Goal: Task Accomplishment & Management: Manage account settings

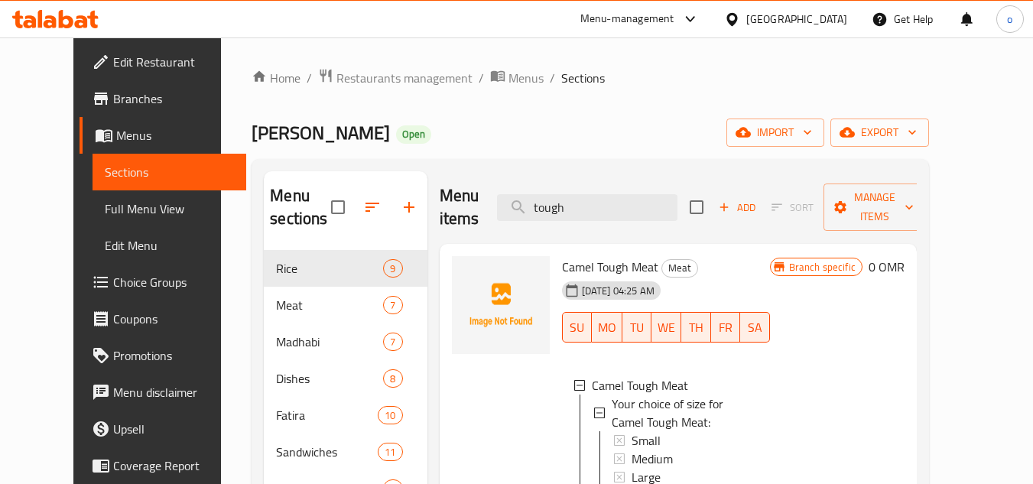
click at [487, 349] on div at bounding box center [501, 387] width 110 height 274
click at [691, 431] on div "Small" at bounding box center [695, 440] width 126 height 18
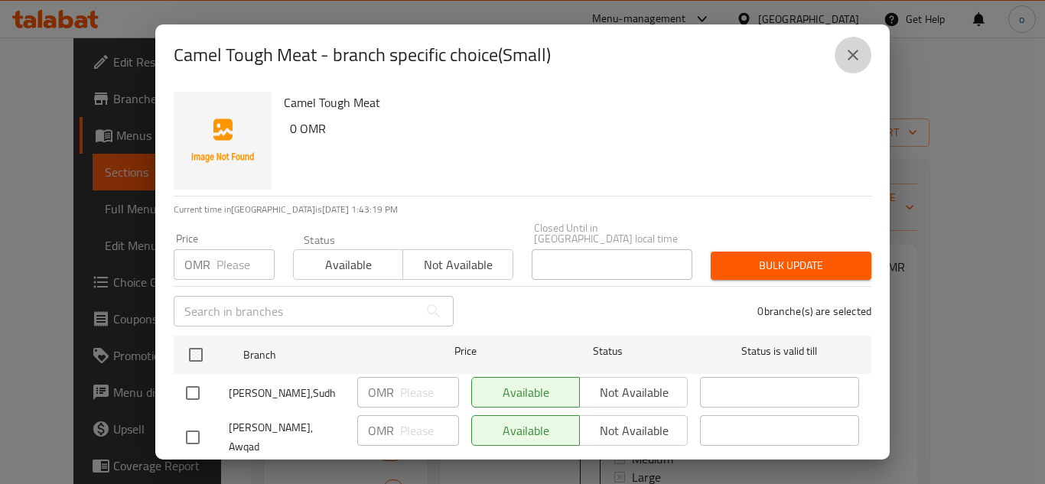
click at [866, 49] on button "close" at bounding box center [853, 55] width 37 height 37
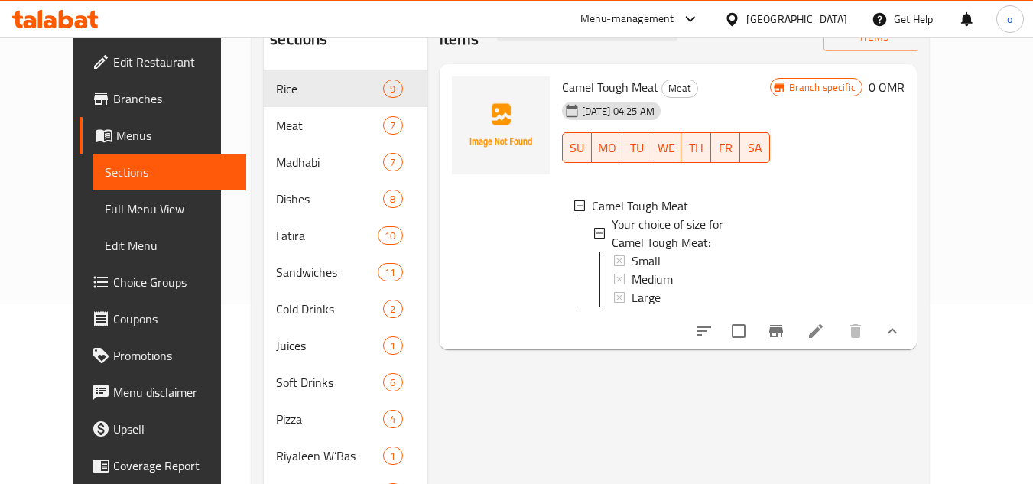
scroll to position [216, 0]
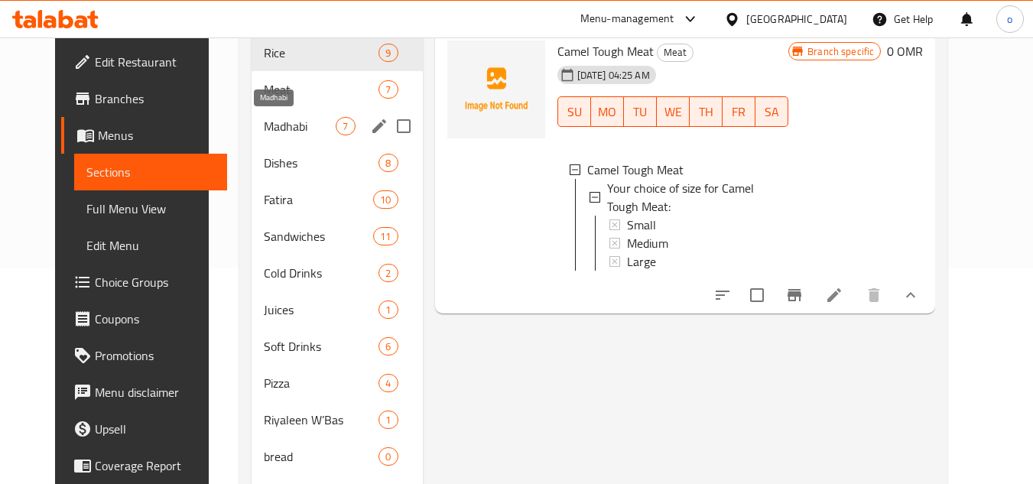
click at [264, 124] on span "Madhabi" at bounding box center [300, 126] width 72 height 18
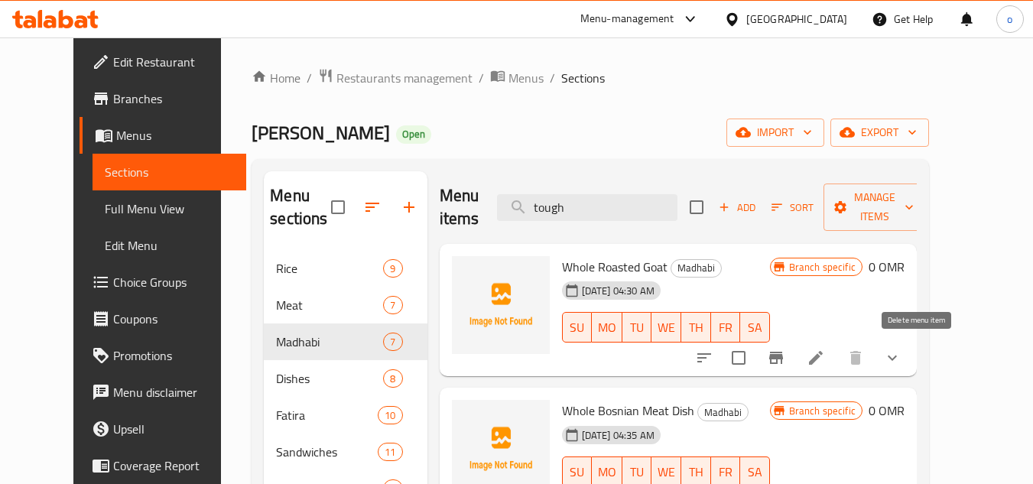
click at [911, 363] on button "show more" at bounding box center [892, 358] width 37 height 37
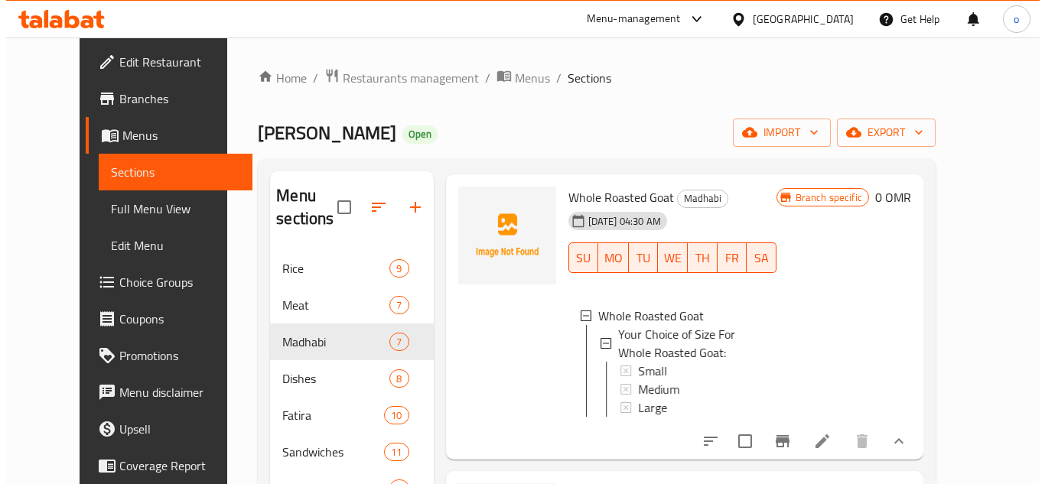
scroll to position [153, 0]
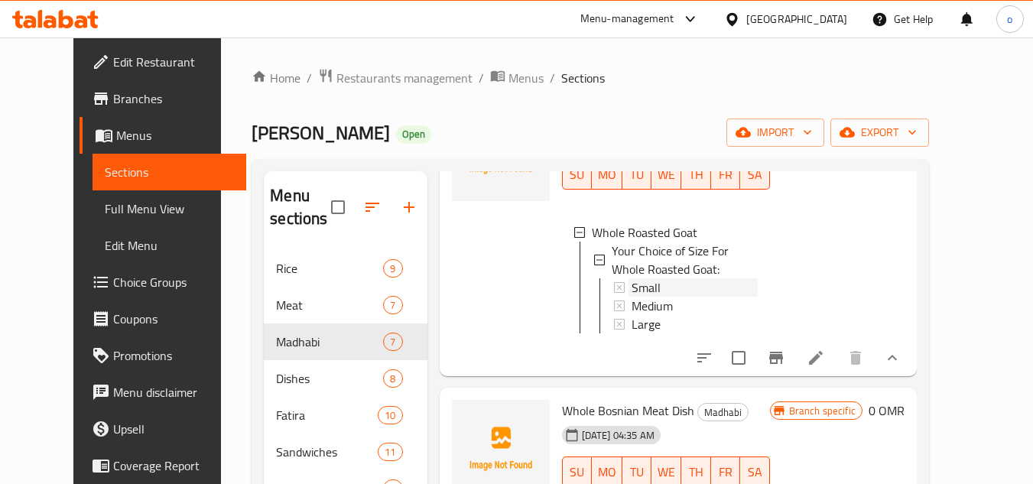
click at [632, 292] on span "Small" at bounding box center [646, 287] width 29 height 18
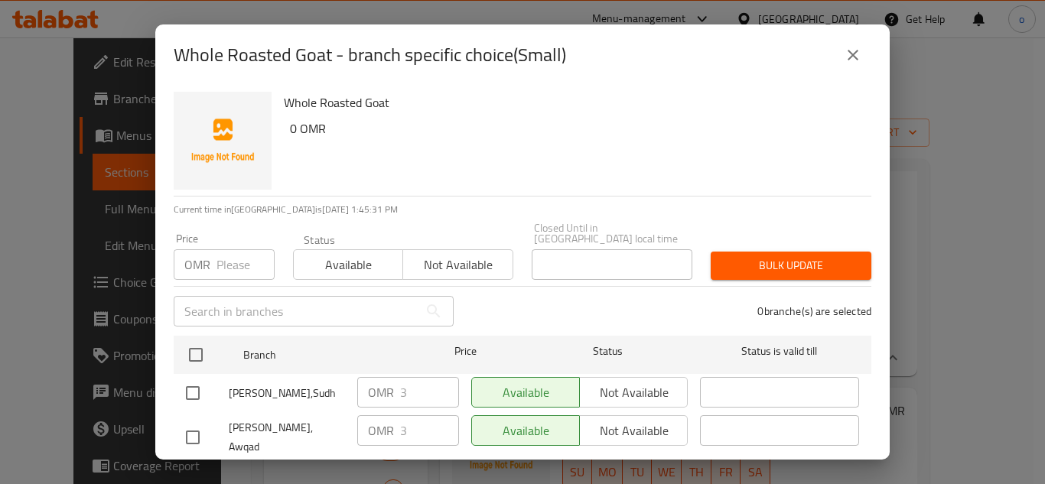
click at [853, 52] on icon "close" at bounding box center [853, 55] width 18 height 18
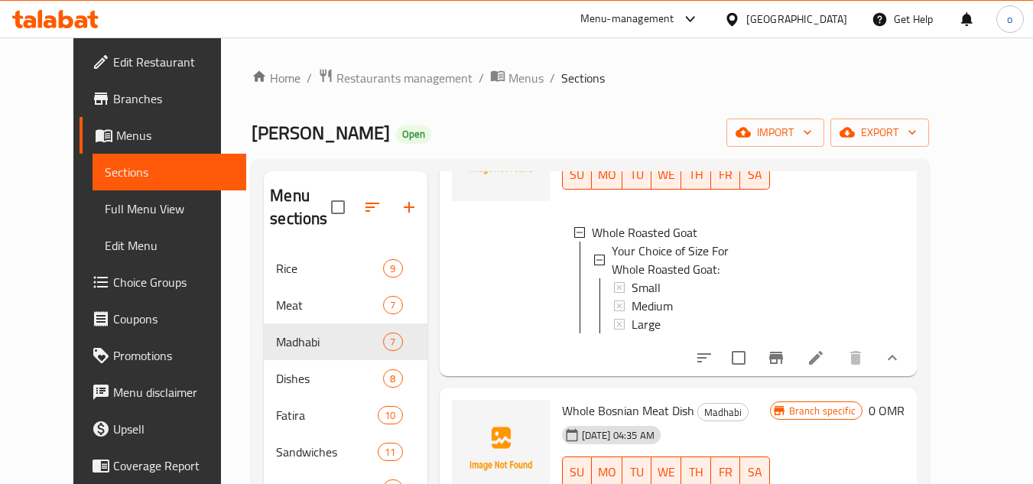
click at [648, 291] on div "Small" at bounding box center [695, 287] width 126 height 18
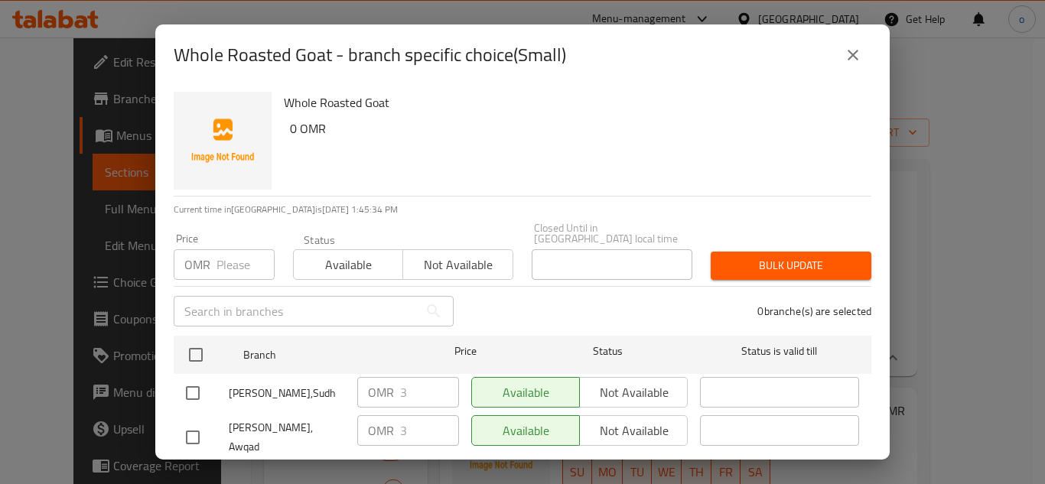
click at [851, 50] on icon "close" at bounding box center [853, 55] width 18 height 18
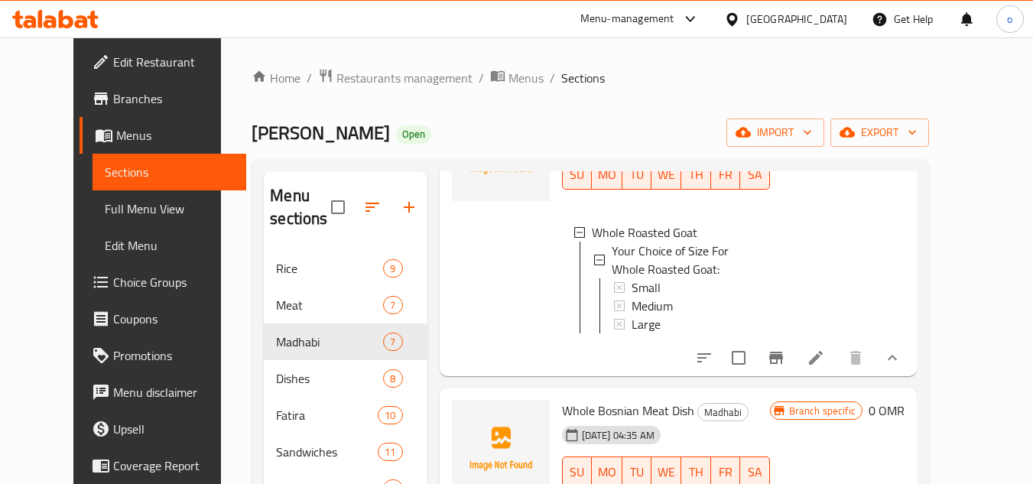
click at [704, 135] on div "Madhabi Bin Amer Open import export" at bounding box center [591, 133] width 678 height 28
click at [694, 272] on span "Your Choice of Size For Whole Roasted Goat:" at bounding box center [685, 260] width 146 height 37
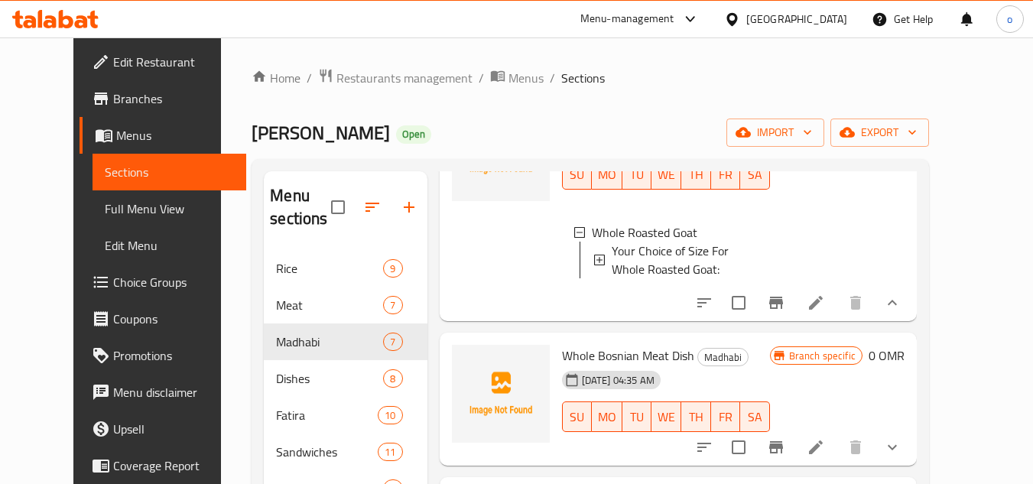
click at [663, 268] on span "Your Choice of Size For Whole Roasted Goat:" at bounding box center [685, 260] width 146 height 37
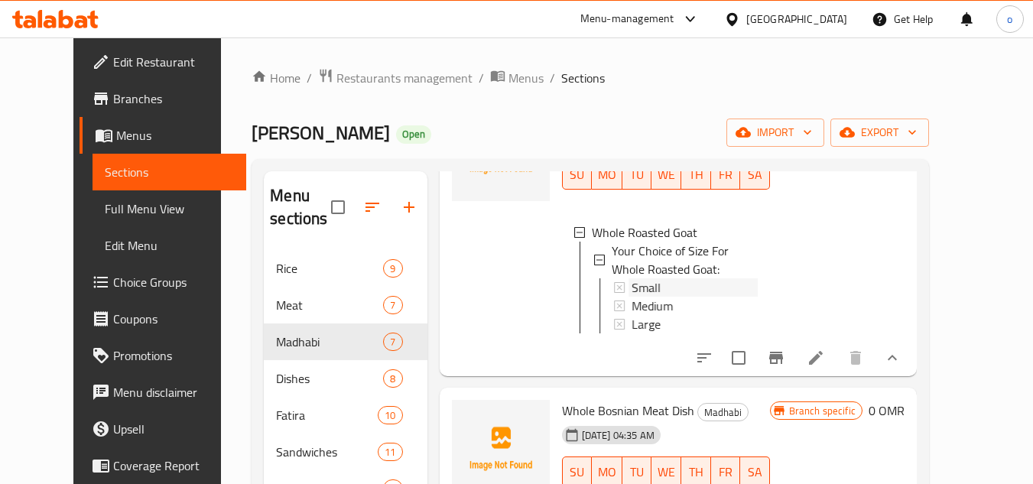
click at [656, 282] on div "Small" at bounding box center [695, 287] width 126 height 18
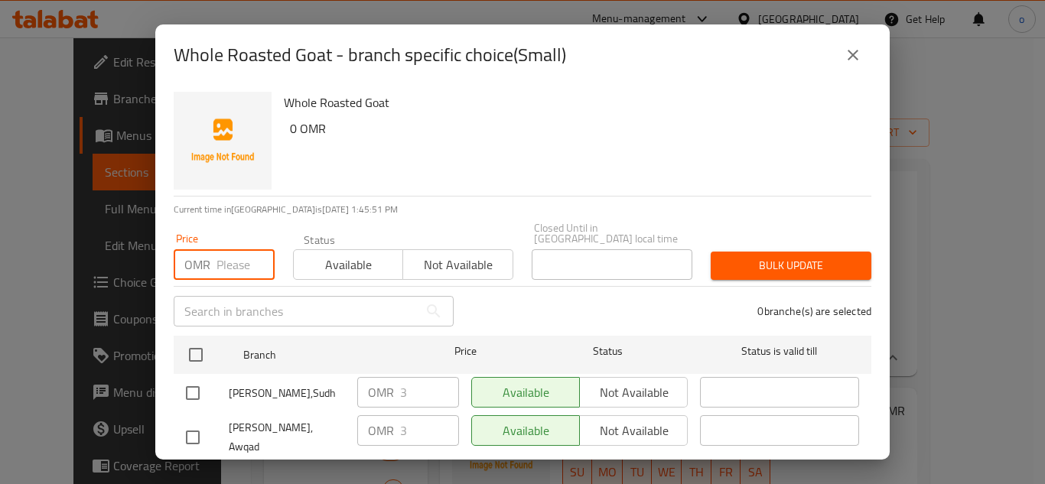
click at [231, 252] on input "number" at bounding box center [245, 264] width 58 height 31
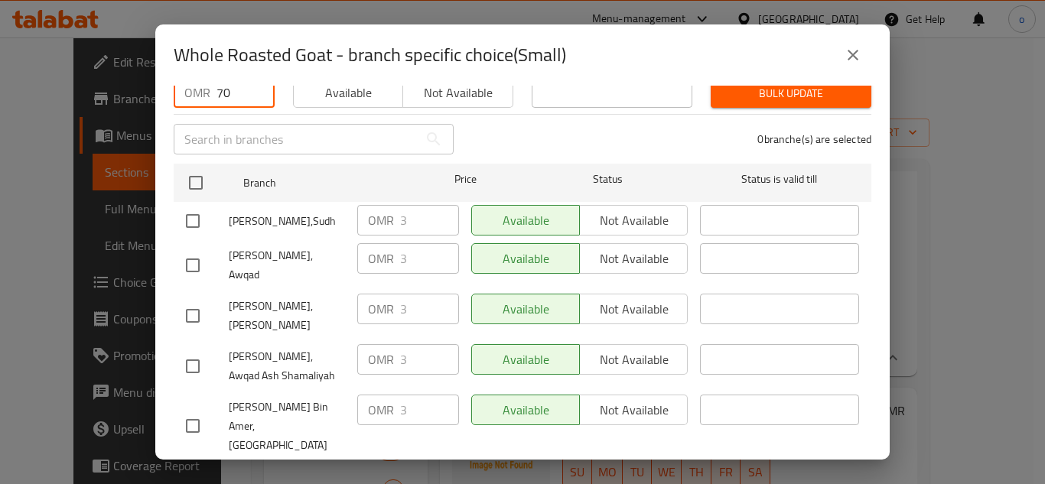
type input "70"
click at [194, 410] on input "checkbox" at bounding box center [193, 426] width 32 height 32
checkbox input "true"
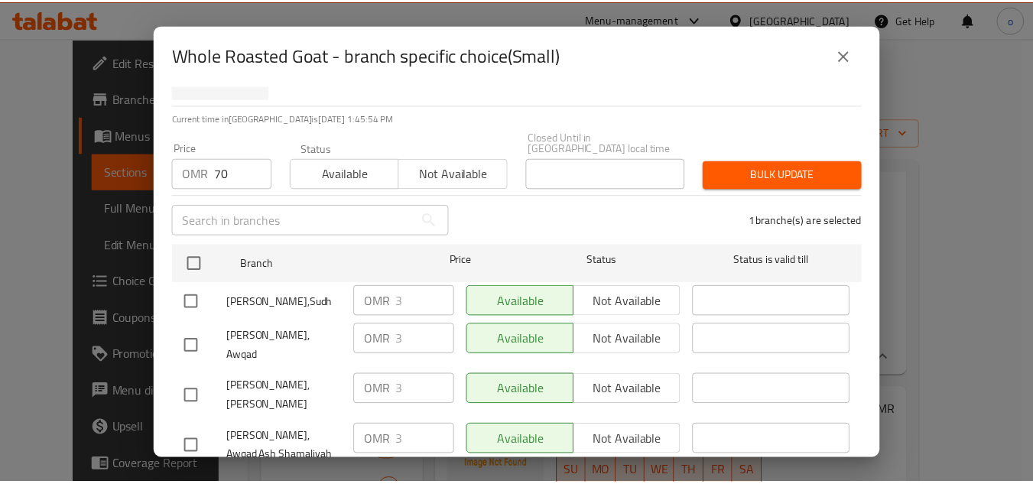
scroll to position [0, 0]
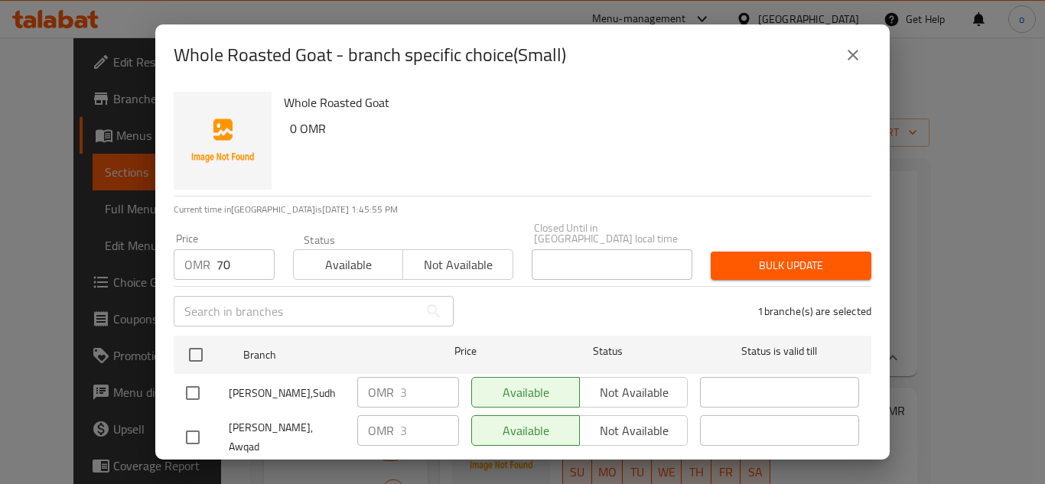
click at [735, 272] on div "Bulk update" at bounding box center [790, 265] width 179 height 47
click at [735, 256] on span "Bulk update" at bounding box center [791, 265] width 136 height 19
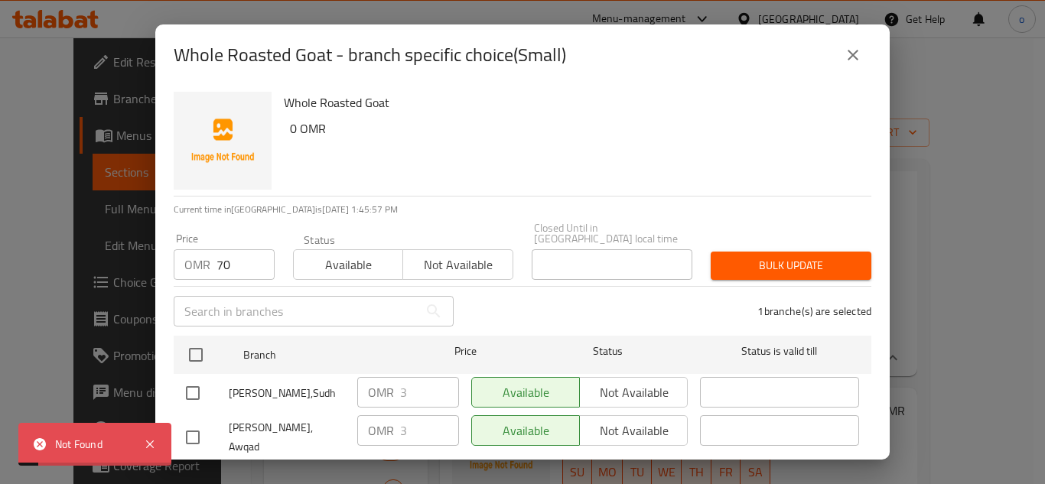
click at [853, 47] on icon "close" at bounding box center [853, 55] width 18 height 18
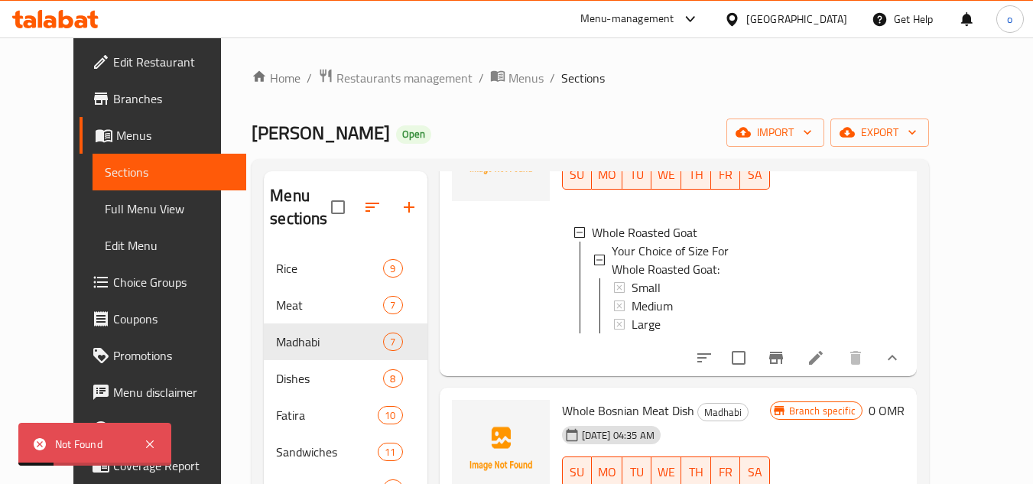
click at [544, 142] on div "Madhabi Bin Amer Open import export" at bounding box center [591, 133] width 678 height 28
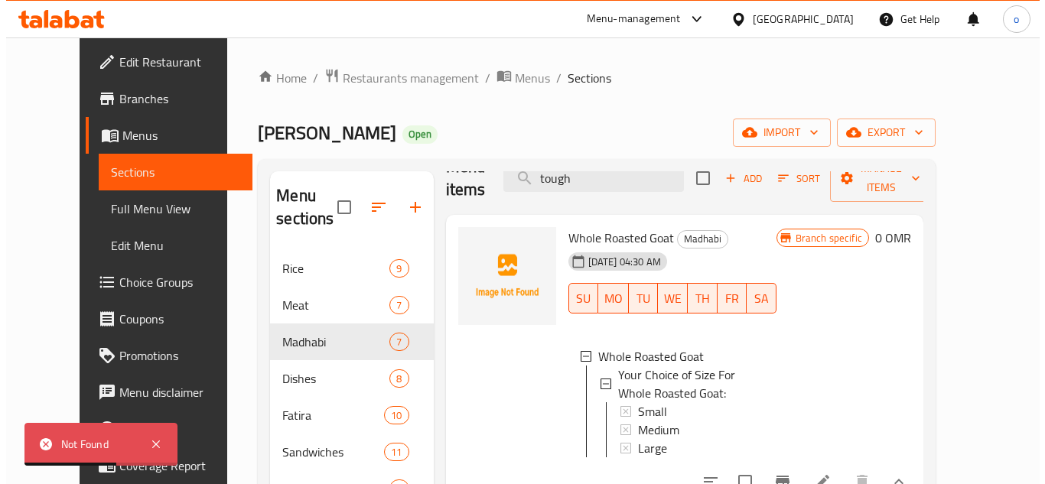
scroll to position [76, 0]
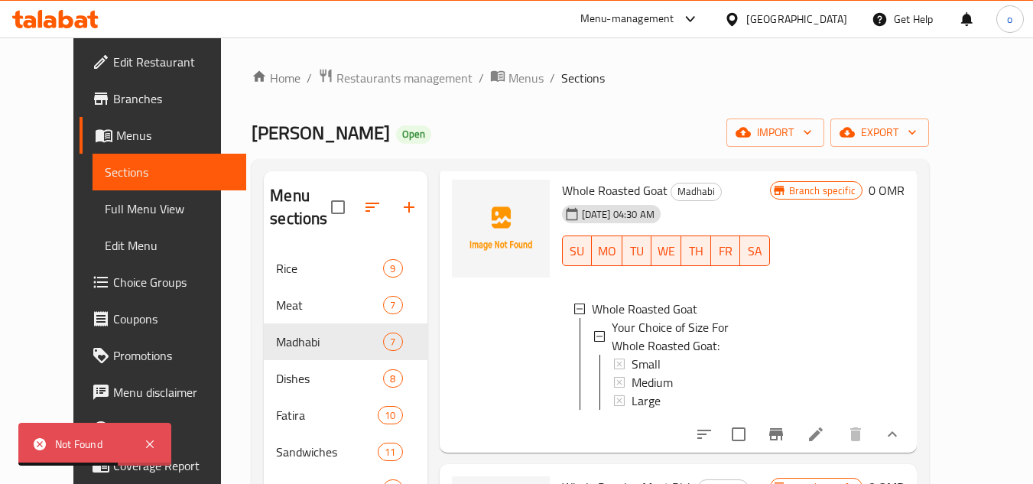
click at [825, 444] on icon at bounding box center [816, 434] width 18 height 18
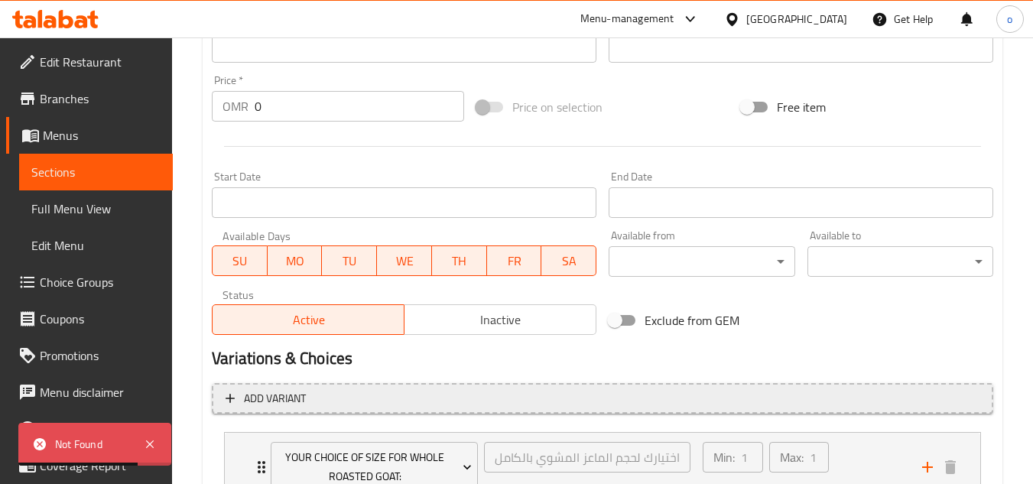
scroll to position [641, 0]
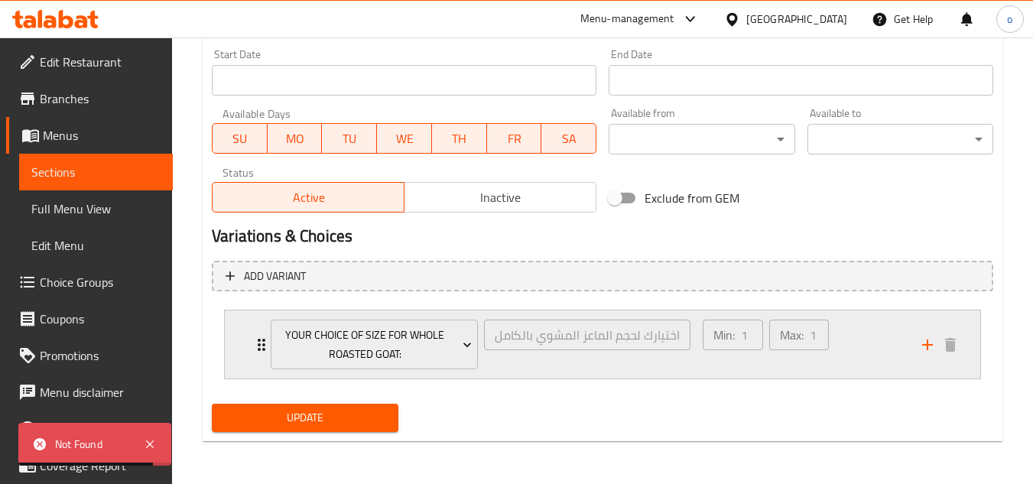
click at [880, 346] on div "Min: 1 ​ Max: 1 ​" at bounding box center [804, 345] width 220 height 68
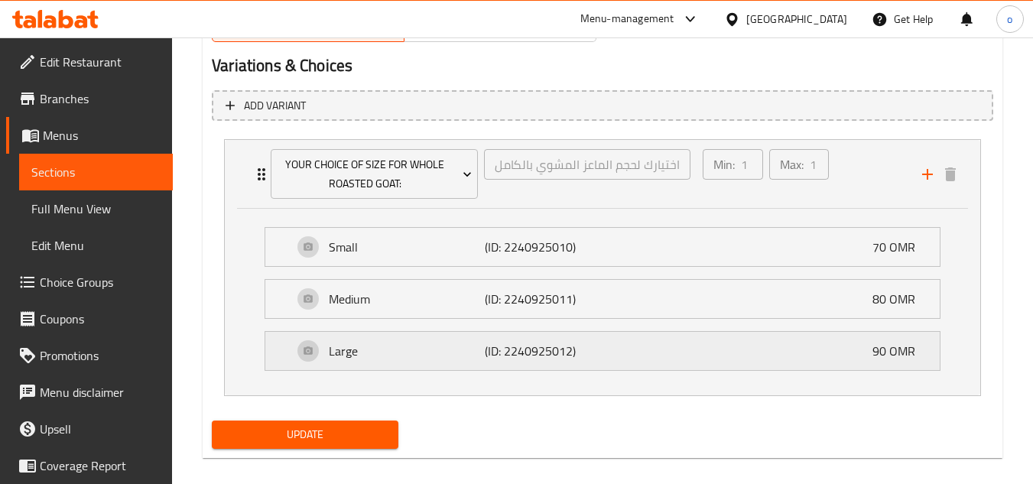
scroll to position [828, 0]
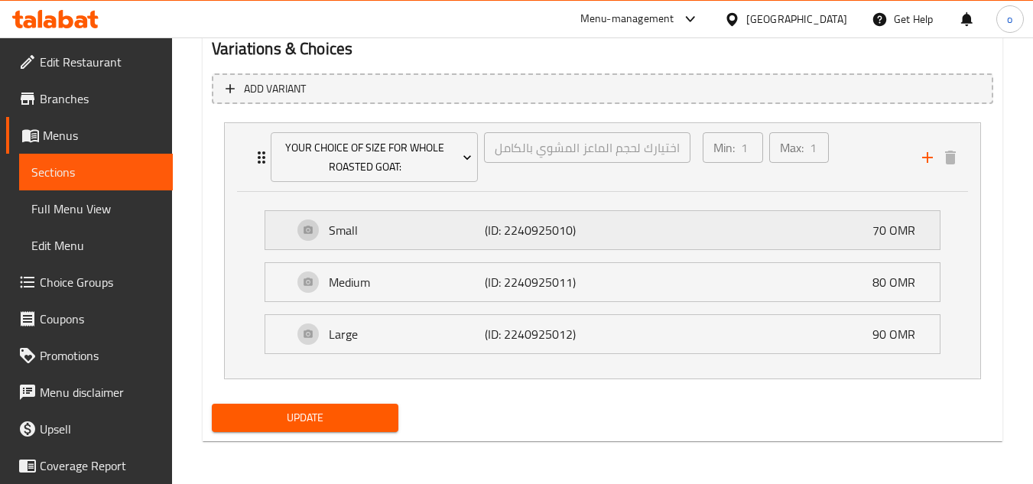
click at [509, 232] on p "(ID: 2240925010)" at bounding box center [537, 230] width 104 height 18
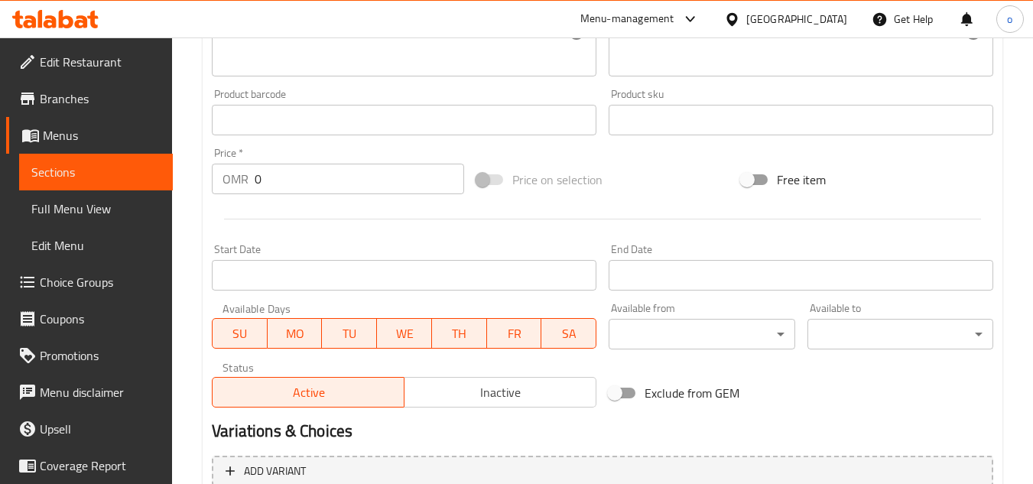
scroll to position [0, 0]
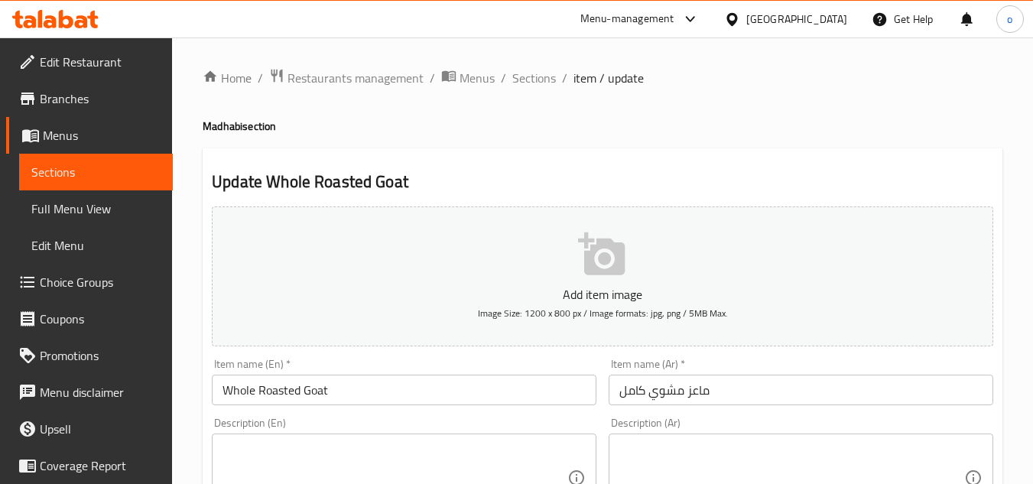
click at [540, 125] on h4 "Madhabi section" at bounding box center [603, 126] width 800 height 15
click at [538, 85] on span "Sections" at bounding box center [534, 78] width 44 height 18
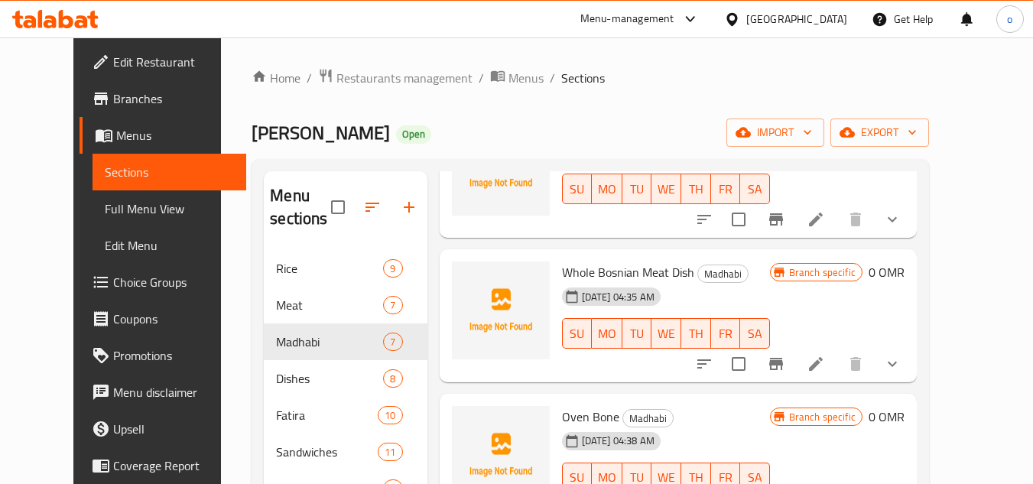
scroll to position [153, 0]
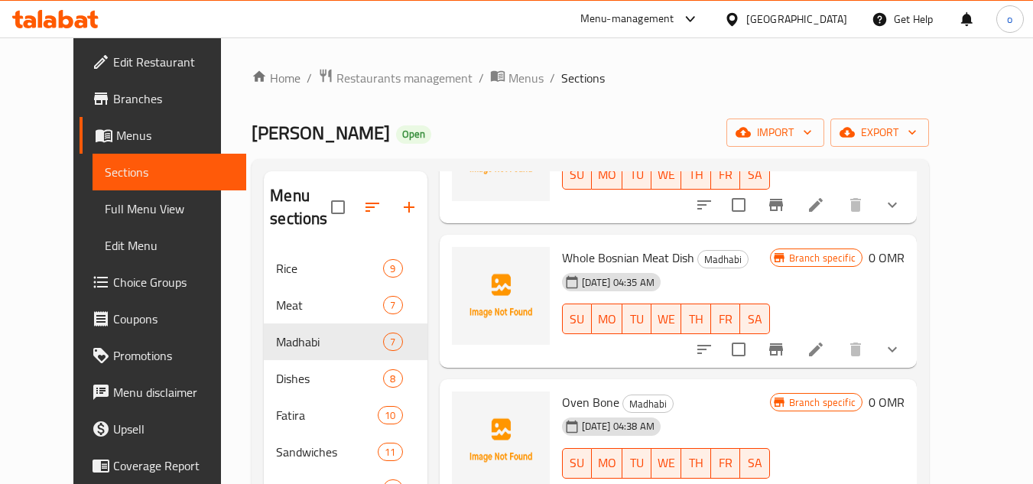
click at [911, 355] on button "show more" at bounding box center [892, 349] width 37 height 37
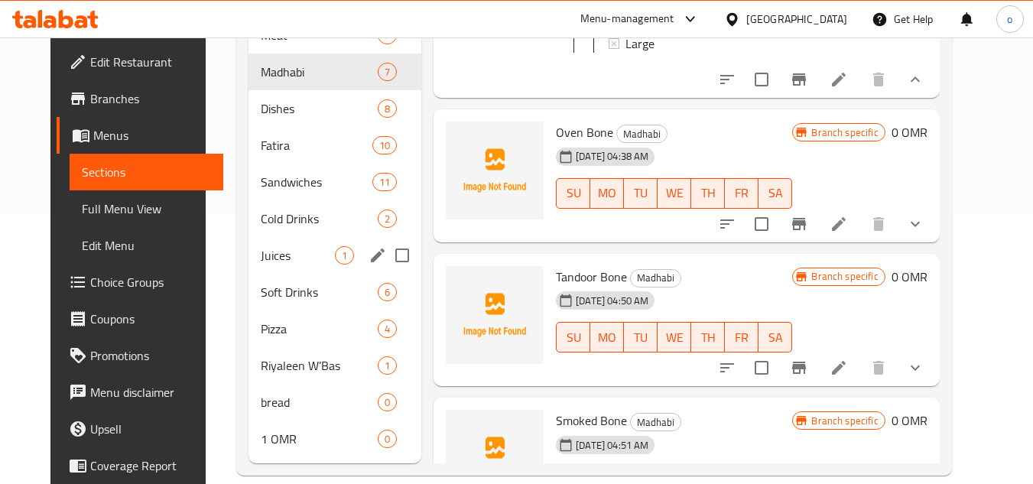
scroll to position [292, 0]
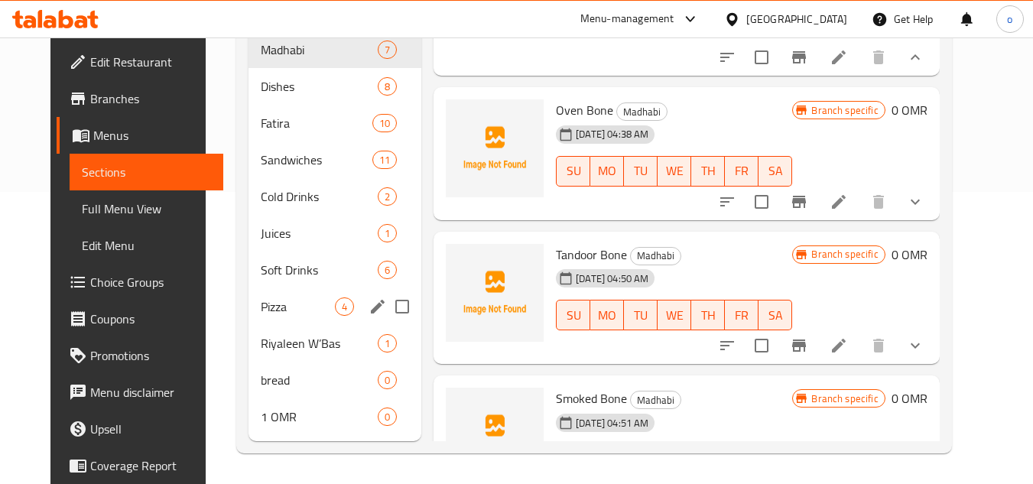
click at [261, 301] on span "Pizza" at bounding box center [298, 307] width 74 height 18
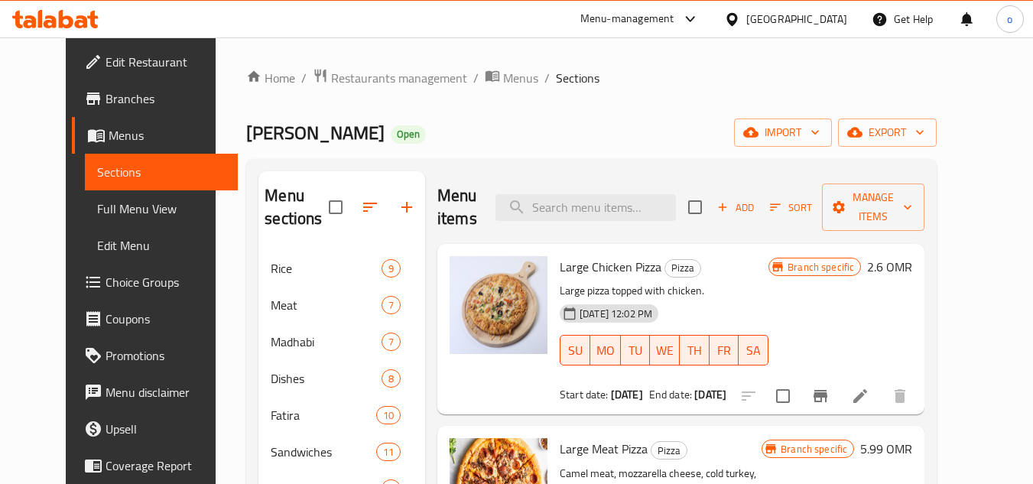
scroll to position [76, 0]
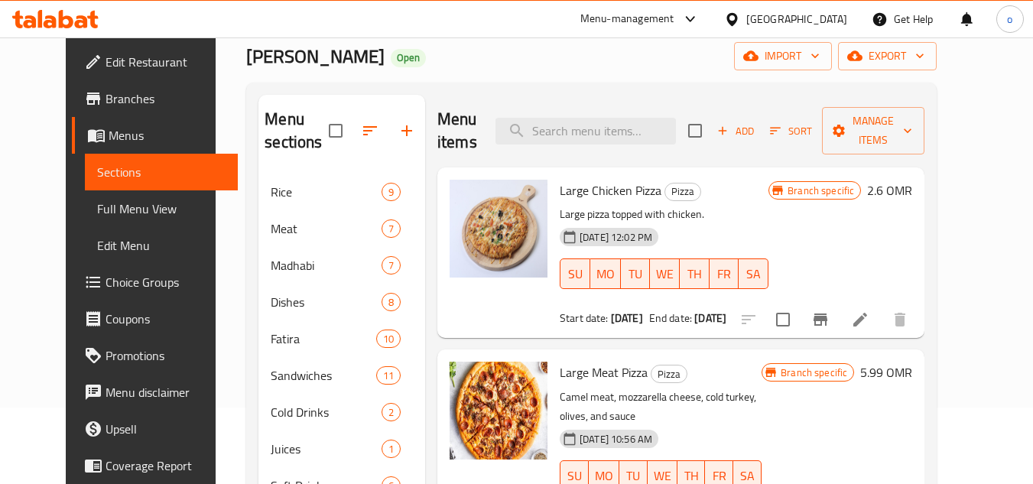
click at [830, 316] on icon "Branch-specific-item" at bounding box center [821, 320] width 18 height 18
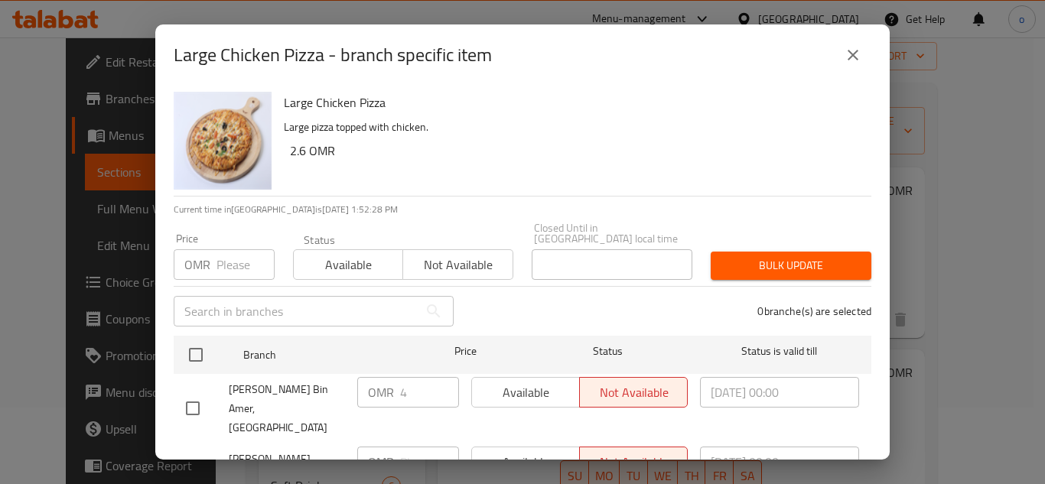
click at [862, 41] on button "close" at bounding box center [853, 55] width 37 height 37
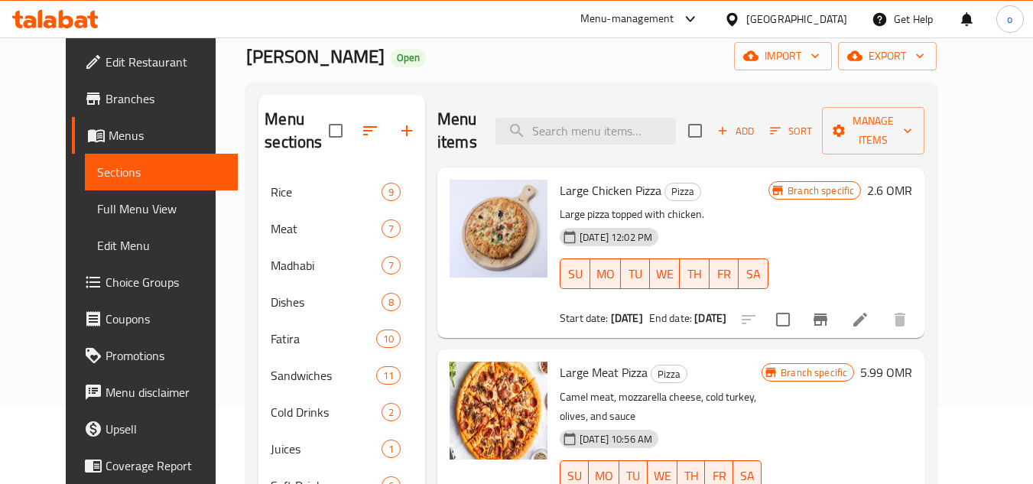
click at [882, 322] on li at bounding box center [860, 320] width 43 height 28
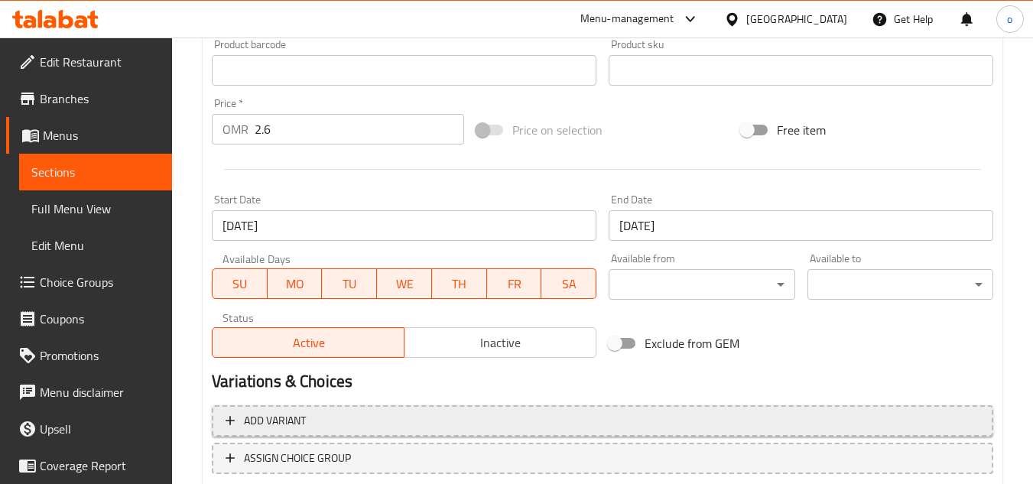
scroll to position [609, 0]
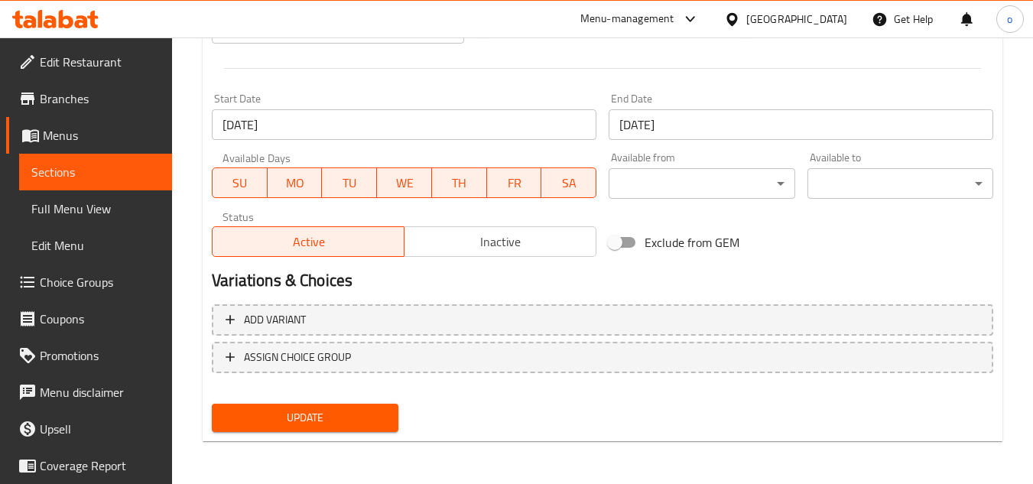
click at [361, 311] on div "Add variant ASSIGN CHOICE GROUP" at bounding box center [603, 347] width 794 height 99
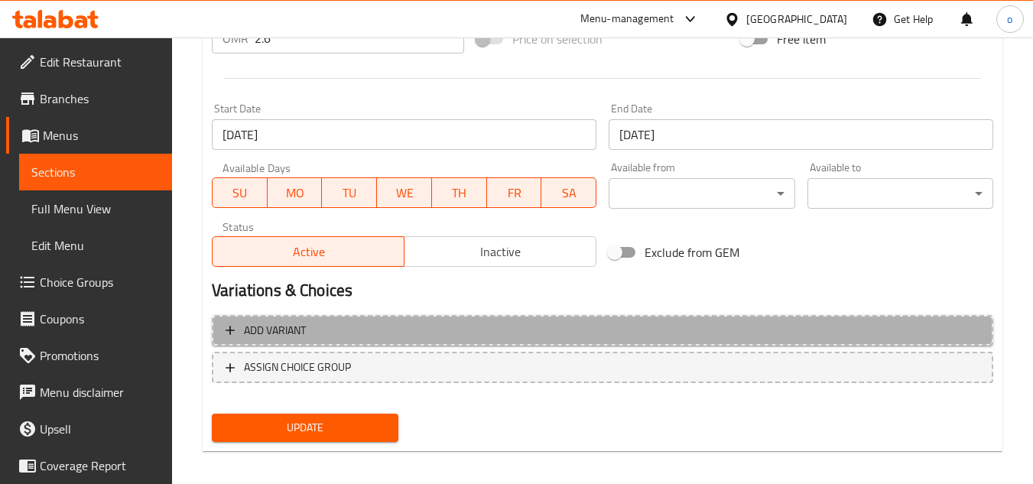
click at [358, 330] on span "Add variant" at bounding box center [603, 330] width 754 height 19
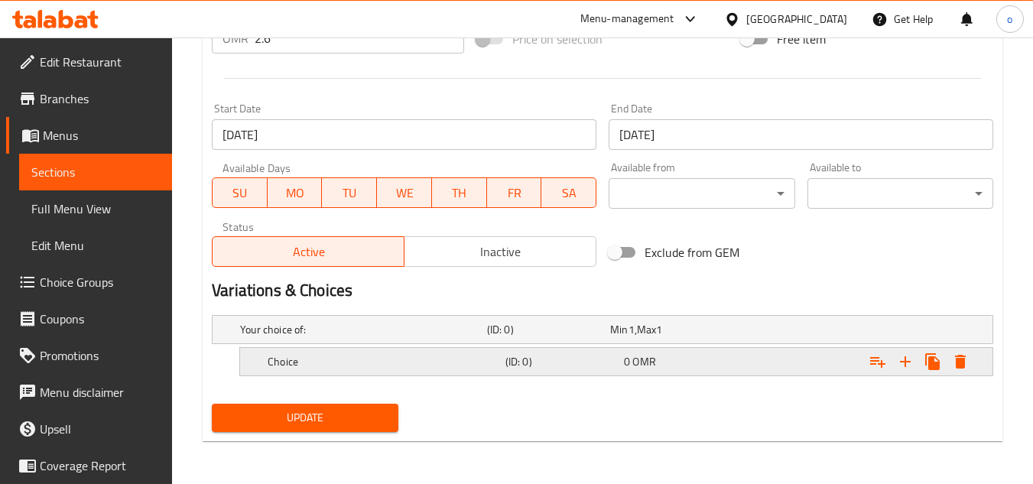
click at [324, 337] on h5 "Choice" at bounding box center [360, 329] width 241 height 15
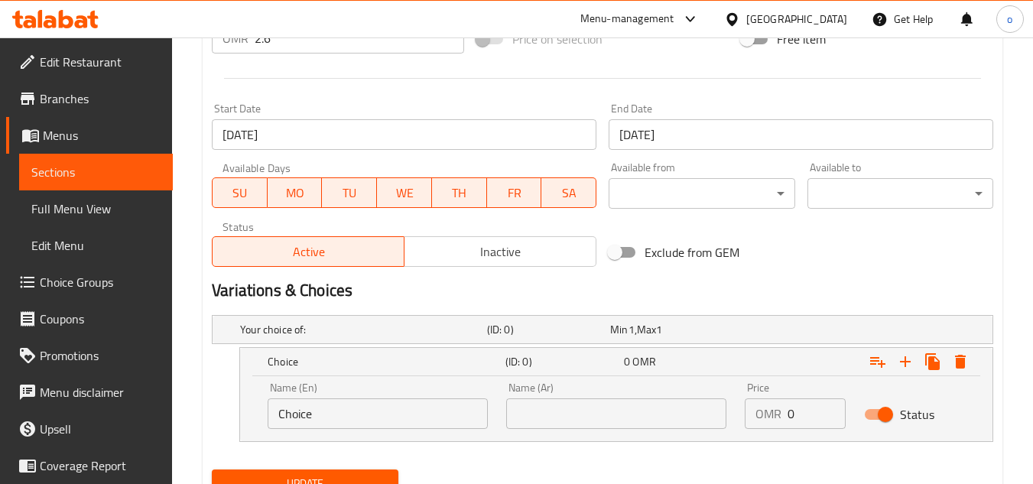
click at [392, 309] on div "Your choice of: (ID: 0) Min 1 , Max 1 Name (En) Your choice of: Name (En) Name …" at bounding box center [603, 386] width 794 height 155
click at [975, 366] on div "Expand" at bounding box center [859, 362] width 238 height 34
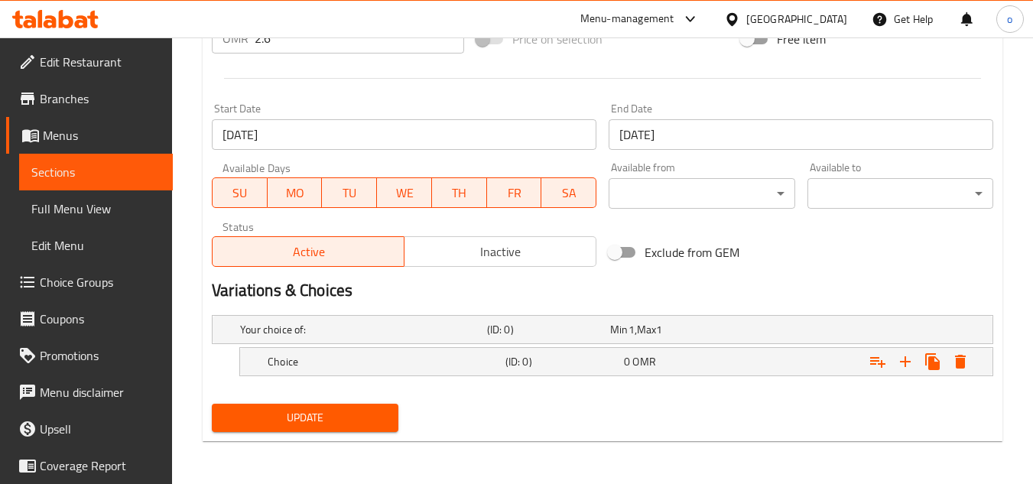
click at [908, 301] on h2 "Variations & Choices" at bounding box center [603, 290] width 782 height 23
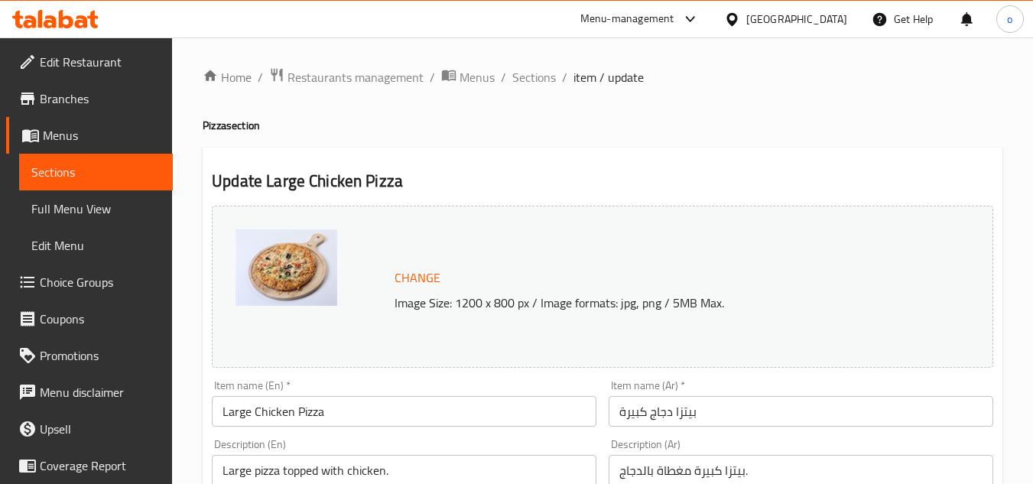
scroll to position [0, 0]
drag, startPoint x: 535, startPoint y: 73, endPoint x: 546, endPoint y: 102, distance: 31.0
click at [535, 73] on span "Sections" at bounding box center [534, 78] width 44 height 18
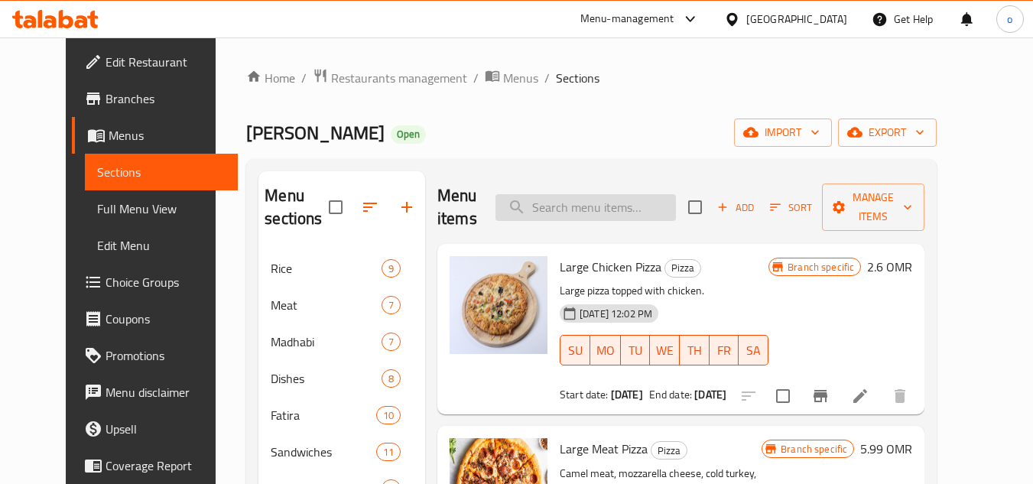
click at [607, 214] on input "search" at bounding box center [586, 207] width 181 height 27
paste input "Vegetabe Pizza"
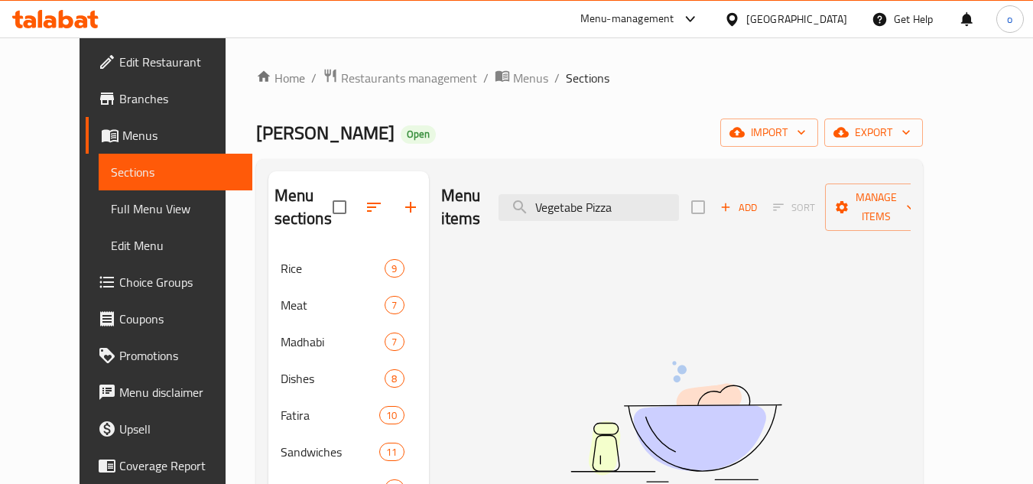
type input "Vegetabe Pizza"
click at [638, 196] on input "Vegetabe Pizza" at bounding box center [589, 207] width 181 height 27
drag, startPoint x: 600, startPoint y: 198, endPoint x: 490, endPoint y: 200, distance: 109.4
click at [490, 200] on div "Menu items Vegetabe Pizza Add Sort Manage items" at bounding box center [676, 207] width 470 height 73
click at [548, 268] on div "Menu items Vegetabe Pizza Add Sort Manage items No Items found" at bounding box center [670, 452] width 482 height 562
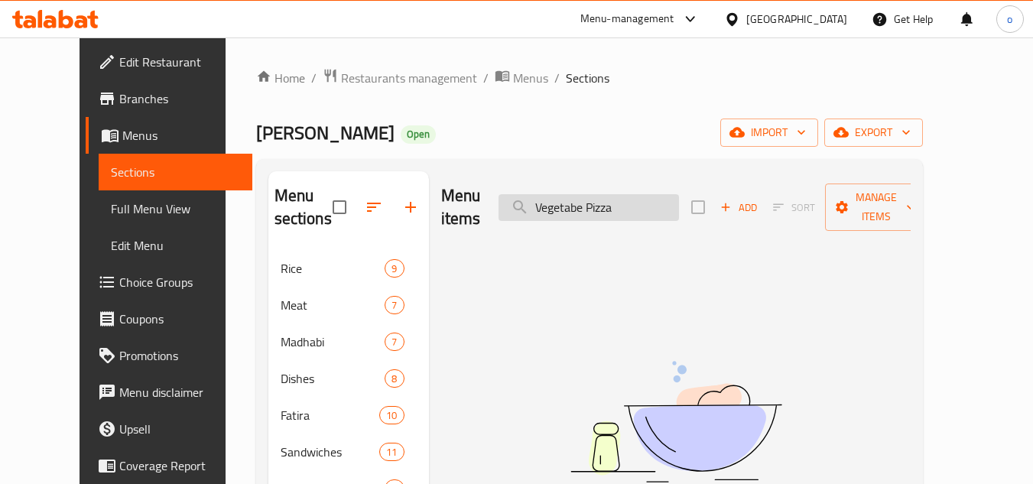
click at [598, 203] on input "Vegetabe Pizza" at bounding box center [589, 207] width 181 height 27
drag, startPoint x: 603, startPoint y: 197, endPoint x: 503, endPoint y: 200, distance: 99.5
click at [503, 200] on div "Menu items Vegetabe Pizza Add Sort Manage items" at bounding box center [676, 207] width 470 height 73
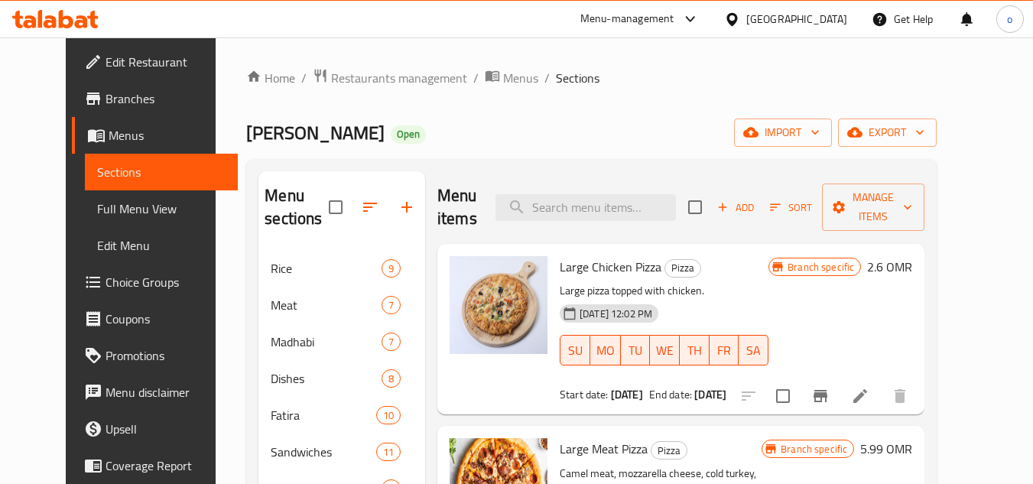
drag, startPoint x: 197, startPoint y: 269, endPoint x: 233, endPoint y: 262, distance: 35.9
click at [216, 269] on div "Home / Restaurants management / Menus / Sections Madhabi Bin Amer Open import e…" at bounding box center [592, 406] width 752 height 739
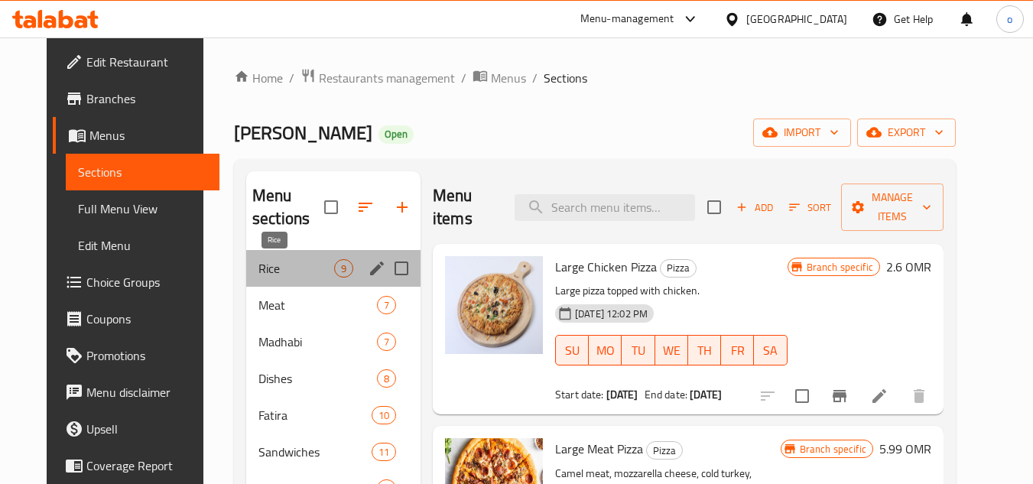
click at [259, 262] on span "Rice" at bounding box center [297, 268] width 76 height 18
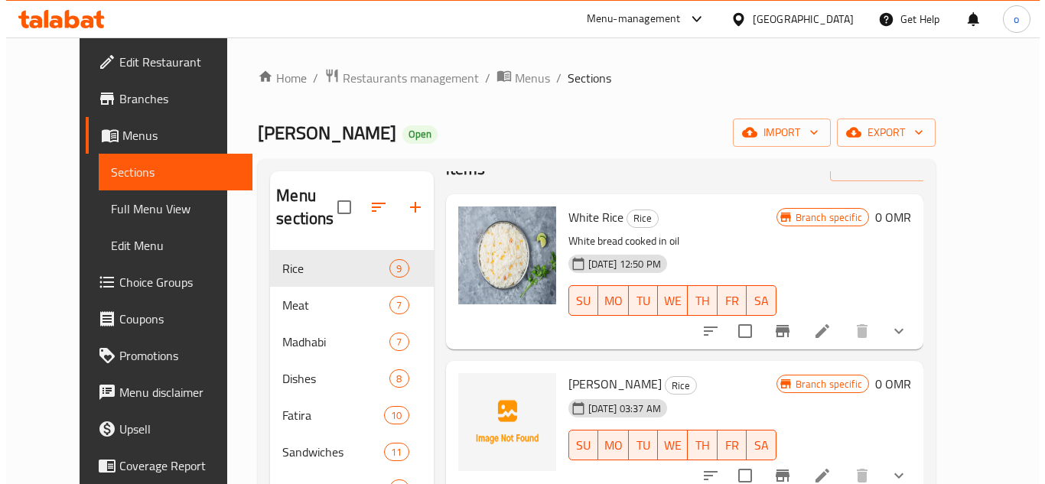
scroll to position [76, 0]
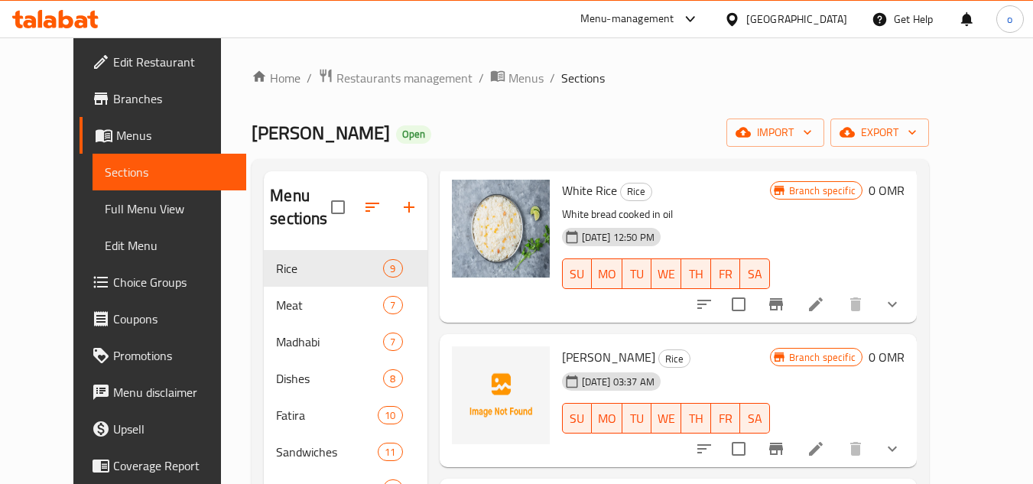
click at [902, 296] on icon "show more" at bounding box center [892, 304] width 18 height 18
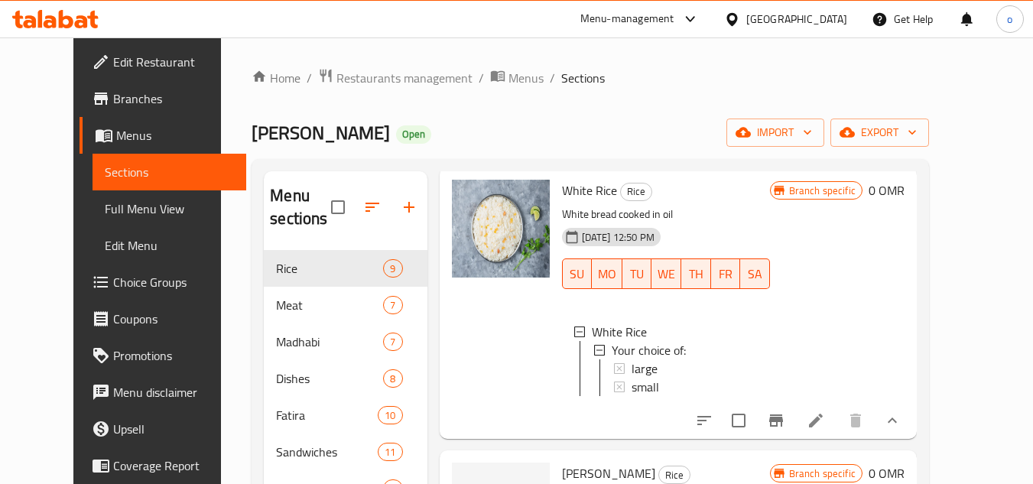
click at [838, 419] on li at bounding box center [816, 421] width 43 height 28
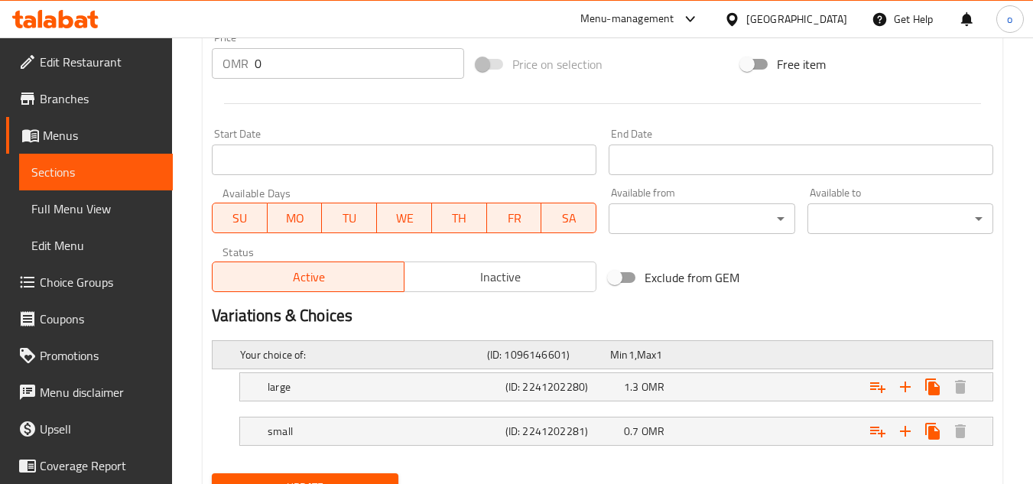
scroll to position [653, 0]
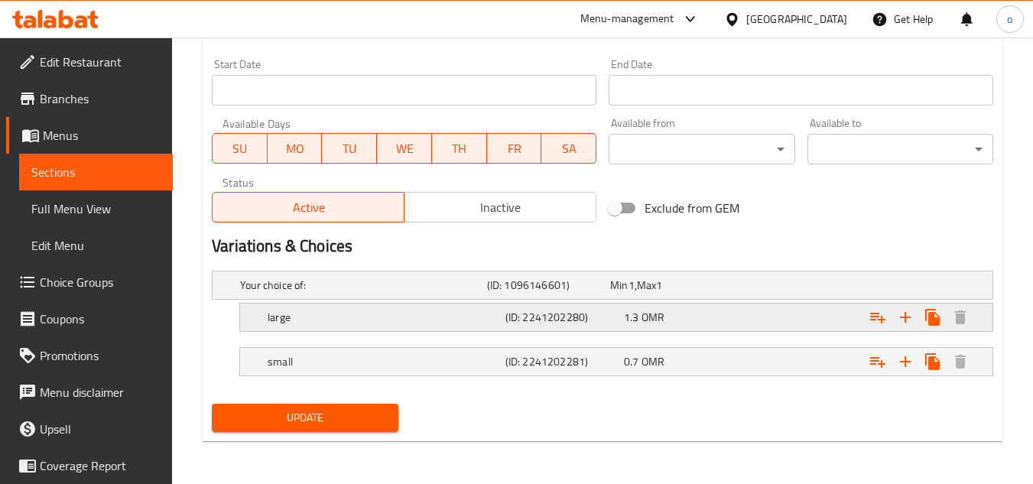
click at [589, 293] on h5 "(ID: 2241202280)" at bounding box center [545, 285] width 117 height 15
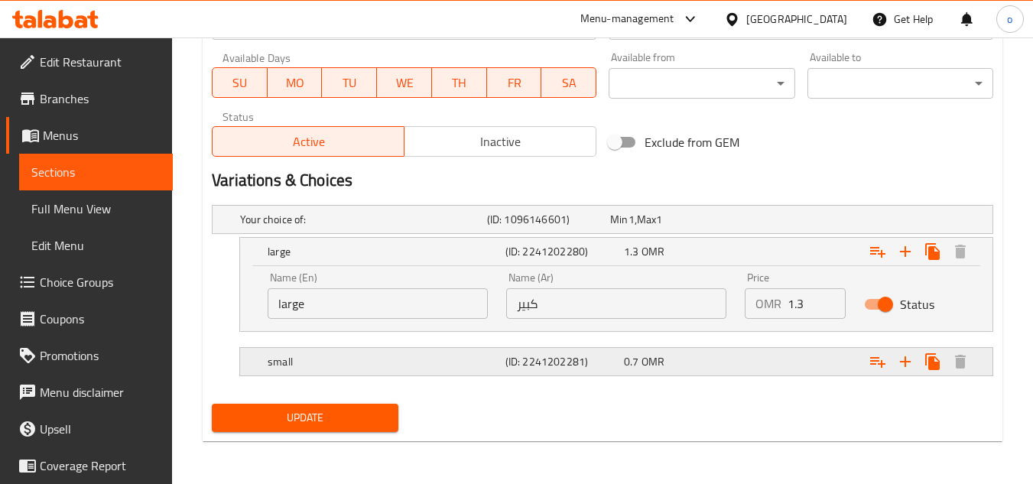
click at [597, 236] on div "small (ID: 2241202281) 0.7 OMR" at bounding box center [607, 220] width 740 height 34
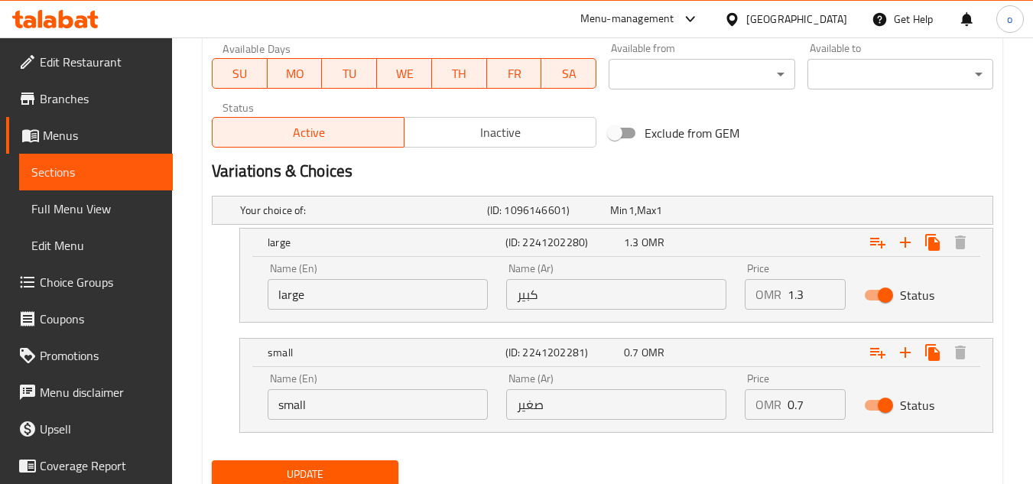
scroll to position [785, 0]
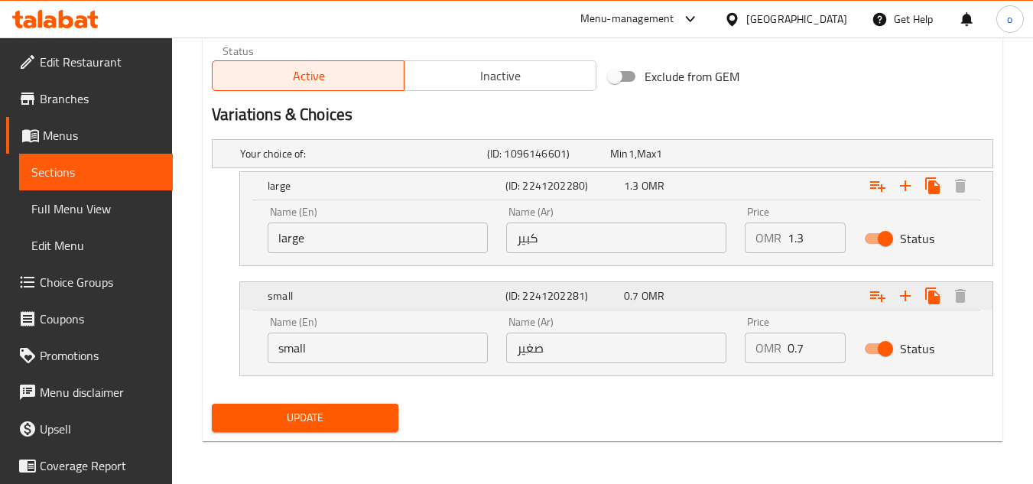
click at [877, 192] on icon "Expand" at bounding box center [877, 186] width 15 height 11
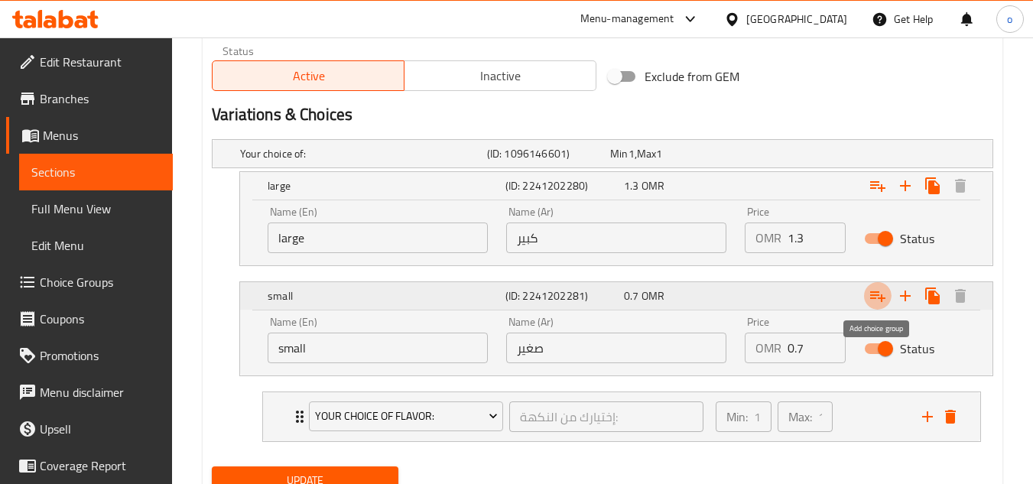
click at [877, 294] on icon "Expand" at bounding box center [877, 296] width 15 height 11
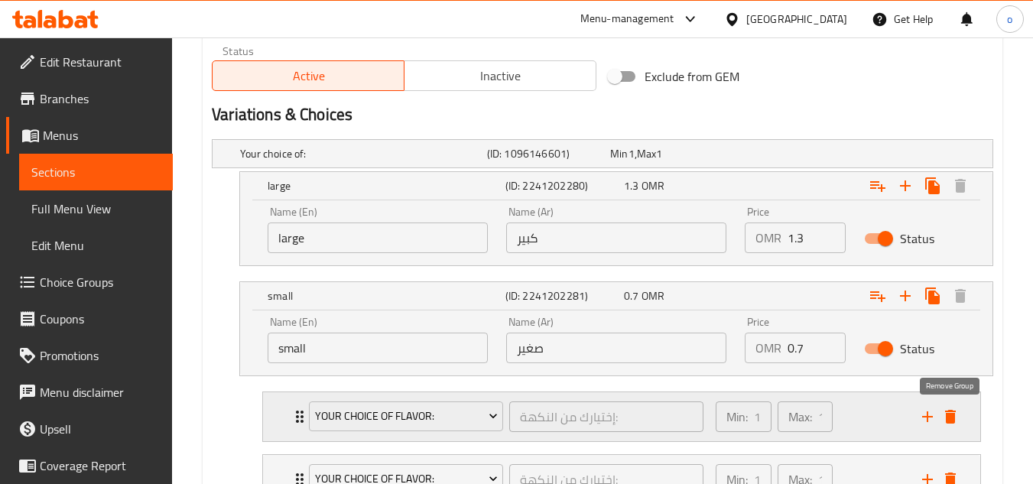
click at [959, 420] on icon "delete" at bounding box center [951, 417] width 18 height 18
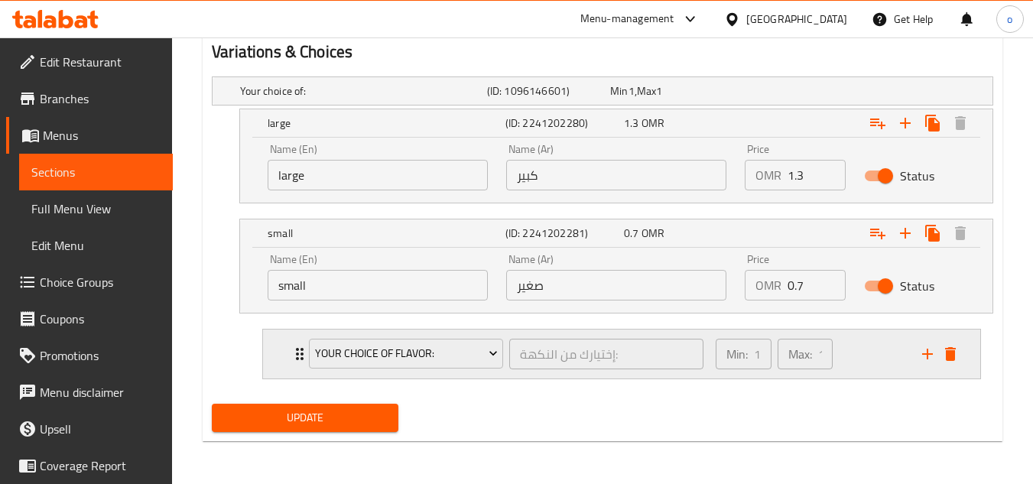
click at [954, 362] on icon "delete" at bounding box center [951, 354] width 18 height 18
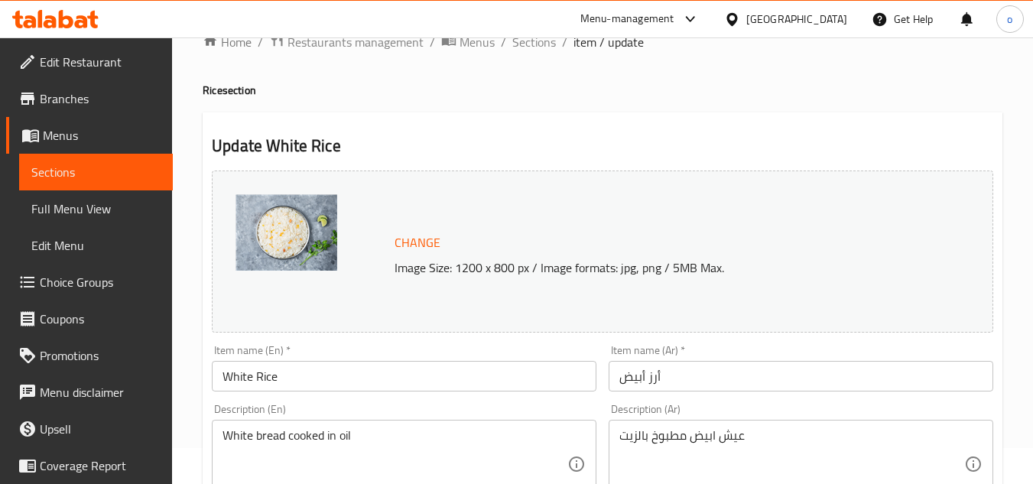
scroll to position [0, 0]
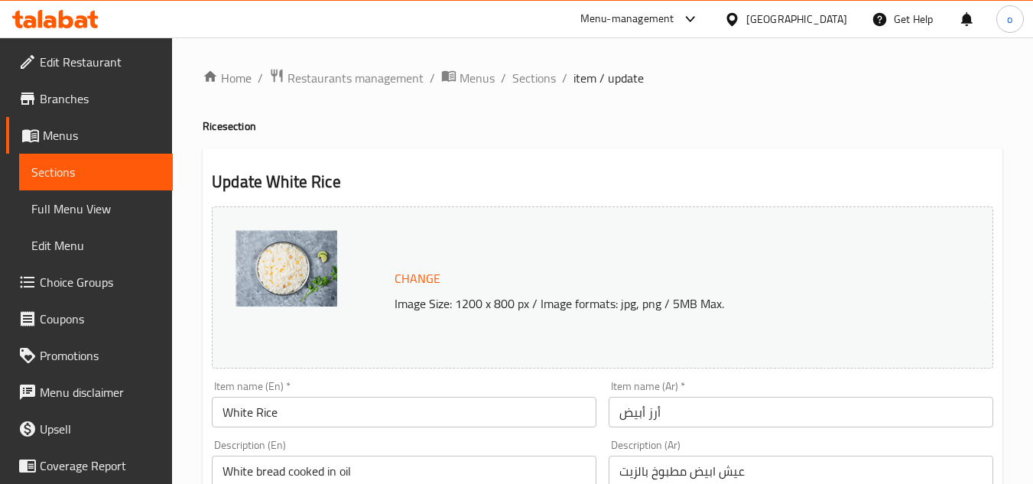
click at [518, 69] on span "Sections" at bounding box center [534, 78] width 44 height 18
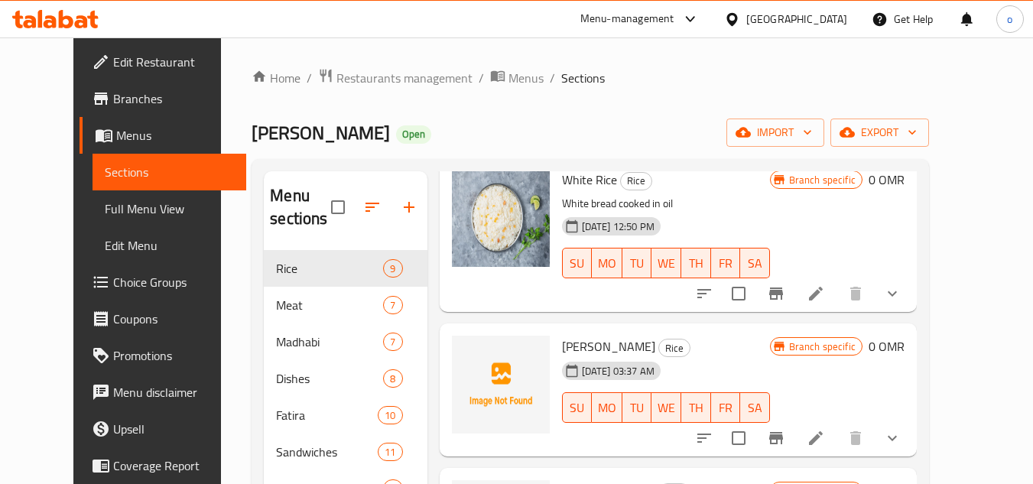
scroll to position [229, 0]
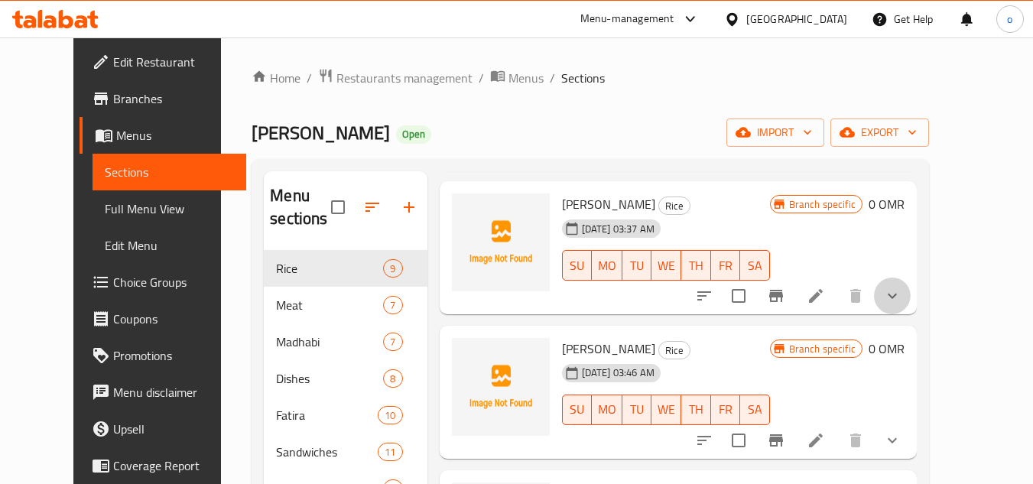
click at [911, 289] on button "show more" at bounding box center [892, 296] width 37 height 37
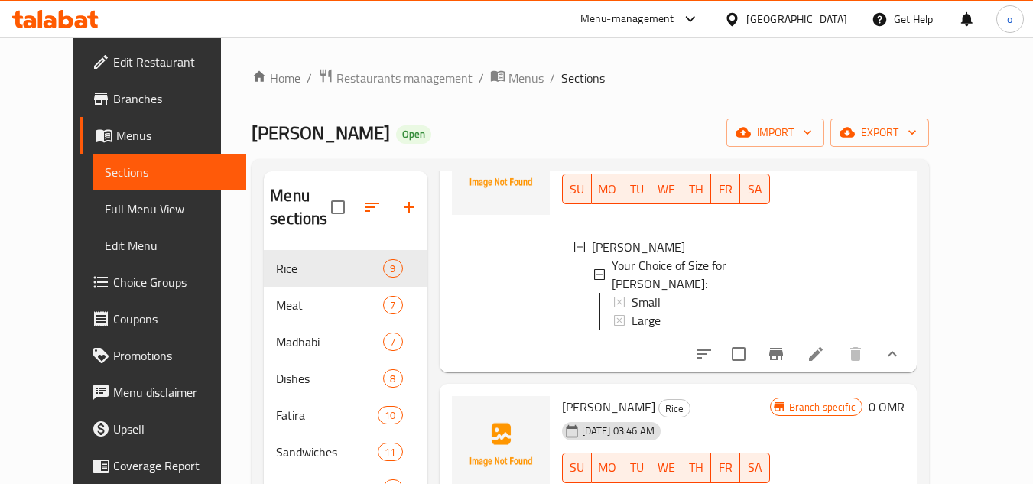
scroll to position [459, 0]
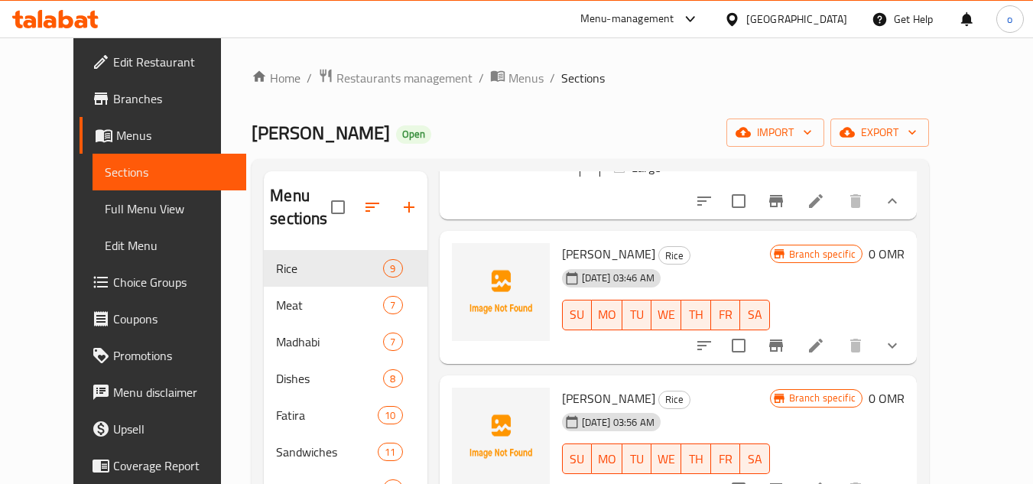
click at [902, 337] on icon "show more" at bounding box center [892, 346] width 18 height 18
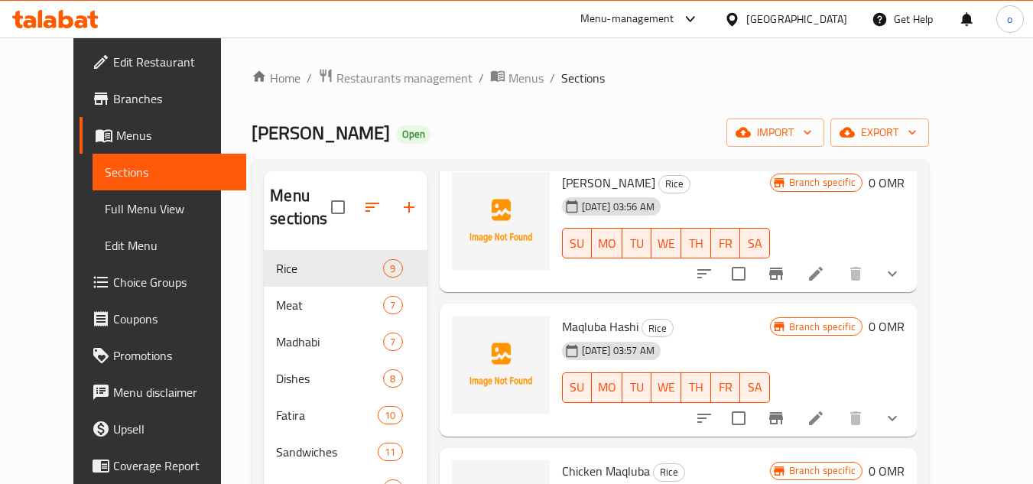
scroll to position [841, 0]
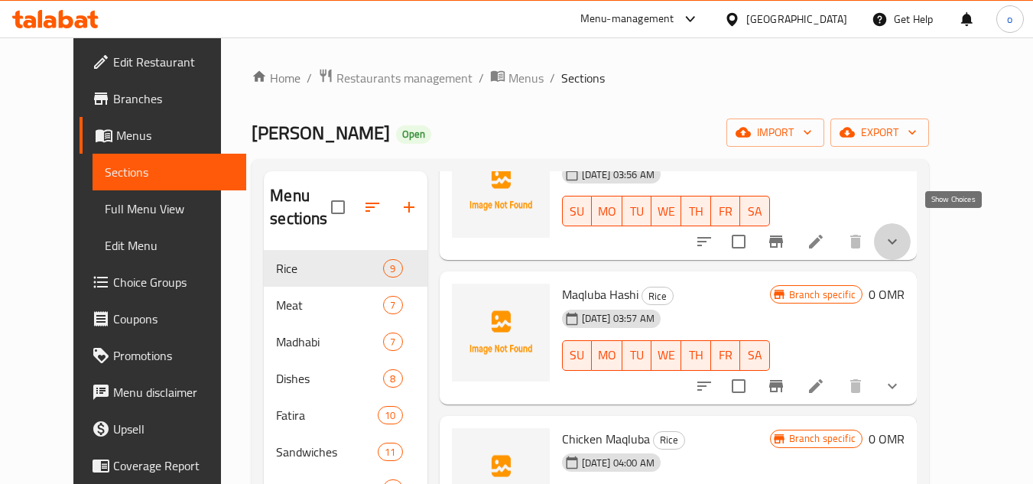
click at [902, 233] on icon "show more" at bounding box center [892, 242] width 18 height 18
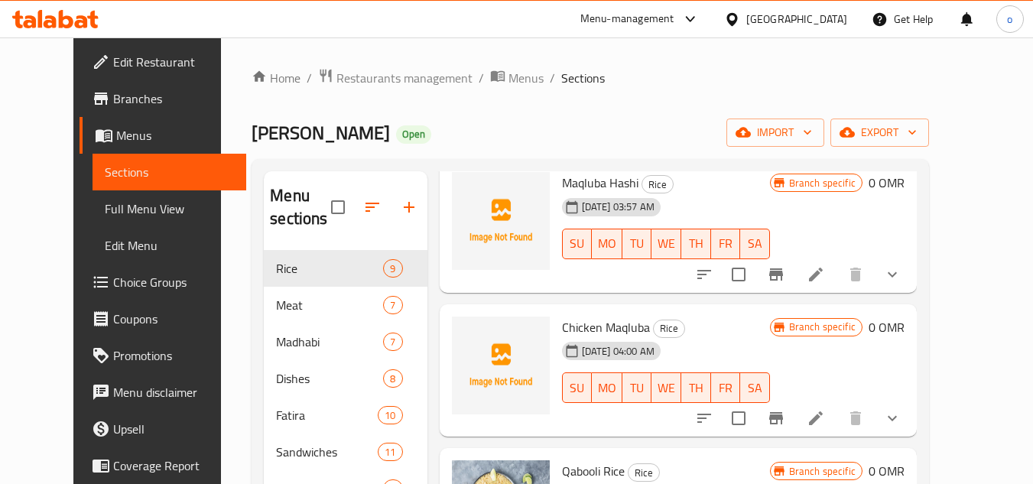
scroll to position [1147, 0]
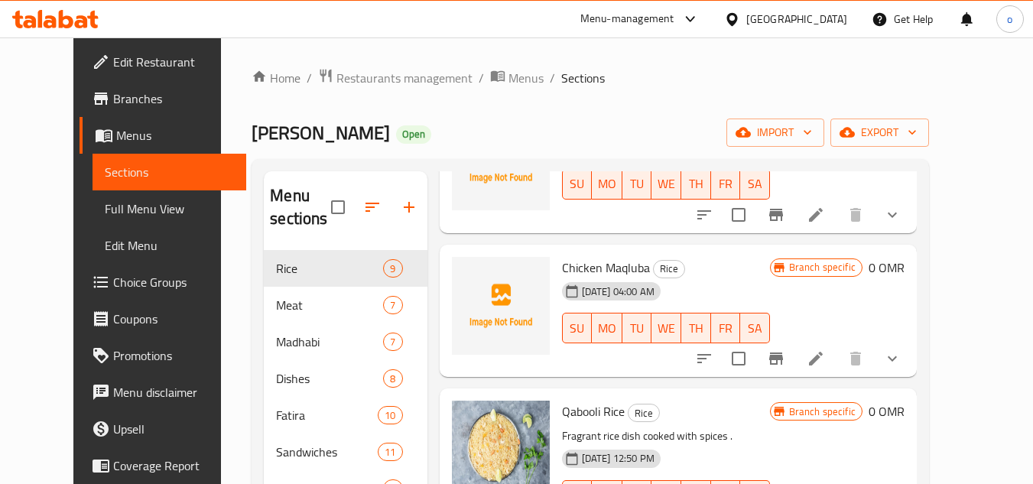
click at [911, 197] on button "show more" at bounding box center [892, 215] width 37 height 37
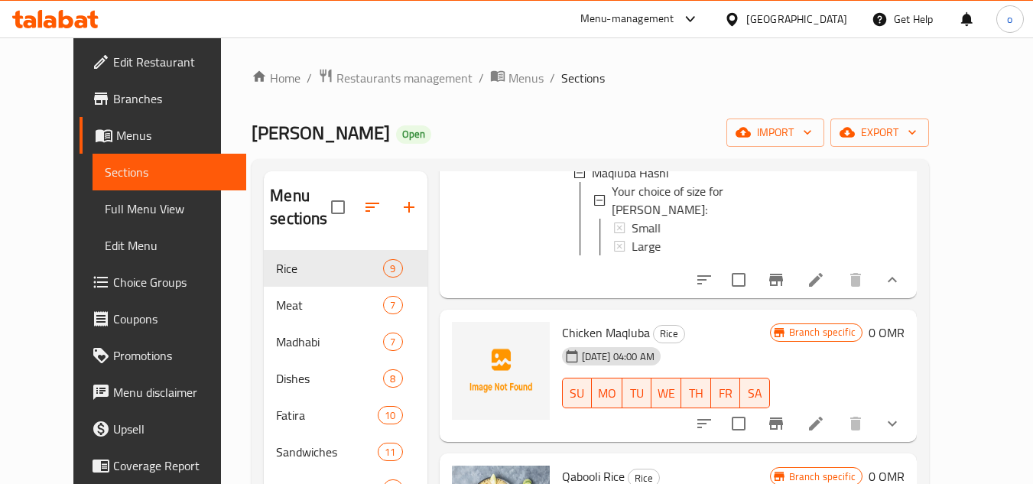
scroll to position [1300, 0]
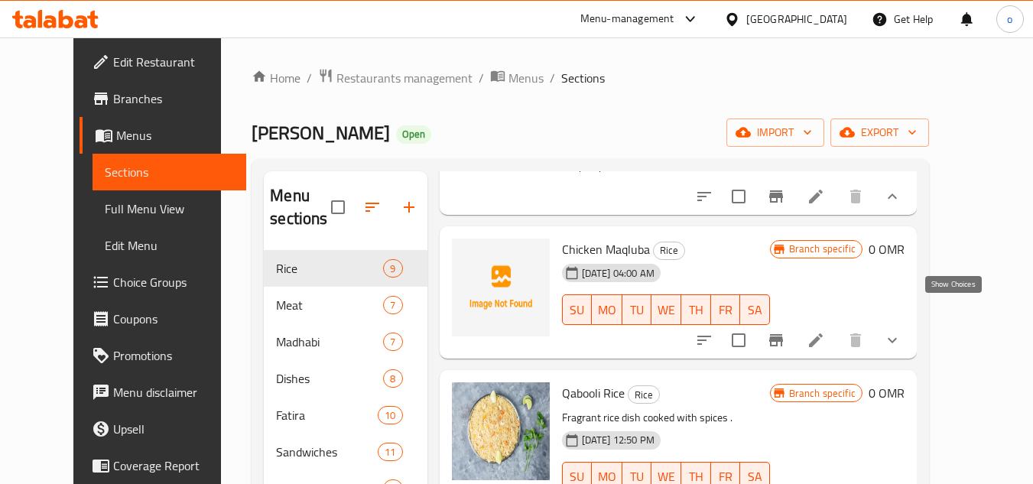
click at [902, 331] on icon "show more" at bounding box center [892, 340] width 18 height 18
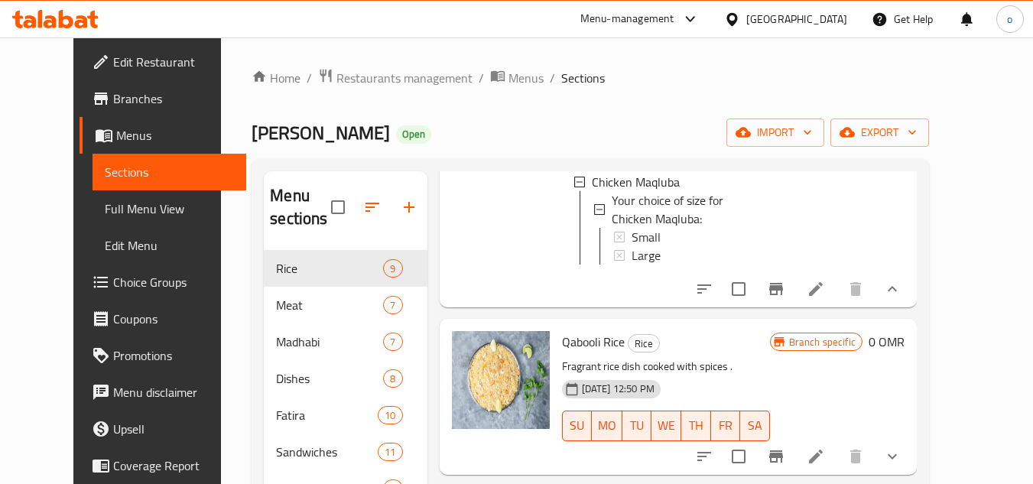
scroll to position [1505, 0]
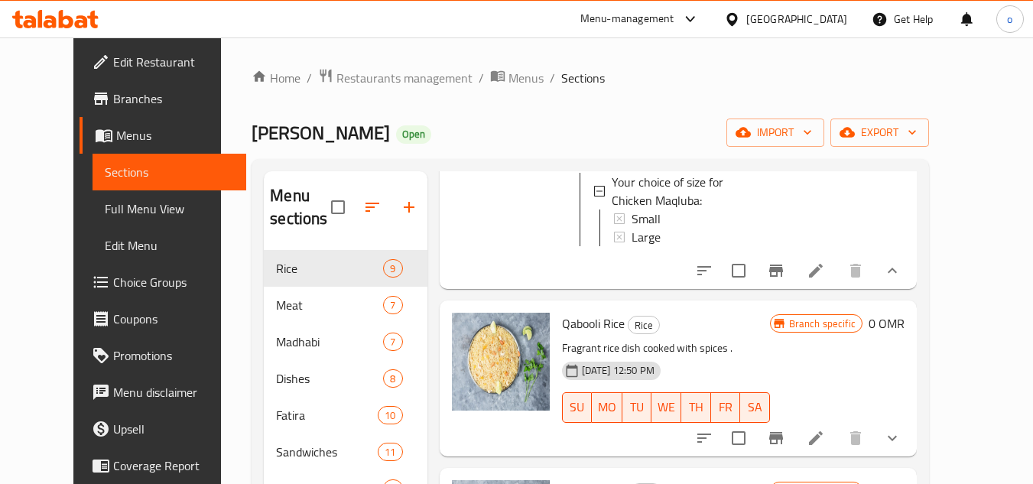
click at [911, 420] on button "show more" at bounding box center [892, 438] width 37 height 37
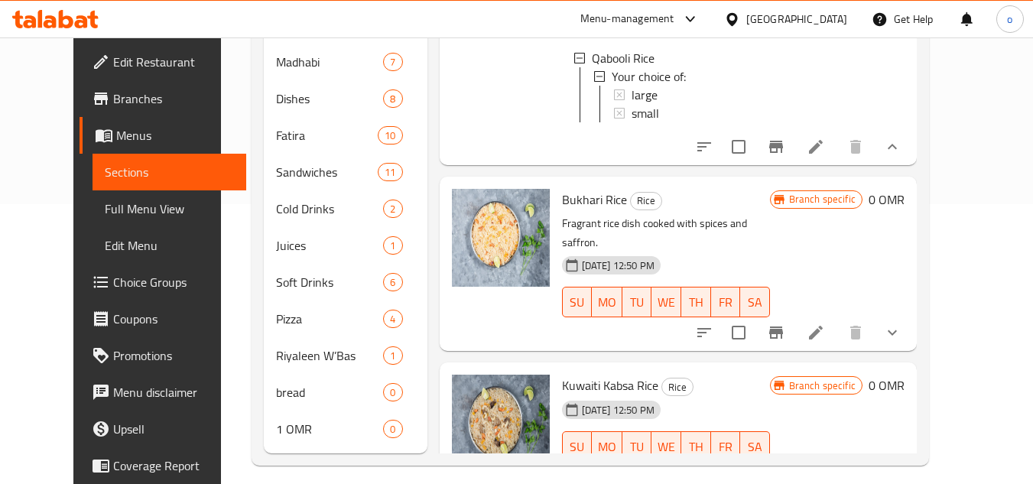
scroll to position [292, 0]
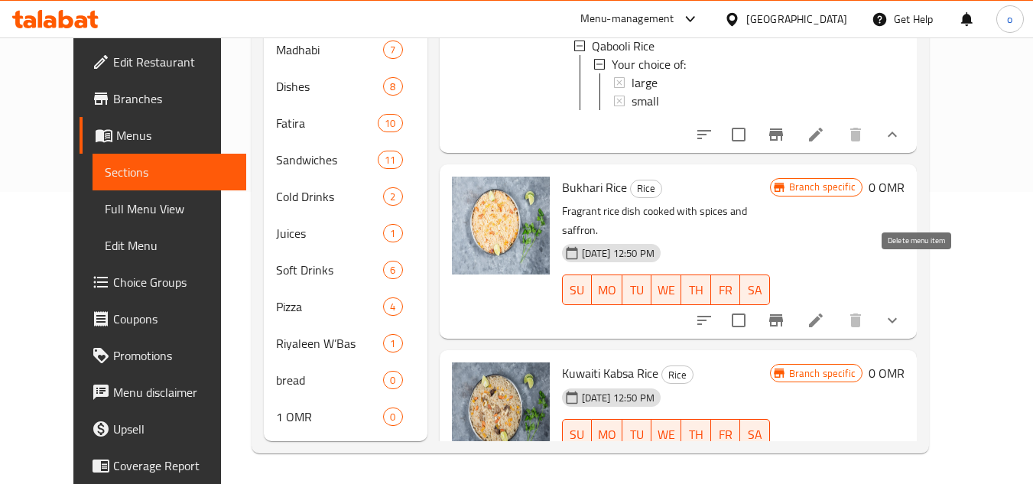
click at [917, 286] on div "Bukhari Rice Rice Fragrant rice dish cooked with spices and saffron. 10-08-2023…" at bounding box center [678, 251] width 477 height 174
click at [902, 311] on icon "show more" at bounding box center [892, 320] width 18 height 18
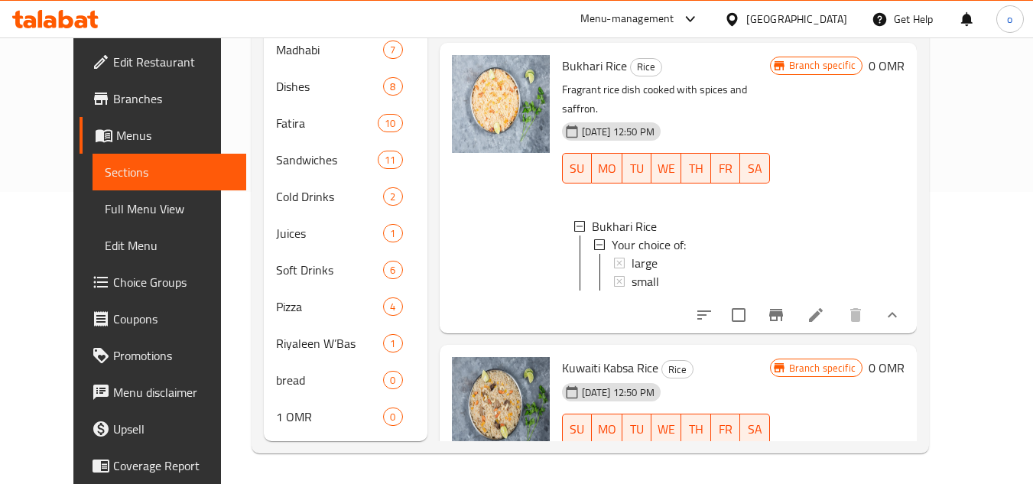
scroll to position [1760, 0]
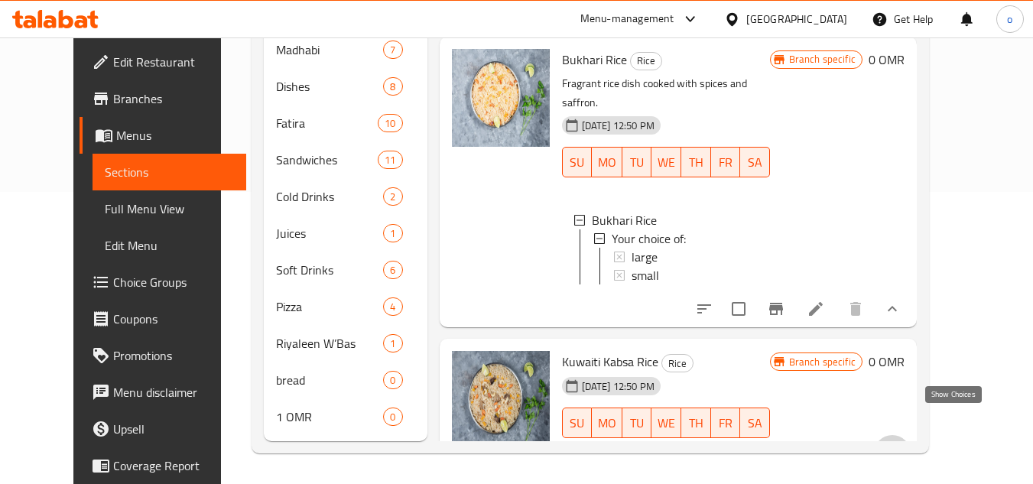
click at [902, 444] on icon "show more" at bounding box center [892, 453] width 18 height 18
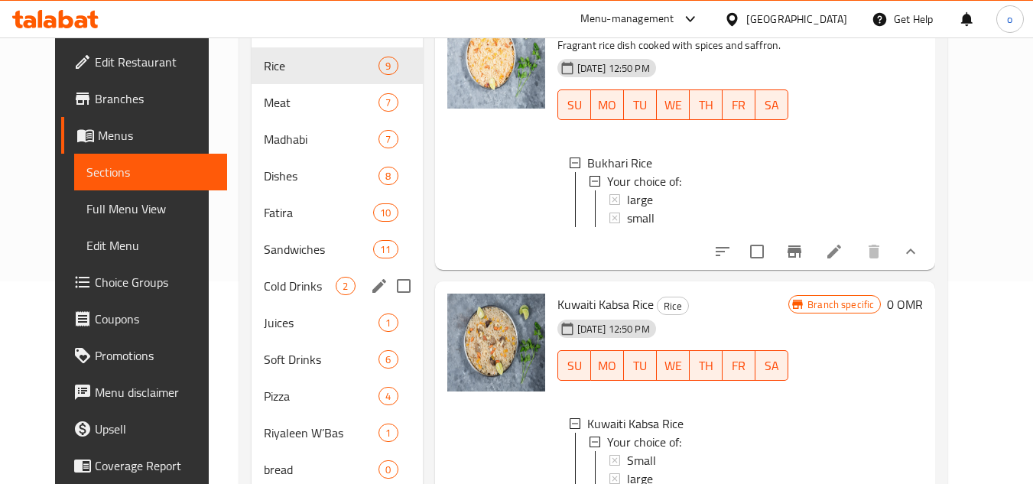
scroll to position [229, 0]
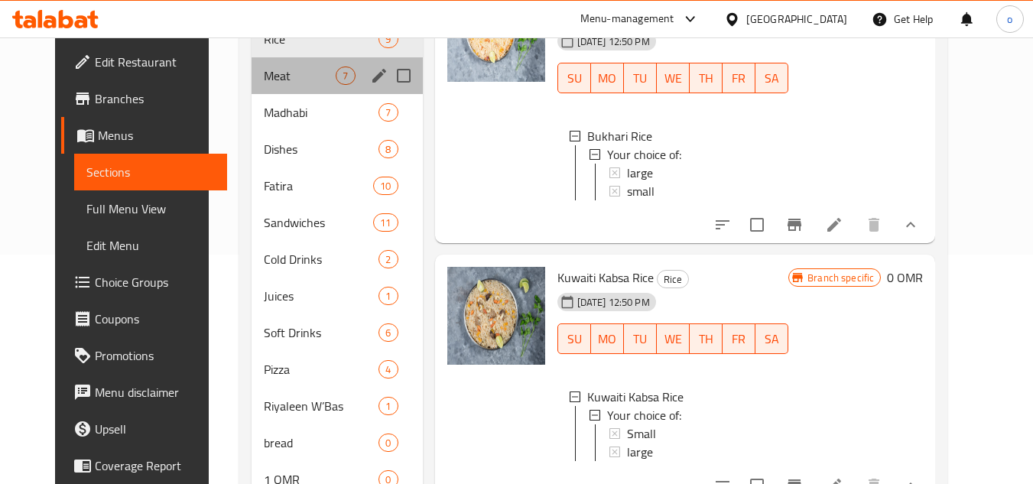
click at [278, 61] on div "Meat 7" at bounding box center [337, 75] width 171 height 37
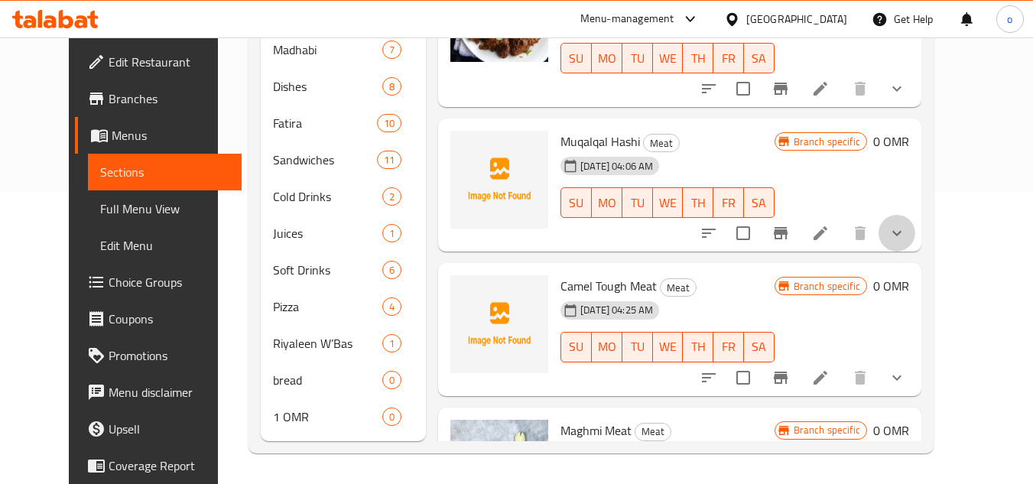
click at [906, 232] on icon "show more" at bounding box center [897, 233] width 18 height 18
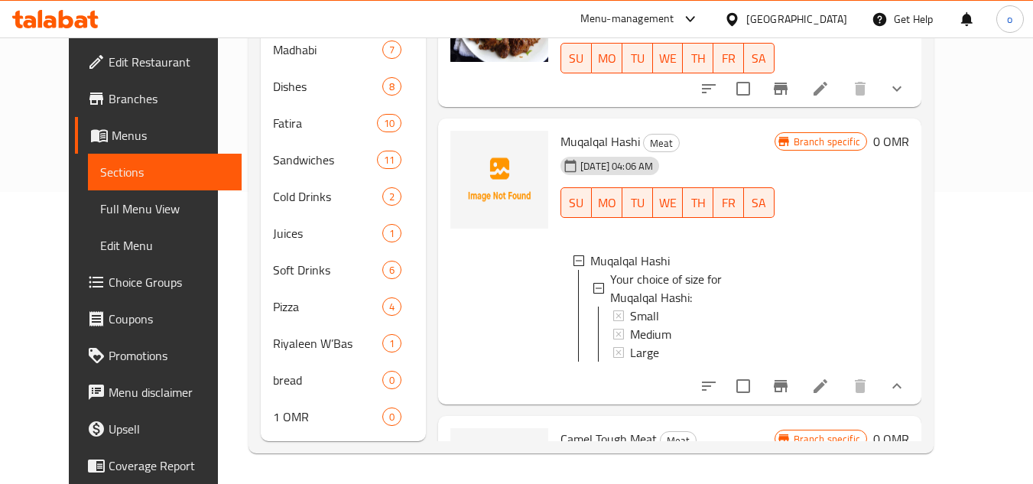
click at [916, 85] on button "show more" at bounding box center [897, 88] width 37 height 37
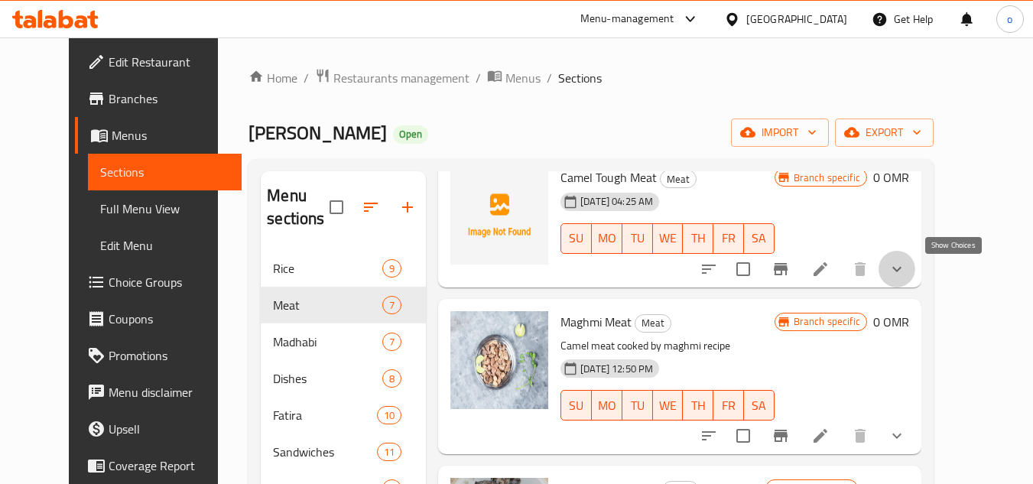
click at [906, 270] on icon "show more" at bounding box center [897, 269] width 18 height 18
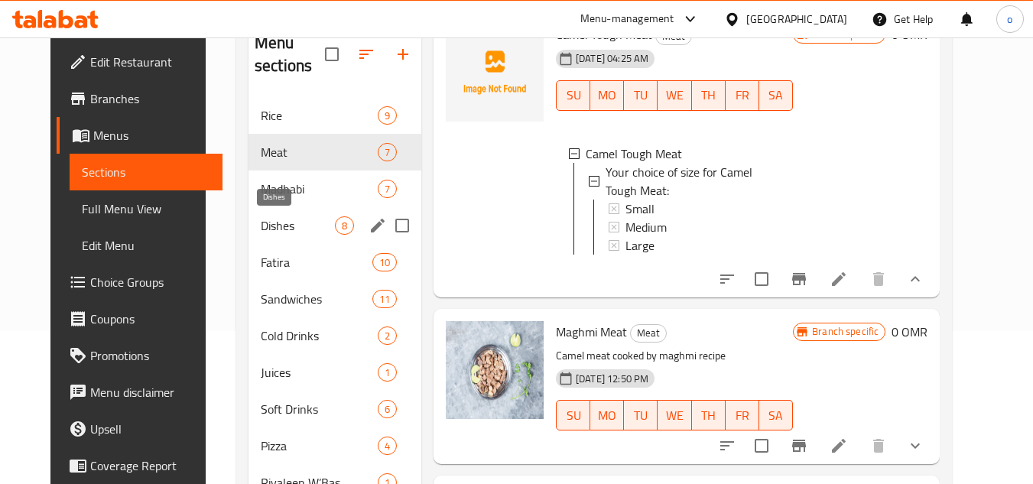
click at [261, 187] on span "Madhabi" at bounding box center [319, 189] width 117 height 18
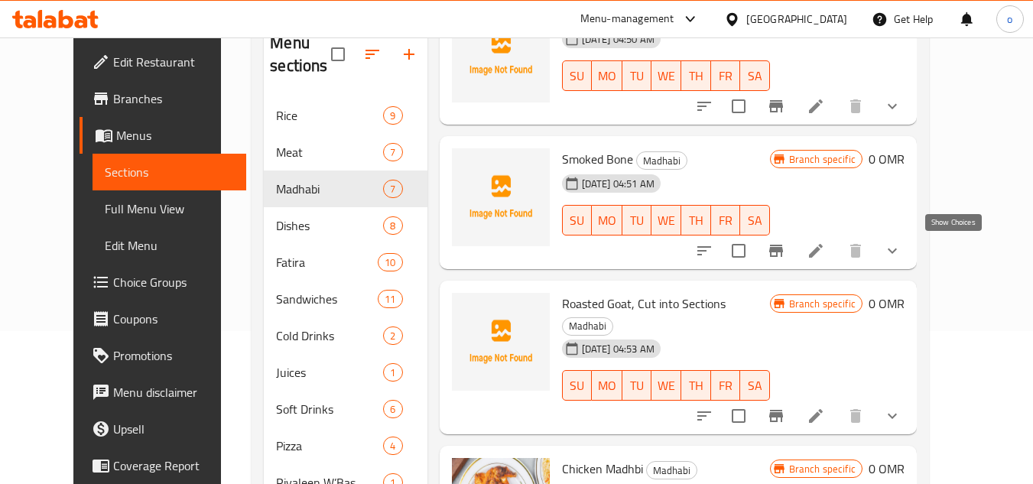
click at [897, 253] on icon "show more" at bounding box center [892, 250] width 9 height 5
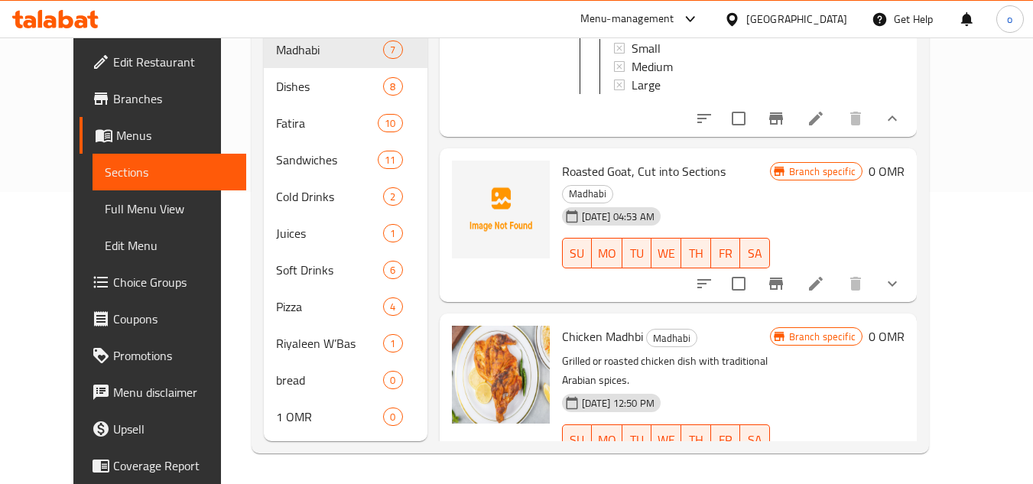
click at [911, 452] on button "show more" at bounding box center [892, 470] width 37 height 37
click at [905, 424] on div "Branch specific 0 OMR" at bounding box center [837, 465] width 135 height 278
click at [905, 423] on div "Branch specific 0 OMR" at bounding box center [837, 459] width 135 height 266
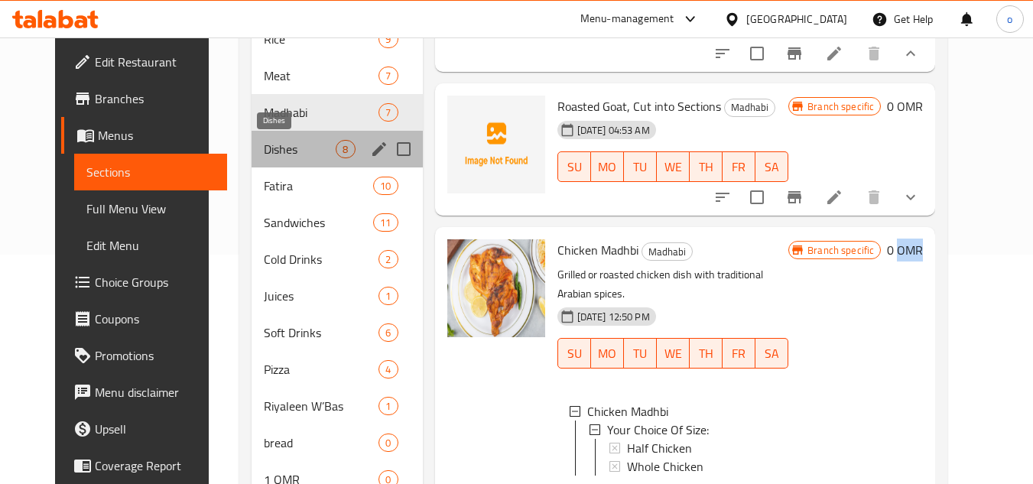
click at [270, 151] on span "Dishes" at bounding box center [300, 149] width 72 height 18
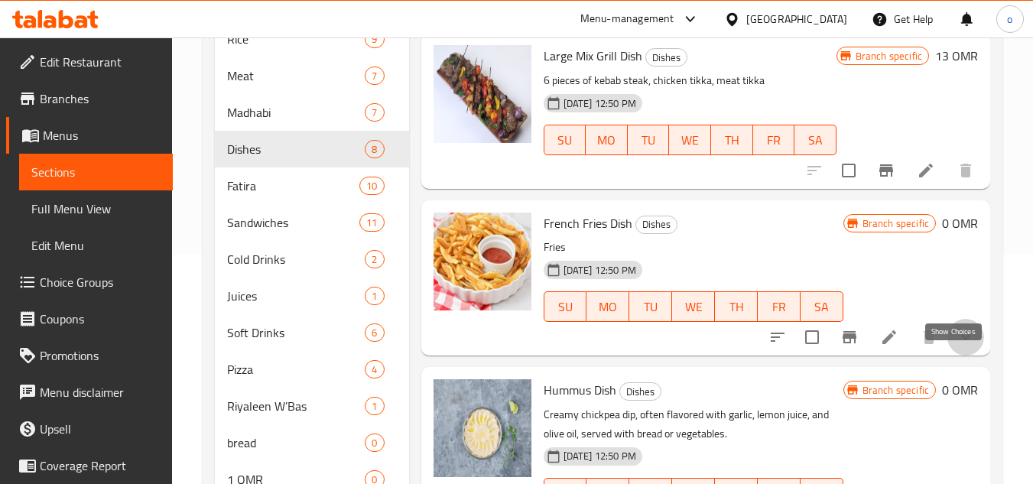
click at [957, 347] on icon "show more" at bounding box center [966, 337] width 18 height 18
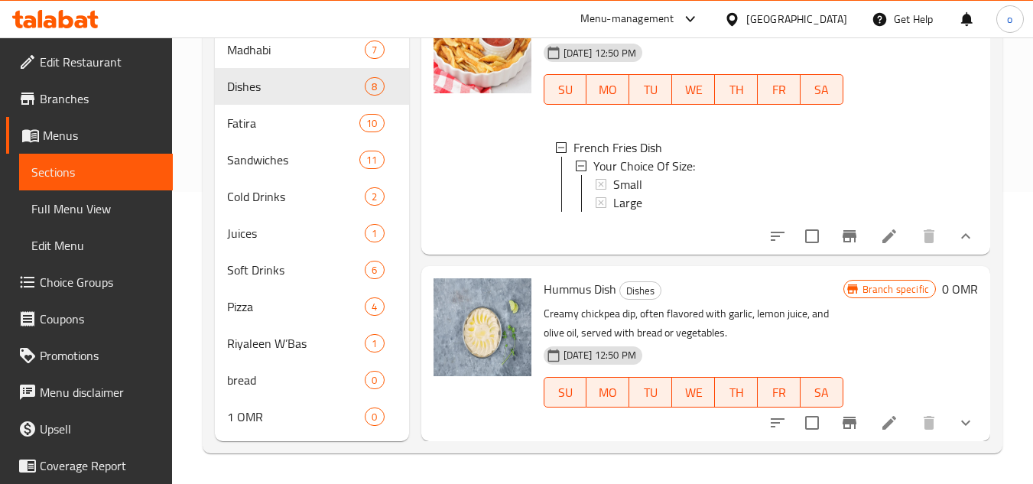
click at [957, 416] on icon "show more" at bounding box center [966, 423] width 18 height 18
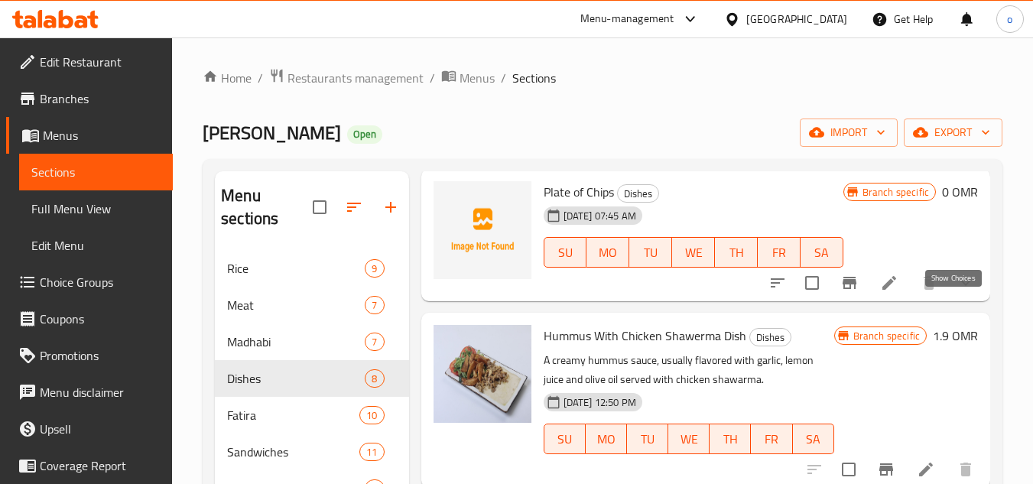
click at [958, 292] on icon "show more" at bounding box center [966, 283] width 18 height 18
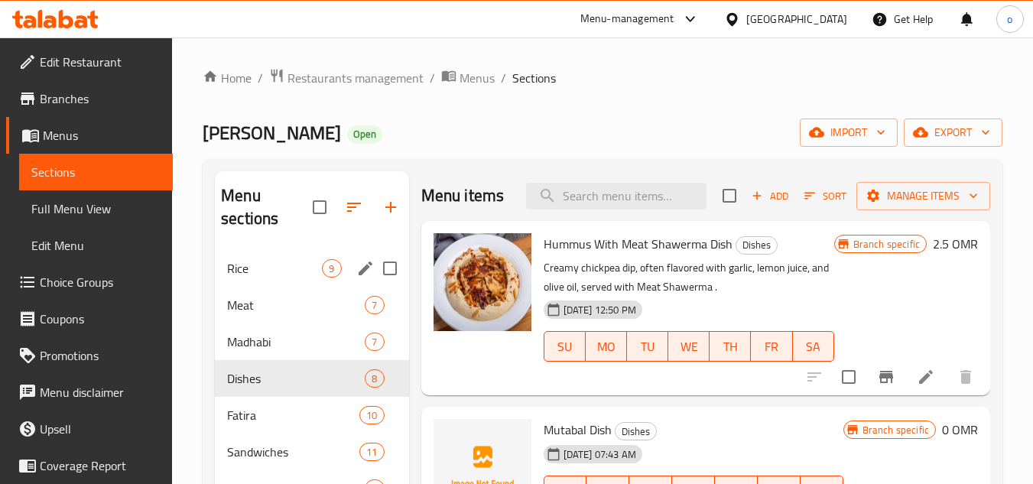
click at [313, 255] on div "Rice 9" at bounding box center [312, 268] width 194 height 37
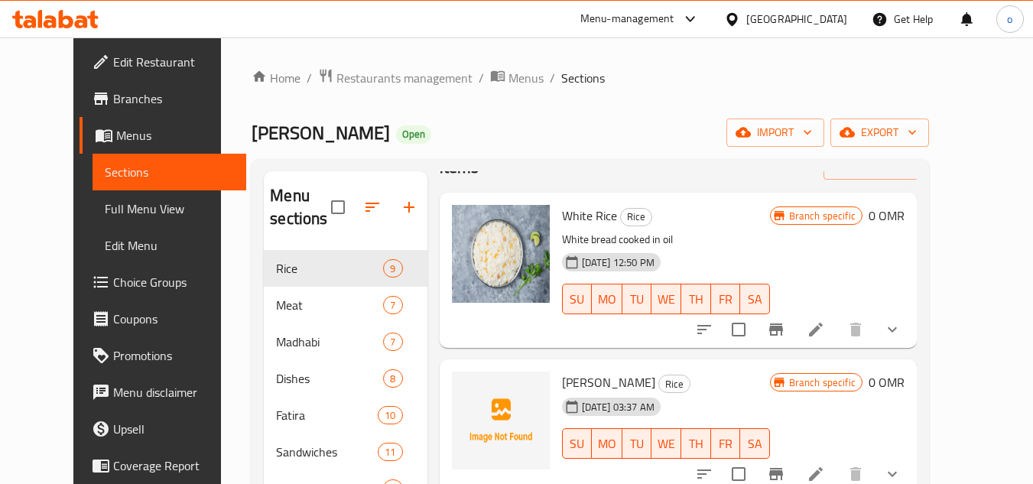
scroll to position [76, 0]
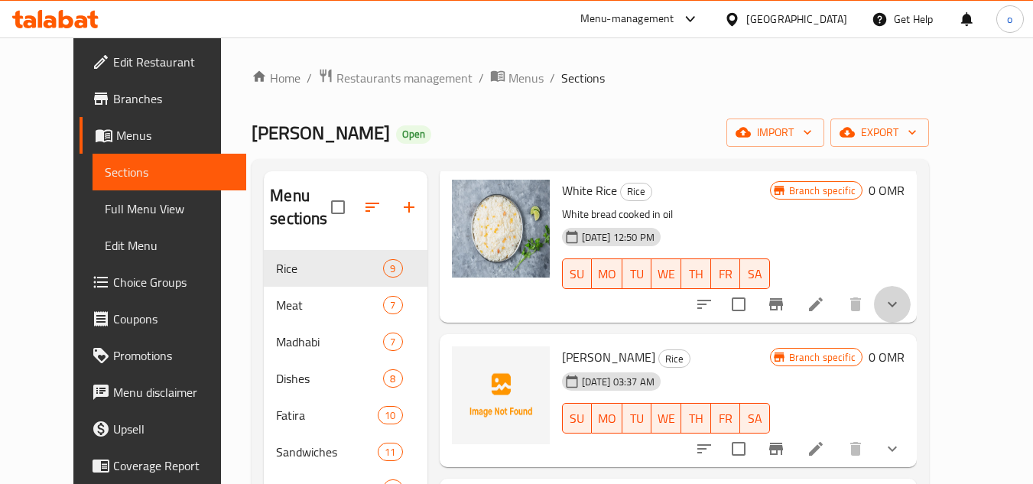
click at [902, 304] on icon "show more" at bounding box center [892, 304] width 18 height 18
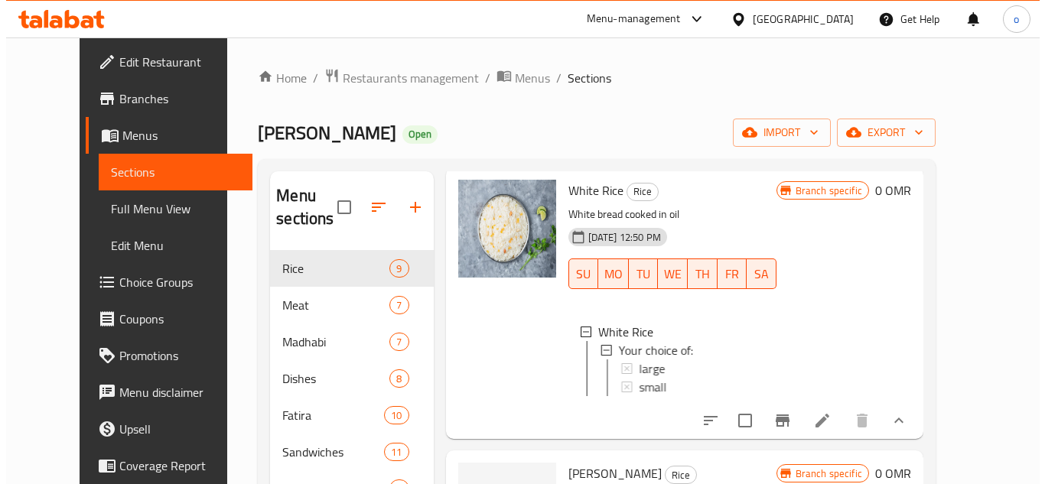
scroll to position [2, 0]
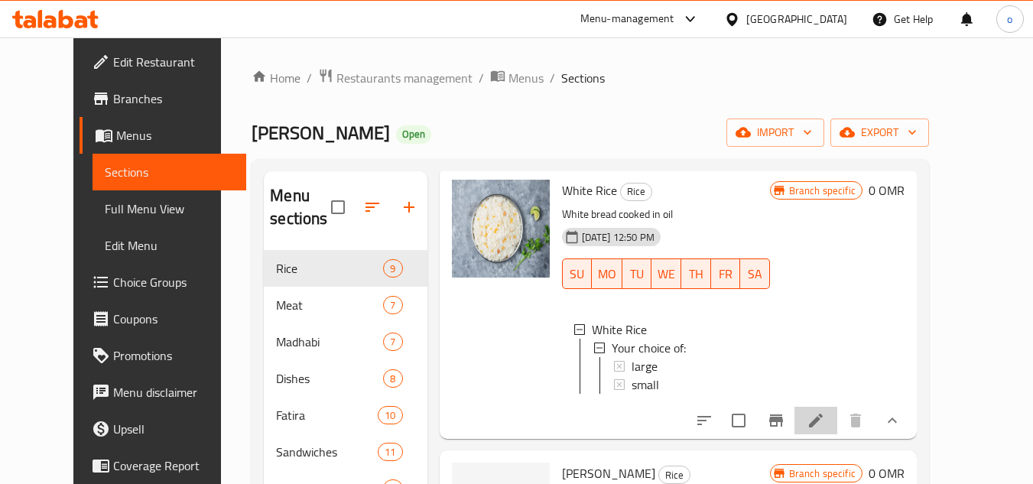
click at [825, 430] on icon at bounding box center [816, 421] width 18 height 18
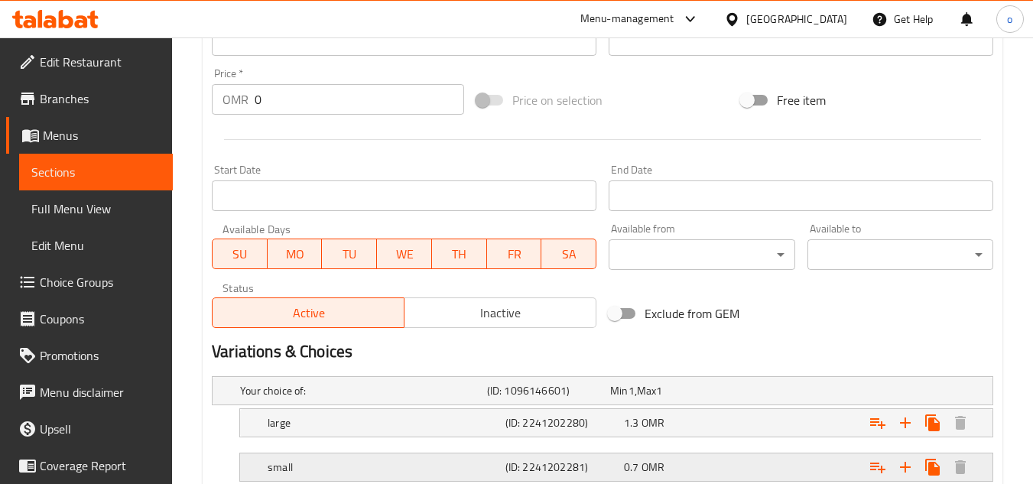
scroll to position [653, 0]
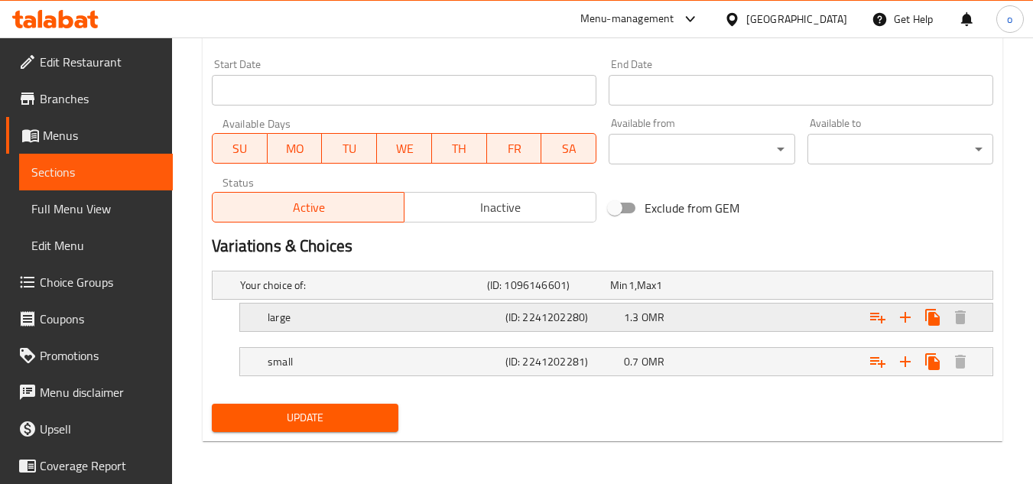
click at [333, 293] on h5 "large" at bounding box center [360, 285] width 241 height 15
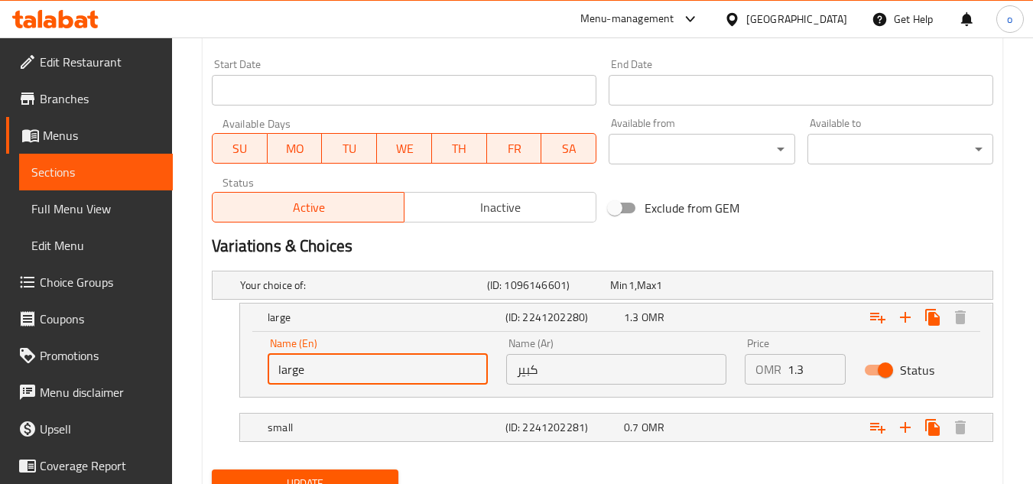
drag, startPoint x: 290, startPoint y: 376, endPoint x: 237, endPoint y: 379, distance: 52.9
click at [237, 379] on div "large (ID: 2241202280) 1.3 OMR Name (En) large Name (En) Name (Ar) كبير Name (A…" at bounding box center [603, 350] width 782 height 95
type input "delete"
click at [320, 293] on h5 "small" at bounding box center [360, 285] width 241 height 15
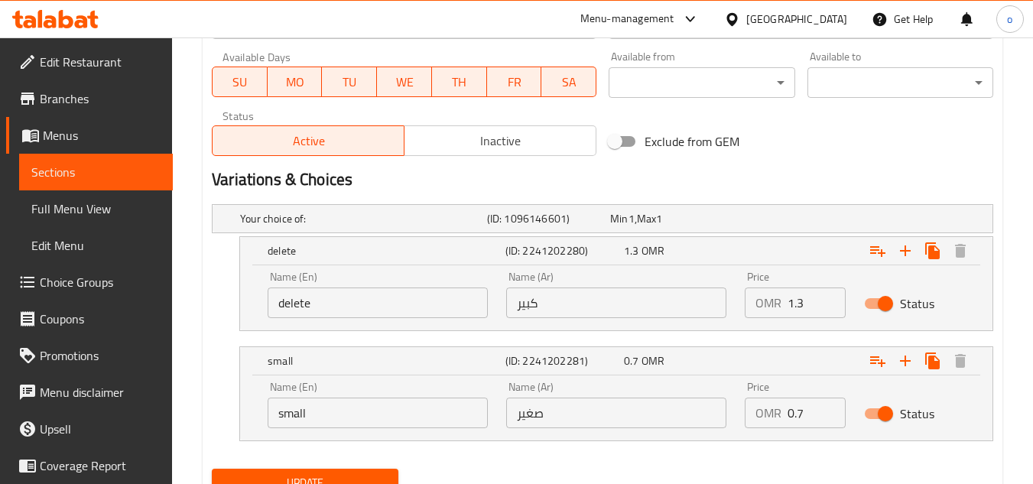
scroll to position [784, 0]
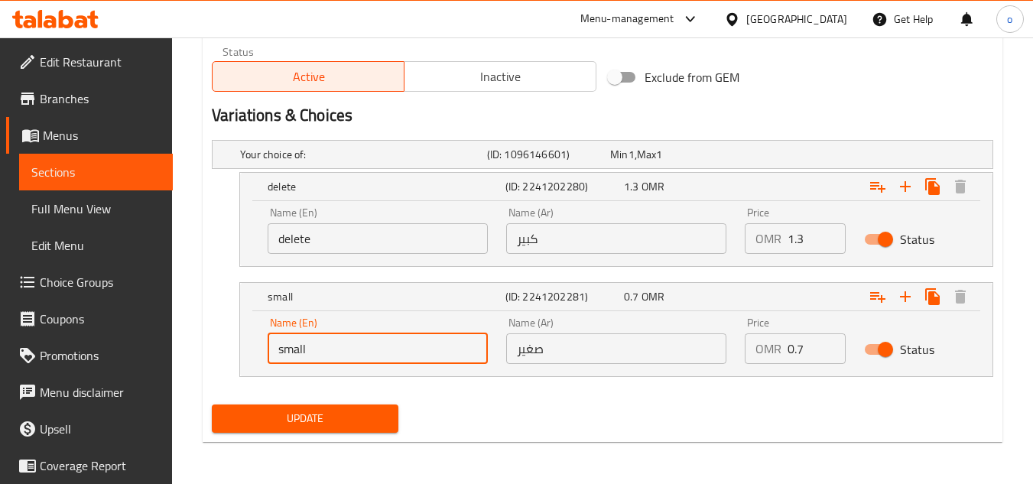
drag, startPoint x: 314, startPoint y: 340, endPoint x: 238, endPoint y: 340, distance: 76.5
click at [238, 340] on div "small (ID: 2241202281) 0.7 OMR Name (En) small Name (En) Name (Ar) صغير Name (A…" at bounding box center [603, 329] width 782 height 95
type input "delete"
click at [297, 402] on div "Update" at bounding box center [305, 419] width 198 height 41
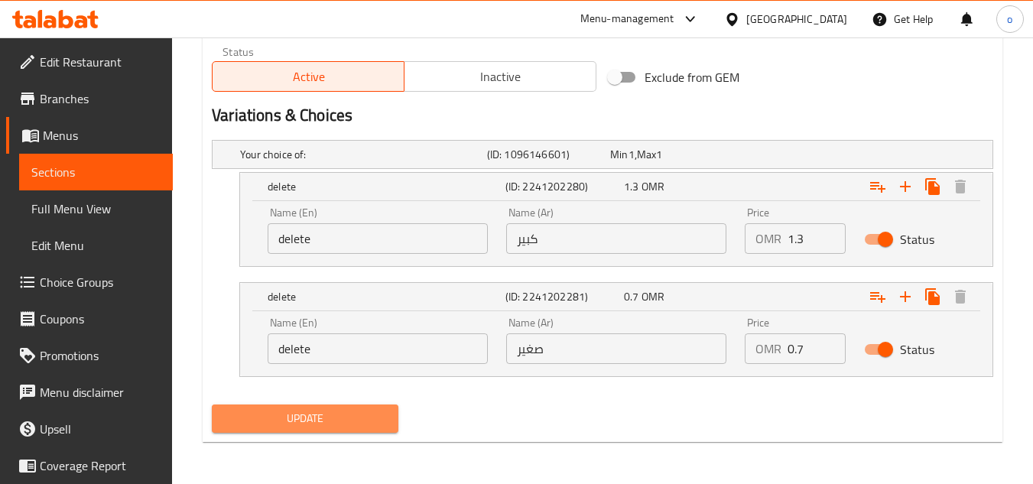
click at [294, 409] on span "Update" at bounding box center [304, 418] width 161 height 19
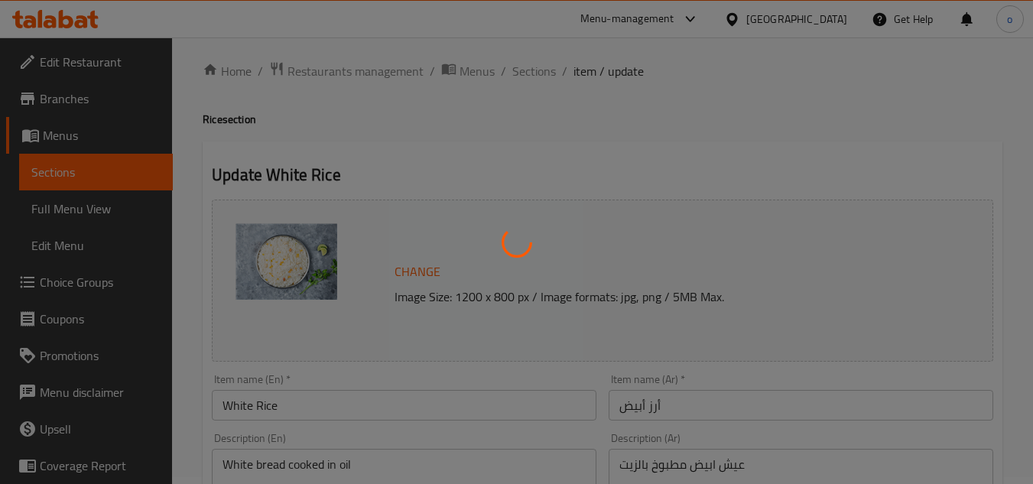
scroll to position [0, 0]
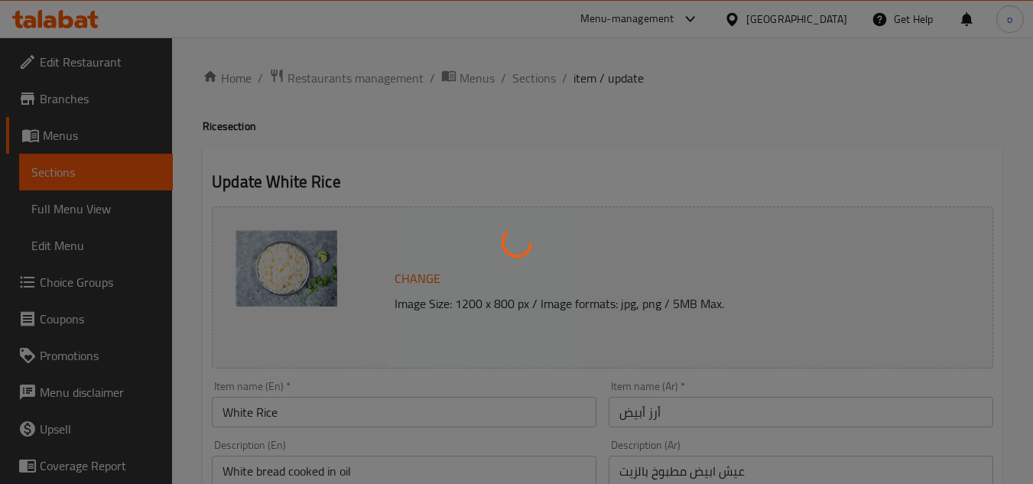
click at [512, 109] on div at bounding box center [516, 242] width 1033 height 484
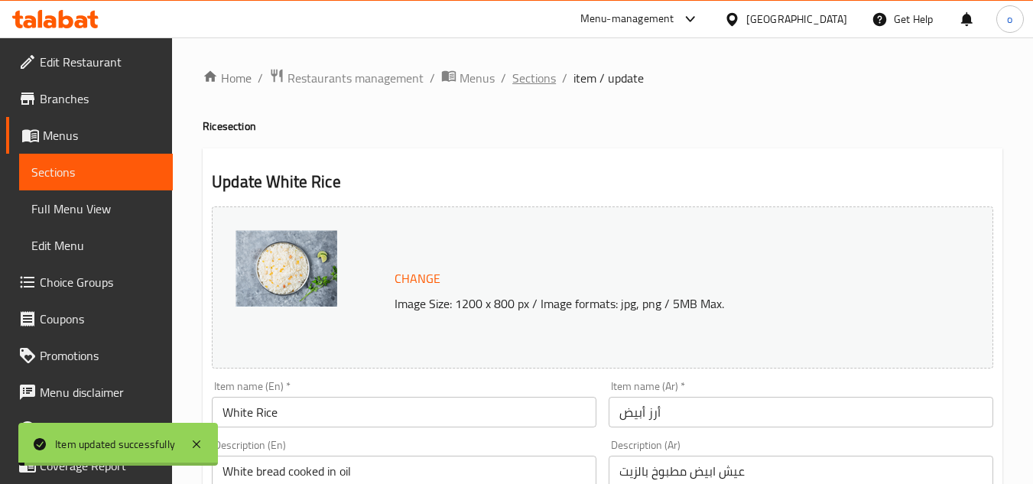
click at [538, 75] on span "Sections" at bounding box center [534, 78] width 44 height 18
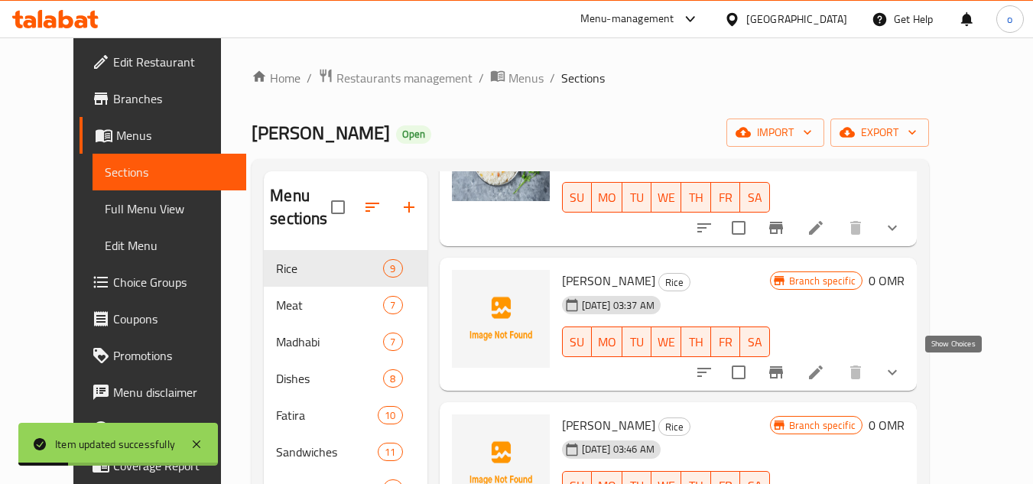
click at [902, 365] on icon "show more" at bounding box center [892, 372] width 18 height 18
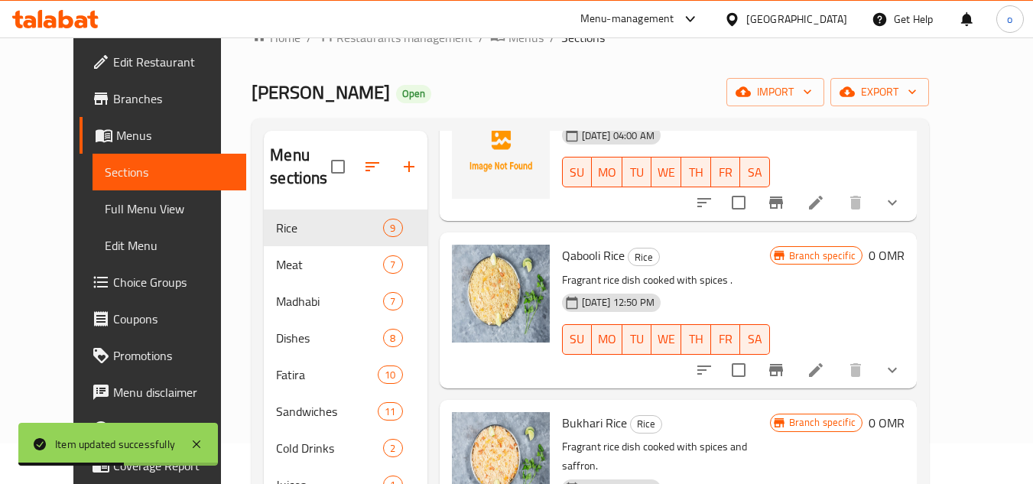
scroll to position [76, 0]
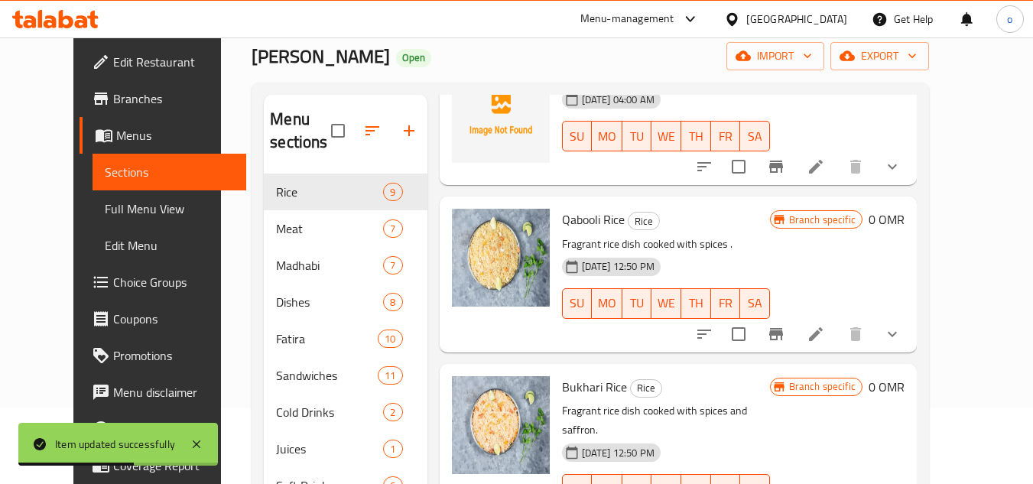
click at [917, 335] on div "Qabooli Rice Rice Fragrant rice dish cooked with spices . 10-08-2023 12:50 PM S…" at bounding box center [678, 274] width 477 height 155
click at [902, 334] on icon "show more" at bounding box center [892, 334] width 18 height 18
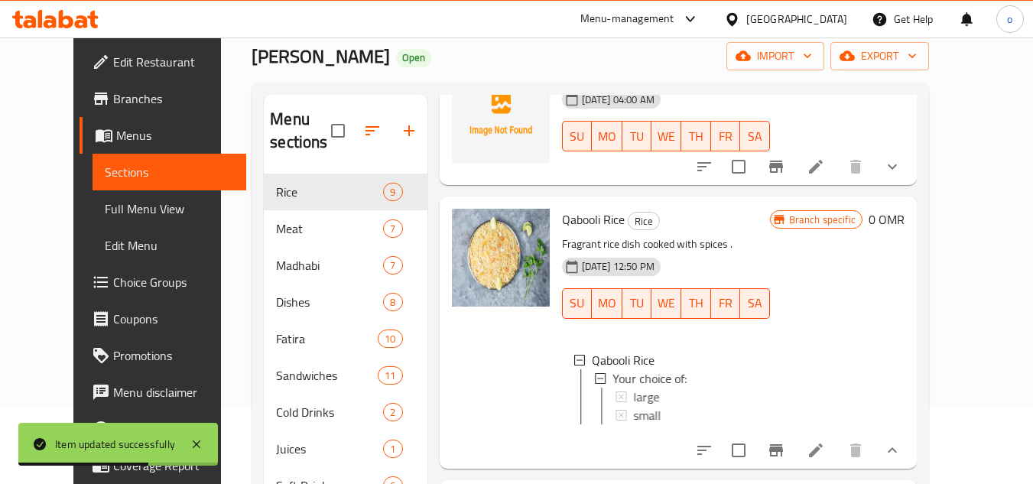
scroll to position [2, 0]
click at [671, 387] on div "large" at bounding box center [695, 396] width 126 height 18
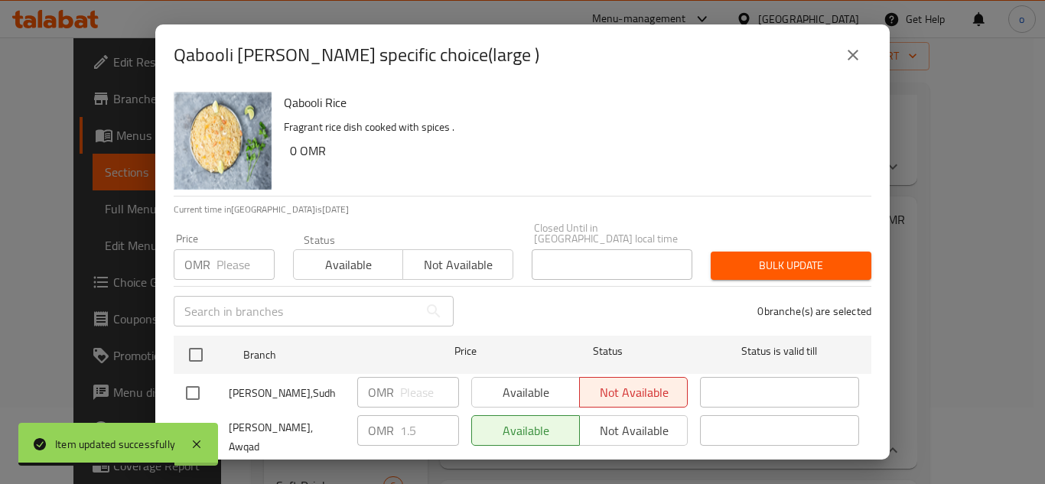
click at [300, 296] on input "text" at bounding box center [296, 311] width 245 height 31
click at [865, 57] on button "close" at bounding box center [853, 55] width 37 height 37
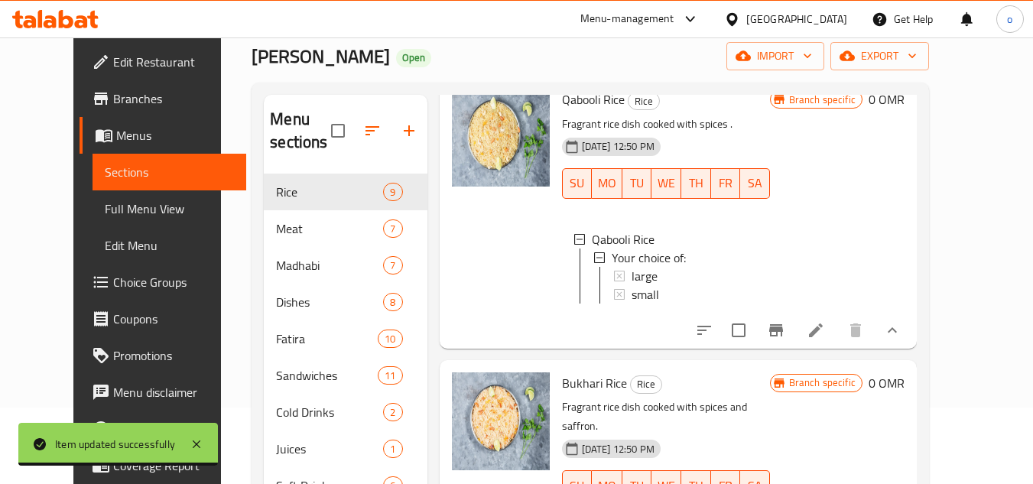
scroll to position [1121, 0]
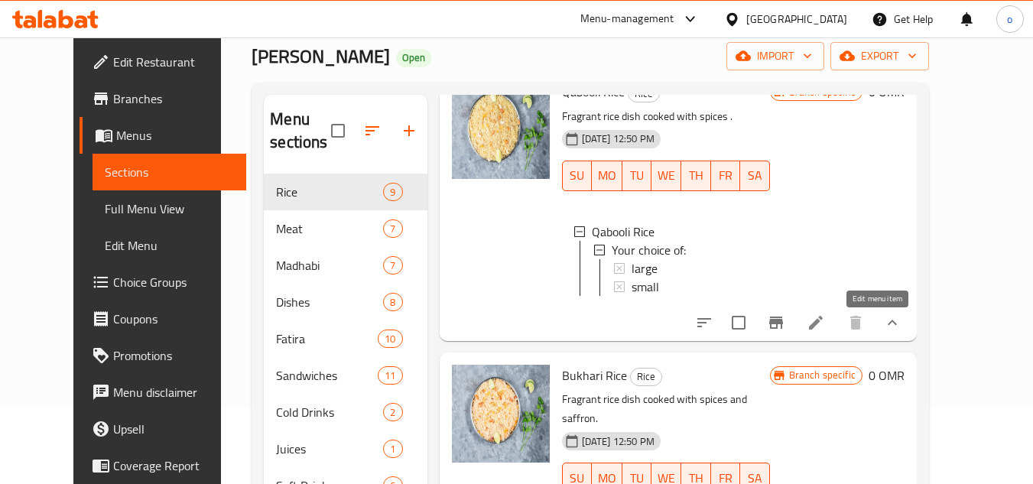
click at [823, 330] on icon at bounding box center [816, 323] width 14 height 14
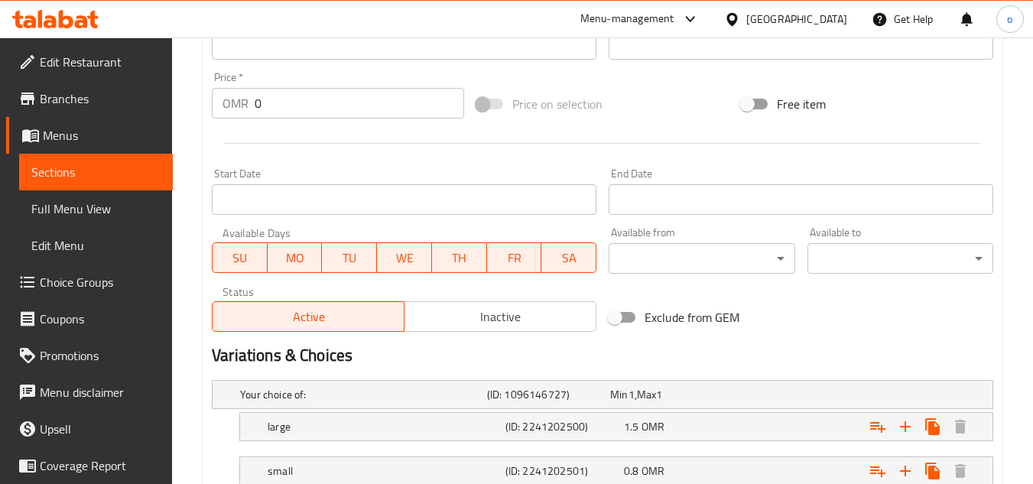
scroll to position [653, 0]
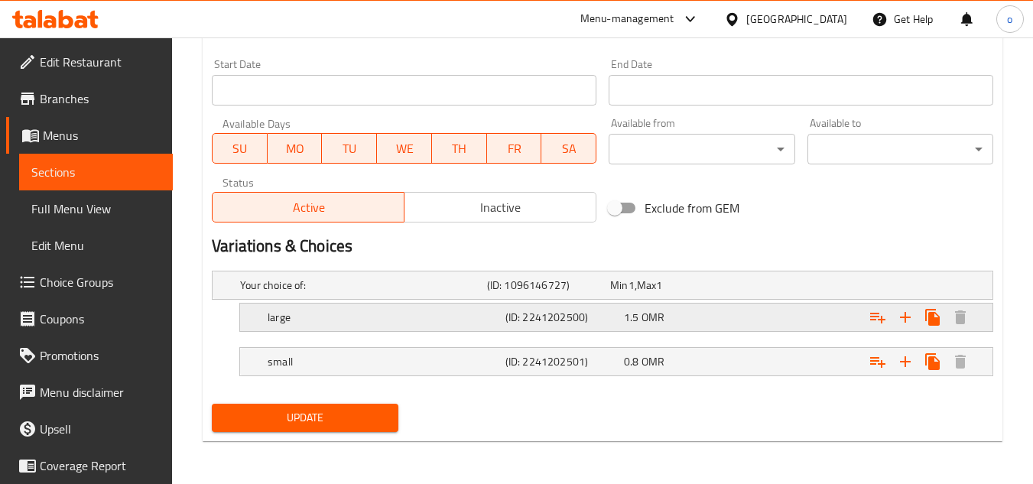
click at [461, 301] on div "large (ID: 2241202500) 1.5 OMR" at bounding box center [607, 285] width 740 height 34
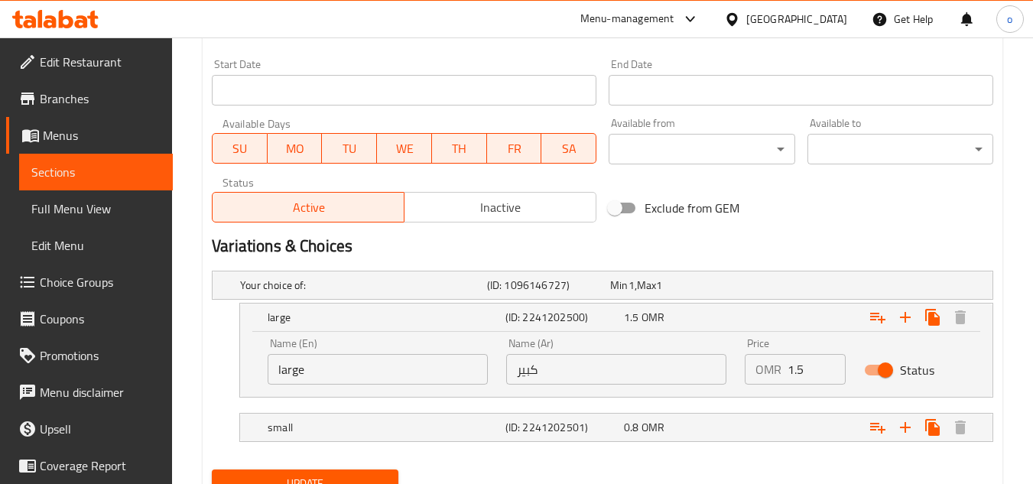
drag, startPoint x: 317, startPoint y: 369, endPoint x: 189, endPoint y: 388, distance: 129.9
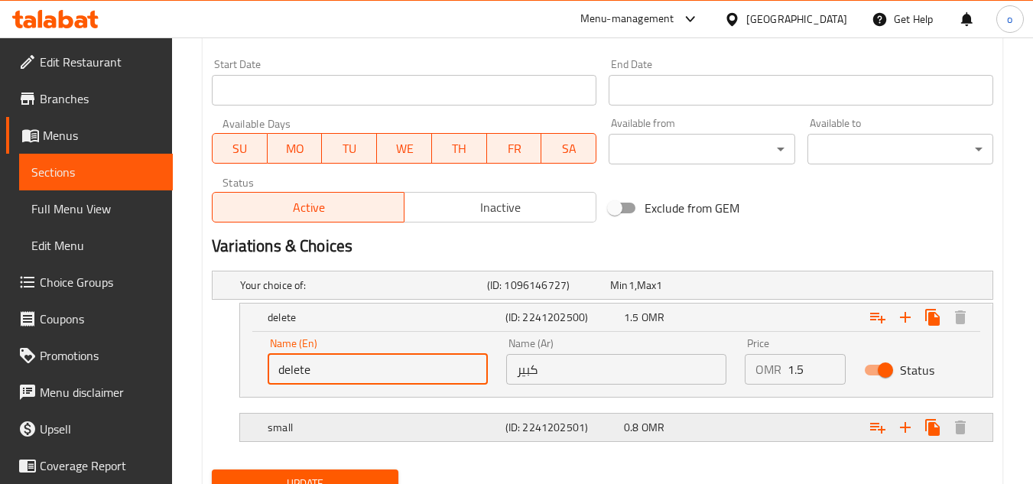
type input "delete"
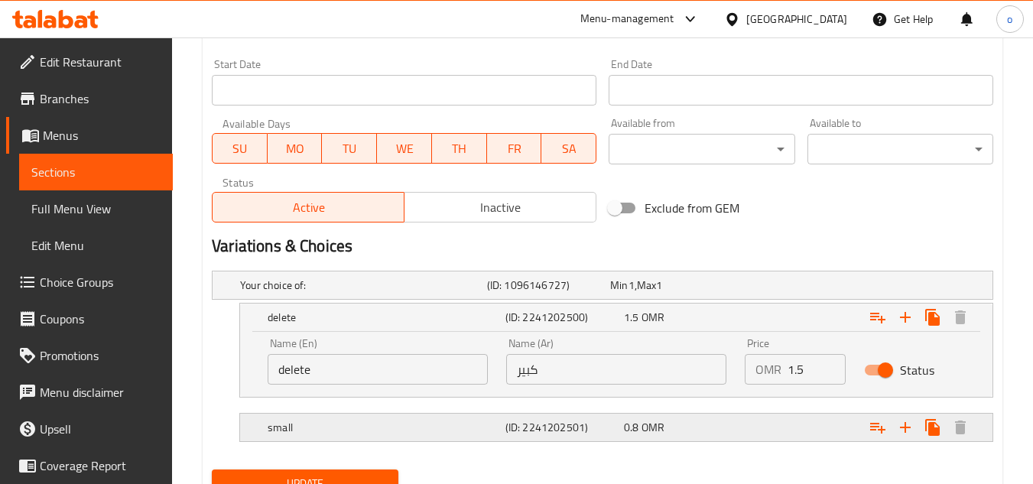
click at [347, 293] on h5 "small" at bounding box center [360, 285] width 241 height 15
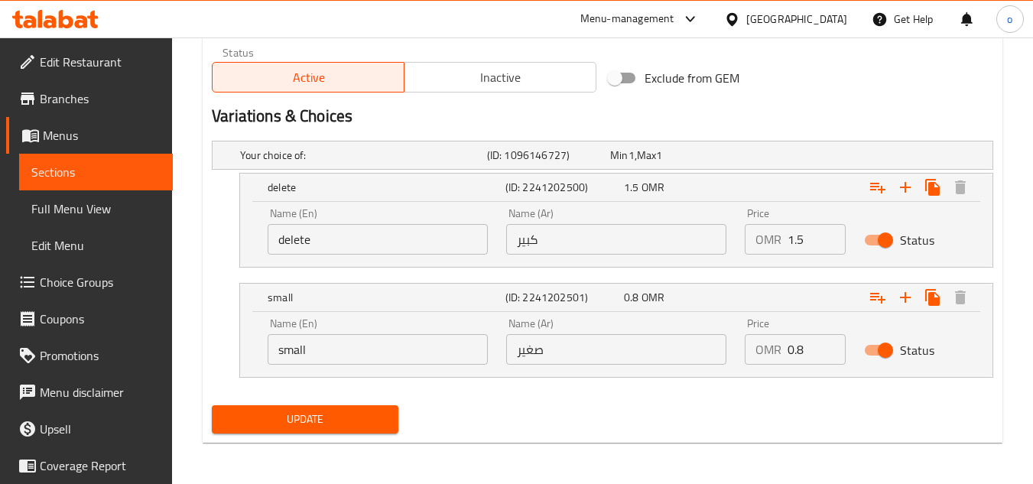
scroll to position [785, 0]
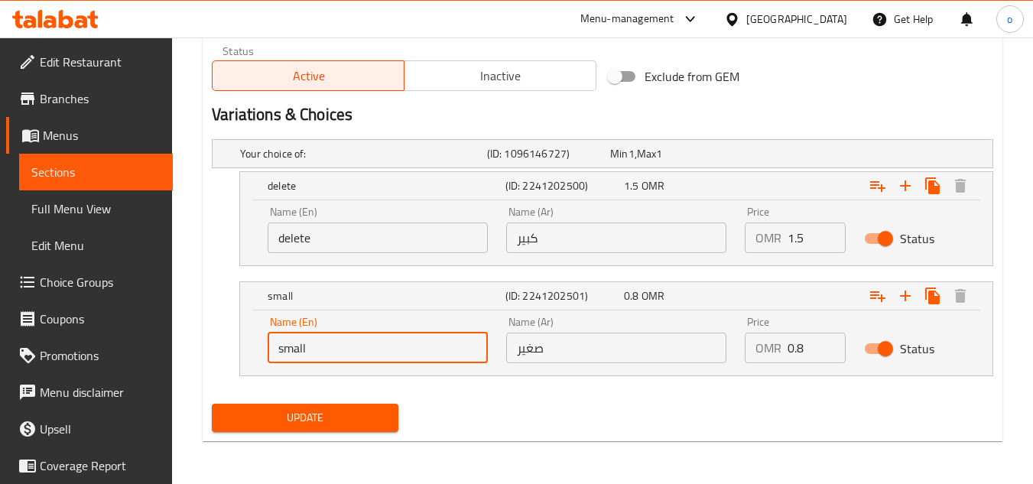
drag, startPoint x: 337, startPoint y: 352, endPoint x: 255, endPoint y: 351, distance: 81.8
click at [255, 351] on div "Name (En) small Name (En) Name (Ar) صغير Name (Ar) Price OMR 0.8 Price Status" at bounding box center [616, 343] width 753 height 65
type input "delete"
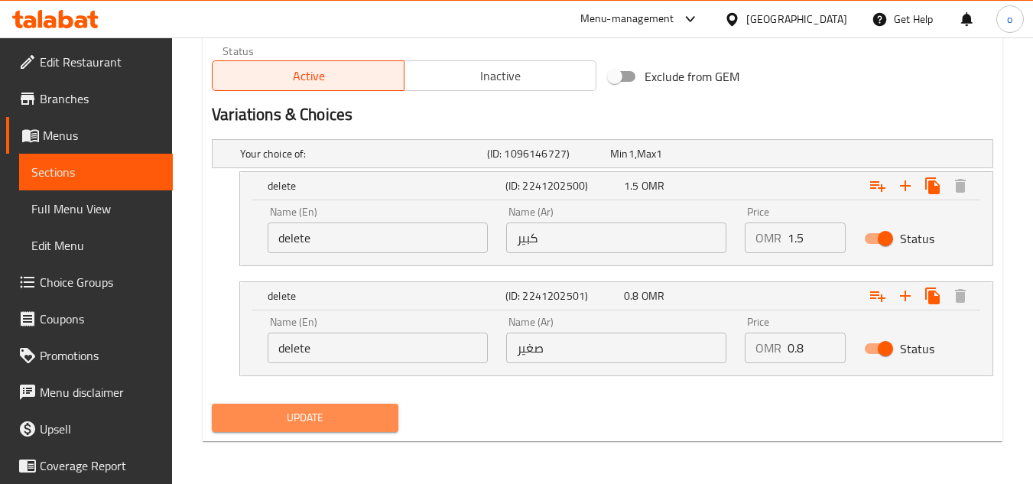
click at [327, 425] on span "Update" at bounding box center [304, 417] width 161 height 19
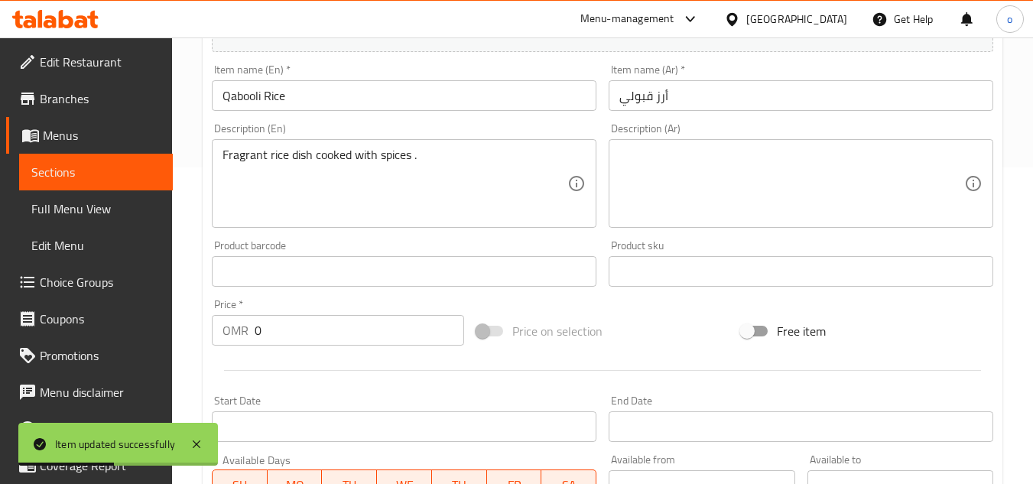
scroll to position [0, 0]
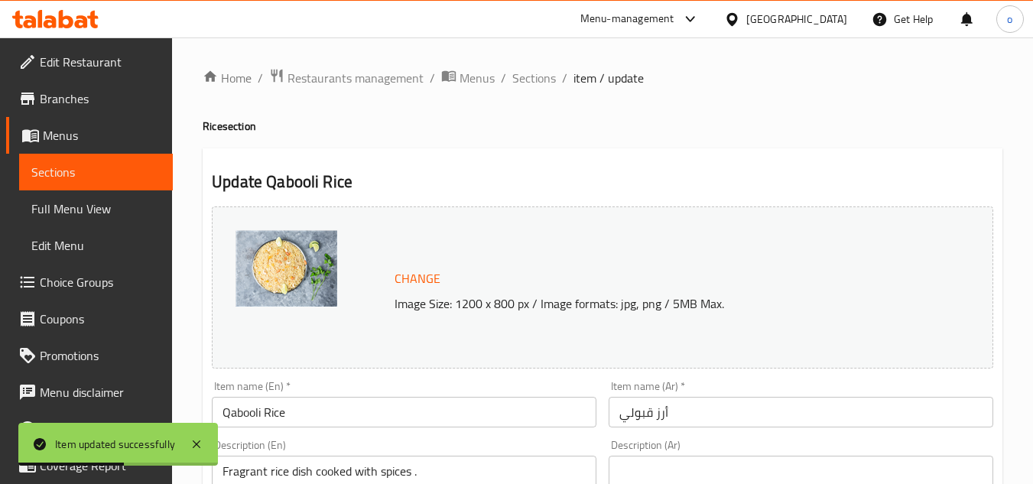
click at [527, 69] on span "Sections" at bounding box center [534, 78] width 44 height 18
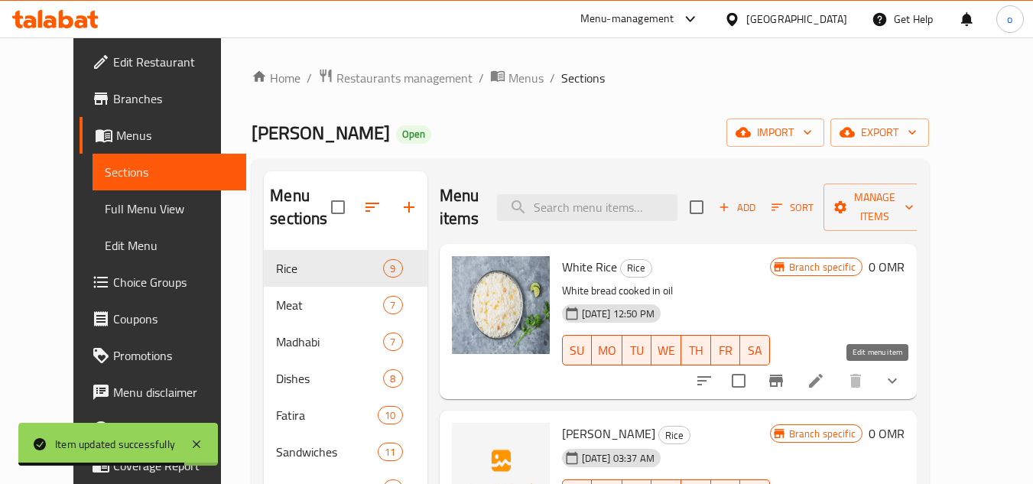
click at [825, 382] on icon at bounding box center [816, 381] width 18 height 18
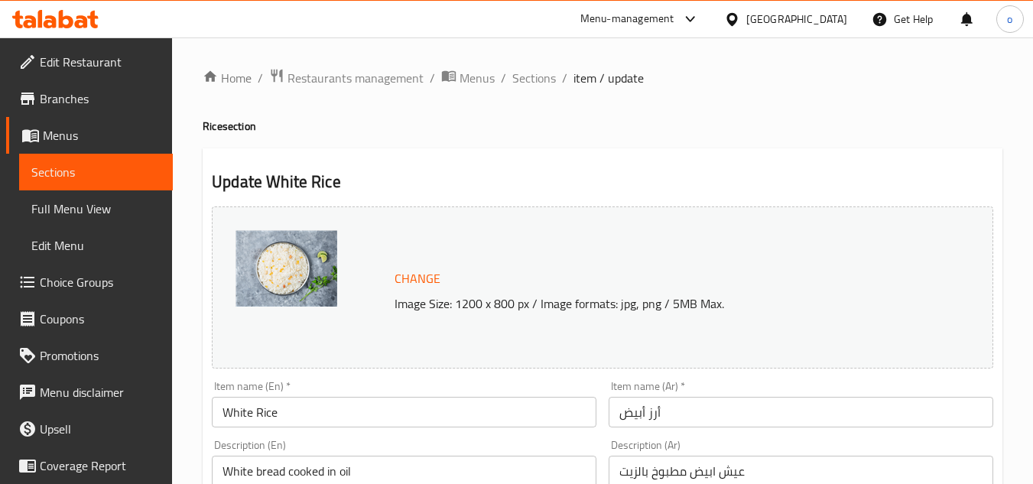
click at [522, 70] on span "Sections" at bounding box center [534, 78] width 44 height 18
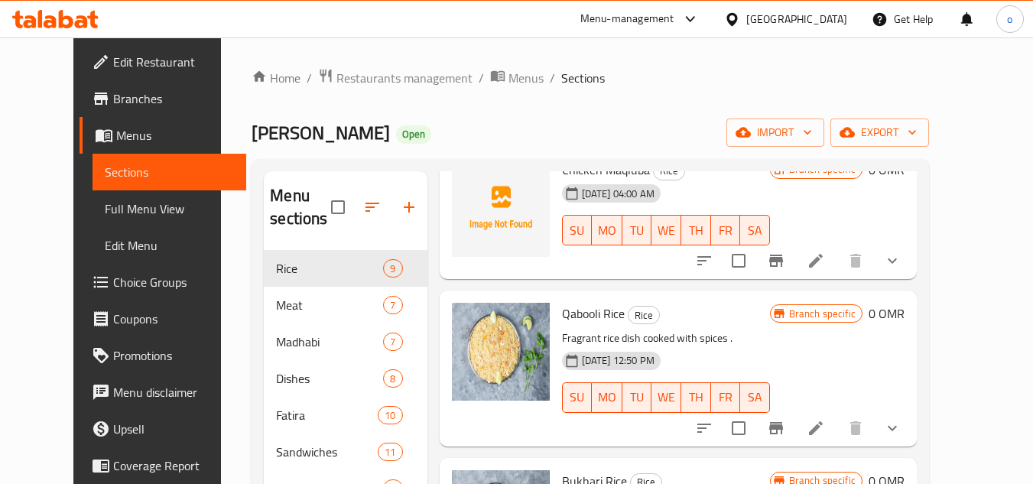
scroll to position [866, 0]
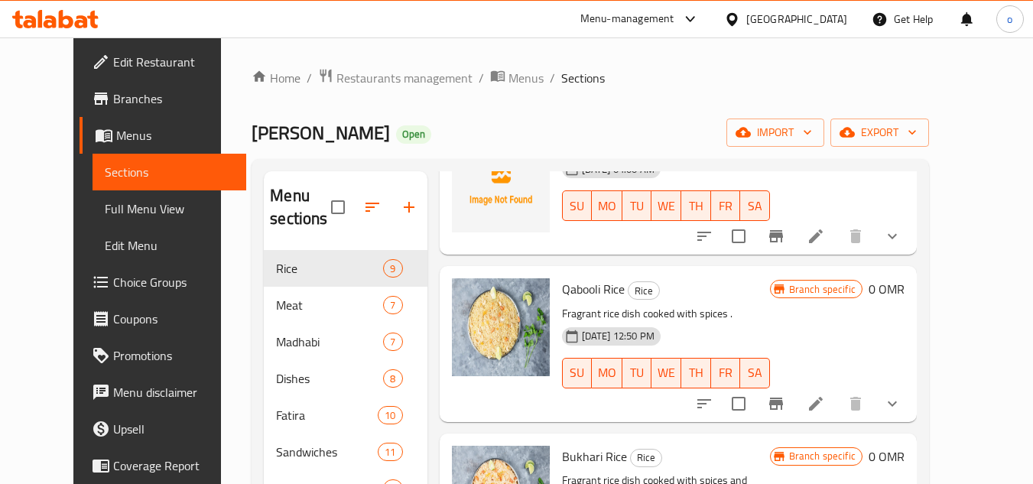
click at [838, 393] on li at bounding box center [816, 404] width 43 height 28
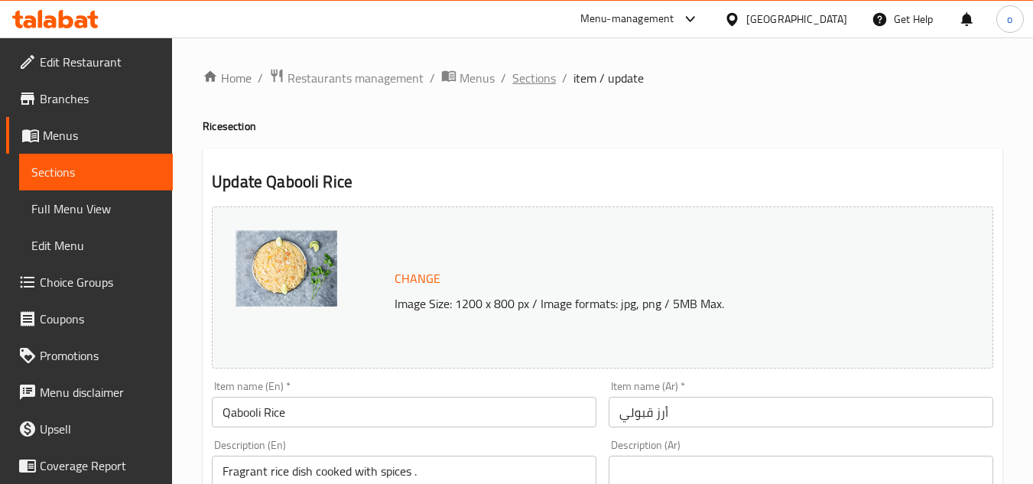
click at [531, 70] on span "Sections" at bounding box center [534, 78] width 44 height 18
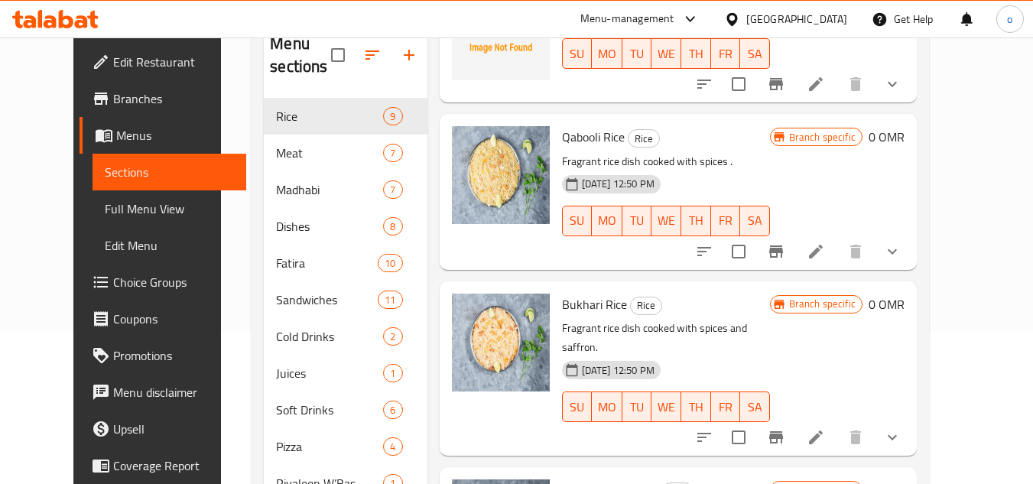
scroll to position [153, 0]
click at [911, 421] on button "show more" at bounding box center [892, 436] width 37 height 37
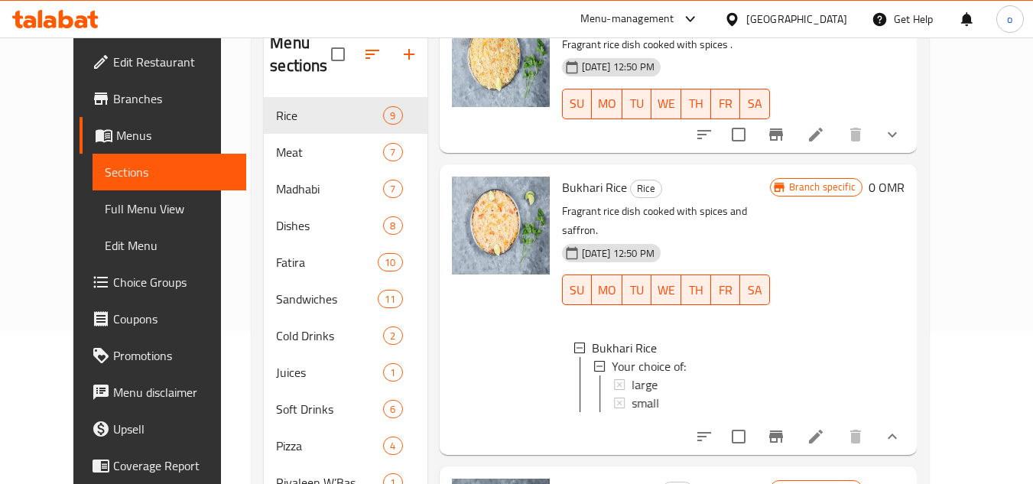
scroll to position [994, 0]
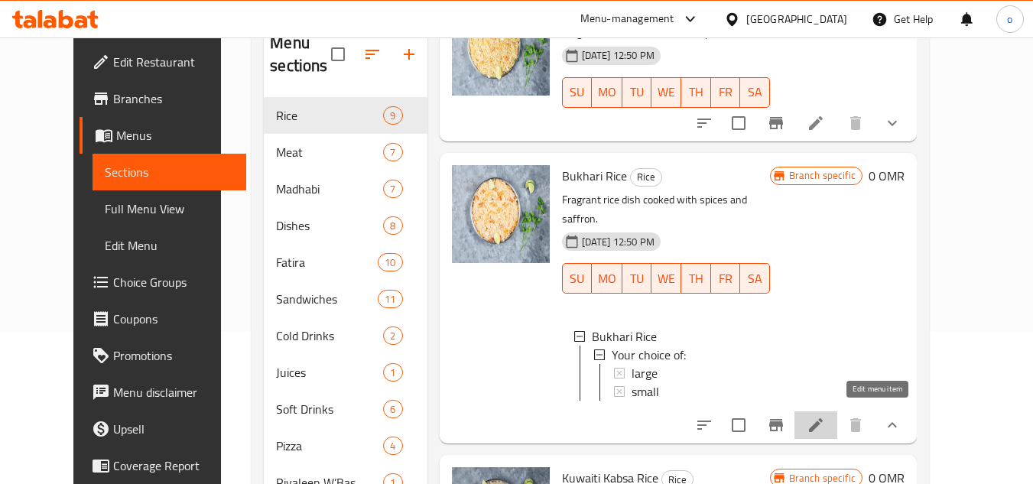
click at [825, 418] on icon at bounding box center [816, 425] width 18 height 18
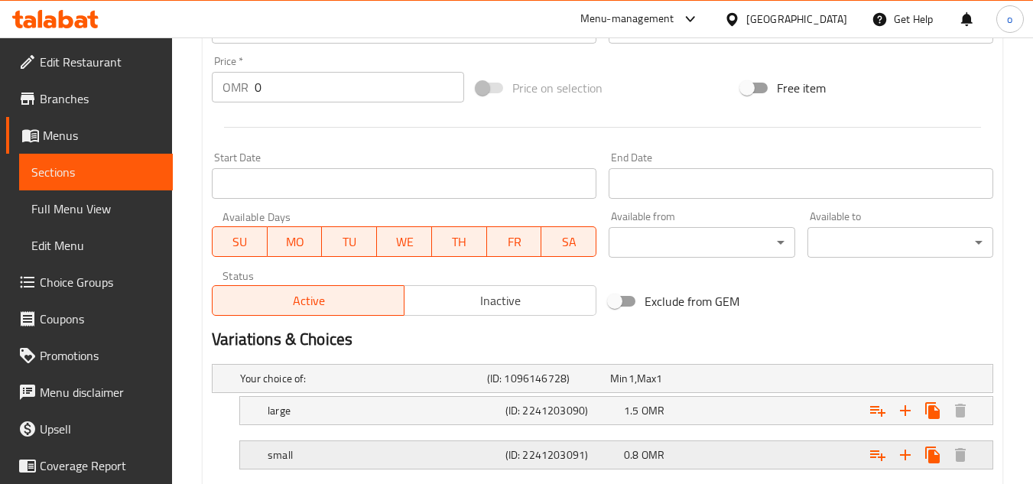
scroll to position [653, 0]
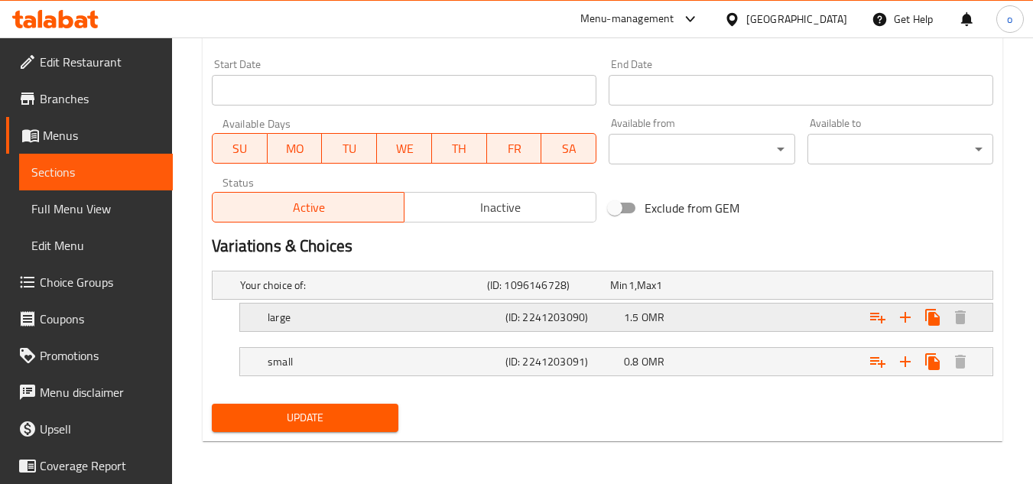
click at [353, 293] on h5 "large" at bounding box center [360, 285] width 241 height 15
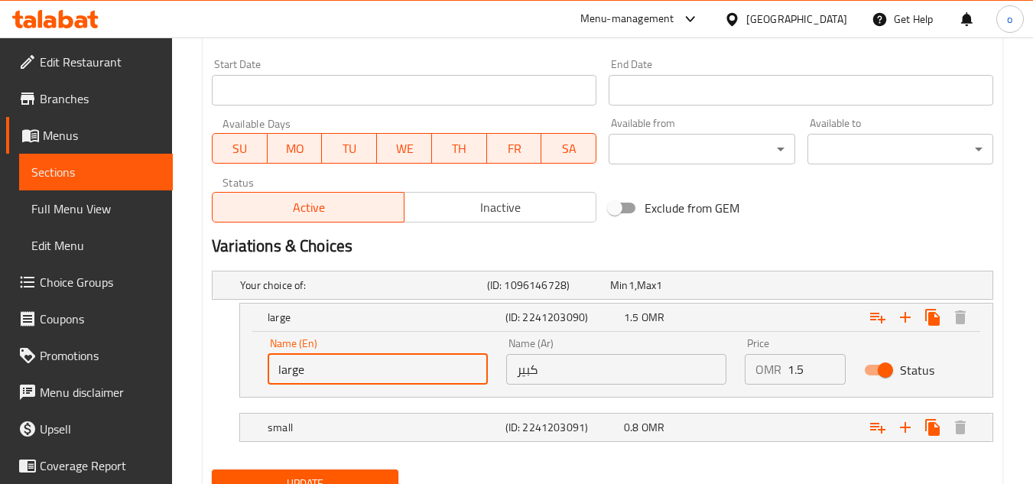
drag, startPoint x: 233, startPoint y: 373, endPoint x: 215, endPoint y: 377, distance: 18.9
click at [216, 377] on div "large (ID: 2241203090) 1.5 OMR Name (En) large Name (En) Name (Ar) كبير Name (A…" at bounding box center [603, 350] width 782 height 95
type input "delete"
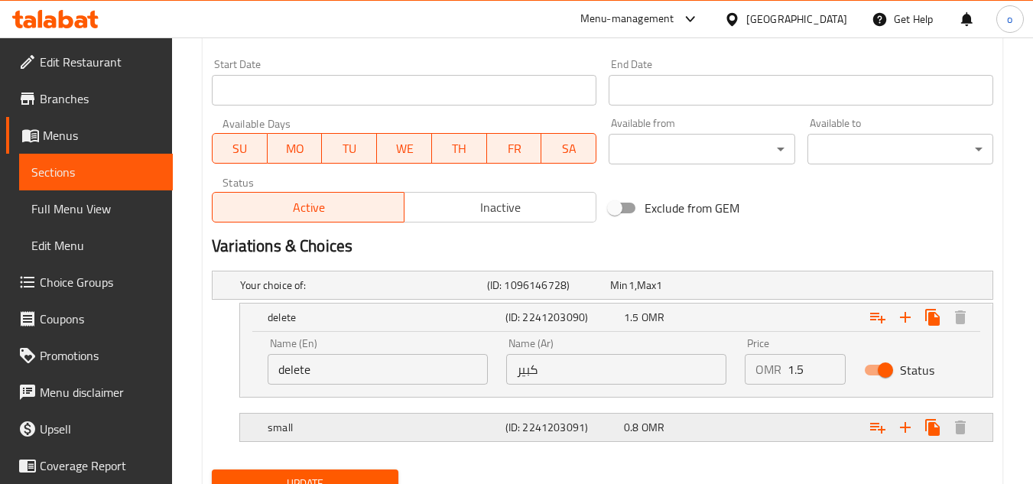
click at [316, 293] on h5 "small" at bounding box center [360, 285] width 241 height 15
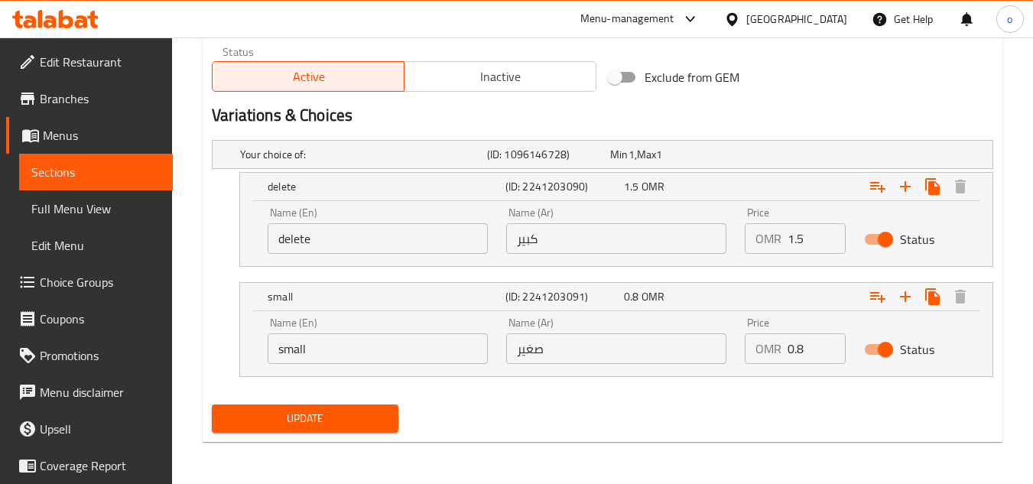
scroll to position [785, 0]
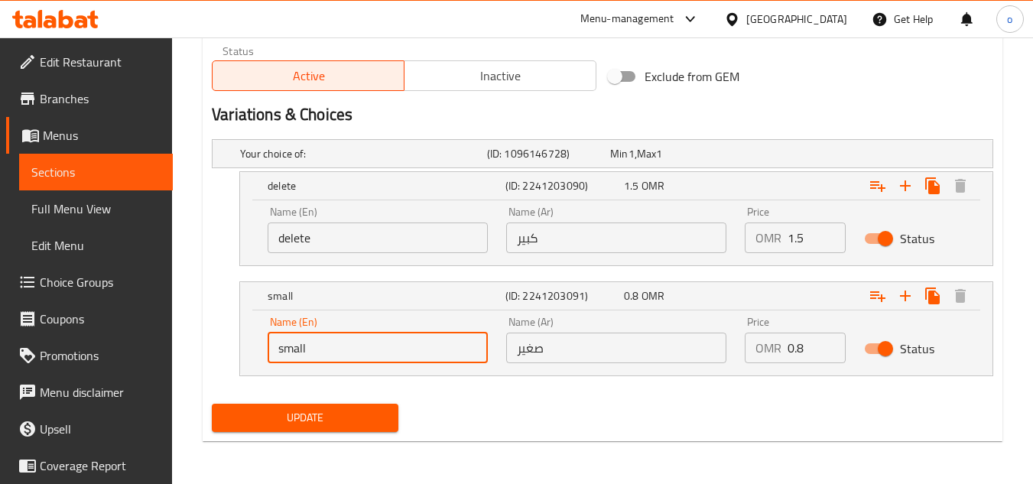
drag, startPoint x: 254, startPoint y: 354, endPoint x: 245, endPoint y: 355, distance: 9.2
click at [245, 355] on div "Name (En) small Name (En) Name (Ar) صغير Name (Ar) Price OMR 0.8 Price Status" at bounding box center [616, 343] width 753 height 65
type input "delete"
click at [305, 409] on span "Update" at bounding box center [304, 417] width 161 height 19
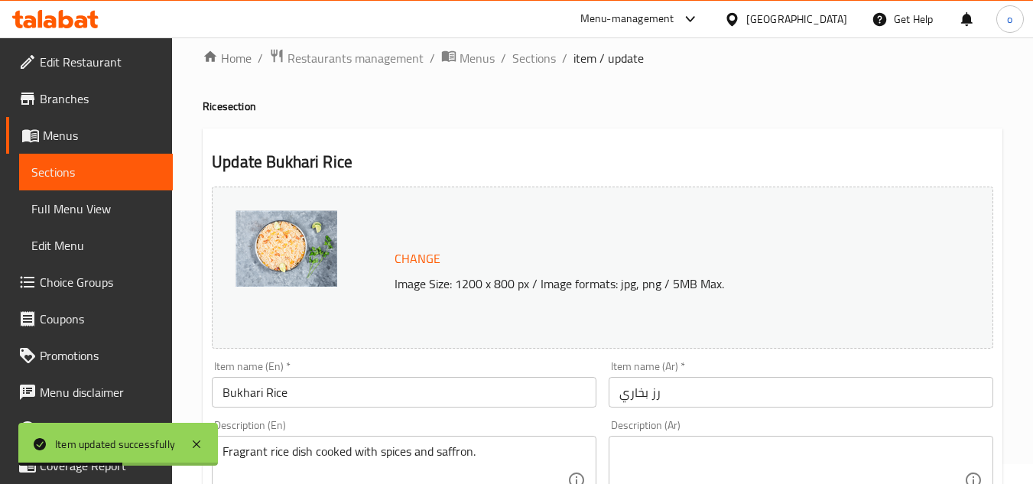
scroll to position [0, 0]
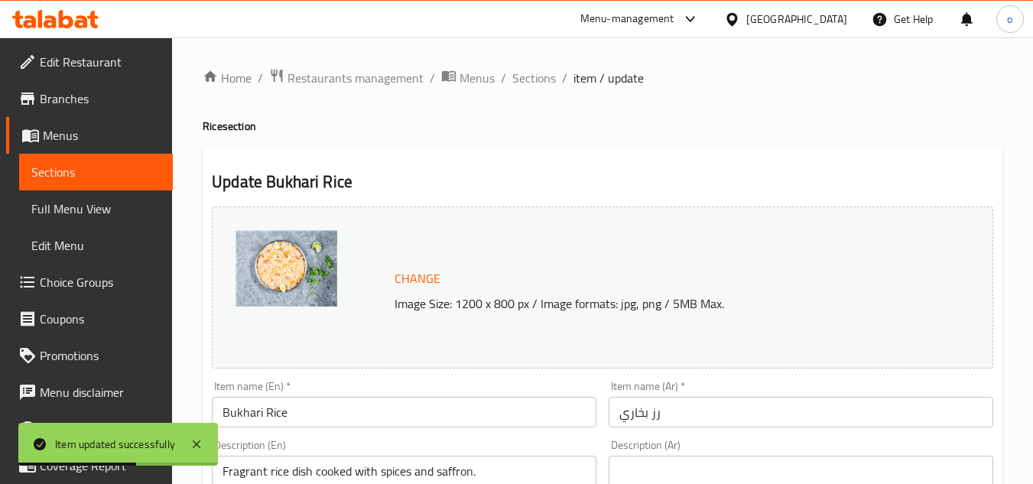
click at [568, 134] on h4 "Rice section" at bounding box center [603, 126] width 800 height 15
click at [526, 77] on span "Sections" at bounding box center [534, 78] width 44 height 18
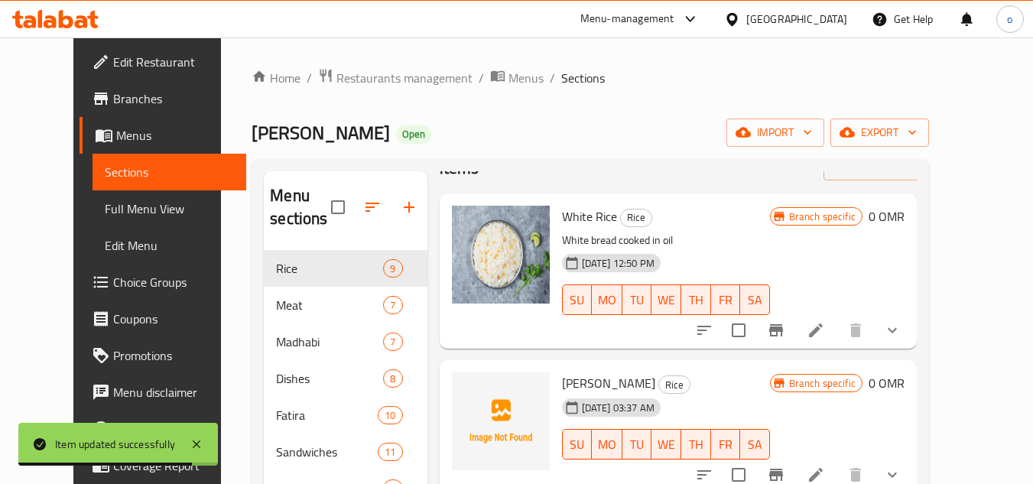
scroll to position [76, 0]
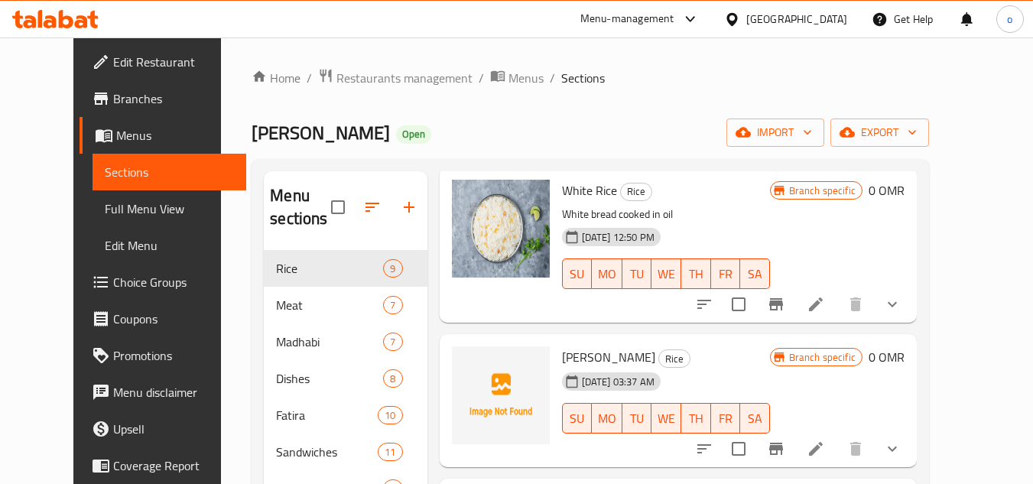
click at [587, 193] on span "White Rice" at bounding box center [589, 190] width 55 height 23
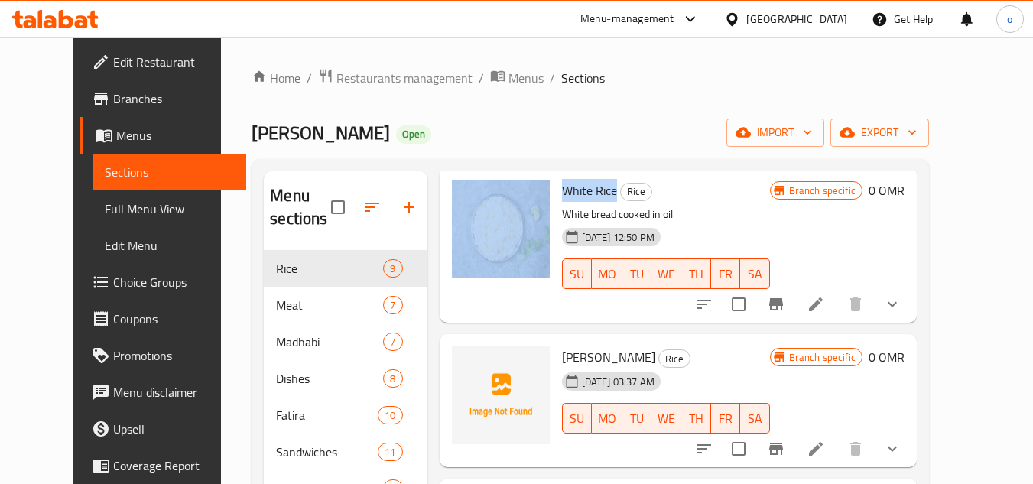
drag, startPoint x: 598, startPoint y: 195, endPoint x: 536, endPoint y: 192, distance: 62.0
click at [536, 192] on div "White Rice Rice White bread cooked in oil 10-08-2023 12:50 PM SU MO TU WE TH FR…" at bounding box center [678, 245] width 465 height 143
copy div "White Rice"
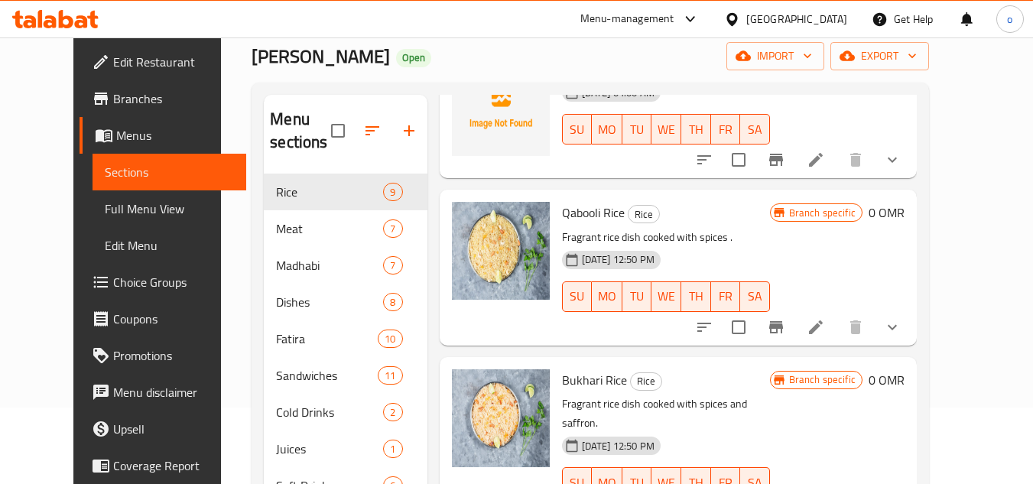
click at [902, 321] on icon "show more" at bounding box center [892, 327] width 18 height 18
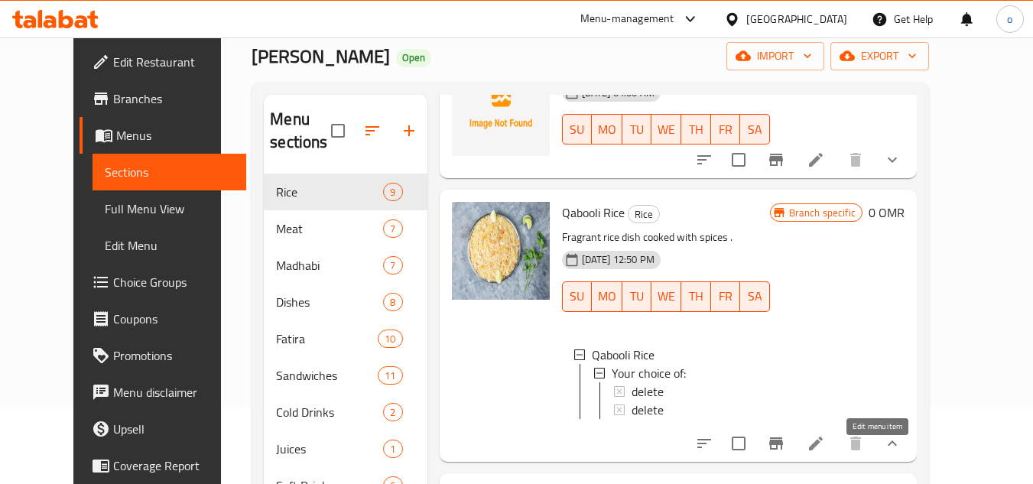
click at [825, 448] on icon at bounding box center [816, 443] width 18 height 18
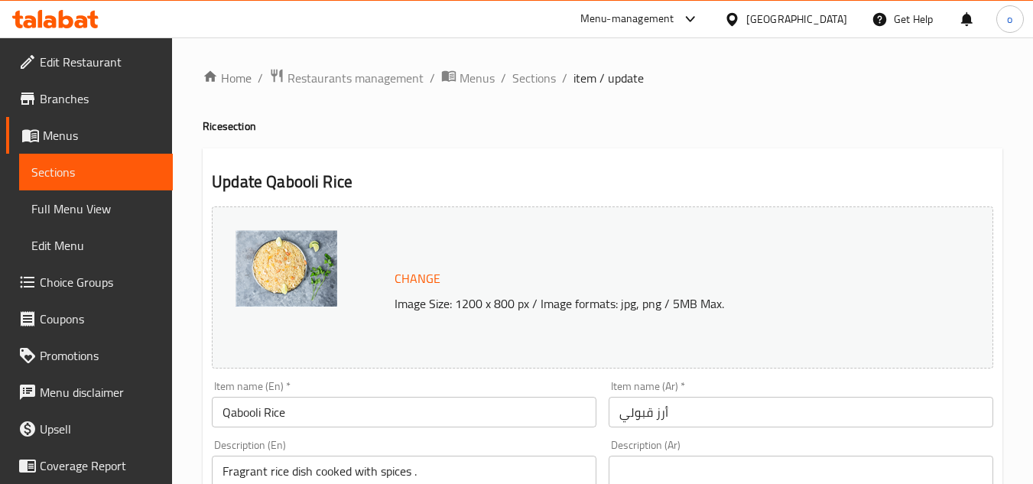
click at [544, 76] on span "Sections" at bounding box center [534, 78] width 44 height 18
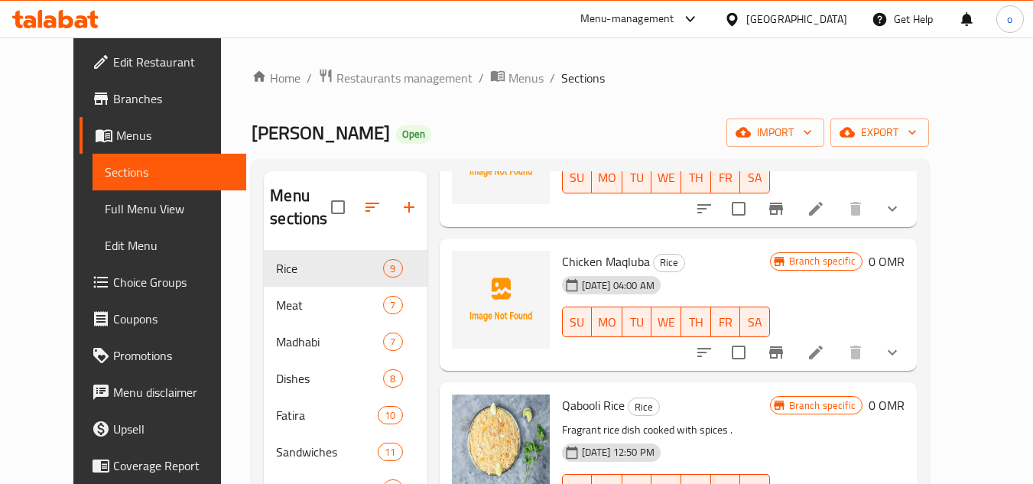
scroll to position [841, 0]
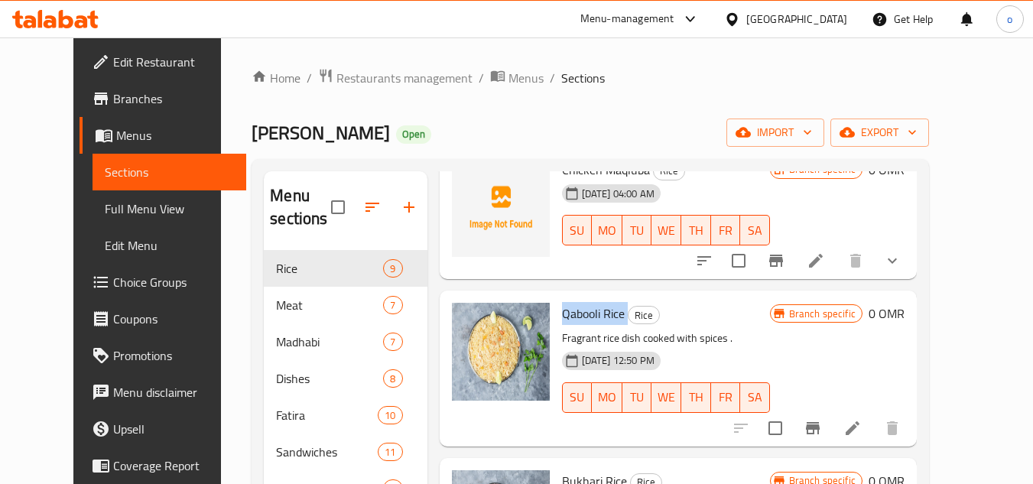
drag, startPoint x: 610, startPoint y: 310, endPoint x: 538, endPoint y: 312, distance: 71.9
click at [556, 312] on div "Qabooli Rice Rice Fragrant rice dish cooked with spices . 10-08-2023 12:50 PM S…" at bounding box center [666, 368] width 220 height 143
copy h6 "Qabooli Rice"
click at [675, 320] on h6 "Qabooli Rice Rice" at bounding box center [666, 313] width 208 height 21
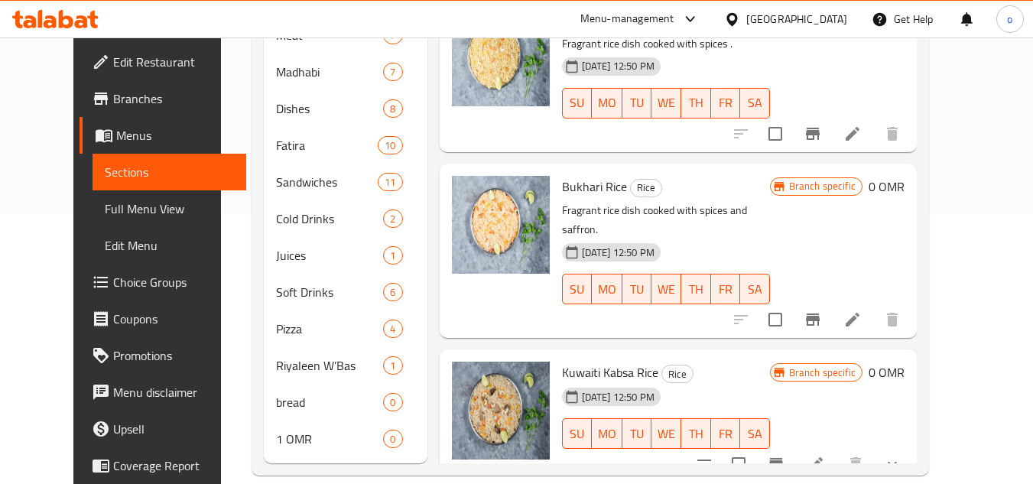
scroll to position [292, 0]
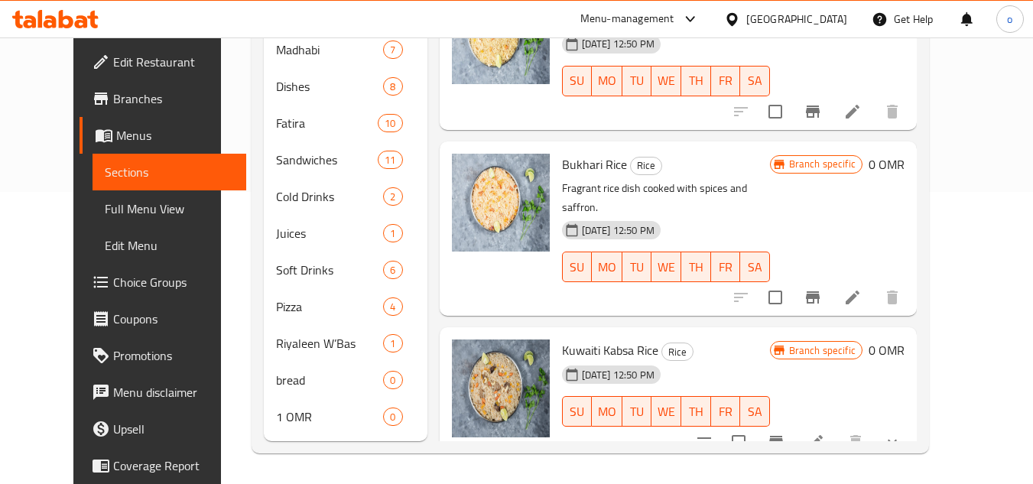
click at [902, 433] on icon "show more" at bounding box center [892, 442] width 18 height 18
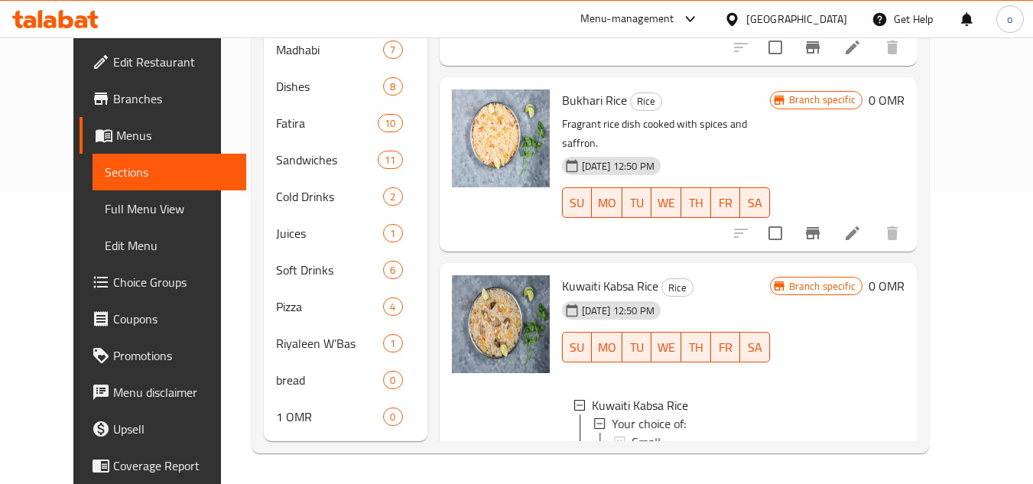
scroll to position [994, 0]
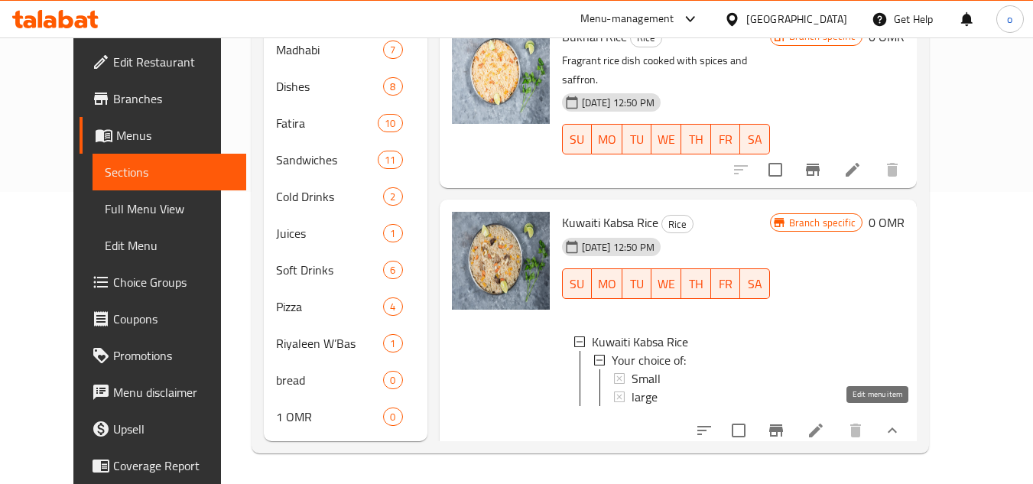
click at [825, 421] on icon at bounding box center [816, 430] width 18 height 18
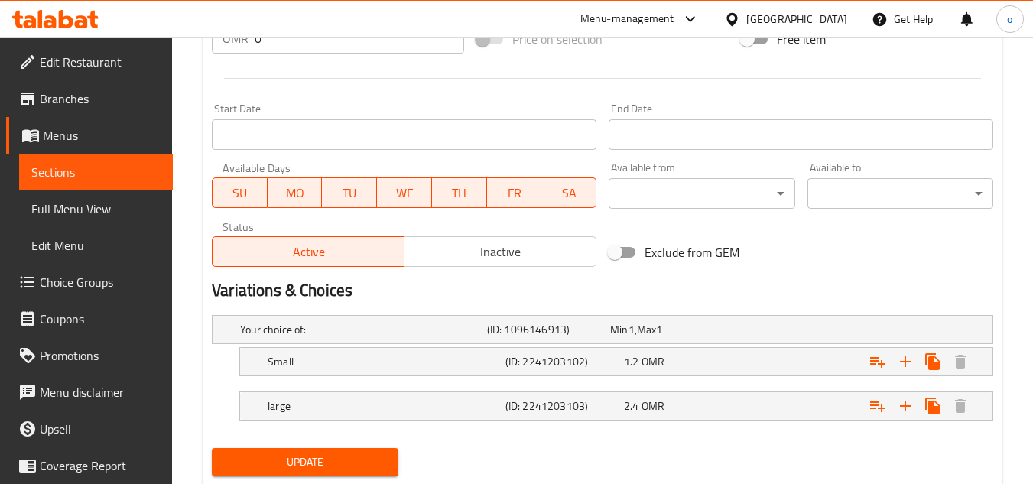
scroll to position [653, 0]
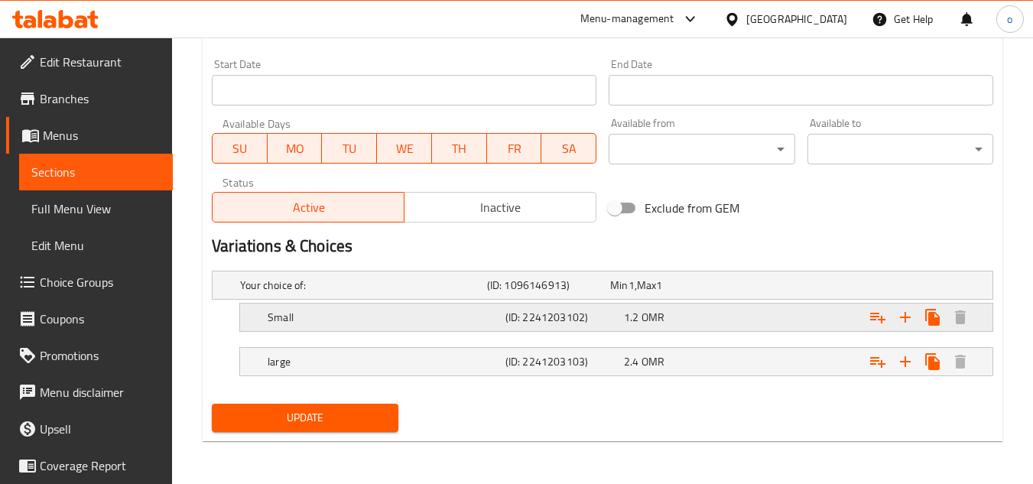
click at [387, 293] on h5 "Small" at bounding box center [360, 285] width 241 height 15
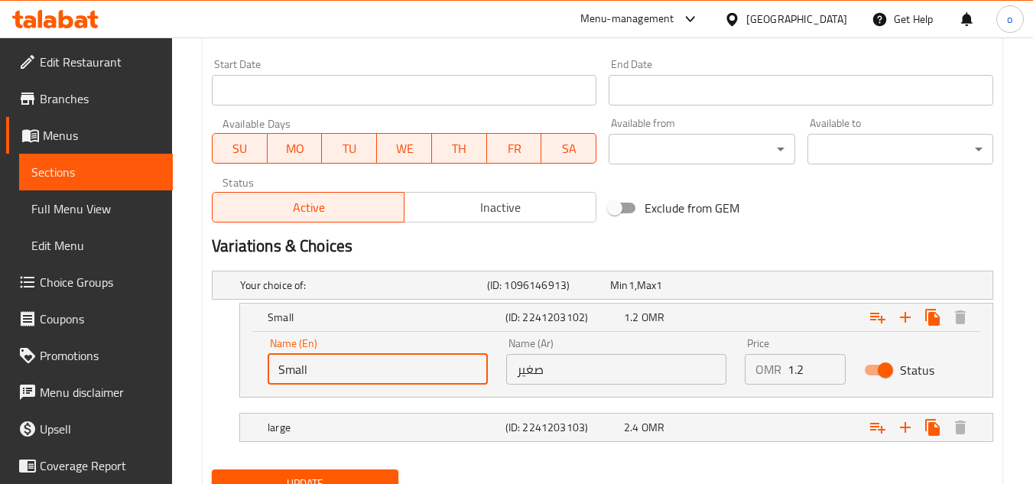
drag, startPoint x: 258, startPoint y: 375, endPoint x: 140, endPoint y: 362, distance: 118.5
type input "ي"
type input "delete"
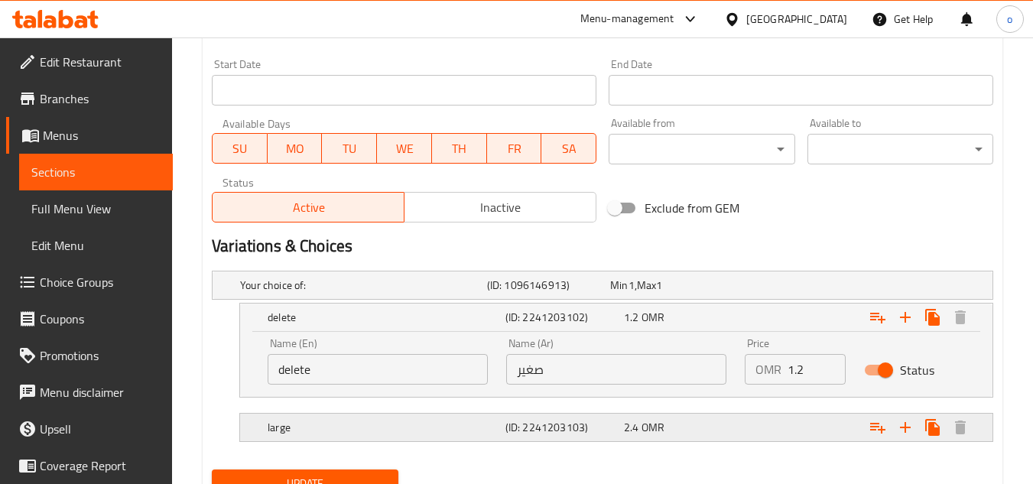
drag, startPoint x: 398, startPoint y: 422, endPoint x: 389, endPoint y: 425, distance: 9.0
click at [399, 293] on h5 "large" at bounding box center [360, 285] width 241 height 15
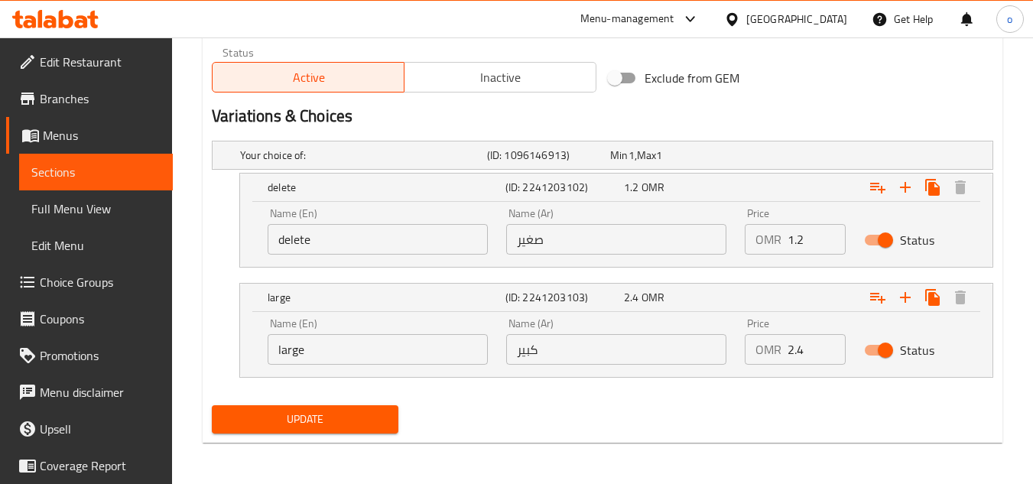
scroll to position [784, 0]
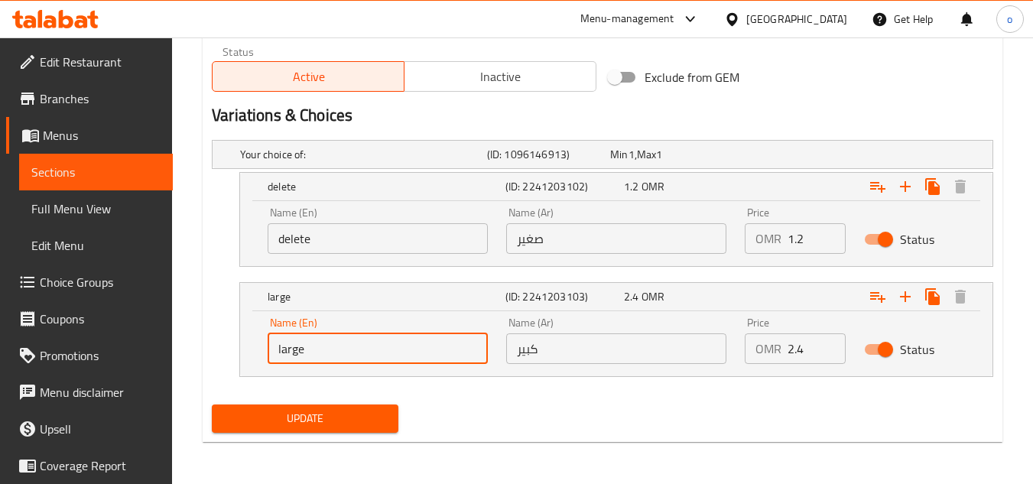
drag, startPoint x: 272, startPoint y: 345, endPoint x: 243, endPoint y: 345, distance: 29.1
click at [243, 345] on div "Name (En) large Name (En) Name (Ar) كبير Name (Ar) Price OMR 2.4 Price Status" at bounding box center [616, 343] width 753 height 65
drag, startPoint x: 350, startPoint y: 356, endPoint x: 292, endPoint y: 360, distance: 57.5
click at [292, 360] on input "deklete" at bounding box center [378, 348] width 220 height 31
type input "delete"
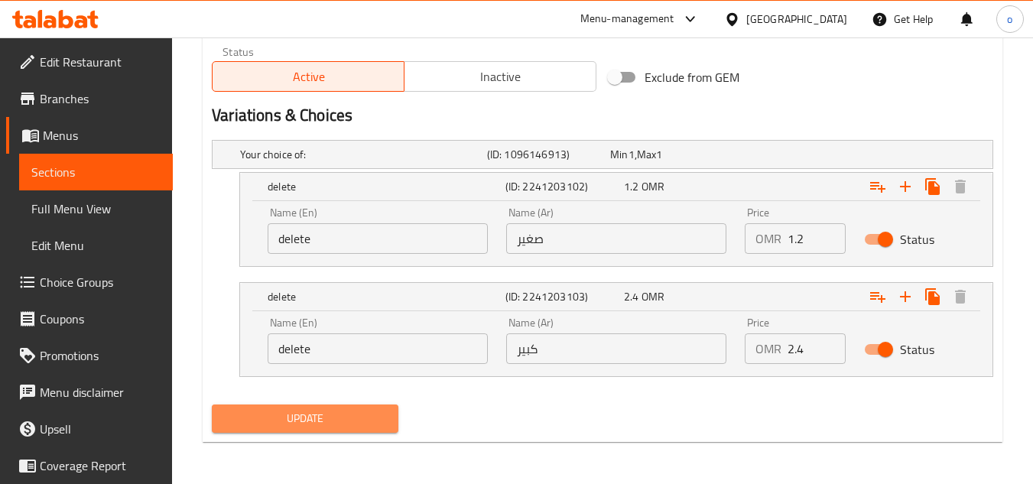
click at [311, 414] on span "Update" at bounding box center [304, 418] width 161 height 19
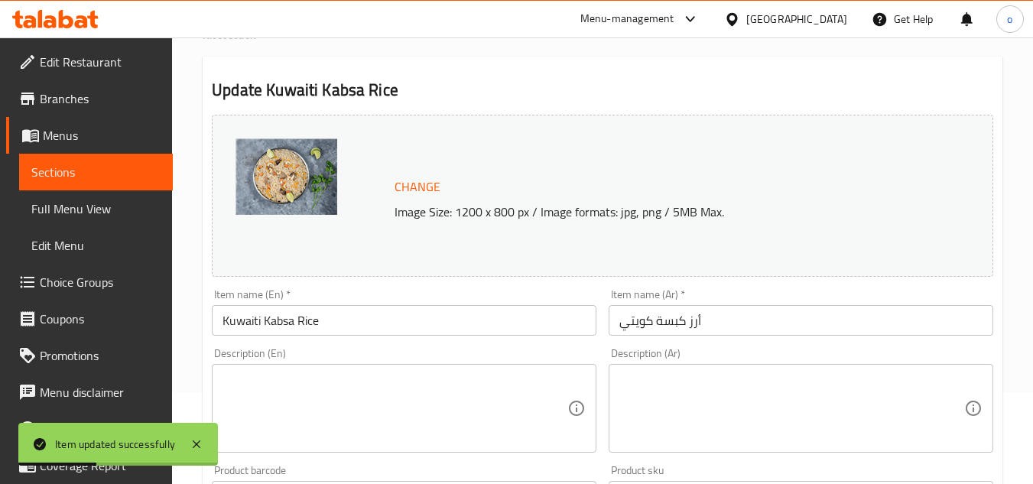
scroll to position [0, 0]
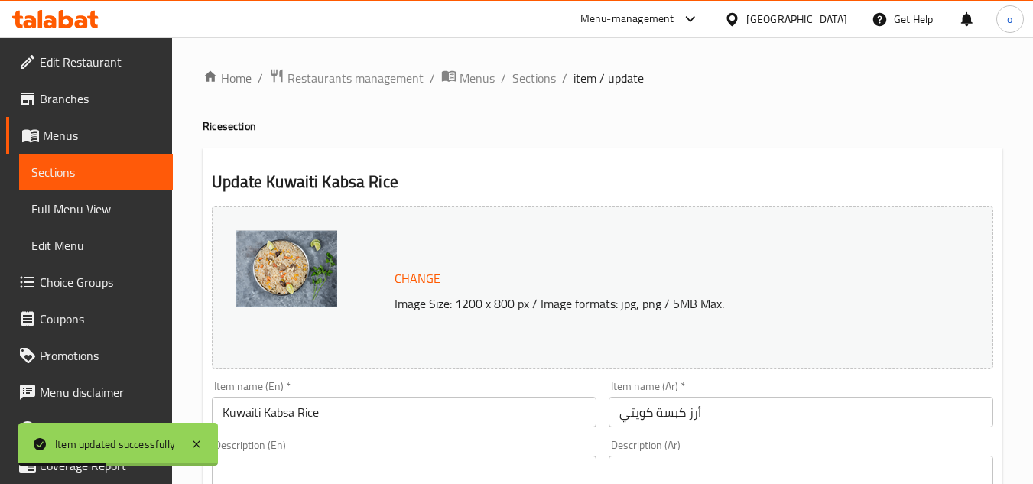
click at [613, 129] on h4 "Rice section" at bounding box center [603, 126] width 800 height 15
click at [548, 69] on span "Sections" at bounding box center [534, 78] width 44 height 18
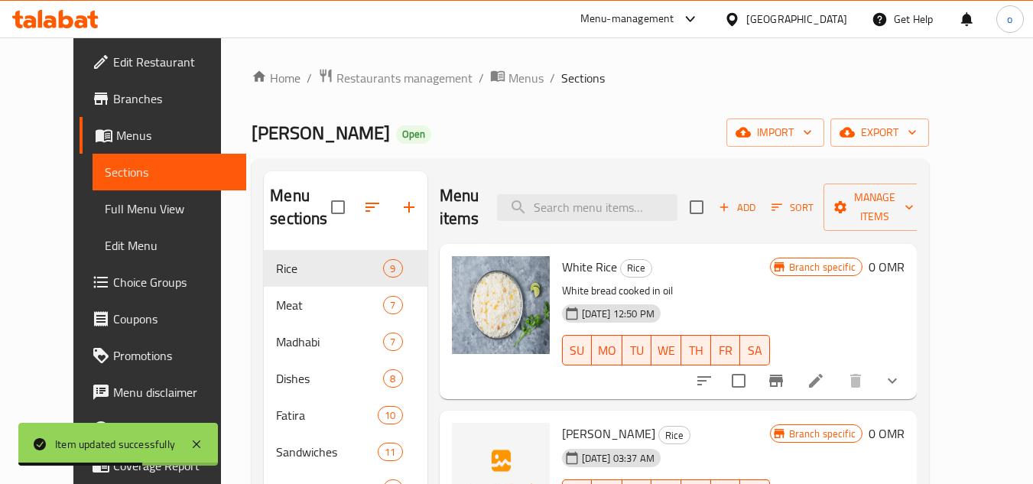
click at [786, 383] on icon "Branch-specific-item" at bounding box center [776, 381] width 18 height 18
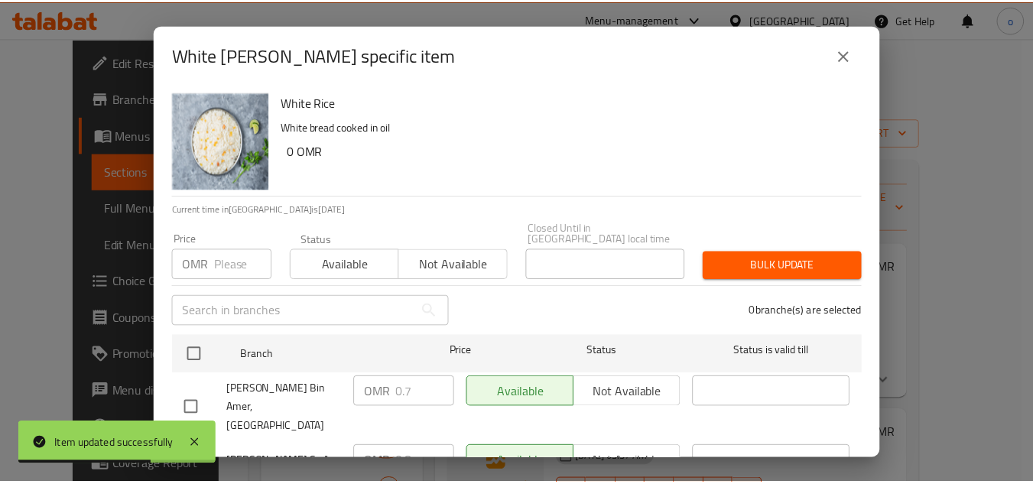
scroll to position [172, 0]
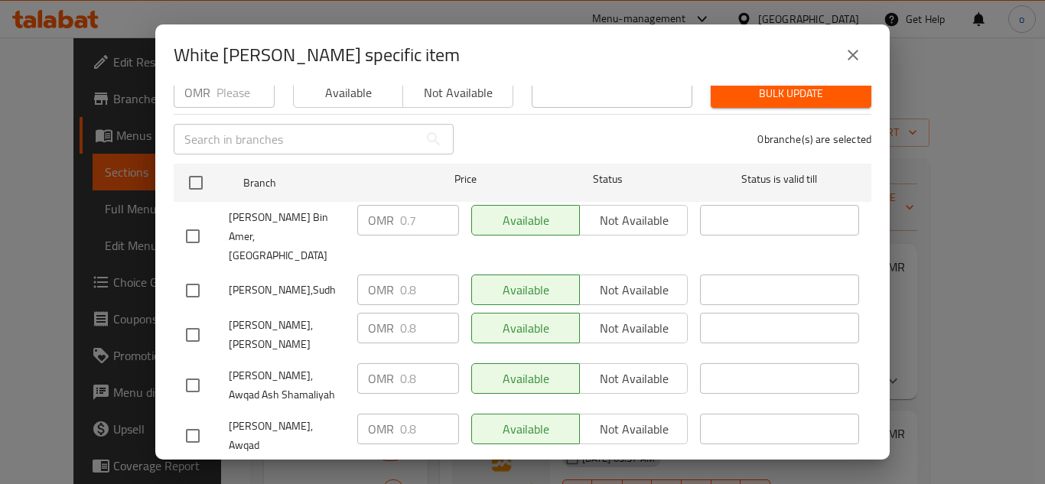
click at [870, 47] on button "close" at bounding box center [853, 55] width 37 height 37
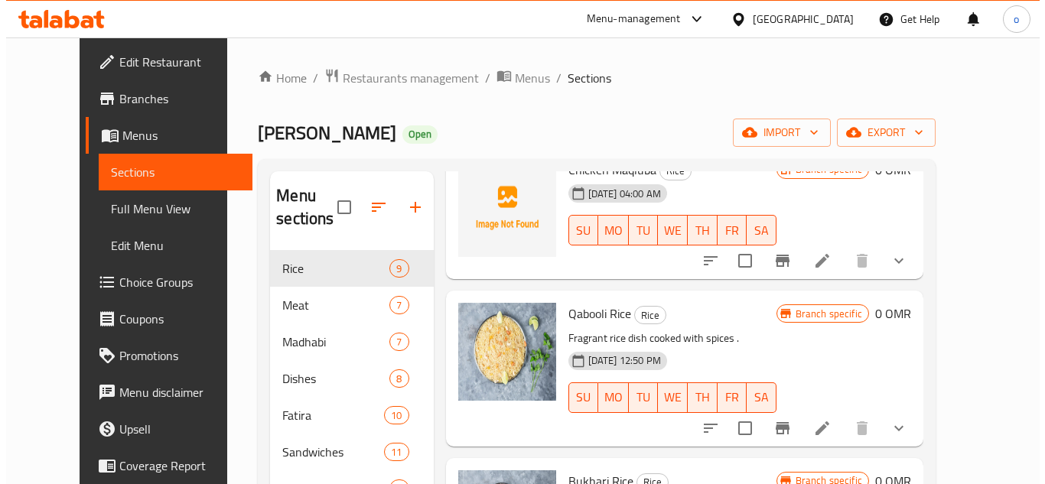
scroll to position [866, 0]
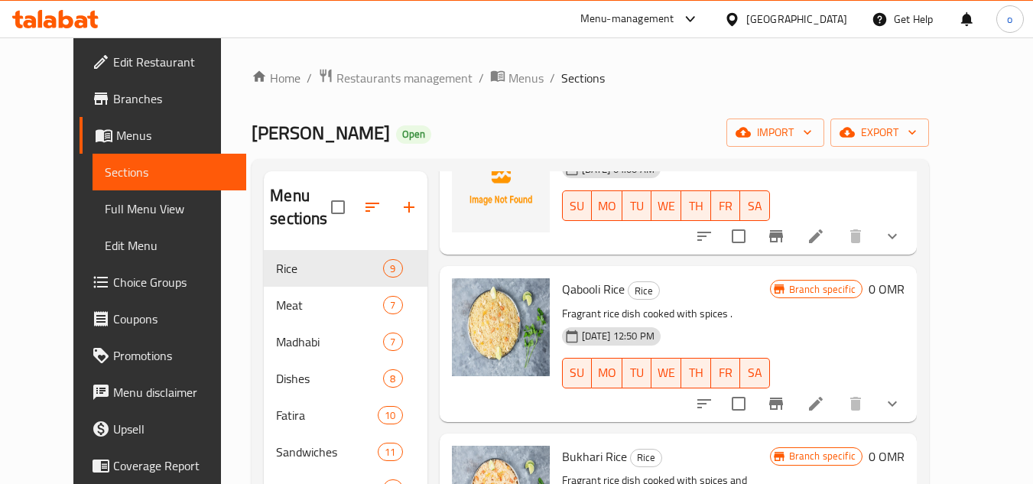
click at [858, 389] on div at bounding box center [798, 404] width 225 height 37
click at [786, 395] on icon "Branch-specific-item" at bounding box center [776, 404] width 18 height 18
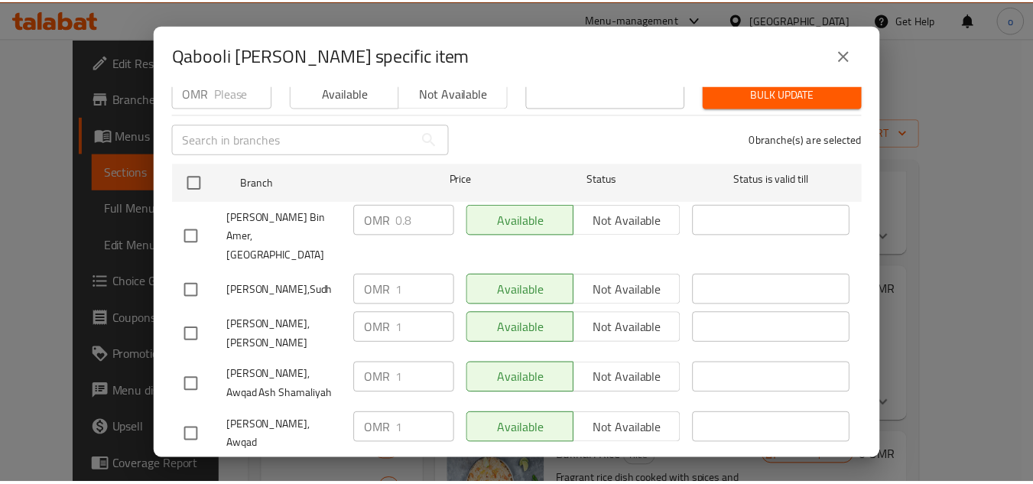
scroll to position [0, 0]
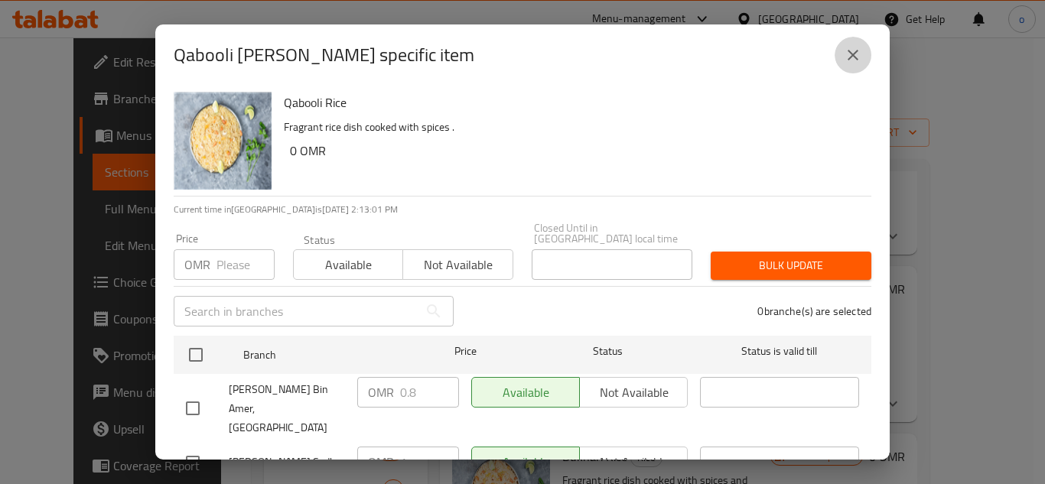
click at [857, 66] on button "close" at bounding box center [853, 55] width 37 height 37
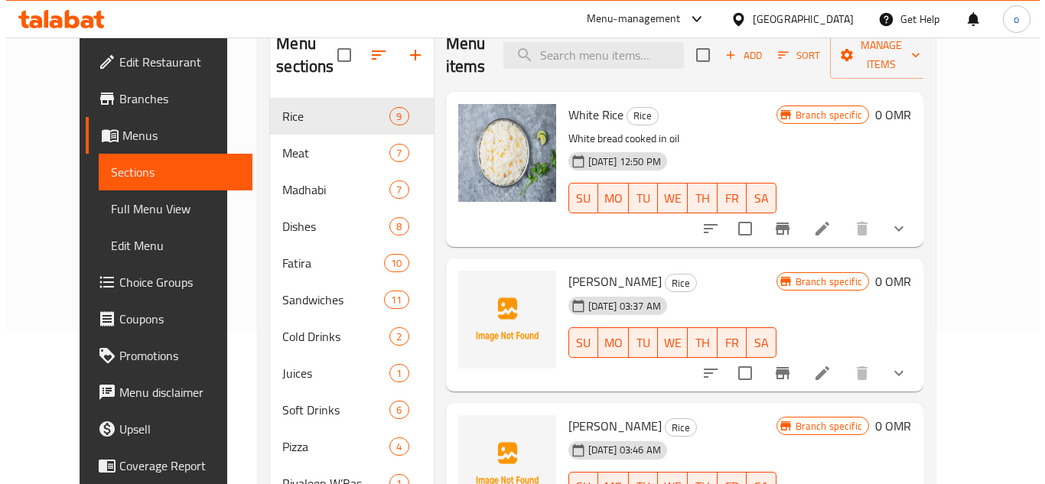
scroll to position [153, 0]
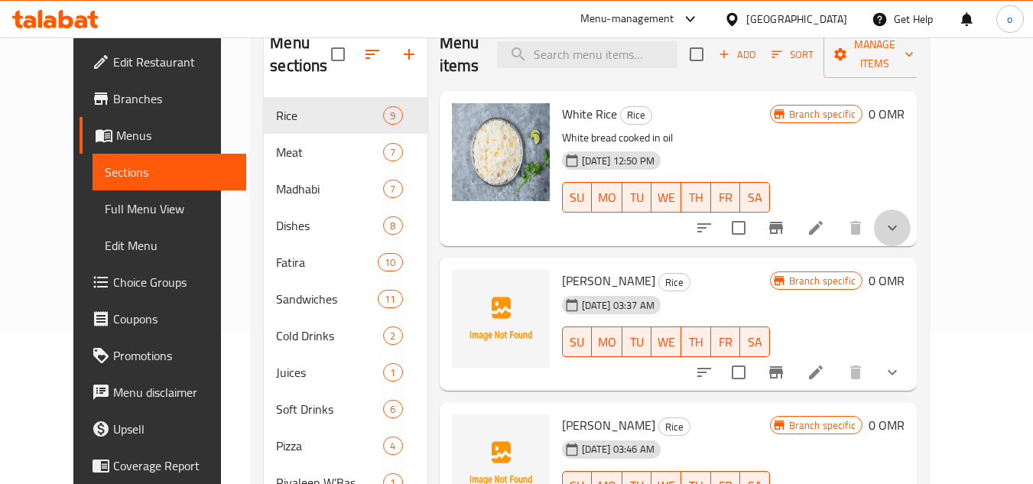
click at [911, 230] on button "show more" at bounding box center [892, 228] width 37 height 37
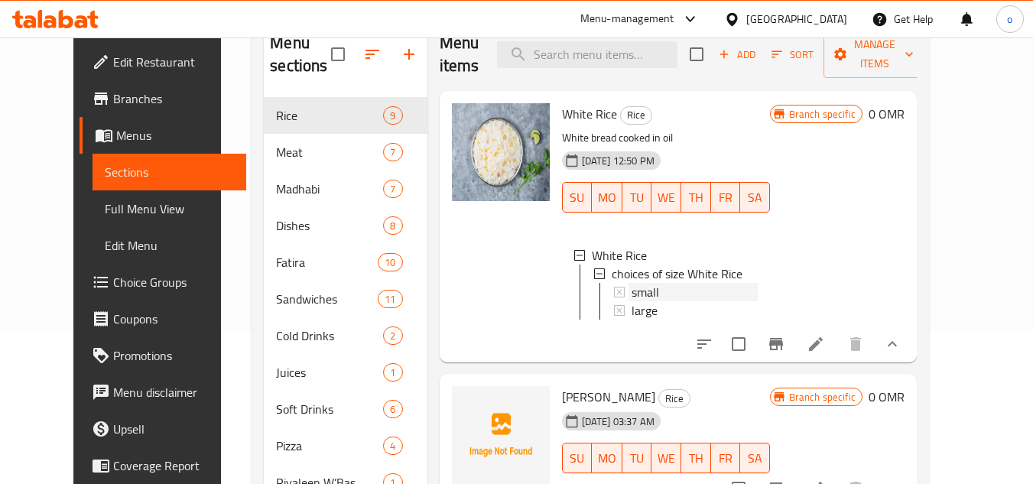
click at [663, 300] on div "small" at bounding box center [695, 292] width 126 height 18
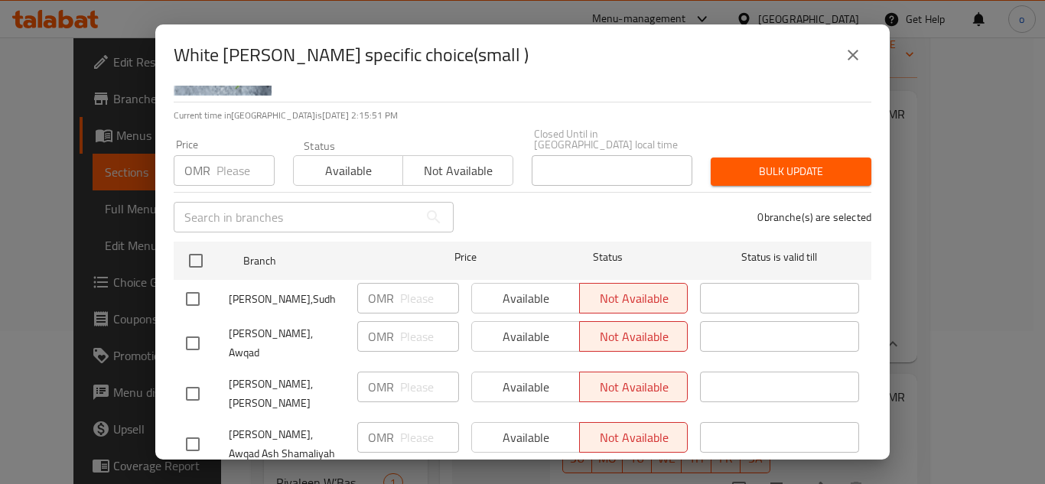
scroll to position [0, 0]
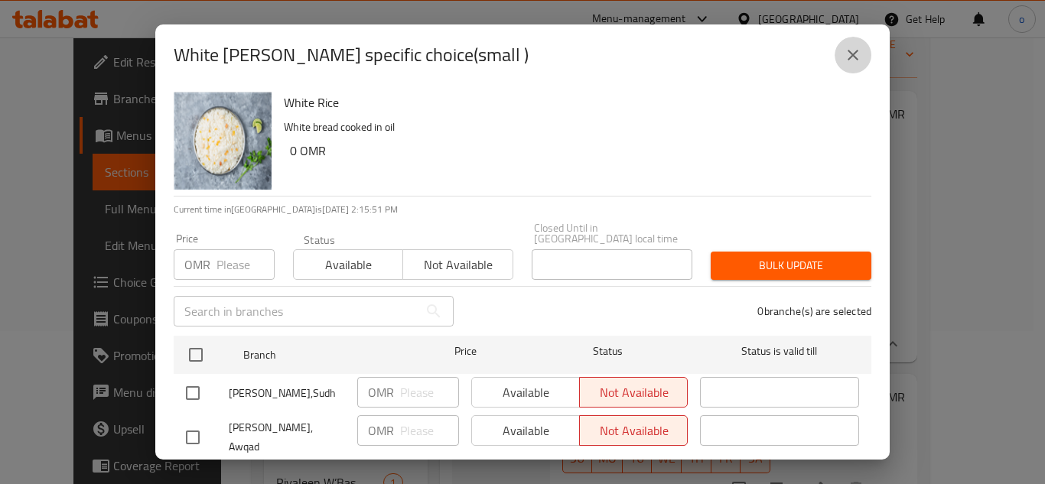
click at [844, 49] on icon "close" at bounding box center [853, 55] width 18 height 18
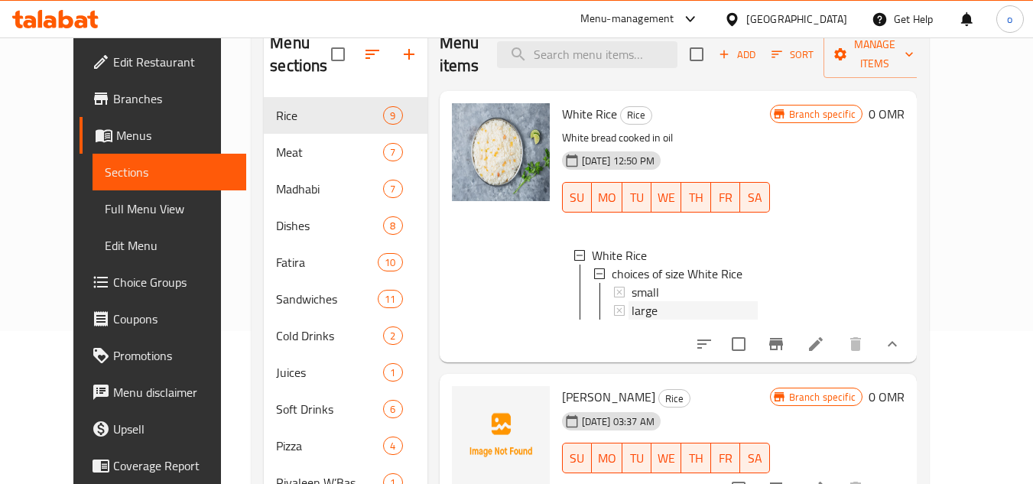
click at [701, 303] on div "large" at bounding box center [695, 310] width 126 height 18
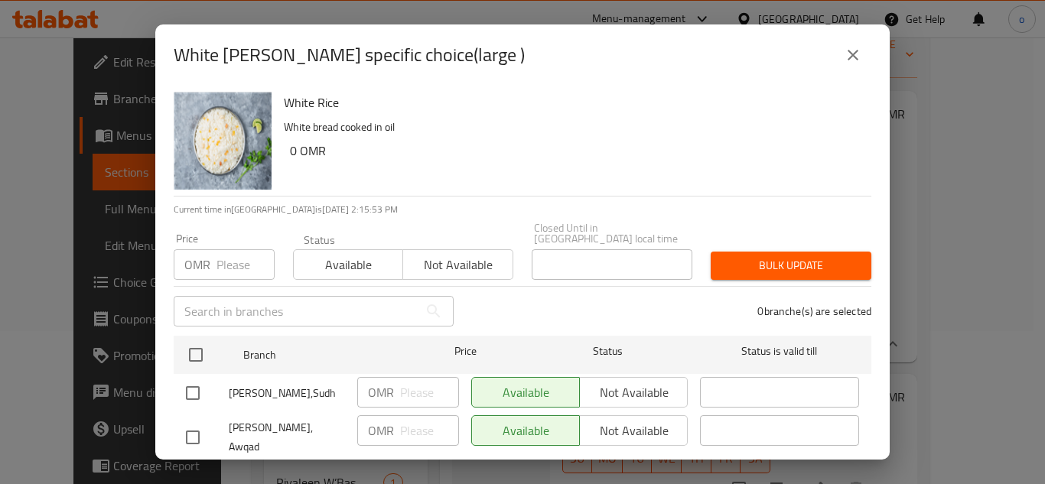
click at [850, 50] on icon "close" at bounding box center [853, 55] width 18 height 18
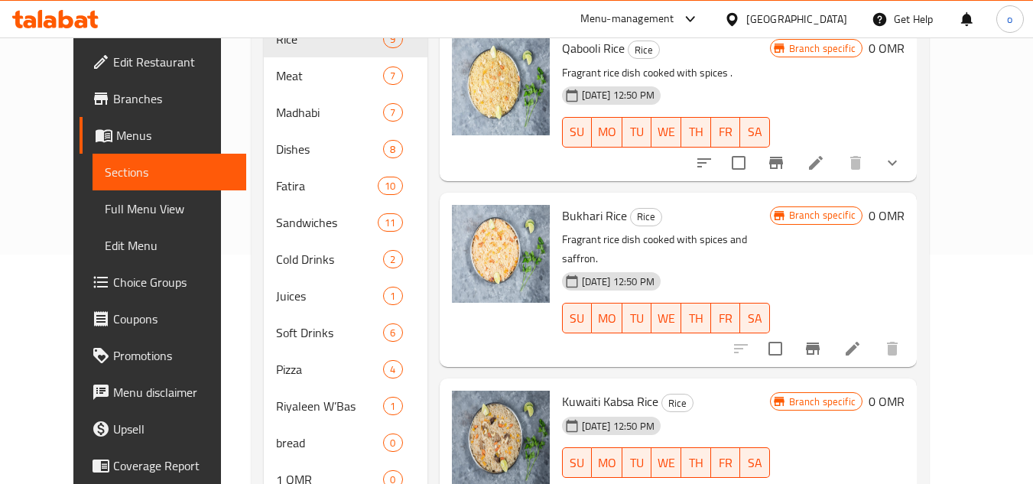
scroll to position [292, 0]
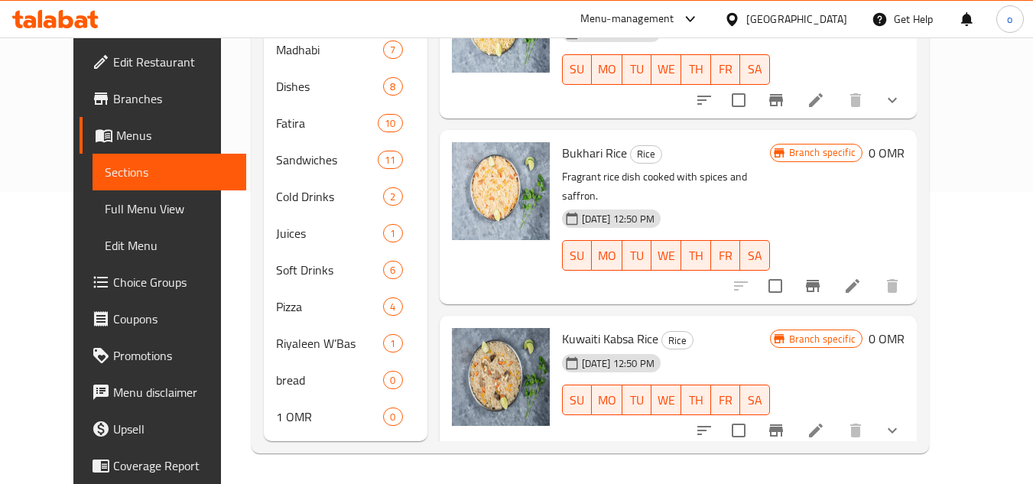
click at [902, 421] on icon "show more" at bounding box center [892, 430] width 18 height 18
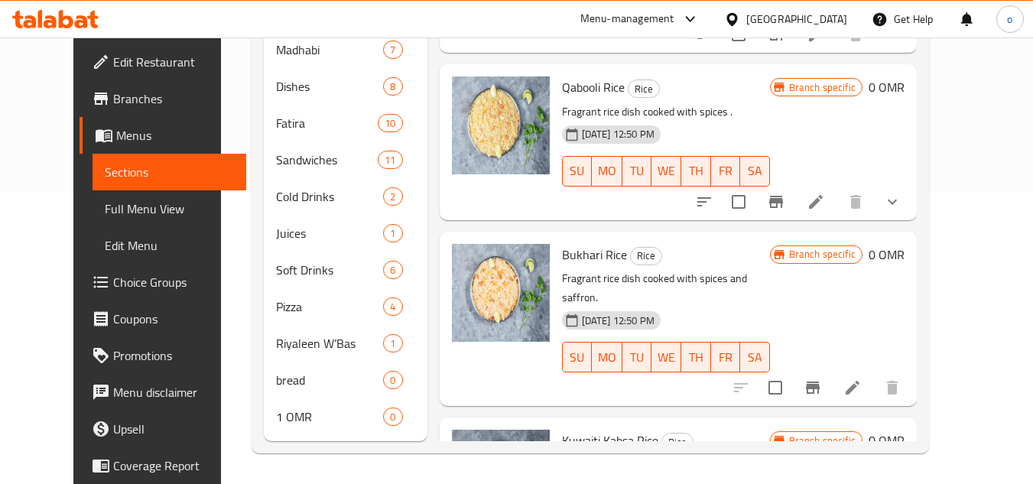
scroll to position [1121, 0]
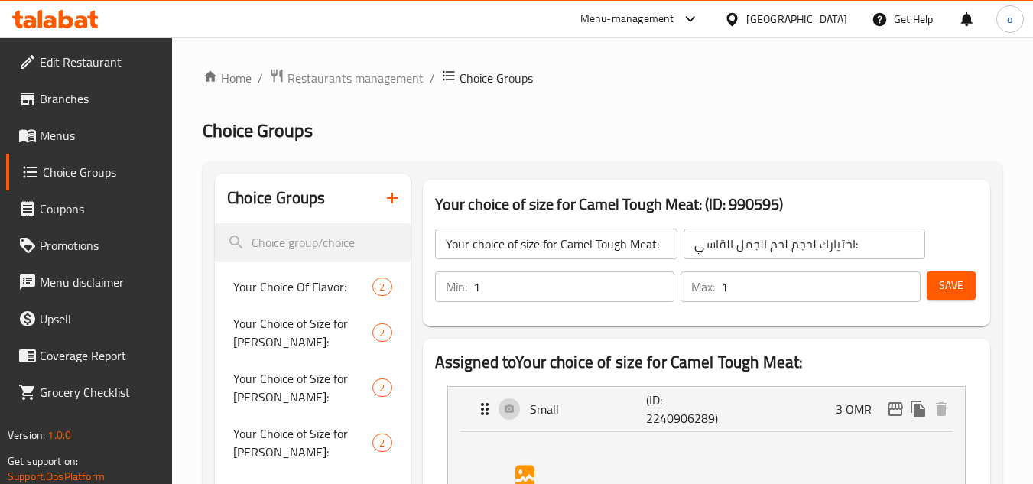
click at [298, 246] on input "search" at bounding box center [312, 242] width 195 height 39
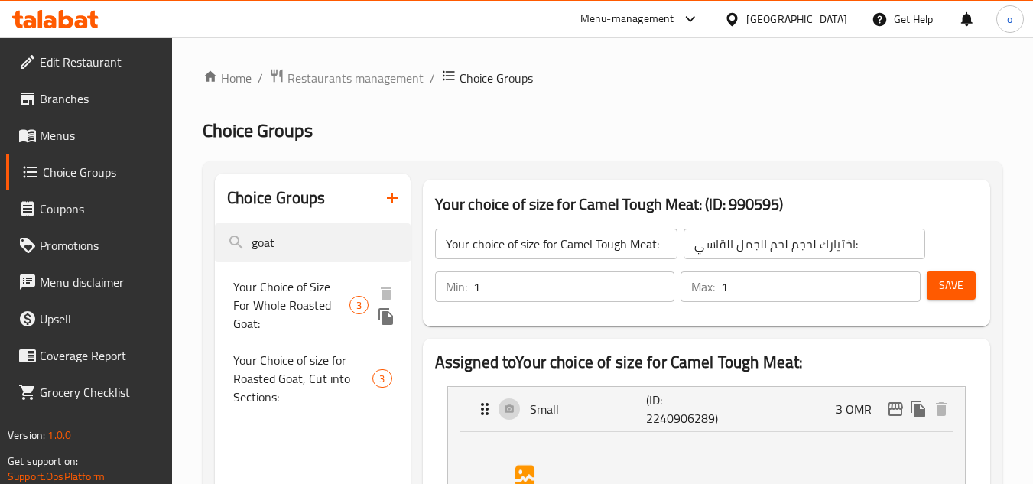
type input "goat"
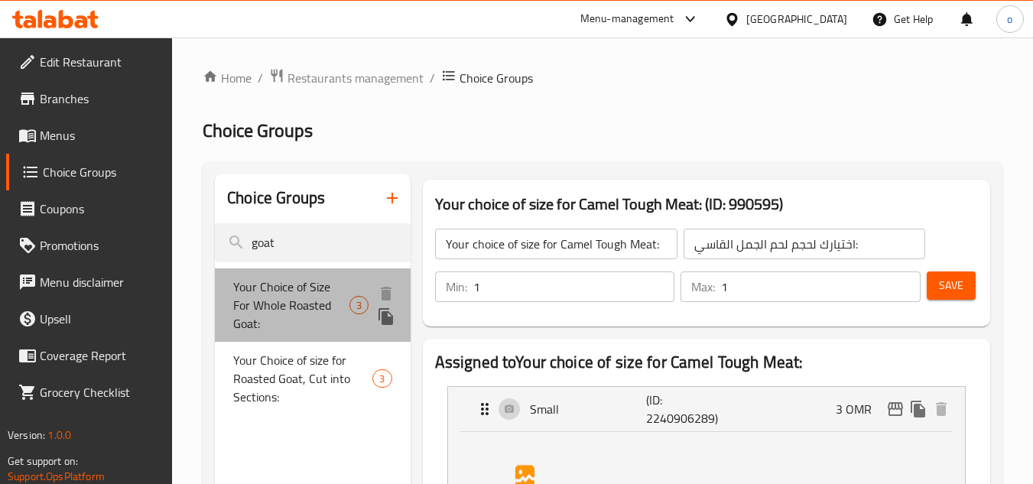
click at [301, 292] on span "Your Choice of Size For Whole Roasted Goat:" at bounding box center [291, 305] width 116 height 55
type input "Your Choice of Size For Whole Roasted Goat:"
type input "اختيارك لحجم الماعز المشوي بالكامل:"
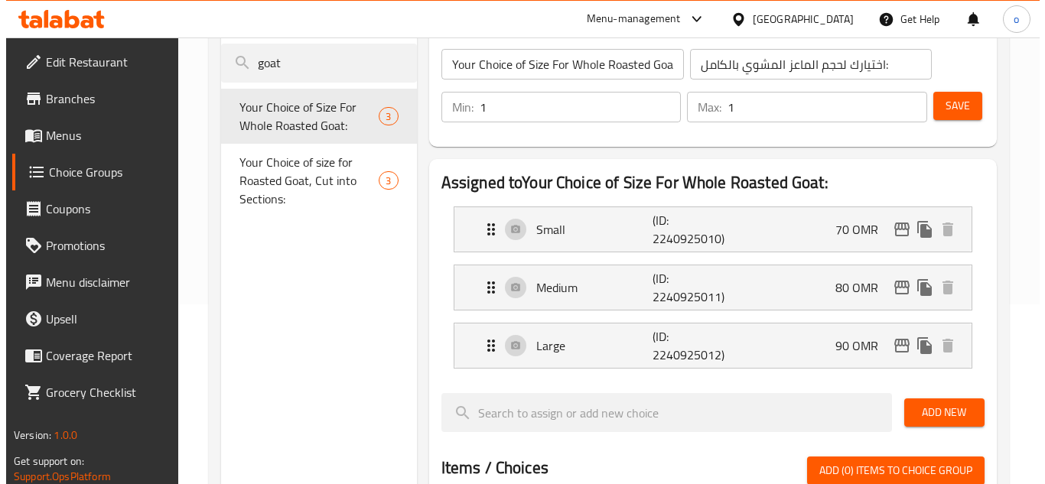
scroll to position [153, 0]
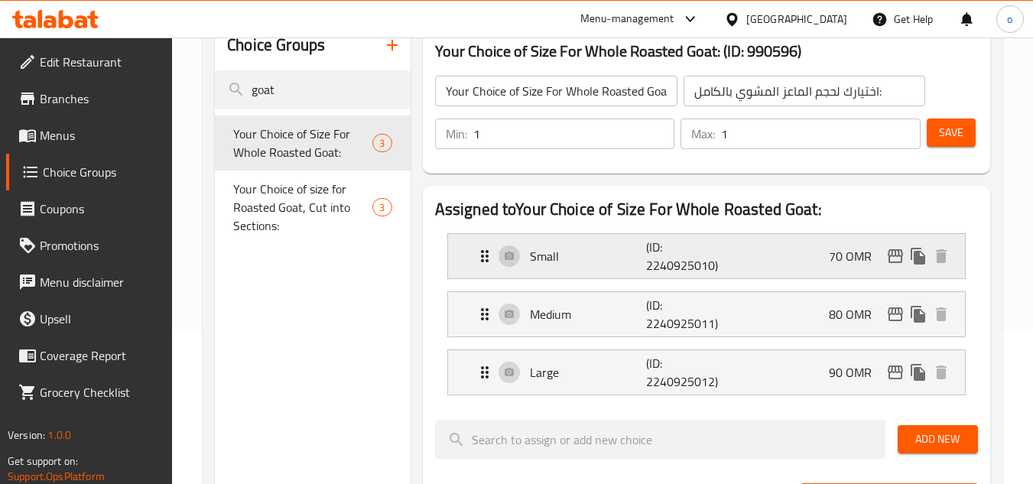
click at [888, 256] on icon "edit" at bounding box center [896, 256] width 18 height 18
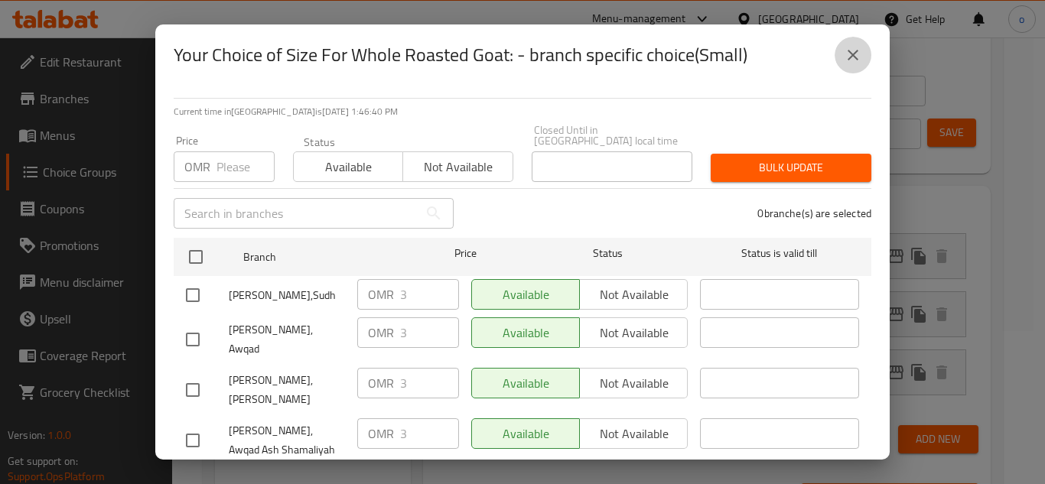
click at [861, 54] on icon "close" at bounding box center [853, 55] width 18 height 18
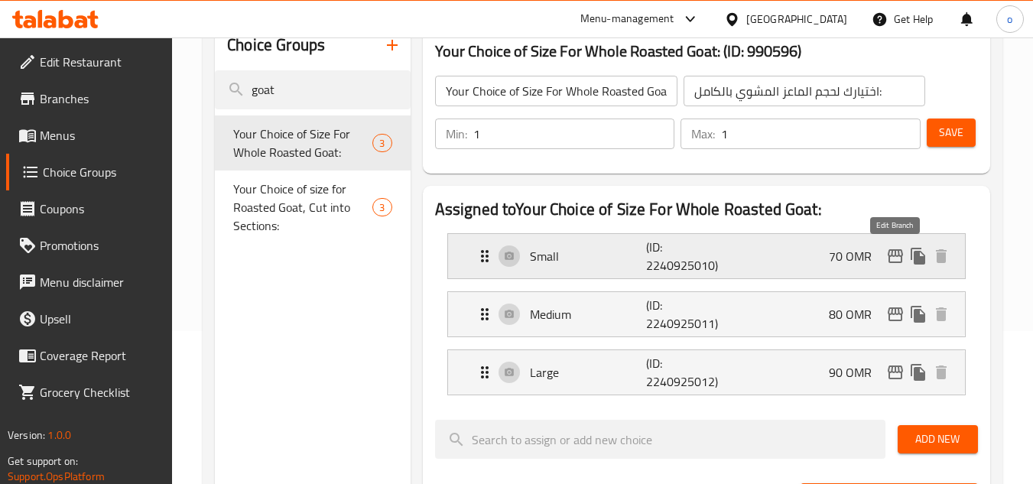
click at [900, 254] on icon "edit" at bounding box center [895, 256] width 15 height 14
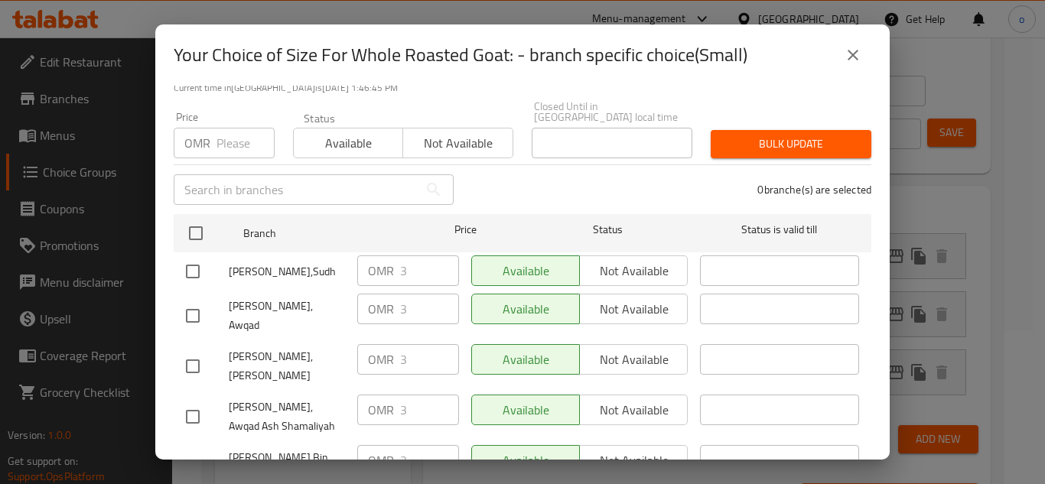
scroll to position [0, 0]
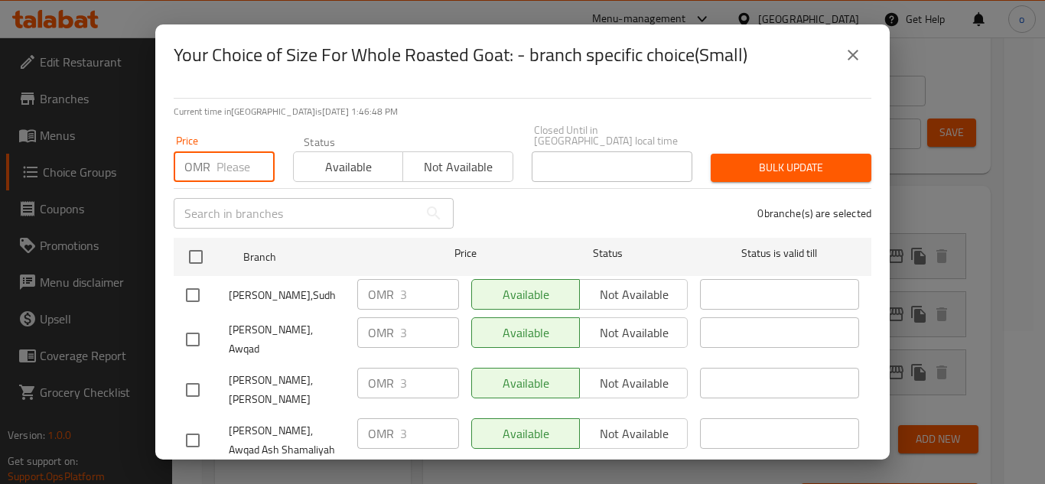
click at [231, 165] on input "number" at bounding box center [245, 166] width 58 height 31
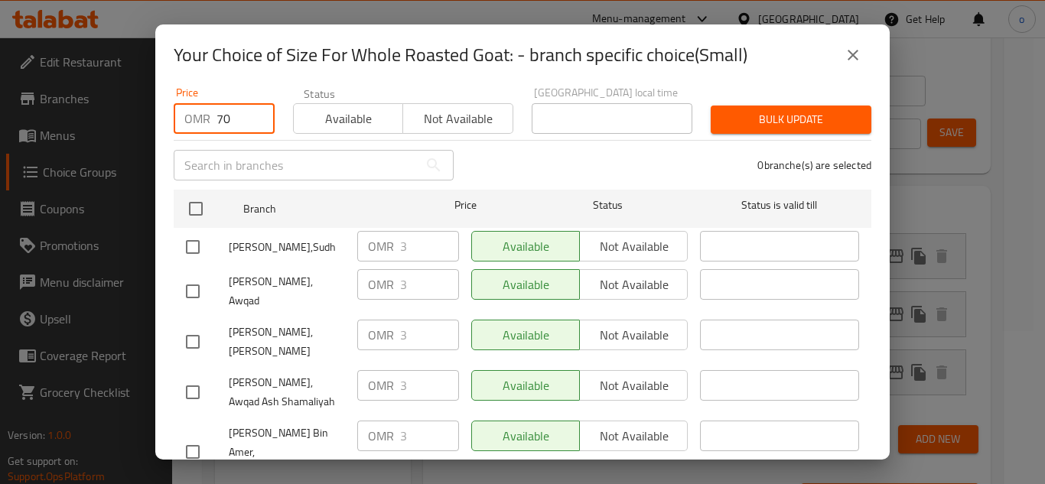
scroll to position [74, 0]
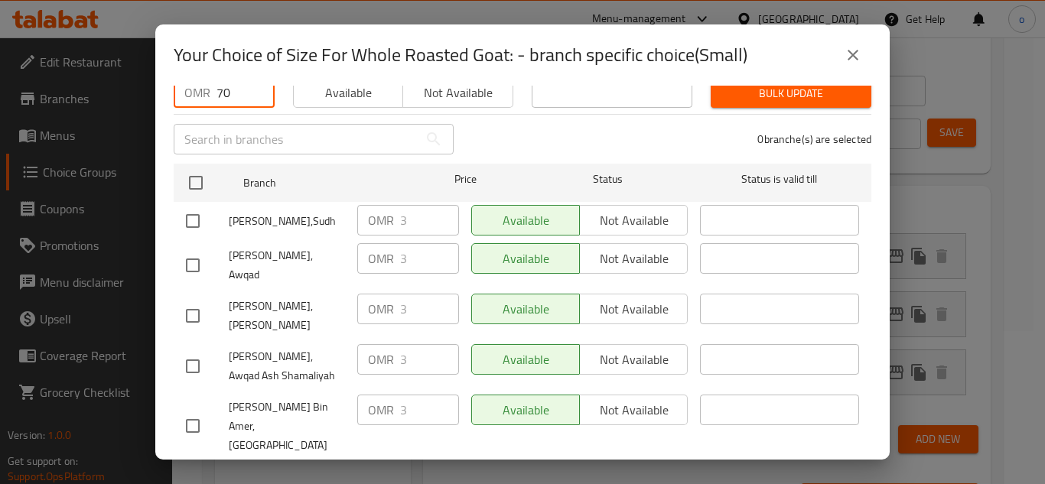
type input "70"
click at [202, 410] on input "checkbox" at bounding box center [193, 426] width 32 height 32
checkbox input "true"
click at [803, 95] on button "Bulk update" at bounding box center [791, 94] width 161 height 28
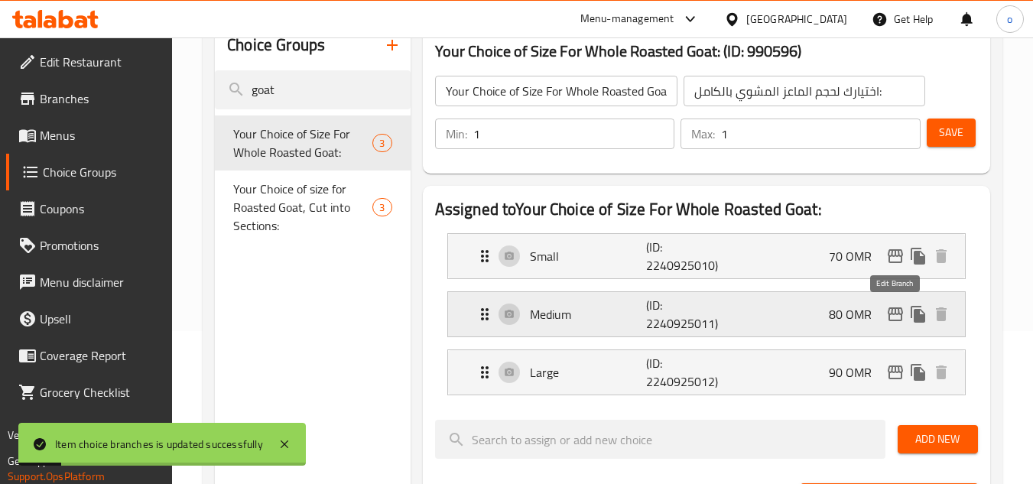
click at [896, 317] on icon "edit" at bounding box center [896, 314] width 18 height 18
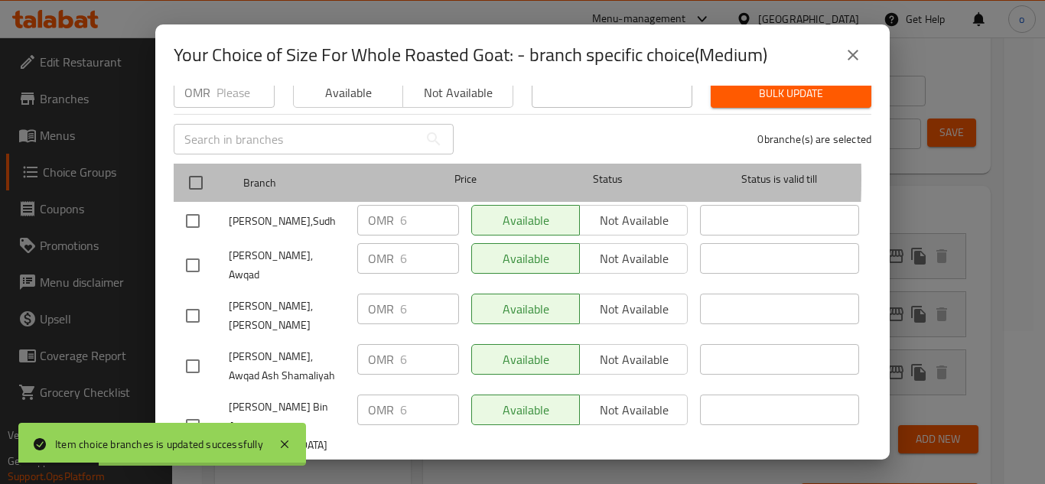
click at [255, 174] on span "Branch" at bounding box center [322, 183] width 159 height 19
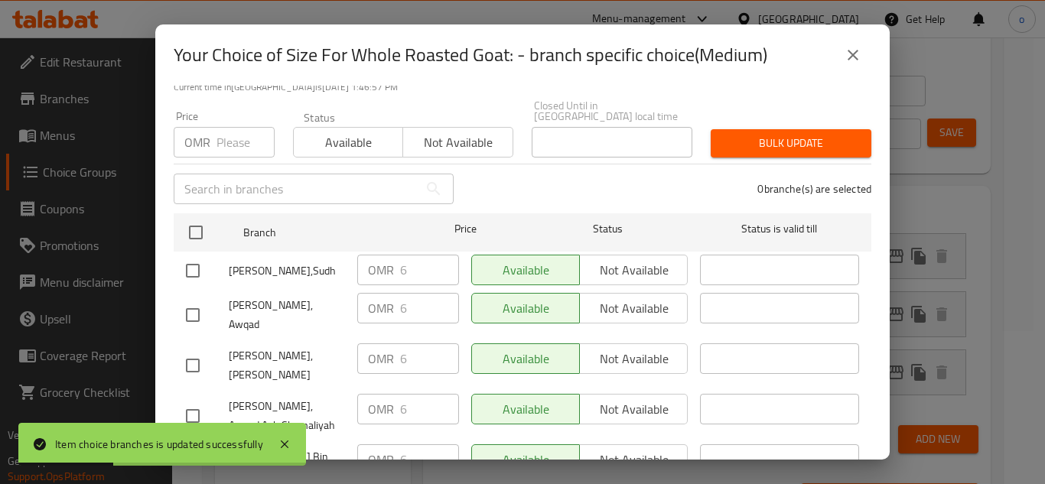
scroll to position [0, 0]
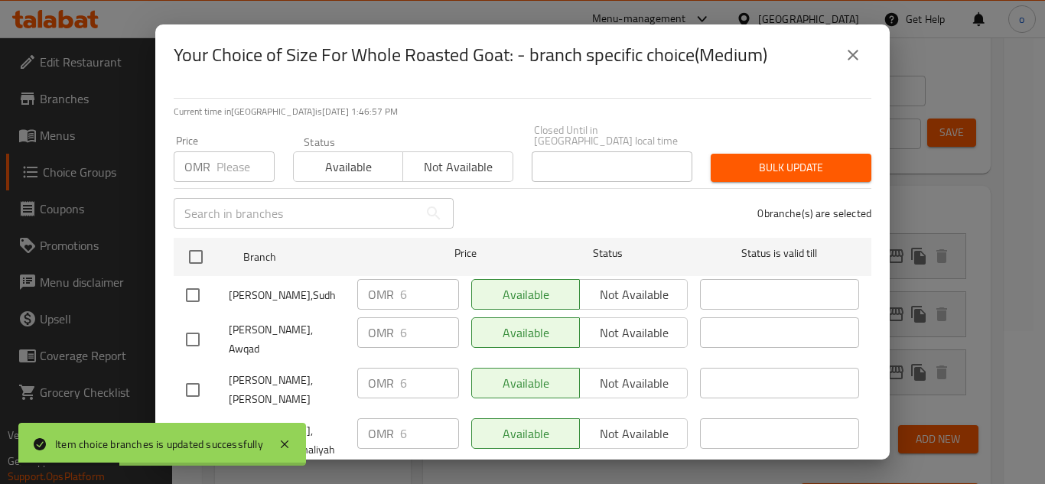
click at [246, 159] on input "number" at bounding box center [245, 166] width 58 height 31
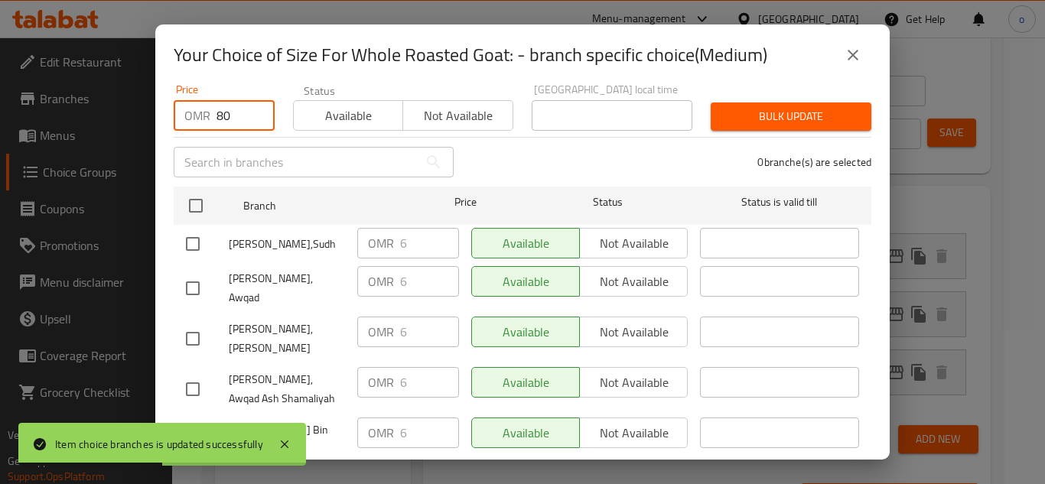
scroll to position [74, 0]
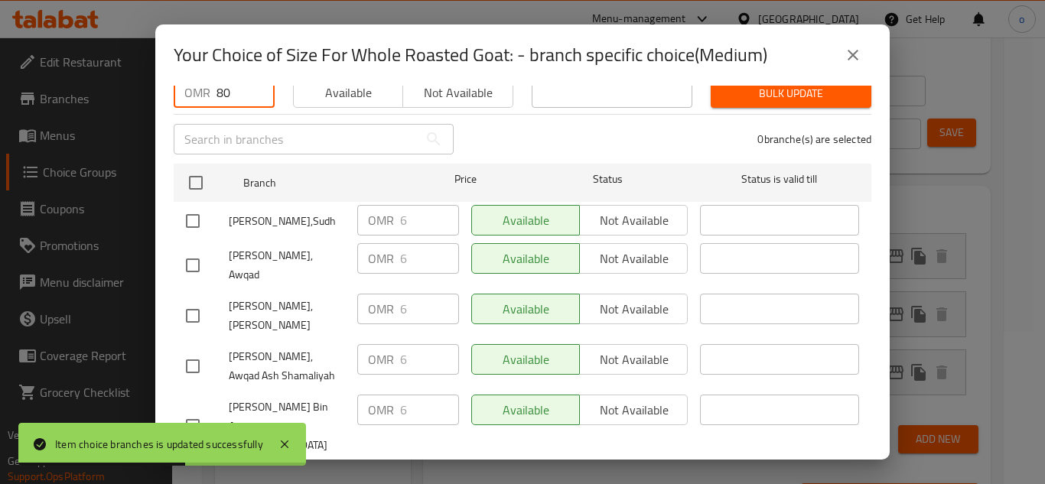
type input "80"
click at [188, 410] on input "checkbox" at bounding box center [193, 426] width 32 height 32
checkbox input "true"
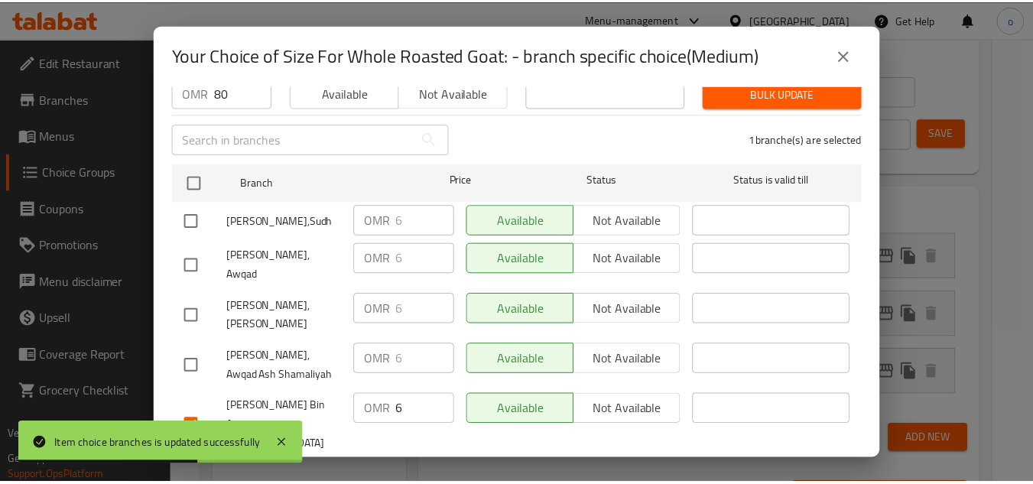
scroll to position [0, 0]
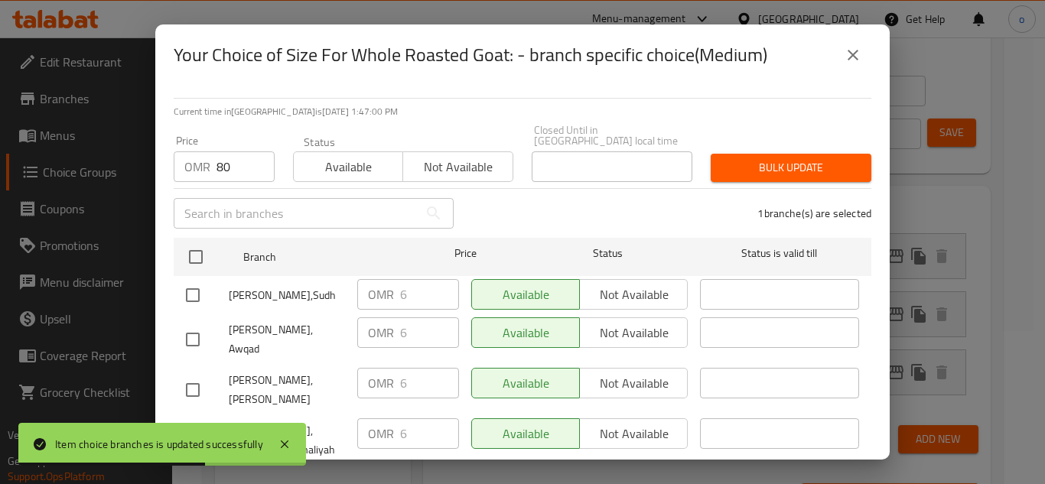
click at [788, 158] on span "Bulk update" at bounding box center [791, 167] width 136 height 19
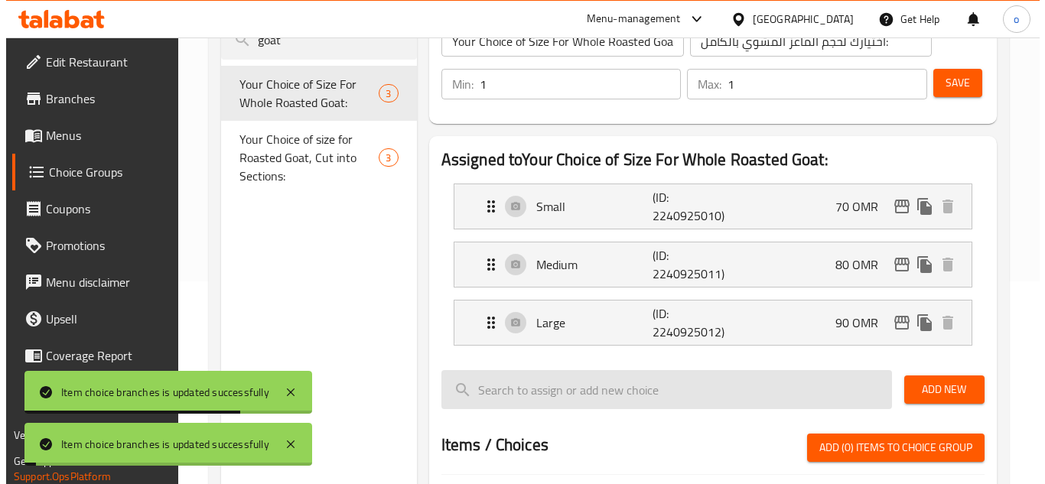
scroll to position [229, 0]
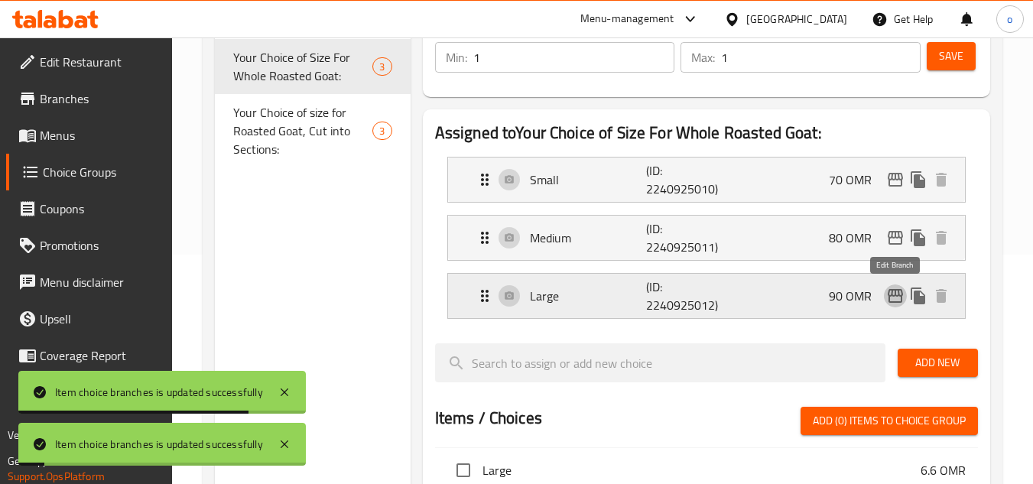
click at [896, 295] on icon "edit" at bounding box center [895, 296] width 15 height 14
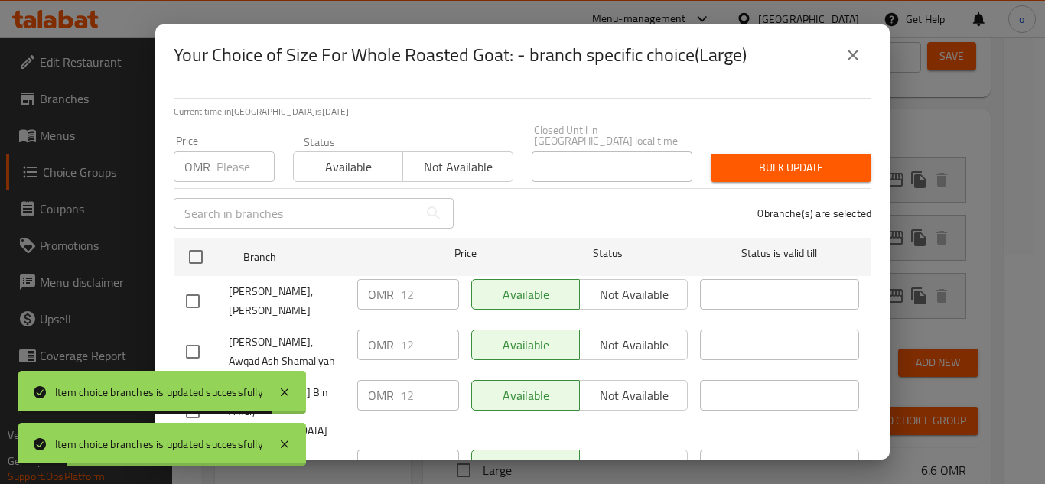
click at [241, 162] on input "number" at bounding box center [245, 166] width 58 height 31
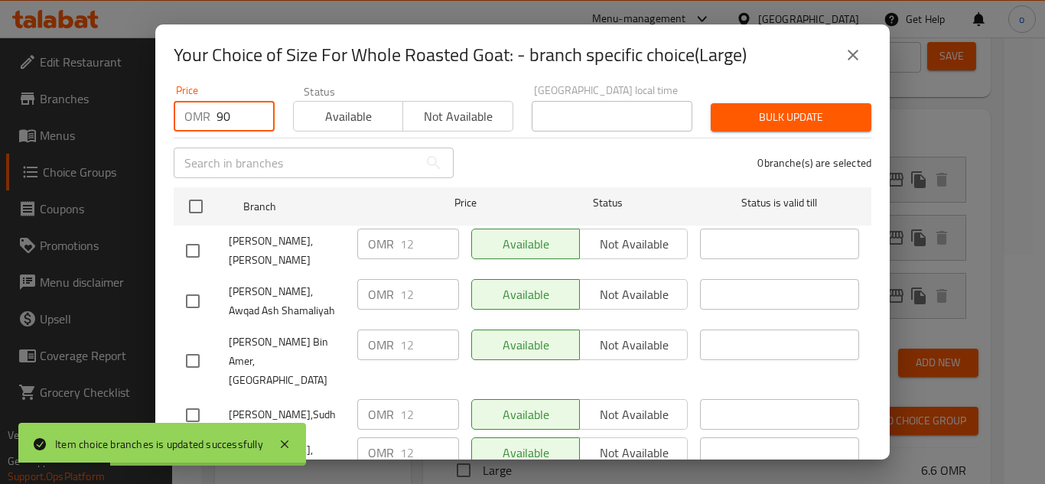
scroll to position [74, 0]
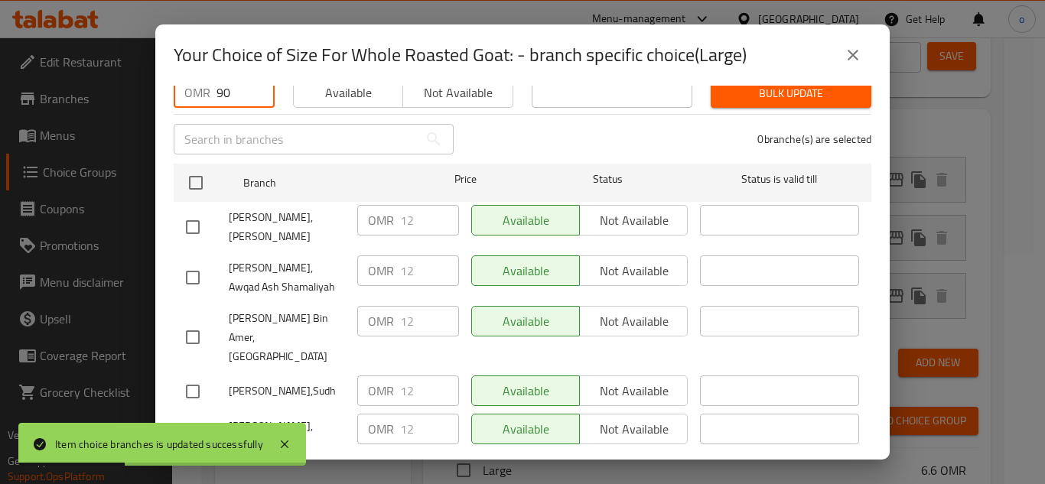
type input "90"
click at [190, 420] on input "checkbox" at bounding box center [193, 436] width 32 height 32
checkbox input "false"
click at [207, 321] on input "checkbox" at bounding box center [193, 337] width 32 height 32
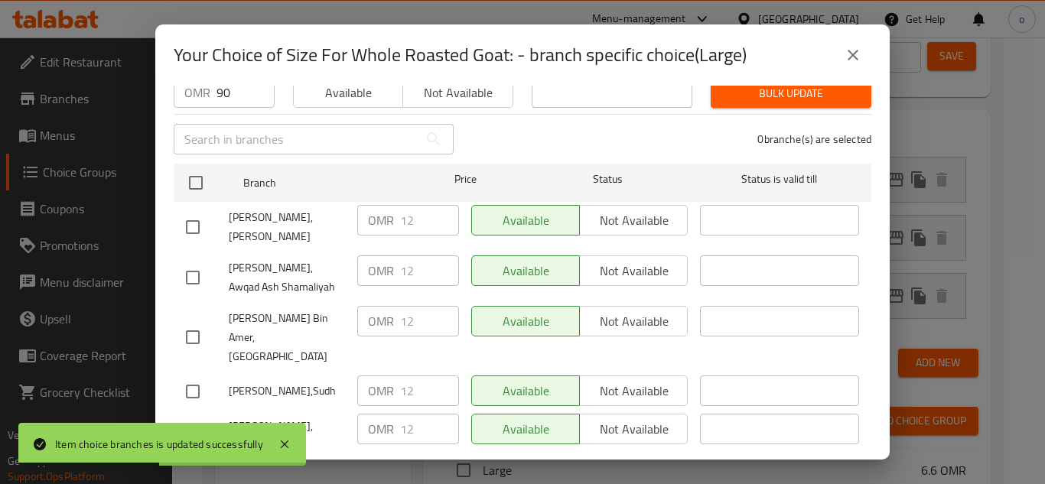
checkbox input "true"
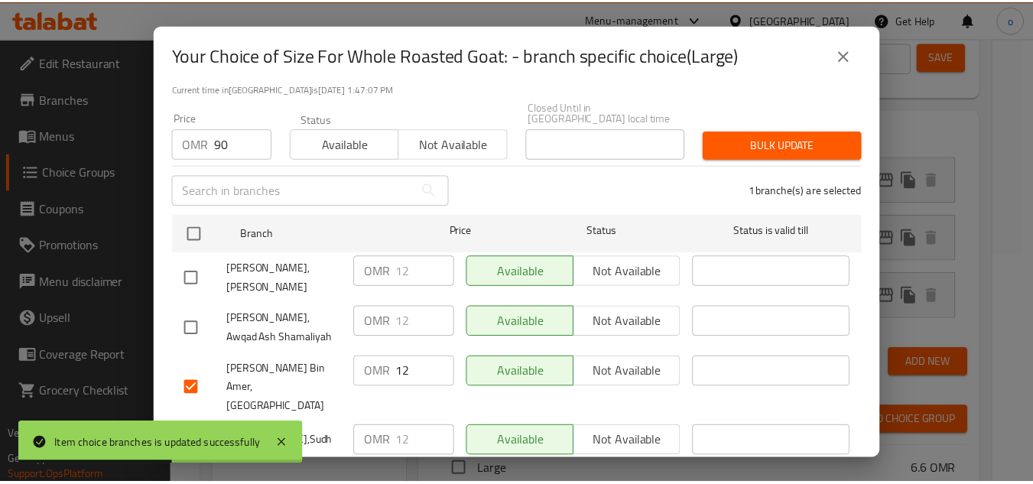
scroll to position [0, 0]
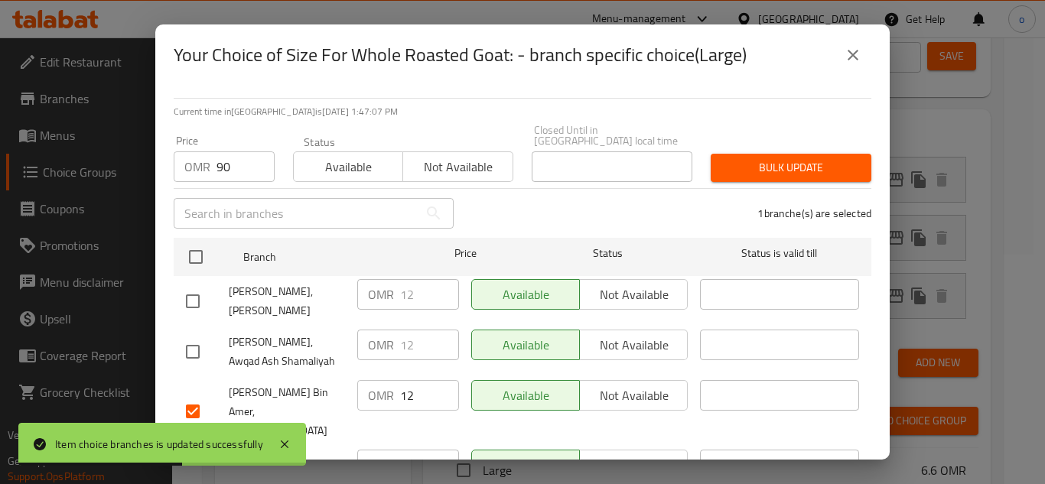
click at [824, 154] on button "Bulk update" at bounding box center [791, 168] width 161 height 28
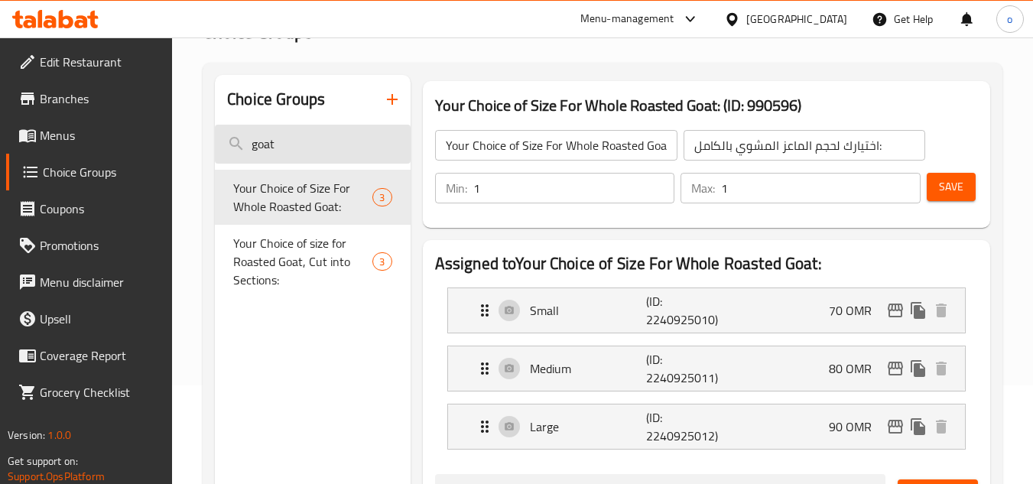
scroll to position [76, 0]
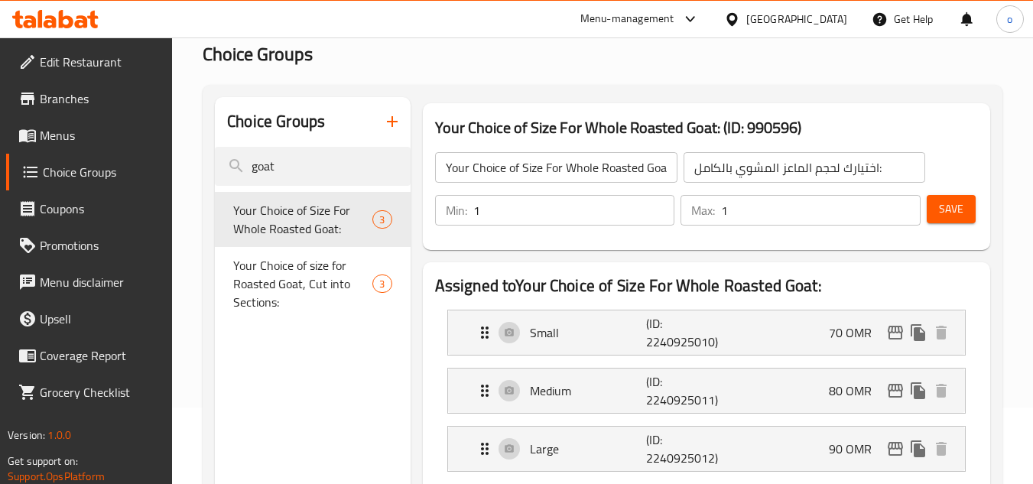
drag, startPoint x: 281, startPoint y: 177, endPoint x: 151, endPoint y: 157, distance: 131.7
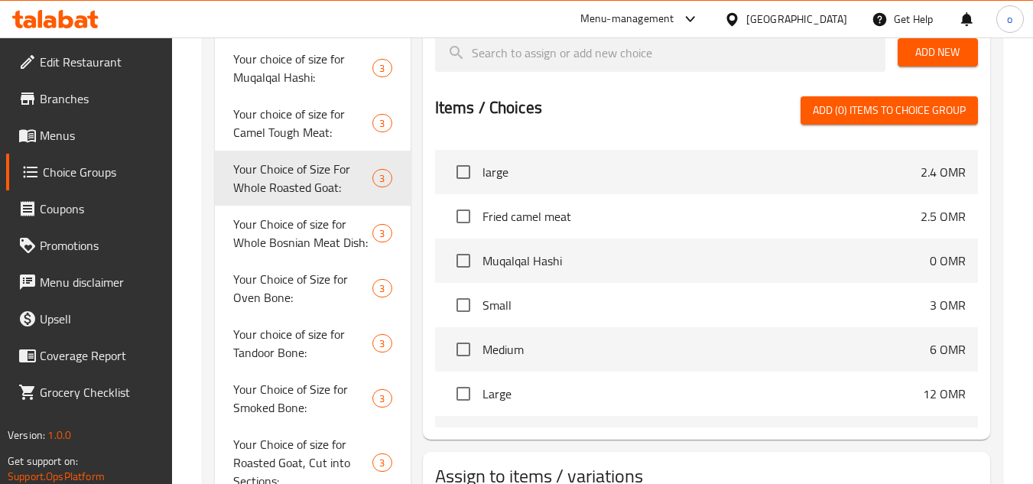
scroll to position [1835, 0]
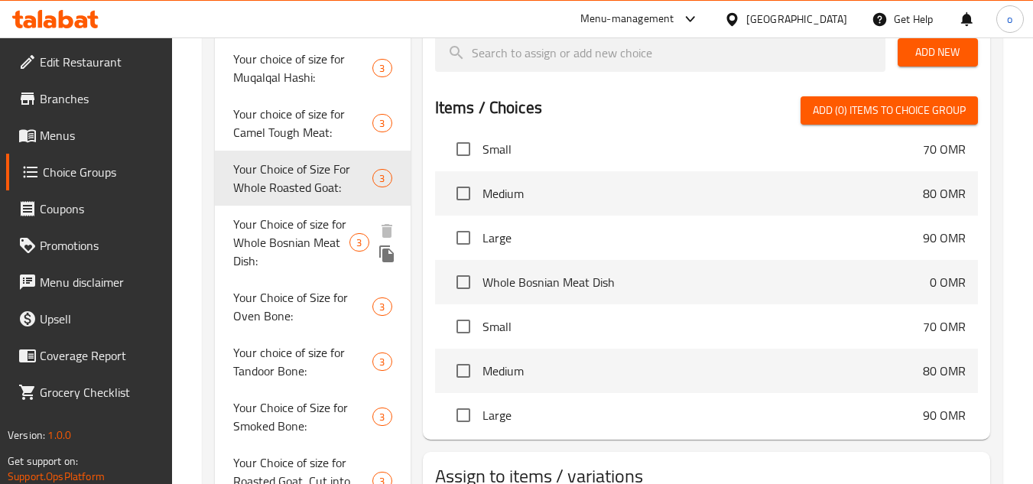
click at [334, 222] on span "Your Choice of size for Whole Bosnian Meat Dish:" at bounding box center [291, 242] width 116 height 55
type input "Your Choice of size for Whole Bosnian Meat Dish:"
type input "اختيارك لحجم طبق لحم بوسني كامل:"
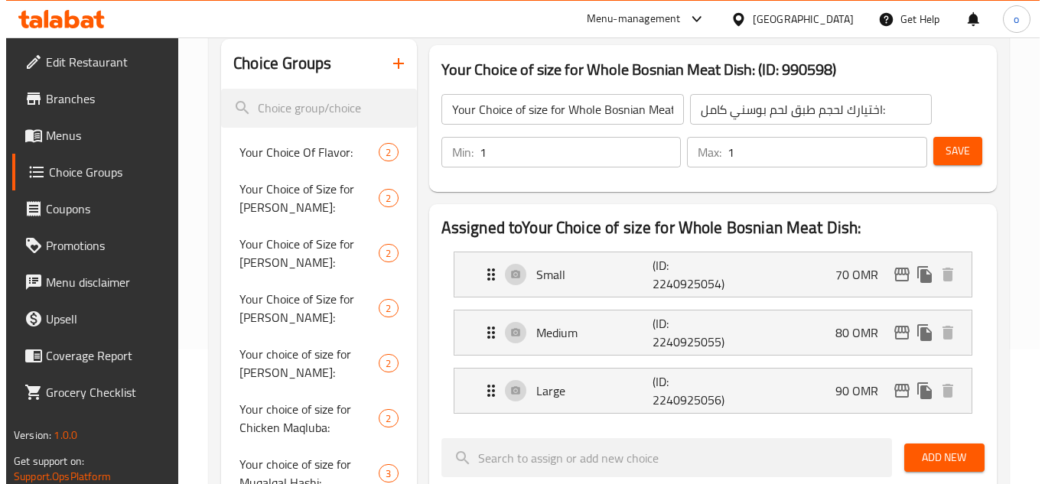
scroll to position [229, 0]
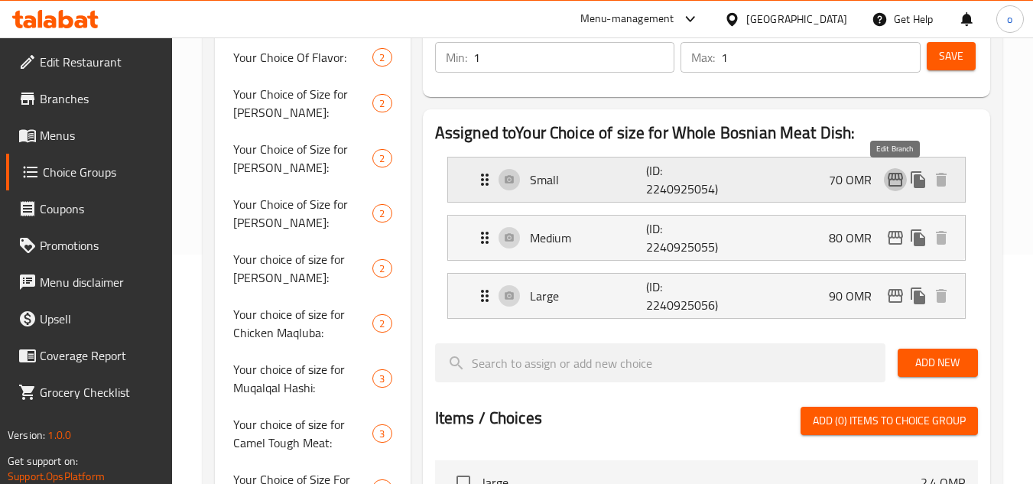
click at [893, 174] on icon "edit" at bounding box center [895, 180] width 15 height 14
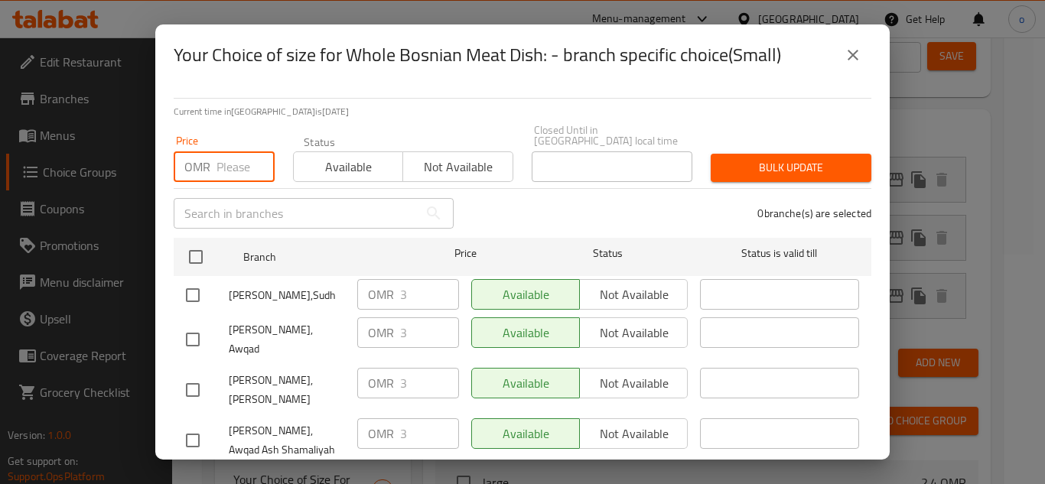
click at [222, 151] on input "number" at bounding box center [245, 166] width 58 height 31
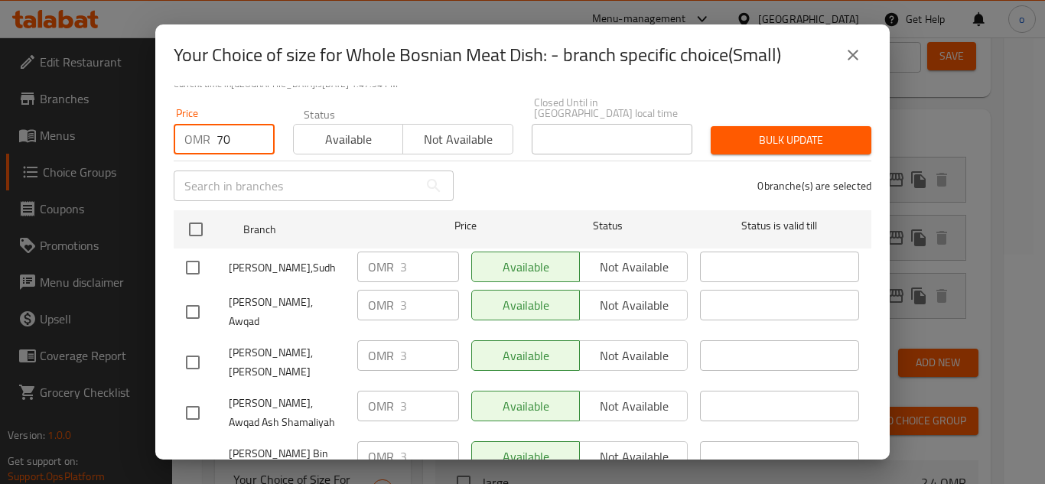
scroll to position [74, 0]
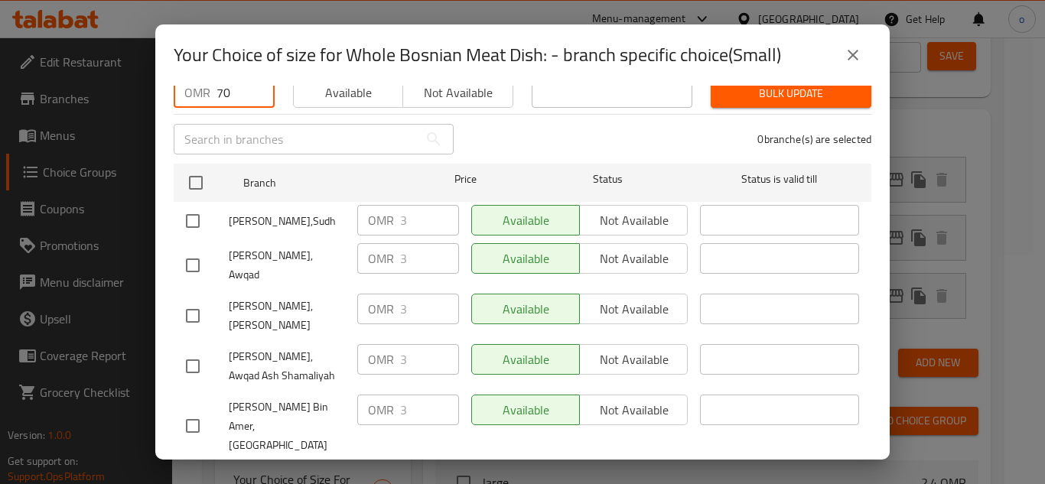
type input "70"
click at [190, 410] on input "checkbox" at bounding box center [193, 426] width 32 height 32
checkbox input "true"
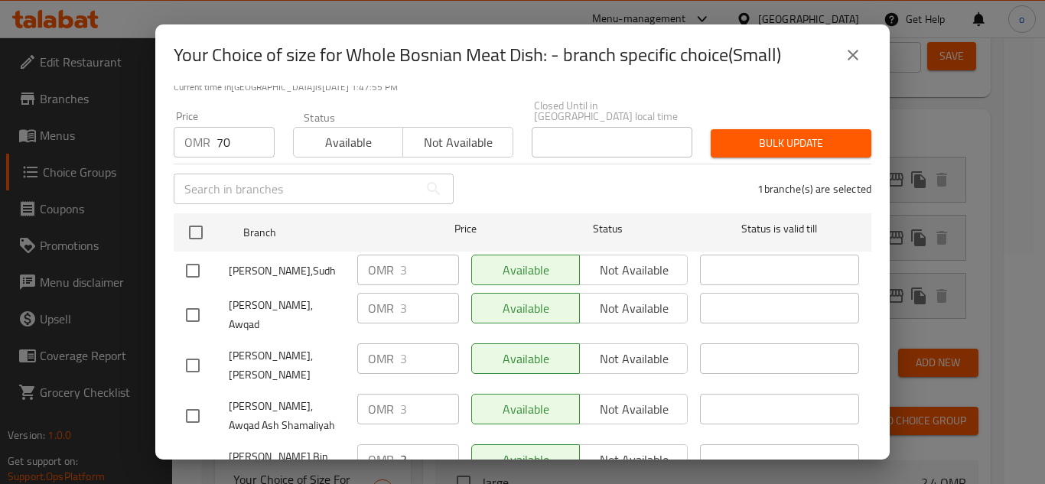
scroll to position [0, 0]
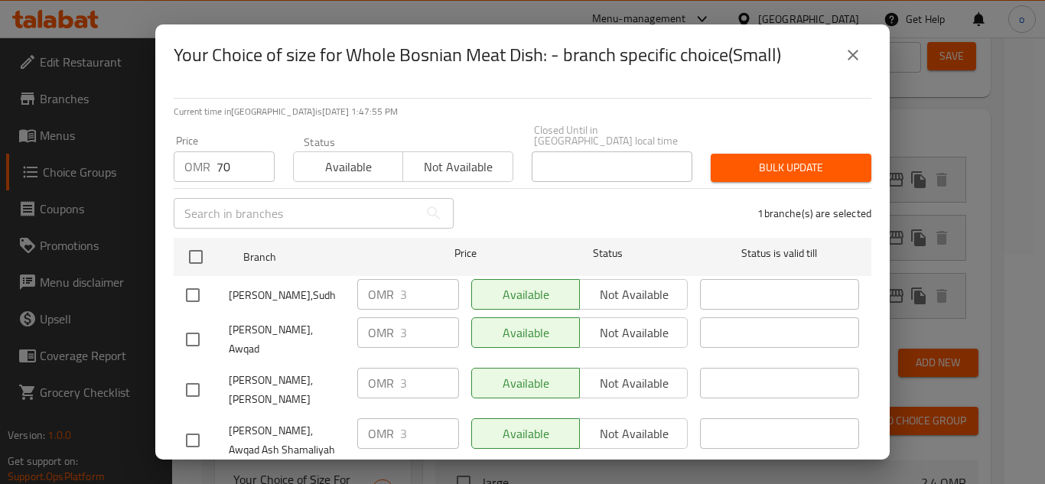
click at [740, 158] on span "Bulk update" at bounding box center [791, 167] width 136 height 19
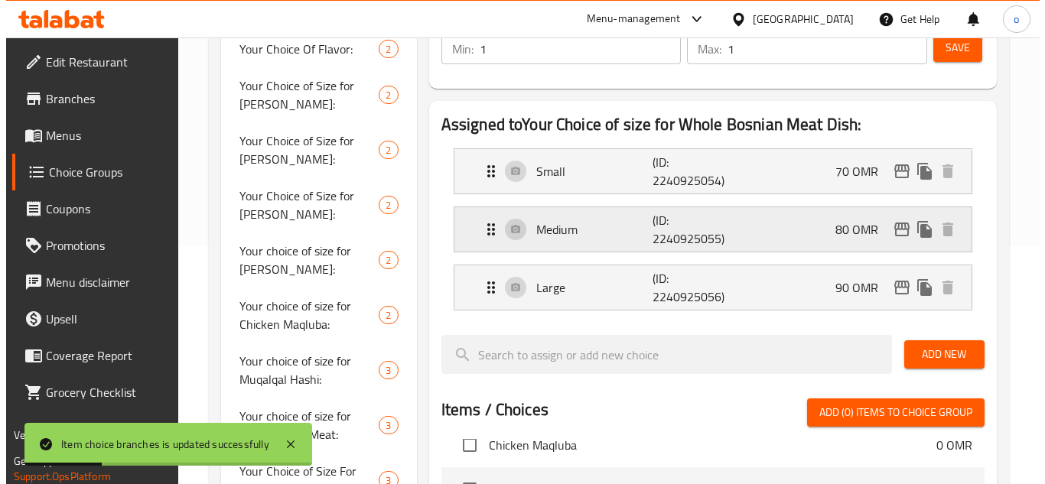
scroll to position [228, 0]
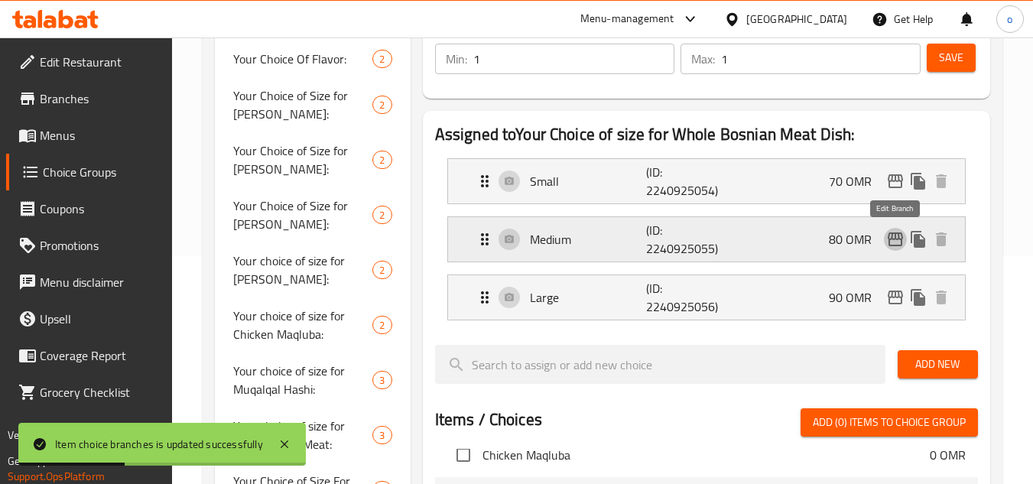
click at [900, 231] on icon "edit" at bounding box center [896, 239] width 18 height 18
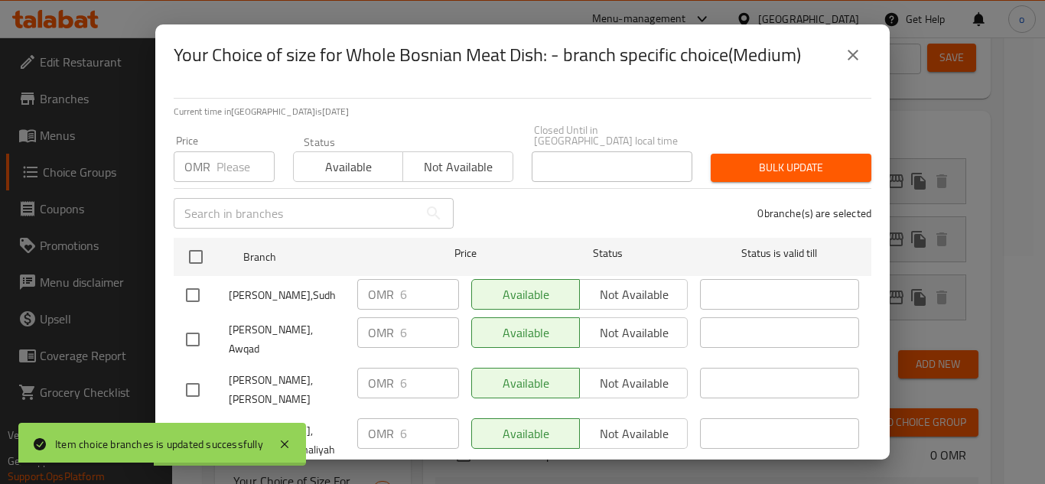
click at [214, 158] on div "OMR Price" at bounding box center [224, 166] width 101 height 31
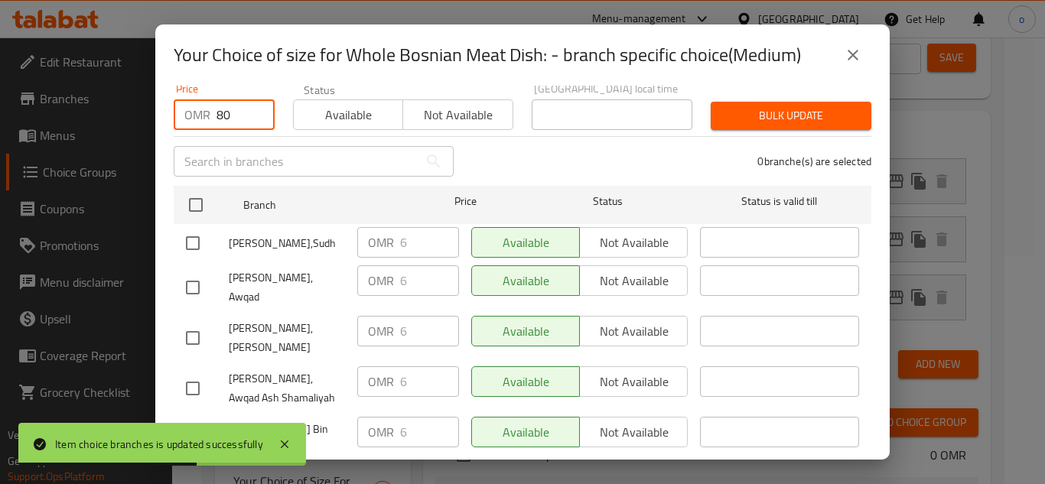
scroll to position [74, 0]
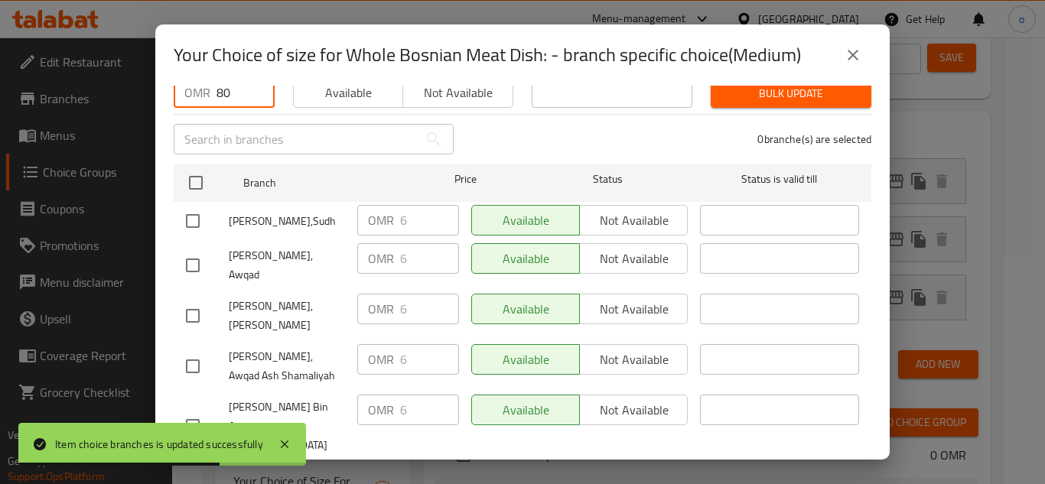
type input "80"
click at [218, 410] on div at bounding box center [207, 426] width 43 height 32
click at [200, 410] on input "checkbox" at bounding box center [193, 426] width 32 height 32
checkbox input "true"
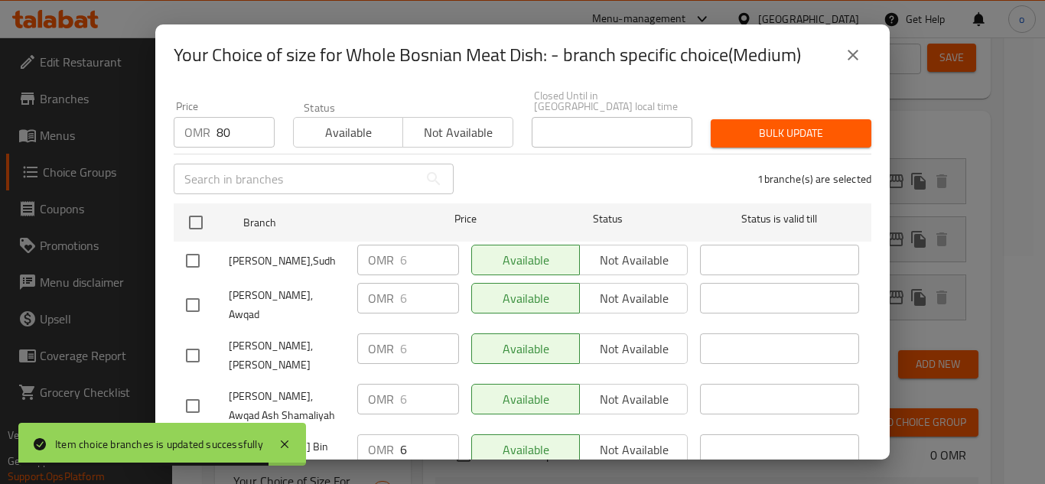
scroll to position [0, 0]
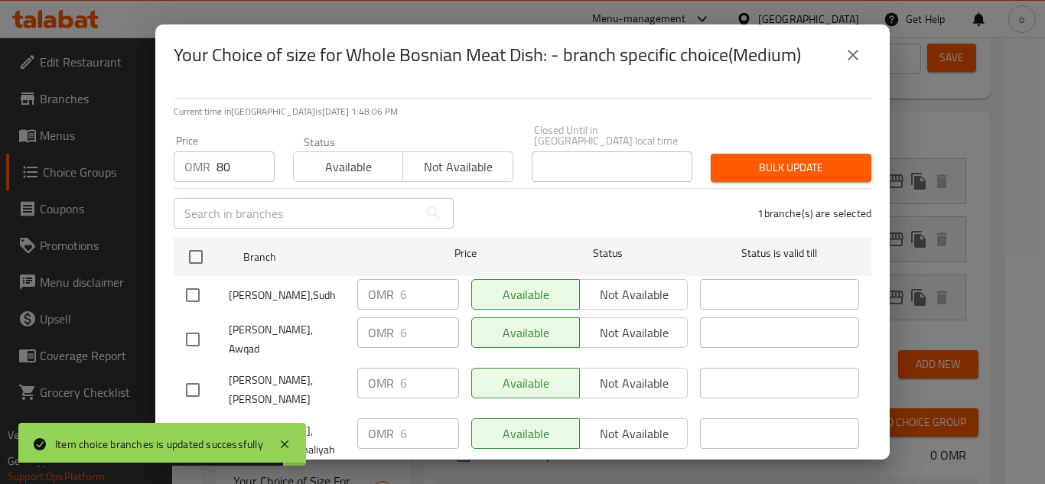
click at [786, 145] on div "Bulk update" at bounding box center [790, 168] width 179 height 47
click at [779, 158] on span "Bulk update" at bounding box center [791, 167] width 136 height 19
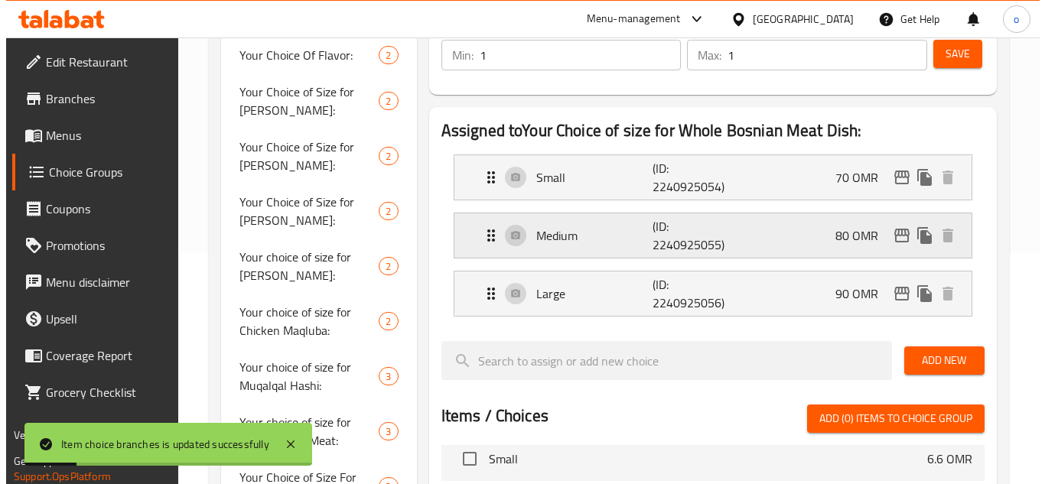
scroll to position [228, 0]
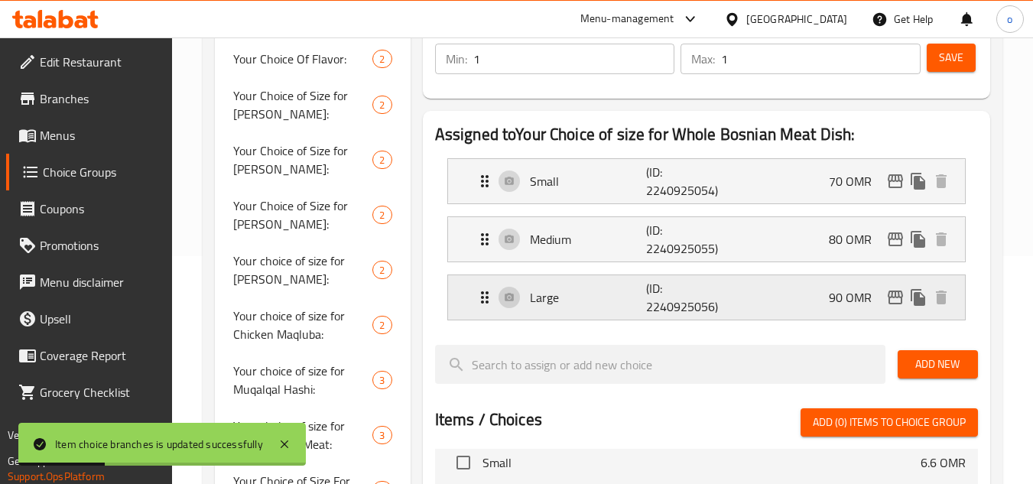
click at [889, 301] on icon "edit" at bounding box center [895, 298] width 15 height 14
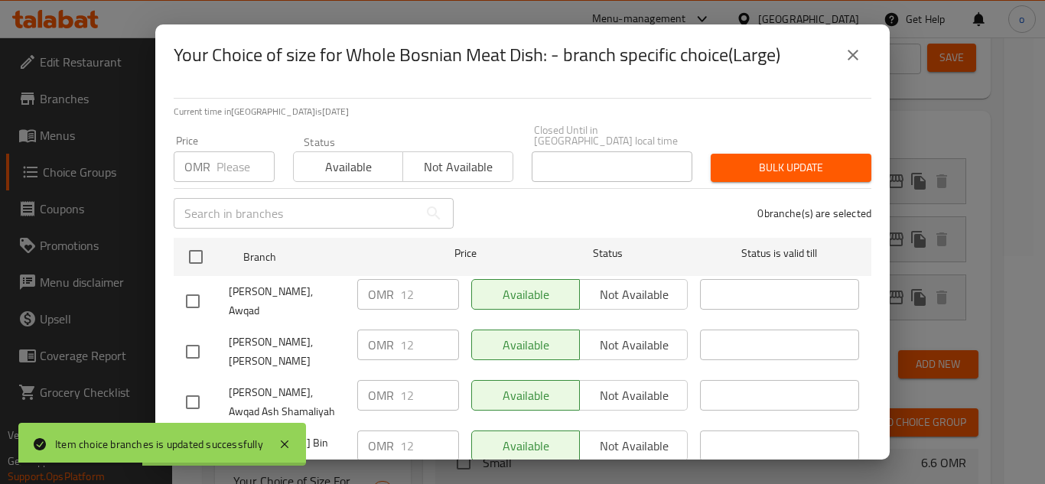
click at [214, 155] on div "OMR Price" at bounding box center [224, 166] width 101 height 31
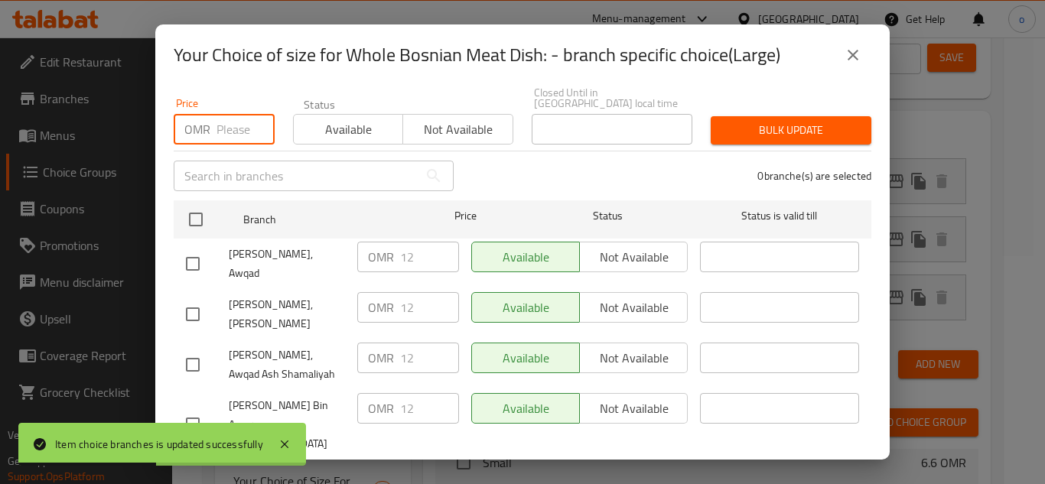
scroll to position [74, 0]
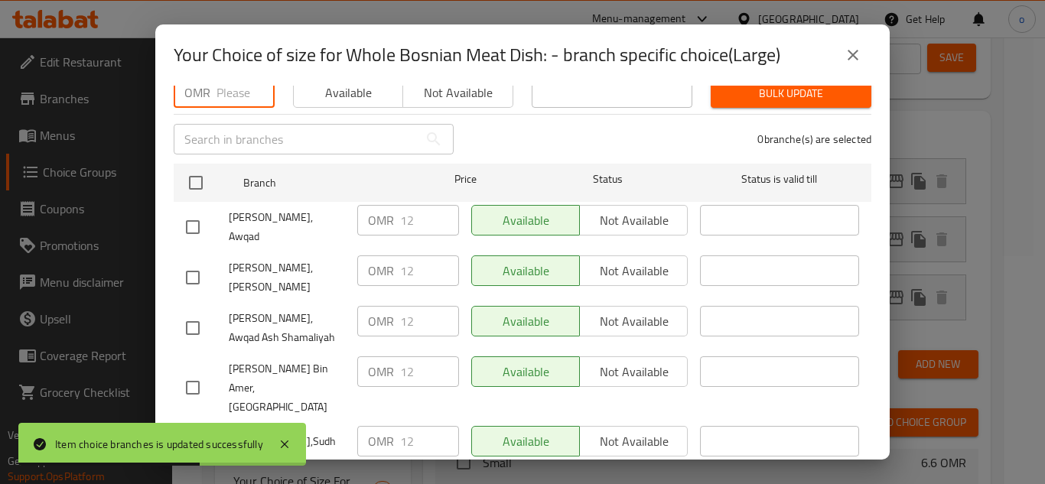
click at [198, 372] on input "checkbox" at bounding box center [193, 388] width 32 height 32
checkbox input "true"
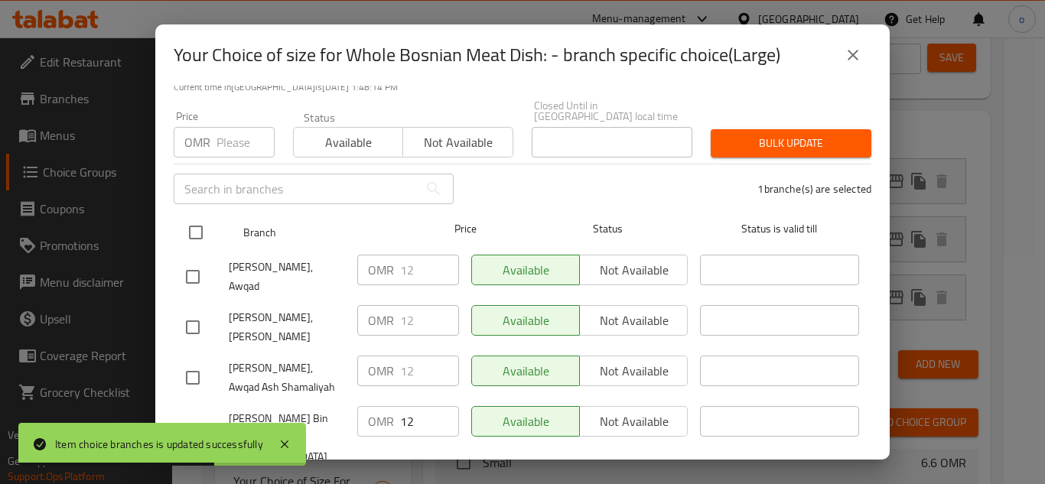
scroll to position [0, 0]
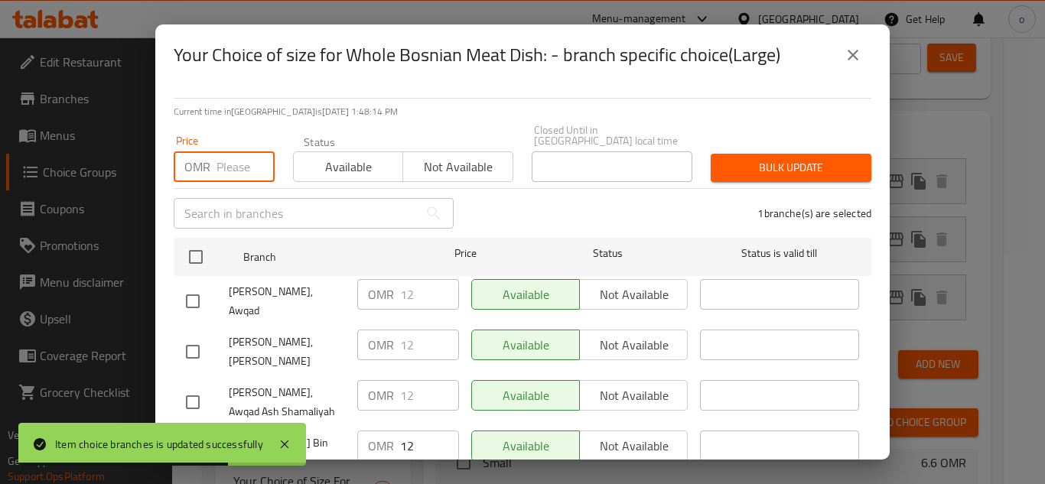
click at [235, 161] on input "number" at bounding box center [245, 166] width 58 height 31
type input "90"
click at [789, 186] on div "1 branche(s) are selected" at bounding box center [672, 213] width 418 height 55
click at [790, 165] on span "Bulk update" at bounding box center [791, 167] width 136 height 19
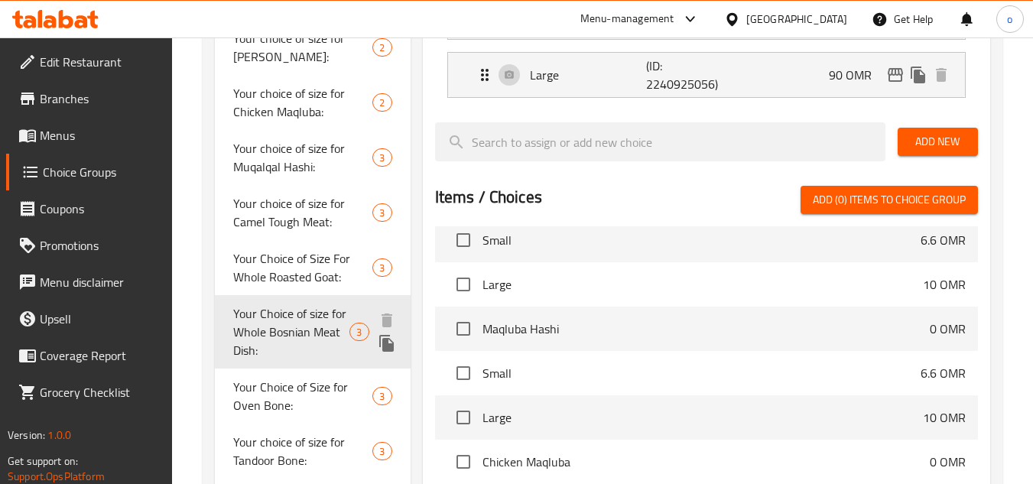
scroll to position [456, 0]
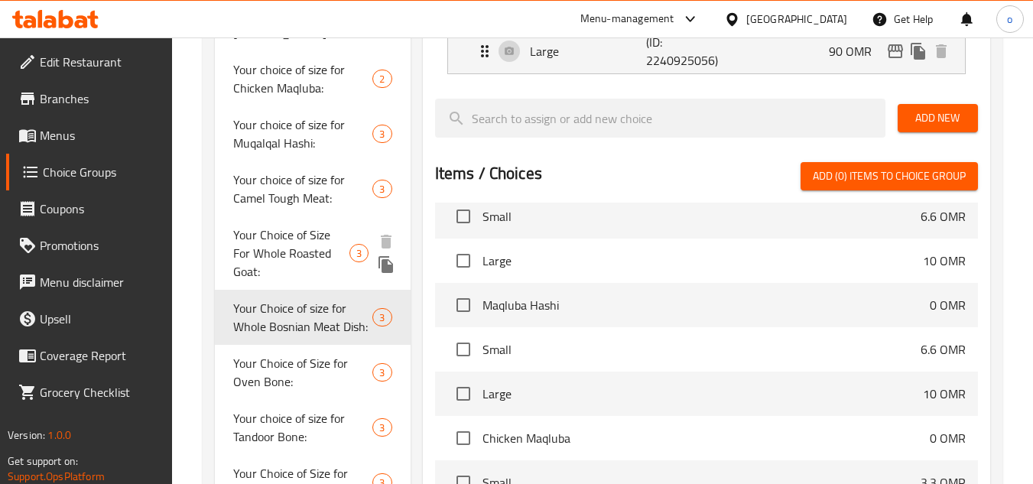
click at [309, 262] on span "Your Choice of Size For Whole Roasted Goat:" at bounding box center [291, 253] width 116 height 55
type input "Your Choice of Size For Whole Roasted Goat:"
type input "اختيارك لحجم الماعز المشوي بالكامل:"
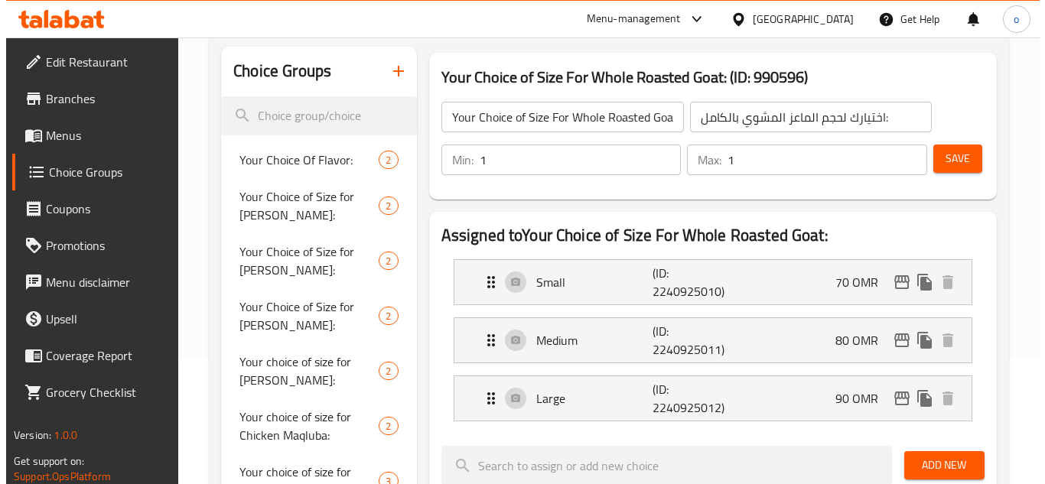
scroll to position [92, 0]
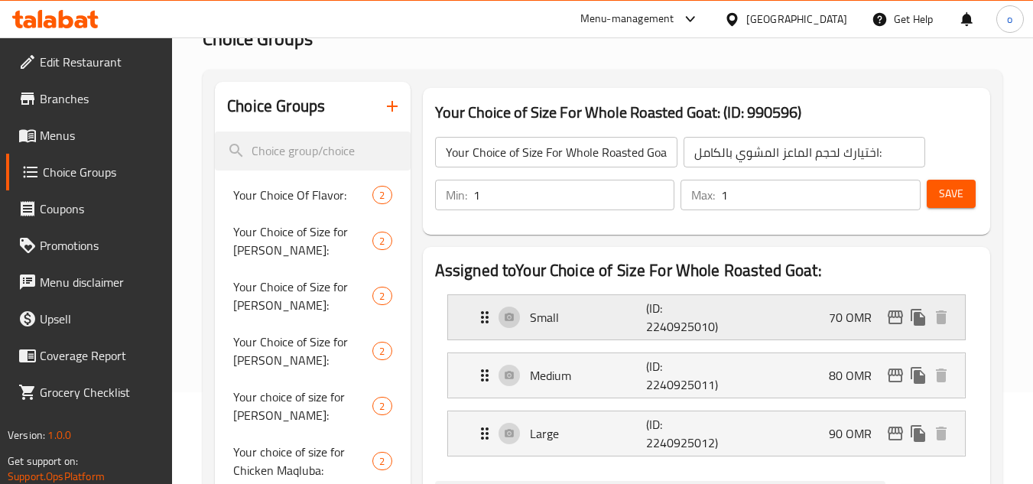
click at [903, 316] on icon "edit" at bounding box center [896, 317] width 18 height 18
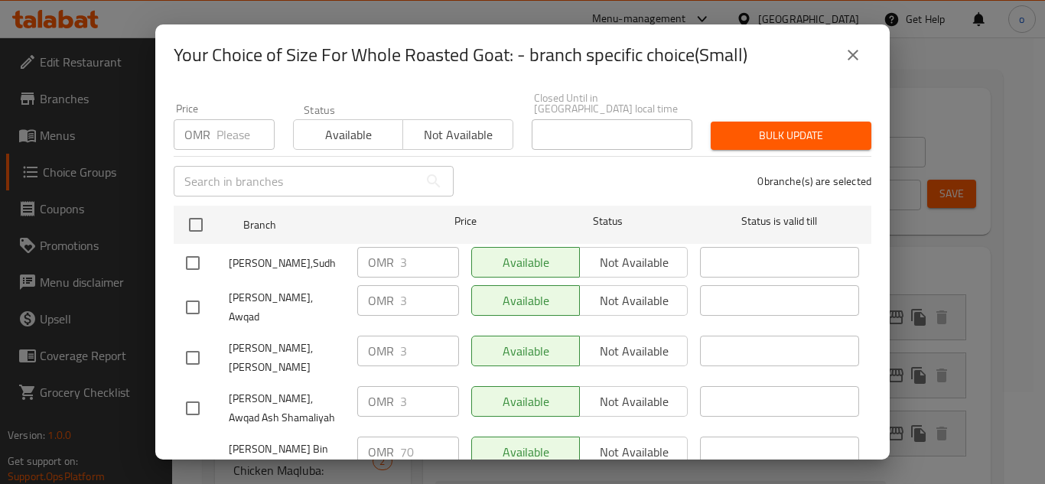
scroll to position [0, 0]
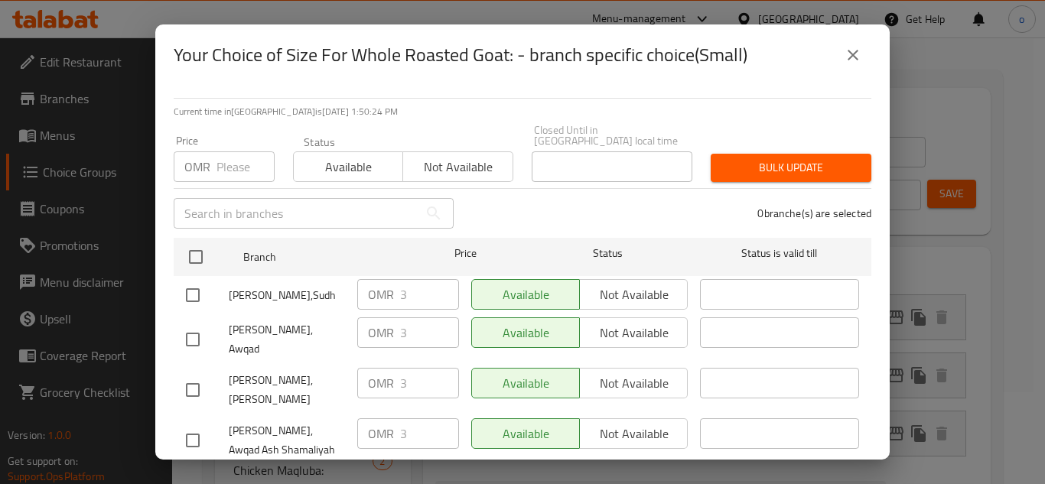
click at [228, 164] on input "number" at bounding box center [245, 166] width 58 height 31
paste input "3.0"
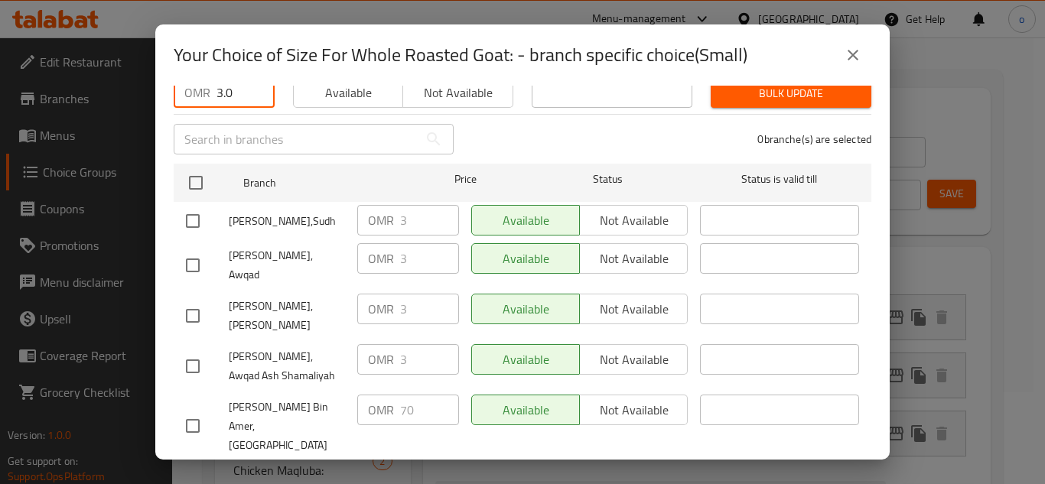
type input "3.0"
click at [197, 410] on input "checkbox" at bounding box center [193, 426] width 32 height 32
checkbox input "true"
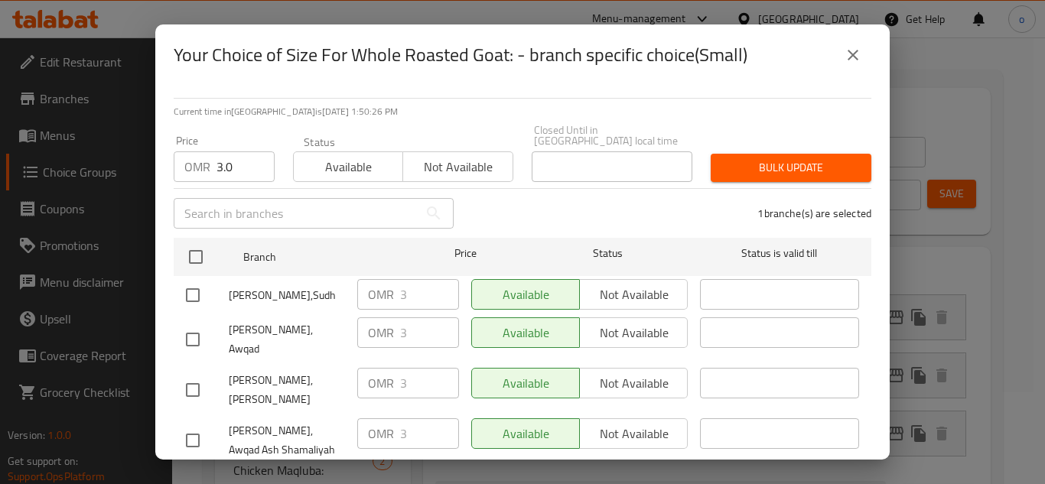
click at [795, 154] on button "Bulk update" at bounding box center [791, 168] width 161 height 28
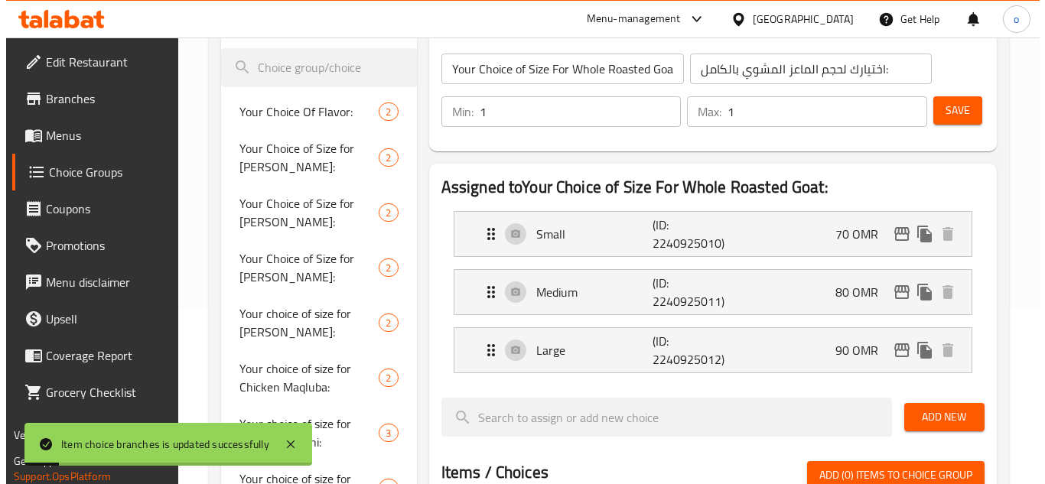
scroll to position [170, 0]
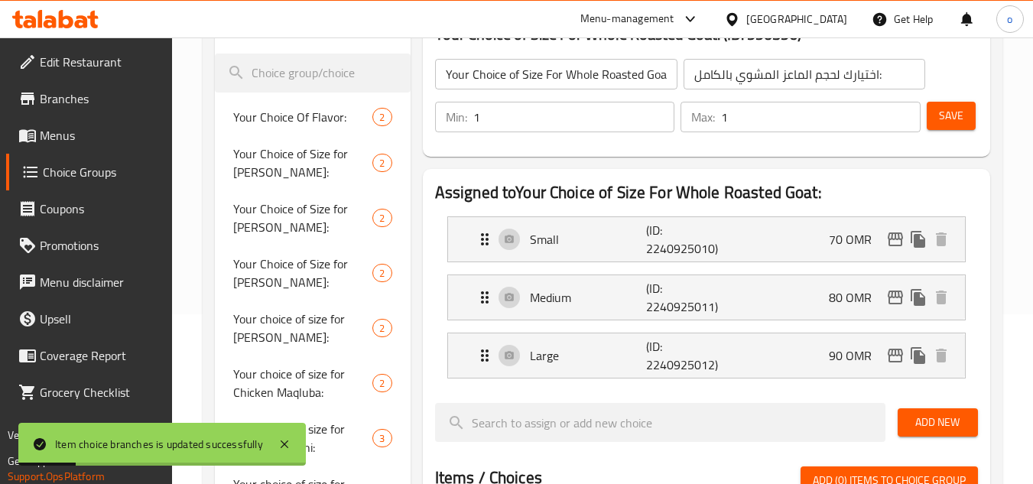
click at [890, 301] on icon "edit" at bounding box center [895, 298] width 15 height 14
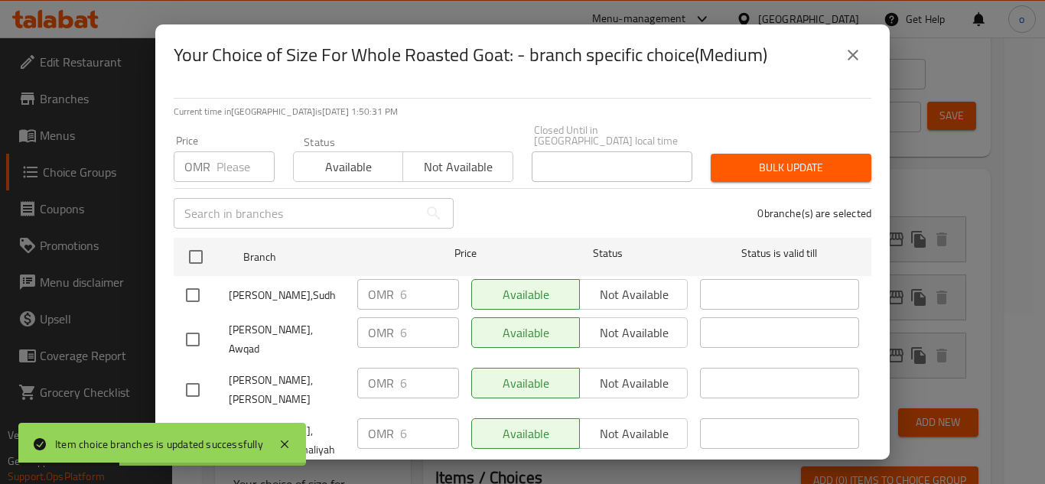
click at [373, 284] on div "OMR 6 ​" at bounding box center [408, 294] width 102 height 31
click at [234, 159] on input "number" at bounding box center [245, 166] width 58 height 31
paste input "6"
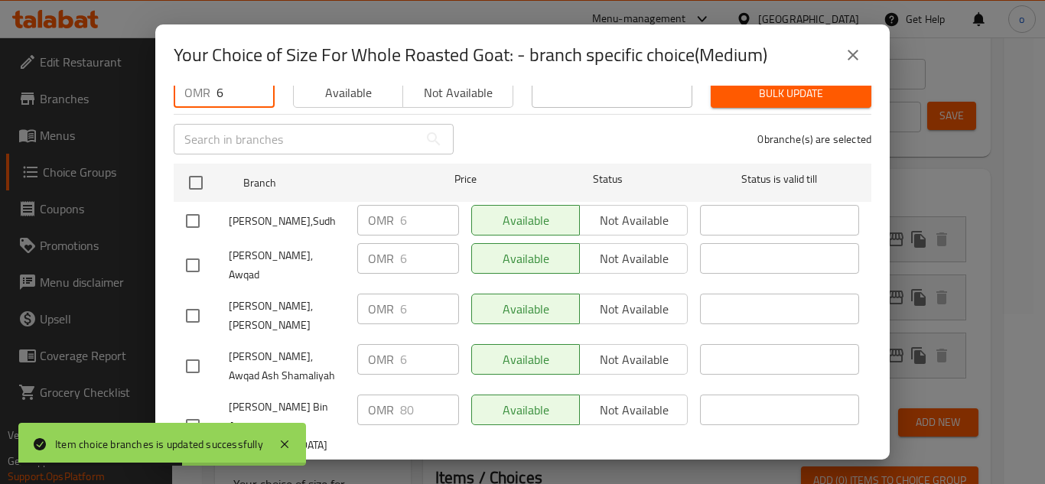
type input "6"
click at [202, 410] on input "checkbox" at bounding box center [193, 426] width 32 height 32
checkbox input "true"
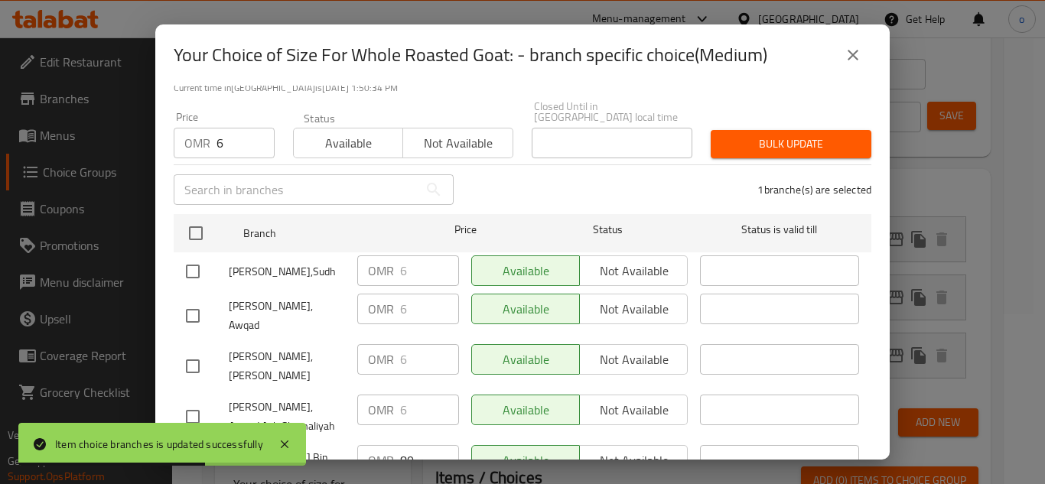
scroll to position [0, 0]
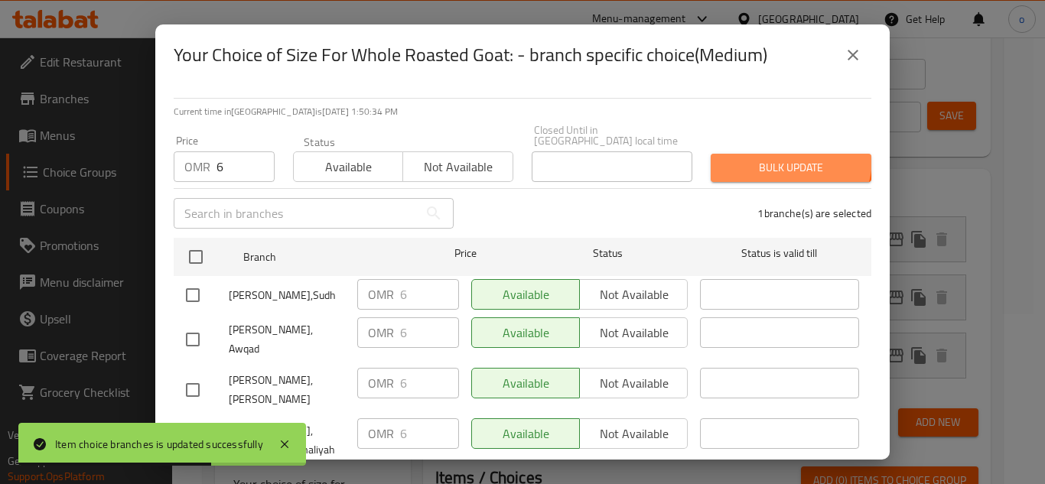
click at [769, 158] on span "Bulk update" at bounding box center [791, 167] width 136 height 19
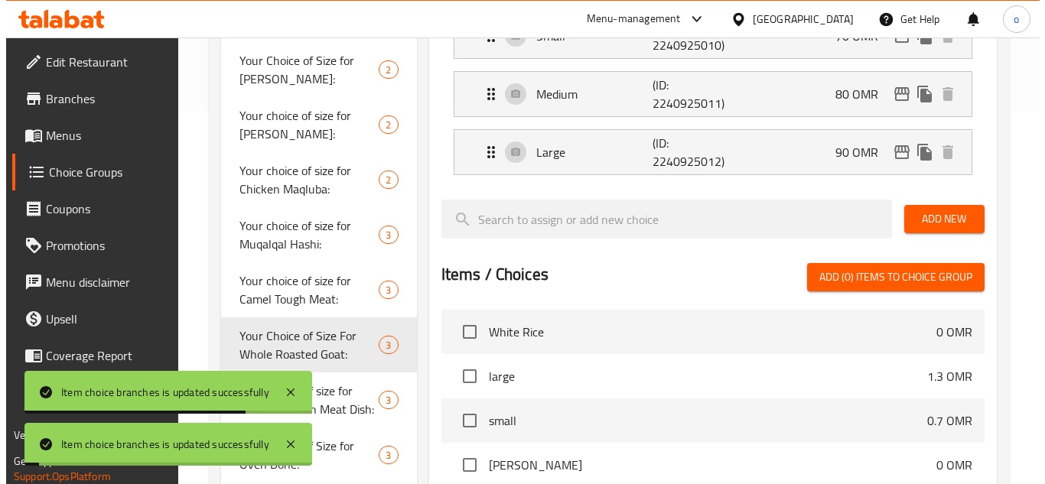
scroll to position [246, 0]
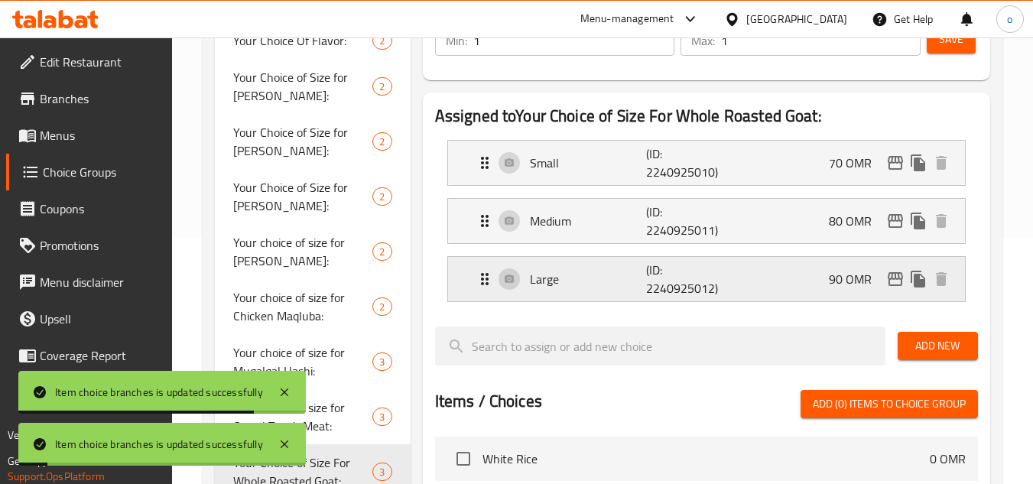
click at [901, 269] on button "edit" at bounding box center [895, 279] width 23 height 23
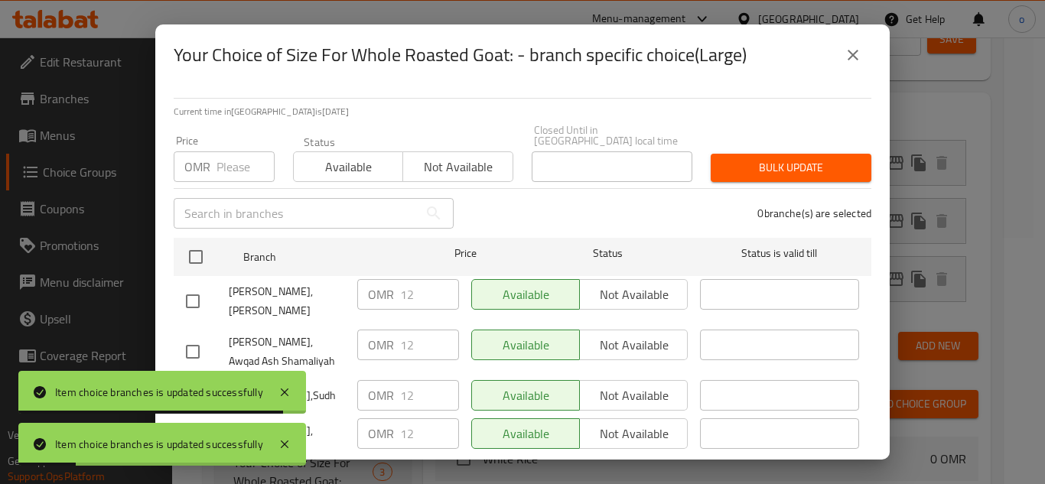
click at [380, 282] on div "OMR 12 ​" at bounding box center [408, 294] width 102 height 31
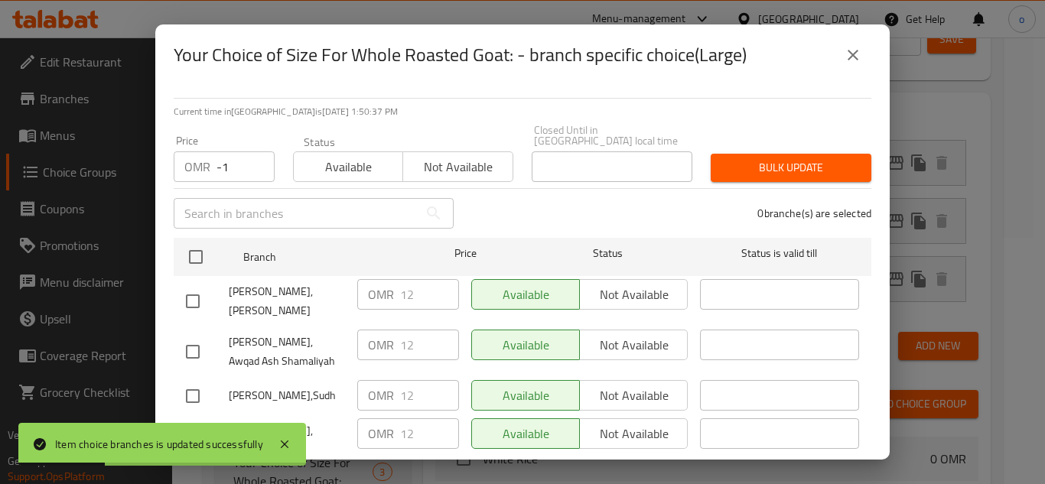
click at [251, 164] on input "-1" at bounding box center [245, 166] width 58 height 31
paste input "12"
click at [236, 157] on input "-112" at bounding box center [245, 166] width 58 height 31
paste input "number"
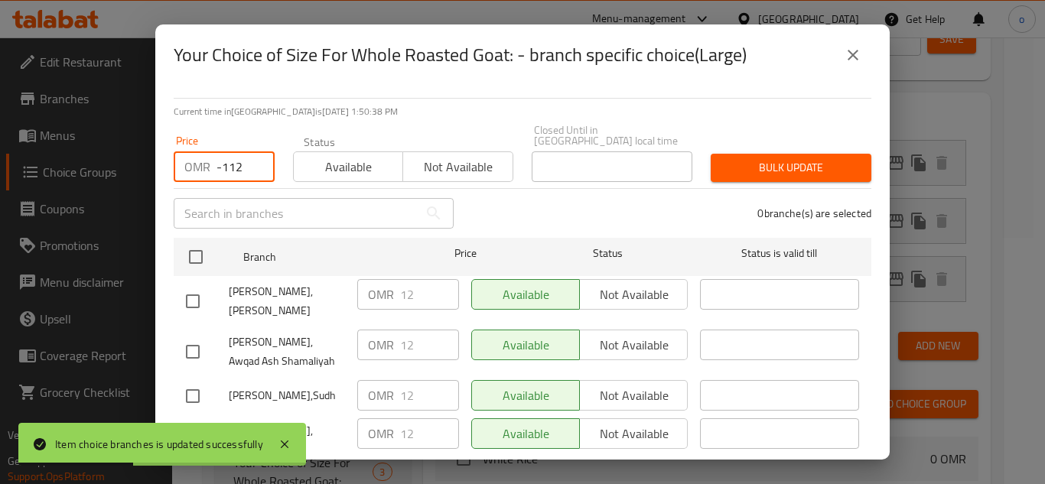
type input "-12"
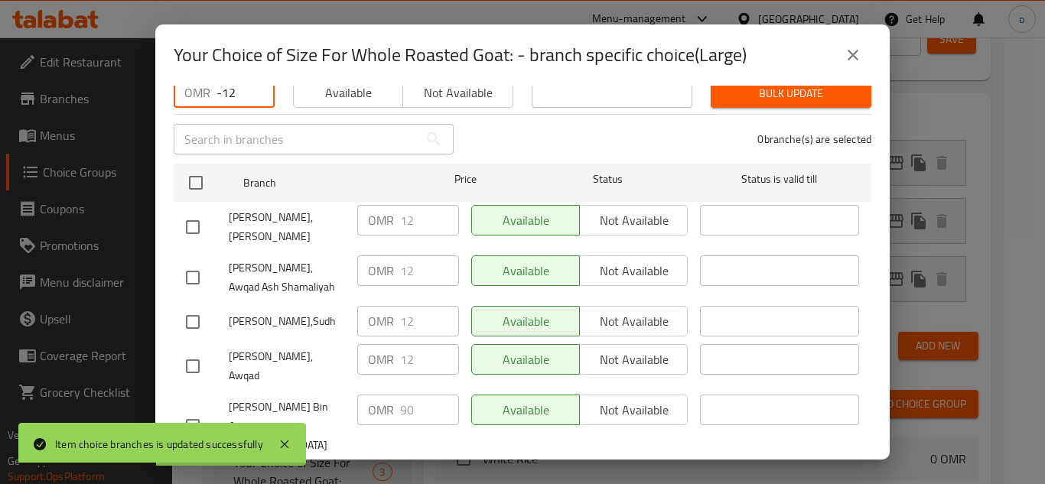
scroll to position [0, 0]
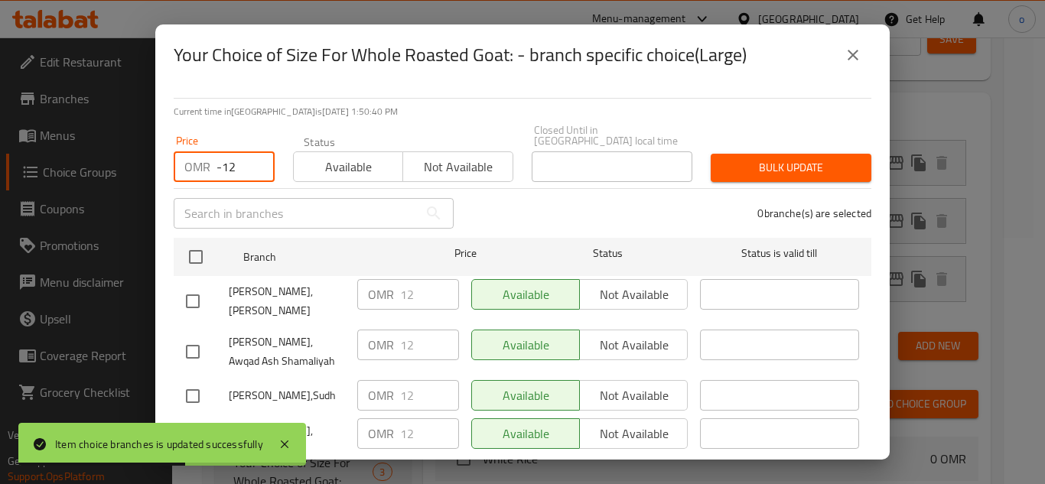
drag, startPoint x: 242, startPoint y: 155, endPoint x: 198, endPoint y: 155, distance: 43.6
click at [198, 155] on div "OMR -12 Price" at bounding box center [224, 166] width 101 height 31
paste input "12"
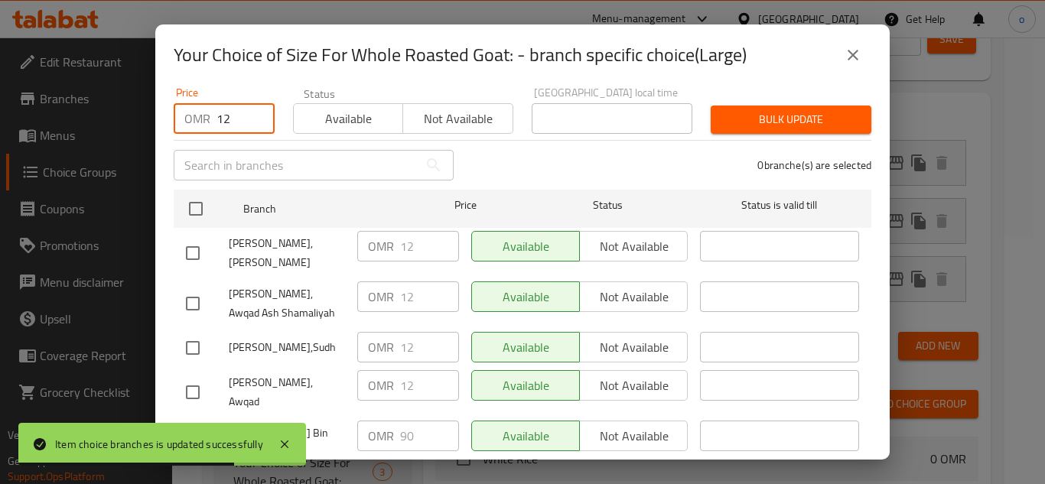
scroll to position [74, 0]
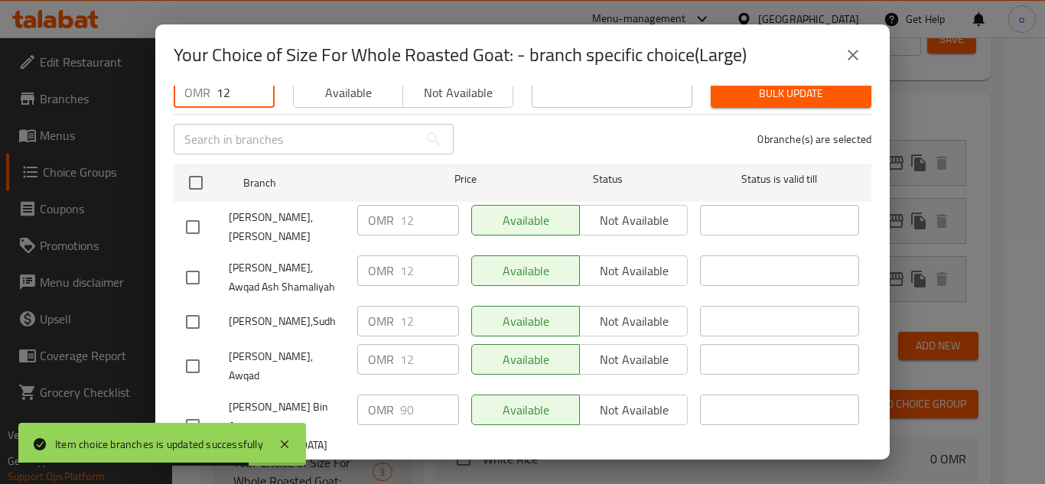
type input "12"
click at [183, 410] on input "checkbox" at bounding box center [193, 426] width 32 height 32
checkbox input "true"
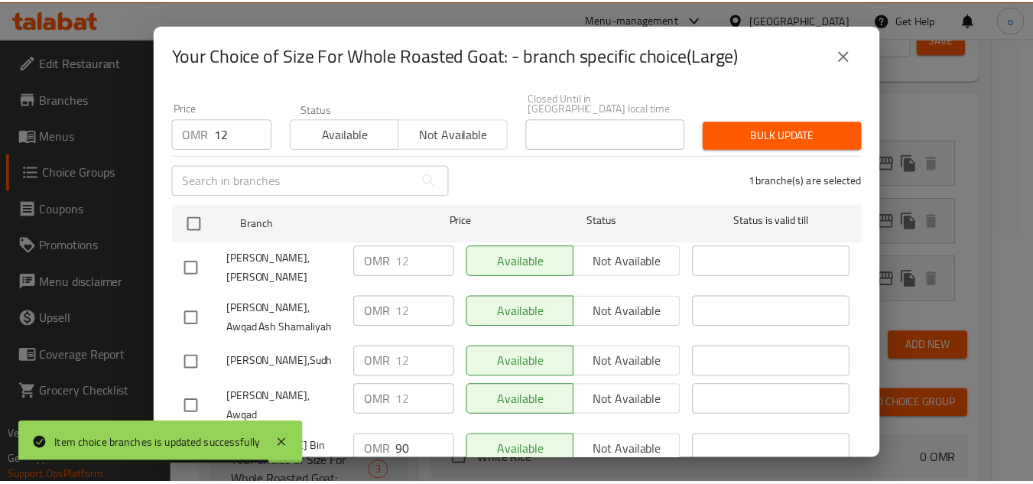
scroll to position [0, 0]
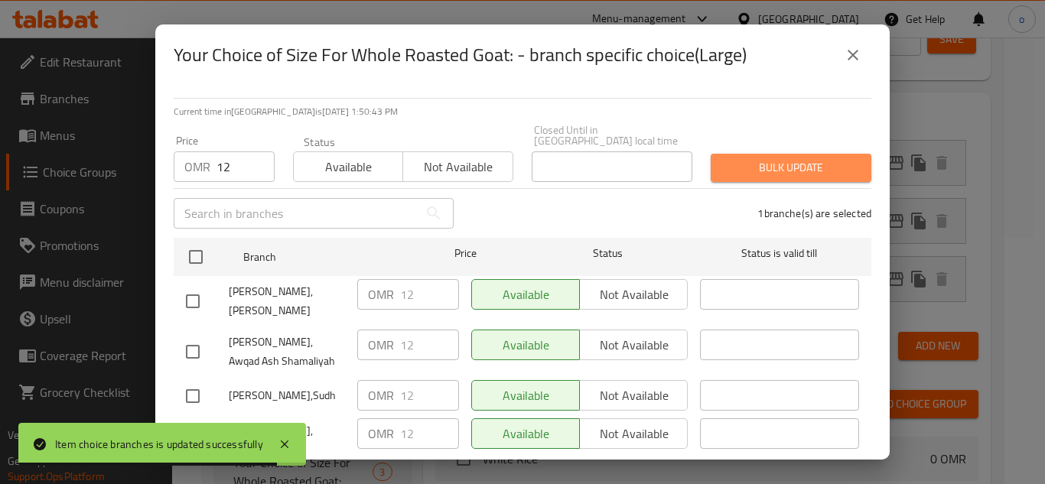
click at [809, 154] on button "Bulk update" at bounding box center [791, 168] width 161 height 28
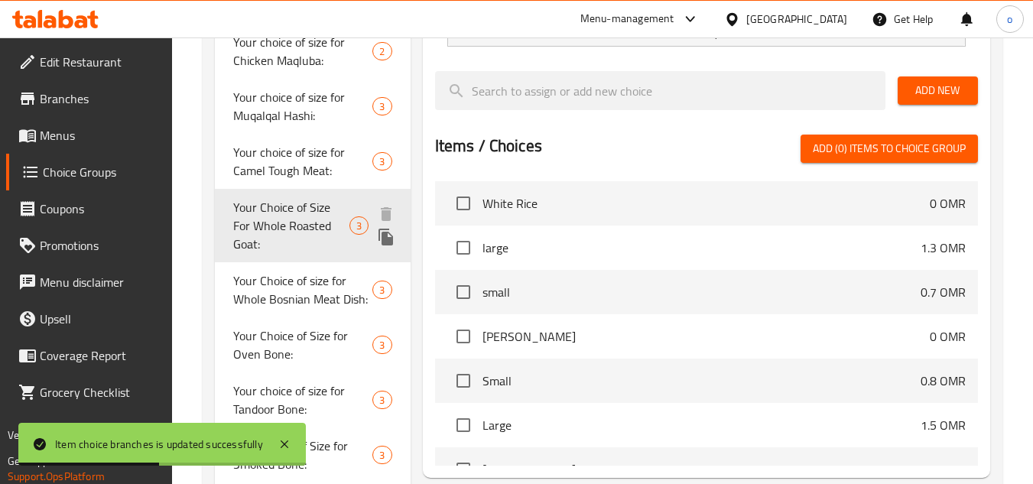
scroll to position [549, 0]
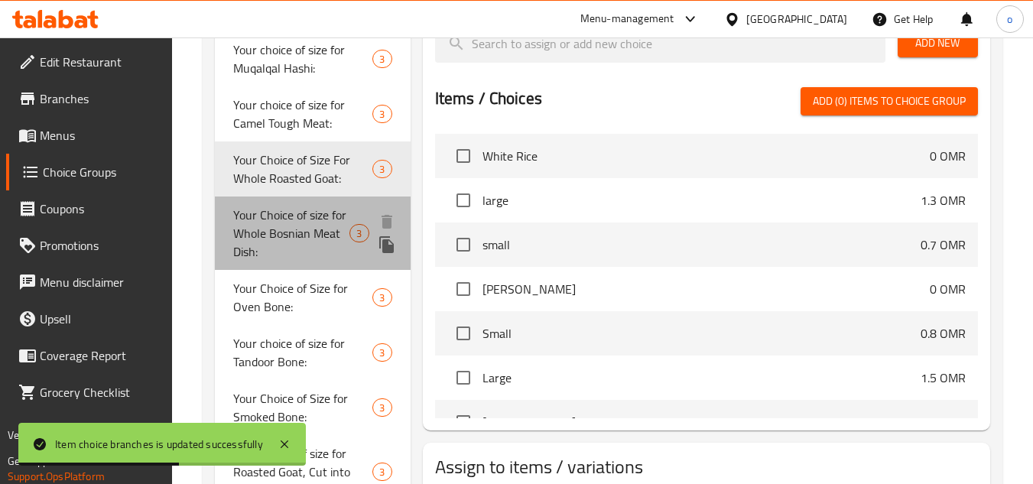
click at [311, 228] on span "Your Choice of size for Whole Bosnian Meat Dish:" at bounding box center [291, 233] width 116 height 55
type input "Your Choice of size for Whole Bosnian Meat Dish:"
type input "اختيارك لحجم طبق لحم بوسني كامل:"
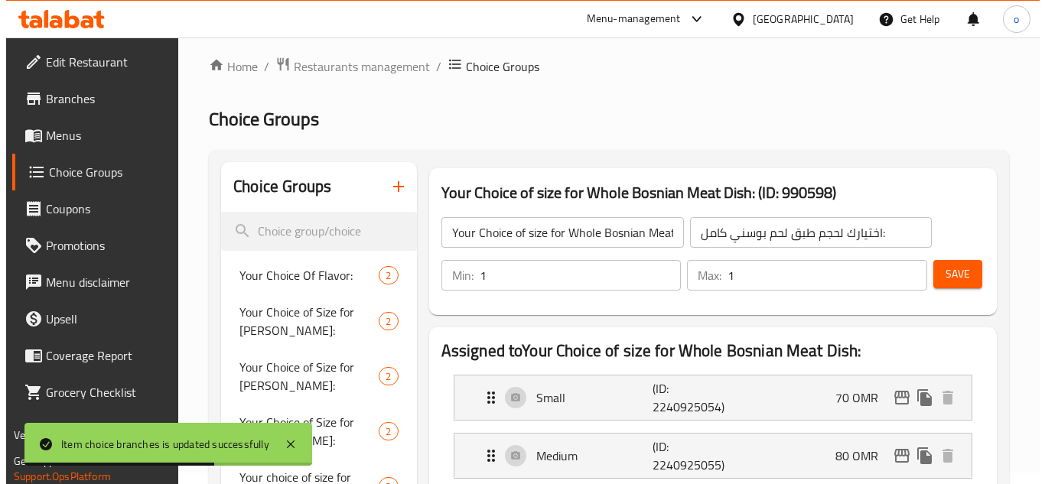
scroll to position [153, 0]
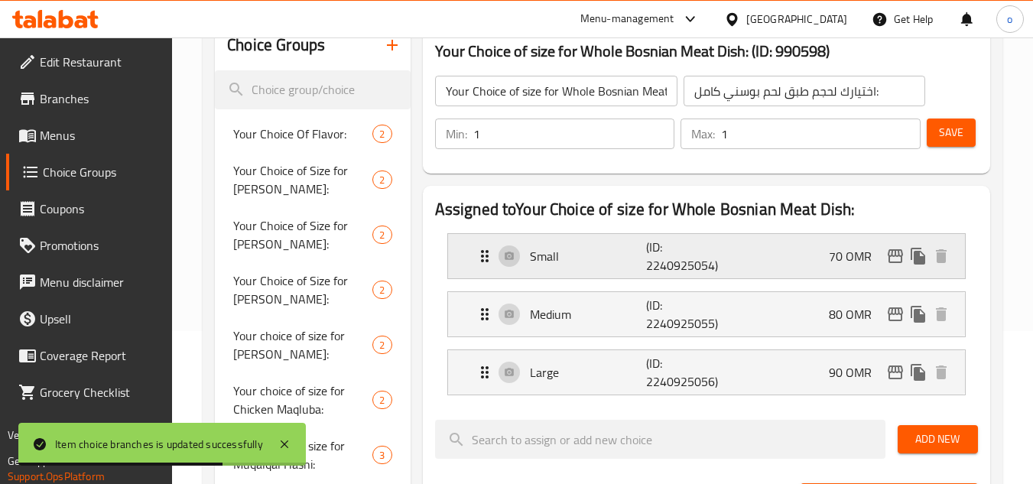
click at [902, 267] on div "70 OMR" at bounding box center [891, 256] width 124 height 23
click at [896, 253] on icon "edit" at bounding box center [896, 256] width 18 height 18
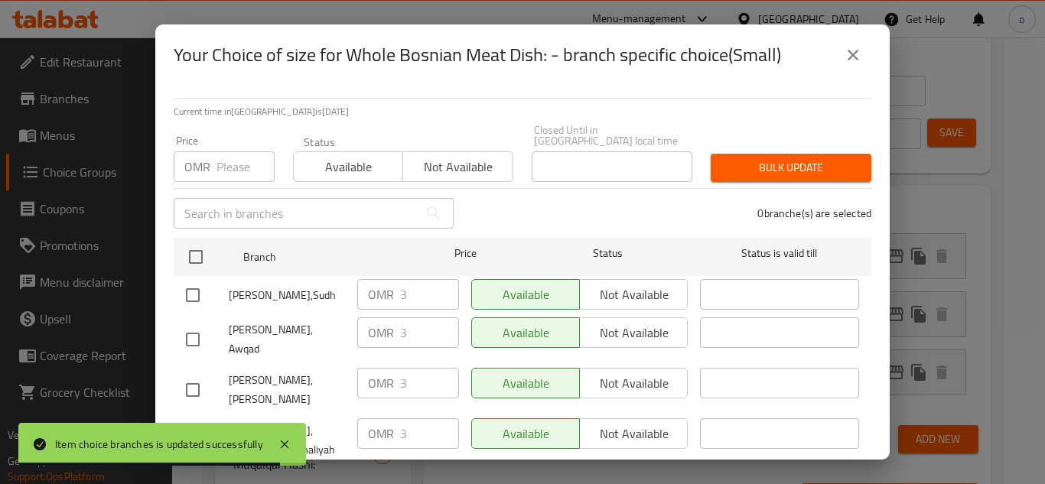
click at [378, 288] on div "OMR 3 ​" at bounding box center [408, 294] width 102 height 31
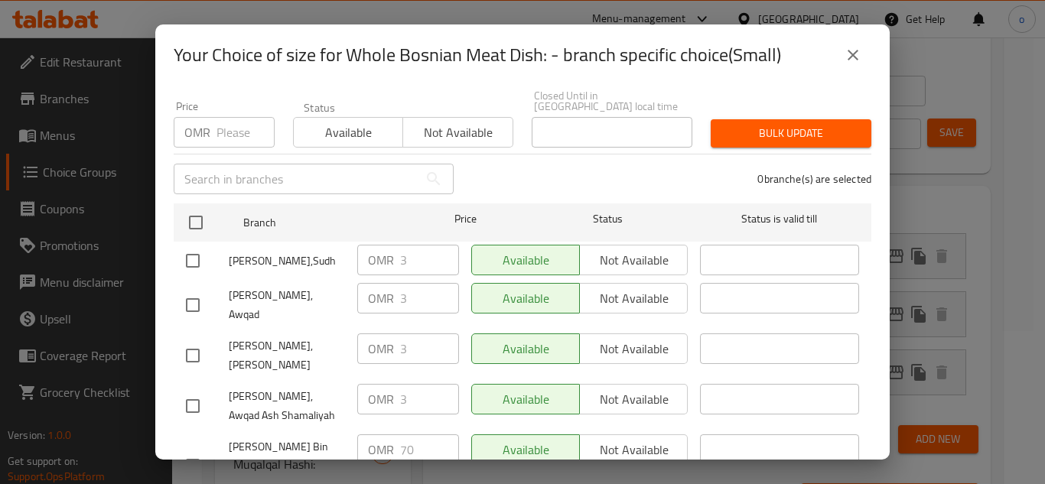
scroll to position [0, 0]
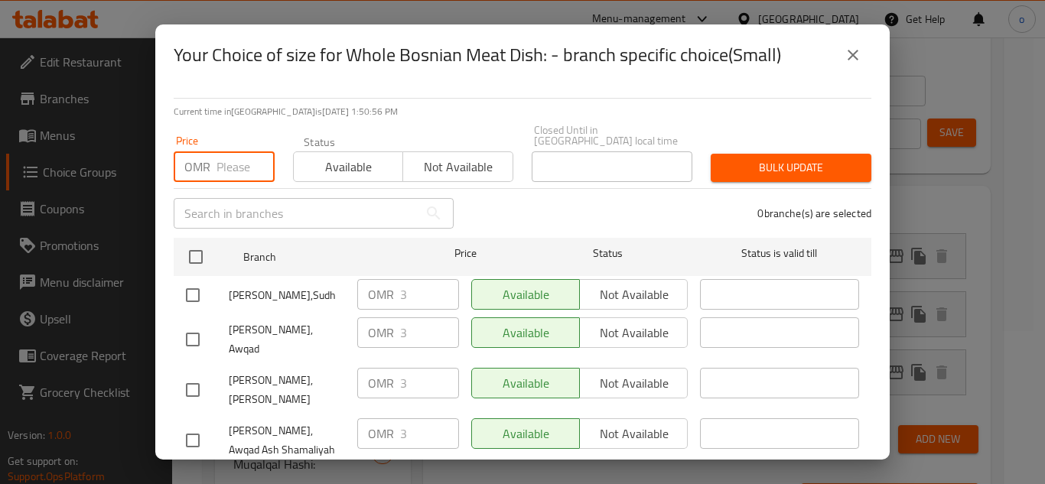
click at [220, 168] on input "number" at bounding box center [245, 166] width 58 height 31
paste input "3"
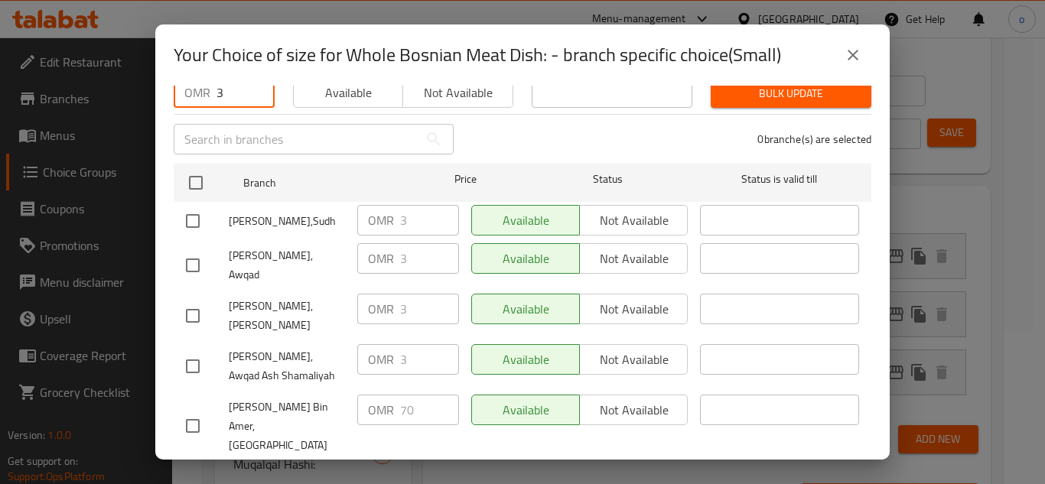
type input "3"
click at [184, 410] on input "checkbox" at bounding box center [193, 426] width 32 height 32
checkbox input "true"
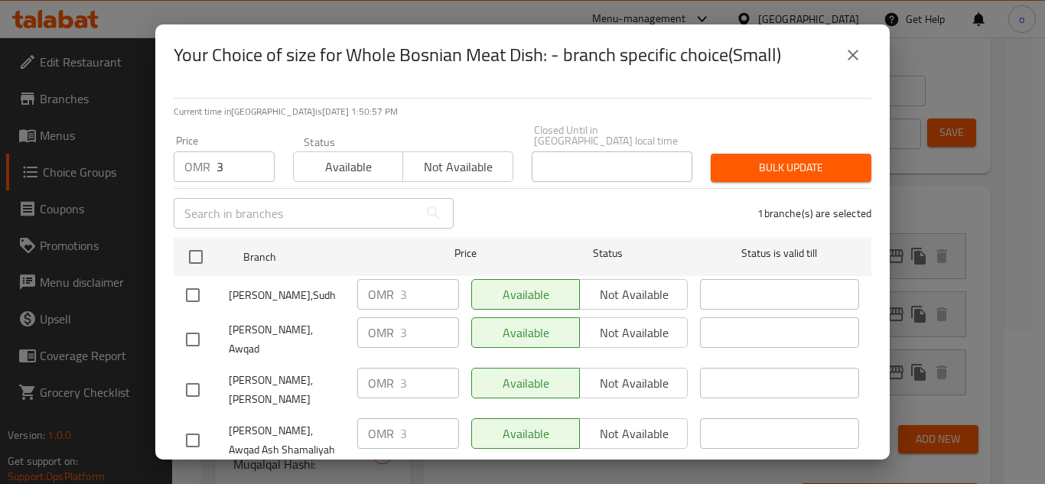
click at [790, 158] on span "Bulk update" at bounding box center [791, 167] width 136 height 19
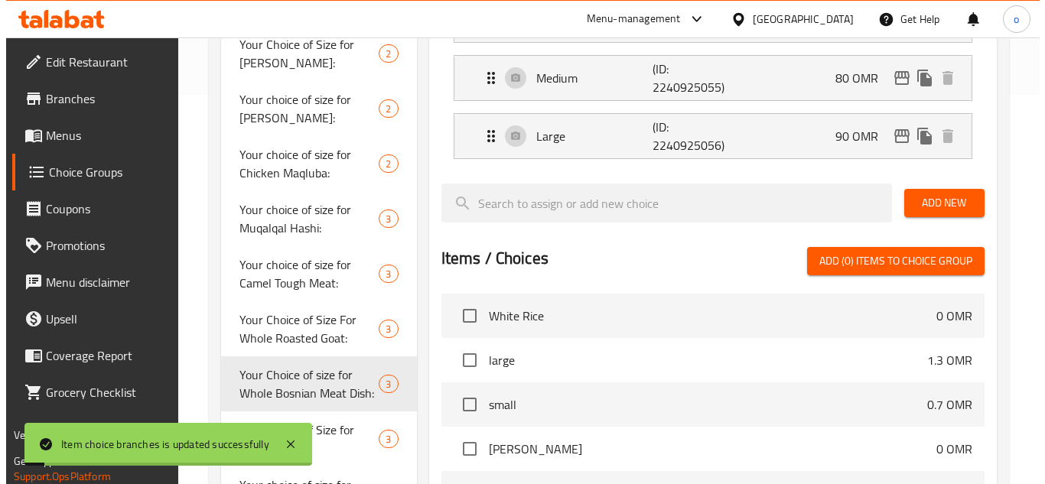
scroll to position [225, 0]
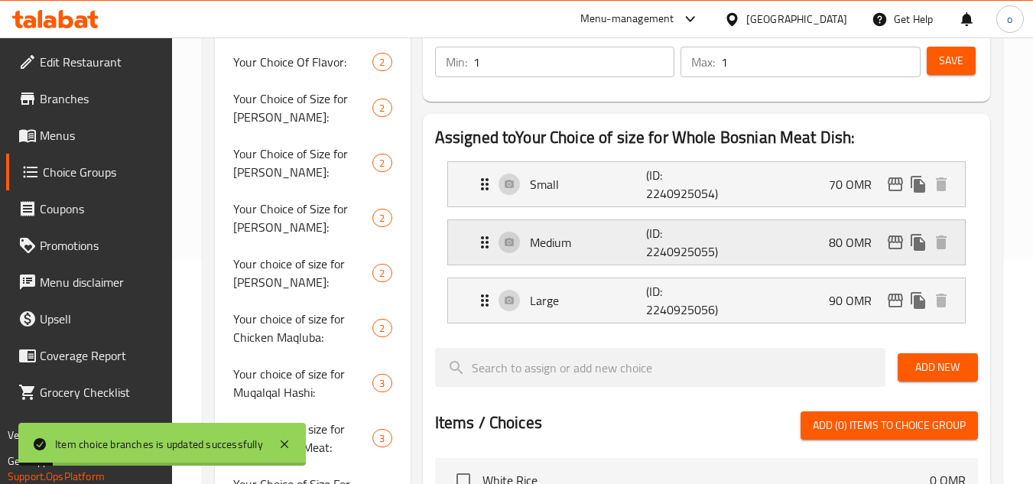
click at [899, 239] on icon "edit" at bounding box center [895, 243] width 15 height 14
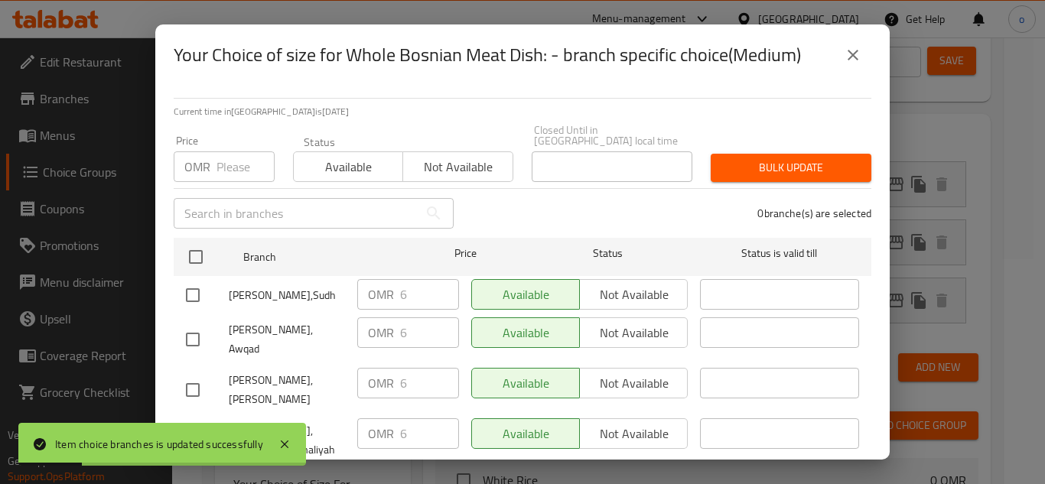
click at [374, 283] on div "OMR 6 ​" at bounding box center [408, 294] width 102 height 31
click at [229, 173] on div "Price OMR Price" at bounding box center [223, 158] width 119 height 65
click at [233, 164] on input "number" at bounding box center [245, 166] width 58 height 31
paste input "6"
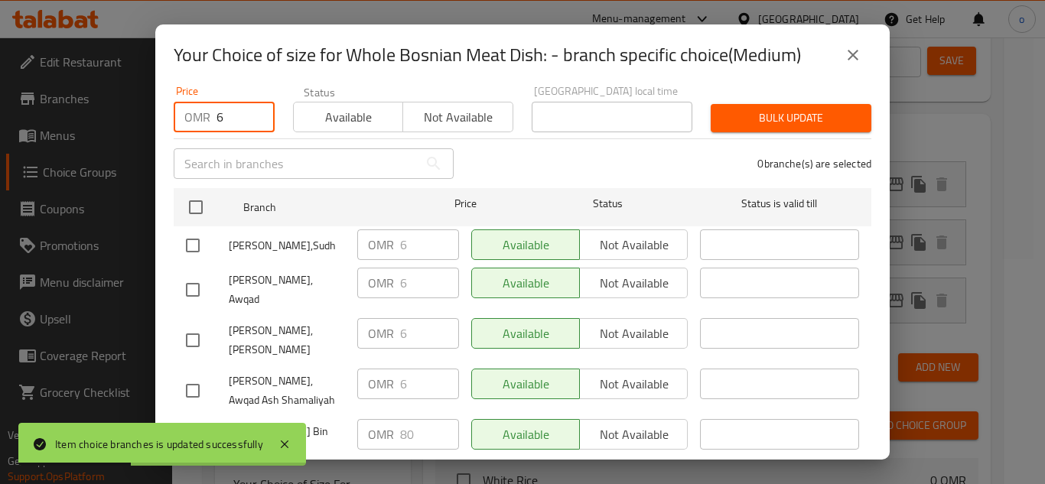
scroll to position [74, 0]
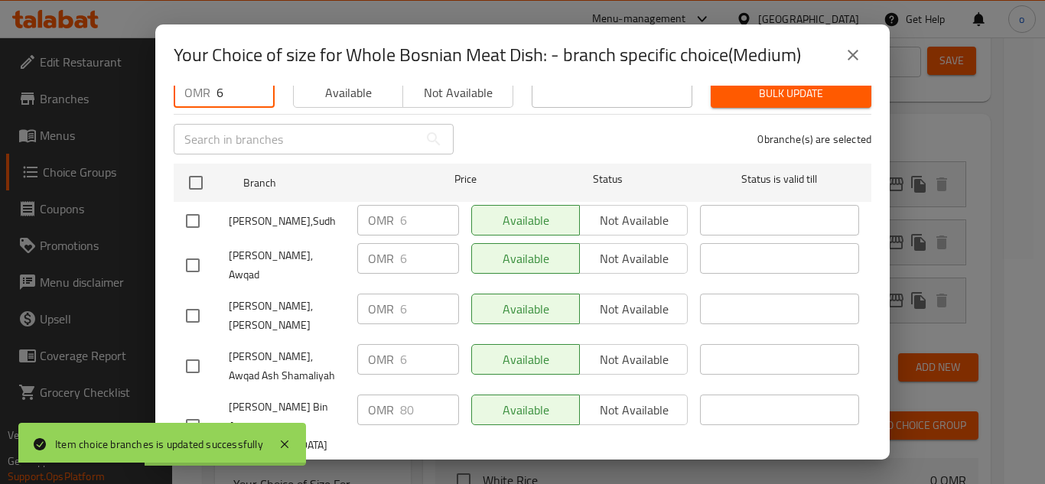
type input "6"
click at [192, 410] on input "checkbox" at bounding box center [193, 426] width 32 height 32
checkbox input "true"
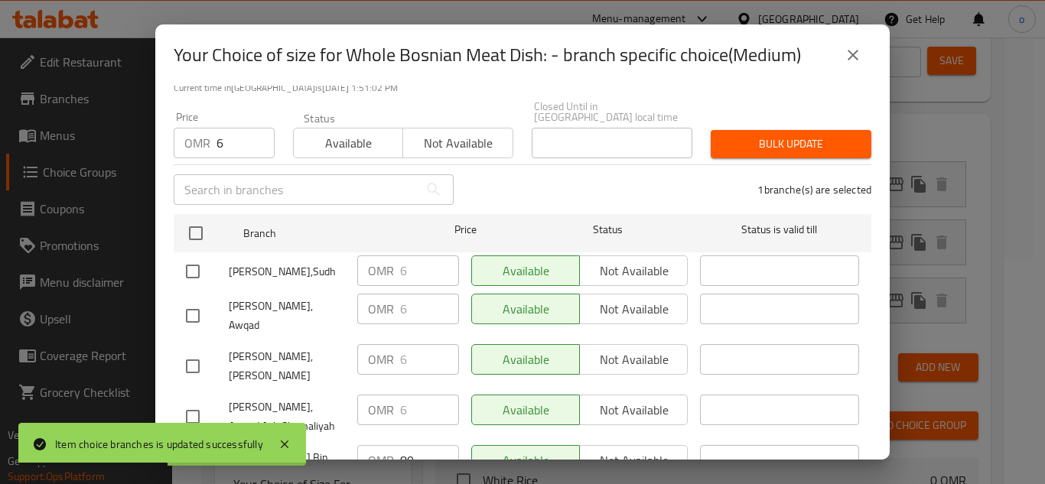
scroll to position [0, 0]
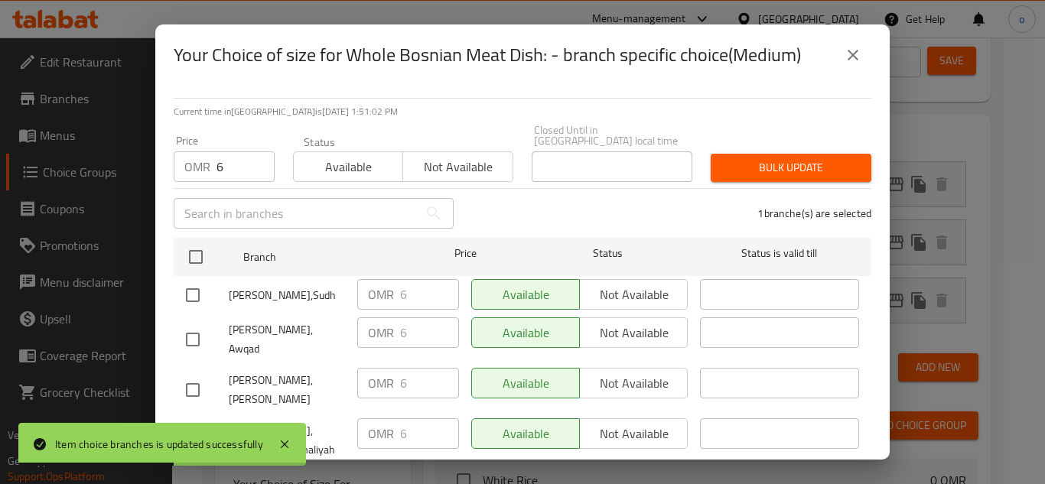
click at [776, 158] on span "Bulk update" at bounding box center [791, 167] width 136 height 19
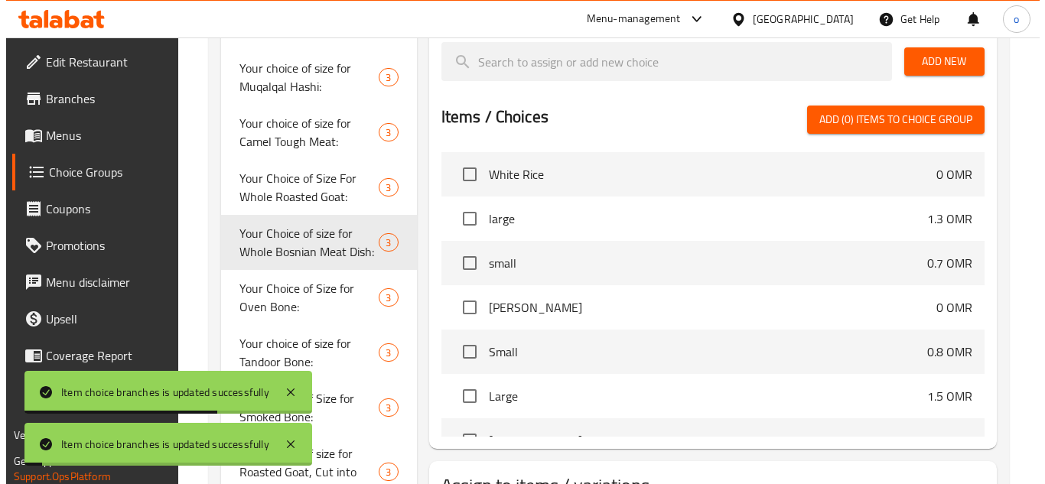
scroll to position [301, 0]
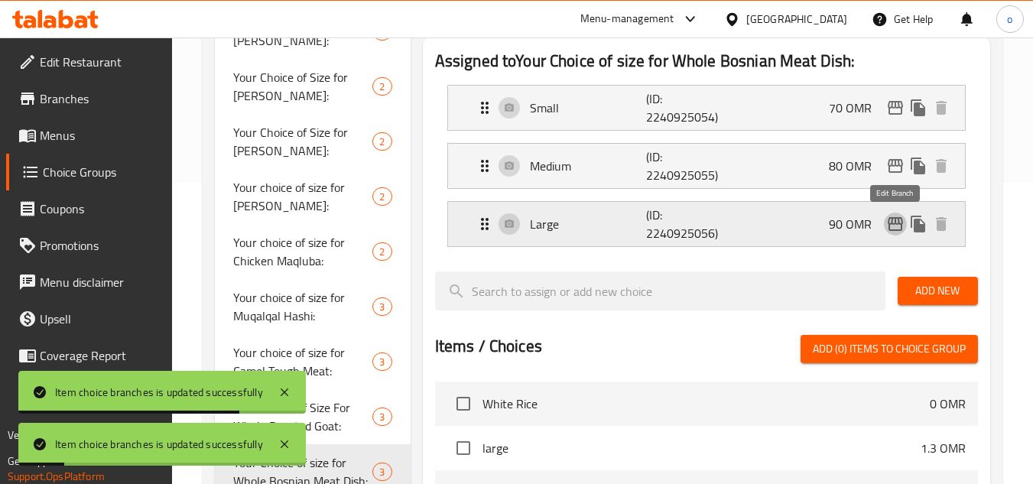
click at [893, 225] on icon "edit" at bounding box center [896, 224] width 18 height 18
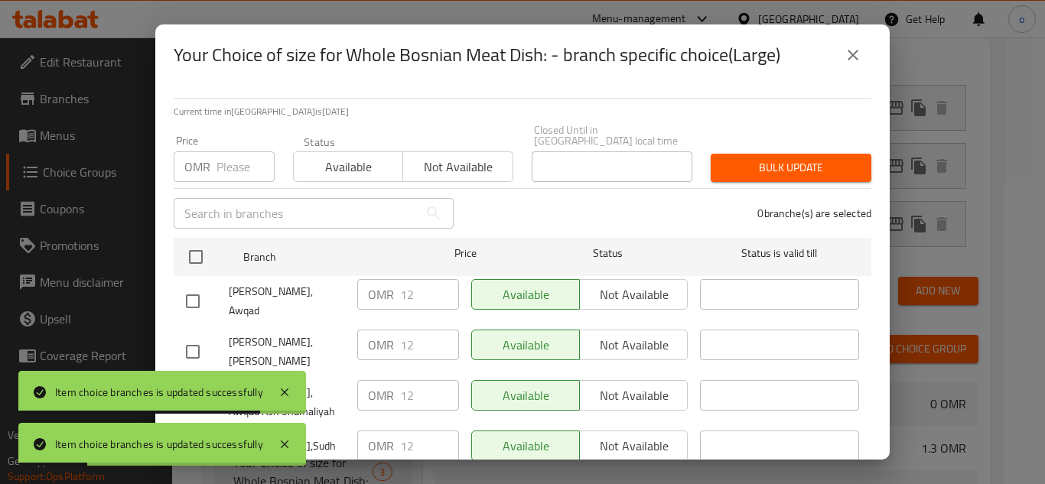
click at [370, 279] on div "OMR 12 ​" at bounding box center [408, 294] width 102 height 31
click at [223, 162] on input "number" at bounding box center [245, 166] width 58 height 31
paste input "12"
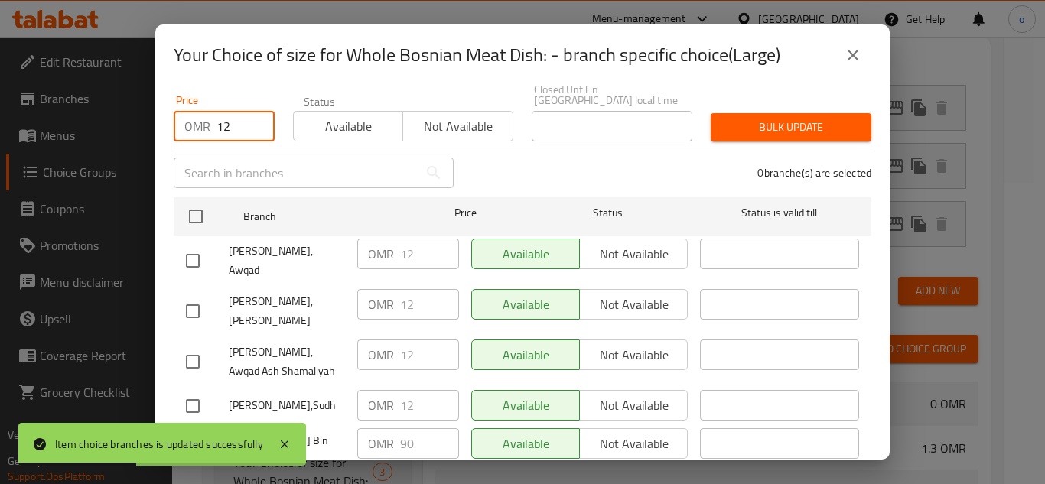
scroll to position [0, 0]
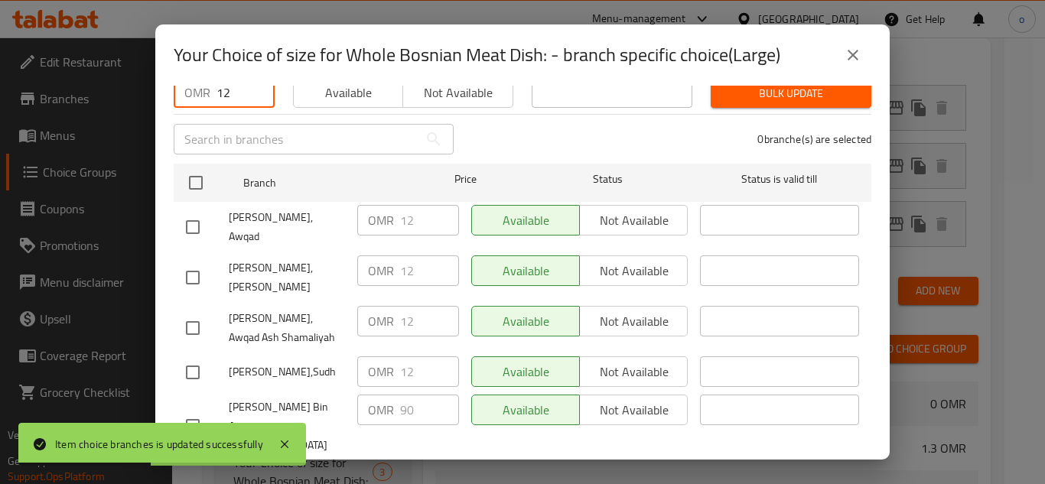
type input "12"
click at [197, 410] on input "checkbox" at bounding box center [193, 426] width 32 height 32
checkbox input "true"
drag, startPoint x: 419, startPoint y: 391, endPoint x: 509, endPoint y: 306, distance: 123.4
click at [331, 398] on div "Madhabi Bin Amer, Muscat Bay OMR 90 ​ Available Not available ​" at bounding box center [522, 427] width 685 height 76
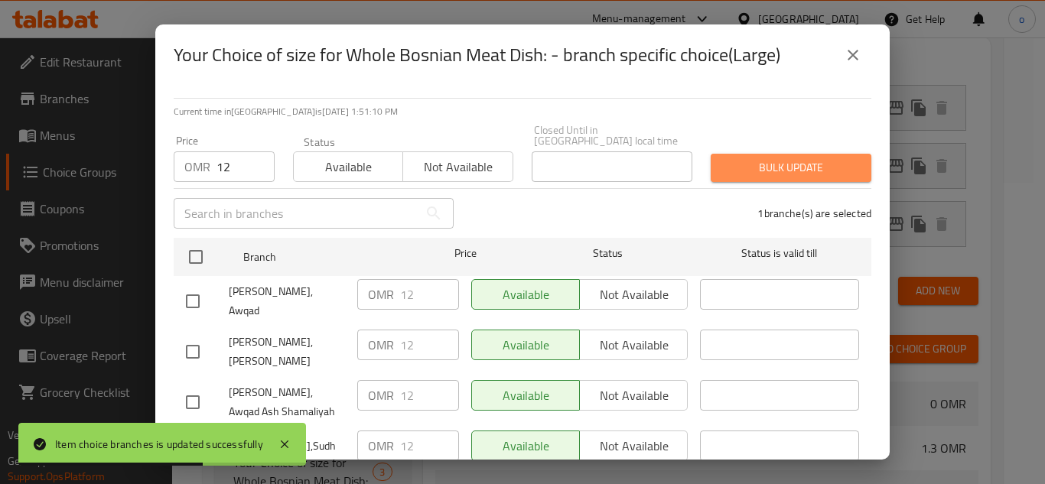
click at [790, 167] on button "Bulk update" at bounding box center [791, 168] width 161 height 28
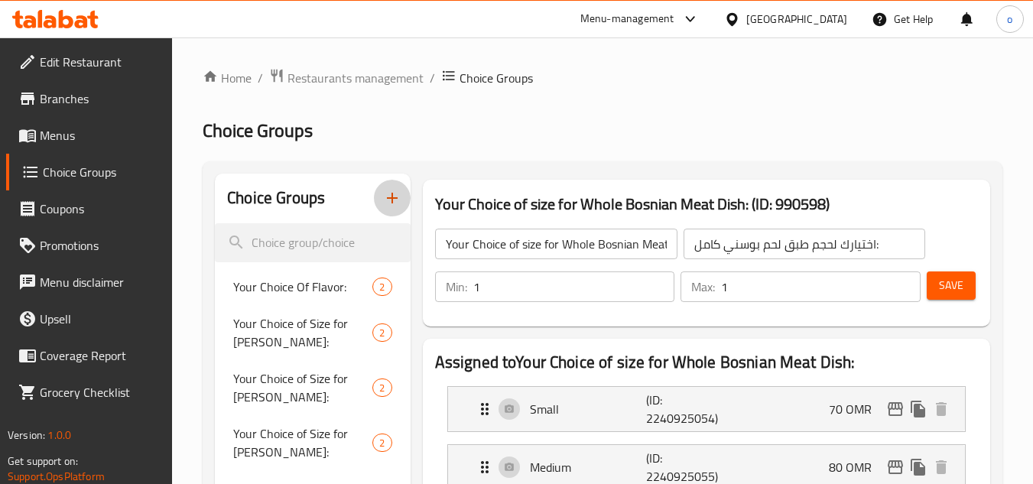
click at [393, 187] on button "button" at bounding box center [392, 198] width 37 height 37
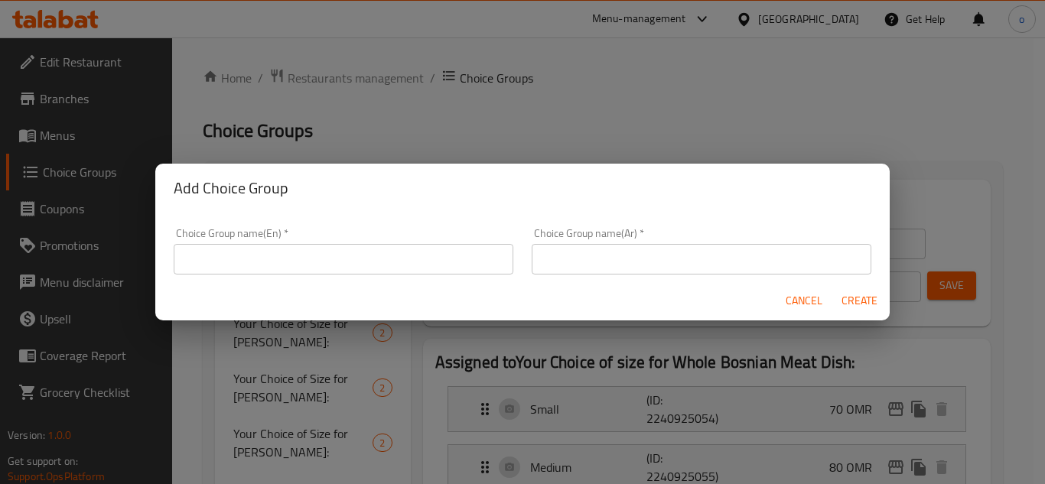
click at [382, 251] on input "text" at bounding box center [344, 259] width 340 height 31
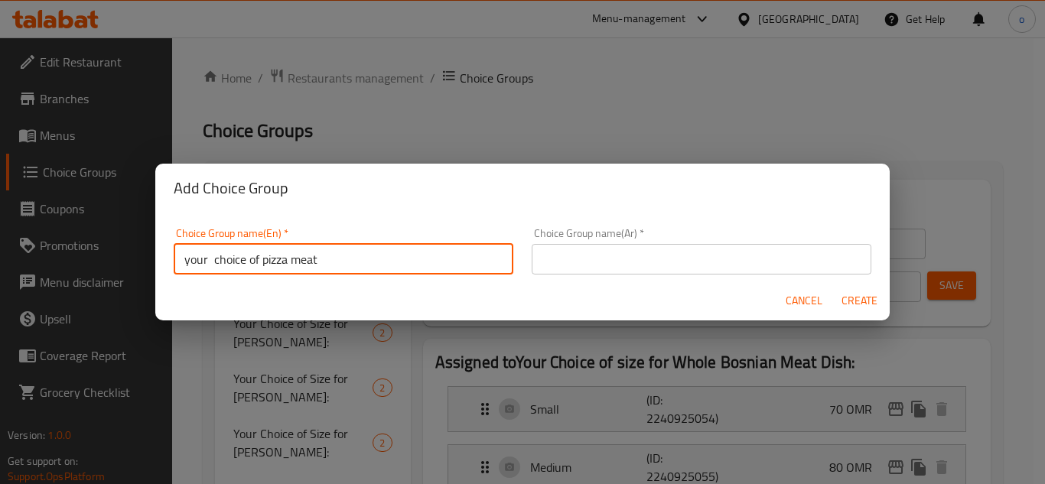
click at [213, 259] on input "your choice of pizza meat" at bounding box center [344, 259] width 340 height 31
click at [233, 262] on input "your choice of pizza meat" at bounding box center [344, 259] width 340 height 31
click at [382, 264] on input "your choice of pizza meat" at bounding box center [344, 259] width 340 height 31
drag, startPoint x: 359, startPoint y: 259, endPoint x: 188, endPoint y: 259, distance: 170.6
click at [188, 259] on input "your choice of pizza meat" at bounding box center [344, 259] width 340 height 31
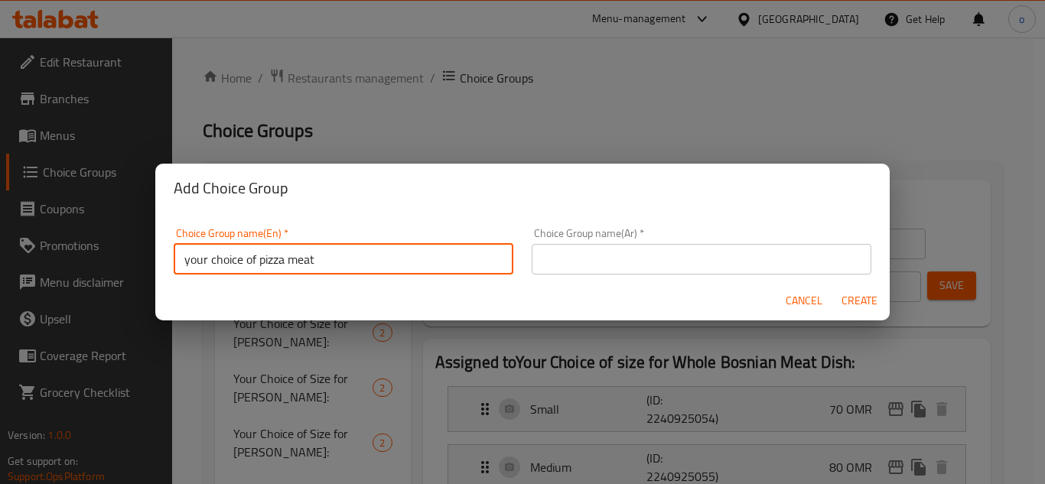
click at [311, 272] on input "your choice of pizza meat" at bounding box center [344, 259] width 340 height 31
click at [281, 262] on input "your choice of pizza meat" at bounding box center [344, 259] width 340 height 31
type input "your choice of pizza meat"
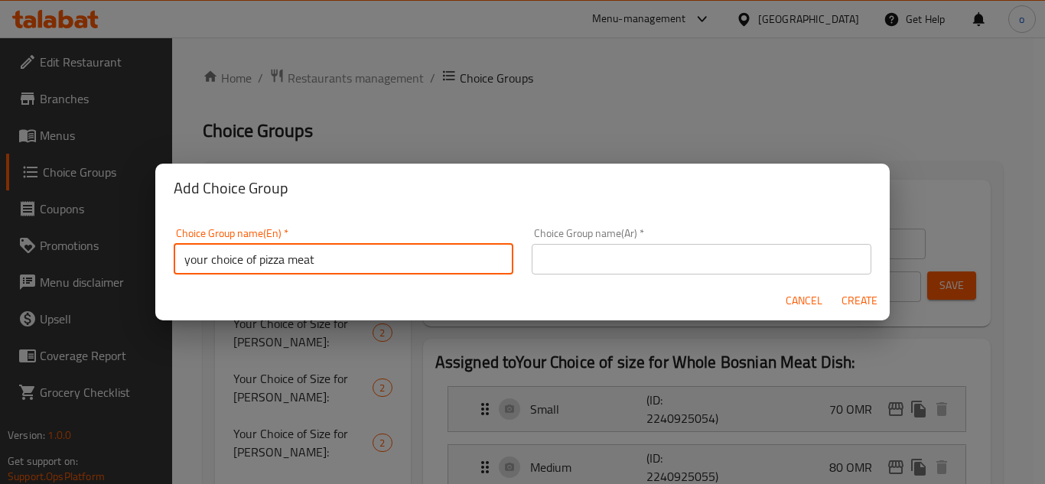
click at [724, 279] on div "Choice Group name(Ar)   * Choice Group name(Ar) *" at bounding box center [701, 251] width 358 height 65
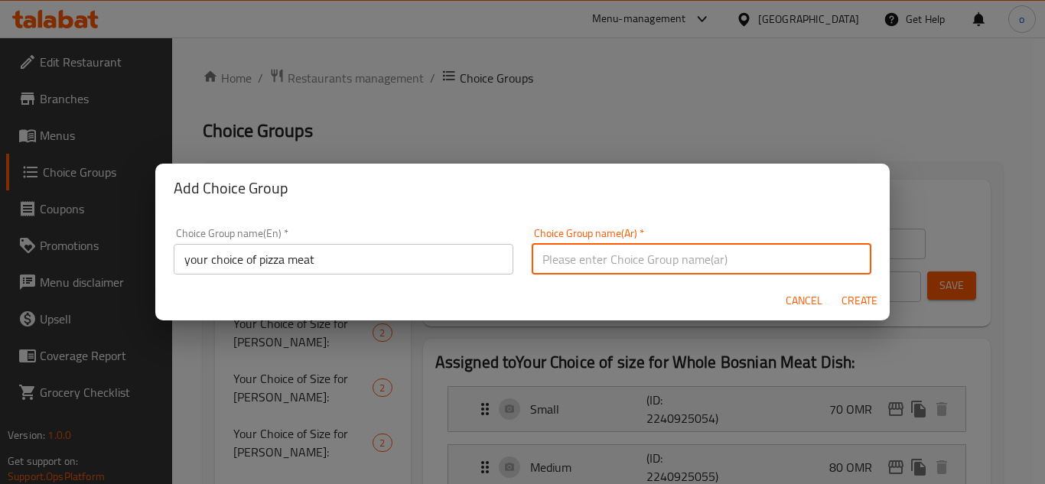
click at [675, 263] on input "text" at bounding box center [702, 259] width 340 height 31
paste input "اختيارك من لحم البيتزا"
type input "اختيارك من لحم البيتزا"
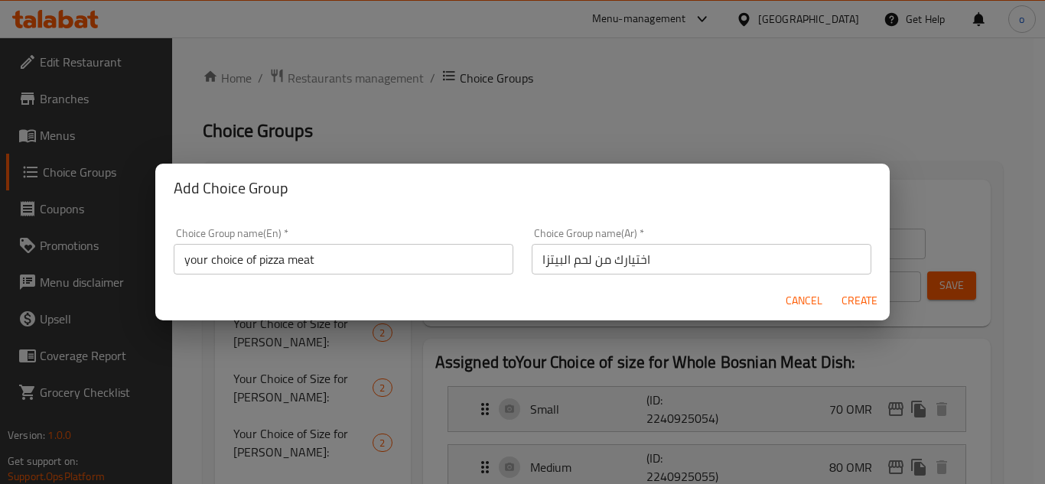
click at [491, 285] on div "Cancel Create" at bounding box center [522, 301] width 734 height 41
click at [855, 314] on button "Create" at bounding box center [859, 301] width 49 height 28
type input "your choice of pizza meat"
type input "اختيارك من لحم البيتزا"
type input "0"
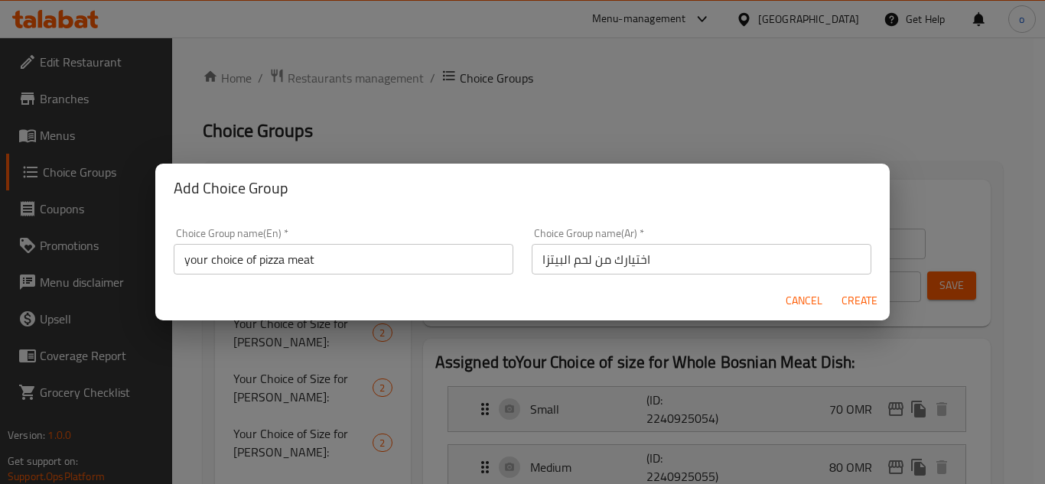
type input "0"
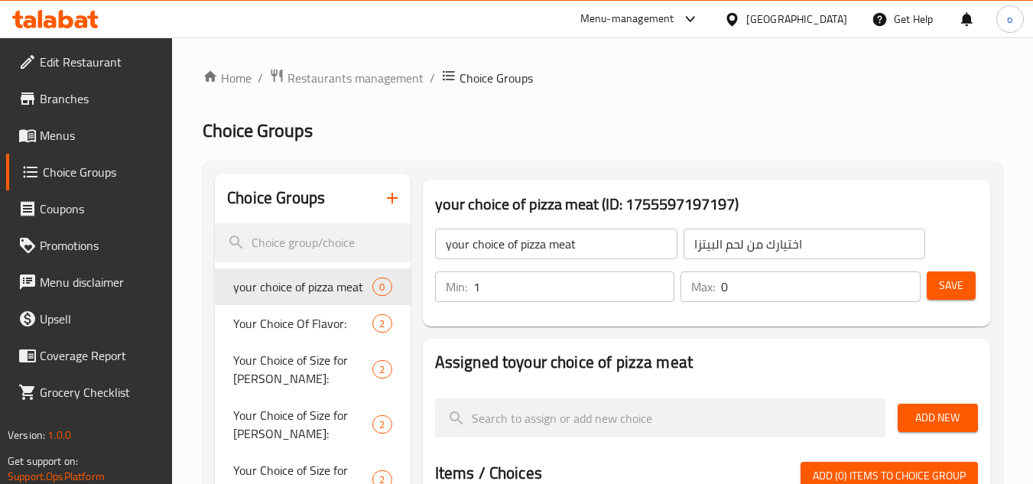
type input "1"
click at [659, 279] on input "1" at bounding box center [574, 287] width 202 height 31
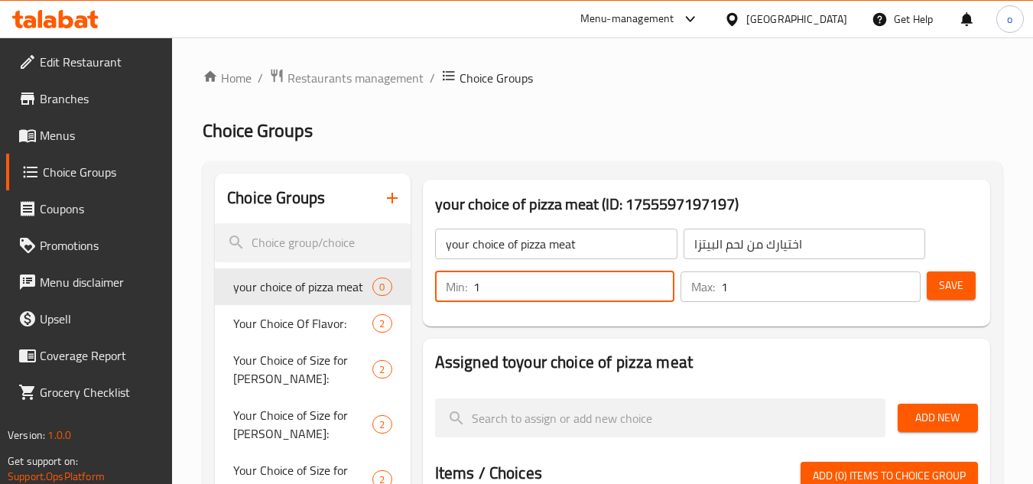
type input "1"
click at [906, 280] on input "1" at bounding box center [821, 287] width 200 height 31
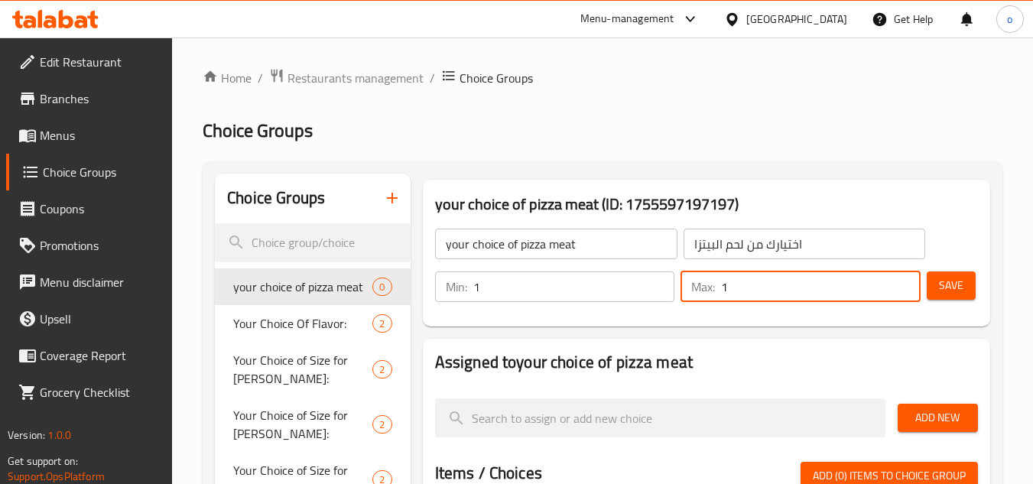
click at [960, 287] on span "Save" at bounding box center [951, 285] width 24 height 19
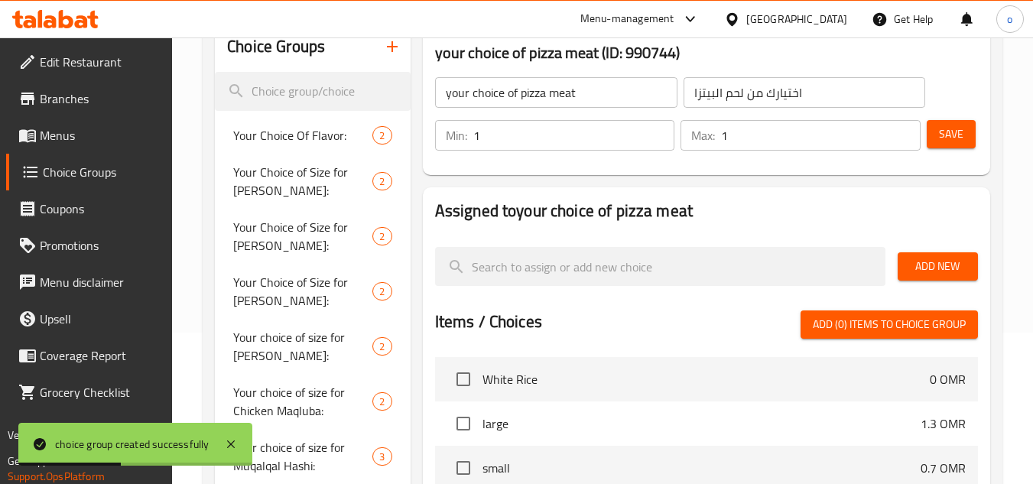
scroll to position [153, 0]
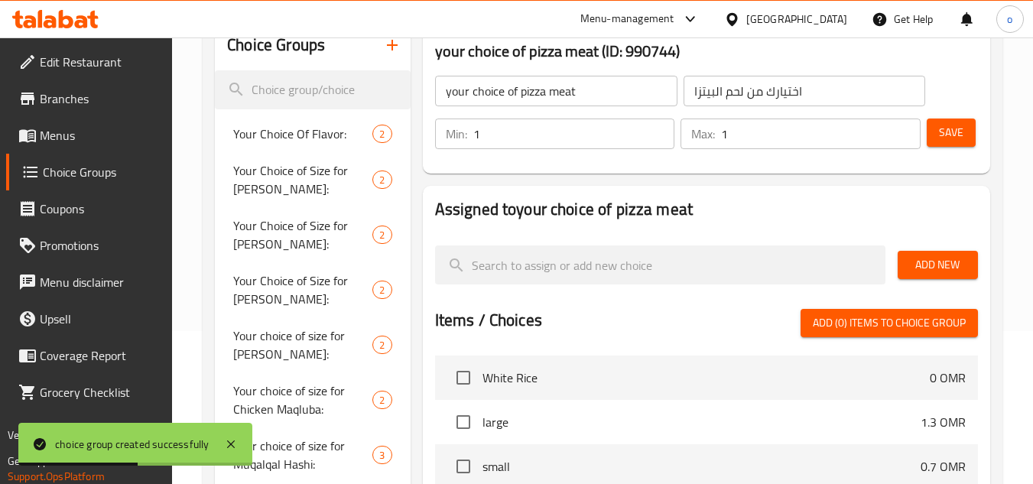
click at [934, 259] on span "Add New" at bounding box center [938, 264] width 56 height 19
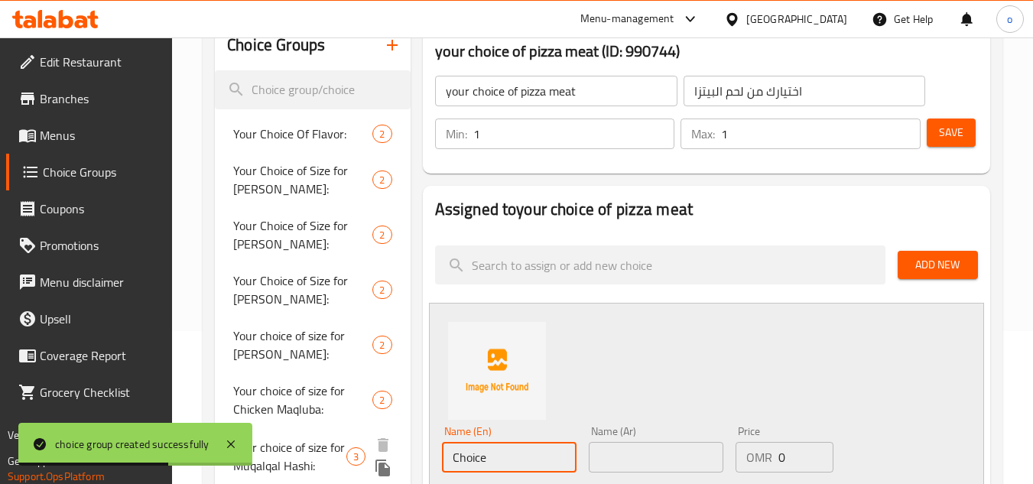
drag, startPoint x: 496, startPoint y: 447, endPoint x: 359, endPoint y: 469, distance: 139.3
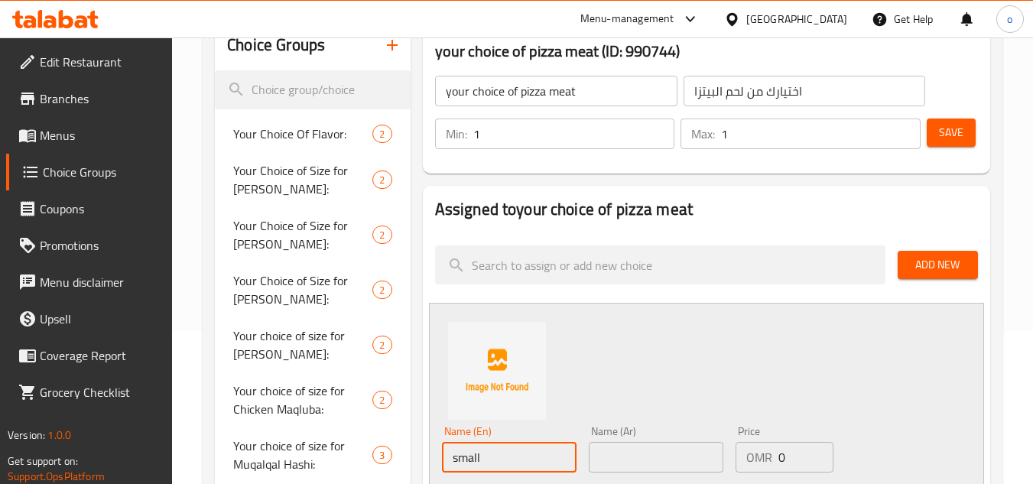
type input "small"
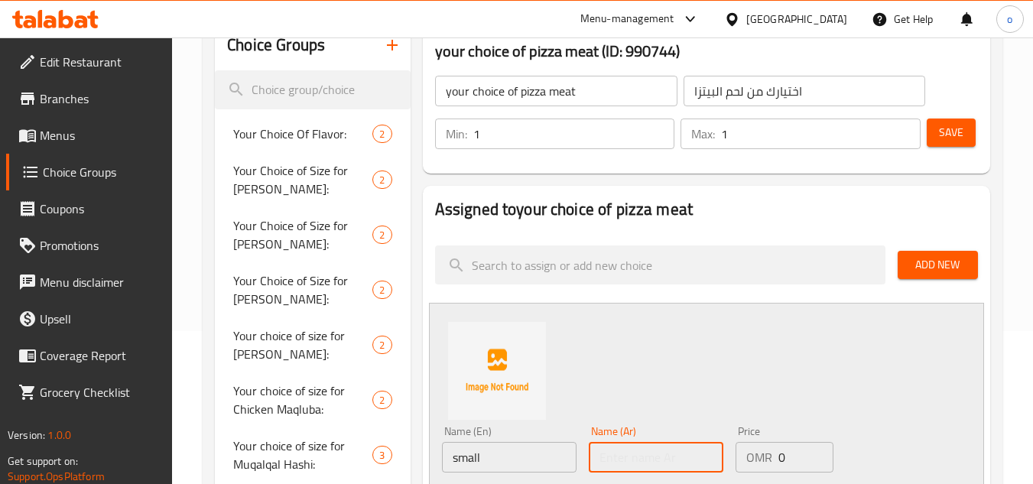
click at [633, 449] on input "text" at bounding box center [656, 457] width 135 height 31
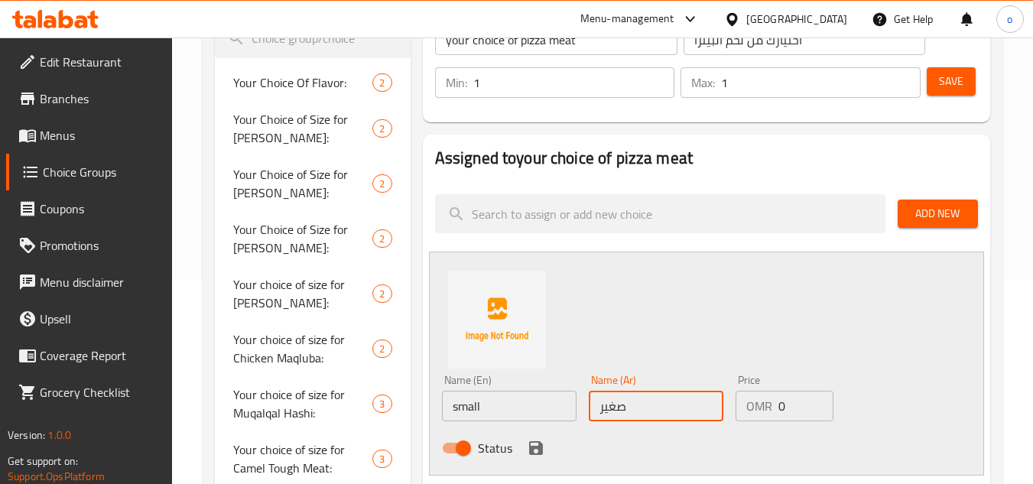
scroll to position [306, 0]
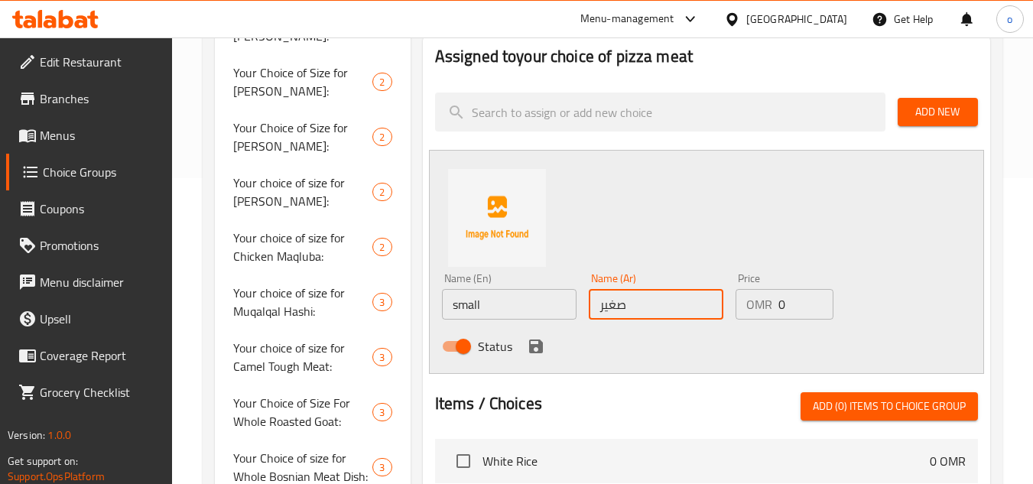
type input "صغير"
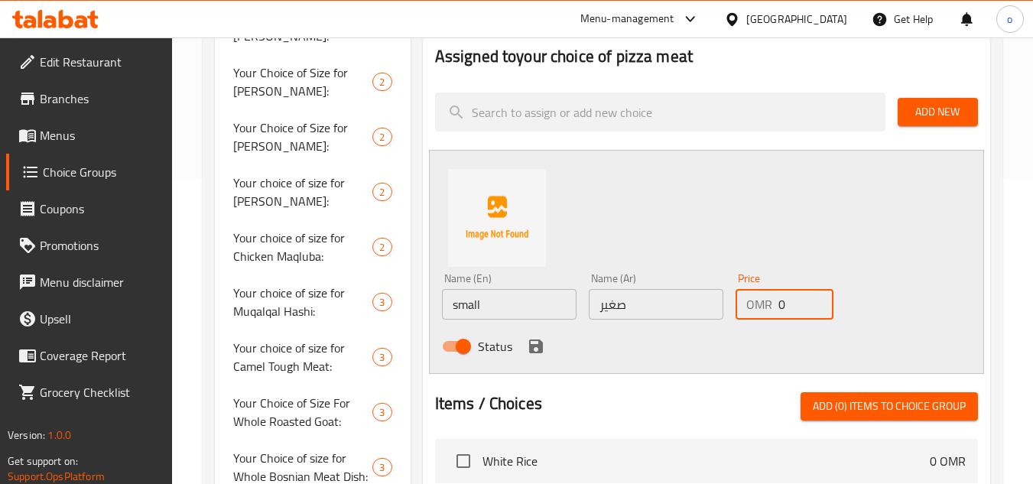
drag, startPoint x: 799, startPoint y: 301, endPoint x: 740, endPoint y: 313, distance: 60.9
click at [740, 313] on div "OMR 0 Price" at bounding box center [785, 304] width 98 height 31
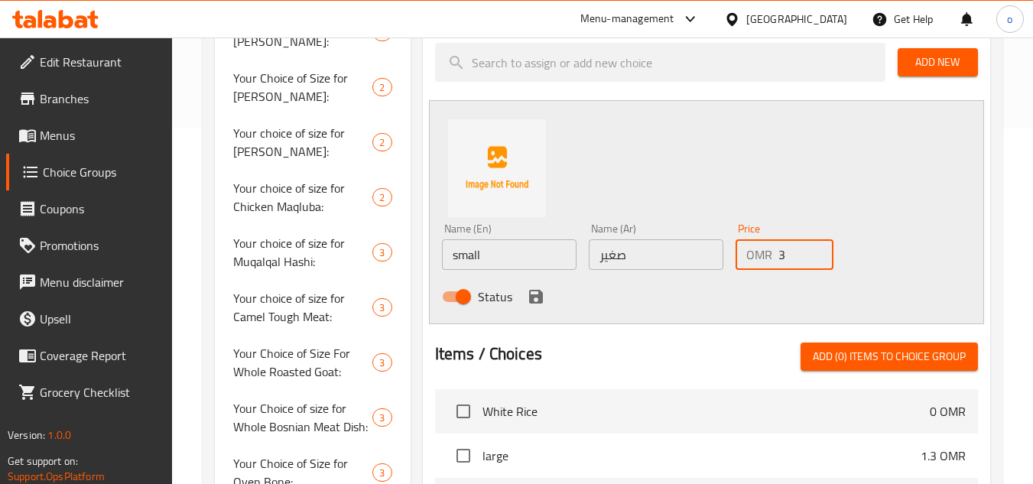
scroll to position [382, 0]
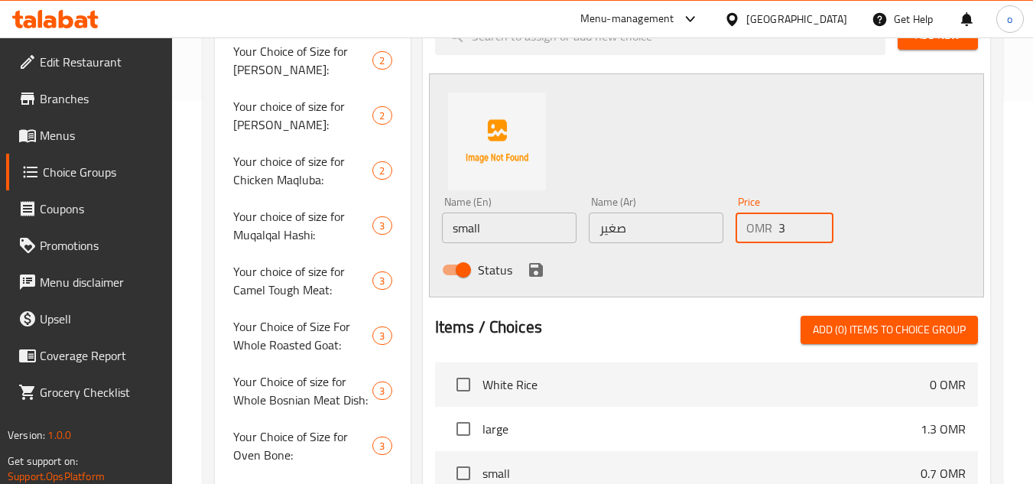
type input "3"
click at [527, 265] on icon "save" at bounding box center [536, 270] width 18 height 18
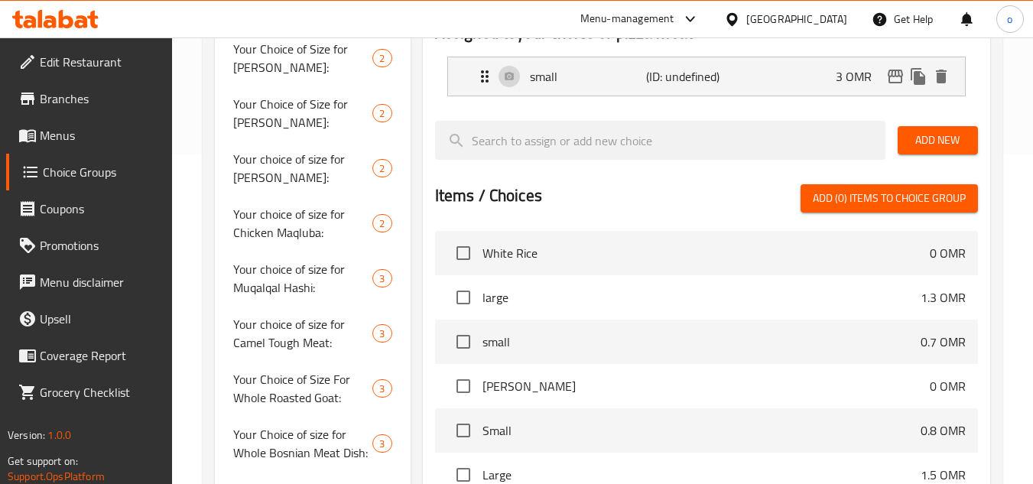
scroll to position [306, 0]
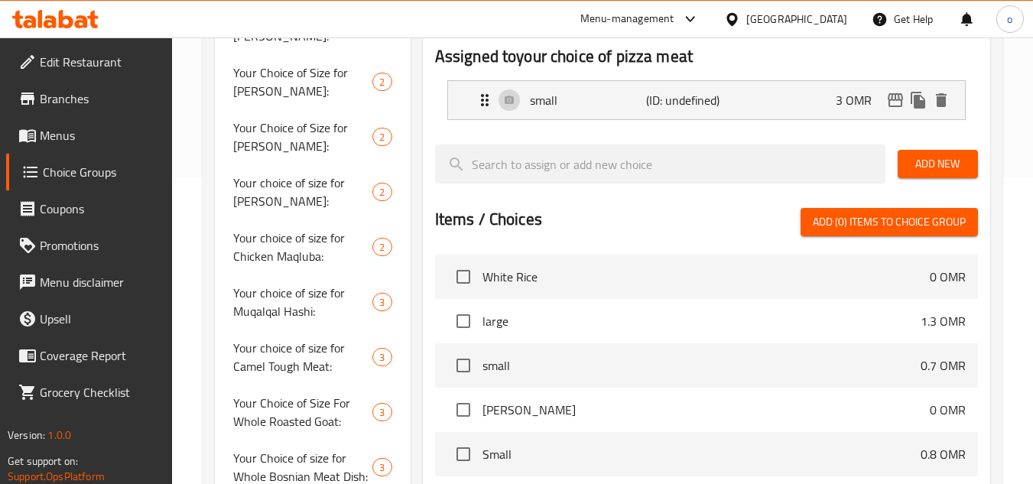
click at [923, 161] on span "Add New" at bounding box center [938, 164] width 56 height 19
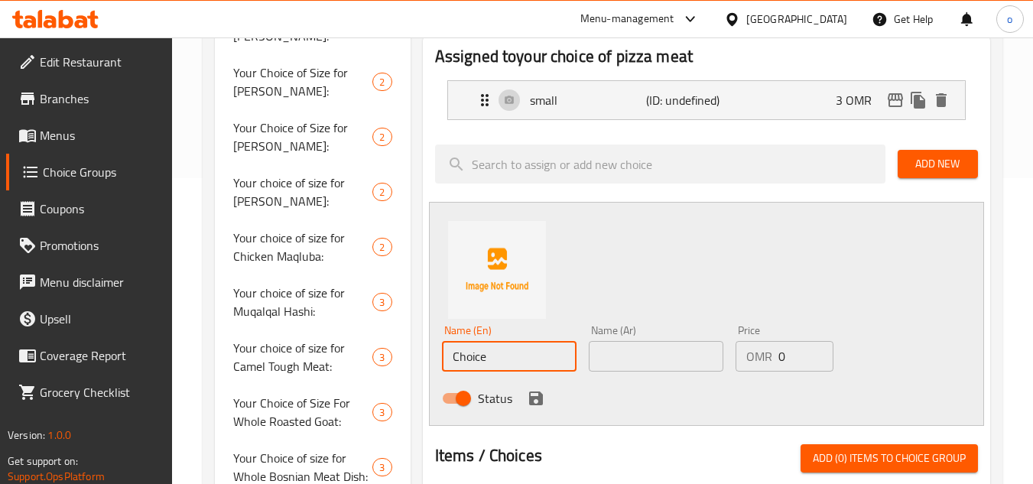
scroll to position [309, 0]
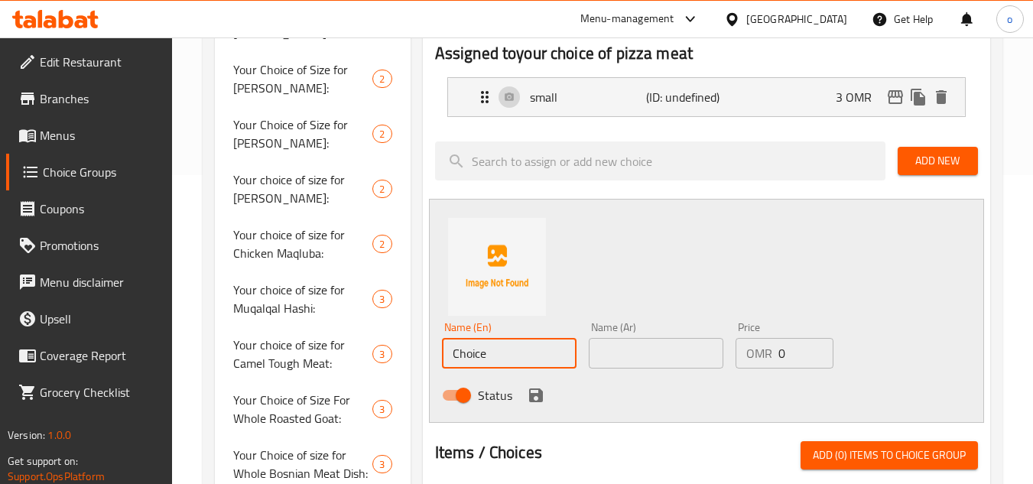
click at [389, 364] on div "Choice Groups Your Choice Of Flavor: 2 Your Choice of Size for Kabsa Bin Amer: …" at bounding box center [606, 381] width 782 height 1033
type input "م"
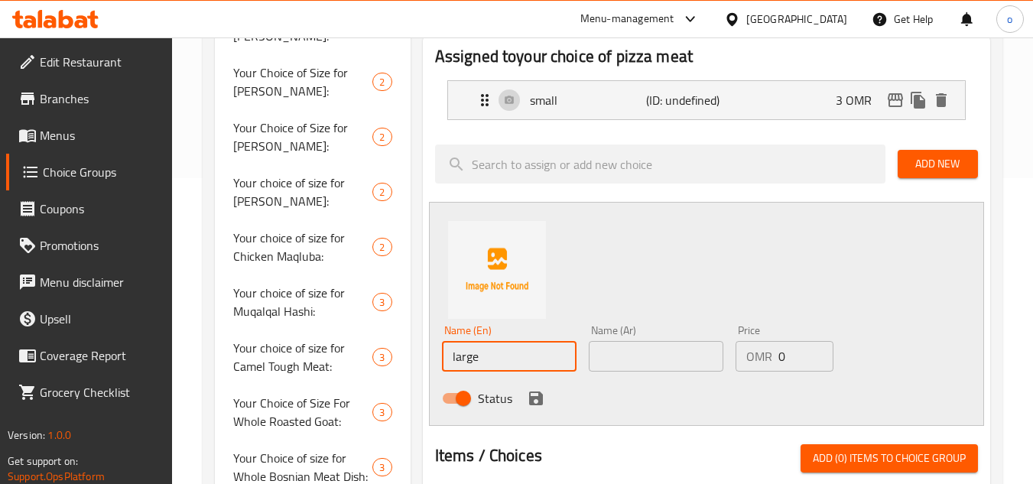
type input "large"
click at [678, 351] on input "text" at bounding box center [656, 356] width 135 height 31
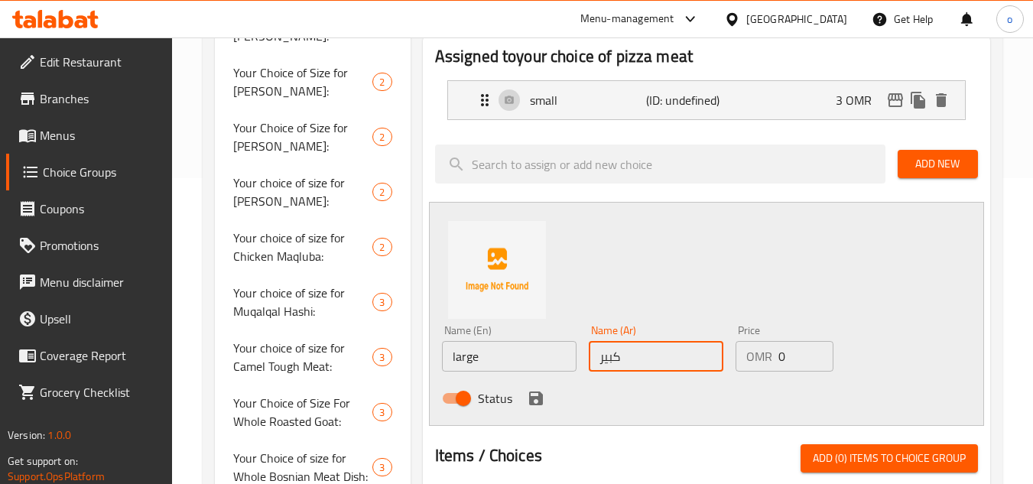
type input "كبير"
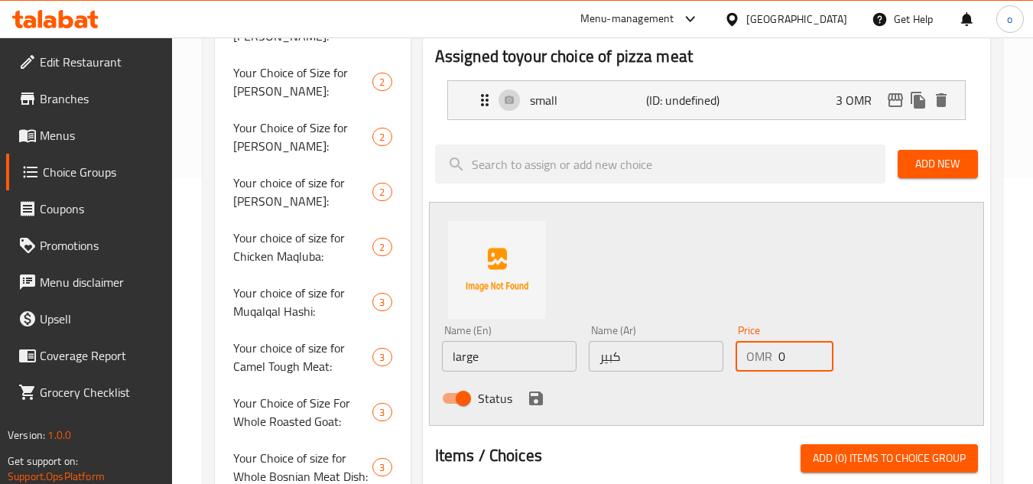
drag, startPoint x: 786, startPoint y: 358, endPoint x: 711, endPoint y: 365, distance: 76.0
click at [711, 365] on div "Name (En) large Name (En) Name (Ar) كبير Name (Ar) Price OMR 0 Price Status" at bounding box center [656, 369] width 441 height 100
click at [782, 361] on input "0" at bounding box center [806, 356] width 55 height 31
drag, startPoint x: 792, startPoint y: 360, endPoint x: 732, endPoint y: 365, distance: 60.6
click at [732, 365] on div "Price OMR 0 Price" at bounding box center [785, 348] width 110 height 59
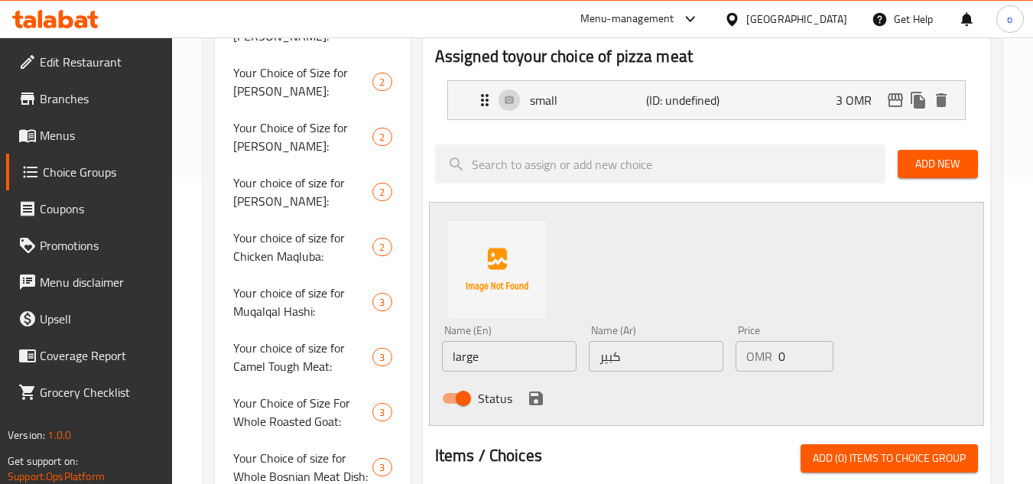
click at [795, 346] on input "0" at bounding box center [806, 356] width 55 height 31
paste input "4.50"
type input "4.500"
click at [756, 403] on div "Status" at bounding box center [656, 398] width 441 height 41
click at [548, 394] on div "Status" at bounding box center [656, 398] width 441 height 41
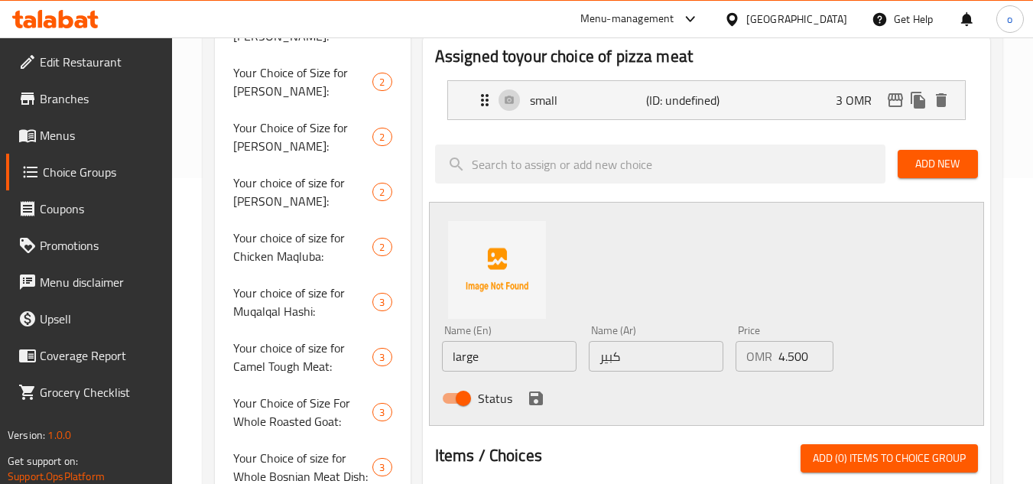
click at [519, 401] on div "Status" at bounding box center [656, 398] width 441 height 41
click at [546, 397] on div "Status" at bounding box center [656, 398] width 441 height 41
click at [545, 397] on button "save" at bounding box center [536, 398] width 23 height 23
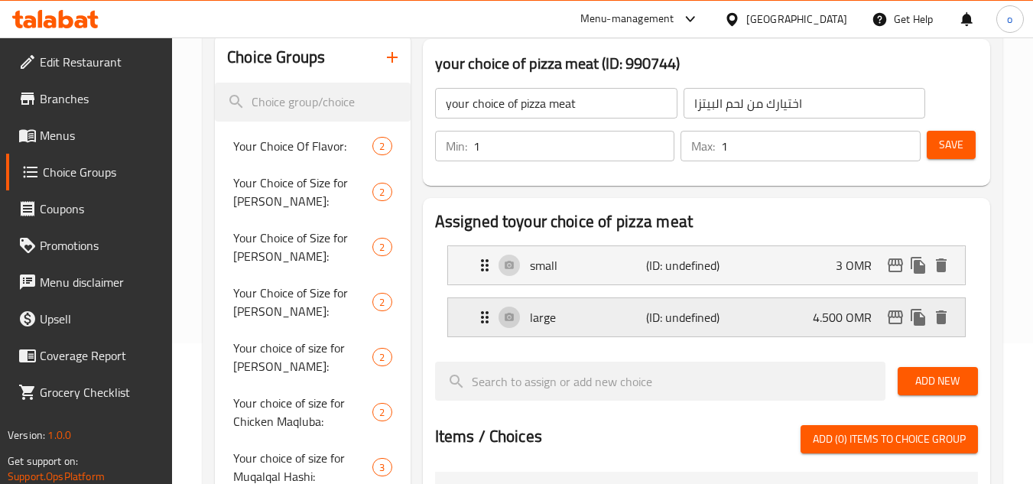
scroll to position [0, 0]
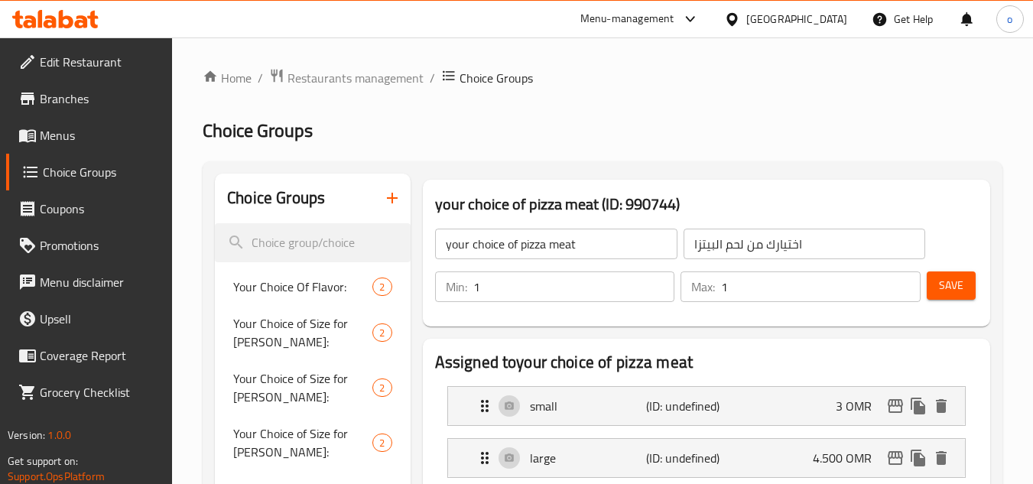
click at [939, 281] on span "Save" at bounding box center [951, 285] width 24 height 19
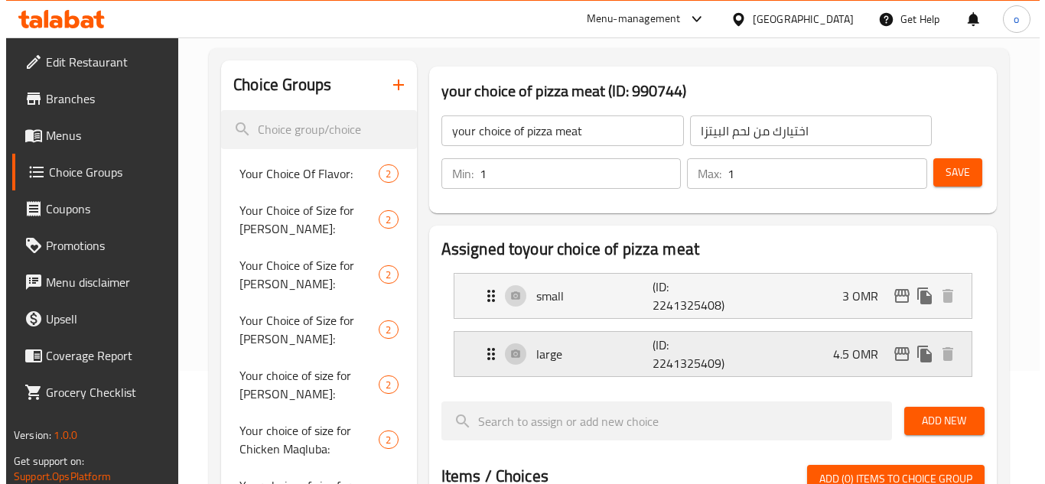
scroll to position [109, 0]
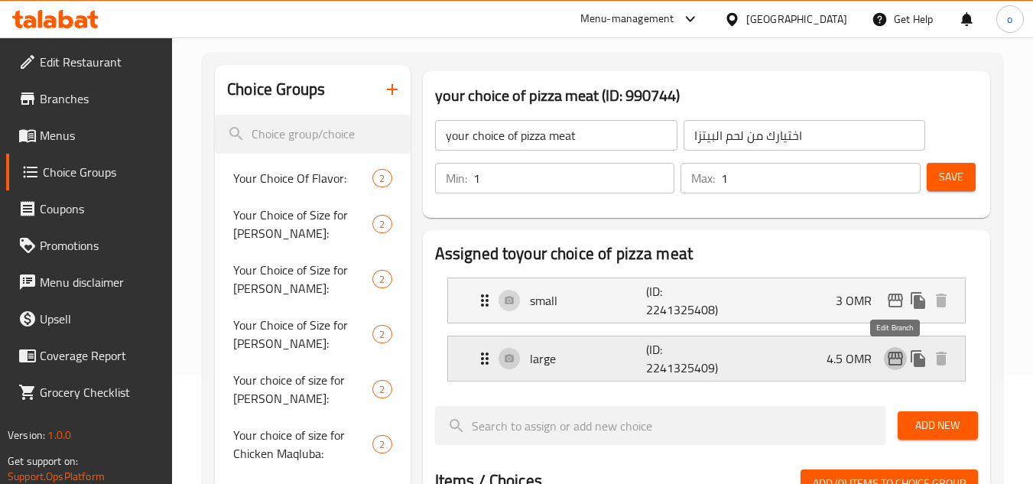
click at [895, 361] on icon "edit" at bounding box center [896, 359] width 18 height 18
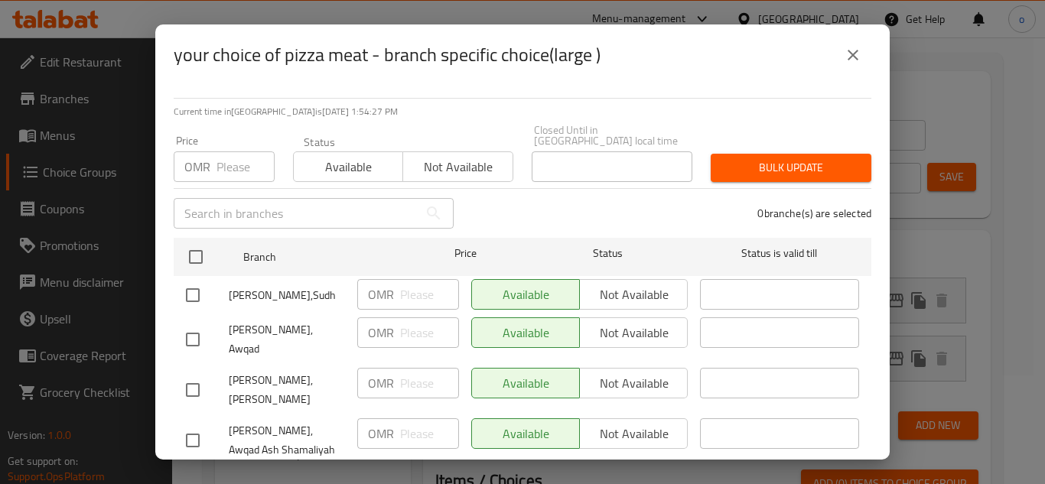
click at [208, 281] on input "checkbox" at bounding box center [193, 295] width 32 height 32
checkbox input "true"
click at [220, 324] on div at bounding box center [207, 340] width 43 height 32
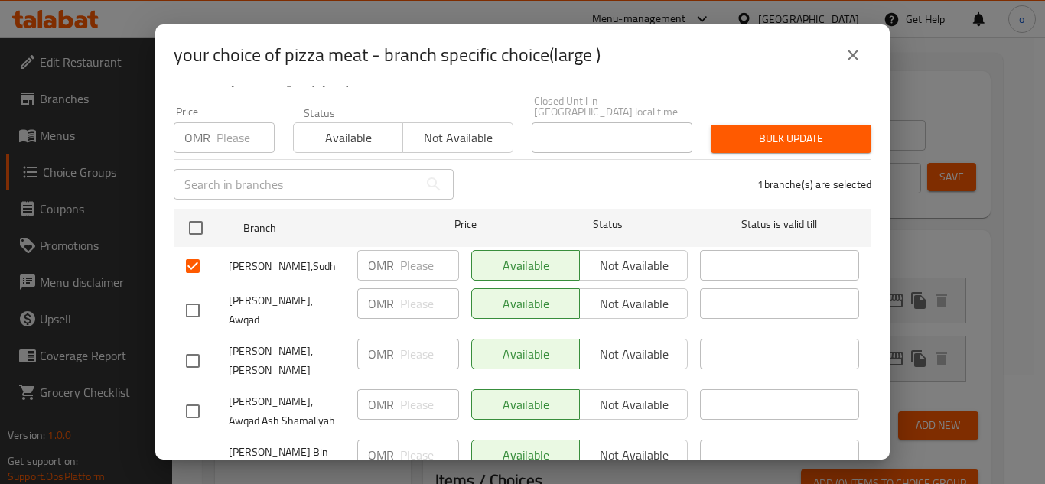
scroll to position [74, 0]
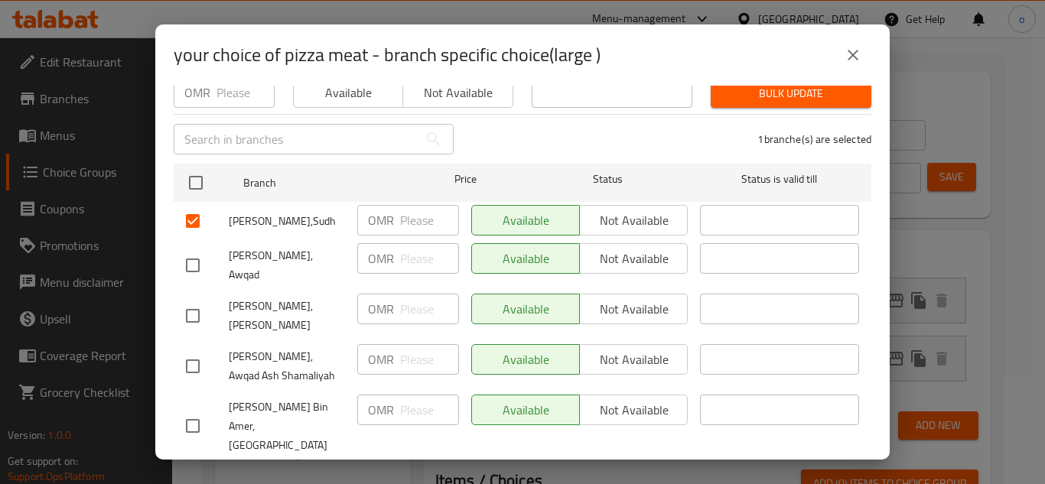
click at [194, 249] on input "checkbox" at bounding box center [193, 265] width 32 height 32
checkbox input "true"
click at [189, 304] on input "checkbox" at bounding box center [193, 316] width 32 height 32
checkbox input "true"
click at [193, 350] on input "checkbox" at bounding box center [193, 366] width 32 height 32
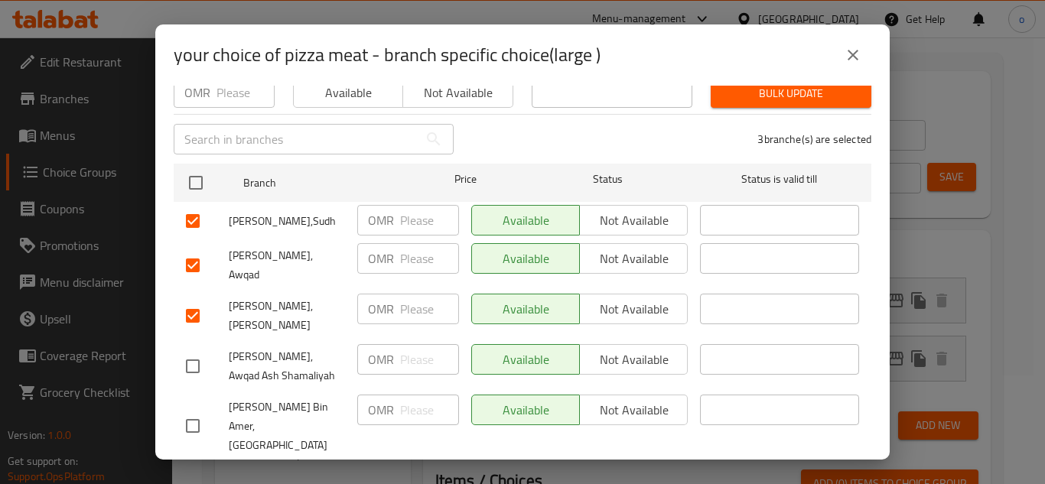
checkbox input "true"
click at [603, 210] on span "Not available" at bounding box center [634, 221] width 96 height 22
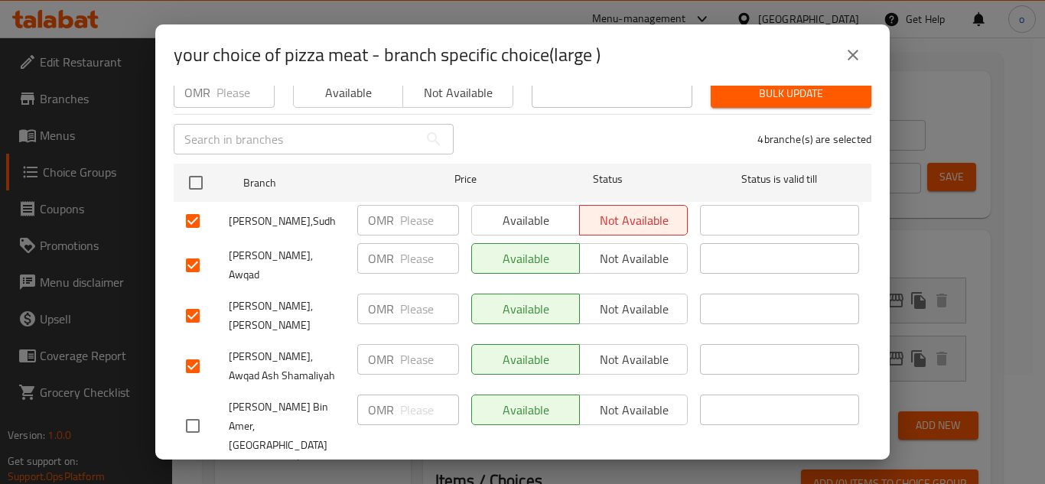
click at [610, 258] on span "Not available" at bounding box center [634, 259] width 96 height 22
click at [615, 298] on span "Not available" at bounding box center [634, 309] width 96 height 22
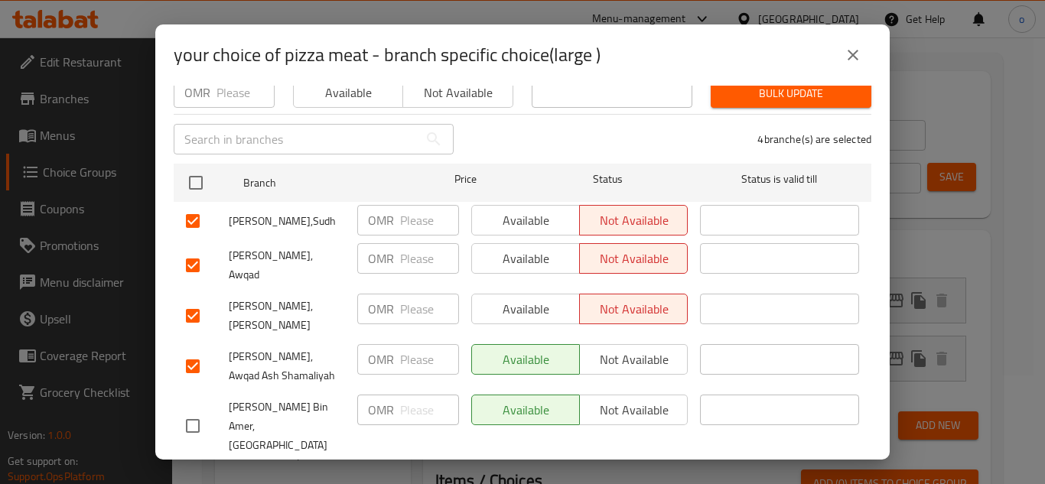
click at [613, 338] on div "Available Not available" at bounding box center [579, 366] width 229 height 57
click at [610, 349] on span "Not available" at bounding box center [634, 360] width 96 height 22
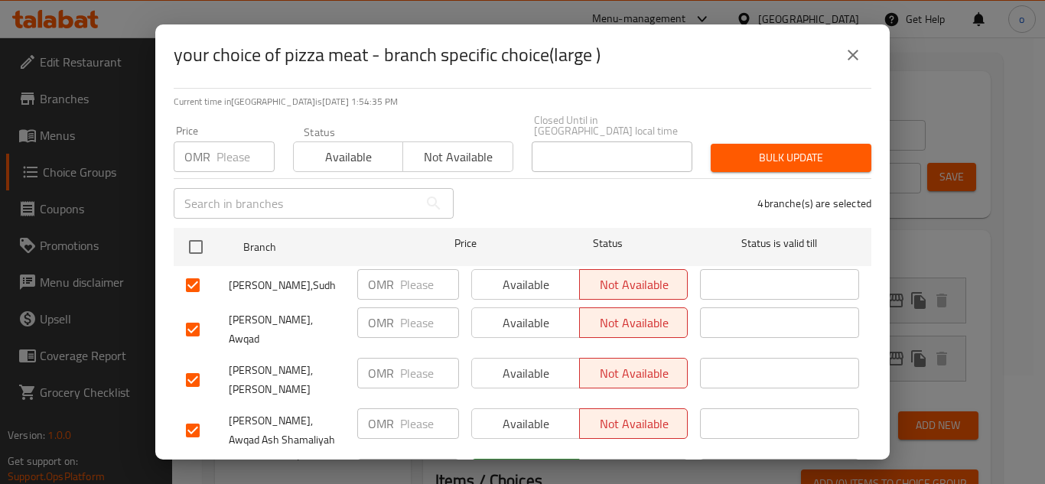
scroll to position [0, 0]
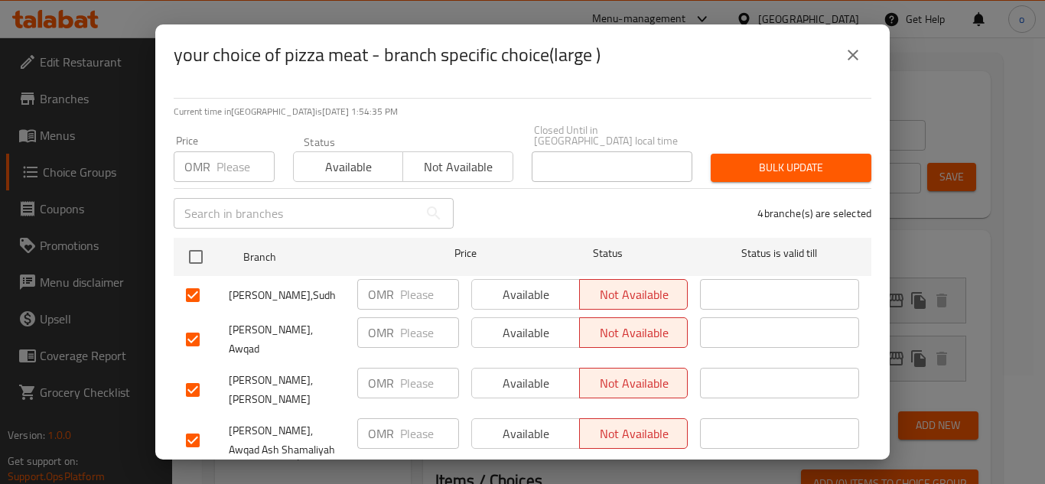
click at [760, 158] on span "Bulk update" at bounding box center [791, 167] width 136 height 19
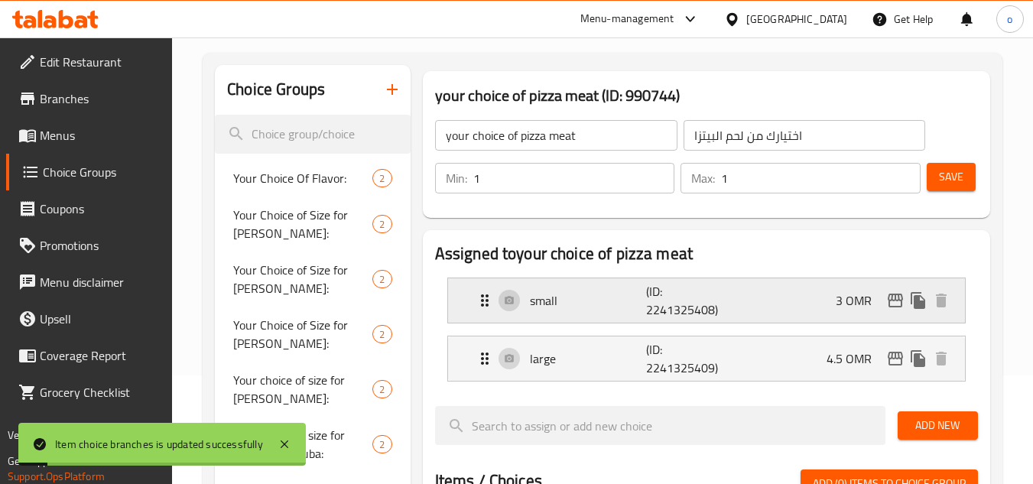
click at [889, 304] on icon "edit" at bounding box center [895, 301] width 15 height 14
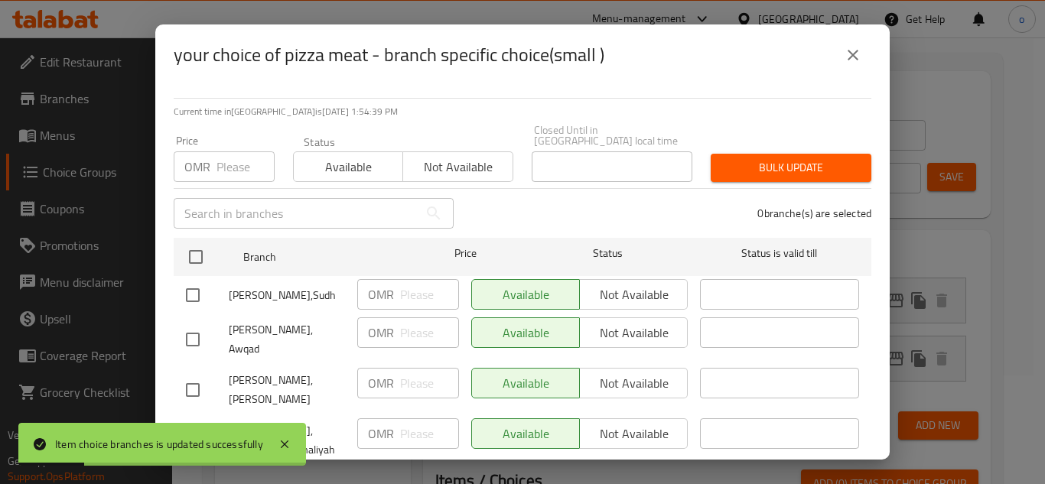
click at [190, 279] on input "checkbox" at bounding box center [193, 295] width 32 height 32
checkbox input "true"
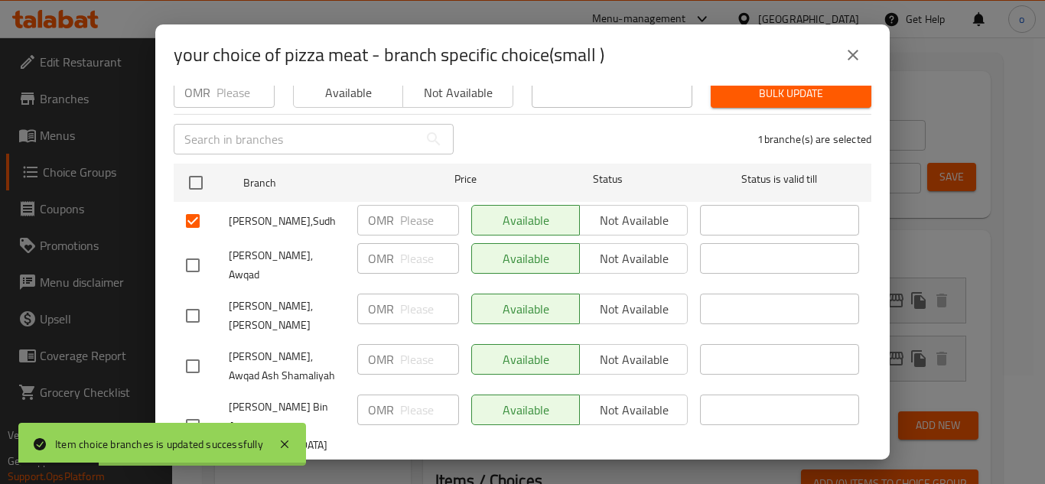
click at [198, 249] on input "checkbox" at bounding box center [193, 265] width 32 height 32
checkbox input "true"
drag, startPoint x: 195, startPoint y: 294, endPoint x: 194, endPoint y: 328, distance: 34.4
click at [195, 300] on input "checkbox" at bounding box center [193, 316] width 32 height 32
checkbox input "true"
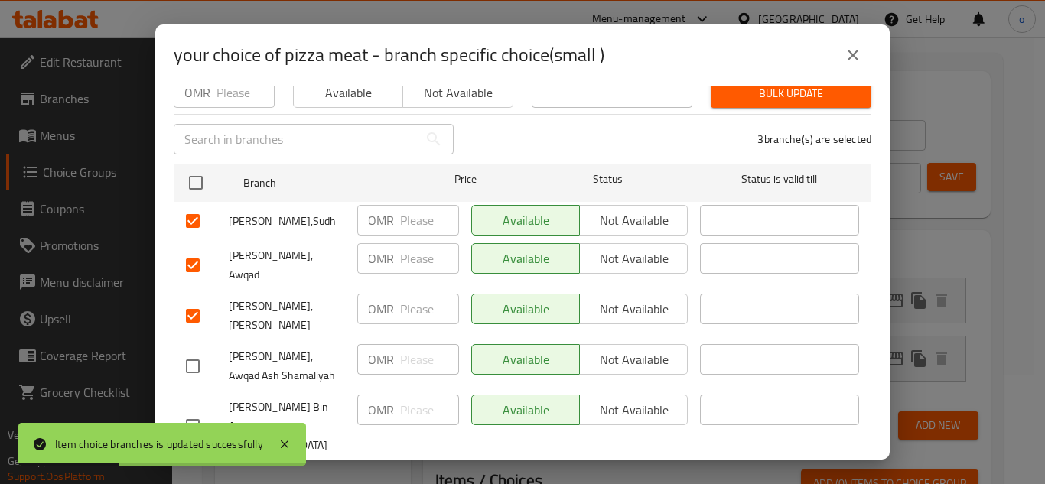
drag, startPoint x: 194, startPoint y: 340, endPoint x: 194, endPoint y: 367, distance: 26.8
click at [194, 350] on input "checkbox" at bounding box center [193, 366] width 32 height 32
checkbox input "true"
click at [607, 205] on button "Not available" at bounding box center [633, 220] width 109 height 31
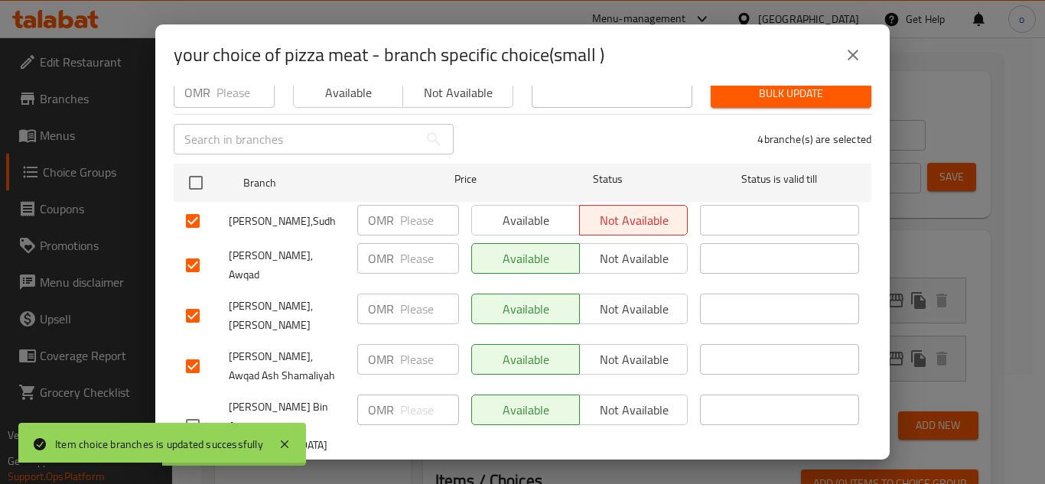
drag, startPoint x: 607, startPoint y: 242, endPoint x: 607, endPoint y: 273, distance: 30.6
click at [607, 248] on span "Not available" at bounding box center [634, 259] width 96 height 22
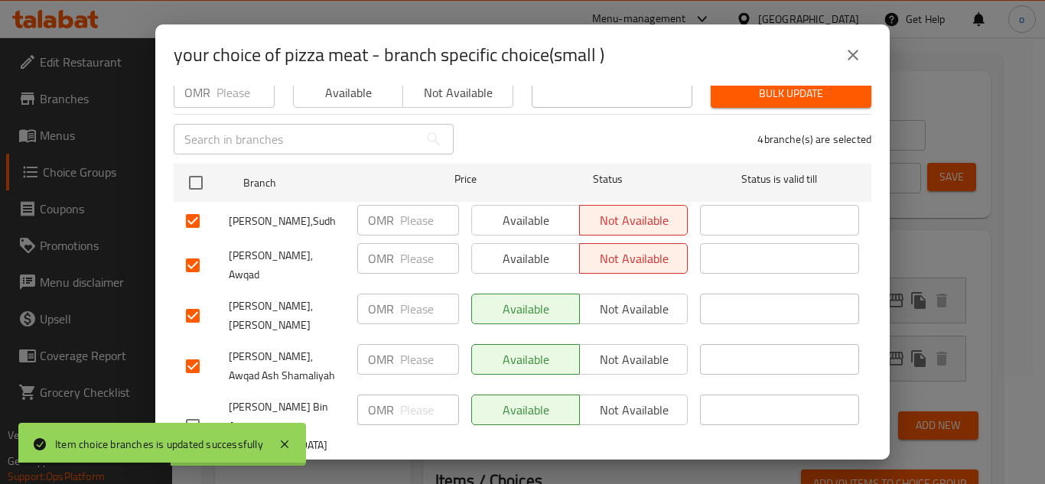
click at [605, 298] on span "Not available" at bounding box center [634, 309] width 96 height 22
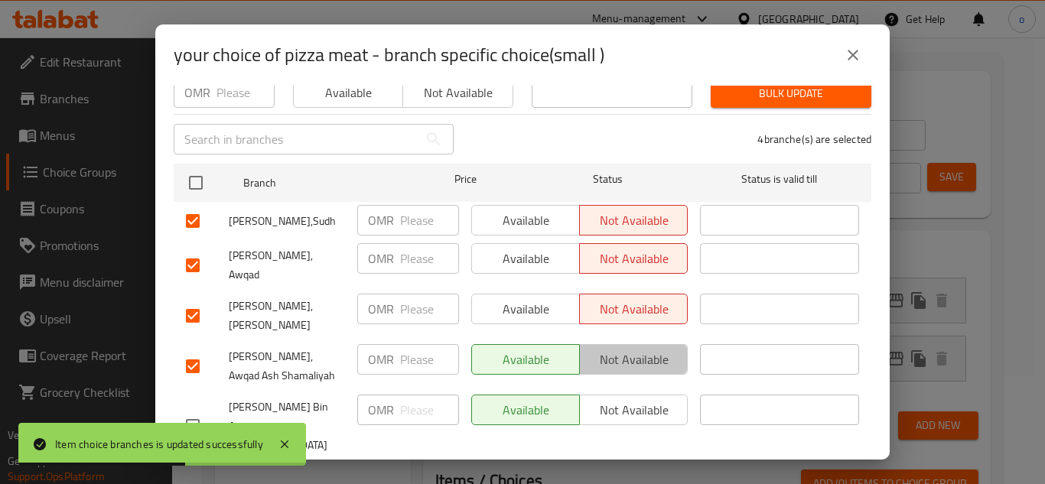
drag, startPoint x: 605, startPoint y: 332, endPoint x: 602, endPoint y: 370, distance: 38.4
click at [604, 349] on span "Not available" at bounding box center [634, 360] width 96 height 22
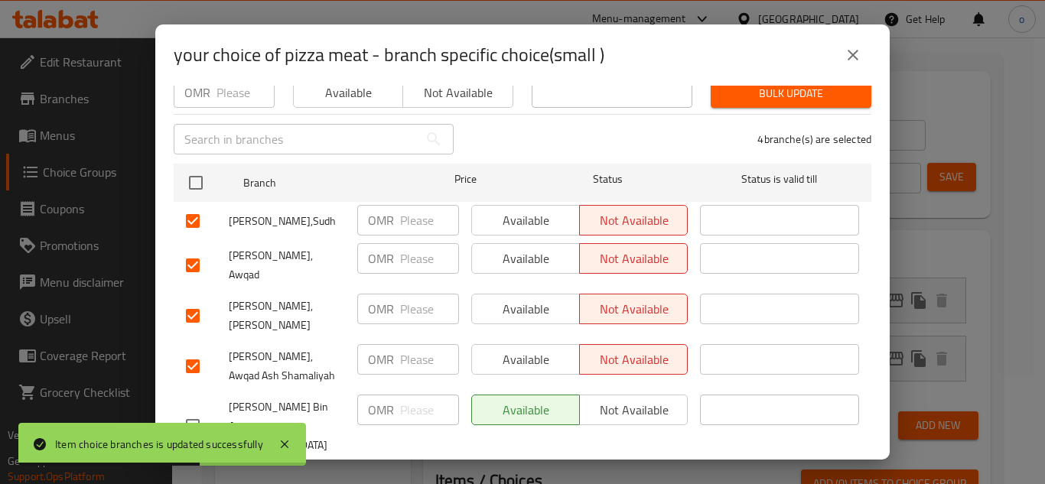
click at [597, 421] on div "Available Not available" at bounding box center [579, 427] width 229 height 76
click at [592, 472] on span "Save" at bounding box center [522, 481] width 673 height 19
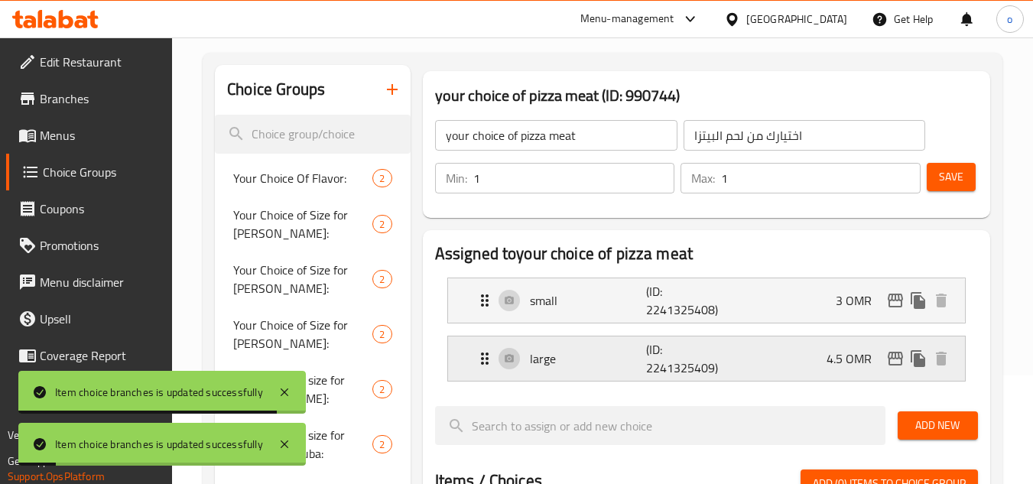
click at [885, 357] on button "edit" at bounding box center [895, 358] width 23 height 23
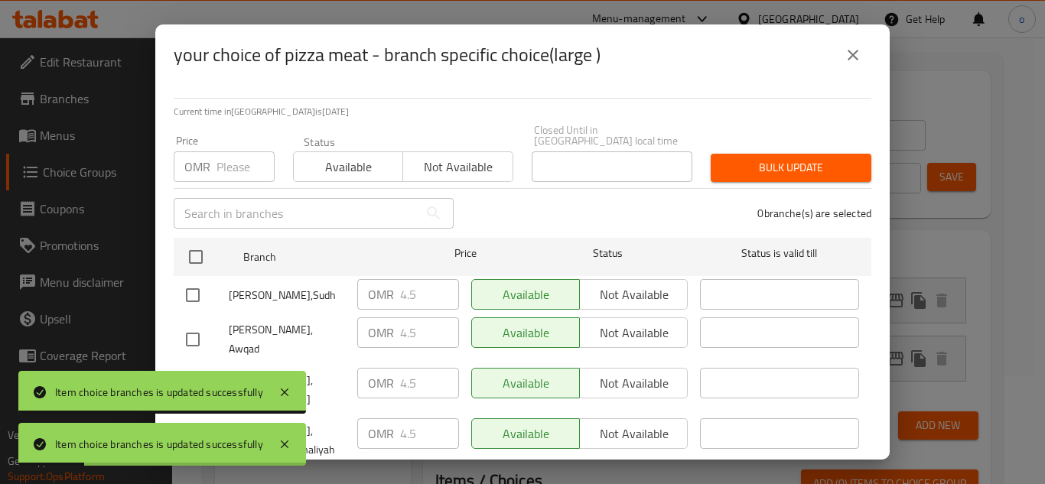
click at [199, 287] on input "checkbox" at bounding box center [193, 295] width 32 height 32
checkbox input "true"
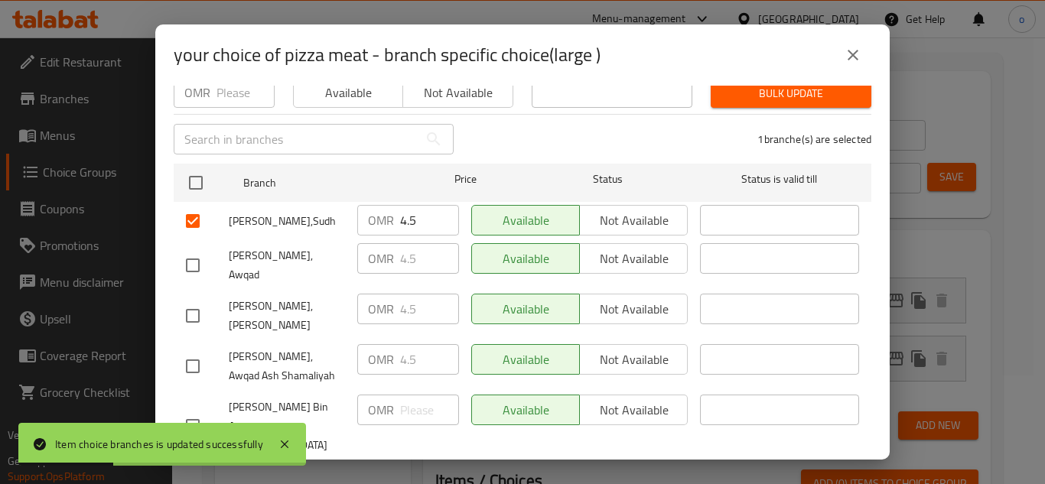
click at [189, 263] on input "checkbox" at bounding box center [193, 265] width 32 height 32
checkbox input "true"
click at [184, 300] on input "checkbox" at bounding box center [193, 316] width 32 height 32
checkbox input "true"
click at [196, 350] on input "checkbox" at bounding box center [193, 366] width 32 height 32
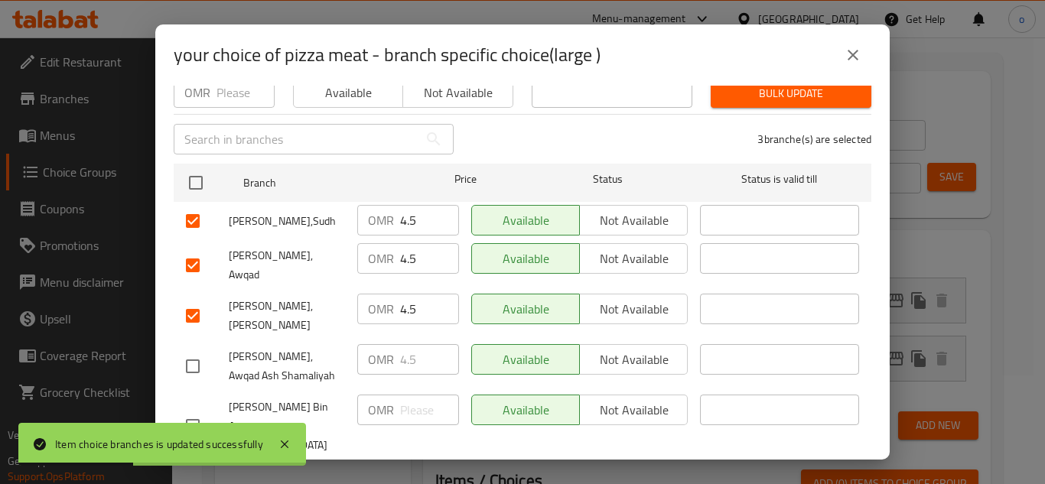
checkbox input "true"
click at [600, 210] on span "Not available" at bounding box center [634, 221] width 96 height 22
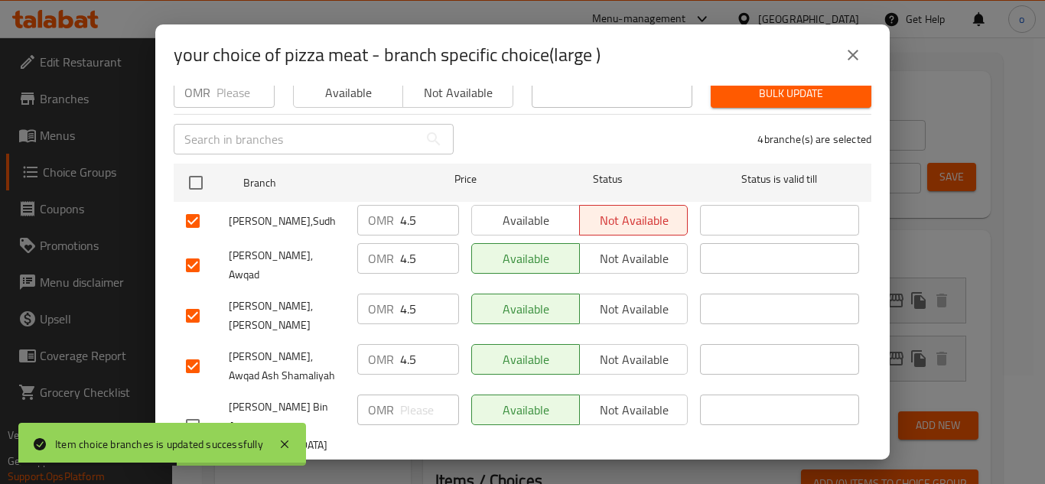
click at [601, 243] on button "Not available" at bounding box center [633, 258] width 109 height 31
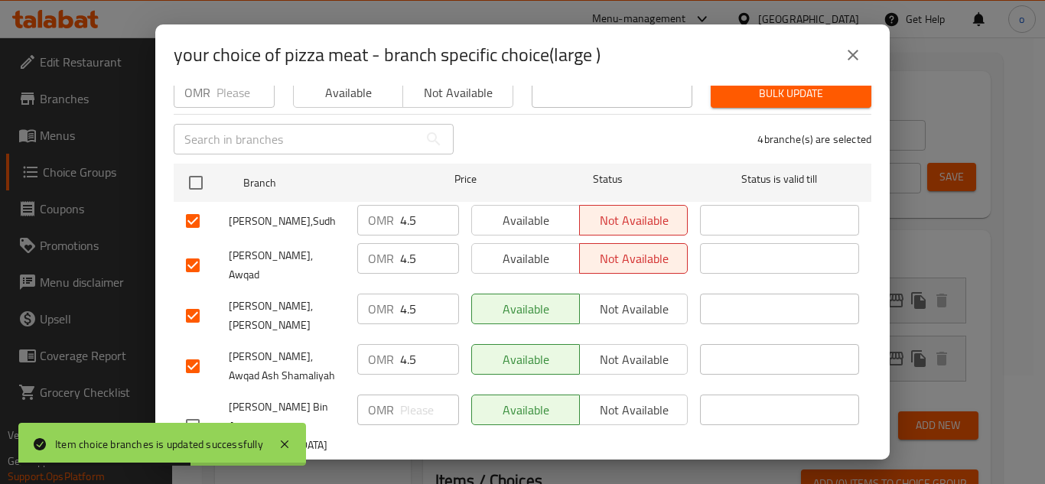
click at [605, 298] on span "Not available" at bounding box center [634, 309] width 96 height 22
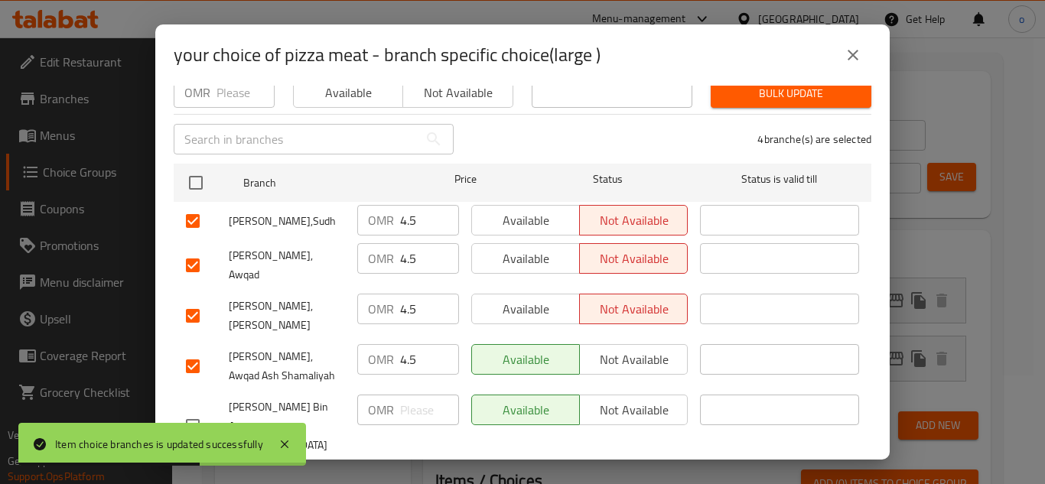
click at [607, 349] on span "Not available" at bounding box center [634, 360] width 96 height 22
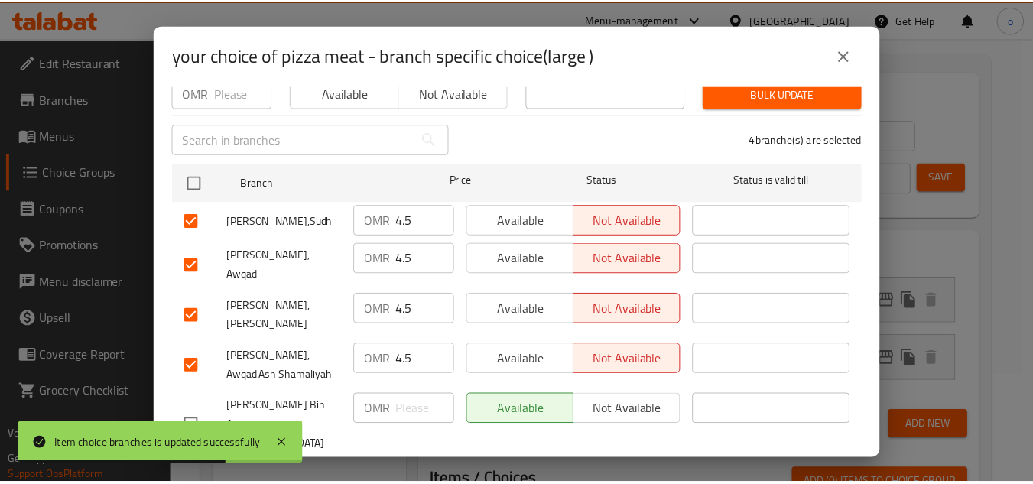
scroll to position [0, 0]
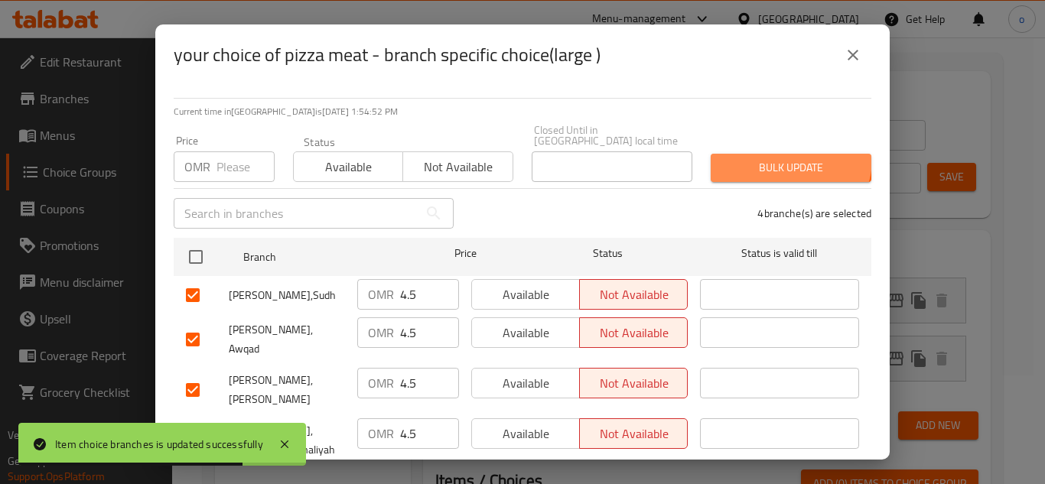
click at [779, 158] on span "Bulk update" at bounding box center [791, 167] width 136 height 19
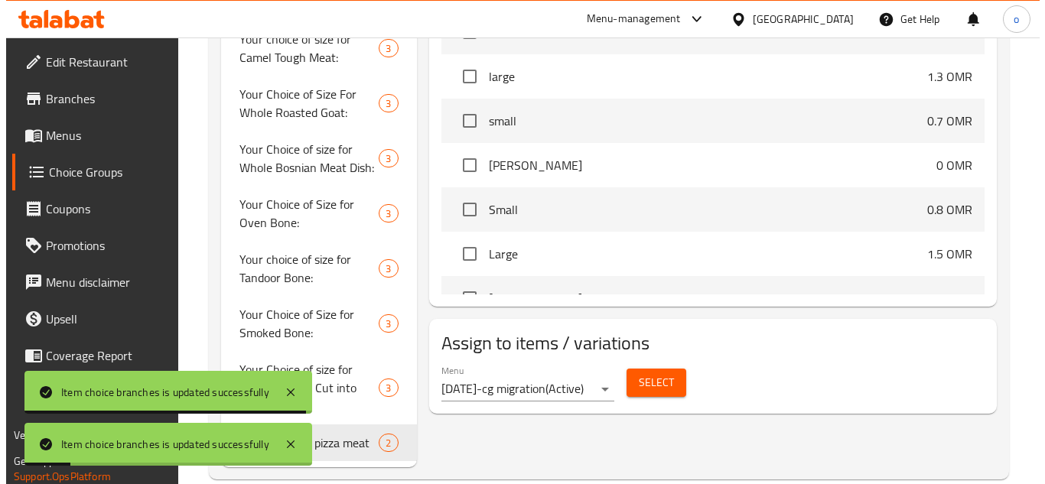
scroll to position [641, 0]
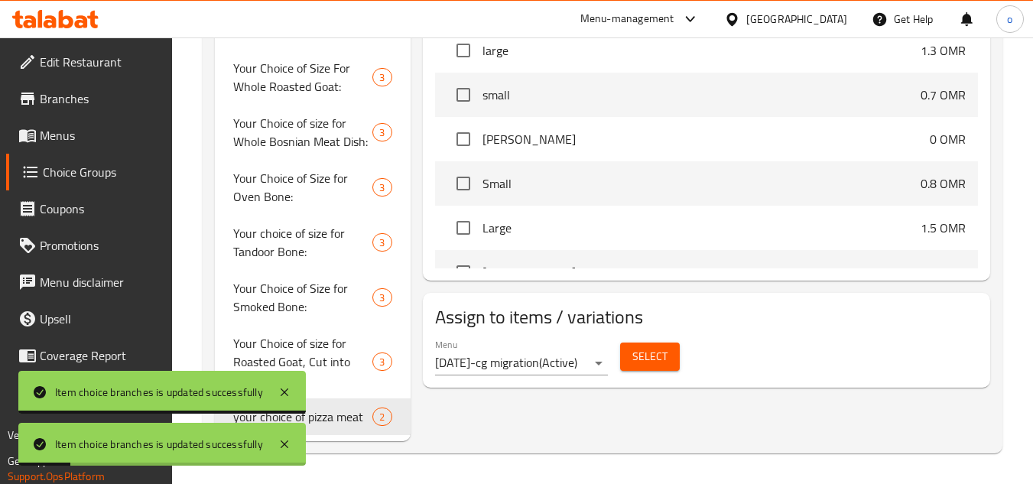
click at [641, 341] on div "Select" at bounding box center [650, 357] width 72 height 41
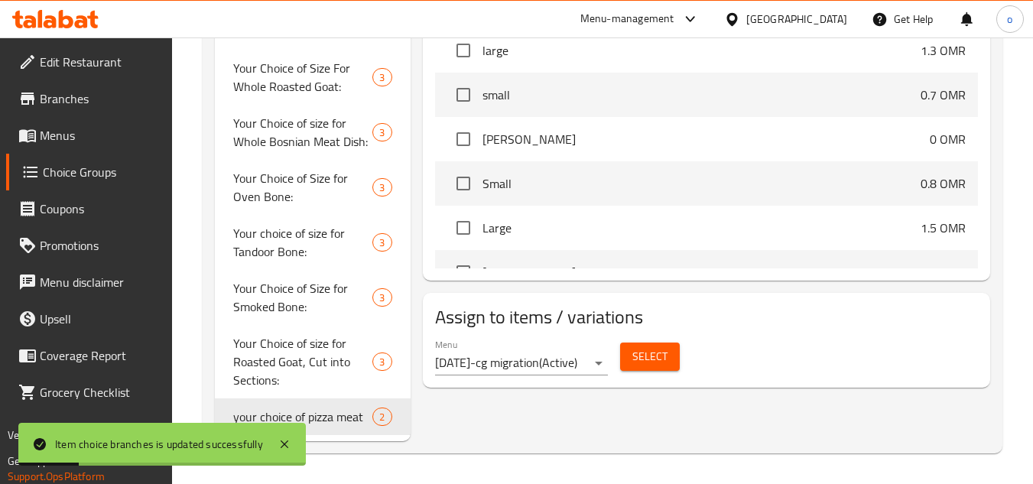
click at [638, 349] on span "Select" at bounding box center [650, 356] width 35 height 19
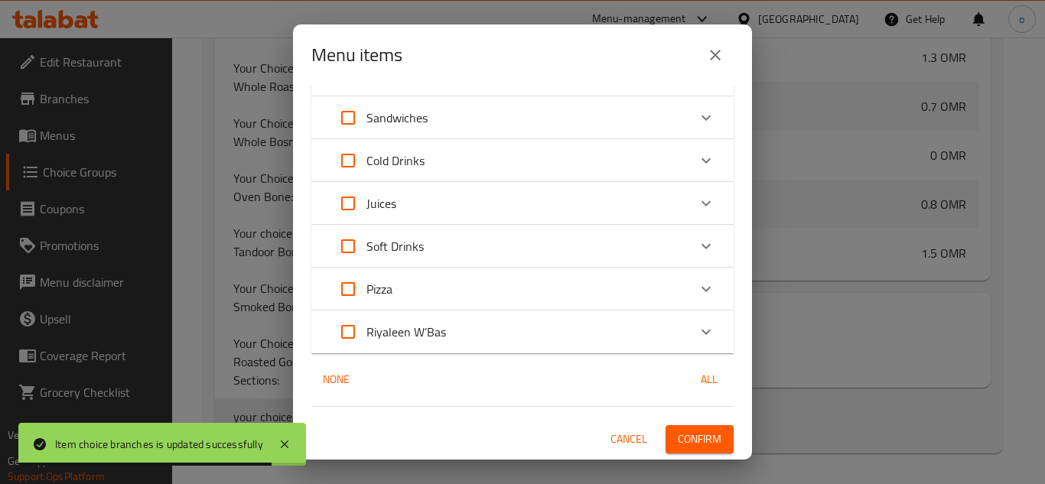
click at [459, 285] on div "Pizza" at bounding box center [509, 289] width 358 height 37
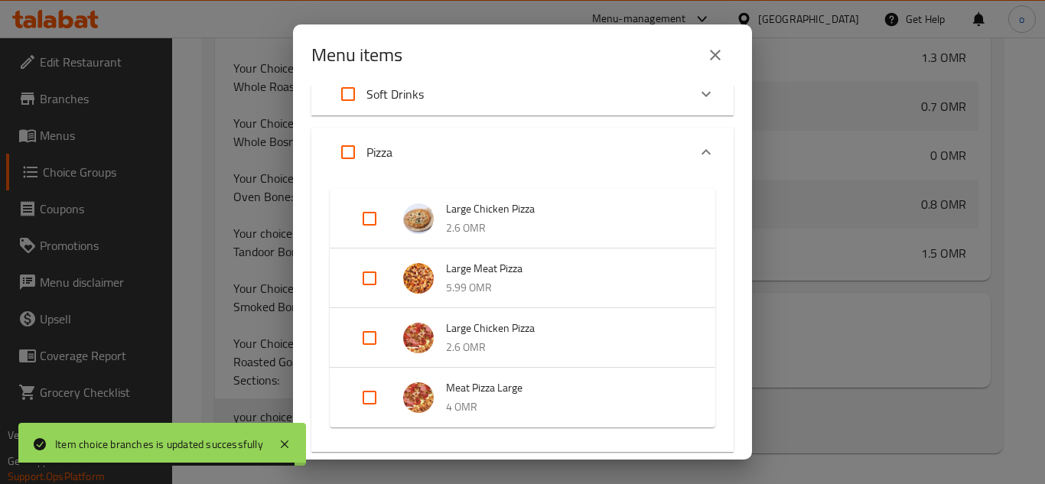
scroll to position [405, 0]
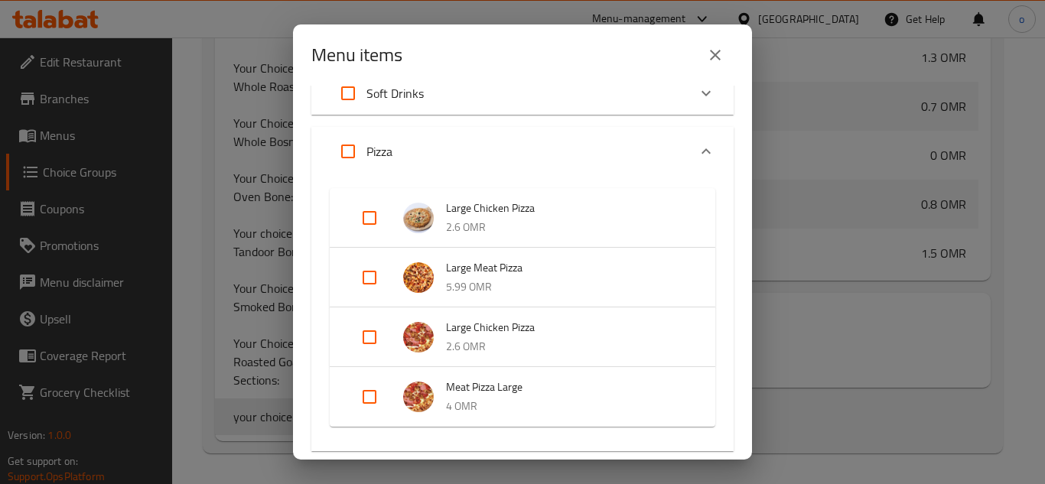
click at [395, 268] on div "Expand" at bounding box center [381, 277] width 43 height 37
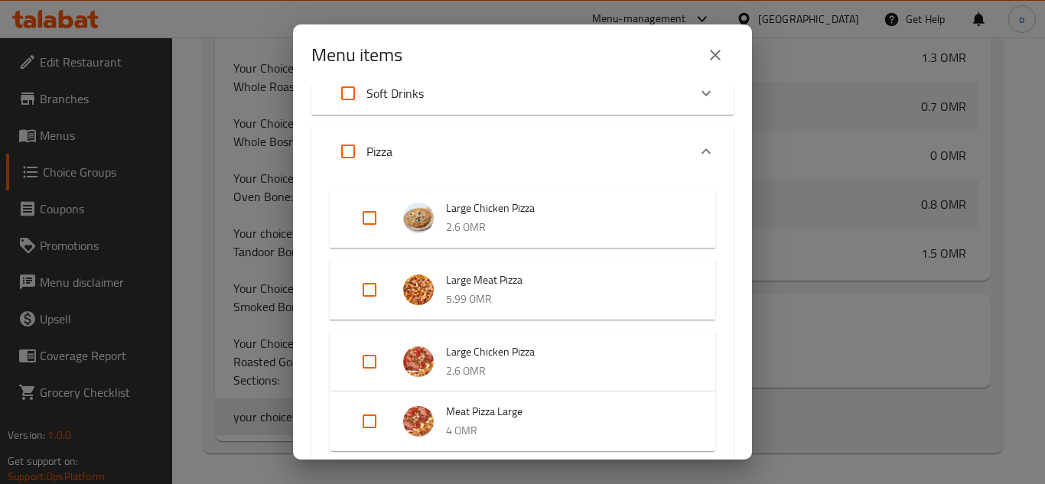
click at [375, 288] on input "Expand" at bounding box center [369, 290] width 37 height 37
checkbox input "true"
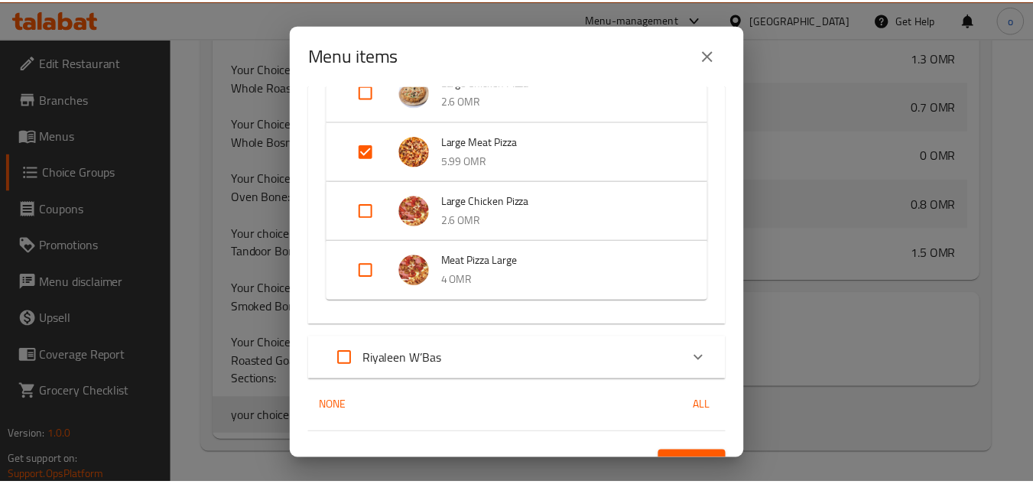
scroll to position [558, 0]
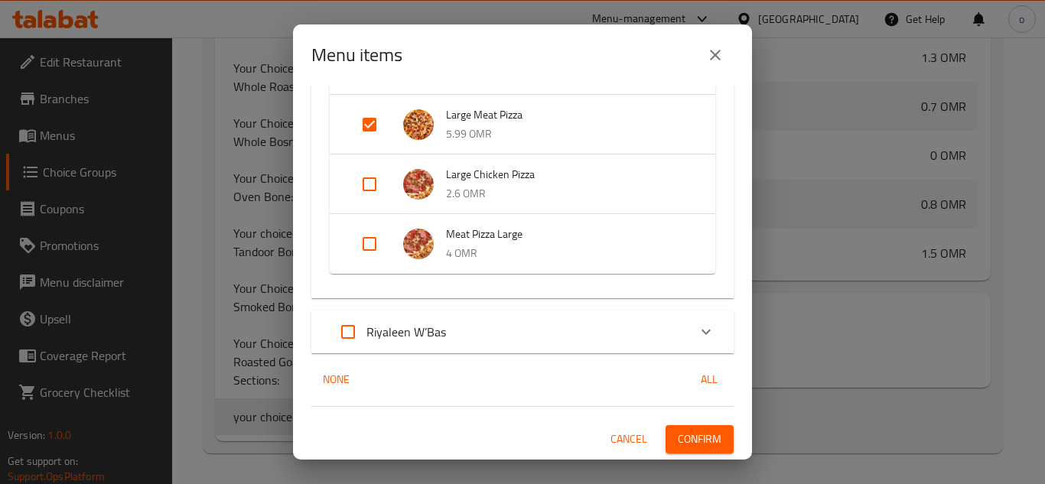
click at [665, 436] on button "Confirm" at bounding box center [699, 439] width 68 height 28
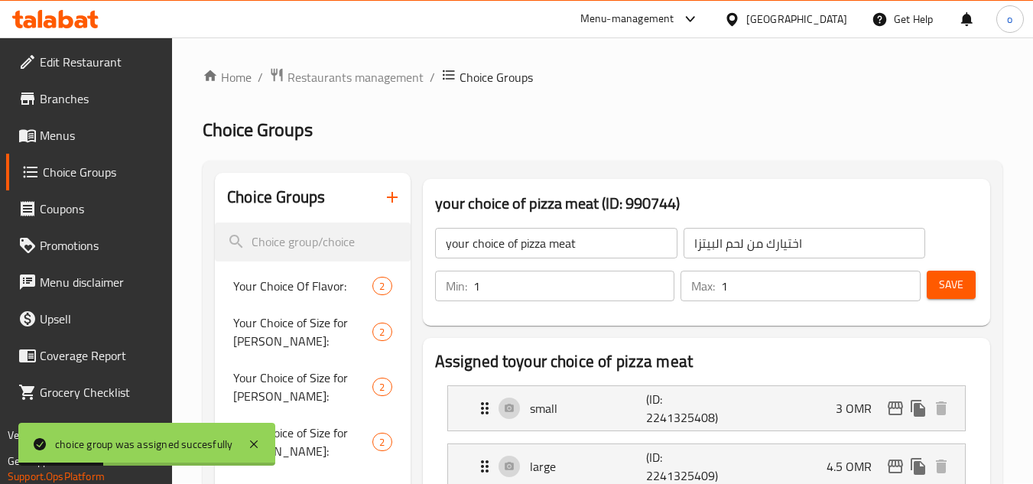
scroll to position [0, 0]
click at [400, 204] on icon "button" at bounding box center [392, 198] width 18 height 18
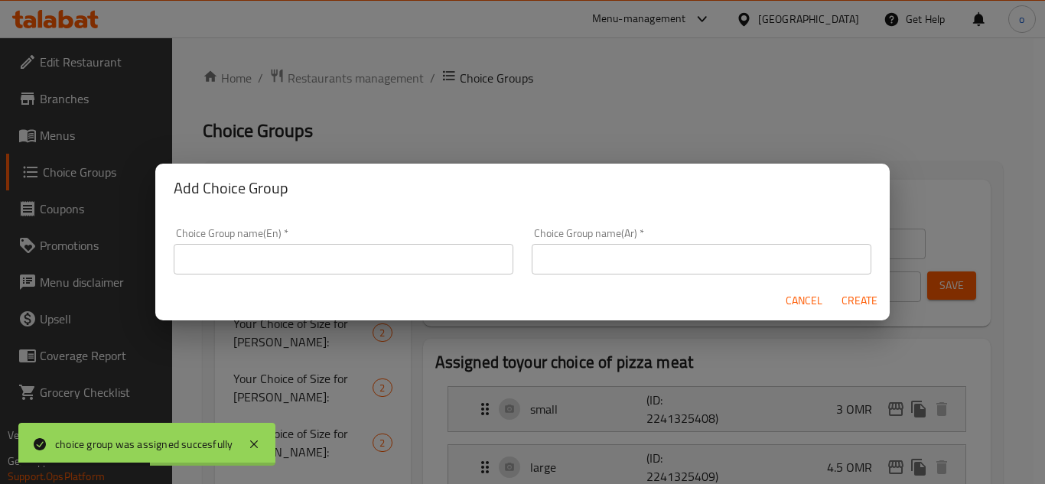
click at [390, 263] on input "text" at bounding box center [344, 259] width 340 height 31
drag, startPoint x: 587, startPoint y: 277, endPoint x: 407, endPoint y: 252, distance: 181.5
click at [587, 277] on div "Choice Group name(Ar)   * Choice Group name(Ar) *" at bounding box center [701, 251] width 358 height 65
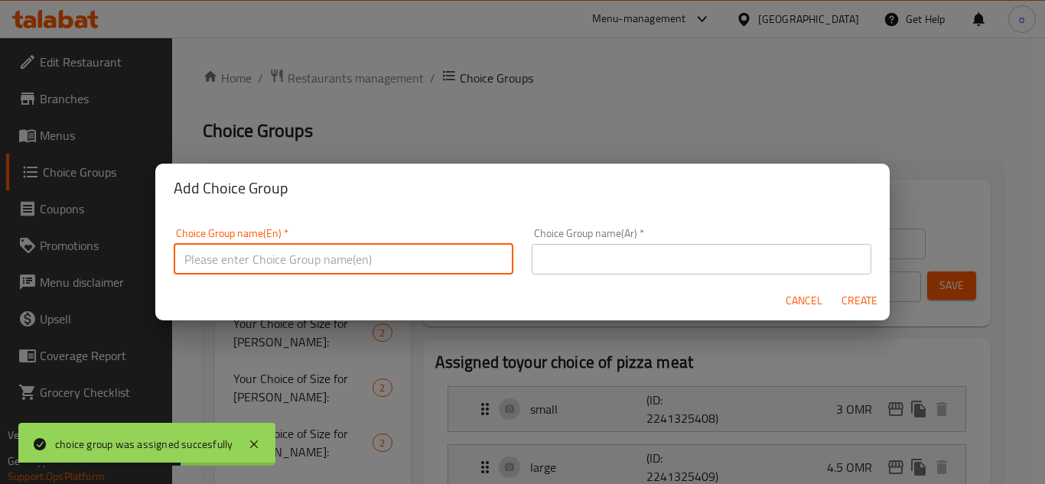
click at [404, 252] on input "text" at bounding box center [344, 259] width 340 height 31
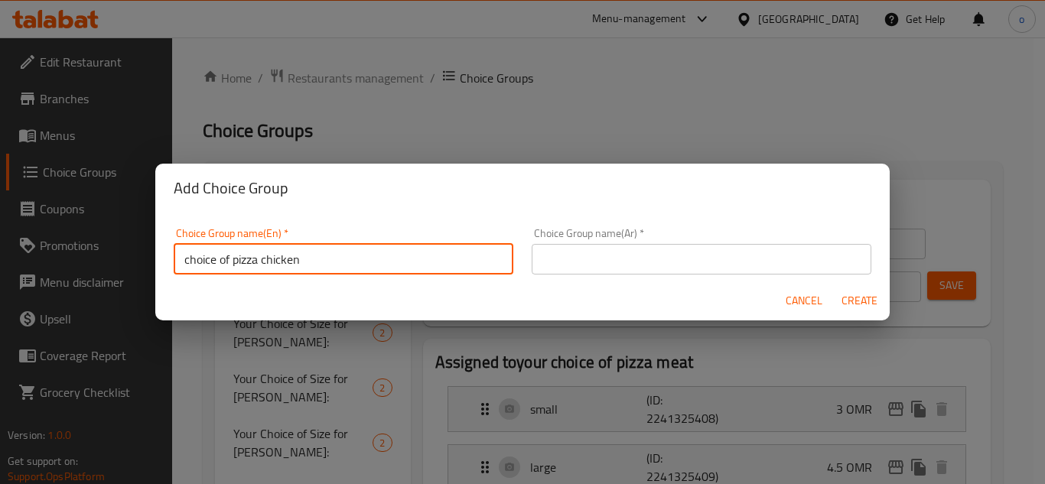
type input "choice of pizza chicken"
click at [571, 250] on input "text" at bounding box center [702, 259] width 340 height 31
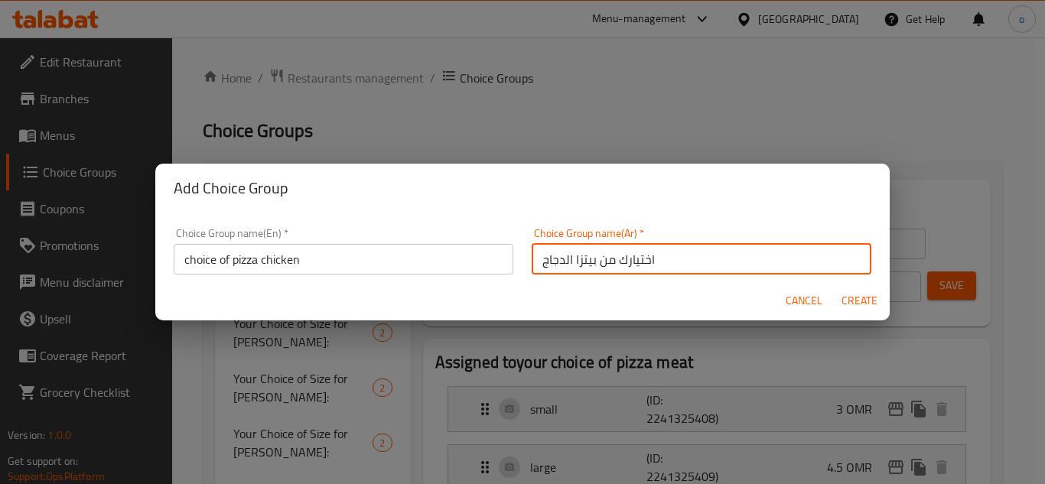
type input "اختيارك من بيتزا الدجاج"
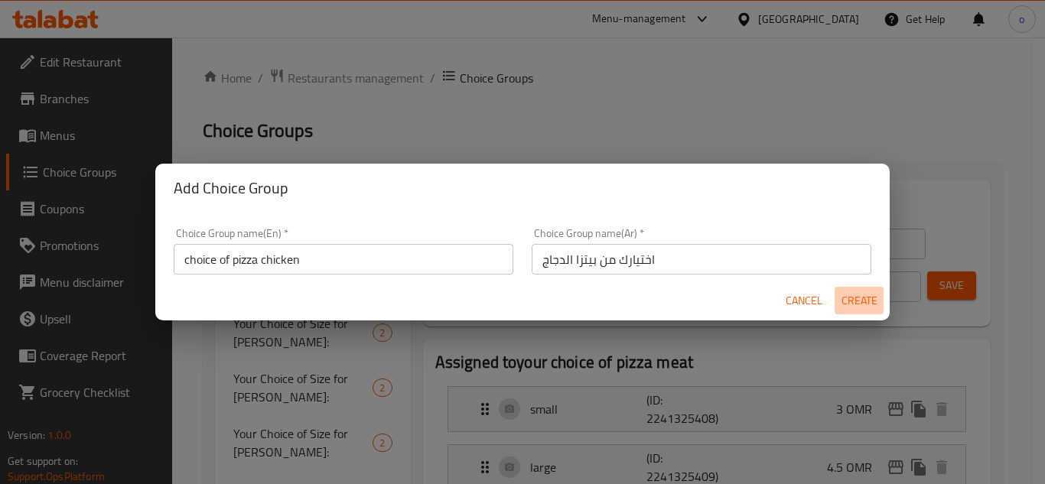
click at [855, 304] on span "Create" at bounding box center [859, 300] width 37 height 19
type input "choice of pizza chicken"
type input "اختيارك من بيتزا الدجاج"
type input "0"
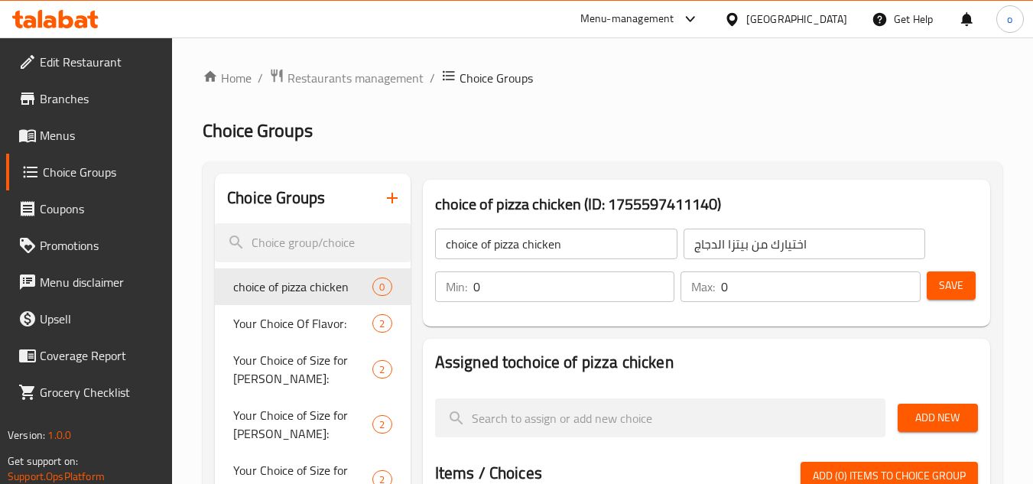
scroll to position [229, 0]
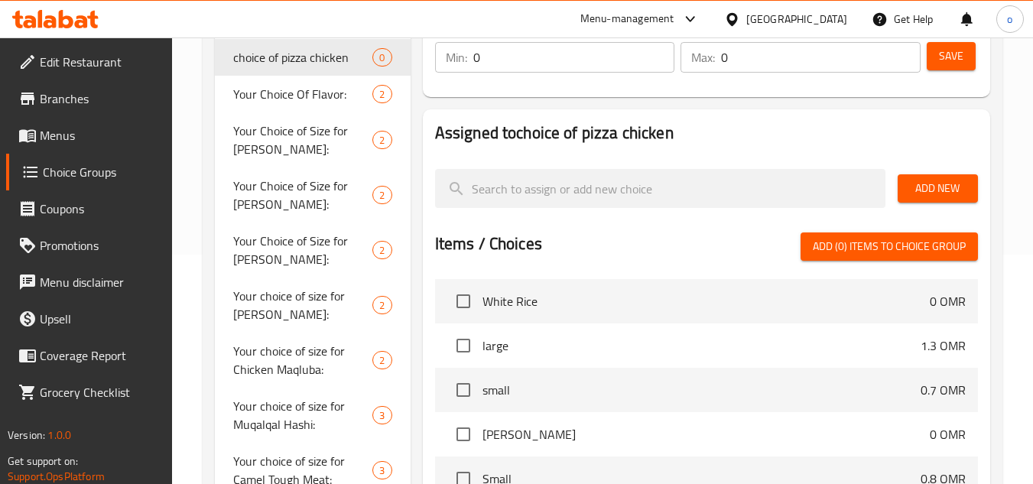
click at [908, 181] on button "Add New" at bounding box center [938, 188] width 80 height 28
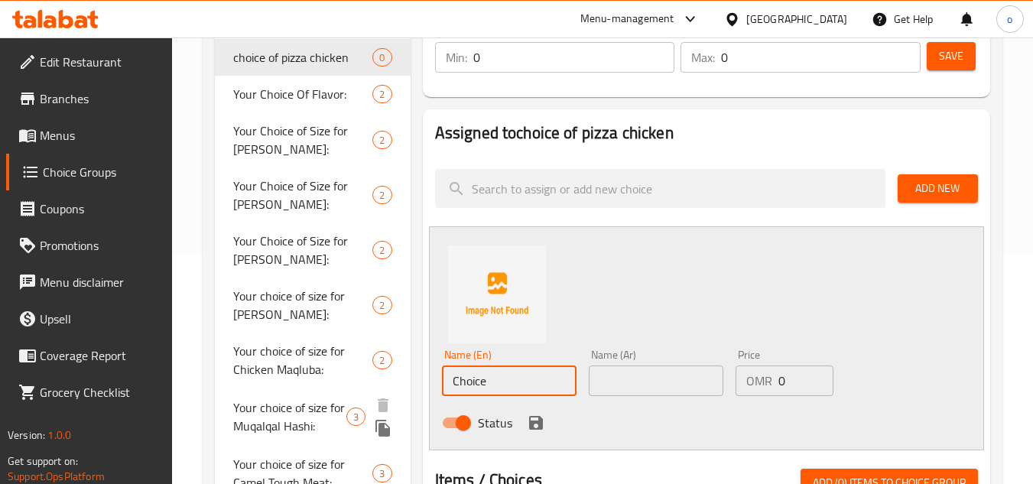
click at [356, 395] on div "Choice Groups choice of pizza chicken 0 Your Choice Of Flavor: 2 Your Choice of…" at bounding box center [606, 434] width 782 height 981
type input "س"
type input "ة"
type input "small"
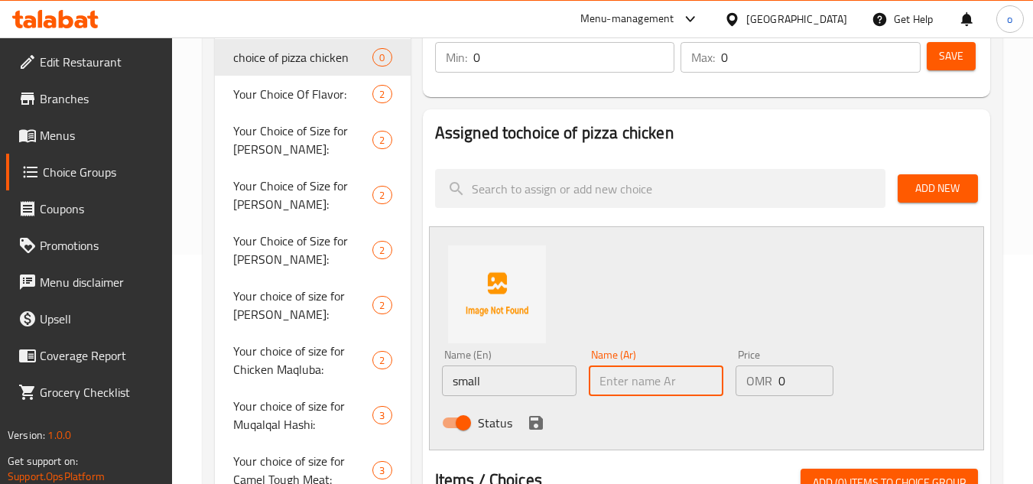
click at [643, 369] on input "text" at bounding box center [656, 381] width 135 height 31
type input "صغير"
click at [640, 424] on div "Status" at bounding box center [656, 422] width 441 height 41
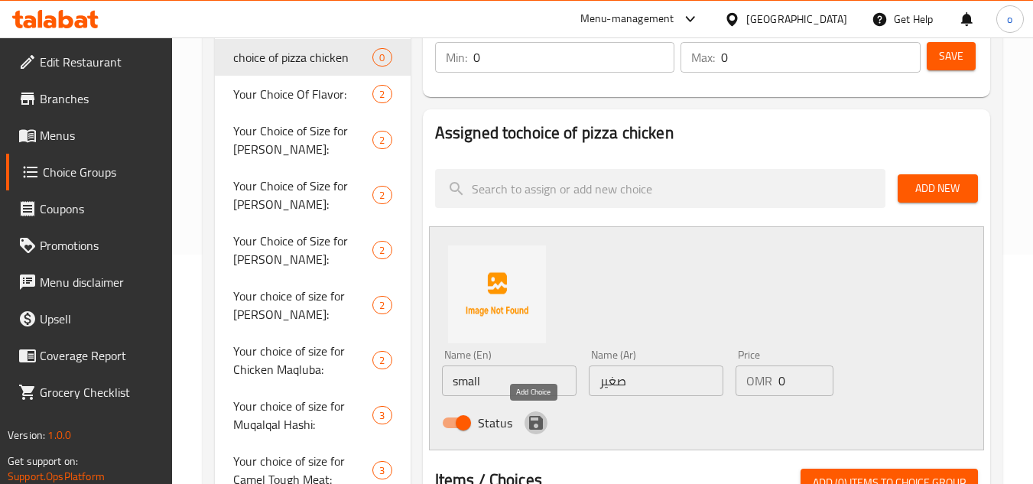
click at [534, 412] on button "save" at bounding box center [536, 423] width 23 height 23
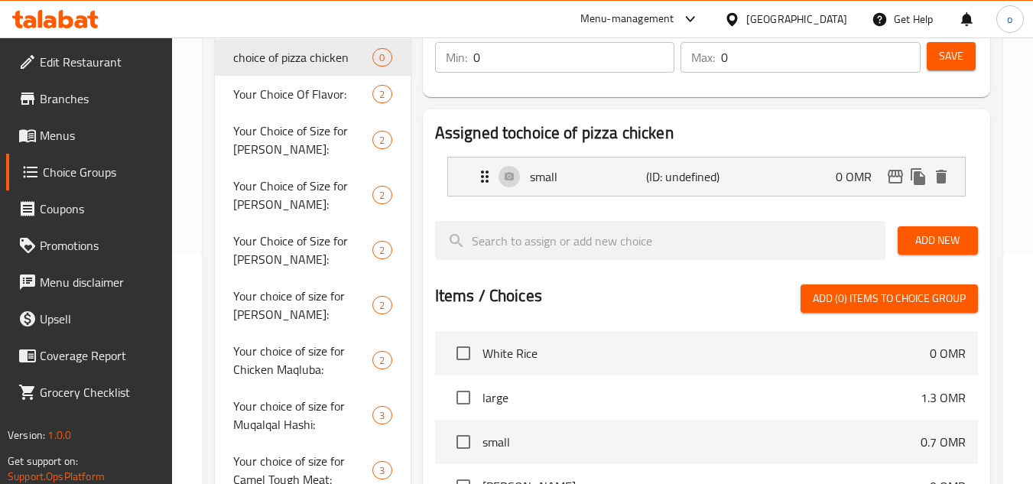
click at [928, 233] on span "Add New" at bounding box center [938, 240] width 56 height 19
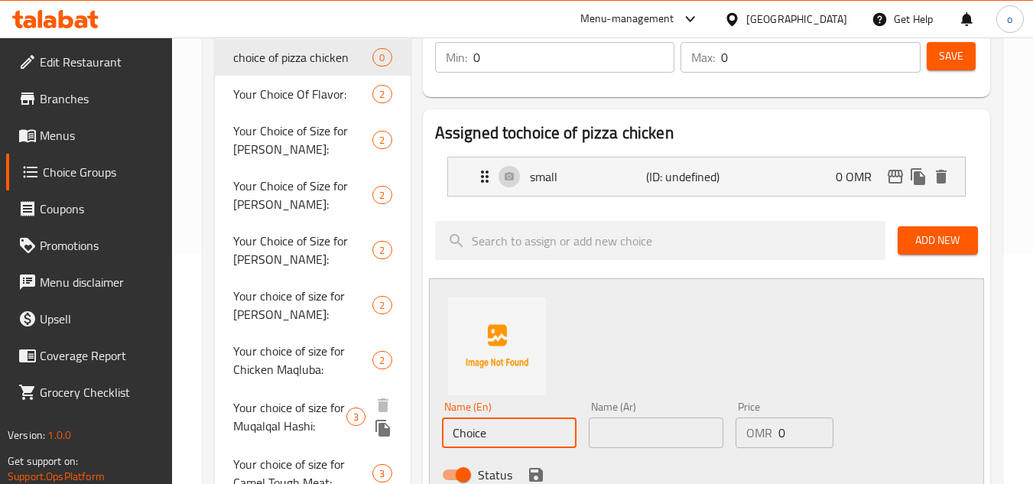
drag, startPoint x: 506, startPoint y: 434, endPoint x: 252, endPoint y: 444, distance: 254.9
click at [252, 444] on div "Choice Groups choice of pizza chicken 0 Your Choice Of Flavor: 2 Your Choice of…" at bounding box center [606, 460] width 782 height 1033
type input "large"
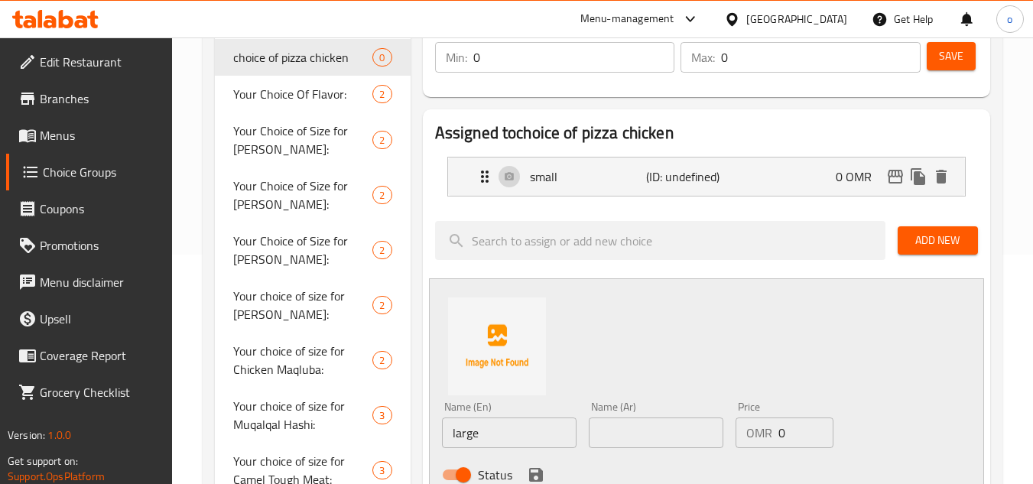
click at [630, 448] on div "Name (Ar) Name (Ar)" at bounding box center [656, 424] width 147 height 59
click at [639, 432] on input "text" at bounding box center [656, 433] width 135 height 31
type input "كبير"
click at [709, 175] on p "(ID: undefined)" at bounding box center [685, 177] width 78 height 18
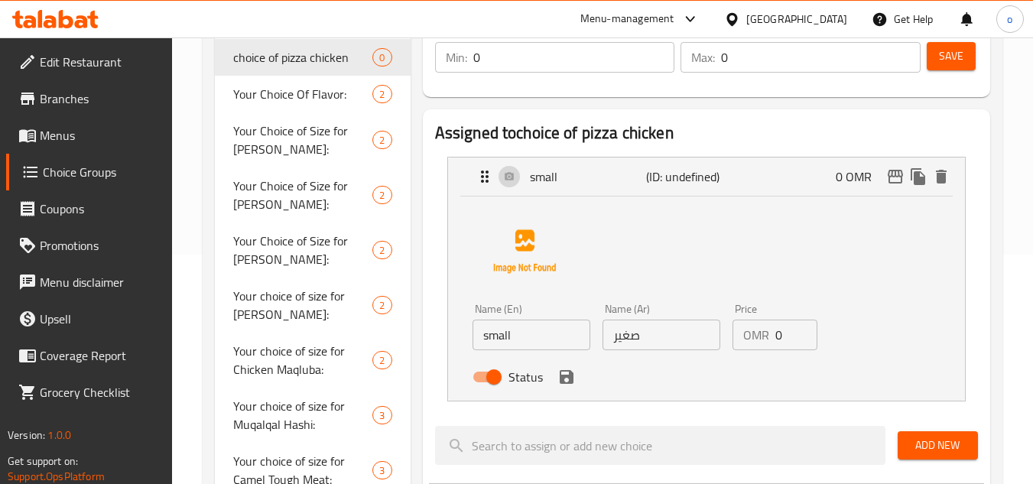
click at [792, 337] on input "0" at bounding box center [797, 335] width 43 height 31
drag, startPoint x: 792, startPoint y: 337, endPoint x: 766, endPoint y: 342, distance: 26.6
click at [766, 342] on div "OMR 0 Price" at bounding box center [776, 335] width 86 height 31
paste input "3.00"
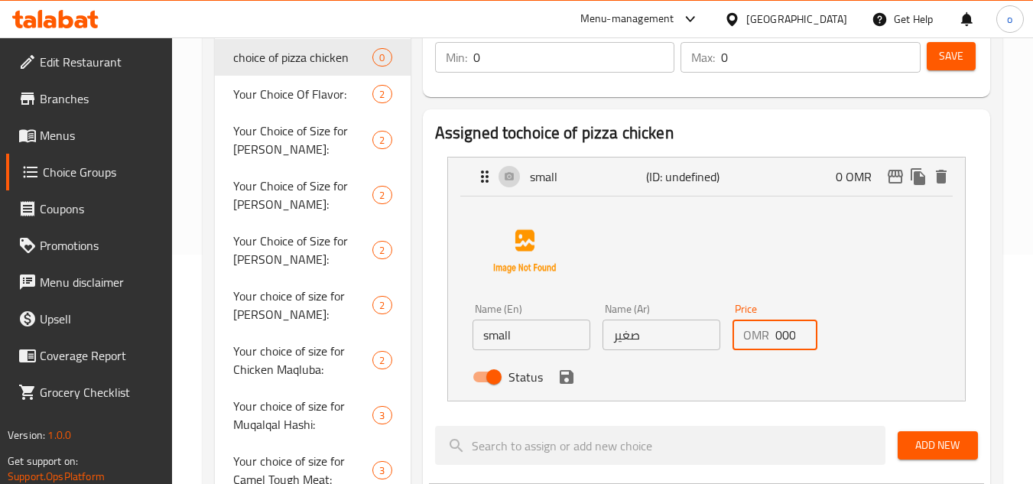
click at [559, 386] on icon "save" at bounding box center [567, 377] width 18 height 18
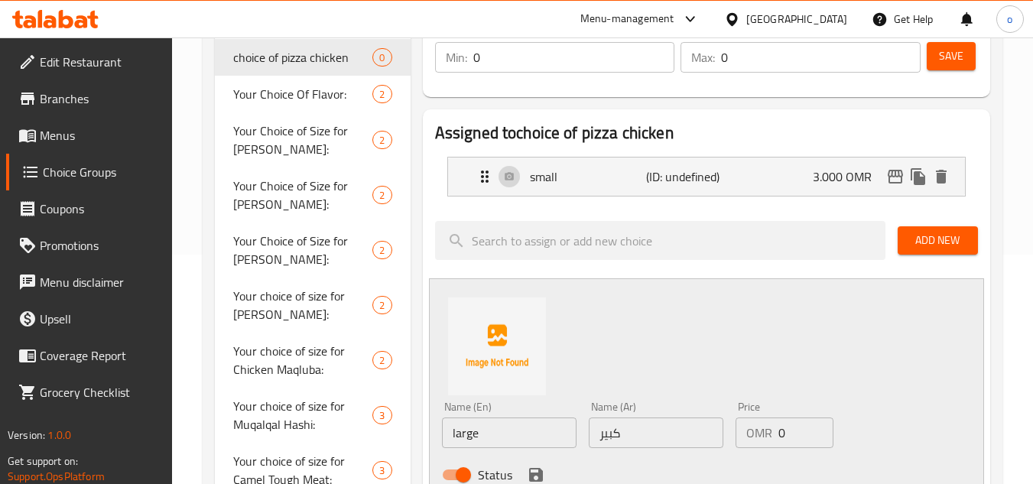
type input "3.000"
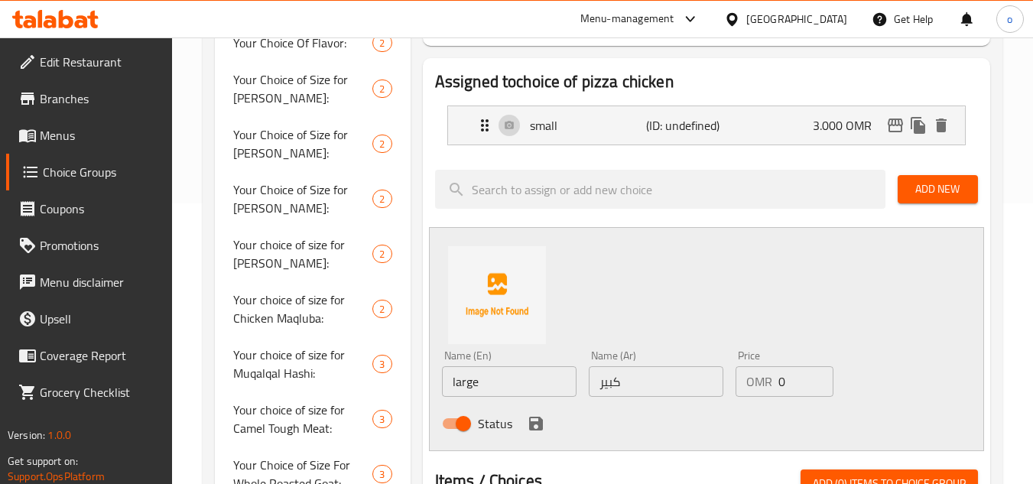
scroll to position [306, 0]
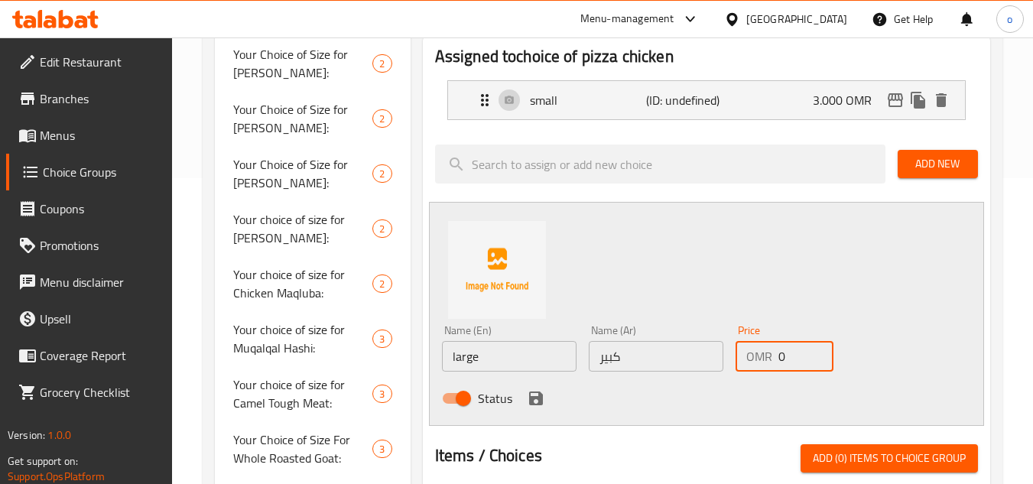
drag, startPoint x: 790, startPoint y: 344, endPoint x: 764, endPoint y: 358, distance: 29.4
click at [764, 358] on div "OMR 0 Price" at bounding box center [785, 356] width 98 height 31
paste input "4.00"
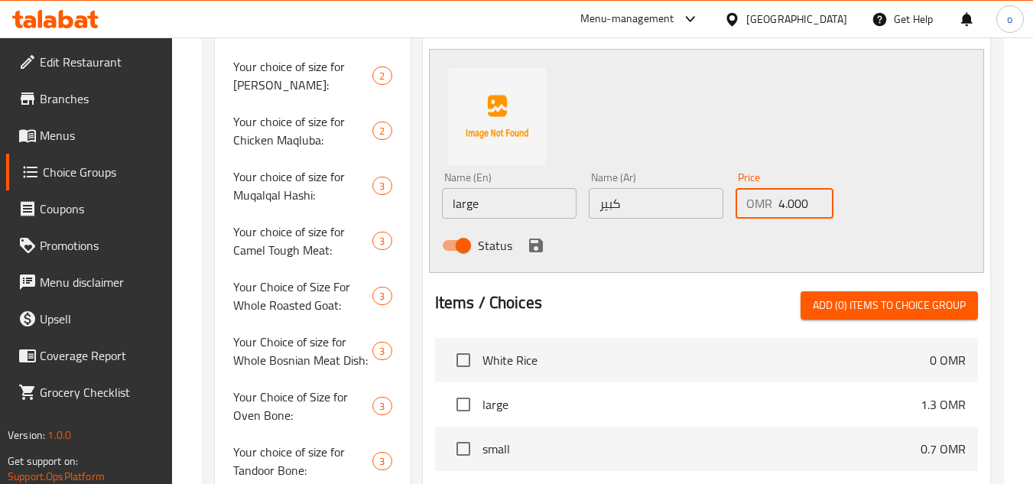
type input "4.000"
click at [535, 238] on icon "save" at bounding box center [536, 245] width 18 height 18
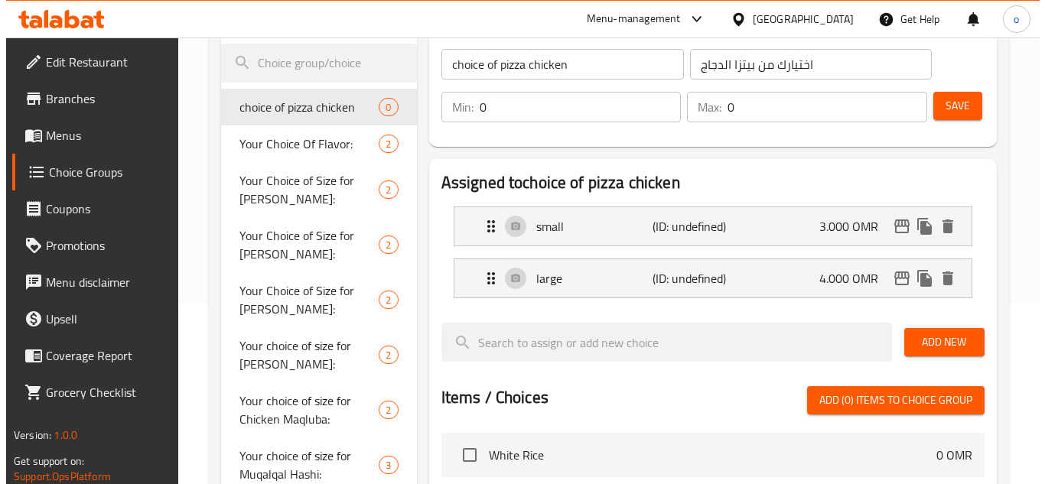
scroll to position [153, 0]
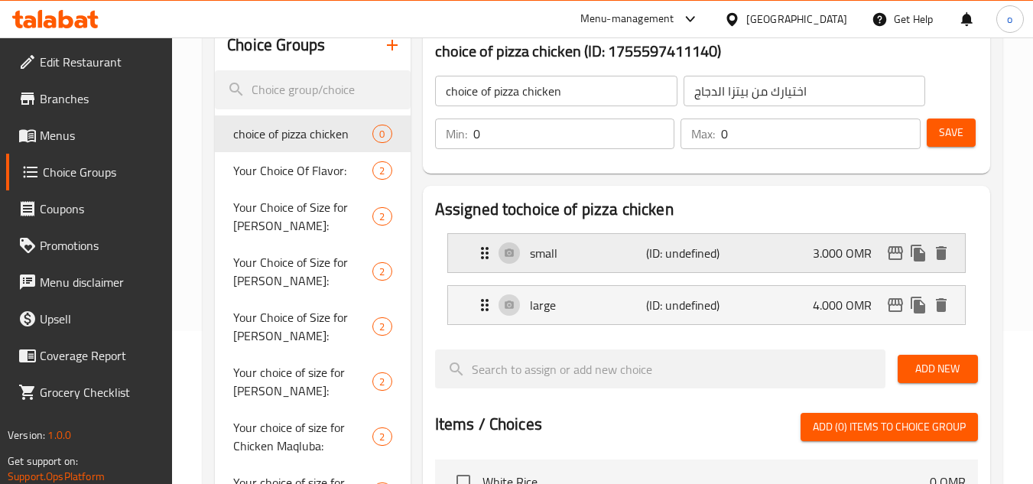
drag, startPoint x: 945, startPoint y: 128, endPoint x: 810, endPoint y: 247, distance: 180.5
click at [810, 247] on div "choice of pizza chicken (ID: 1755597411140) choice of pizza chicken ​ اختيارك م…" at bounding box center [704, 493] width 586 height 945
click at [892, 255] on icon "edit" at bounding box center [896, 253] width 18 height 18
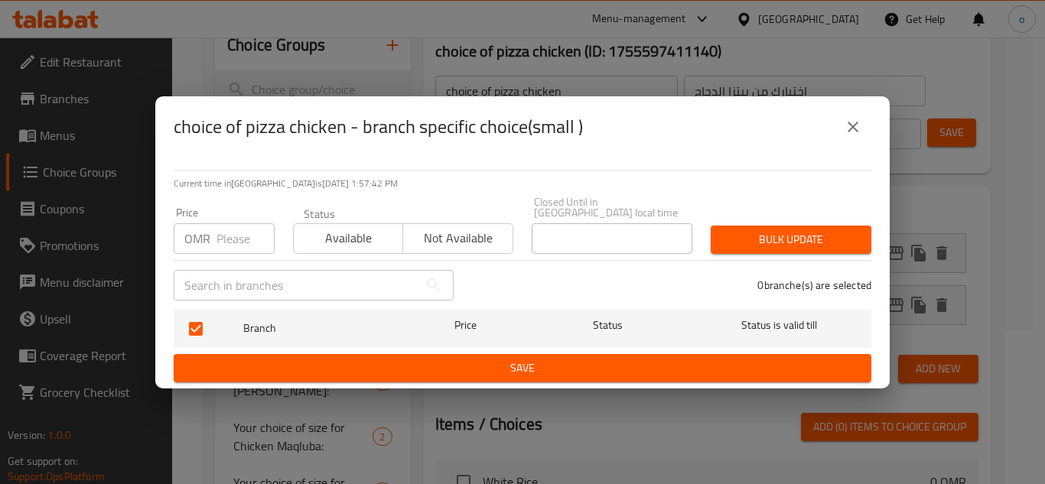
click at [859, 129] on icon "close" at bounding box center [853, 127] width 18 height 18
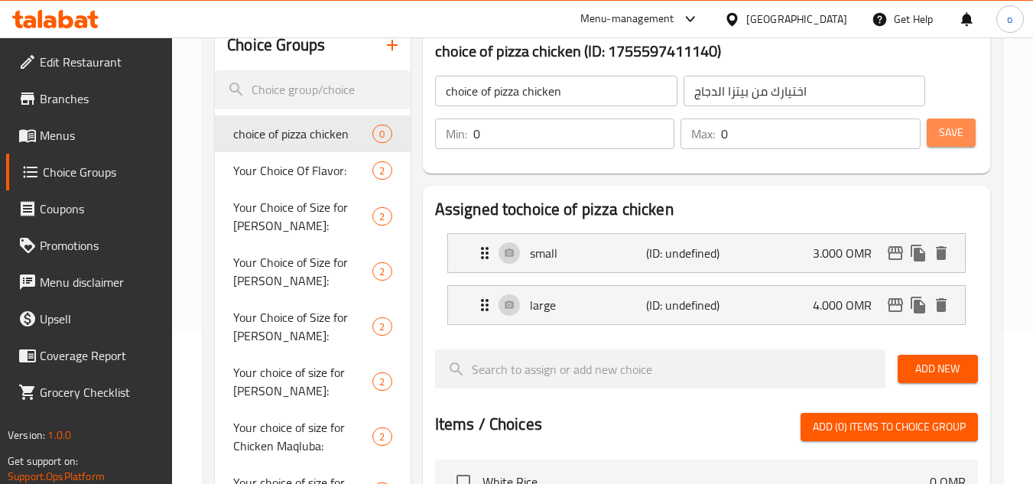
click at [964, 130] on button "Save" at bounding box center [951, 133] width 49 height 28
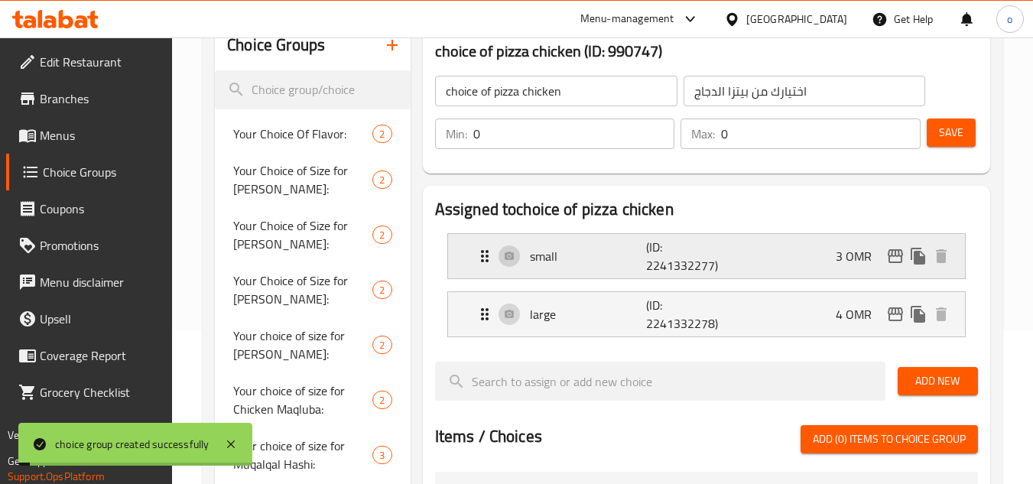
click at [891, 259] on icon "edit" at bounding box center [896, 256] width 18 height 18
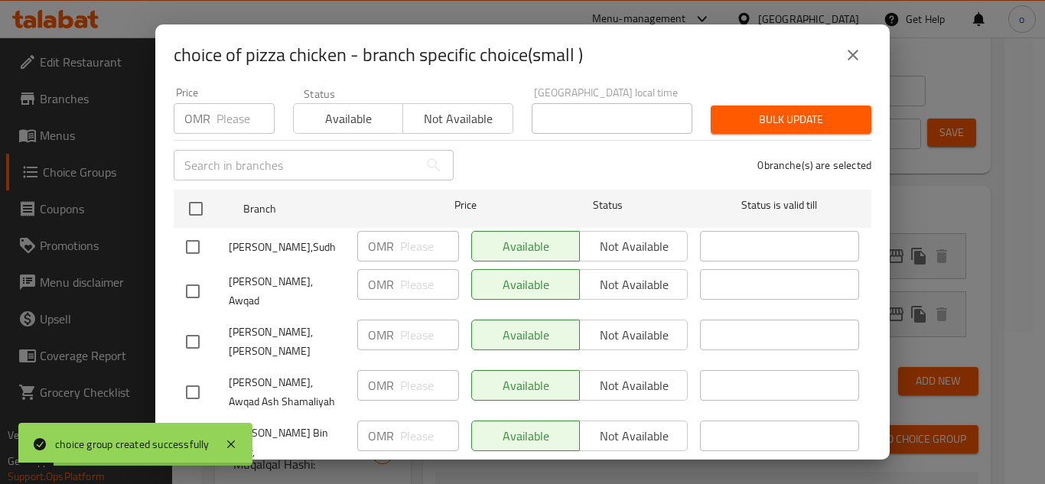
scroll to position [74, 0]
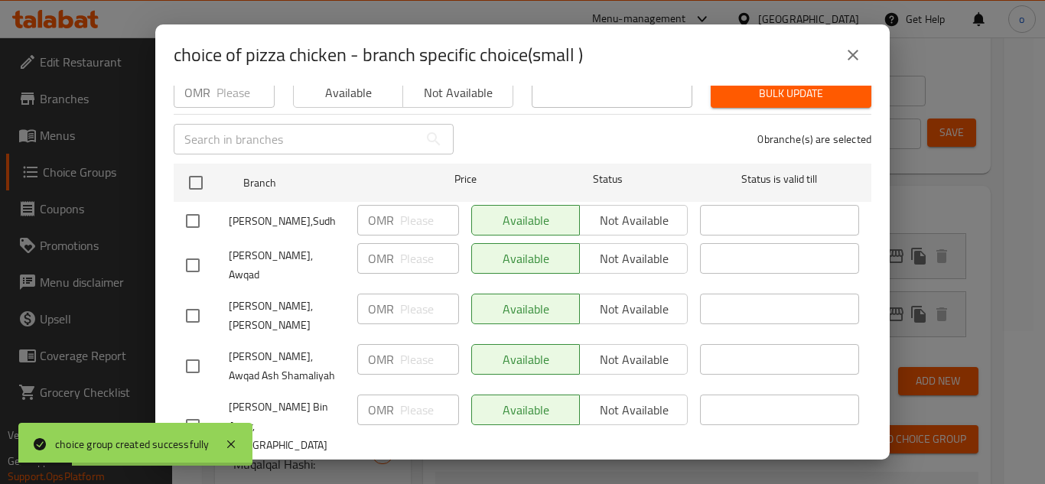
click at [187, 207] on input "checkbox" at bounding box center [193, 221] width 32 height 32
checkbox input "true"
click at [194, 249] on input "checkbox" at bounding box center [193, 265] width 32 height 32
checkbox input "true"
click at [190, 300] on input "checkbox" at bounding box center [193, 316] width 32 height 32
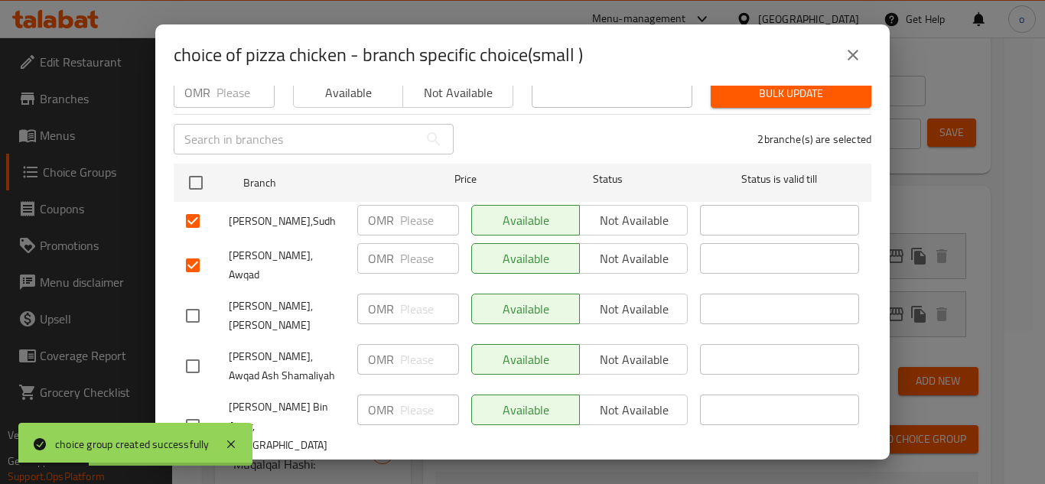
checkbox input "true"
click at [194, 350] on input "checkbox" at bounding box center [193, 366] width 32 height 32
checkbox input "true"
click at [616, 199] on div "Available Not available" at bounding box center [579, 221] width 229 height 44
click at [629, 210] on span "Not available" at bounding box center [634, 221] width 96 height 22
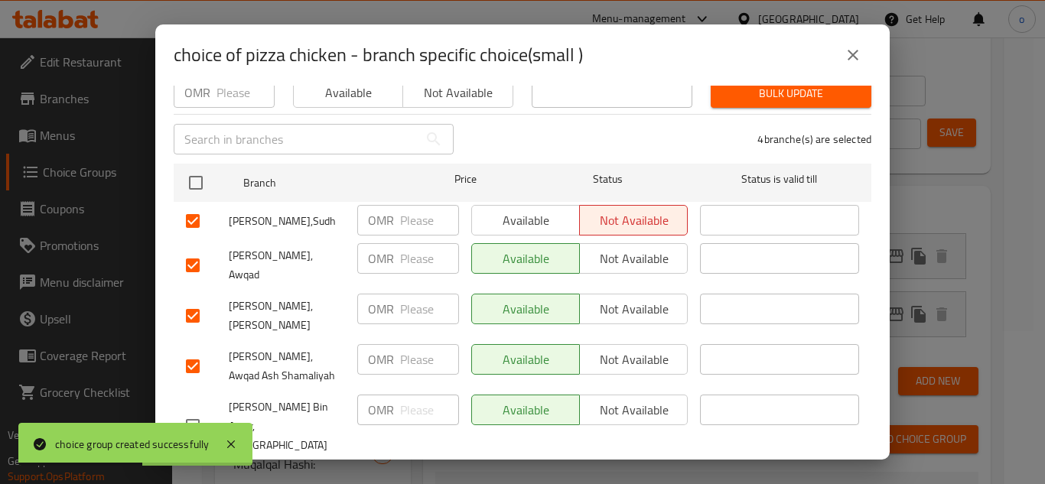
click at [627, 248] on span "Not available" at bounding box center [634, 259] width 96 height 22
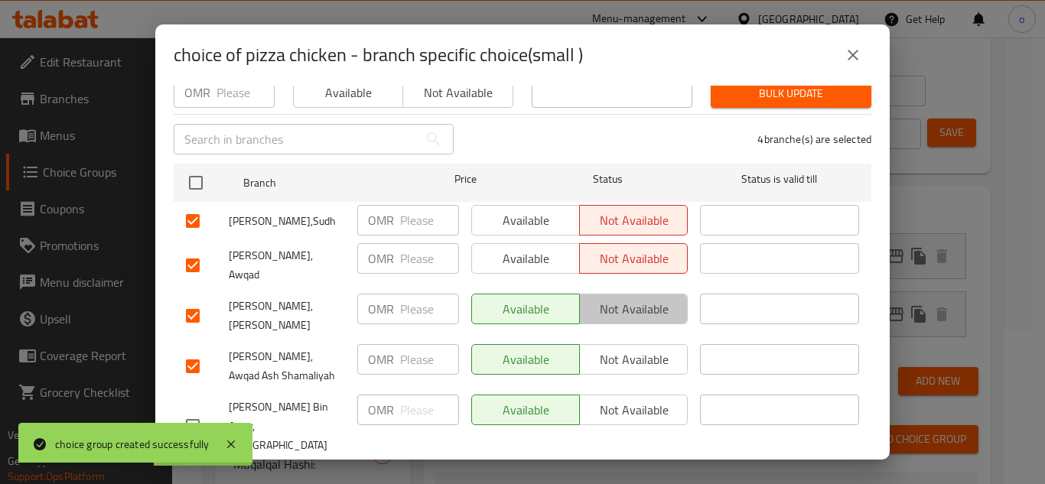
click at [627, 298] on span "Not available" at bounding box center [634, 309] width 96 height 22
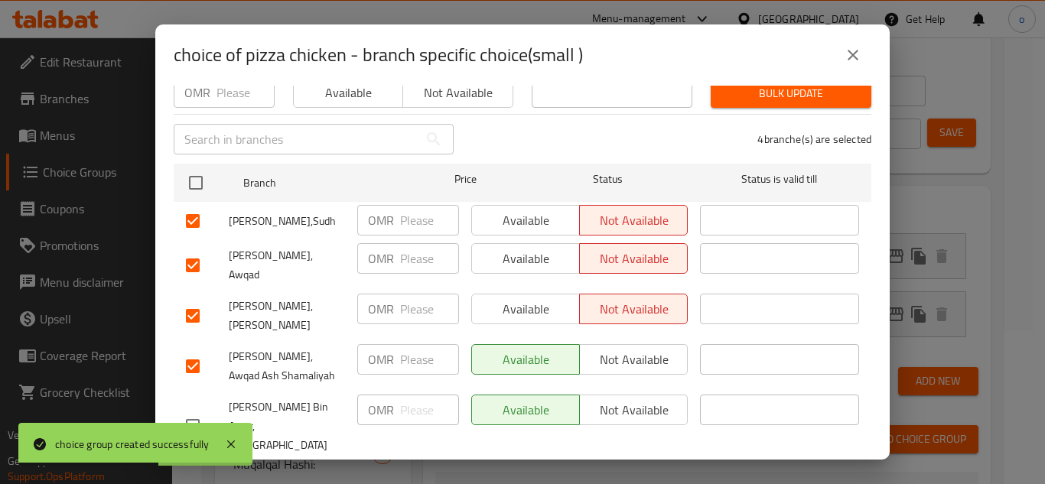
click at [624, 349] on span "Not available" at bounding box center [634, 360] width 96 height 22
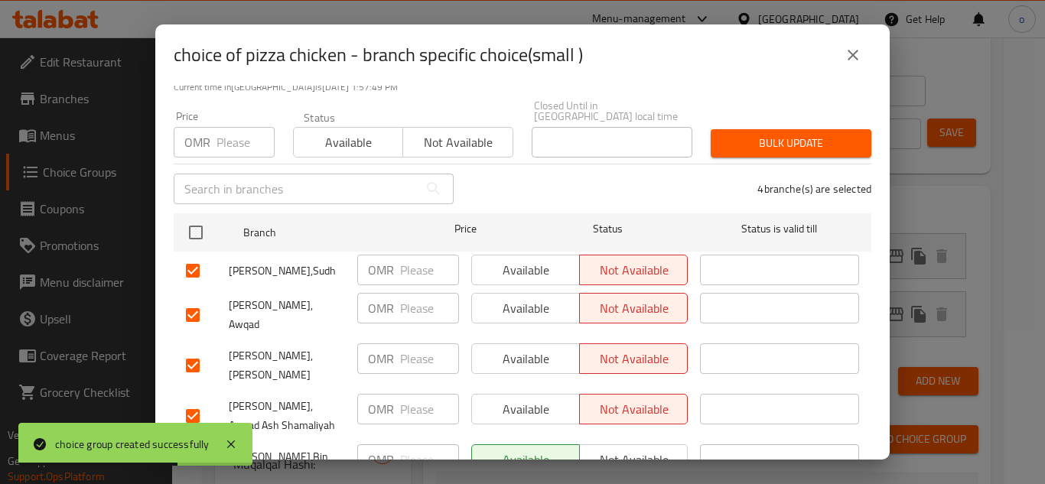
scroll to position [0, 0]
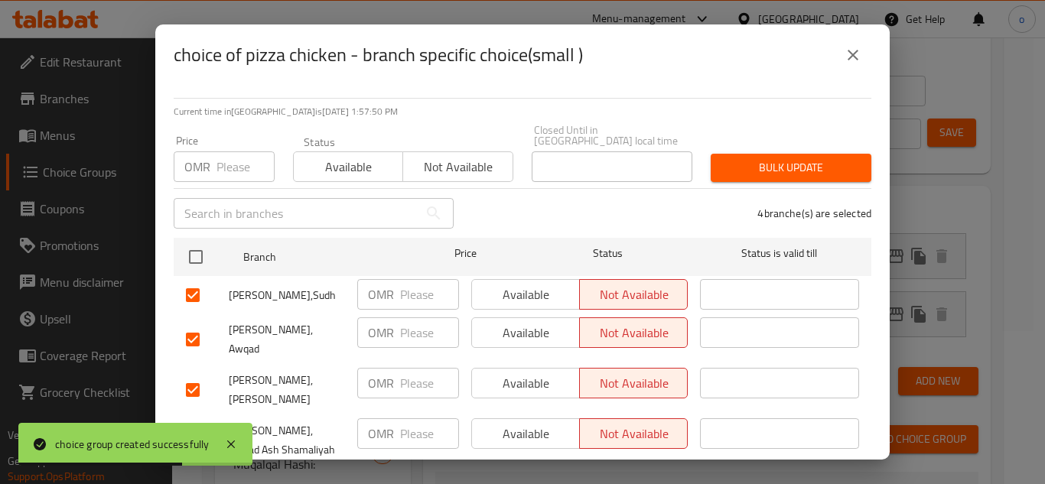
click at [753, 186] on div "4 branche(s) are selected" at bounding box center [672, 213] width 418 height 55
click at [742, 164] on span "Bulk update" at bounding box center [791, 167] width 136 height 19
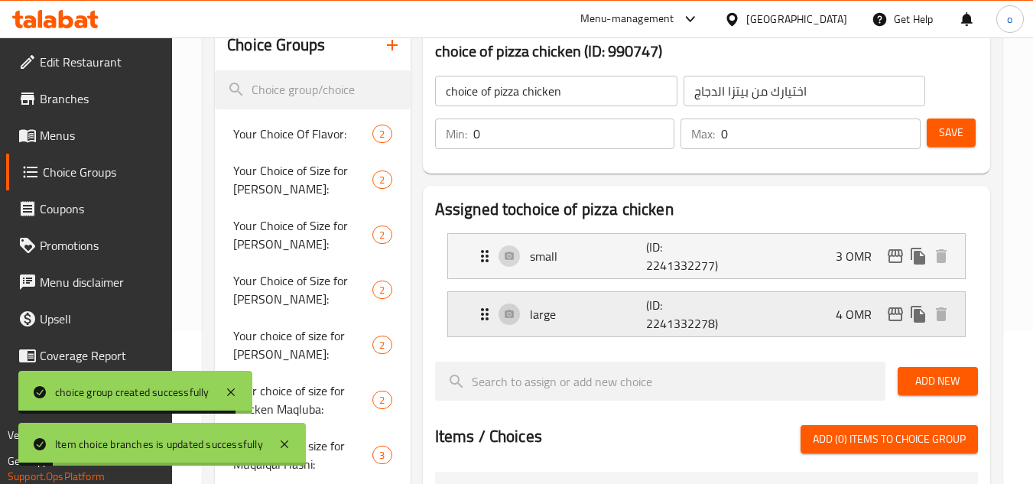
click at [901, 314] on icon "edit" at bounding box center [895, 314] width 15 height 14
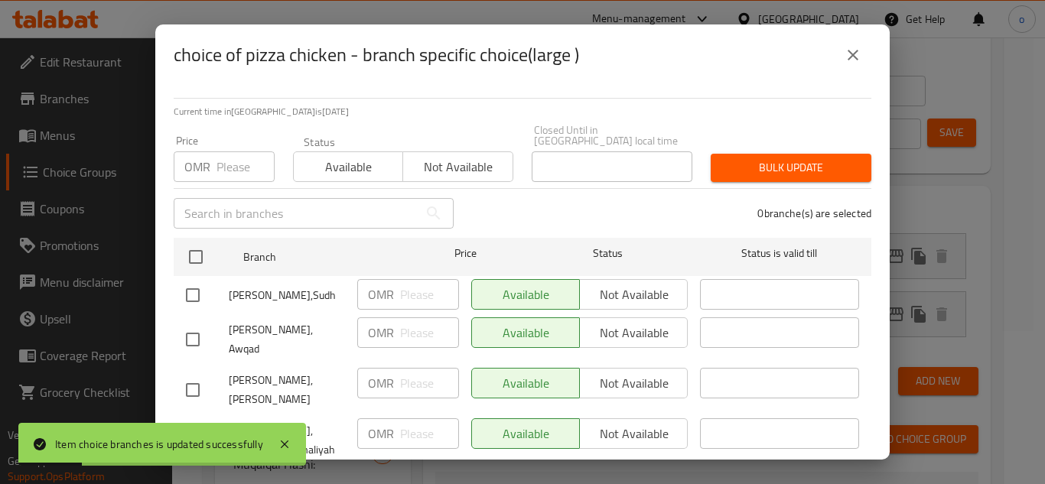
scroll to position [74, 0]
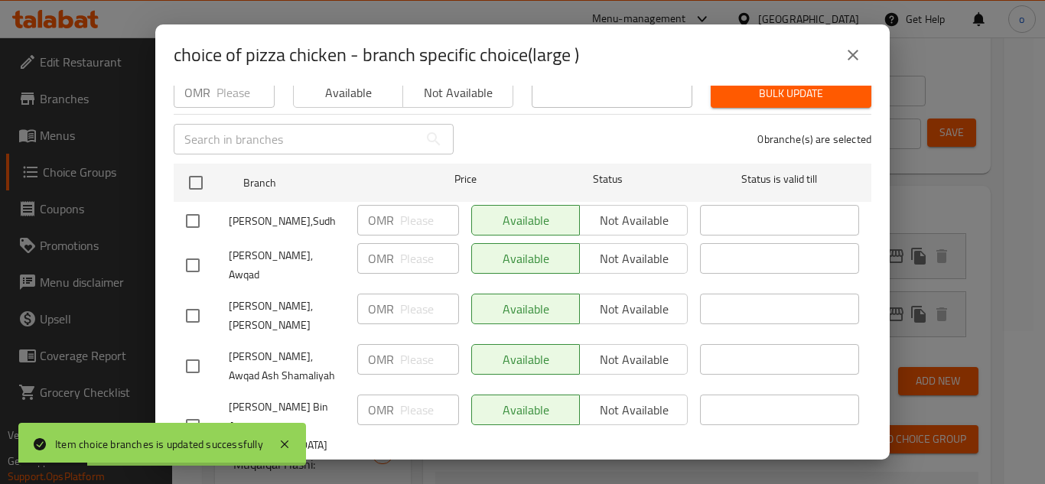
click at [192, 210] on input "checkbox" at bounding box center [193, 221] width 32 height 32
checkbox input "true"
click at [196, 256] on input "checkbox" at bounding box center [193, 265] width 32 height 32
checkbox input "true"
click at [186, 300] on input "checkbox" at bounding box center [193, 316] width 32 height 32
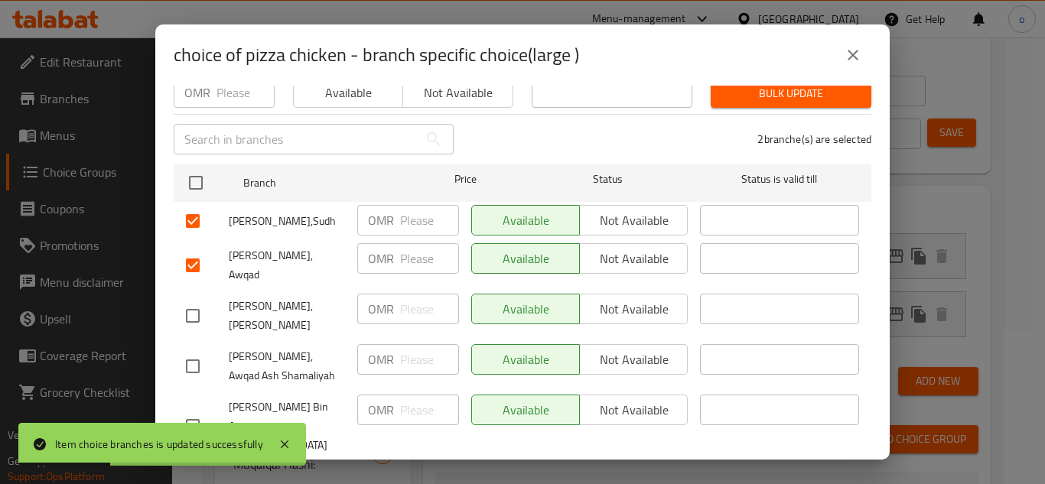
checkbox input "true"
click at [192, 350] on input "checkbox" at bounding box center [193, 366] width 32 height 32
checkbox input "true"
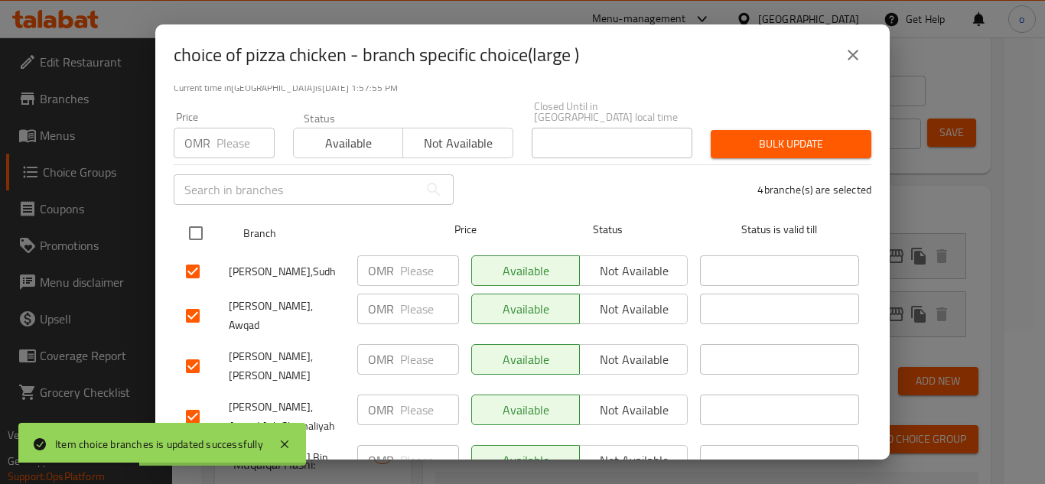
scroll to position [0, 0]
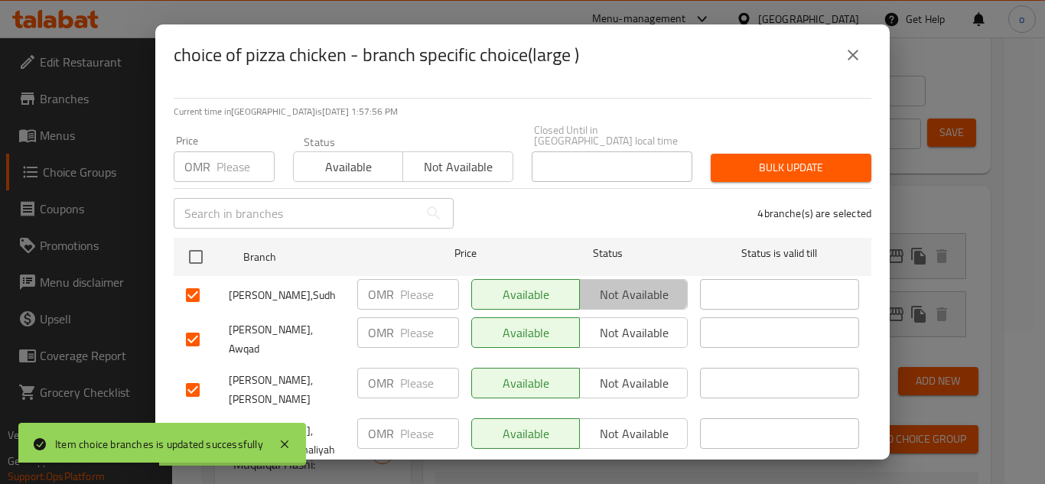
click at [624, 284] on span "Not available" at bounding box center [634, 295] width 96 height 22
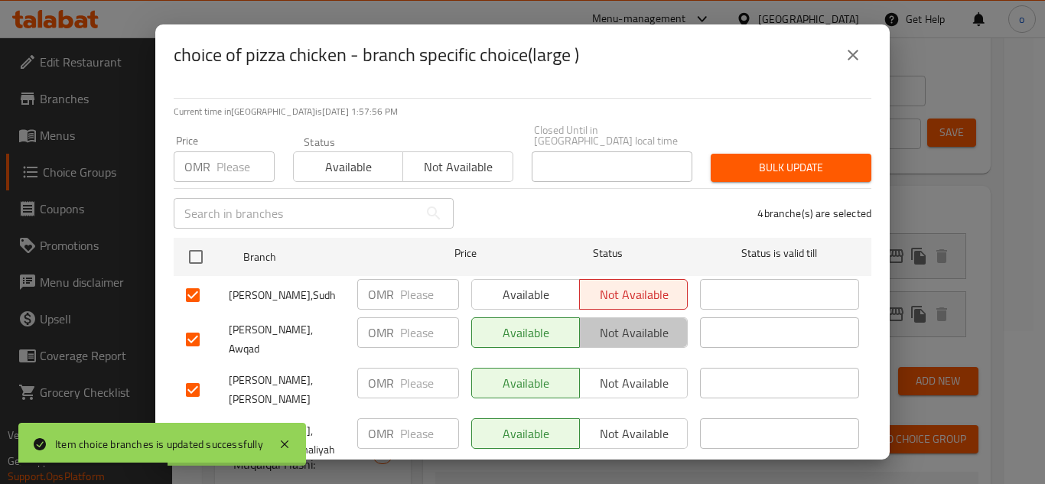
drag, startPoint x: 616, startPoint y: 334, endPoint x: 616, endPoint y: 347, distance: 12.2
click at [616, 335] on button "Not available" at bounding box center [633, 332] width 109 height 31
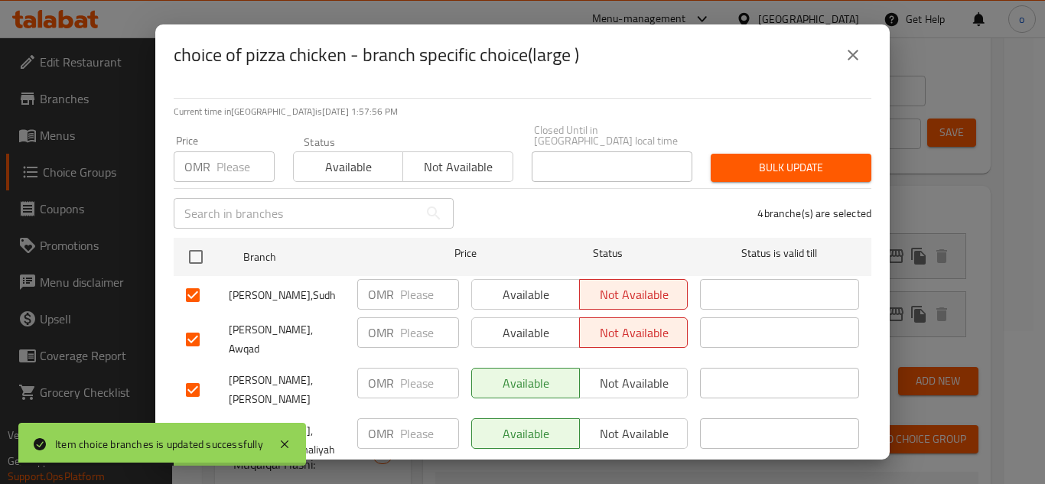
scroll to position [74, 0]
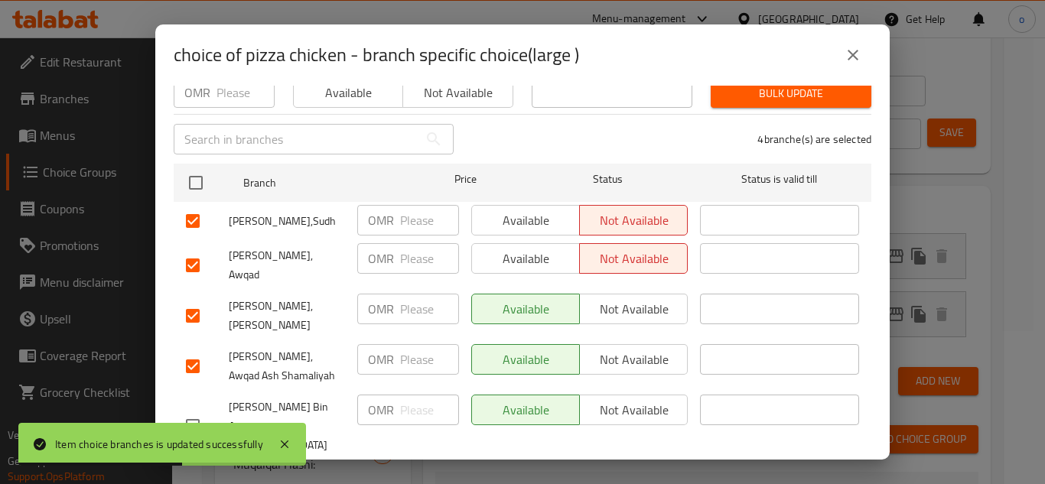
click at [630, 299] on span "Not available" at bounding box center [634, 309] width 96 height 22
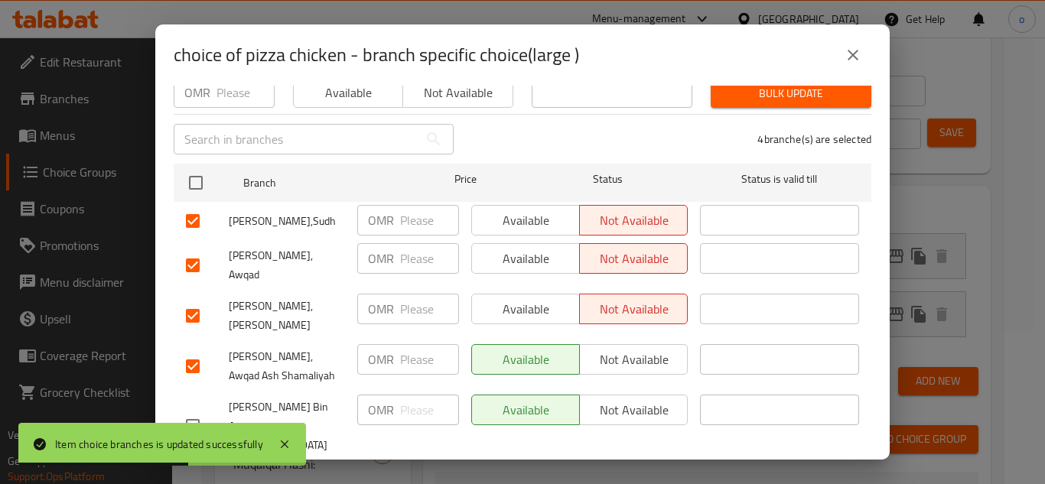
click at [626, 349] on span "Not available" at bounding box center [634, 360] width 96 height 22
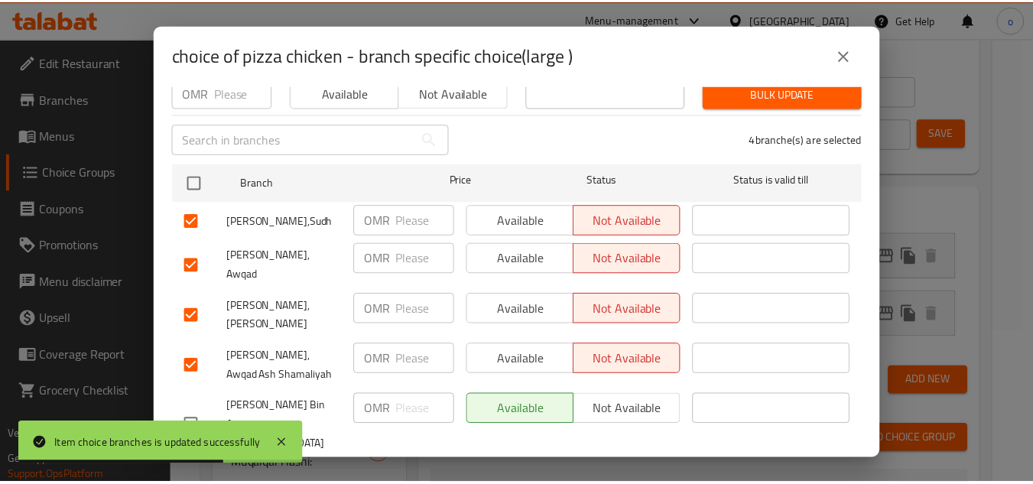
scroll to position [0, 0]
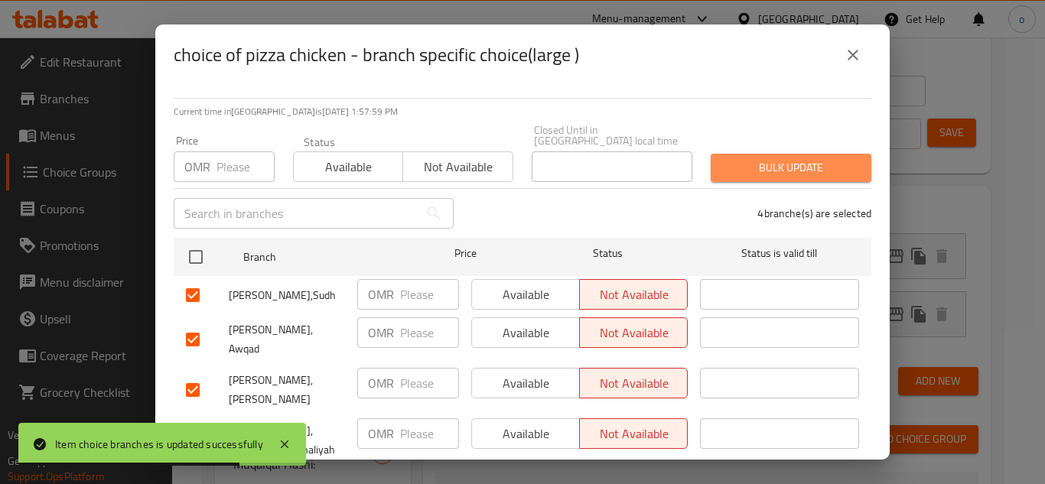
click at [788, 159] on span "Bulk update" at bounding box center [791, 167] width 136 height 19
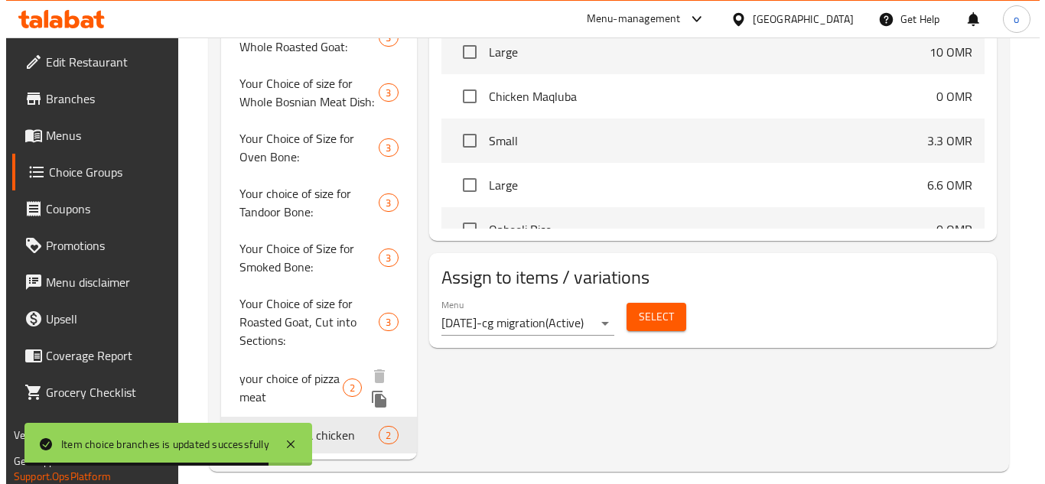
scroll to position [678, 0]
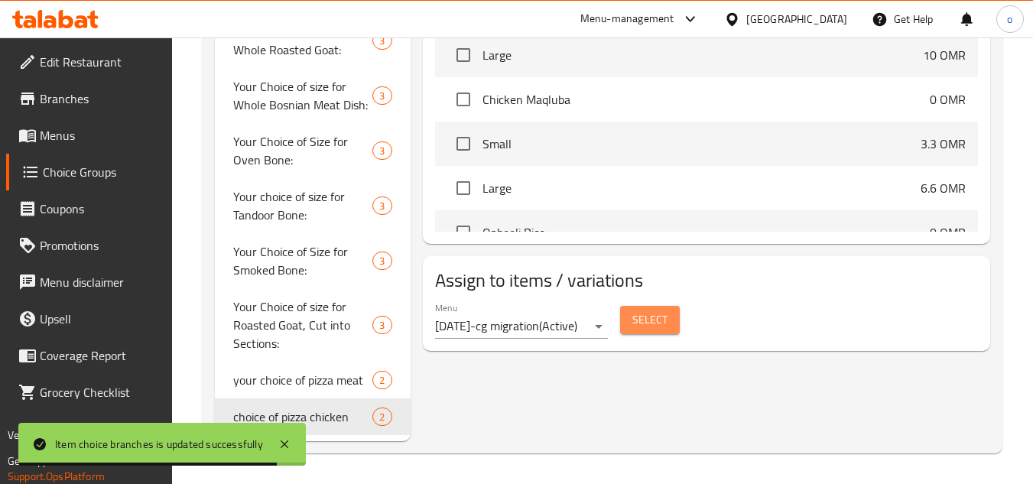
click at [669, 309] on button "Select" at bounding box center [650, 320] width 60 height 28
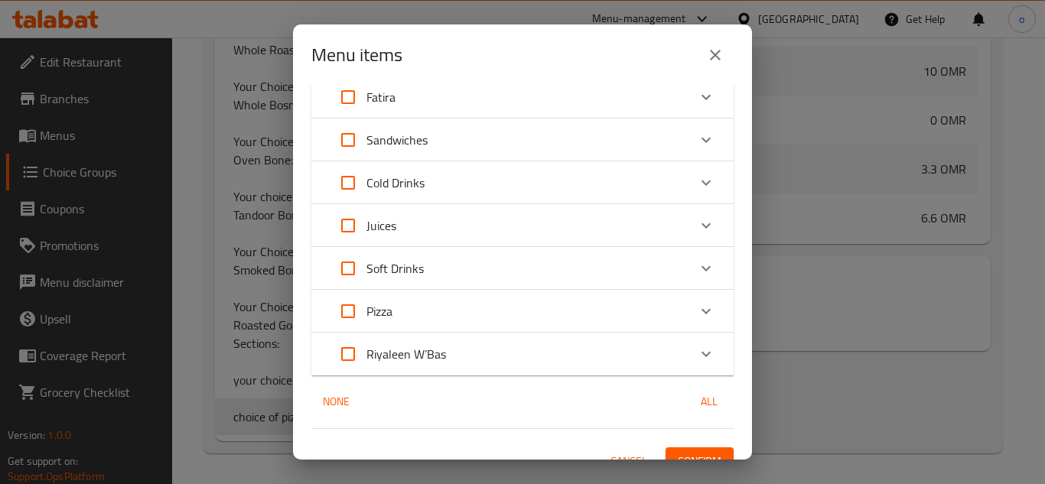
scroll to position [252, 0]
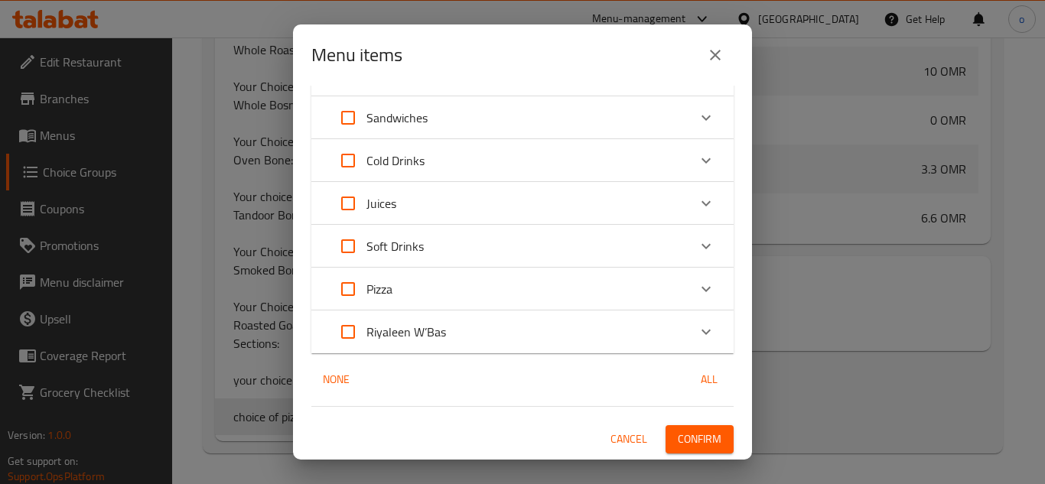
click at [400, 286] on div "Pizza" at bounding box center [509, 289] width 358 height 37
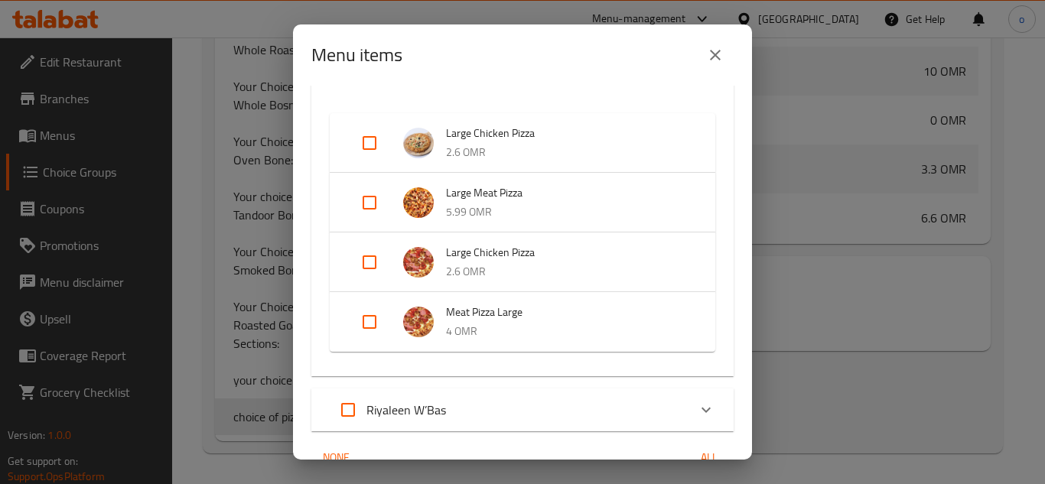
scroll to position [481, 0]
click at [399, 252] on div "Expand" at bounding box center [381, 260] width 43 height 37
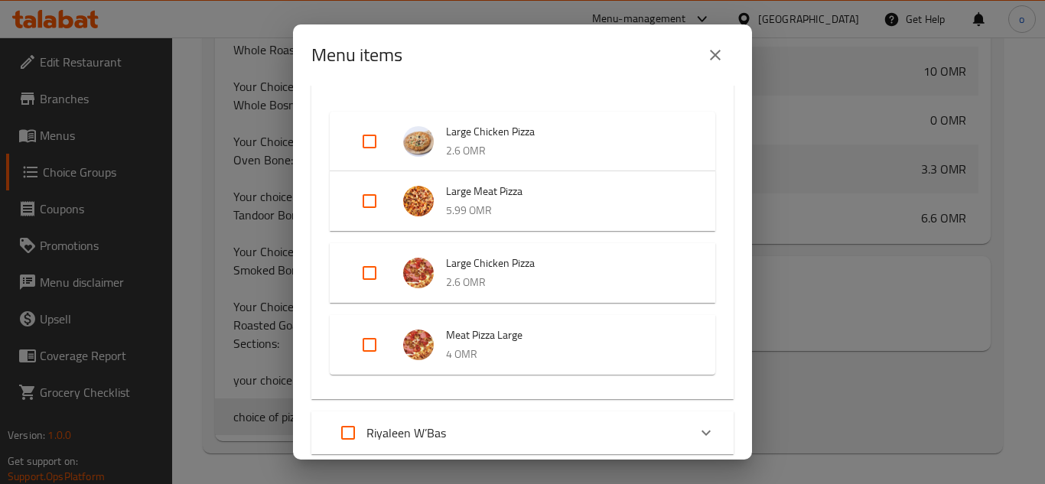
click at [361, 267] on input "Expand" at bounding box center [369, 273] width 37 height 37
checkbox input "true"
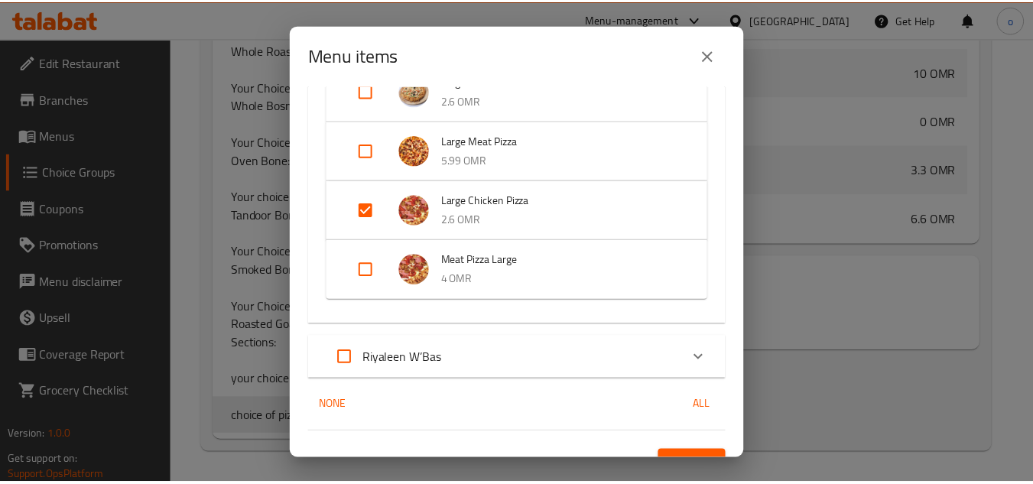
scroll to position [558, 0]
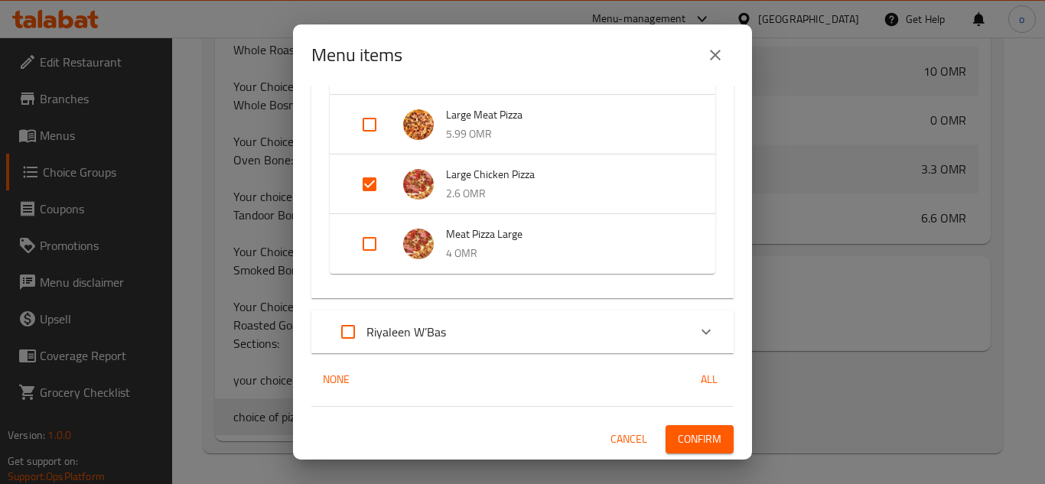
click at [665, 440] on button "Confirm" at bounding box center [699, 439] width 68 height 28
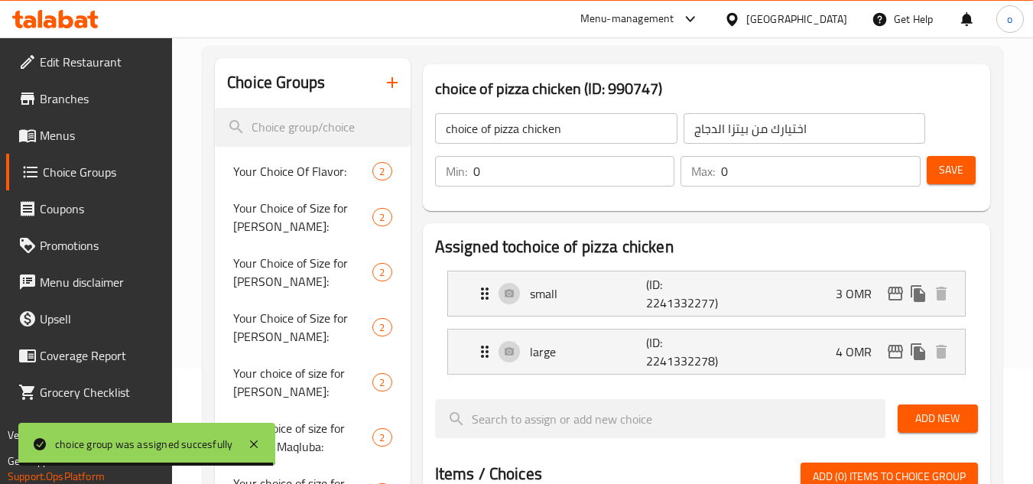
scroll to position [0, 0]
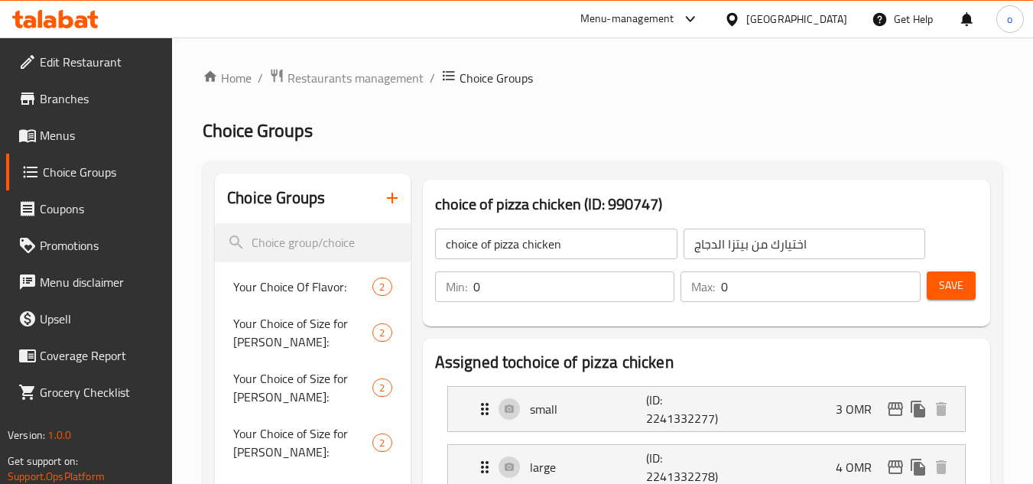
click at [395, 179] on div "Choice Groups" at bounding box center [312, 199] width 195 height 50
click at [385, 205] on icon "button" at bounding box center [392, 198] width 18 height 18
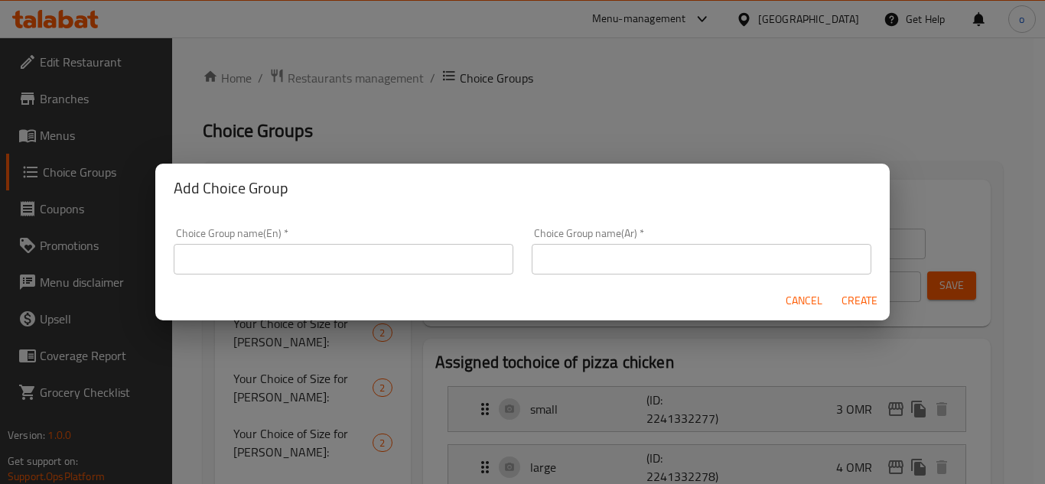
click at [318, 255] on input "text" at bounding box center [344, 259] width 340 height 31
drag, startPoint x: 320, startPoint y: 261, endPoint x: 182, endPoint y: 316, distance: 149.0
click at [320, 261] on input "text" at bounding box center [344, 259] width 340 height 31
click at [633, 259] on input "text" at bounding box center [702, 259] width 340 height 31
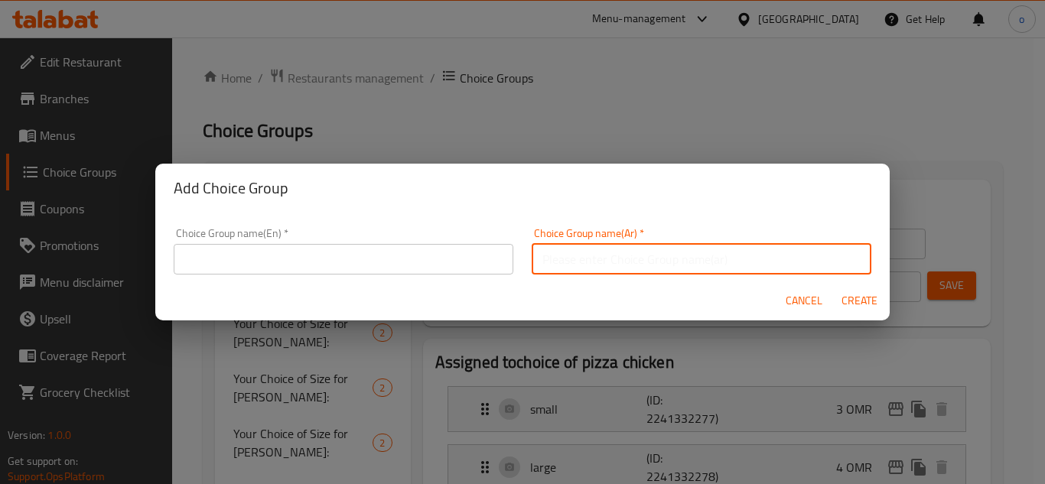
paste input "رز أبيض"
type input "رز أبيض"
click at [454, 253] on input "text" at bounding box center [344, 259] width 340 height 31
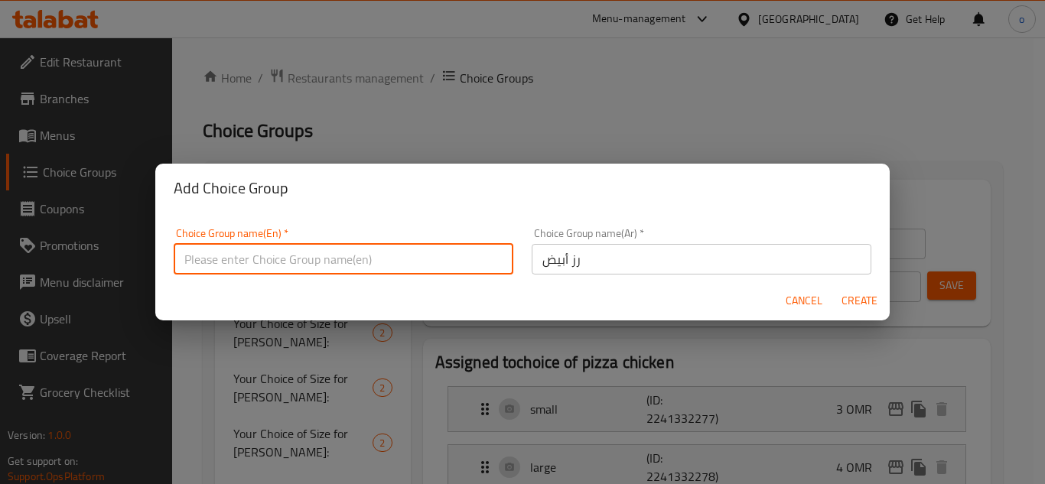
click at [340, 262] on input "text" at bounding box center [344, 259] width 340 height 31
paste input "White Rice"
click at [185, 265] on input "White Rice" at bounding box center [344, 259] width 340 height 31
type input "choices of size White Rice"
click at [591, 252] on input "رز أبيض" at bounding box center [702, 259] width 340 height 31
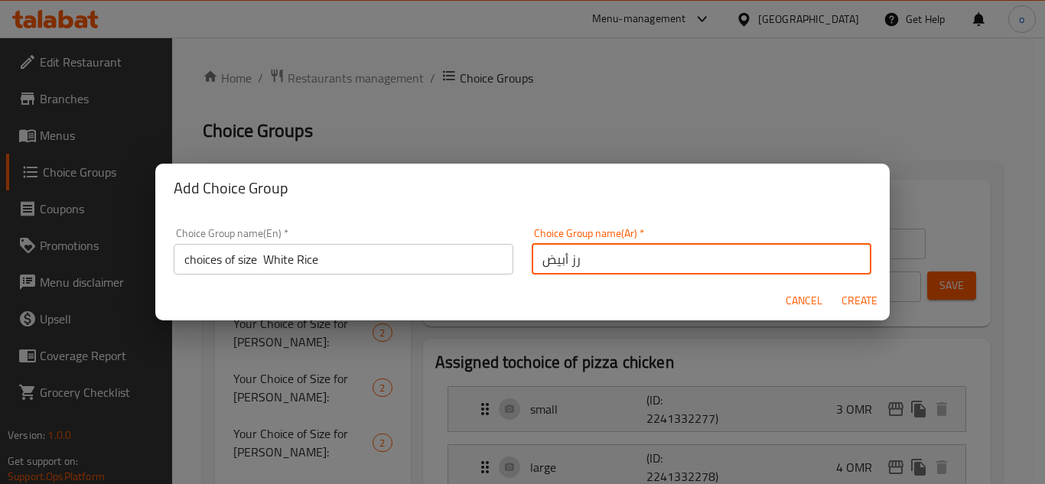
click at [581, 277] on div "Choice Group name(Ar)   * رز أبيض Choice Group name(Ar) *" at bounding box center [701, 251] width 358 height 65
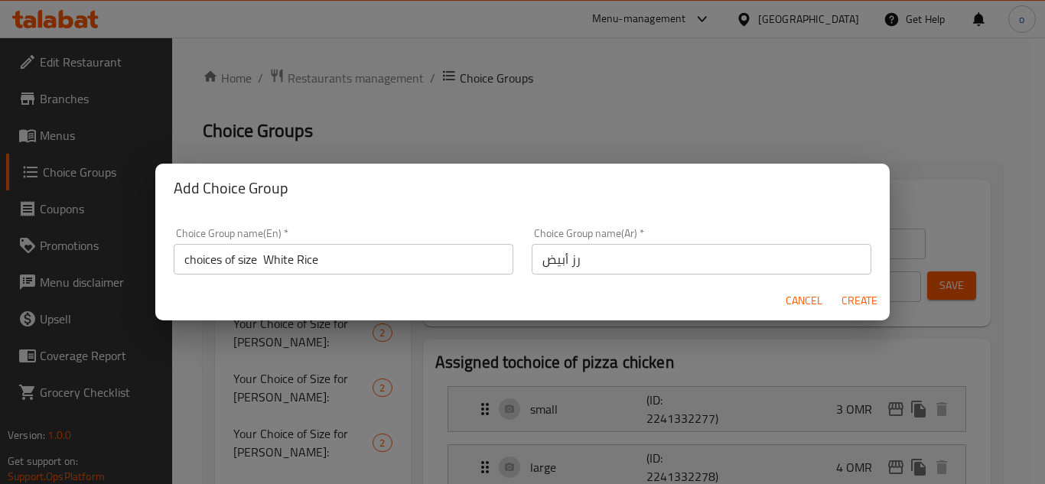
click at [617, 248] on input "رز أبيض" at bounding box center [702, 259] width 340 height 31
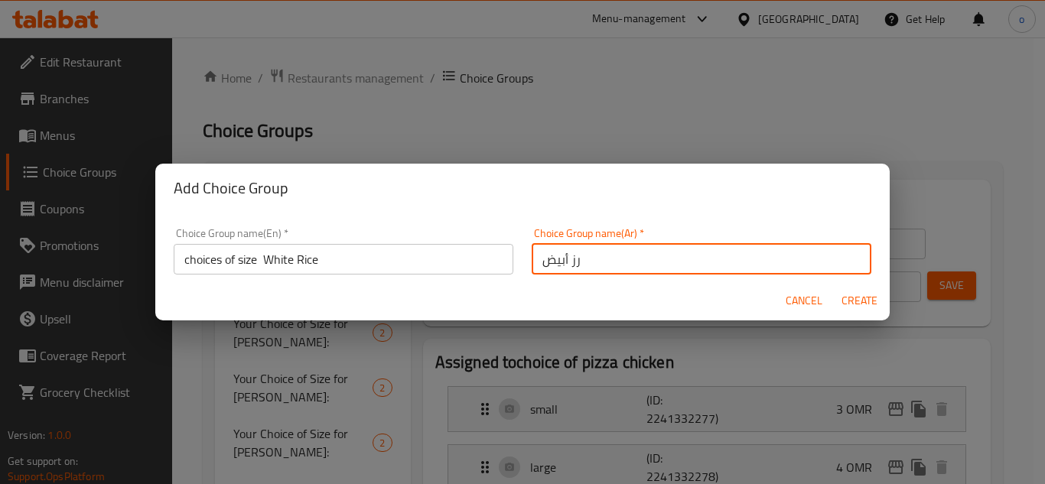
click at [610, 251] on input "رز أبيض" at bounding box center [702, 259] width 340 height 31
click at [848, 262] on input "رز أبيض" at bounding box center [702, 259] width 340 height 31
click at [805, 262] on input "رز أبيض" at bounding box center [702, 259] width 340 height 31
type input "رز أبيض الاختيار من"
click at [849, 300] on span "Create" at bounding box center [859, 300] width 37 height 19
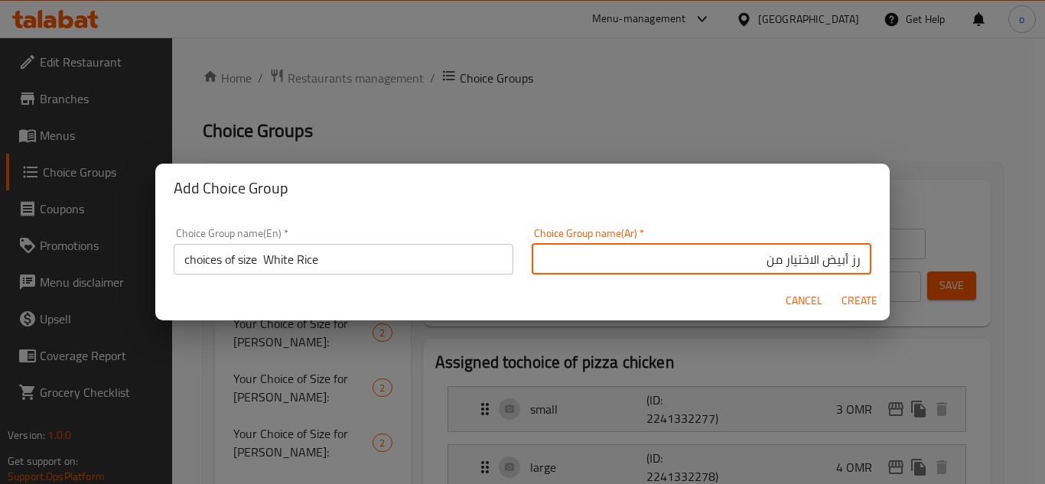
type input "choices of size White Rice"
type input "رز أبيض الاختيار من"
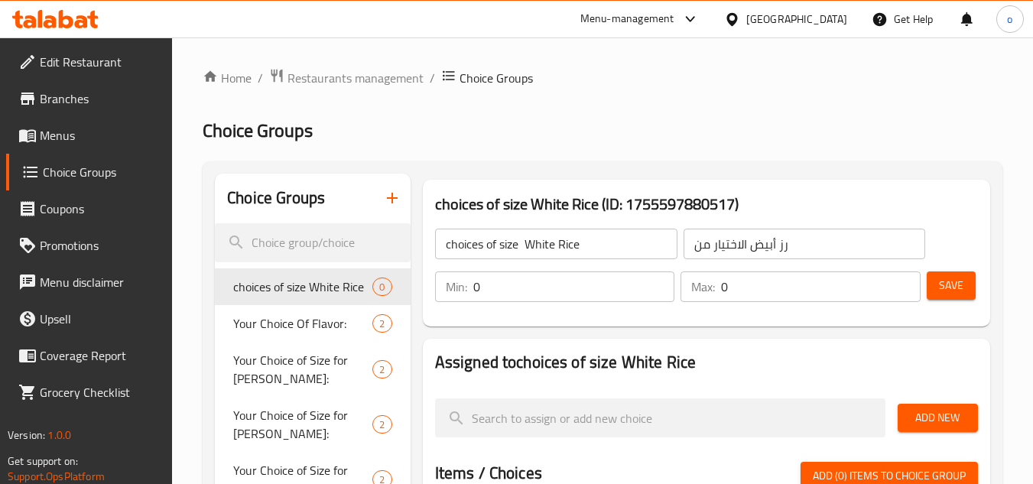
click at [573, 318] on div "choices of size White Rice ​ رز أبيض الاختيار من ​ Min: 0 ​ Max: 0 ​ Save" at bounding box center [706, 265] width 555 height 110
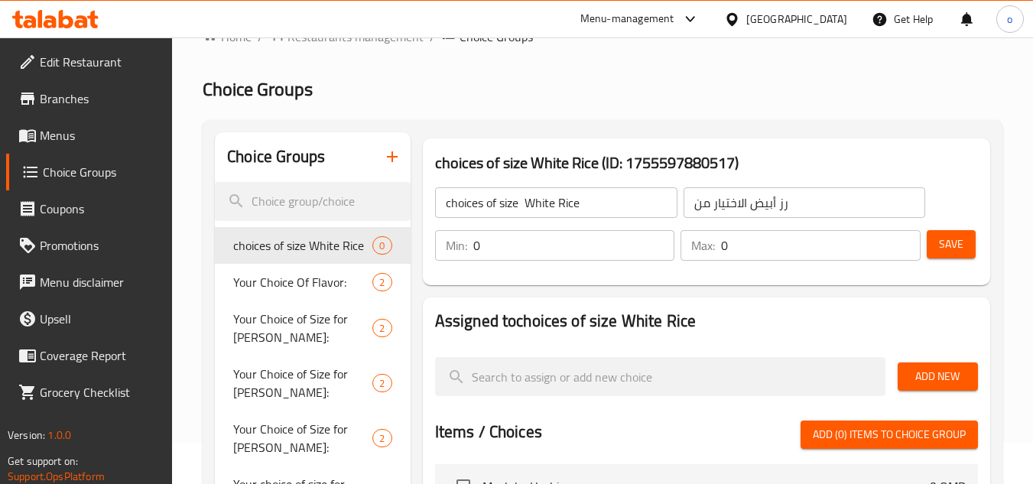
scroll to position [76, 0]
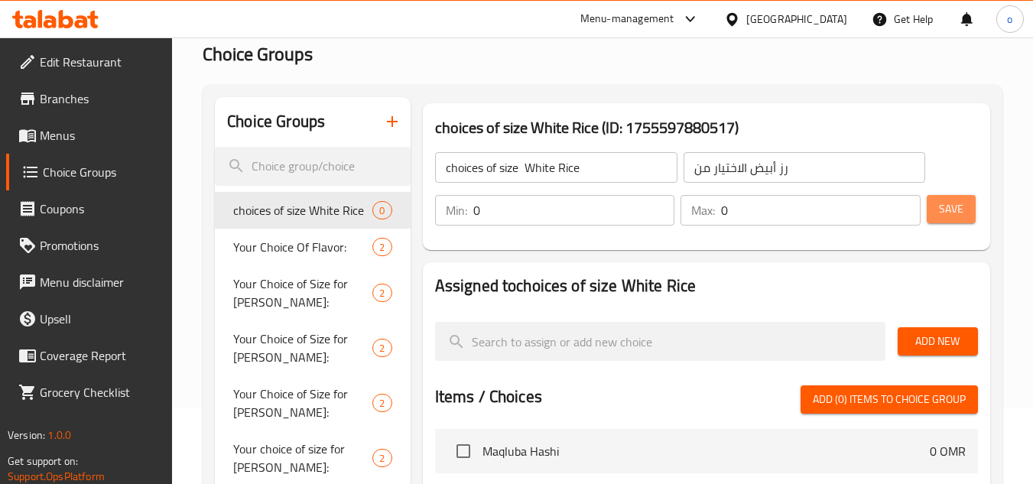
click at [961, 203] on span "Save" at bounding box center [951, 209] width 24 height 19
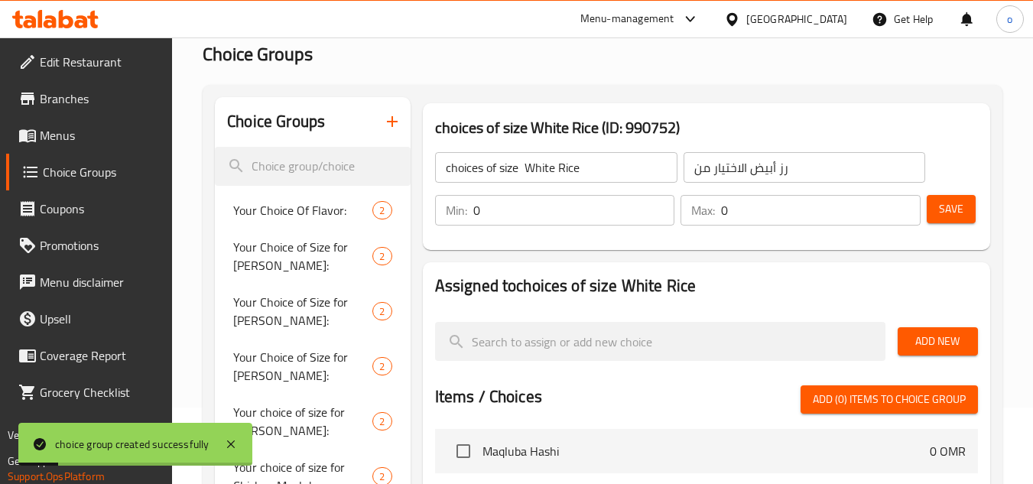
click at [939, 338] on span "Add New" at bounding box center [938, 341] width 56 height 19
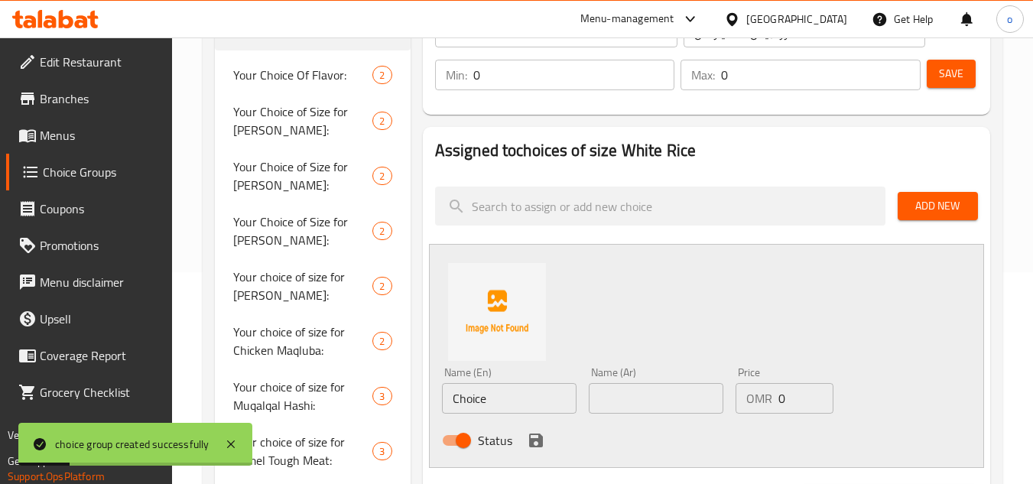
scroll to position [382, 0]
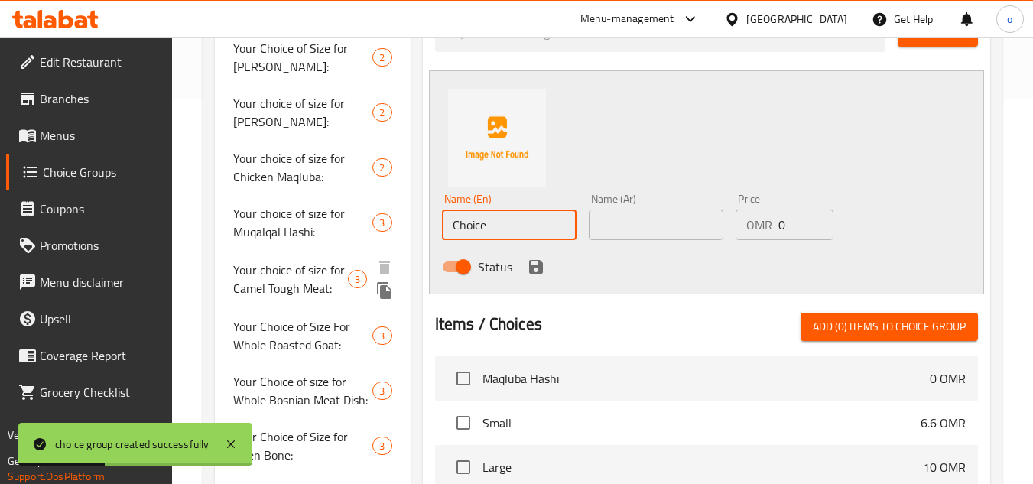
drag, startPoint x: 532, startPoint y: 234, endPoint x: 548, endPoint y: 244, distance: 18.2
click at [307, 256] on div "Choice Groups Your Choice Of Flavor: 2 Your Choice of Size for Kabsa Bin Amer: …" at bounding box center [606, 280] width 782 height 985
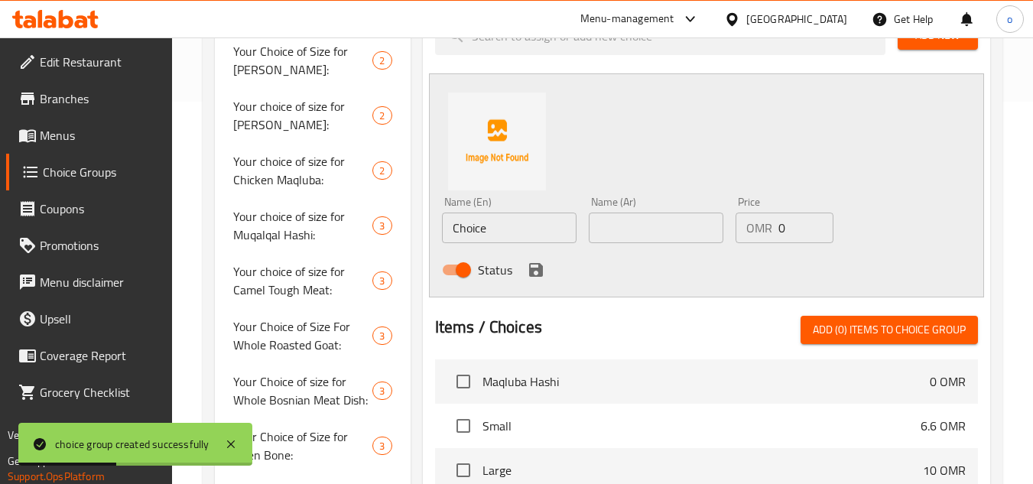
click at [567, 270] on div "Status" at bounding box center [656, 269] width 441 height 41
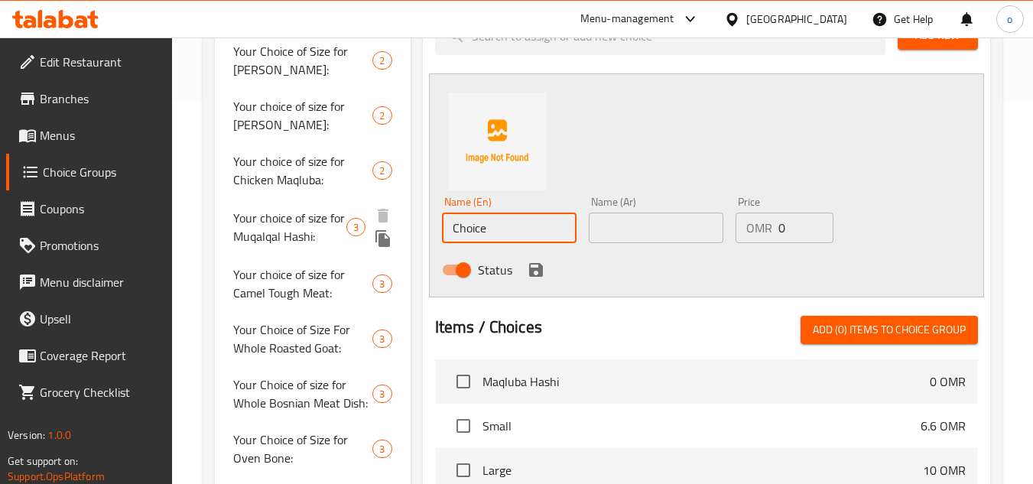
scroll to position [386, 0]
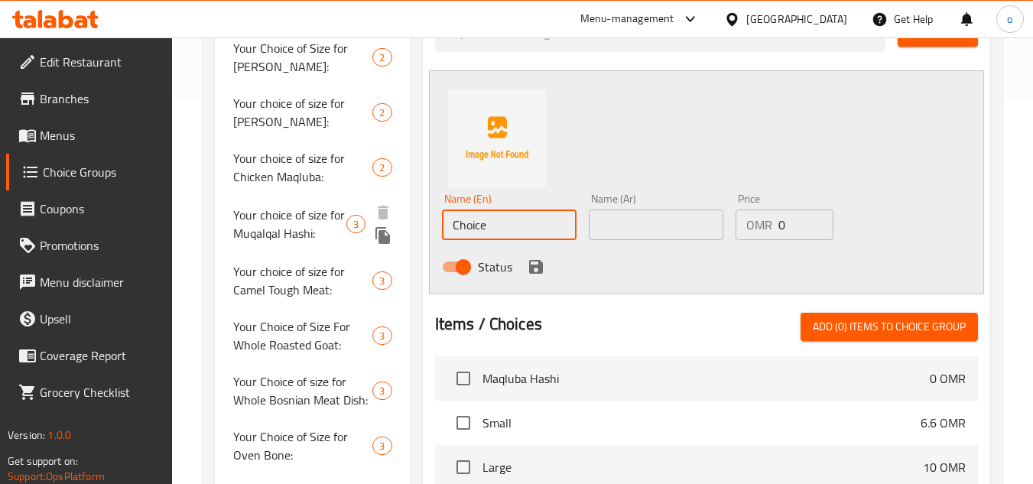
drag, startPoint x: 504, startPoint y: 226, endPoint x: 406, endPoint y: 245, distance: 99.6
click at [406, 245] on div "Choice Groups Your Choice Of Flavor: 2 Your Choice of Size for Kabsa Bin Amer: …" at bounding box center [606, 280] width 782 height 985
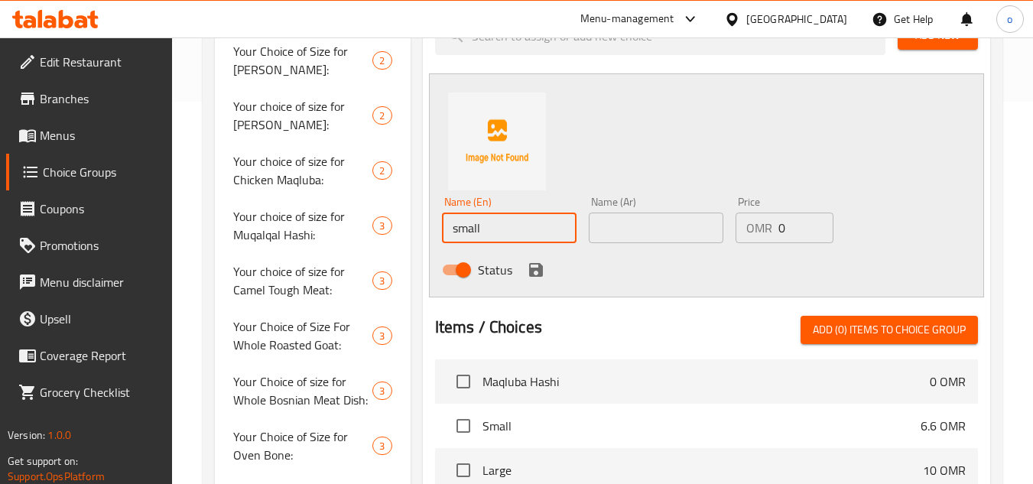
type input "small"
click at [656, 213] on input "text" at bounding box center [656, 228] width 135 height 31
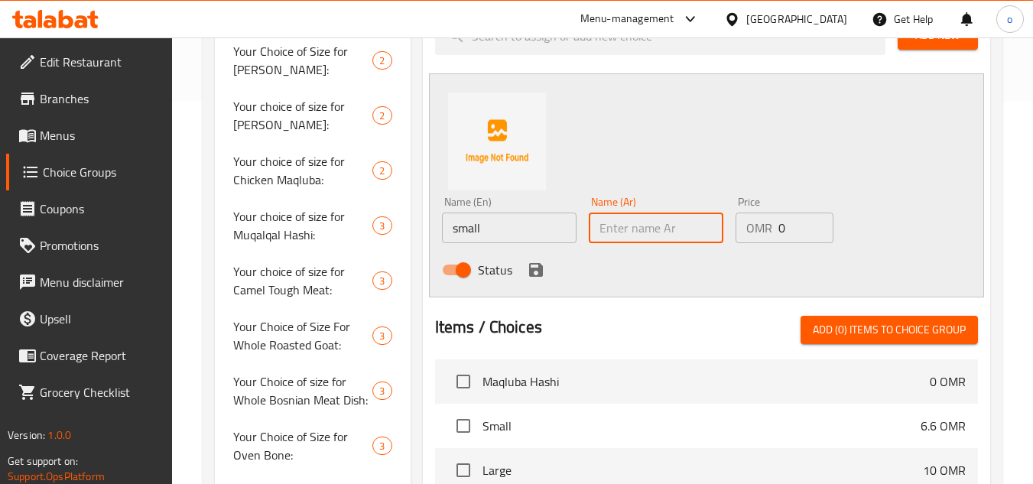
click at [645, 232] on input "text" at bounding box center [656, 228] width 135 height 31
drag, startPoint x: 636, startPoint y: 226, endPoint x: 552, endPoint y: 233, distance: 83.6
click at [552, 233] on div "Name (En) small Name (En) Name (Ar) غير Name (Ar) Price OMR 0 Price Status" at bounding box center [656, 240] width 441 height 100
type input "صغير"
click at [566, 268] on div "Status" at bounding box center [656, 269] width 441 height 41
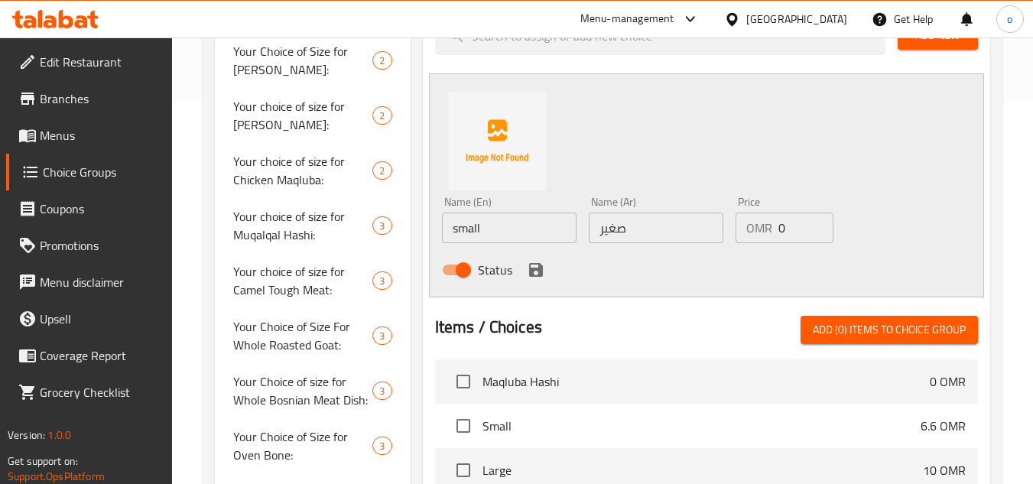
click at [535, 255] on div "Status" at bounding box center [656, 269] width 441 height 41
click at [534, 265] on icon "save" at bounding box center [536, 270] width 14 height 14
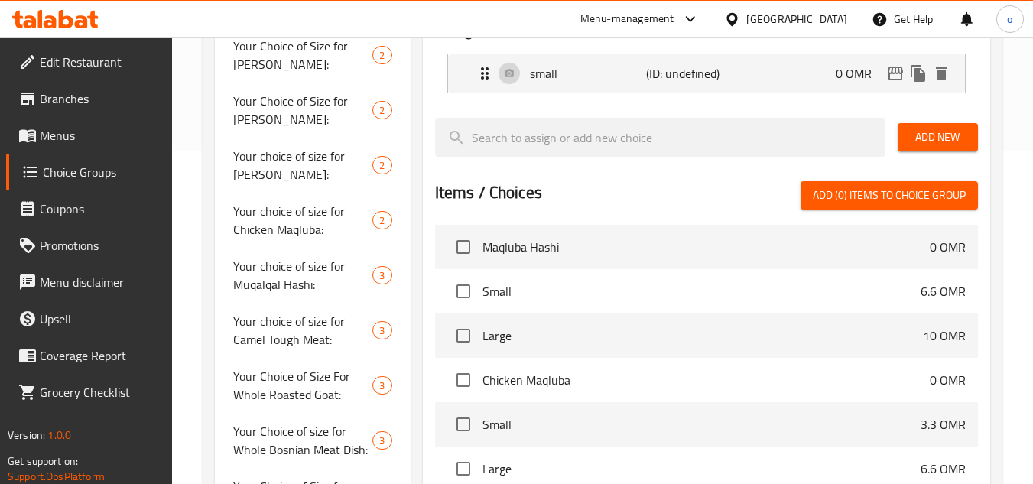
scroll to position [306, 0]
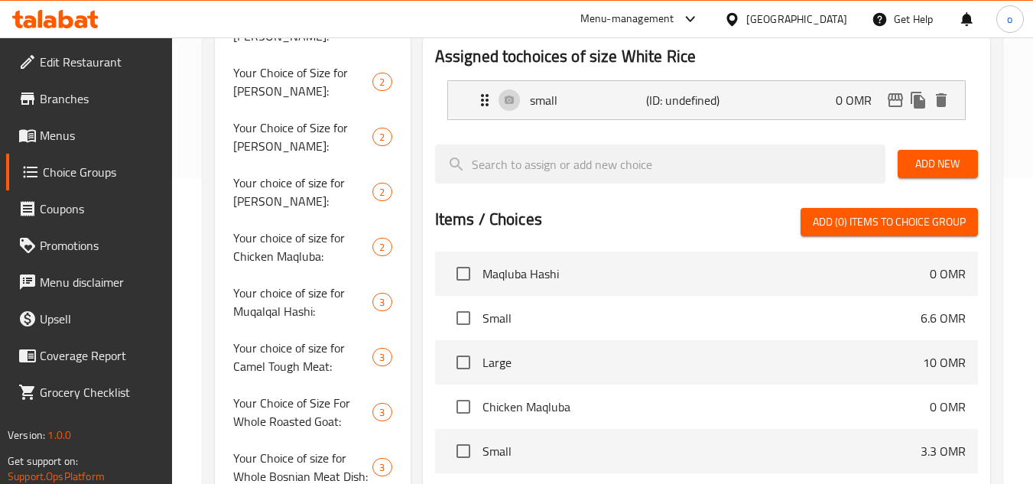
click at [943, 161] on span "Add New" at bounding box center [938, 164] width 56 height 19
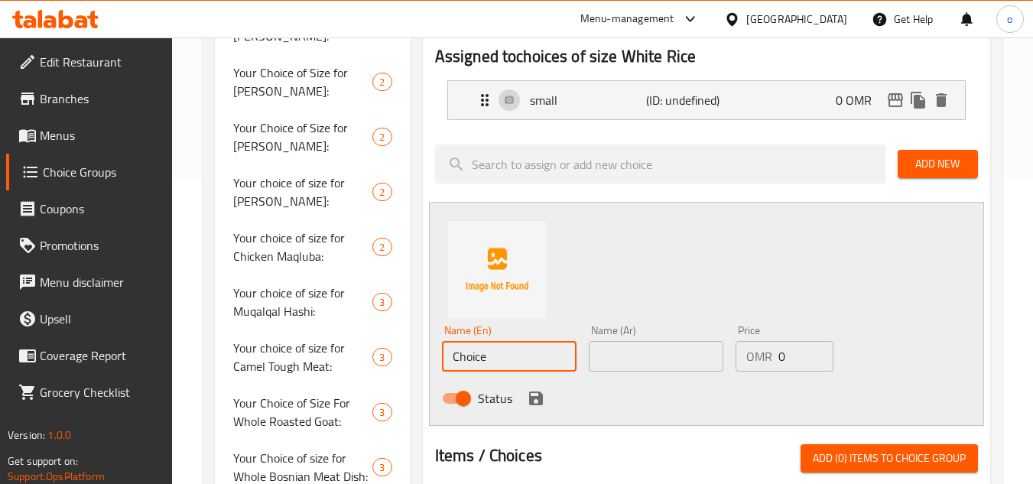
scroll to position [309, 0]
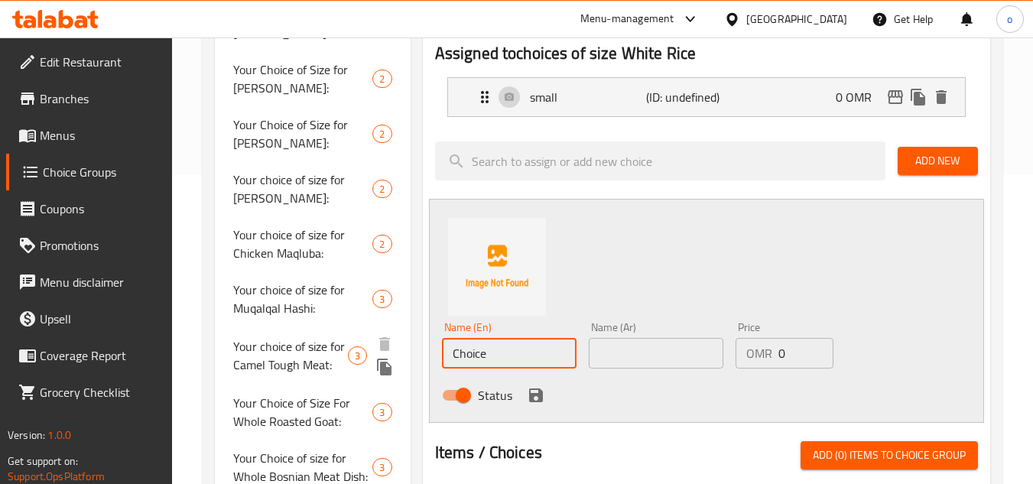
drag, startPoint x: 509, startPoint y: 356, endPoint x: 390, endPoint y: 366, distance: 119.8
click at [379, 370] on div "Choice Groups Your Choice Of Flavor: 2 Your Choice of Size for Kabsa Bin Amer: …" at bounding box center [606, 381] width 782 height 1033
type input ";"
type input "م"
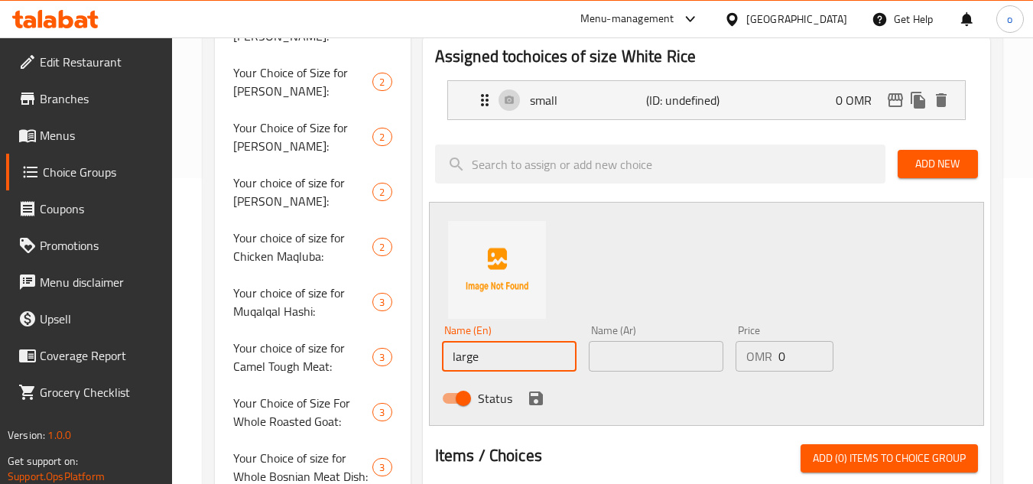
type input "large"
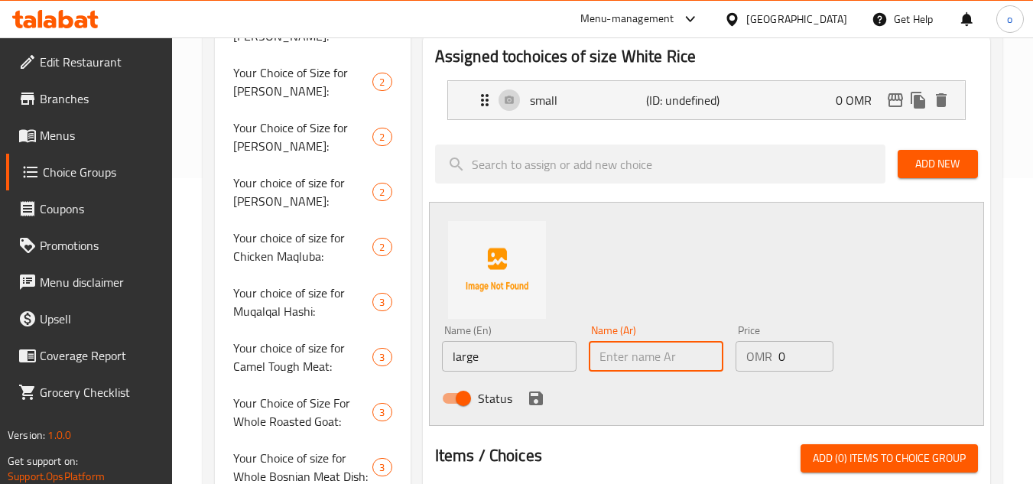
click at [672, 359] on input "text" at bounding box center [656, 356] width 135 height 31
type input ";"
type input "كبير"
click at [591, 392] on div "Status" at bounding box center [656, 398] width 441 height 41
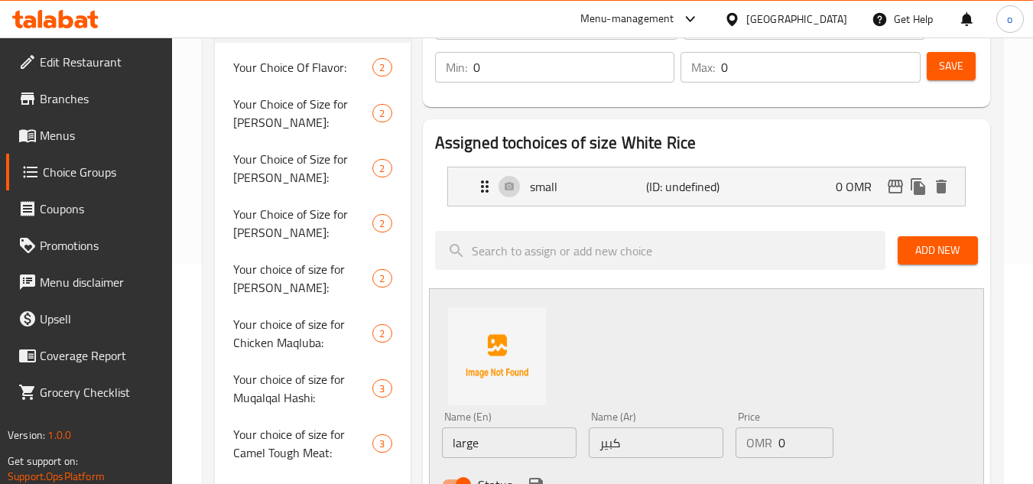
scroll to position [153, 0]
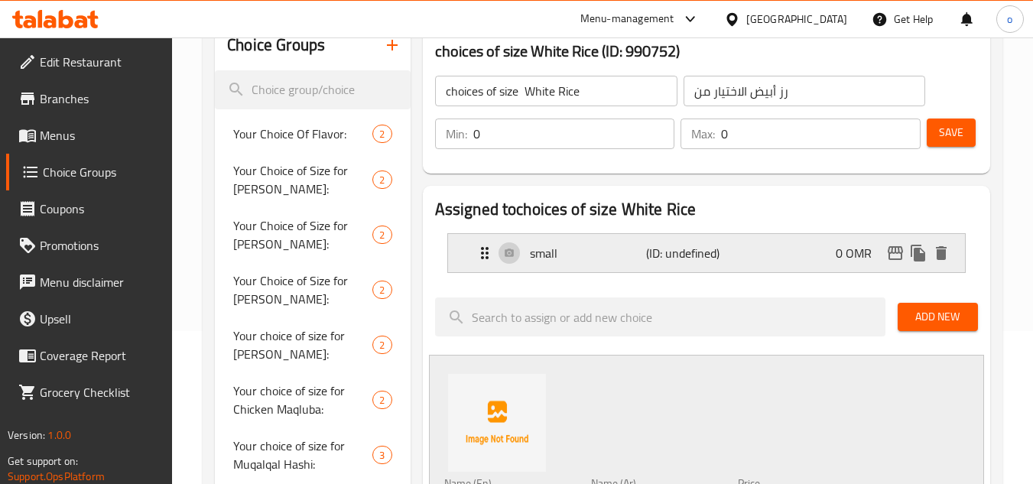
click at [721, 258] on p "(ID: undefined)" at bounding box center [685, 253] width 78 height 18
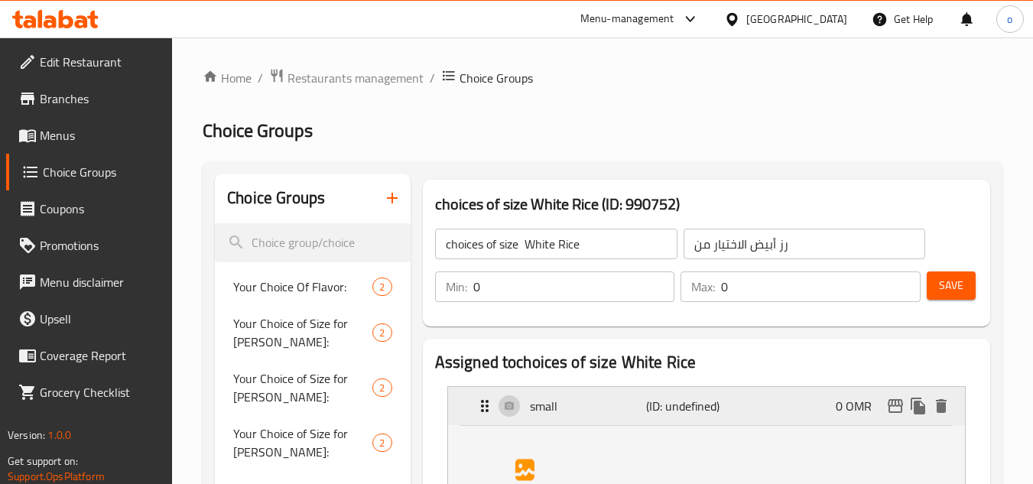
scroll to position [229, 0]
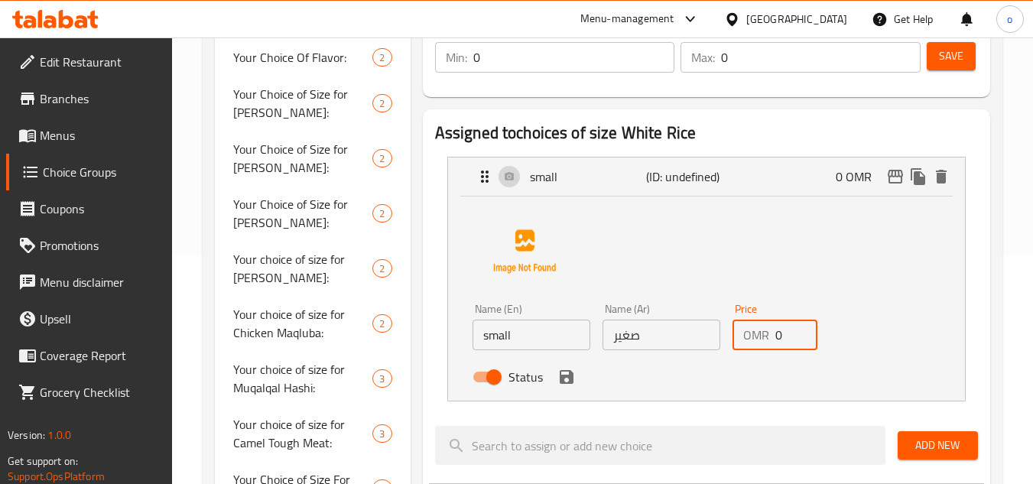
drag, startPoint x: 780, startPoint y: 330, endPoint x: 746, endPoint y: 343, distance: 36.5
click at [746, 343] on div "OMR 0 Price" at bounding box center [776, 335] width 86 height 31
paste input "1.30"
type input "1.300"
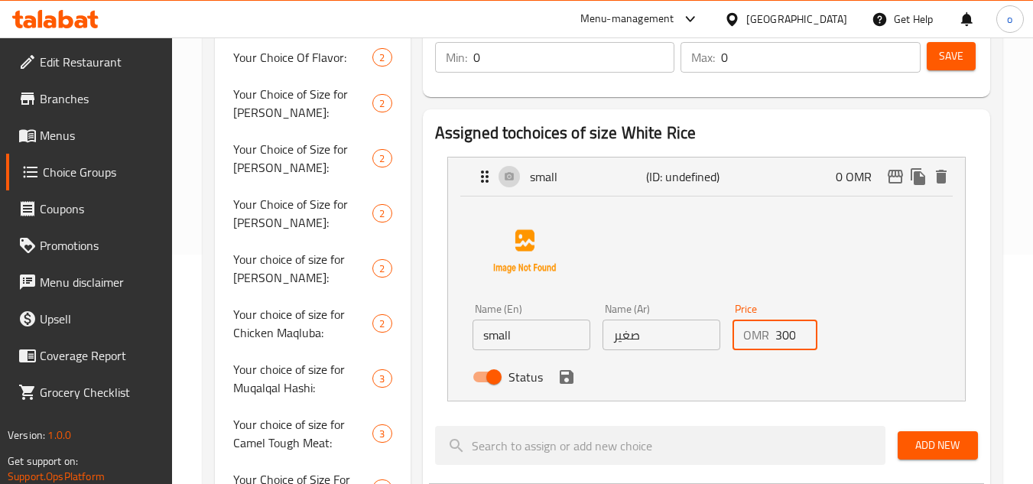
click at [786, 340] on input "1.300" at bounding box center [797, 335] width 43 height 31
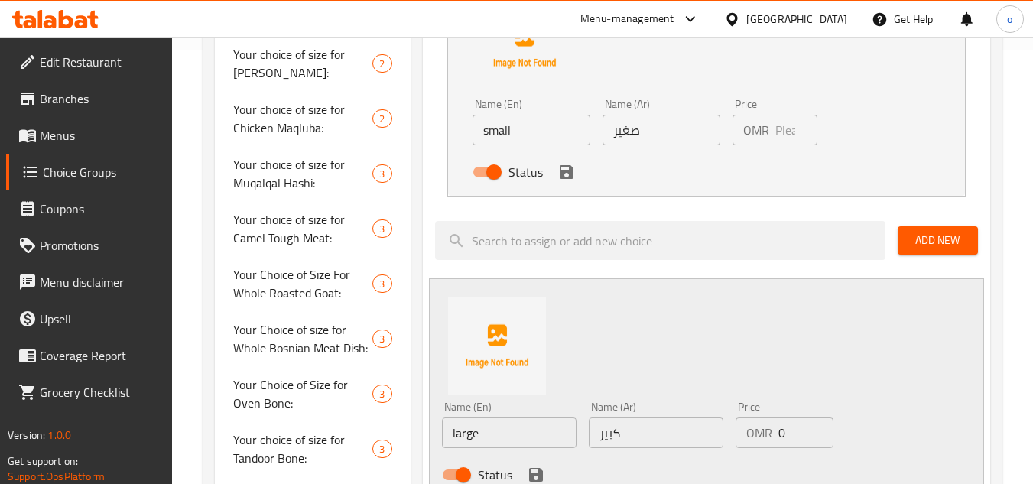
scroll to position [459, 0]
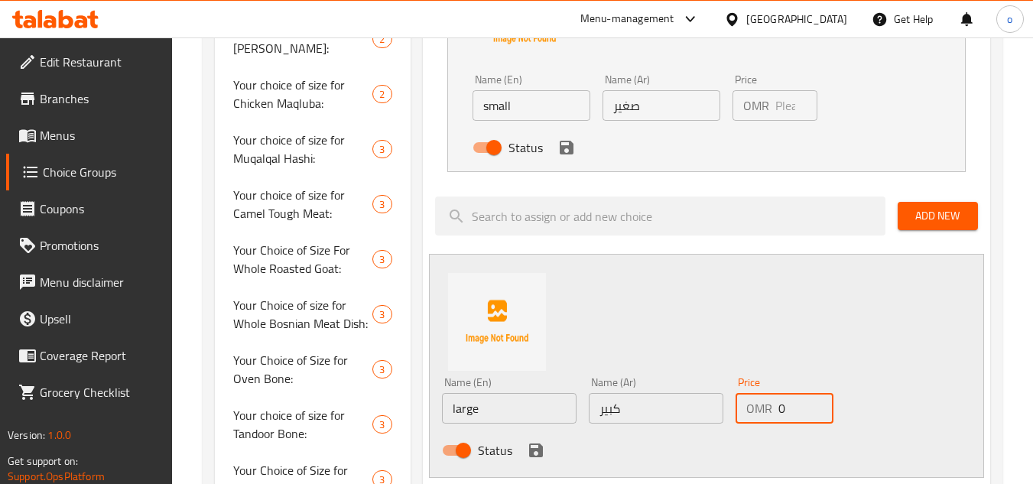
drag, startPoint x: 784, startPoint y: 407, endPoint x: 711, endPoint y: 422, distance: 74.3
click at [711, 422] on div "Name (En) large Name (En) Name (Ar) كبير Name (Ar) Price OMR 0 Price Status" at bounding box center [656, 421] width 441 height 100
paste input "1.30"
type input "1.300"
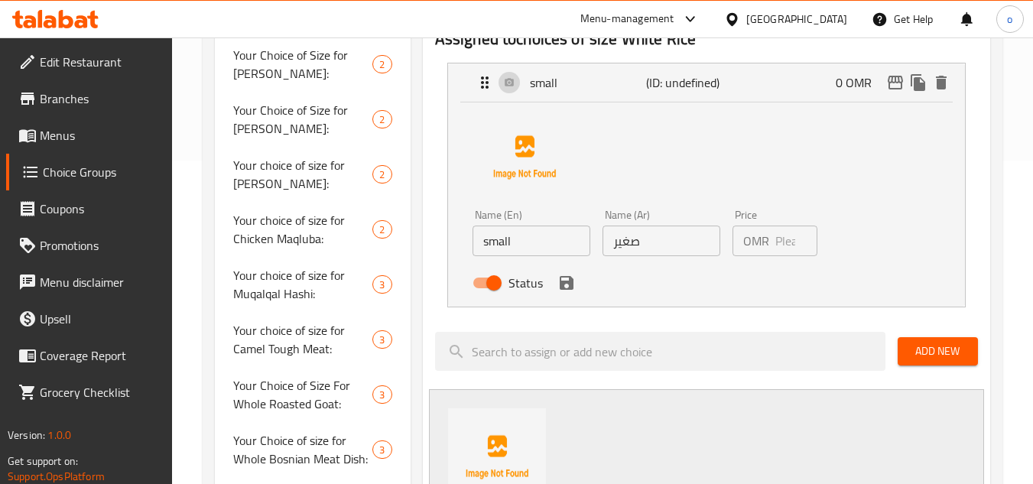
scroll to position [306, 0]
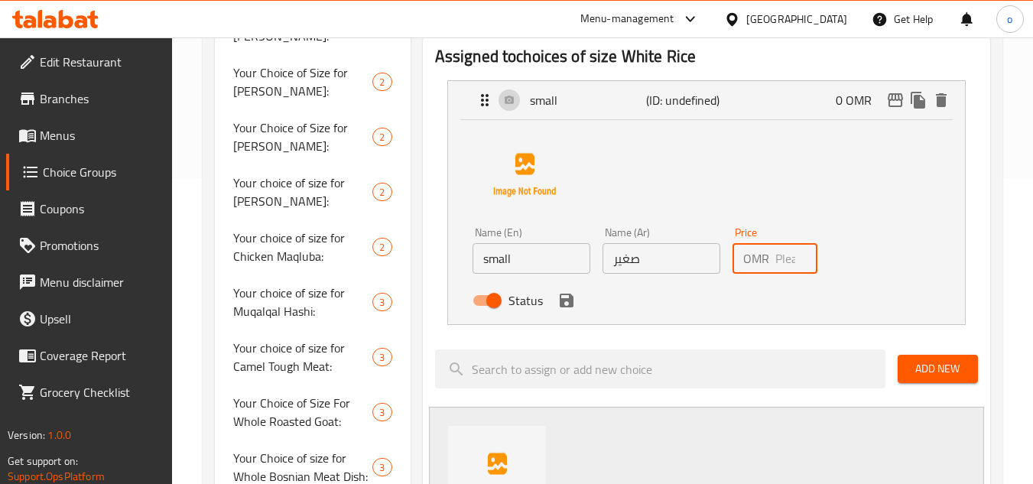
click at [785, 259] on input "number" at bounding box center [797, 258] width 43 height 31
paste input "0.700"
click at [574, 304] on icon "save" at bounding box center [567, 300] width 18 height 18
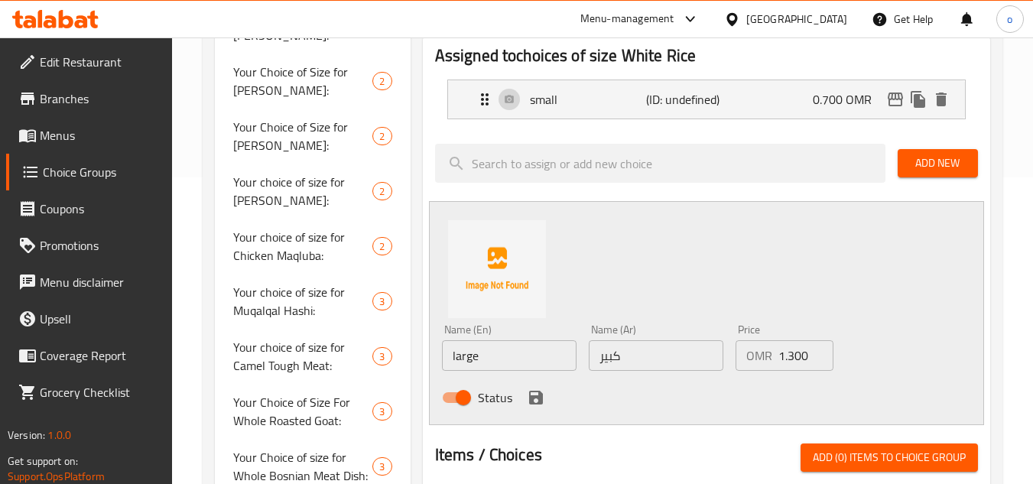
type input "0.700"
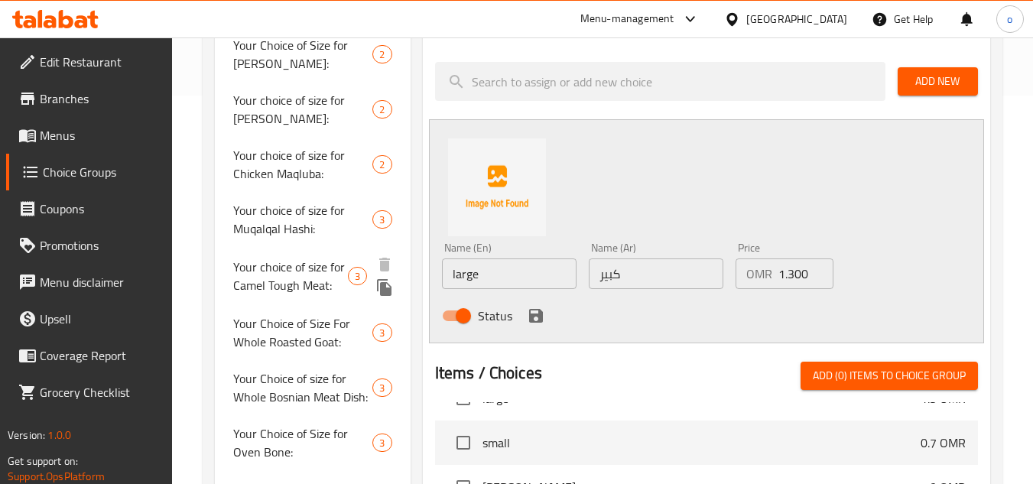
scroll to position [382, 0]
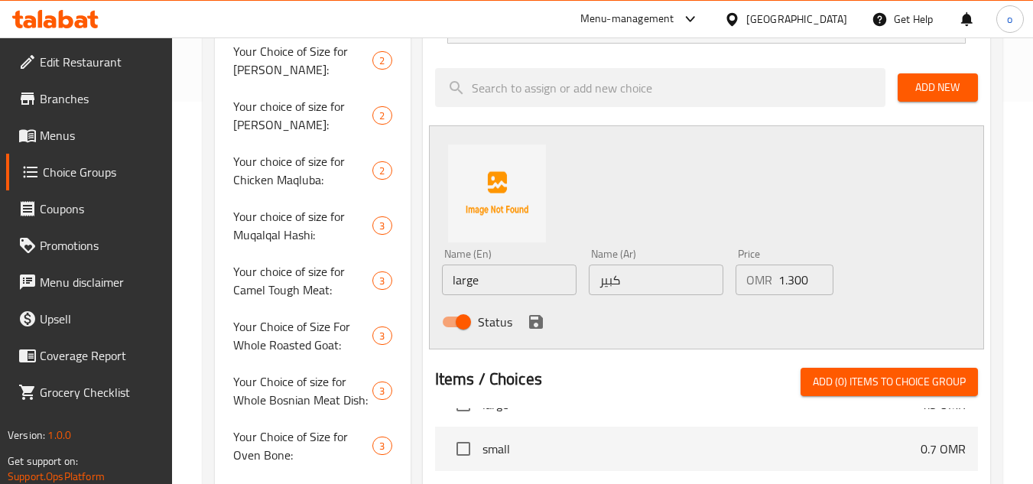
drag, startPoint x: 531, startPoint y: 321, endPoint x: 542, endPoint y: 319, distance: 11.7
click at [531, 320] on icon "save" at bounding box center [536, 322] width 14 height 14
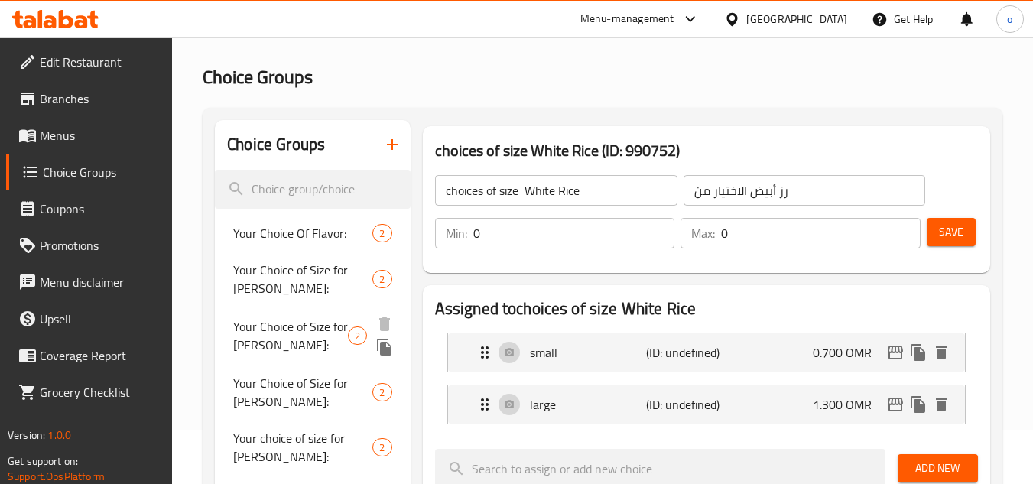
scroll to position [80, 0]
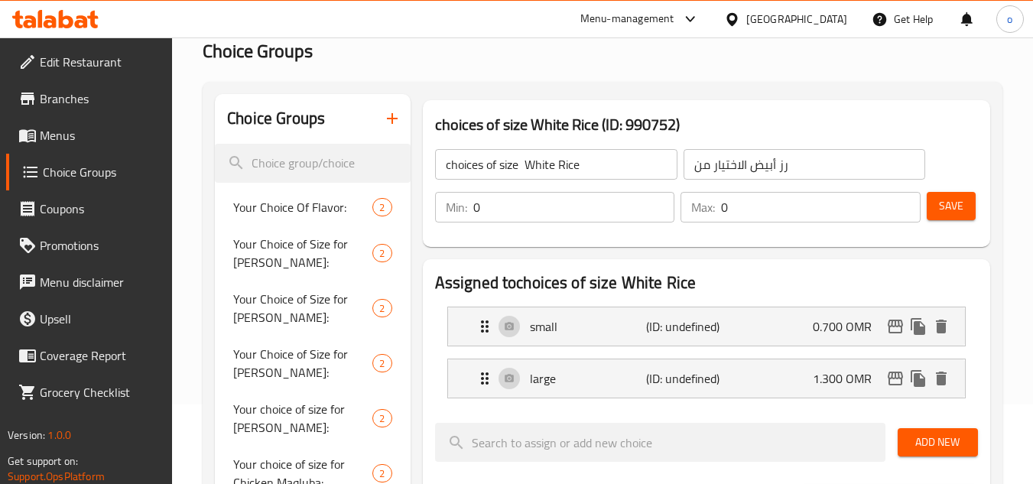
click at [964, 194] on button "Save" at bounding box center [951, 206] width 49 height 28
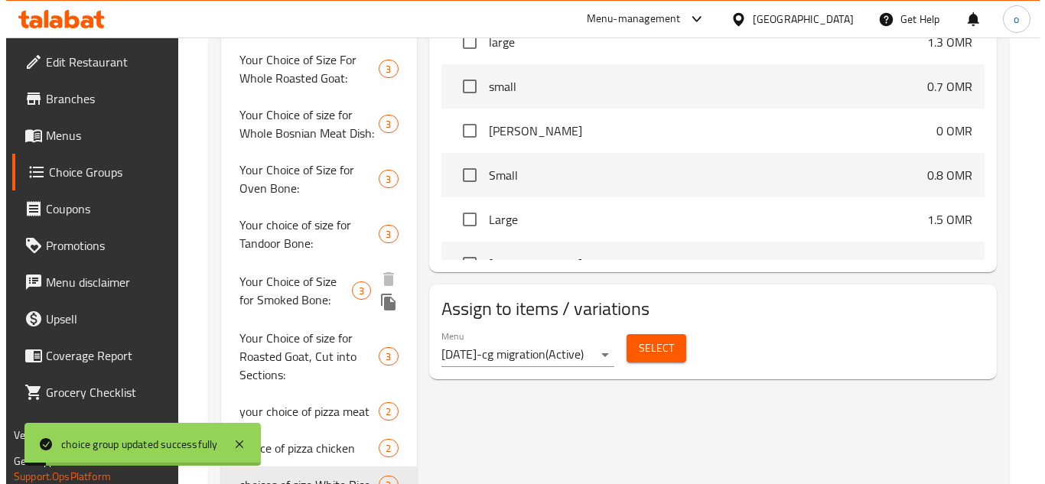
scroll to position [714, 0]
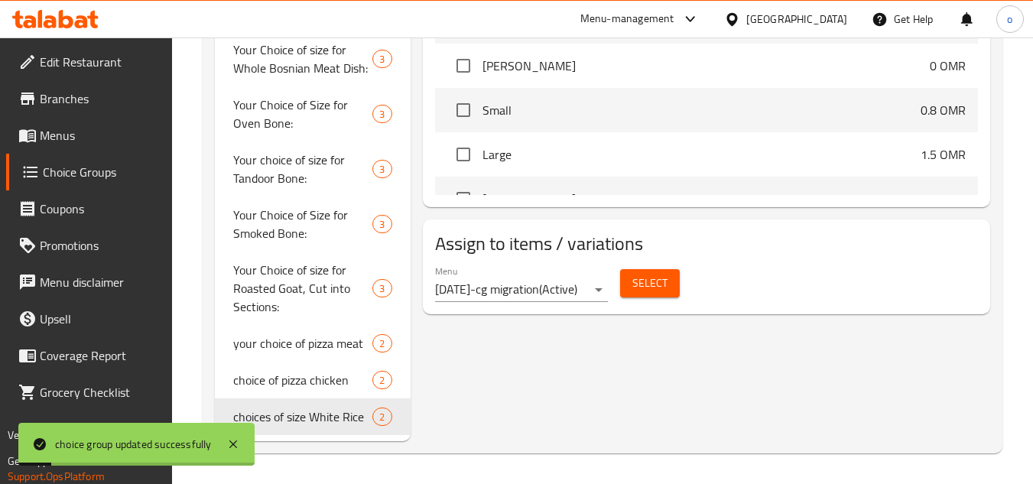
click at [655, 275] on span "Select" at bounding box center [650, 283] width 35 height 19
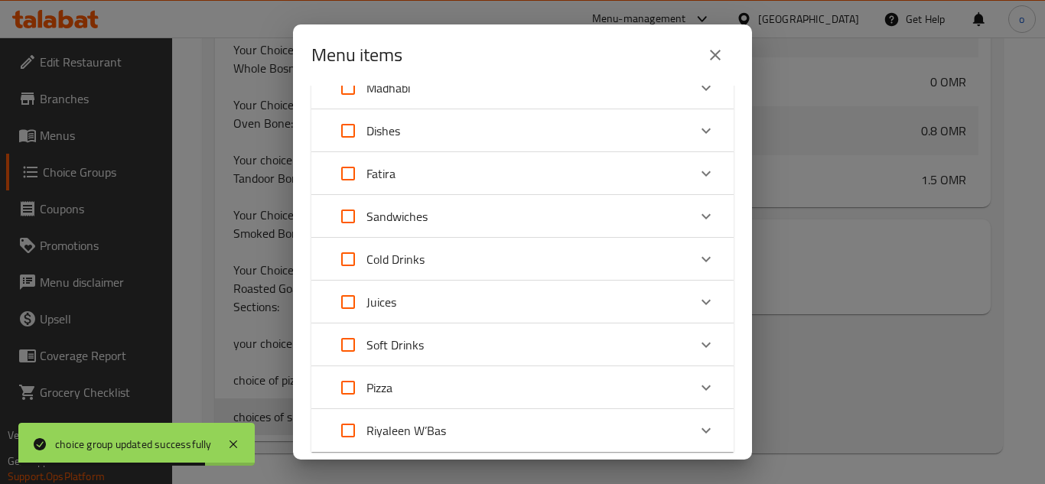
scroll to position [0, 0]
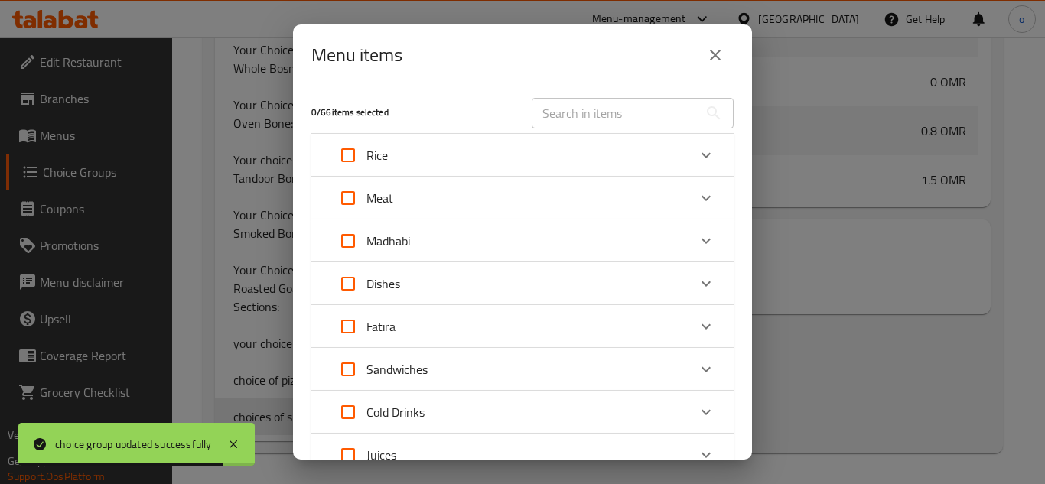
click at [418, 150] on div "Rice" at bounding box center [509, 155] width 358 height 37
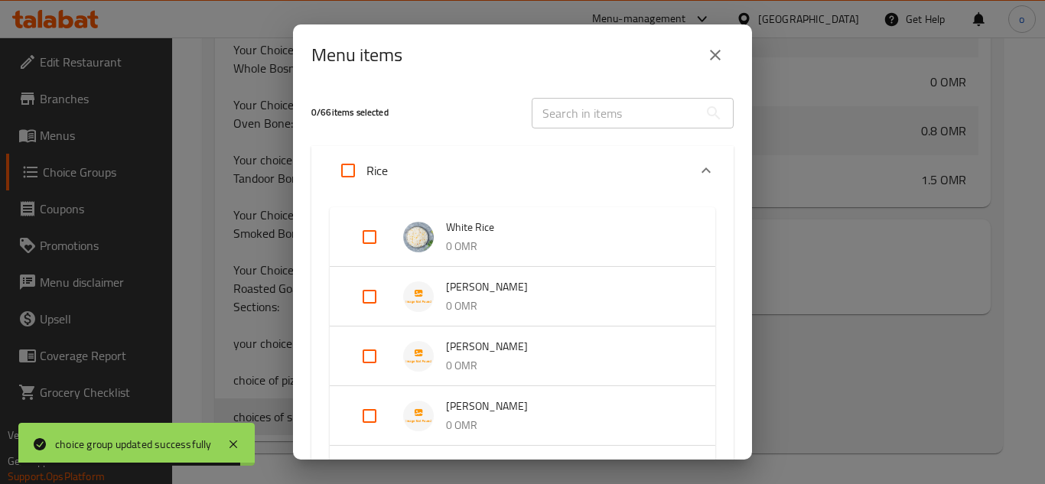
click at [395, 233] on div "Expand" at bounding box center [381, 237] width 43 height 37
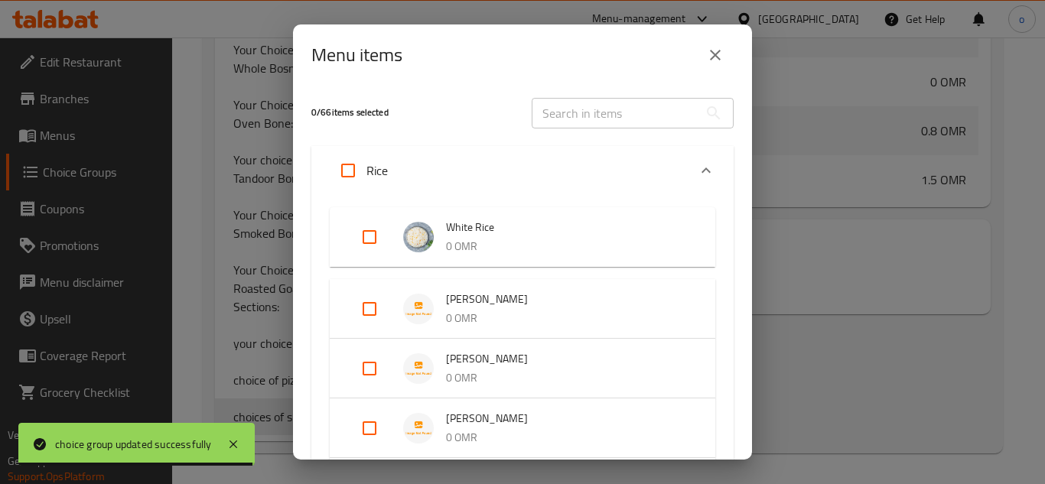
click at [353, 236] on input "Expand" at bounding box center [369, 237] width 37 height 37
checkbox input "true"
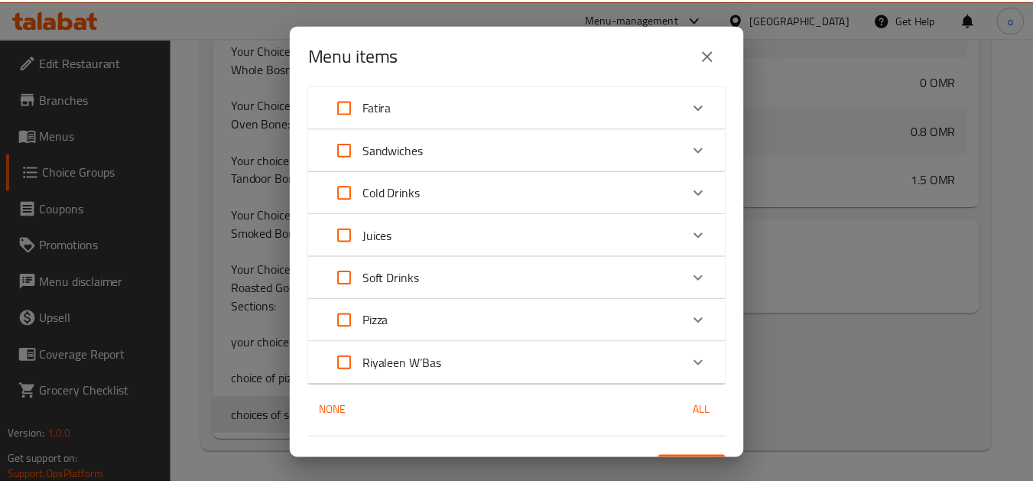
scroll to position [856, 0]
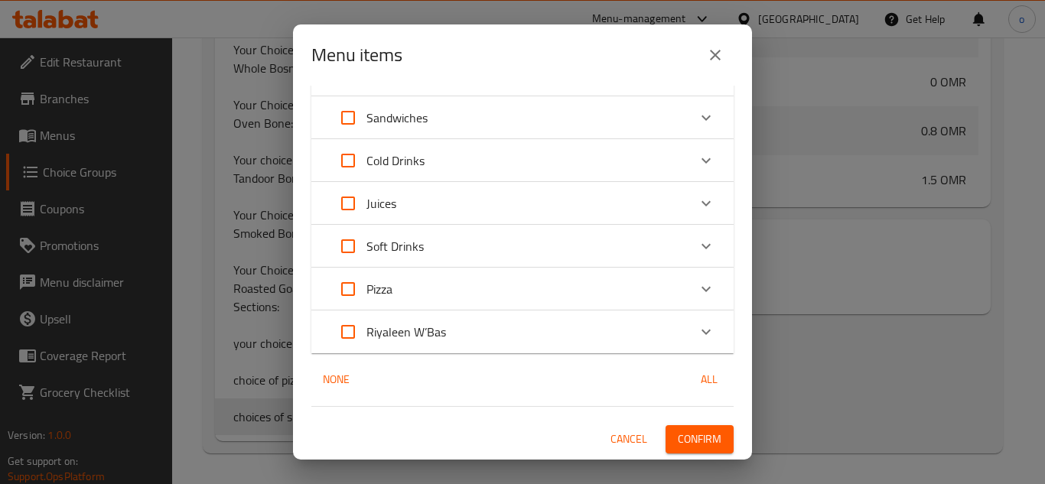
click at [679, 438] on span "Confirm" at bounding box center [700, 439] width 44 height 19
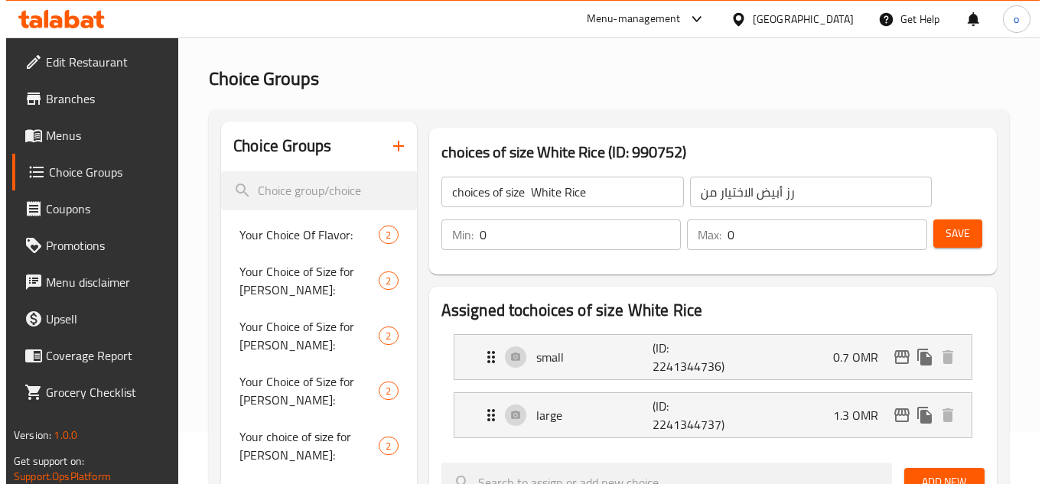
scroll to position [0, 0]
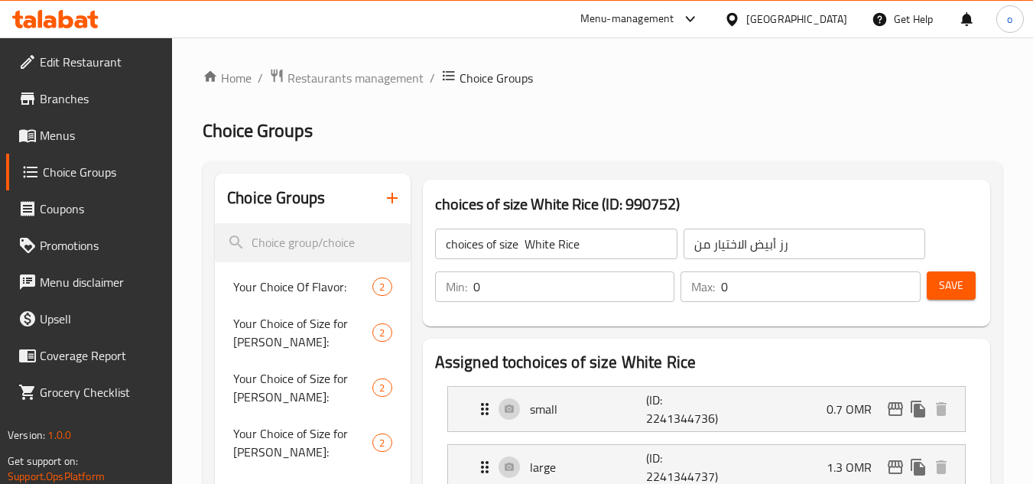
click at [506, 132] on h2 "Choice Groups" at bounding box center [603, 131] width 800 height 24
click at [386, 190] on icon "button" at bounding box center [392, 198] width 18 height 18
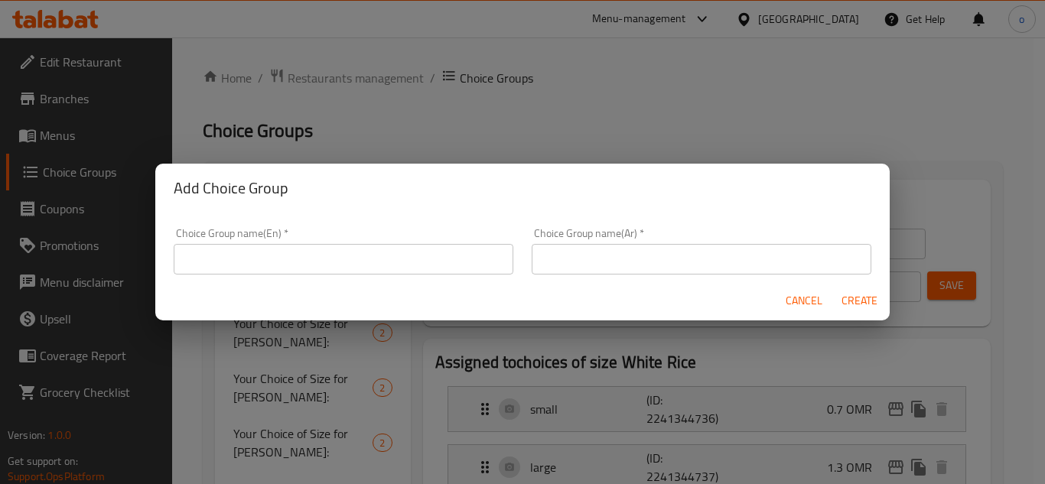
click at [395, 252] on input "text" at bounding box center [344, 259] width 340 height 31
click at [524, 92] on div "Add Choice Group Choice Group name(En)   * Choice Group name(En) * Choice Group…" at bounding box center [522, 242] width 1045 height 484
click at [816, 302] on span "Cancel" at bounding box center [804, 300] width 37 height 19
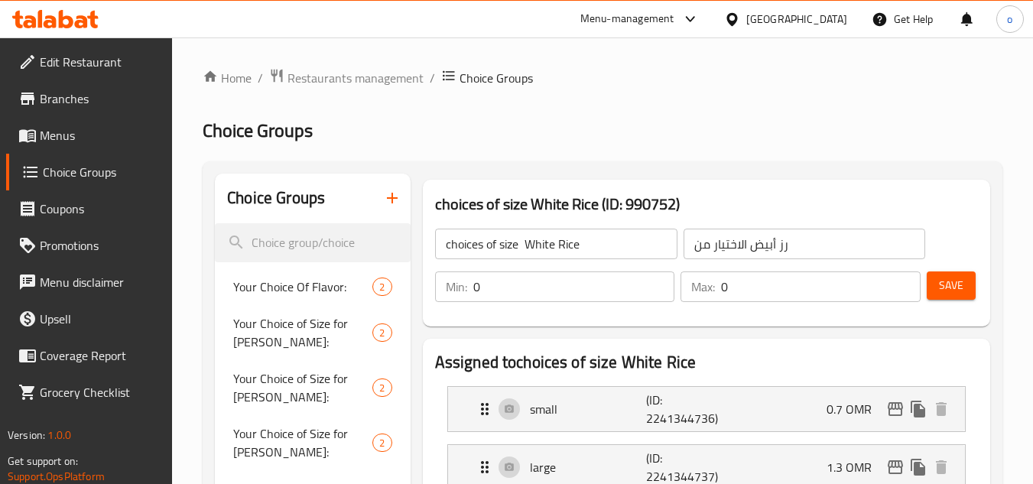
click at [558, 235] on input "choices of size White Rice" at bounding box center [556, 244] width 242 height 31
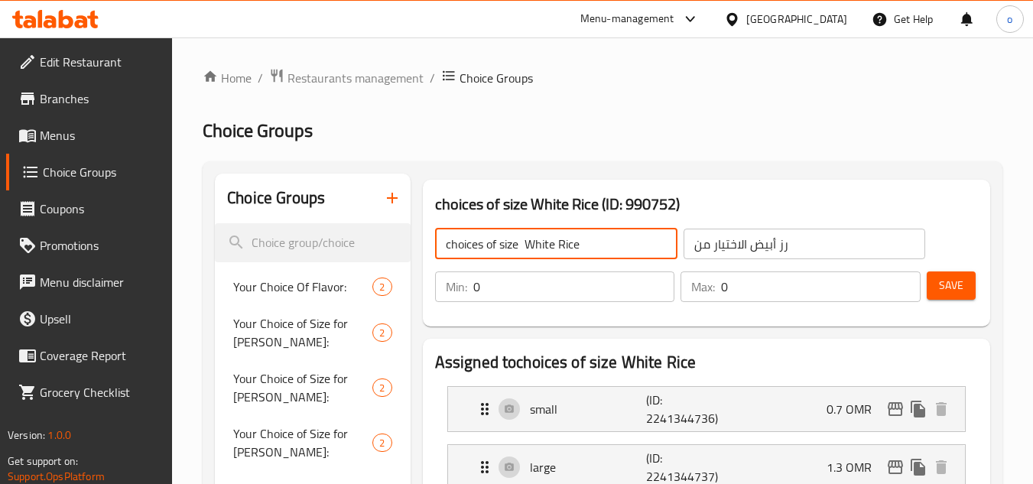
click at [558, 235] on input "choices of size White Rice" at bounding box center [556, 244] width 242 height 31
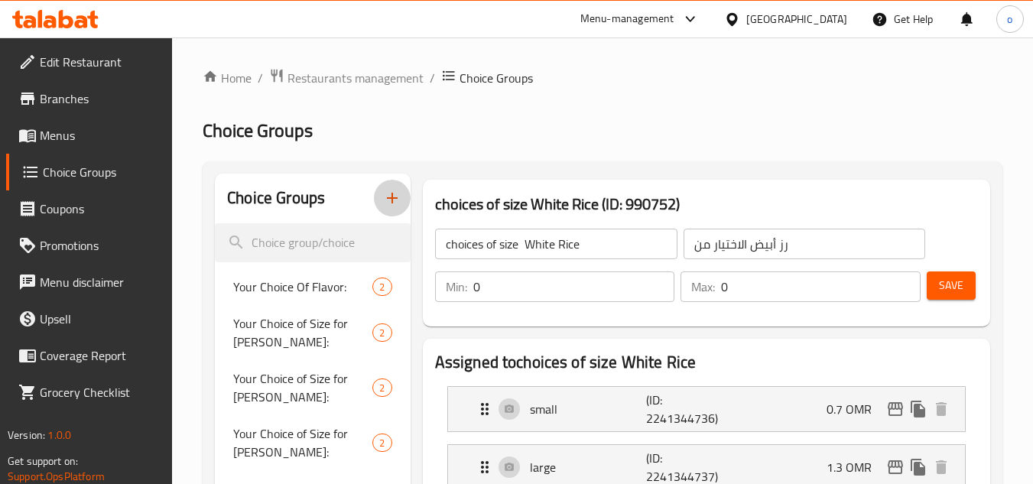
click at [399, 184] on button "button" at bounding box center [392, 198] width 37 height 37
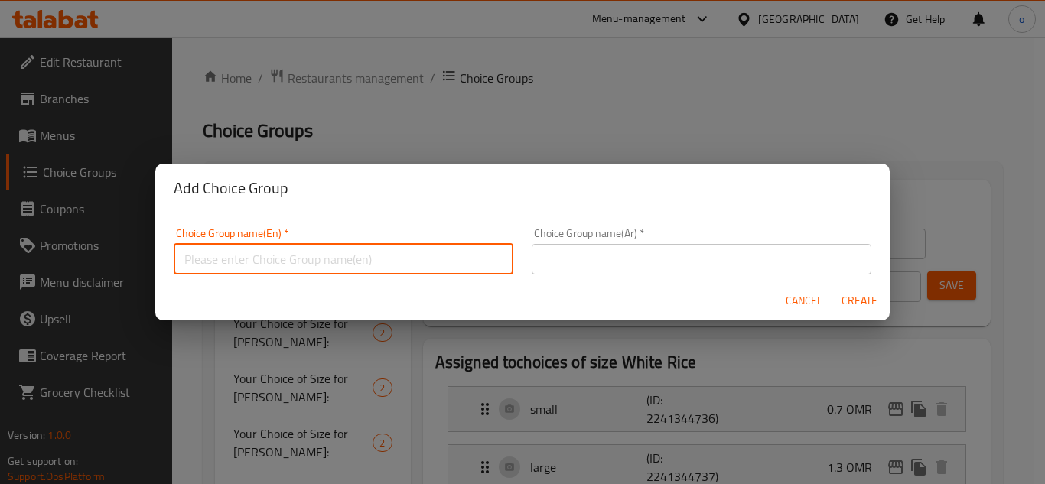
click at [421, 246] on input "text" at bounding box center [344, 259] width 340 height 31
paste input "choices of size White Rice"
type input "choices of size White Rice"
click at [773, 308] on div "Cancel Create" at bounding box center [522, 301] width 734 height 41
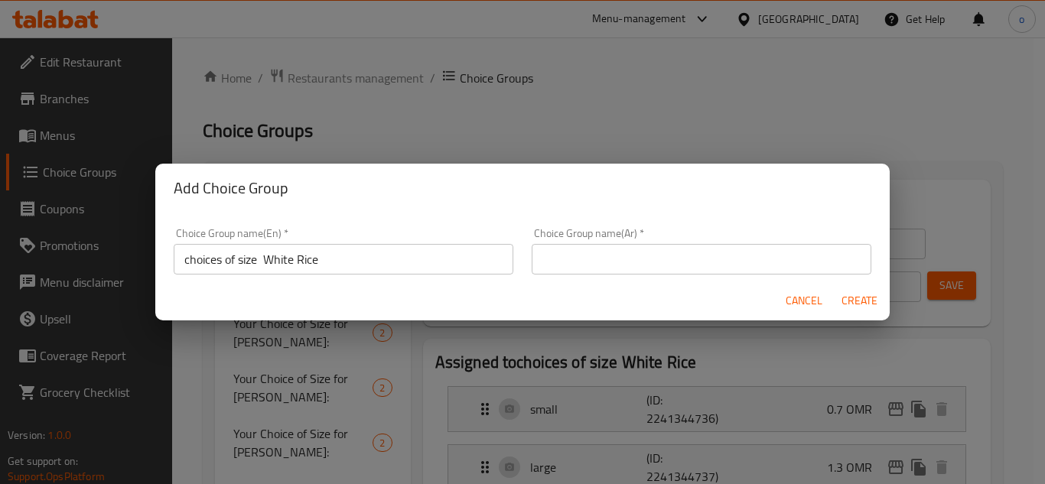
click at [786, 304] on span "Cancel" at bounding box center [804, 300] width 37 height 19
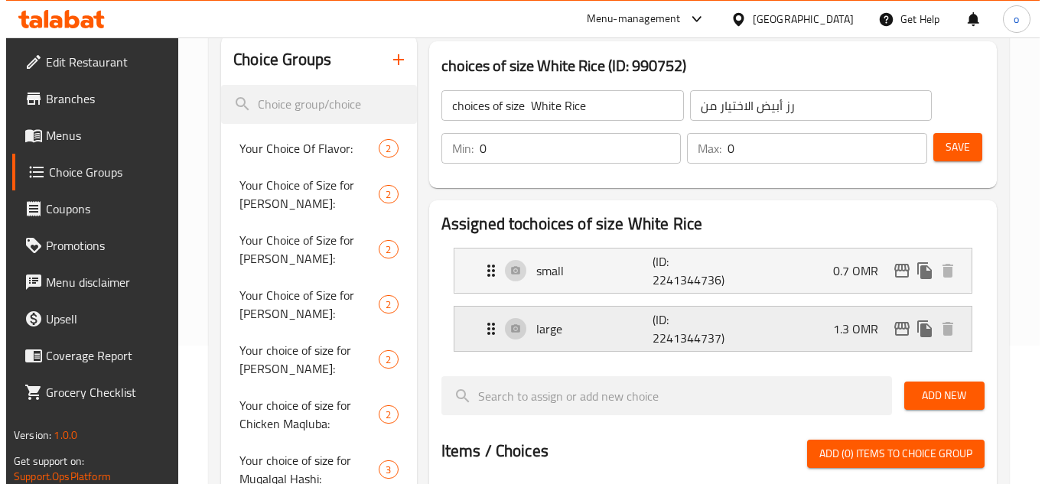
scroll to position [153, 0]
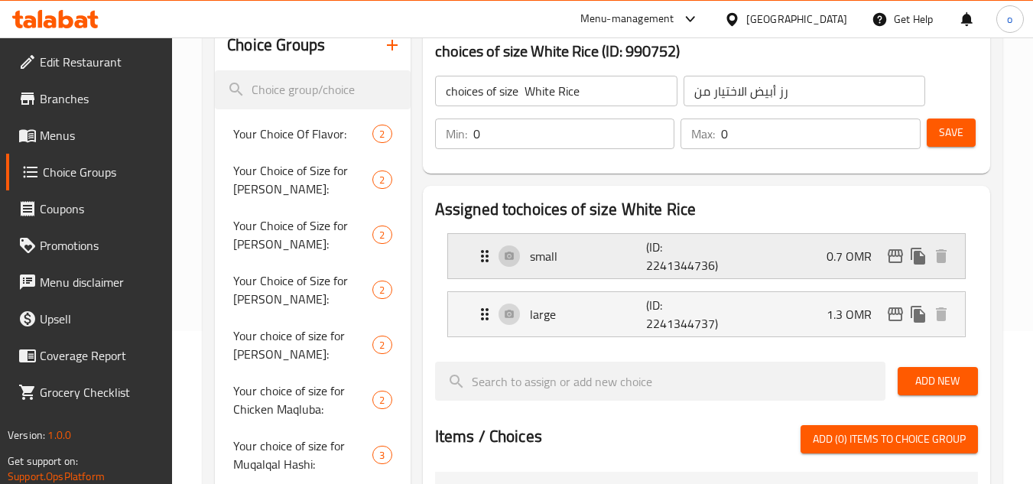
click at [885, 263] on div "0.7 OMR" at bounding box center [890, 256] width 126 height 23
click at [892, 255] on icon "edit" at bounding box center [895, 256] width 15 height 14
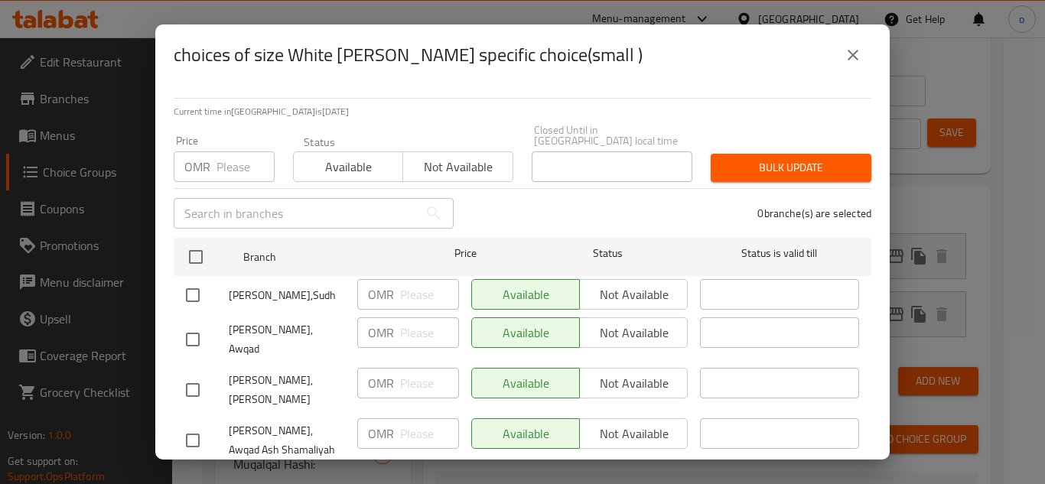
scroll to position [74, 0]
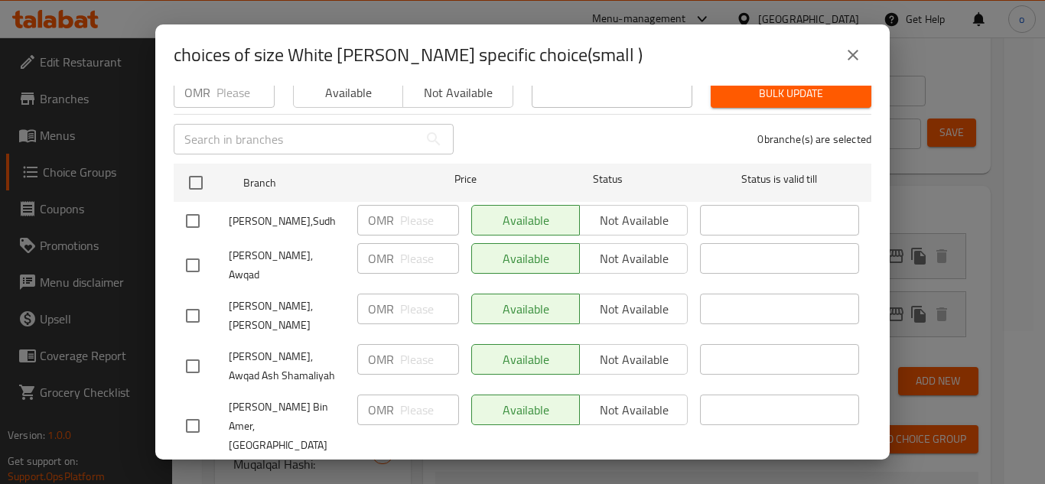
click at [187, 207] on input "checkbox" at bounding box center [193, 221] width 32 height 32
checkbox input "true"
click at [194, 250] on input "checkbox" at bounding box center [193, 265] width 32 height 32
checkbox input "true"
click at [192, 300] on input "checkbox" at bounding box center [193, 316] width 32 height 32
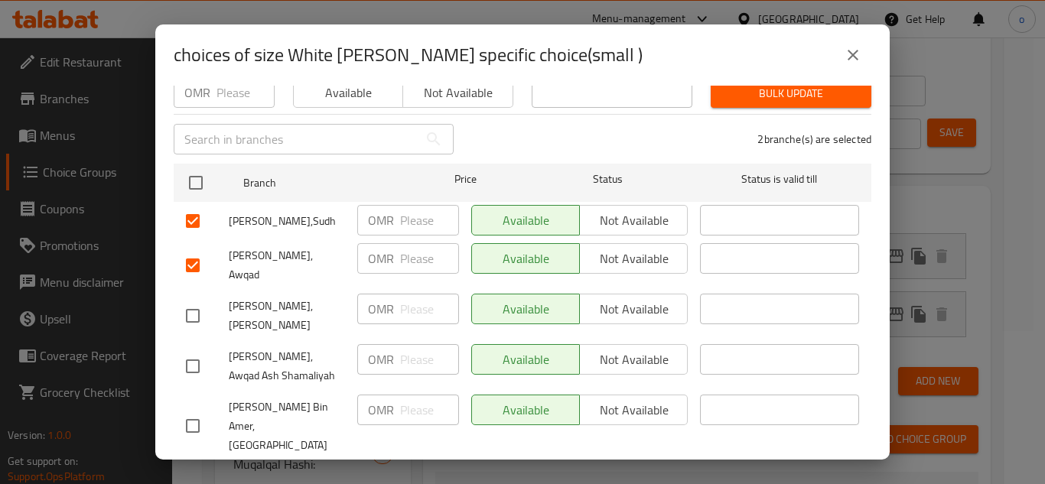
checkbox input "true"
click at [194, 350] on input "checkbox" at bounding box center [193, 366] width 32 height 32
checkbox input "true"
click at [652, 186] on div "Status" at bounding box center [607, 183] width 171 height 44
click at [643, 237] on div "Available Not available" at bounding box center [579, 265] width 229 height 57
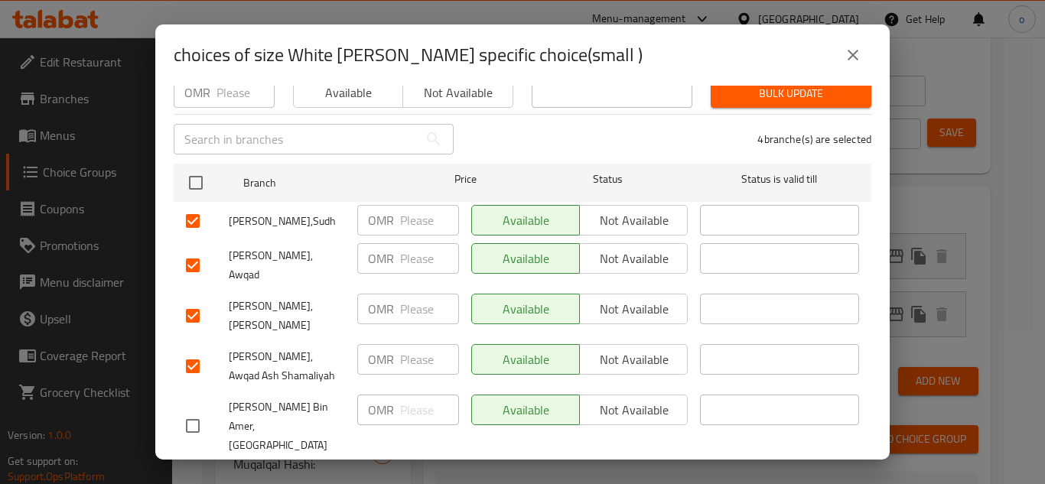
click at [627, 210] on span "Not available" at bounding box center [634, 221] width 96 height 22
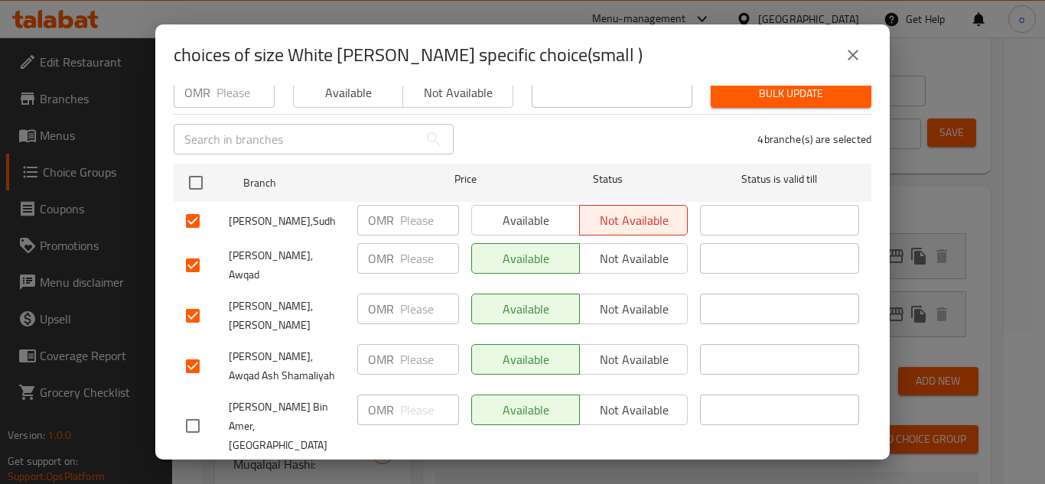
click at [633, 248] on span "Not available" at bounding box center [634, 259] width 96 height 22
click at [631, 298] on span "Not available" at bounding box center [634, 309] width 96 height 22
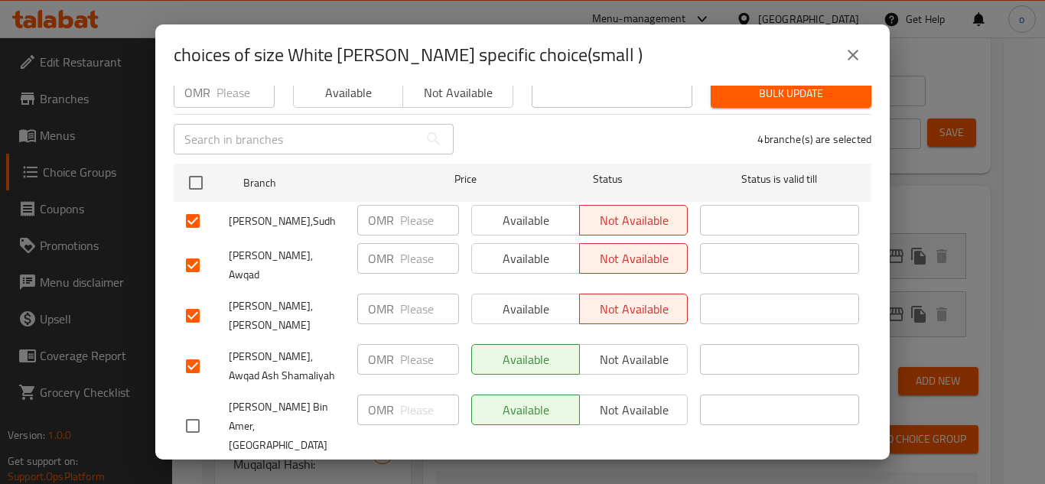
click at [623, 344] on button "Not available" at bounding box center [633, 359] width 109 height 31
click at [574, 472] on span "Save" at bounding box center [522, 481] width 673 height 19
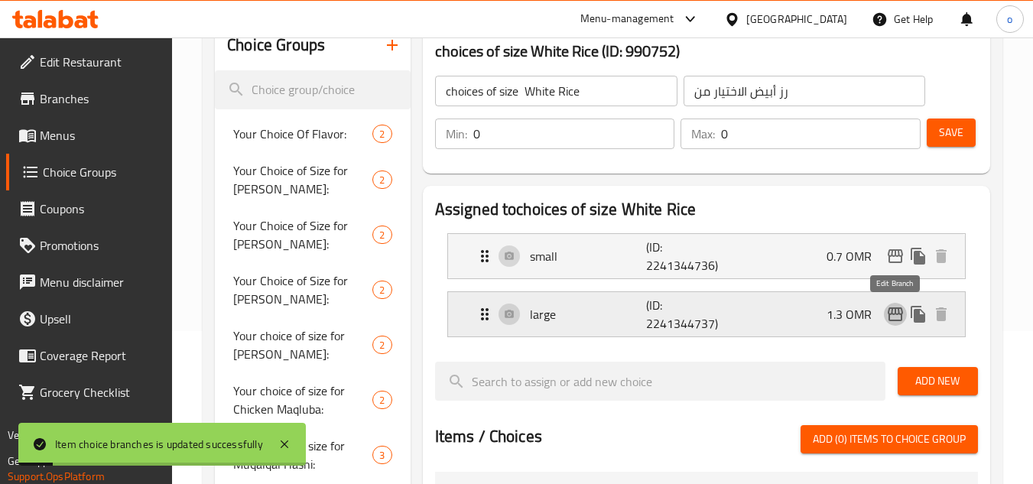
click at [890, 314] on icon "edit" at bounding box center [895, 314] width 15 height 14
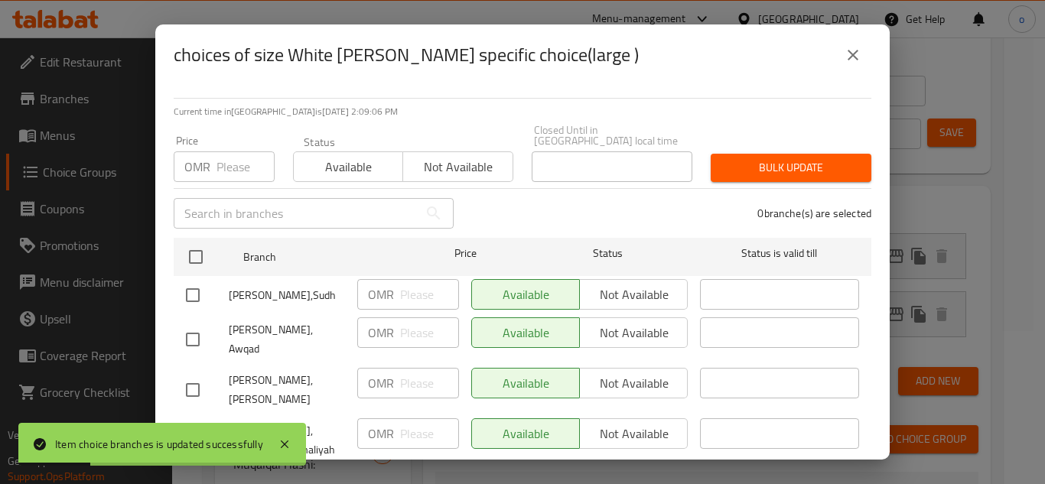
click at [181, 287] on input "checkbox" at bounding box center [193, 295] width 32 height 32
checkbox input "true"
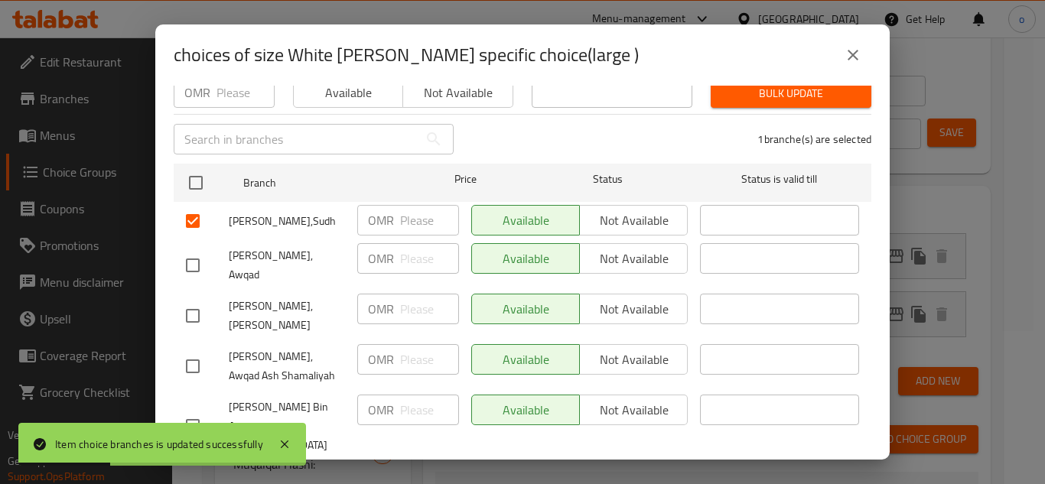
click at [187, 256] on input "checkbox" at bounding box center [193, 265] width 32 height 32
checkbox input "true"
click at [192, 302] on input "checkbox" at bounding box center [193, 316] width 32 height 32
checkbox input "true"
click at [199, 356] on input "checkbox" at bounding box center [193, 366] width 32 height 32
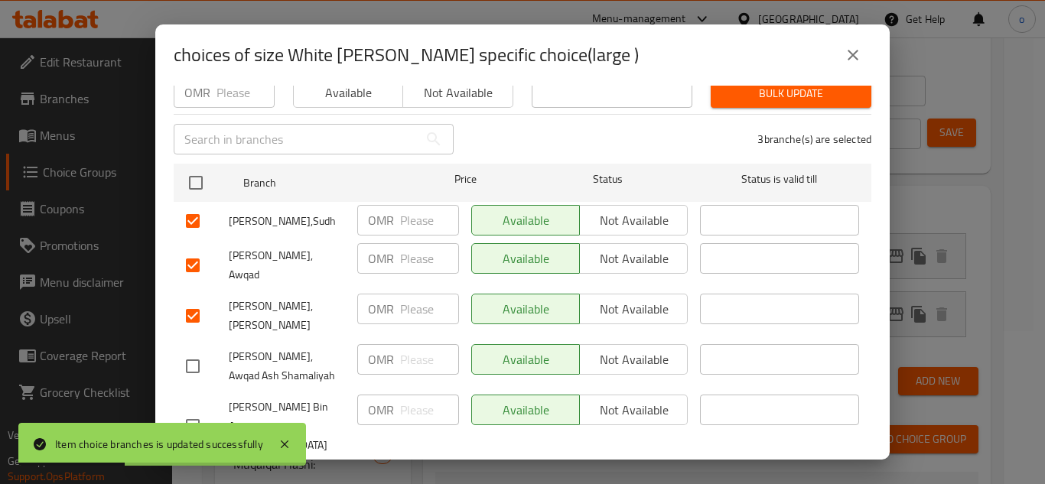
checkbox input "true"
click at [647, 199] on div "Available Not available" at bounding box center [579, 221] width 229 height 44
click at [623, 248] on span "Not available" at bounding box center [634, 259] width 96 height 22
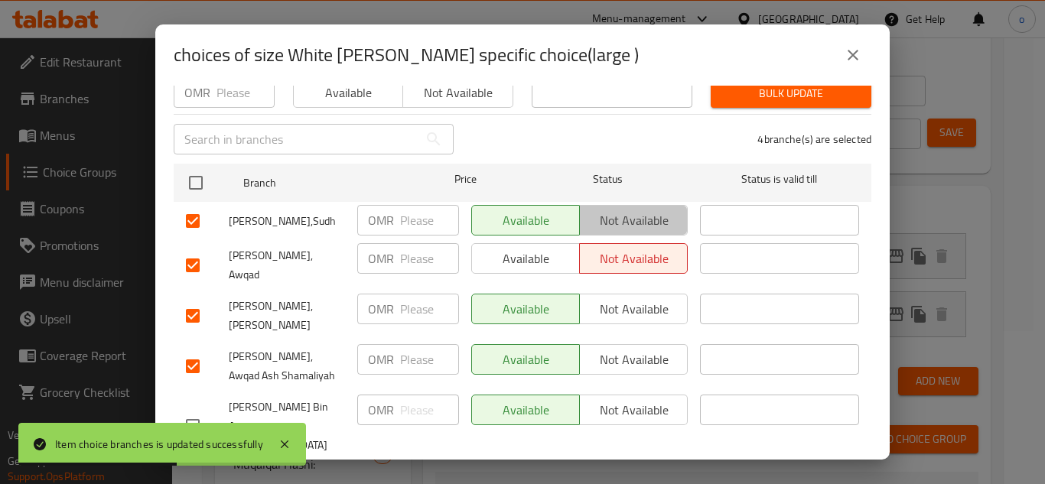
click at [626, 212] on span "Not available" at bounding box center [634, 221] width 96 height 22
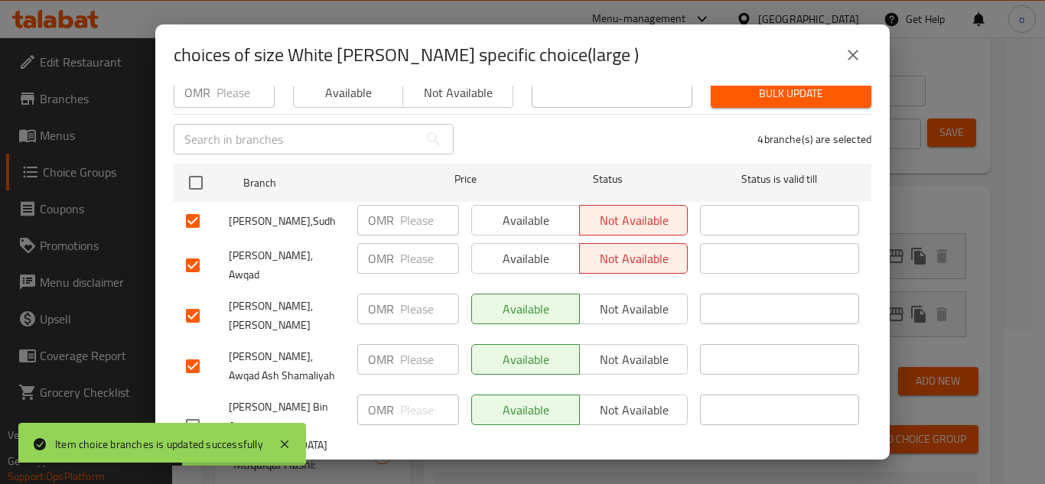
click at [629, 305] on span "Not available" at bounding box center [634, 309] width 96 height 22
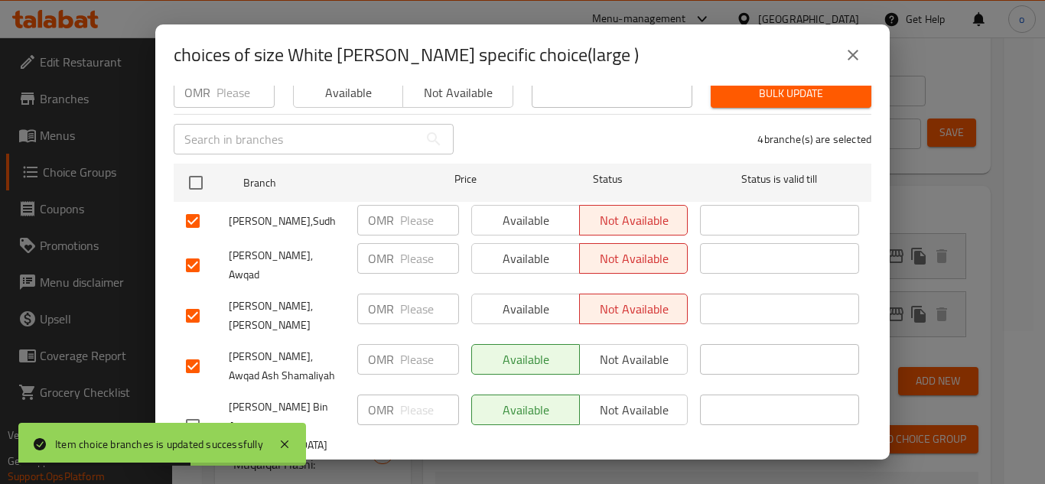
click at [623, 349] on span "Not available" at bounding box center [634, 360] width 96 height 22
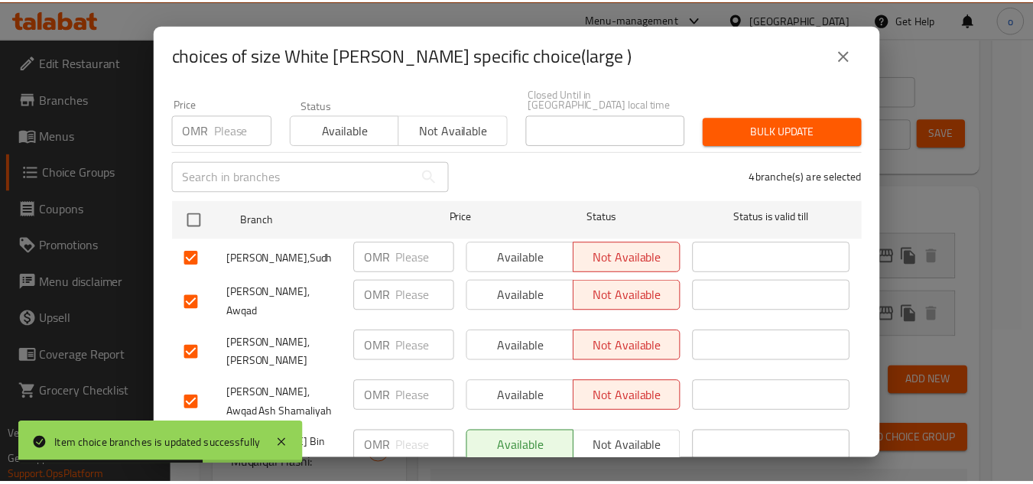
scroll to position [0, 0]
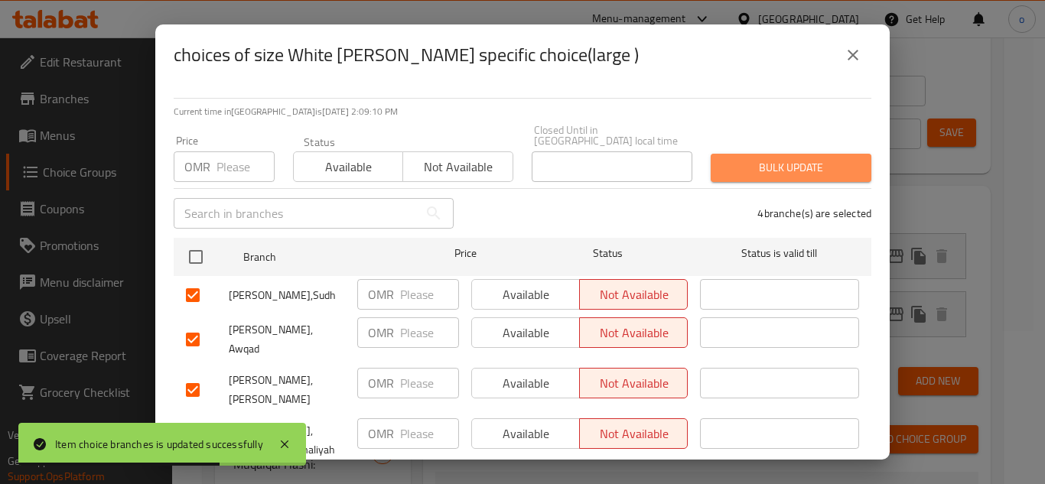
click at [789, 164] on span "Bulk update" at bounding box center [791, 167] width 136 height 19
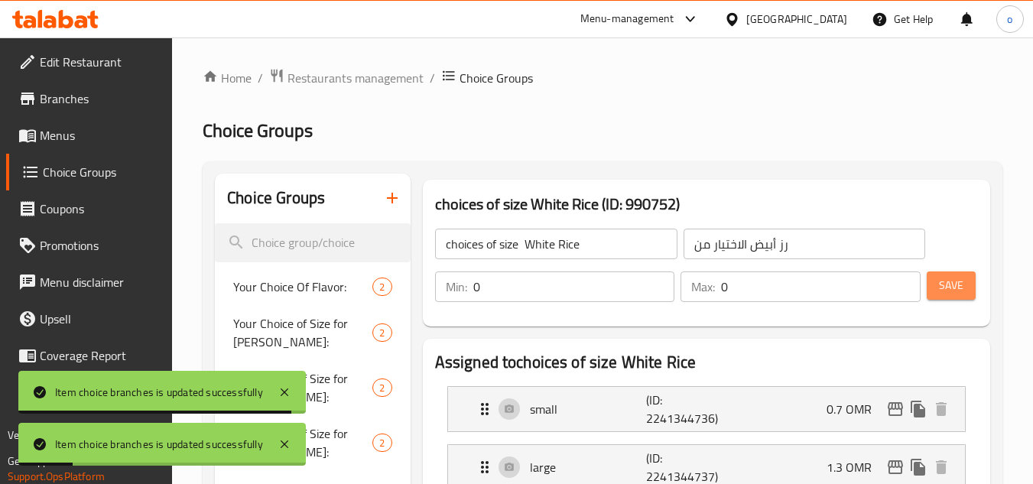
click at [948, 291] on span "Save" at bounding box center [951, 285] width 24 height 19
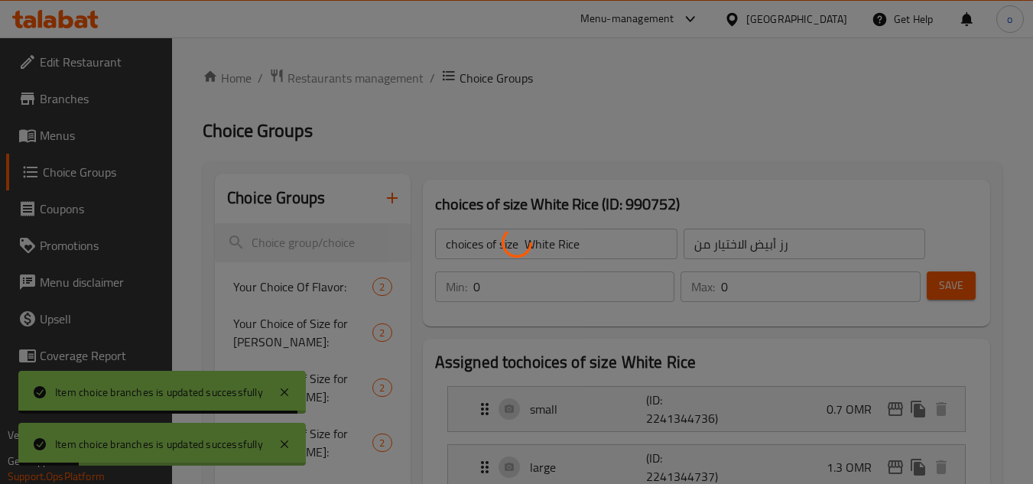
click at [866, 83] on div at bounding box center [516, 242] width 1033 height 484
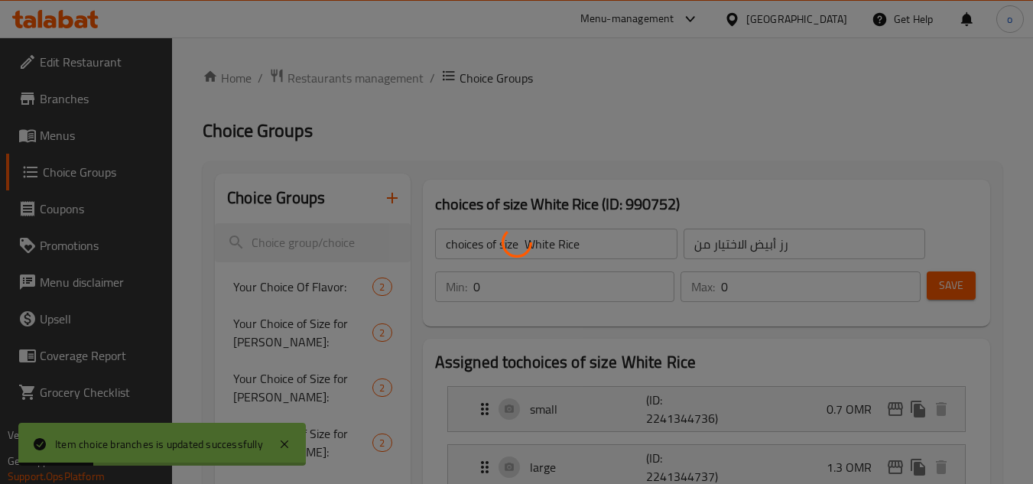
click at [874, 116] on div at bounding box center [516, 242] width 1033 height 484
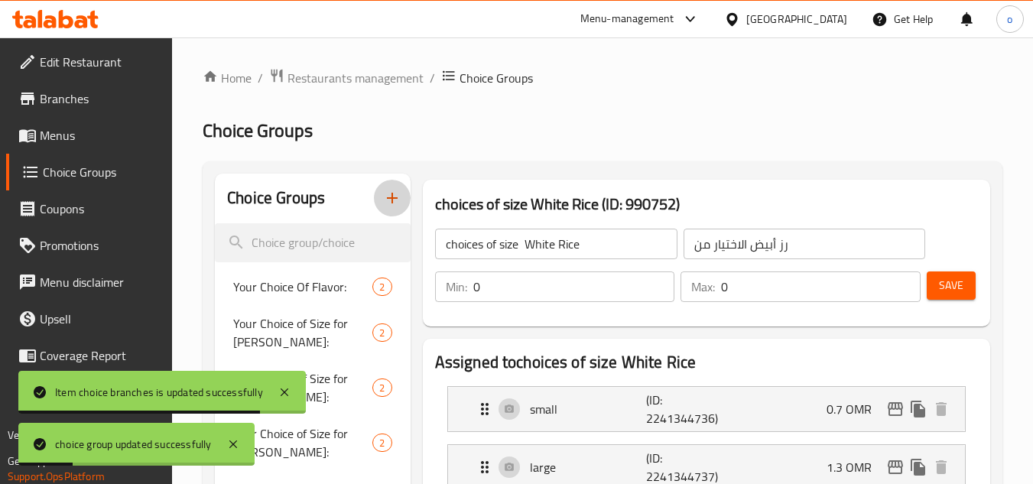
click at [376, 190] on button "button" at bounding box center [392, 198] width 37 height 37
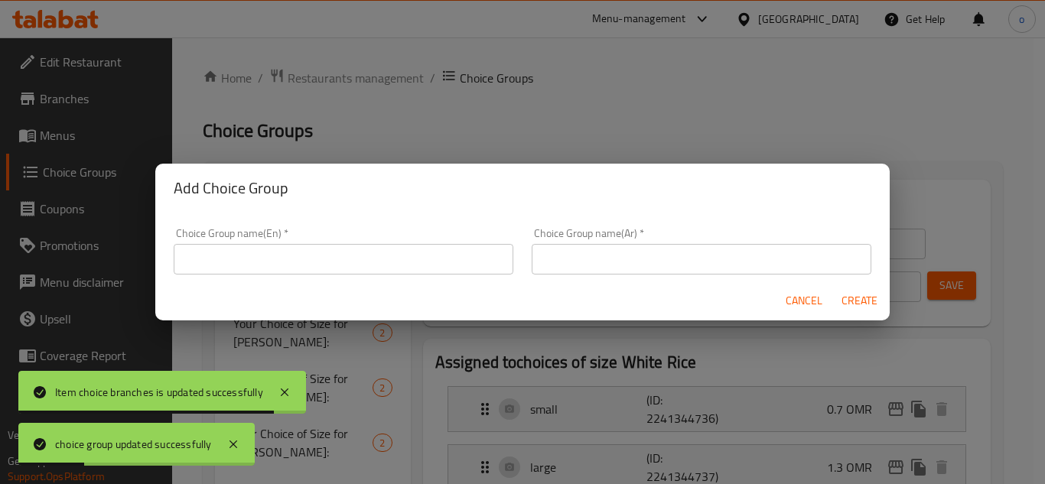
click at [407, 264] on input "text" at bounding box center [344, 259] width 340 height 31
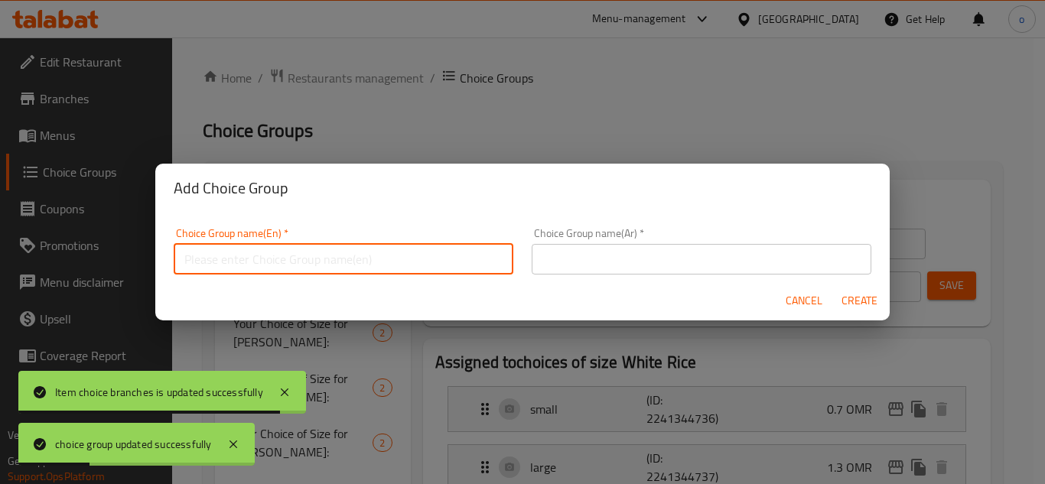
paste input "choices of size White Rice"
click at [366, 272] on input "choices of size White Rice" at bounding box center [344, 259] width 340 height 31
click at [571, 268] on input "text" at bounding box center [702, 259] width 340 height 31
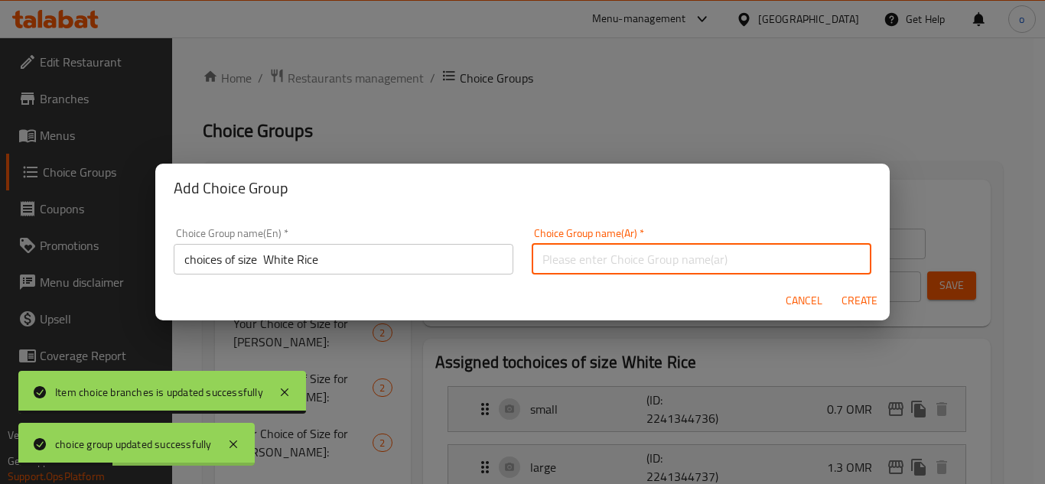
click at [360, 249] on input "choices of size White Rice" at bounding box center [344, 259] width 340 height 31
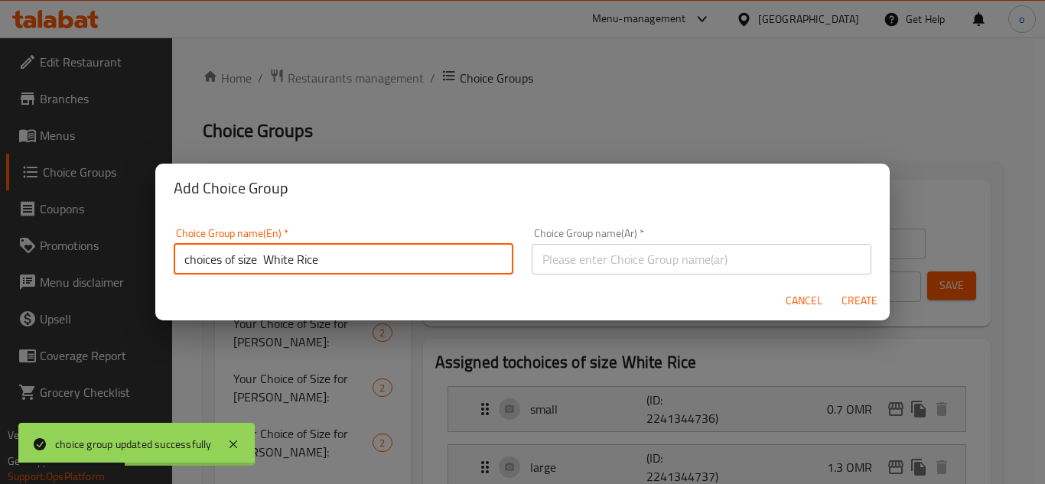
drag, startPoint x: 190, startPoint y: 255, endPoint x: 362, endPoint y: 260, distance: 172.2
click at [30, 246] on div "Add Choice Group Choice Group name(En)   * choices of size White Rice Choice Gr…" at bounding box center [522, 242] width 1045 height 484
click at [363, 262] on input "choices of size White Rice" at bounding box center [344, 259] width 340 height 31
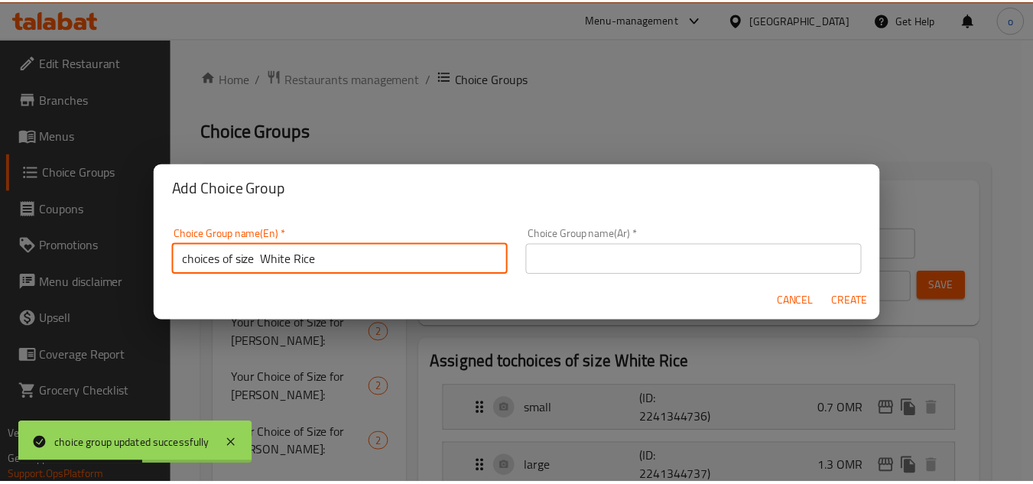
scroll to position [5, 0]
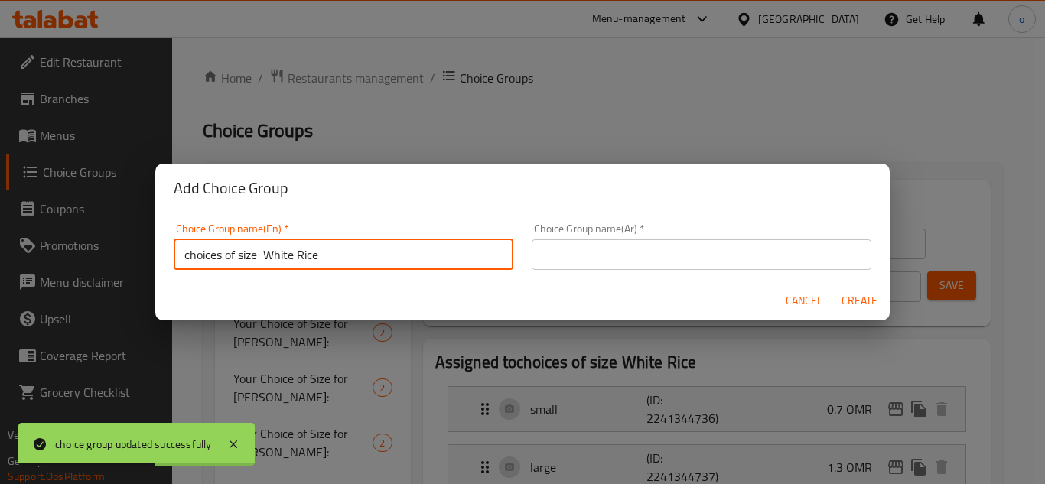
drag, startPoint x: 336, startPoint y: 265, endPoint x: 262, endPoint y: 272, distance: 73.8
click at [262, 272] on div "Choice Group name(En)   * choices of size White Rice Choice Group name(En) *" at bounding box center [343, 246] width 358 height 65
click at [406, 255] on input "choices of size" at bounding box center [344, 254] width 340 height 31
paste input "Qabooli Rice"
type input "choices of size Qabooli Rice"
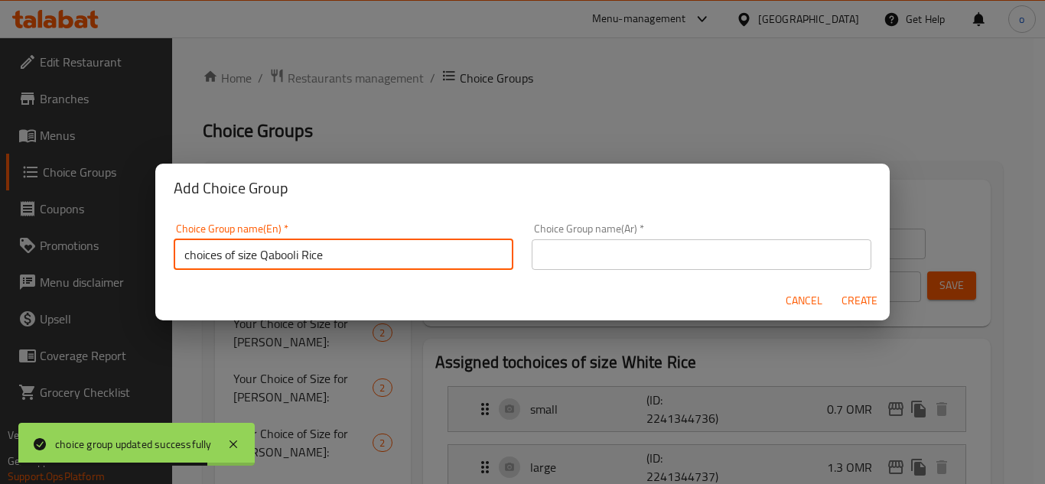
click at [296, 235] on div "Choice Group name(En)   * choices of size Qabooli Rice Choice Group name(En) *" at bounding box center [344, 246] width 340 height 47
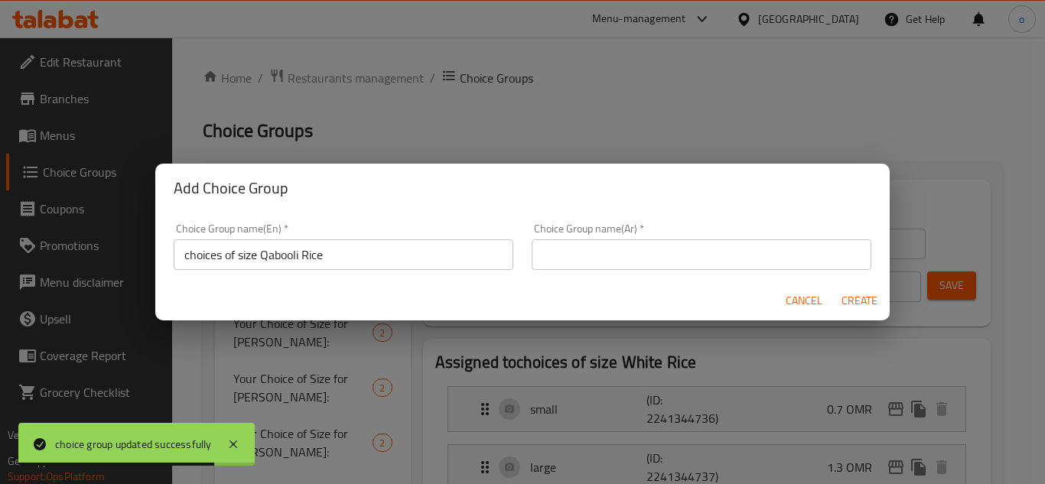
click at [296, 257] on input "choices of size Qabooli Rice" at bounding box center [344, 254] width 340 height 31
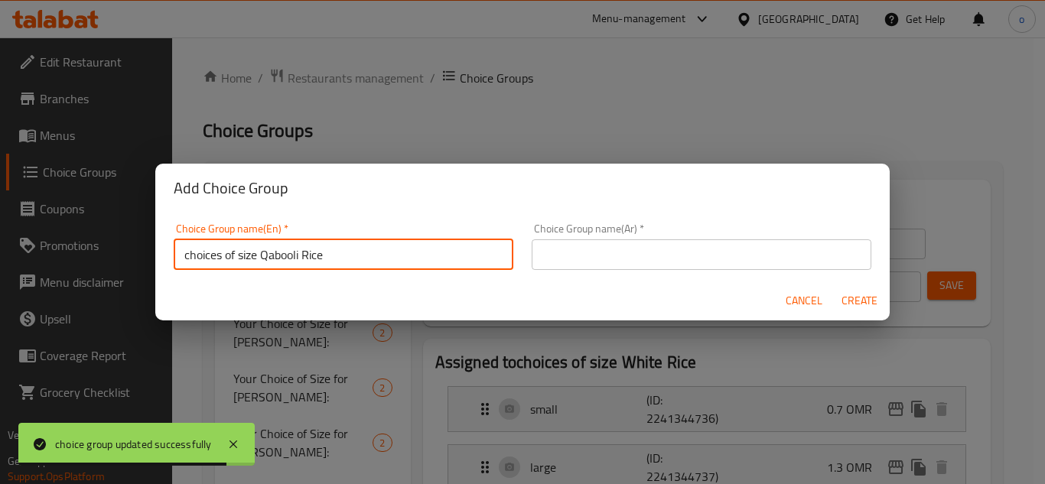
drag, startPoint x: 387, startPoint y: 255, endPoint x: 65, endPoint y: 249, distance: 322.1
click at [65, 249] on div "Add Choice Group Choice Group name(En)   * choices of size Qabooli Rice Choice …" at bounding box center [522, 242] width 1045 height 484
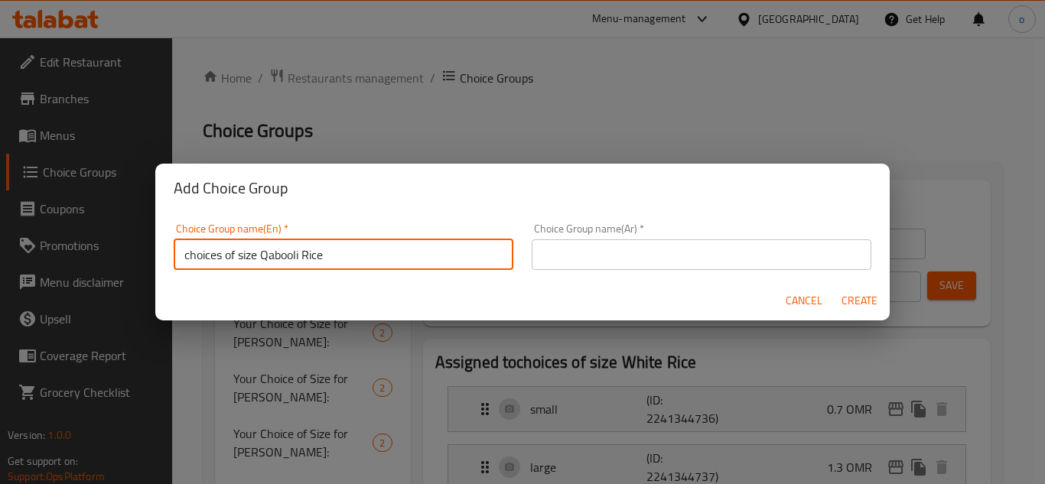
click at [690, 257] on input "text" at bounding box center [702, 254] width 340 height 31
paste input "اختيارات حجم أرز القبولي"
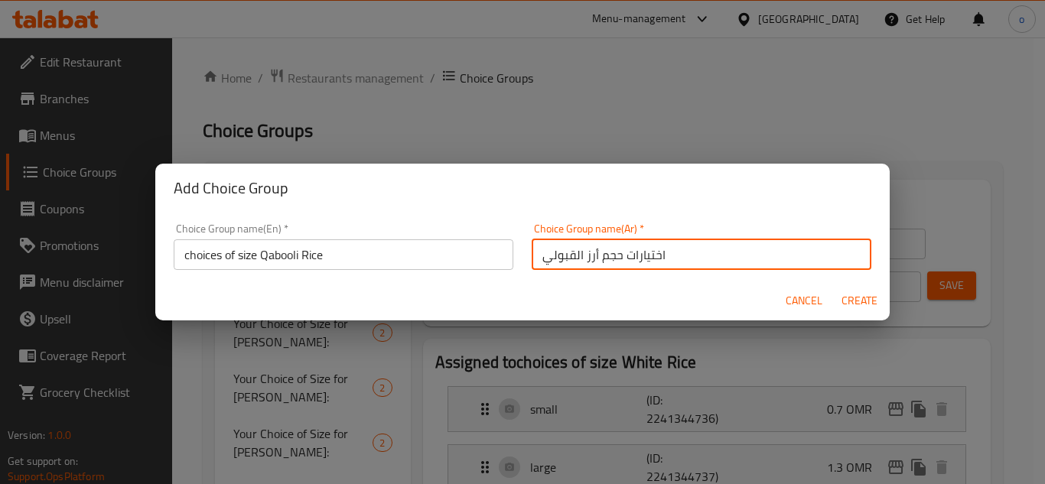
type input "اختيارات حجم أرز القبولي"
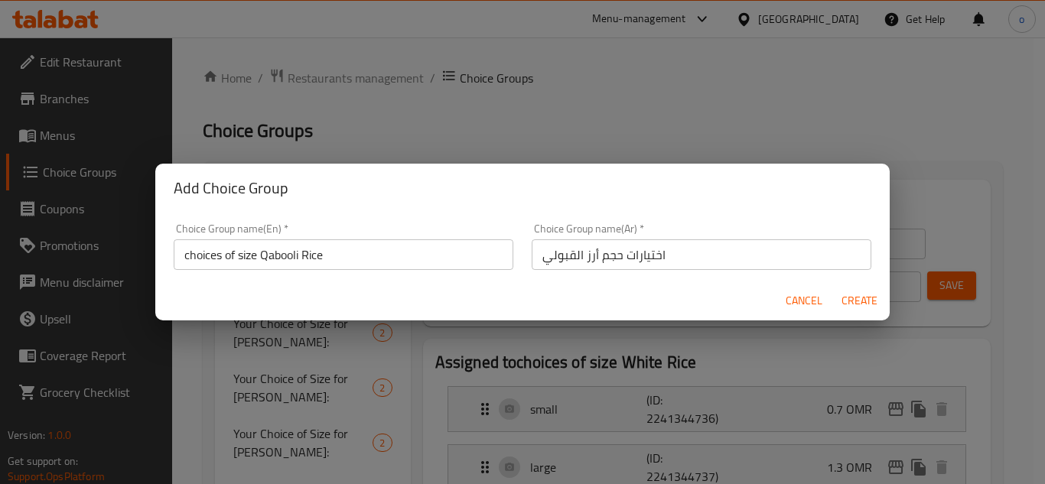
click at [540, 278] on div "Choice Group name(Ar)   * اختيارات حجم أرز القبولي Choice Group name(Ar) *" at bounding box center [701, 246] width 358 height 65
click at [872, 293] on span "Create" at bounding box center [859, 300] width 37 height 19
type input "choices of size Qabooli Rice"
type input "اختيارات حجم أرز القبولي"
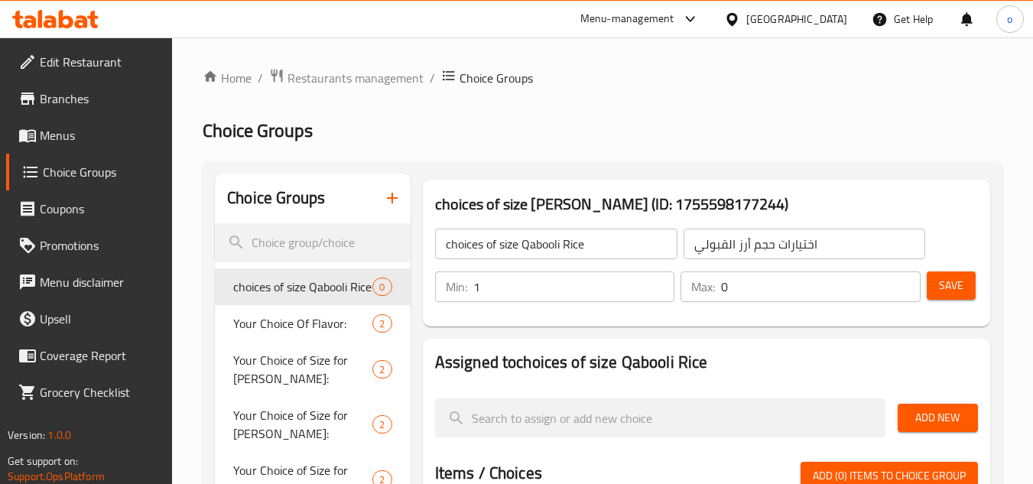
type input "1"
click at [660, 278] on input "1" at bounding box center [574, 287] width 202 height 31
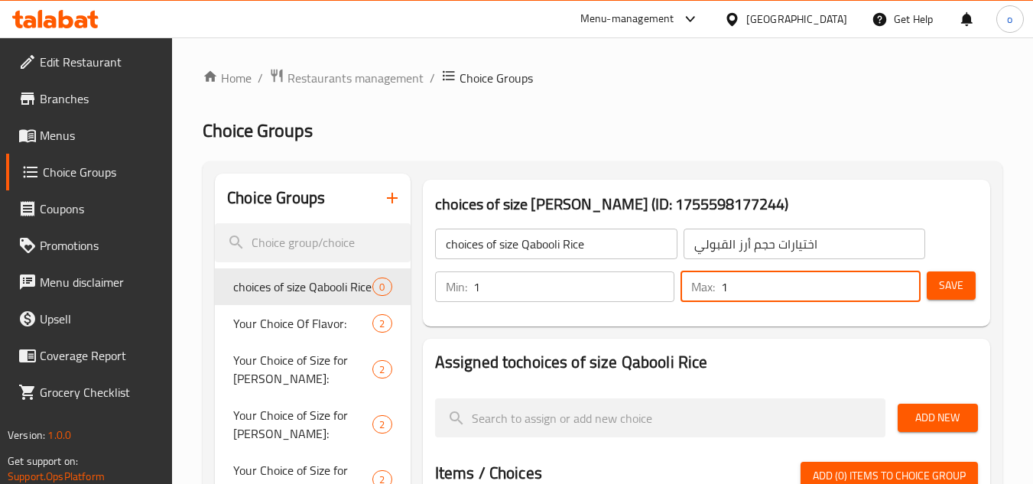
type input "1"
click at [906, 278] on input "1" at bounding box center [821, 287] width 200 height 31
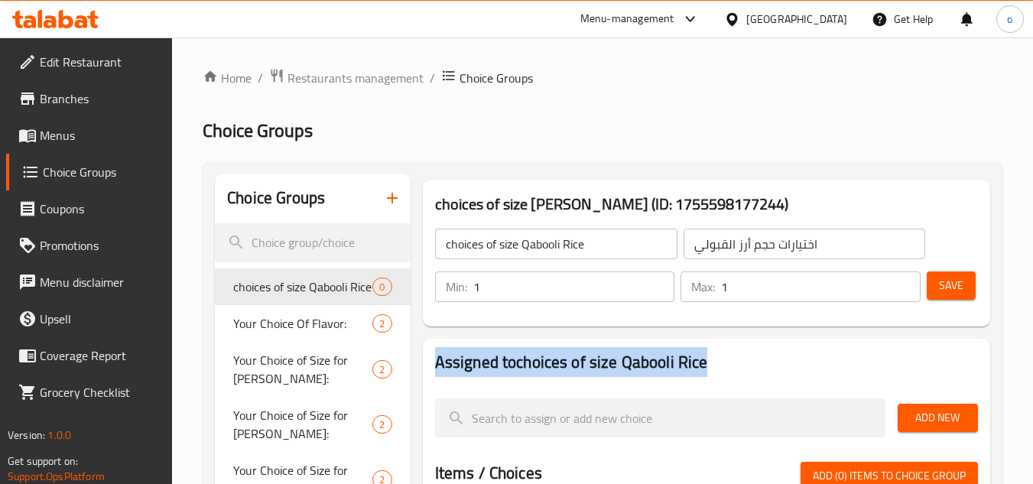
click at [958, 283] on span "Save" at bounding box center [951, 285] width 24 height 19
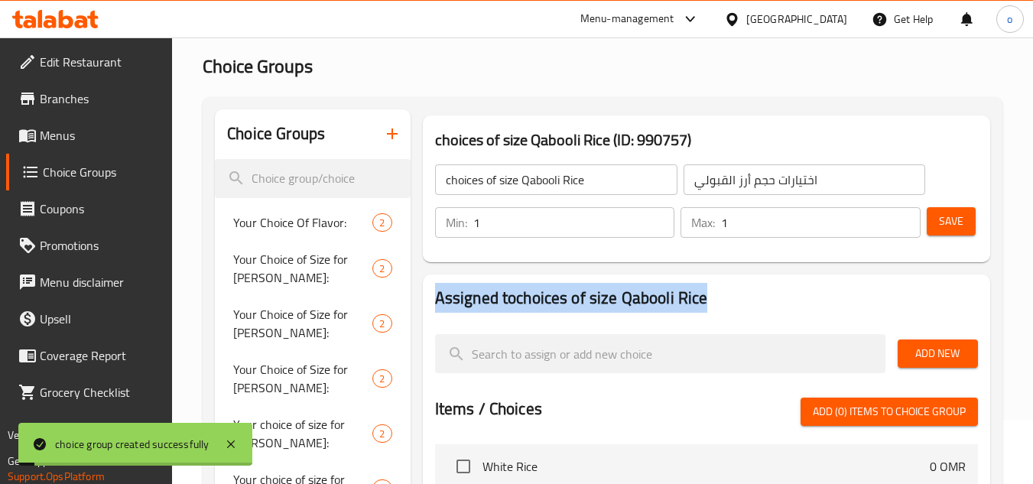
scroll to position [153, 0]
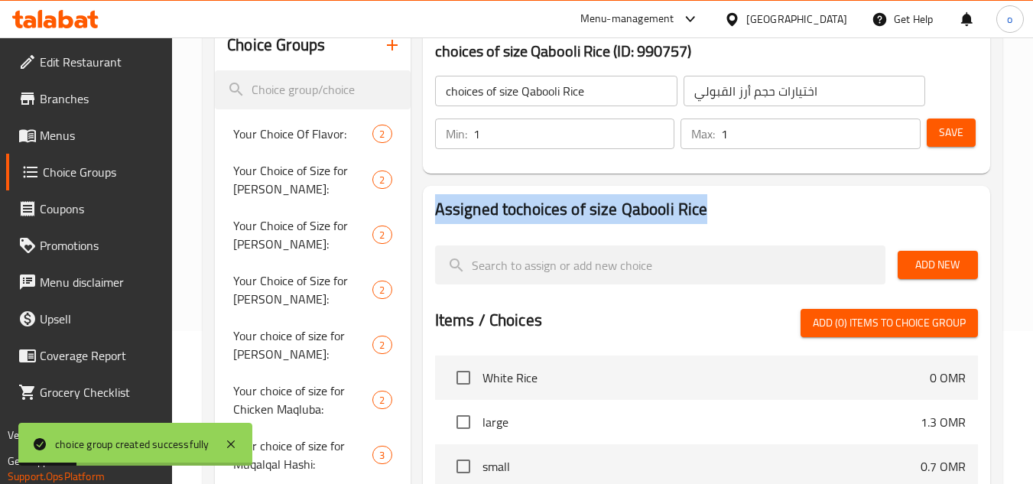
click at [847, 219] on h2 "Assigned to choices of size Qabooli Rice" at bounding box center [706, 209] width 543 height 23
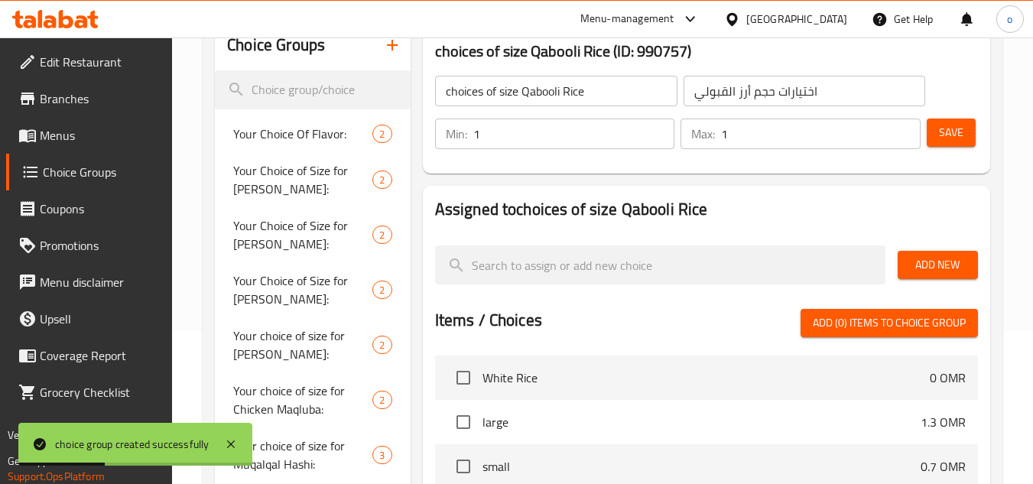
click at [945, 265] on span "Add New" at bounding box center [938, 264] width 56 height 19
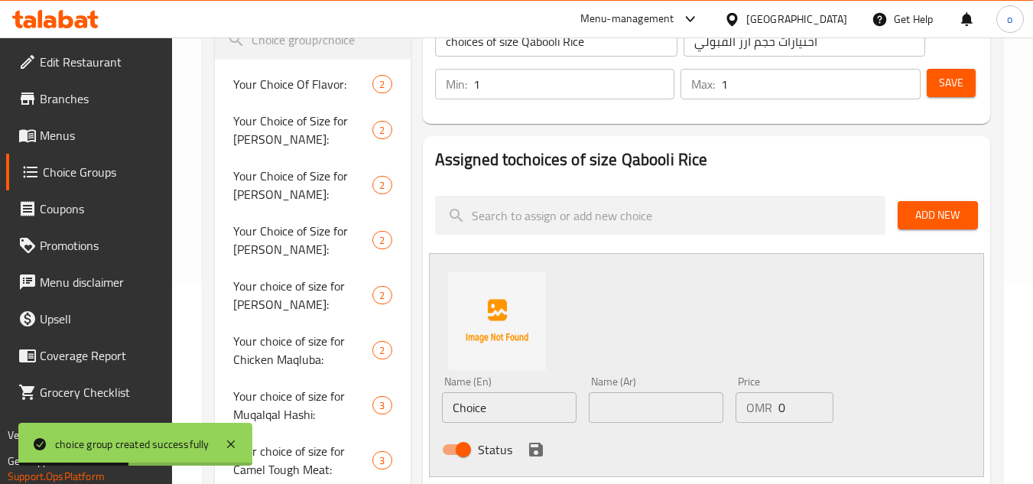
scroll to position [229, 0]
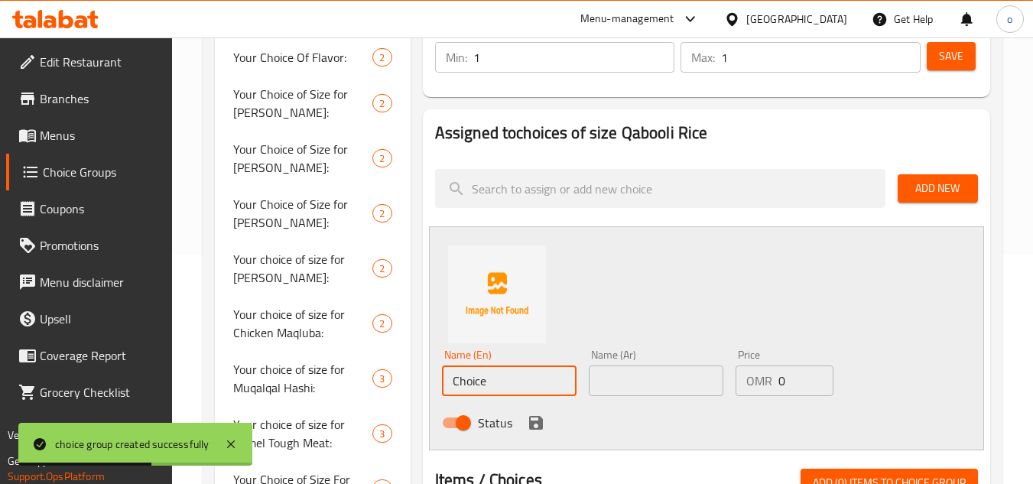
drag, startPoint x: 490, startPoint y: 379, endPoint x: 434, endPoint y: 395, distance: 57.4
click at [434, 395] on div "Name (En) Choice Name (En) Name (Ar) Name (Ar) Price OMR 0 Price Status" at bounding box center [706, 338] width 555 height 224
click at [497, 379] on input "text" at bounding box center [509, 381] width 135 height 31
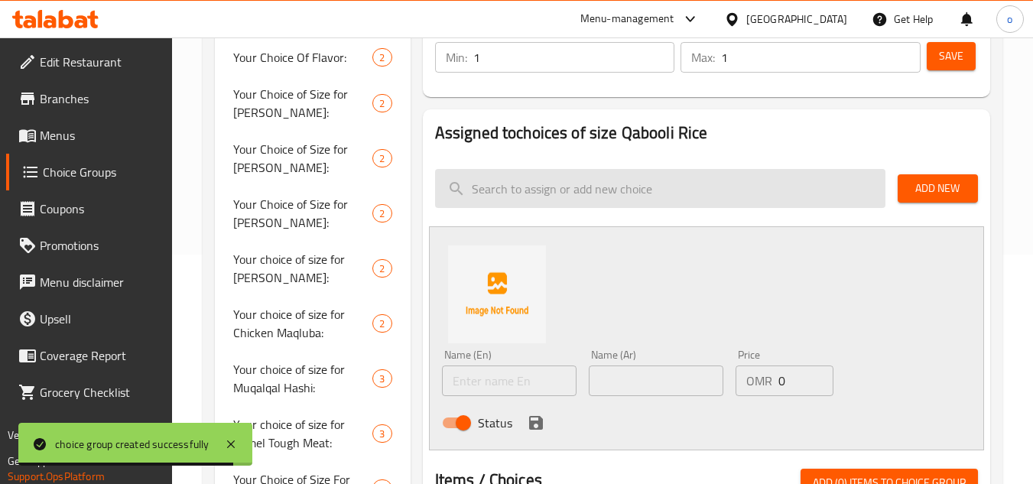
click at [778, 187] on input "search" at bounding box center [660, 188] width 451 height 39
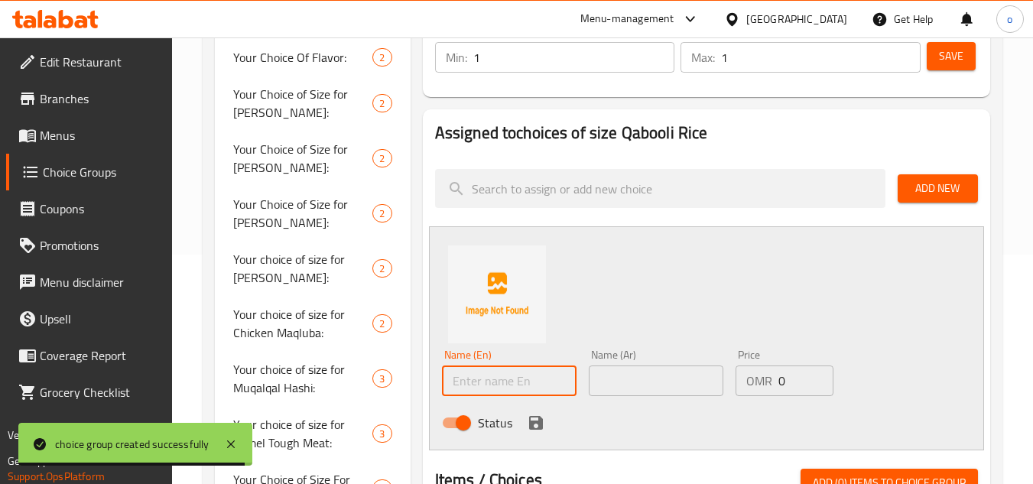
click at [511, 369] on input "text" at bounding box center [509, 381] width 135 height 31
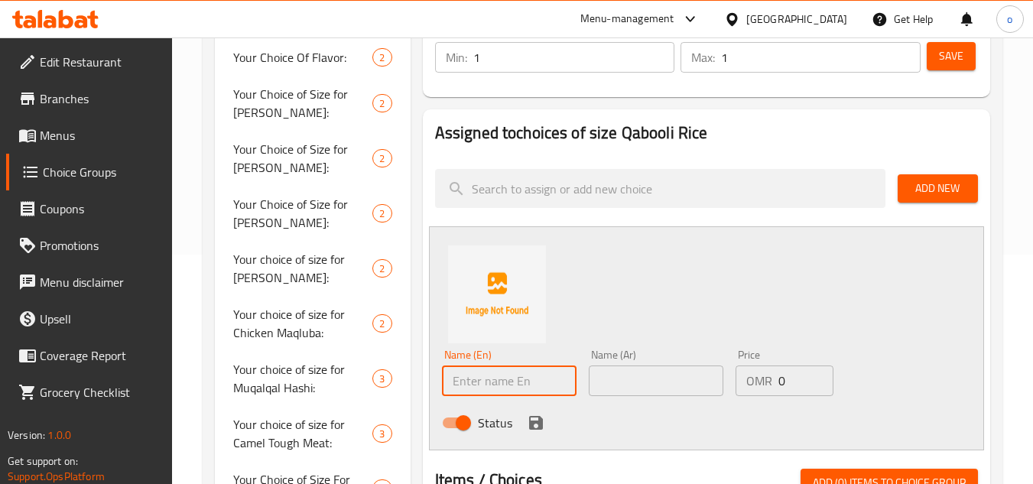
type input "small"
click at [618, 376] on input "text" at bounding box center [656, 381] width 135 height 31
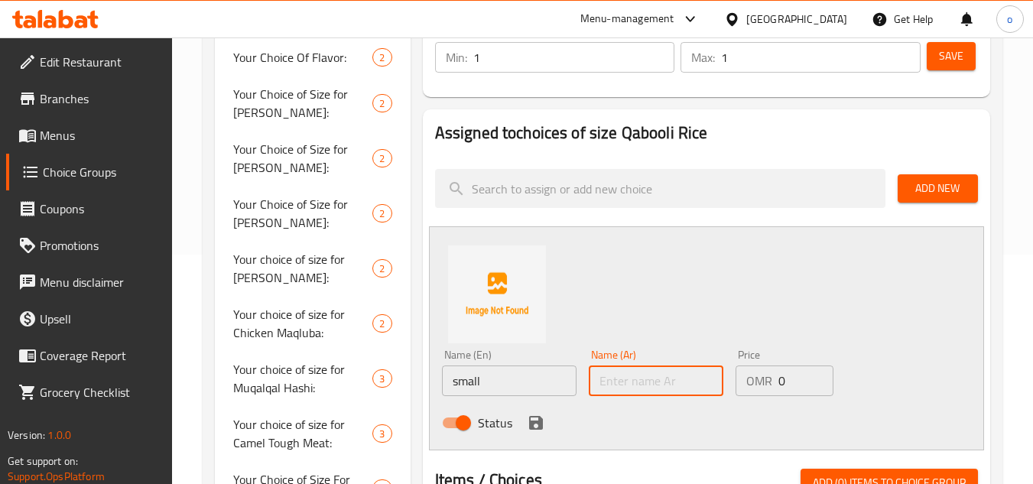
type input "صغير"
click at [532, 424] on icon "save" at bounding box center [536, 423] width 14 height 14
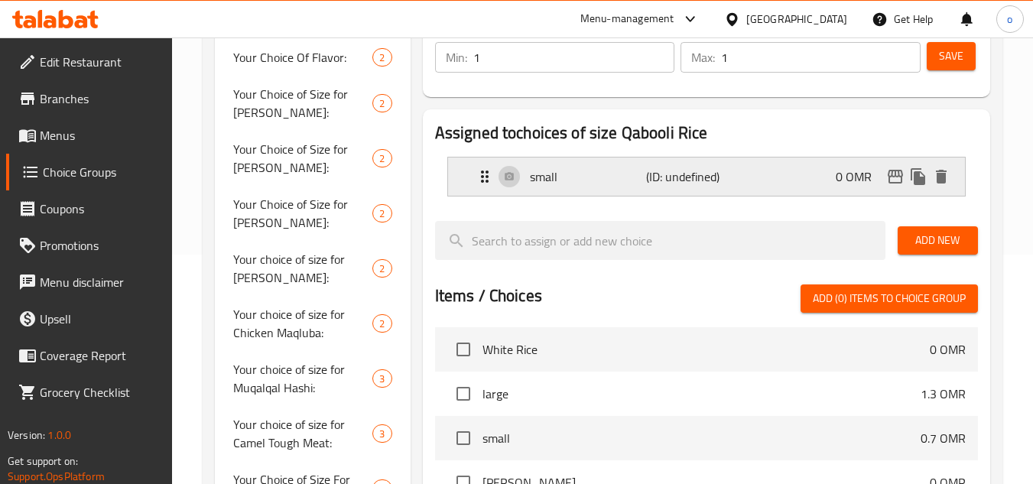
scroll to position [0, 0]
click at [897, 181] on icon "edit" at bounding box center [896, 177] width 18 height 18
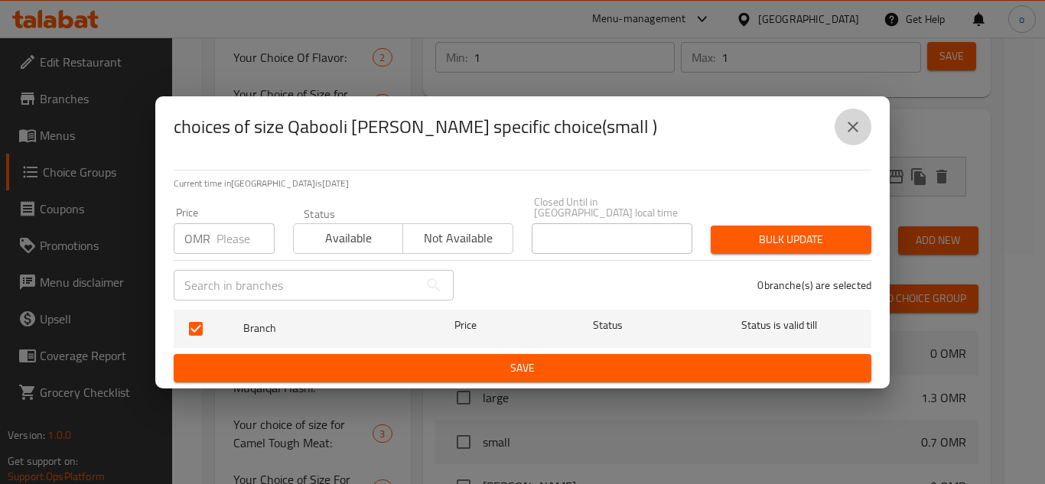
click at [841, 136] on button "close" at bounding box center [853, 127] width 37 height 37
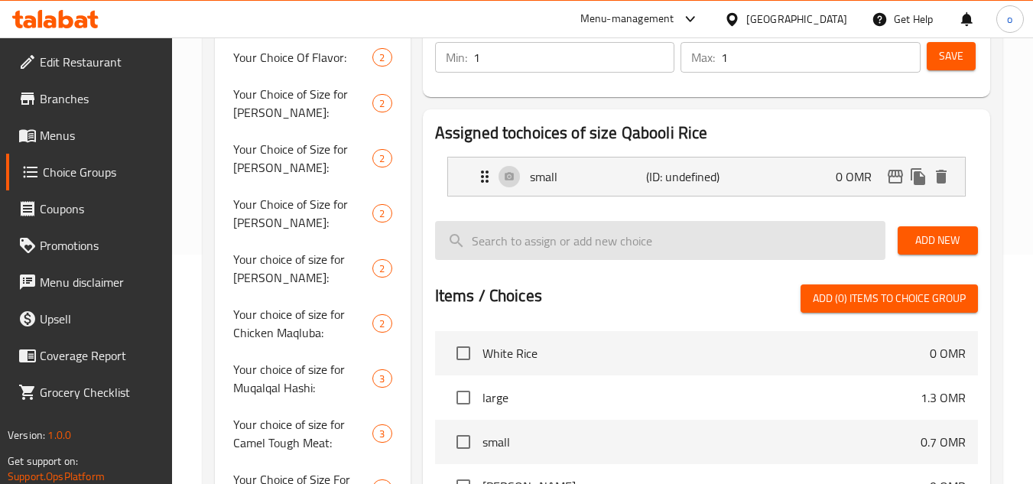
click at [847, 224] on input "search" at bounding box center [660, 240] width 451 height 39
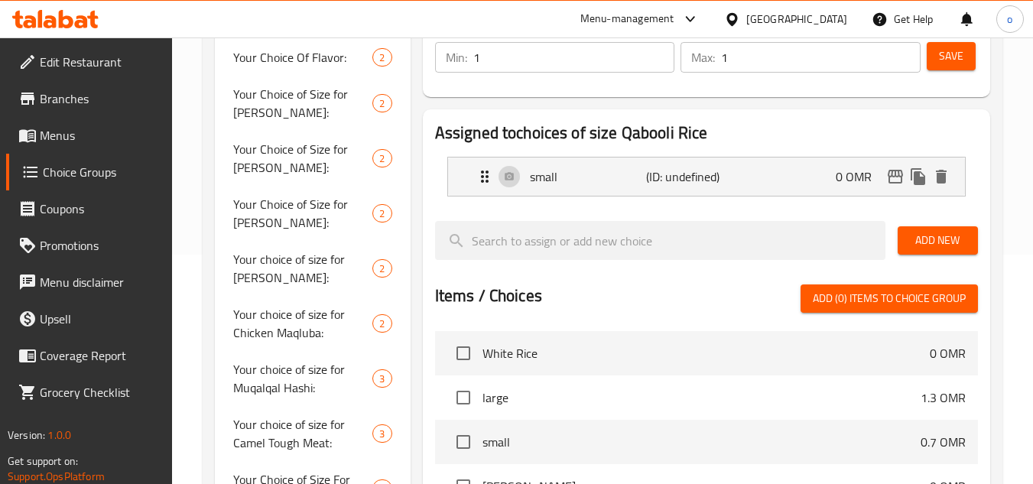
click at [911, 240] on span "Add New" at bounding box center [938, 240] width 56 height 19
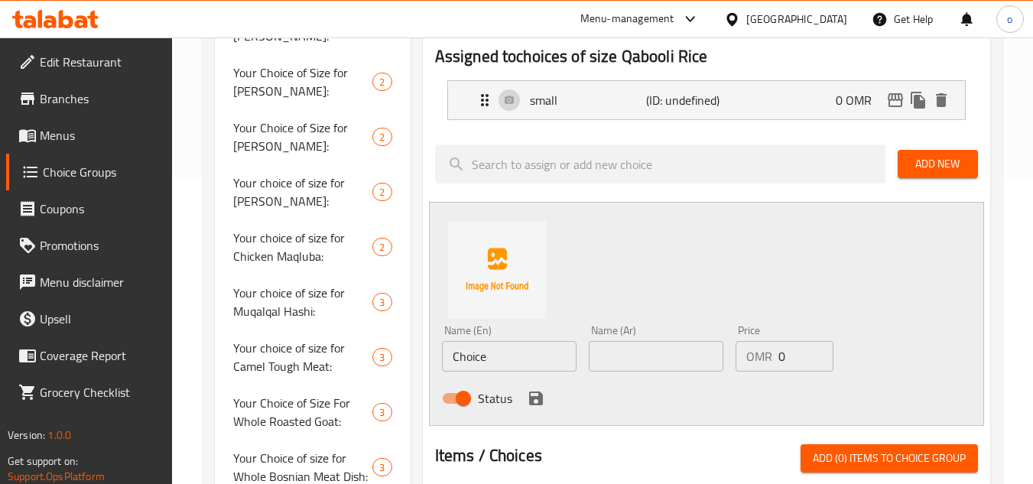
click at [490, 364] on input "Choice" at bounding box center [509, 356] width 135 height 31
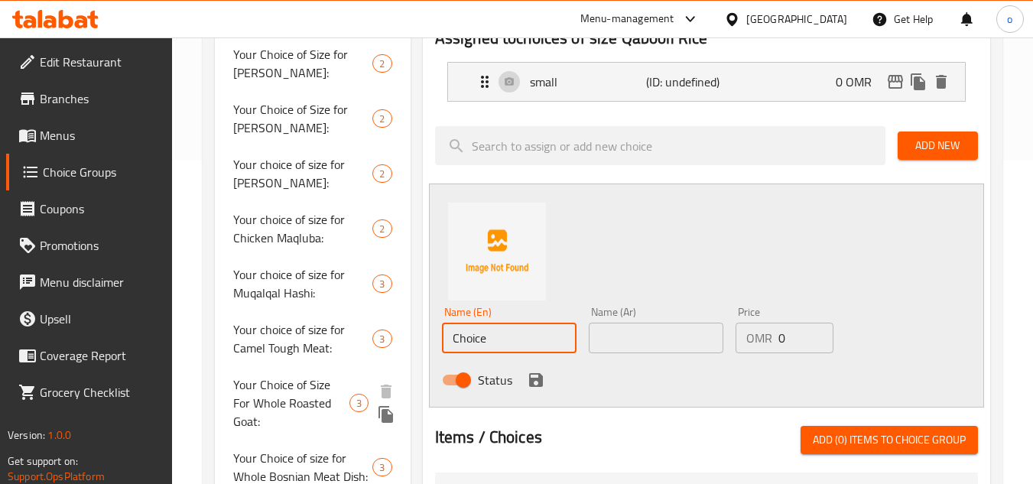
click at [395, 386] on div "Choice Groups Your Choice Of Flavor: 2 Your Choice of Size for Kabsa Bin Amer: …" at bounding box center [606, 367] width 782 height 1037
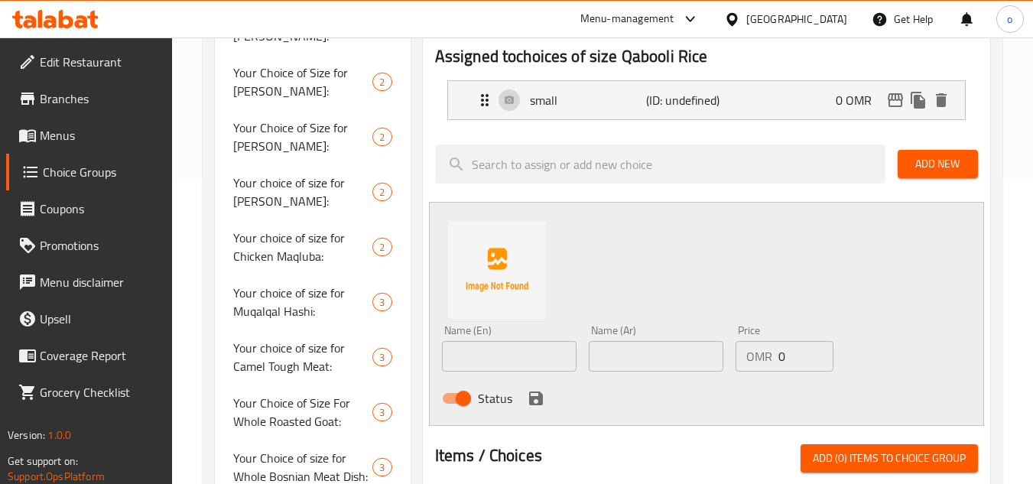
drag, startPoint x: 654, startPoint y: 186, endPoint x: 600, endPoint y: 246, distance: 80.7
click at [652, 187] on div at bounding box center [660, 163] width 463 height 51
click at [512, 366] on input "text" at bounding box center [509, 356] width 135 height 31
type input "large"
click at [633, 347] on input "text" at bounding box center [656, 356] width 135 height 31
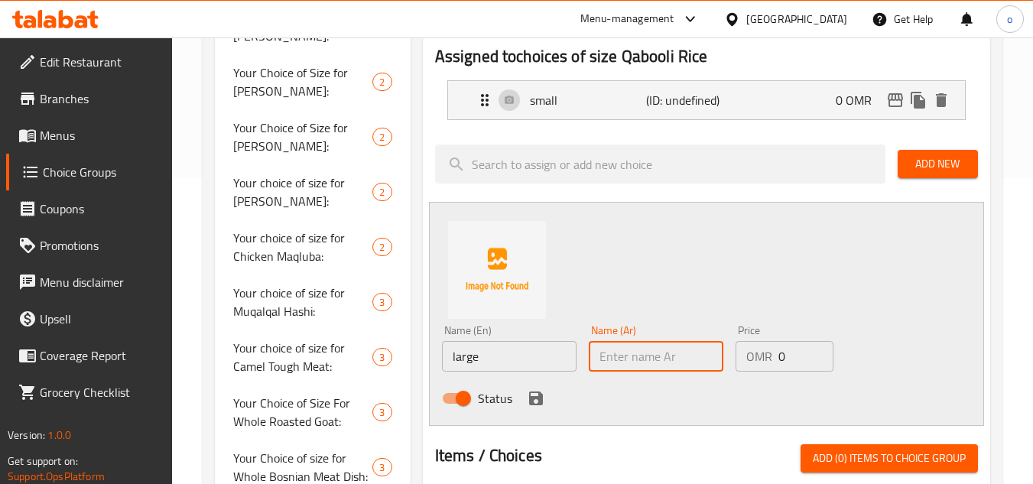
type input "م"
type input "كبير"
drag, startPoint x: 730, startPoint y: 259, endPoint x: 369, endPoint y: 349, distance: 372.9
click at [730, 258] on div "Name (En) large Name (En) Name (Ar) كبير Name (Ar) Price OMR 0 Price Status" at bounding box center [706, 314] width 555 height 224
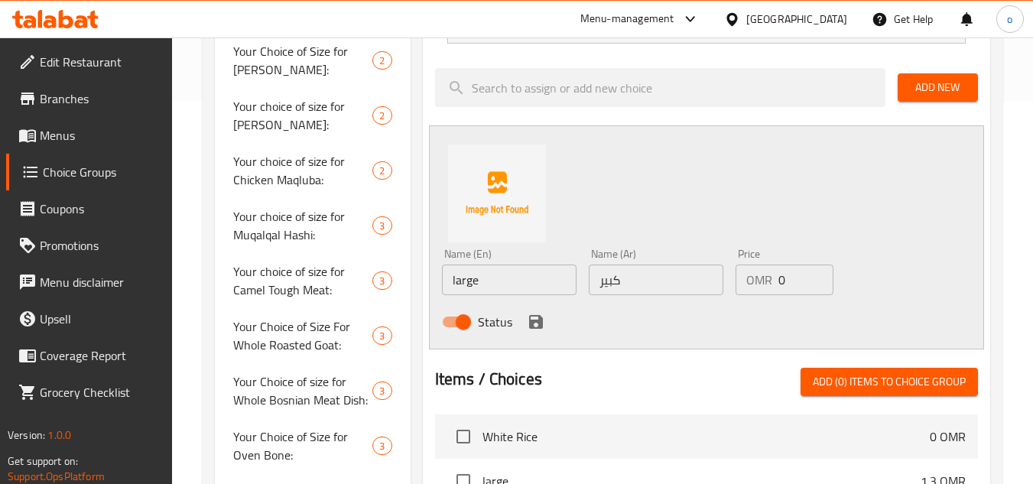
click at [541, 329] on icon "save" at bounding box center [536, 322] width 18 height 18
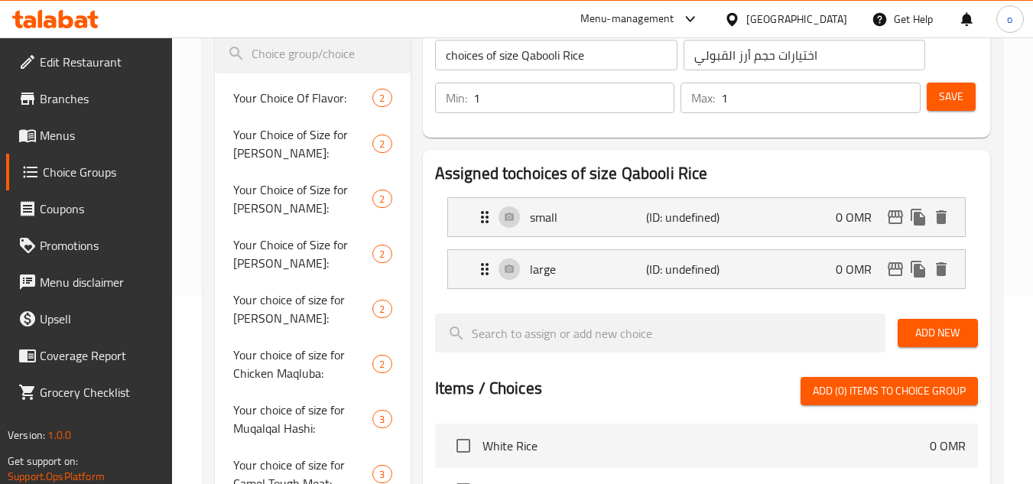
scroll to position [153, 0]
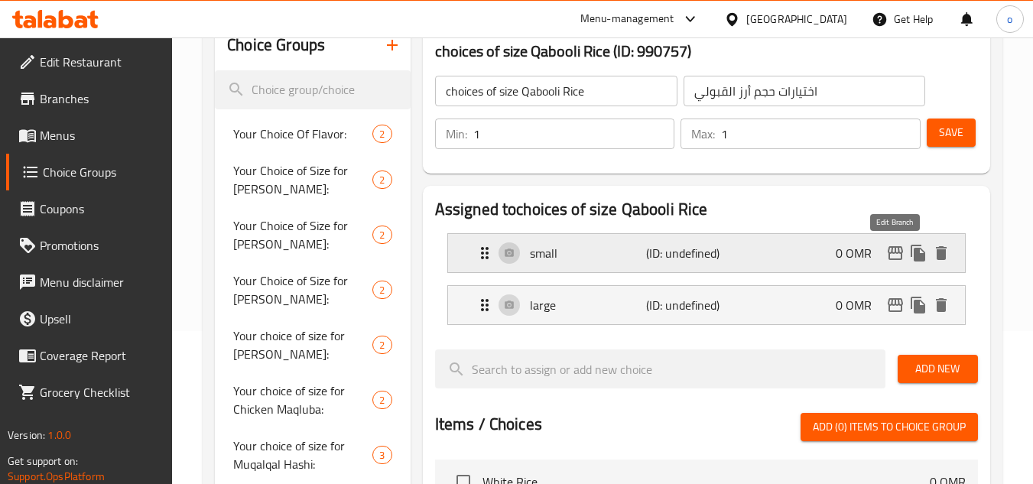
click at [899, 250] on icon "edit" at bounding box center [895, 253] width 15 height 14
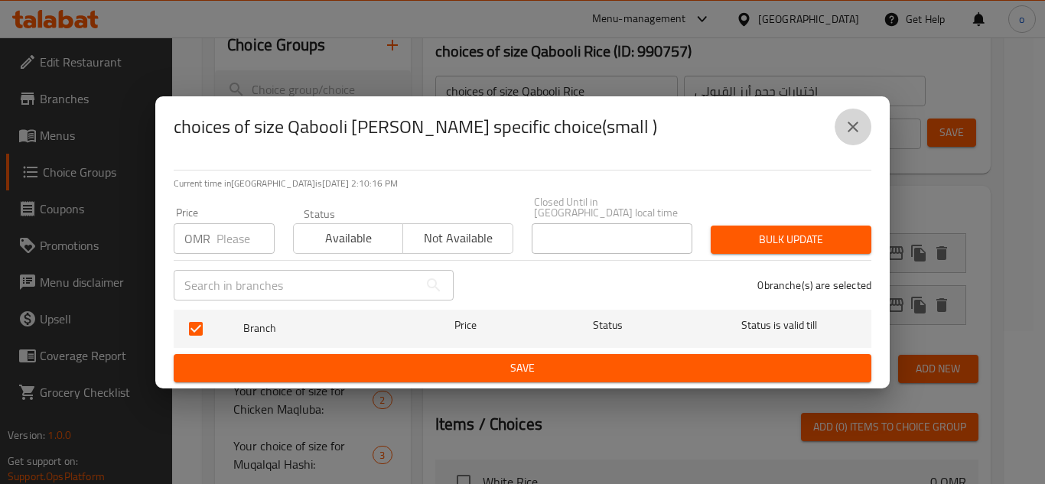
click at [848, 126] on icon "close" at bounding box center [853, 127] width 18 height 18
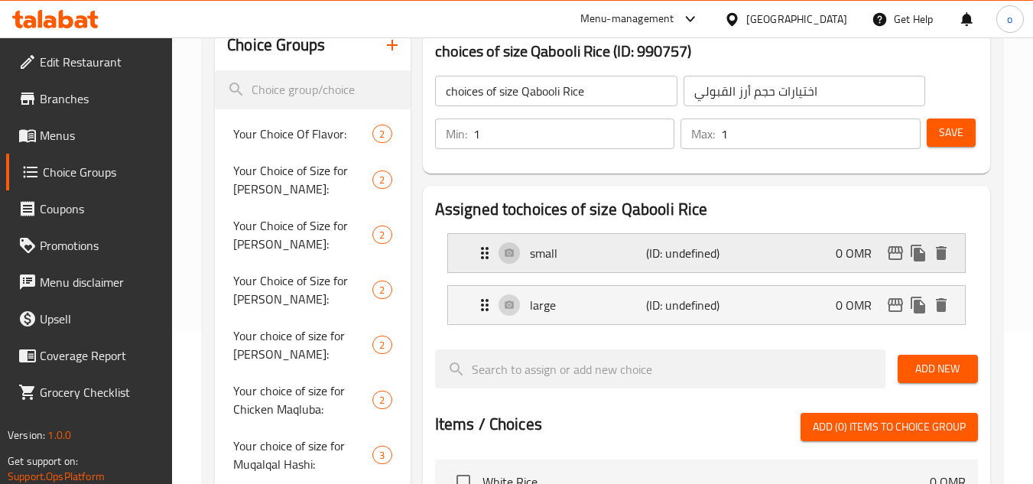
click at [784, 248] on div "small (ID: undefined) 0 OMR" at bounding box center [711, 253] width 471 height 38
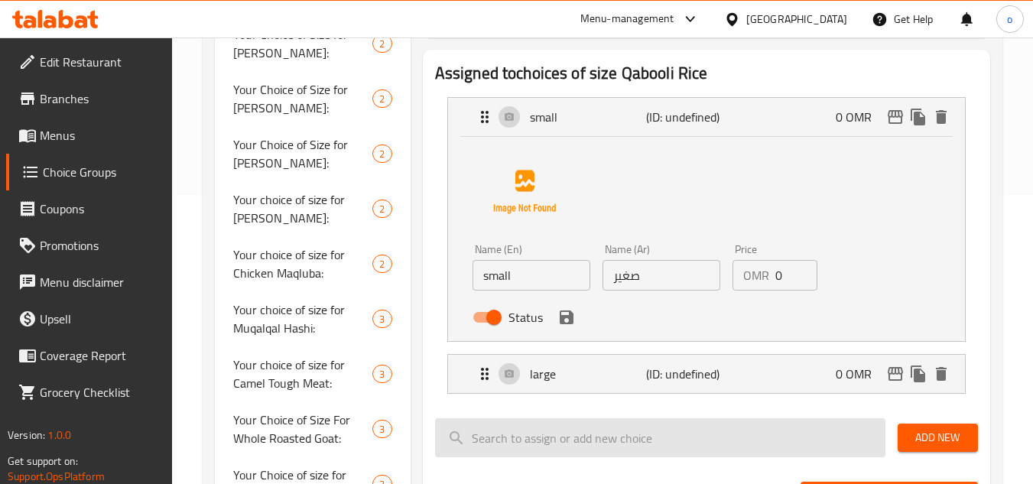
scroll to position [306, 0]
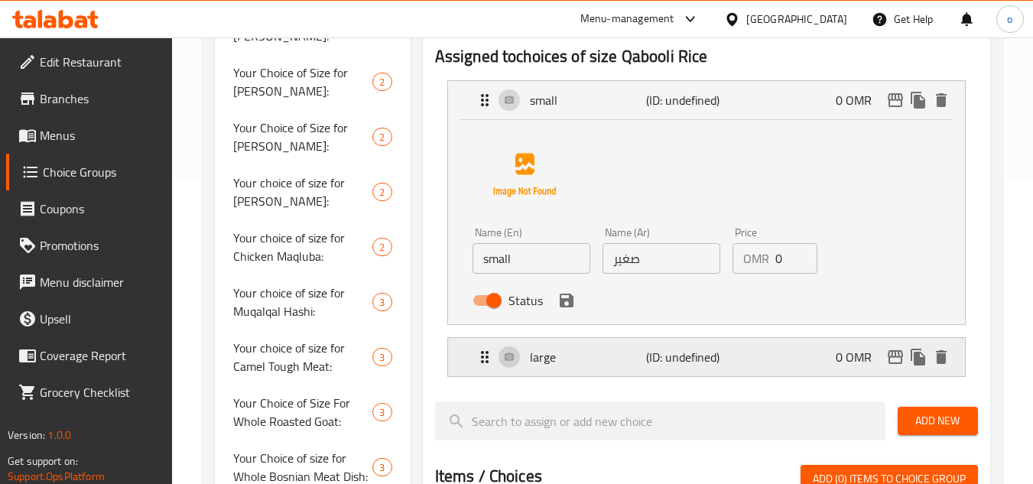
click at [731, 347] on div "large (ID: undefined) 0 OMR" at bounding box center [711, 357] width 471 height 38
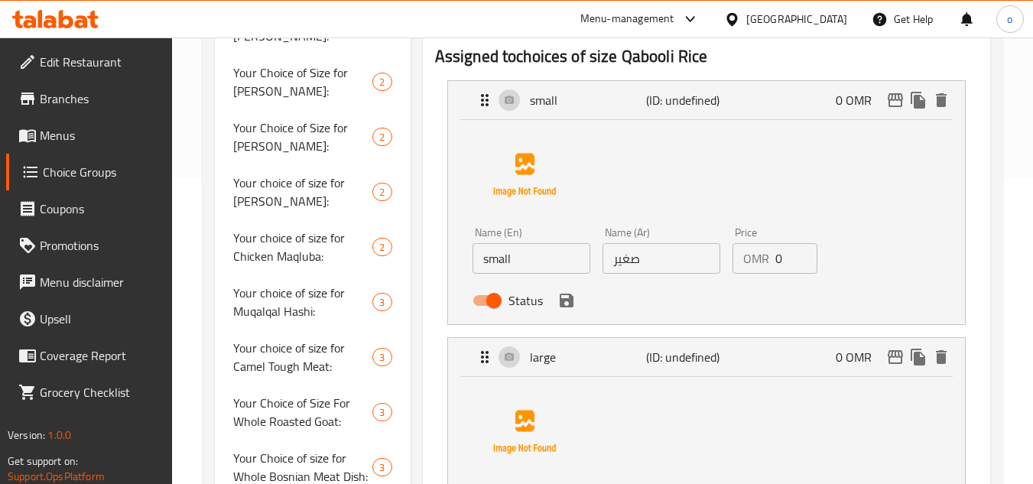
scroll to position [382, 0]
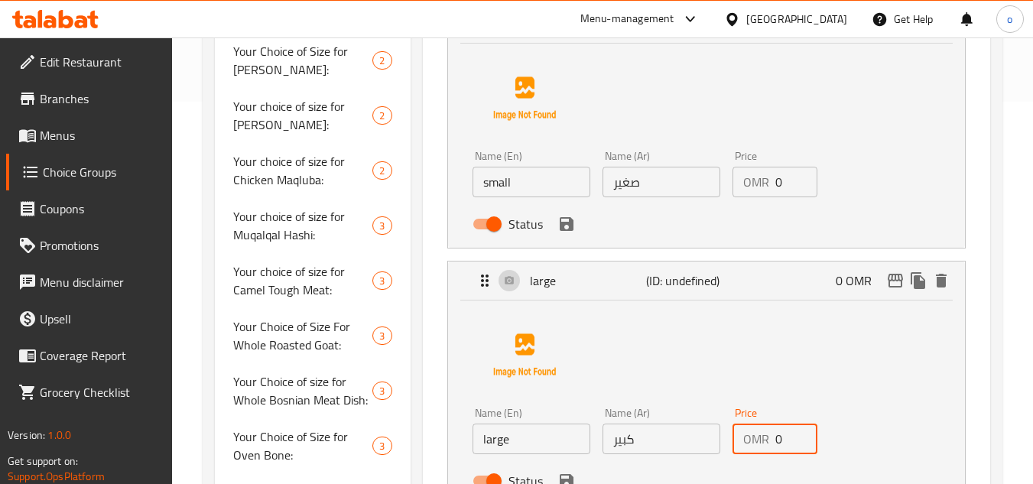
drag, startPoint x: 789, startPoint y: 439, endPoint x: 753, endPoint y: 438, distance: 35.2
click at [753, 438] on div "OMR 0 Price" at bounding box center [776, 439] width 86 height 31
paste input "1.50"
type input "1.500"
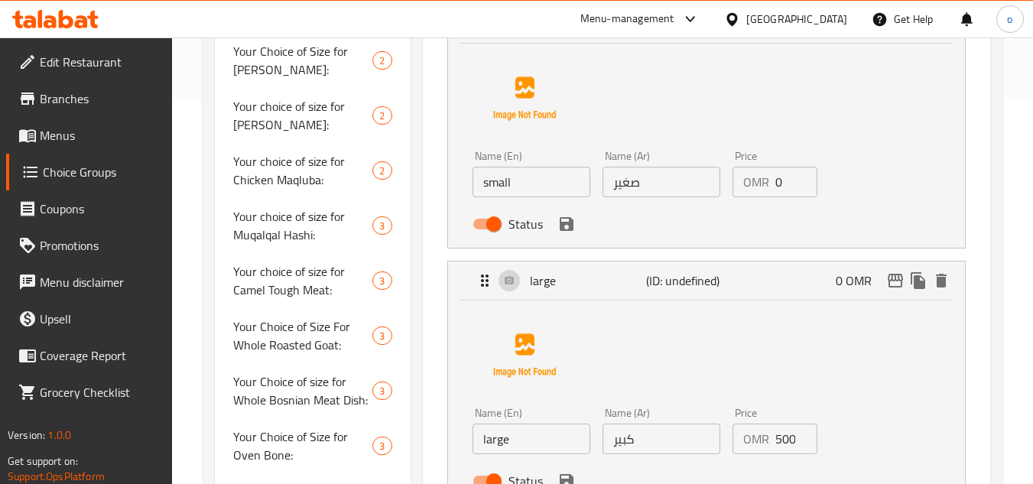
scroll to position [0, 0]
click at [786, 184] on input "0" at bounding box center [797, 182] width 43 height 31
paste input ".800"
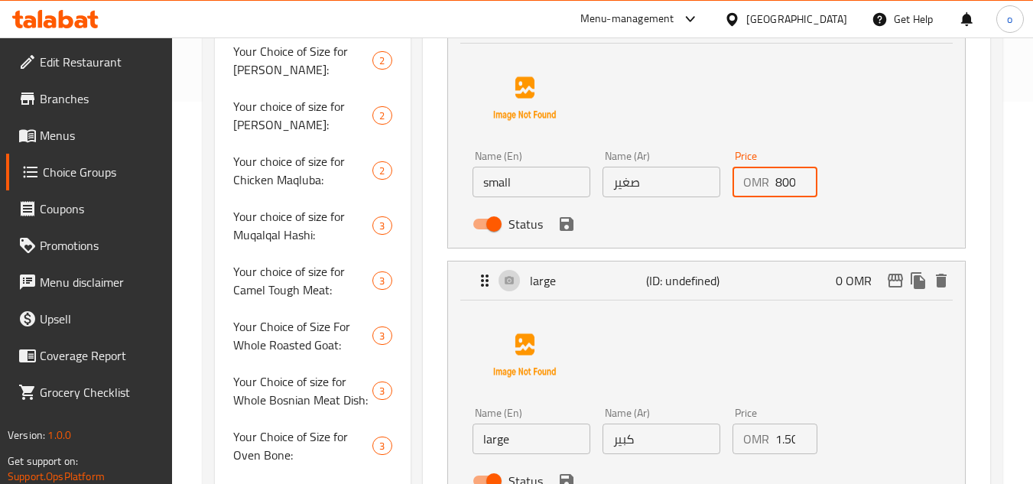
click at [570, 228] on icon "save" at bounding box center [567, 224] width 14 height 14
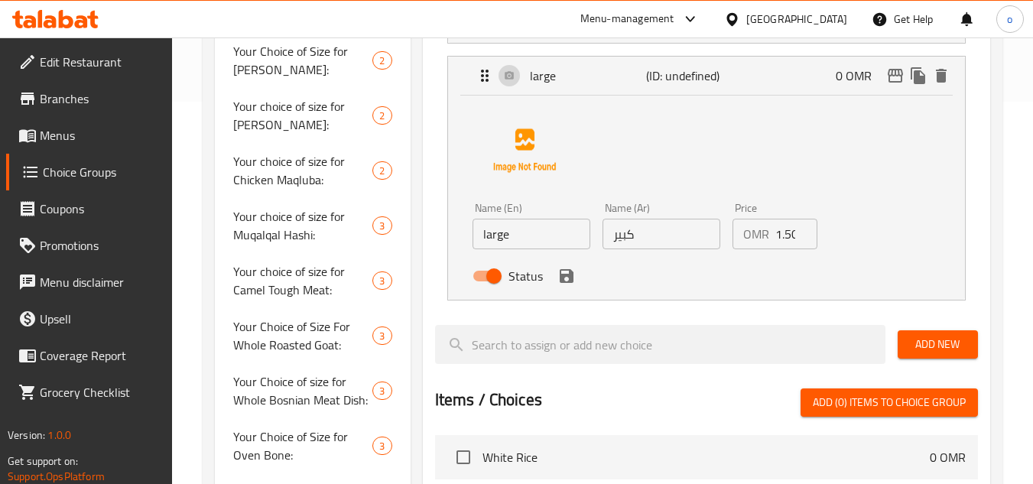
type input "0.800"
click at [566, 280] on icon "save" at bounding box center [567, 276] width 18 height 18
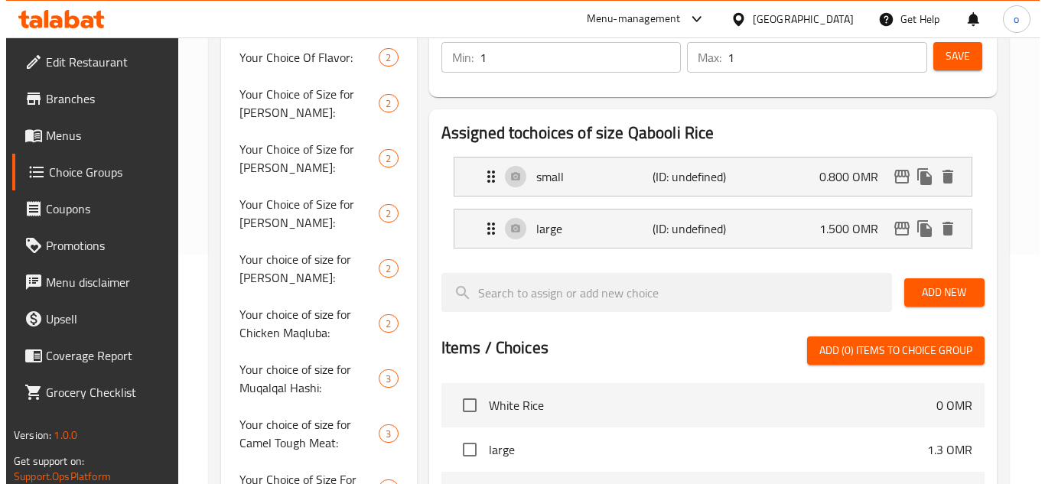
scroll to position [153, 0]
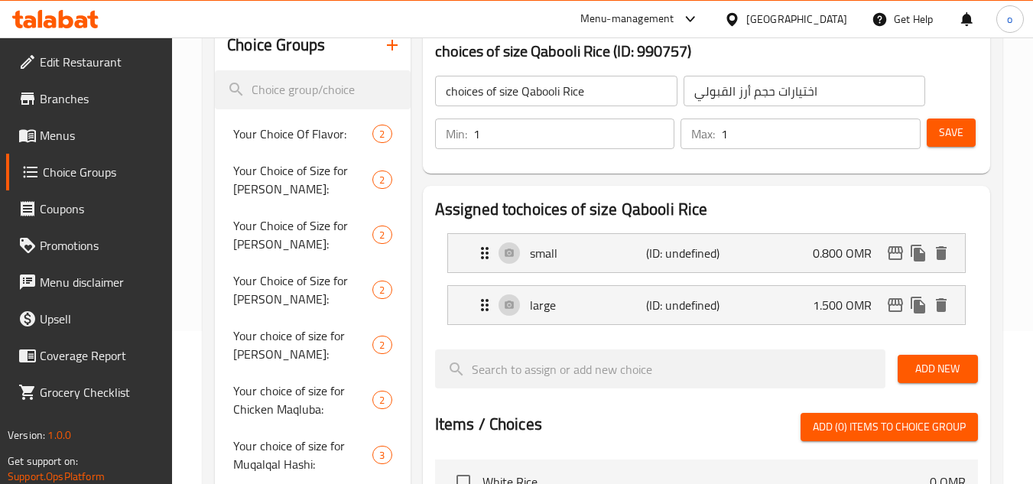
click at [947, 132] on span "Save" at bounding box center [951, 132] width 24 height 19
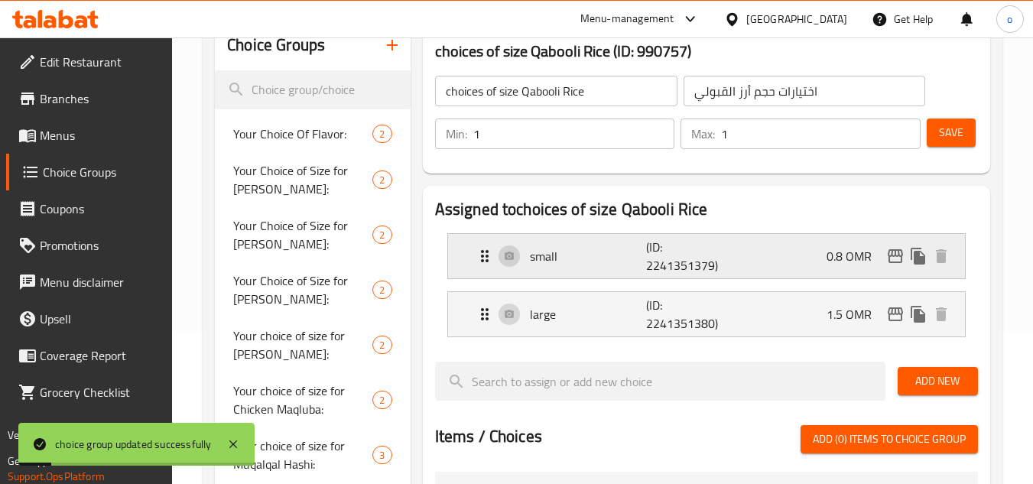
click at [889, 258] on icon "edit" at bounding box center [895, 256] width 15 height 14
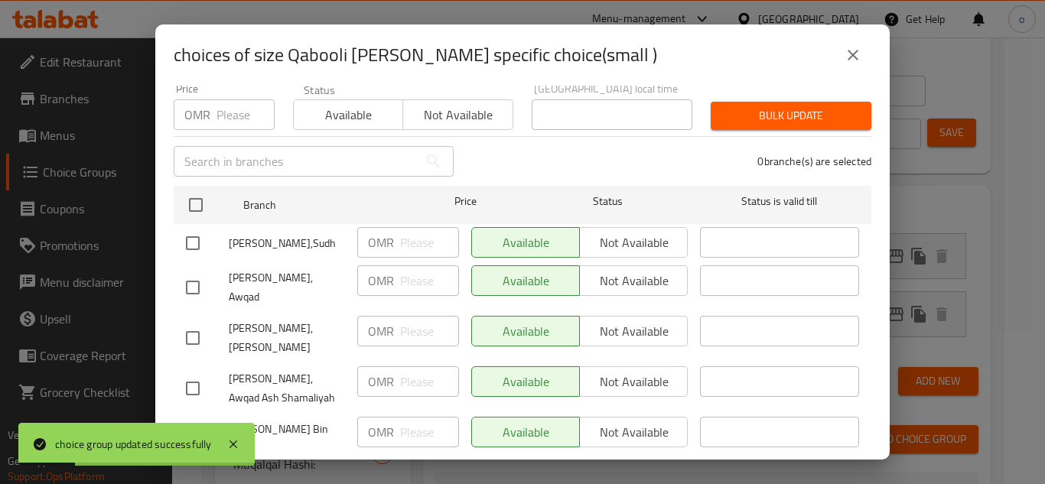
scroll to position [74, 0]
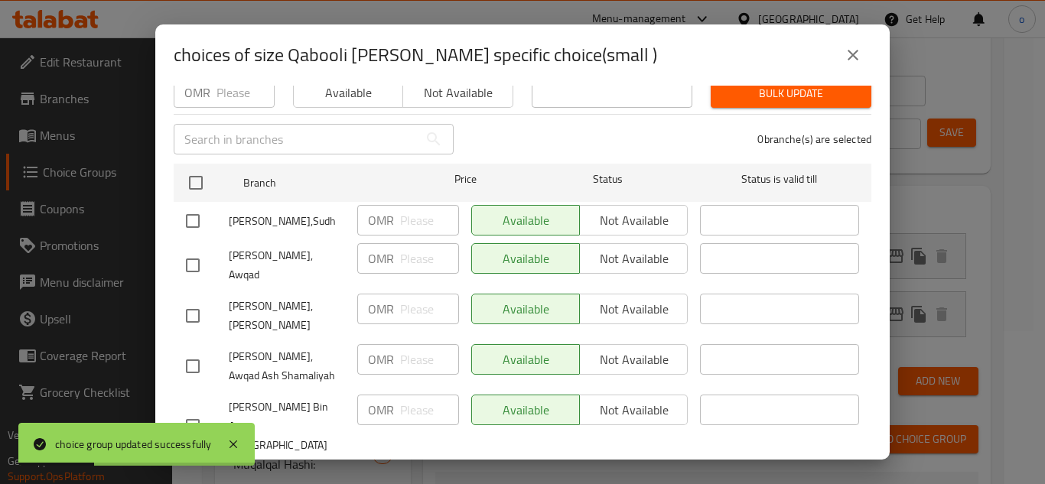
click at [198, 215] on input "checkbox" at bounding box center [193, 221] width 32 height 32
checkbox input "true"
click at [200, 255] on input "checkbox" at bounding box center [193, 265] width 32 height 32
checkbox input "true"
click at [196, 300] on input "checkbox" at bounding box center [193, 316] width 32 height 32
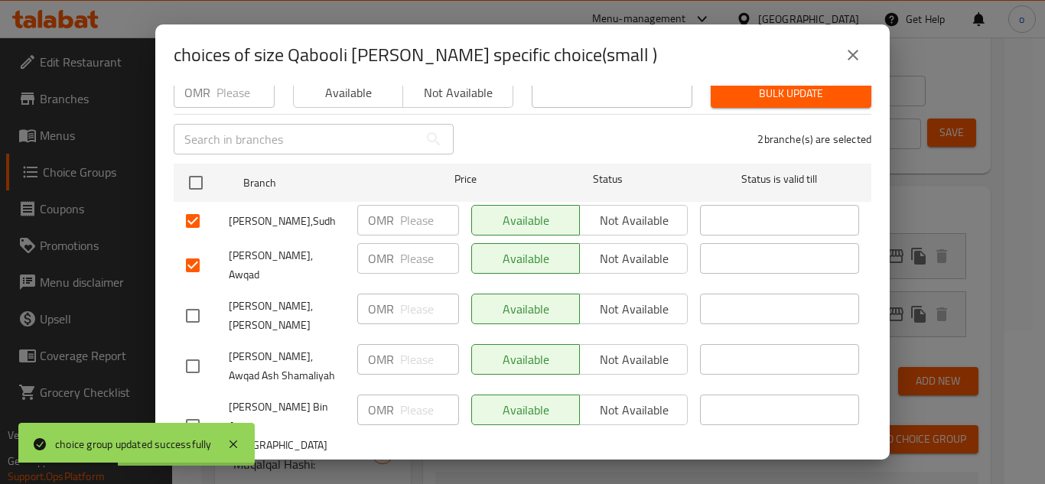
checkbox input "true"
click at [205, 353] on input "checkbox" at bounding box center [193, 366] width 32 height 32
checkbox input "true"
click at [599, 205] on button "Not available" at bounding box center [633, 220] width 109 height 31
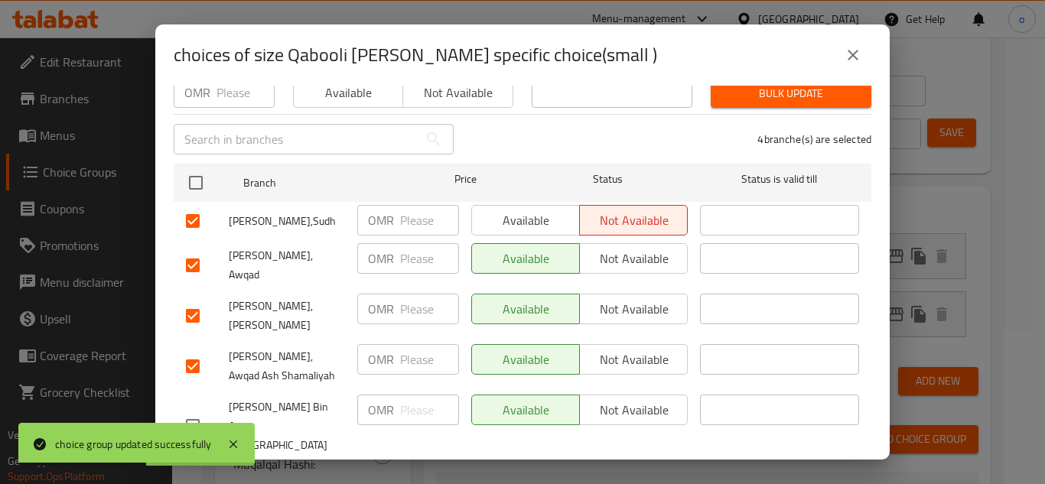
click at [615, 253] on span "Not available" at bounding box center [634, 259] width 96 height 22
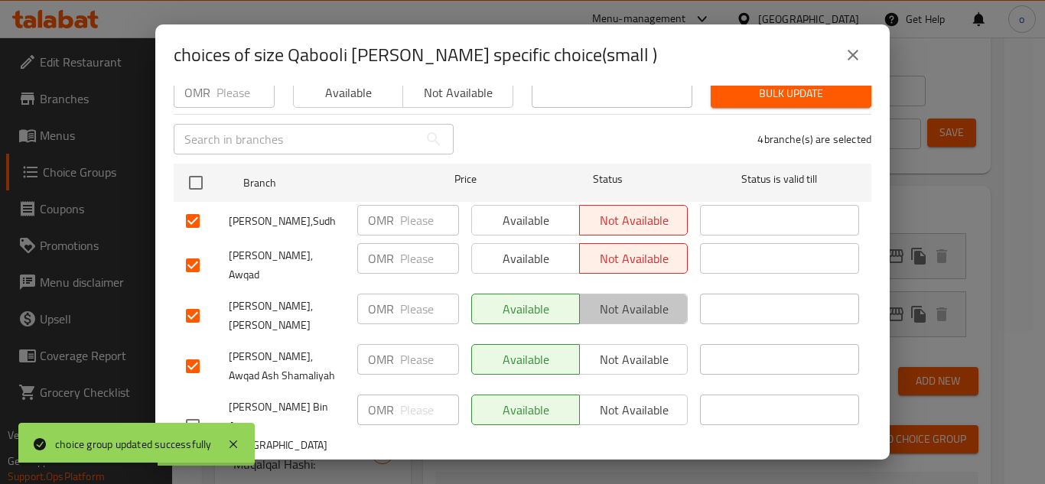
click at [616, 312] on button "Not available" at bounding box center [633, 309] width 109 height 31
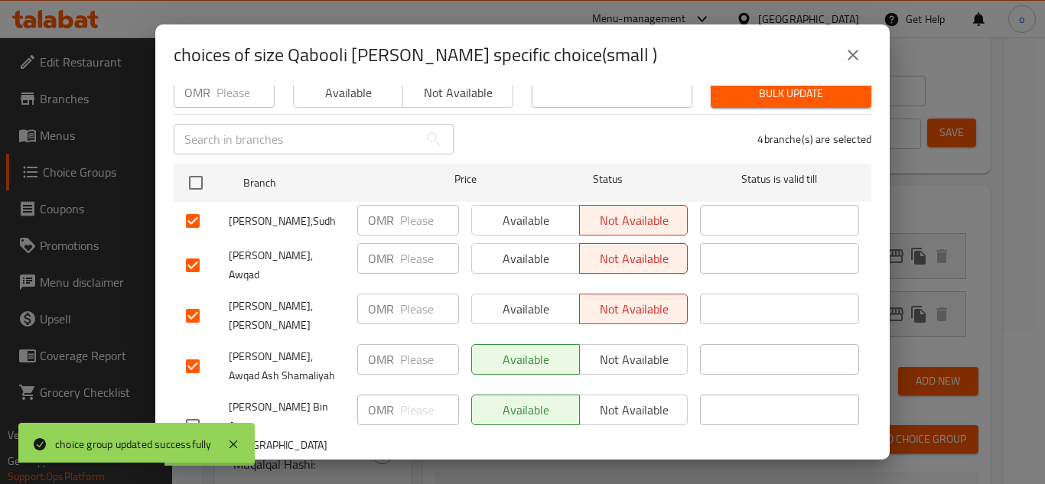
click at [620, 349] on span "Not available" at bounding box center [634, 360] width 96 height 22
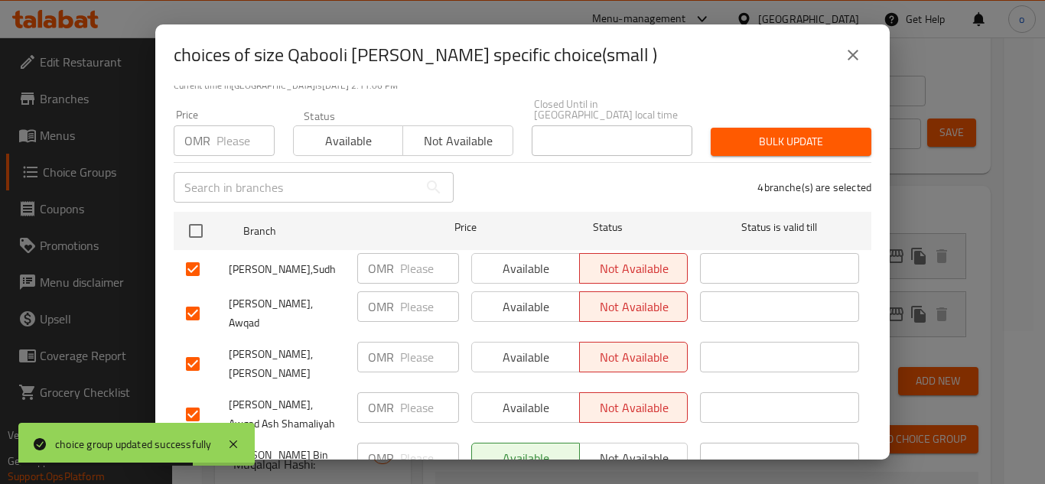
scroll to position [0, 0]
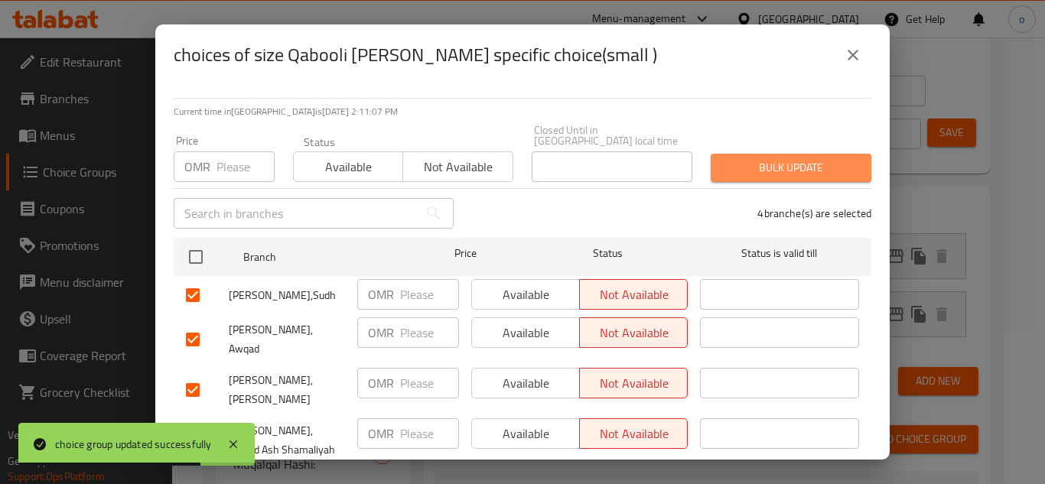
click at [786, 158] on span "Bulk update" at bounding box center [791, 167] width 136 height 19
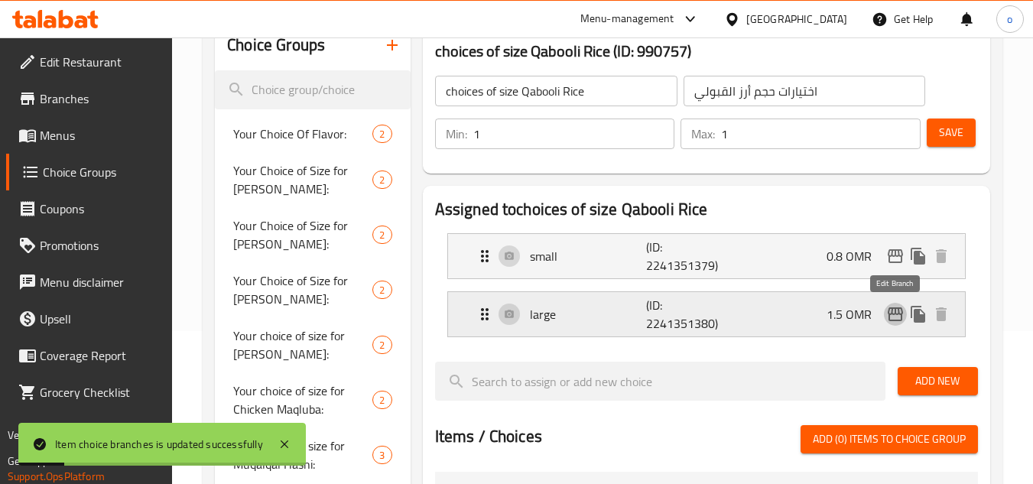
click at [896, 316] on icon "edit" at bounding box center [896, 314] width 18 height 18
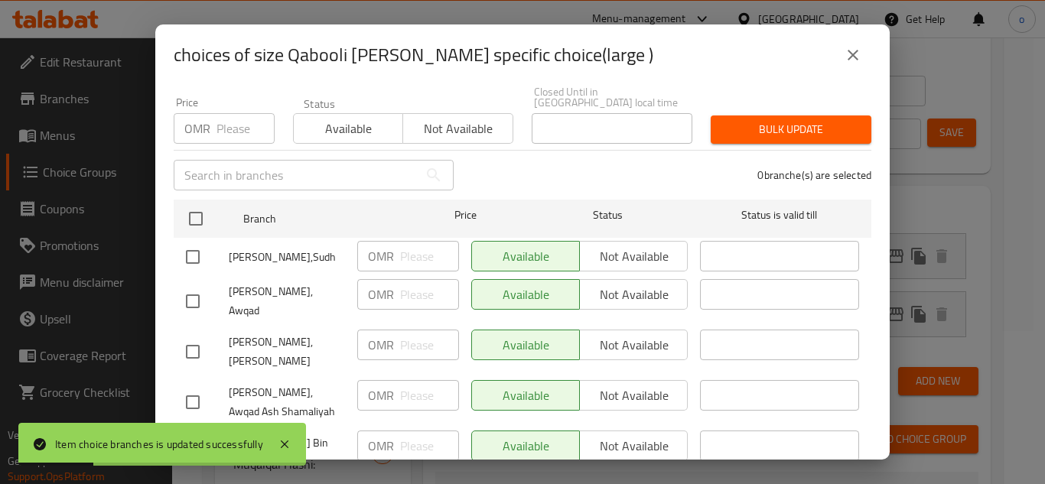
scroll to position [74, 0]
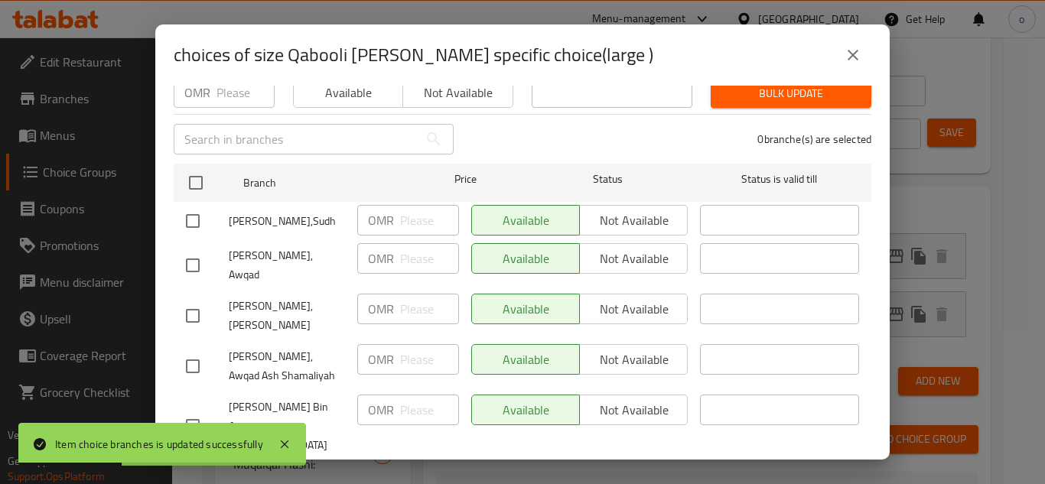
drag, startPoint x: 188, startPoint y: 216, endPoint x: 165, endPoint y: 257, distance: 47.3
click at [188, 215] on input "checkbox" at bounding box center [193, 221] width 32 height 32
checkbox input "true"
click at [184, 256] on input "checkbox" at bounding box center [193, 265] width 32 height 32
checkbox input "true"
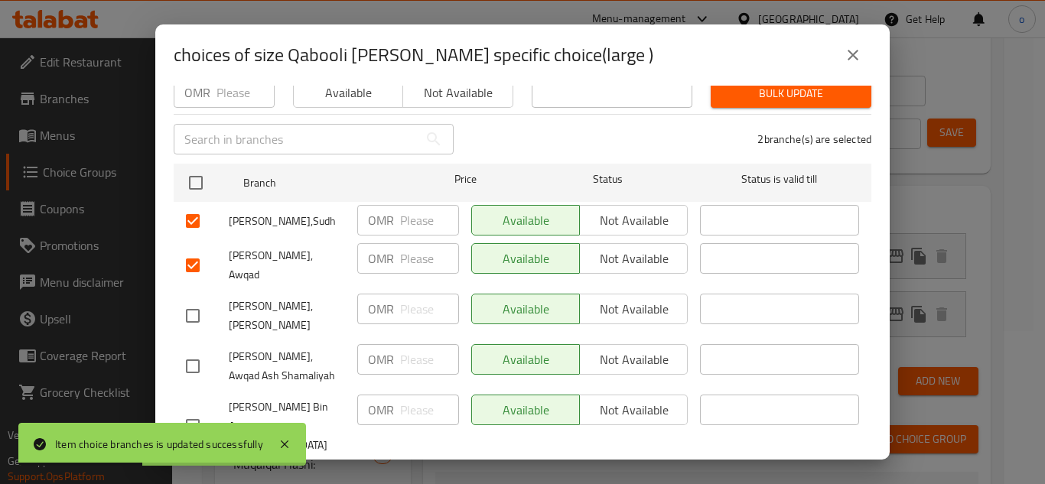
click at [210, 308] on div at bounding box center [207, 316] width 43 height 32
click at [186, 300] on input "checkbox" at bounding box center [193, 316] width 32 height 32
checkbox input "true"
click at [203, 350] on input "checkbox" at bounding box center [193, 366] width 32 height 32
checkbox input "true"
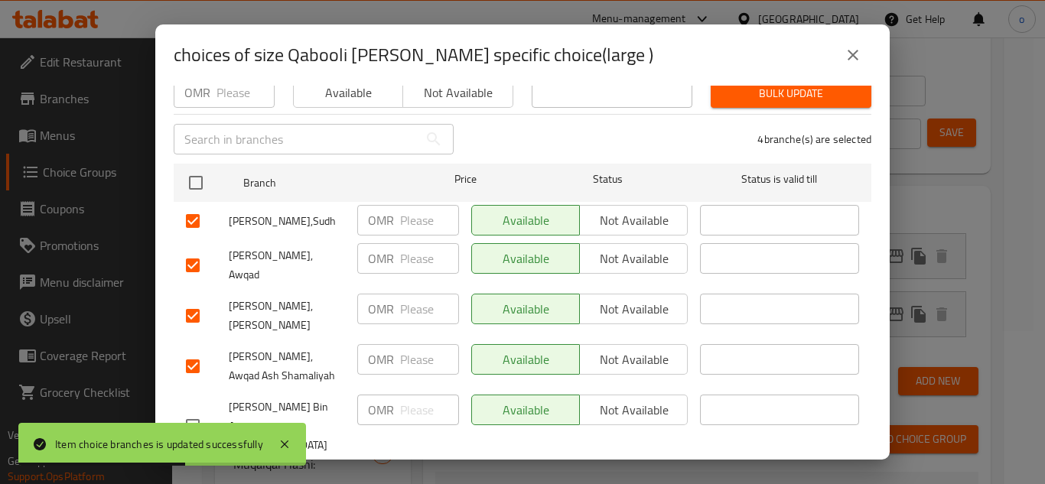
click at [623, 210] on span "Not available" at bounding box center [634, 221] width 96 height 22
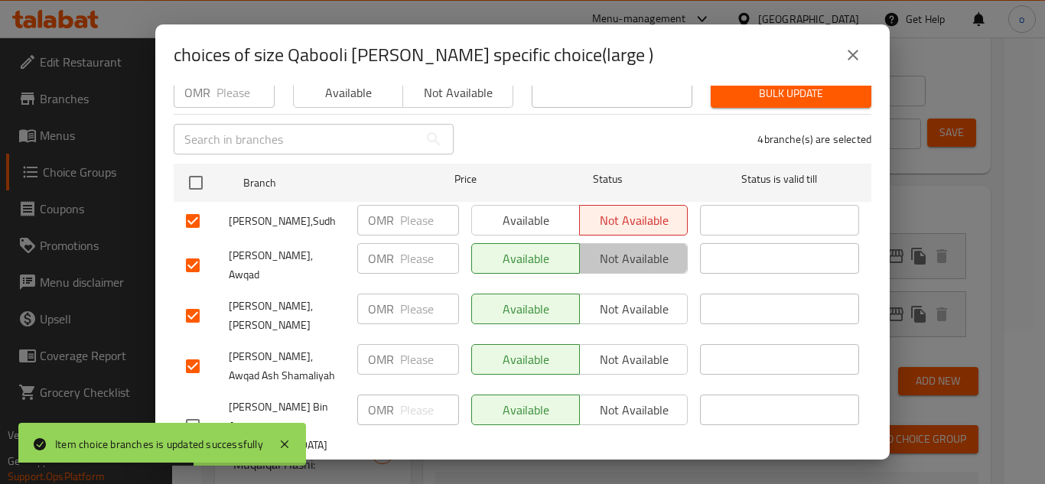
drag, startPoint x: 625, startPoint y: 240, endPoint x: 620, endPoint y: 288, distance: 47.7
click at [625, 248] on span "Not available" at bounding box center [634, 259] width 96 height 22
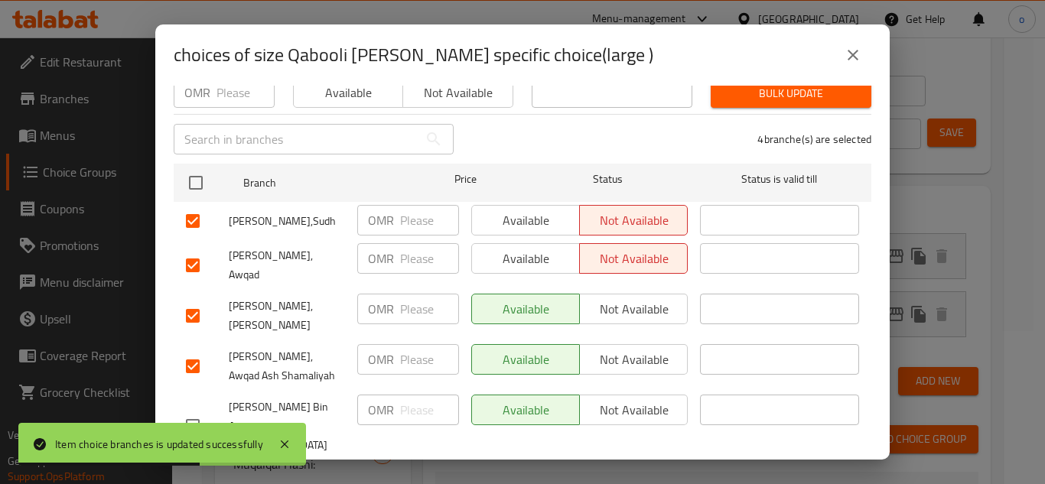
click at [620, 298] on span "Not available" at bounding box center [634, 309] width 96 height 22
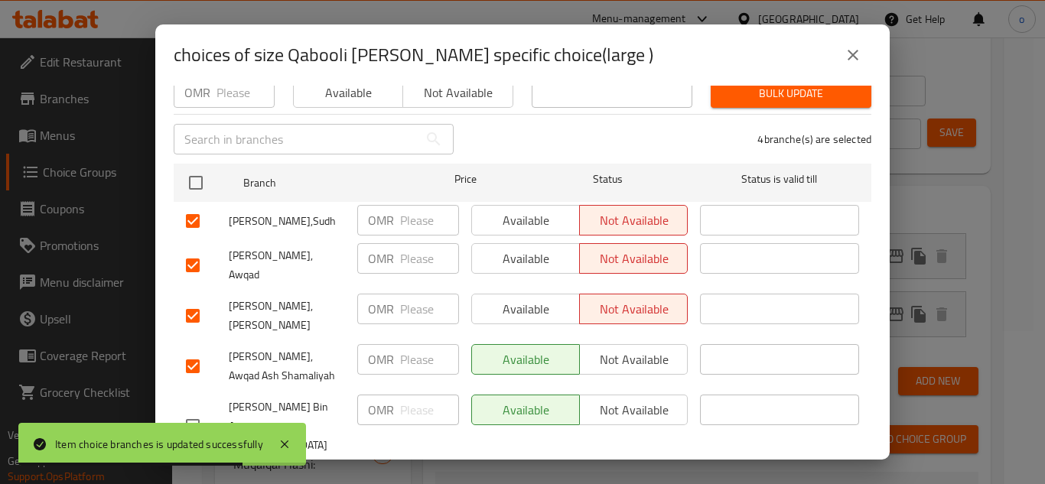
click at [613, 349] on span "Not available" at bounding box center [634, 360] width 96 height 22
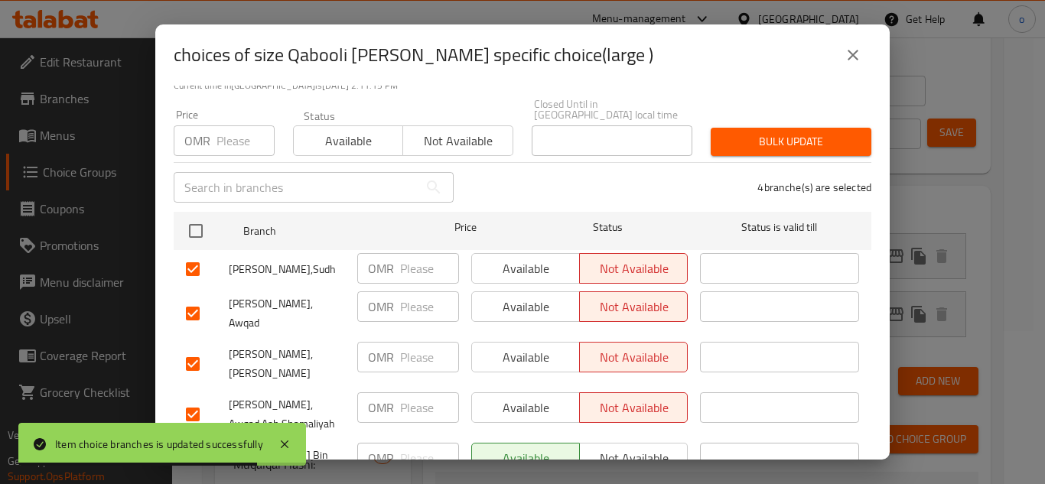
scroll to position [0, 0]
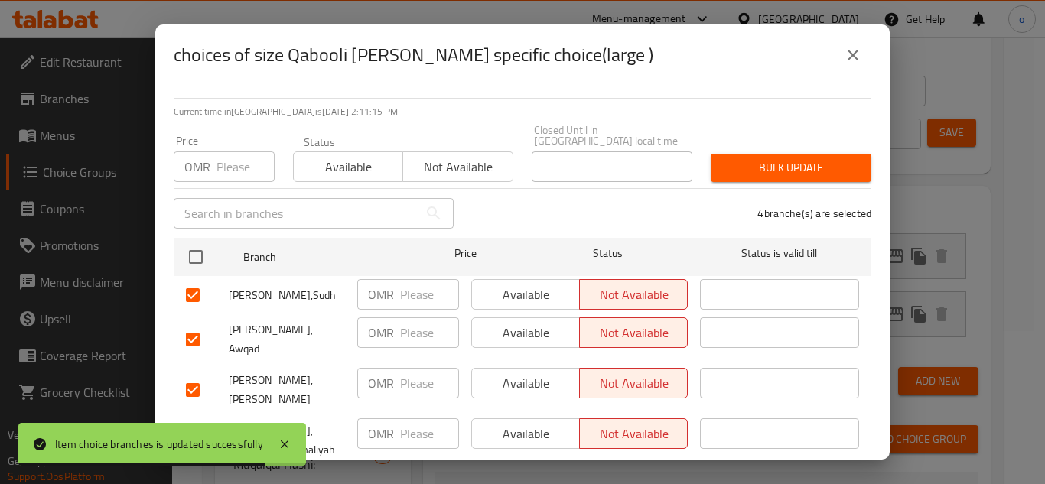
click at [770, 163] on span "Bulk update" at bounding box center [791, 167] width 136 height 19
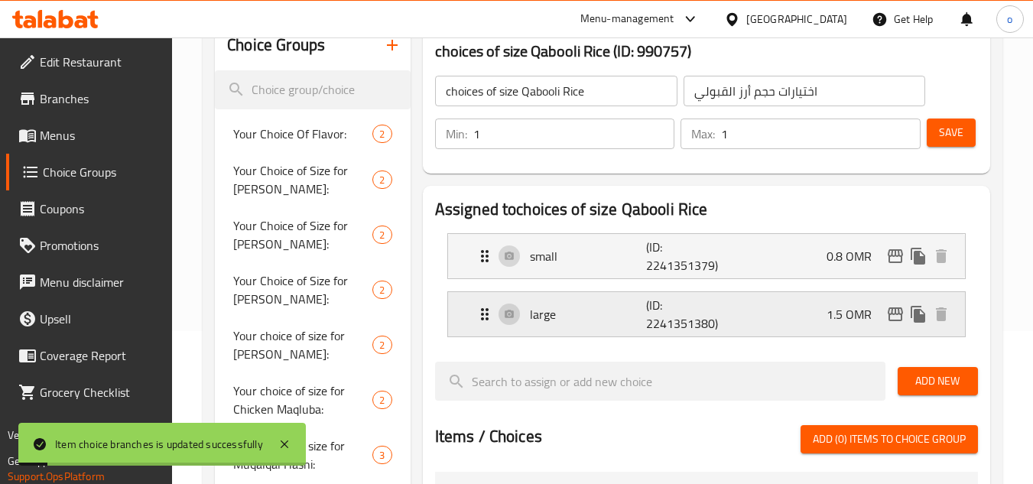
click at [907, 315] on button "duplicate" at bounding box center [918, 314] width 23 height 23
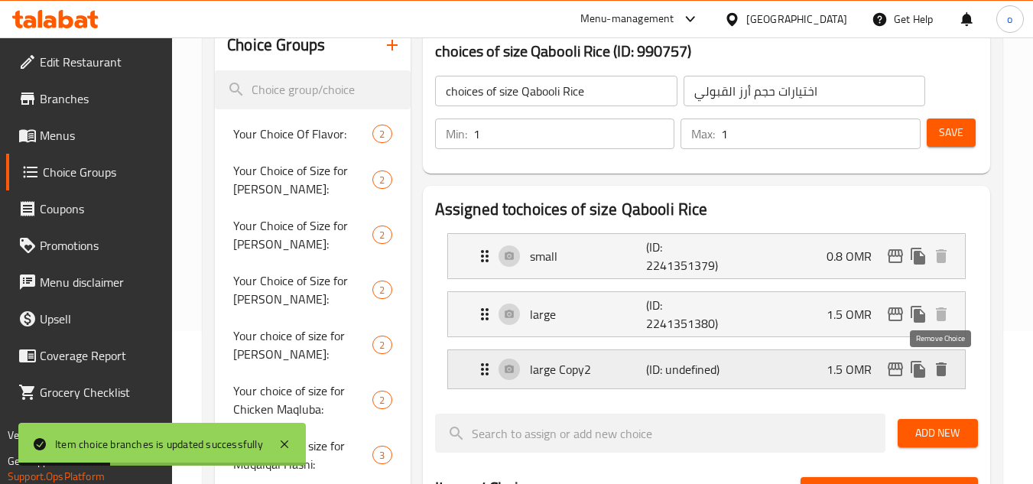
click at [951, 375] on button "delete" at bounding box center [941, 369] width 23 height 23
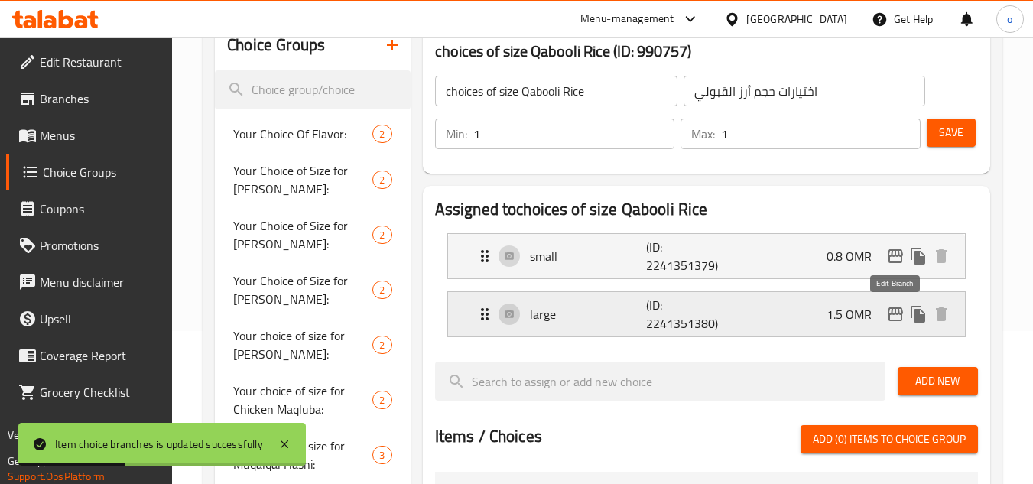
click at [896, 313] on icon "edit" at bounding box center [895, 314] width 15 height 14
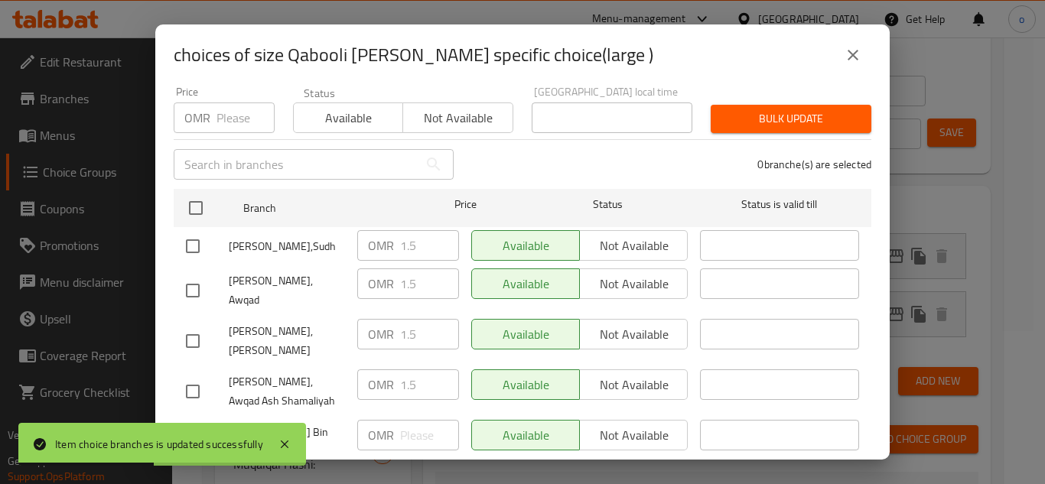
scroll to position [74, 0]
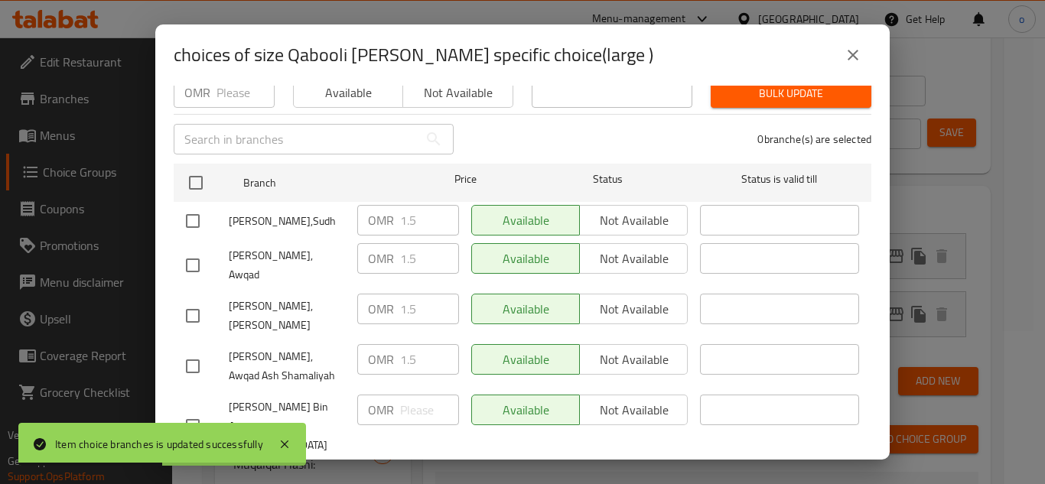
drag, startPoint x: 199, startPoint y: 200, endPoint x: 191, endPoint y: 237, distance: 38.3
click at [198, 205] on input "checkbox" at bounding box center [193, 221] width 32 height 32
checkbox input "true"
click at [191, 251] on input "checkbox" at bounding box center [193, 265] width 32 height 32
checkbox input "true"
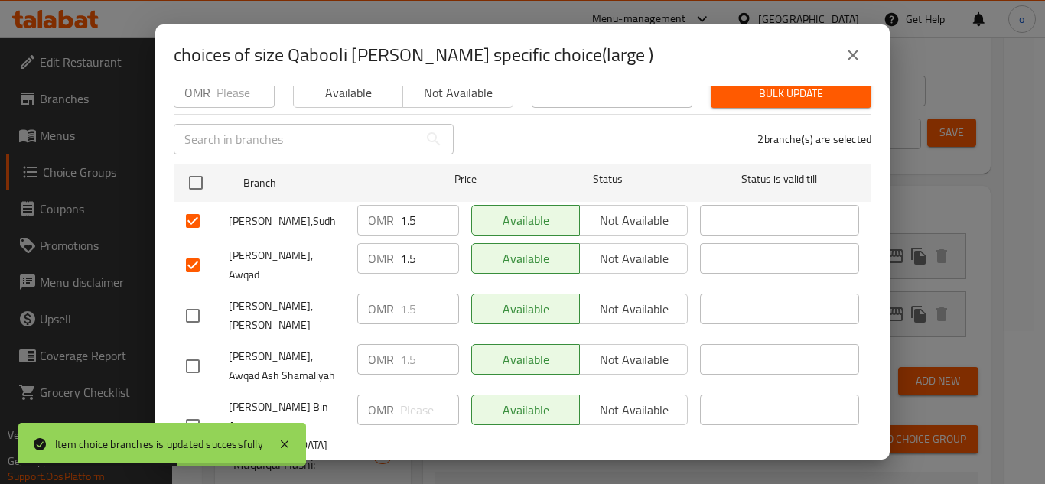
click at [193, 288] on div "Madhabi Bin Amer, Atin" at bounding box center [265, 316] width 171 height 57
click at [193, 301] on input "checkbox" at bounding box center [193, 316] width 32 height 32
checkbox input "true"
click at [203, 350] on input "checkbox" at bounding box center [193, 366] width 32 height 32
checkbox input "true"
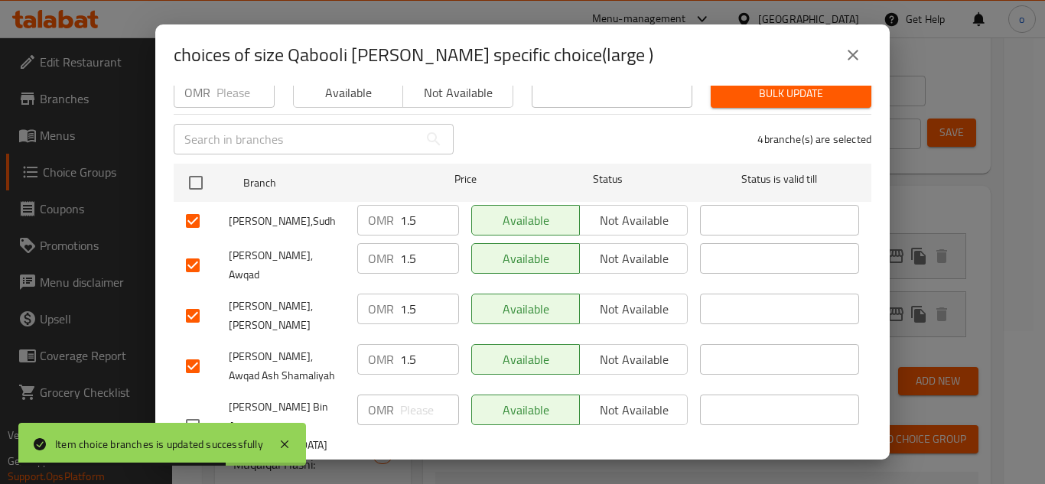
click at [597, 349] on span "Not available" at bounding box center [634, 360] width 96 height 22
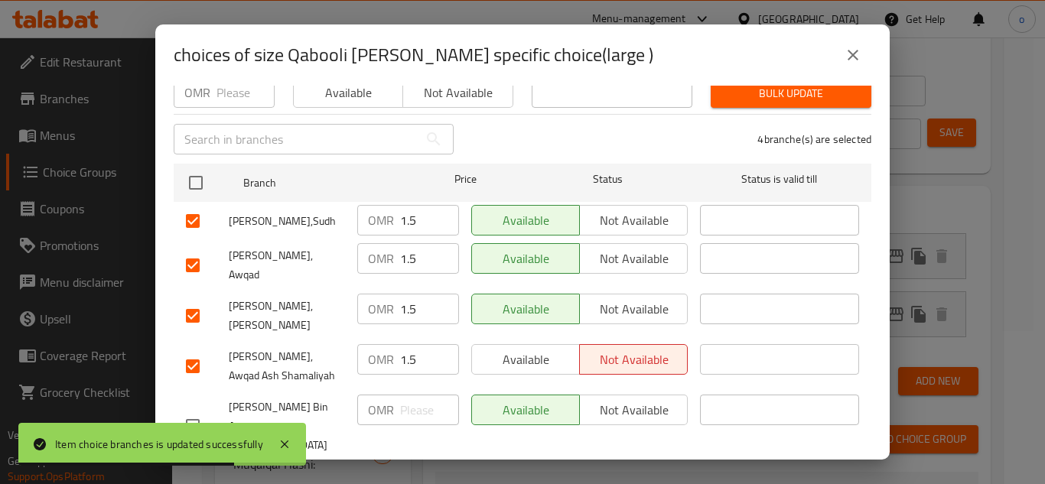
click at [600, 294] on button "Not available" at bounding box center [633, 309] width 109 height 31
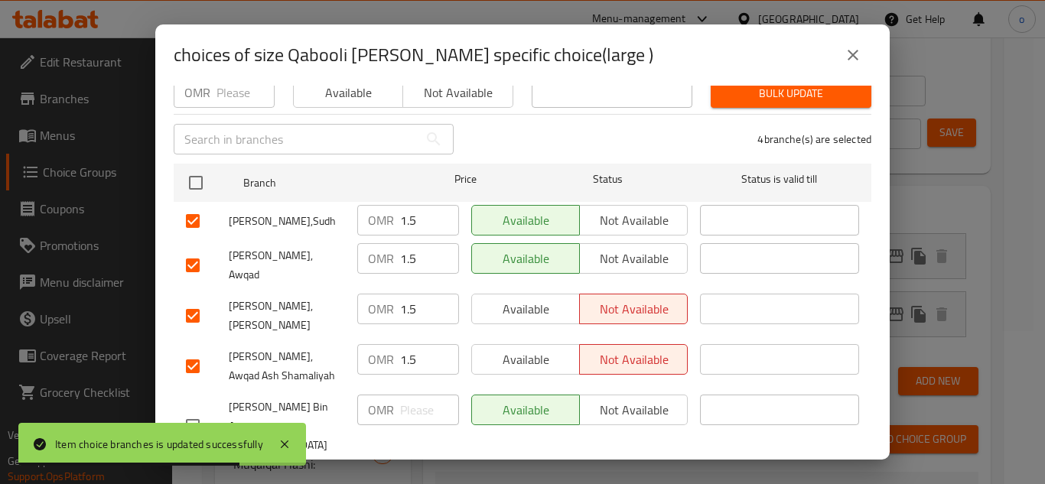
click at [622, 248] on span "Not available" at bounding box center [634, 259] width 96 height 22
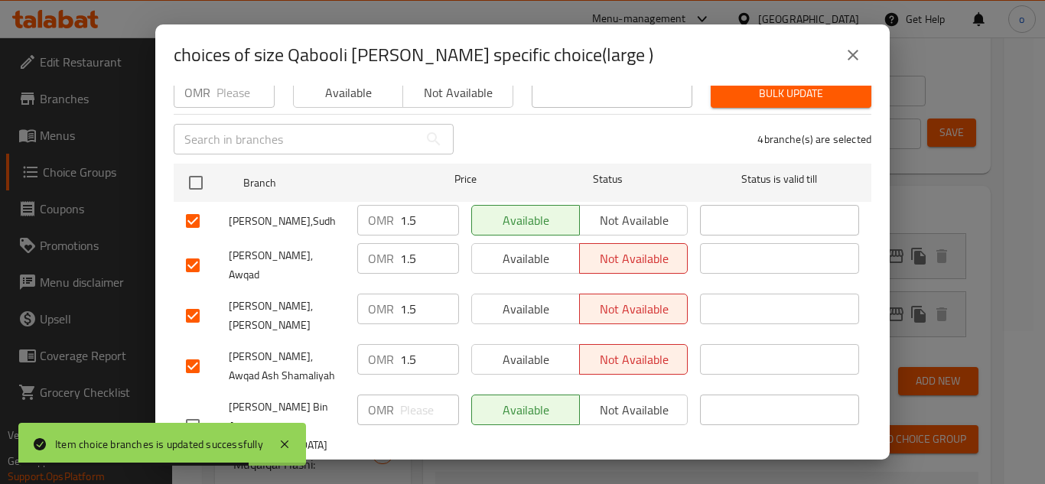
click at [623, 210] on span "Not available" at bounding box center [634, 221] width 96 height 22
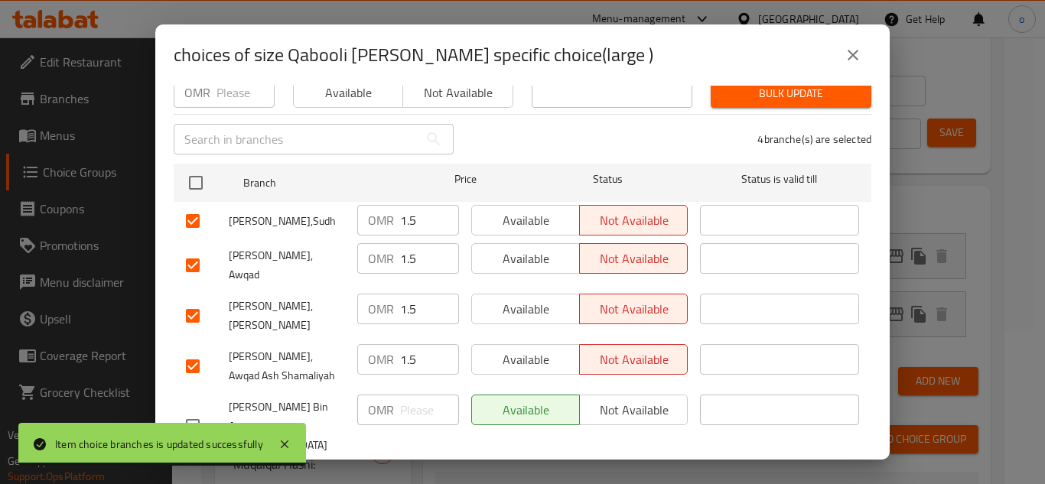
click at [600, 467] on button "Save" at bounding box center [523, 481] width 698 height 28
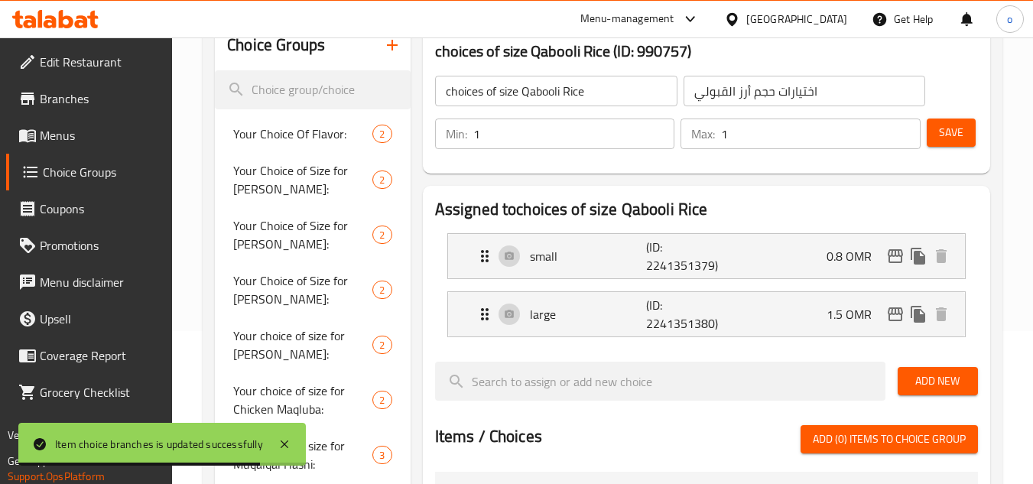
drag, startPoint x: 948, startPoint y: 130, endPoint x: 888, endPoint y: 152, distance: 63.7
click at [948, 130] on span "Save" at bounding box center [951, 132] width 24 height 19
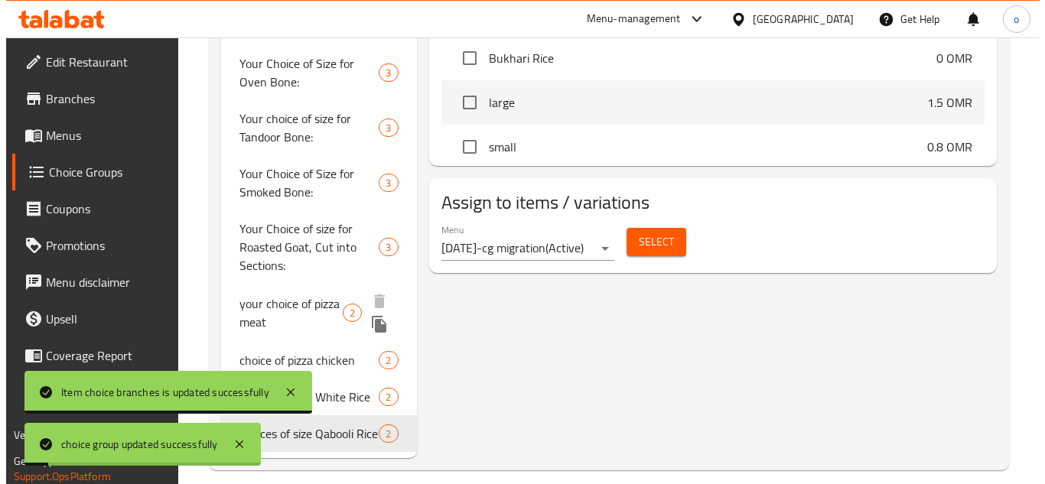
scroll to position [769, 0]
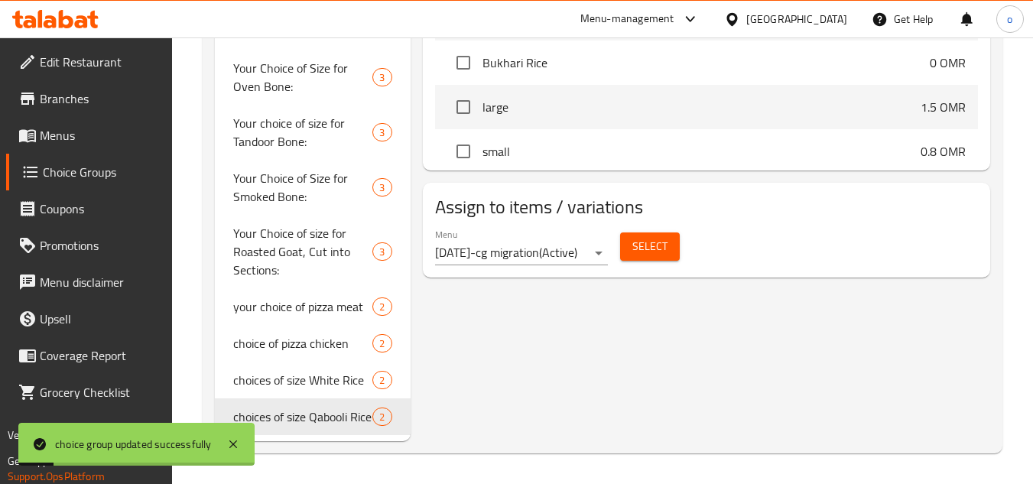
click at [635, 237] on span "Select" at bounding box center [650, 246] width 35 height 19
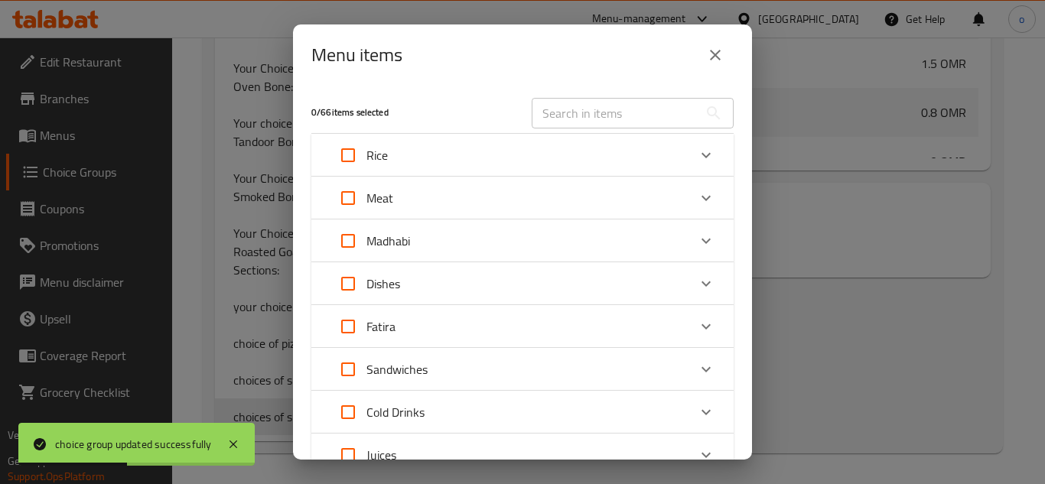
click at [422, 151] on div "Rice" at bounding box center [509, 155] width 358 height 37
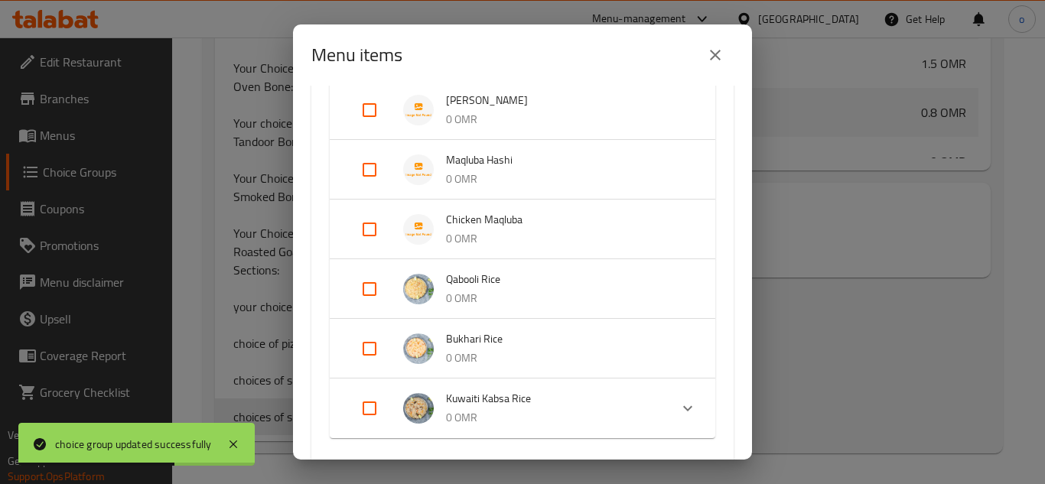
click at [382, 285] on input "Expand" at bounding box center [369, 289] width 37 height 37
checkbox input "true"
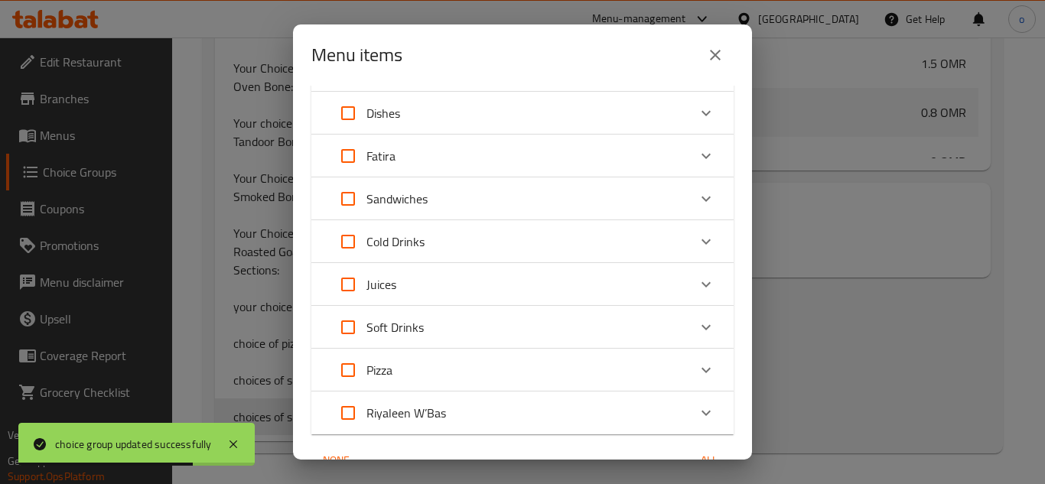
scroll to position [880, 0]
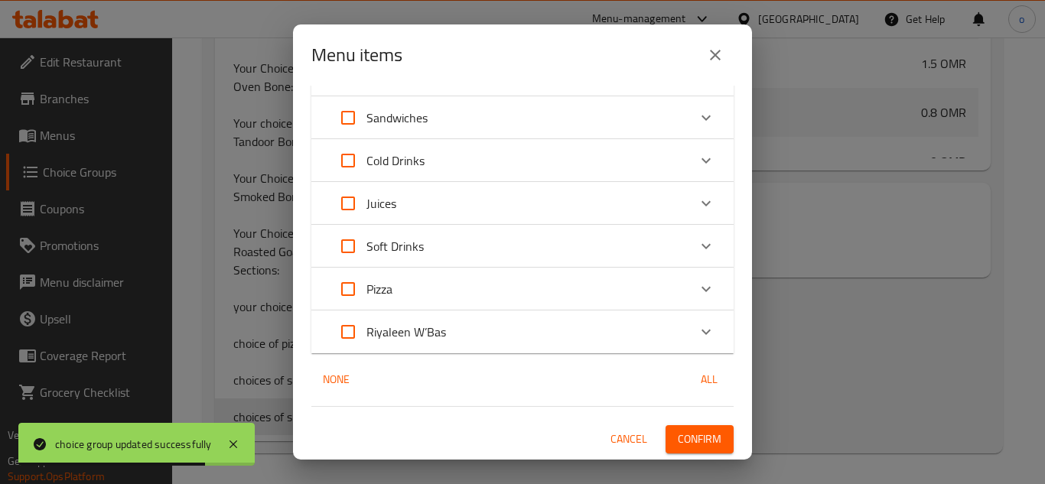
click at [681, 430] on span "Confirm" at bounding box center [700, 439] width 44 height 19
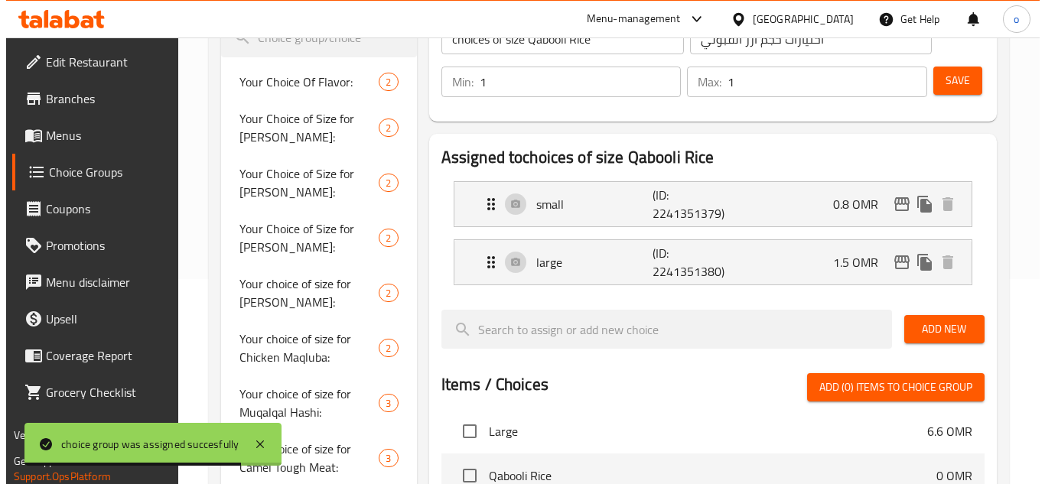
scroll to position [0, 0]
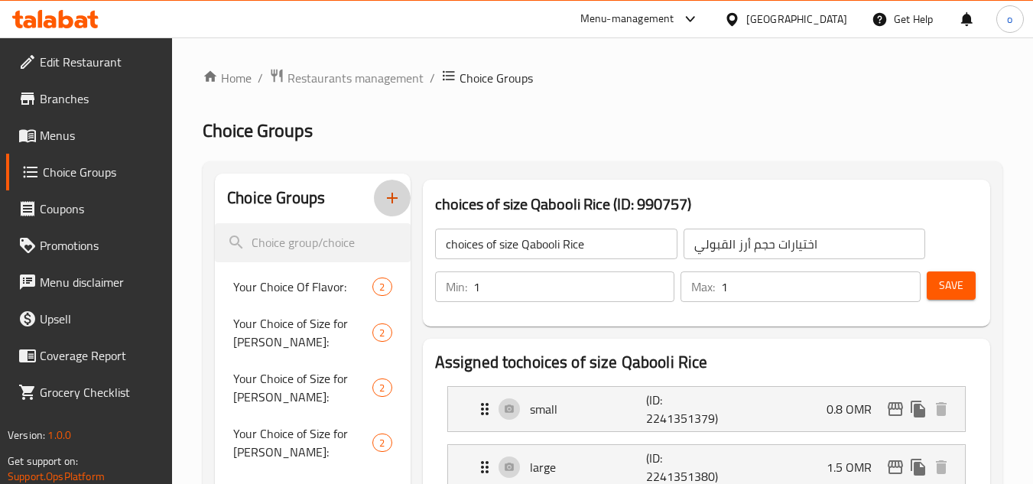
click at [390, 193] on icon "button" at bounding box center [392, 198] width 18 height 18
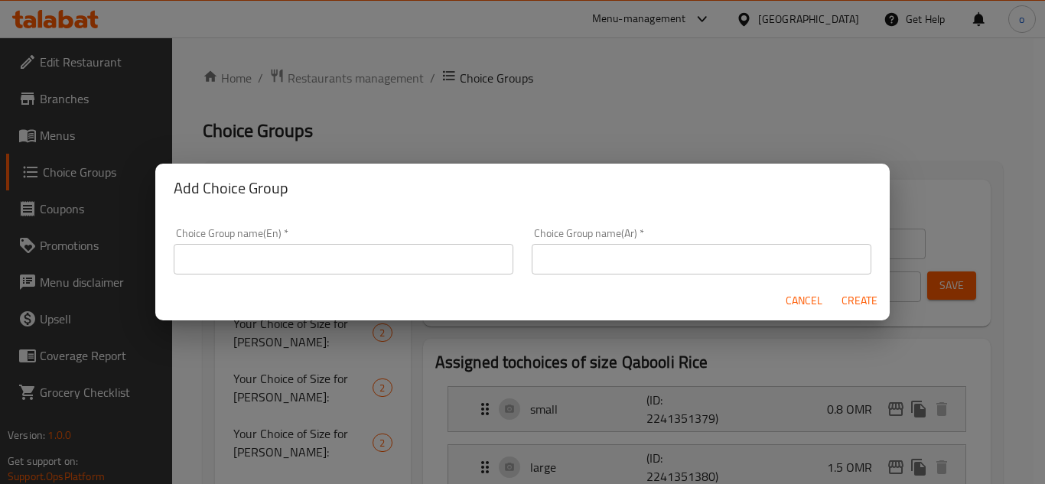
click at [395, 262] on input "text" at bounding box center [344, 259] width 340 height 31
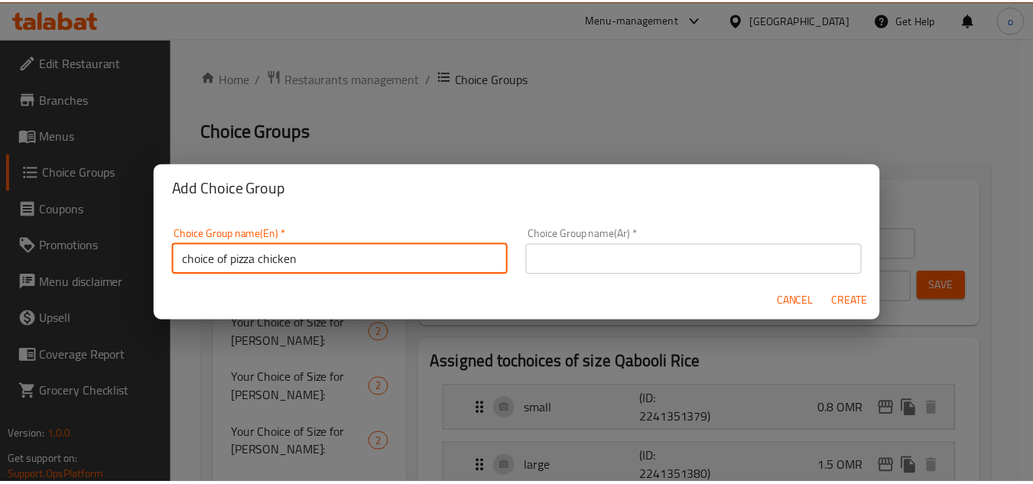
scroll to position [5, 0]
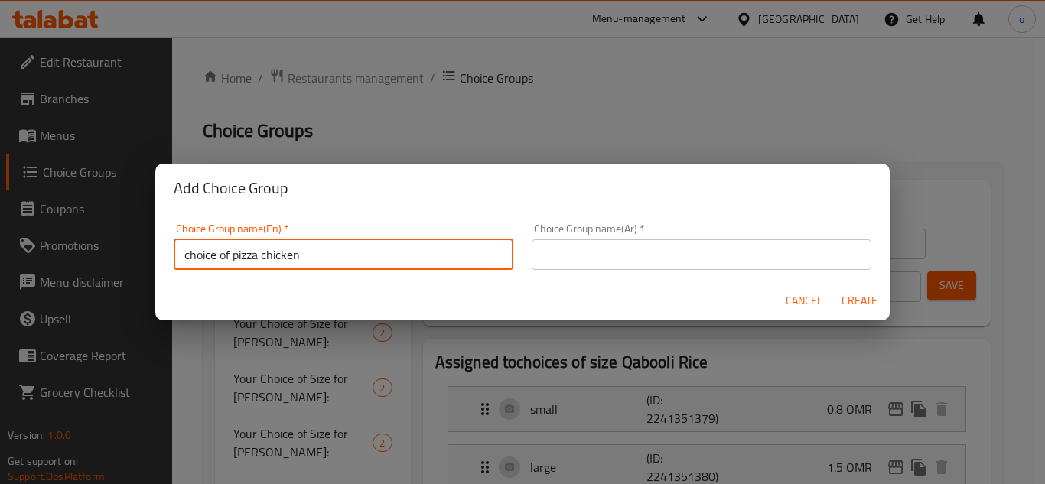
drag, startPoint x: 320, startPoint y: 259, endPoint x: 233, endPoint y: 270, distance: 88.6
click at [233, 270] on div "Choice Group name(En)   * choice of pizza chicken Choice Group name(En) *" at bounding box center [343, 246] width 358 height 65
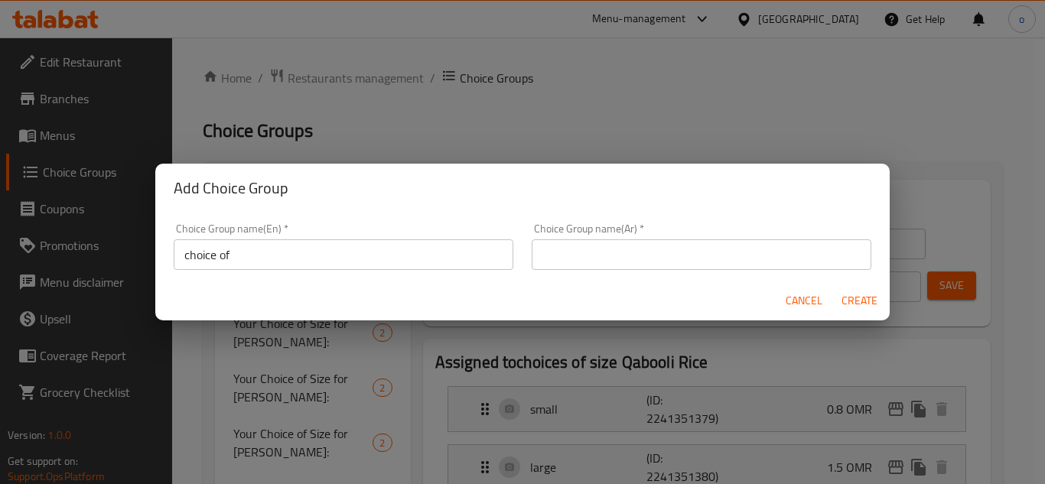
click at [273, 265] on input "choice of" at bounding box center [344, 254] width 340 height 31
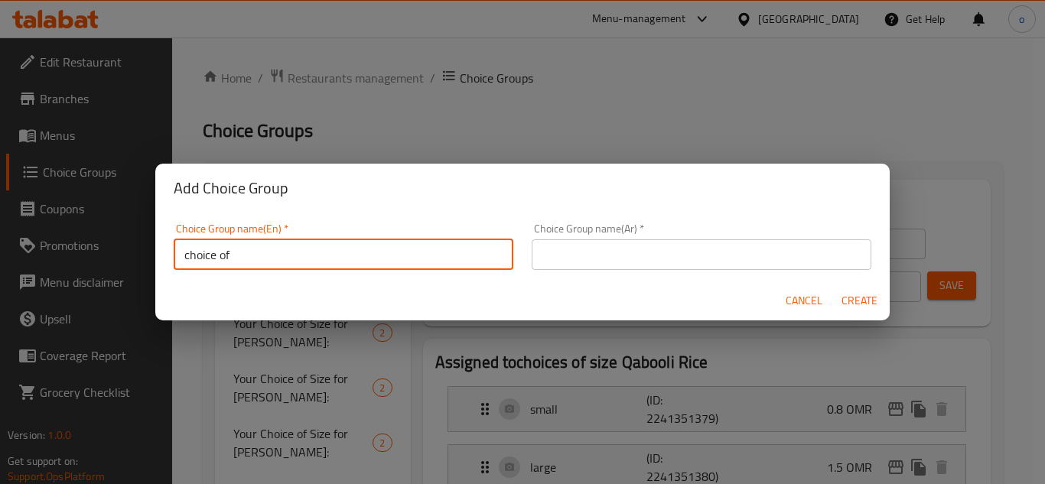
paste input "Bukhari"
type input "choice of Bukhari"
click at [571, 249] on input "text" at bounding box center [702, 254] width 340 height 31
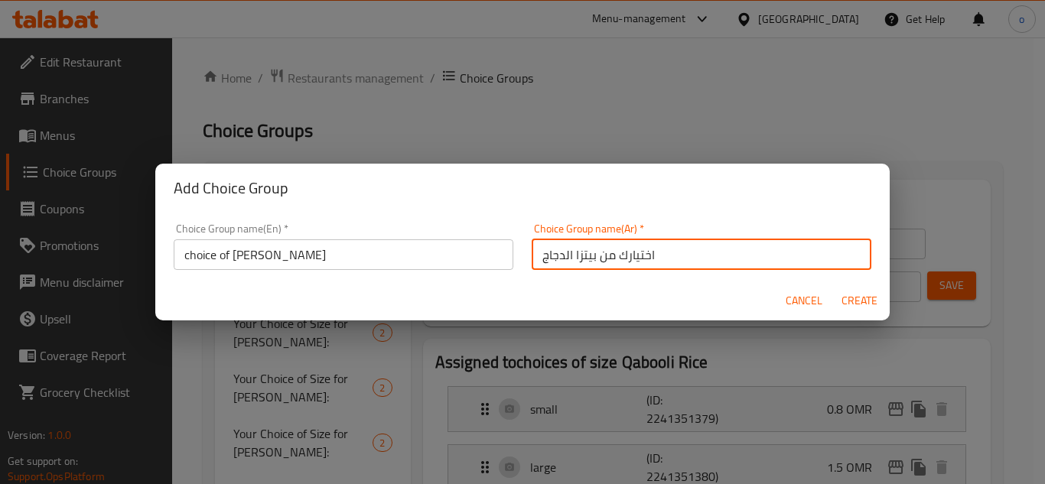
drag, startPoint x: 591, startPoint y: 256, endPoint x: 533, endPoint y: 256, distance: 58.1
click at [533, 256] on input "اختيارك من بيتزا الدجاج" at bounding box center [702, 254] width 340 height 31
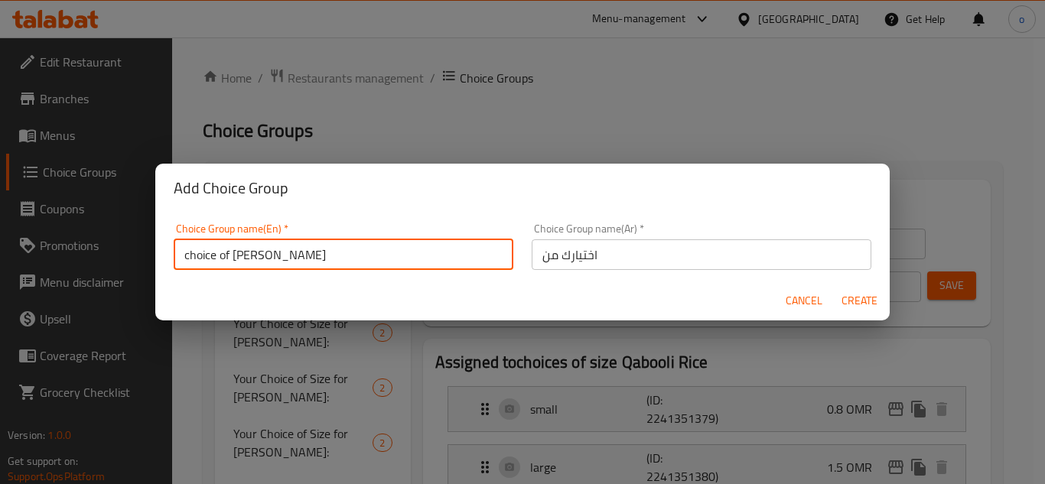
drag, startPoint x: 300, startPoint y: 251, endPoint x: 231, endPoint y: 254, distance: 68.9
click at [231, 254] on input "choice of Bukhari" at bounding box center [344, 254] width 340 height 31
click at [535, 256] on input "اختيارك من" at bounding box center [702, 254] width 340 height 31
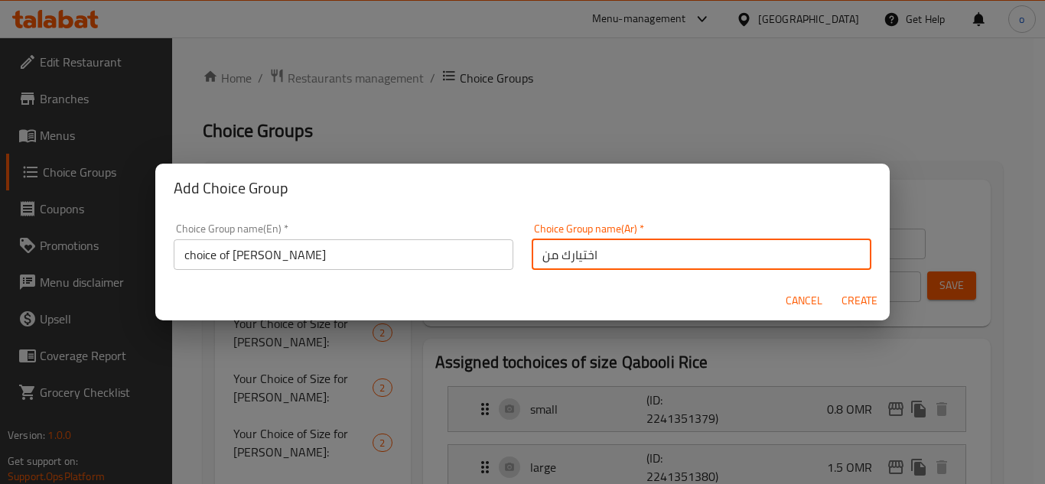
paste input "Bukhari"
click at [538, 291] on div "Cancel Create" at bounding box center [522, 301] width 734 height 41
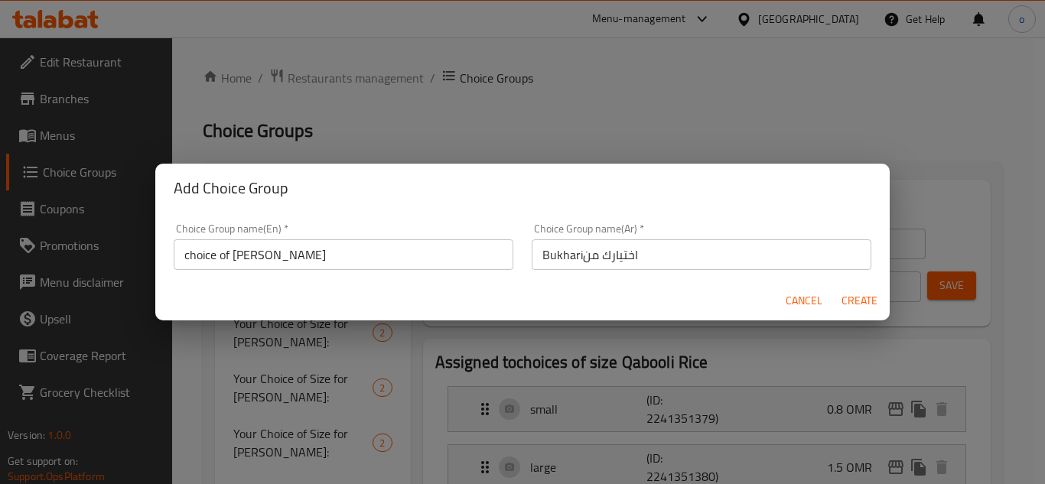
click at [564, 253] on input "Bukhariاختيارك من" at bounding box center [702, 254] width 340 height 31
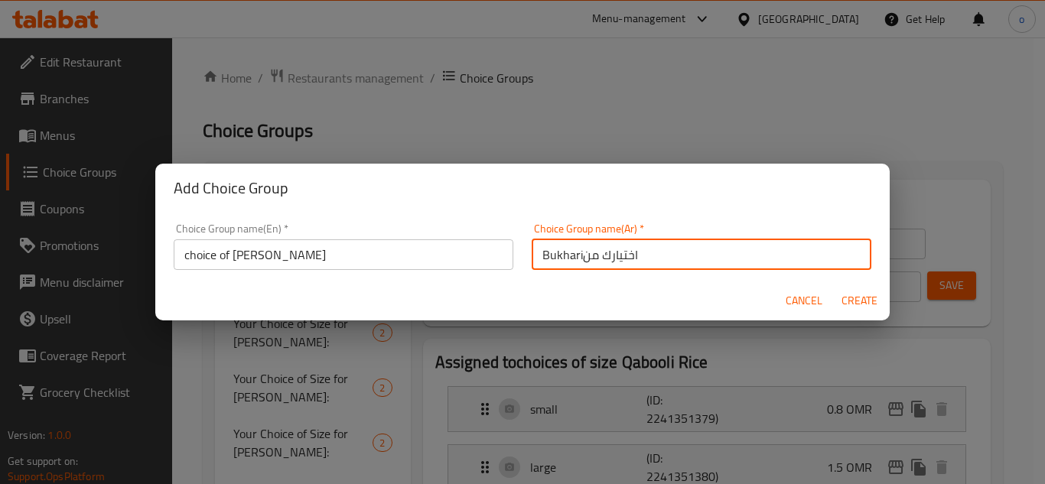
click at [564, 253] on input "Bukhariاختيارك من" at bounding box center [702, 254] width 340 height 31
click at [551, 254] on input "Bukhariاختيارك من" at bounding box center [702, 254] width 340 height 31
drag, startPoint x: 580, startPoint y: 259, endPoint x: 521, endPoint y: 257, distance: 58.9
click at [522, 257] on div "Choice Group name(Ar)   * Bukhariاختيارك من Choice Group name(Ar) *" at bounding box center [701, 246] width 358 height 65
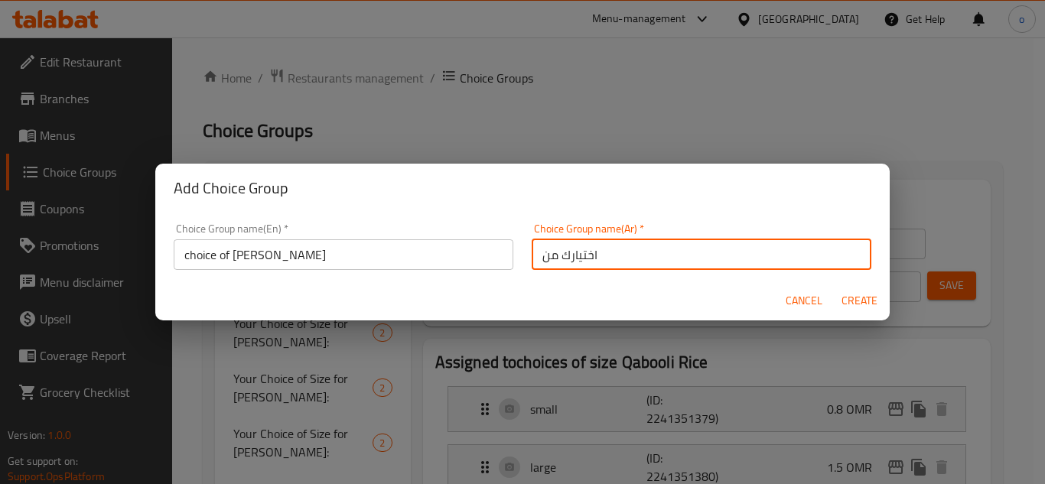
click at [575, 246] on input "اختيارك من" at bounding box center [702, 254] width 340 height 31
click at [673, 265] on input "اختيارك من" at bounding box center [702, 254] width 340 height 31
type input "اختيارك من بخاري"
click at [861, 282] on div "Cancel Create" at bounding box center [522, 301] width 734 height 41
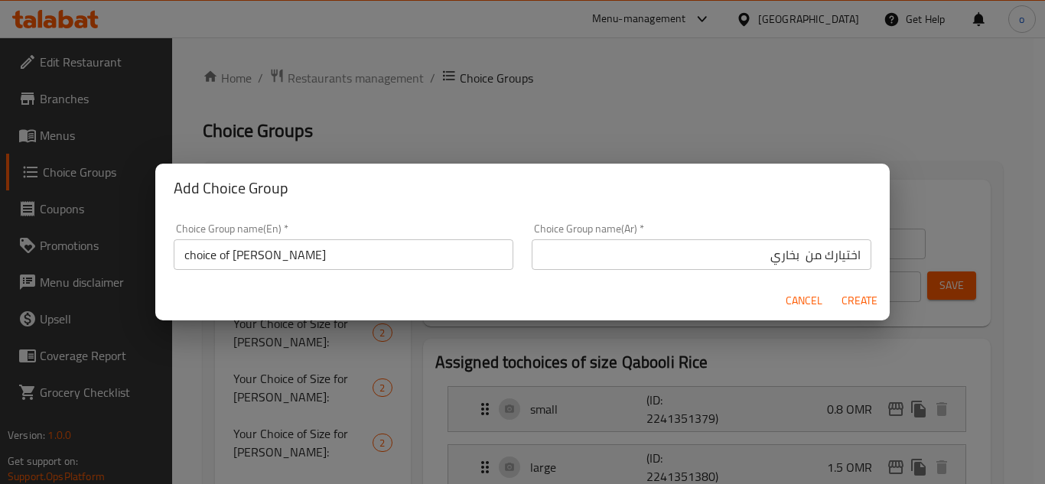
click at [861, 298] on span "Create" at bounding box center [859, 300] width 37 height 19
type input "choice of Bukhari"
type input "اختيارك من بخاري"
type input "0"
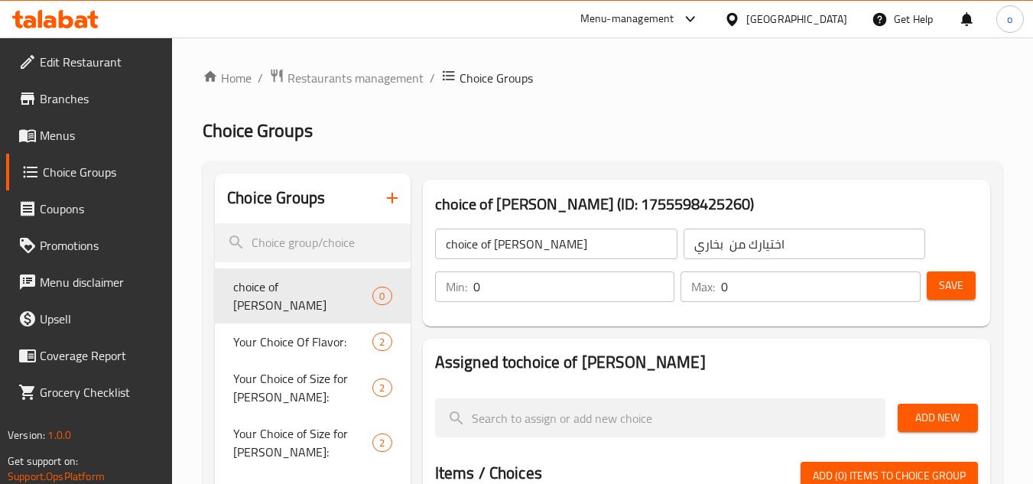
click at [806, 314] on div "choice of Bukhari ​ اختيارك من بخاري ​ Min: 0 ​ Max: 0 ​ Save" at bounding box center [706, 265] width 555 height 110
click at [966, 282] on button "Save" at bounding box center [951, 286] width 49 height 28
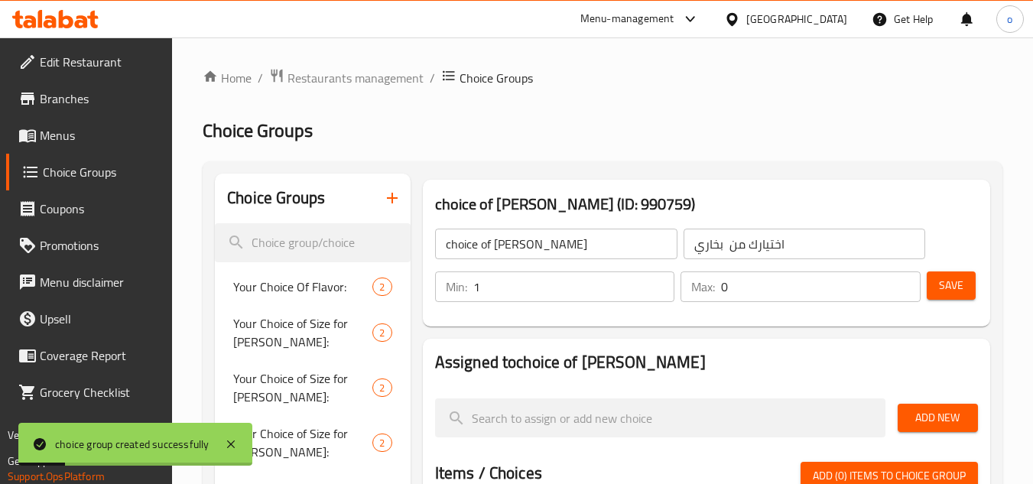
type input "1"
click at [659, 281] on input "1" at bounding box center [574, 287] width 202 height 31
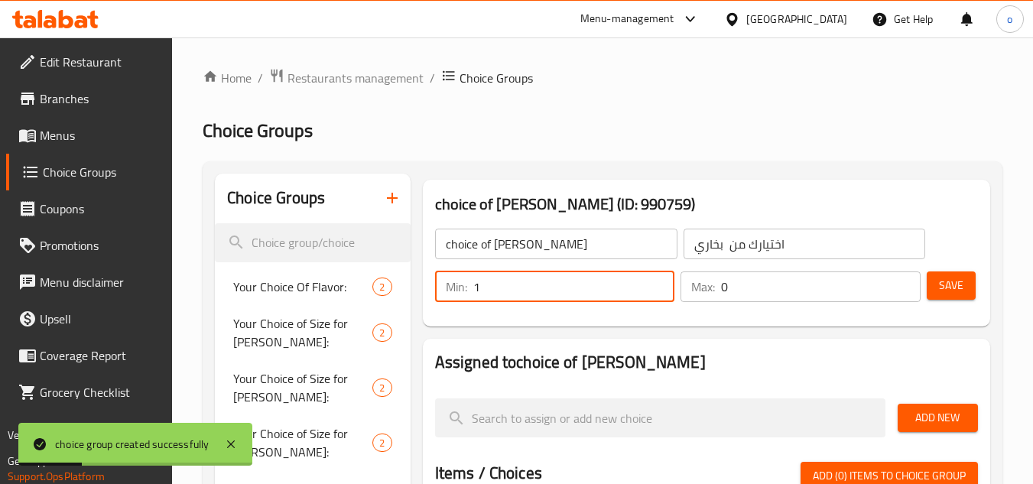
click at [910, 282] on input "0" at bounding box center [821, 287] width 200 height 31
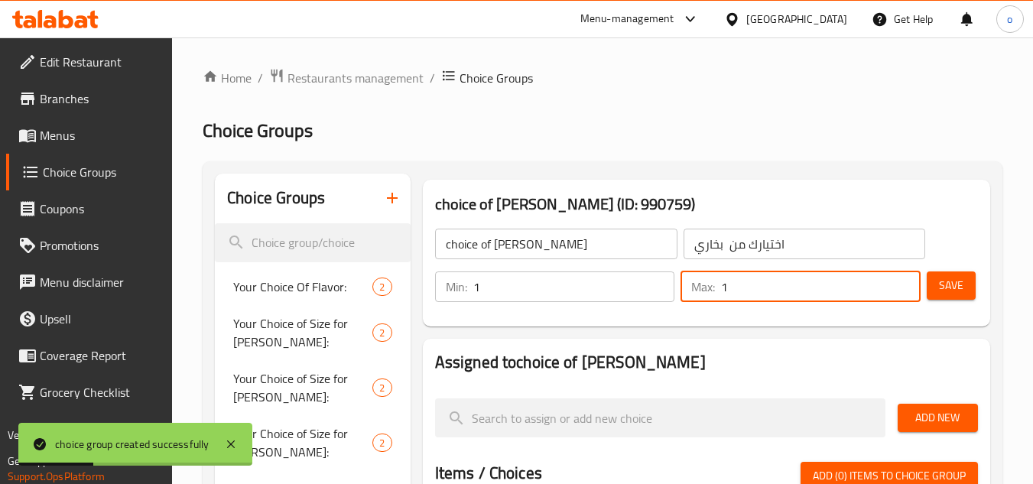
type input "1"
click at [905, 282] on input "1" at bounding box center [821, 287] width 200 height 31
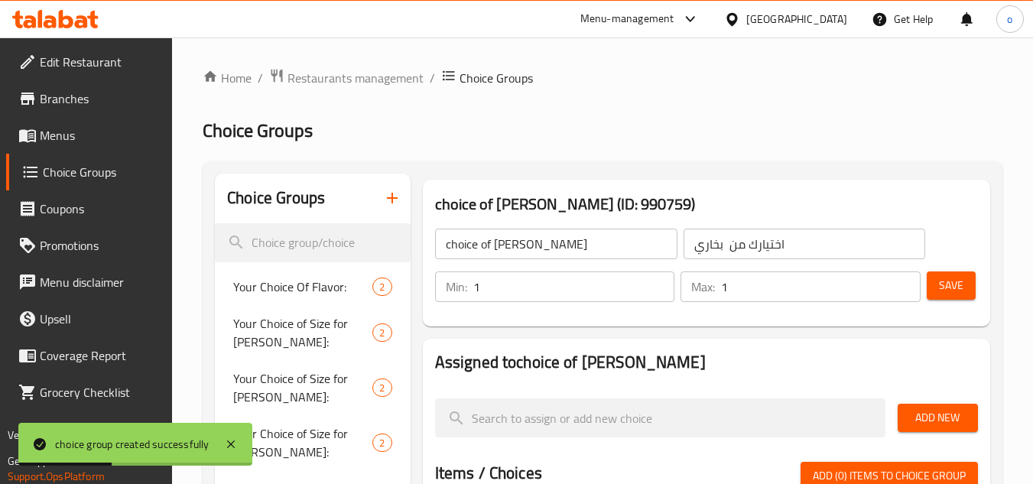
click at [964, 291] on button "Save" at bounding box center [951, 286] width 49 height 28
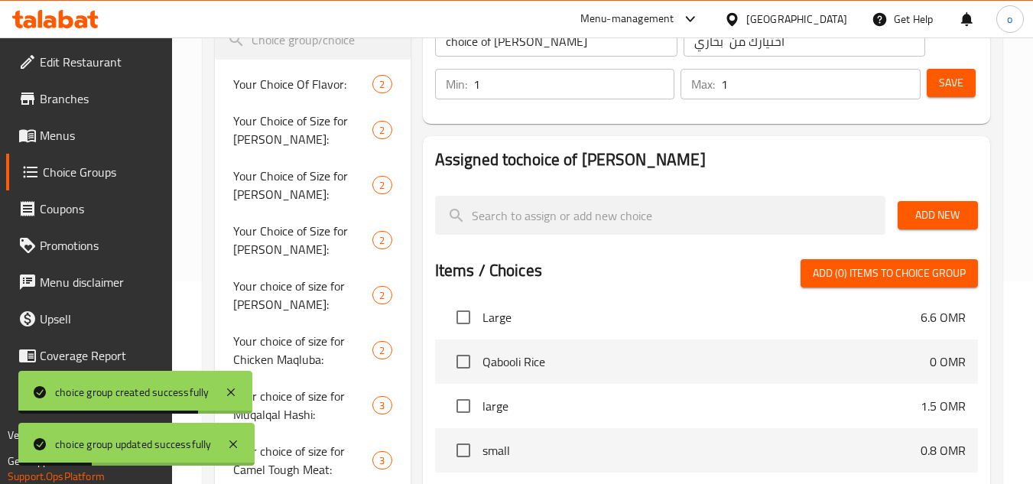
scroll to position [229, 0]
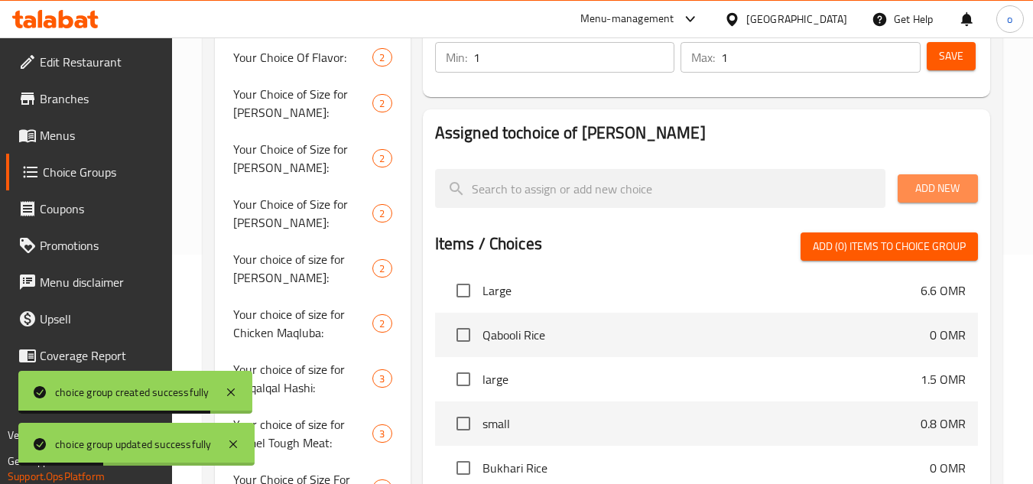
click at [933, 191] on span "Add New" at bounding box center [938, 188] width 56 height 19
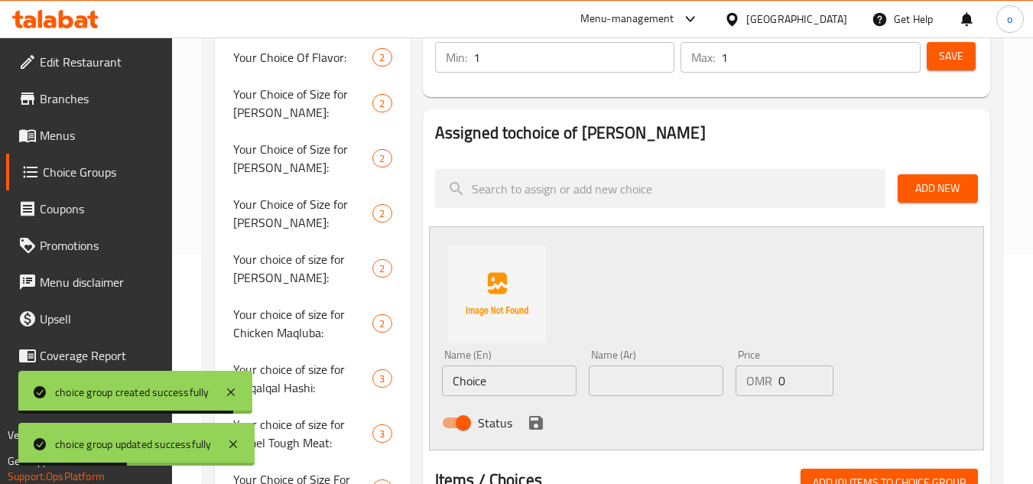
drag, startPoint x: 473, startPoint y: 377, endPoint x: 512, endPoint y: 389, distance: 41.6
click at [475, 378] on input "Choice" at bounding box center [509, 381] width 135 height 31
click at [379, 399] on div "Choice Groups Your Choice Of Flavor: 2 Your Choice of Size for Kabsa Bin Amer: …" at bounding box center [606, 481] width 782 height 1074
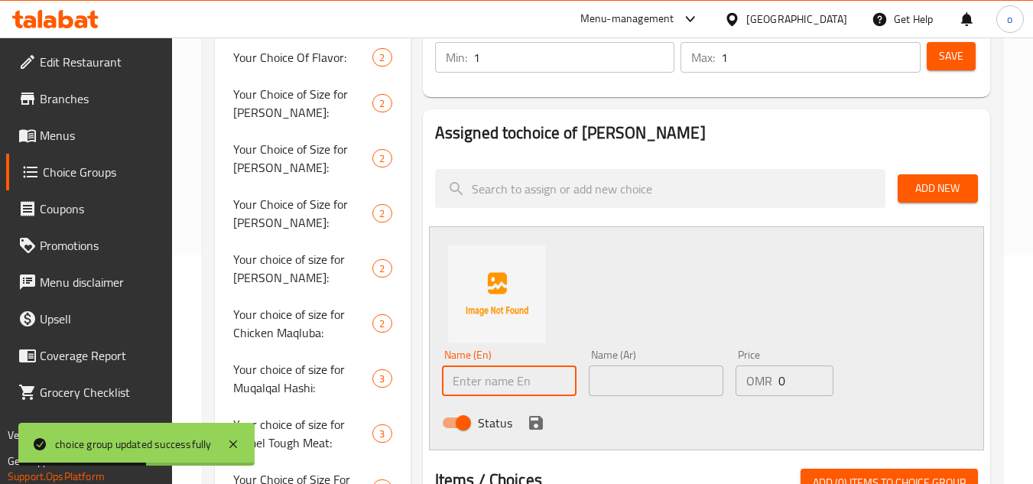
type input "س"
type input "small"
click at [652, 397] on div "Name (Ar) Name (Ar)" at bounding box center [656, 372] width 147 height 59
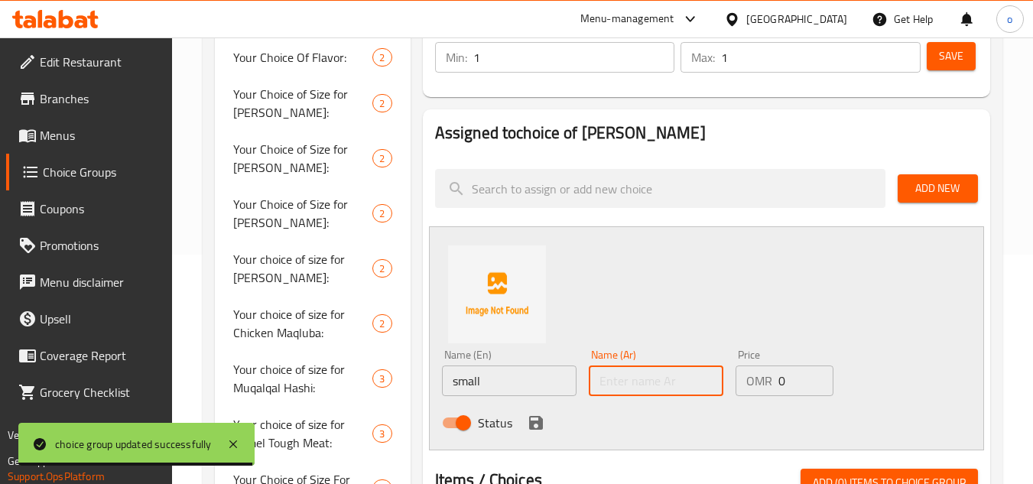
click at [661, 376] on input "text" at bounding box center [656, 381] width 135 height 31
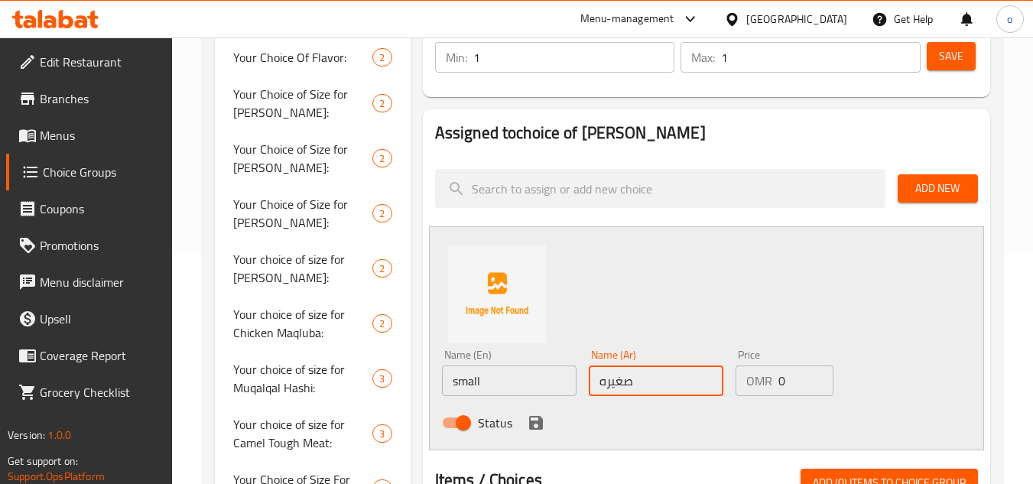
type input "صغيره"
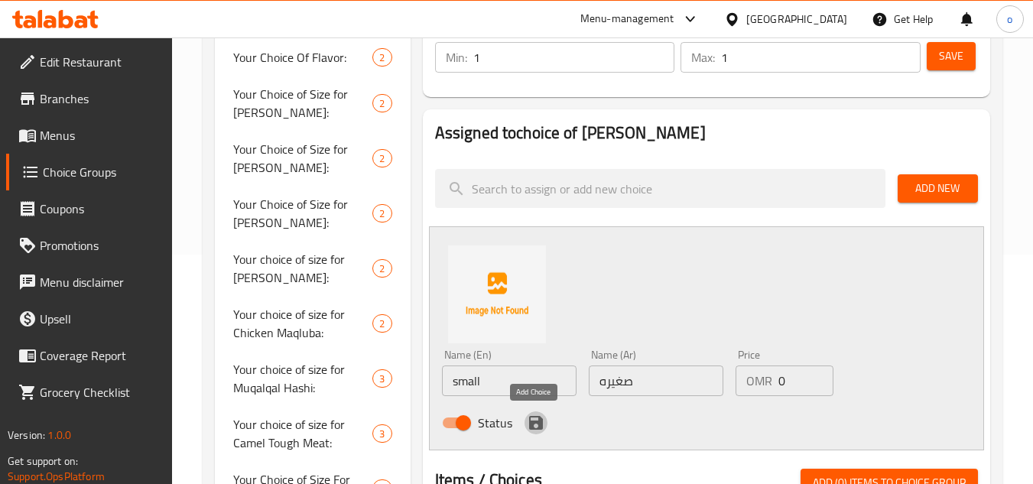
click at [540, 418] on icon "save" at bounding box center [536, 423] width 14 height 14
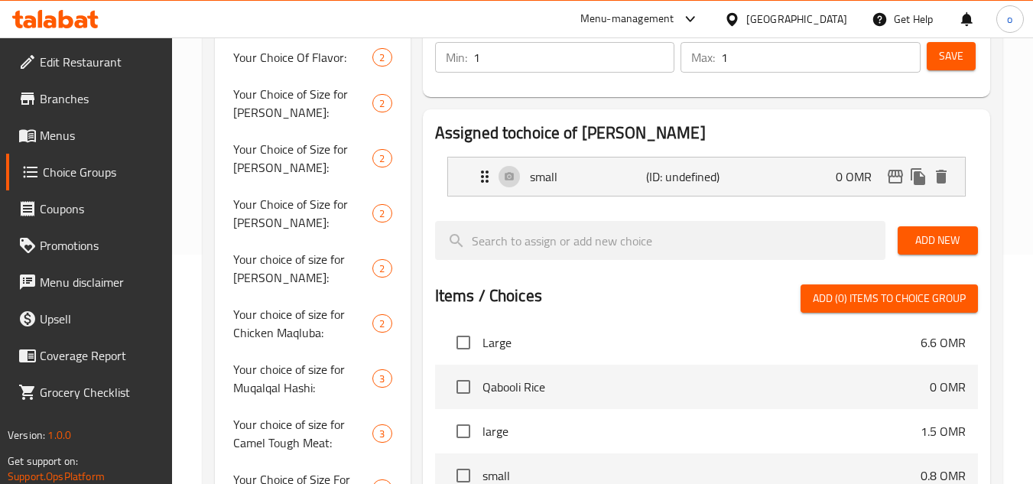
click at [929, 251] on button "Add New" at bounding box center [938, 240] width 80 height 28
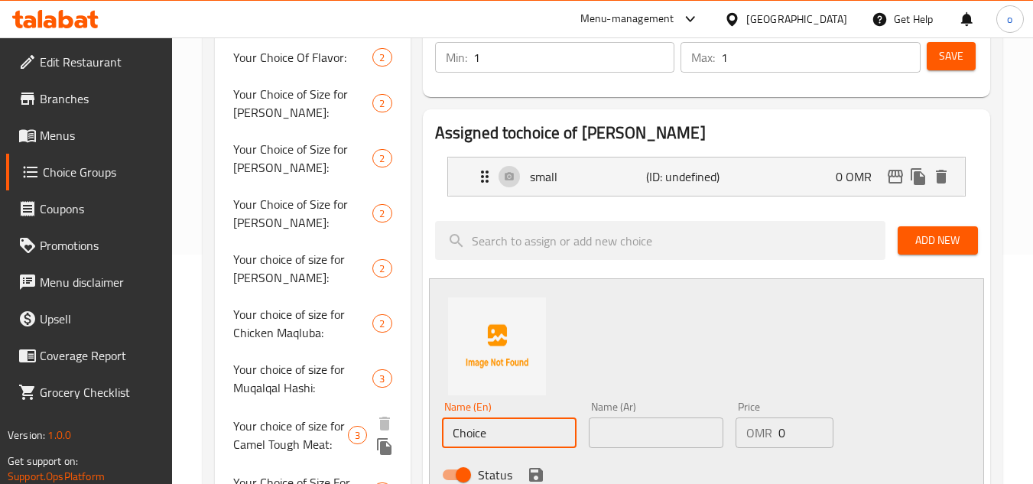
drag, startPoint x: 503, startPoint y: 447, endPoint x: 386, endPoint y: 458, distance: 117.5
click at [386, 458] on div "Choice Groups Your Choice Of Flavor: 2 Your Choice of Size for Kabsa Bin Amer: …" at bounding box center [606, 482] width 782 height 1077
type input "م"
type input "a"
type input "large"
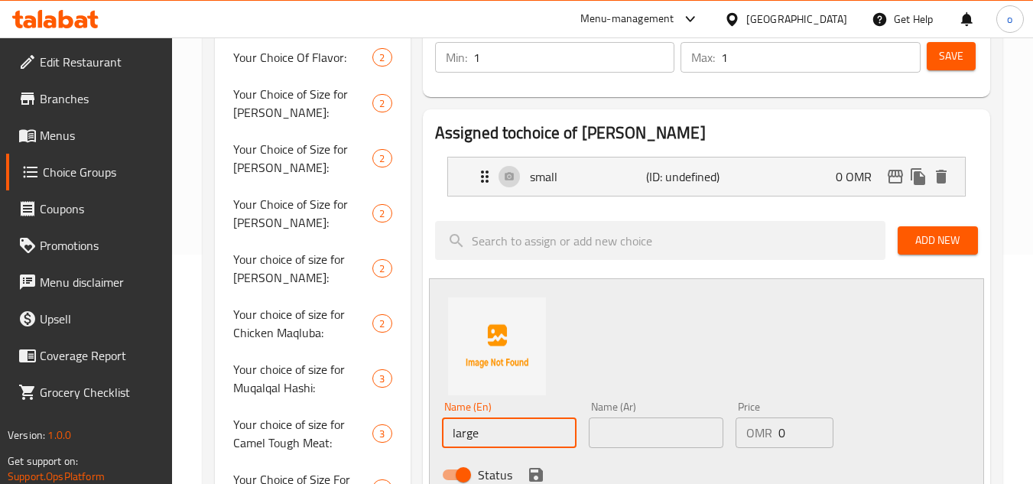
click at [683, 466] on div "Status" at bounding box center [656, 474] width 441 height 41
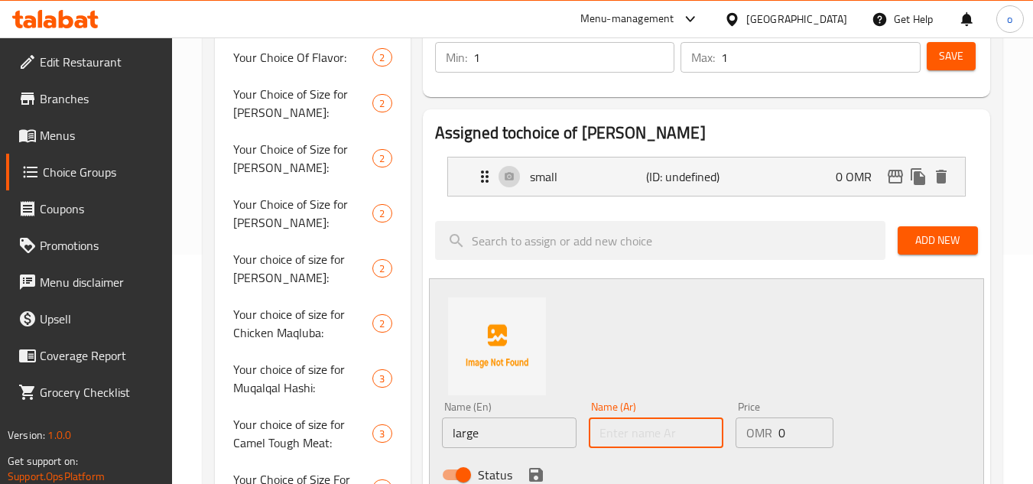
click at [676, 433] on input "text" at bounding box center [656, 433] width 135 height 31
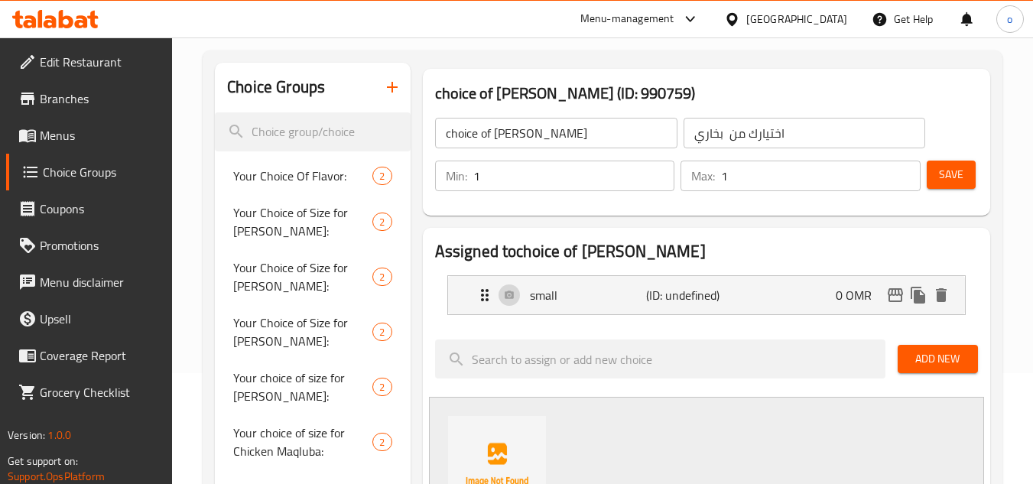
scroll to position [459, 0]
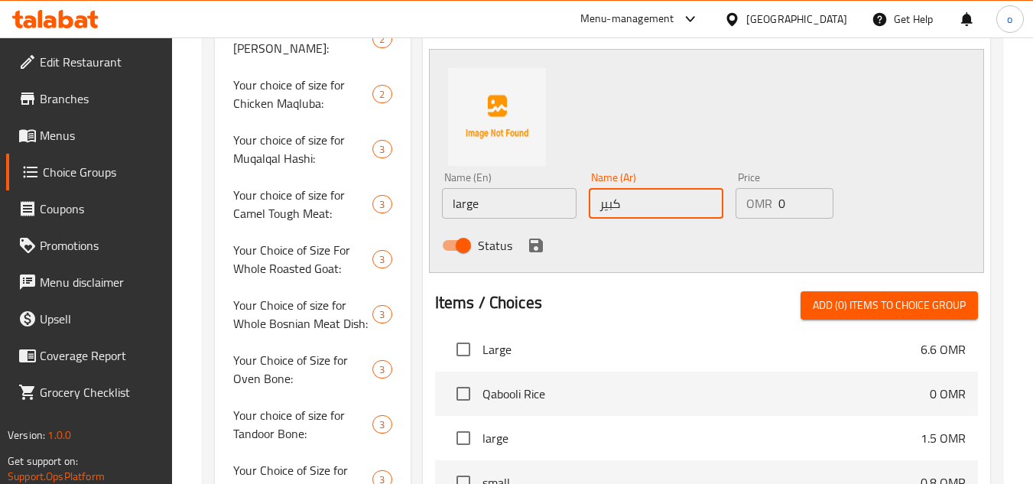
type input "كبير"
click at [520, 246] on div "Status" at bounding box center [656, 245] width 441 height 41
click at [537, 254] on icon "save" at bounding box center [536, 245] width 18 height 18
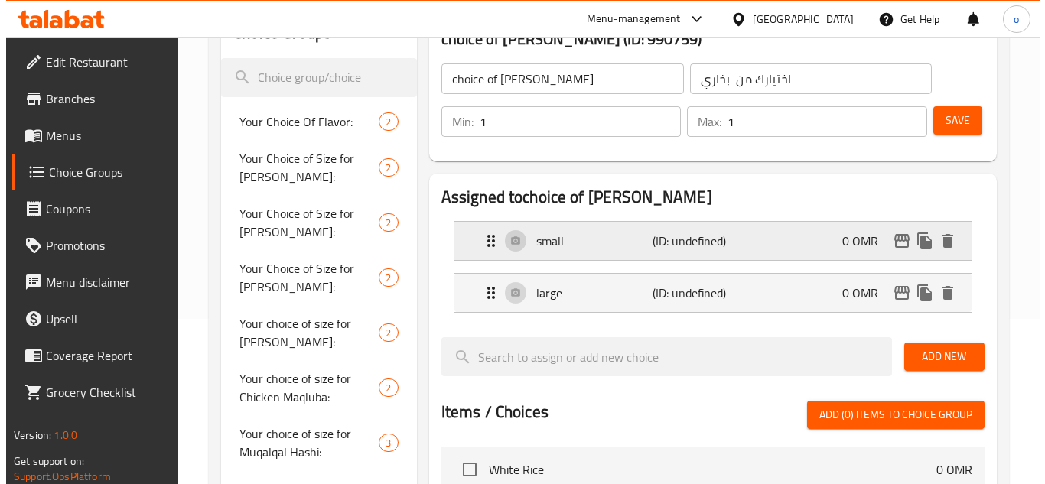
scroll to position [156, 0]
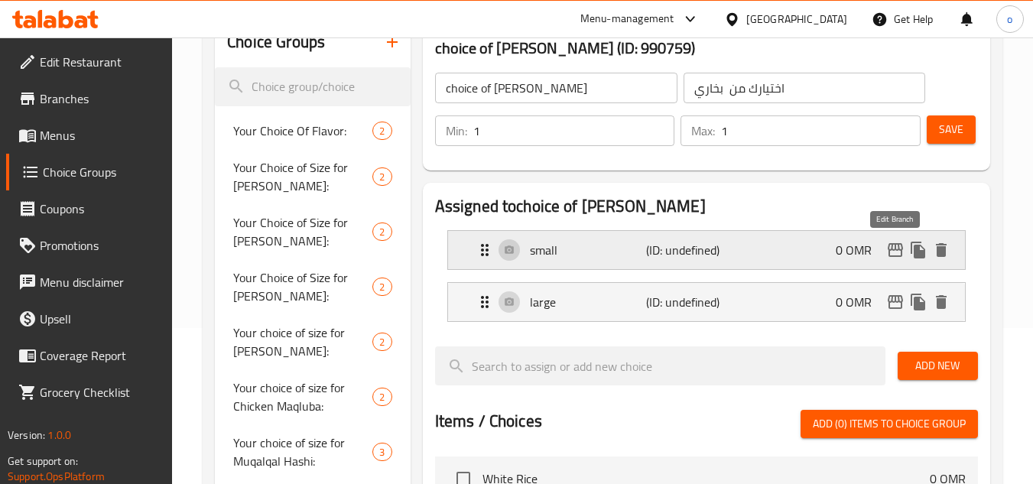
click at [887, 252] on icon "edit" at bounding box center [896, 250] width 18 height 18
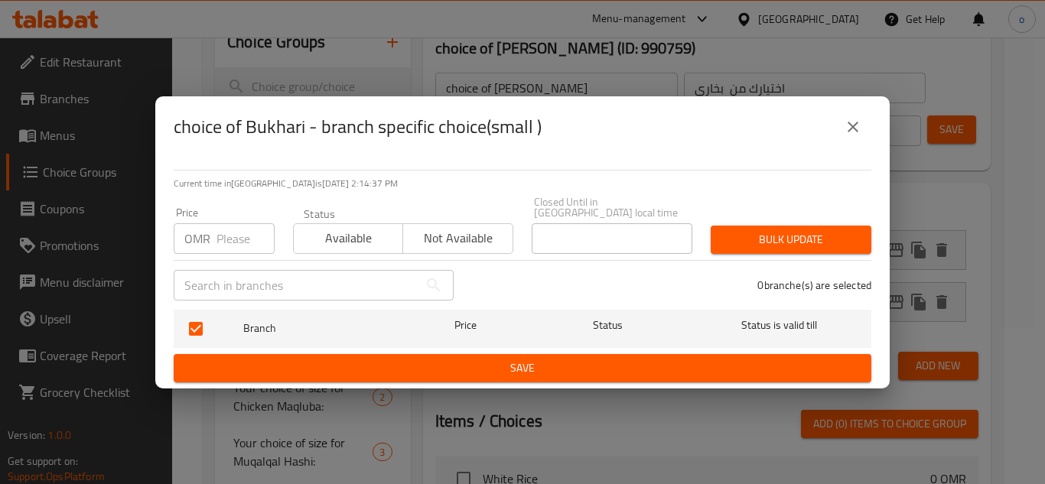
click at [860, 136] on icon "close" at bounding box center [853, 127] width 18 height 18
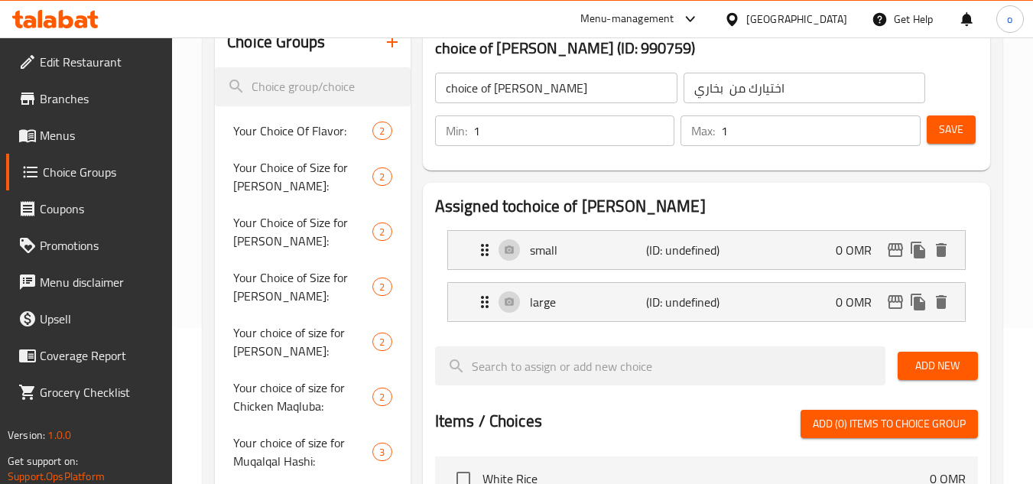
click at [964, 128] on button "Save" at bounding box center [951, 130] width 49 height 28
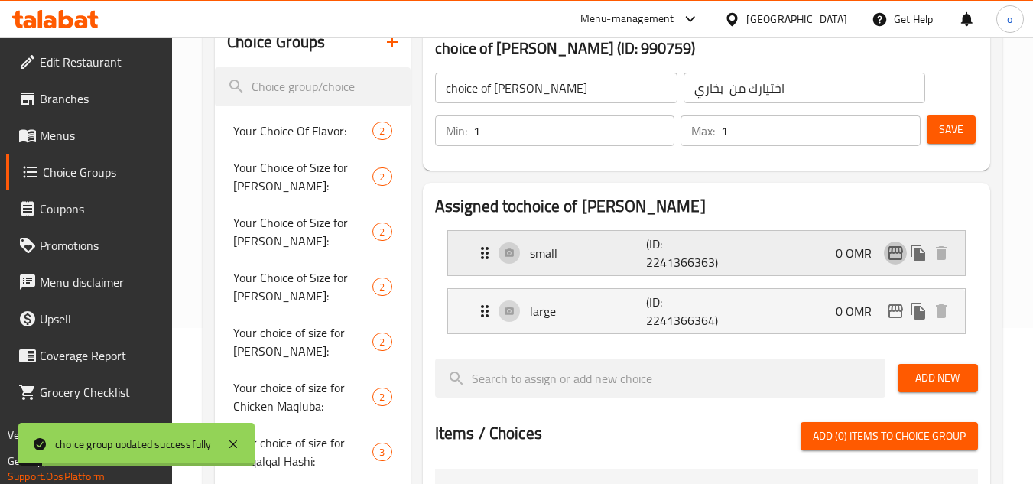
click at [897, 251] on icon "edit" at bounding box center [896, 253] width 18 height 18
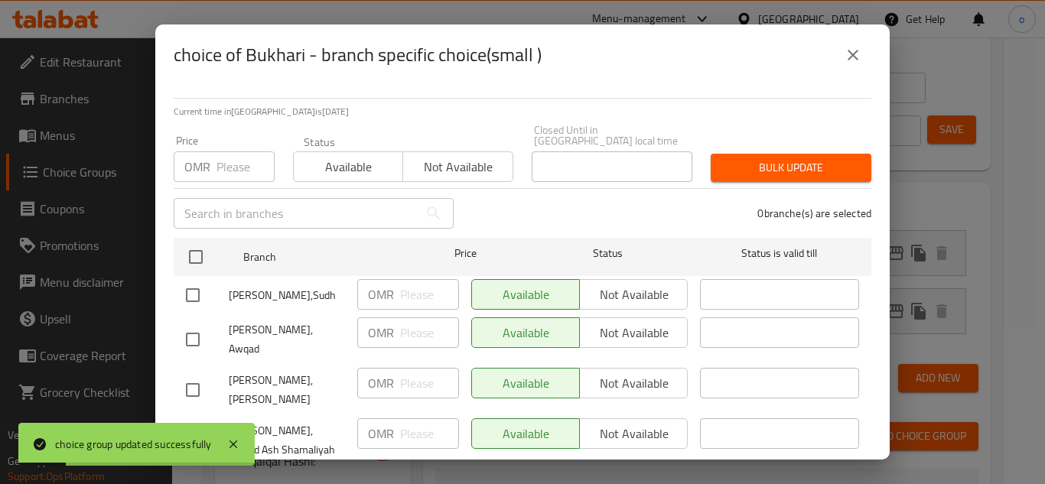
click at [223, 171] on div "Price OMR Price" at bounding box center [223, 158] width 119 height 65
click at [225, 161] on input "number" at bounding box center [245, 166] width 58 height 31
paste input "1.500"
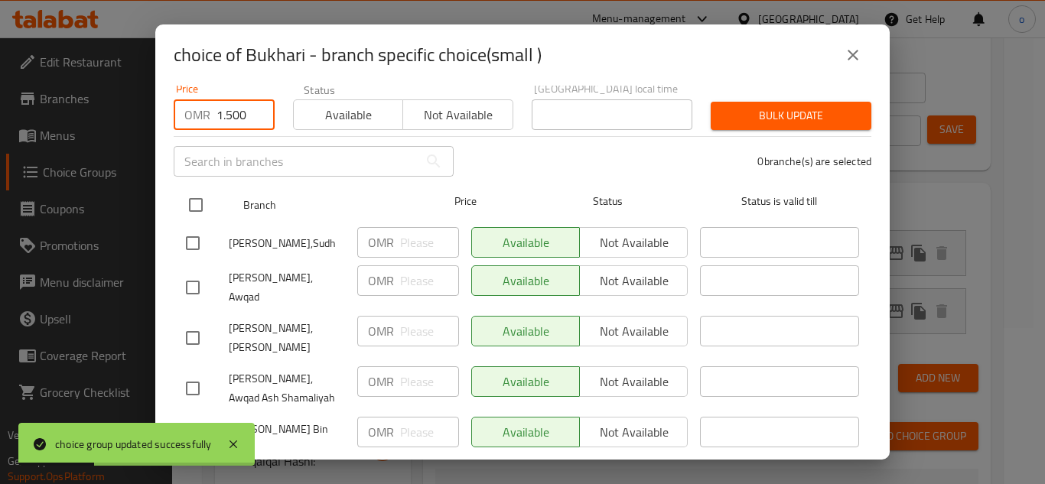
scroll to position [74, 0]
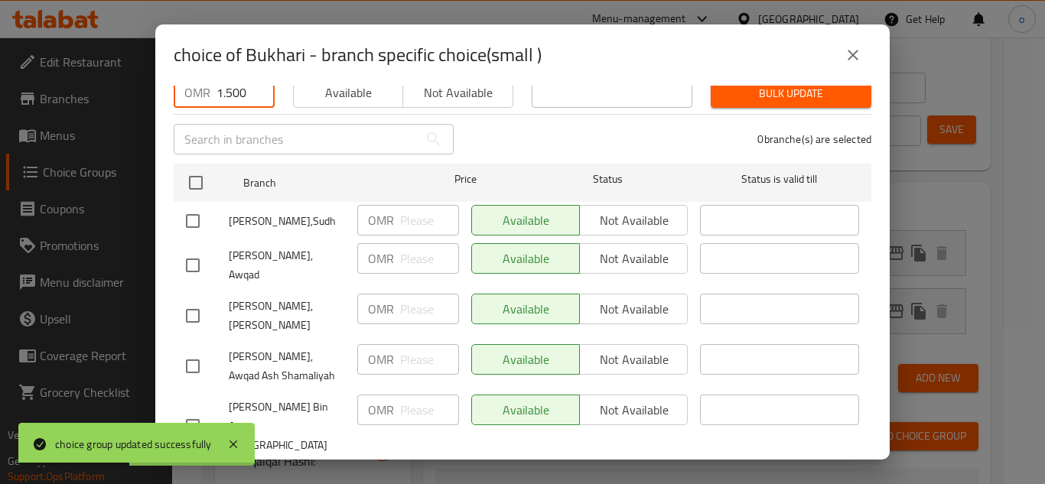
type input "1.500"
click at [190, 410] on input "checkbox" at bounding box center [193, 426] width 32 height 32
checkbox input "true"
click at [405, 395] on input "number" at bounding box center [429, 410] width 59 height 31
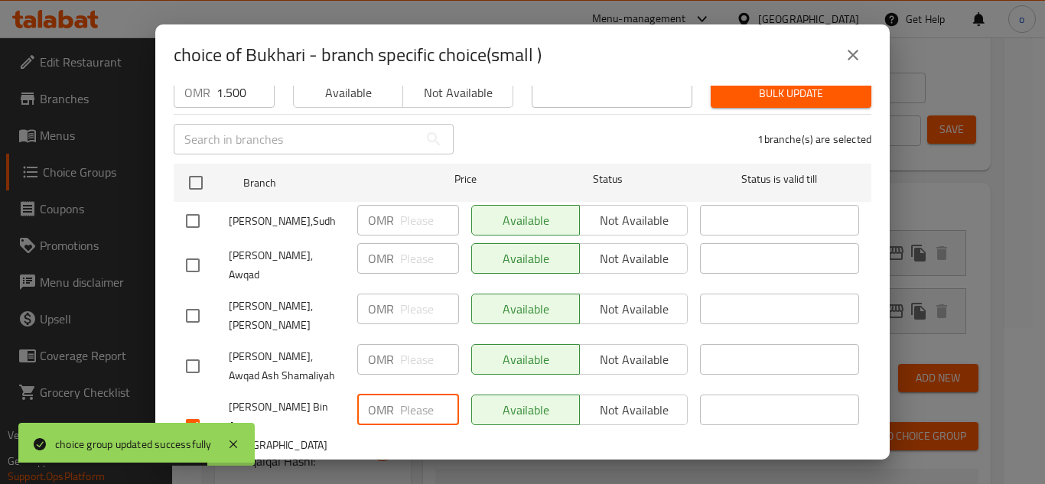
paste input "1.500"
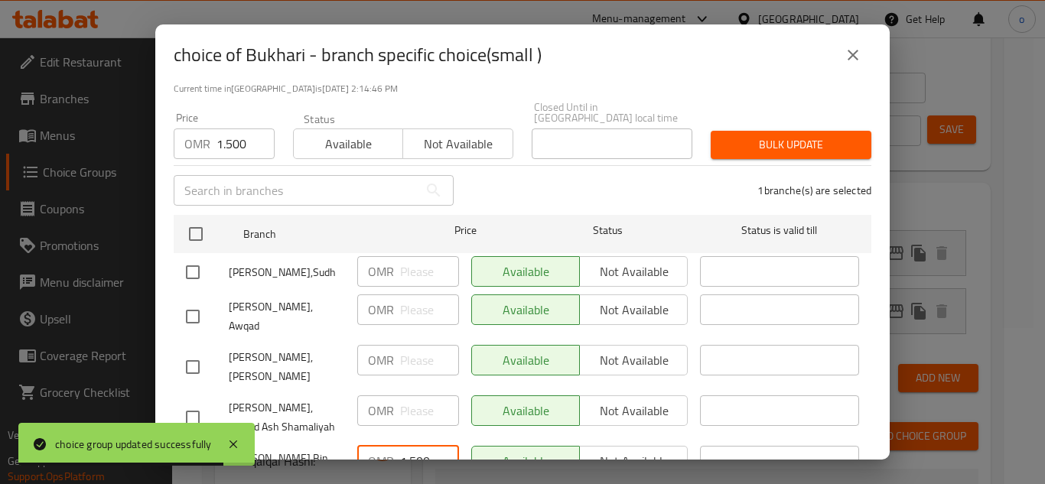
scroll to position [0, 0]
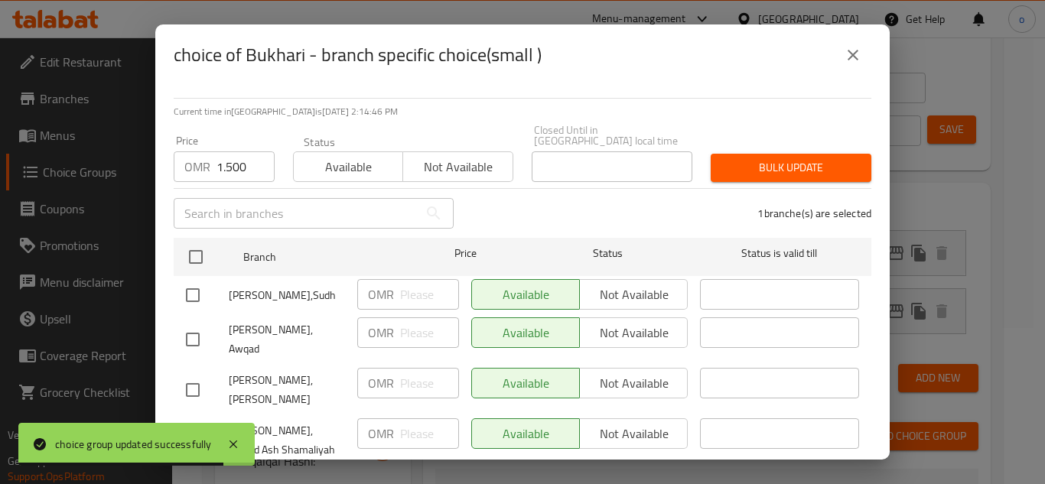
type input "1.500"
click at [783, 158] on span "Bulk update" at bounding box center [791, 167] width 136 height 19
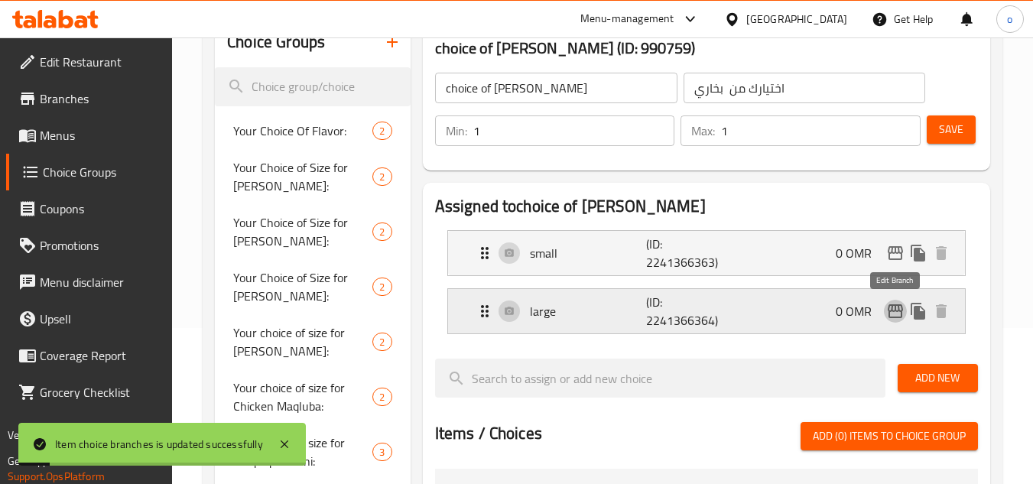
click at [893, 313] on icon "edit" at bounding box center [896, 311] width 18 height 18
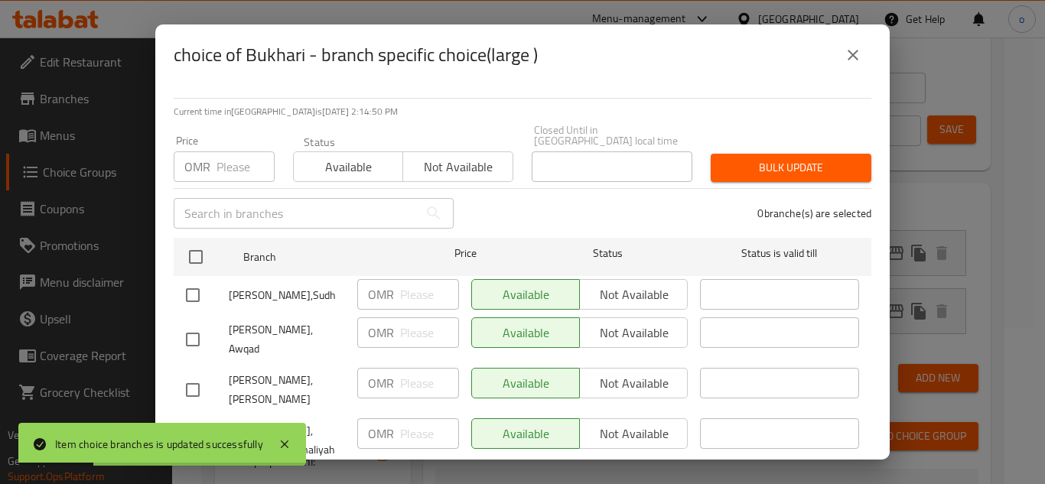
click at [200, 158] on p "OMR" at bounding box center [197, 167] width 26 height 18
click at [235, 163] on input "number" at bounding box center [245, 166] width 58 height 31
paste input "1.500"
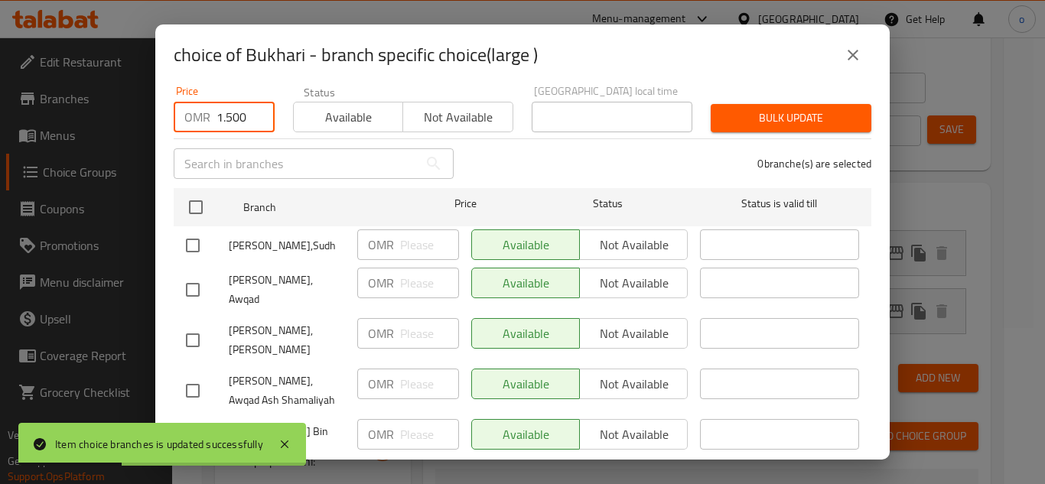
scroll to position [74, 0]
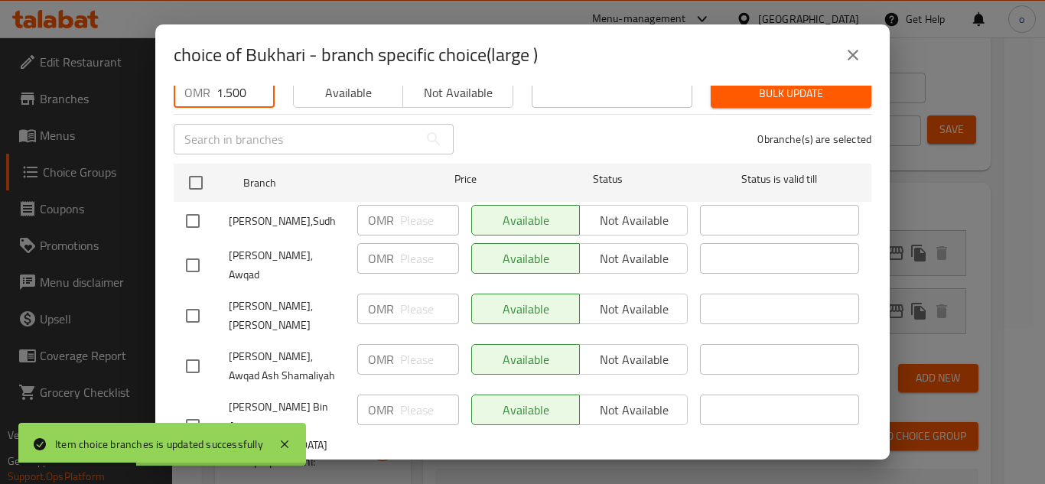
type input "1.500"
click at [193, 410] on input "checkbox" at bounding box center [193, 426] width 32 height 32
checkbox input "true"
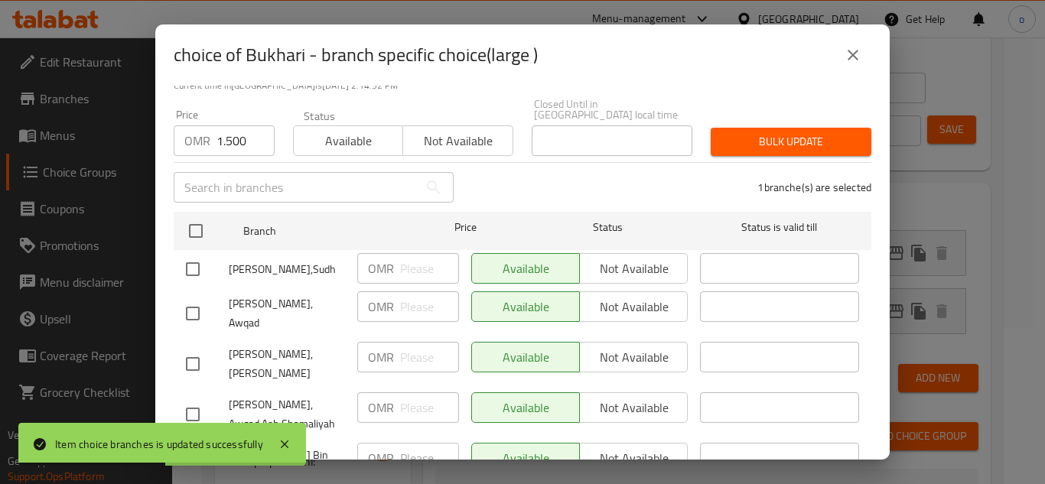
scroll to position [0, 0]
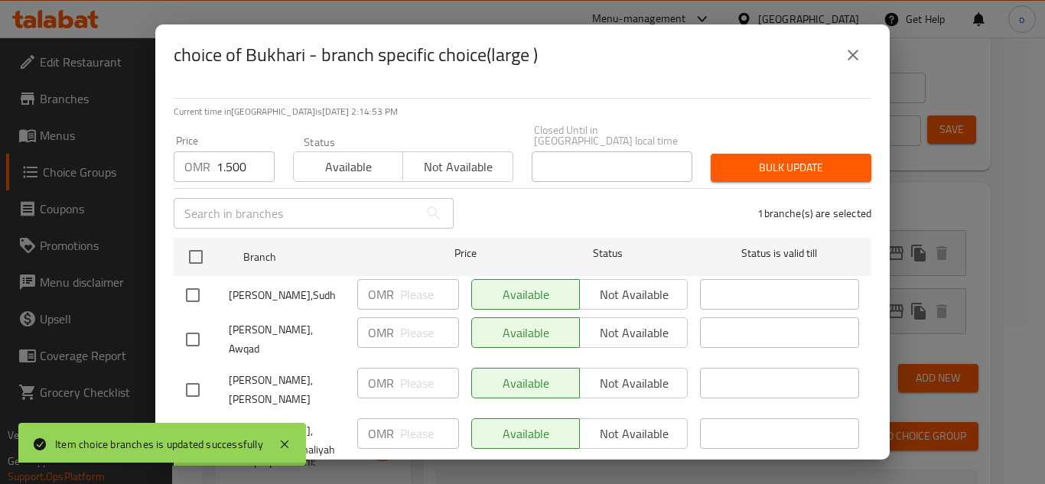
click at [767, 145] on div "Bulk update" at bounding box center [790, 168] width 179 height 47
click at [745, 158] on span "Bulk update" at bounding box center [791, 167] width 136 height 19
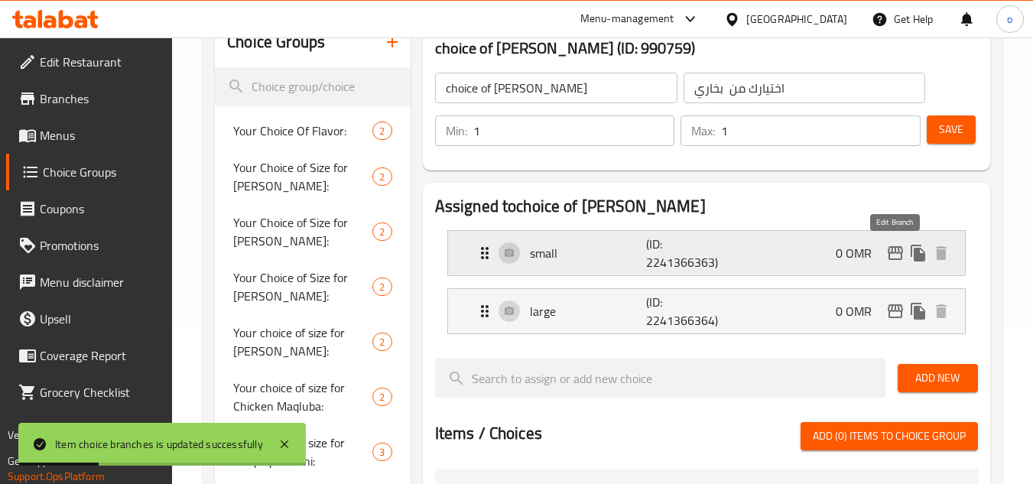
click at [890, 253] on icon "edit" at bounding box center [895, 253] width 15 height 14
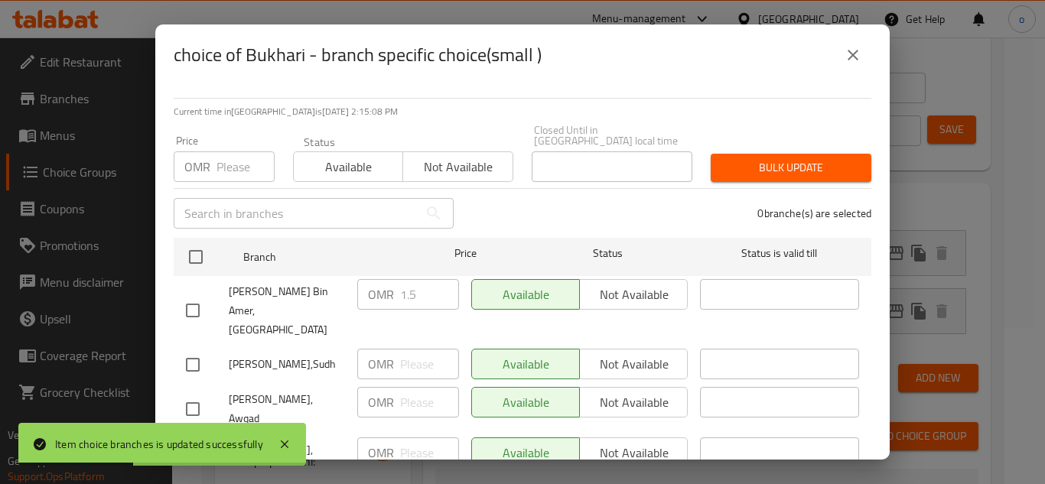
click at [197, 296] on input "checkbox" at bounding box center [193, 310] width 32 height 32
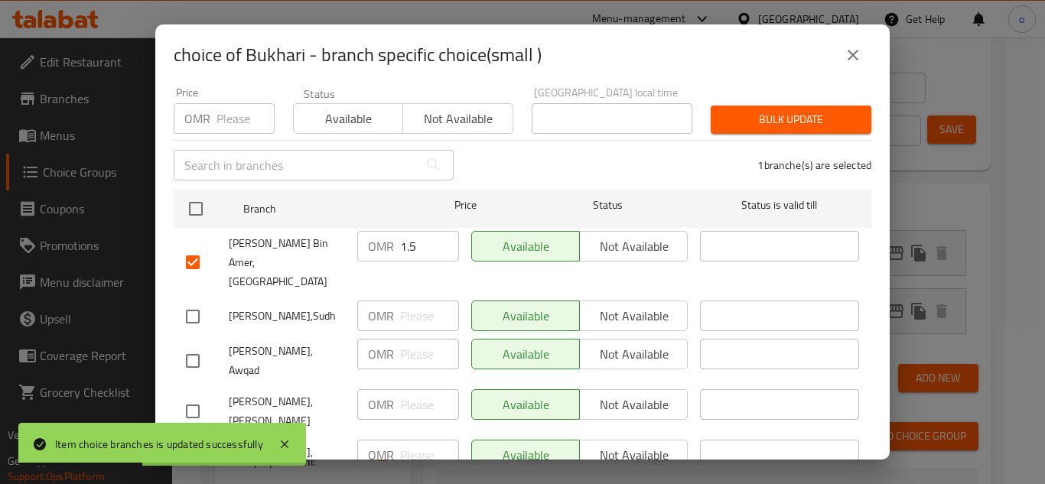
scroll to position [74, 0]
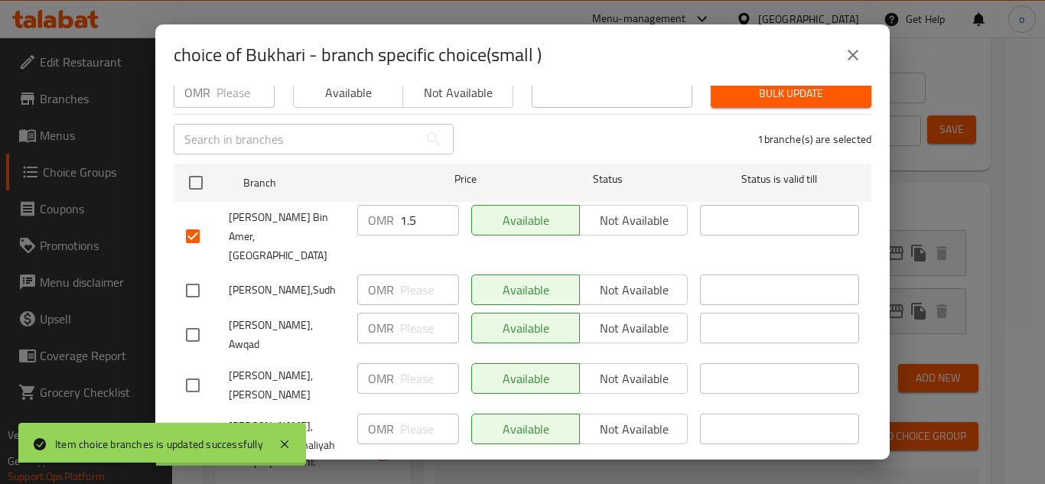
click at [194, 223] on input "checkbox" at bounding box center [193, 236] width 32 height 32
checkbox input "false"
click at [194, 275] on input "checkbox" at bounding box center [193, 291] width 32 height 32
checkbox input "true"
click at [197, 319] on input "checkbox" at bounding box center [193, 335] width 32 height 32
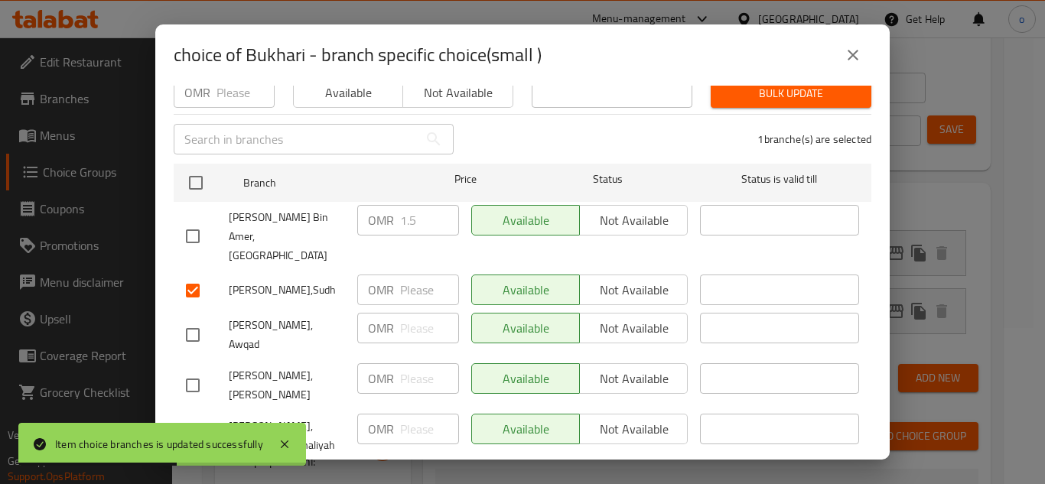
checkbox input "true"
click at [193, 369] on input "checkbox" at bounding box center [193, 385] width 32 height 32
checkbox input "true"
click at [193, 420] on input "checkbox" at bounding box center [193, 436] width 32 height 32
checkbox input "true"
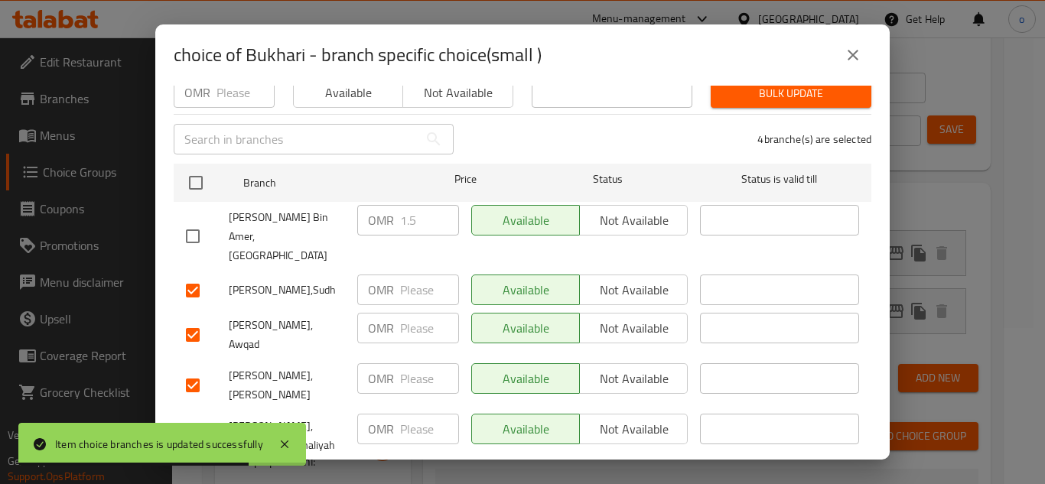
click at [593, 279] on span "Not available" at bounding box center [634, 290] width 96 height 22
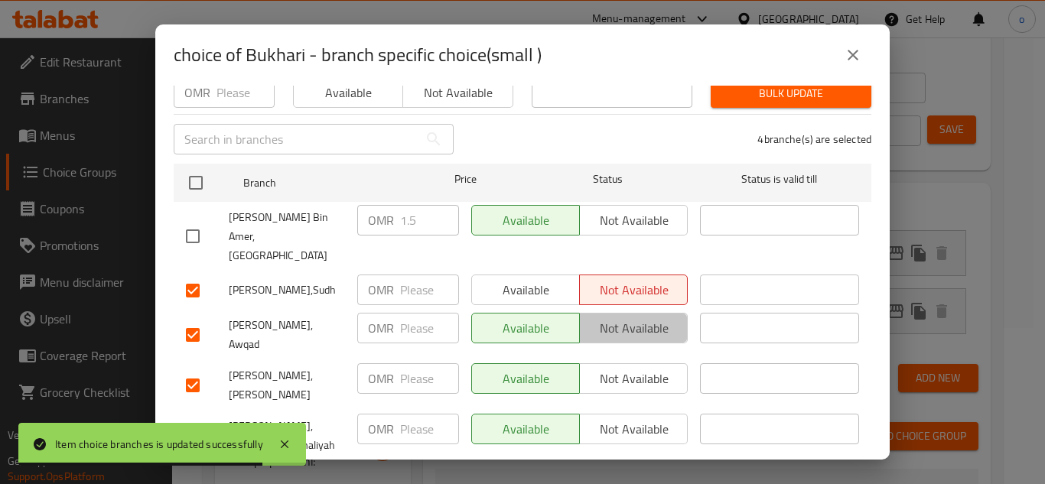
drag, startPoint x: 622, startPoint y: 287, endPoint x: 623, endPoint y: 322, distance: 35.2
click at [622, 317] on span "Not available" at bounding box center [634, 328] width 96 height 22
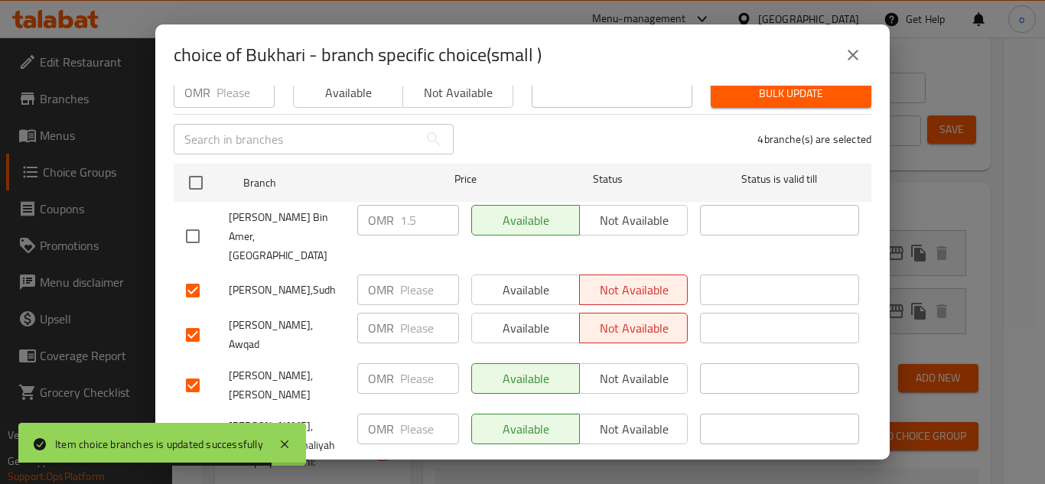
click at [623, 324] on div "Available Not available" at bounding box center [579, 335] width 229 height 57
click at [622, 368] on span "Not available" at bounding box center [634, 379] width 96 height 22
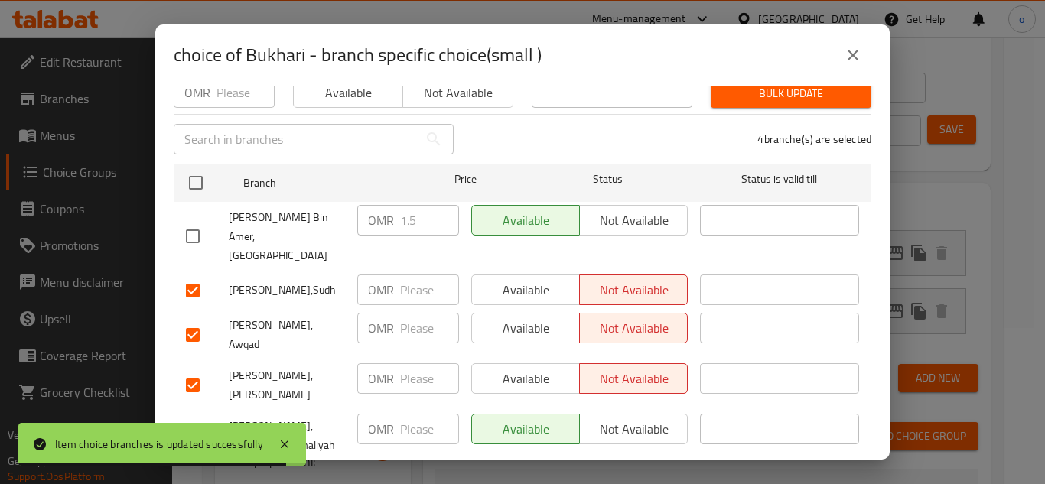
click at [622, 418] on span "Not available" at bounding box center [634, 429] width 96 height 22
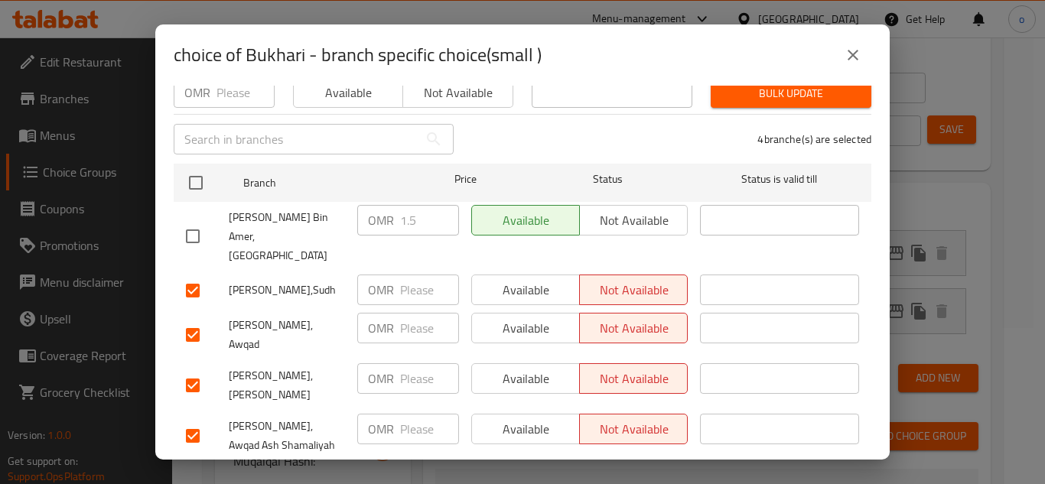
click at [694, 418] on div "​" at bounding box center [779, 436] width 171 height 57
click at [686, 472] on span "Save" at bounding box center [522, 481] width 673 height 19
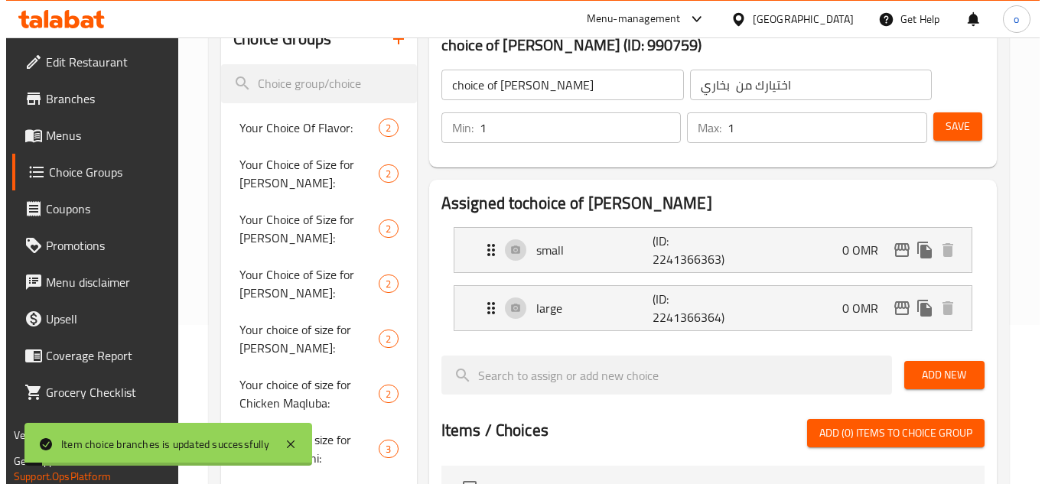
scroll to position [233, 0]
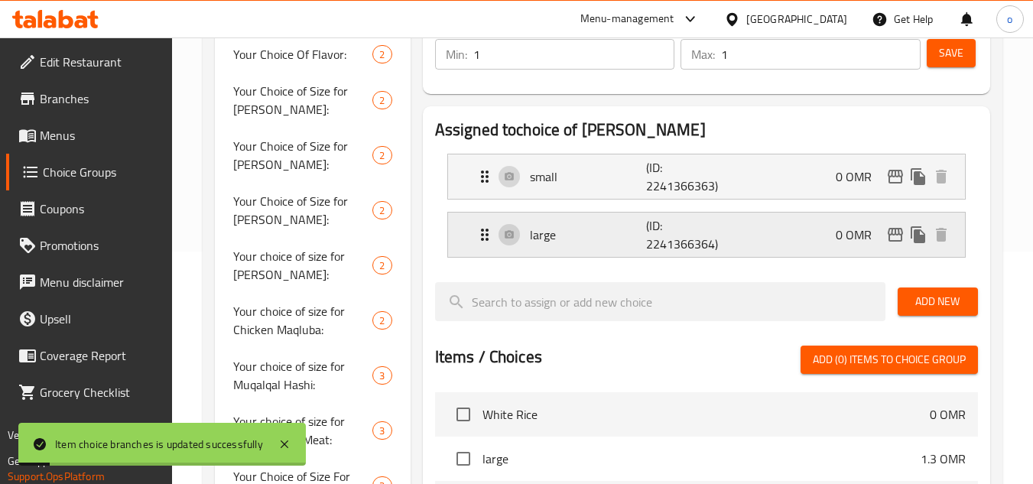
click at [909, 231] on icon "duplicate" at bounding box center [918, 235] width 18 height 18
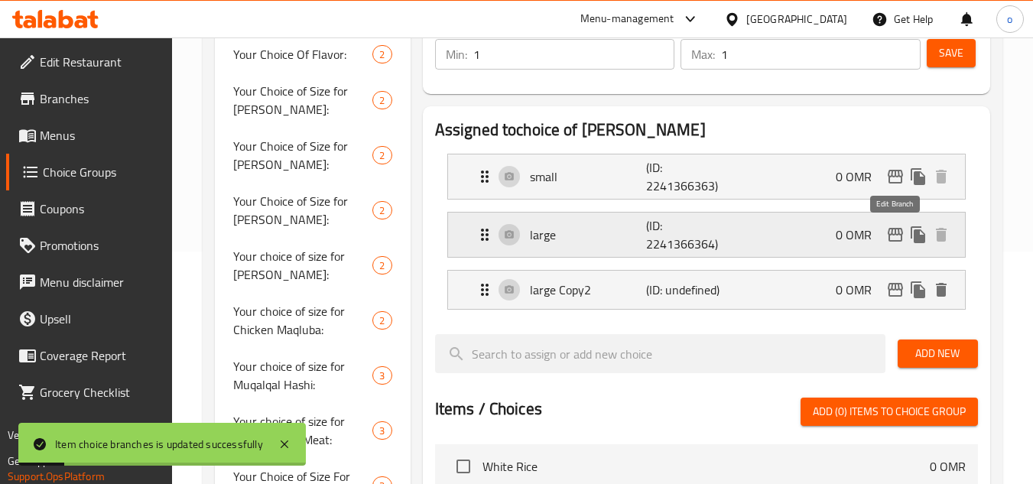
click at [900, 233] on icon "edit" at bounding box center [896, 235] width 18 height 18
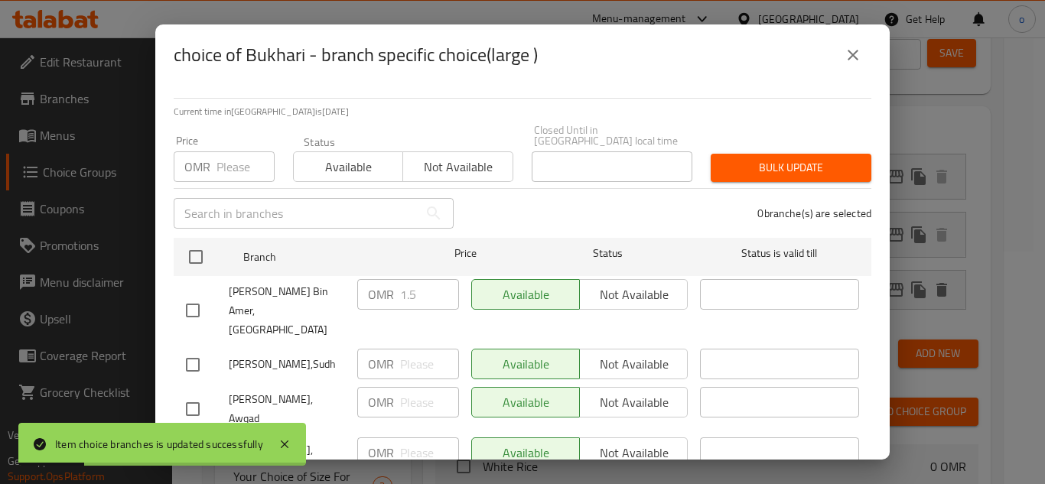
click at [911, 266] on div "choice of Bukhari - branch specific choice(large ) Current time in Oman is 19 A…" at bounding box center [522, 242] width 1045 height 484
click at [858, 45] on button "close" at bounding box center [853, 55] width 37 height 37
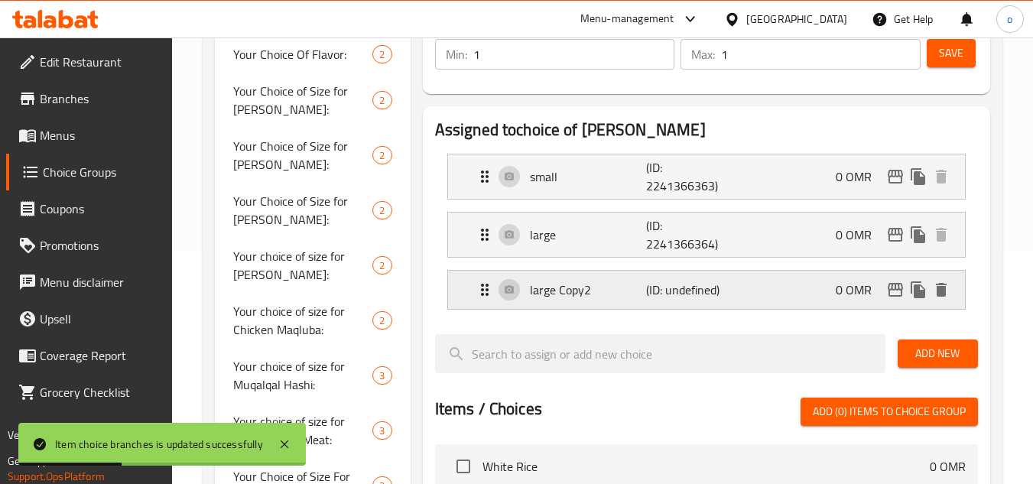
click at [952, 291] on button "delete" at bounding box center [941, 289] width 23 height 23
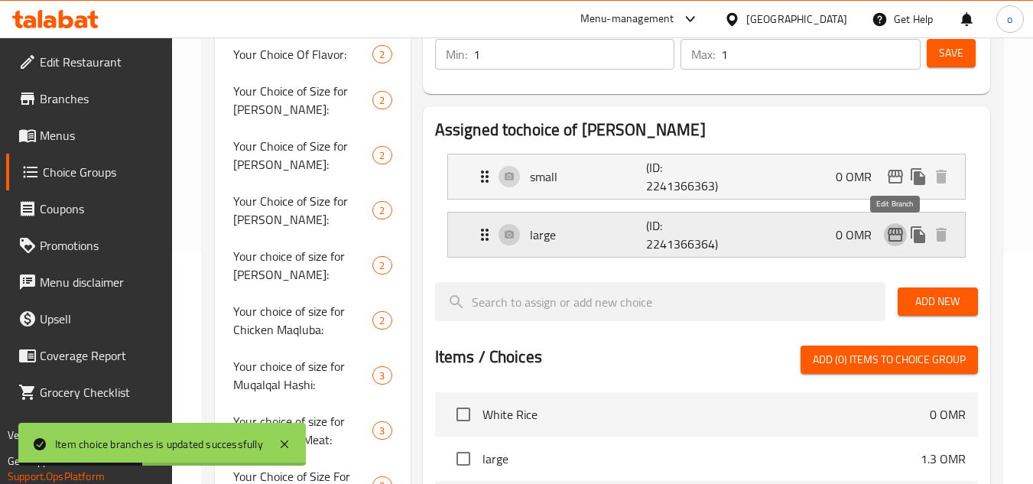
click at [893, 231] on icon "edit" at bounding box center [895, 235] width 15 height 14
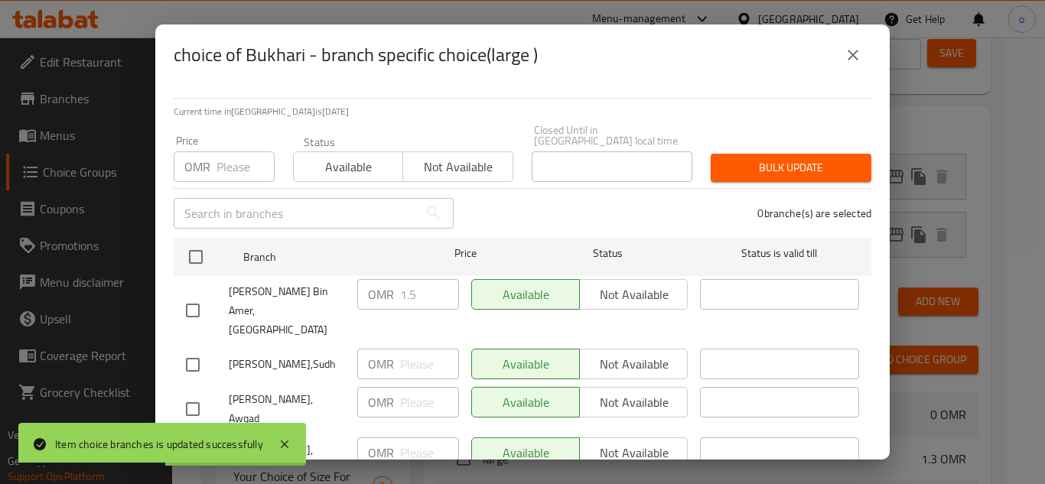
scroll to position [74, 0]
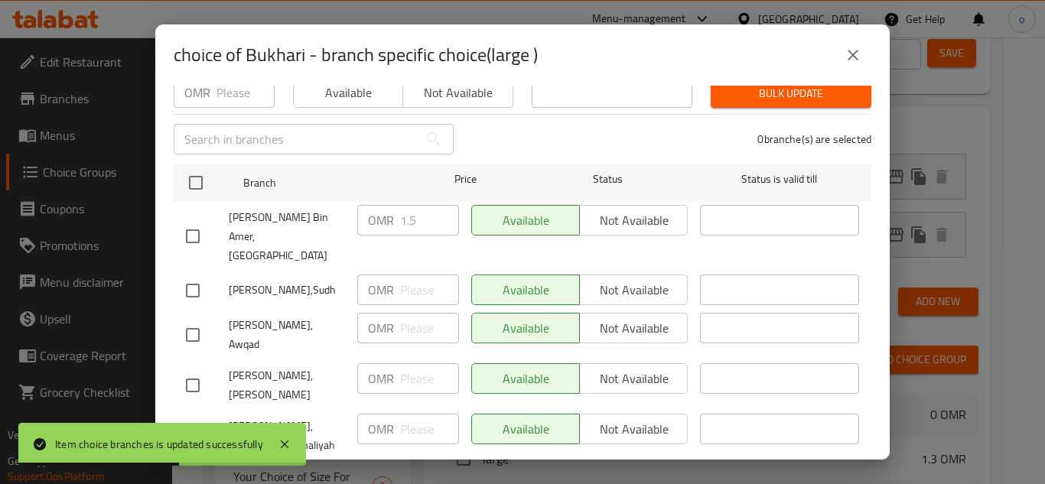
click at [202, 275] on input "checkbox" at bounding box center [193, 291] width 32 height 32
checkbox input "true"
click at [187, 319] on input "checkbox" at bounding box center [193, 335] width 32 height 32
checkbox input "true"
click at [191, 369] on input "checkbox" at bounding box center [193, 385] width 32 height 32
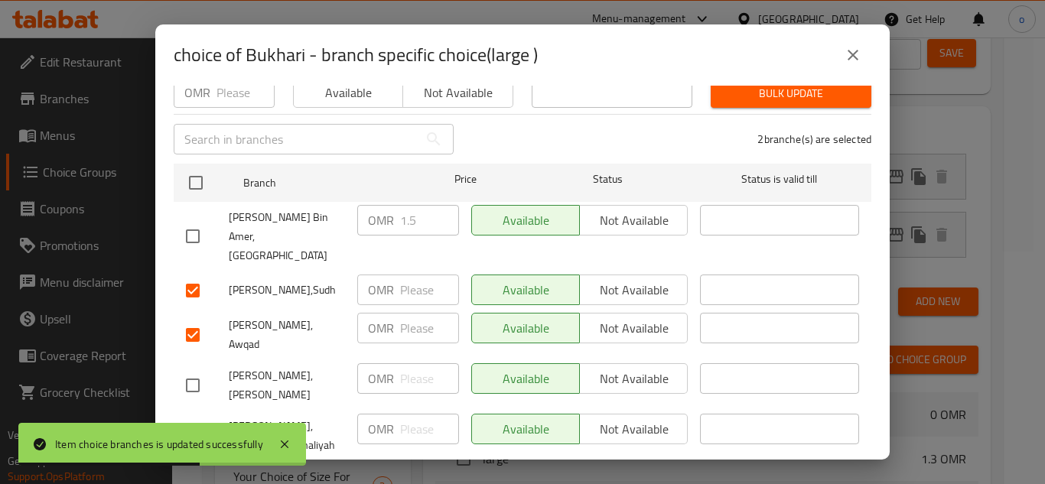
checkbox input "true"
click at [196, 420] on input "checkbox" at bounding box center [193, 436] width 32 height 32
checkbox input "true"
click at [602, 279] on span "Not available" at bounding box center [634, 290] width 96 height 22
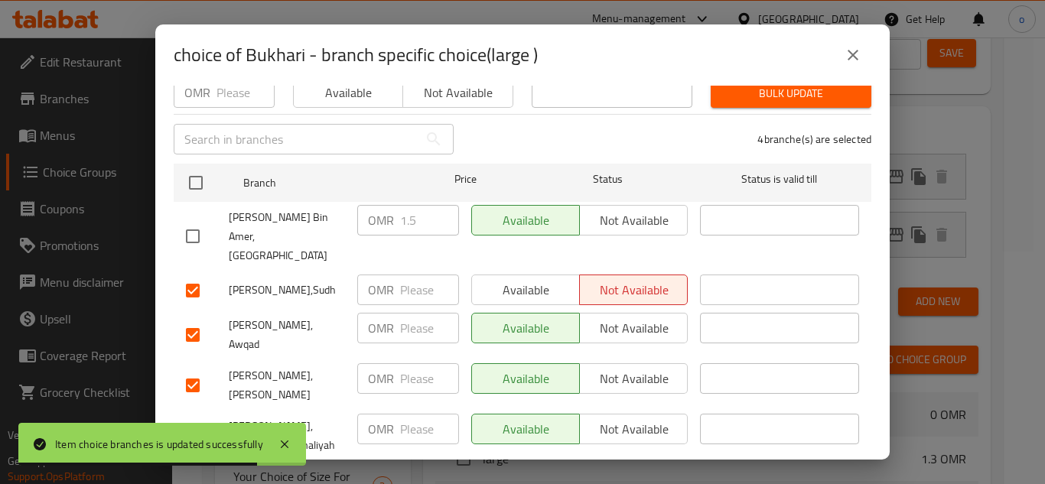
click at [614, 317] on span "Not available" at bounding box center [634, 328] width 96 height 22
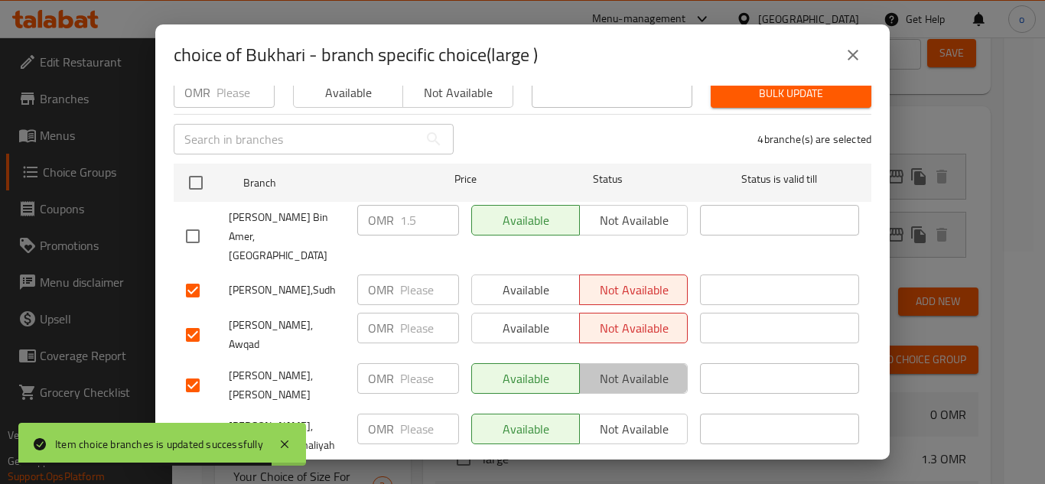
click at [614, 368] on span "Not available" at bounding box center [634, 379] width 96 height 22
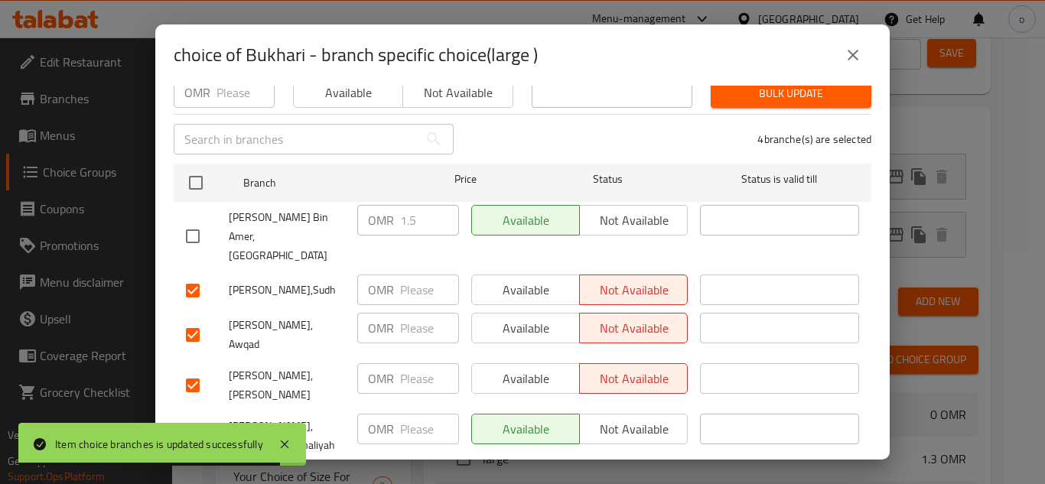
click at [614, 414] on button "Not available" at bounding box center [633, 429] width 109 height 31
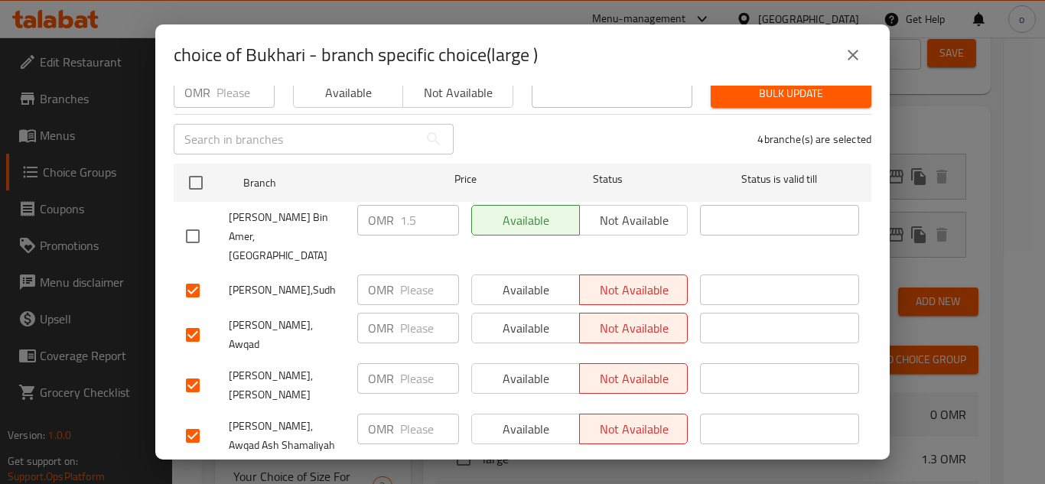
click at [668, 472] on span "Save" at bounding box center [522, 481] width 673 height 19
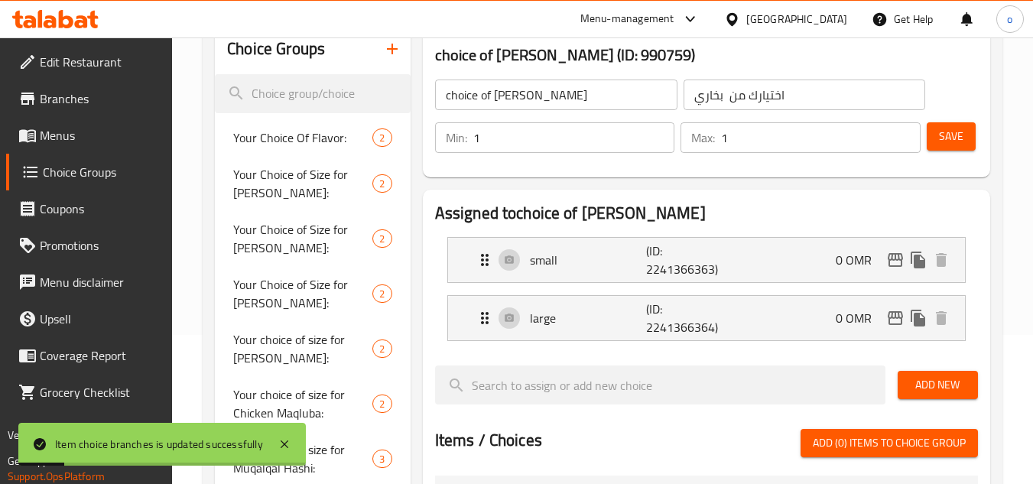
scroll to position [0, 0]
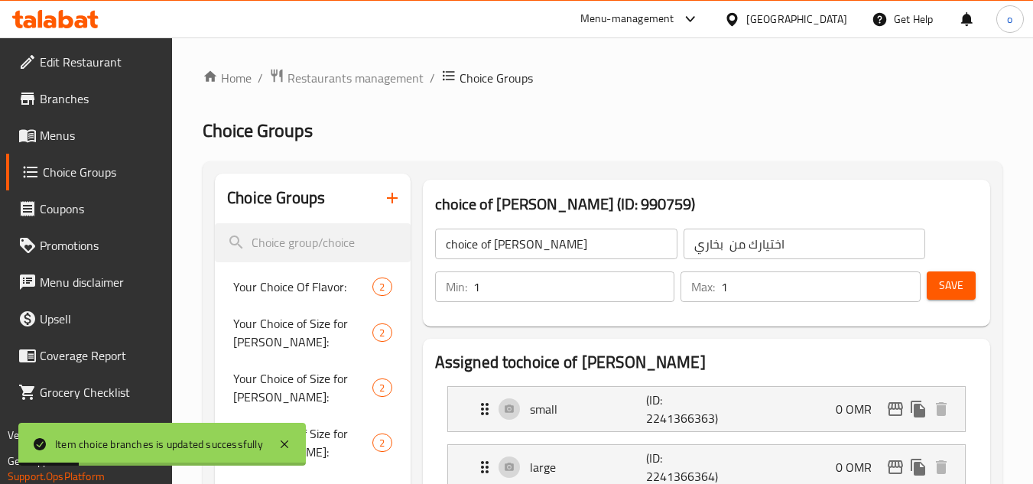
click at [948, 270] on div "Save" at bounding box center [946, 286] width 45 height 37
click at [940, 296] on button "Save" at bounding box center [951, 286] width 49 height 28
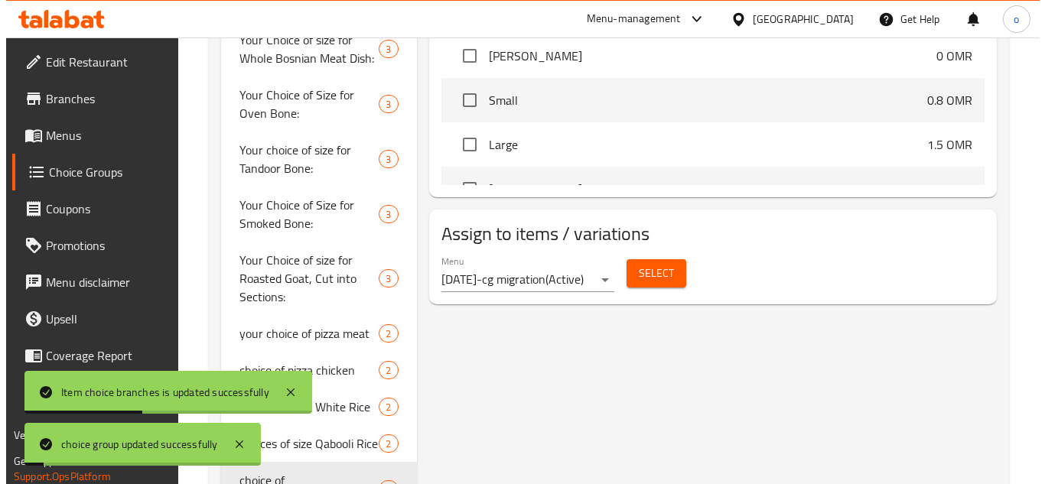
scroll to position [730, 0]
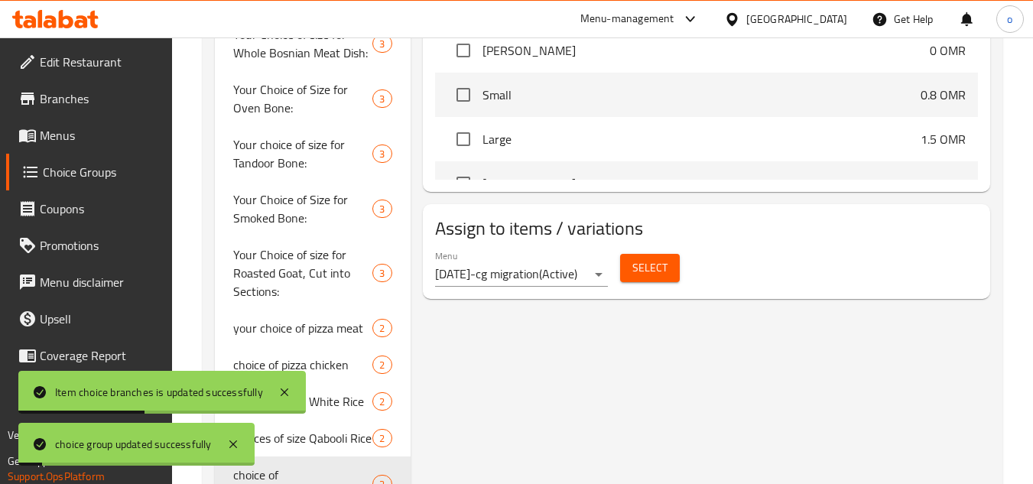
click at [665, 268] on span "Select" at bounding box center [650, 268] width 35 height 19
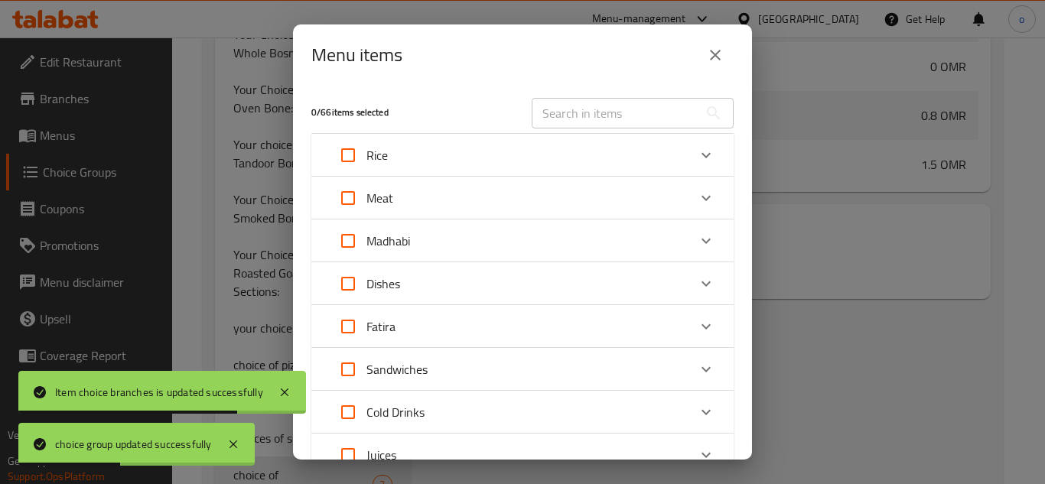
click at [442, 150] on div "Rice" at bounding box center [509, 155] width 358 height 37
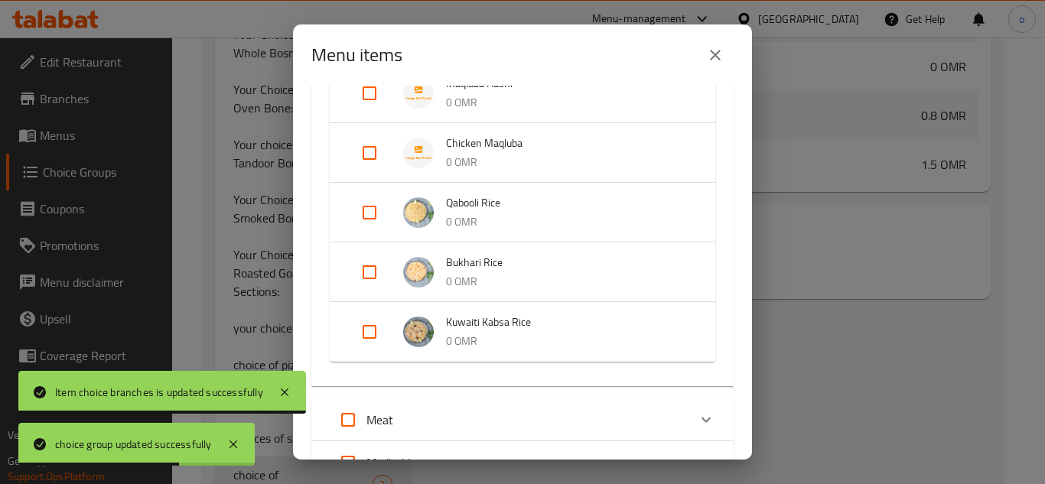
click at [358, 266] on input "Expand" at bounding box center [369, 272] width 37 height 37
checkbox input "true"
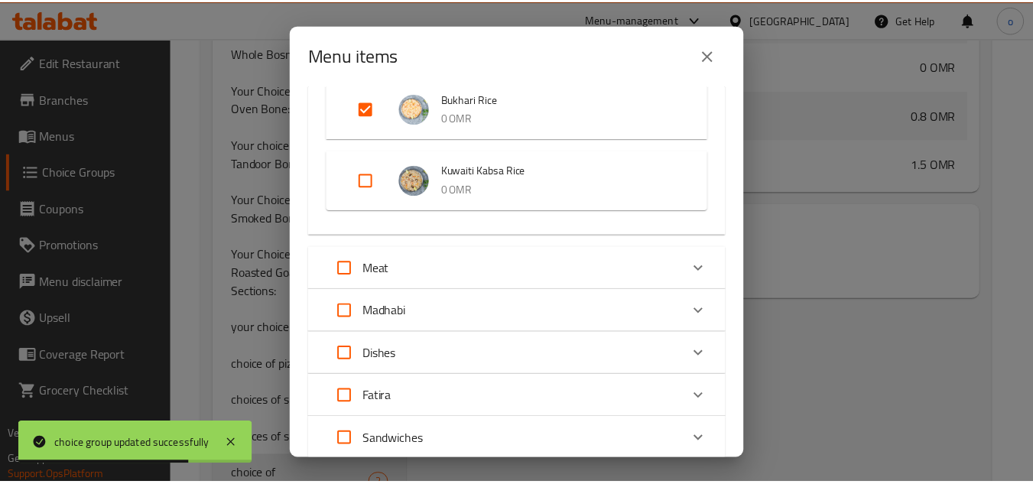
scroll to position [880, 0]
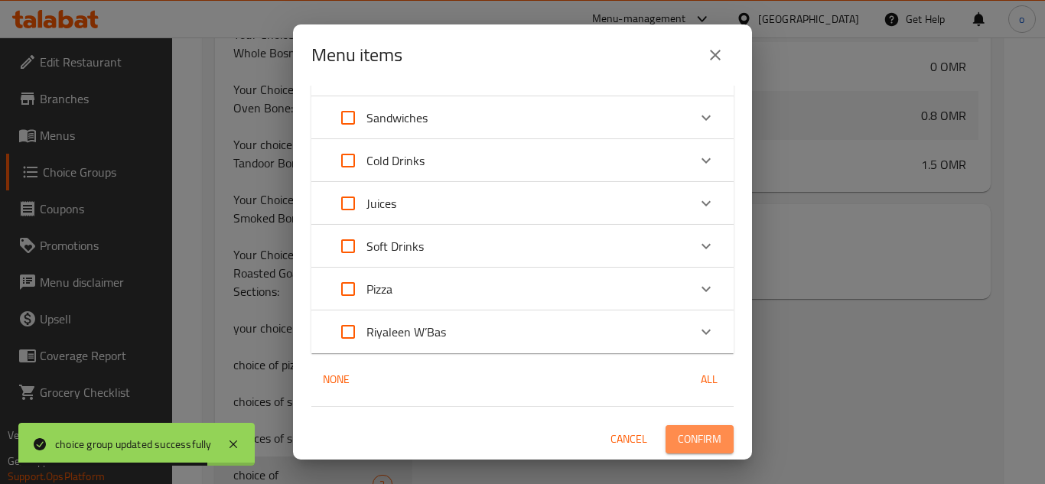
click at [696, 444] on span "Confirm" at bounding box center [700, 439] width 44 height 19
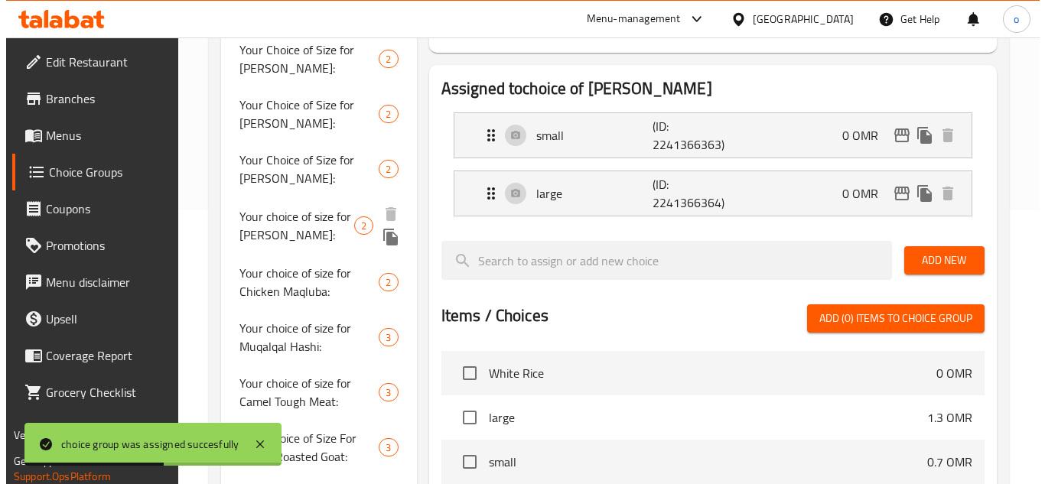
scroll to position [0, 0]
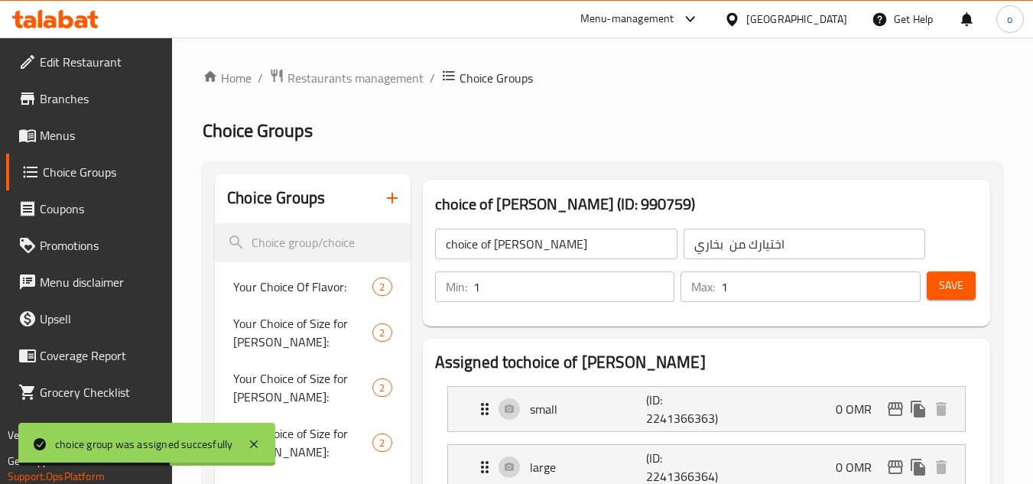
click at [393, 190] on icon "button" at bounding box center [392, 198] width 18 height 18
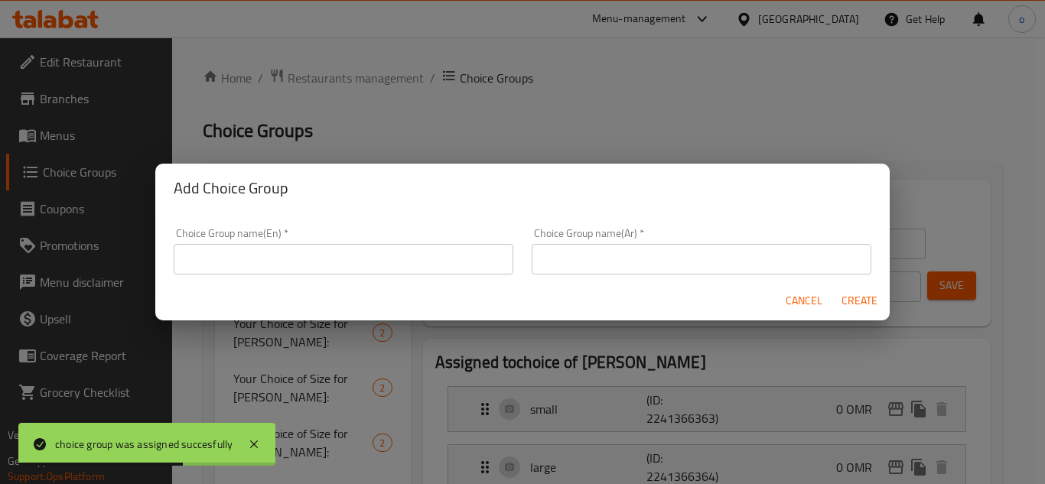
click at [340, 259] on input "text" at bounding box center [344, 259] width 340 height 31
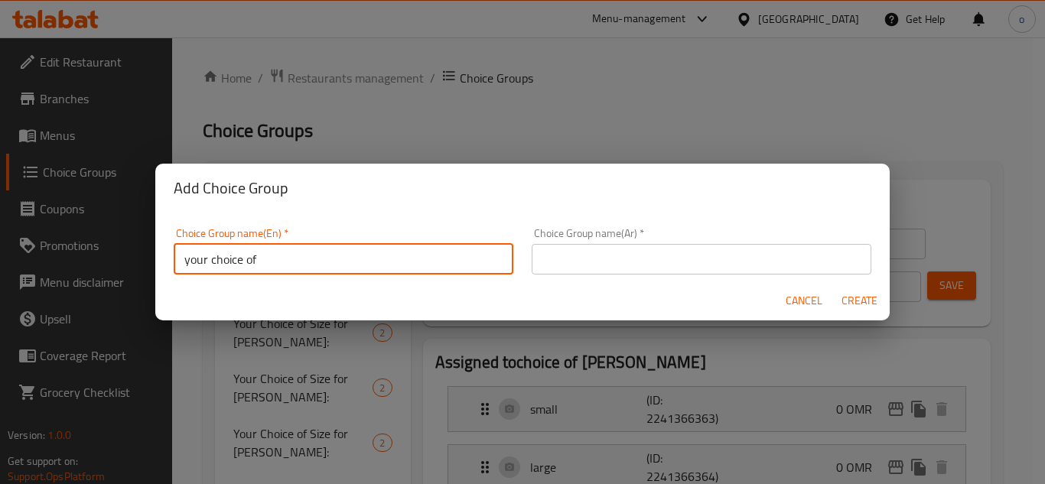
paste input "Kuwaiti Kabsa Rice"
click at [281, 252] on input "your choice of Kuwaiti Kabsa Rice" at bounding box center [344, 259] width 340 height 31
type input "your choice of Kuwaiti Kabsa Rice"
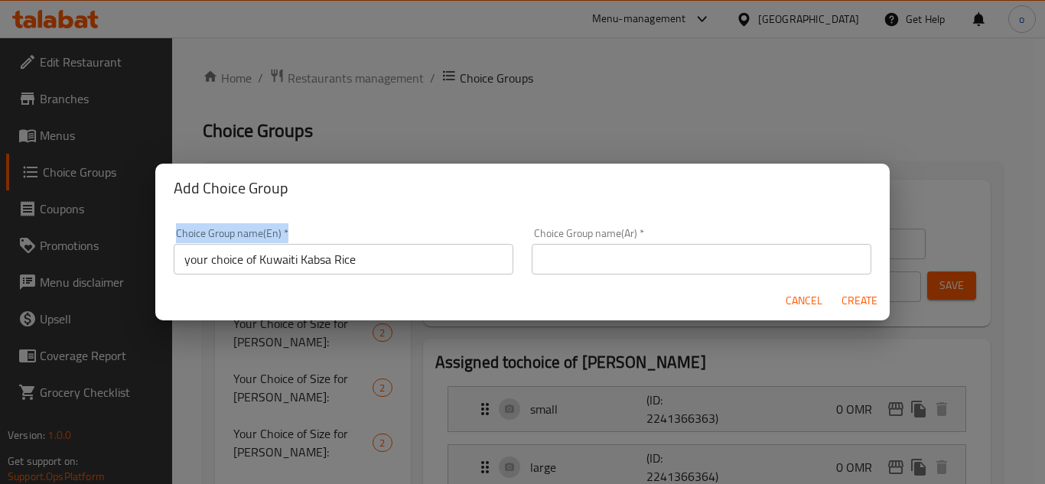
drag, startPoint x: 386, startPoint y: 242, endPoint x: 136, endPoint y: 255, distance: 249.7
click at [136, 255] on div "Add Choice Group Choice Group name(En)   * your choice of Kuwaiti Kabsa Rice Ch…" at bounding box center [522, 242] width 1045 height 484
click at [319, 262] on input "your choice of Kuwaiti Kabsa Rice" at bounding box center [344, 259] width 340 height 31
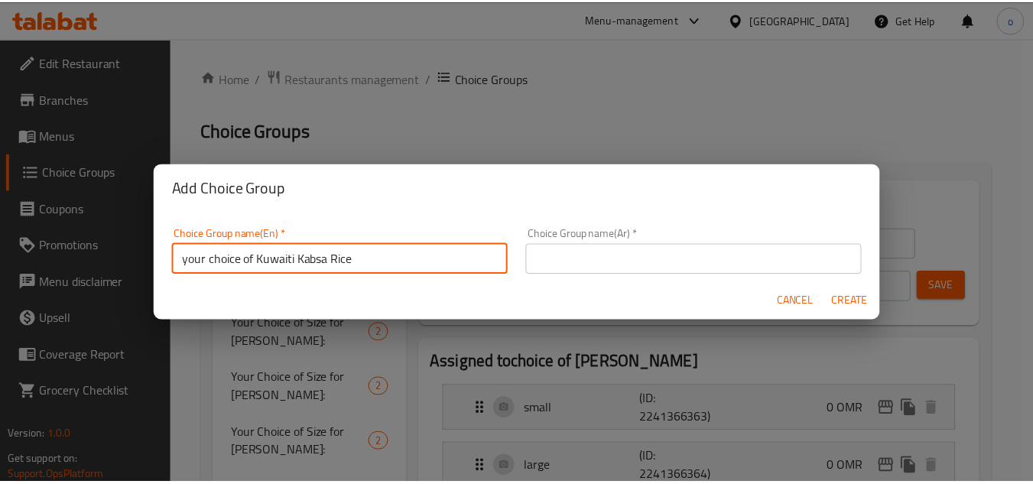
scroll to position [5, 0]
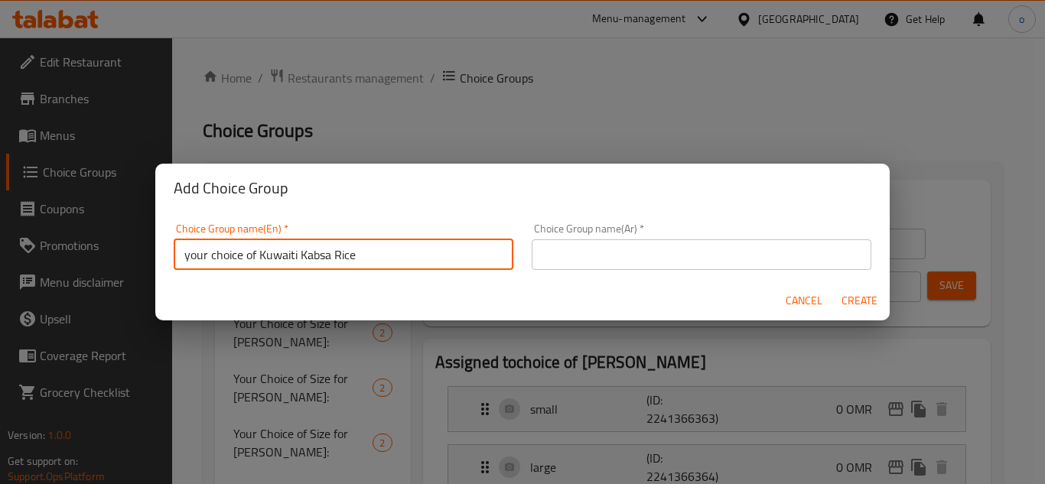
drag, startPoint x: 357, startPoint y: 268, endPoint x: 132, endPoint y: 268, distance: 224.9
click at [132, 268] on div "Add Choice Group Choice Group name(En)   * your choice of Kuwaiti Kabsa Rice Ch…" at bounding box center [522, 242] width 1045 height 484
click at [581, 242] on input "text" at bounding box center [702, 254] width 340 height 31
paste input "اختيارك من أرز الكبسة الكويتي"
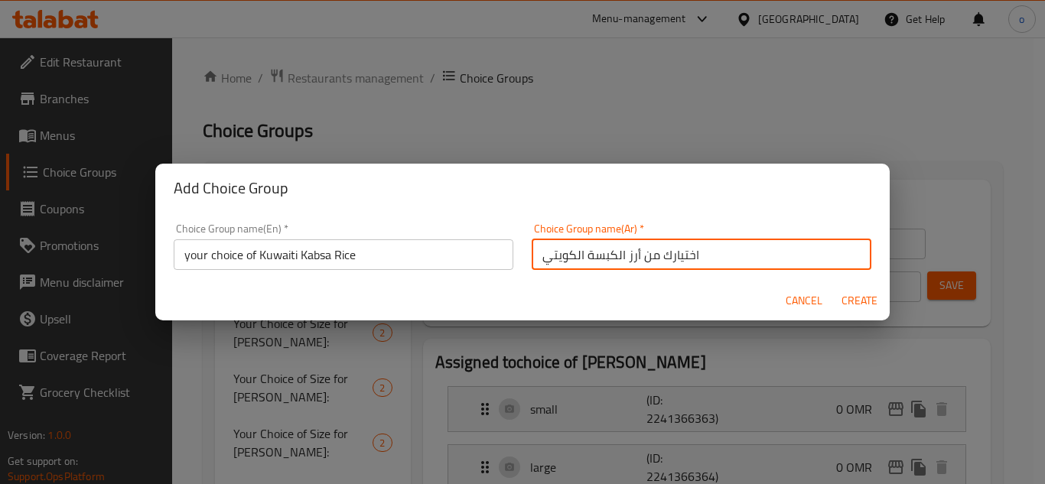
type input "اختيارك من أرز الكبسة الكويتي"
click at [851, 294] on span "Create" at bounding box center [859, 300] width 37 height 19
type input "your choice of Kuwaiti Kabsa Rice"
type input "اختيارك من أرز الكبسة الكويتي"
type input "0"
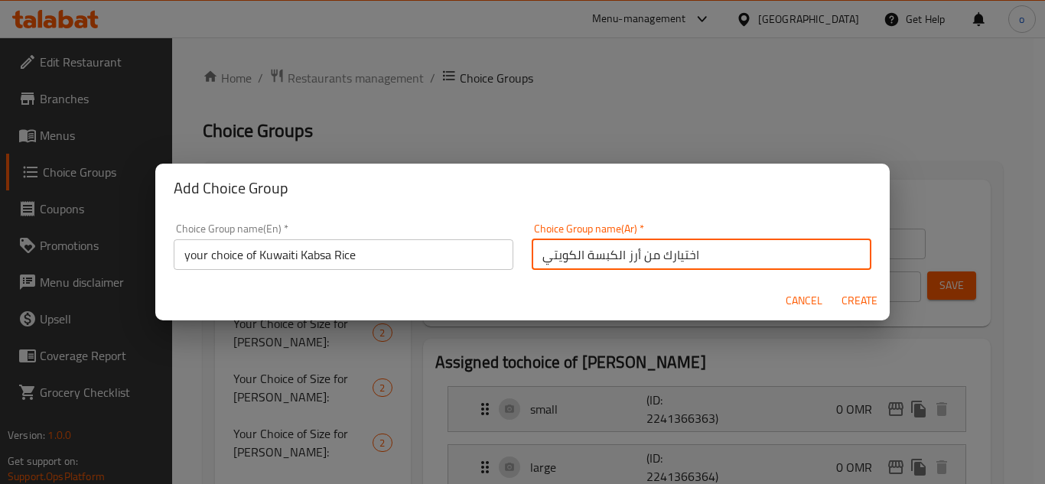
type input "0"
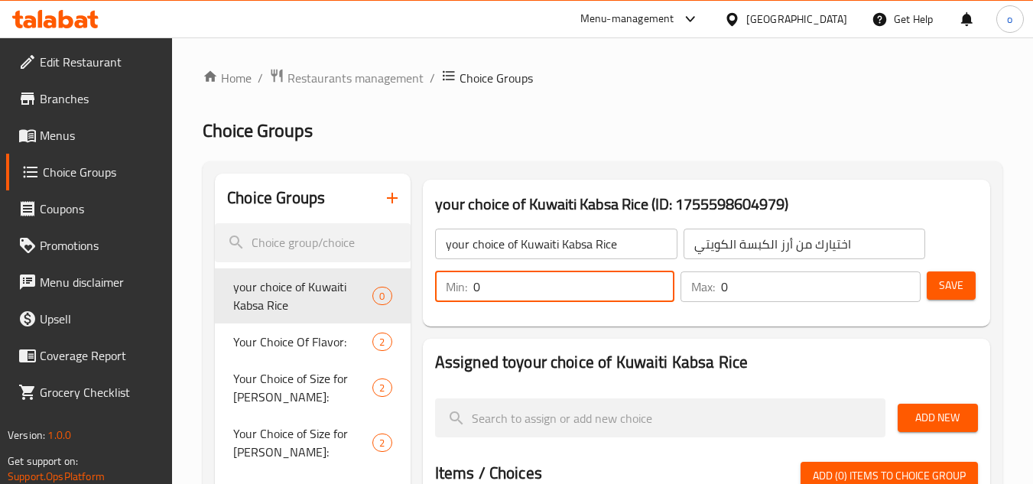
click at [524, 285] on input "0" at bounding box center [574, 287] width 202 height 31
click at [667, 276] on input "0" at bounding box center [574, 287] width 202 height 31
click at [665, 281] on input "0" at bounding box center [574, 287] width 202 height 31
type input "1"
click at [659, 279] on input "1" at bounding box center [574, 287] width 202 height 31
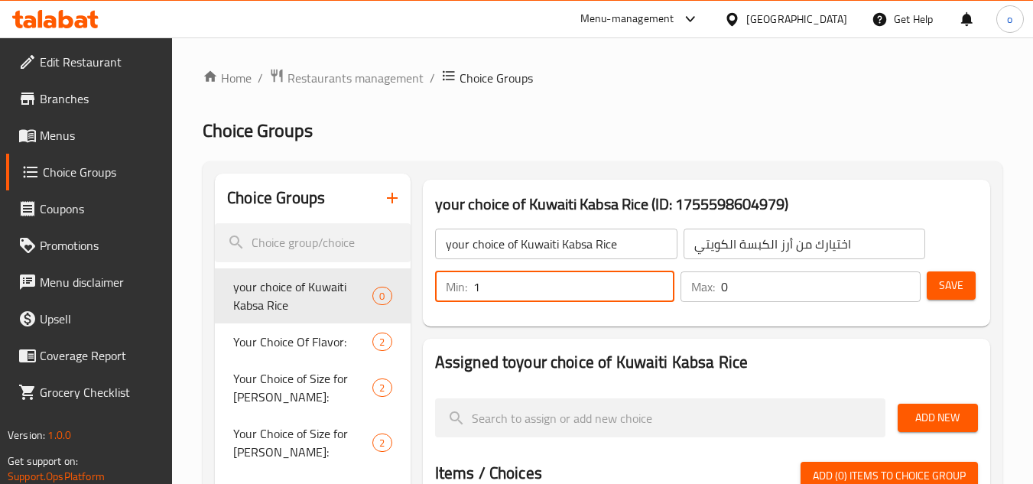
click at [900, 273] on input "0" at bounding box center [821, 287] width 200 height 31
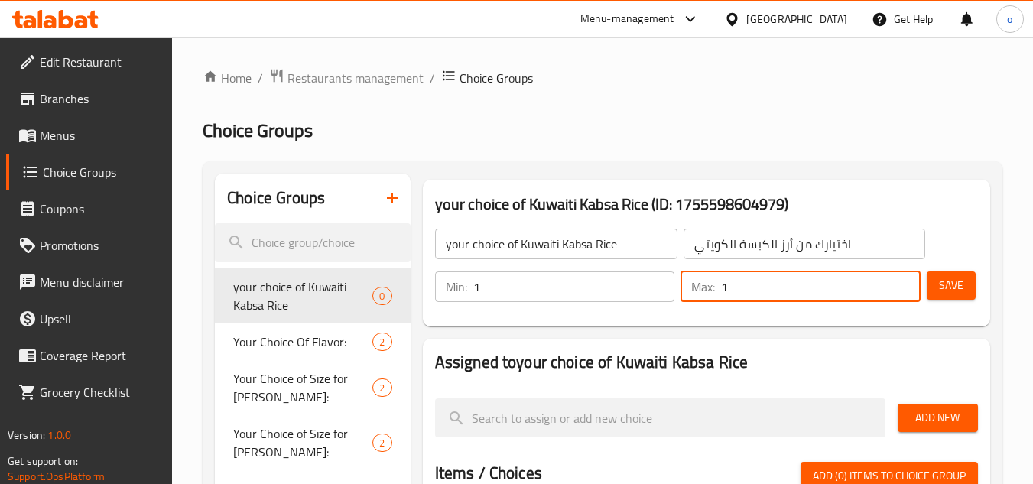
type input "1"
click at [901, 281] on input "1" at bounding box center [821, 287] width 200 height 31
click at [960, 280] on span "Save" at bounding box center [951, 285] width 24 height 19
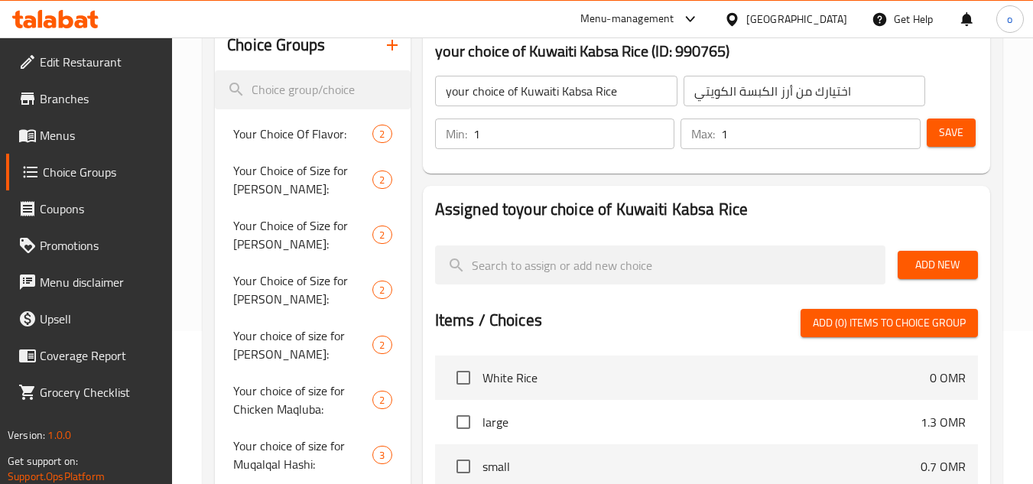
click at [943, 258] on span "Add New" at bounding box center [938, 264] width 56 height 19
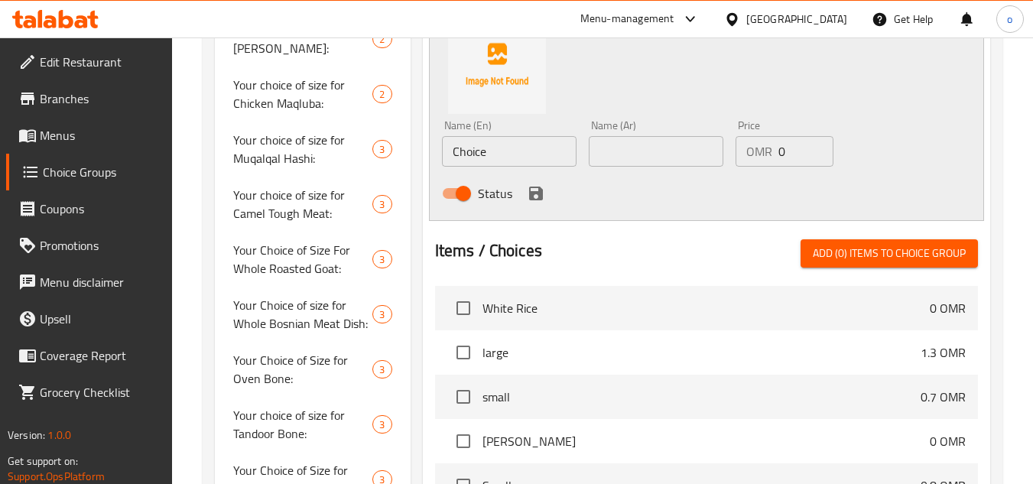
scroll to position [382, 0]
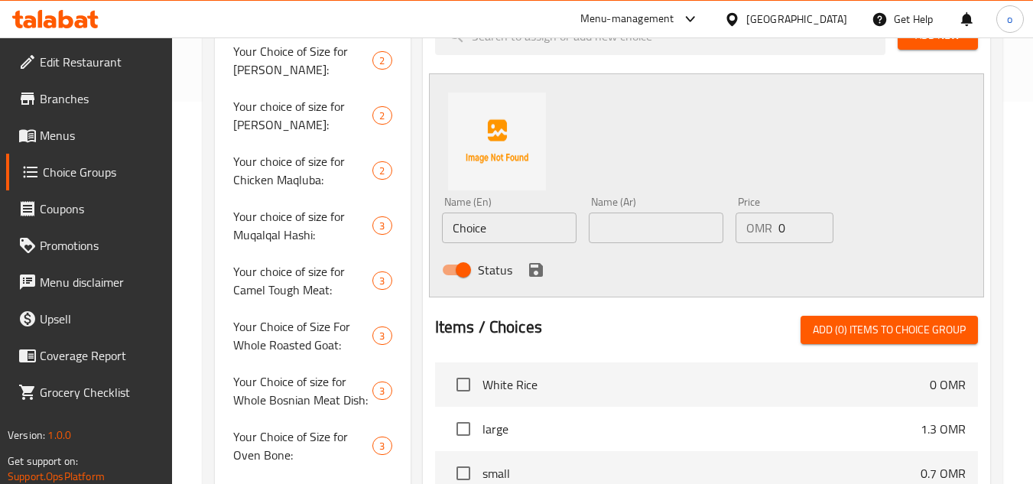
click at [513, 223] on input "Choice" at bounding box center [509, 228] width 135 height 31
drag, startPoint x: 522, startPoint y: 223, endPoint x: 412, endPoint y: 246, distance: 111.6
click at [412, 246] on div "your choice of Kuwaiti Kabsa Rice (ID: 990765) your choice of Kuwaiti Kabsa Ric…" at bounding box center [704, 355] width 586 height 1129
click at [604, 164] on div "Name (En) Name (En) Name (Ar) Name (Ar) Price OMR 0 Price Status" at bounding box center [706, 185] width 555 height 224
click at [506, 226] on input "text" at bounding box center [509, 228] width 135 height 31
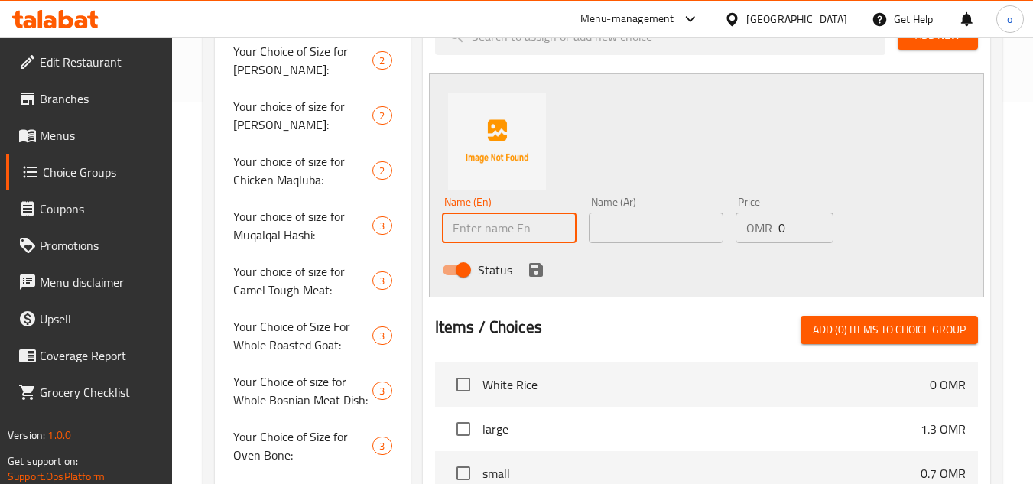
click at [703, 200] on div "Name (Ar) Name (Ar)" at bounding box center [656, 220] width 135 height 47
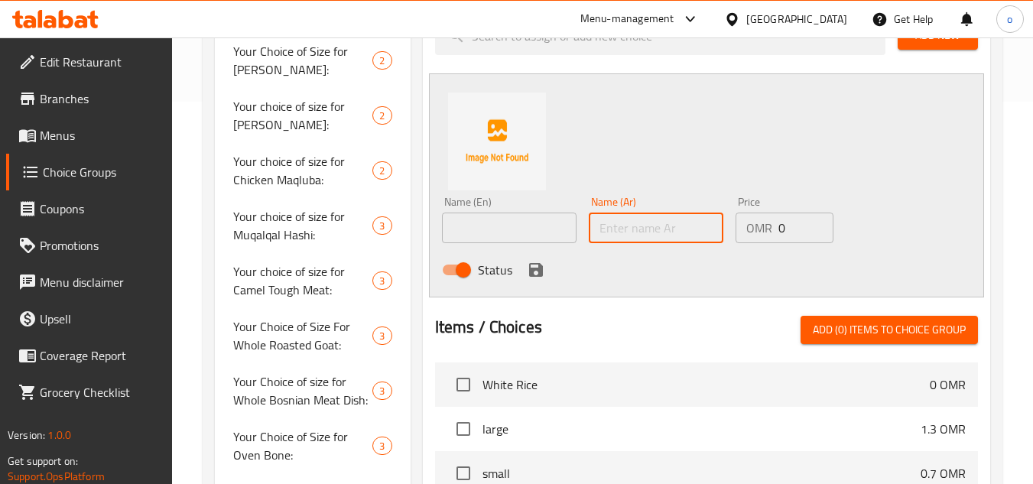
click at [672, 226] on input "text" at bounding box center [656, 228] width 135 height 31
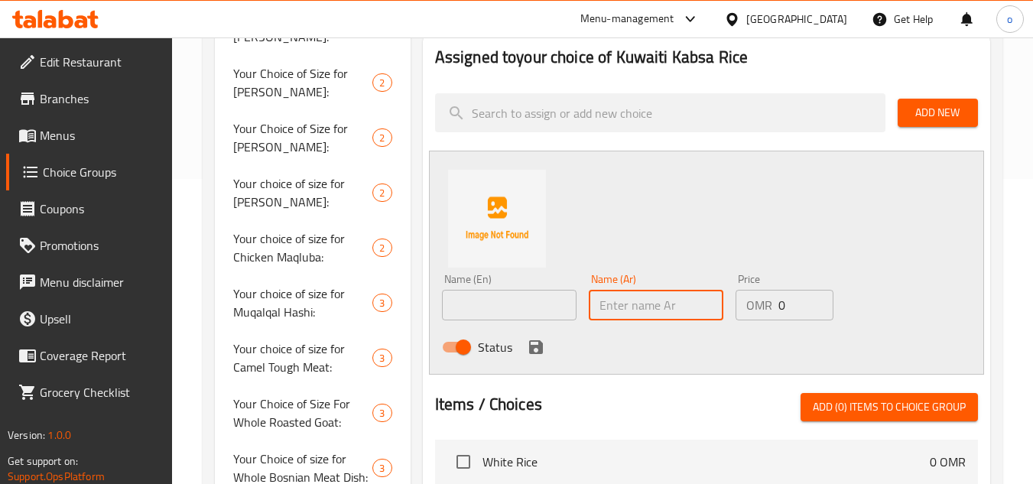
scroll to position [306, 0]
click at [546, 304] on input "text" at bounding box center [509, 304] width 135 height 31
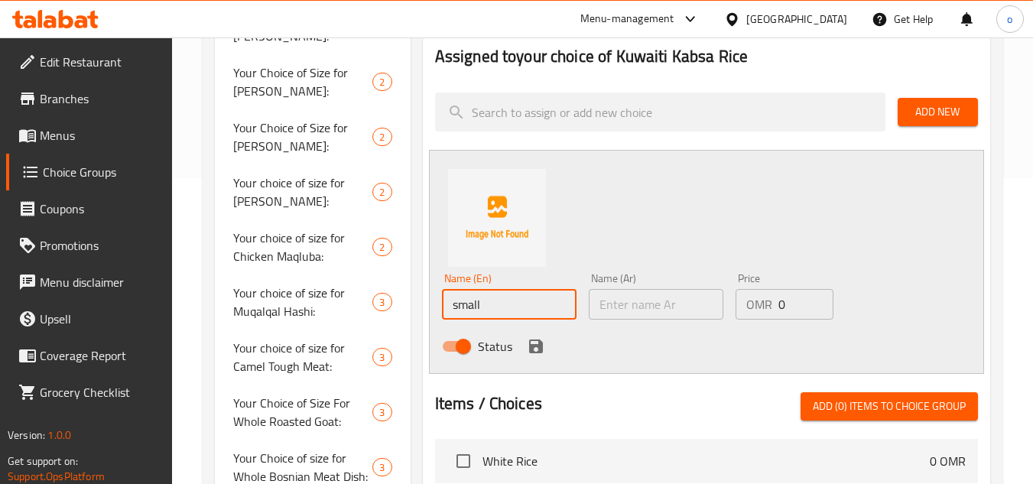
type input "small"
click at [622, 301] on input "text" at bounding box center [656, 304] width 135 height 31
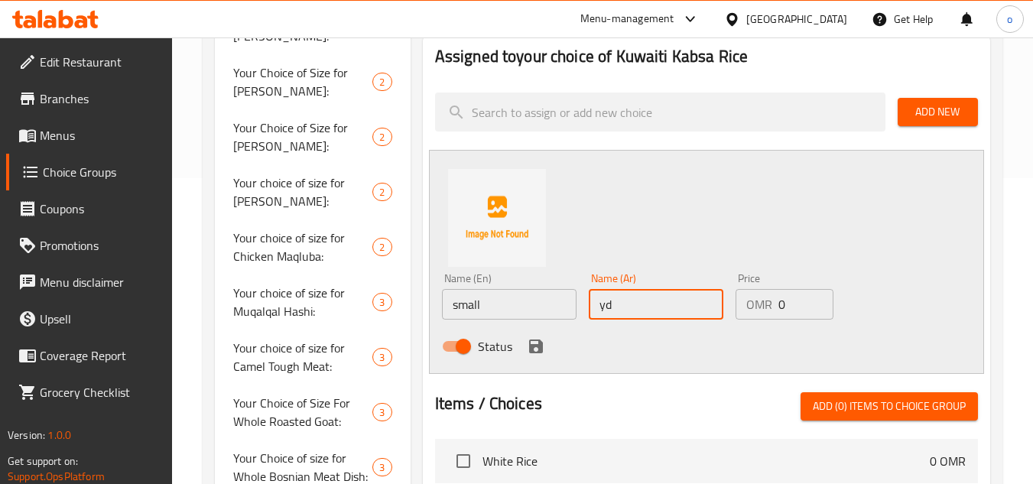
type input "y"
type input "صغير"
click at [527, 350] on icon "save" at bounding box center [536, 346] width 18 height 18
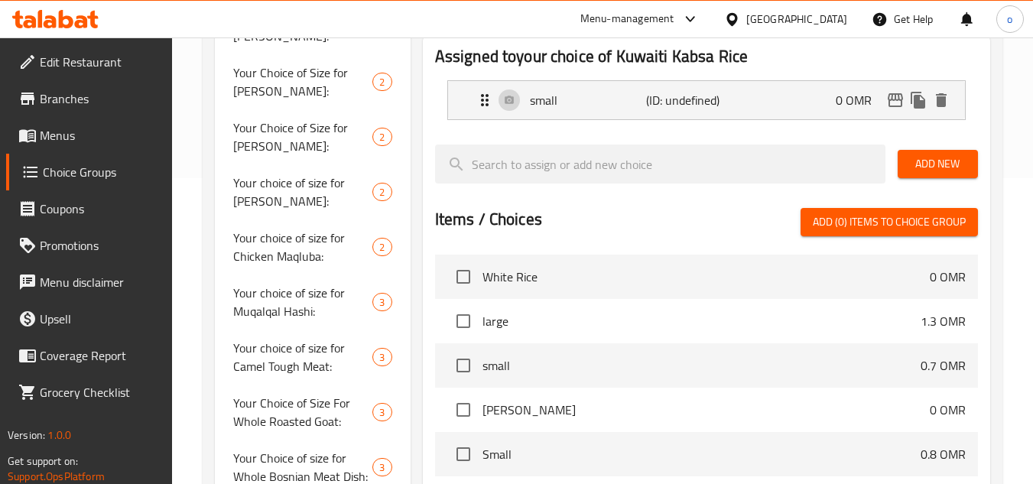
scroll to position [229, 0]
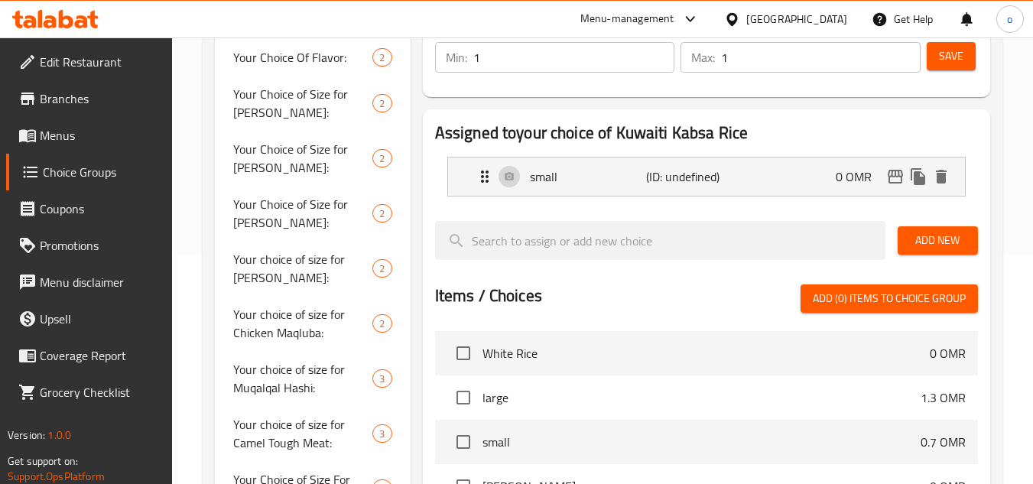
click at [932, 239] on span "Add New" at bounding box center [938, 240] width 56 height 19
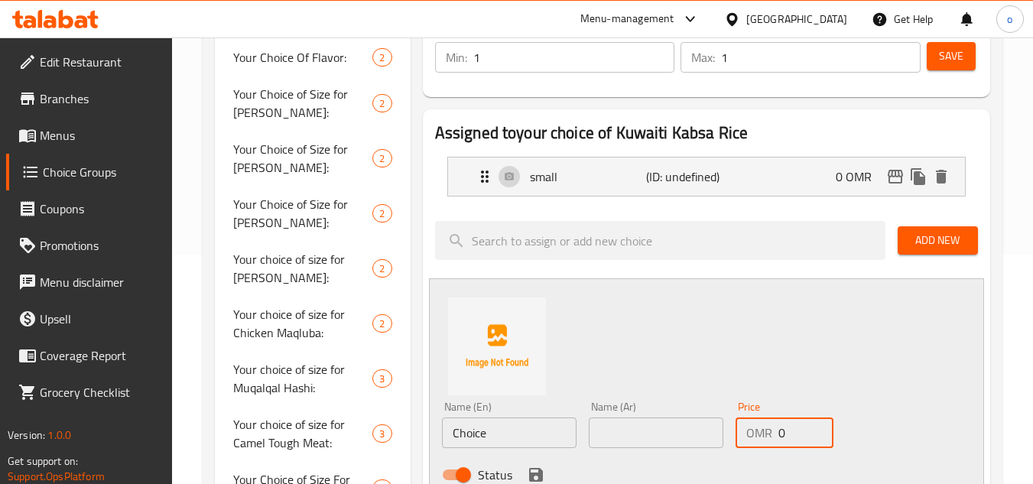
click at [781, 432] on input "0" at bounding box center [806, 433] width 55 height 31
drag, startPoint x: 792, startPoint y: 432, endPoint x: 768, endPoint y: 437, distance: 24.2
click at [768, 437] on div "OMR 0 Price" at bounding box center [785, 433] width 98 height 31
paste input "2.40"
type input "2.400"
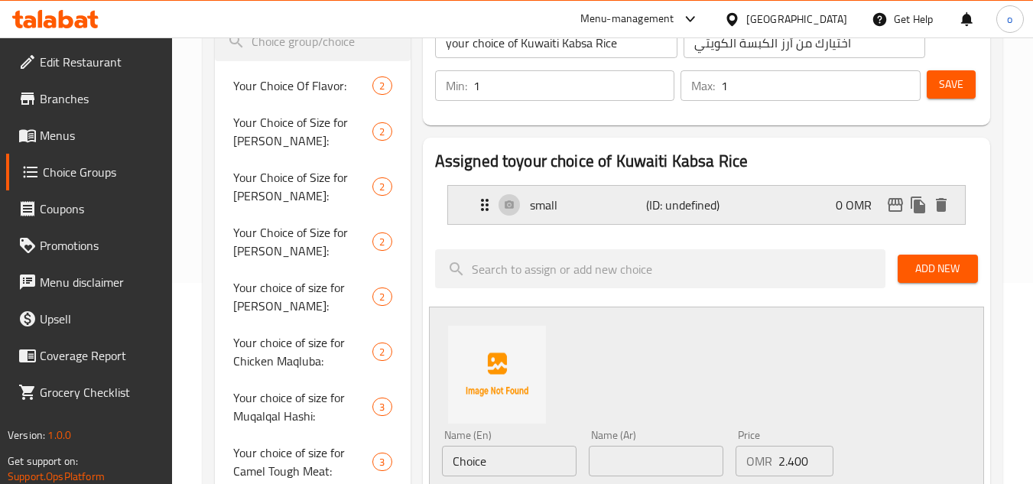
scroll to position [153, 0]
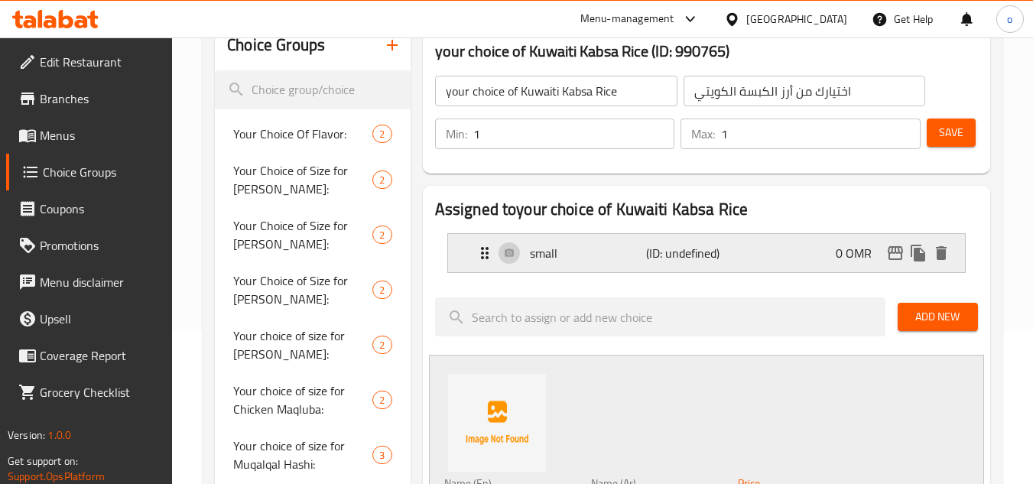
click at [780, 246] on div "small (ID: undefined) 0 OMR" at bounding box center [711, 253] width 471 height 38
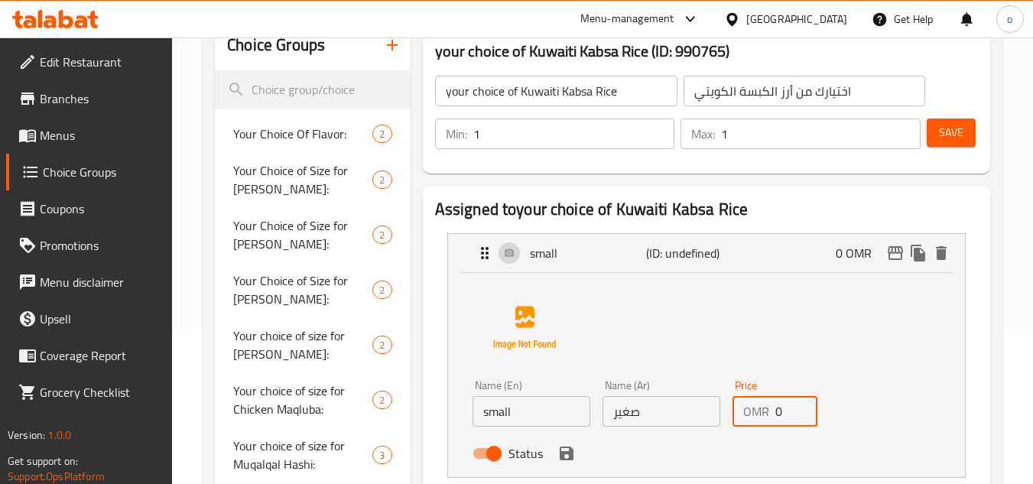
drag, startPoint x: 785, startPoint y: 414, endPoint x: 767, endPoint y: 415, distance: 17.7
click at [767, 415] on div "OMR 0 Price" at bounding box center [776, 411] width 86 height 31
paste input "1.20"
click at [936, 381] on div "Name (En) small Name (En) Name (Ar) صغير Name (Ar) Price OMR 1.200 Price Status" at bounding box center [707, 372] width 468 height 192
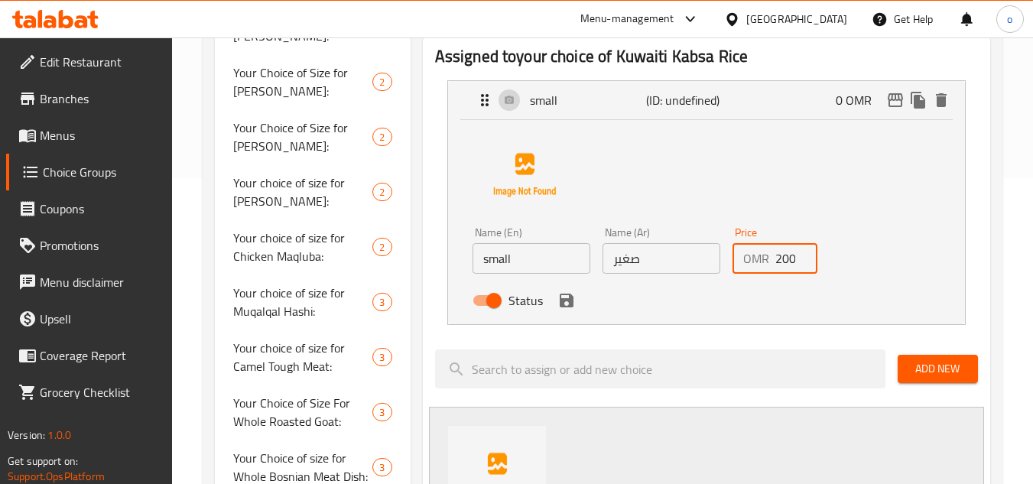
click at [560, 305] on icon "save" at bounding box center [567, 301] width 14 height 14
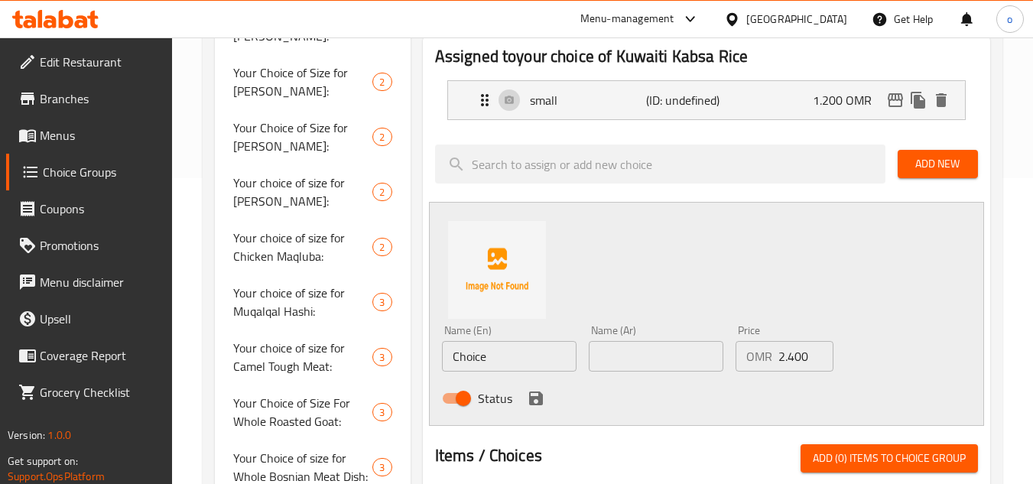
type input "1.200"
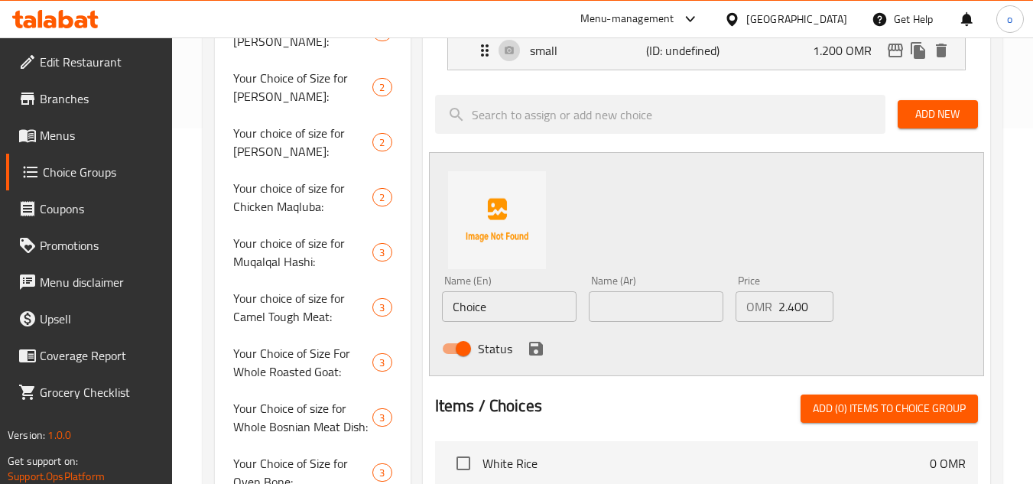
scroll to position [0, 0]
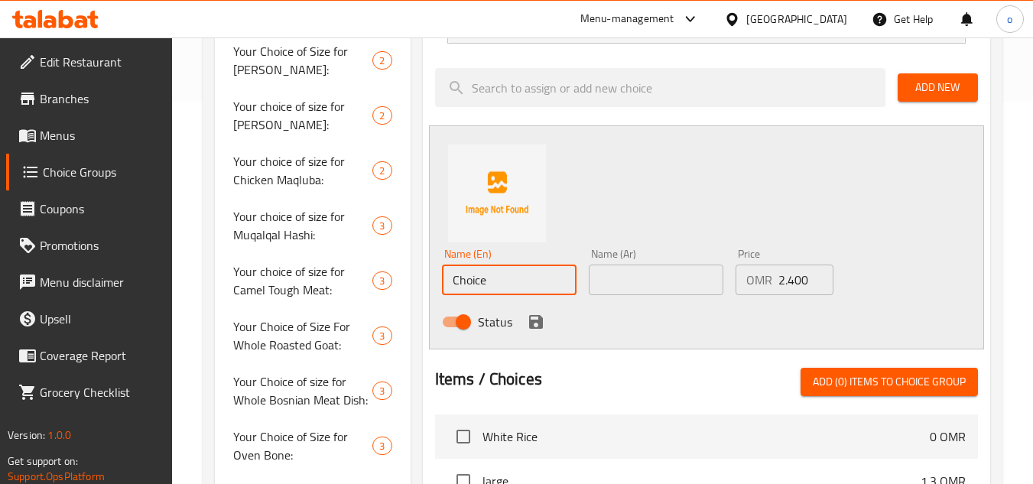
click at [498, 281] on input "Choice" at bounding box center [509, 280] width 135 height 31
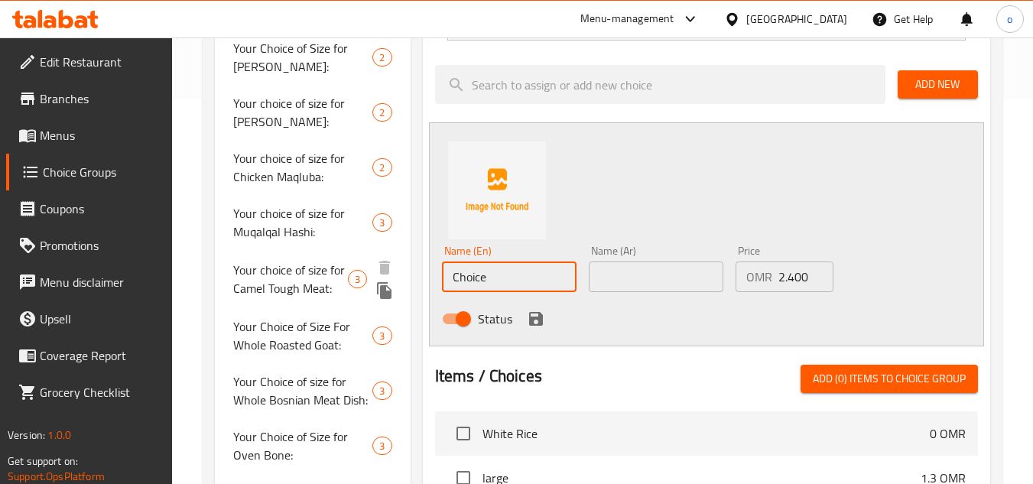
drag, startPoint x: 510, startPoint y: 275, endPoint x: 390, endPoint y: 287, distance: 120.6
click at [381, 291] on div "Choice Groups Your Choice Of Flavor: 2 Your Choice of Size for Kabsa Bin Amer: …" at bounding box center [606, 354] width 782 height 1132
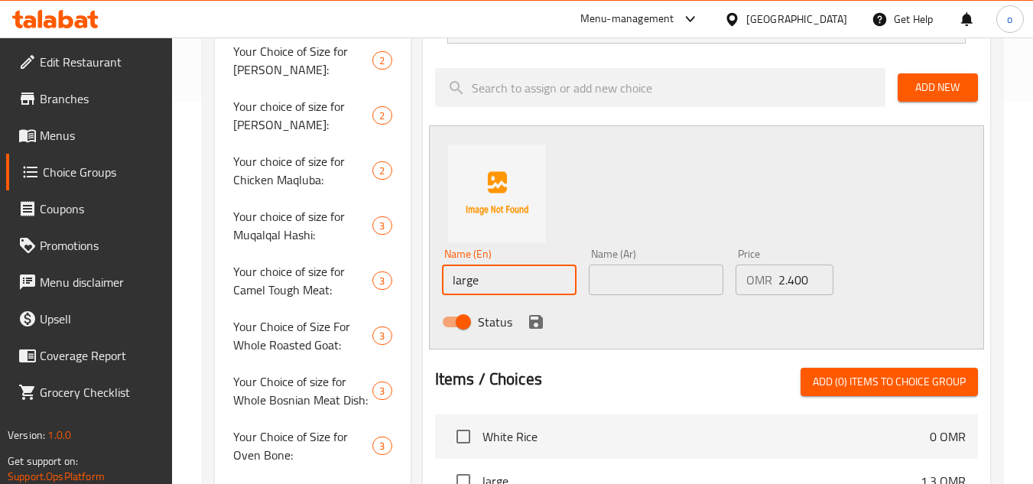
type input "large"
click at [625, 268] on input "text" at bounding box center [656, 280] width 135 height 31
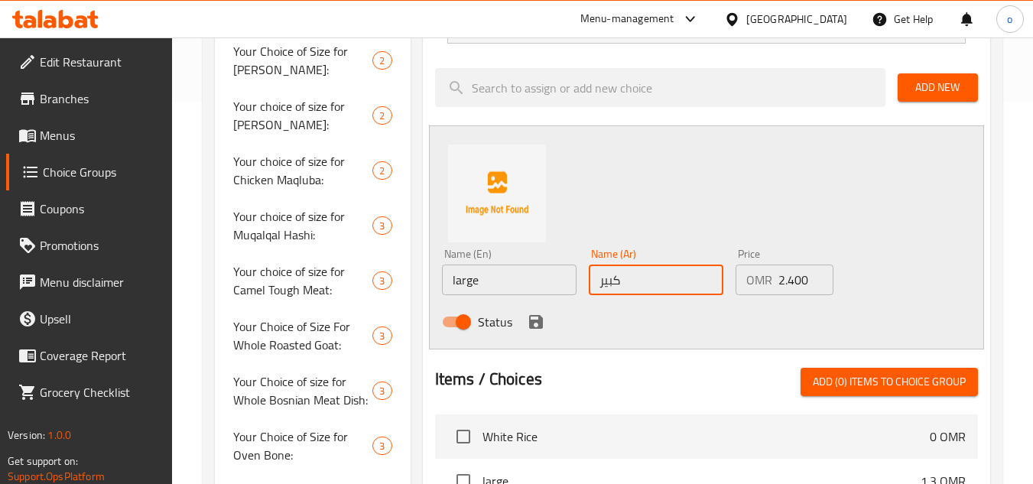
type input "كبير"
click at [527, 323] on icon "save" at bounding box center [536, 322] width 18 height 18
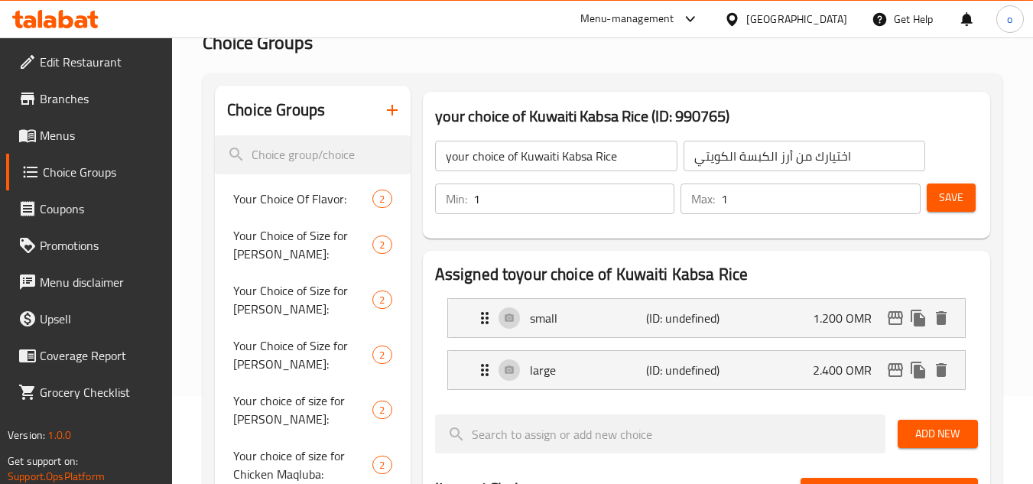
scroll to position [76, 0]
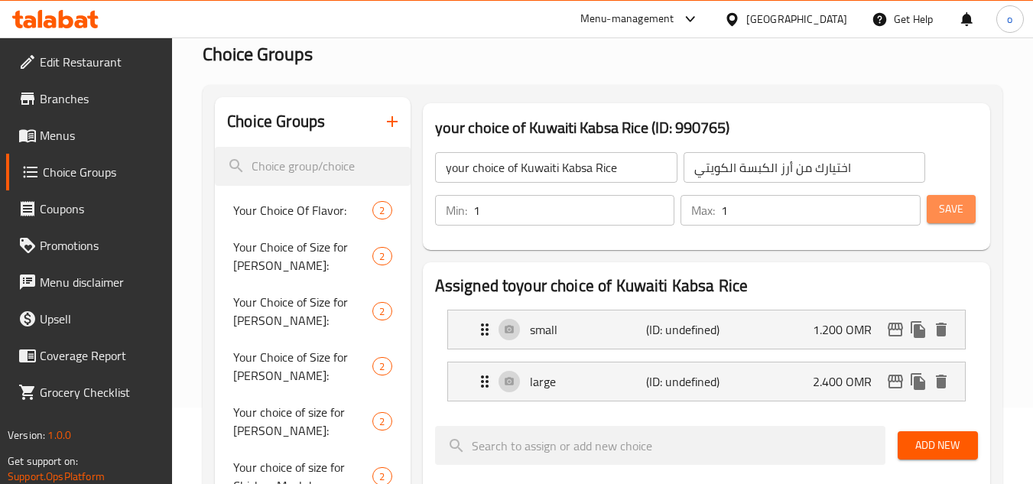
click at [972, 203] on button "Save" at bounding box center [951, 209] width 49 height 28
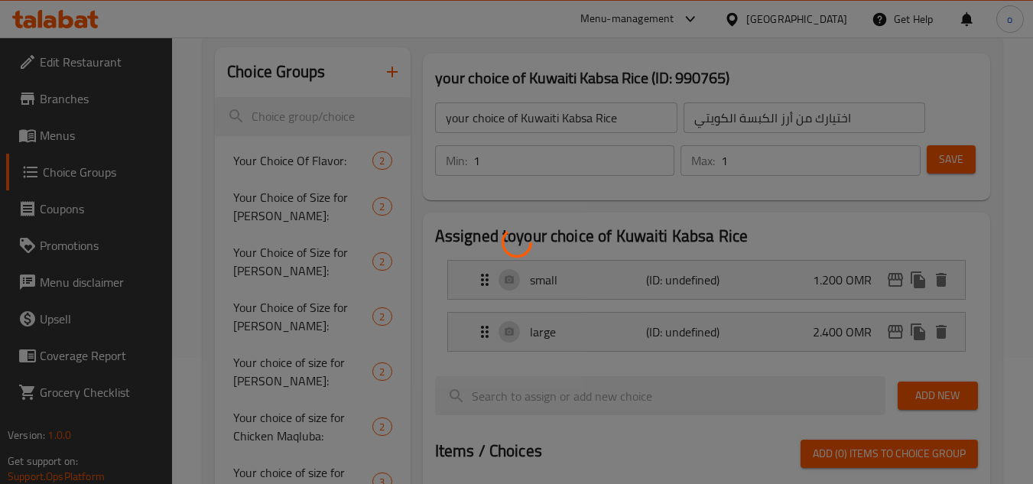
scroll to position [153, 0]
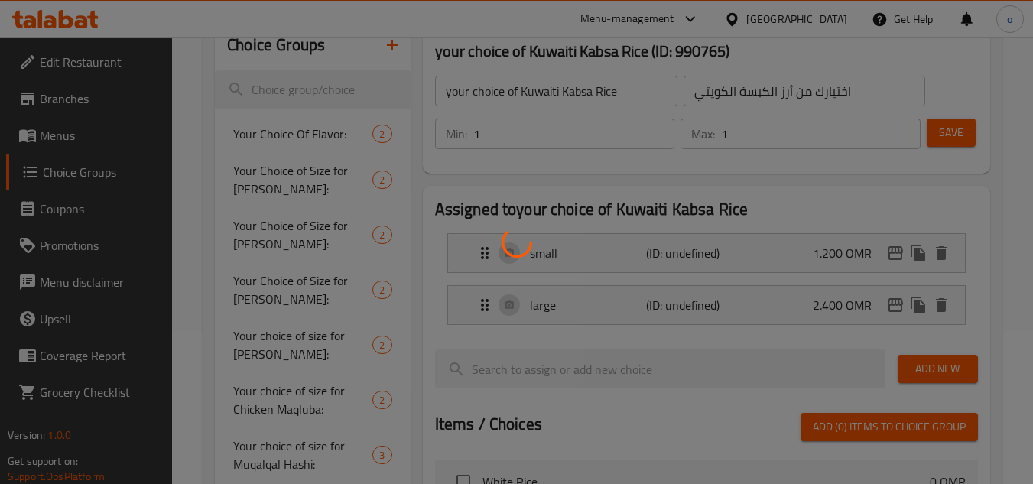
click at [618, 268] on div at bounding box center [516, 242] width 1033 height 484
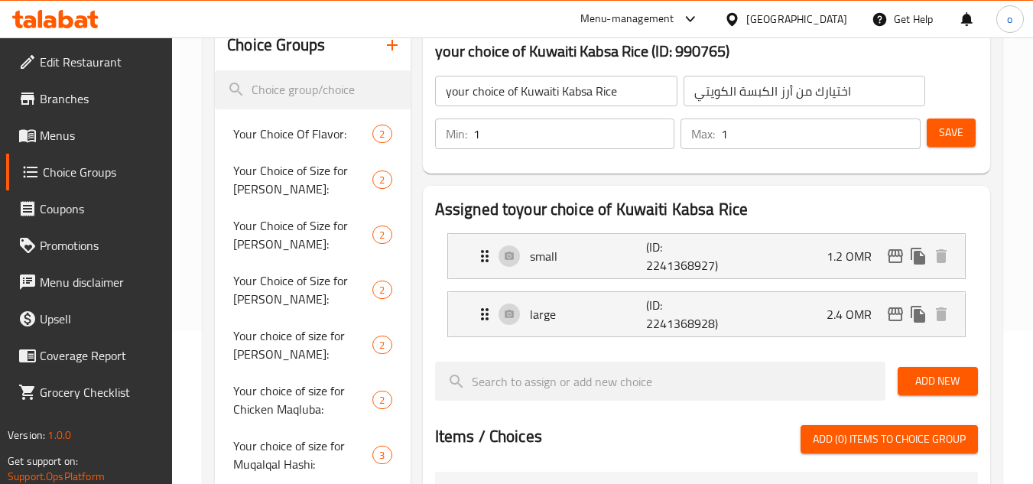
scroll to position [0, 0]
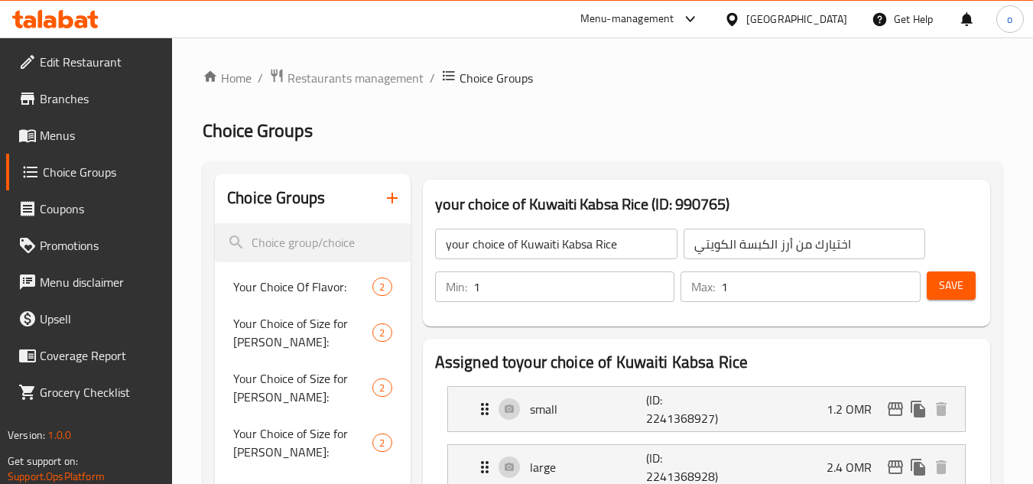
click at [397, 204] on icon "button" at bounding box center [392, 198] width 18 height 18
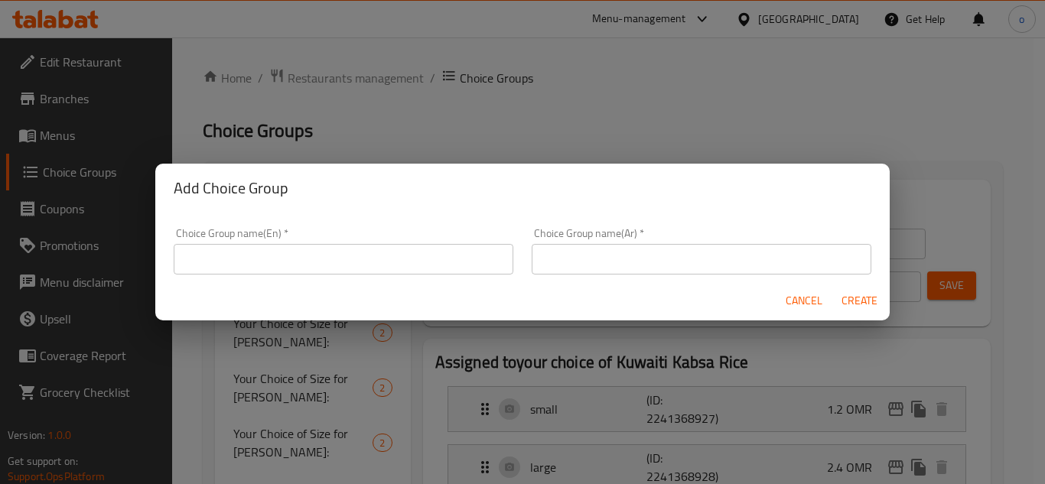
click at [392, 239] on div "Choice Group name(En)   * Choice Group name(En) *" at bounding box center [344, 251] width 340 height 47
click at [384, 259] on input "text" at bounding box center [344, 259] width 340 height 31
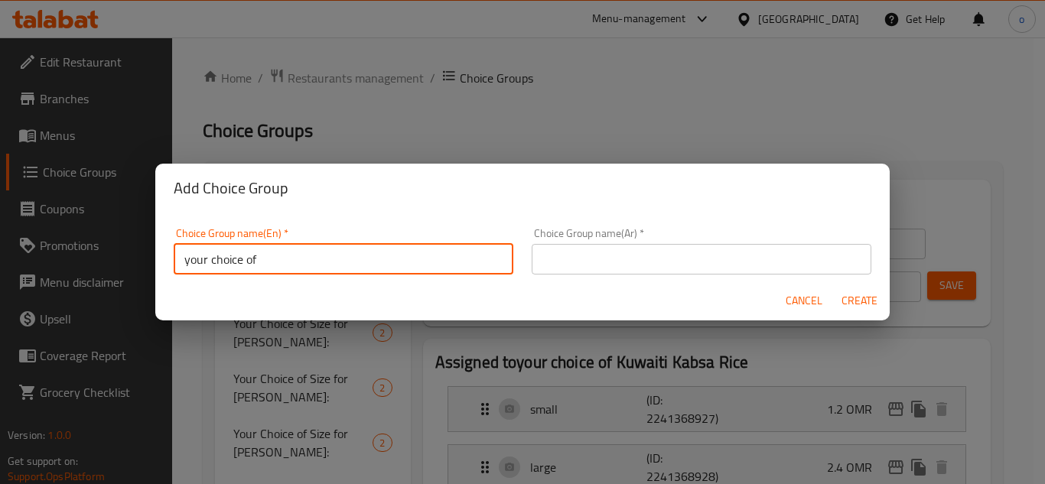
click at [340, 266] on input "your choice of" at bounding box center [344, 259] width 340 height 31
click at [351, 253] on input "your choice of" at bounding box center [344, 259] width 340 height 31
click at [364, 254] on input "your choice of" at bounding box center [344, 259] width 340 height 31
click at [605, 258] on input "text" at bounding box center [702, 259] width 340 height 31
click at [353, 253] on input "your choice of" at bounding box center [344, 259] width 340 height 31
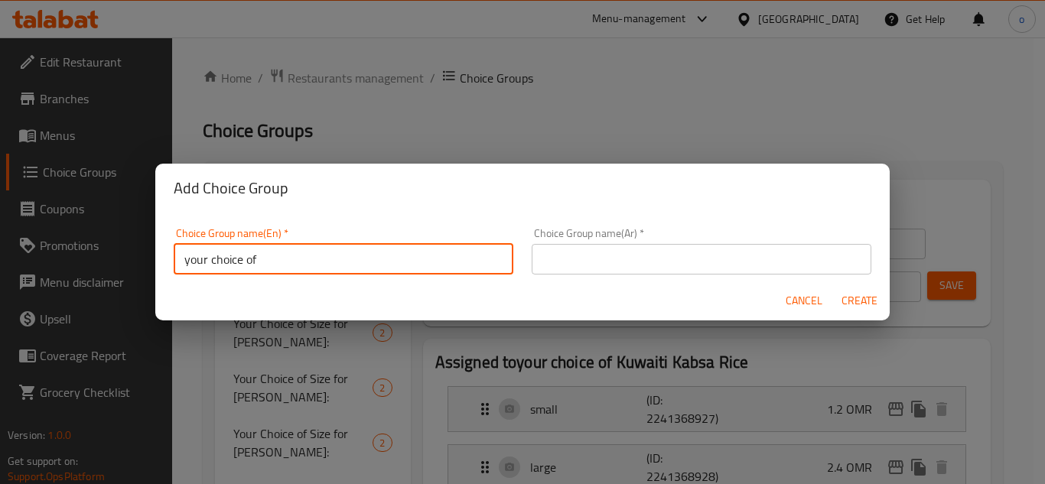
click at [606, 252] on input "text" at bounding box center [702, 259] width 340 height 31
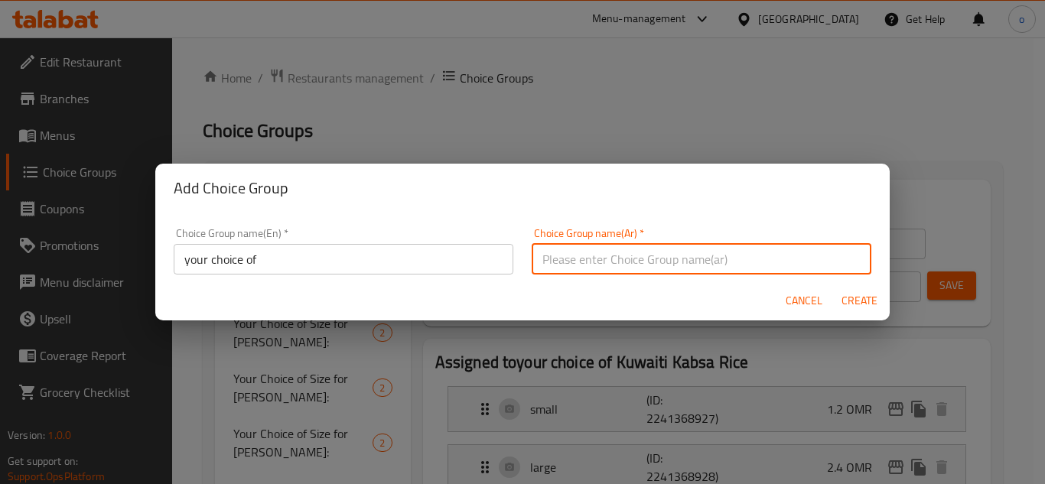
click at [342, 254] on input "your choice of" at bounding box center [344, 259] width 340 height 31
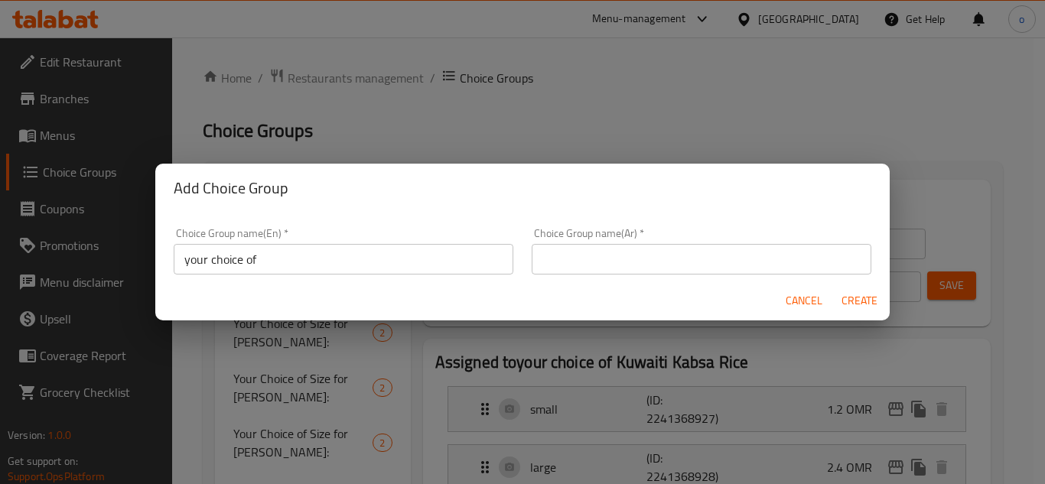
click at [353, 239] on div "Choice Group name(En)   * your choice of Choice Group name(En) *" at bounding box center [344, 251] width 340 height 47
click at [343, 264] on input "your choice of" at bounding box center [344, 259] width 340 height 31
paste input "Fried camel meat"
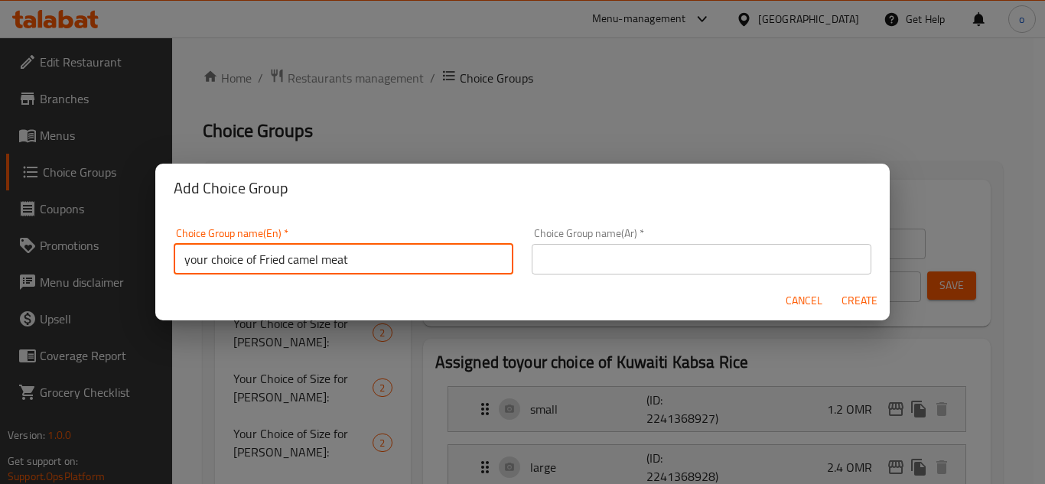
click at [298, 258] on input "your choice of Fried camel meat" at bounding box center [344, 259] width 340 height 31
drag, startPoint x: 405, startPoint y: 258, endPoint x: 91, endPoint y: 264, distance: 314.4
click at [91, 264] on div "Add Choice Group Choice Group name(En)   * your choice of Fried camel meat Choi…" at bounding box center [522, 242] width 1045 height 484
type input "your choice of Fried camel meat"
click at [579, 263] on input "text" at bounding box center [702, 259] width 340 height 31
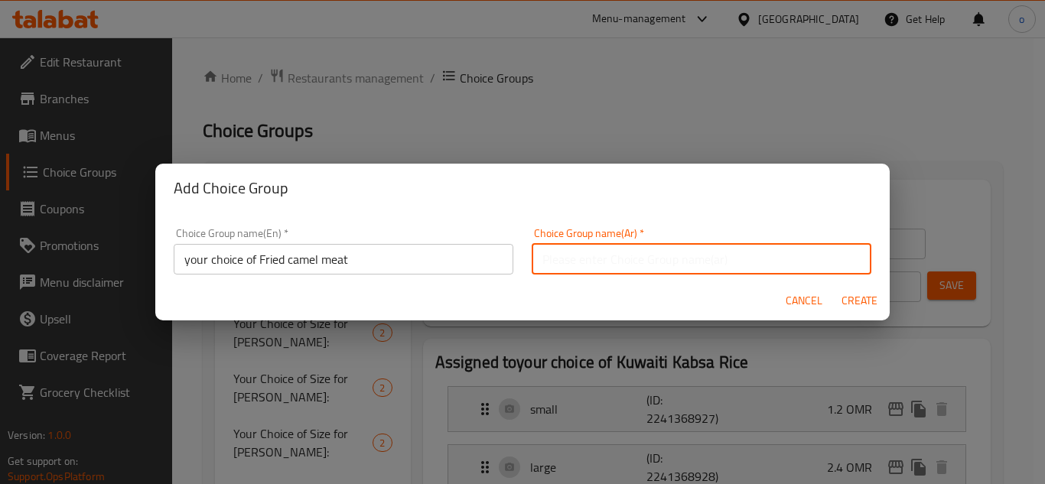
paste input "اختيارك من لحم الجمل المقلي"
type input "اختيارك من لحم الجمل المقلي"
click at [508, 300] on div "Cancel Create" at bounding box center [522, 301] width 734 height 41
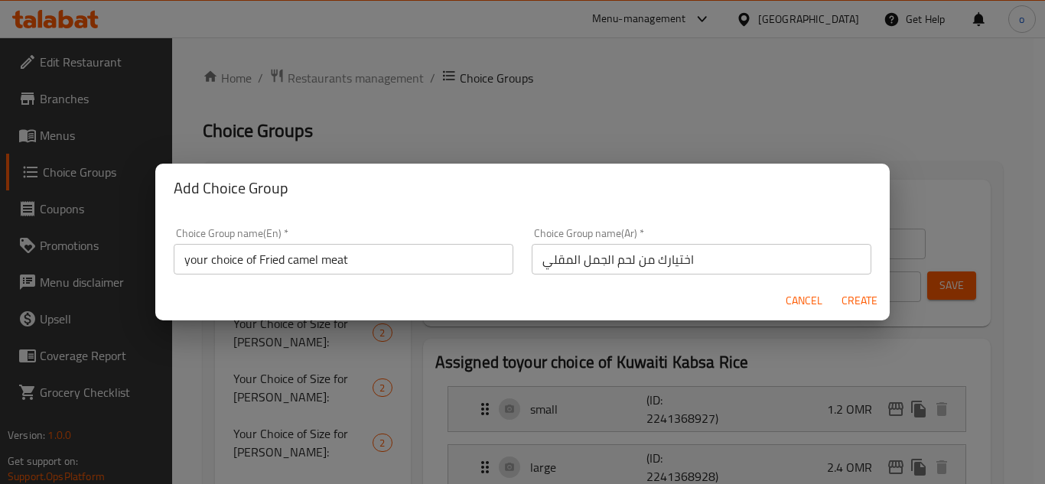
click at [864, 304] on span "Create" at bounding box center [859, 300] width 37 height 19
type input "your choice of Fried camel meat"
type input "اختيارك من لحم الجمل المقلي"
type input "0"
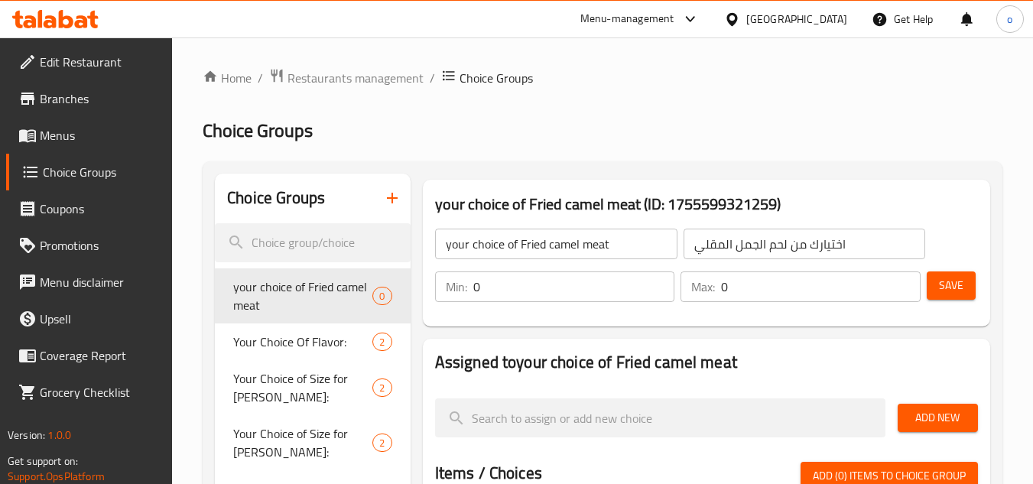
click at [649, 281] on input "0" at bounding box center [574, 287] width 202 height 31
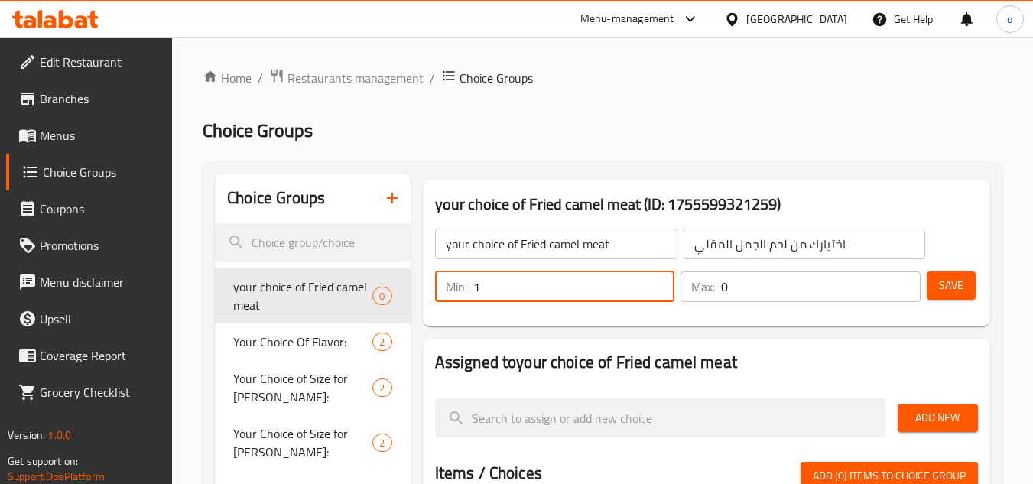
type input "1"
click at [655, 283] on input "1" at bounding box center [574, 287] width 202 height 31
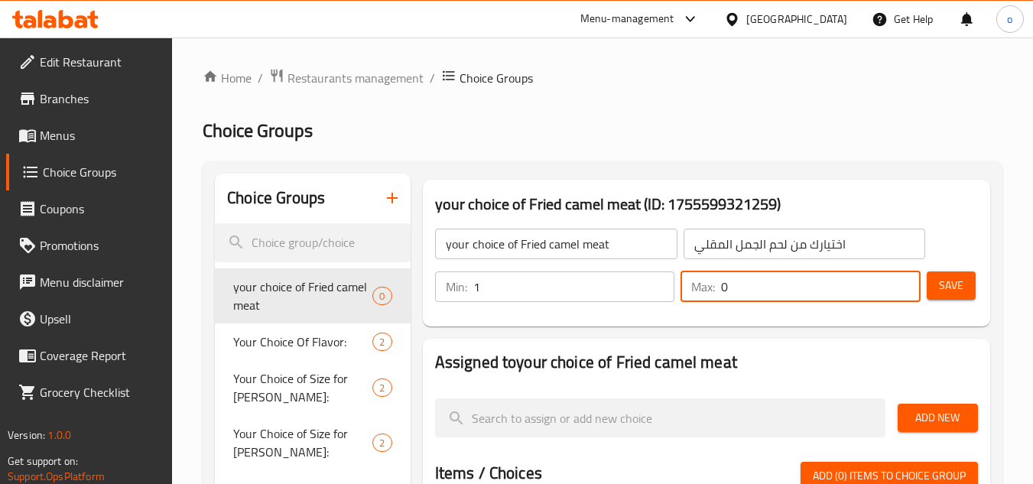
click at [912, 278] on input "0" at bounding box center [821, 287] width 200 height 31
click at [897, 281] on input "0" at bounding box center [821, 287] width 200 height 31
click at [904, 274] on input "0" at bounding box center [821, 287] width 200 height 31
type input "1"
click at [903, 281] on input "1" at bounding box center [821, 287] width 200 height 31
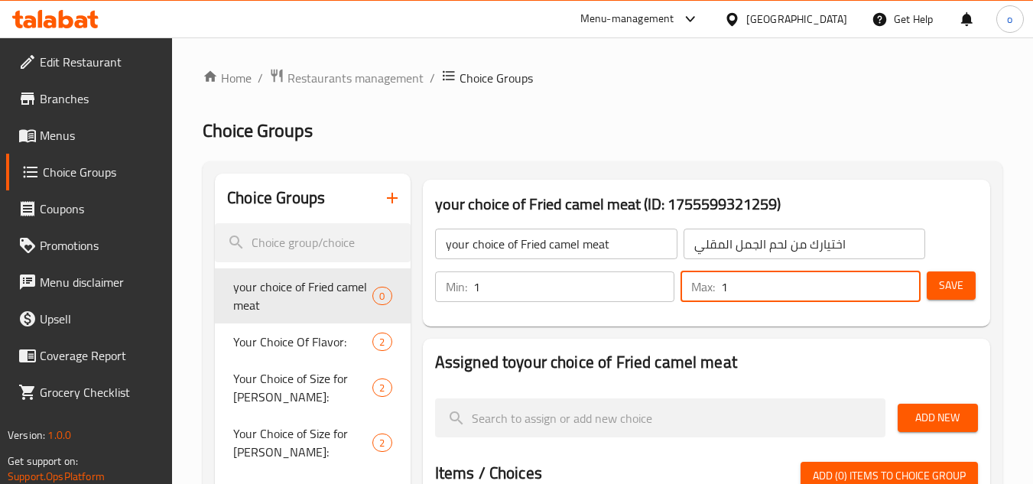
click at [976, 289] on div "Min: 1 ​ Max: 1 ​ Save" at bounding box center [703, 286] width 555 height 49
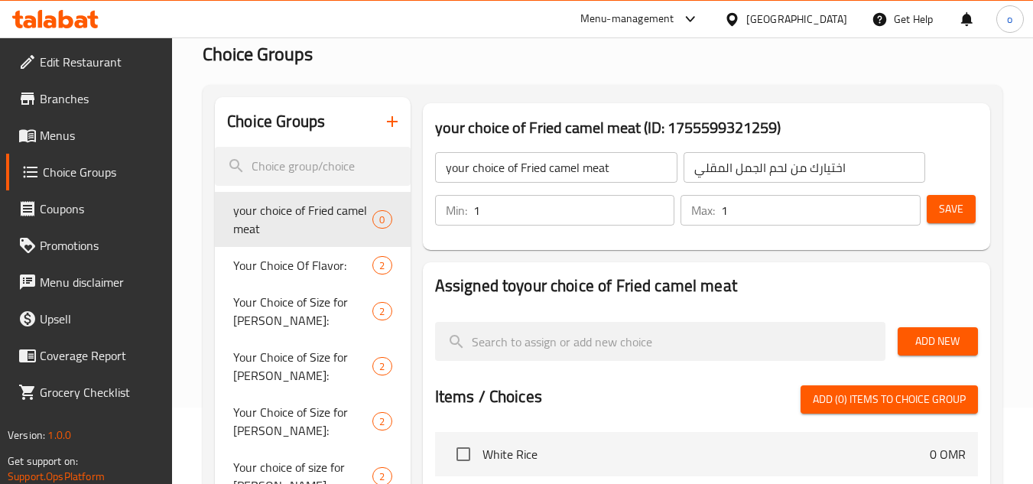
click at [935, 337] on span "Add New" at bounding box center [938, 341] width 56 height 19
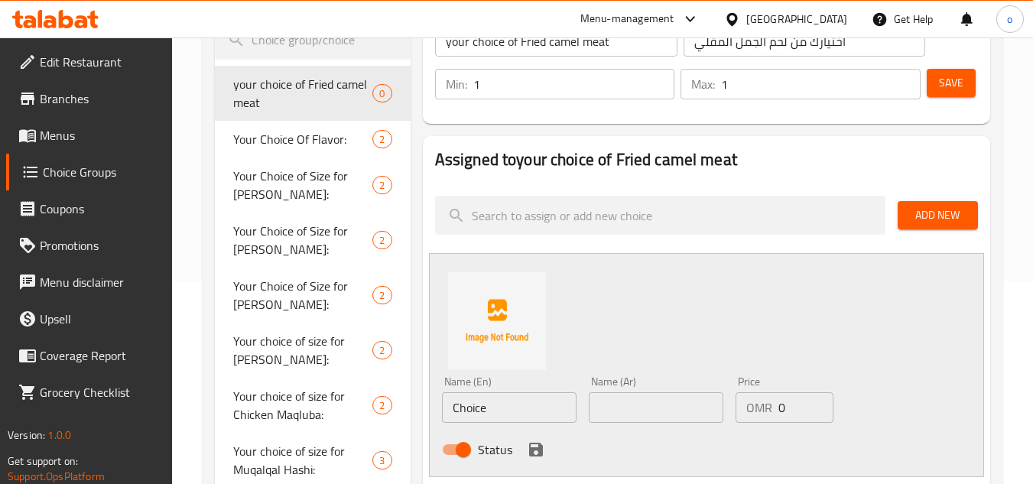
scroll to position [306, 0]
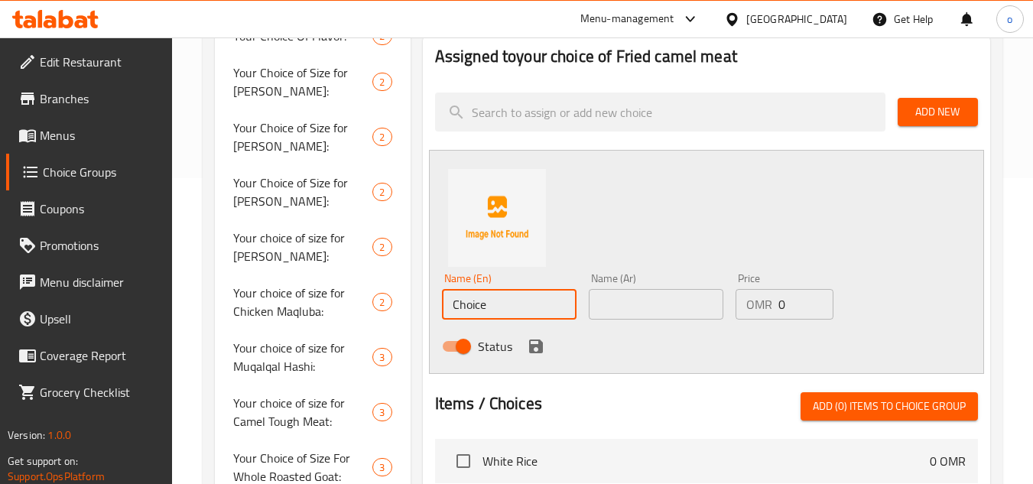
click at [509, 299] on input "Choice" at bounding box center [509, 304] width 135 height 31
drag, startPoint x: 460, startPoint y: 309, endPoint x: 571, endPoint y: 262, distance: 120.3
click at [406, 314] on div "Choice Groups your choice of Fried camel meat 0 Your Choice Of Flavor: 2 Your C…" at bounding box center [606, 460] width 782 height 1184
click at [718, 205] on div "Name (En) Name (En) Name (Ar) Name (Ar) Price OMR 0 Price Status" at bounding box center [706, 262] width 555 height 224
click at [476, 295] on input "text" at bounding box center [509, 304] width 135 height 31
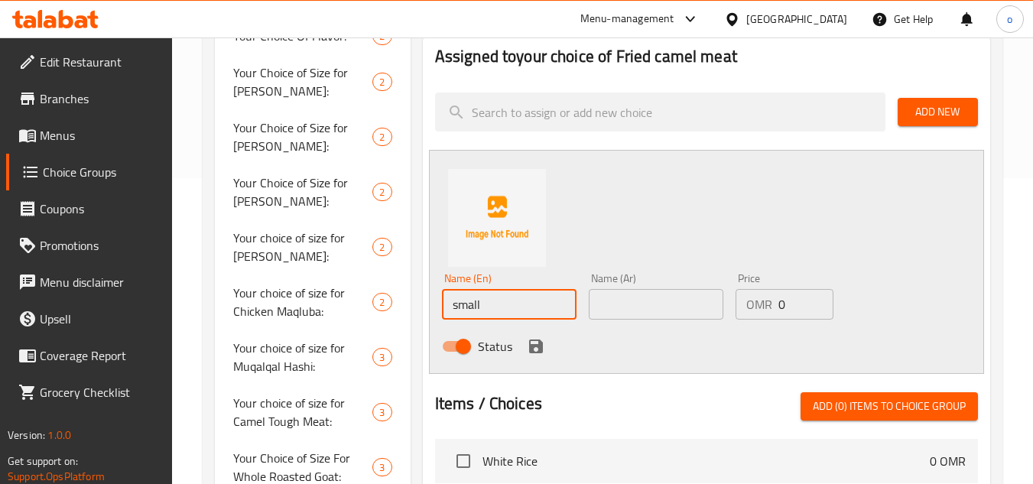
type input "small"
click at [623, 301] on input "text" at bounding box center [656, 304] width 135 height 31
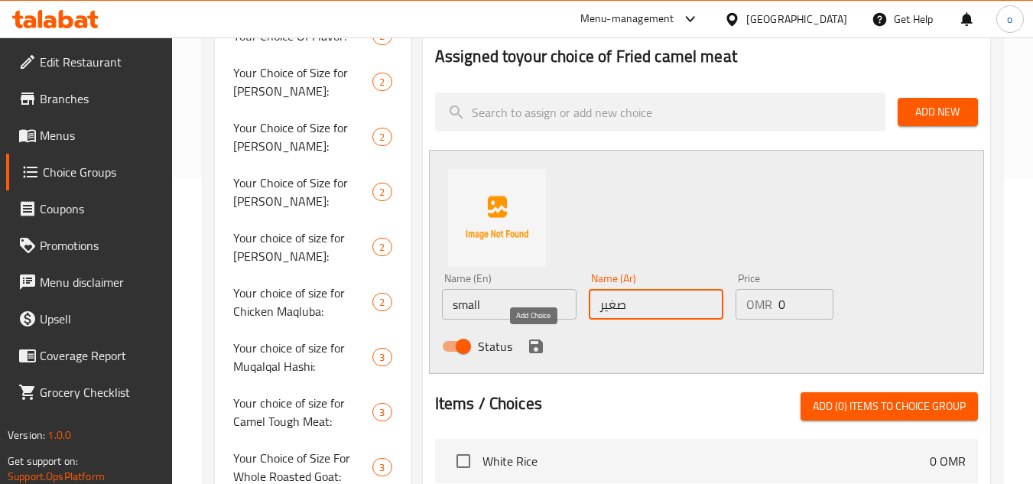
type input "صغير"
click at [535, 341] on icon "save" at bounding box center [536, 347] width 14 height 14
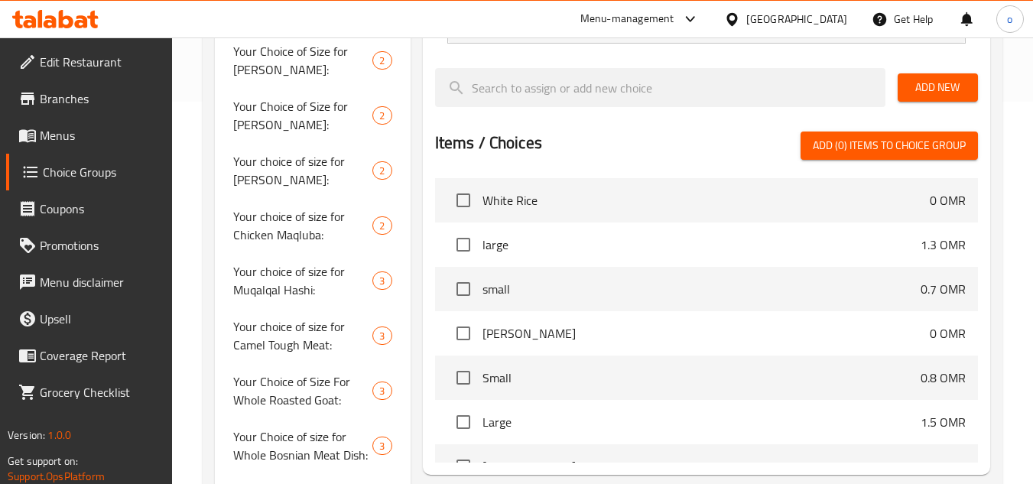
click at [924, 76] on button "Add New" at bounding box center [938, 87] width 80 height 28
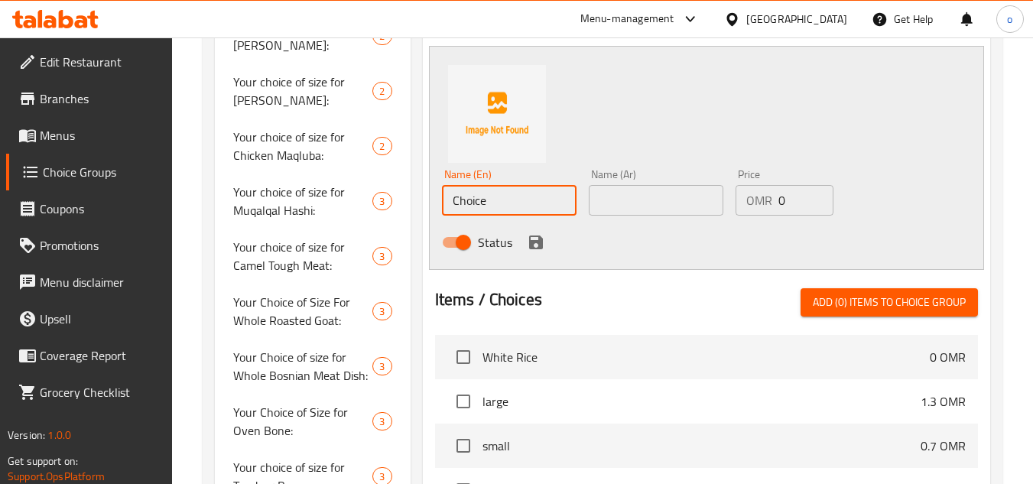
drag, startPoint x: 496, startPoint y: 207, endPoint x: 371, endPoint y: 221, distance: 125.5
click at [371, 221] on div "Choice Groups your choice of Fried camel meat 0 Your Choice Of Flavor: 2 Your C…" at bounding box center [606, 304] width 782 height 1184
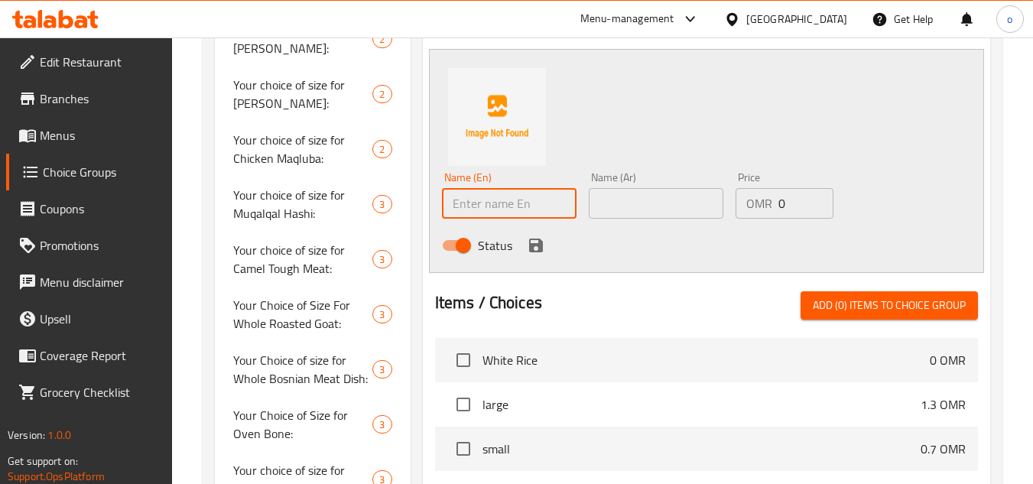
type input "ى"
type input "ة"
click at [493, 208] on input "mediuam" at bounding box center [509, 203] width 135 height 31
drag, startPoint x: 500, startPoint y: 209, endPoint x: 518, endPoint y: 207, distance: 17.7
click at [500, 209] on input "medium" at bounding box center [509, 203] width 135 height 31
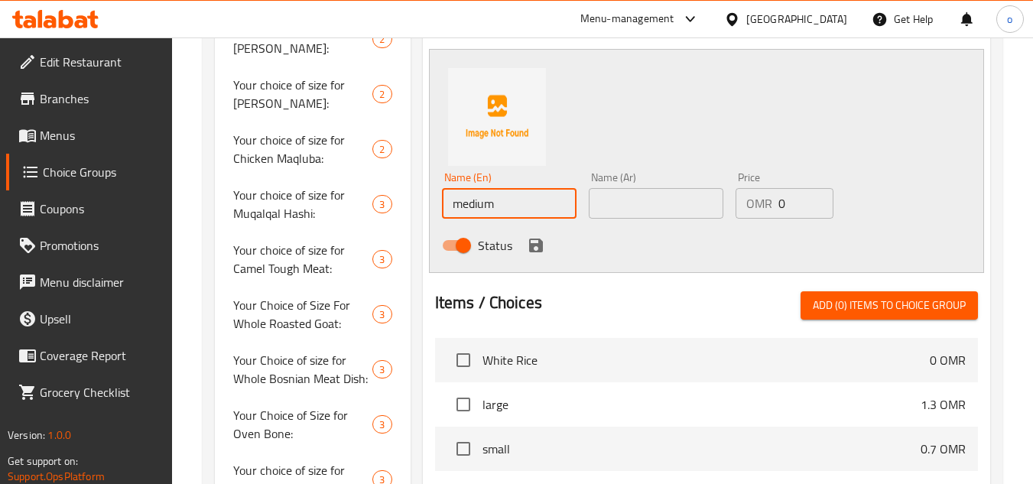
click at [486, 213] on input "medium" at bounding box center [509, 203] width 135 height 31
click at [486, 213] on input "mediam" at bounding box center [509, 203] width 135 height 31
drag, startPoint x: 486, startPoint y: 213, endPoint x: 498, endPoint y: 213, distance: 12.2
click at [486, 213] on input "medium" at bounding box center [509, 203] width 135 height 31
drag, startPoint x: 512, startPoint y: 209, endPoint x: 439, endPoint y: 206, distance: 72.7
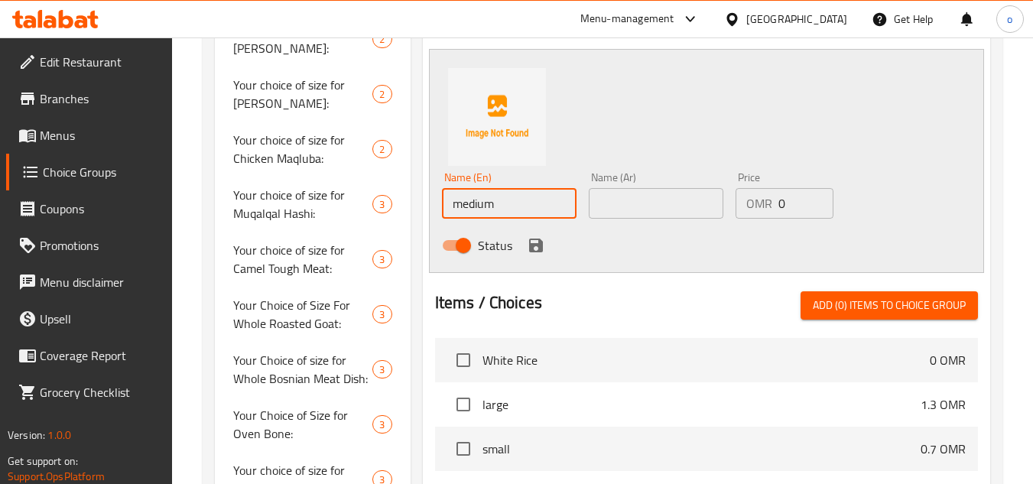
click at [439, 206] on div "Name (En) medium Name (En)" at bounding box center [509, 195] width 147 height 59
type input "medium"
click at [700, 193] on input "text" at bounding box center [656, 203] width 135 height 31
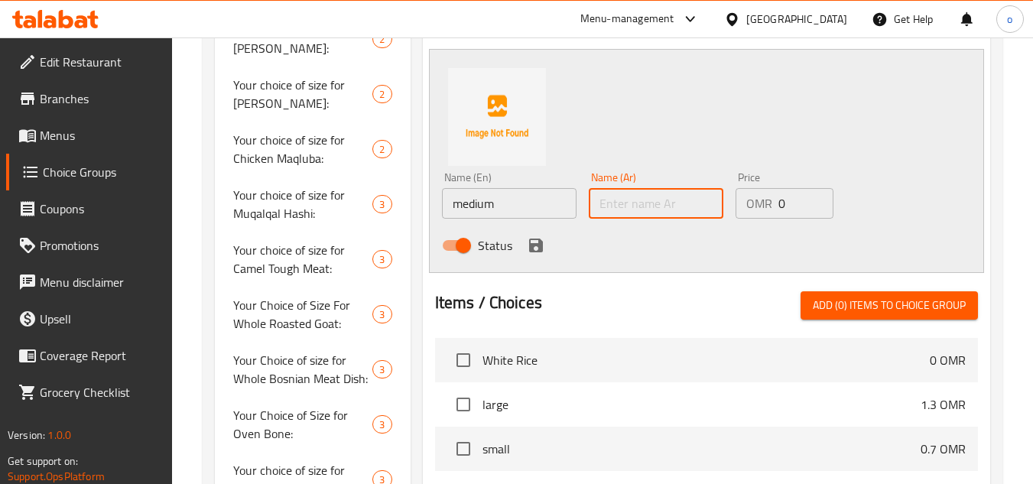
click at [647, 212] on input "text" at bounding box center [656, 203] width 135 height 31
type input "وسط"
drag, startPoint x: 789, startPoint y: 201, endPoint x: 713, endPoint y: 222, distance: 79.2
click at [713, 222] on div "Name (En) medium Name (En) Name (Ar) وسط Name (Ar) Price OMR 0 Price Status" at bounding box center [656, 216] width 441 height 100
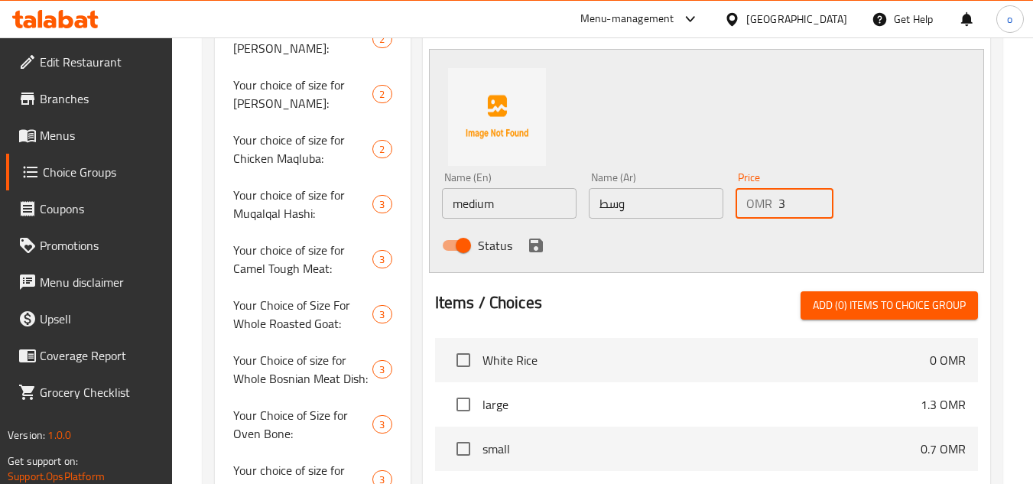
type input "3"
click at [622, 262] on div "Status" at bounding box center [656, 245] width 441 height 41
click at [530, 226] on div "Status" at bounding box center [656, 245] width 441 height 41
click at [522, 252] on div "Status" at bounding box center [656, 245] width 441 height 41
click at [535, 249] on icon "save" at bounding box center [536, 245] width 18 height 18
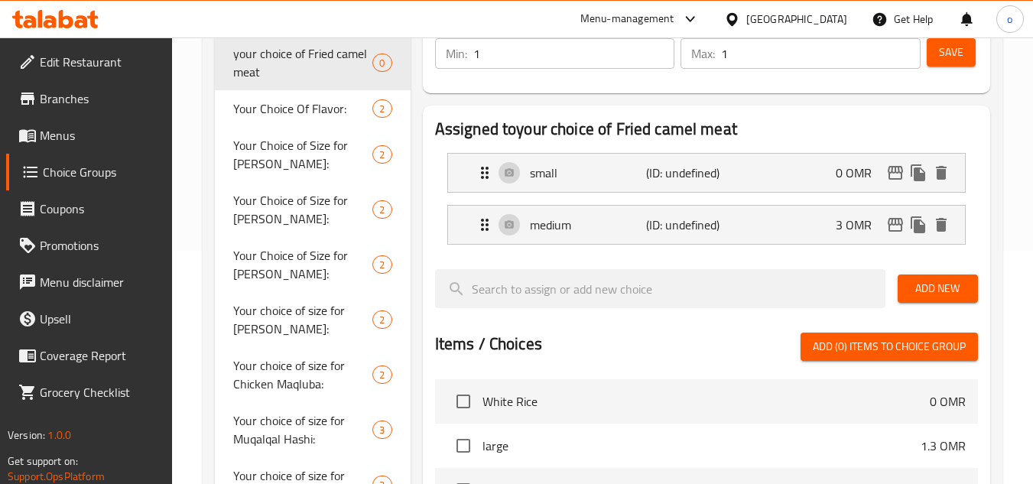
scroll to position [229, 0]
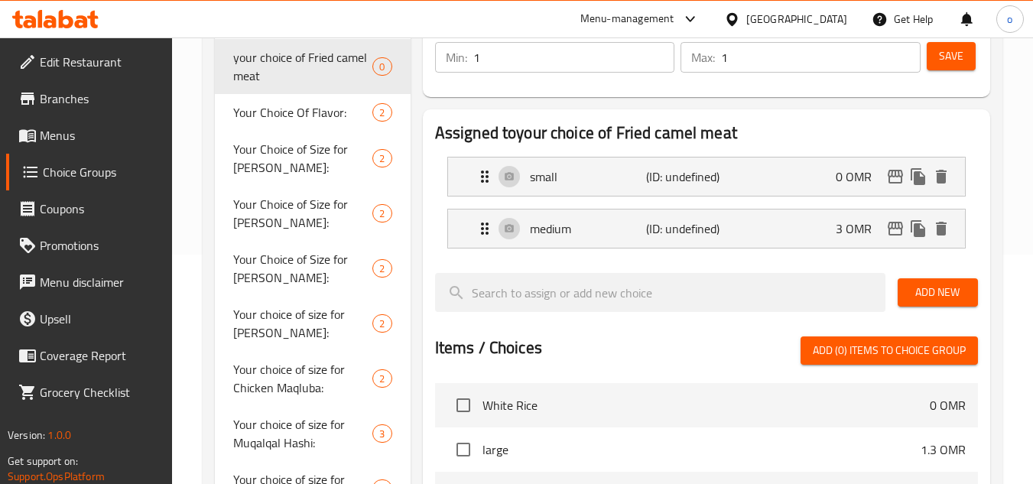
click at [939, 299] on span "Add New" at bounding box center [938, 292] width 56 height 19
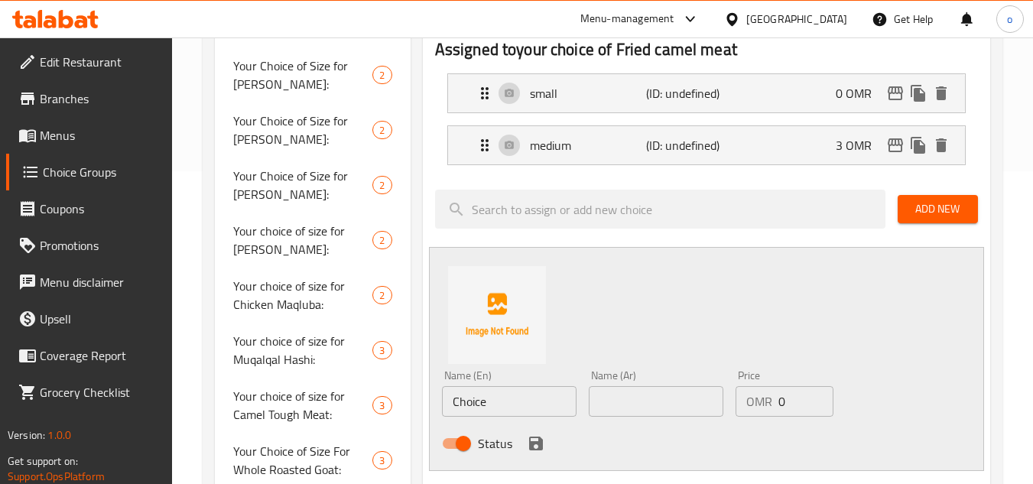
scroll to position [382, 0]
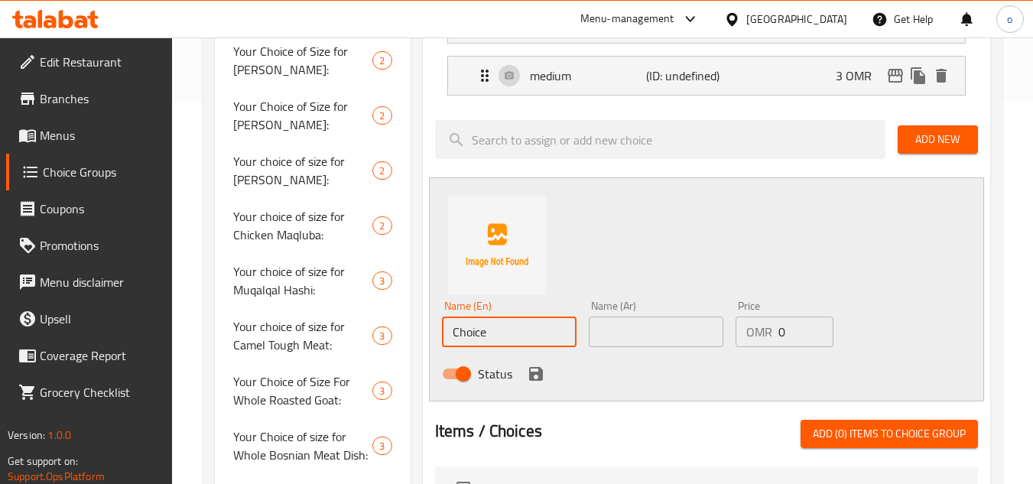
click at [512, 330] on input "Choice" at bounding box center [509, 332] width 135 height 31
drag, startPoint x: 482, startPoint y: 331, endPoint x: 422, endPoint y: 336, distance: 59.8
click at [423, 336] on div "Assigned to your choice of Fried camel meat small (ID: undefined) 0 OMR Name (E…" at bounding box center [707, 359] width 568 height 807
click at [499, 353] on div "Name (En) Name (En)" at bounding box center [509, 323] width 147 height 59
click at [499, 326] on input "text" at bounding box center [509, 332] width 135 height 31
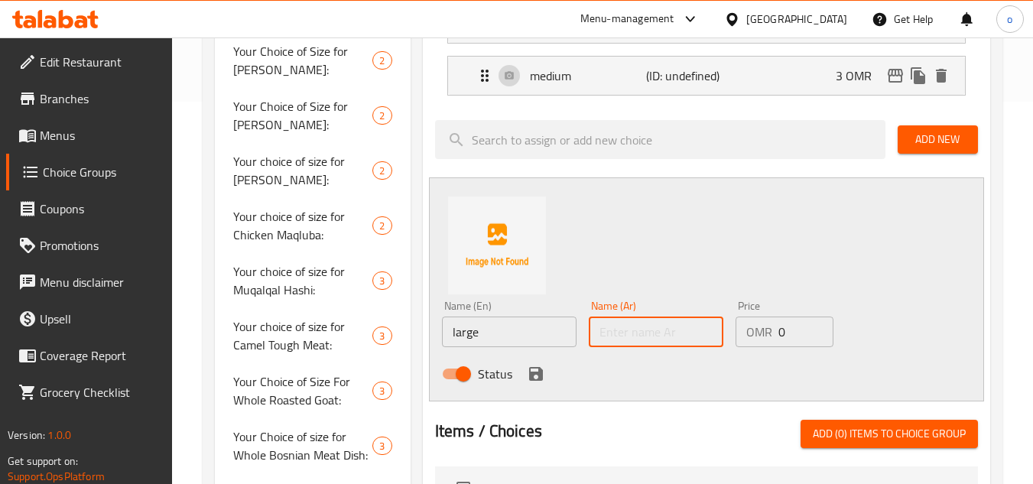
click at [643, 327] on input "text" at bounding box center [656, 332] width 135 height 31
click at [669, 375] on div "Status" at bounding box center [656, 373] width 441 height 41
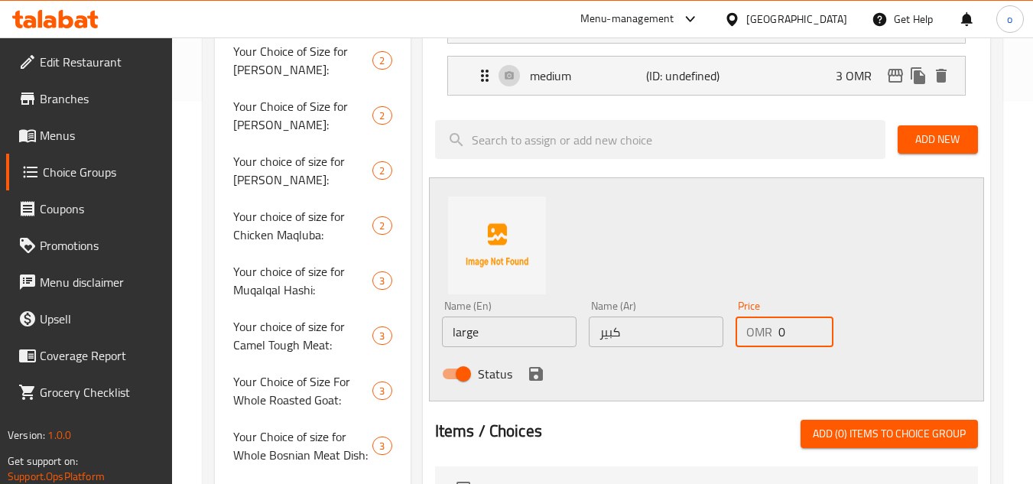
drag, startPoint x: 792, startPoint y: 332, endPoint x: 773, endPoint y: 337, distance: 19.7
click at [773, 337] on div "OMR 0 Price" at bounding box center [785, 332] width 98 height 31
drag, startPoint x: 598, startPoint y: 387, endPoint x: 548, endPoint y: 386, distance: 50.5
click at [590, 388] on div "Status" at bounding box center [656, 373] width 441 height 41
drag, startPoint x: 546, startPoint y: 386, endPoint x: 539, endPoint y: 380, distance: 9.2
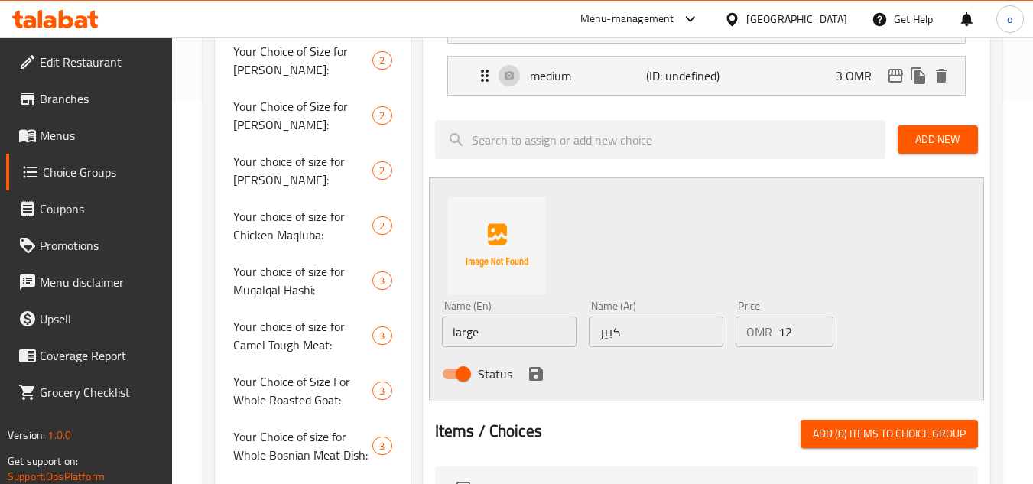
click at [545, 386] on div "Status" at bounding box center [656, 373] width 441 height 41
click at [539, 379] on icon "save" at bounding box center [536, 374] width 14 height 14
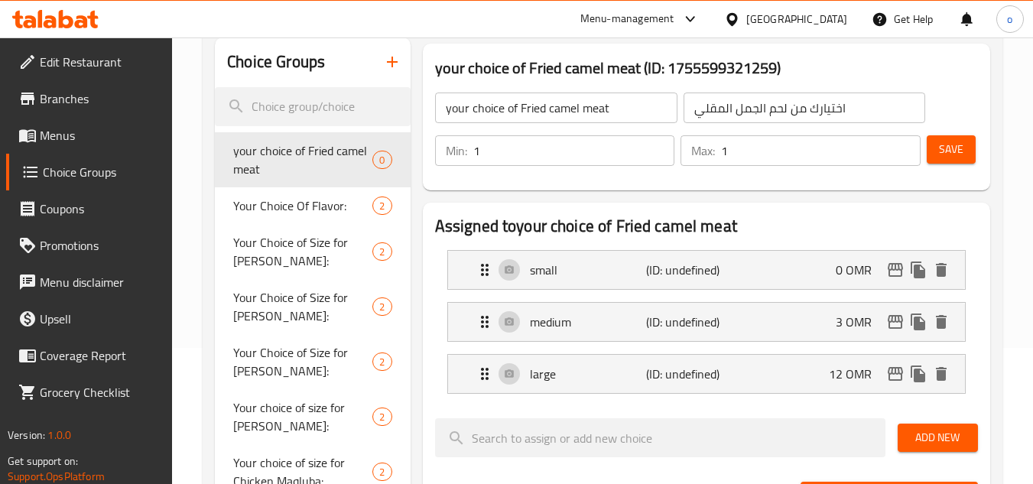
scroll to position [0, 0]
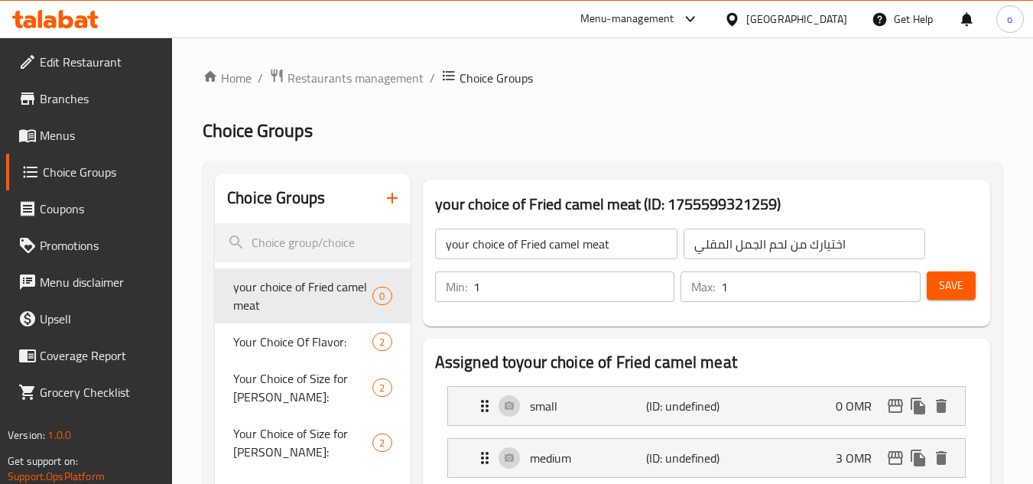
click at [965, 276] on button "Save" at bounding box center [951, 286] width 49 height 28
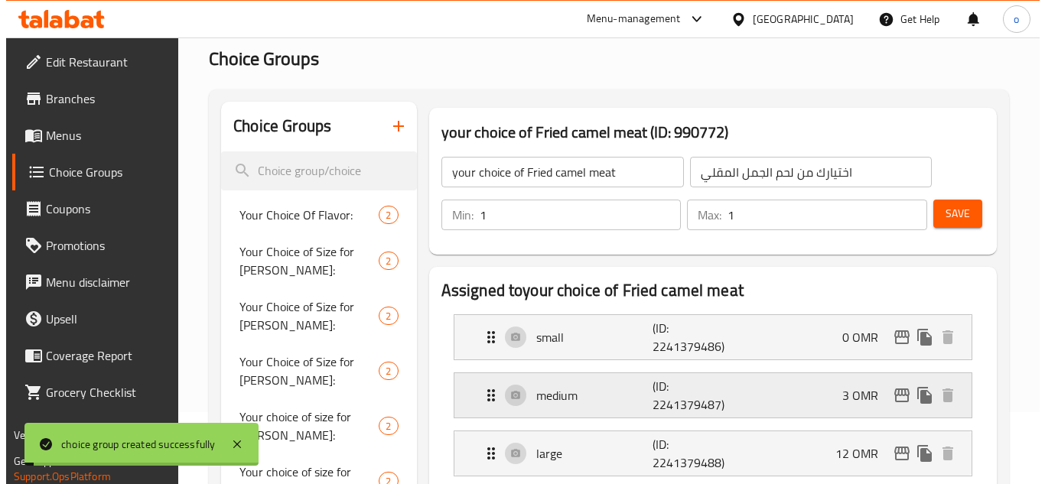
scroll to position [153, 0]
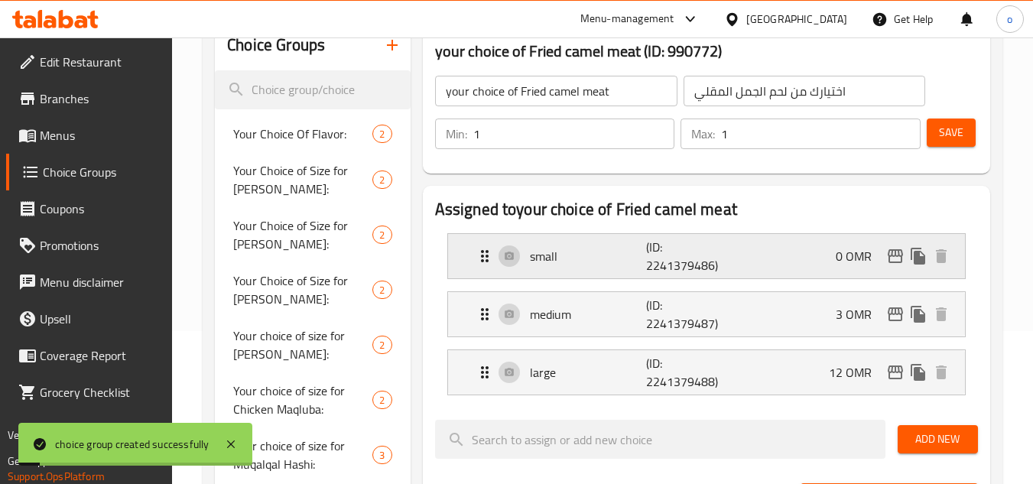
click at [893, 259] on icon "edit" at bounding box center [896, 256] width 18 height 18
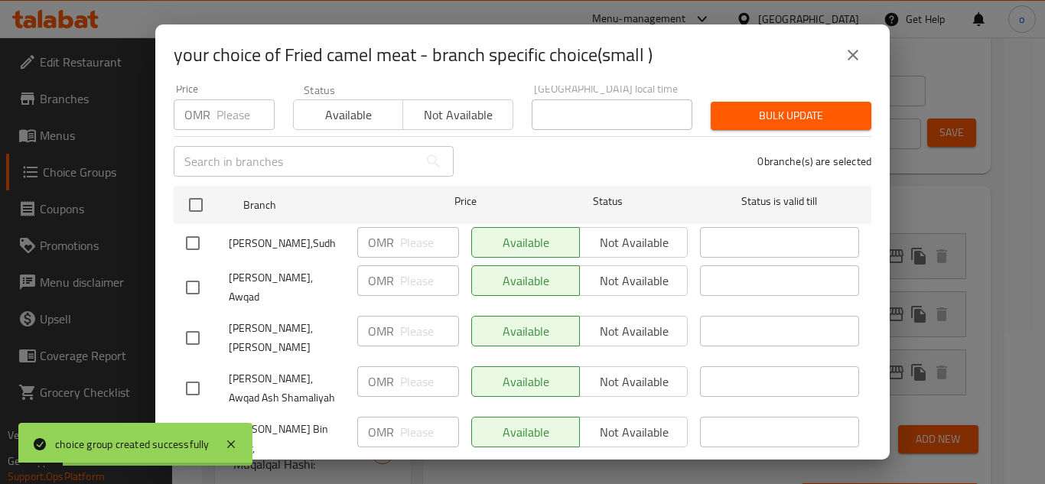
scroll to position [74, 0]
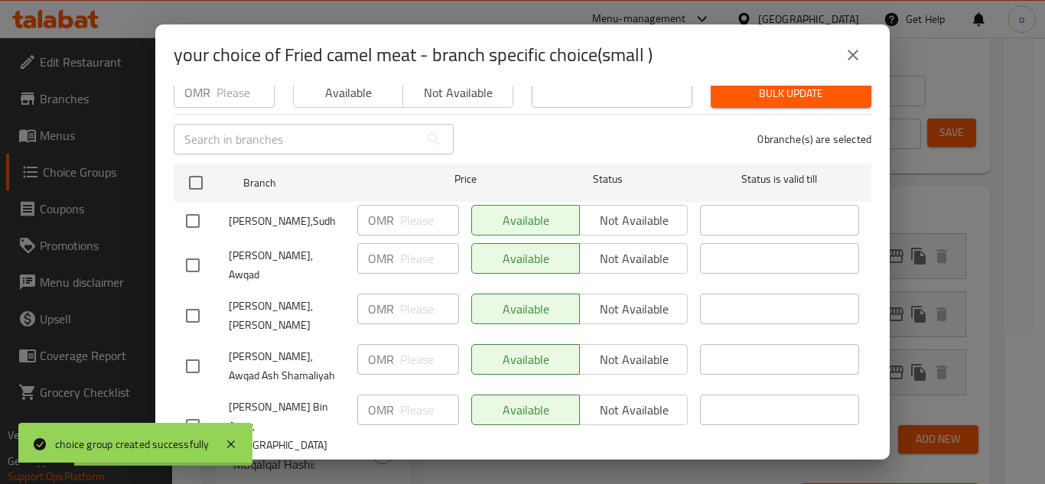
click at [193, 206] on input "checkbox" at bounding box center [193, 221] width 32 height 32
click at [194, 249] on input "checkbox" at bounding box center [193, 265] width 32 height 32
click at [184, 300] on input "checkbox" at bounding box center [193, 316] width 32 height 32
click at [190, 350] on input "checkbox" at bounding box center [193, 366] width 32 height 32
click at [618, 210] on span "Not available" at bounding box center [634, 221] width 96 height 22
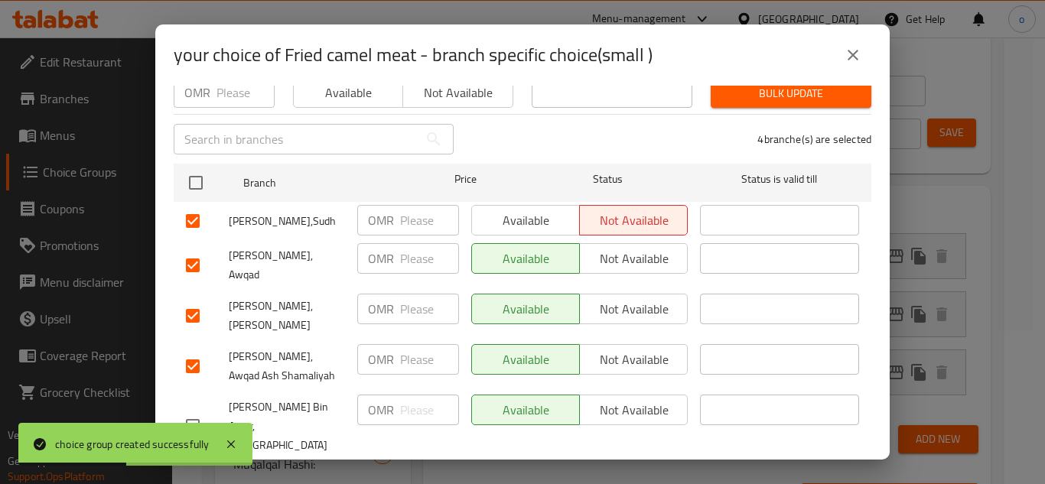
click at [625, 249] on span "Not available" at bounding box center [634, 259] width 96 height 22
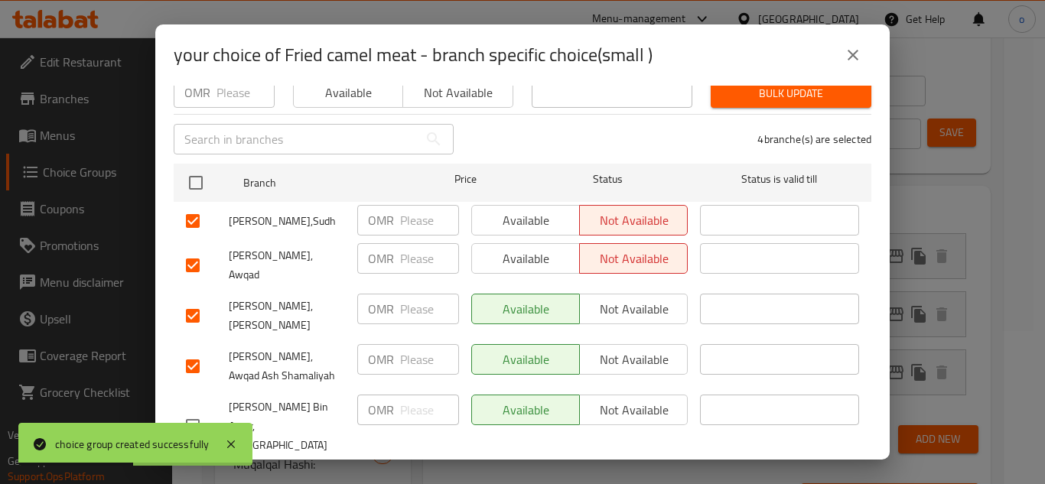
click at [611, 303] on span "Not available" at bounding box center [634, 309] width 96 height 22
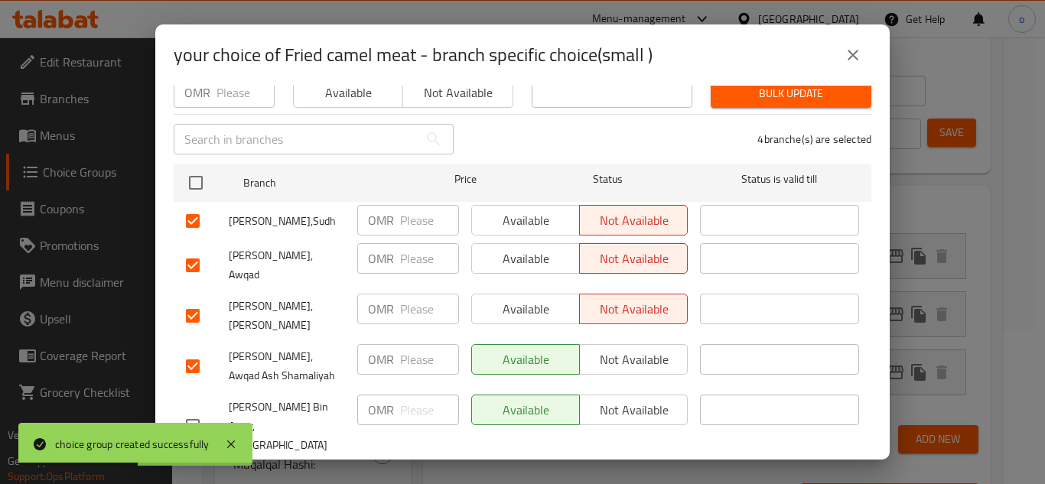
click at [603, 349] on span "Not available" at bounding box center [634, 360] width 96 height 22
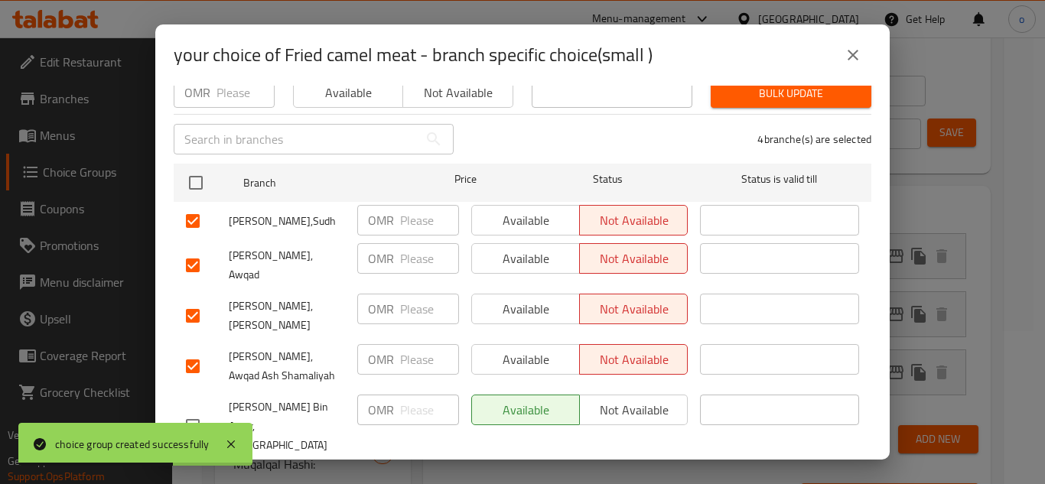
click at [728, 472] on span "Save" at bounding box center [522, 481] width 673 height 19
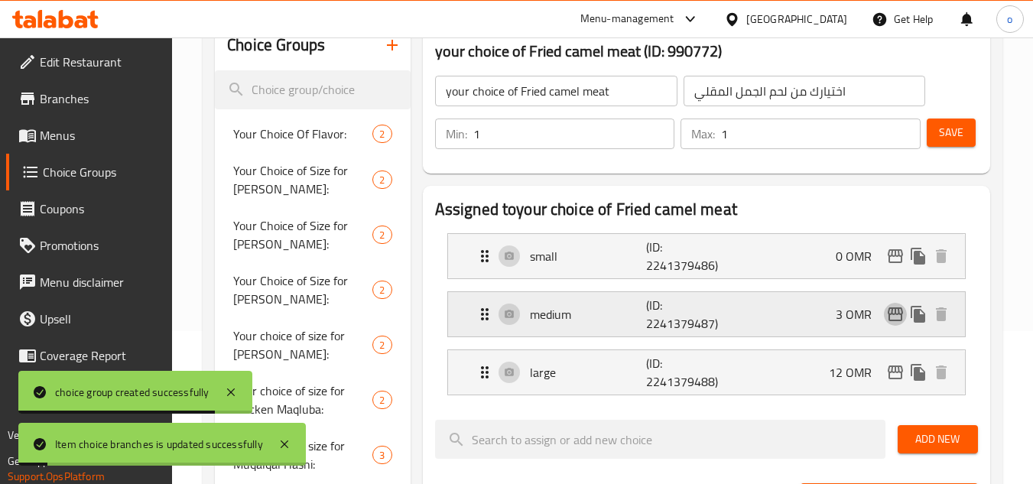
click at [894, 314] on icon "edit" at bounding box center [895, 314] width 15 height 14
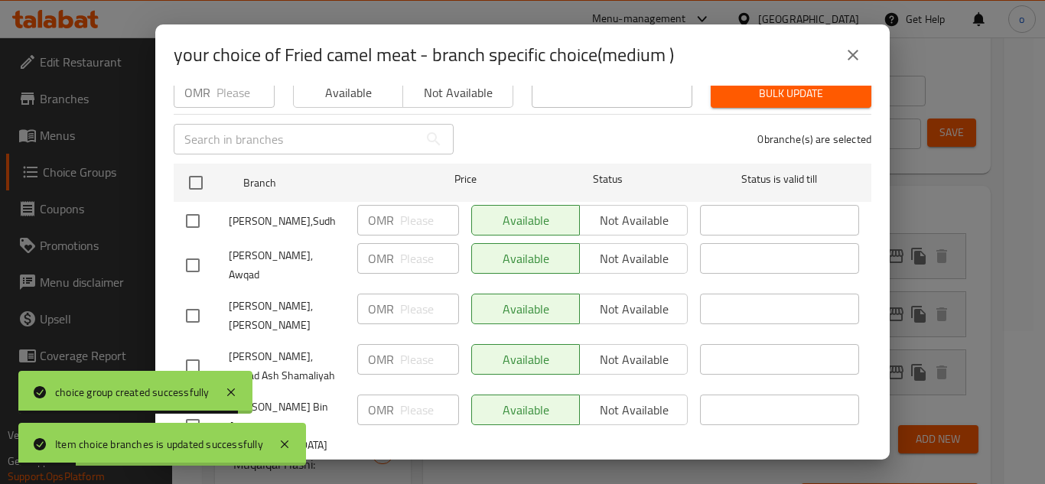
click at [608, 207] on div "Available Not available" at bounding box center [579, 220] width 216 height 31
click at [185, 214] on input "checkbox" at bounding box center [193, 221] width 32 height 32
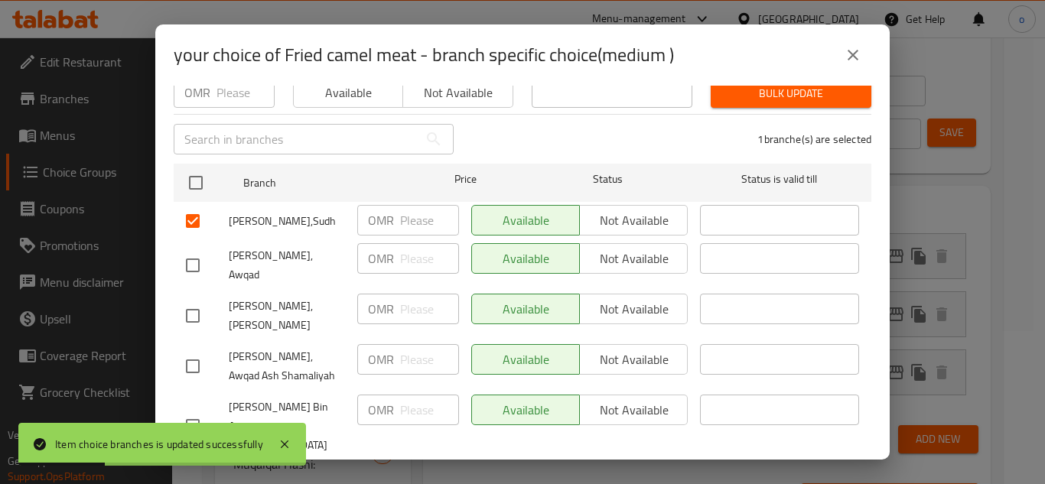
click at [200, 254] on input "checkbox" at bounding box center [193, 265] width 32 height 32
click at [197, 300] on input "checkbox" at bounding box center [193, 316] width 32 height 32
click at [189, 350] on input "checkbox" at bounding box center [193, 366] width 32 height 32
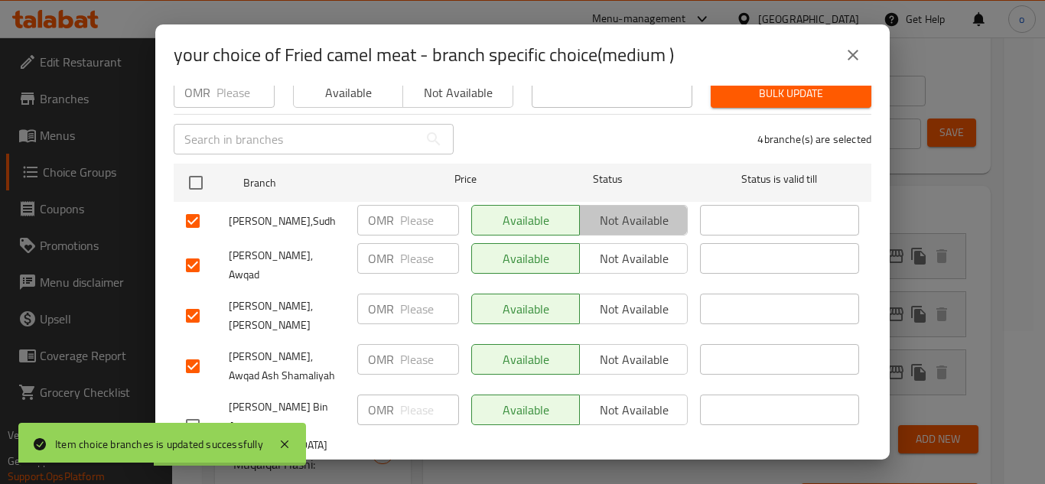
click at [618, 205] on button "Not available" at bounding box center [633, 220] width 109 height 31
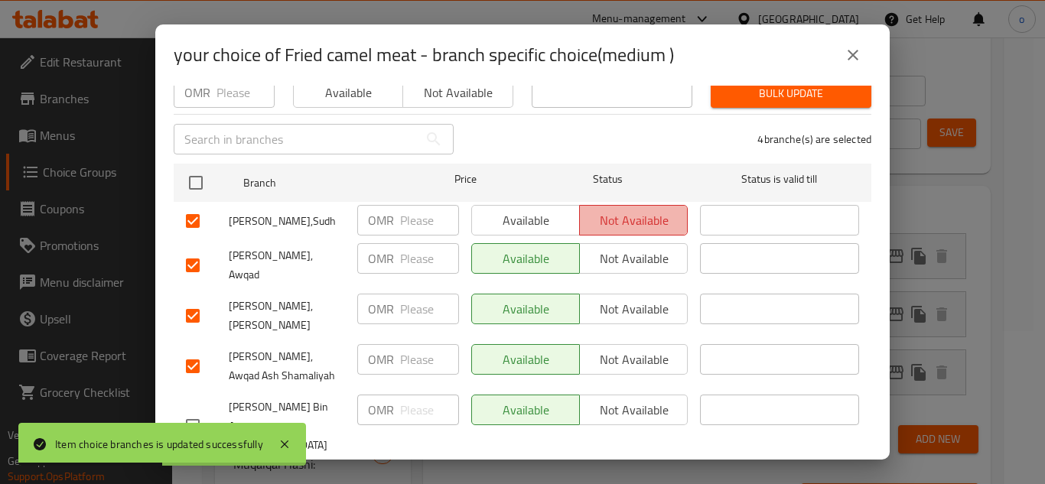
click at [617, 225] on button "Not available" at bounding box center [633, 220] width 109 height 31
click at [612, 248] on span "Not available" at bounding box center [634, 259] width 96 height 22
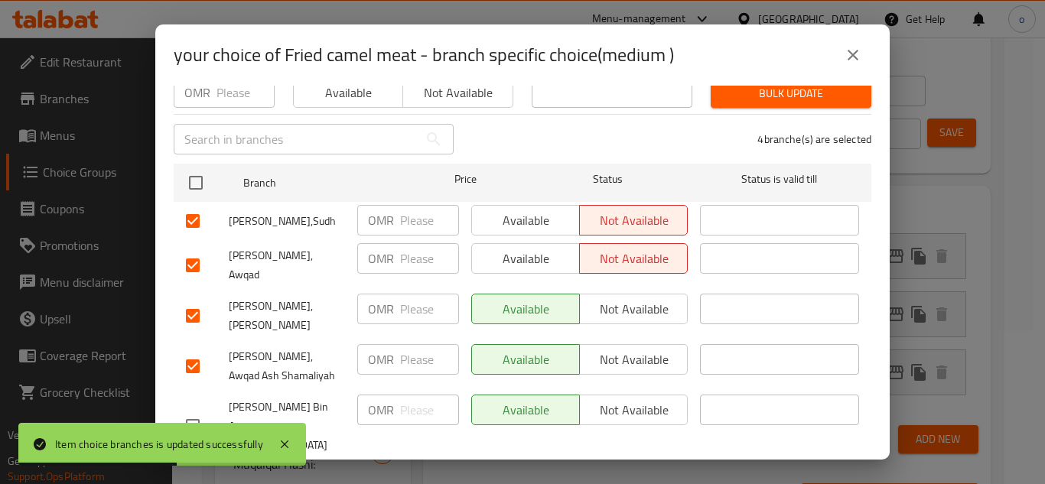
click at [631, 298] on span "Not available" at bounding box center [634, 309] width 96 height 22
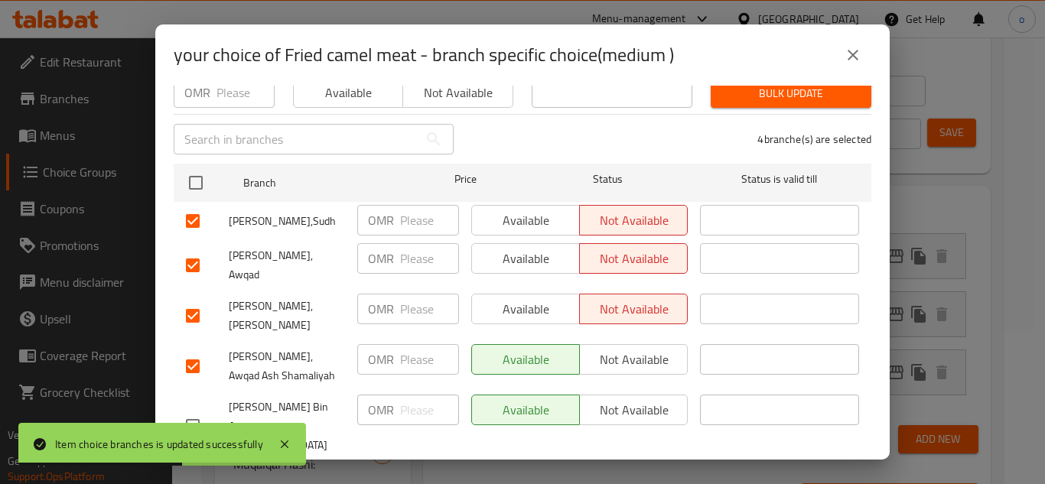
click at [608, 349] on span "Not available" at bounding box center [634, 360] width 96 height 22
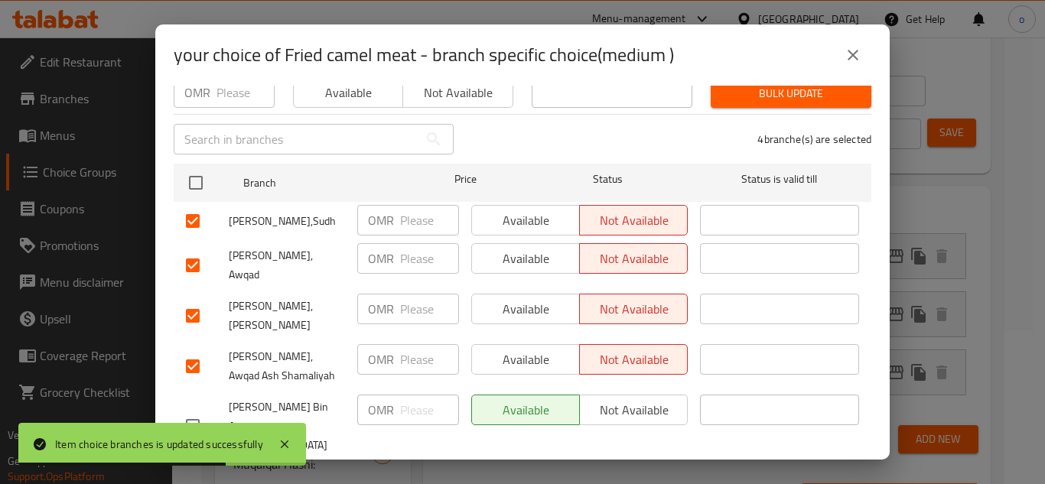
click at [646, 472] on span "Save" at bounding box center [522, 481] width 673 height 19
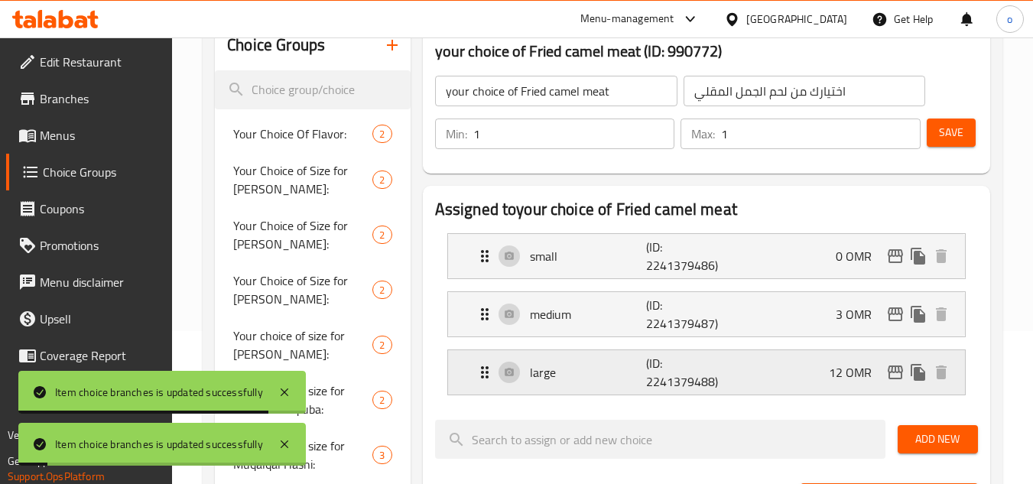
click at [900, 367] on icon "edit" at bounding box center [896, 372] width 18 height 18
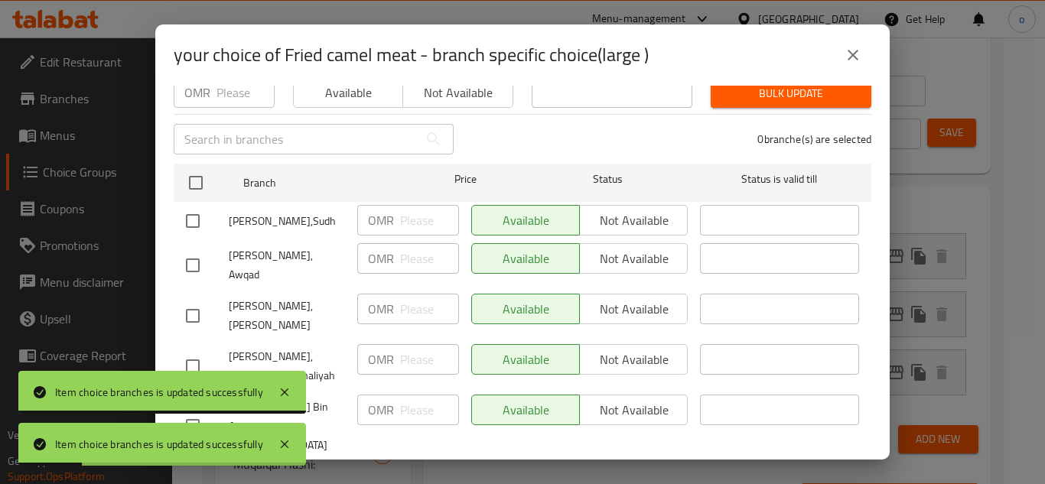
click at [192, 205] on input "checkbox" at bounding box center [193, 221] width 32 height 32
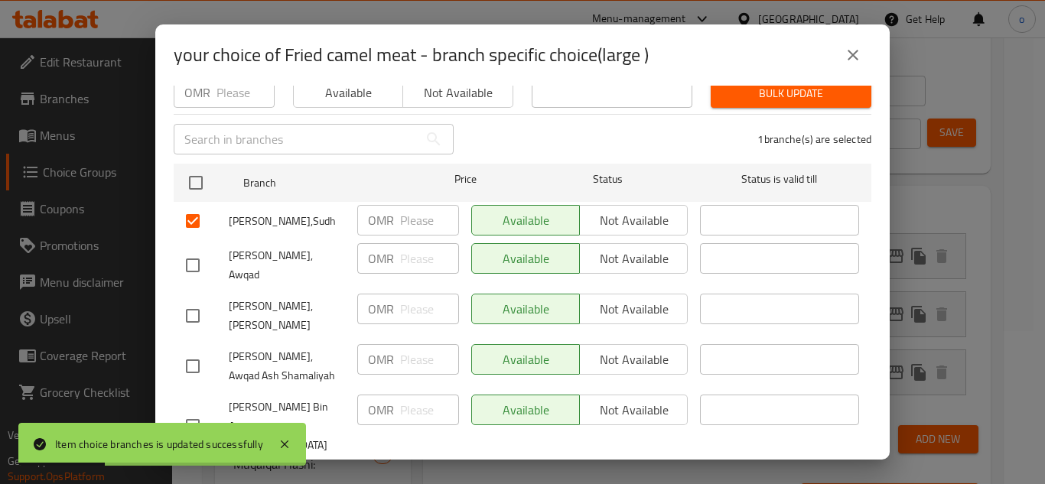
click at [186, 249] on input "checkbox" at bounding box center [193, 265] width 32 height 32
click at [197, 300] on input "checkbox" at bounding box center [193, 316] width 32 height 32
click at [194, 350] on input "checkbox" at bounding box center [193, 366] width 32 height 32
click at [614, 213] on span "Not available" at bounding box center [634, 221] width 96 height 22
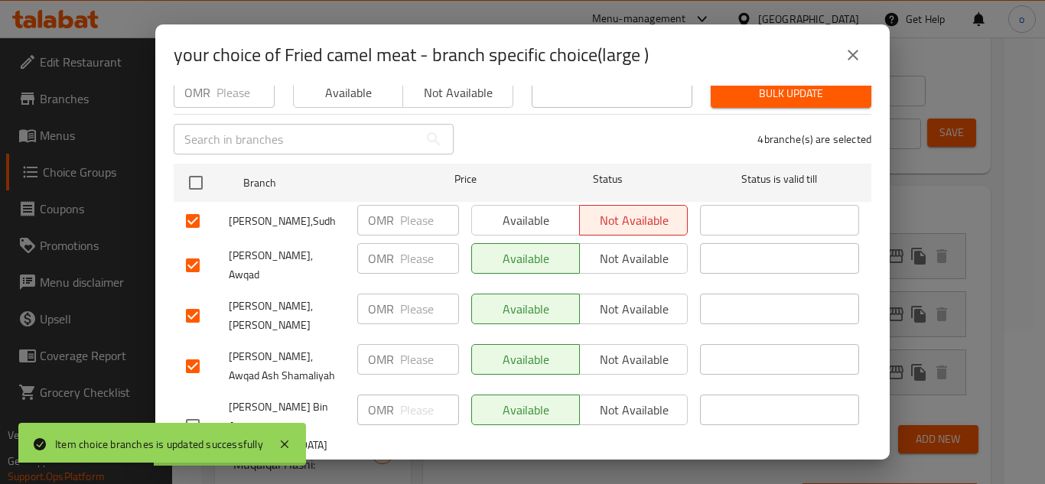
click at [623, 243] on button "Not available" at bounding box center [633, 258] width 109 height 31
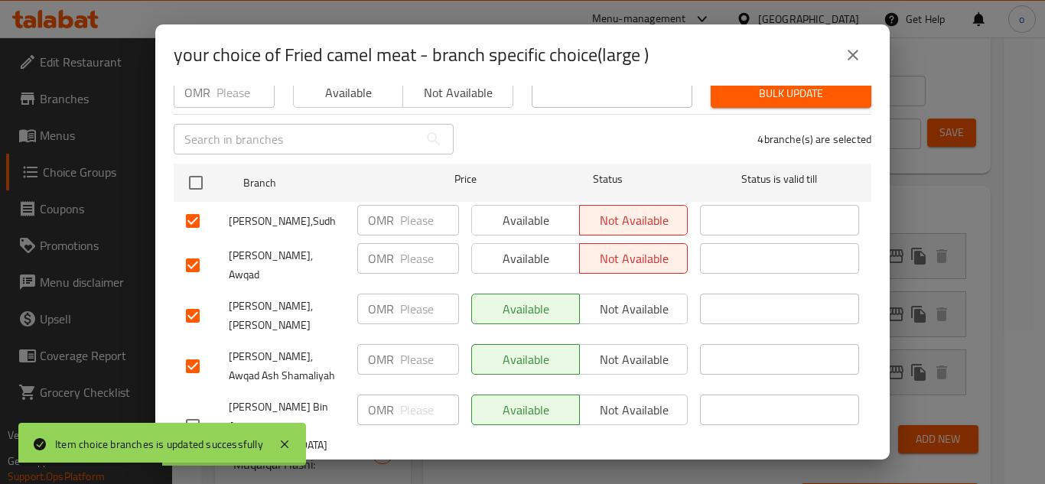
click at [620, 298] on span "Not available" at bounding box center [634, 309] width 96 height 22
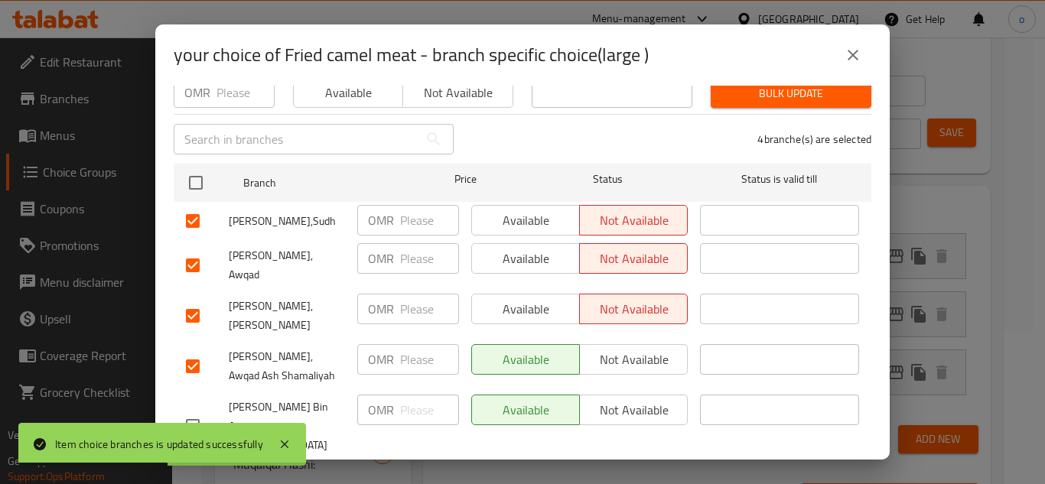
click at [620, 344] on button "Not available" at bounding box center [633, 359] width 109 height 31
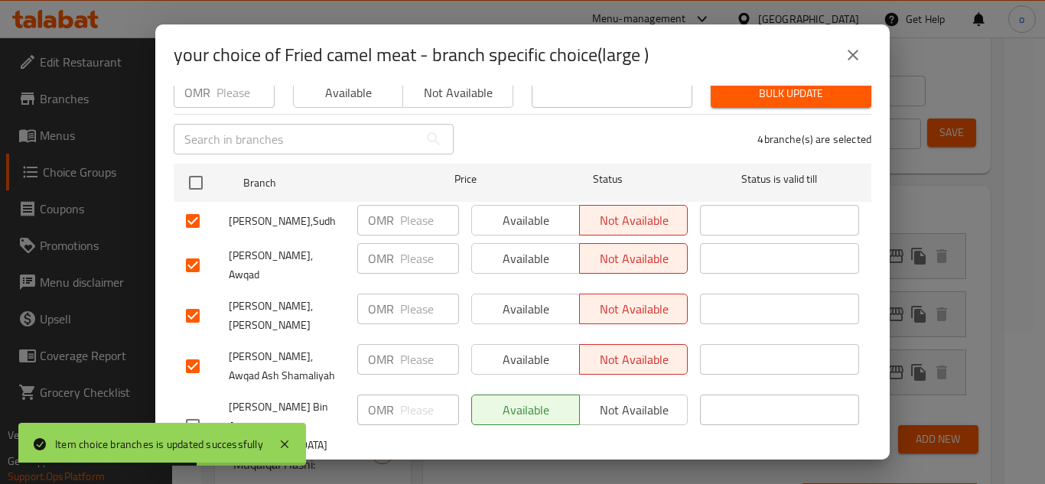
click at [670, 472] on span "Save" at bounding box center [522, 481] width 673 height 19
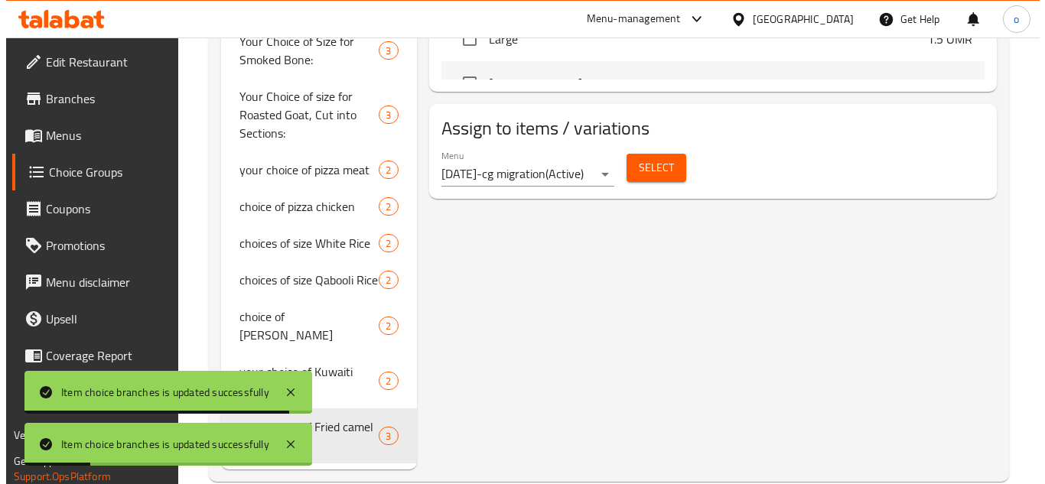
scroll to position [915, 0]
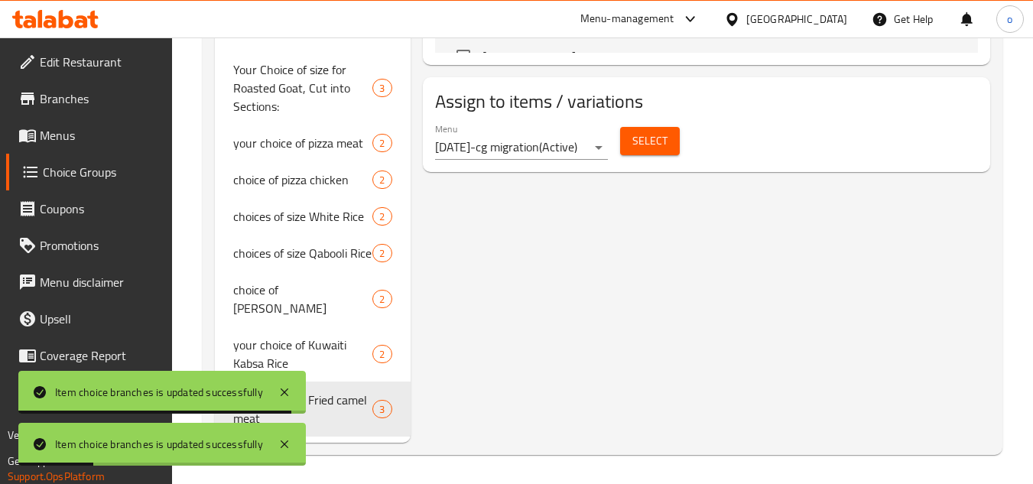
click at [653, 141] on span "Select" at bounding box center [650, 141] width 35 height 19
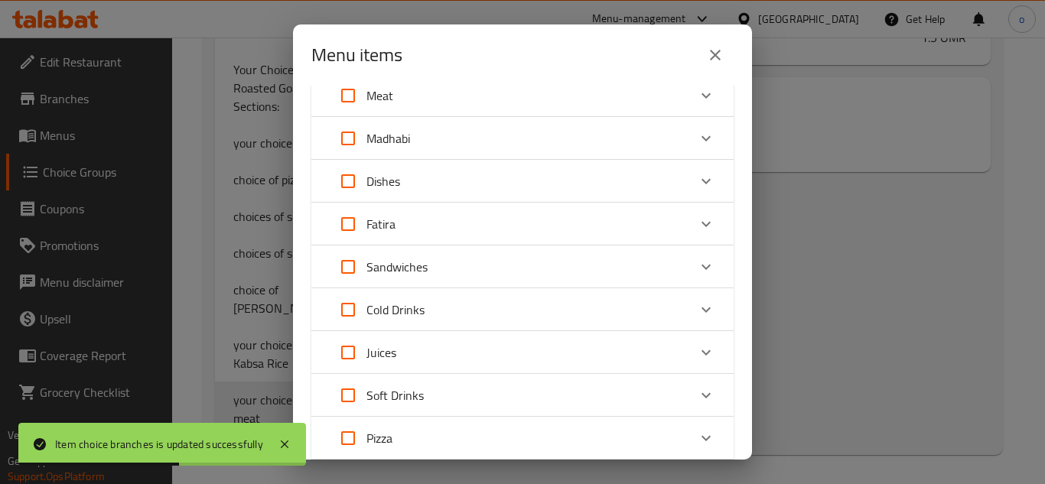
scroll to position [76, 0]
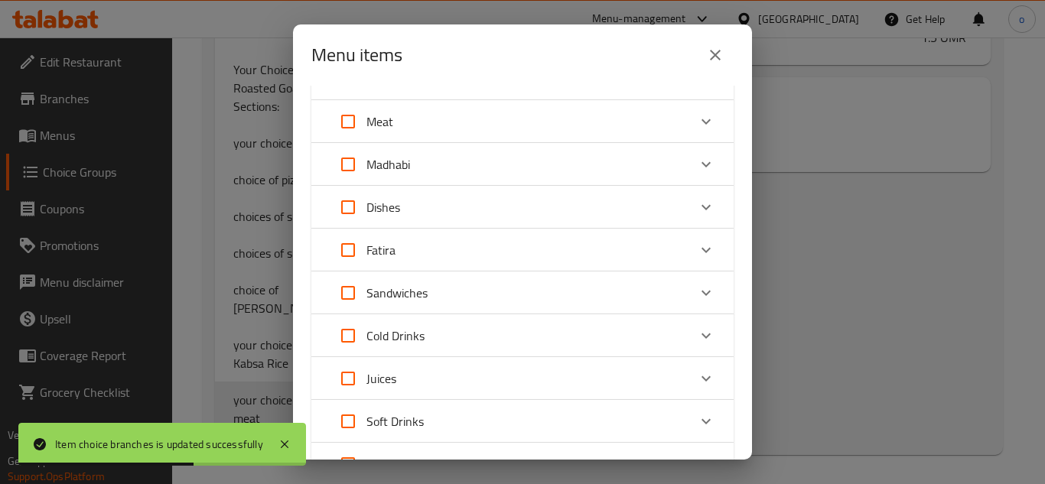
click at [409, 199] on div "Dishes" at bounding box center [509, 207] width 358 height 37
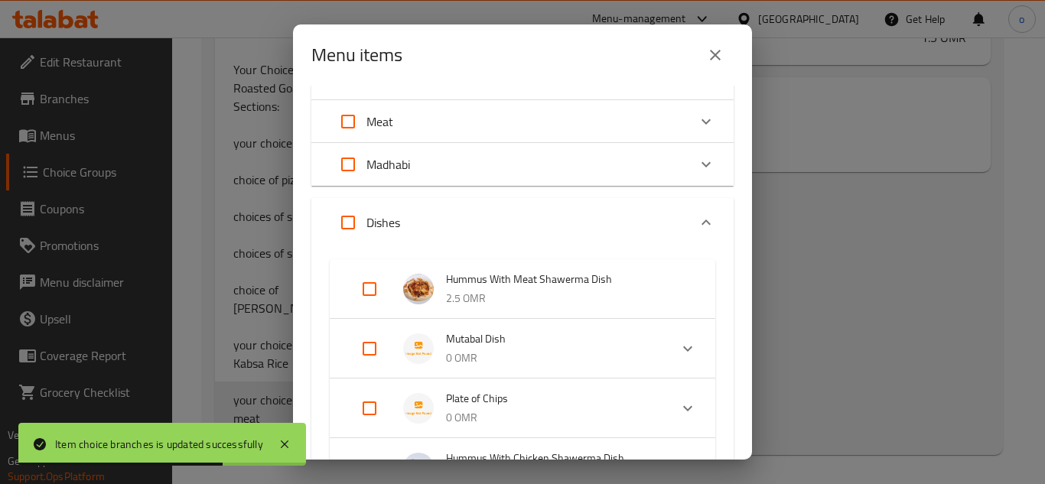
click at [407, 113] on div "Meat" at bounding box center [509, 121] width 358 height 37
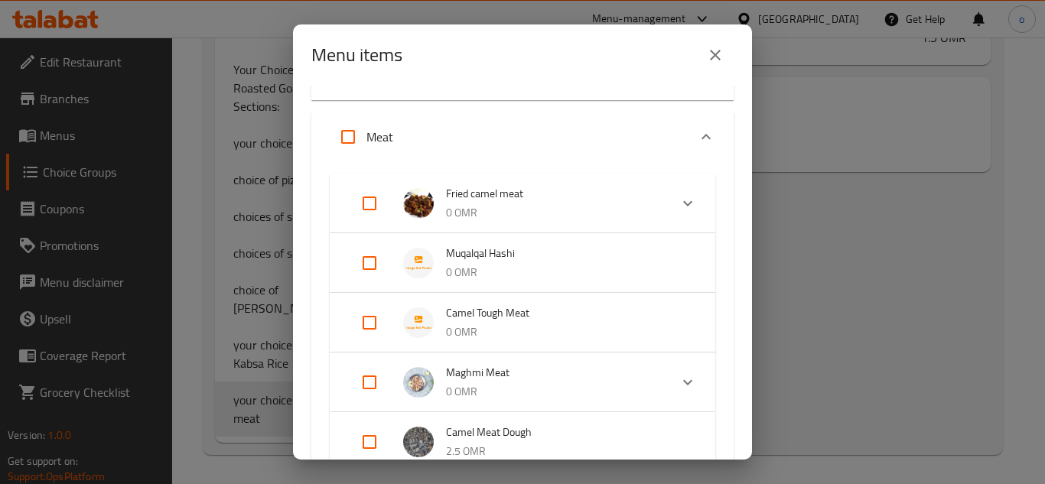
click at [406, 203] on img "Expand" at bounding box center [418, 203] width 31 height 31
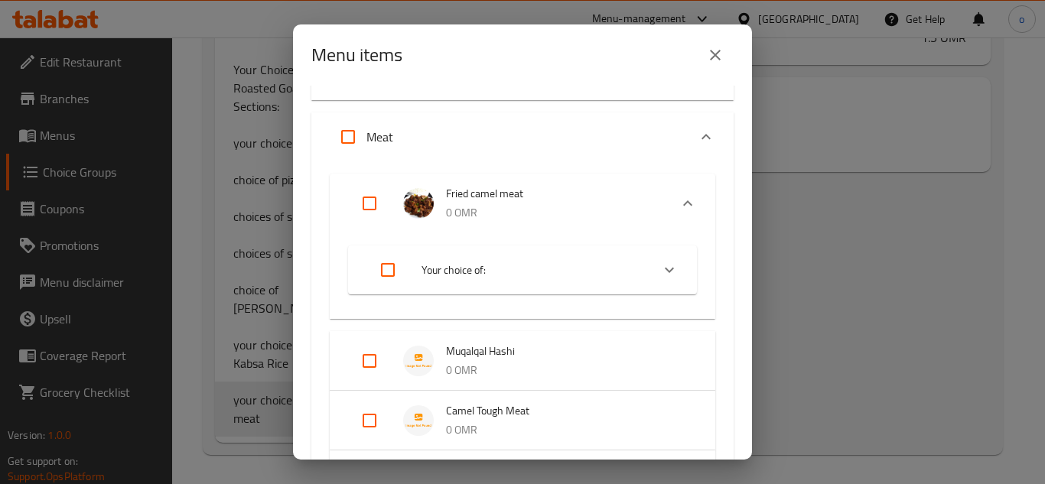
click at [376, 202] on input "Expand" at bounding box center [369, 203] width 37 height 37
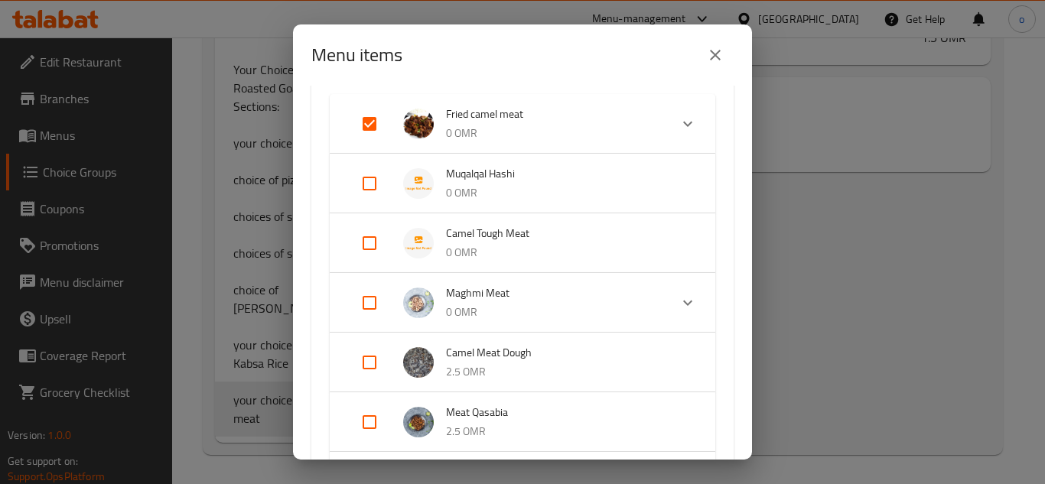
scroll to position [153, 0]
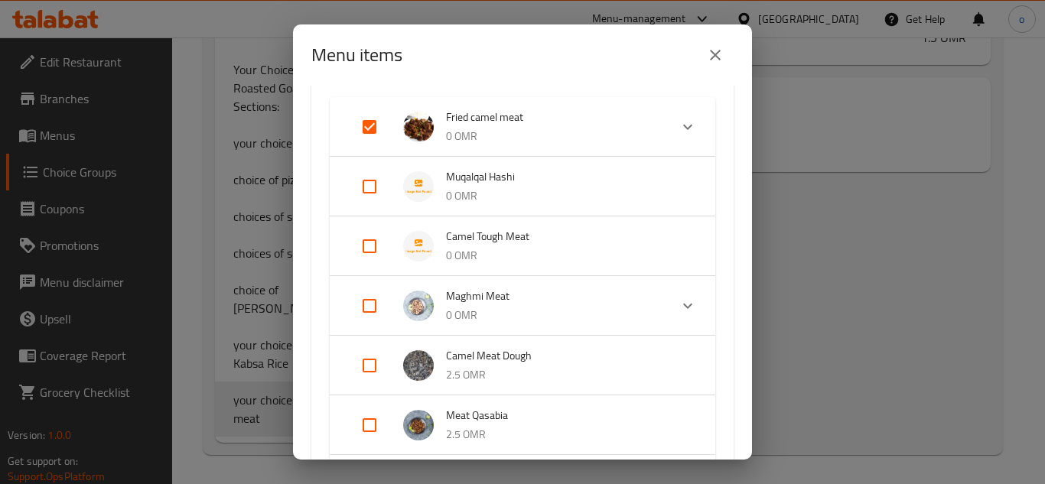
click at [470, 125] on span "Fried camel meat" at bounding box center [551, 117] width 211 height 19
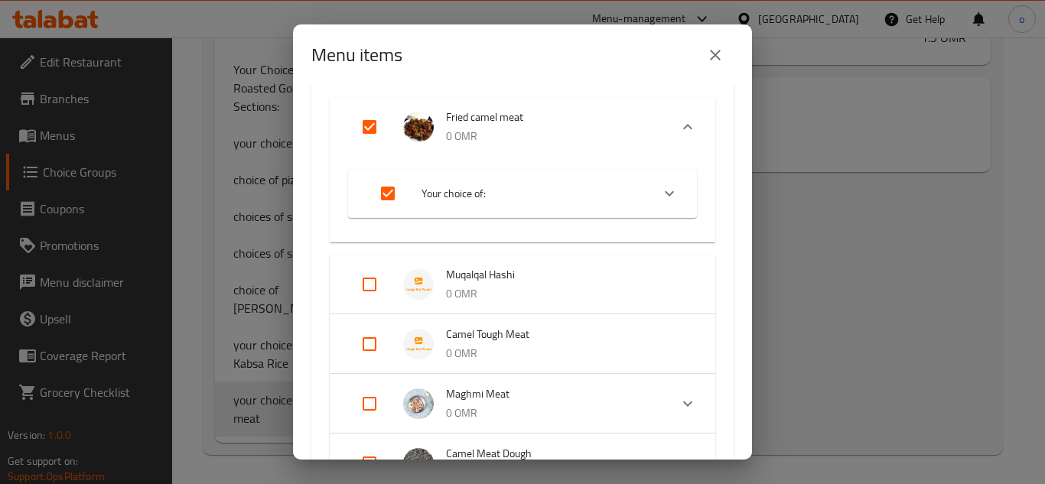
click at [392, 199] on input "Expand" at bounding box center [387, 193] width 37 height 37
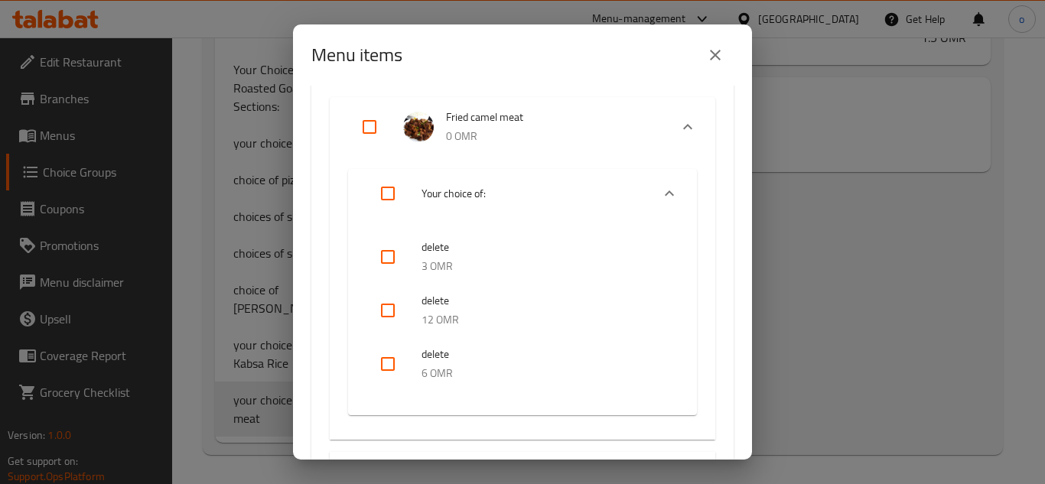
click at [354, 122] on input "Expand" at bounding box center [369, 127] width 37 height 37
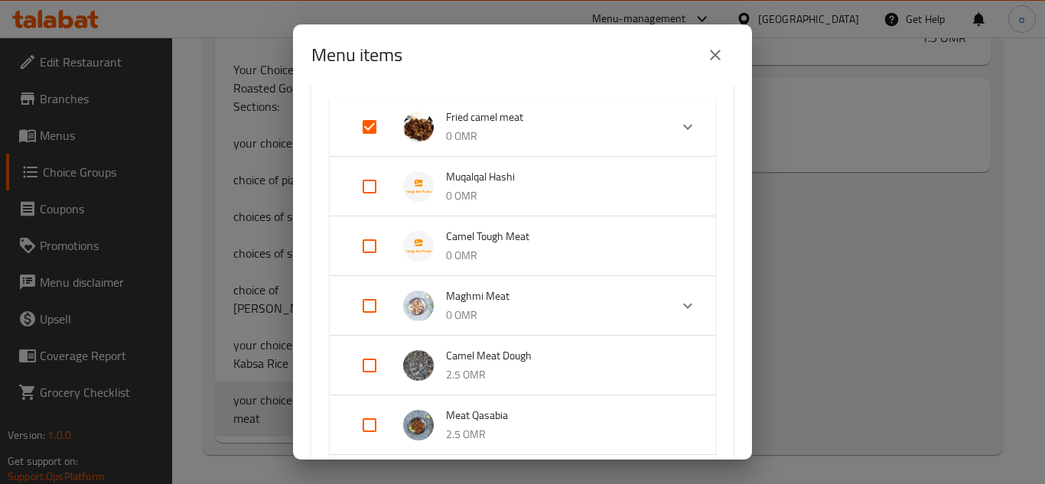
click at [492, 138] on p "0 OMR" at bounding box center [551, 136] width 211 height 19
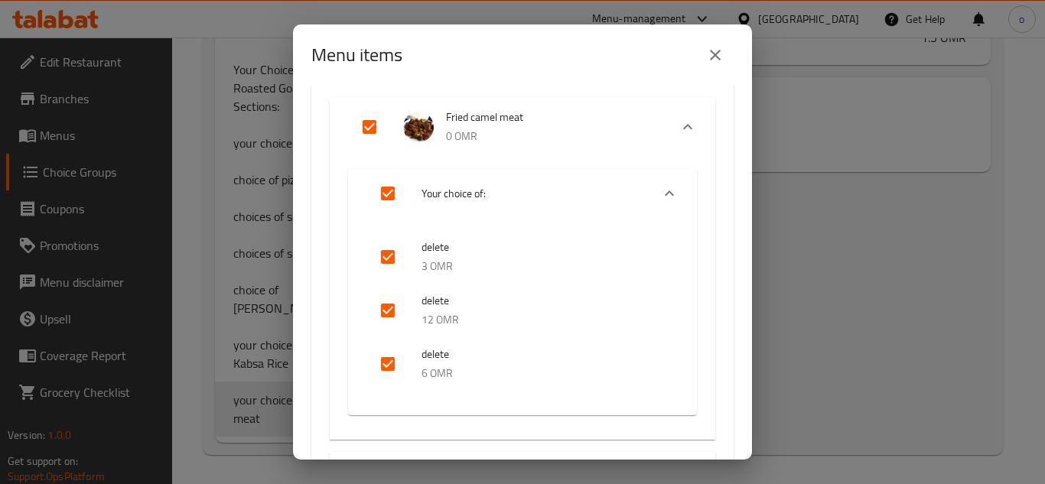
click at [392, 190] on input "Expand" at bounding box center [387, 193] width 37 height 37
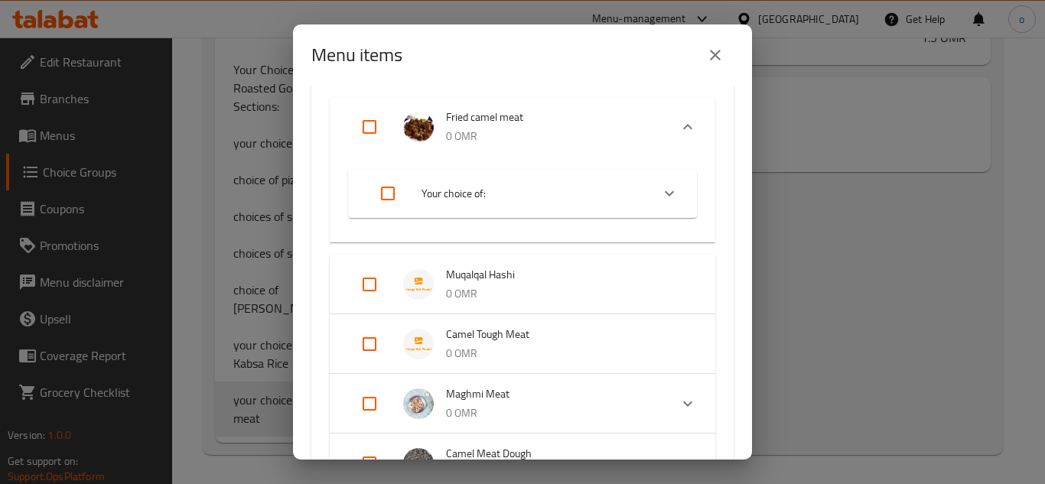
click at [366, 122] on input "Expand" at bounding box center [369, 127] width 37 height 37
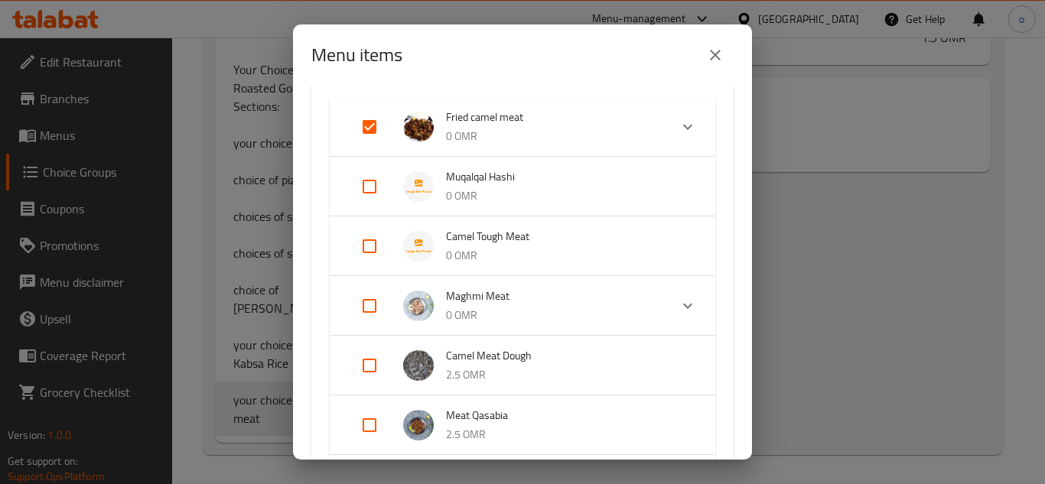
click at [519, 119] on span "Fried camel meat" at bounding box center [551, 117] width 211 height 19
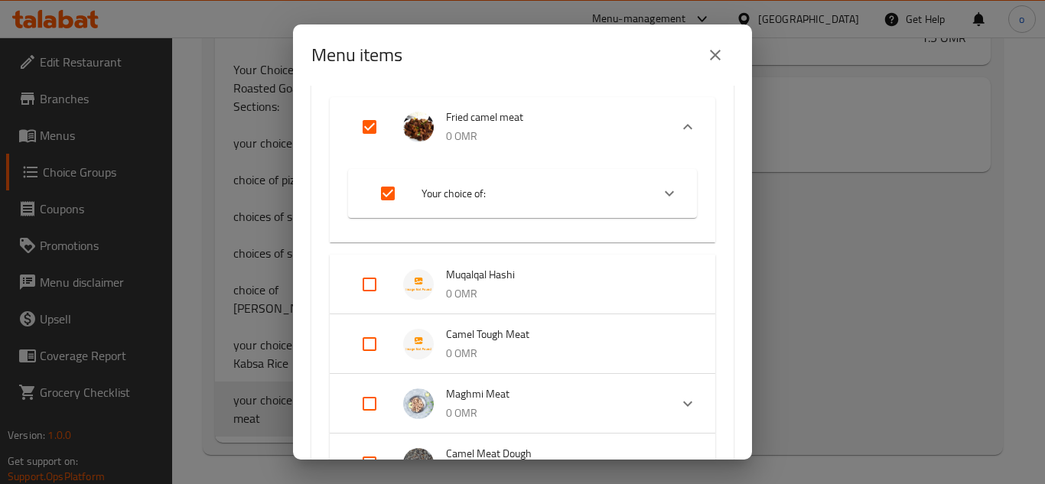
click at [393, 188] on input "Expand" at bounding box center [387, 193] width 37 height 37
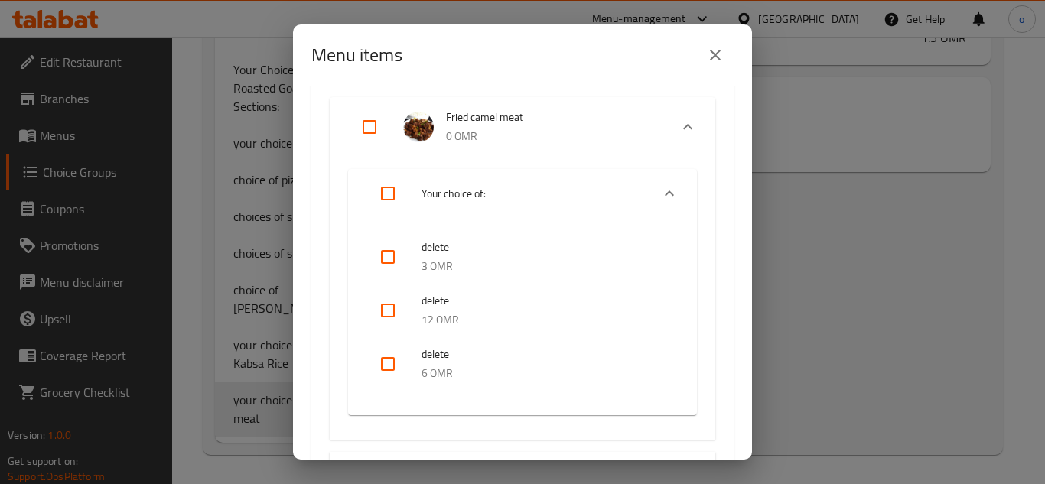
click at [373, 114] on input "Expand" at bounding box center [369, 127] width 37 height 37
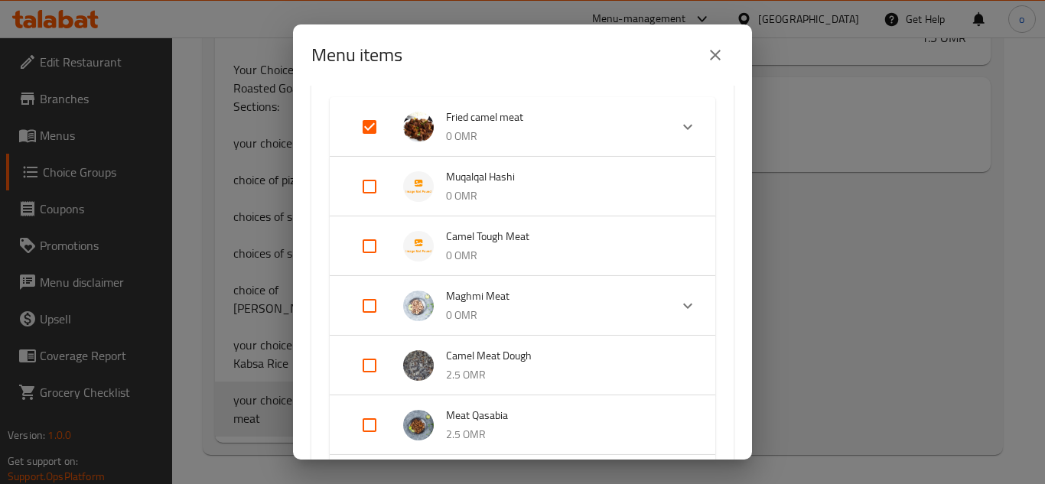
click at [373, 114] on input "Expand" at bounding box center [369, 127] width 37 height 37
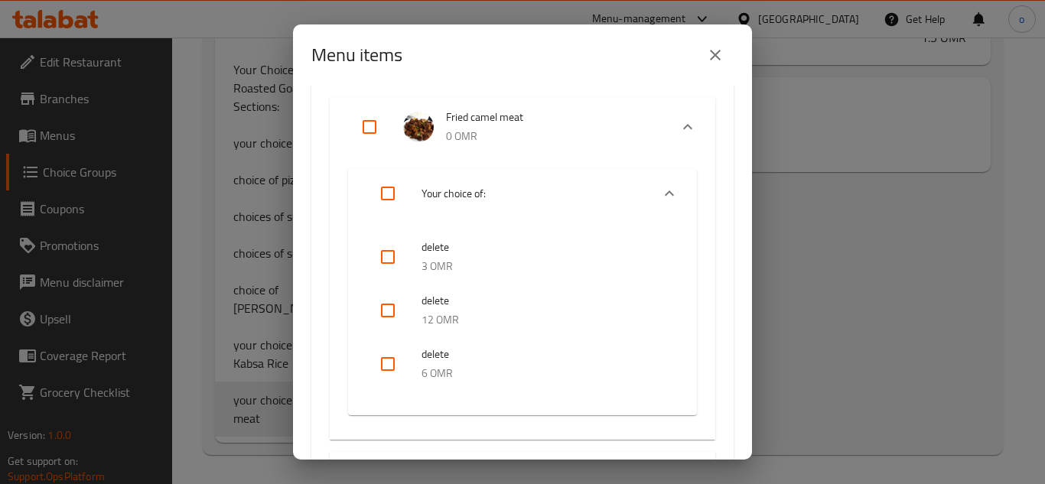
click at [718, 55] on icon "close" at bounding box center [715, 55] width 18 height 18
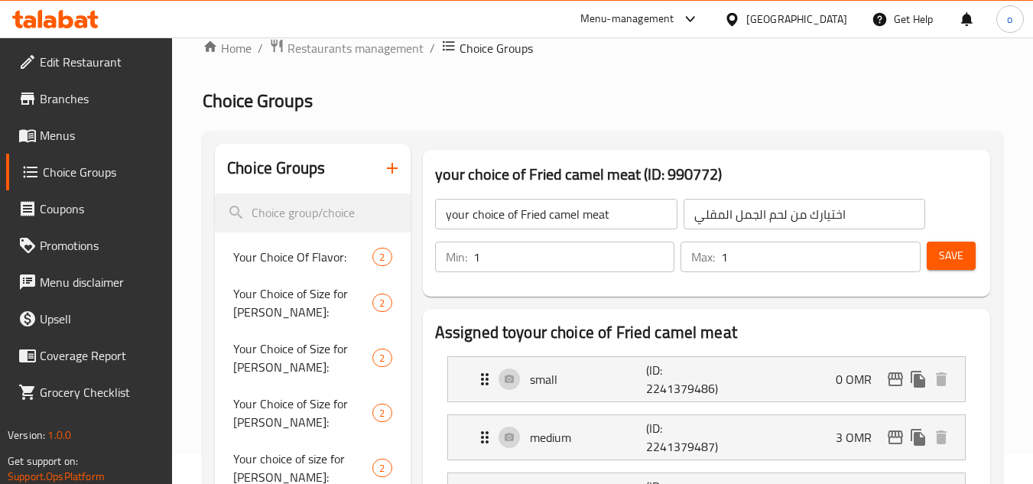
scroll to position [0, 0]
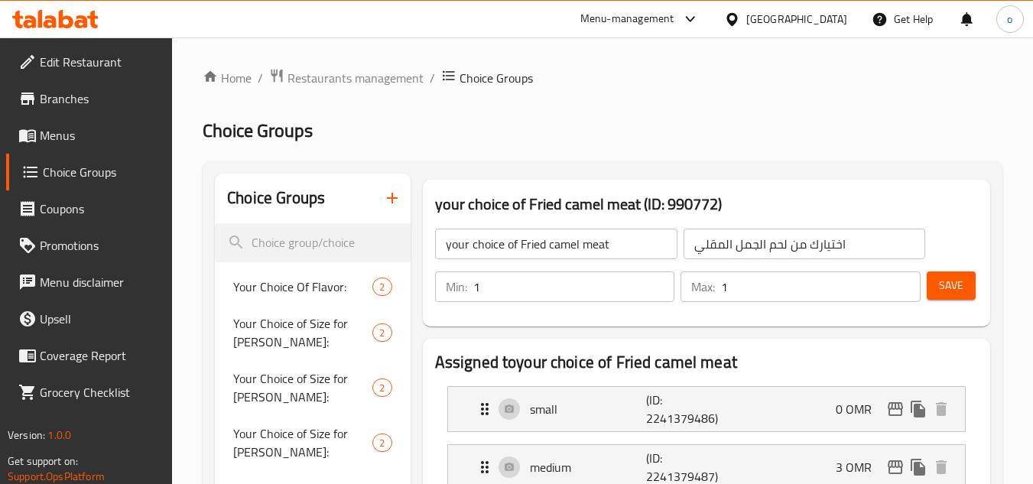
click at [392, 207] on icon "button" at bounding box center [392, 198] width 18 height 18
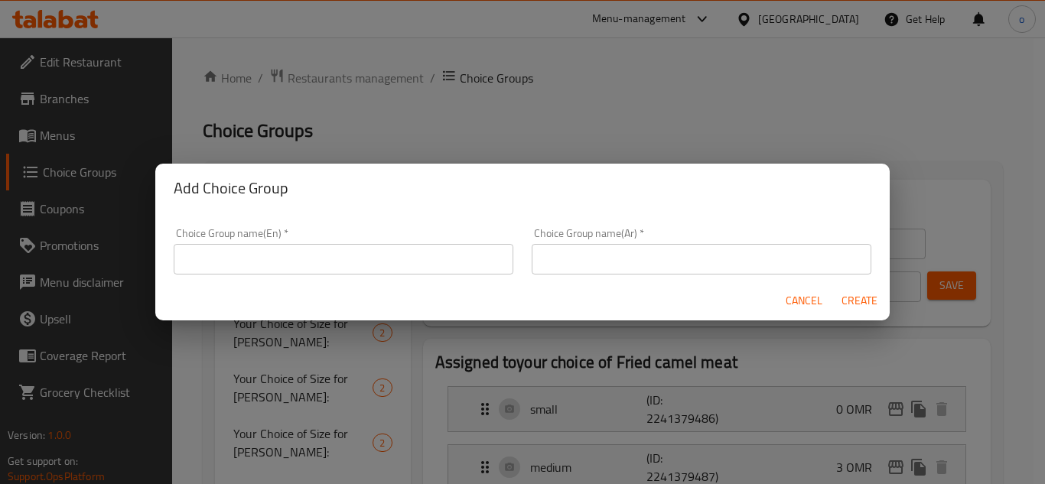
click at [333, 263] on input "text" at bounding box center [344, 259] width 340 height 31
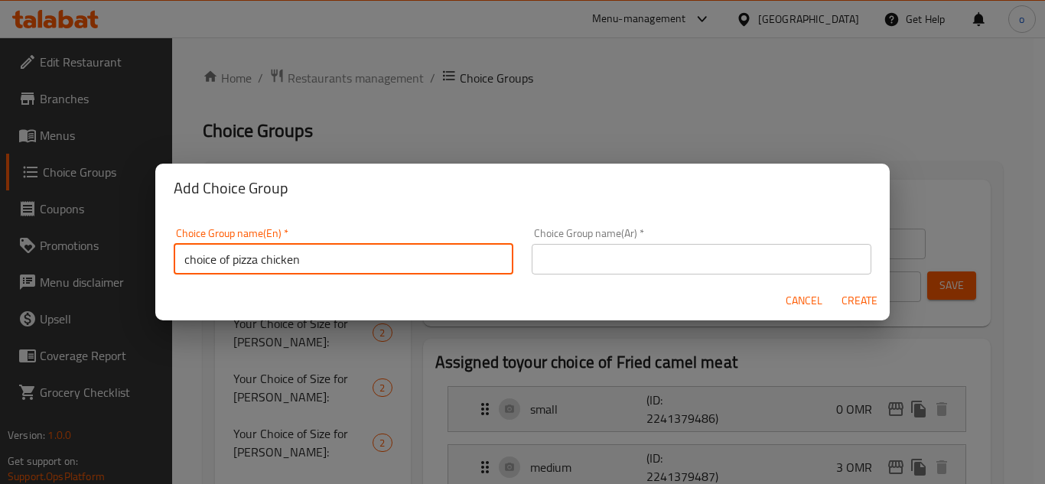
drag, startPoint x: 320, startPoint y: 247, endPoint x: 234, endPoint y: 257, distance: 86.2
click at [234, 257] on input "choice of pizza chicken" at bounding box center [344, 259] width 340 height 31
click at [305, 273] on input "choice of" at bounding box center [344, 259] width 340 height 31
paste input "Maghmi Meat"
click at [264, 262] on input "choice of Maghmi Meat" at bounding box center [344, 259] width 340 height 31
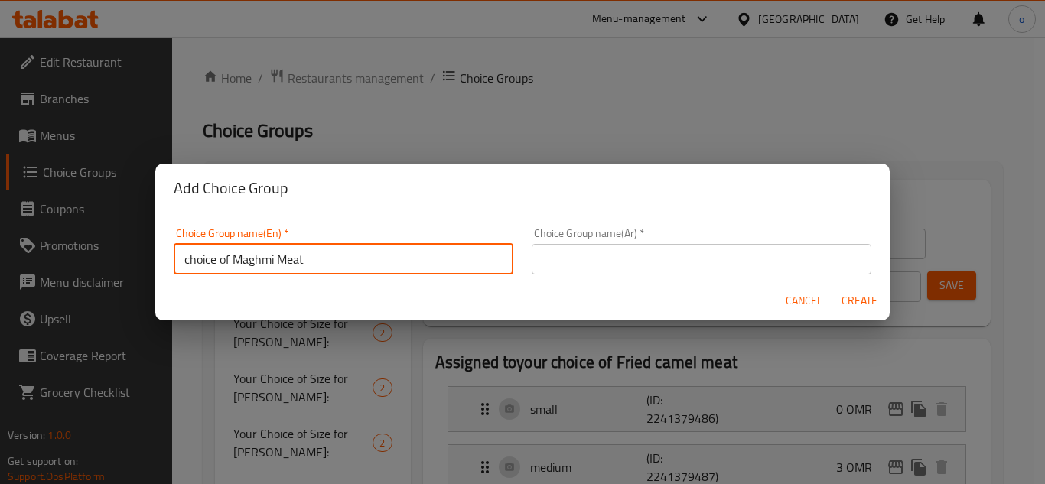
drag, startPoint x: 350, startPoint y: 258, endPoint x: 118, endPoint y: 252, distance: 232.6
click at [118, 252] on div "Add Choice Group Choice Group name(En)   * choice of Maghmi Meat Choice Group n…" at bounding box center [522, 242] width 1045 height 484
click at [623, 239] on div "Choice Group name(Ar)   * Choice Group name(Ar) *" at bounding box center [702, 251] width 340 height 47
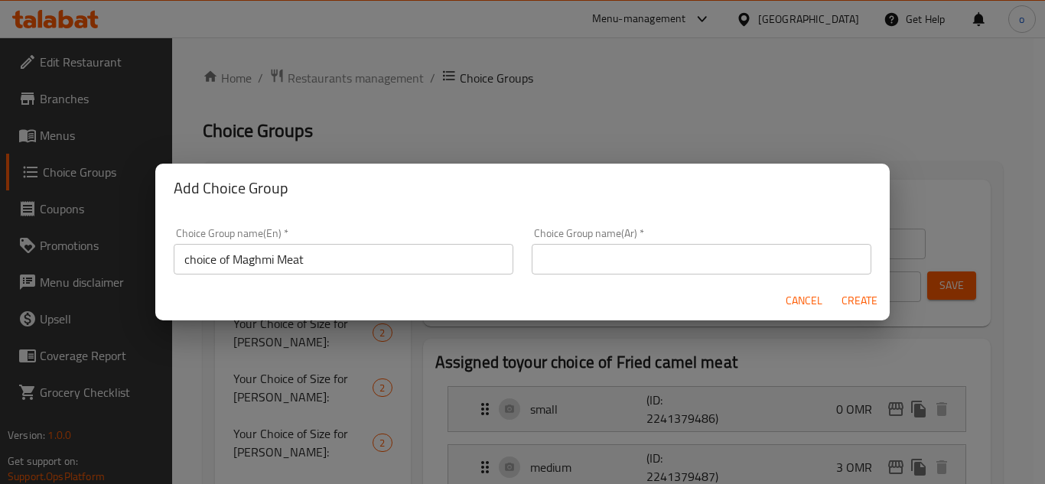
drag, startPoint x: 592, startPoint y: 270, endPoint x: 568, endPoint y: 281, distance: 26.7
click at [592, 270] on input "text" at bounding box center [702, 259] width 340 height 31
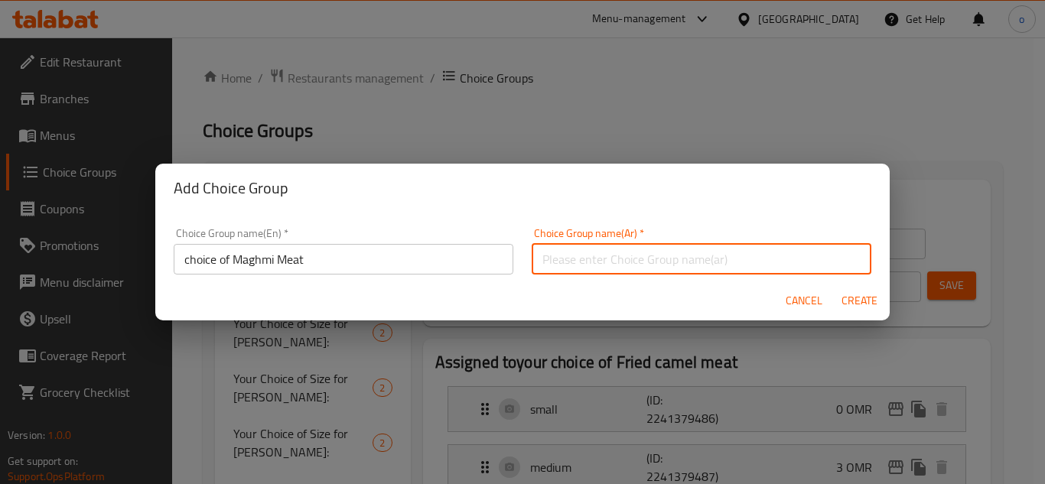
paste input "اختيار لحم الماغمي"
click at [527, 291] on div "Cancel Create" at bounding box center [522, 301] width 734 height 41
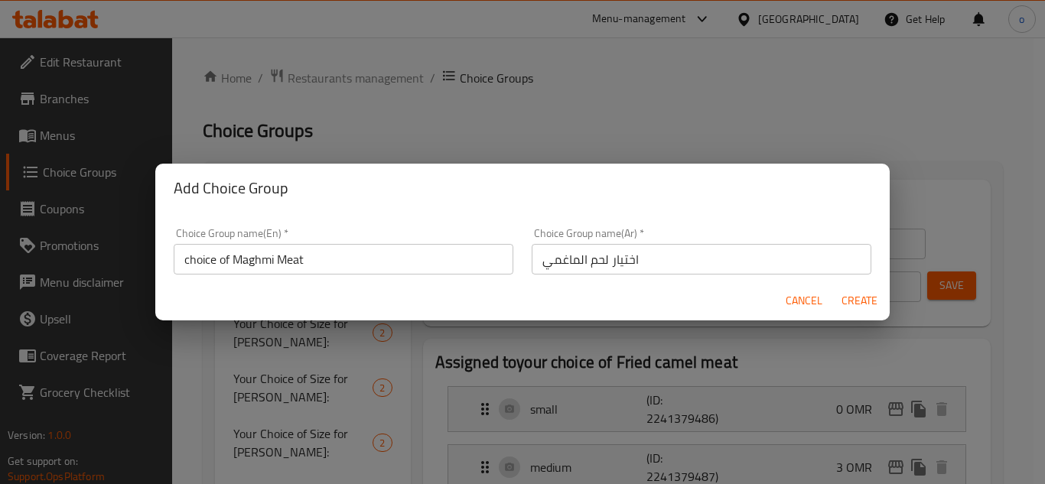
click at [871, 298] on span "Create" at bounding box center [859, 300] width 37 height 19
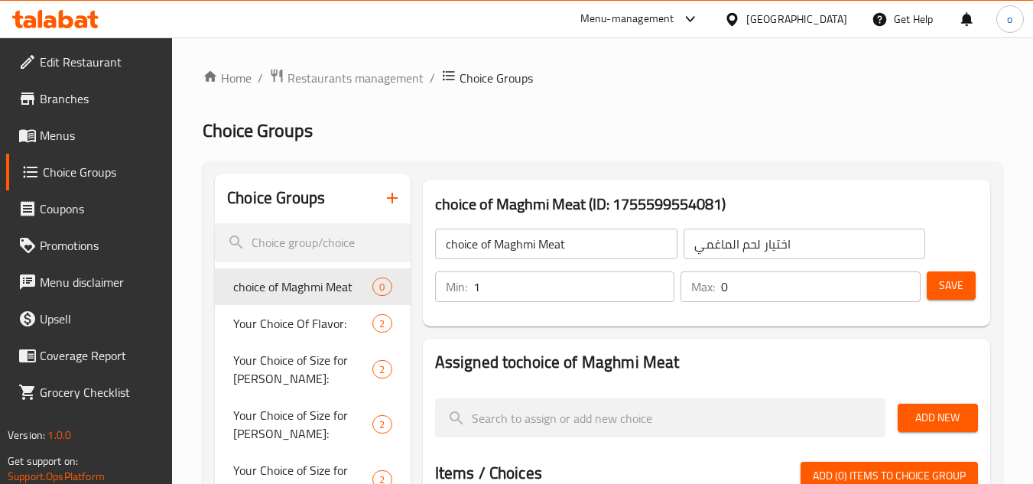
click at [659, 279] on input "1" at bounding box center [574, 287] width 202 height 31
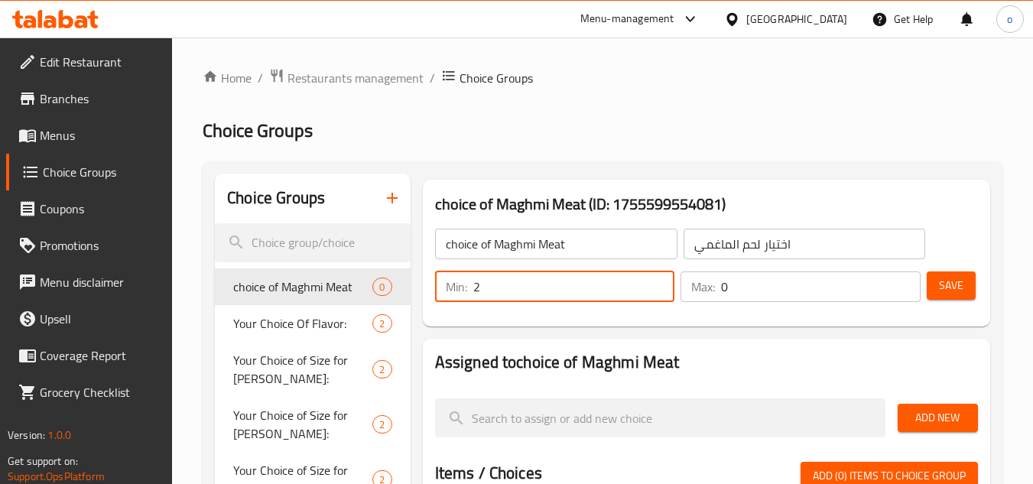
click at [659, 279] on input "2" at bounding box center [574, 287] width 202 height 31
click at [654, 294] on input "1" at bounding box center [574, 287] width 202 height 31
click at [903, 281] on input "1" at bounding box center [821, 287] width 200 height 31
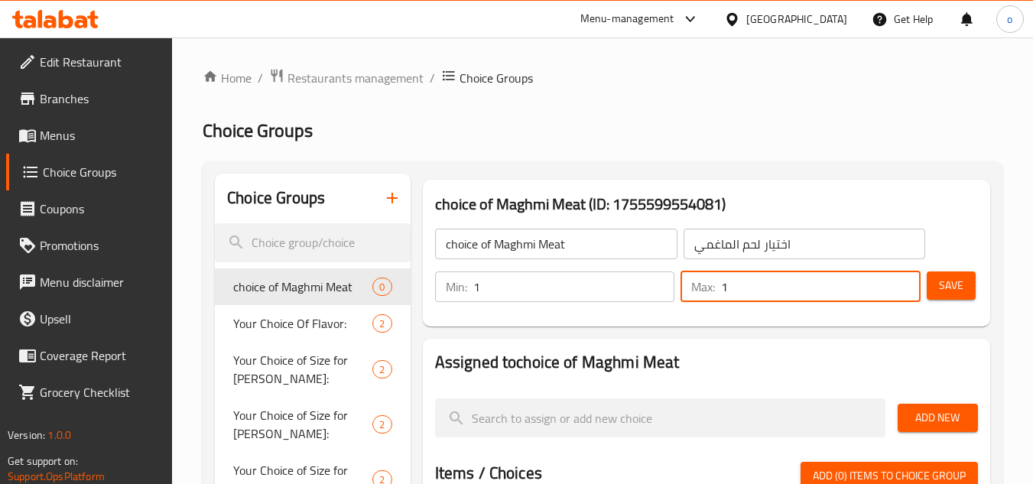
click at [892, 324] on div "choice of Maghmi Meat (ID: 1755599554081) choice of Maghmi Meat ​ اختيار لحم ال…" at bounding box center [707, 253] width 568 height 147
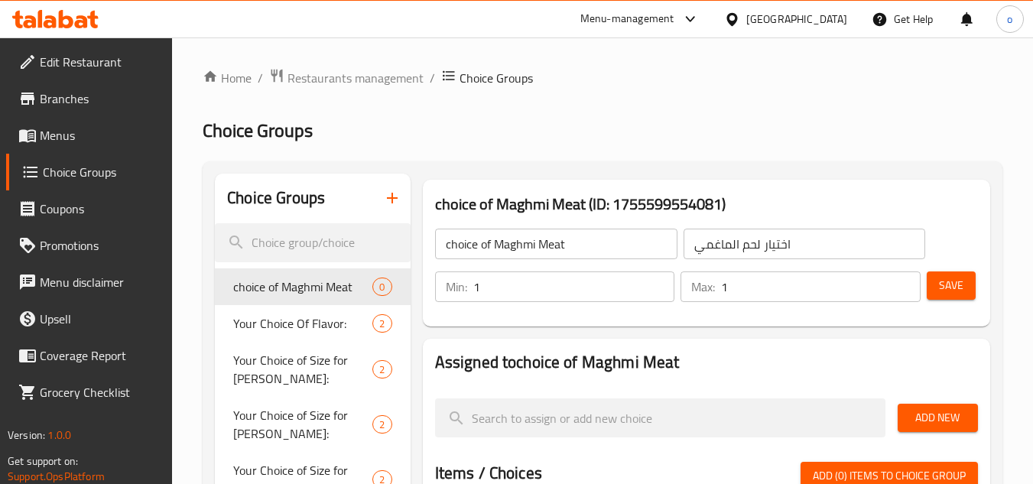
click at [953, 281] on span "Save" at bounding box center [951, 285] width 24 height 19
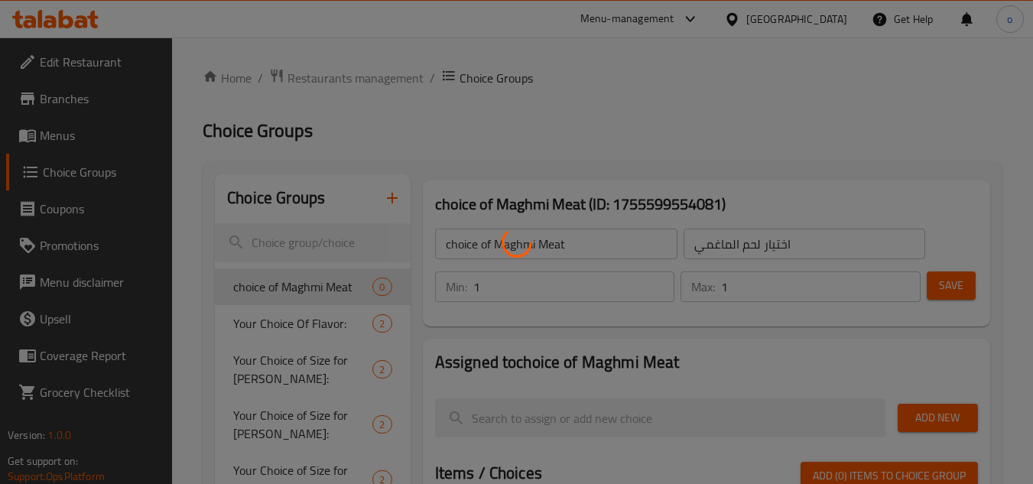
scroll to position [153, 0]
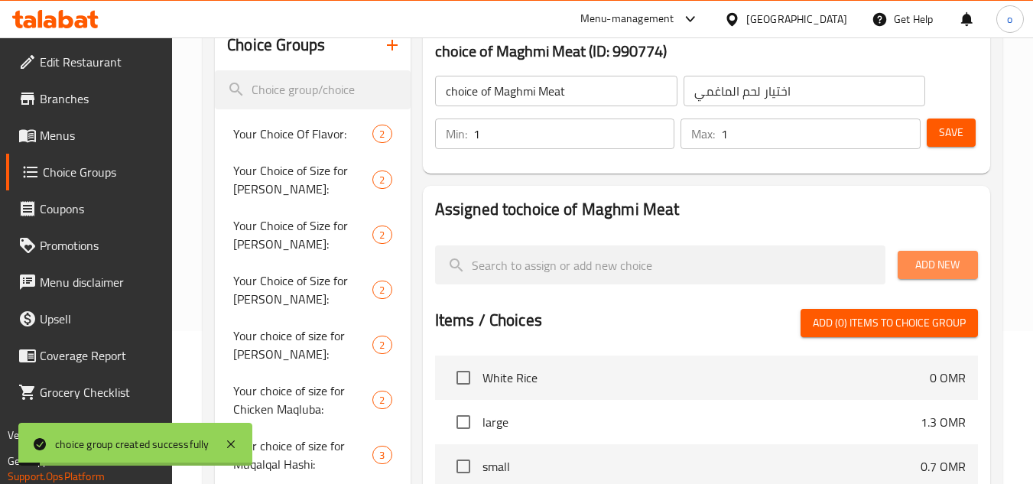
click at [934, 266] on span "Add New" at bounding box center [938, 264] width 56 height 19
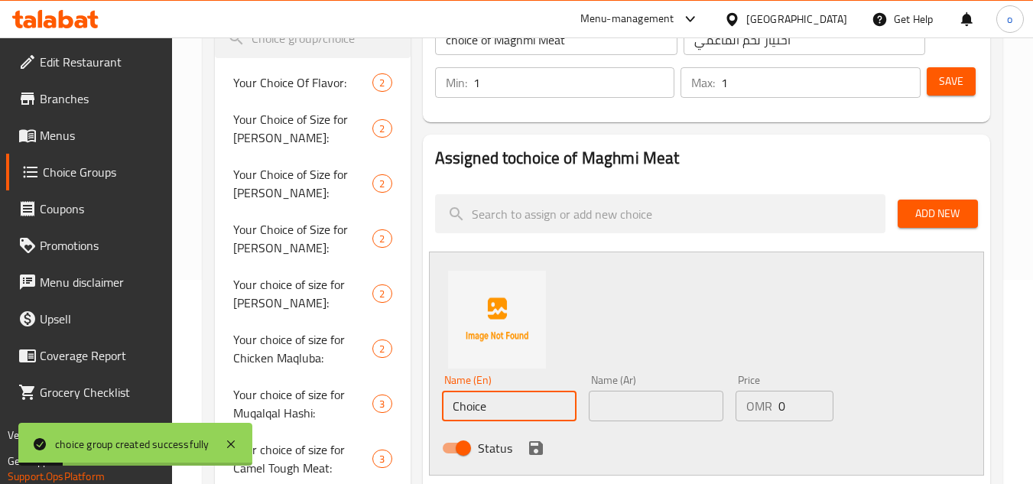
drag, startPoint x: 492, startPoint y: 453, endPoint x: 407, endPoint y: 477, distance: 88.4
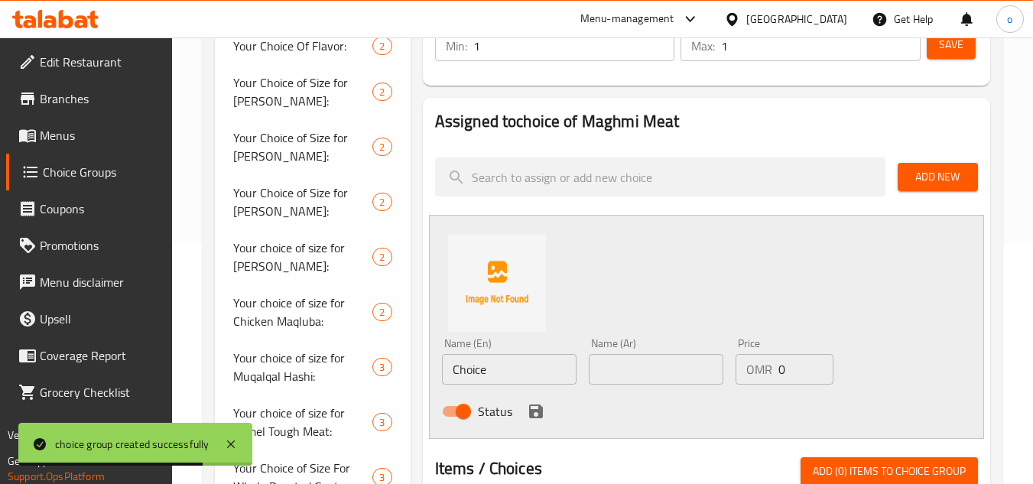
click at [502, 371] on input "Choice" at bounding box center [509, 369] width 135 height 31
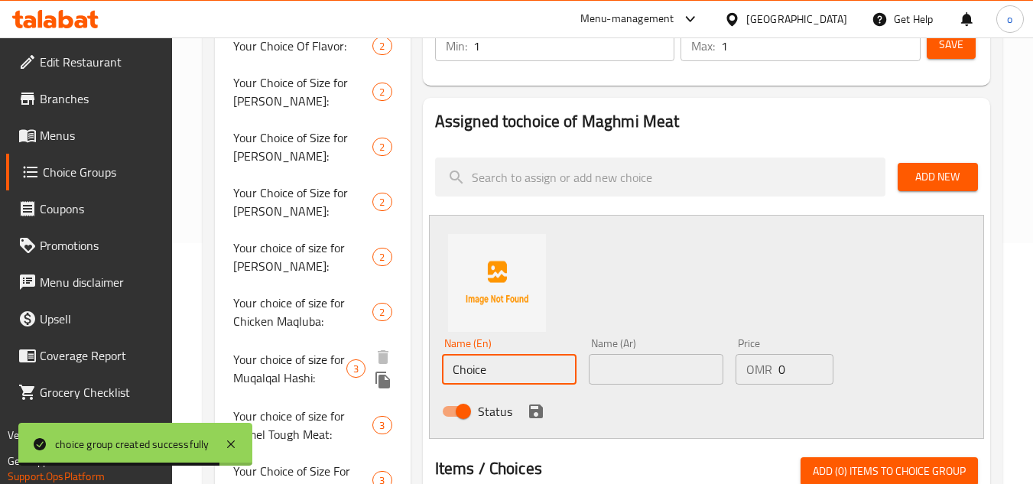
drag, startPoint x: 515, startPoint y: 374, endPoint x: 311, endPoint y: 399, distance: 205.7
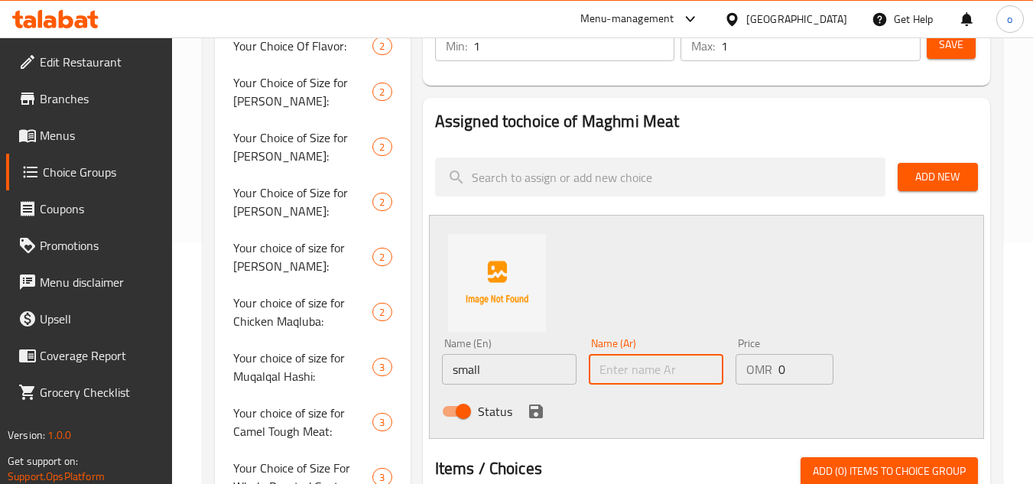
click at [688, 373] on input "text" at bounding box center [656, 369] width 135 height 31
click at [625, 387] on div "Name (Ar) صغير Name (Ar)" at bounding box center [656, 361] width 147 height 59
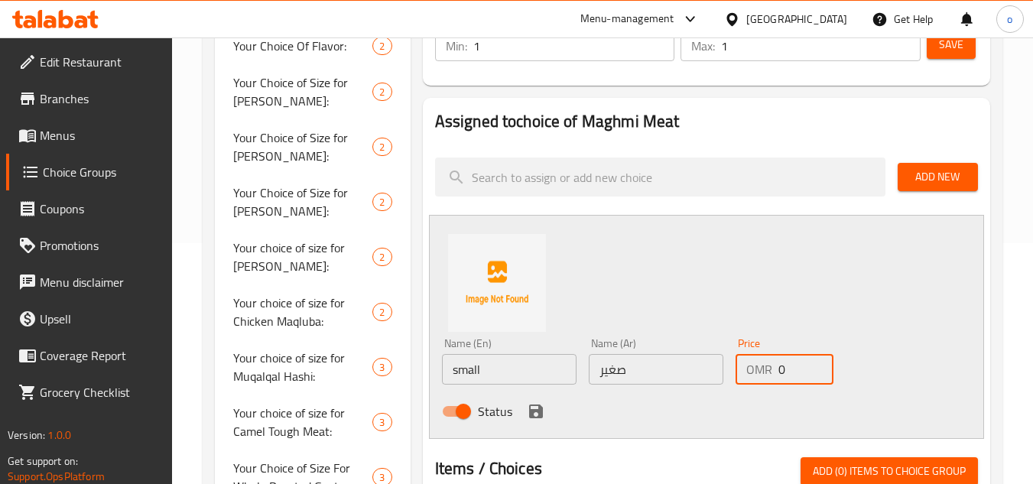
drag, startPoint x: 797, startPoint y: 373, endPoint x: 677, endPoint y: 397, distance: 122.4
click at [677, 397] on div "Name (En) small Name (En) Name (Ar) صغير Name (Ar) Price OMR 0 Price Status" at bounding box center [656, 382] width 441 height 100
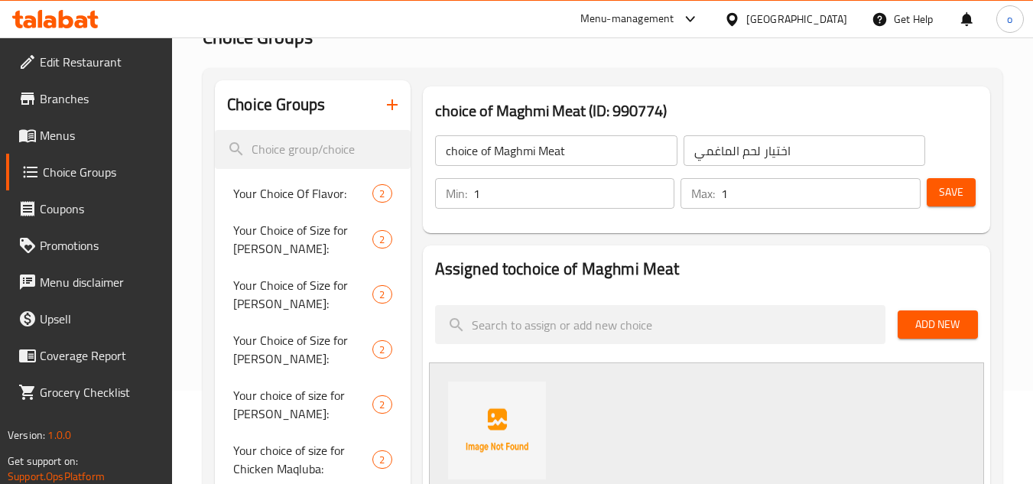
scroll to position [0, 0]
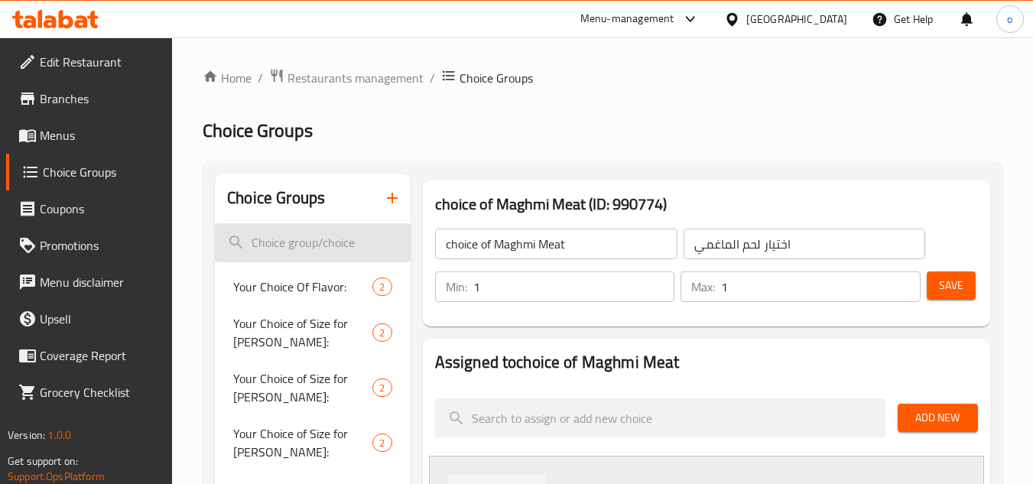
click at [311, 239] on input "search" at bounding box center [312, 242] width 195 height 39
click at [311, 243] on input "search" at bounding box center [312, 242] width 195 height 39
click at [309, 239] on input "search" at bounding box center [312, 242] width 195 height 39
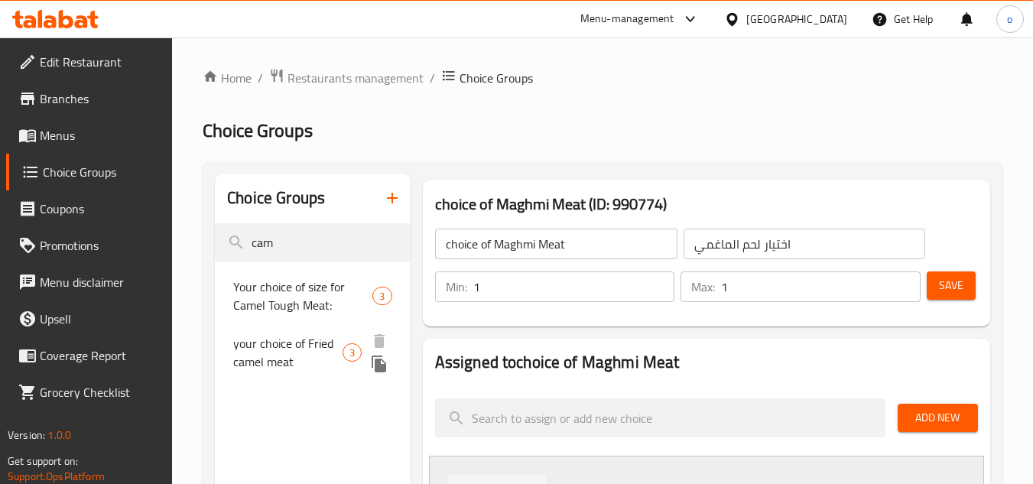
click at [291, 345] on span "your choice of Fried camel meat" at bounding box center [287, 352] width 109 height 37
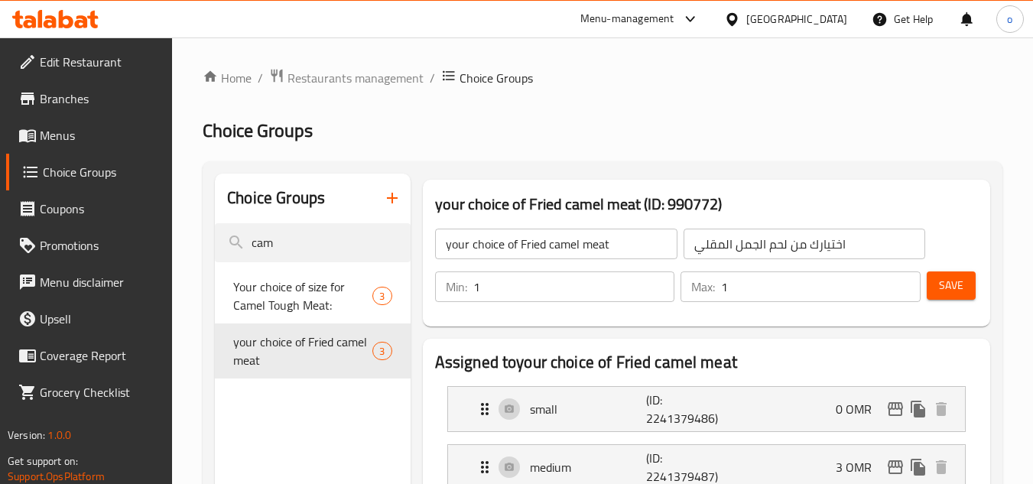
click at [565, 270] on div "Min: 1 ​" at bounding box center [555, 286] width 246 height 37
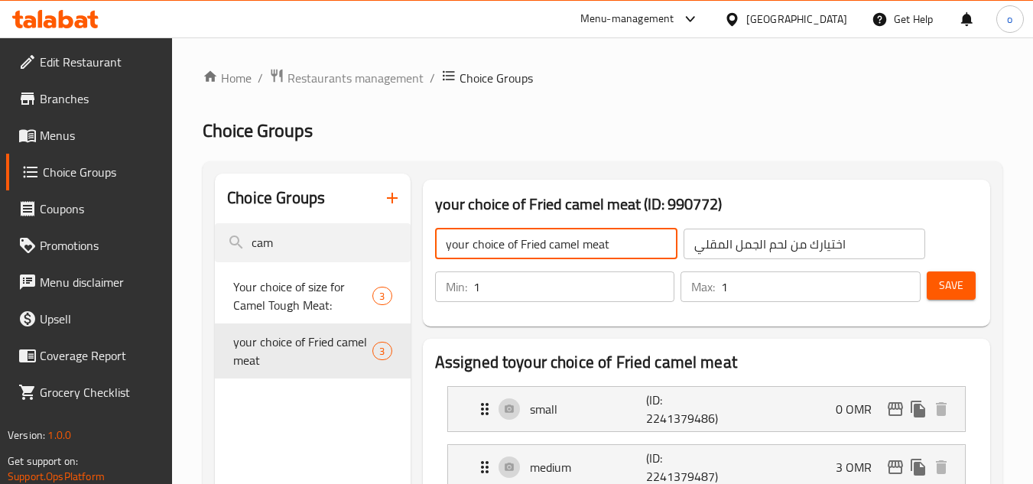
drag, startPoint x: 594, startPoint y: 242, endPoint x: 548, endPoint y: 249, distance: 46.4
click at [548, 249] on input "your choice of Fried camel meat" at bounding box center [556, 244] width 242 height 31
click at [566, 233] on input "your choice of Fried camel meat" at bounding box center [556, 244] width 242 height 31
click at [572, 246] on input "your choice of Fried camel meat" at bounding box center [556, 244] width 242 height 31
drag, startPoint x: 578, startPoint y: 243, endPoint x: 519, endPoint y: 244, distance: 59.7
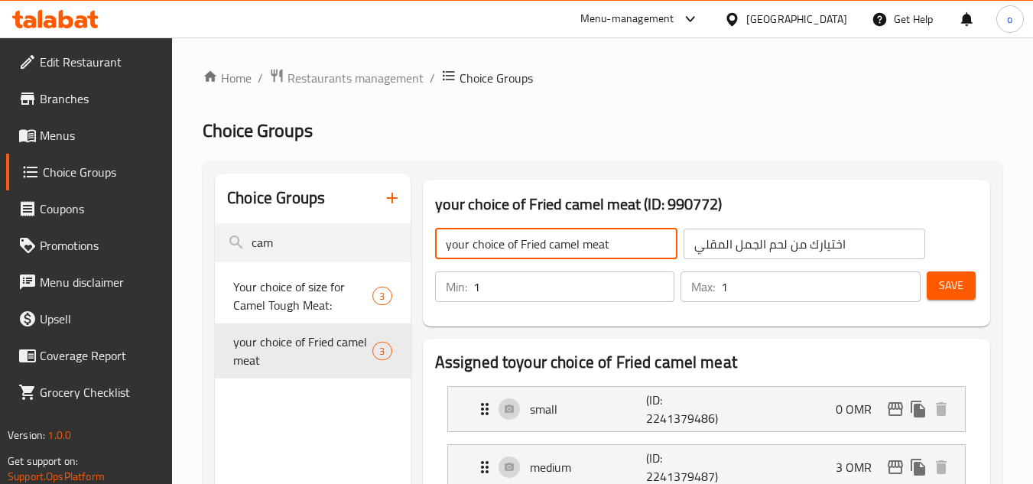
click at [519, 244] on input "your choice of Fried camel meat" at bounding box center [556, 244] width 242 height 31
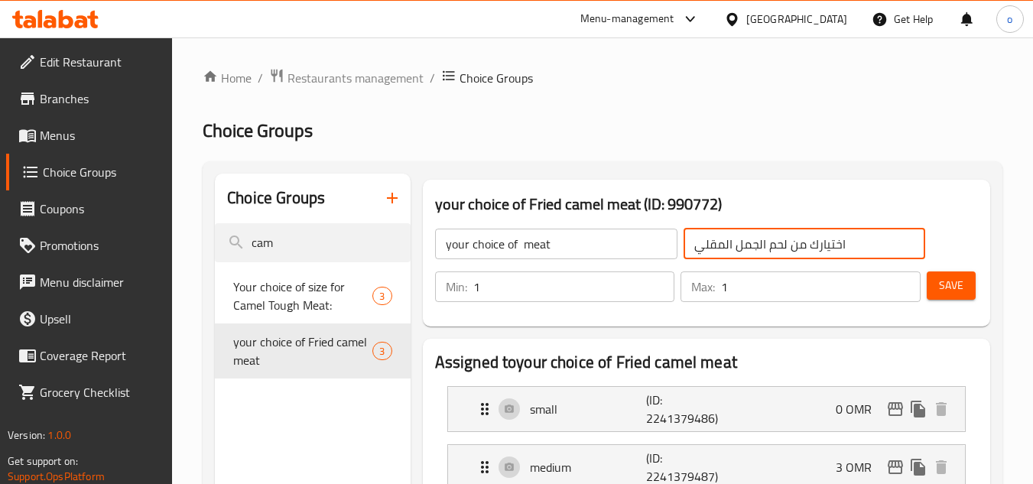
drag, startPoint x: 764, startPoint y: 246, endPoint x: 693, endPoint y: 248, distance: 71.2
click at [693, 248] on input "اختيارك من لحم الجمل المقلي" at bounding box center [805, 244] width 242 height 31
click at [591, 245] on input "your choice of meat" at bounding box center [556, 244] width 242 height 31
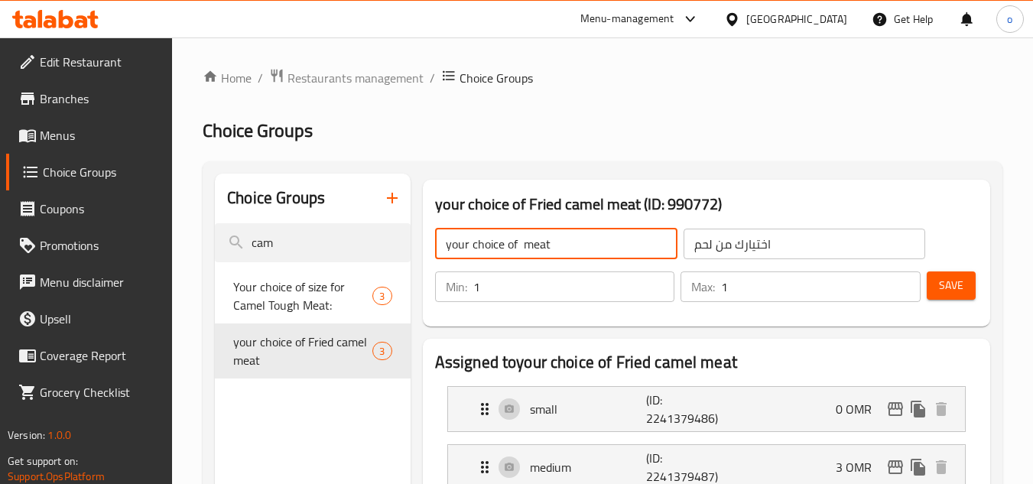
click at [515, 239] on input "your choice of meat" at bounding box center [556, 244] width 242 height 31
click at [524, 245] on input "your choice of meat" at bounding box center [556, 244] width 242 height 31
click at [524, 245] on input "your choice of siiZe meat" at bounding box center [556, 244] width 242 height 31
click at [537, 249] on input "your choice of size meat" at bounding box center [556, 244] width 242 height 31
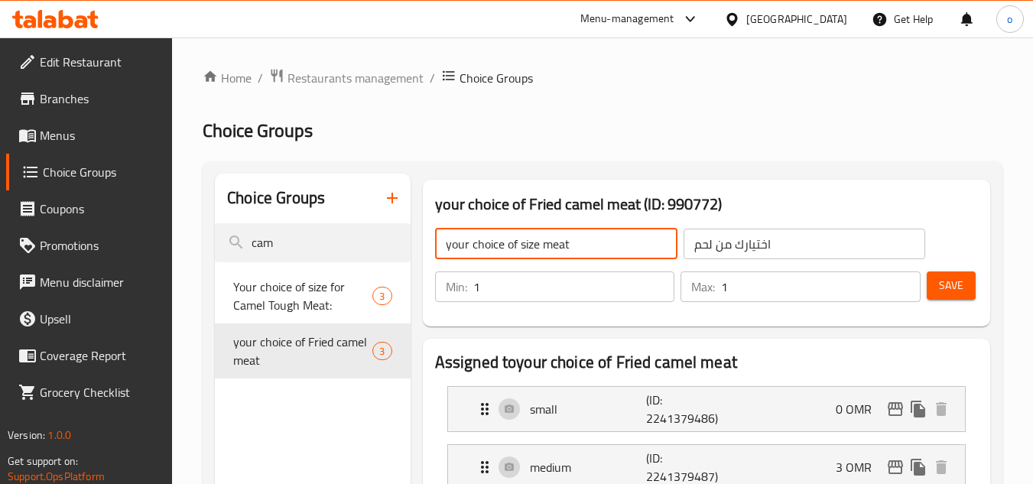
click at [537, 249] on input "your choice of size meat" at bounding box center [556, 244] width 242 height 31
click at [533, 245] on input "your choice of size meat" at bounding box center [556, 244] width 242 height 31
click at [561, 249] on input "your choice of meat" at bounding box center [556, 244] width 242 height 31
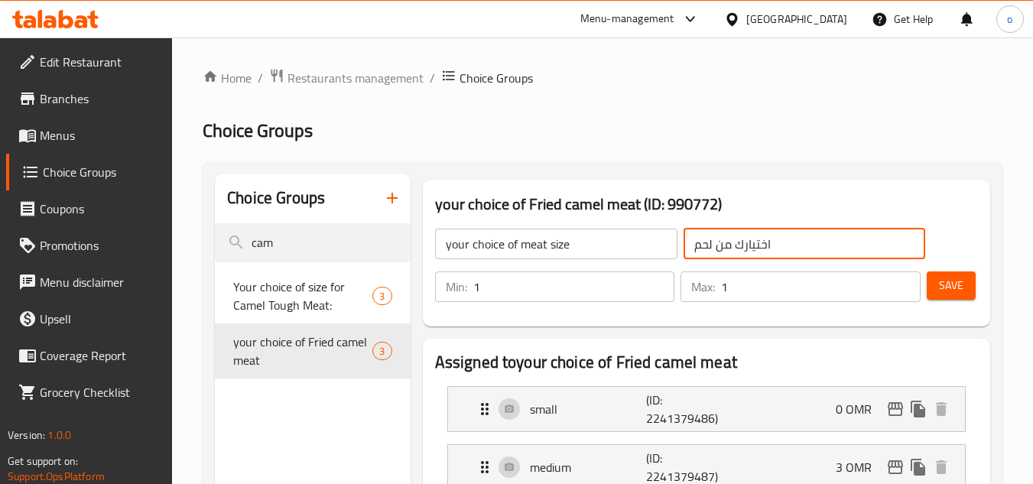
click at [703, 242] on input "اختيارك من لحم" at bounding box center [805, 244] width 242 height 31
click at [714, 246] on input "اختيارك من لحم" at bounding box center [805, 244] width 242 height 31
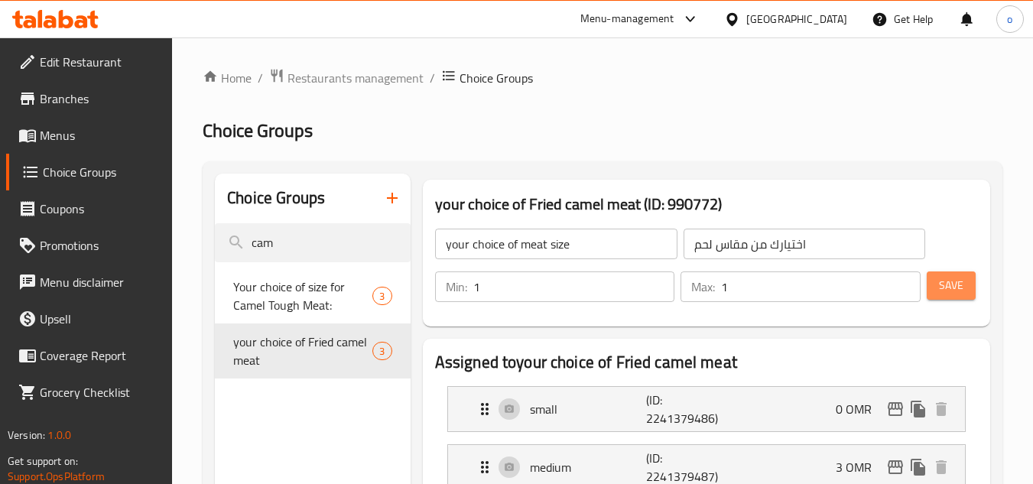
click at [967, 275] on button "Save" at bounding box center [951, 286] width 49 height 28
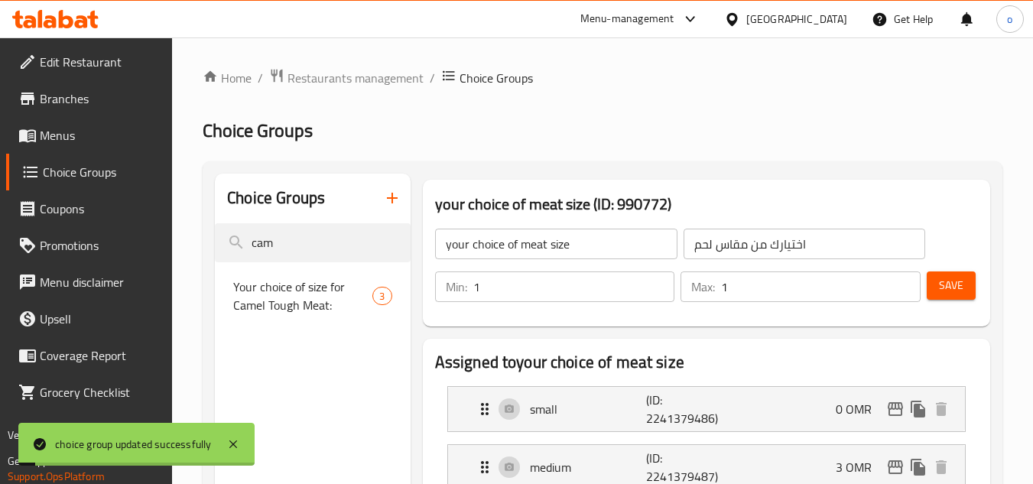
click at [744, 248] on input "اختيارك من مقاس لحم" at bounding box center [805, 244] width 242 height 31
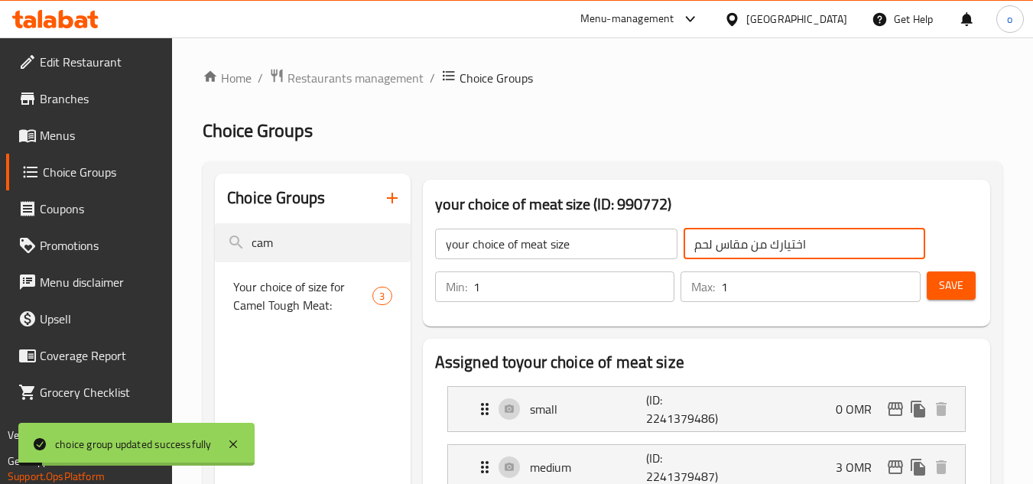
click at [744, 248] on input "اختيارك من مقاس لحم" at bounding box center [805, 244] width 242 height 31
click at [958, 278] on span "Save" at bounding box center [951, 285] width 24 height 19
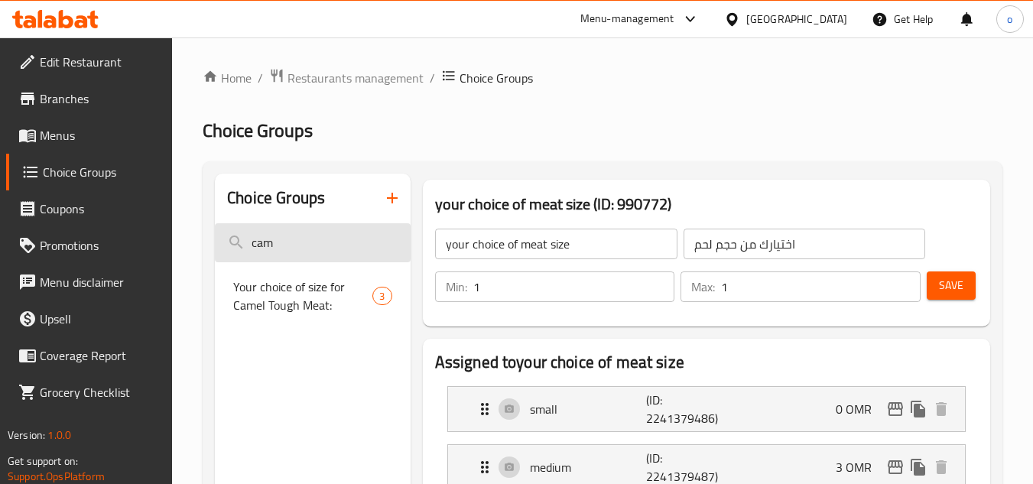
click at [275, 237] on input "cam" at bounding box center [312, 242] width 195 height 39
drag, startPoint x: 277, startPoint y: 245, endPoint x: 240, endPoint y: 250, distance: 37.1
click at [240, 250] on input "cam" at bounding box center [312, 242] width 195 height 39
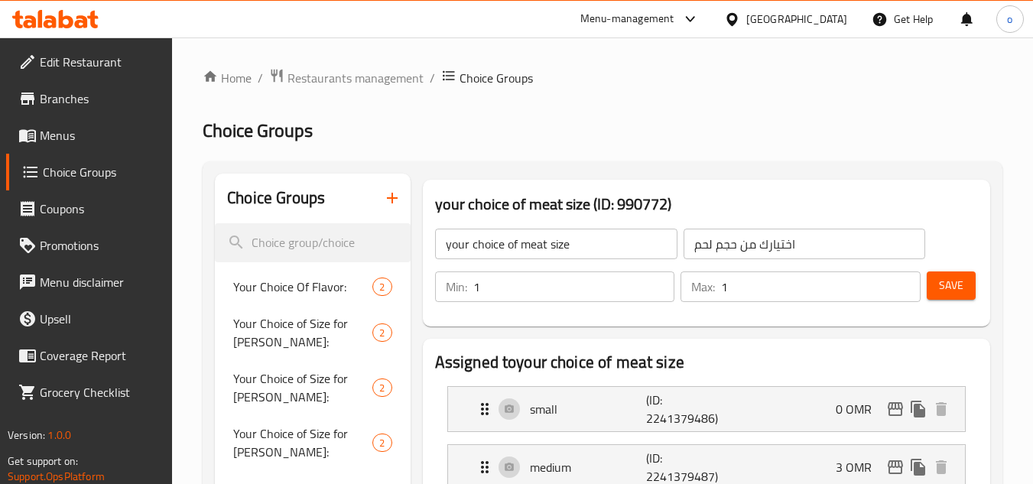
click at [389, 204] on icon "button" at bounding box center [392, 198] width 18 height 18
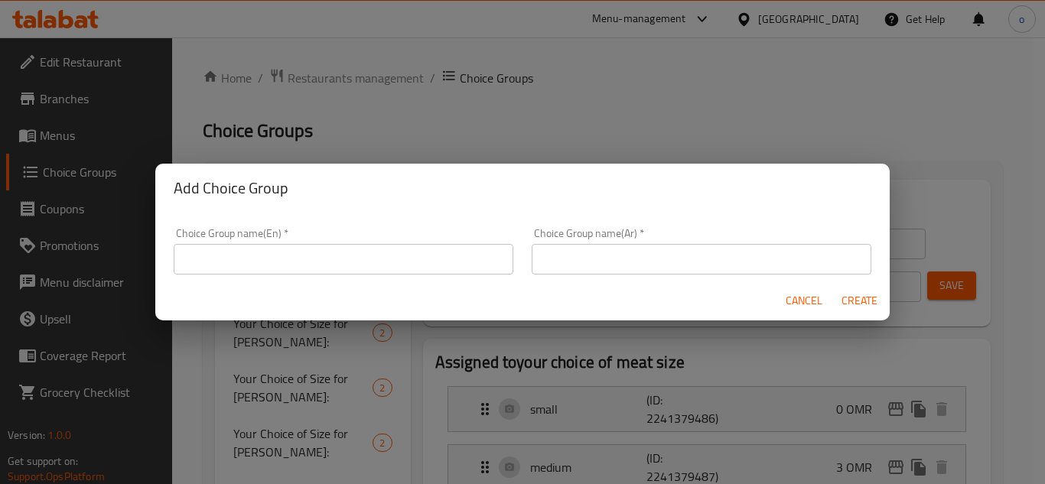
click at [349, 229] on div "Choice Group name(En)   * Choice Group name(En) *" at bounding box center [344, 251] width 340 height 47
click at [323, 259] on input "text" at bounding box center [344, 259] width 340 height 31
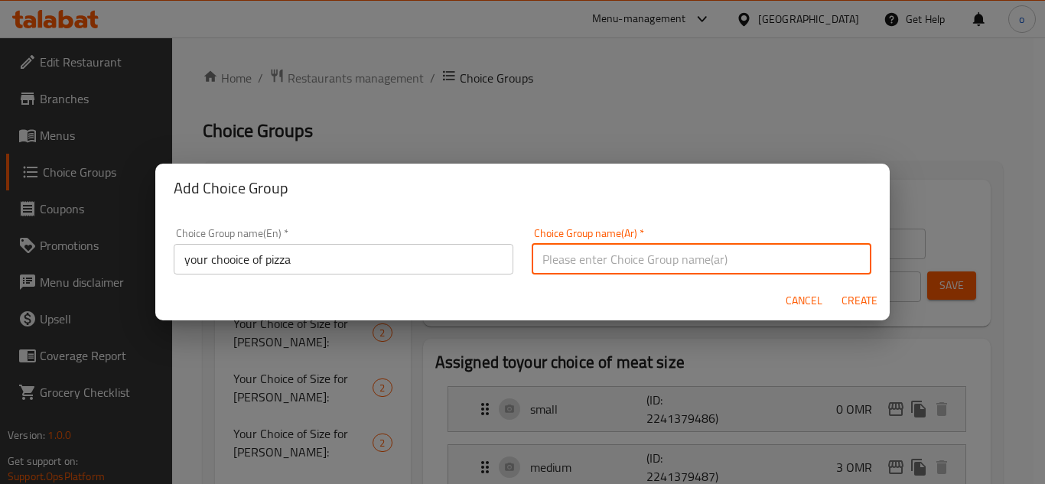
click at [693, 252] on input "text" at bounding box center [702, 259] width 340 height 31
click at [701, 281] on div "Cancel Create" at bounding box center [522, 301] width 734 height 41
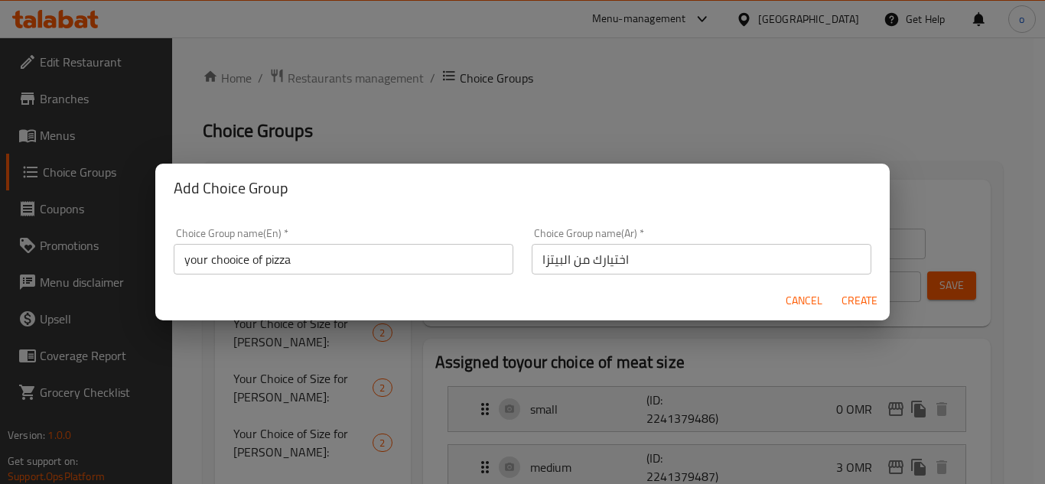
click at [864, 301] on span "Create" at bounding box center [859, 300] width 37 height 19
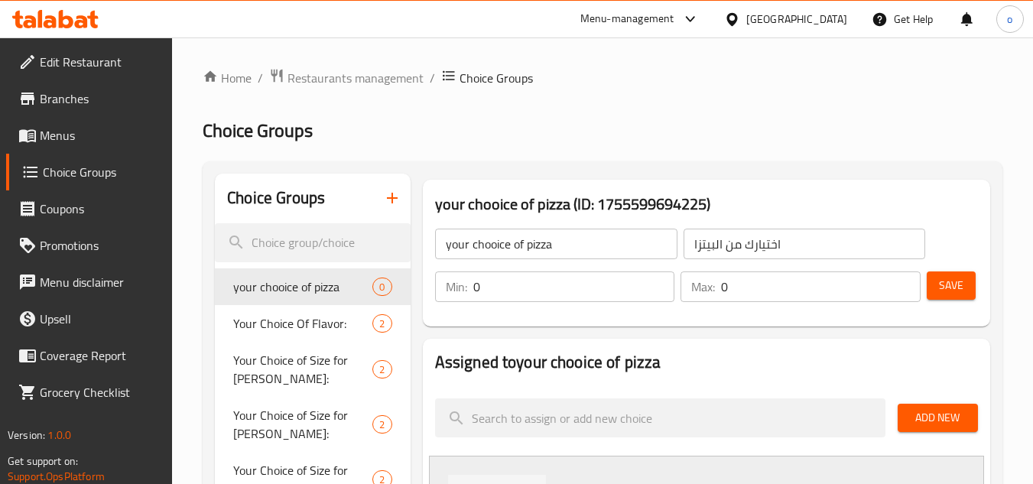
click at [534, 296] on input "0" at bounding box center [574, 287] width 202 height 31
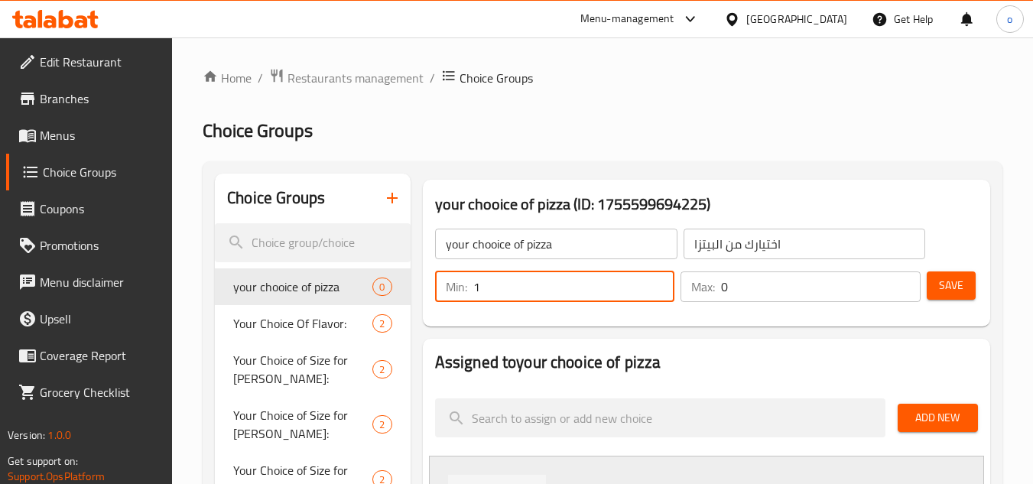
click at [654, 276] on input "1" at bounding box center [574, 287] width 202 height 31
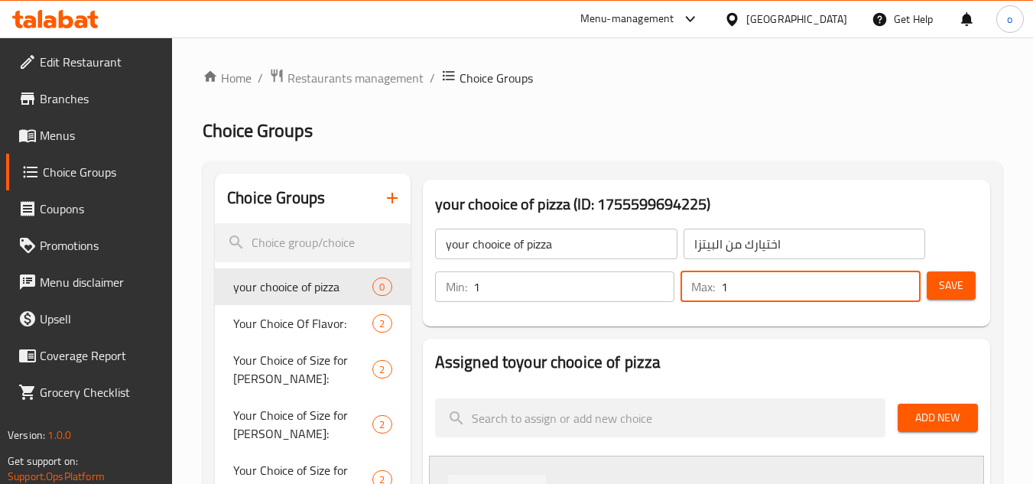
click at [907, 277] on input "1" at bounding box center [821, 287] width 200 height 31
click at [902, 329] on div "your chooice of pizza (ID: 1755599694225) your chooice of pizza ​ اختيارك من ال…" at bounding box center [707, 253] width 580 height 159
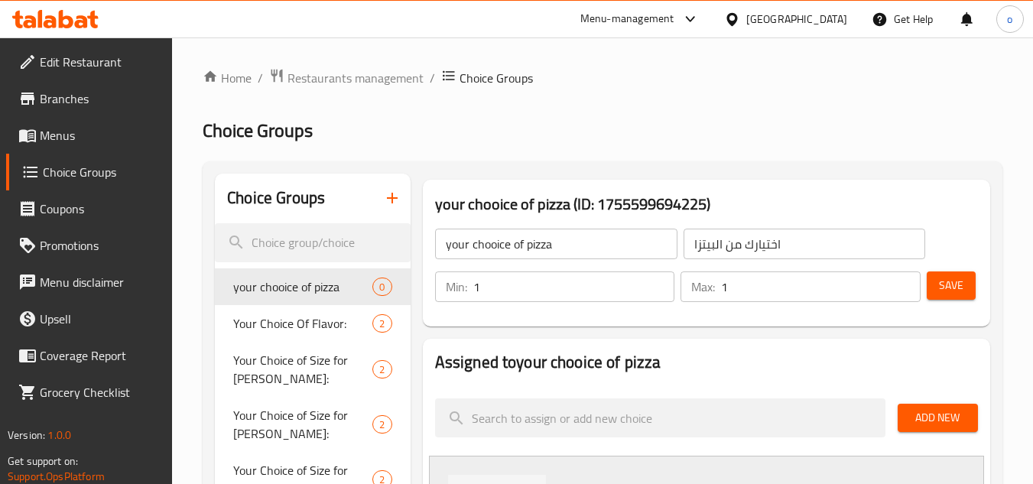
click at [954, 301] on div "Save" at bounding box center [946, 286] width 45 height 37
click at [927, 292] on button "Save" at bounding box center [951, 286] width 49 height 28
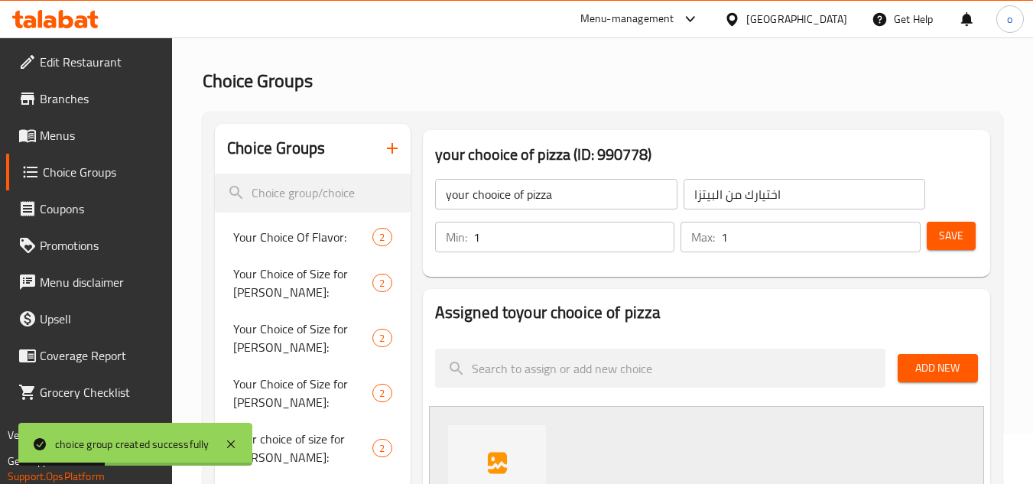
scroll to position [76, 0]
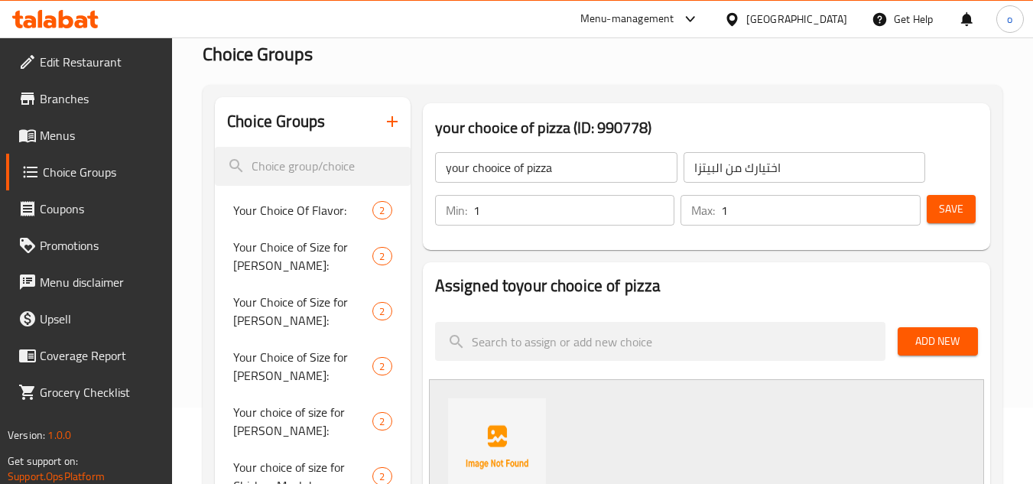
click at [955, 218] on span "Save" at bounding box center [951, 209] width 24 height 19
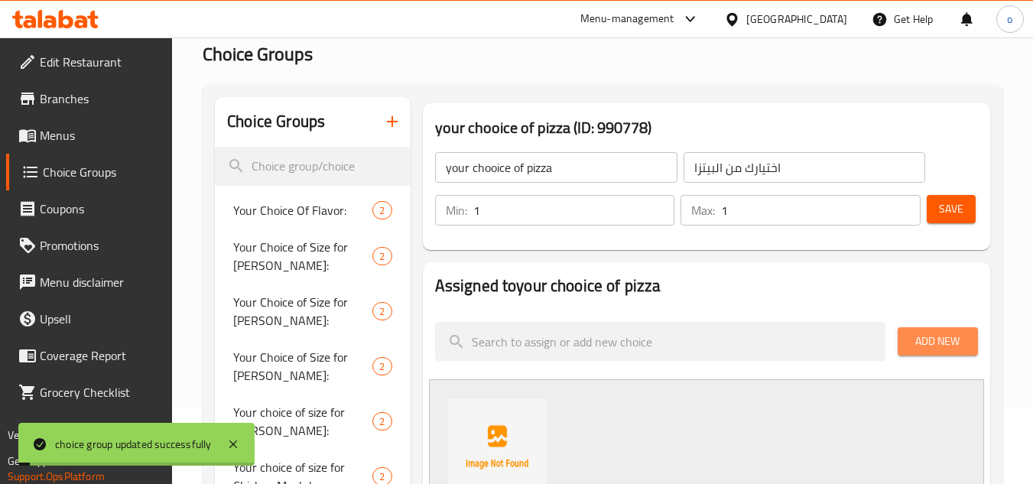
click at [939, 337] on span "Add New" at bounding box center [938, 341] width 56 height 19
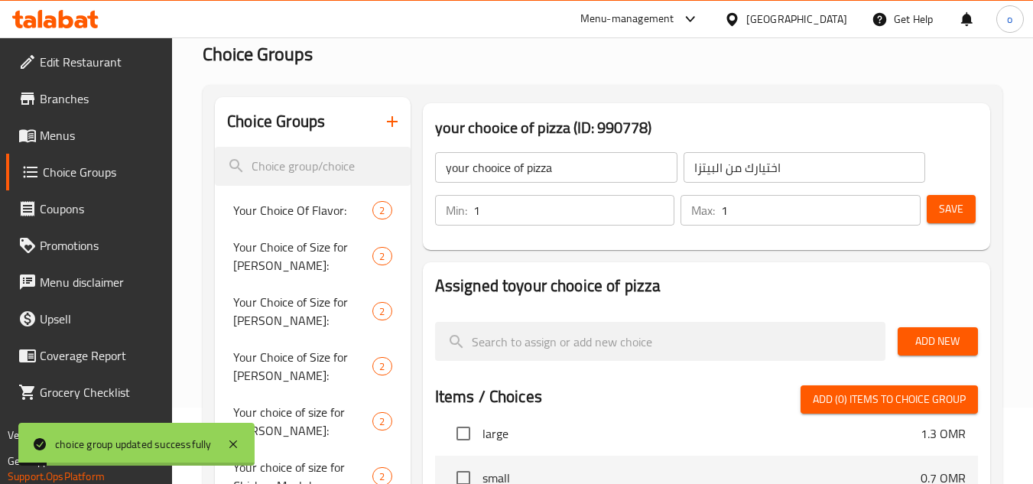
scroll to position [153, 0]
click at [926, 327] on button "Add New" at bounding box center [938, 341] width 80 height 28
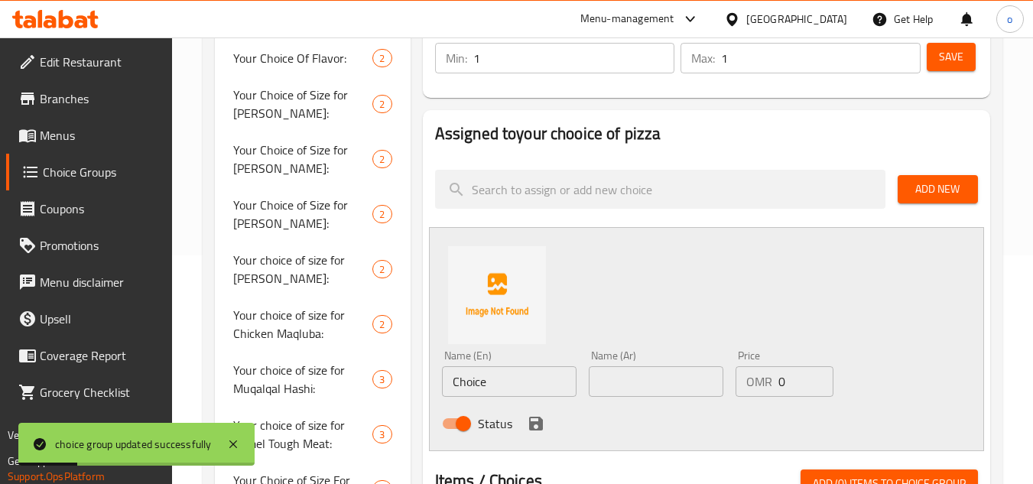
scroll to position [229, 0]
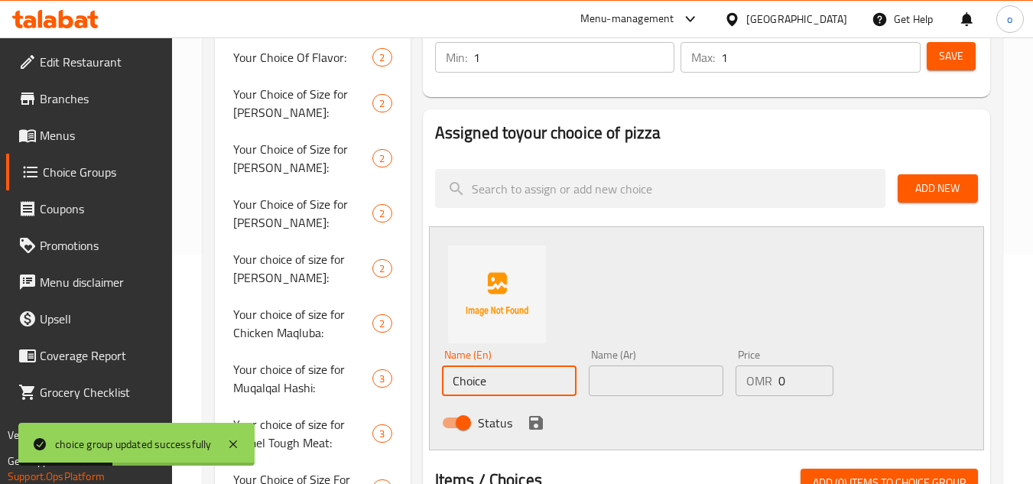
click at [625, 386] on input "text" at bounding box center [656, 381] width 135 height 31
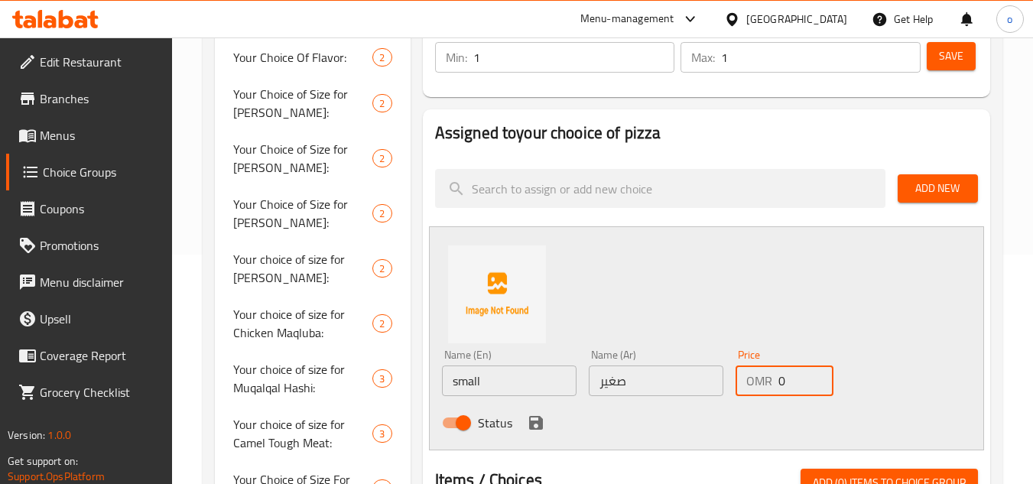
drag, startPoint x: 788, startPoint y: 368, endPoint x: 665, endPoint y: 408, distance: 129.7
click at [665, 408] on div "Name (En) small Name (En) Name (Ar) صغير Name (Ar) Price OMR 0 Price Status" at bounding box center [656, 393] width 441 height 100
click at [540, 426] on icon "save" at bounding box center [536, 423] width 14 height 14
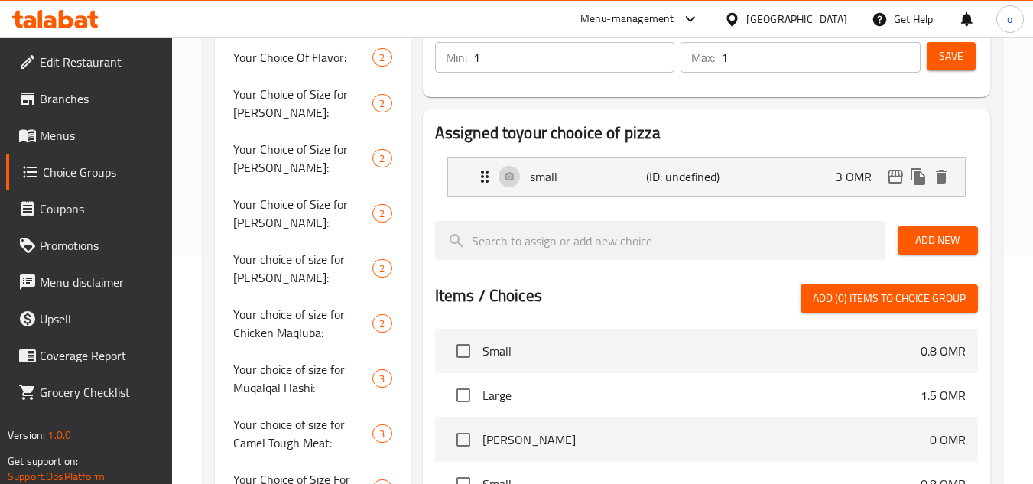
scroll to position [153, 0]
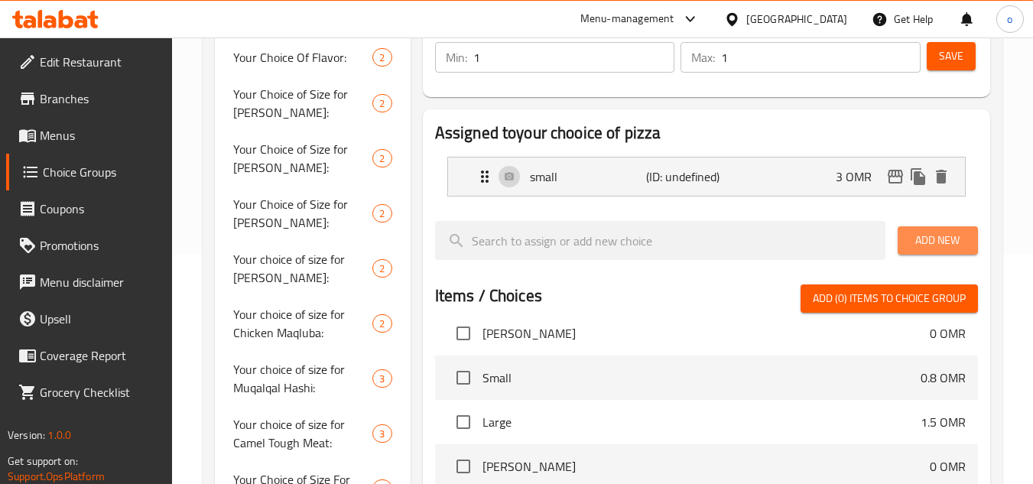
click at [945, 226] on button "Add New" at bounding box center [938, 240] width 80 height 28
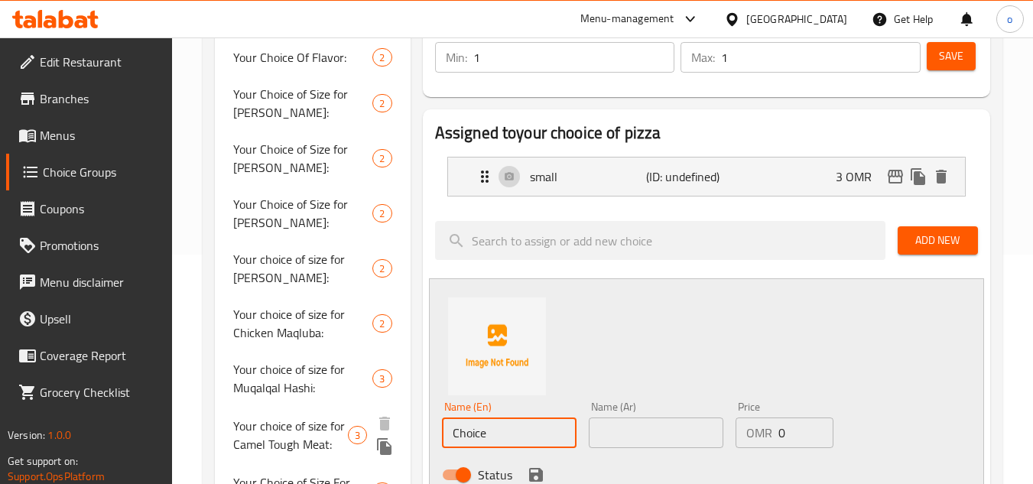
drag, startPoint x: 509, startPoint y: 432, endPoint x: 405, endPoint y: 437, distance: 103.4
click at [617, 413] on div "Name (Ar) Name (Ar)" at bounding box center [656, 425] width 135 height 47
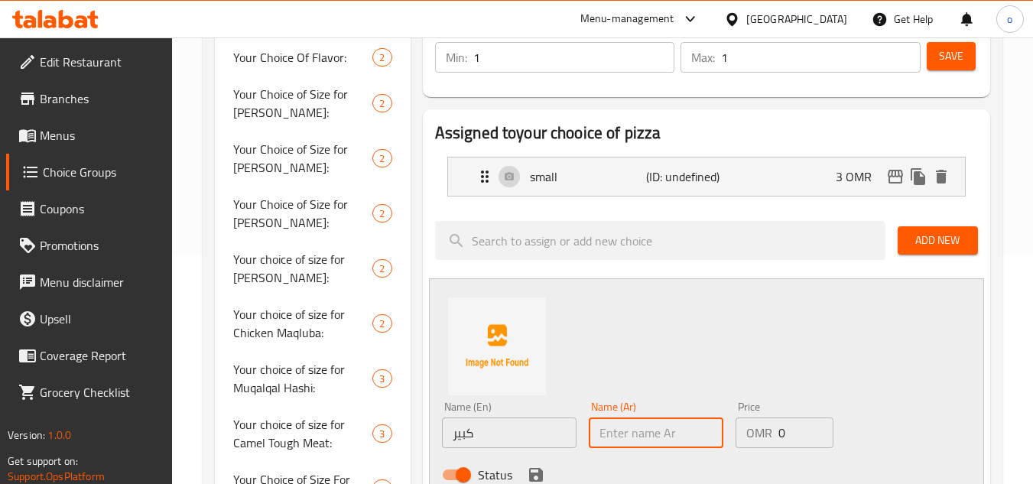
click at [621, 418] on input "text" at bounding box center [656, 433] width 135 height 31
click at [623, 419] on input "text" at bounding box center [656, 433] width 135 height 31
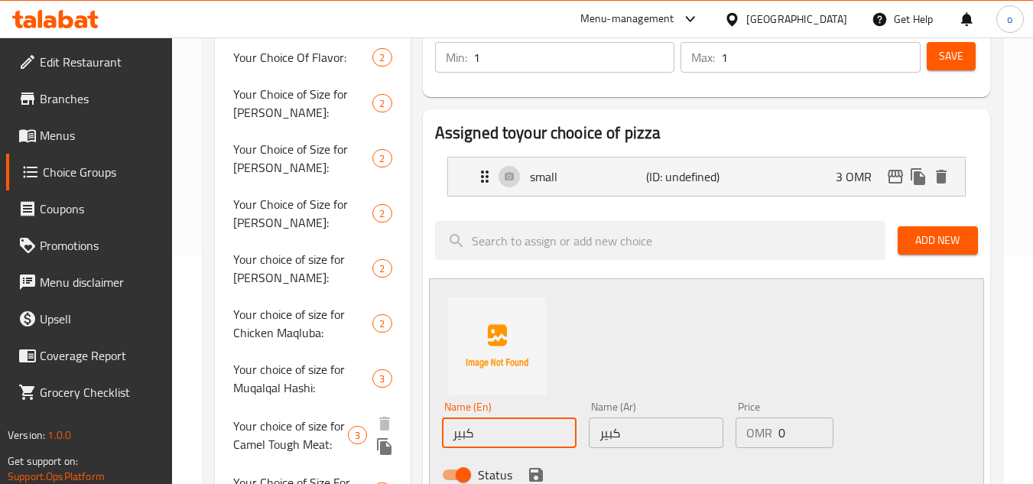
drag, startPoint x: 524, startPoint y: 437, endPoint x: 298, endPoint y: 442, distance: 225.7
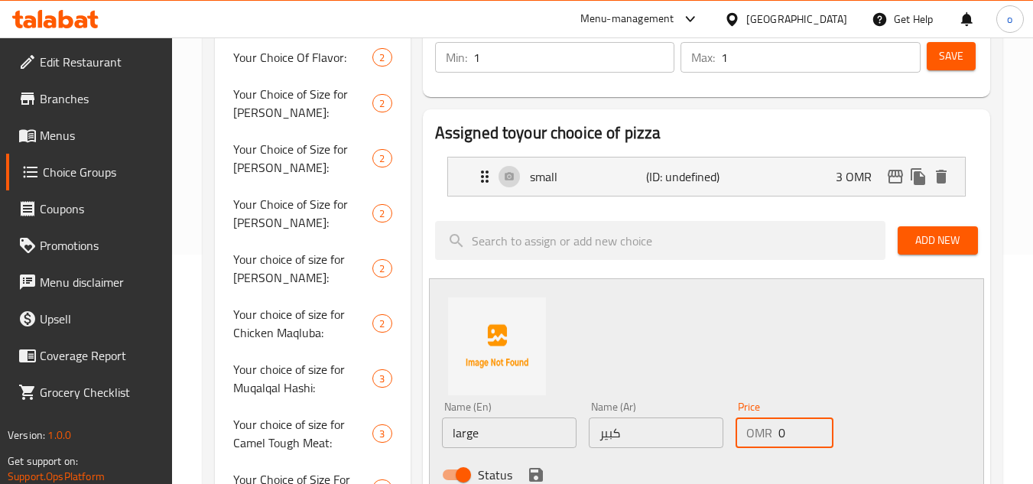
drag, startPoint x: 787, startPoint y: 425, endPoint x: 729, endPoint y: 441, distance: 60.3
click at [729, 441] on div "Name (En) large Name (En) Name (Ar) كبير Name (Ar) Price OMR 0 Price Status" at bounding box center [656, 445] width 441 height 100
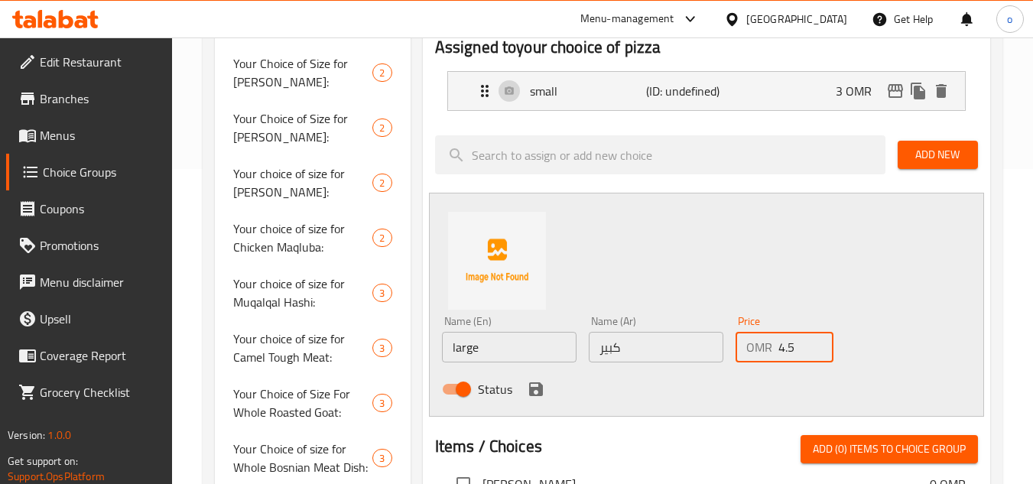
scroll to position [382, 0]
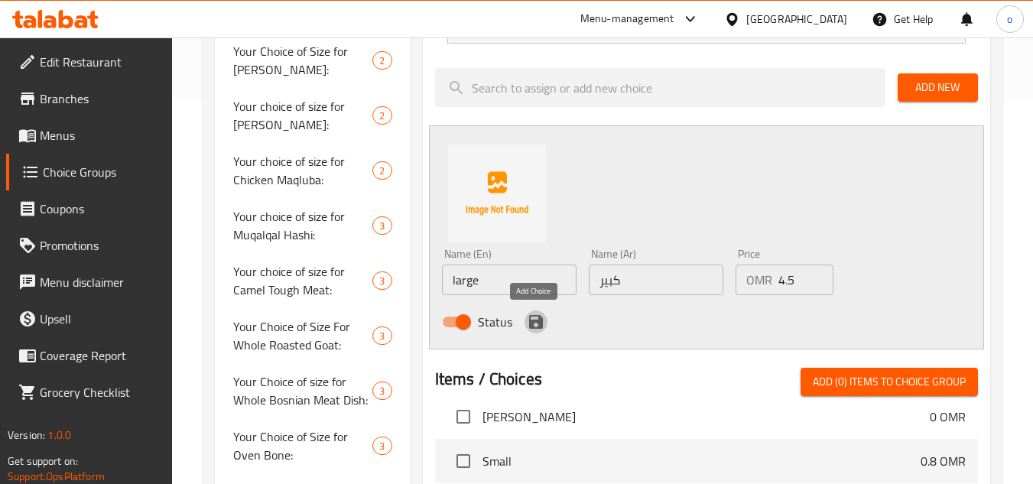
click at [530, 319] on icon "save" at bounding box center [536, 322] width 18 height 18
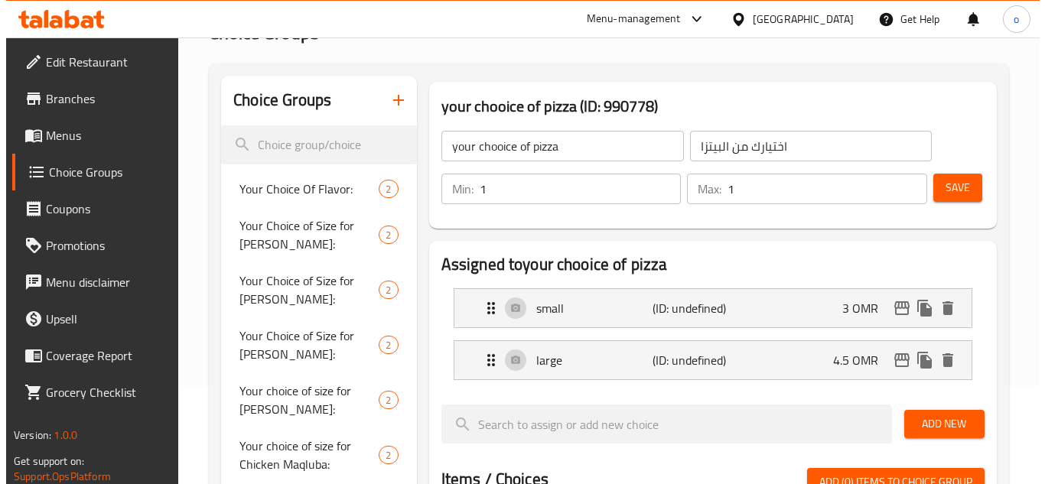
scroll to position [76, 0]
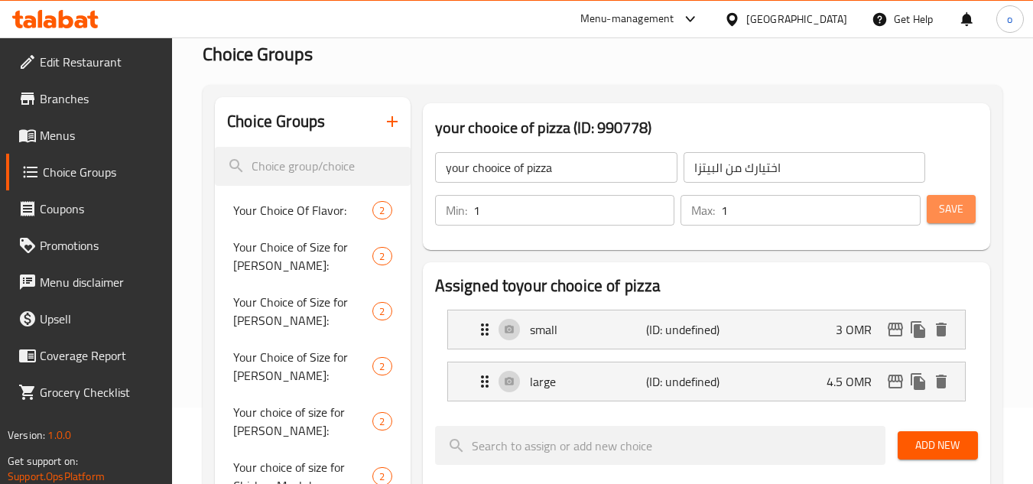
click at [952, 219] on button "Save" at bounding box center [951, 209] width 49 height 28
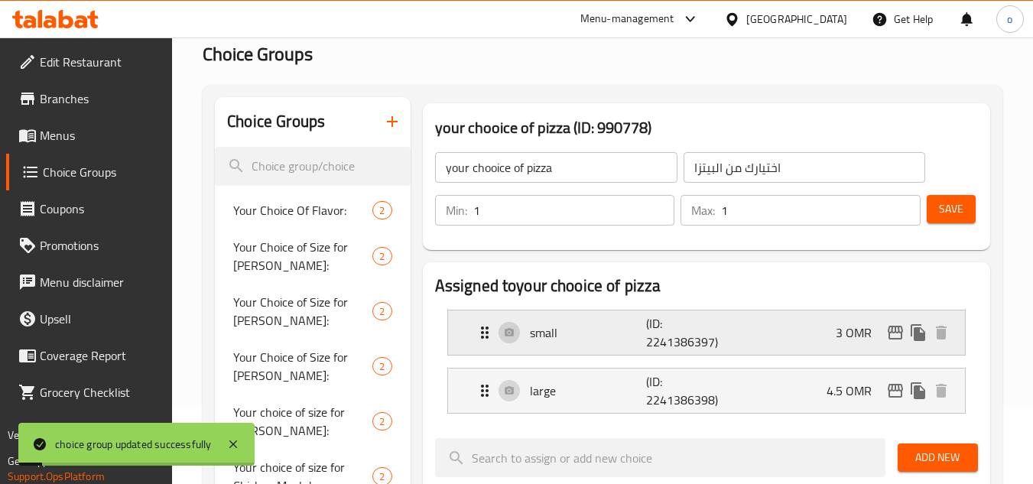
click at [894, 335] on icon "edit" at bounding box center [896, 333] width 18 height 18
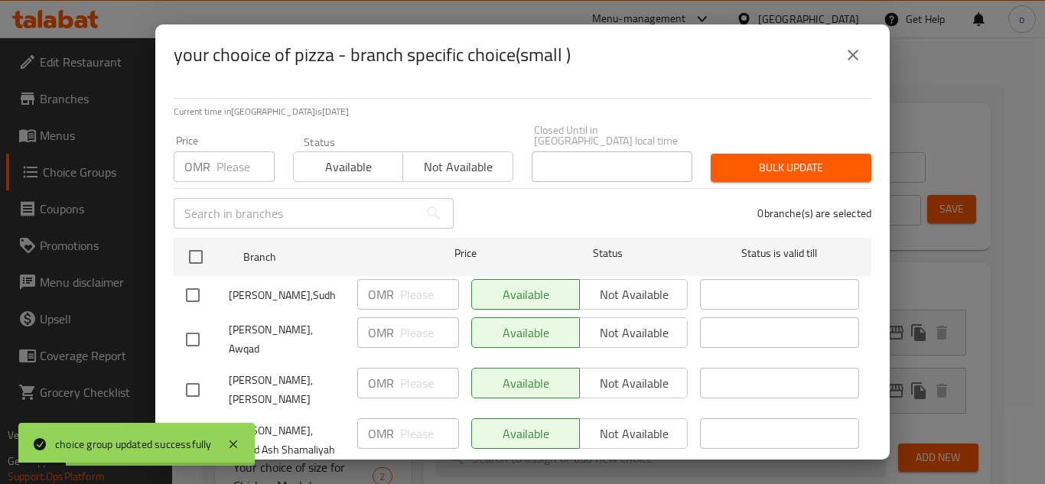
click at [194, 281] on input "checkbox" at bounding box center [193, 295] width 32 height 32
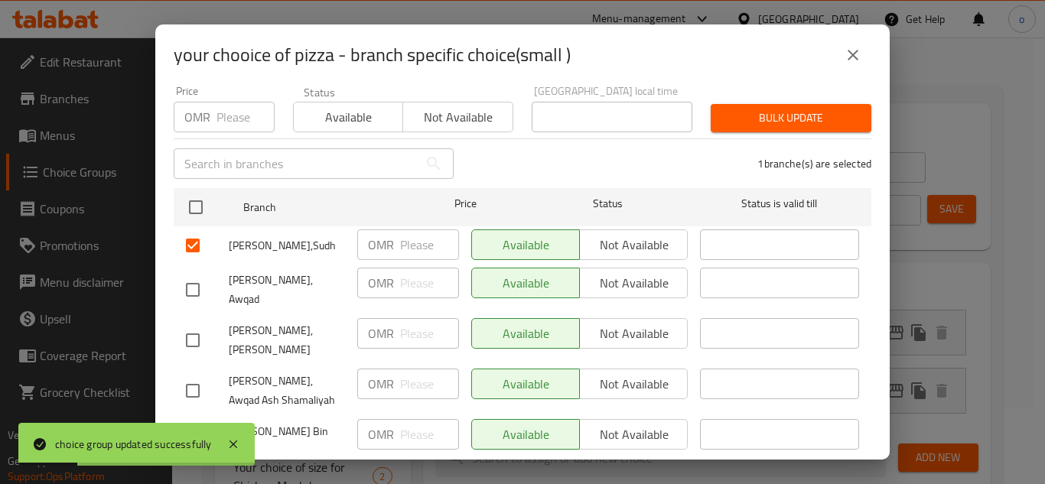
scroll to position [74, 0]
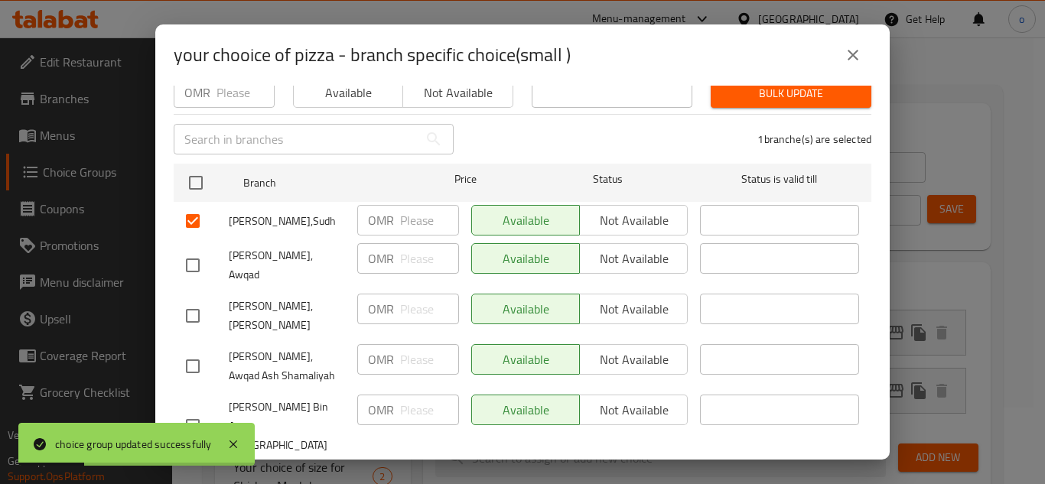
click at [193, 259] on input "checkbox" at bounding box center [193, 265] width 32 height 32
click at [200, 300] on input "checkbox" at bounding box center [193, 316] width 32 height 32
click at [201, 350] on input "checkbox" at bounding box center [193, 366] width 32 height 32
click at [591, 395] on div "Available Not available" at bounding box center [579, 410] width 216 height 31
click at [614, 349] on span "Not available" at bounding box center [634, 360] width 96 height 22
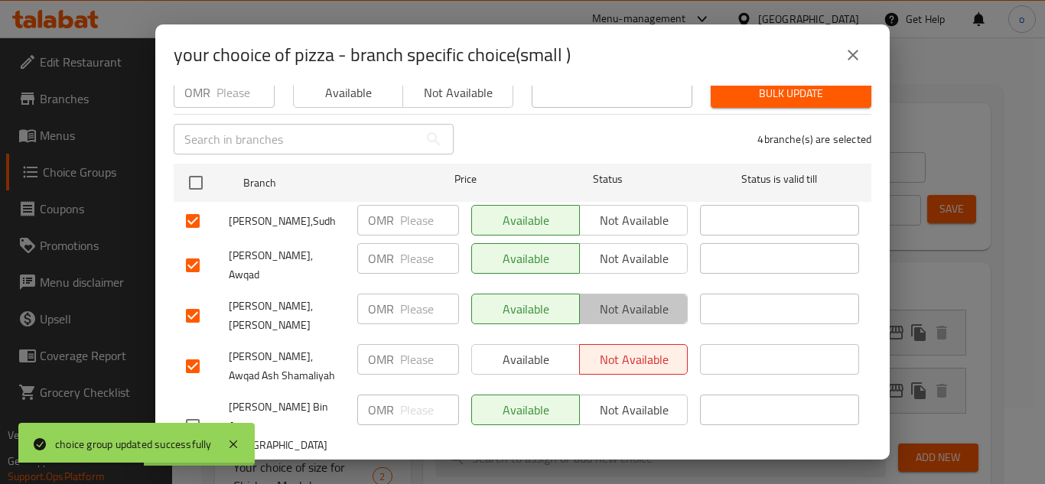
click at [629, 298] on span "Not available" at bounding box center [634, 309] width 96 height 22
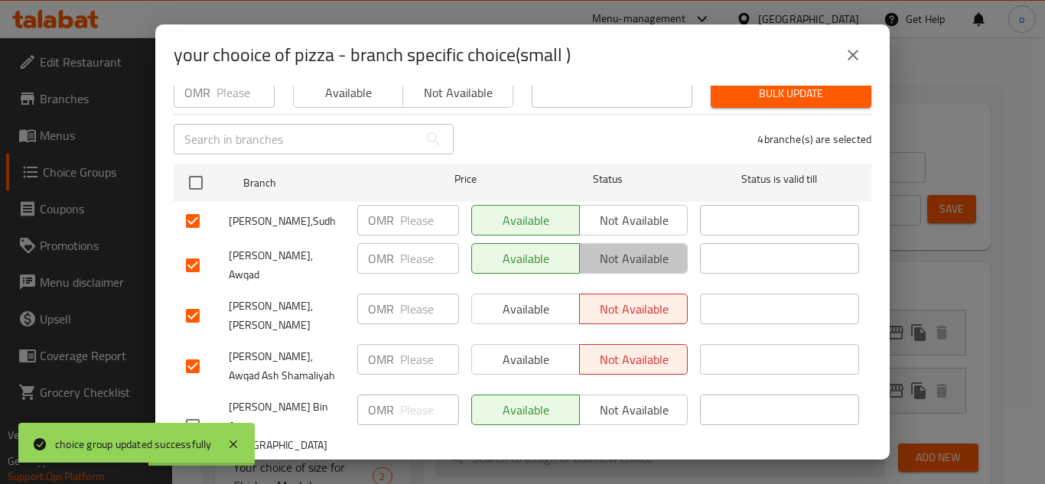
click at [620, 255] on span "Not available" at bounding box center [634, 259] width 96 height 22
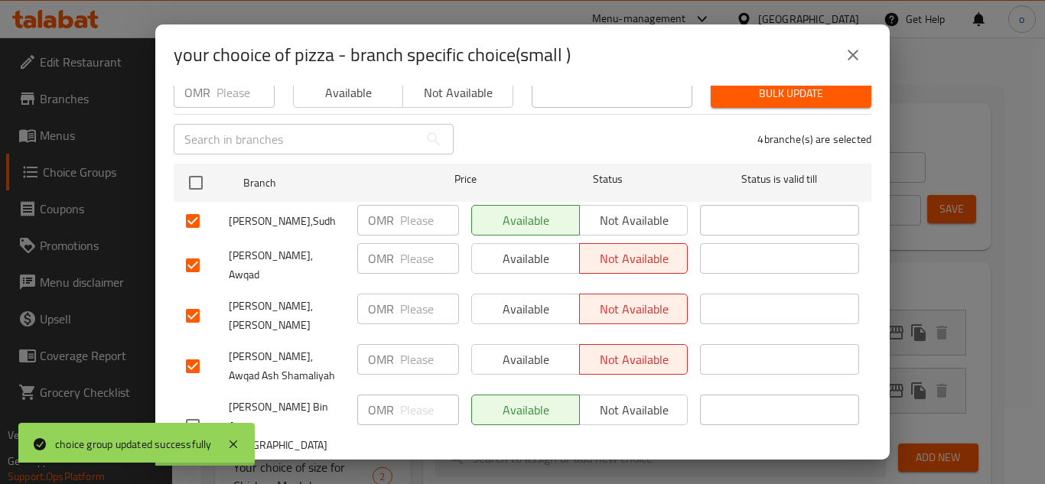
click at [623, 210] on span "Not available" at bounding box center [634, 221] width 96 height 22
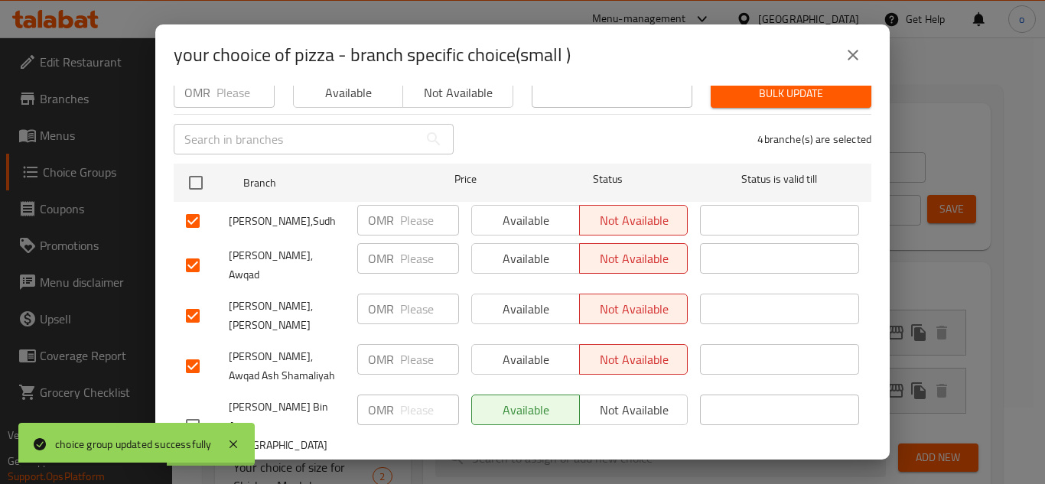
click at [630, 416] on div "Available Not available" at bounding box center [579, 427] width 229 height 76
click at [621, 472] on span "Save" at bounding box center [522, 481] width 673 height 19
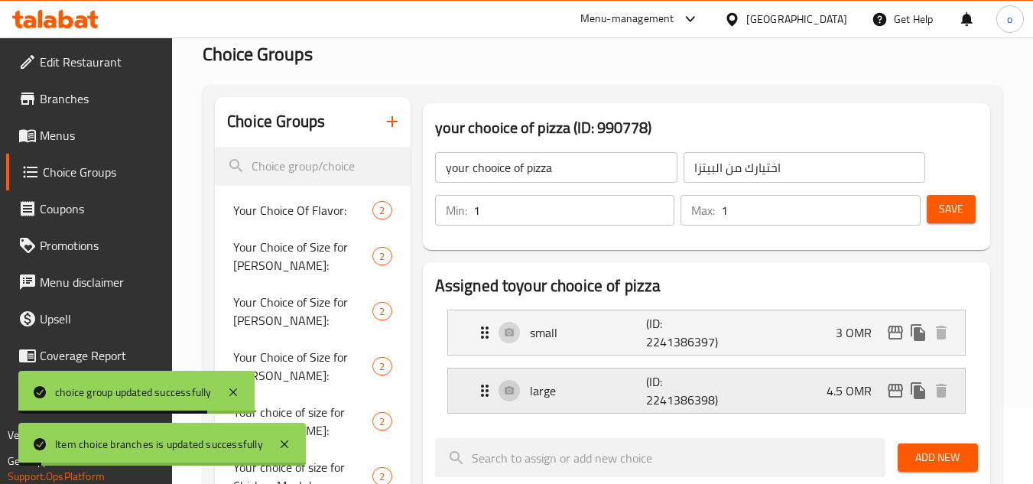
click at [887, 388] on icon "edit" at bounding box center [896, 391] width 18 height 18
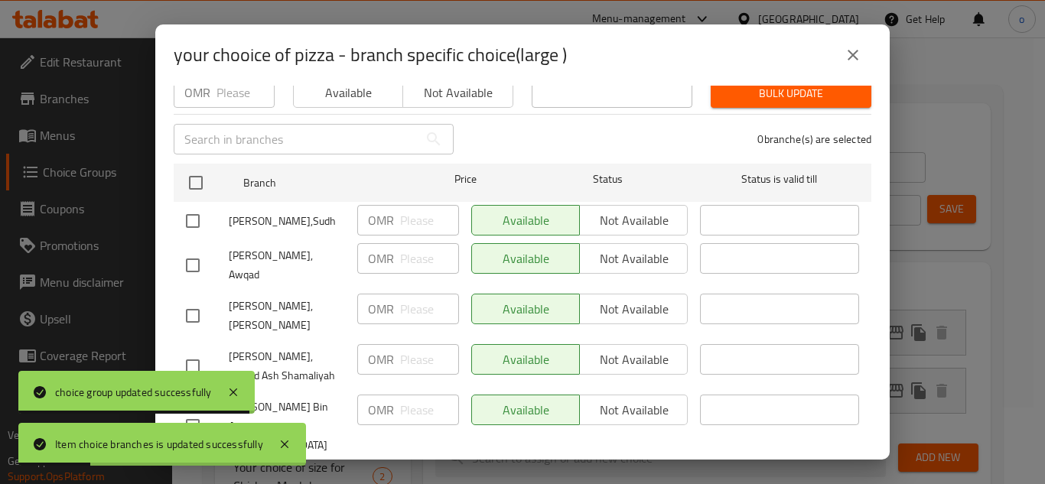
click at [187, 205] on input "checkbox" at bounding box center [193, 221] width 32 height 32
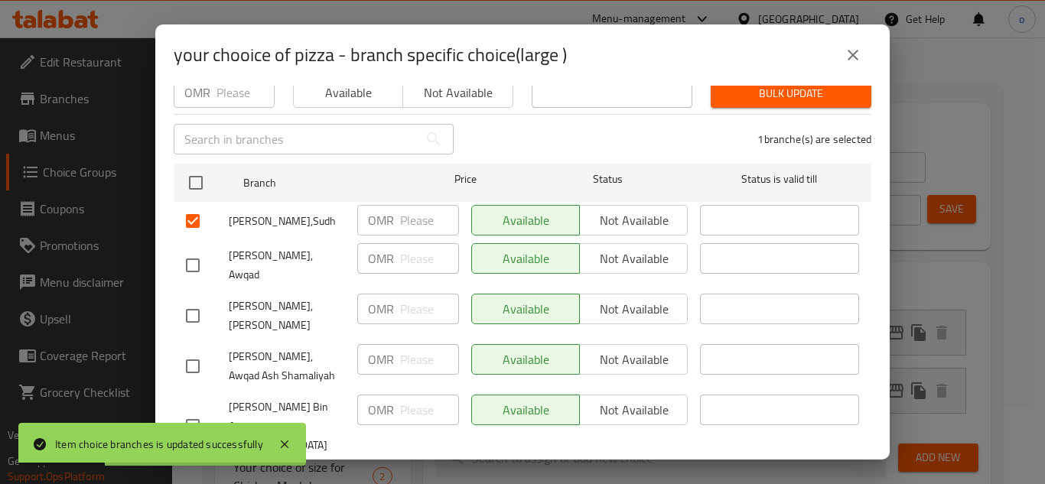
click at [185, 258] on input "checkbox" at bounding box center [193, 265] width 32 height 32
click at [193, 302] on input "checkbox" at bounding box center [193, 316] width 32 height 32
click at [194, 350] on input "checkbox" at bounding box center [193, 366] width 32 height 32
click at [613, 210] on span "Not available" at bounding box center [634, 221] width 96 height 22
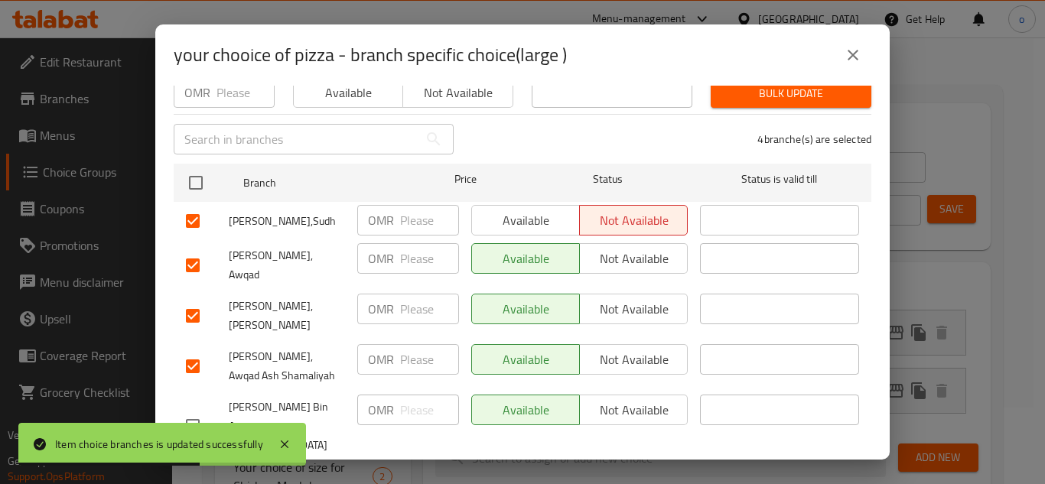
click at [629, 255] on span "Not available" at bounding box center [634, 259] width 96 height 22
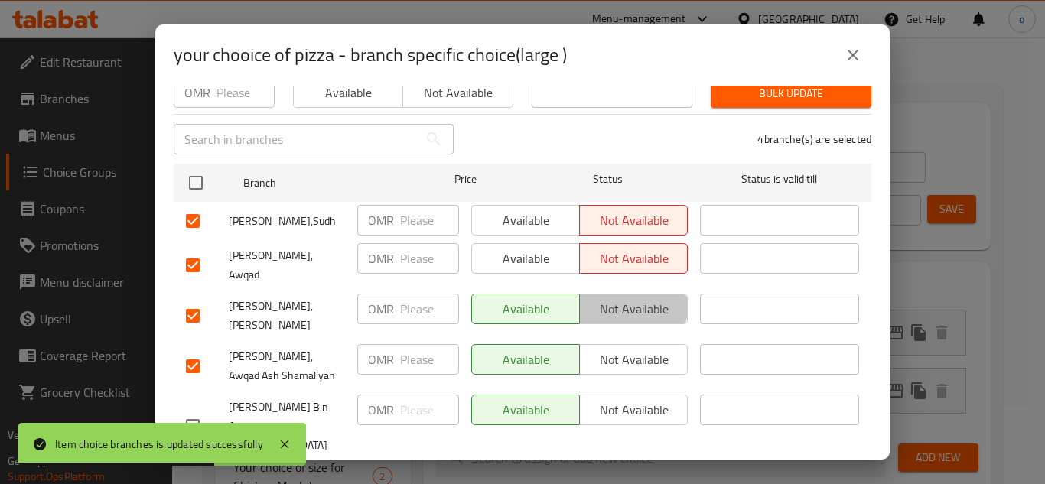
click at [615, 298] on span "Not available" at bounding box center [634, 309] width 96 height 22
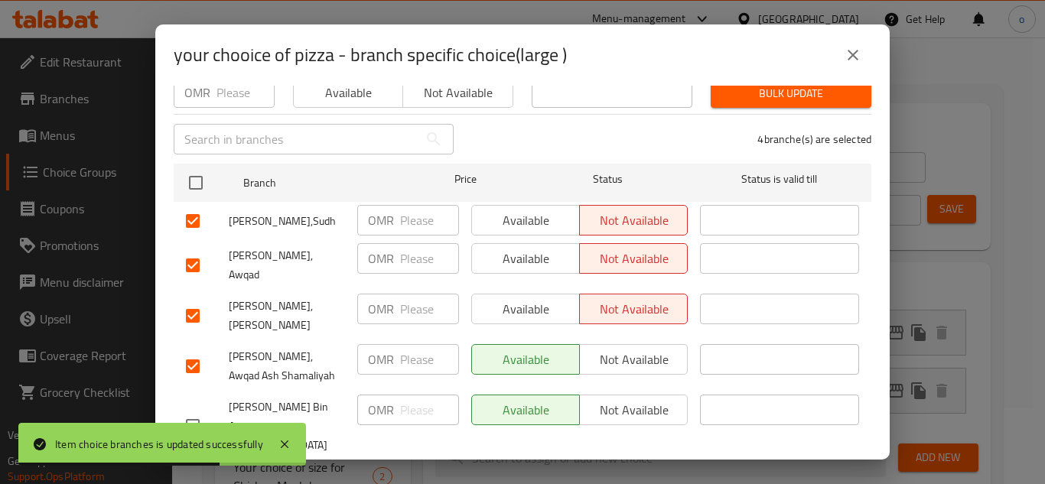
click at [610, 349] on span "Not available" at bounding box center [634, 360] width 96 height 22
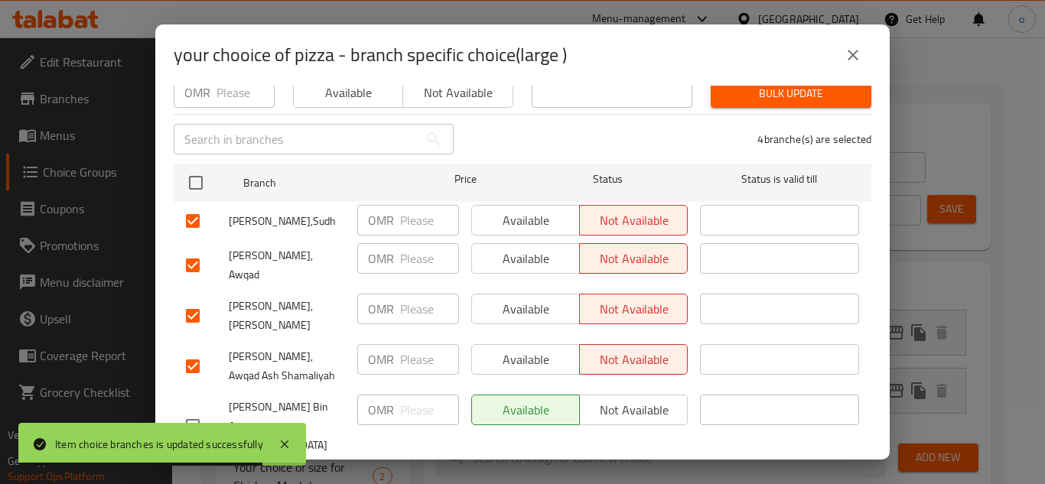
drag, startPoint x: 644, startPoint y: 432, endPoint x: 316, endPoint y: 396, distance: 330.1
click at [644, 472] on span "Save" at bounding box center [522, 481] width 673 height 19
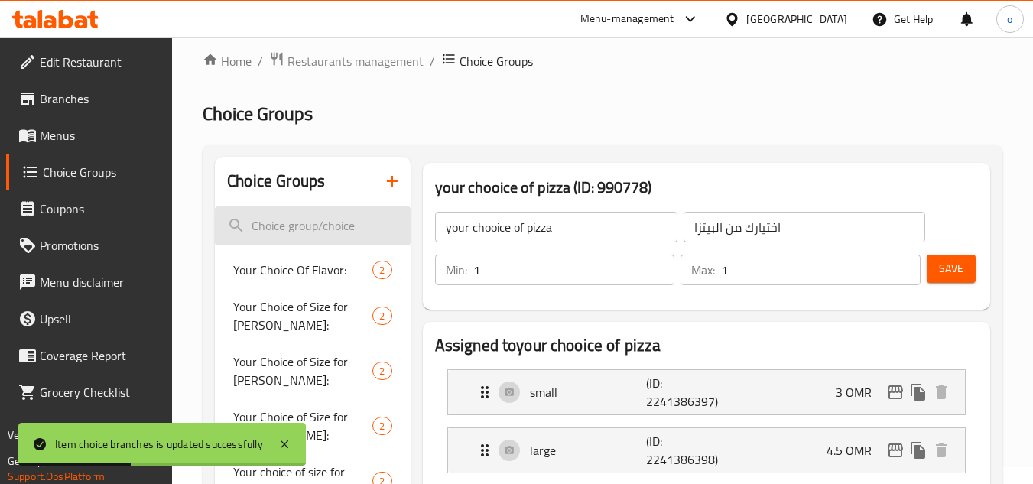
scroll to position [0, 0]
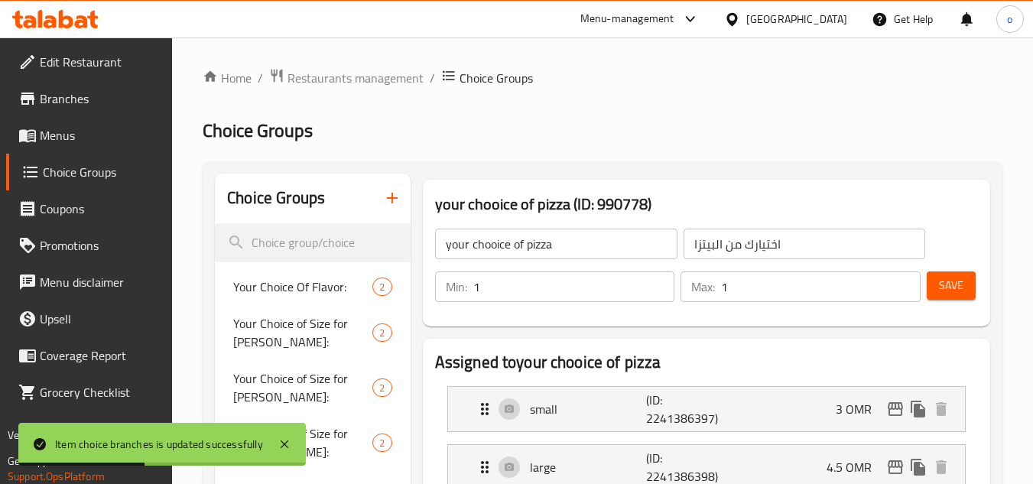
drag, startPoint x: 378, startPoint y: 180, endPoint x: 384, endPoint y: 200, distance: 20.8
click at [378, 180] on div "Choice Groups" at bounding box center [312, 199] width 195 height 50
click at [384, 200] on icon "button" at bounding box center [392, 198] width 18 height 18
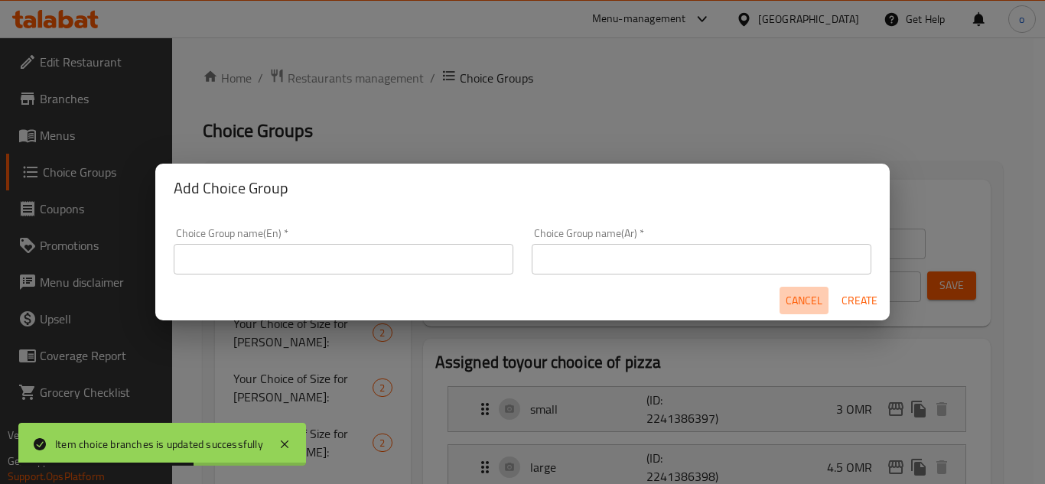
click at [804, 308] on span "Cancel" at bounding box center [804, 300] width 37 height 19
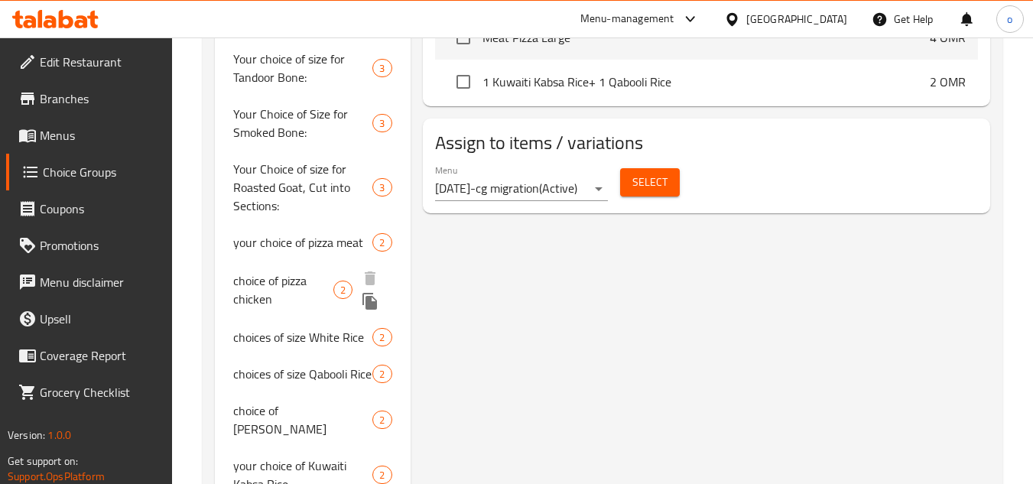
scroll to position [817, 0]
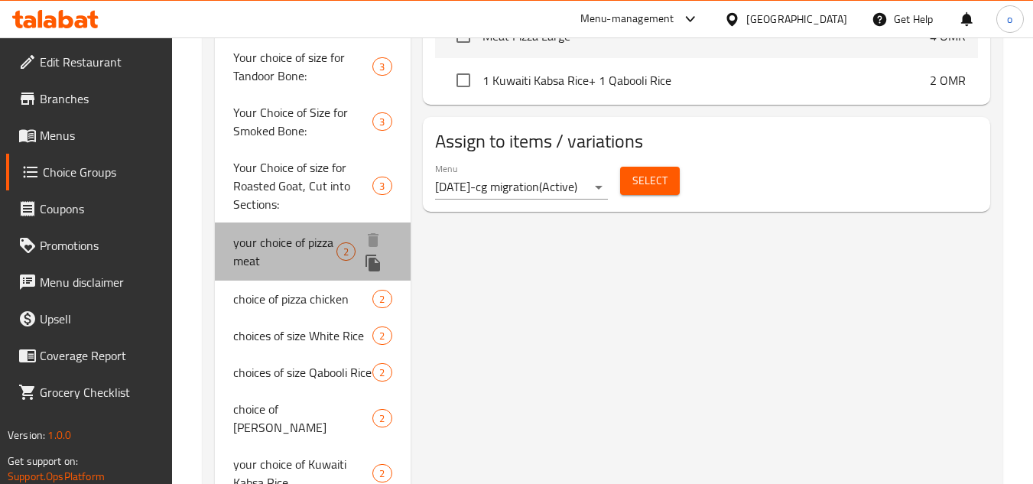
click at [278, 254] on span "your choice of pizza meat" at bounding box center [284, 251] width 103 height 37
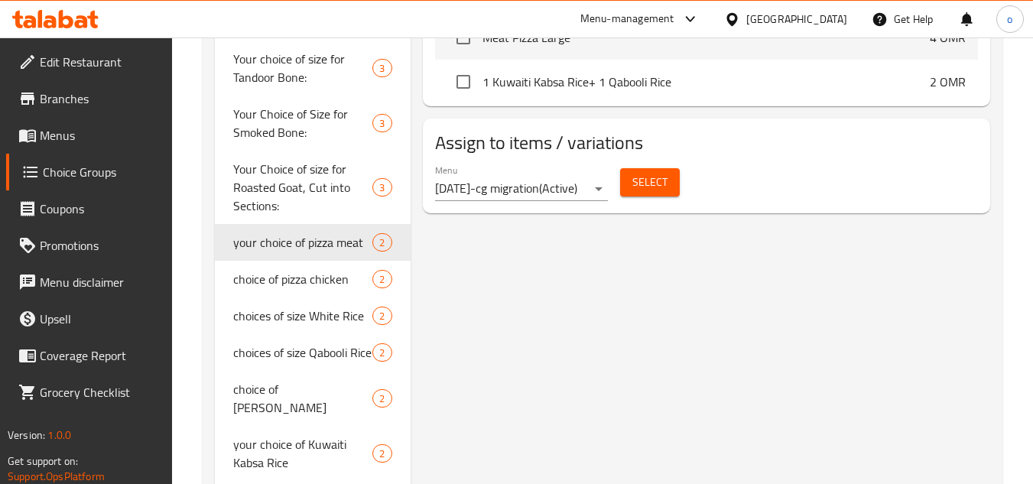
scroll to position [971, 0]
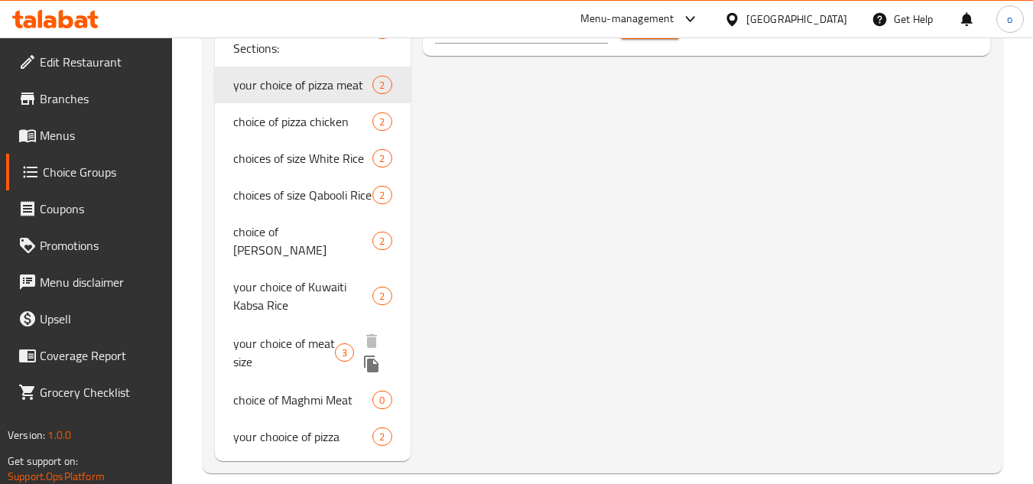
click at [304, 340] on span "your choice of meat size" at bounding box center [284, 352] width 102 height 37
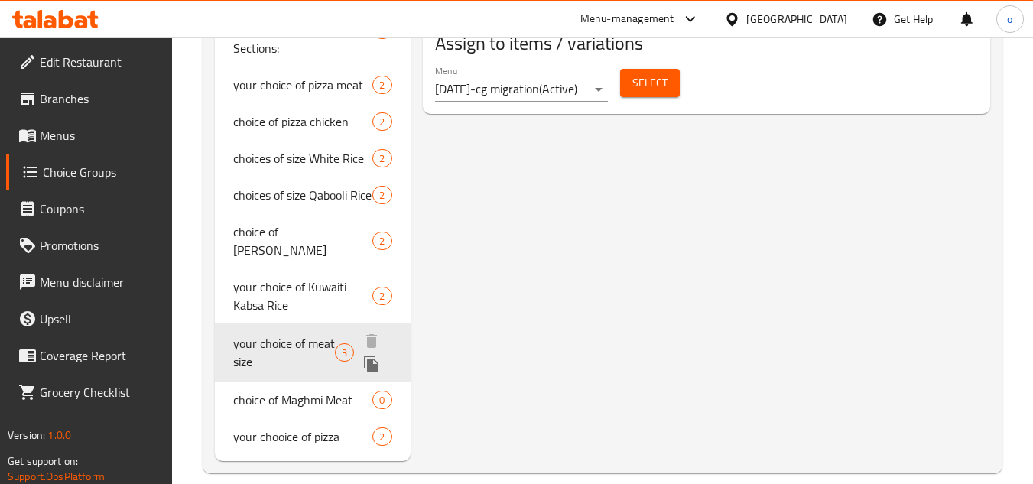
click at [304, 340] on span "your choice of meat size" at bounding box center [284, 352] width 102 height 37
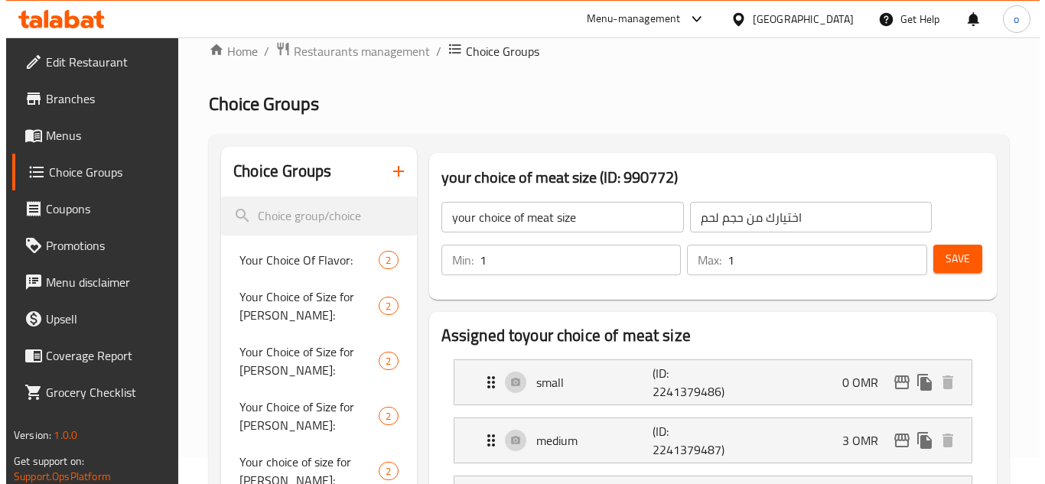
scroll to position [158, 0]
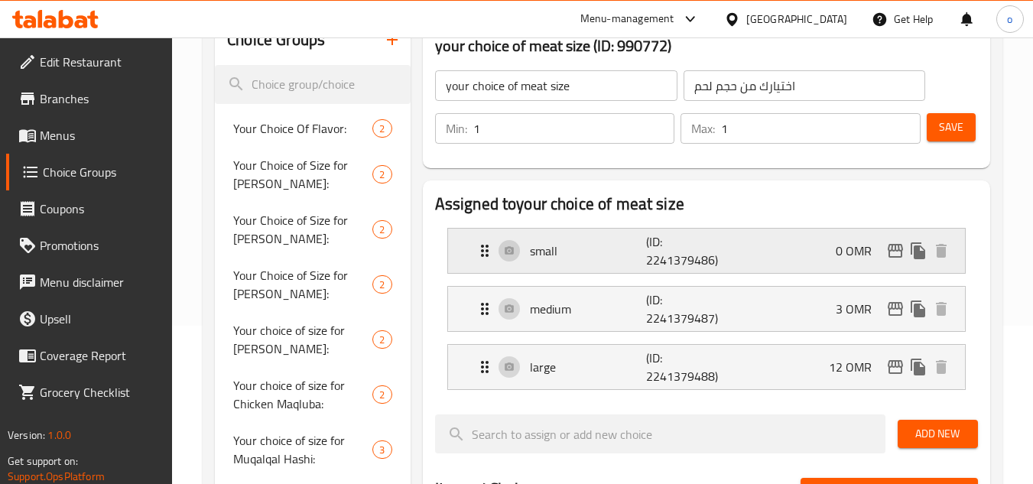
click at [903, 255] on icon "edit" at bounding box center [896, 251] width 18 height 18
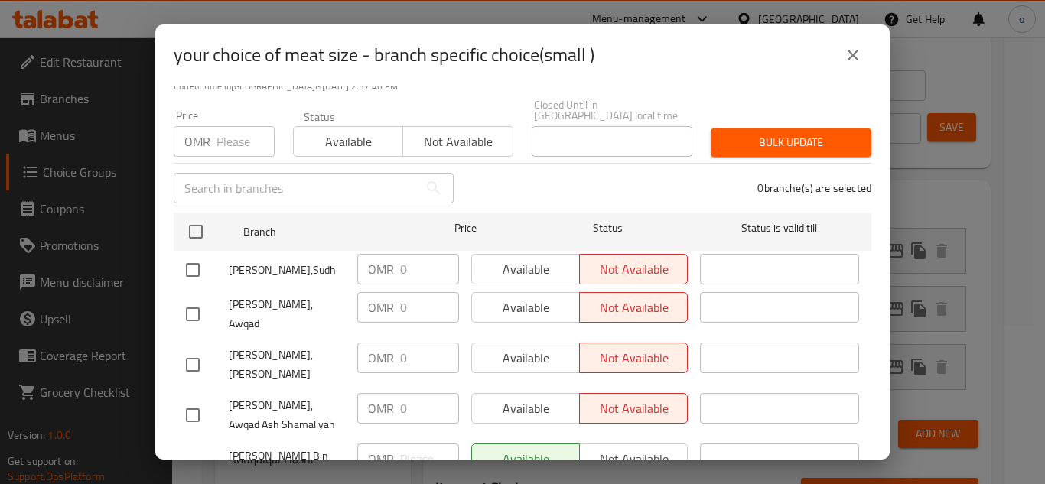
scroll to position [0, 0]
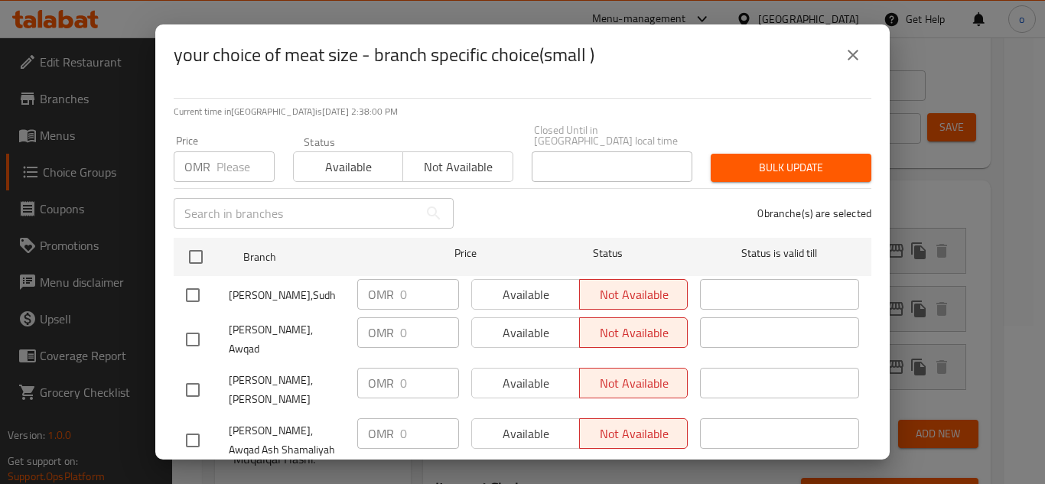
click at [227, 189] on div "​" at bounding box center [313, 213] width 298 height 49
click at [227, 166] on input "number" at bounding box center [245, 166] width 58 height 31
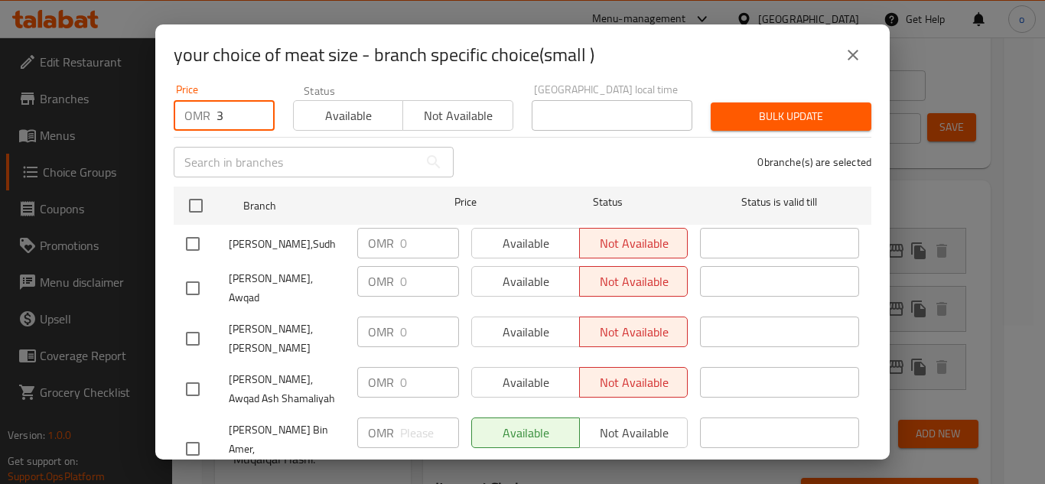
scroll to position [74, 0]
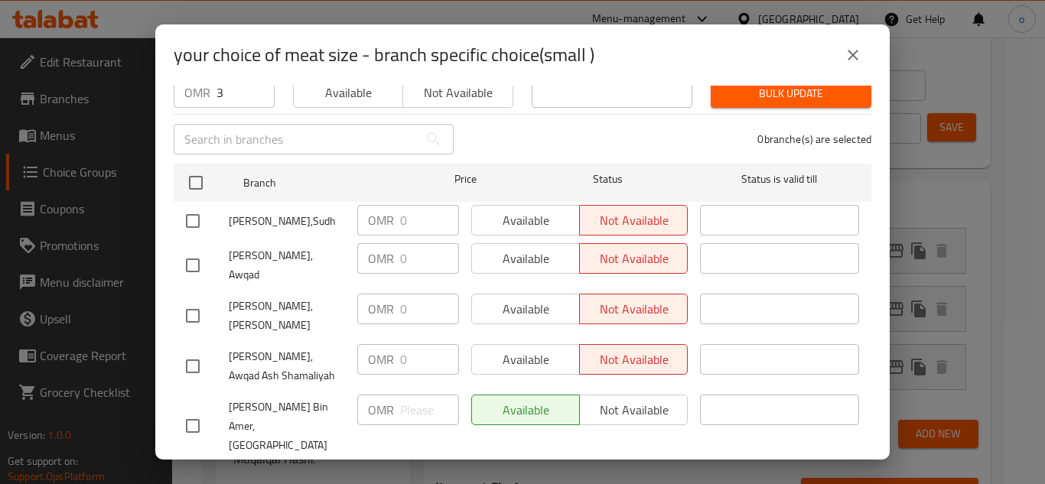
click at [193, 410] on input "checkbox" at bounding box center [193, 426] width 32 height 32
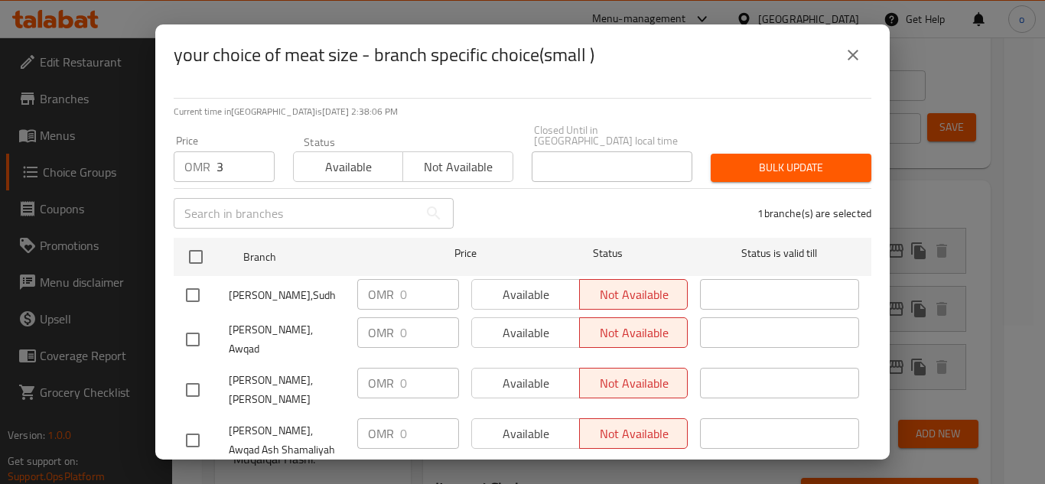
click at [755, 161] on span "Bulk update" at bounding box center [791, 167] width 136 height 19
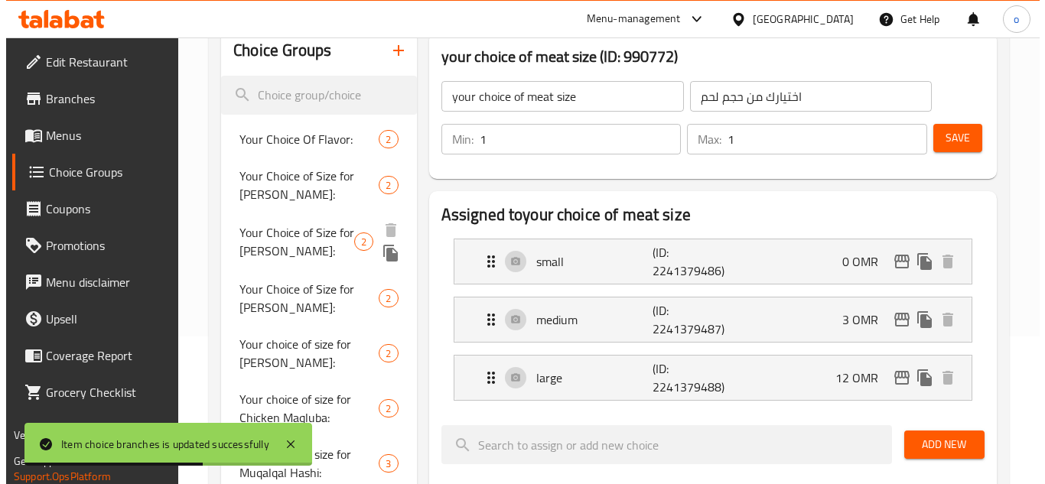
scroll to position [130, 0]
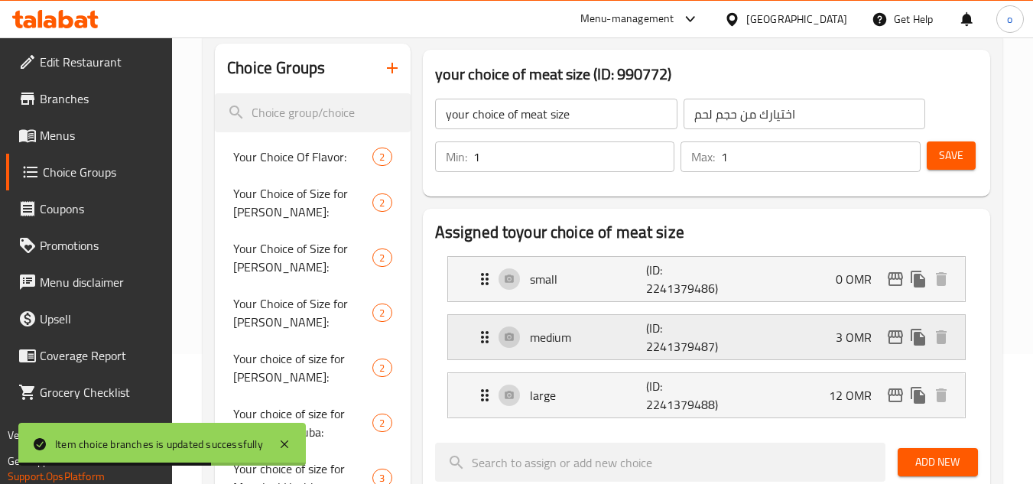
click at [897, 339] on icon "edit" at bounding box center [896, 337] width 18 height 18
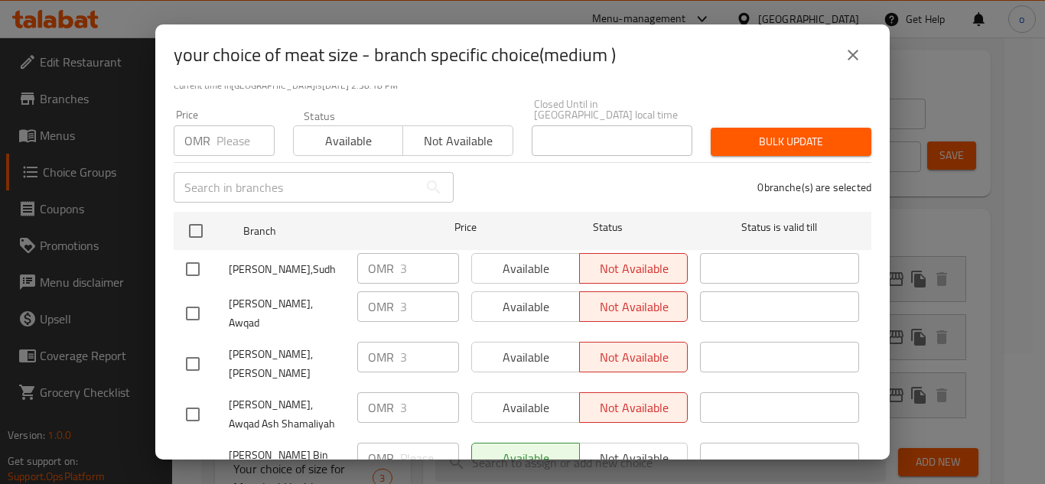
scroll to position [0, 0]
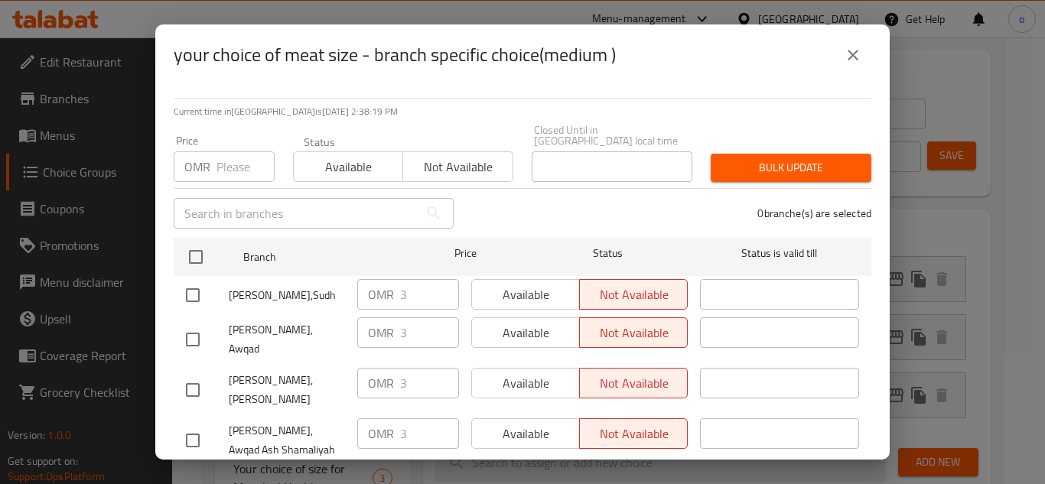
click at [862, 54] on button "close" at bounding box center [853, 55] width 37 height 37
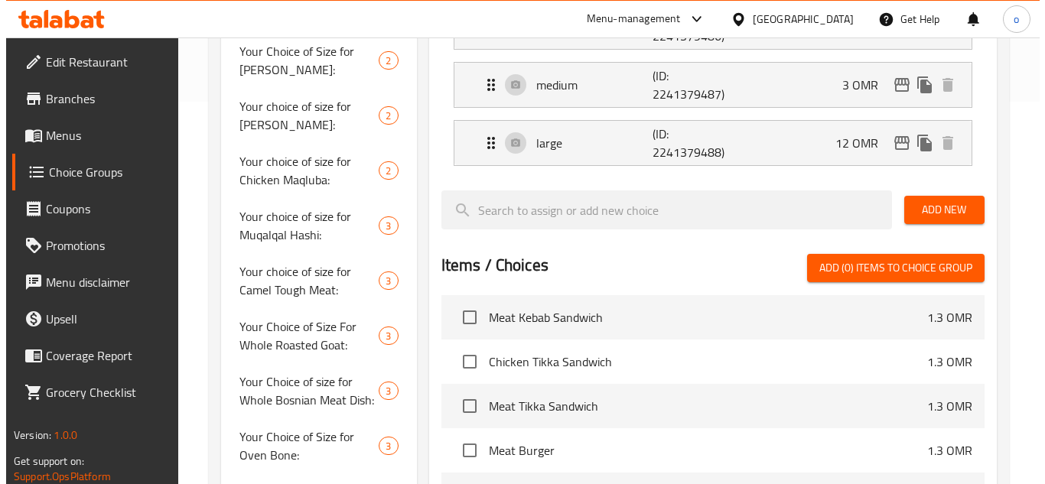
scroll to position [130, 0]
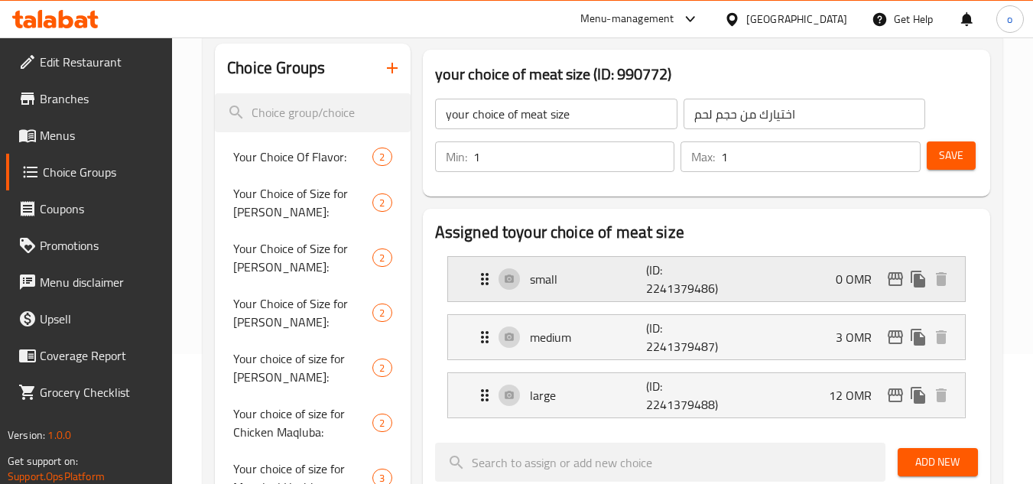
click at [898, 276] on icon "edit" at bounding box center [896, 279] width 18 height 18
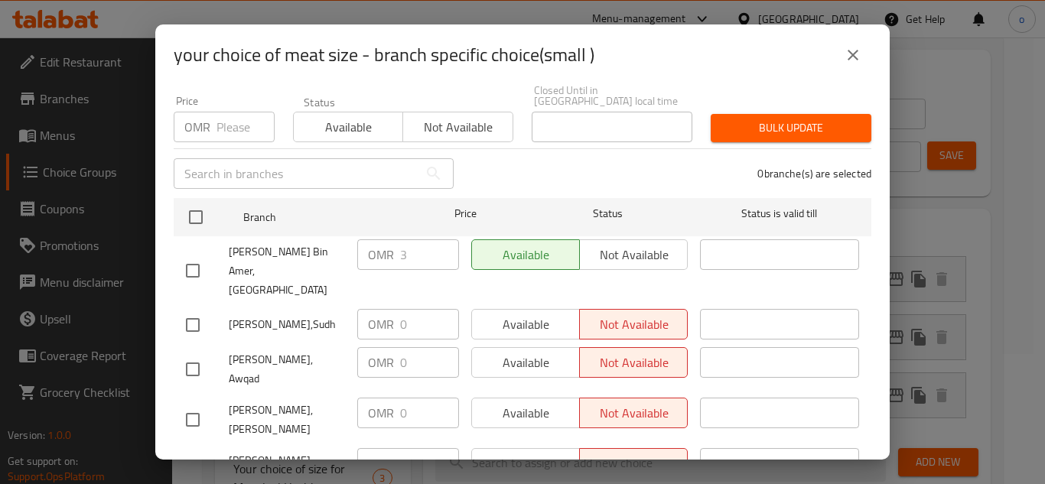
scroll to position [74, 0]
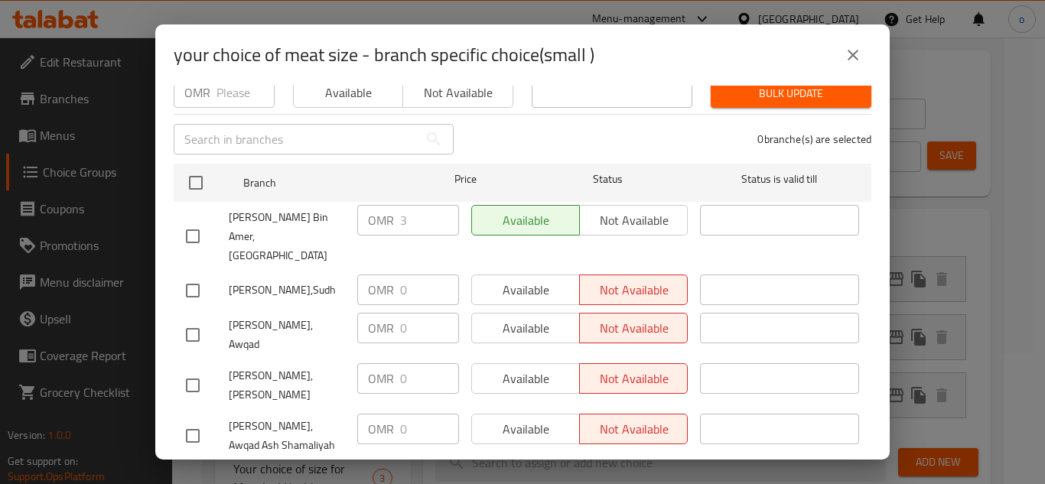
click at [199, 220] on input "checkbox" at bounding box center [193, 236] width 32 height 32
drag, startPoint x: 421, startPoint y: 206, endPoint x: 352, endPoint y: 228, distance: 72.3
click at [366, 223] on div "OMR 3 ​" at bounding box center [408, 220] width 102 height 31
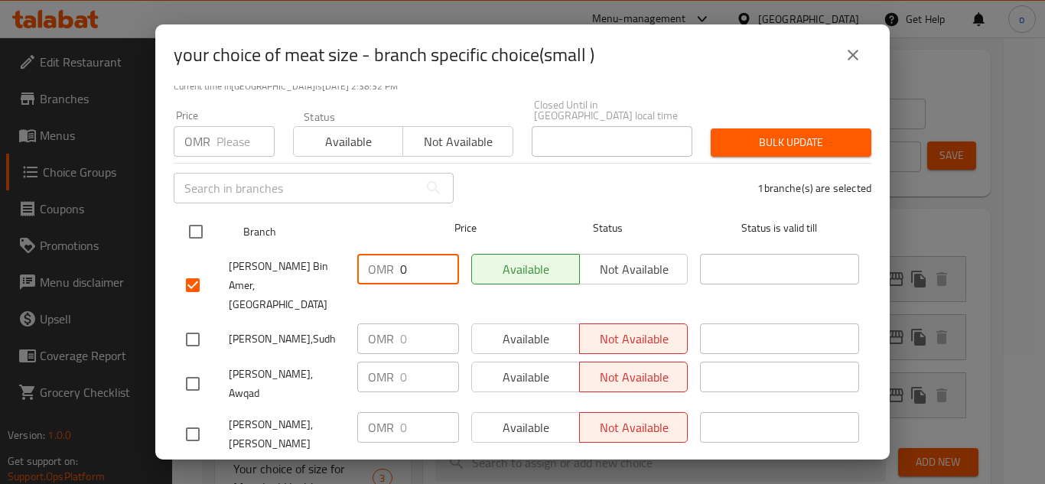
scroll to position [0, 0]
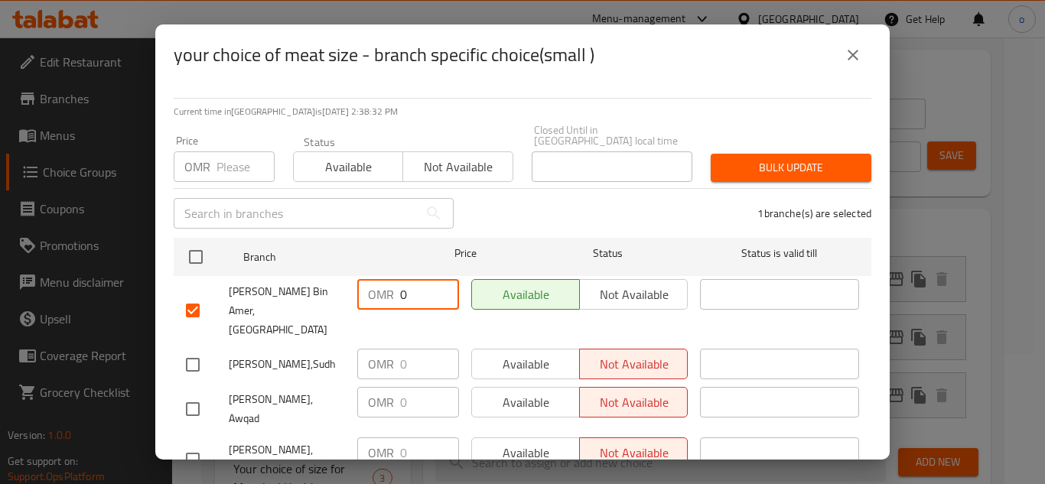
click at [776, 162] on span "Bulk update" at bounding box center [791, 167] width 136 height 19
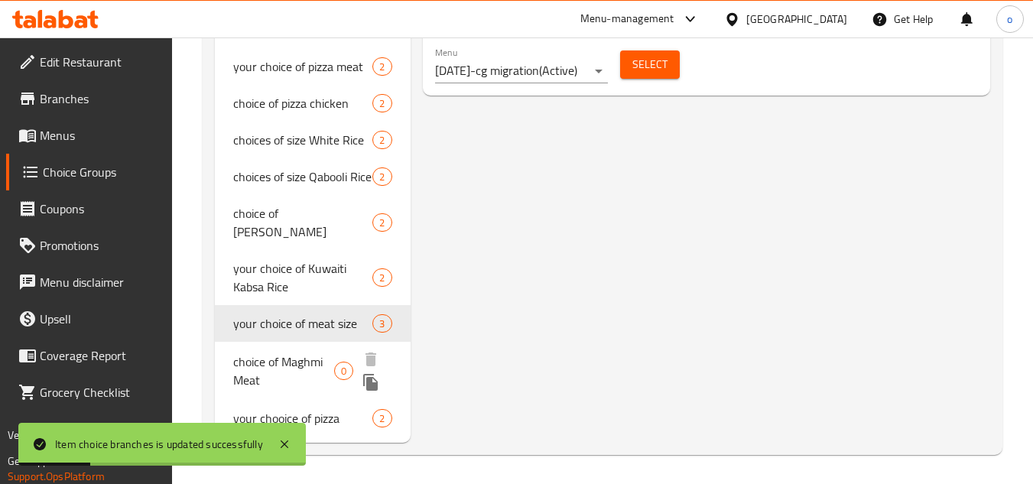
scroll to position [993, 0]
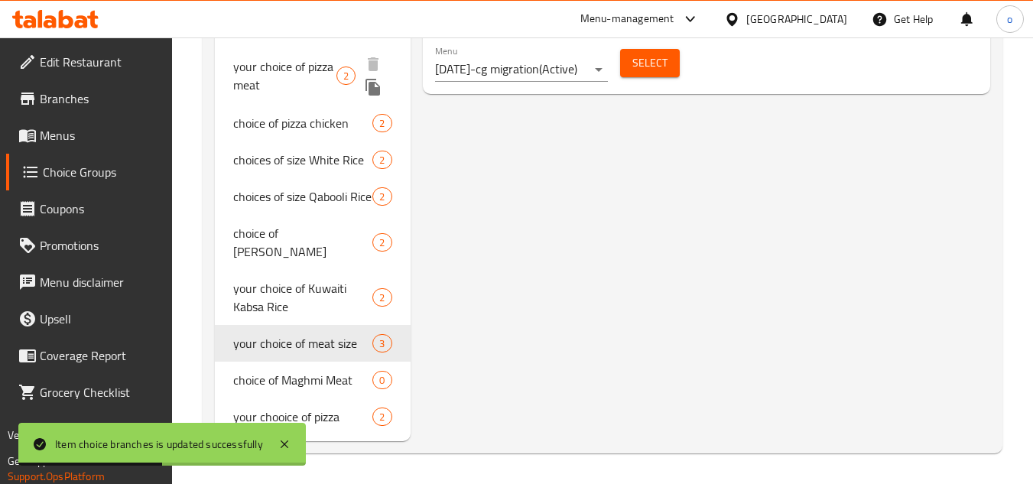
click at [288, 65] on span "your choice of pizza meat" at bounding box center [284, 75] width 103 height 37
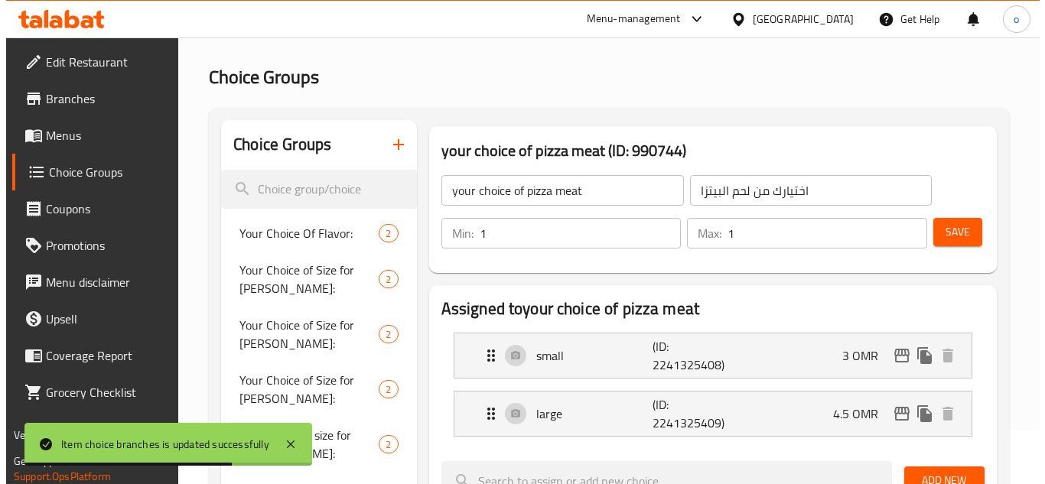
scroll to position [130, 0]
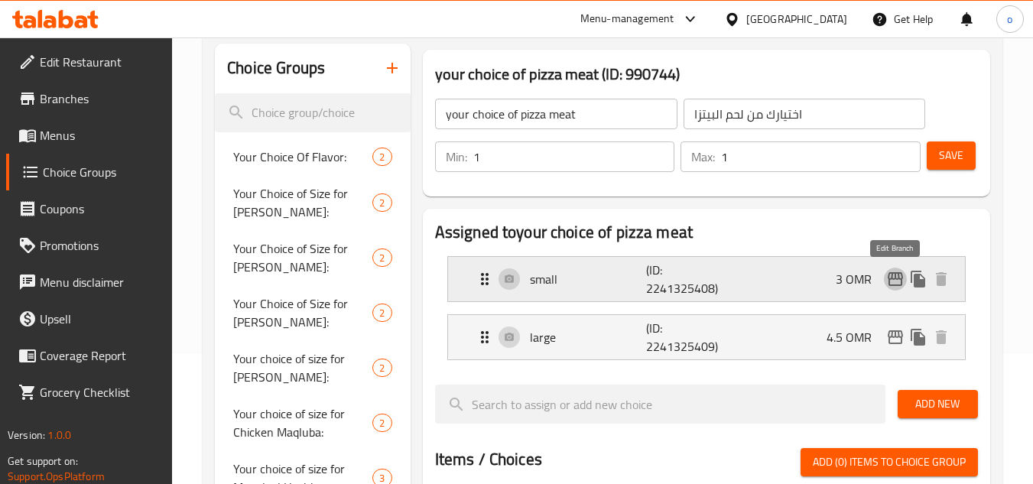
click at [901, 277] on icon "edit" at bounding box center [896, 279] width 18 height 18
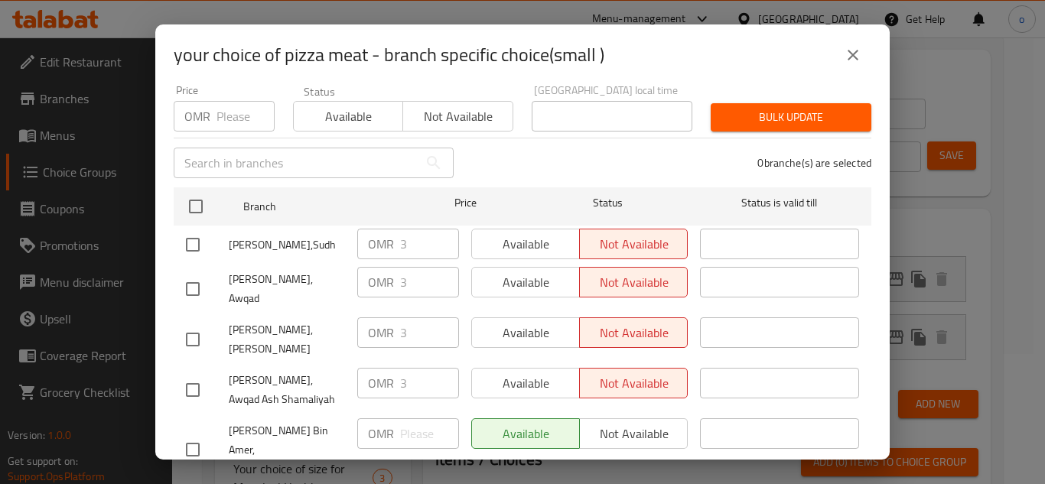
scroll to position [74, 0]
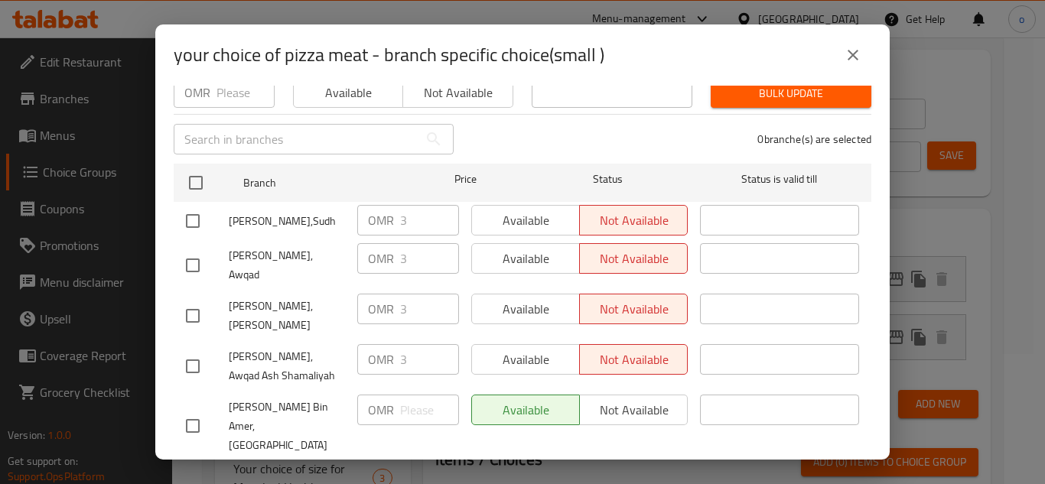
click at [864, 44] on button "close" at bounding box center [853, 55] width 37 height 37
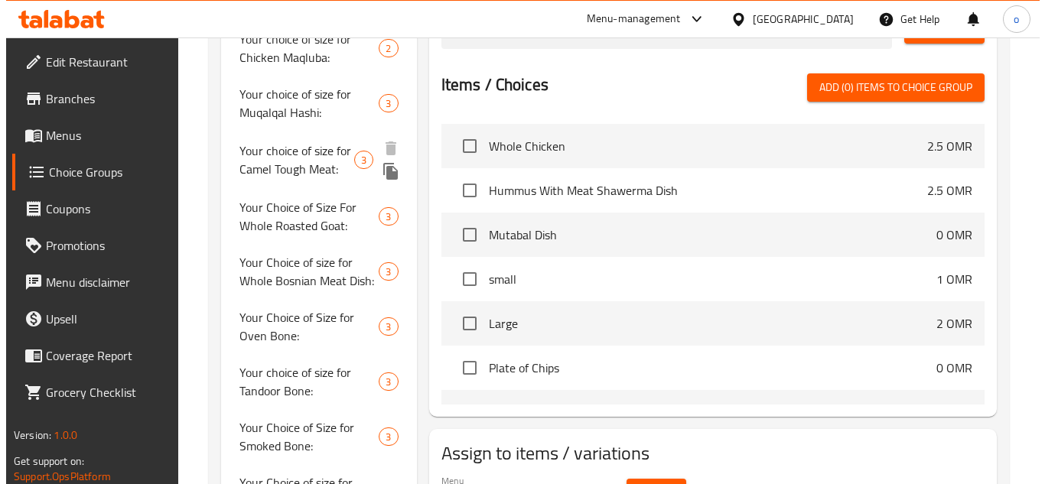
scroll to position [280, 0]
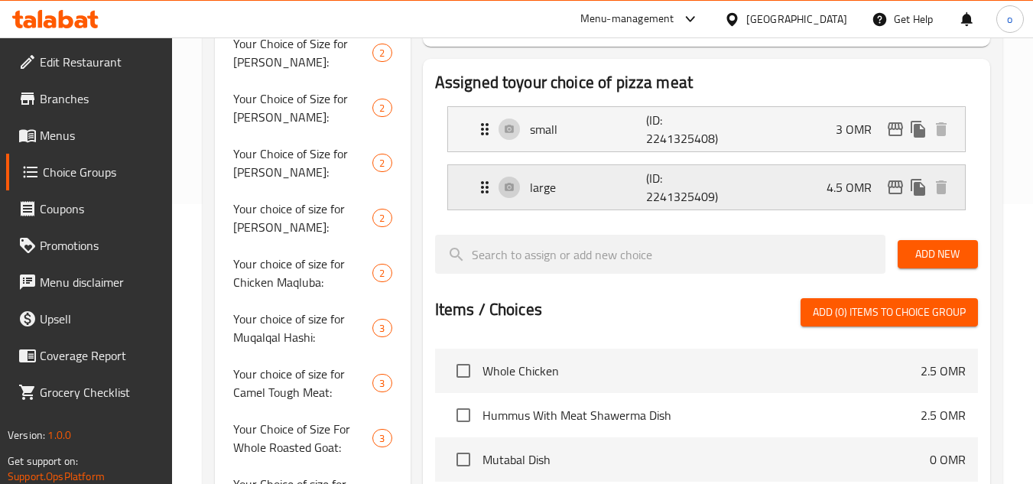
click at [884, 187] on button "edit" at bounding box center [895, 187] width 23 height 23
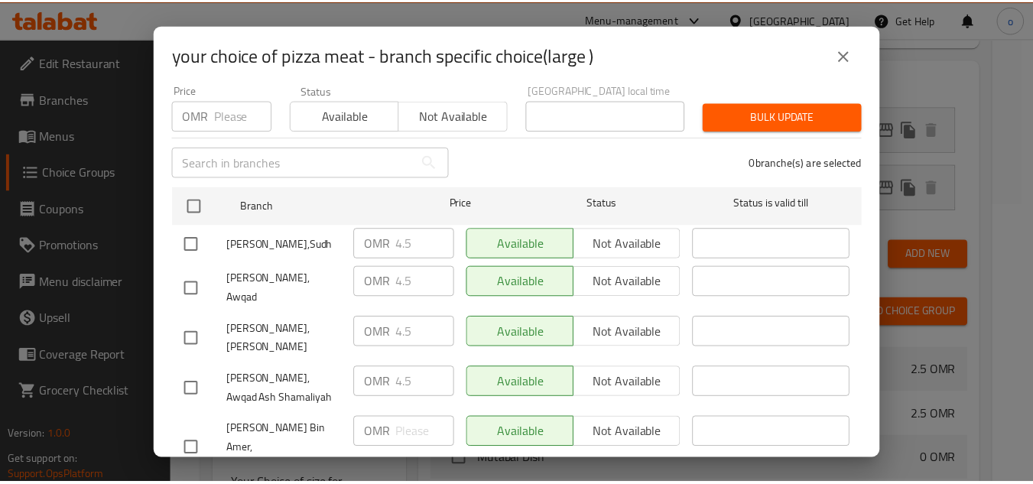
scroll to position [74, 0]
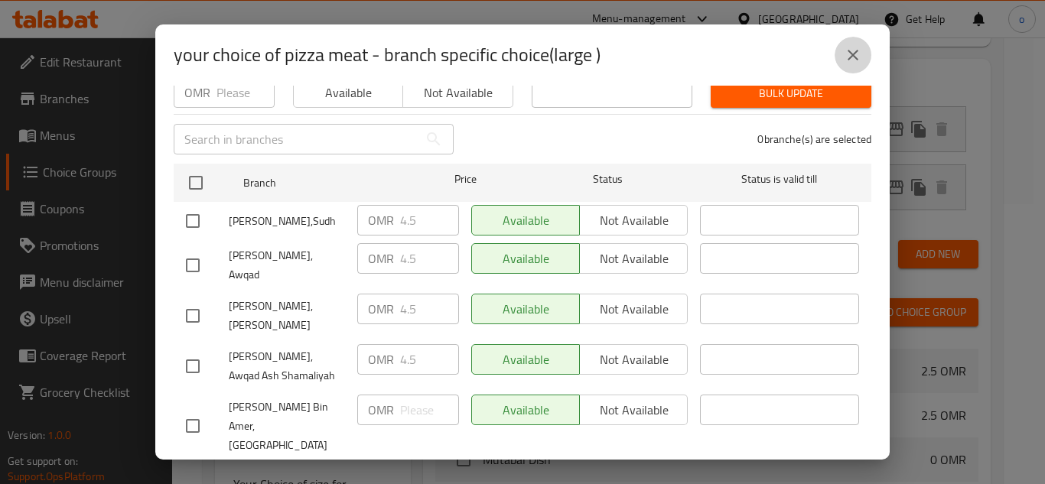
click at [860, 43] on button "close" at bounding box center [853, 55] width 37 height 37
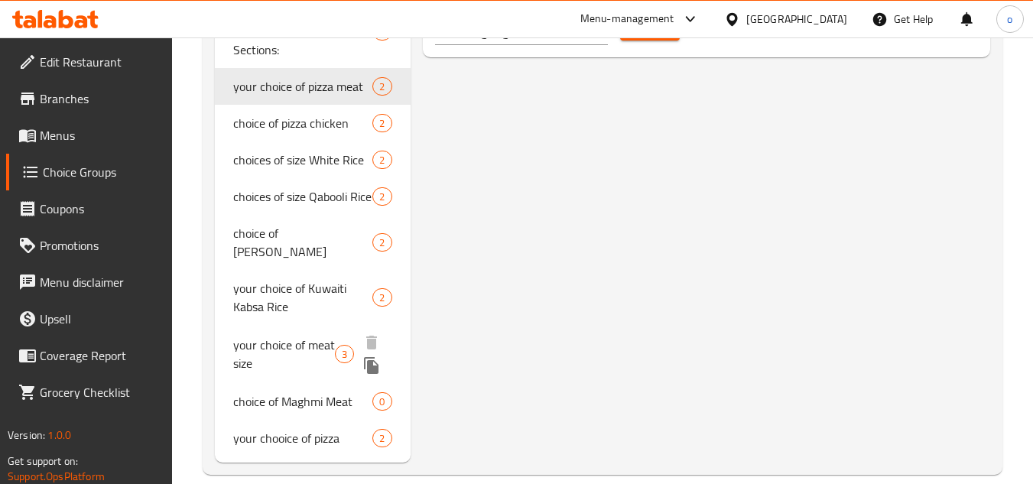
scroll to position [973, 0]
click at [308, 347] on span "your choice of meat size" at bounding box center [284, 352] width 102 height 37
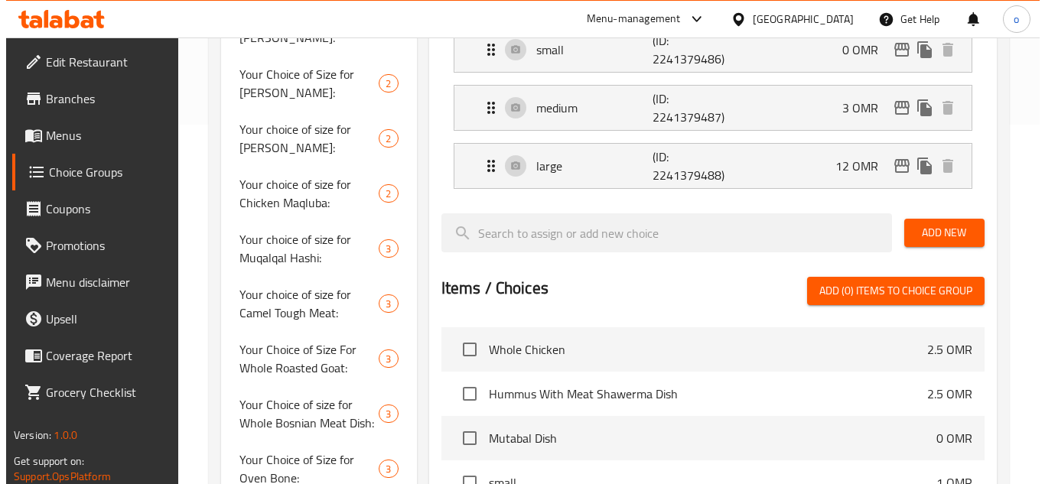
scroll to position [283, 0]
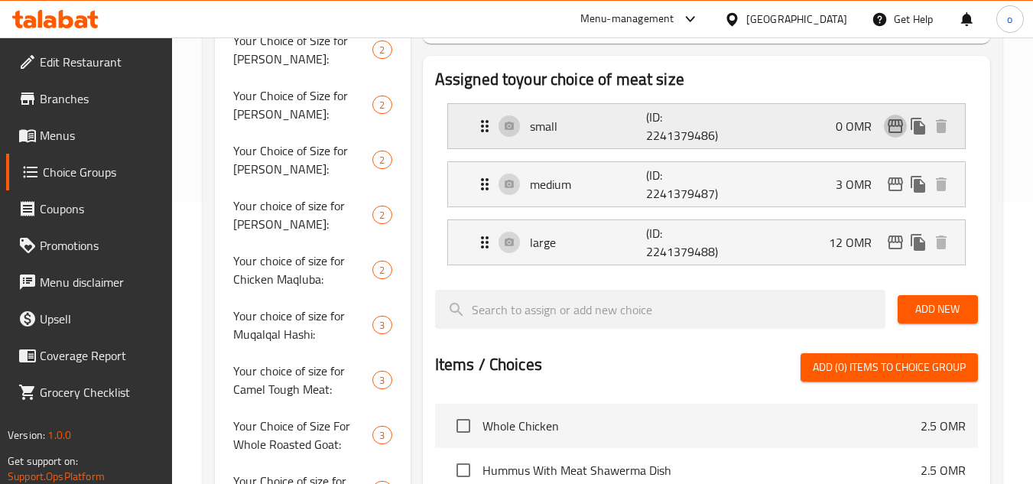
click at [894, 135] on icon "edit" at bounding box center [896, 126] width 18 height 18
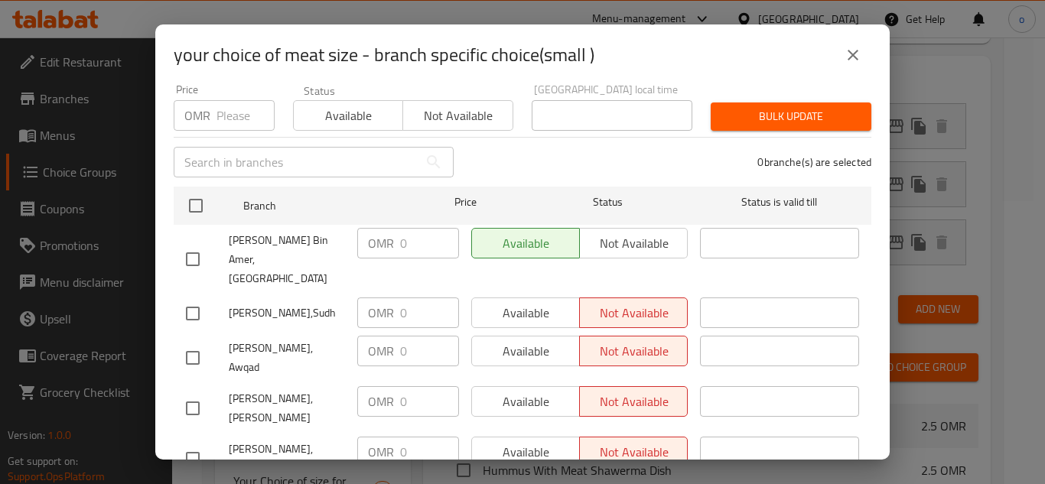
scroll to position [74, 0]
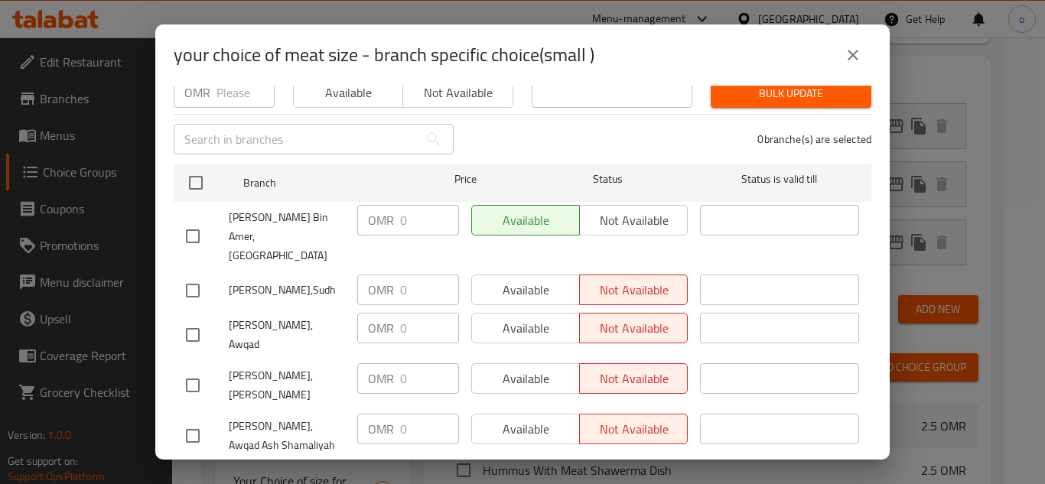
click at [849, 49] on icon "close" at bounding box center [853, 55] width 18 height 18
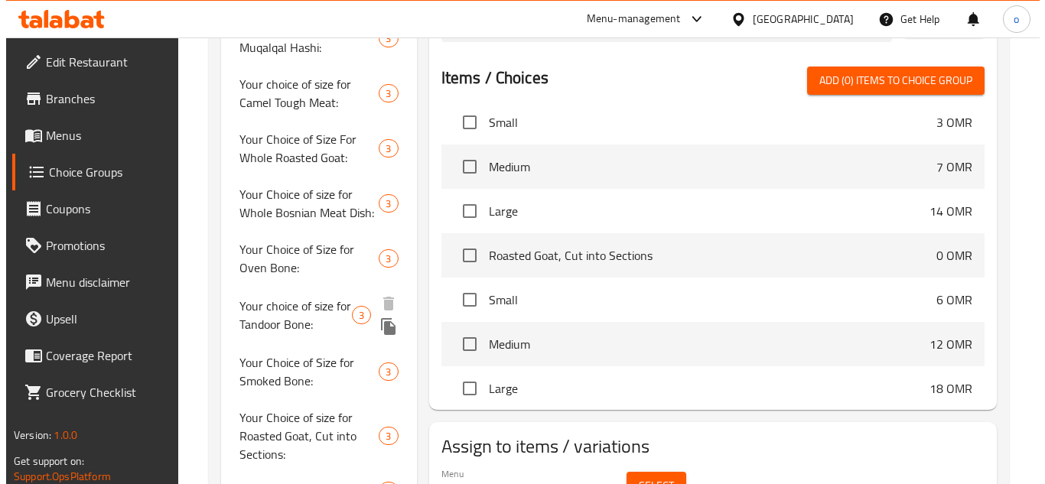
scroll to position [207, 0]
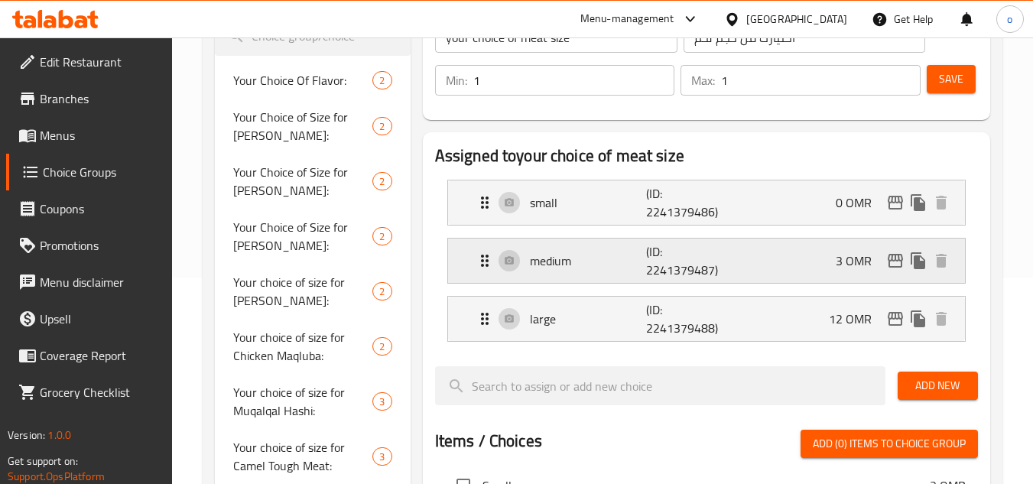
click at [912, 265] on icon "duplicate" at bounding box center [918, 261] width 18 height 18
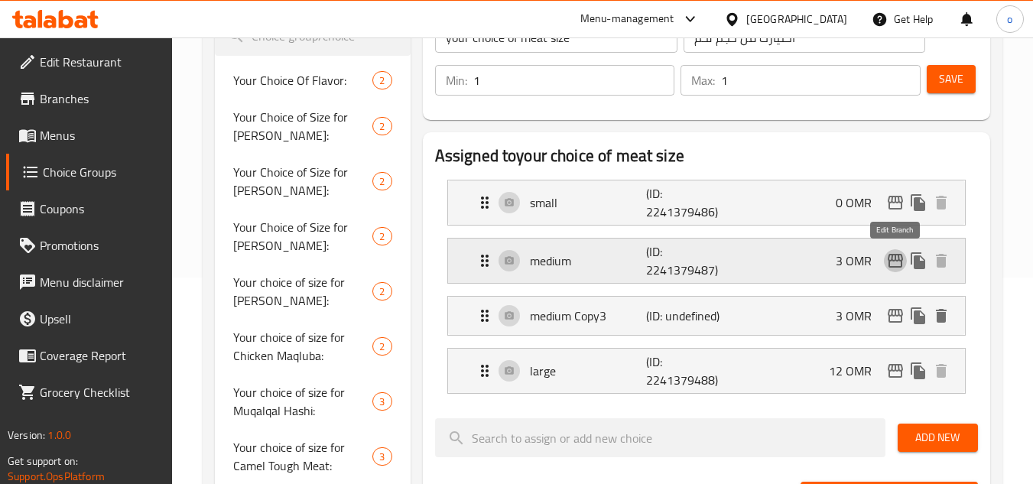
click at [897, 265] on icon "edit" at bounding box center [896, 261] width 18 height 18
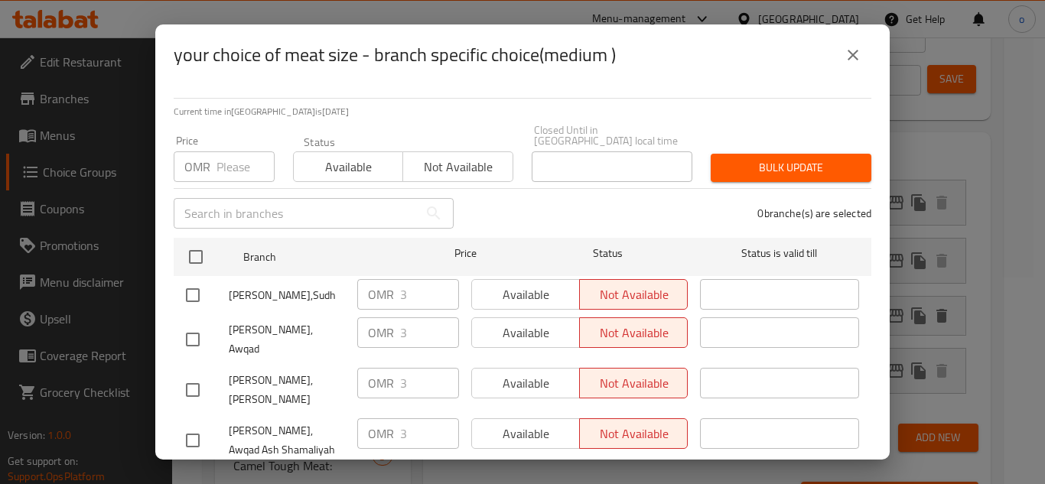
click at [936, 252] on div "your choice of meat size - branch specific choice(medium ) Current time in Oman…" at bounding box center [522, 242] width 1045 height 484
click at [858, 54] on icon "close" at bounding box center [853, 55] width 18 height 18
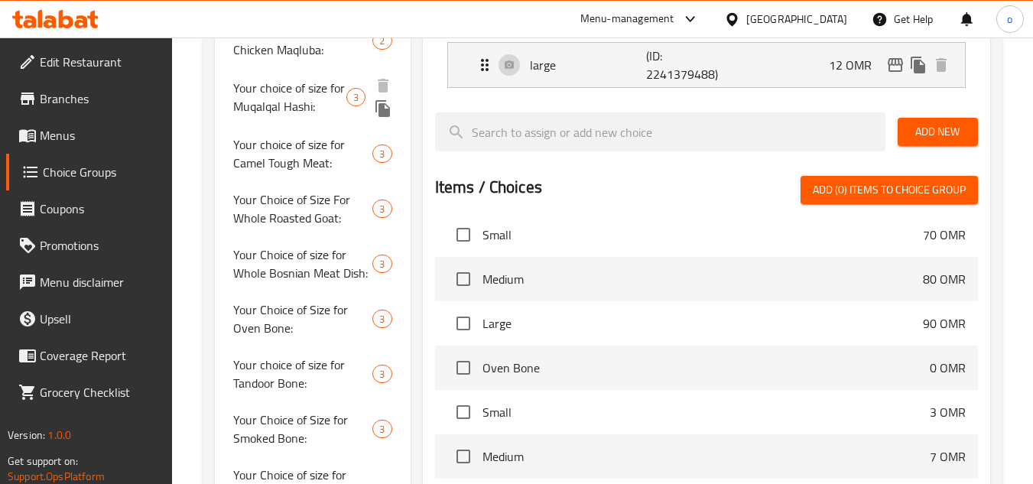
scroll to position [283, 0]
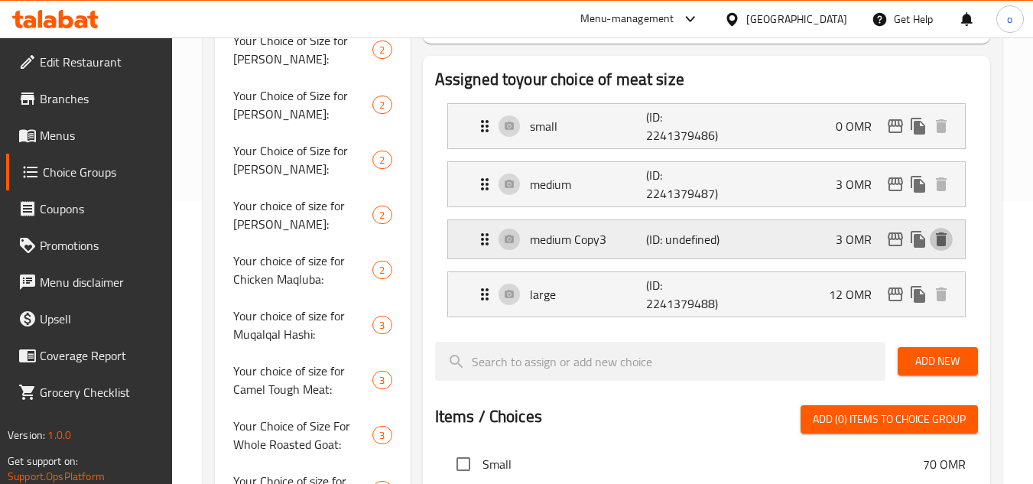
click at [950, 239] on icon "delete" at bounding box center [941, 239] width 18 height 18
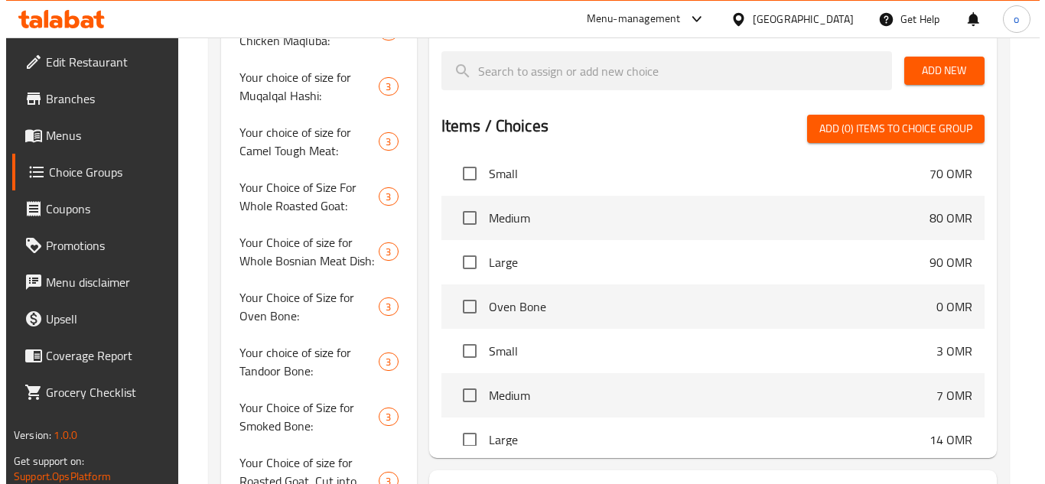
scroll to position [665, 0]
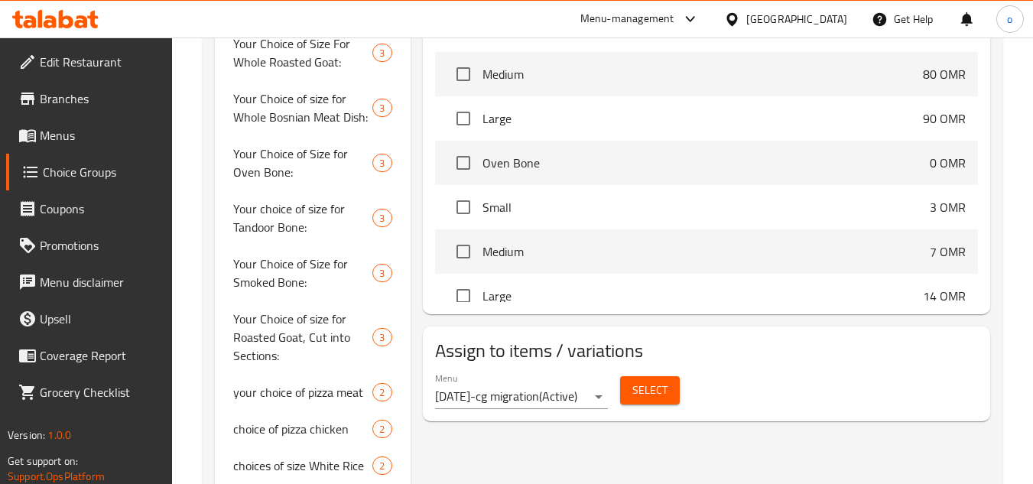
click at [635, 363] on h2 "Assign to items / variations" at bounding box center [706, 351] width 543 height 24
click at [631, 388] on button "Select" at bounding box center [650, 390] width 60 height 28
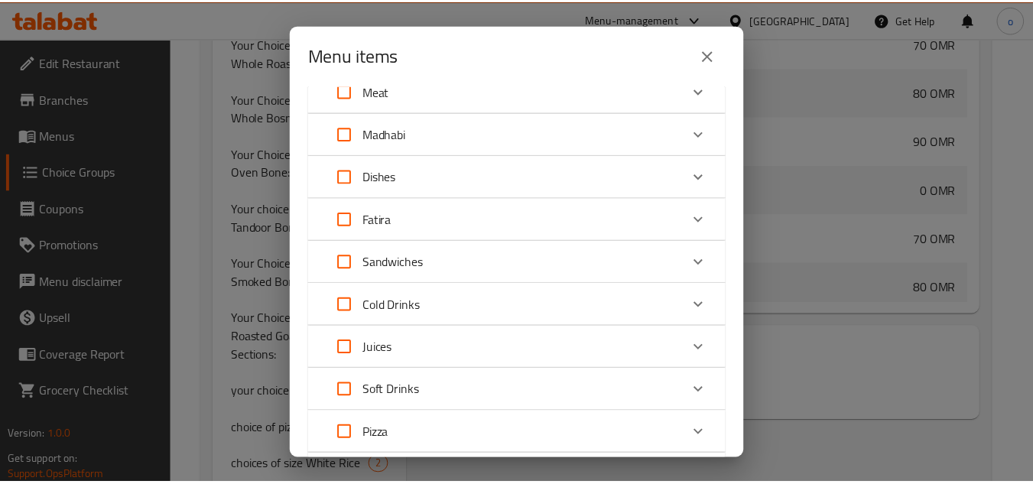
scroll to position [0, 0]
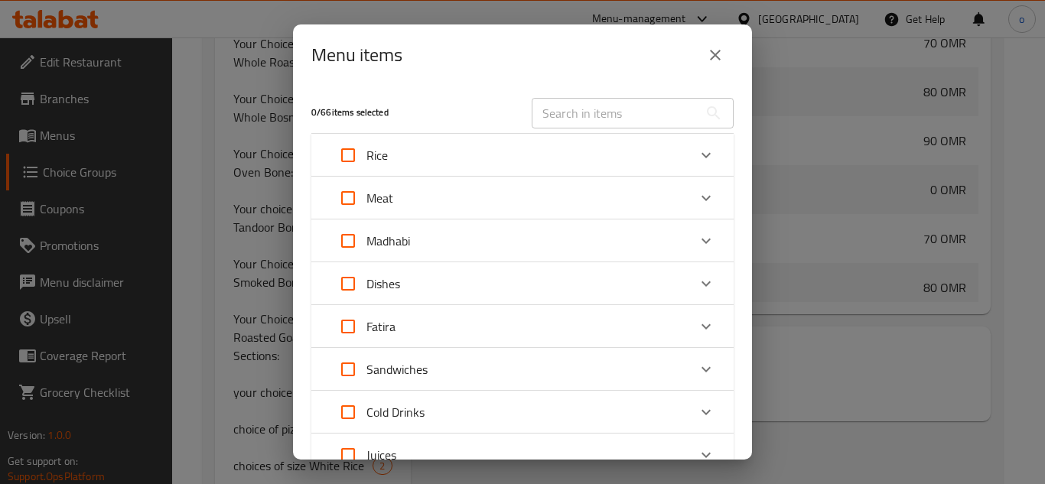
click at [714, 67] on button "close" at bounding box center [715, 55] width 37 height 37
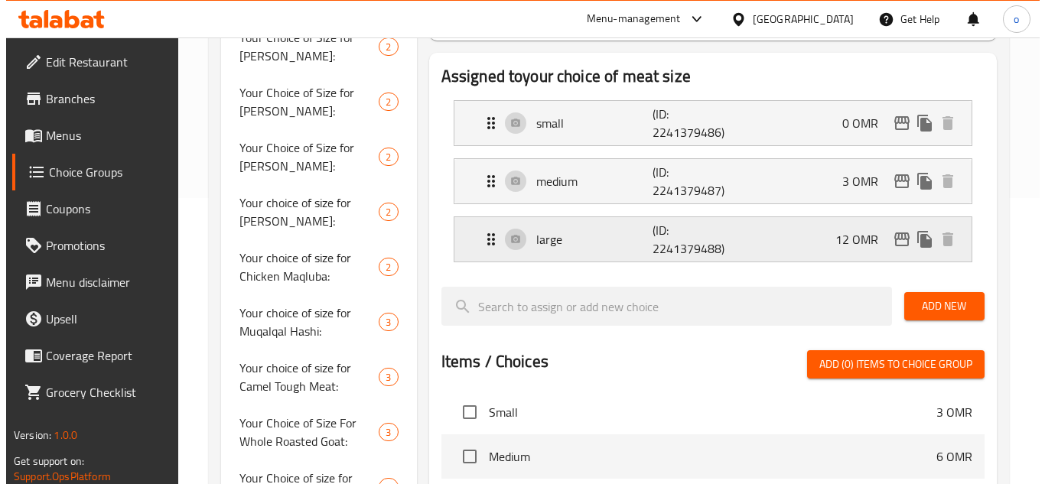
scroll to position [283, 0]
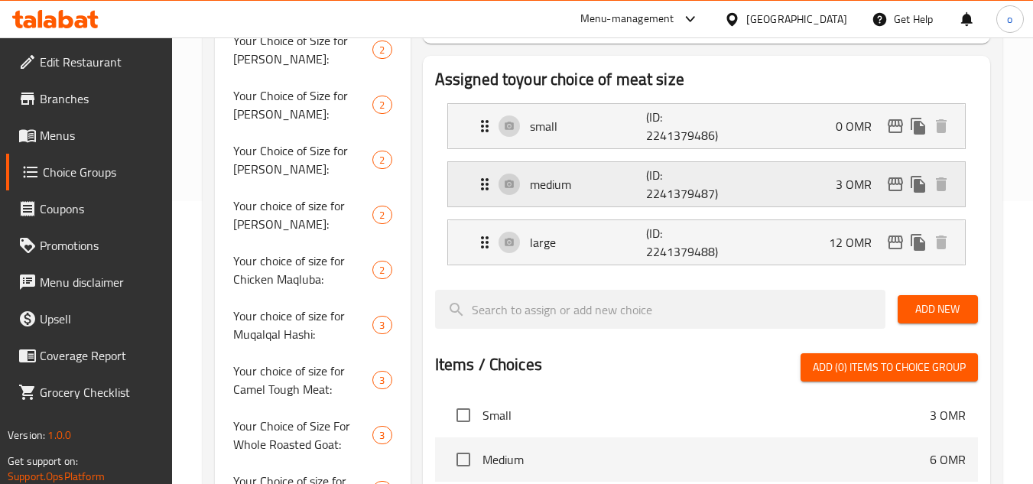
click at [888, 186] on icon "edit" at bounding box center [896, 184] width 18 height 18
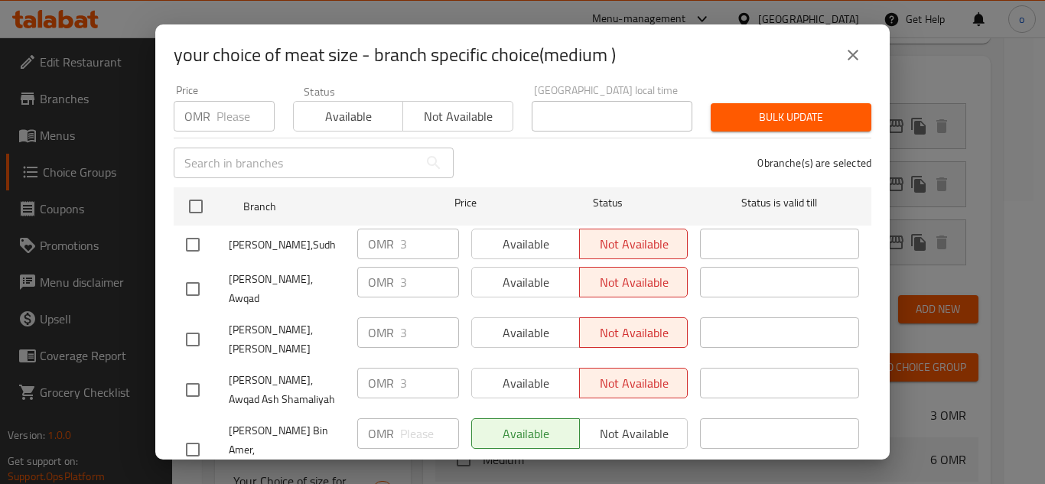
scroll to position [74, 0]
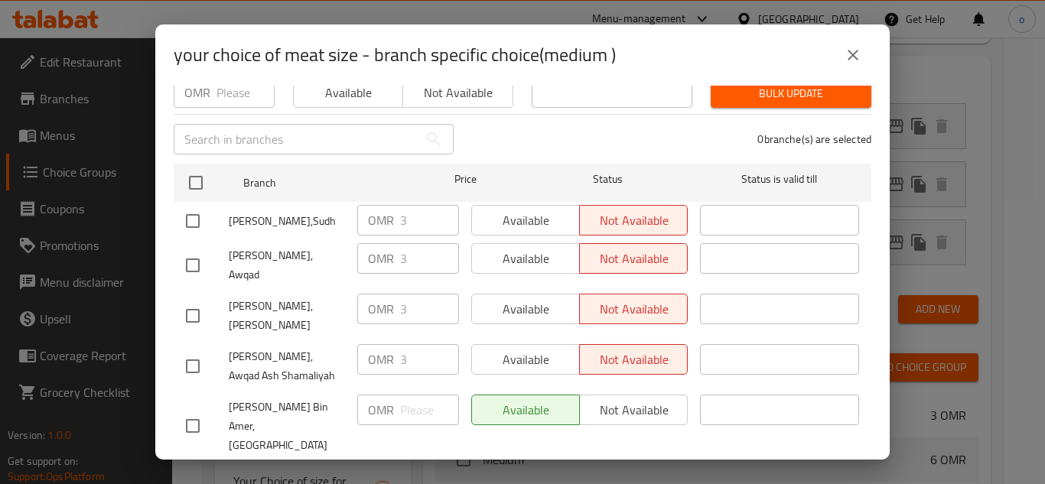
click at [199, 410] on input "checkbox" at bounding box center [193, 426] width 32 height 32
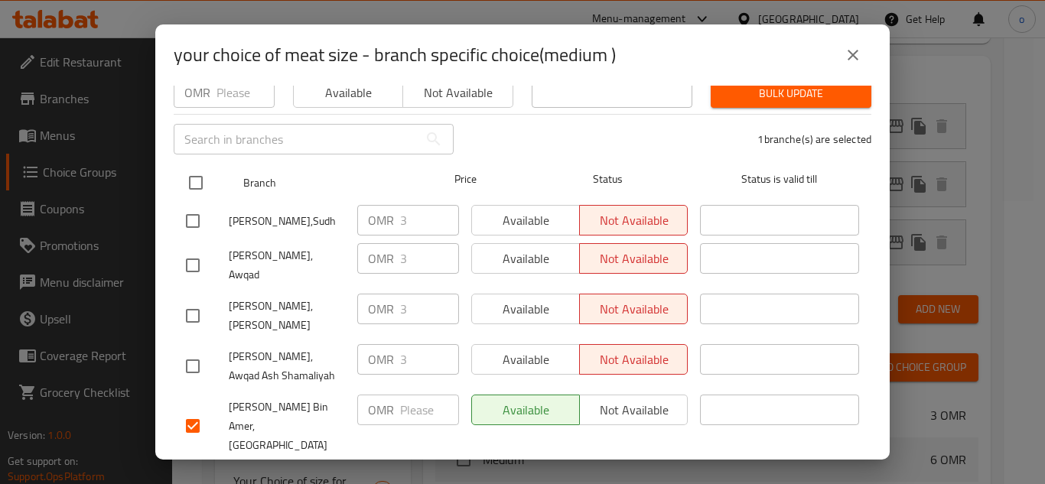
scroll to position [47, 0]
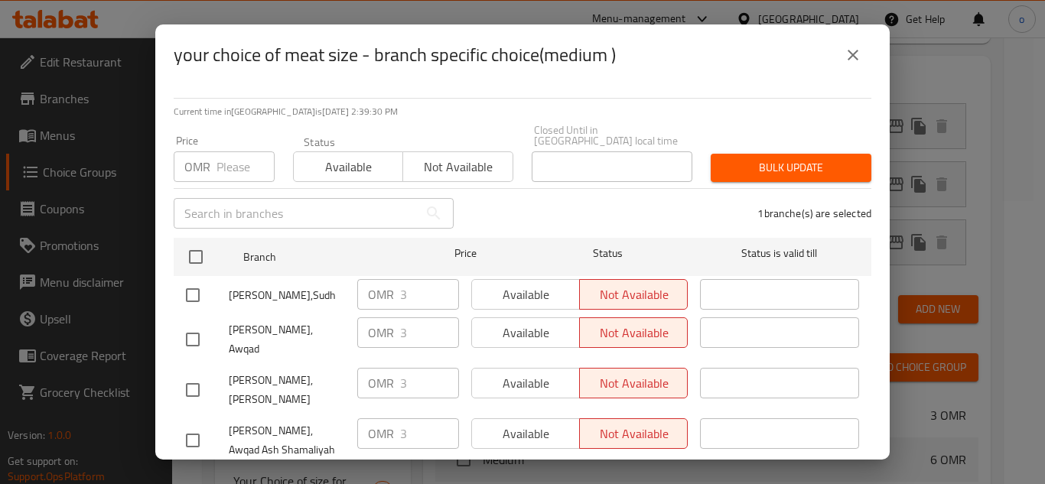
click at [237, 164] on input "number" at bounding box center [245, 166] width 58 height 31
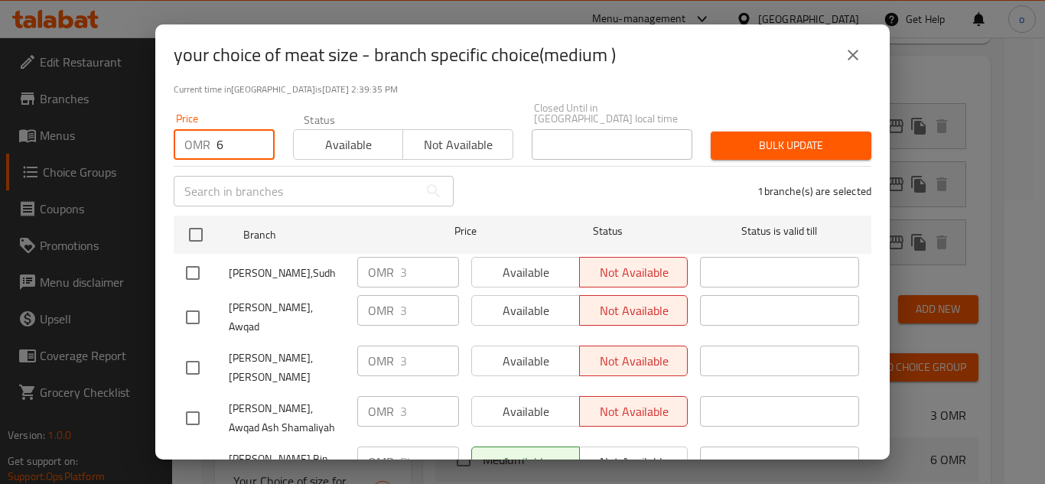
scroll to position [0, 0]
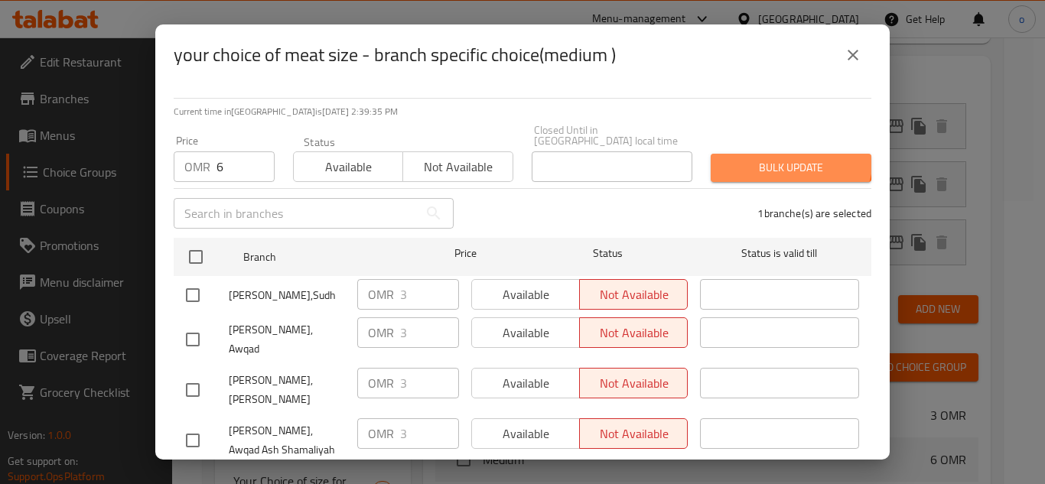
click at [776, 158] on span "Bulk update" at bounding box center [791, 167] width 136 height 19
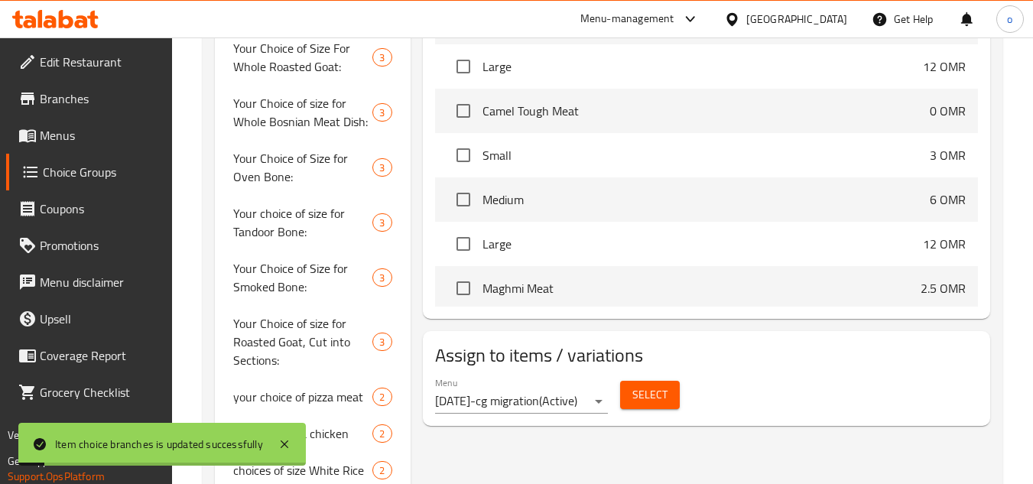
scroll to position [1241, 0]
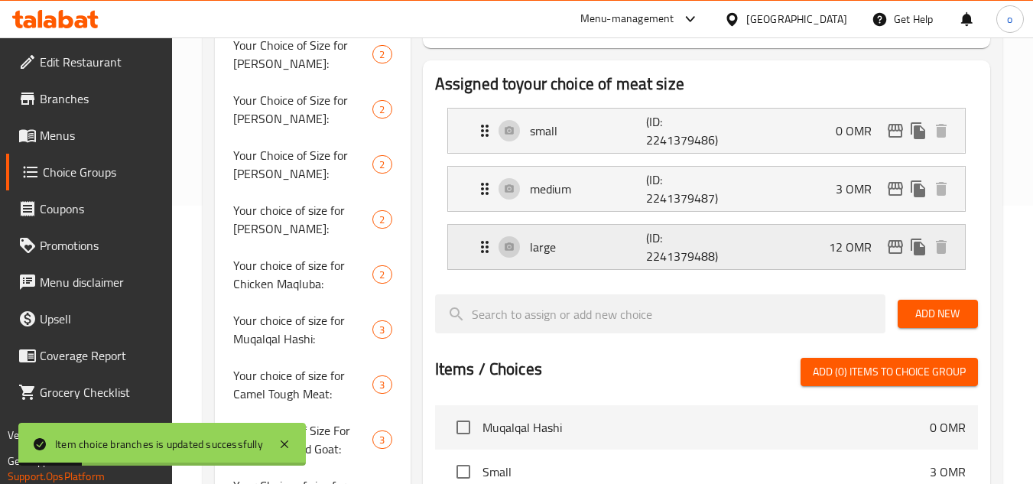
click at [883, 249] on p "12 OMR" at bounding box center [856, 247] width 55 height 18
click at [889, 248] on icon "edit" at bounding box center [895, 247] width 15 height 14
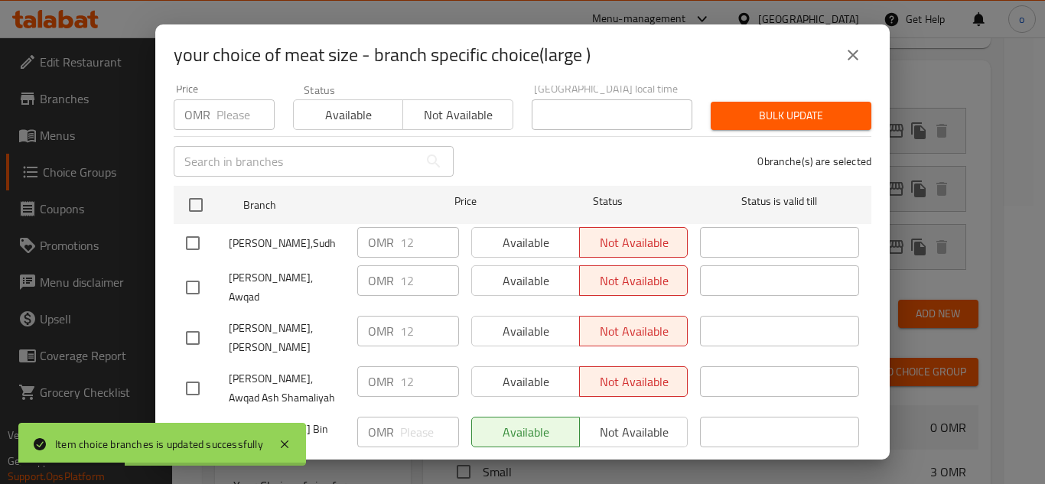
scroll to position [74, 0]
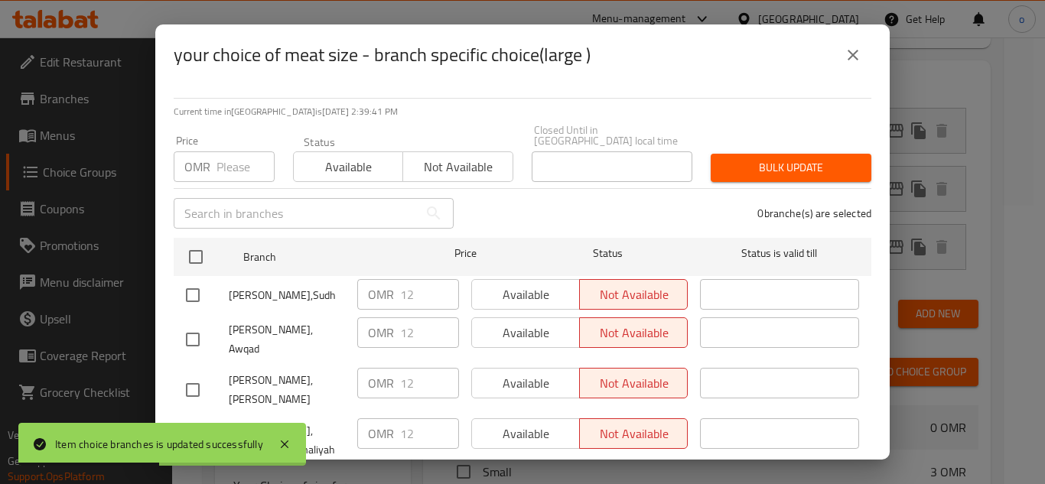
click at [230, 151] on input "number" at bounding box center [245, 166] width 58 height 31
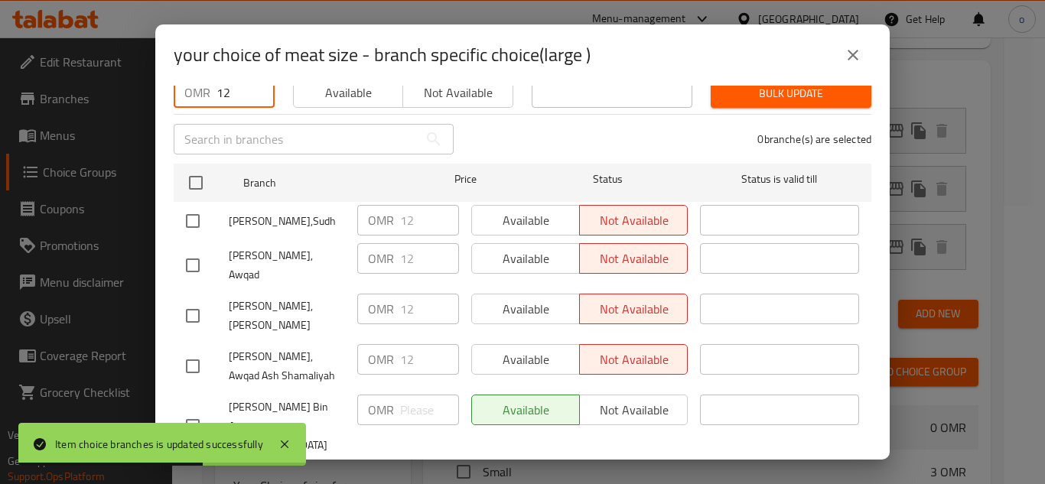
click at [206, 410] on input "checkbox" at bounding box center [193, 426] width 32 height 32
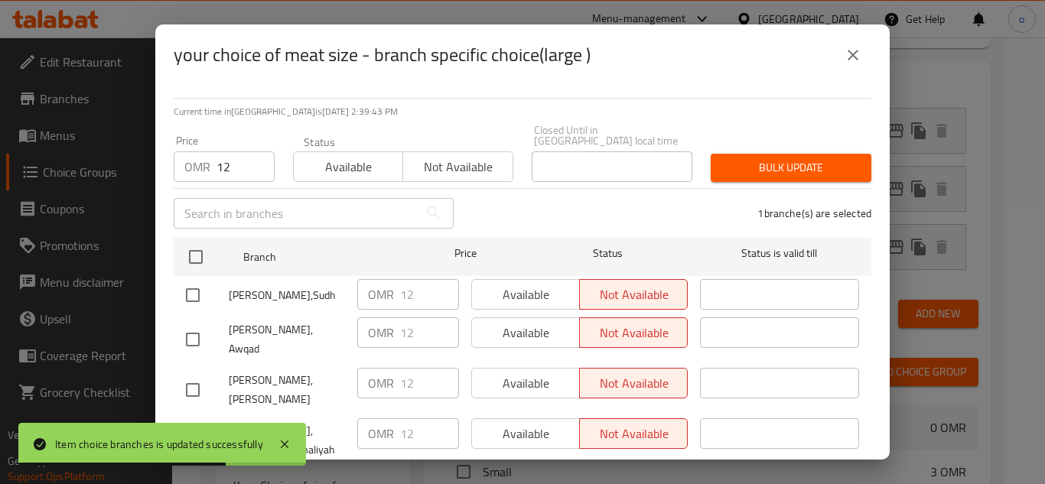
click at [769, 163] on span "Bulk update" at bounding box center [791, 167] width 136 height 19
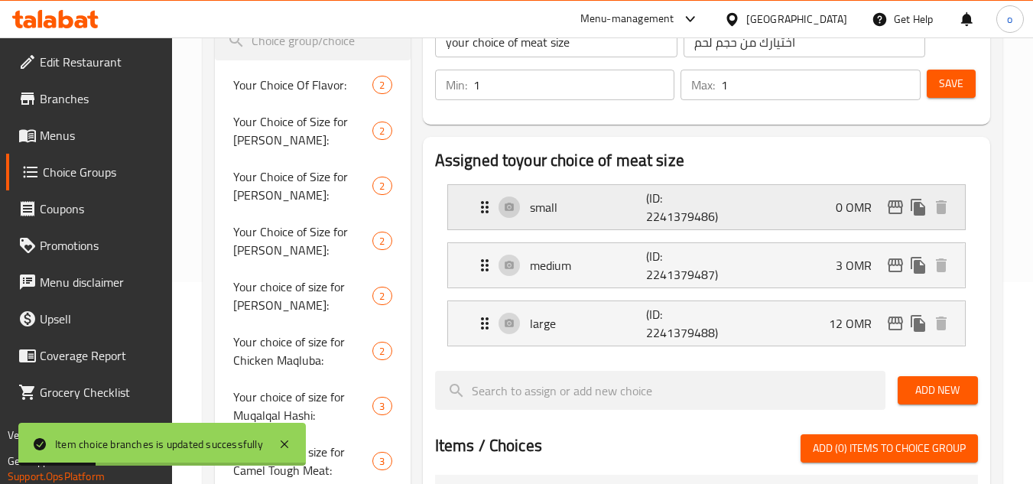
click at [905, 217] on div "0 OMR" at bounding box center [894, 207] width 117 height 23
click at [887, 210] on icon "edit" at bounding box center [896, 207] width 18 height 18
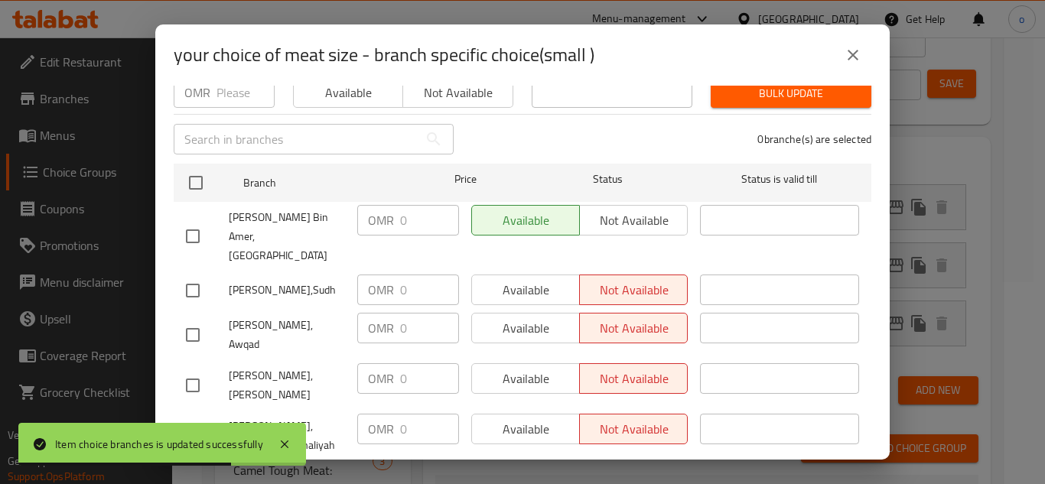
click at [192, 220] on input "checkbox" at bounding box center [193, 236] width 32 height 32
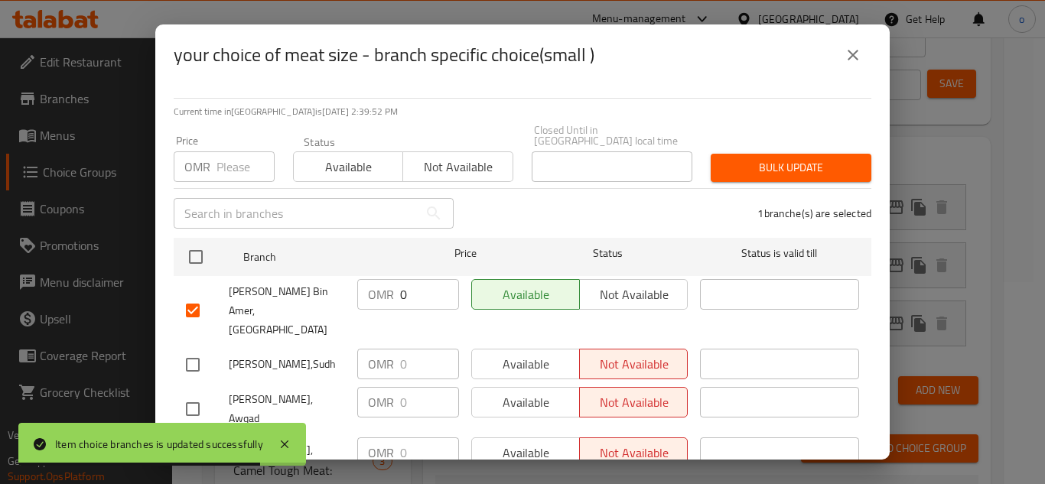
click at [220, 151] on input "number" at bounding box center [245, 166] width 58 height 31
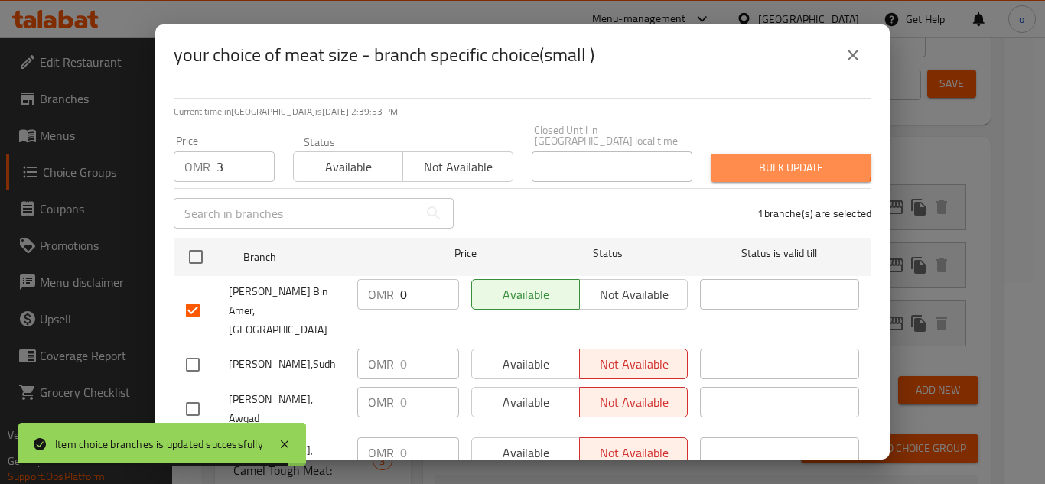
click at [753, 158] on span "Bulk update" at bounding box center [791, 167] width 136 height 19
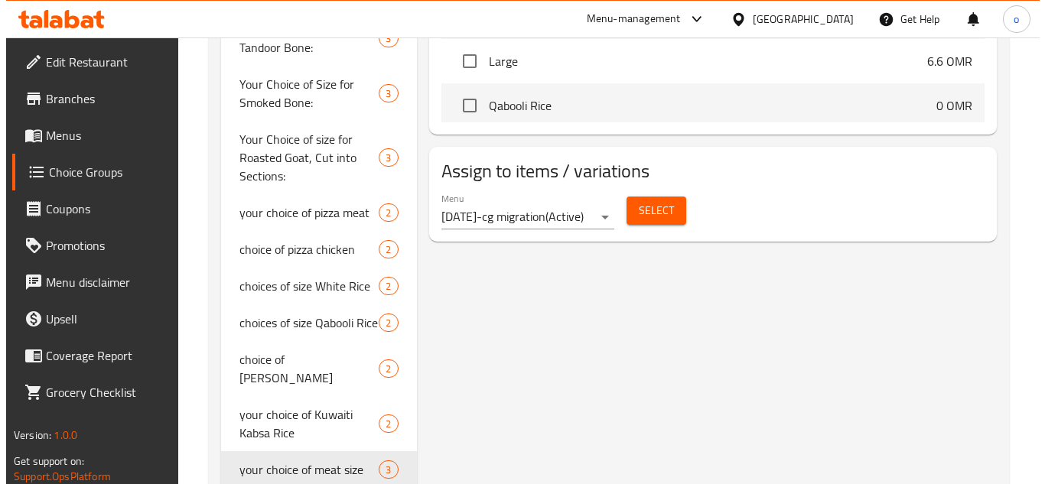
scroll to position [665, 0]
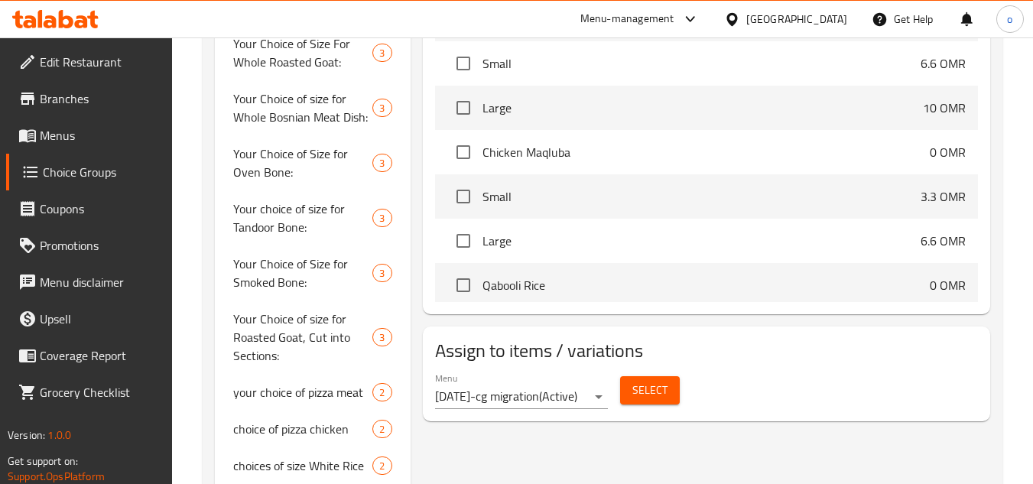
click at [626, 382] on button "Select" at bounding box center [650, 390] width 60 height 28
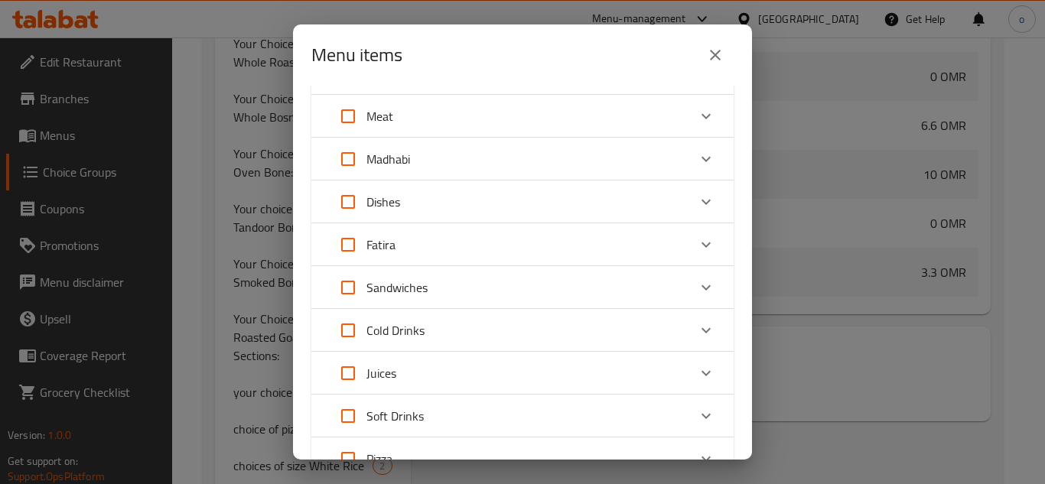
scroll to position [0, 0]
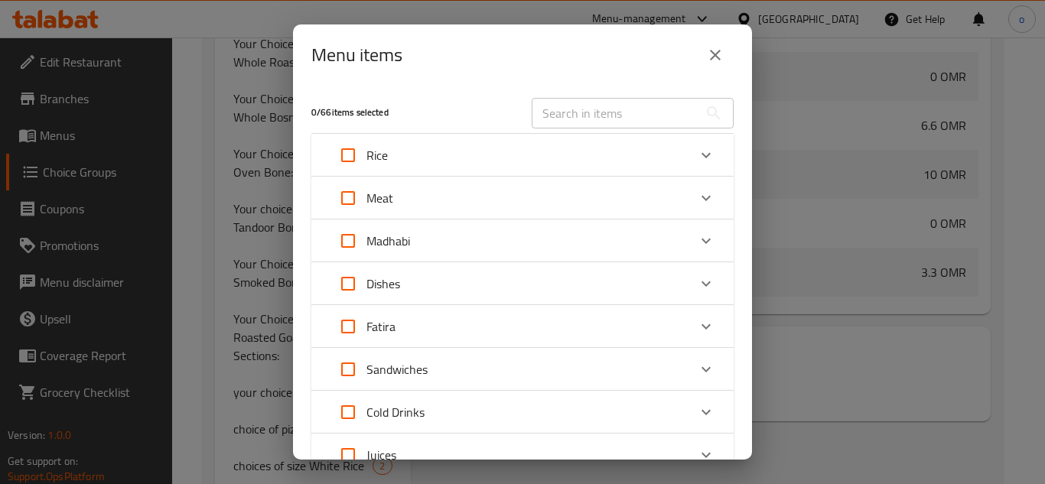
click at [393, 188] on div "Meat" at bounding box center [361, 198] width 63 height 37
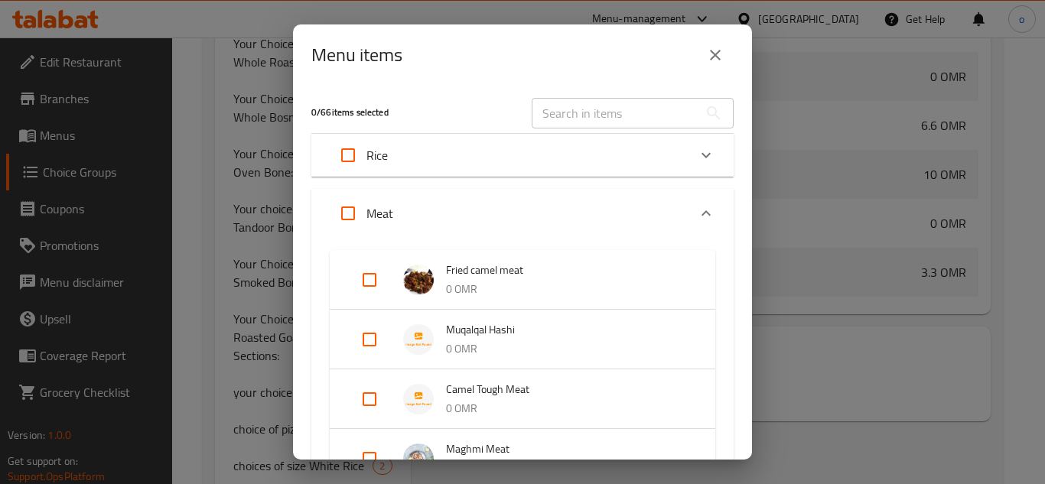
click at [392, 274] on div "Expand" at bounding box center [381, 280] width 43 height 37
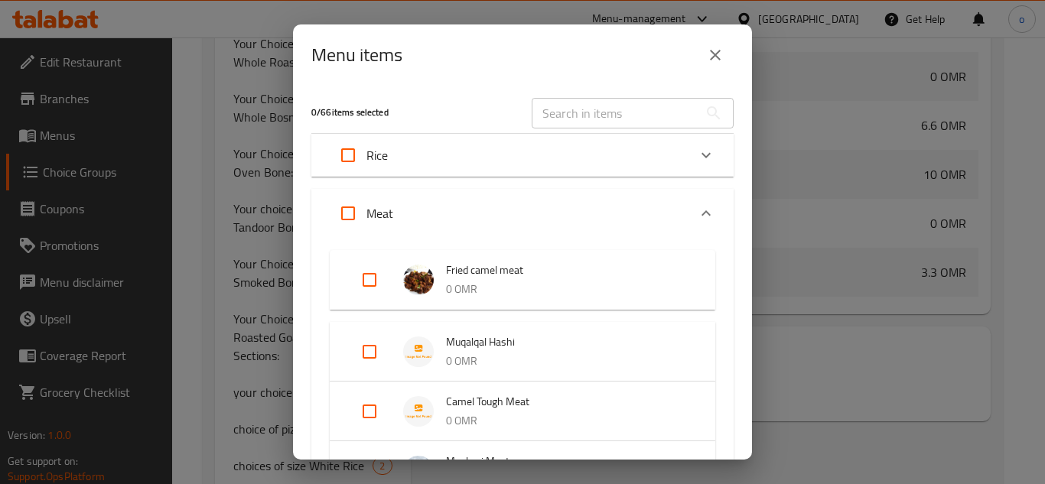
click at [380, 288] on input "Expand" at bounding box center [369, 280] width 37 height 37
click at [360, 280] on input "Expand" at bounding box center [369, 280] width 37 height 37
click at [363, 266] on input "Expand" at bounding box center [369, 280] width 37 height 37
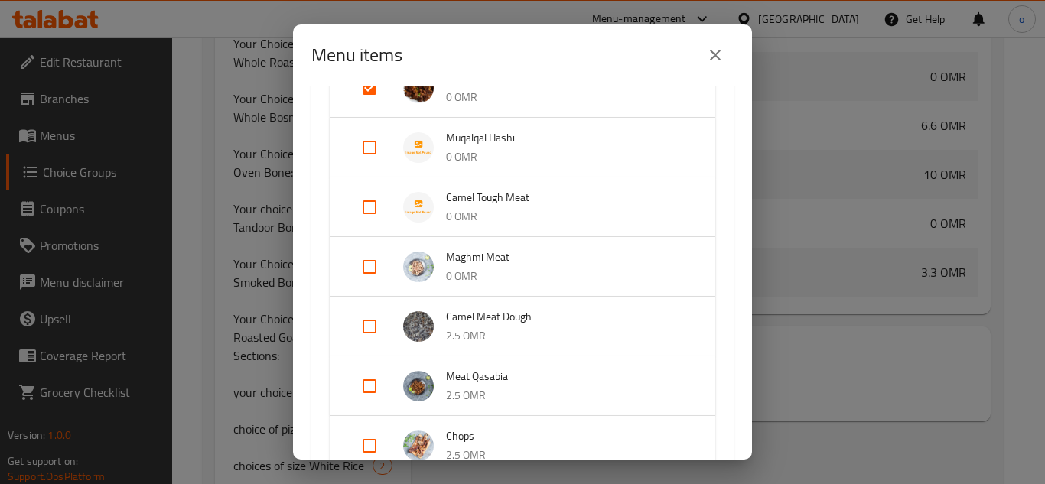
scroll to position [229, 0]
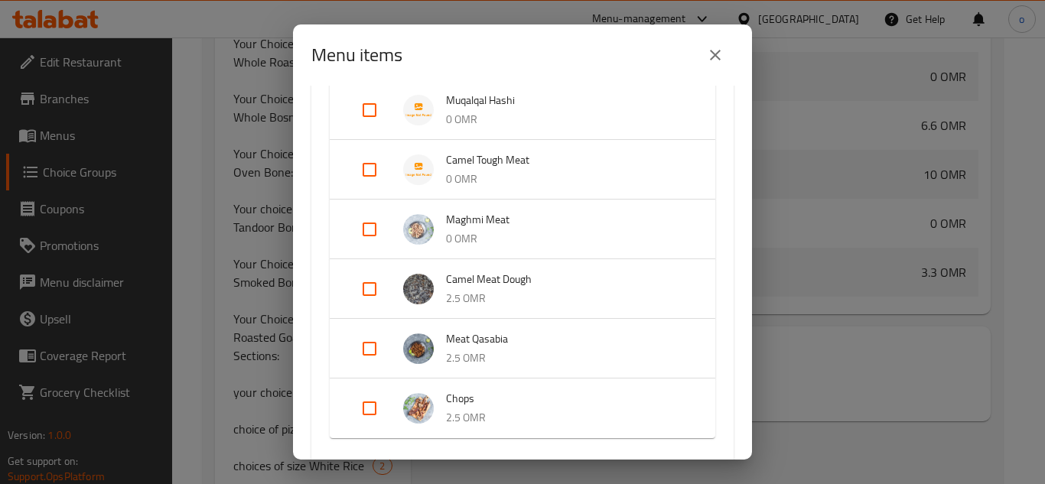
click at [363, 220] on input "Expand" at bounding box center [369, 229] width 37 height 37
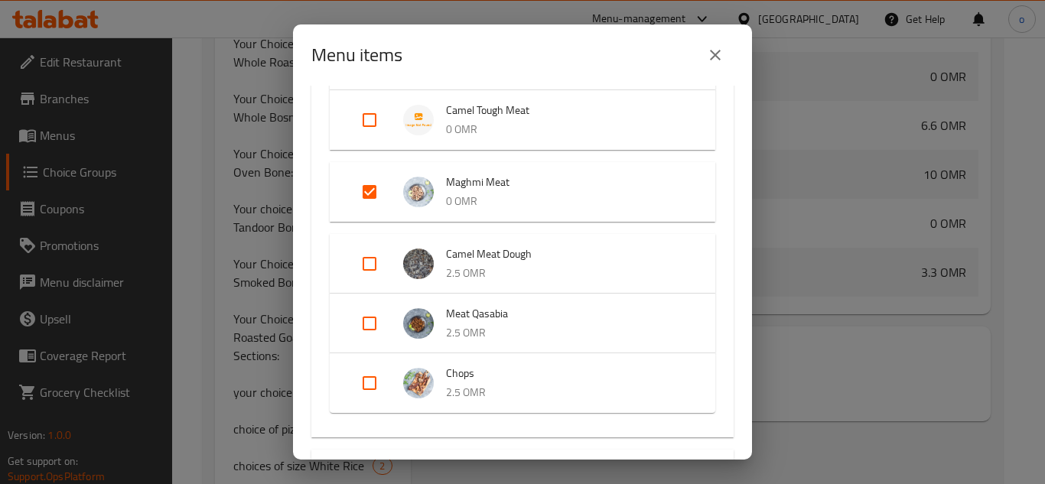
scroll to position [306, 0]
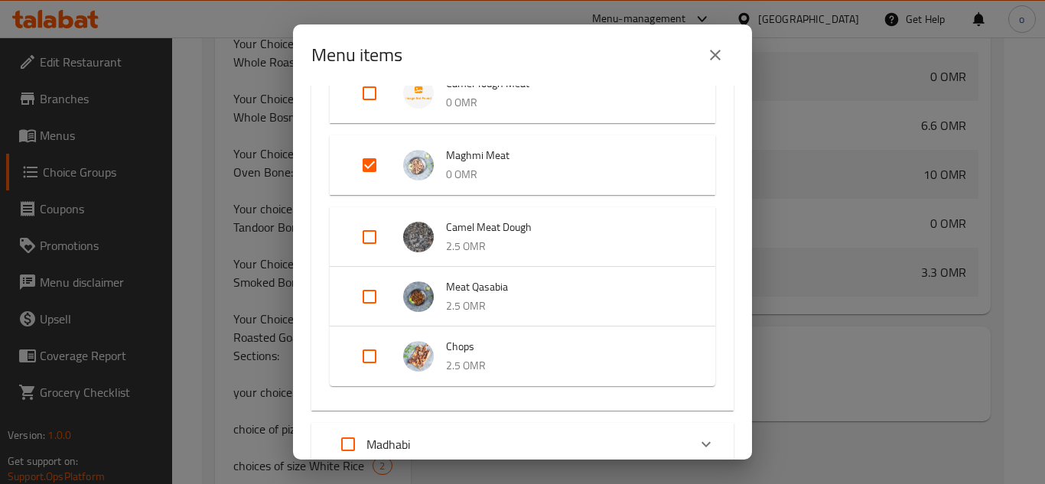
click at [372, 288] on input "Expand" at bounding box center [369, 296] width 37 height 37
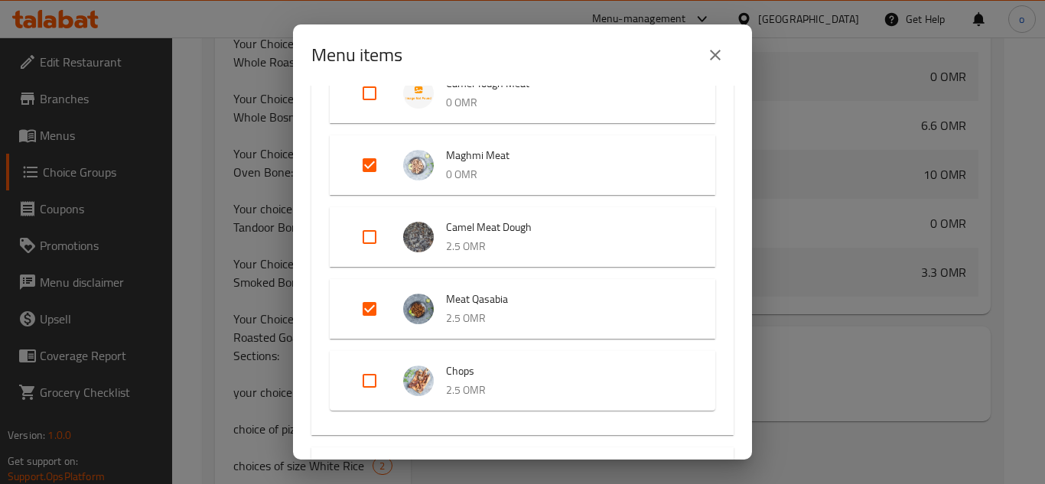
click at [357, 249] on input "Expand" at bounding box center [369, 237] width 37 height 37
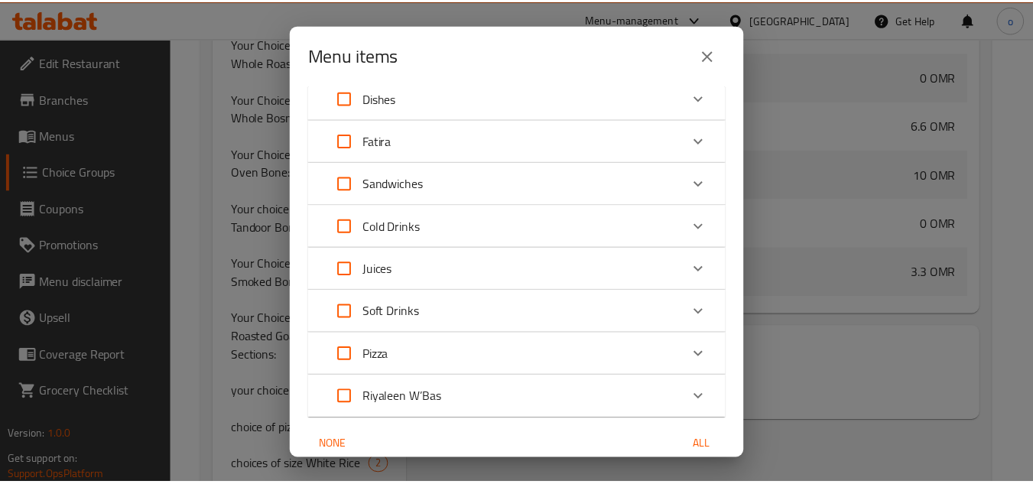
scroll to position [786, 0]
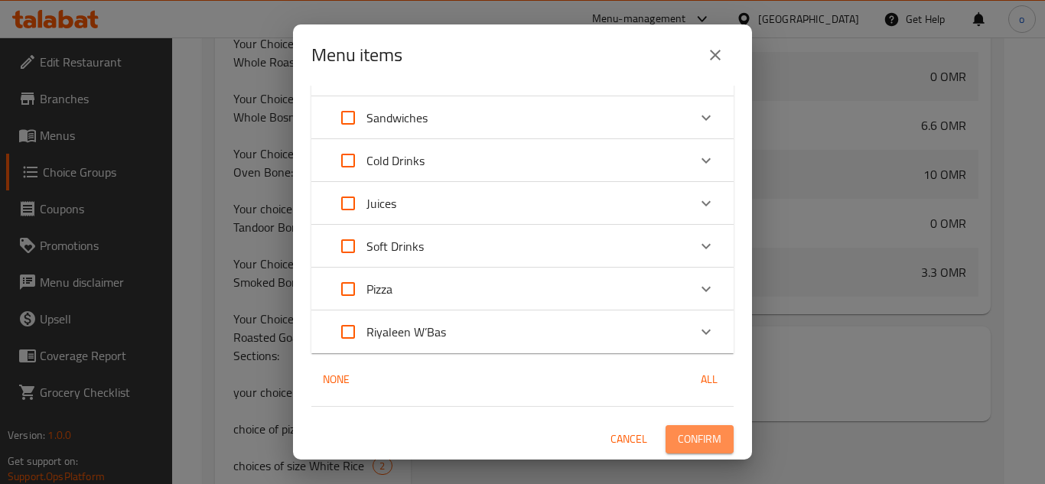
click at [697, 435] on span "Confirm" at bounding box center [700, 439] width 44 height 19
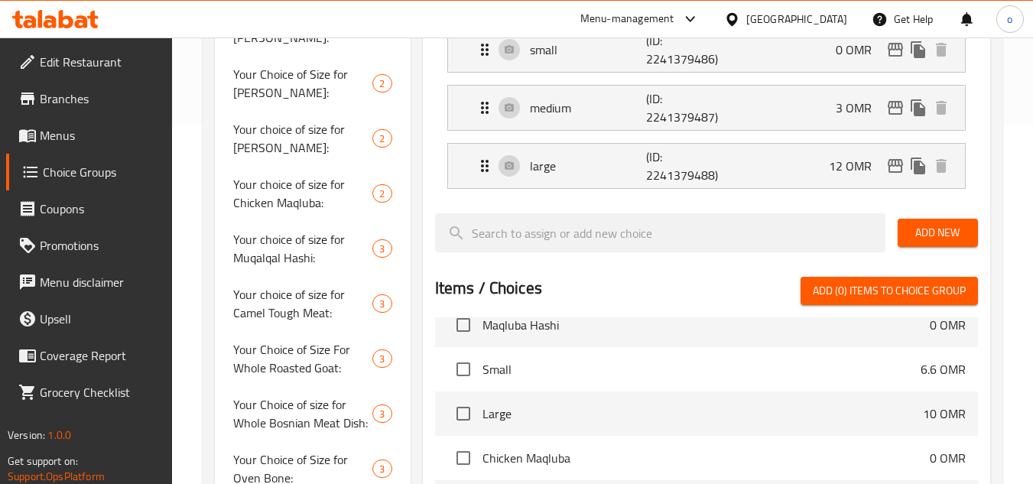
scroll to position [0, 0]
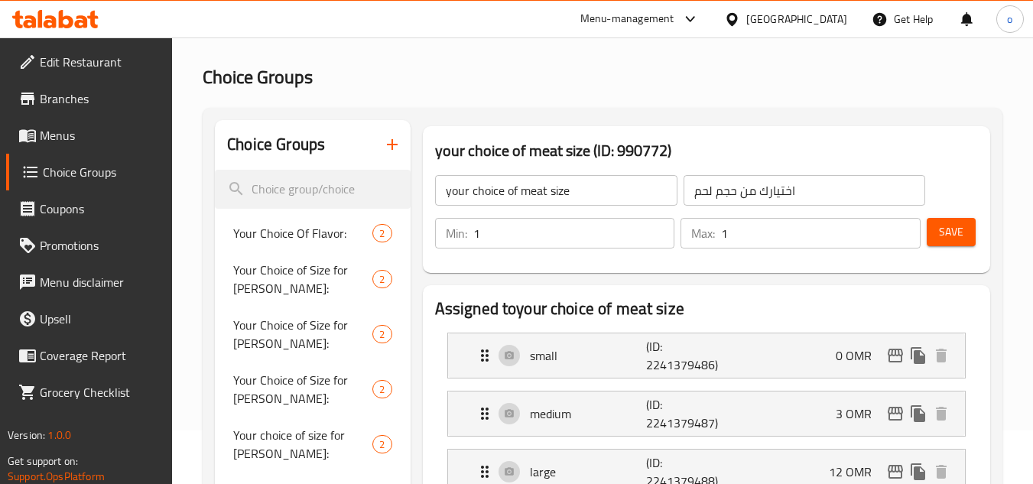
scroll to position [76, 0]
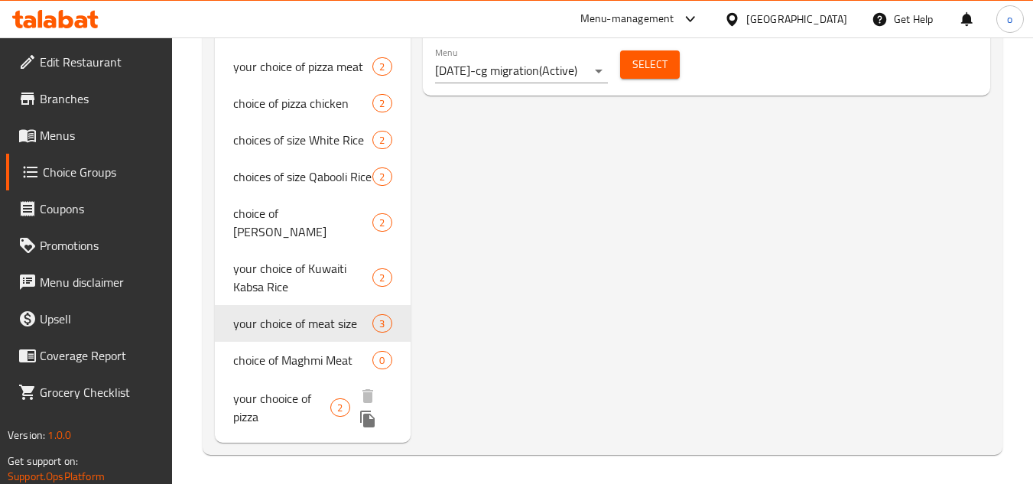
click at [289, 430] on div "your chooice of pizza 2" at bounding box center [312, 408] width 195 height 58
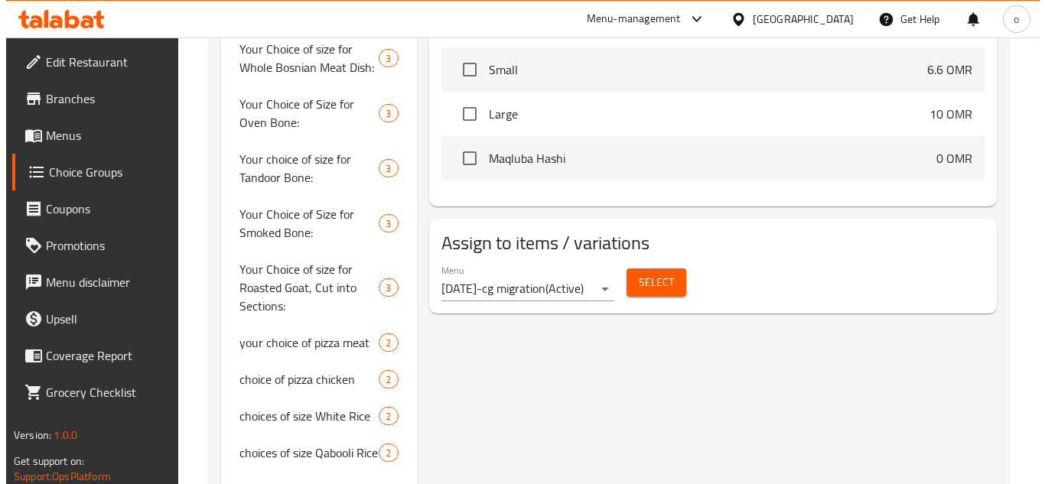
scroll to position [765, 0]
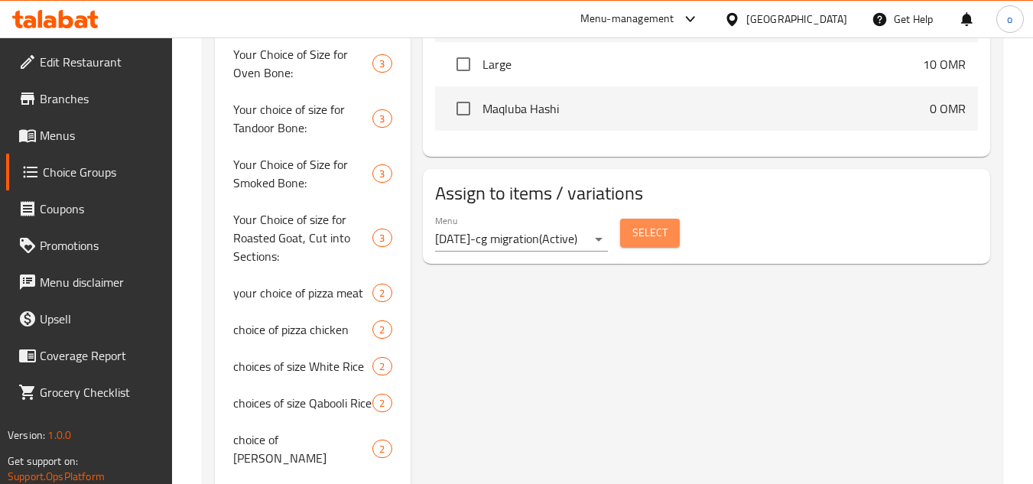
click at [639, 228] on span "Select" at bounding box center [650, 232] width 35 height 19
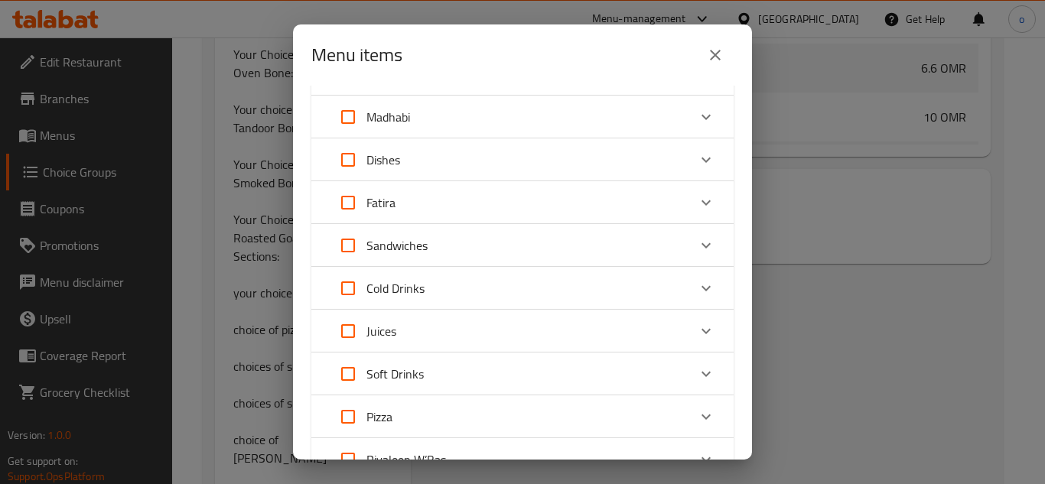
scroll to position [252, 0]
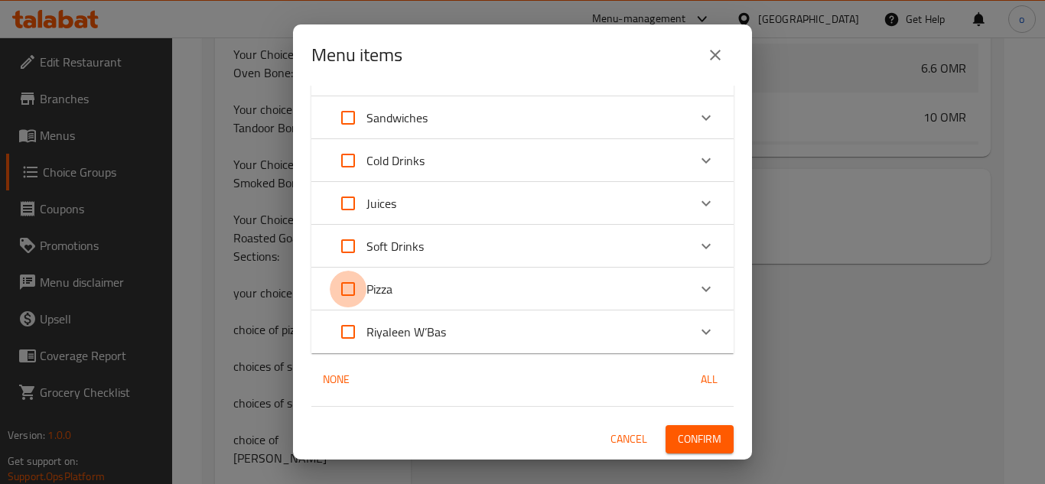
click at [347, 287] on input "Expand" at bounding box center [348, 289] width 37 height 37
click at [360, 289] on input "Expand" at bounding box center [348, 289] width 37 height 37
click at [448, 283] on div "Pizza" at bounding box center [509, 289] width 358 height 37
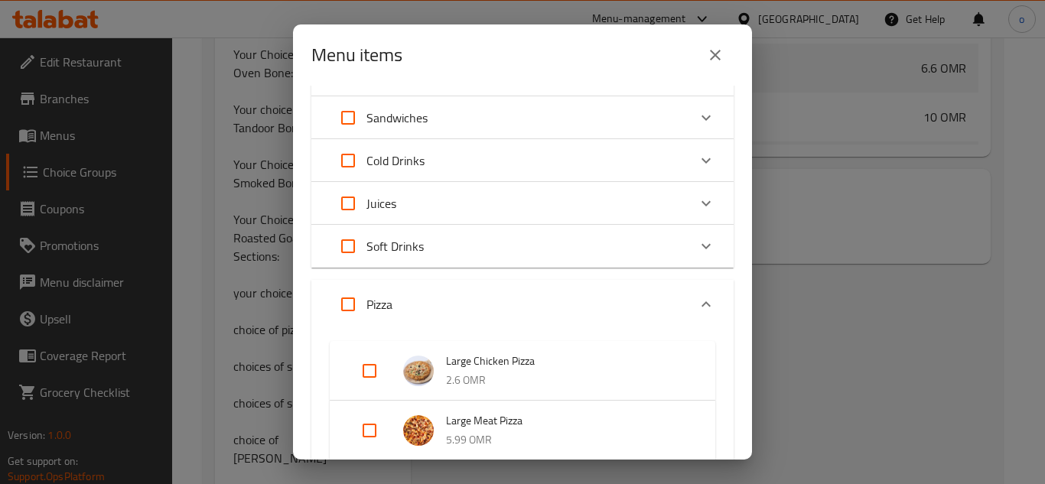
scroll to position [481, 0]
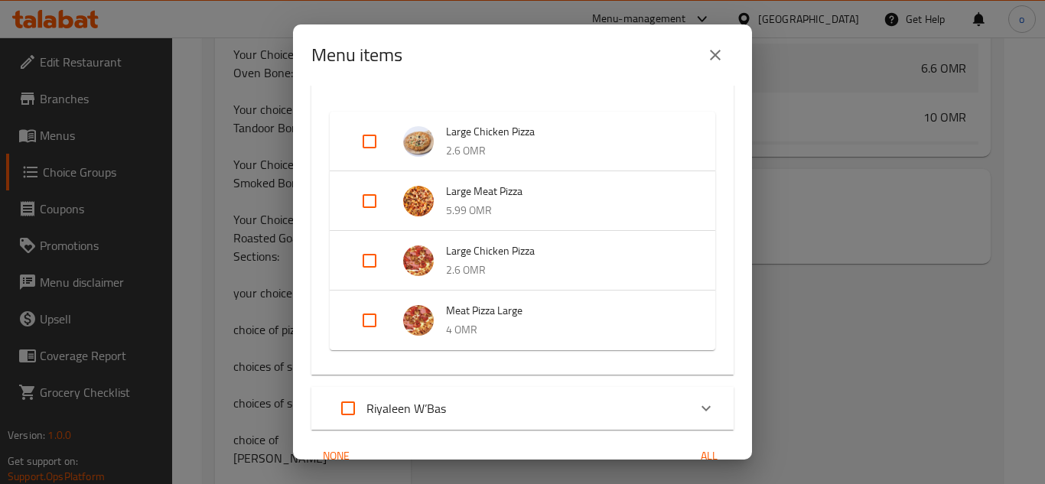
click at [369, 208] on input "Expand" at bounding box center [369, 201] width 37 height 37
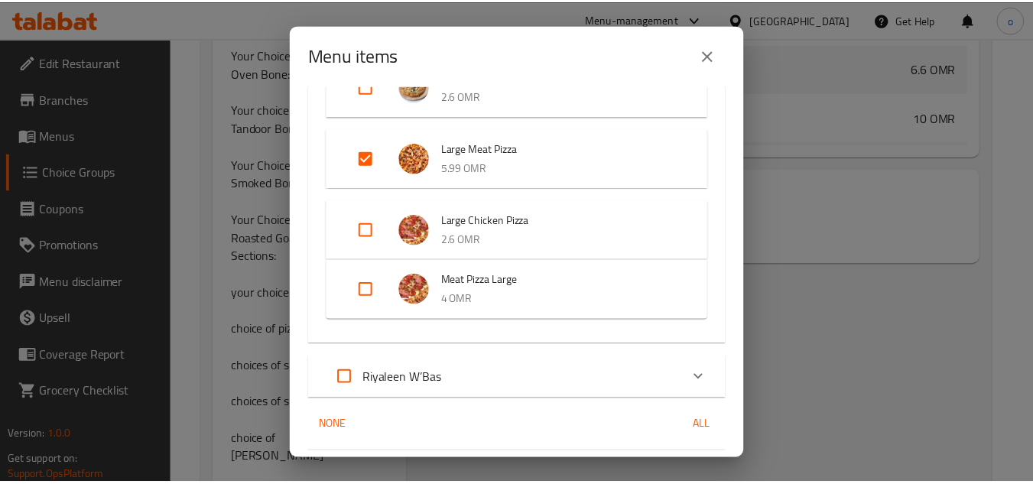
scroll to position [582, 0]
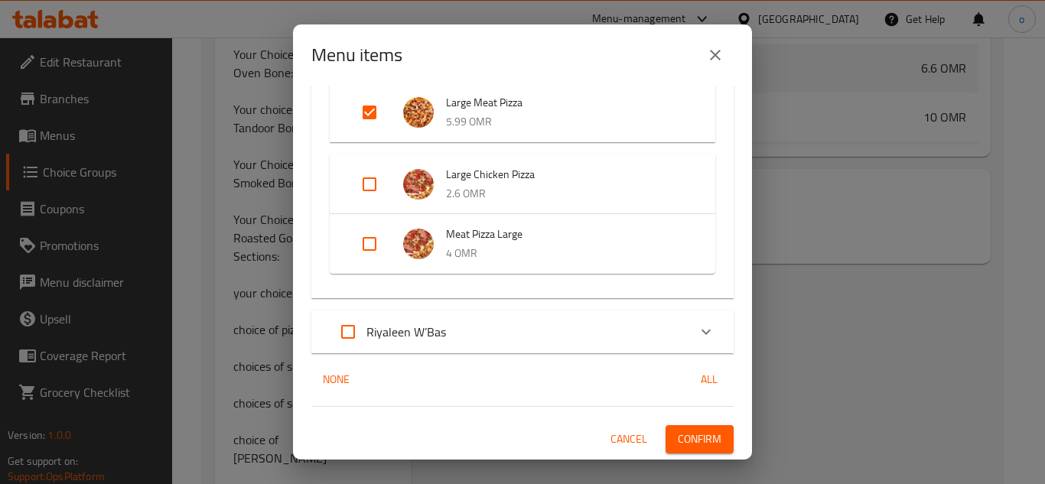
click at [690, 443] on span "Confirm" at bounding box center [700, 439] width 44 height 19
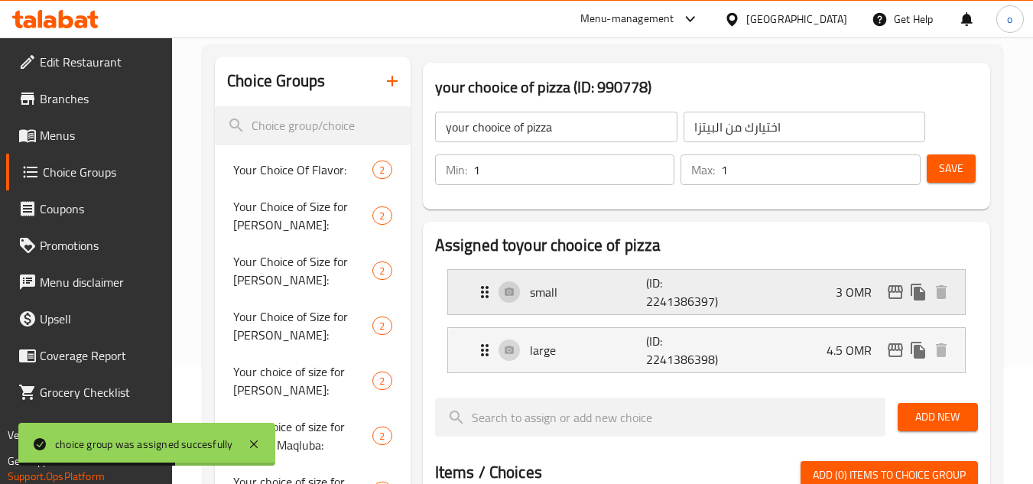
scroll to position [0, 0]
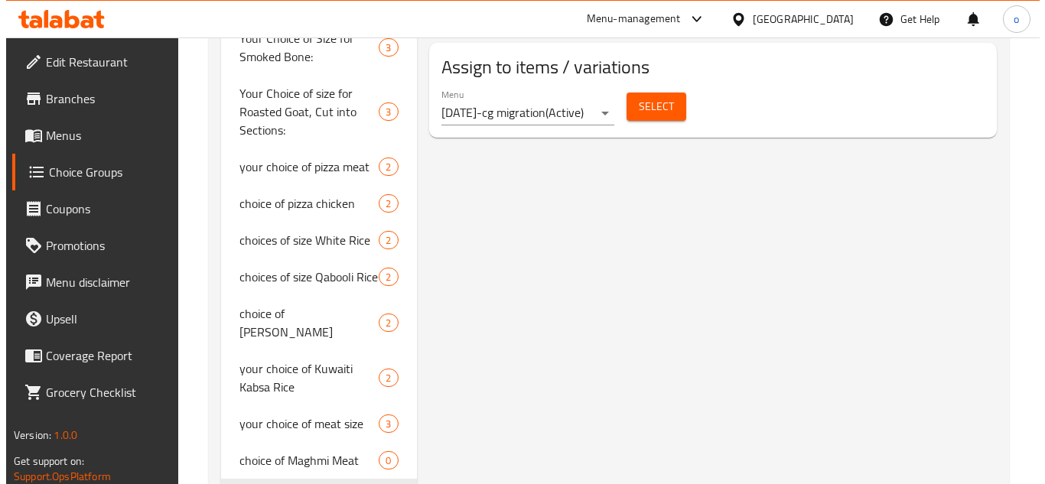
scroll to position [918, 0]
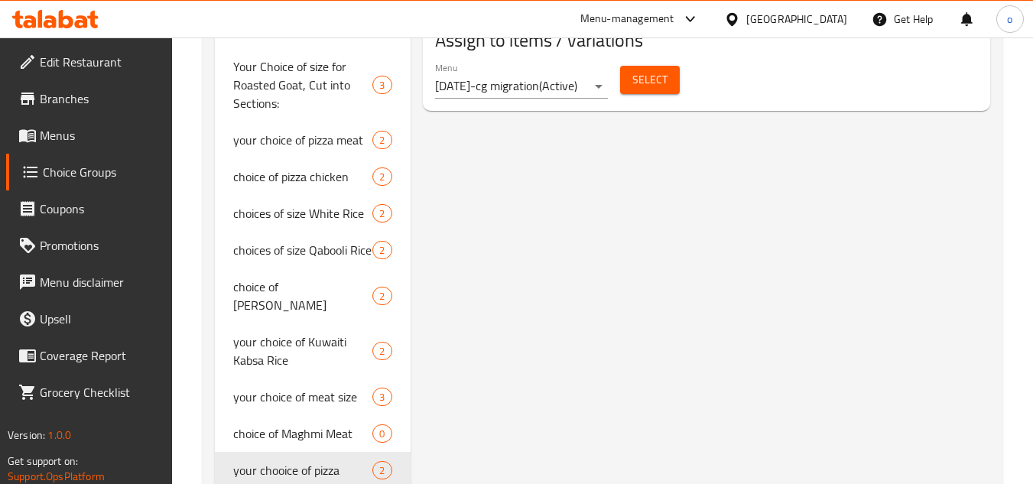
click at [659, 89] on span "Select" at bounding box center [650, 79] width 35 height 19
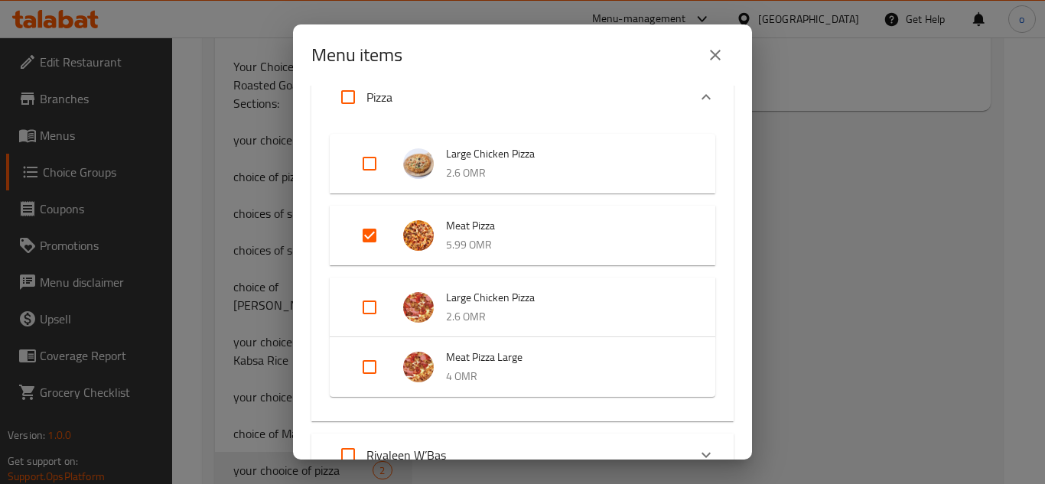
click at [371, 234] on input "Expand" at bounding box center [369, 235] width 37 height 37
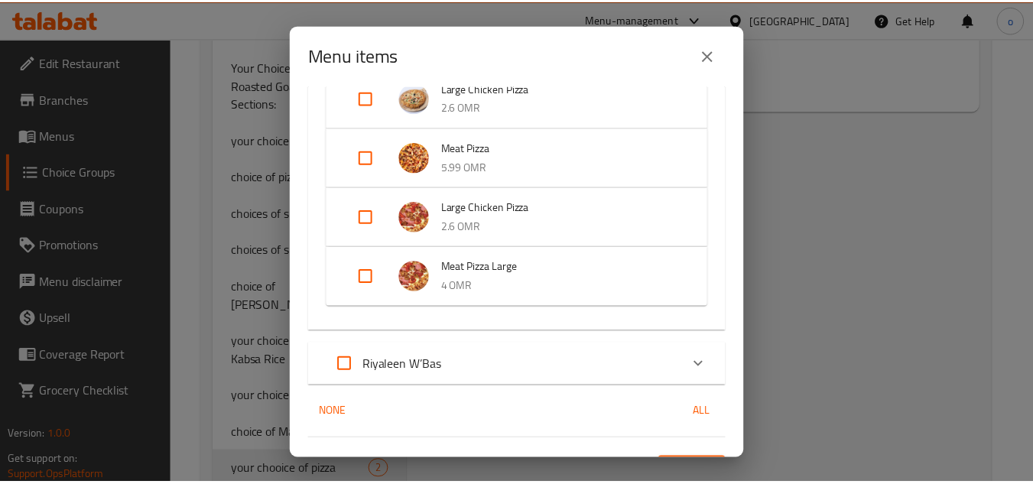
scroll to position [558, 0]
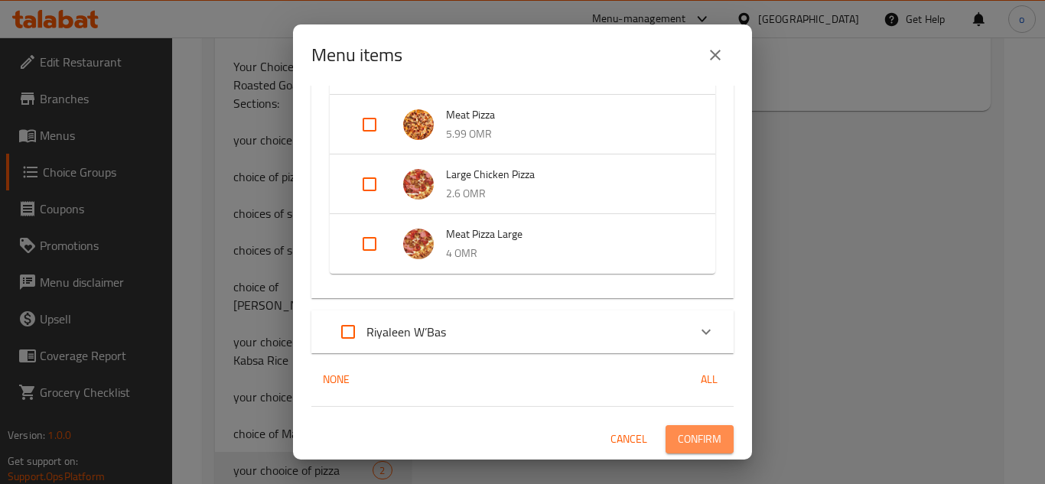
click at [682, 448] on span "Confirm" at bounding box center [700, 439] width 44 height 19
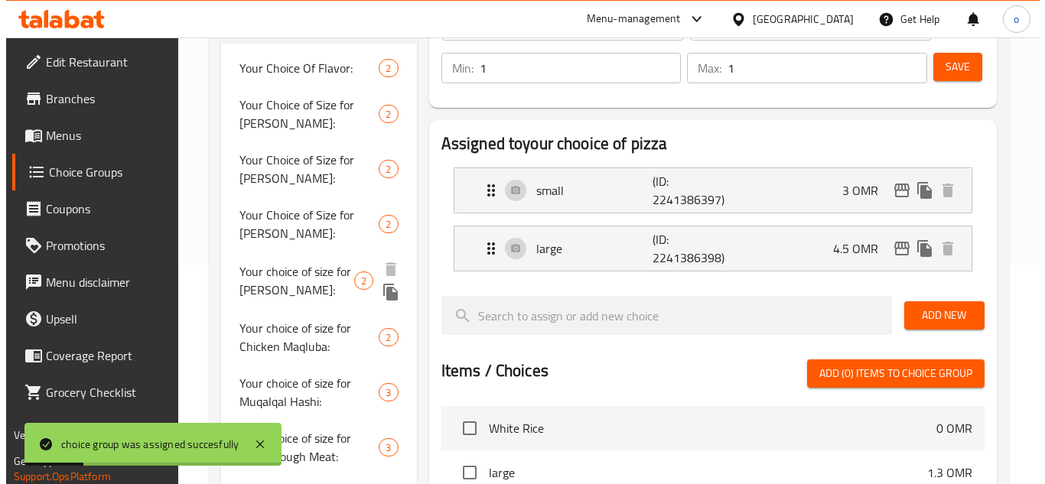
scroll to position [153, 0]
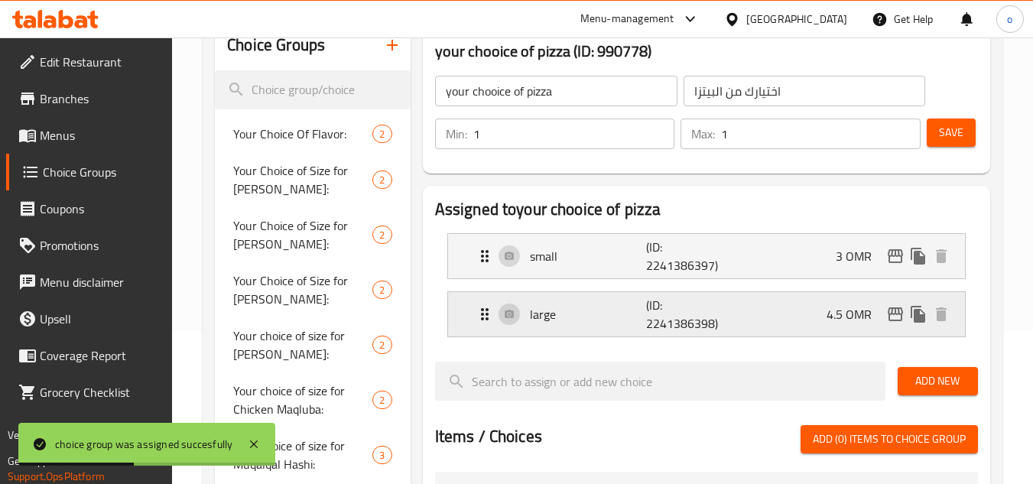
click at [888, 315] on icon "edit" at bounding box center [896, 314] width 18 height 18
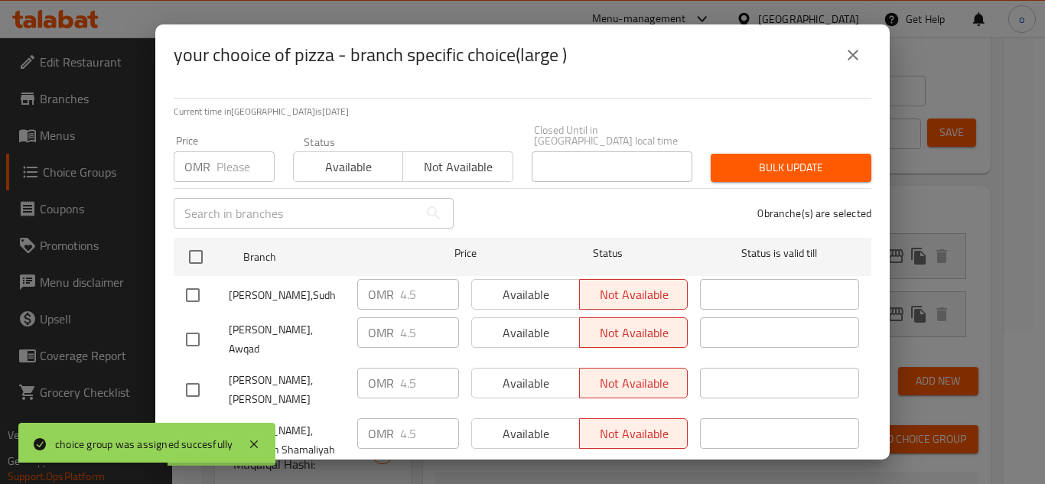
click at [240, 169] on input "number" at bounding box center [245, 166] width 58 height 31
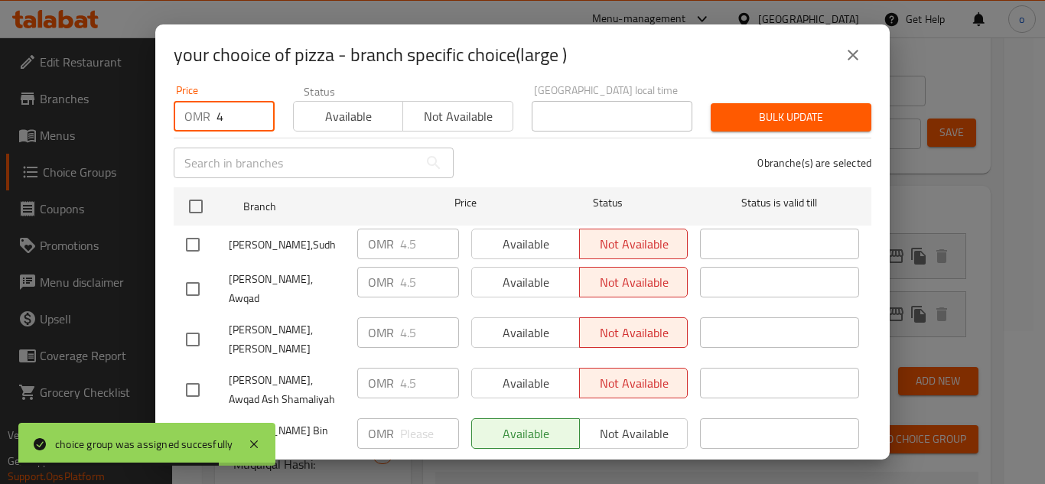
scroll to position [74, 0]
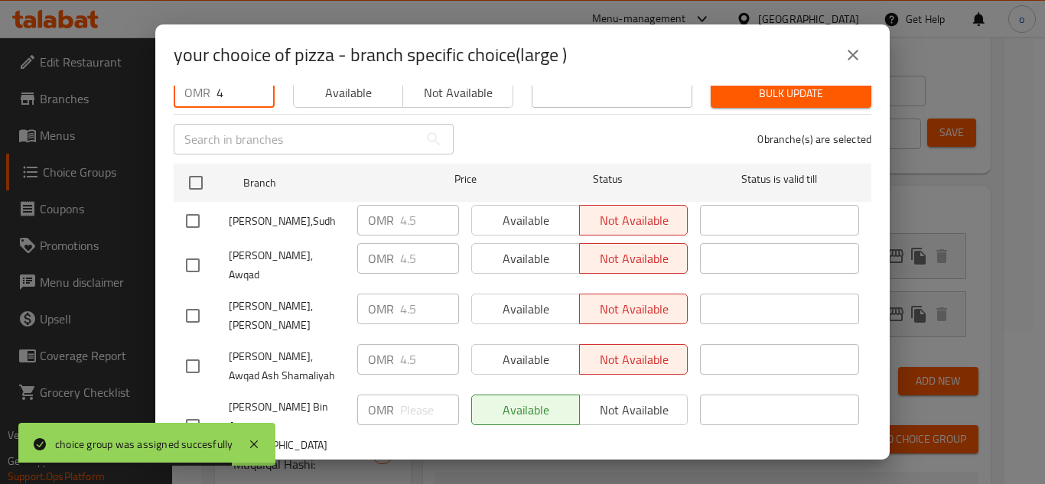
click at [199, 410] on input "checkbox" at bounding box center [193, 426] width 32 height 32
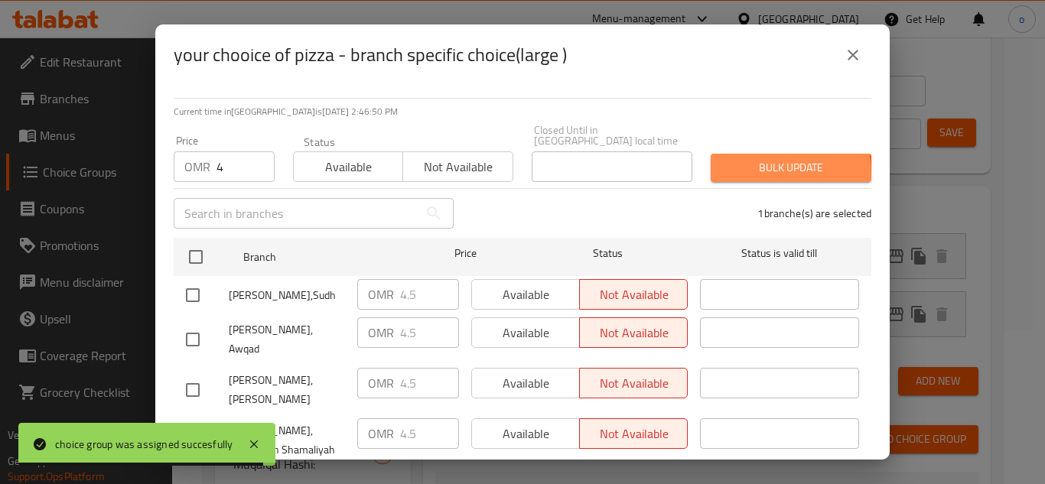
click at [755, 164] on span "Bulk update" at bounding box center [791, 167] width 136 height 19
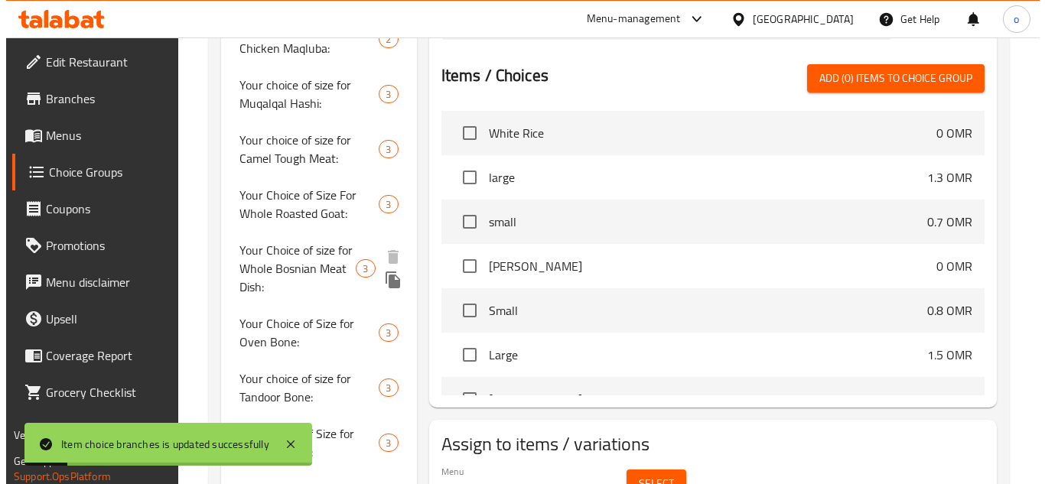
scroll to position [603, 0]
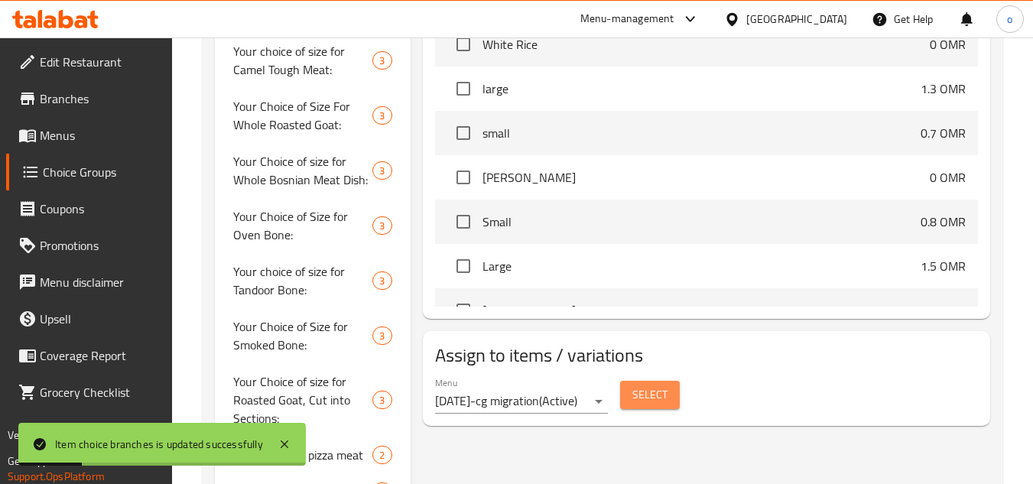
click at [640, 395] on span "Select" at bounding box center [650, 395] width 35 height 19
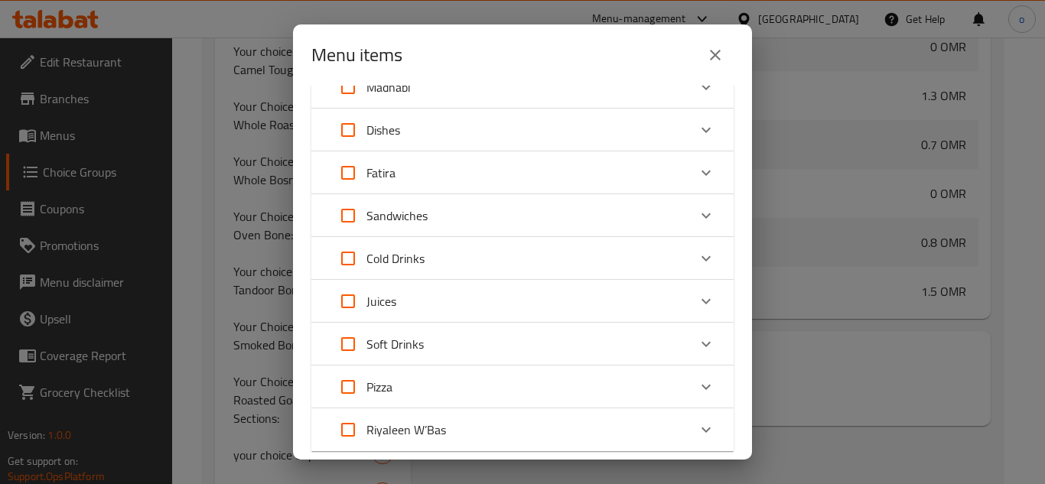
scroll to position [252, 0]
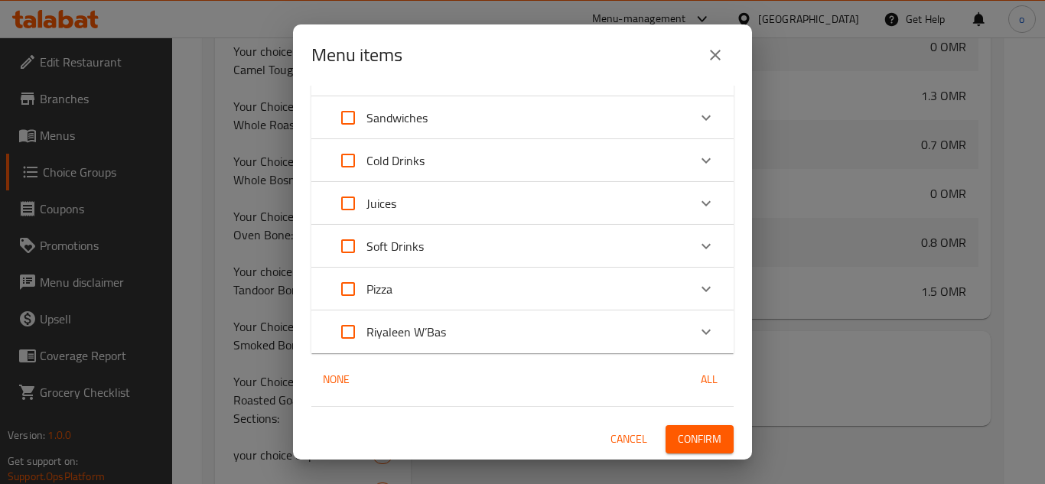
click at [438, 288] on div "Pizza" at bounding box center [509, 289] width 358 height 37
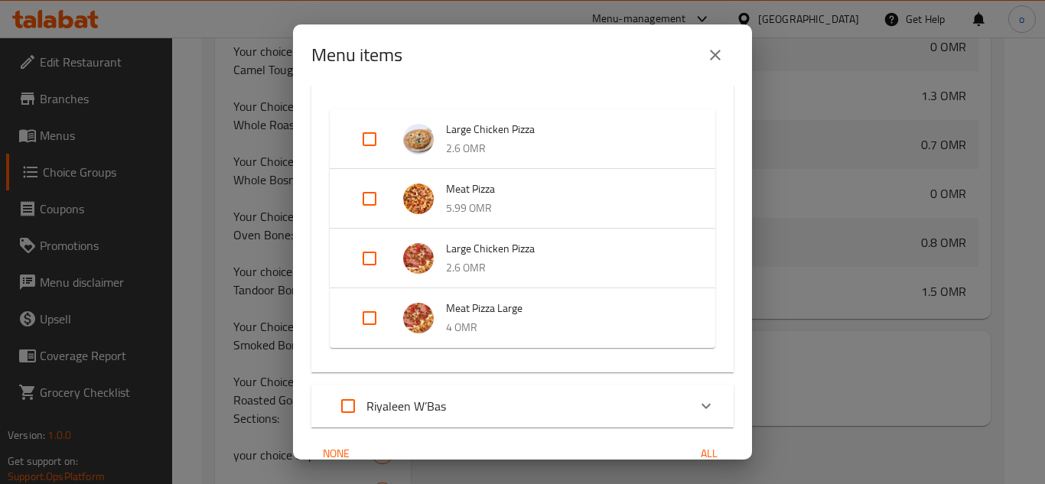
scroll to position [558, 0]
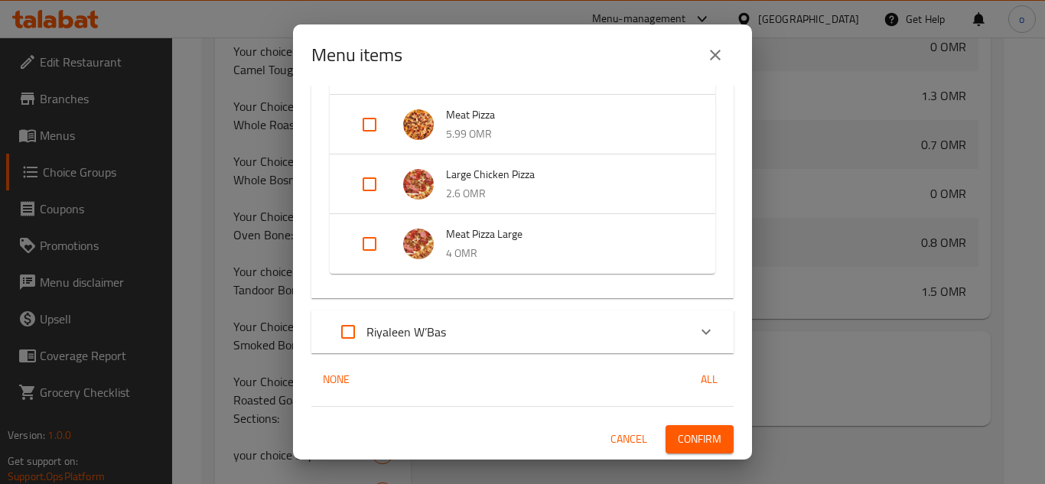
click at [377, 172] on input "Expand" at bounding box center [369, 184] width 37 height 37
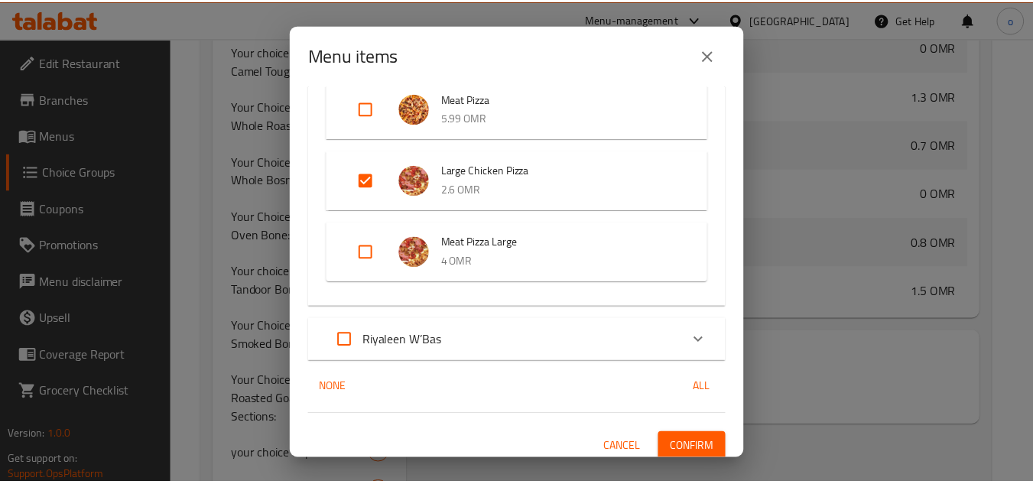
scroll to position [582, 0]
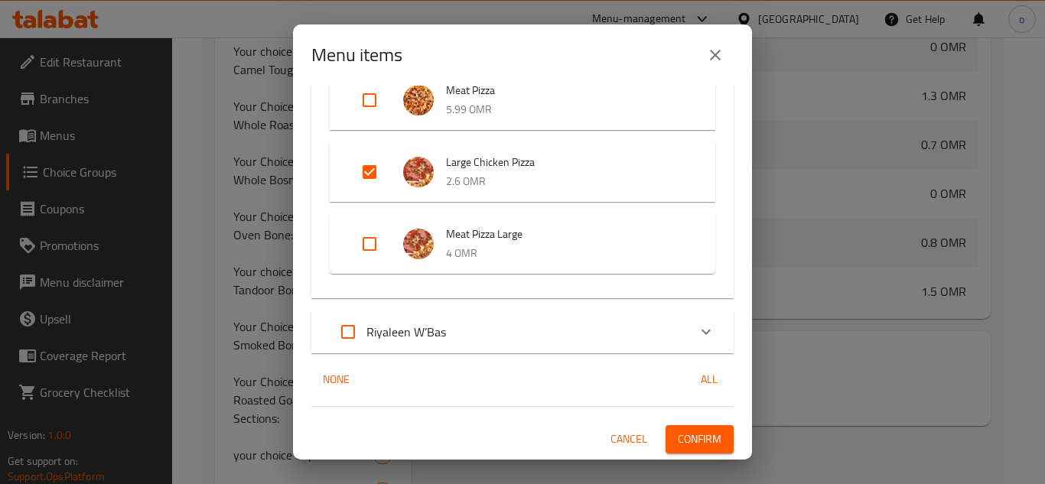
click at [688, 426] on button "Confirm" at bounding box center [699, 439] width 68 height 28
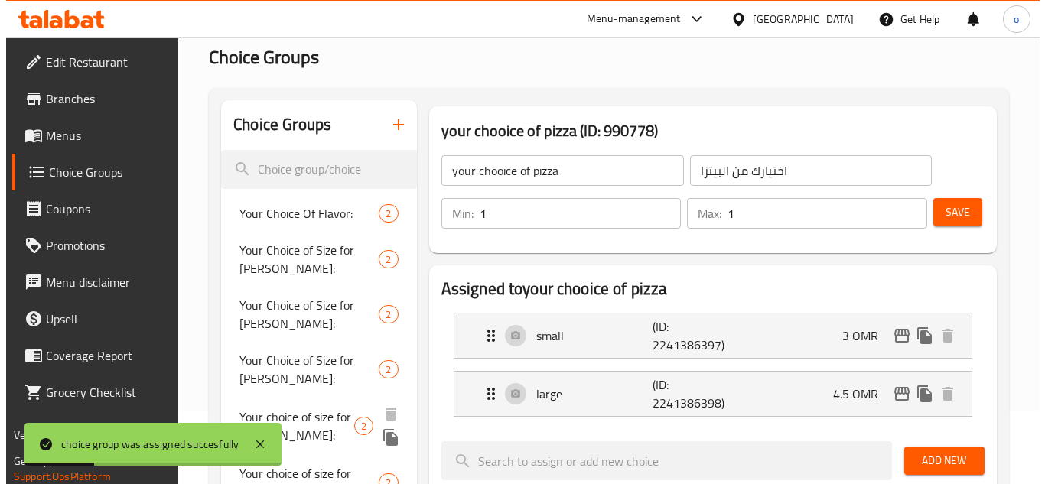
scroll to position [0, 0]
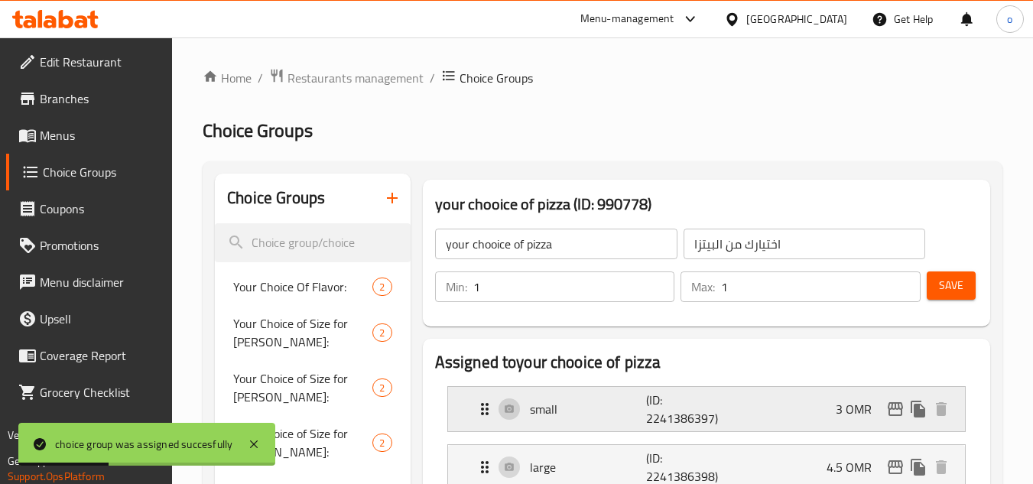
click at [910, 399] on div "3 OMR" at bounding box center [894, 409] width 117 height 23
click at [900, 409] on icon "edit" at bounding box center [895, 409] width 15 height 14
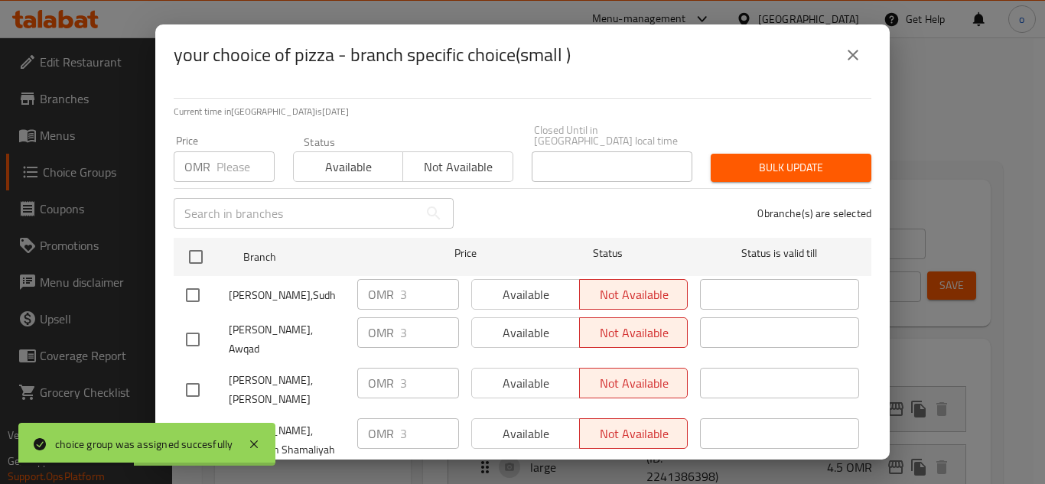
scroll to position [74, 0]
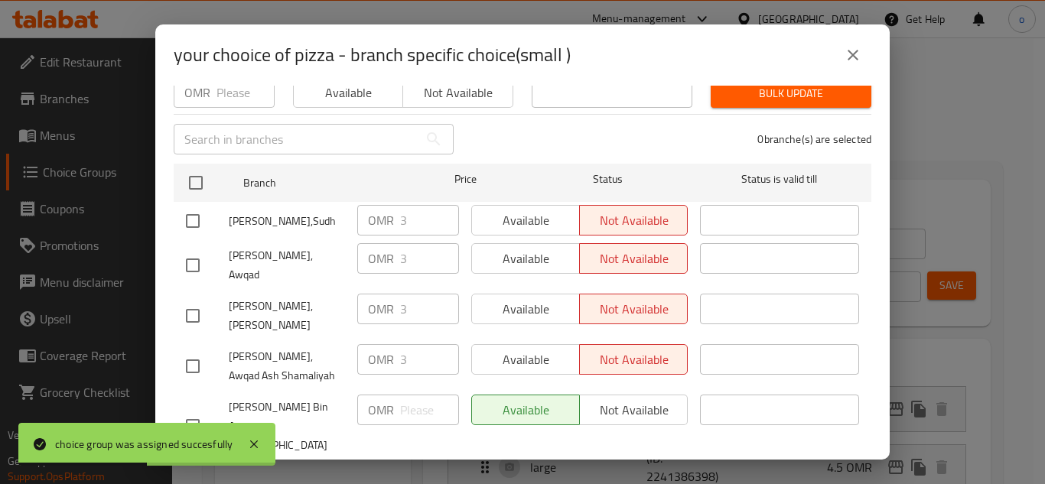
click at [851, 42] on button "close" at bounding box center [853, 55] width 37 height 37
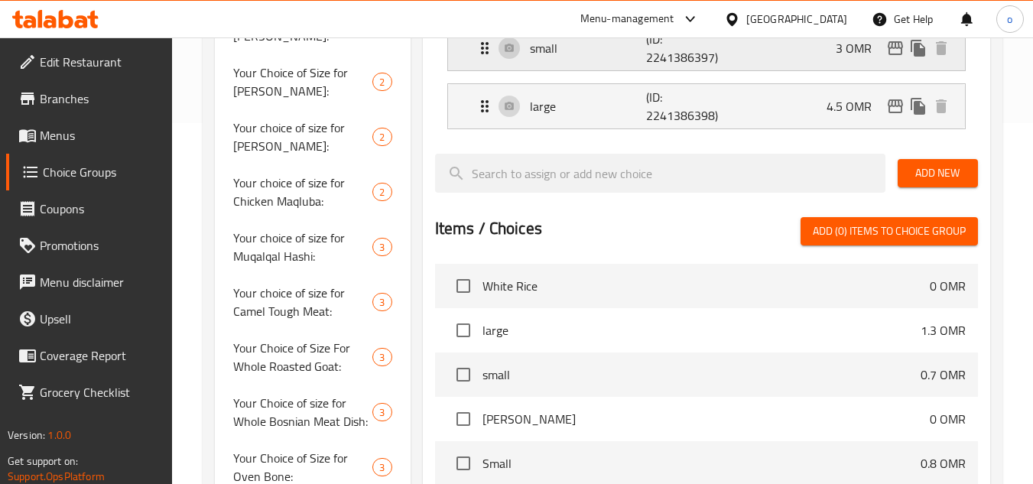
scroll to position [815, 0]
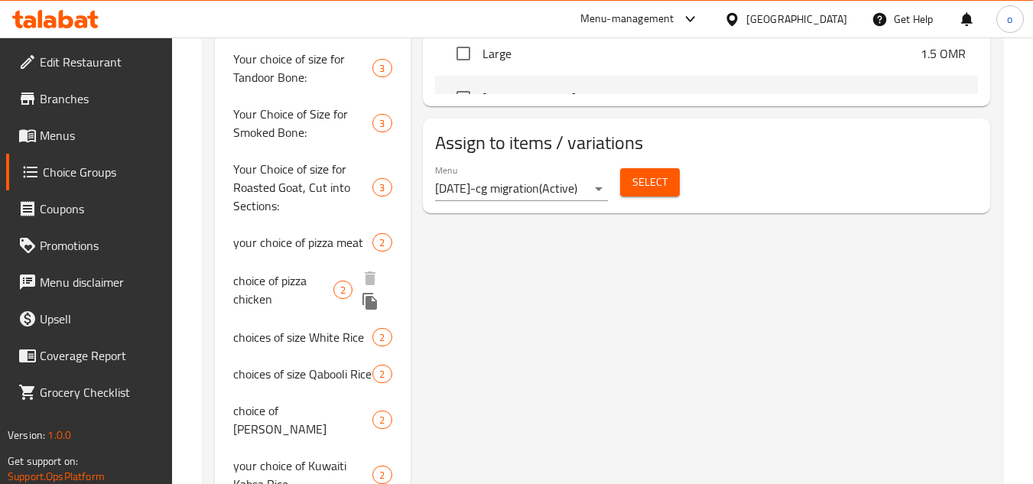
click at [287, 286] on span "choice of pizza chicken" at bounding box center [282, 290] width 99 height 37
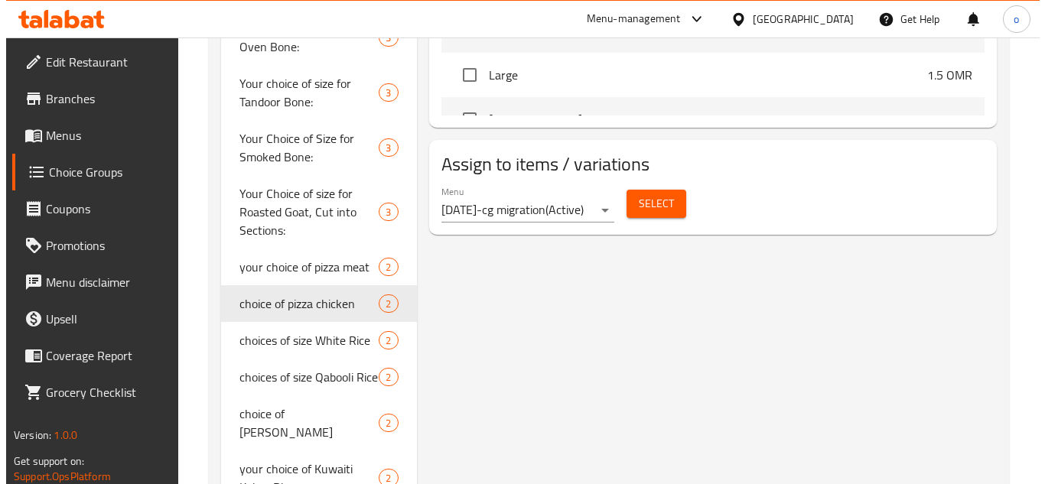
scroll to position [812, 0]
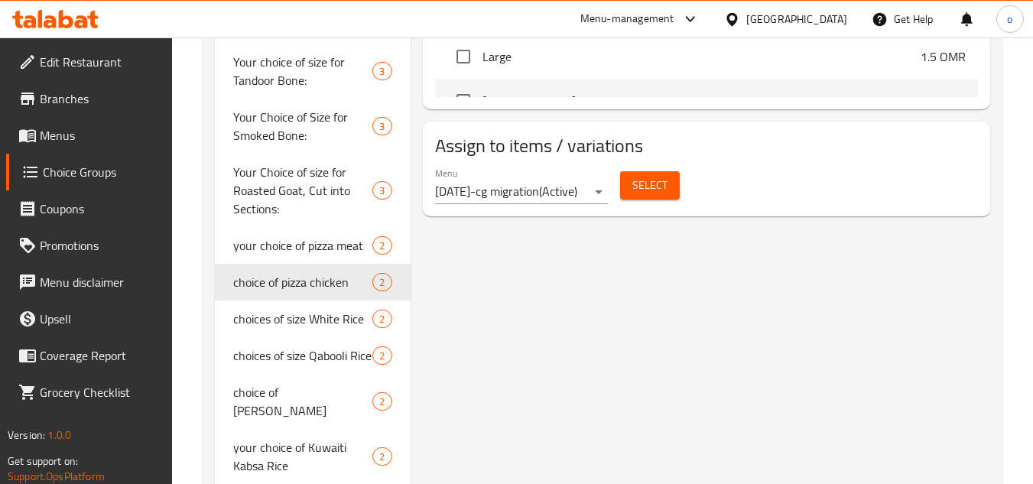
click at [646, 177] on span "Select" at bounding box center [650, 185] width 35 height 19
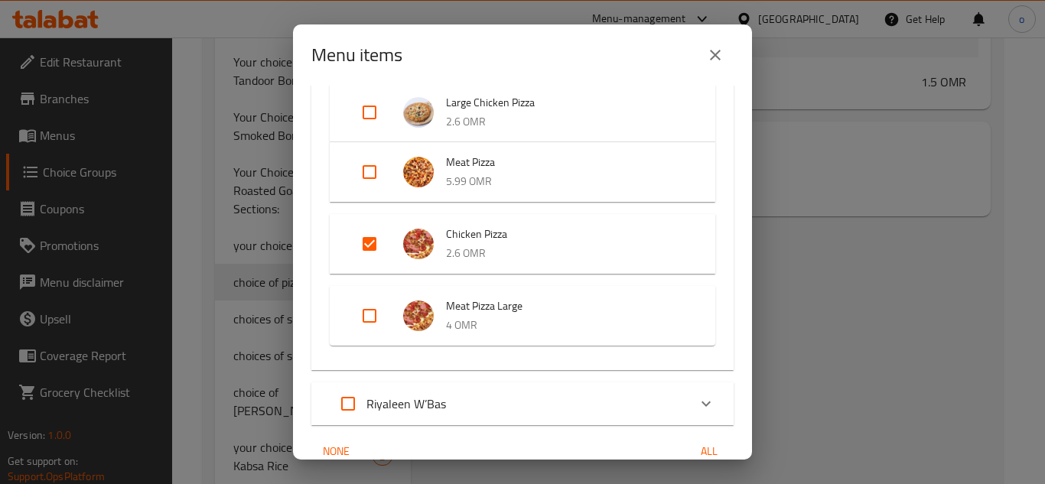
scroll to position [535, 0]
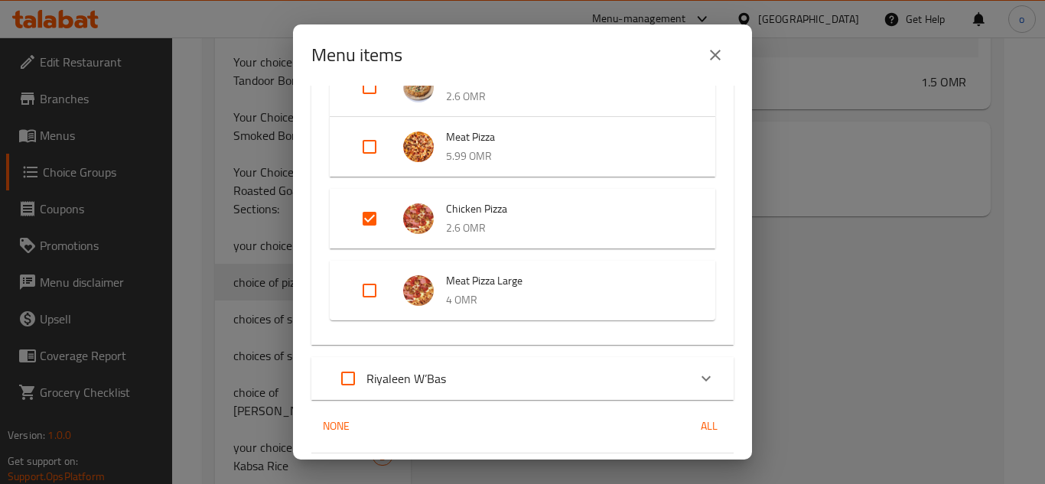
click at [382, 223] on input "Expand" at bounding box center [369, 218] width 37 height 37
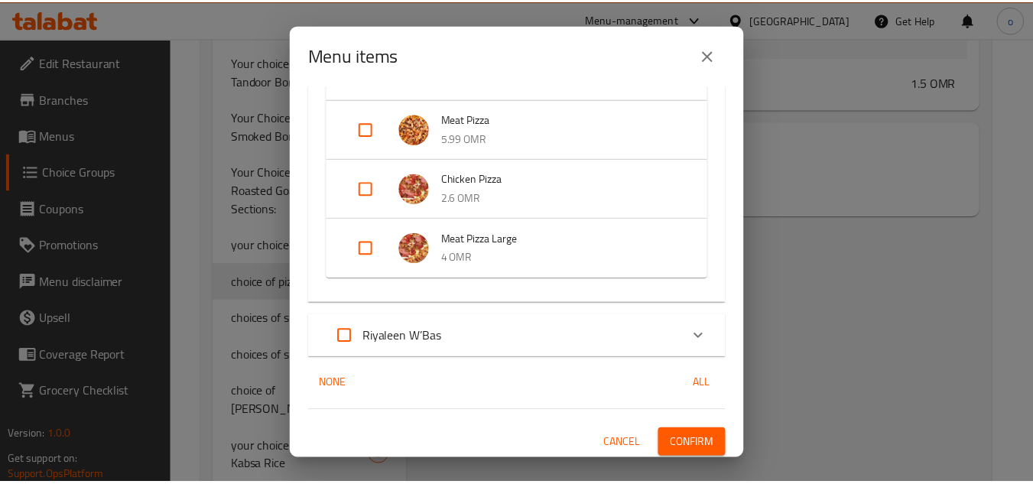
scroll to position [558, 0]
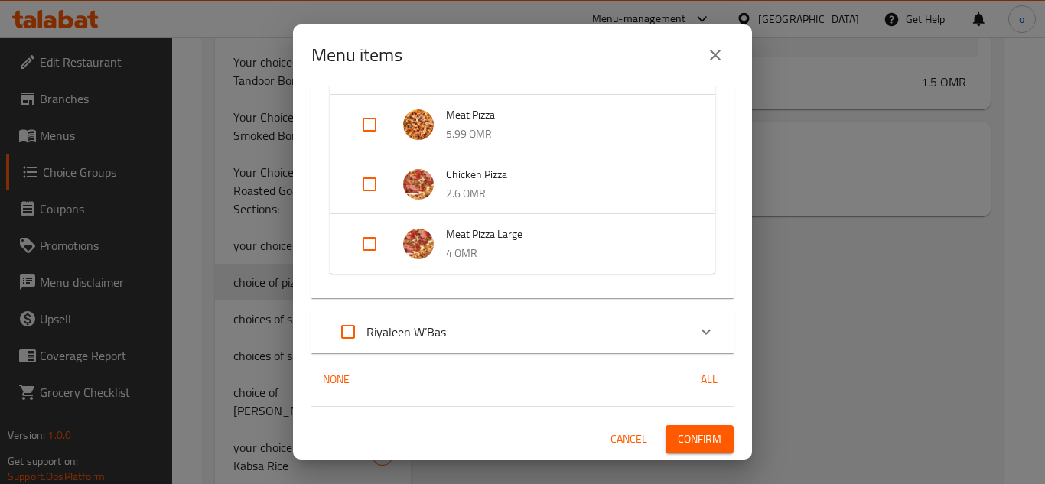
click at [695, 428] on button "Confirm" at bounding box center [699, 439] width 68 height 28
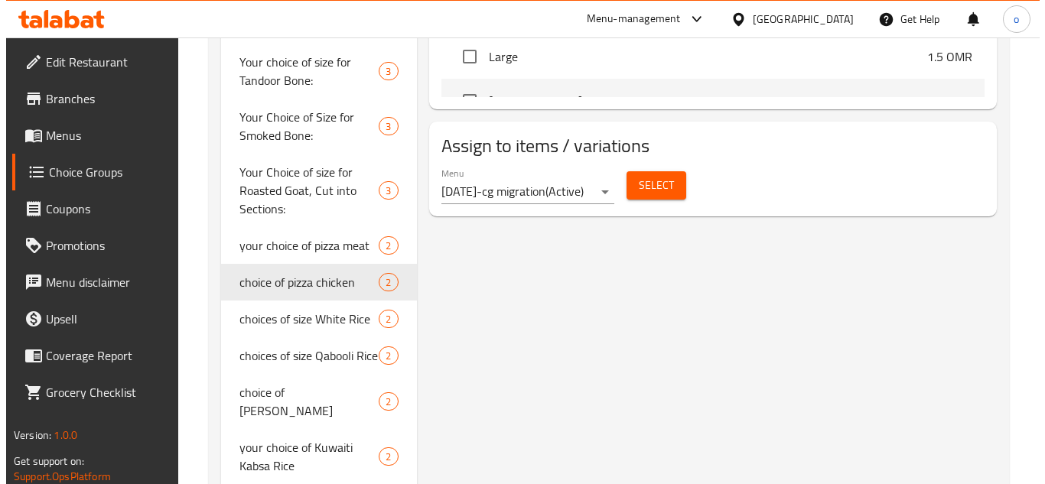
scroll to position [665, 0]
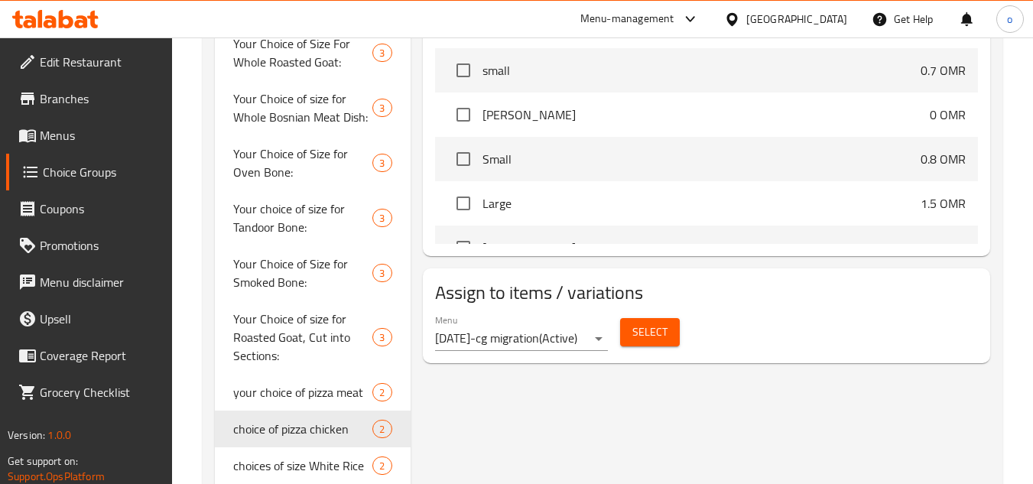
click at [667, 350] on div "Select" at bounding box center [650, 332] width 72 height 41
click at [658, 340] on span "Select" at bounding box center [650, 332] width 35 height 19
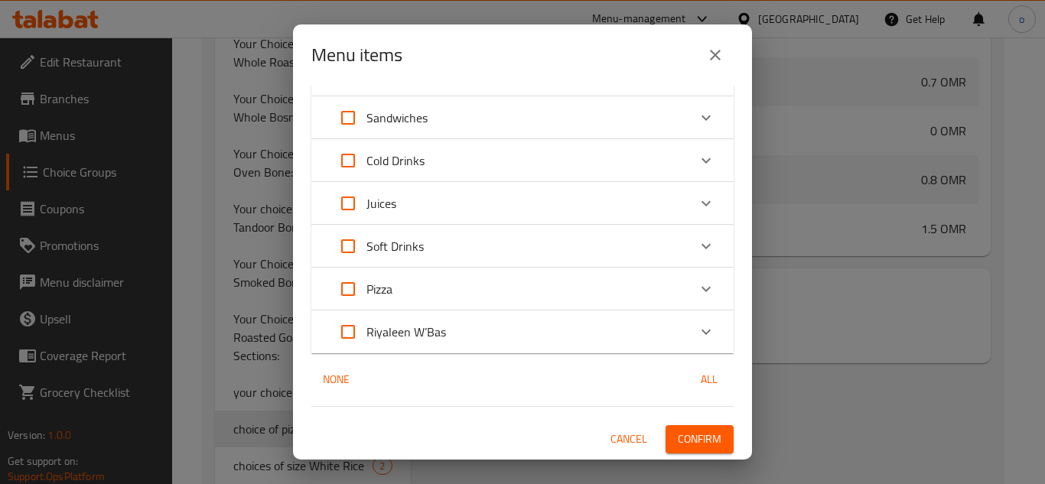
click at [451, 304] on div "Pizza" at bounding box center [509, 289] width 358 height 37
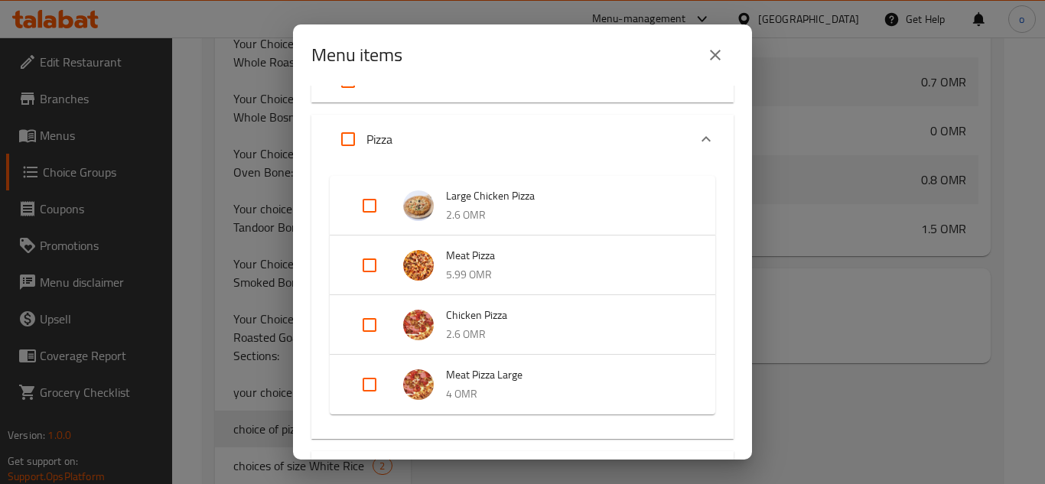
scroll to position [405, 0]
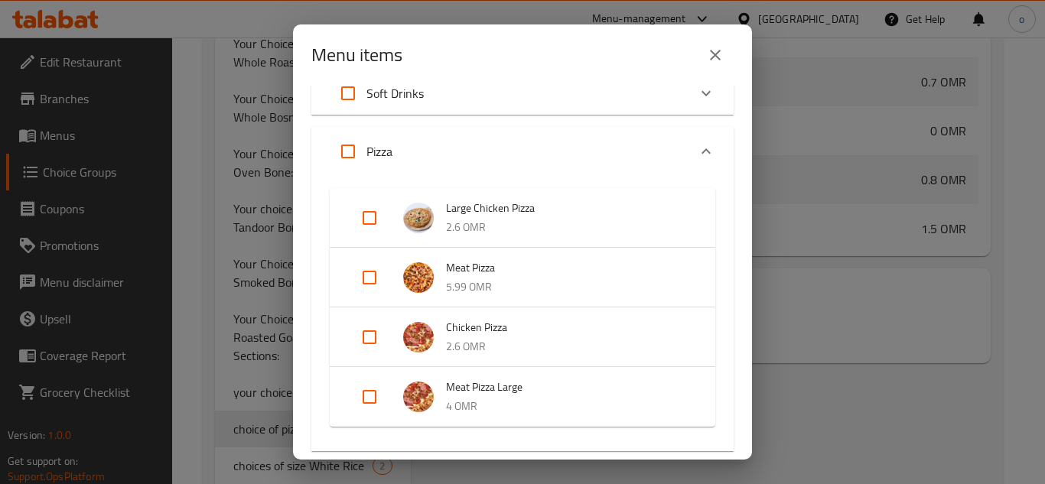
click at [366, 330] on input "Expand" at bounding box center [369, 337] width 37 height 37
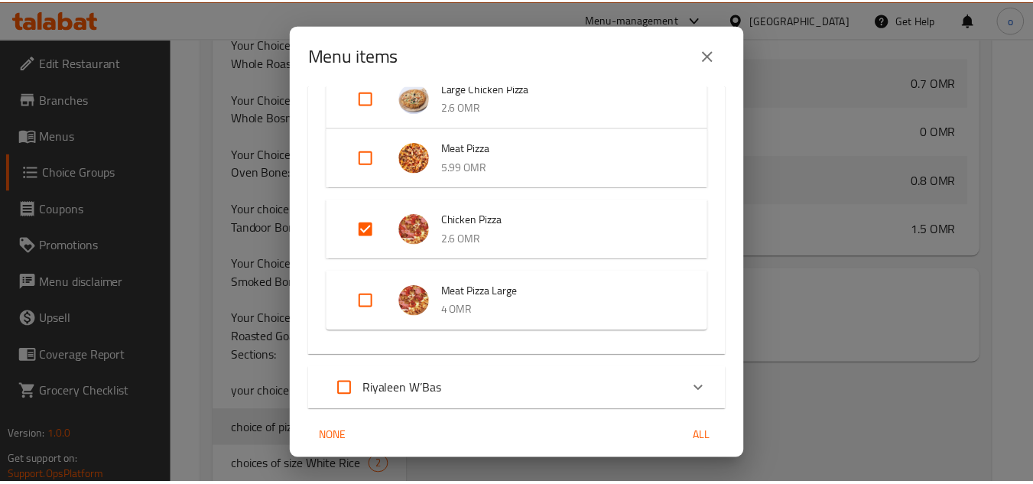
scroll to position [582, 0]
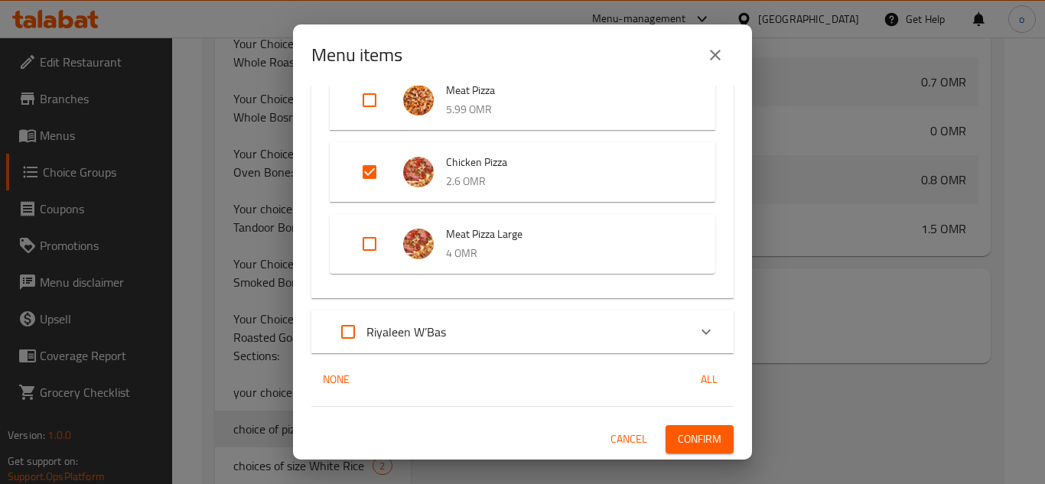
click at [678, 437] on span "Confirm" at bounding box center [700, 439] width 44 height 19
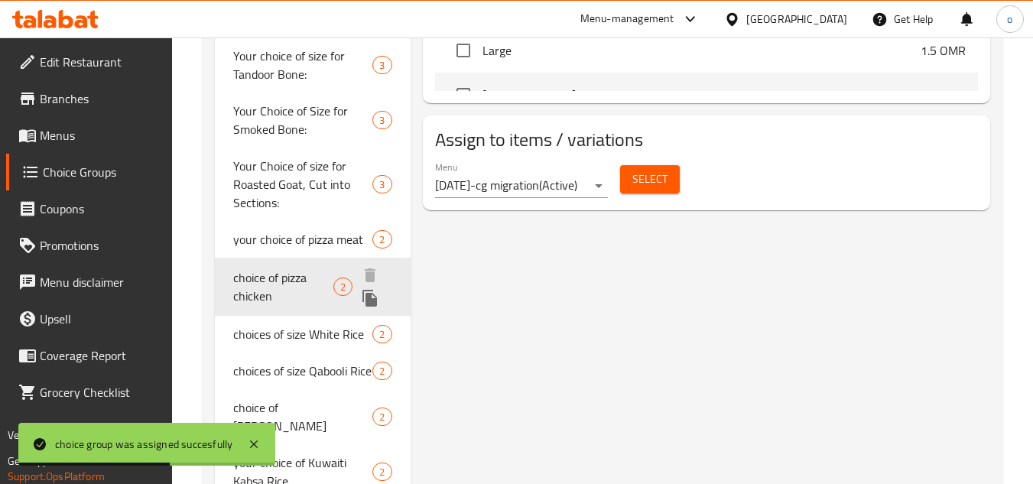
scroll to position [818, 0]
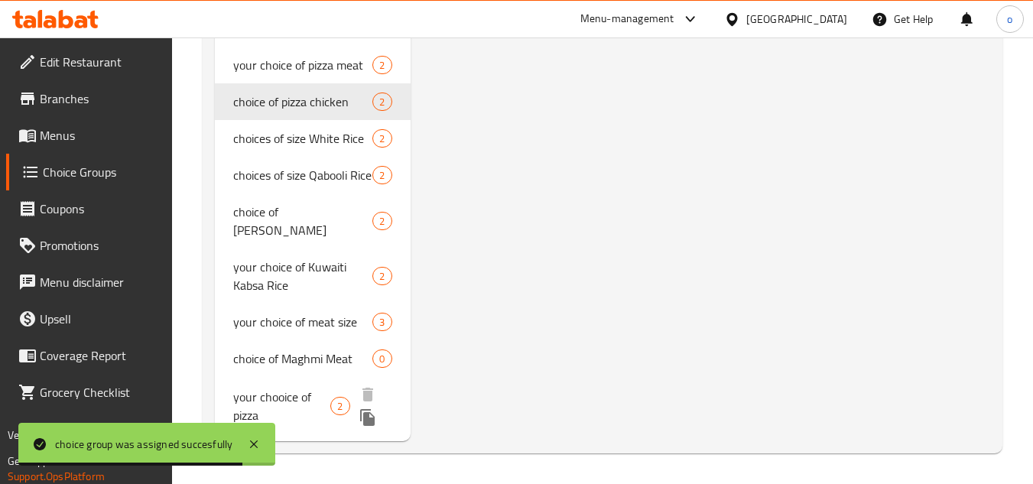
click at [323, 426] on div "your chooice of pizza 2" at bounding box center [312, 406] width 195 height 58
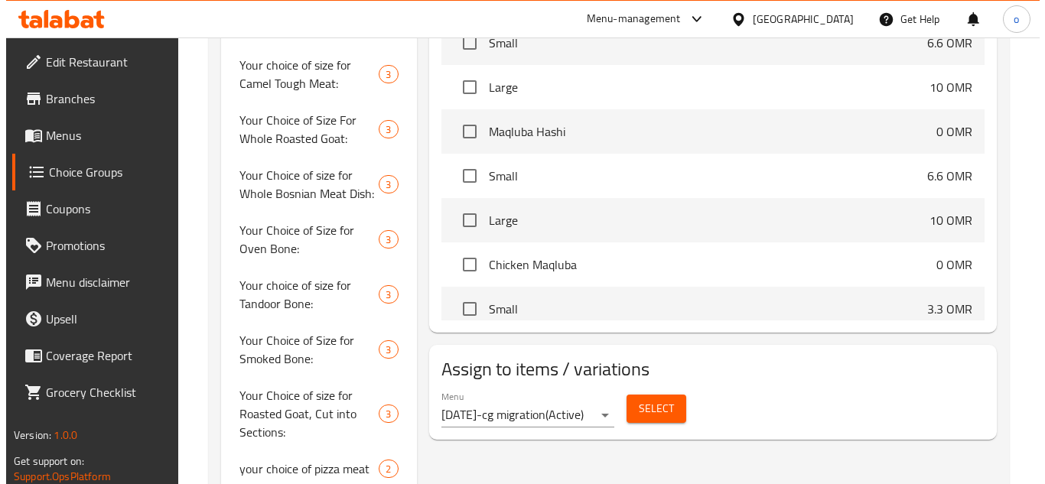
scroll to position [586, 0]
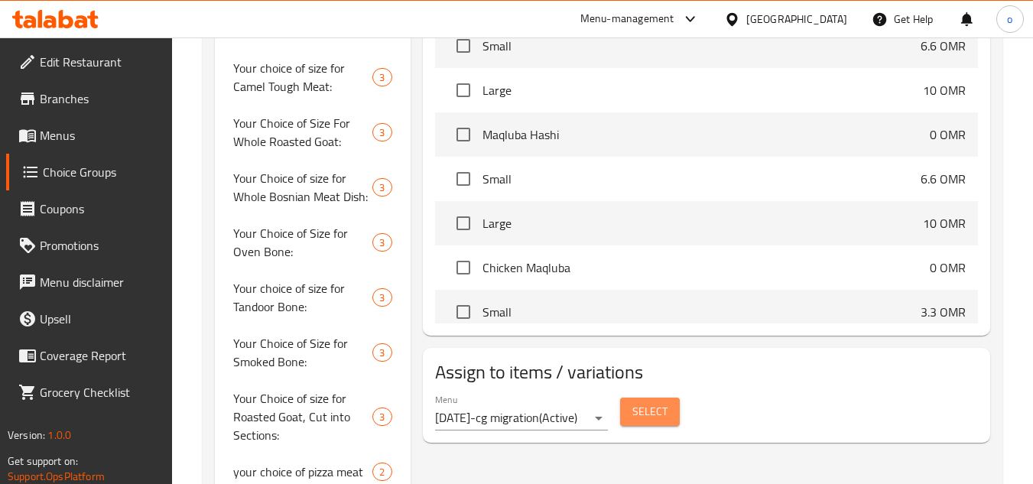
click at [631, 412] on button "Select" at bounding box center [650, 412] width 60 height 28
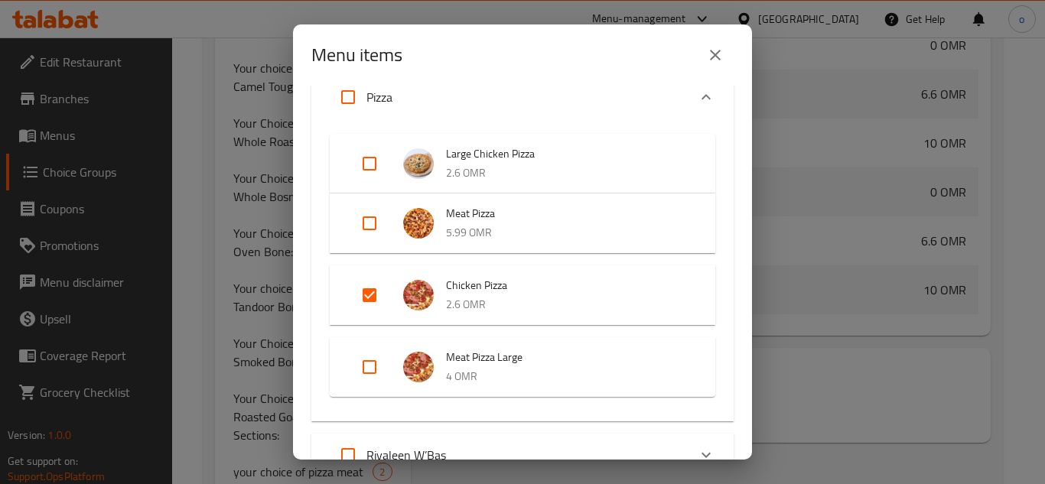
scroll to position [582, 0]
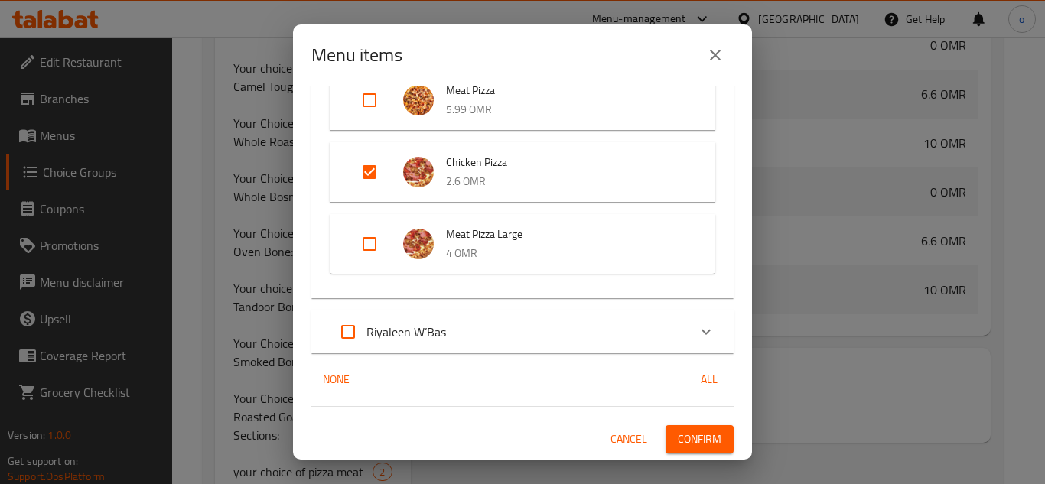
click at [363, 170] on input "Expand" at bounding box center [369, 172] width 37 height 37
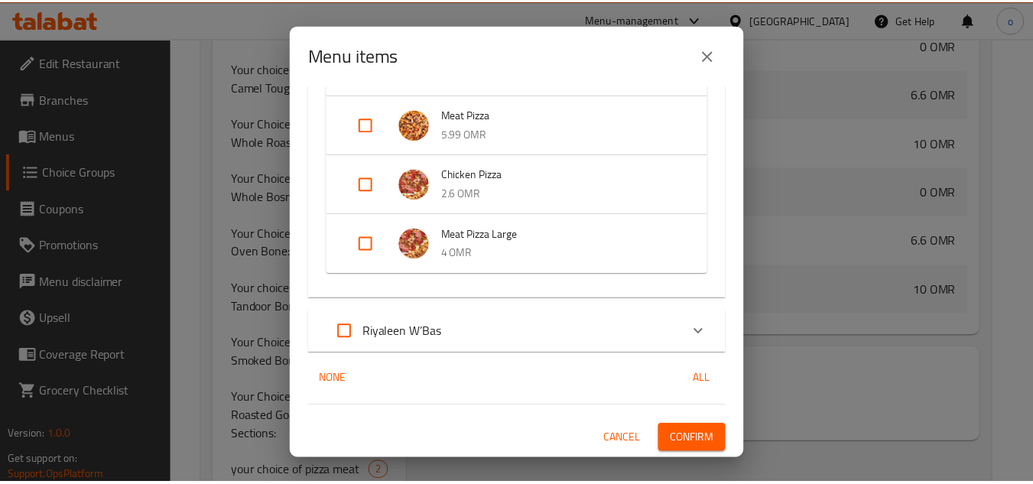
scroll to position [558, 0]
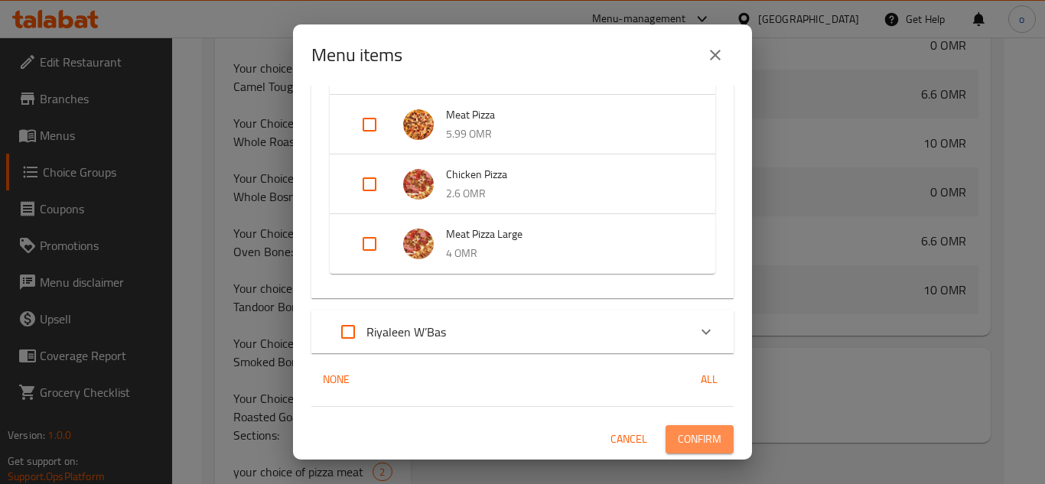
click at [678, 441] on span "Confirm" at bounding box center [700, 439] width 44 height 19
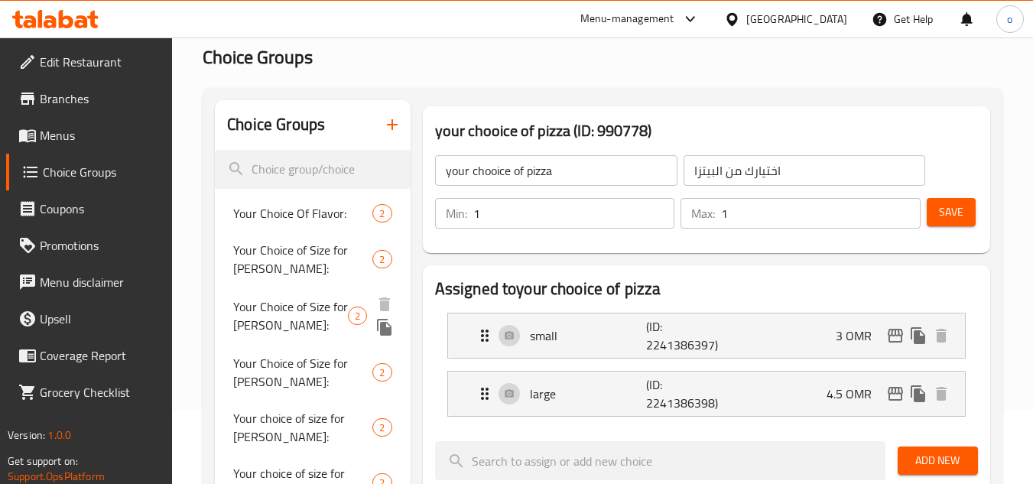
scroll to position [0, 0]
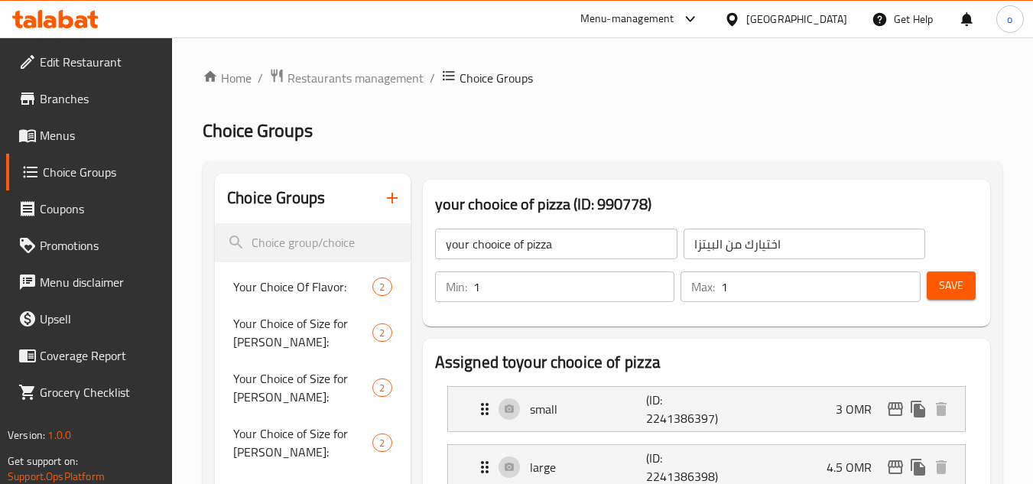
drag, startPoint x: 548, startPoint y: 126, endPoint x: 160, endPoint y: 139, distance: 388.8
click at [548, 126] on h2 "Choice Groups" at bounding box center [603, 131] width 800 height 24
drag, startPoint x: 72, startPoint y: 107, endPoint x: 177, endPoint y: 104, distance: 104.8
click at [72, 107] on span "Branches" at bounding box center [100, 98] width 121 height 18
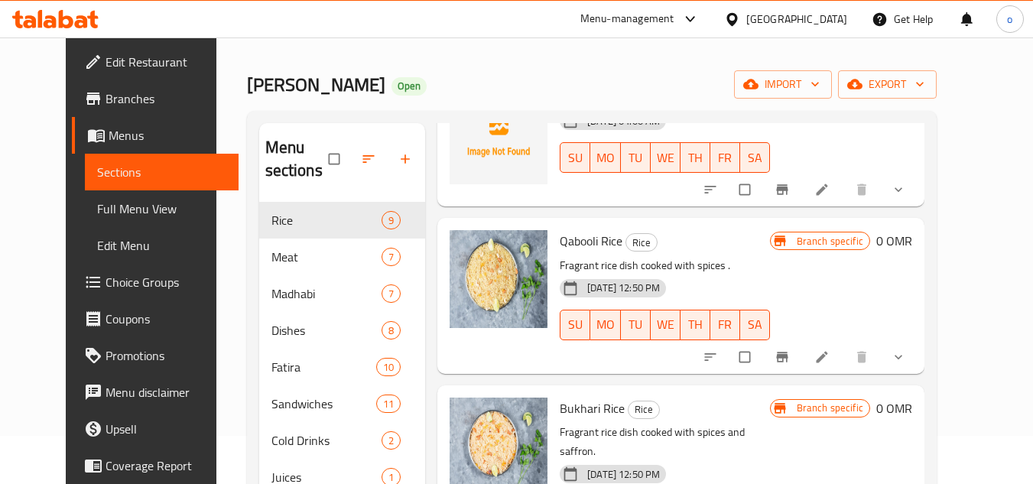
scroll to position [292, 0]
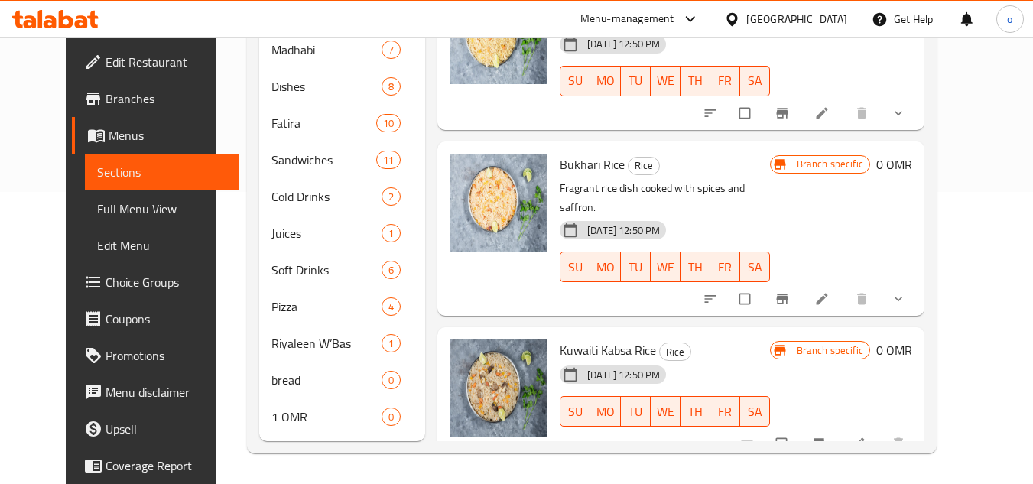
click at [874, 451] on div "Menu sections Rice 9 Meat 7 Madhabi 7 Dishes 8 Fatira 10 Sandwiches 11 Cold Dri…" at bounding box center [592, 160] width 690 height 587
click at [864, 438] on icon at bounding box center [858, 443] width 11 height 11
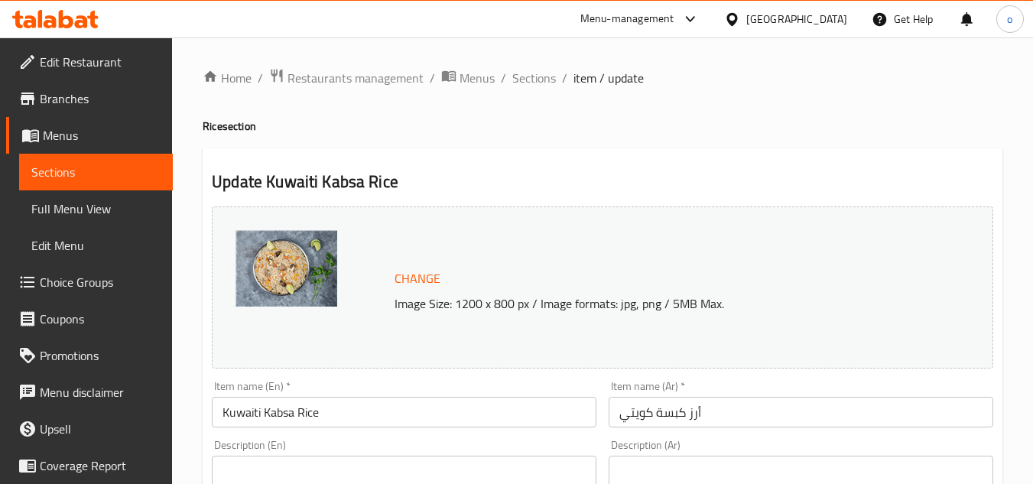
click at [532, 75] on span "Sections" at bounding box center [534, 78] width 44 height 18
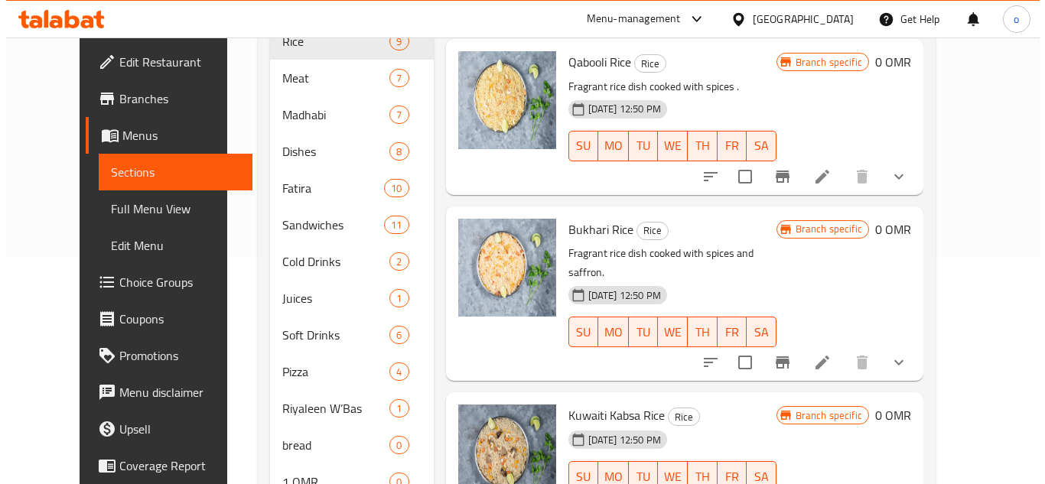
scroll to position [292, 0]
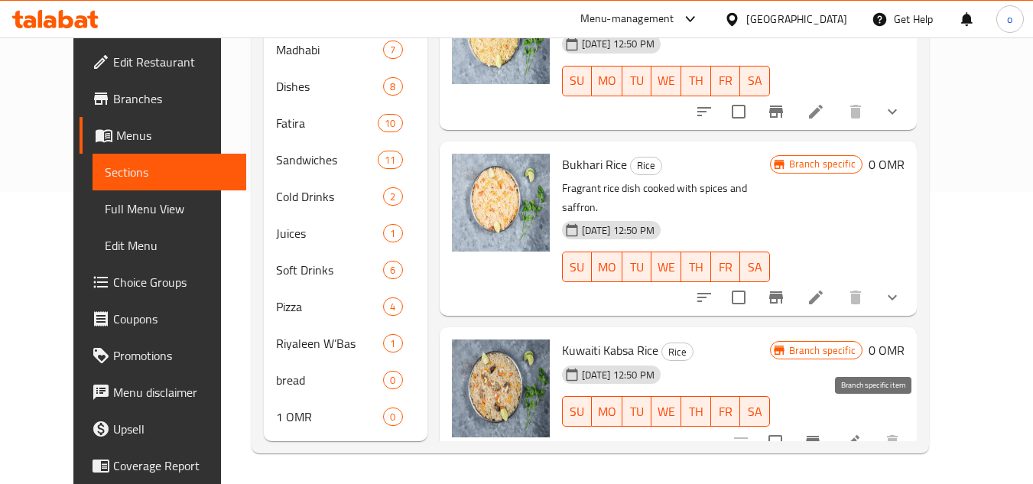
click at [822, 433] on icon "Branch-specific-item" at bounding box center [813, 442] width 18 height 18
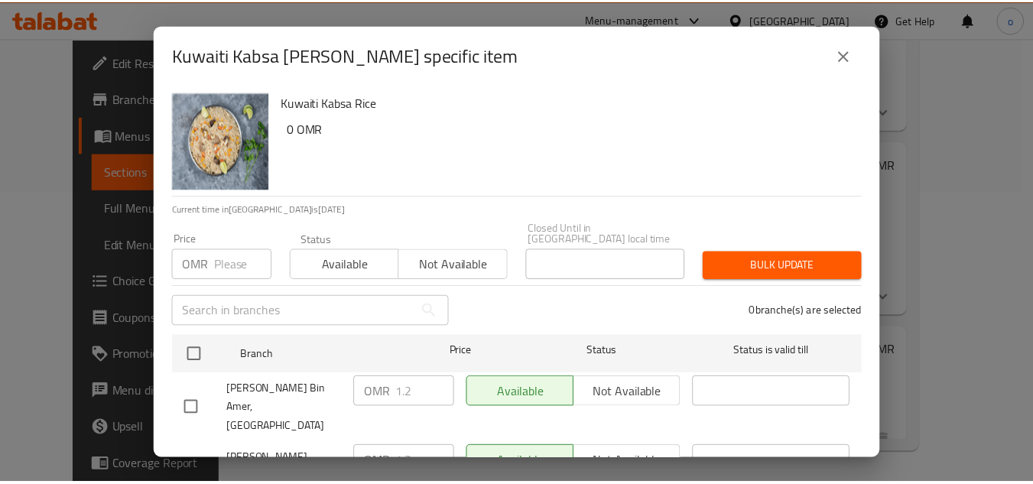
scroll to position [172, 0]
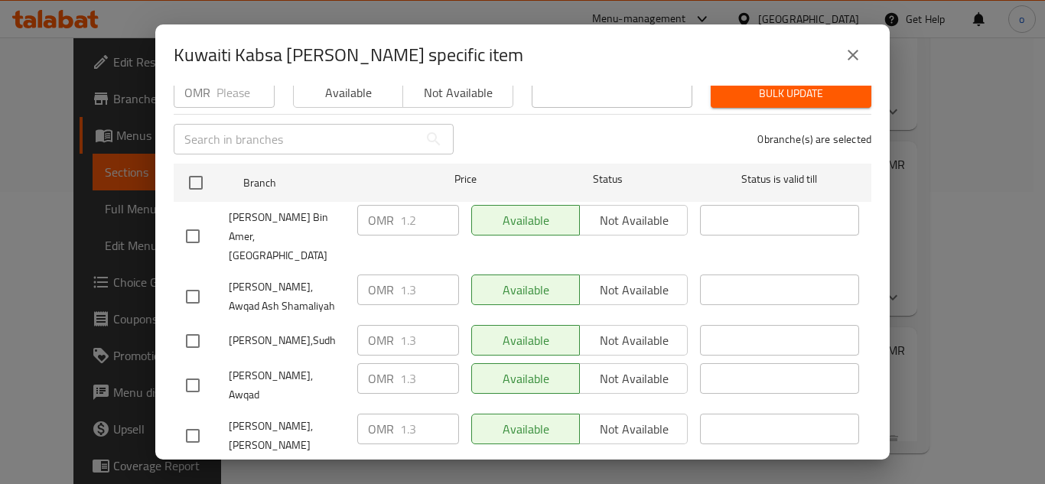
click at [845, 47] on icon "close" at bounding box center [853, 55] width 18 height 18
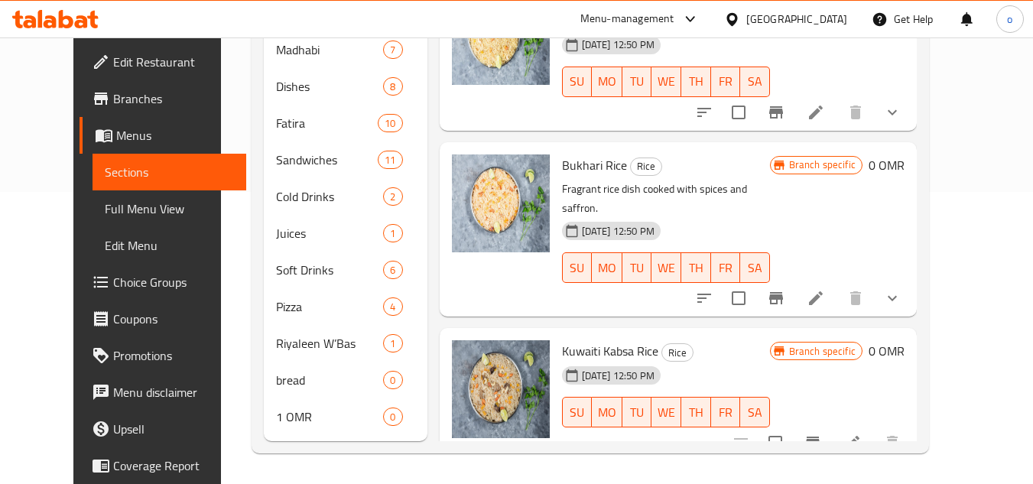
scroll to position [866, 0]
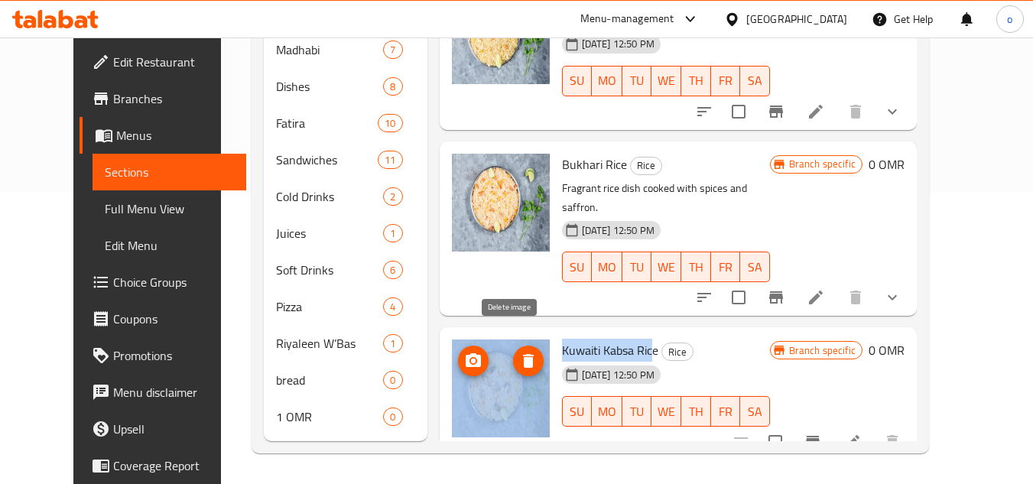
drag, startPoint x: 636, startPoint y: 328, endPoint x: 522, endPoint y: 339, distance: 114.5
click at [522, 339] on div "Kuwaiti Kabsa Rice Rice 10-08-2023 12:50 PM SU MO TU WE TH FR SA Branch specifi…" at bounding box center [678, 393] width 465 height 121
click at [585, 339] on span "Kuwaiti Kabsa Rice" at bounding box center [610, 350] width 96 height 23
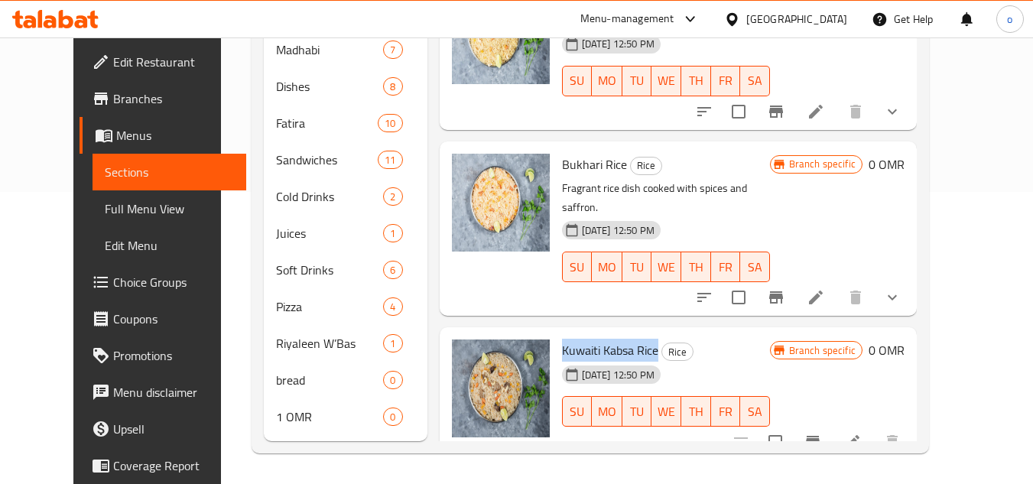
drag, startPoint x: 639, startPoint y: 333, endPoint x: 544, endPoint y: 333, distance: 95.6
click at [562, 339] on span "Kuwaiti Kabsa Rice" at bounding box center [610, 350] width 96 height 23
copy span "Kuwaiti Kabsa Rice"
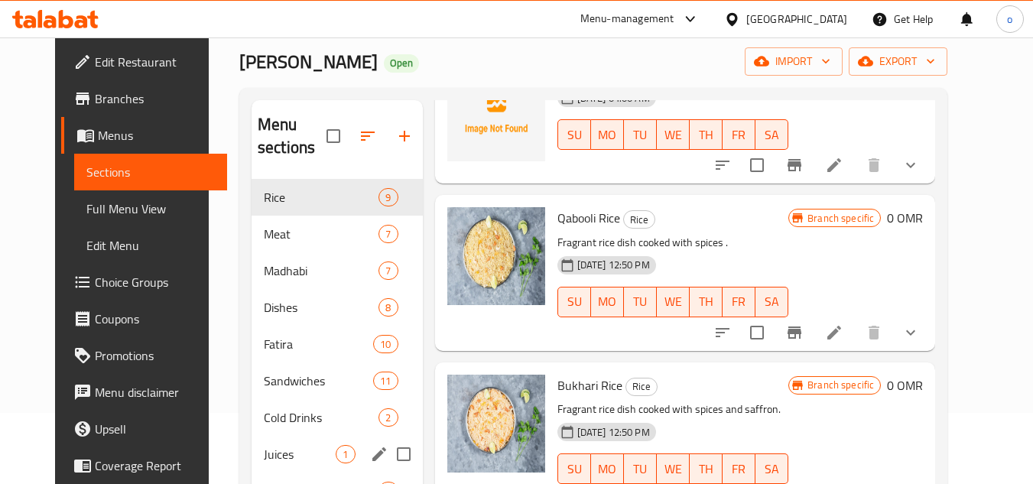
scroll to position [153, 0]
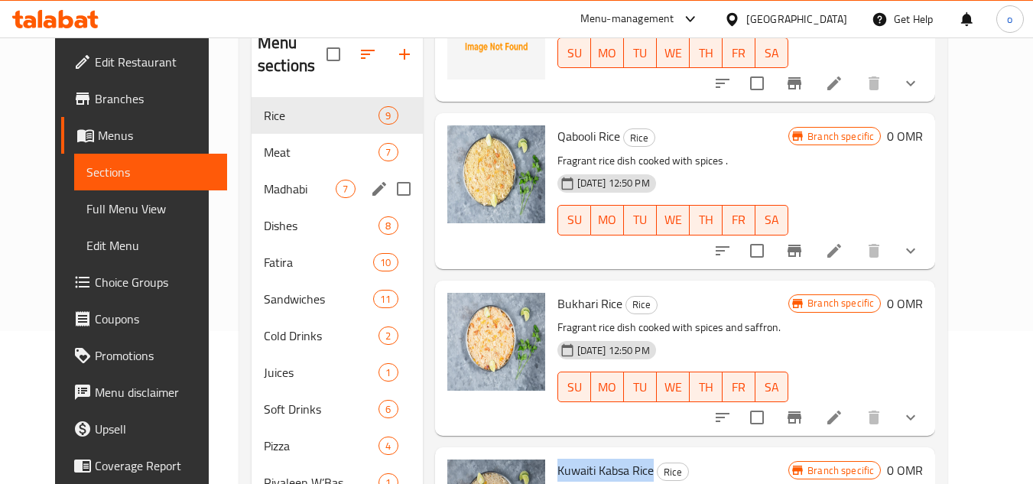
click at [288, 188] on span "Madhabi" at bounding box center [300, 189] width 72 height 18
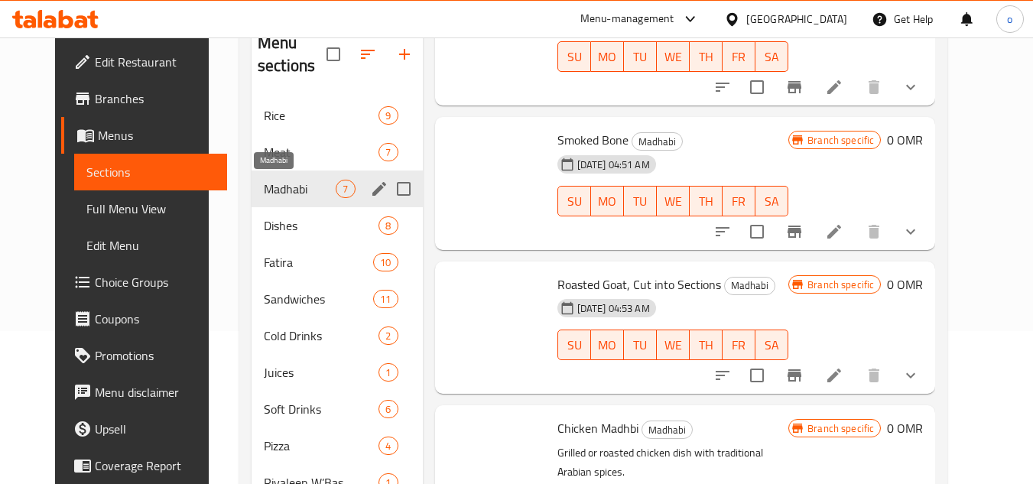
scroll to position [532, 0]
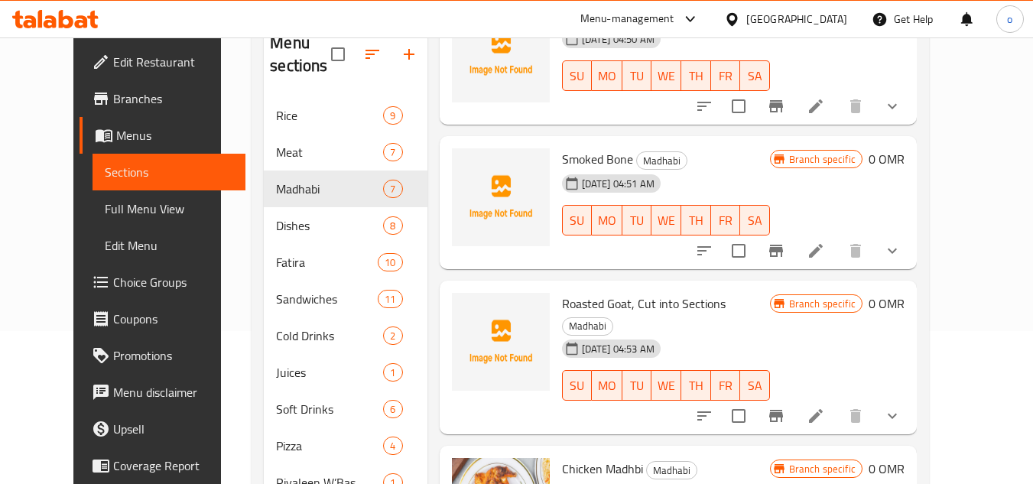
click at [911, 261] on button "show more" at bounding box center [892, 251] width 37 height 37
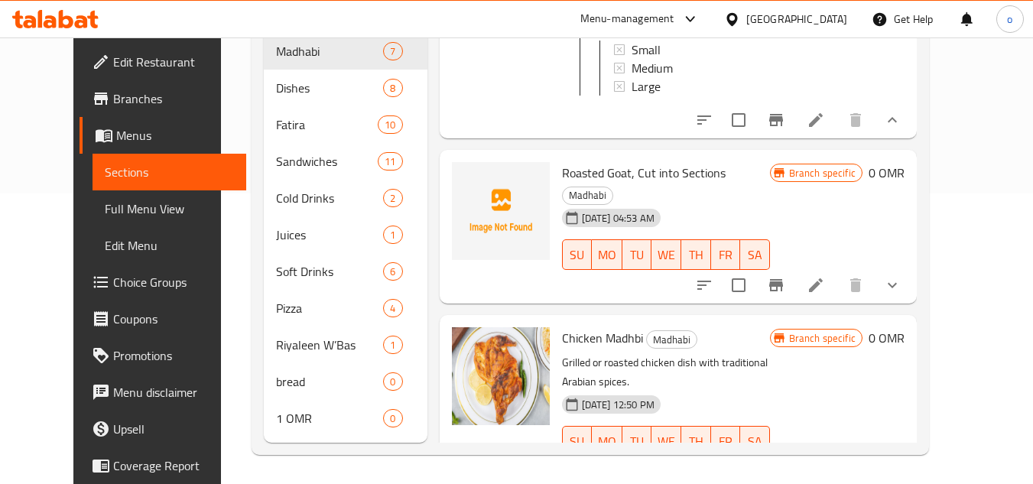
scroll to position [292, 0]
click at [911, 452] on div at bounding box center [798, 470] width 225 height 37
click at [911, 452] on button "show more" at bounding box center [892, 470] width 37 height 37
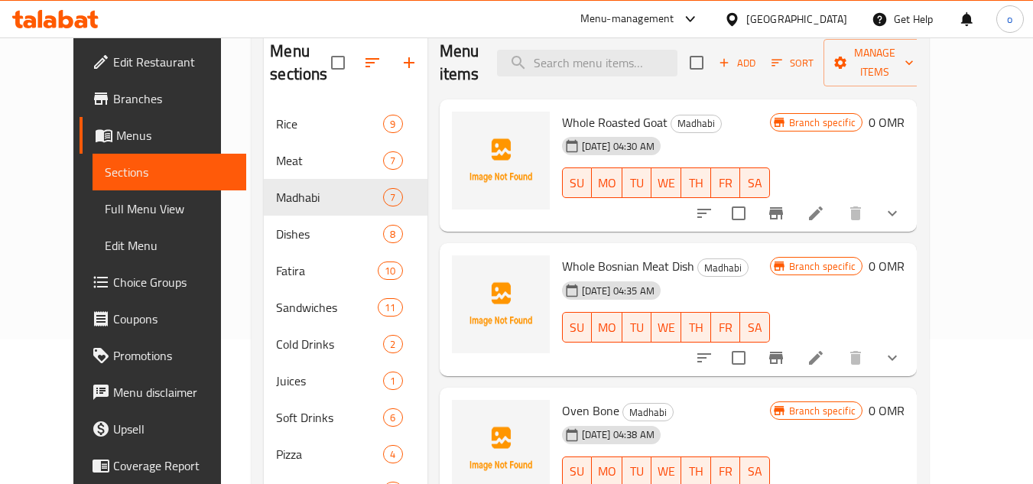
scroll to position [0, 0]
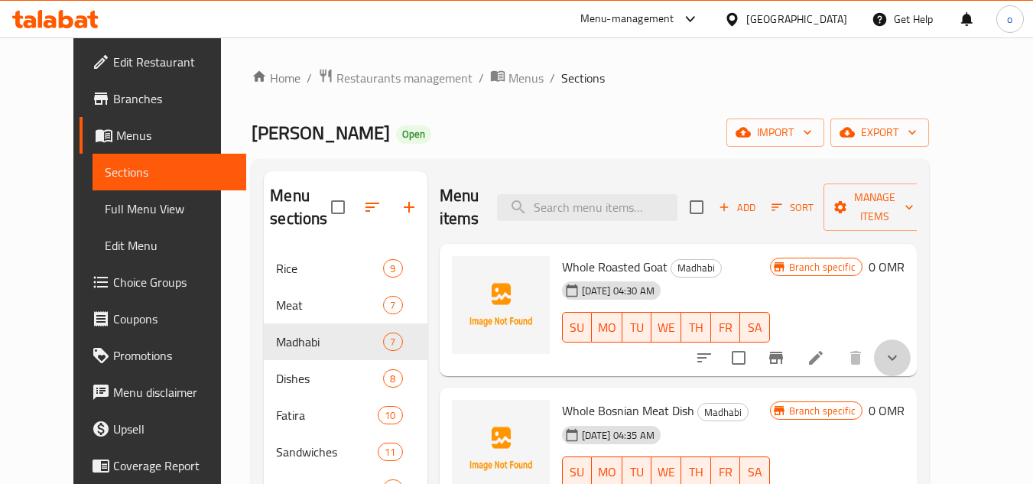
click at [902, 358] on icon "show more" at bounding box center [892, 358] width 18 height 18
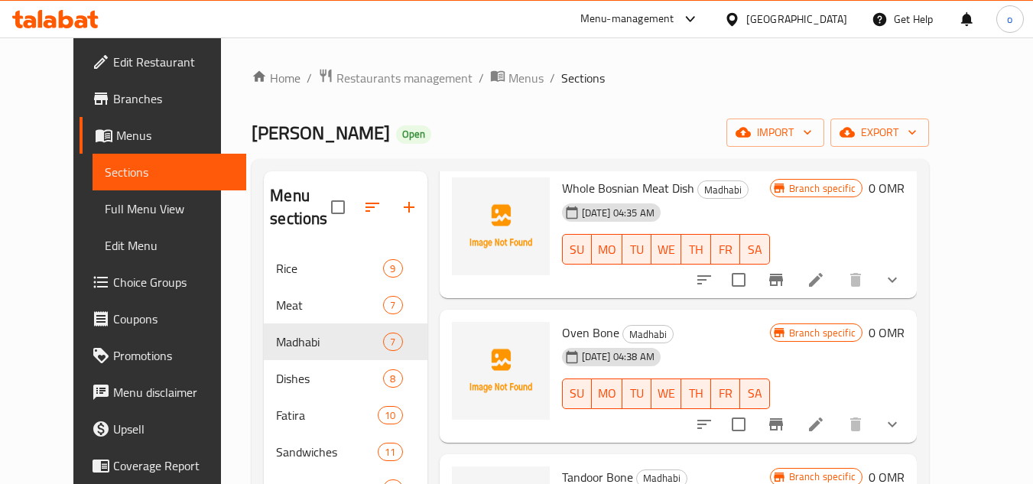
scroll to position [459, 0]
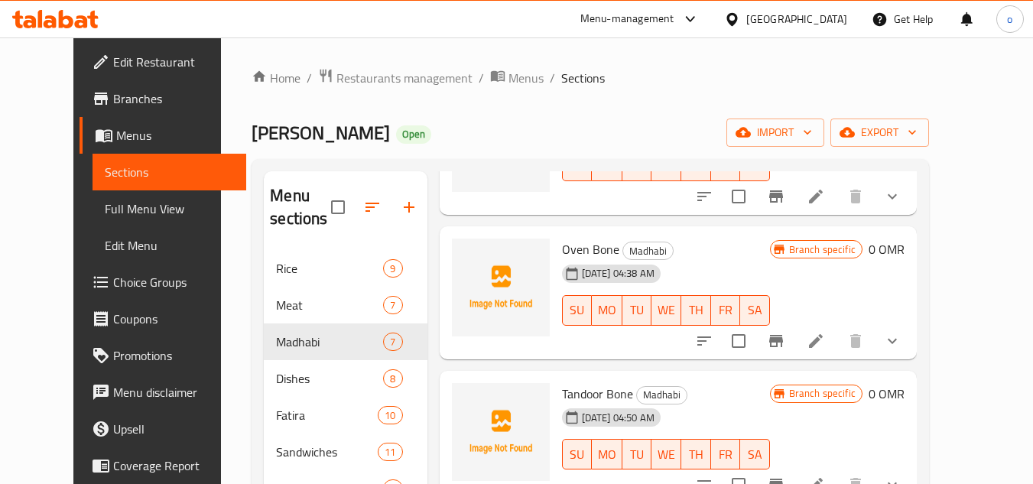
click at [911, 215] on button "show more" at bounding box center [892, 196] width 37 height 37
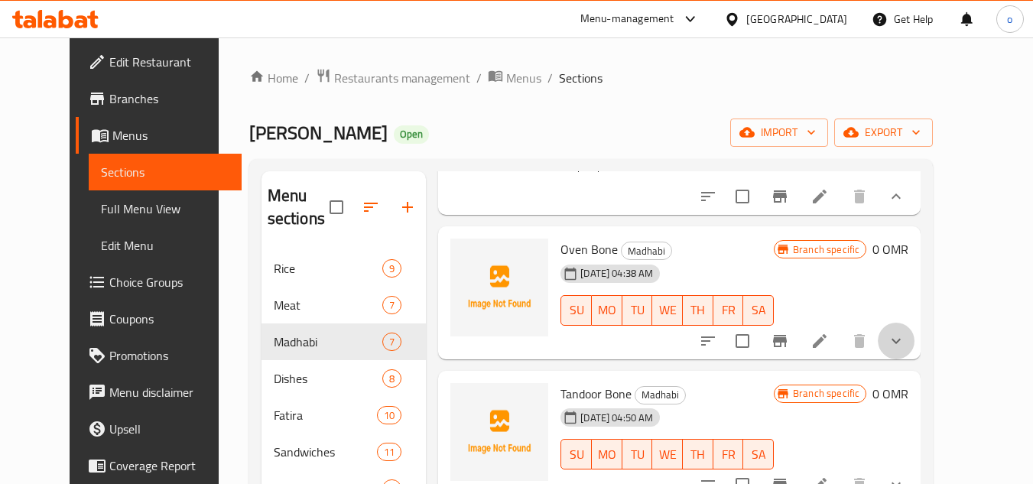
click at [915, 360] on button "show more" at bounding box center [896, 341] width 37 height 37
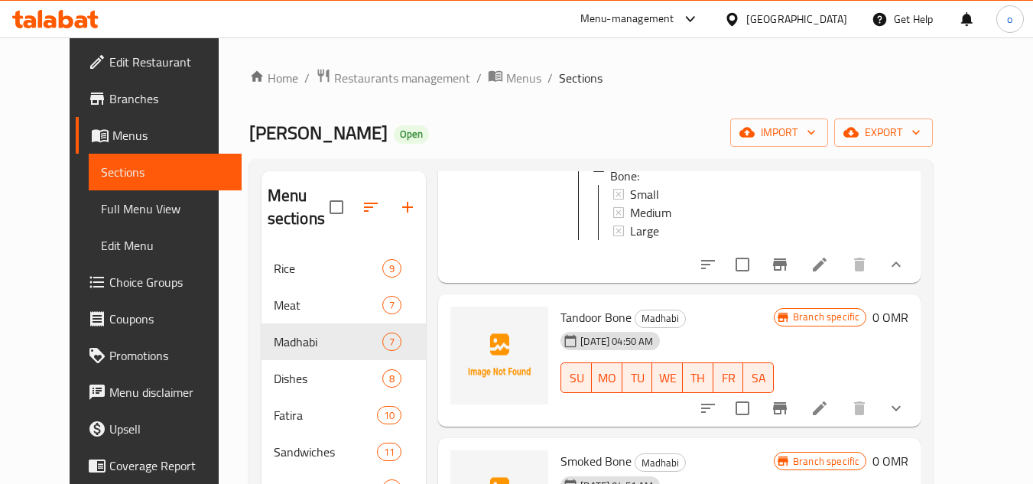
scroll to position [994, 0]
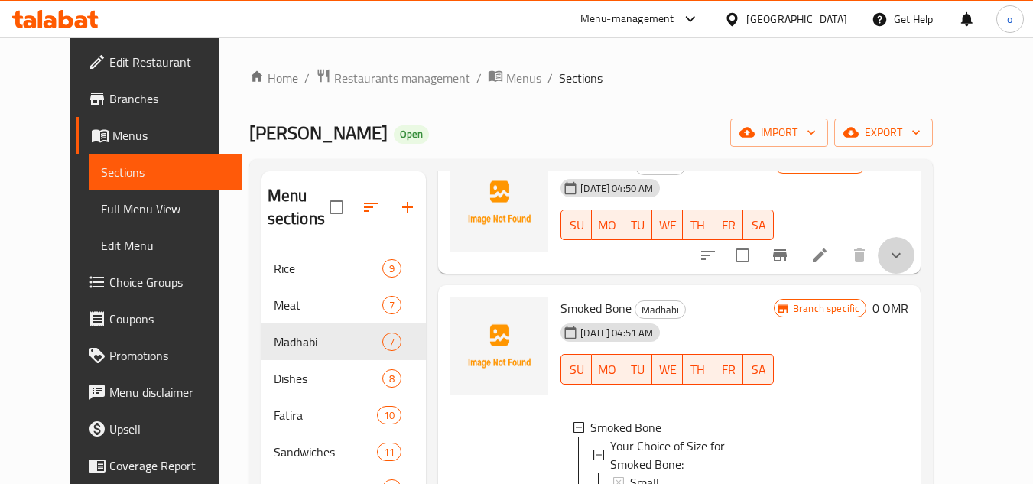
click at [915, 270] on button "show more" at bounding box center [896, 255] width 37 height 37
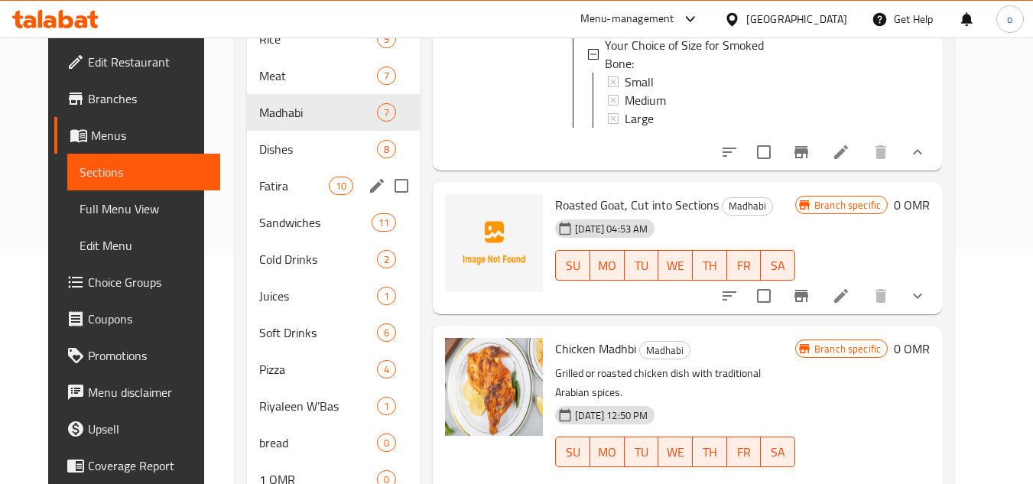
scroll to position [292, 0]
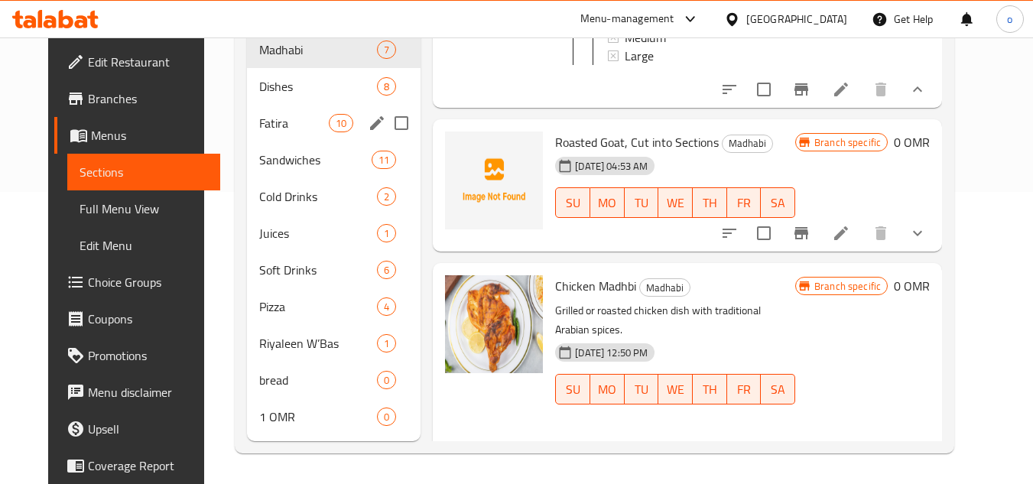
click at [277, 107] on div "Fatira 10" at bounding box center [334, 123] width 174 height 37
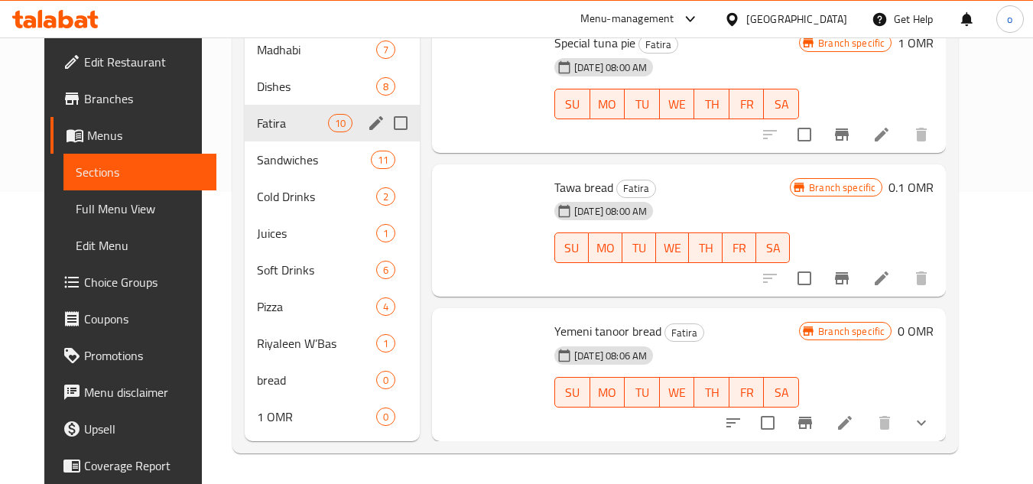
scroll to position [1079, 0]
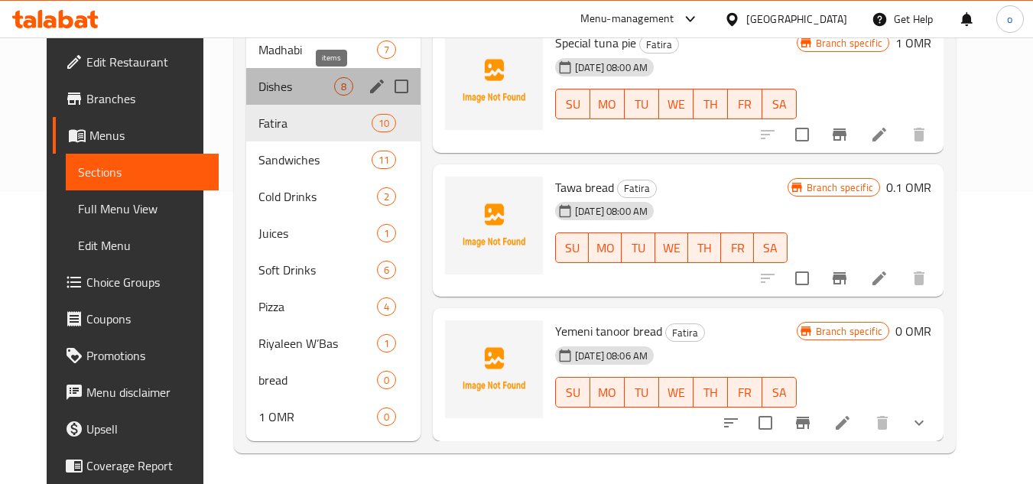
click at [337, 90] on span "8" at bounding box center [344, 87] width 18 height 15
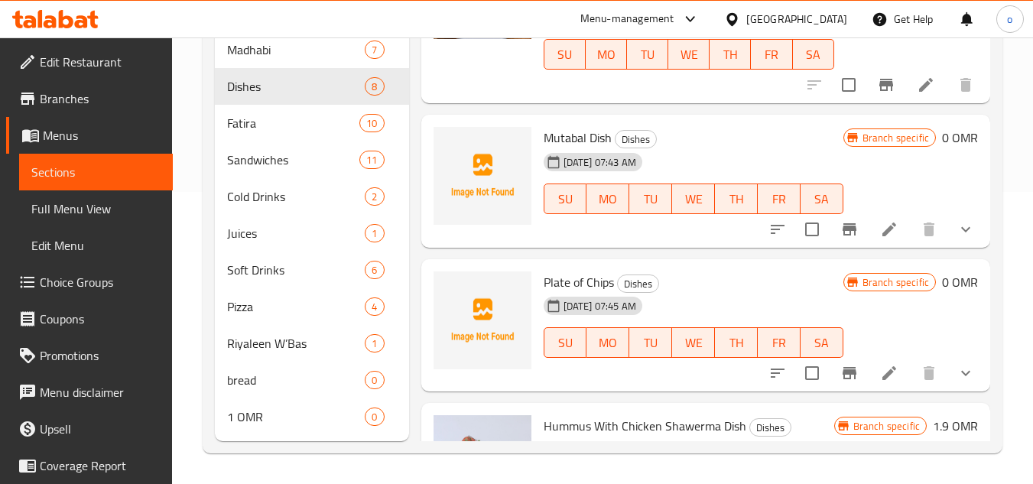
click at [957, 239] on icon "show more" at bounding box center [966, 229] width 18 height 18
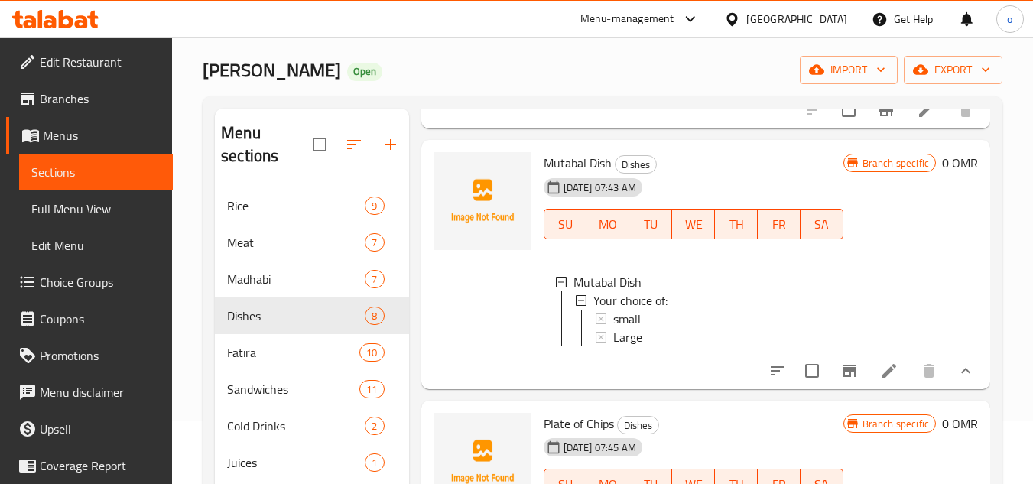
scroll to position [229, 0]
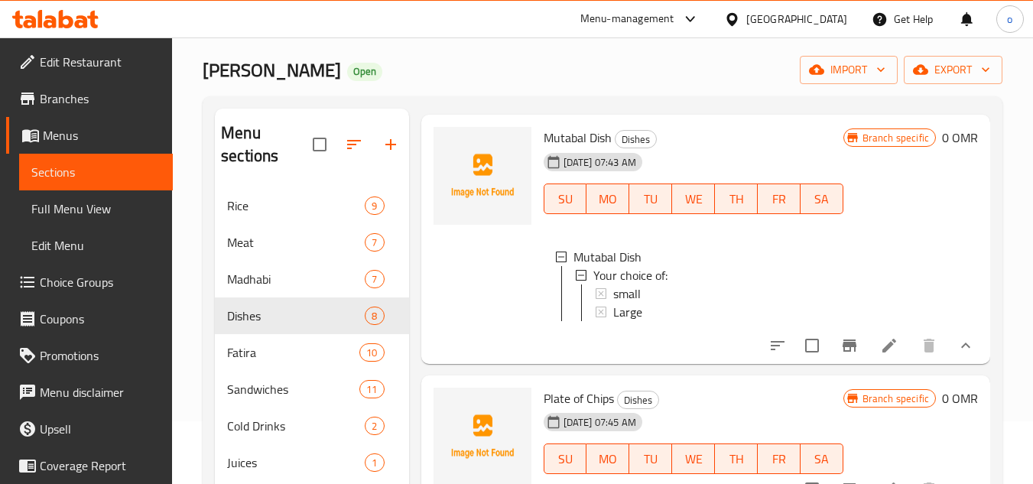
click at [880, 355] on icon at bounding box center [889, 346] width 18 height 18
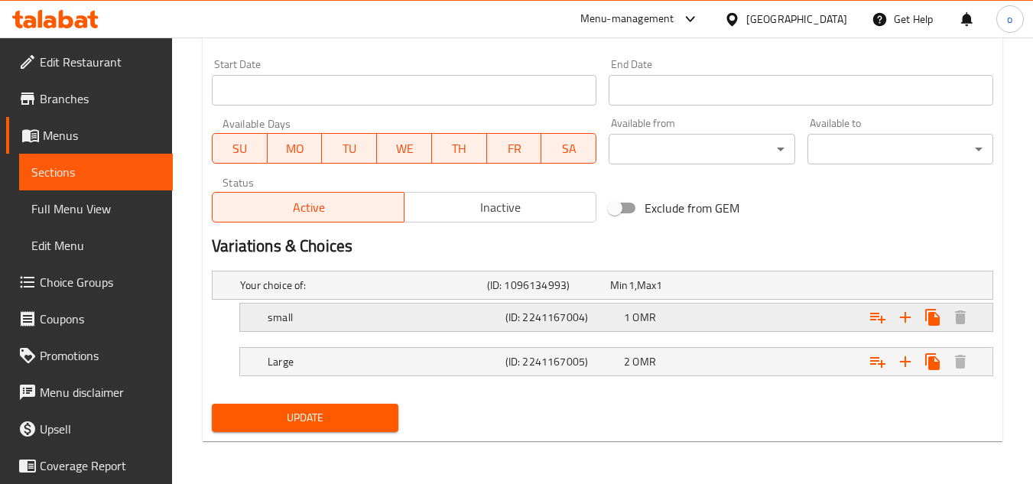
click at [311, 296] on div "small" at bounding box center [360, 285] width 247 height 21
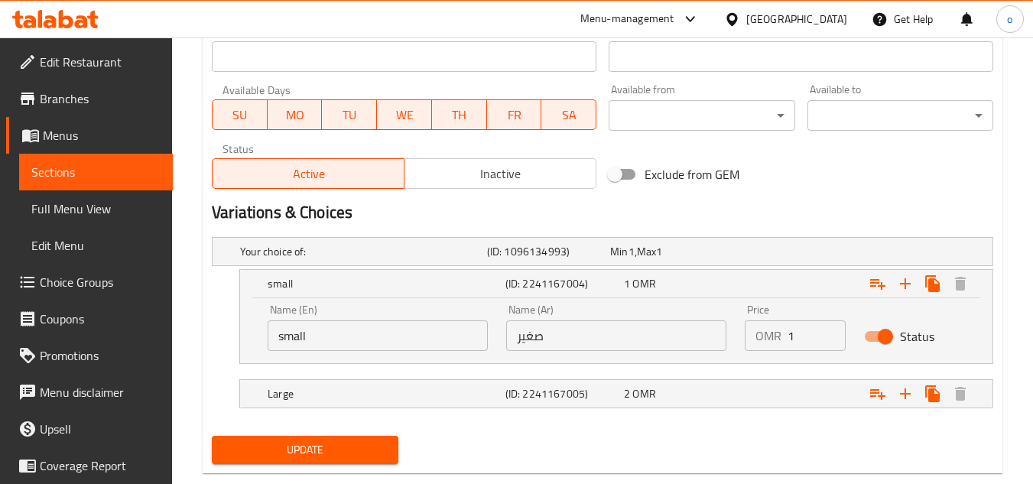
scroll to position [697, 0]
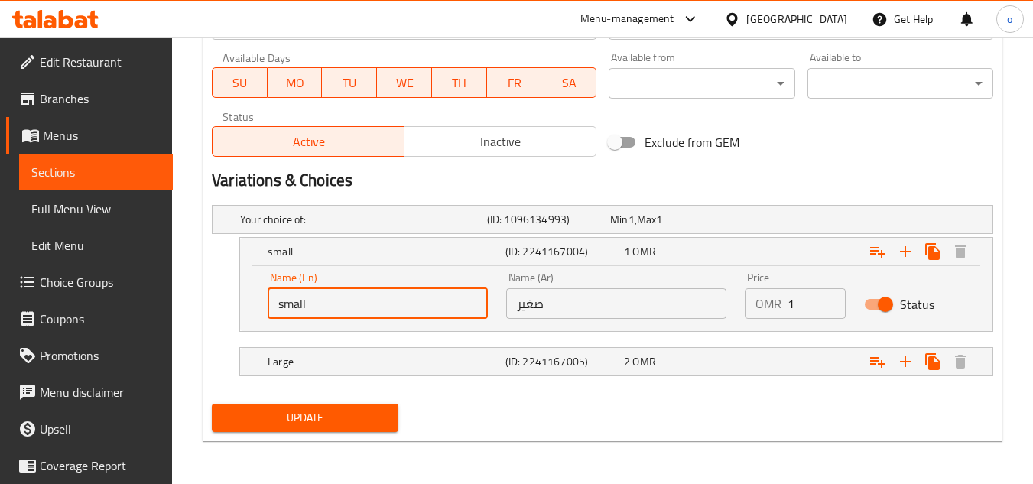
drag, startPoint x: 321, startPoint y: 304, endPoint x: 257, endPoint y: 321, distance: 66.4
click at [257, 321] on div "Name (En) small Name (En) Name (Ar) صغير Name (Ar) Price OMR 1 Price Status" at bounding box center [616, 298] width 753 height 65
type input "ي"
type input "delete"
click at [296, 236] on div "Large (ID: 2241167005) 2 OMR" at bounding box center [607, 220] width 740 height 34
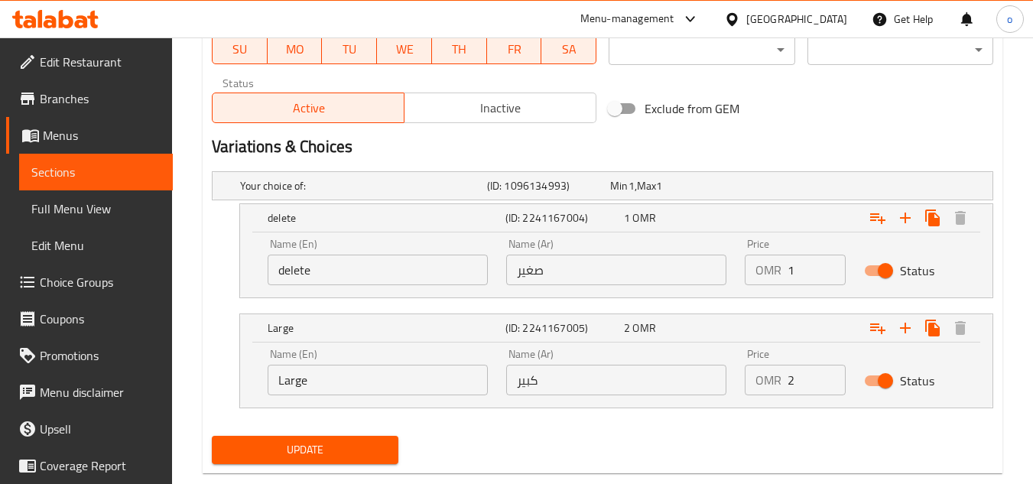
scroll to position [763, 0]
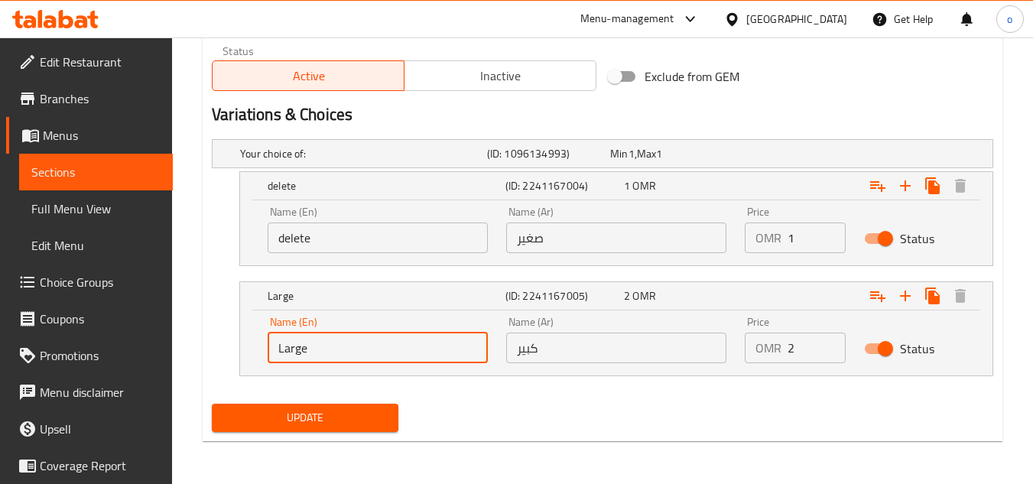
drag, startPoint x: 318, startPoint y: 339, endPoint x: 216, endPoint y: 356, distance: 104.0
click at [216, 356] on div "Large (ID: 2241167005) 2 OMR Name (En) Large Name (En) Name (Ar) كبير Name (Ar)…" at bounding box center [603, 328] width 782 height 95
type input "e"
type input "delete"
click at [356, 411] on span "Update" at bounding box center [304, 417] width 161 height 19
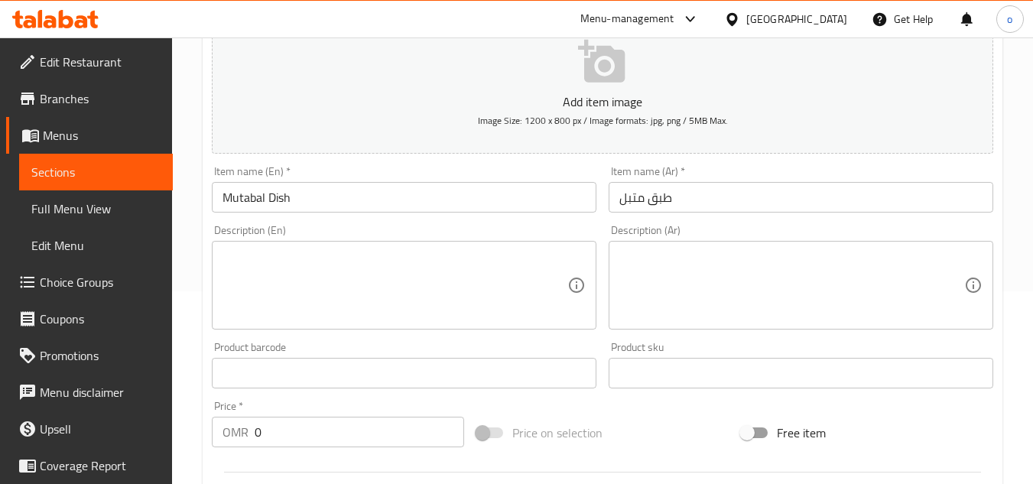
scroll to position [0, 0]
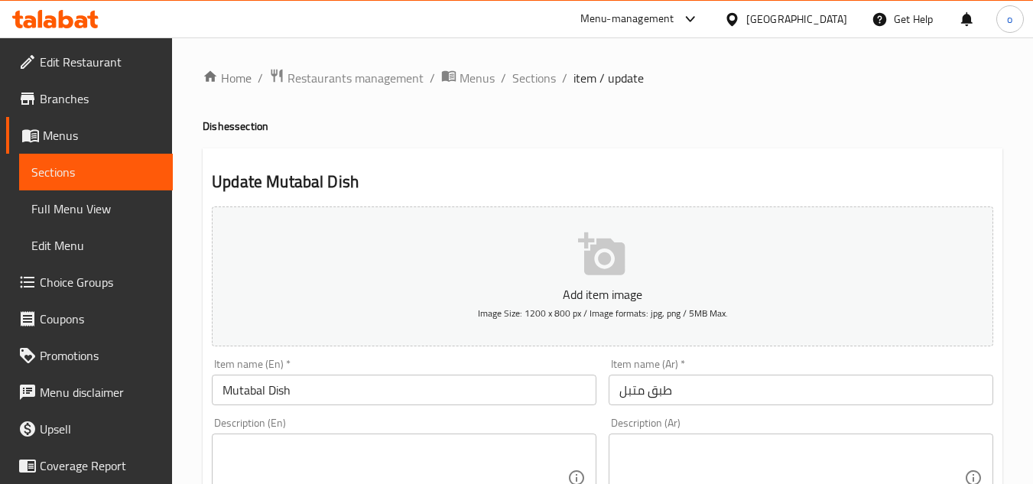
drag, startPoint x: 617, startPoint y: 157, endPoint x: 597, endPoint y: 145, distance: 22.7
click at [536, 76] on span "Sections" at bounding box center [534, 78] width 44 height 18
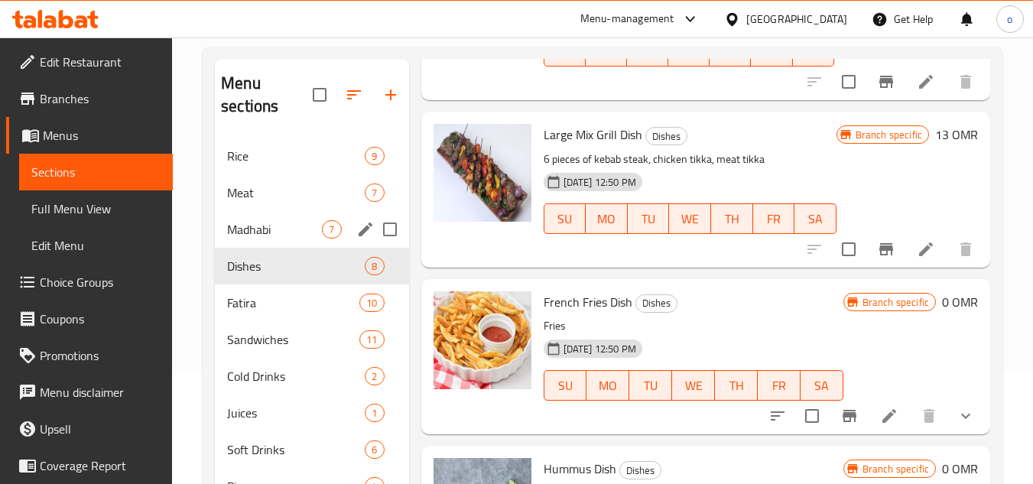
scroll to position [139, 0]
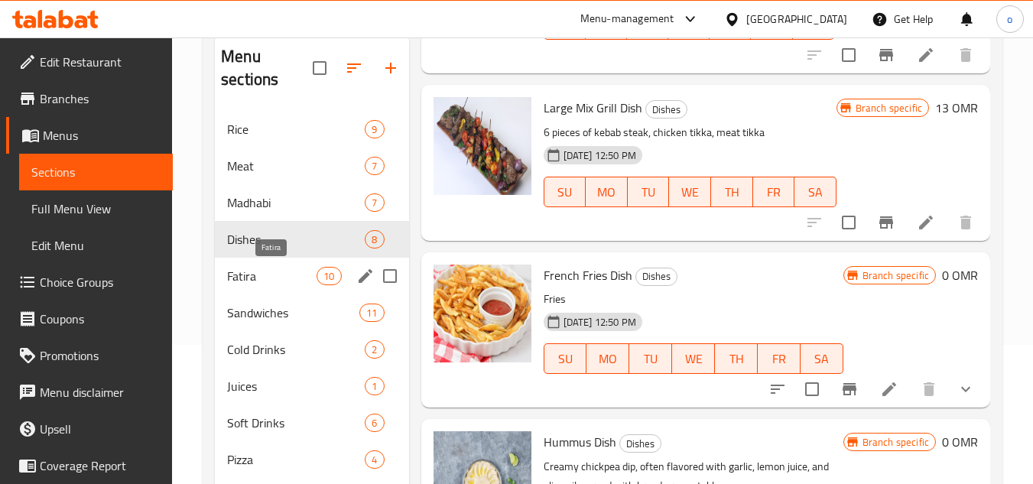
click at [262, 277] on span "Fatira" at bounding box center [271, 276] width 89 height 18
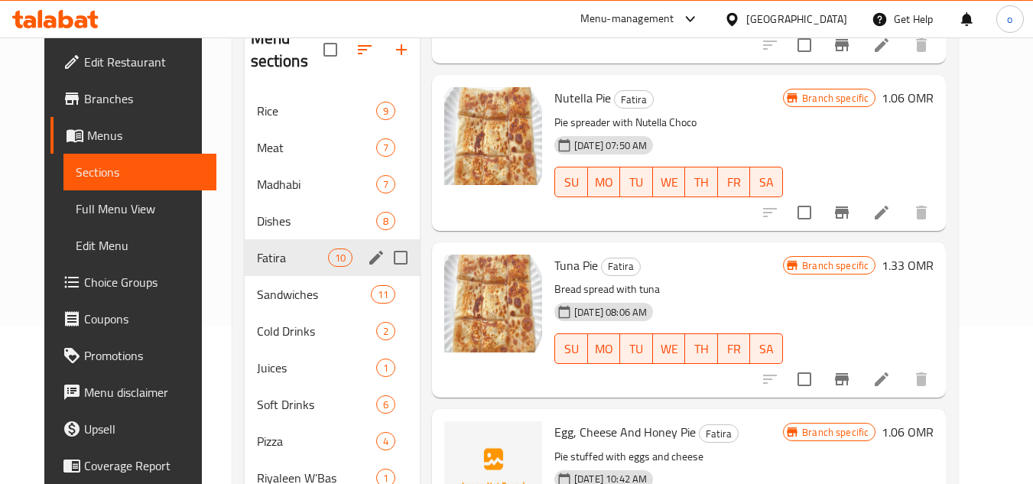
scroll to position [216, 0]
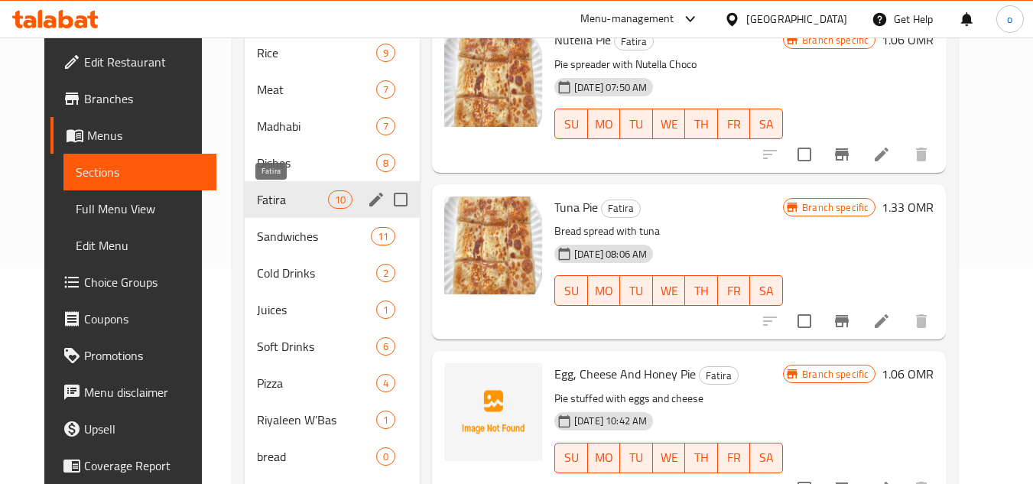
click at [270, 196] on span "Fatira" at bounding box center [292, 199] width 71 height 18
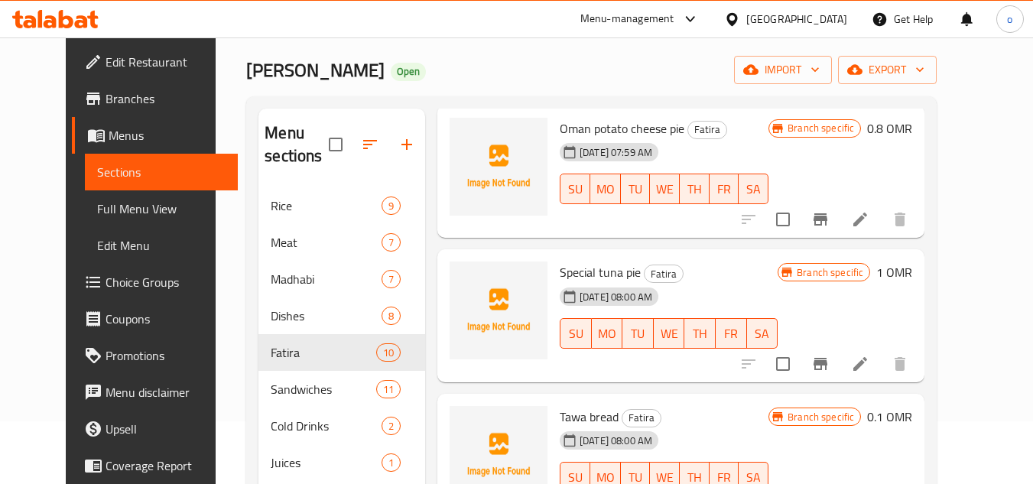
scroll to position [292, 0]
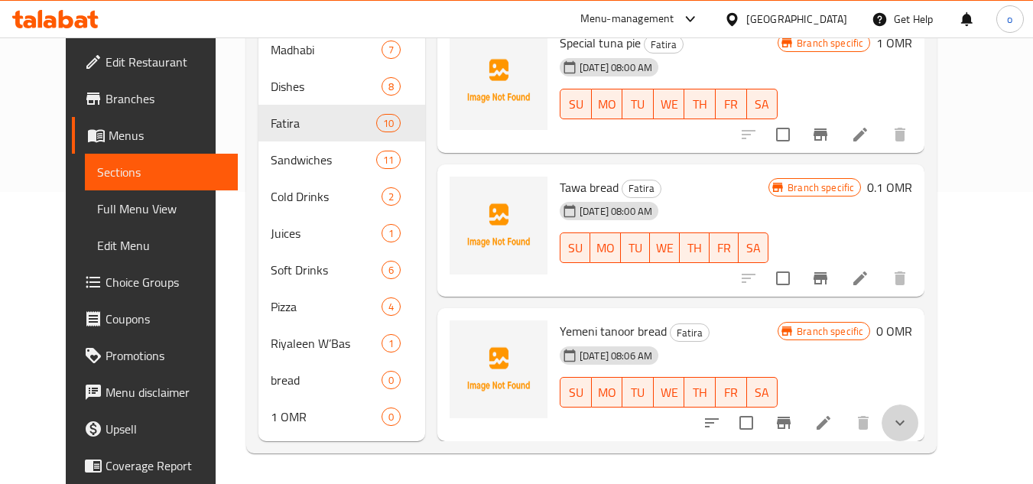
click at [909, 419] on icon "show more" at bounding box center [900, 423] width 18 height 18
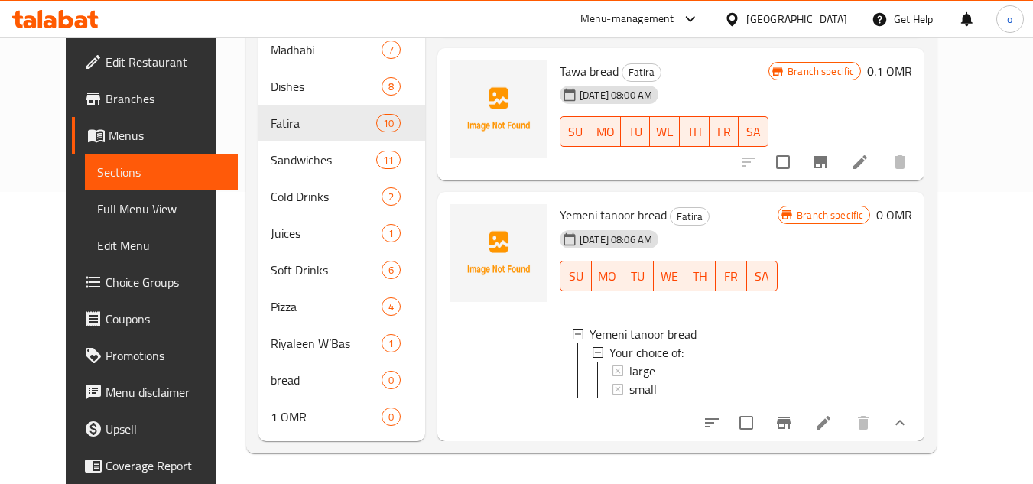
scroll to position [2, 0]
click at [833, 417] on icon at bounding box center [824, 423] width 18 height 18
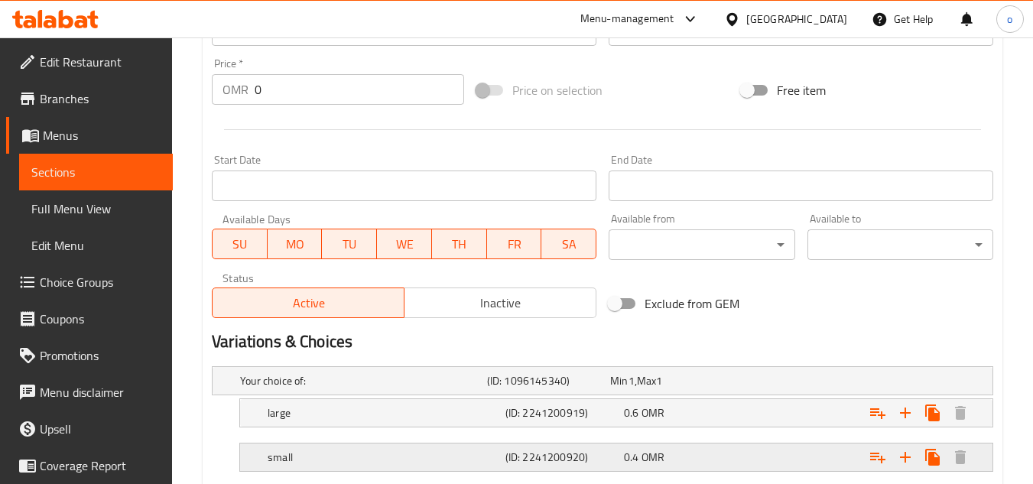
scroll to position [631, 0]
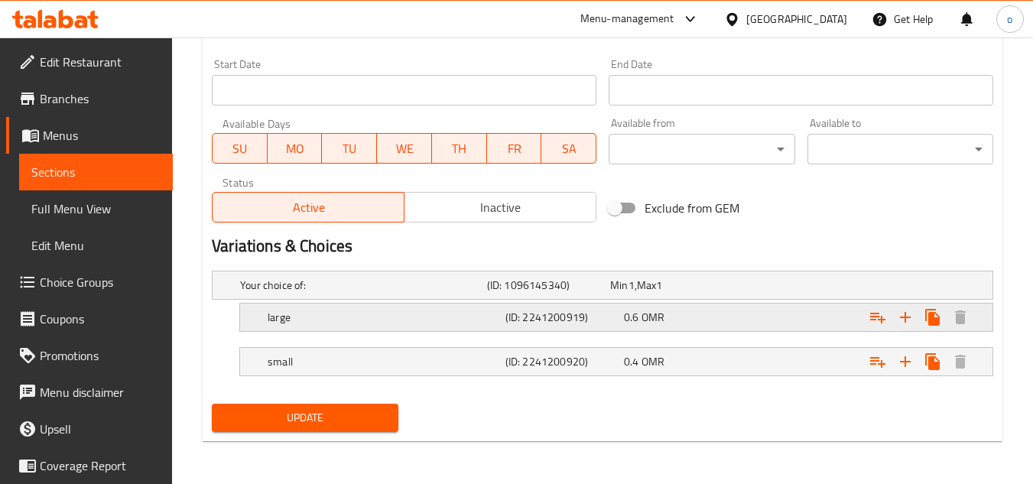
click at [298, 296] on div "large" at bounding box center [360, 285] width 247 height 21
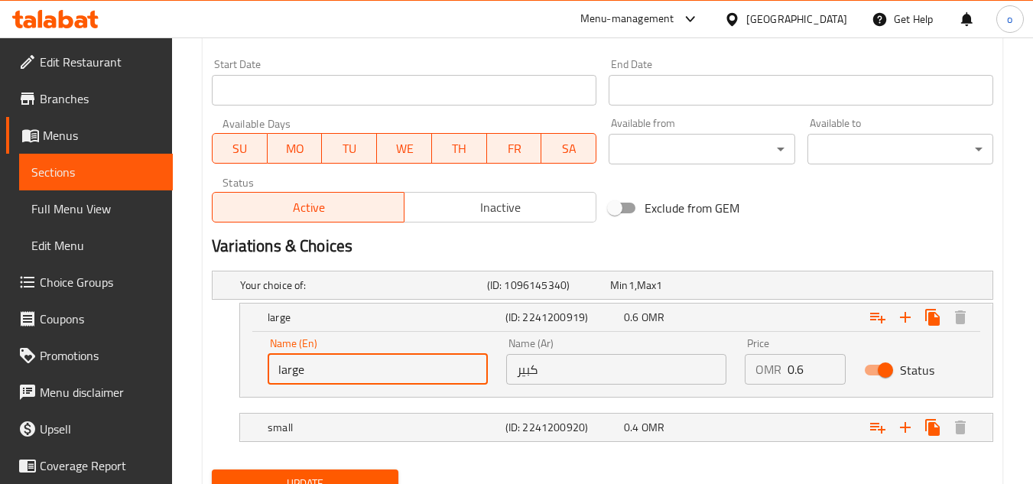
drag, startPoint x: 305, startPoint y: 375, endPoint x: 229, endPoint y: 376, distance: 75.7
click at [229, 376] on div "large (ID: 2241200919) 0.6 OMR Name (En) large Name (En) Name (Ar) كبير Name (A…" at bounding box center [603, 350] width 782 height 95
type input "delete"
click at [305, 293] on h5 "small" at bounding box center [360, 285] width 241 height 15
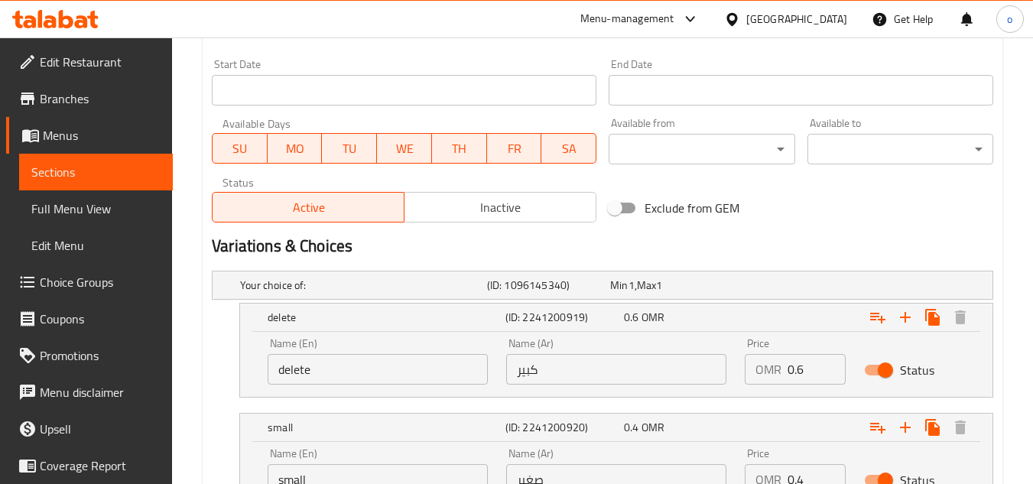
scroll to position [762, 0]
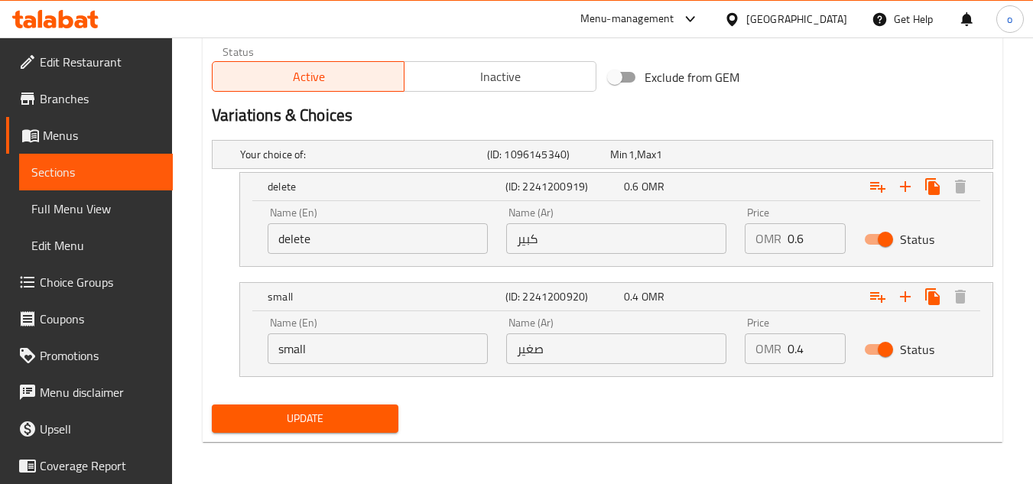
drag, startPoint x: 331, startPoint y: 328, endPoint x: 291, endPoint y: 337, distance: 40.8
click at [291, 337] on div "Name (En) small Name (En)" at bounding box center [378, 340] width 220 height 47
click at [324, 356] on input "small" at bounding box center [378, 348] width 220 height 31
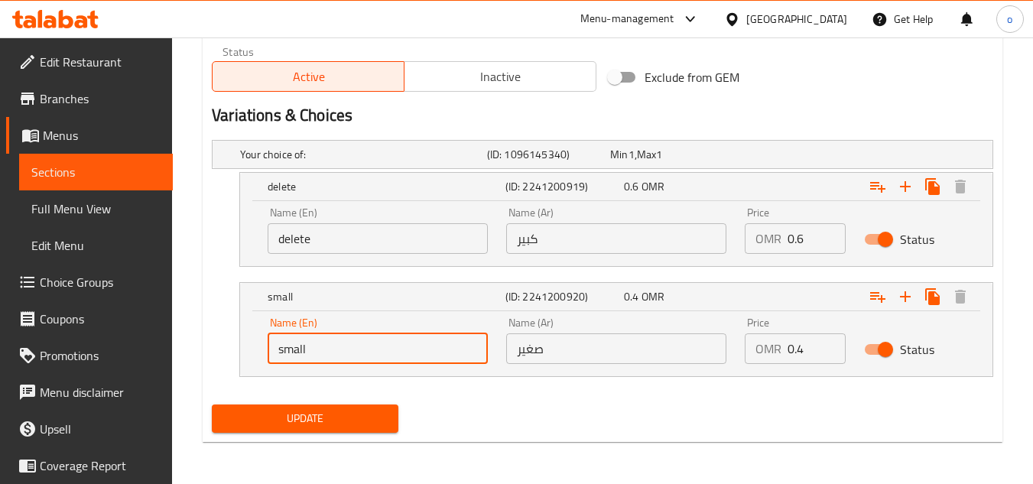
drag, startPoint x: 330, startPoint y: 348, endPoint x: 207, endPoint y: 372, distance: 124.7
click at [207, 372] on div "Your choice of: (ID: 1096145340) Min 1 , Max 1 Name (En) Your choice of: Name (…" at bounding box center [603, 266] width 794 height 265
type input "delete"
click at [338, 413] on span "Update" at bounding box center [304, 418] width 161 height 19
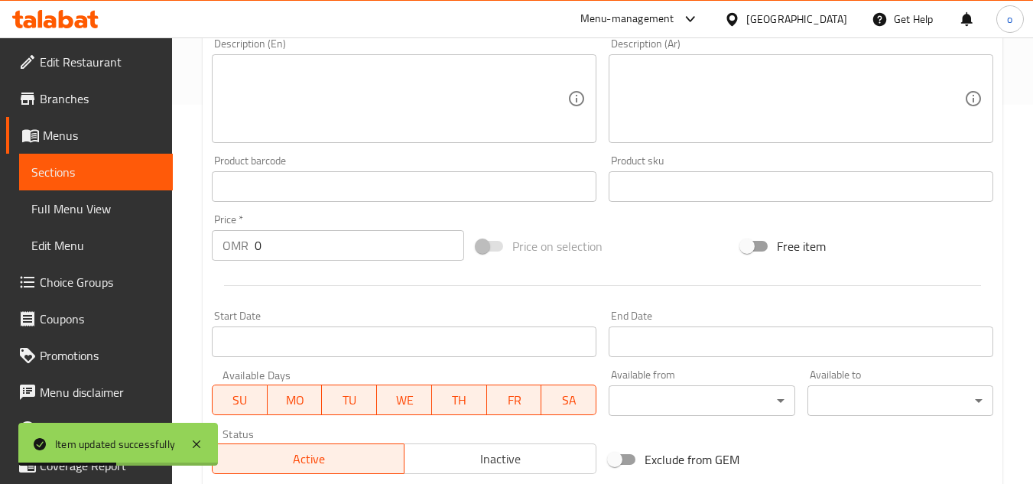
scroll to position [0, 0]
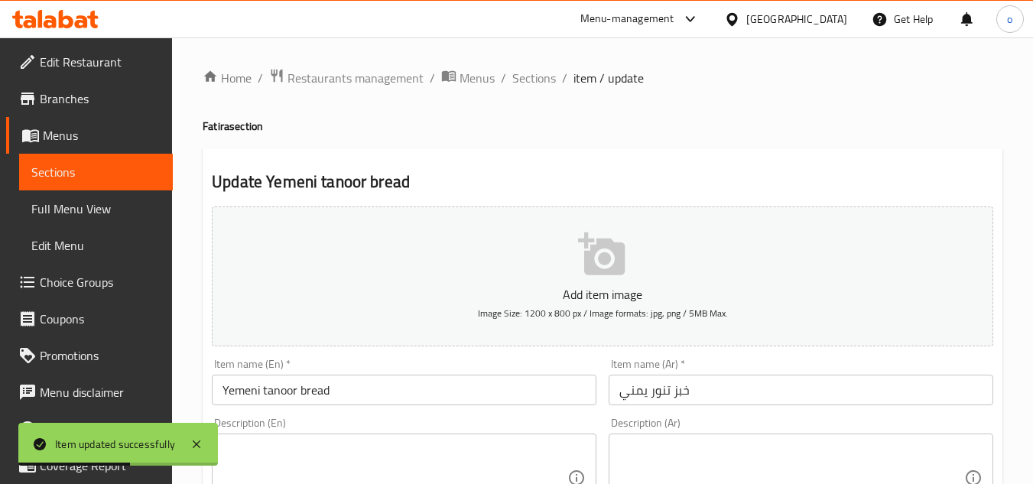
click at [533, 84] on span "Sections" at bounding box center [534, 78] width 44 height 18
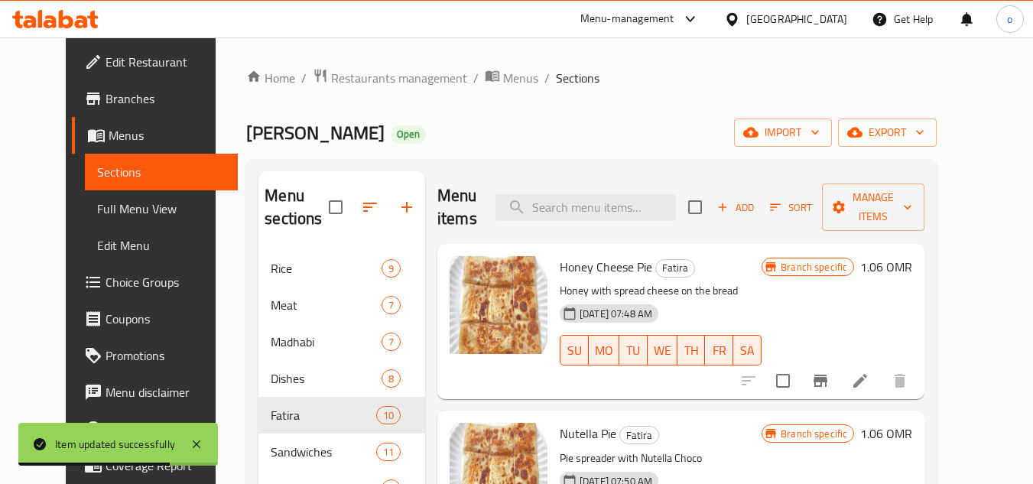
click at [623, 147] on div "Home / Restaurants management / Menus / Sections Madhabi Bin Amer Open import e…" at bounding box center [591, 407] width 691 height 678
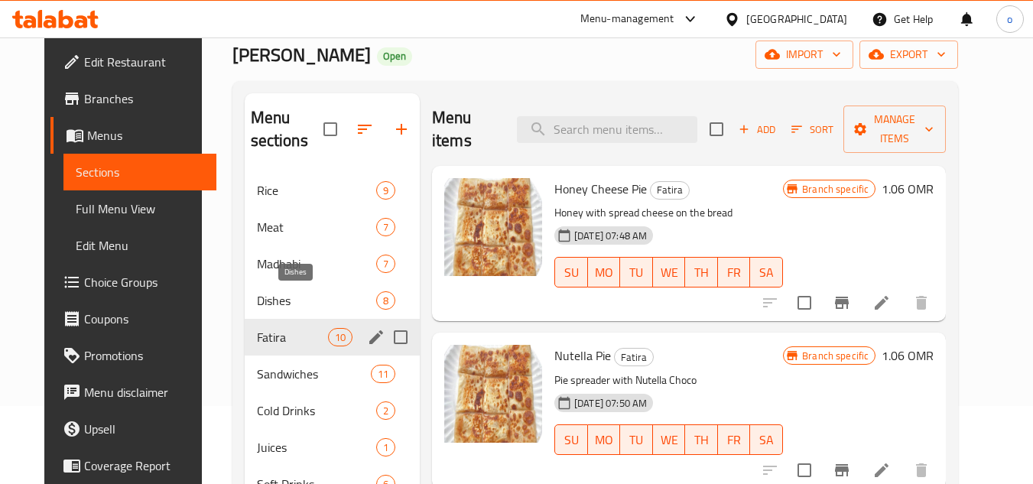
scroll to position [153, 0]
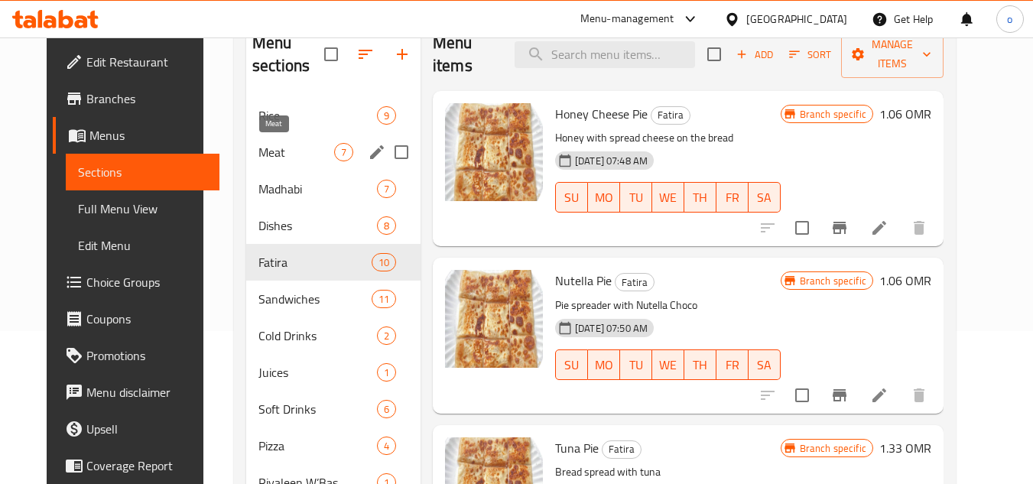
click at [265, 158] on span "Meat" at bounding box center [297, 152] width 76 height 18
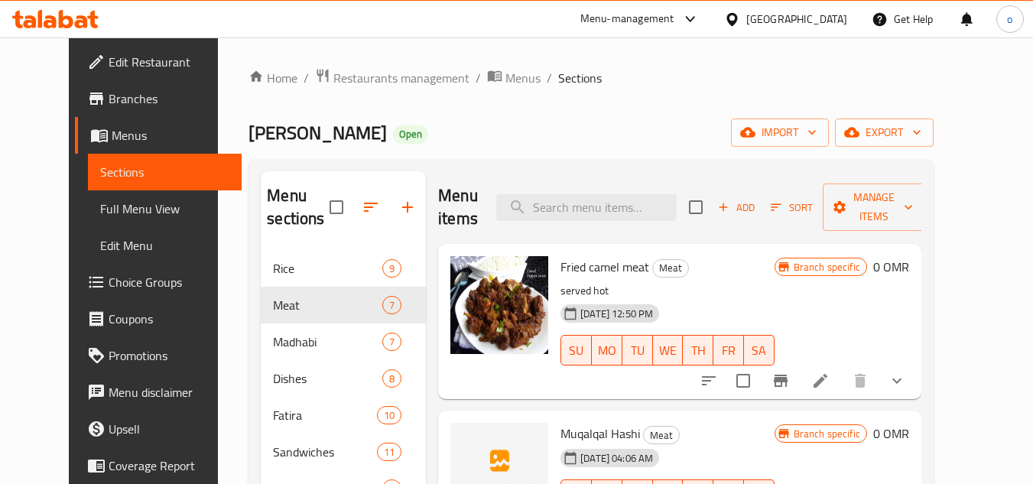
click at [916, 386] on button "show more" at bounding box center [897, 381] width 37 height 37
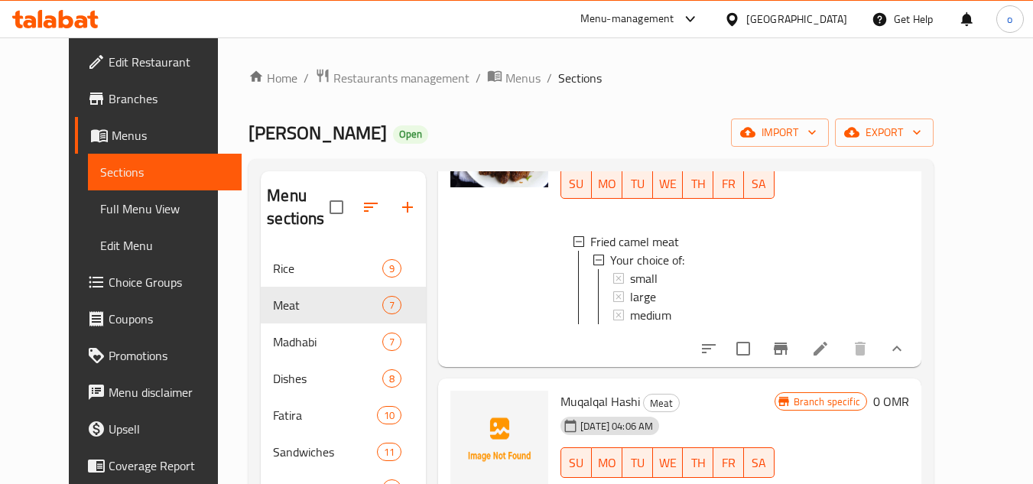
scroll to position [229, 0]
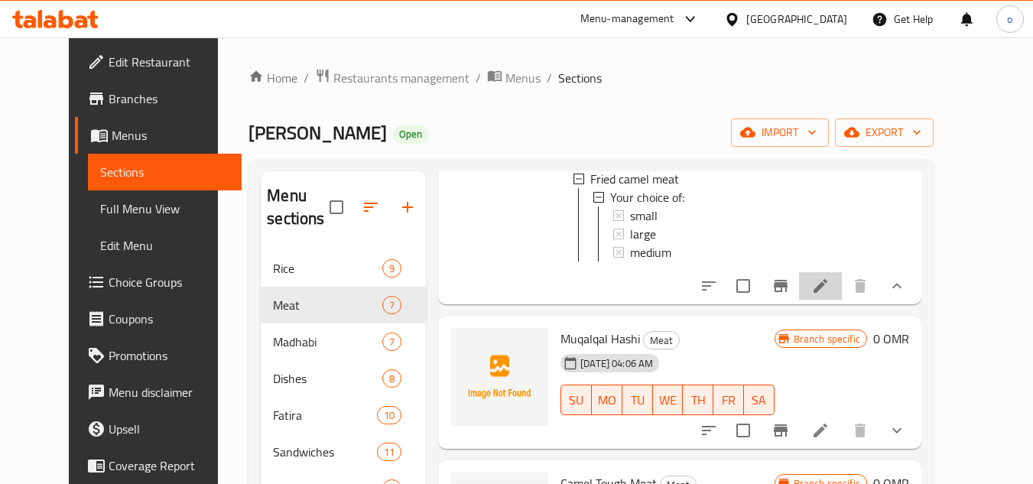
click at [828, 293] on icon at bounding box center [821, 286] width 14 height 14
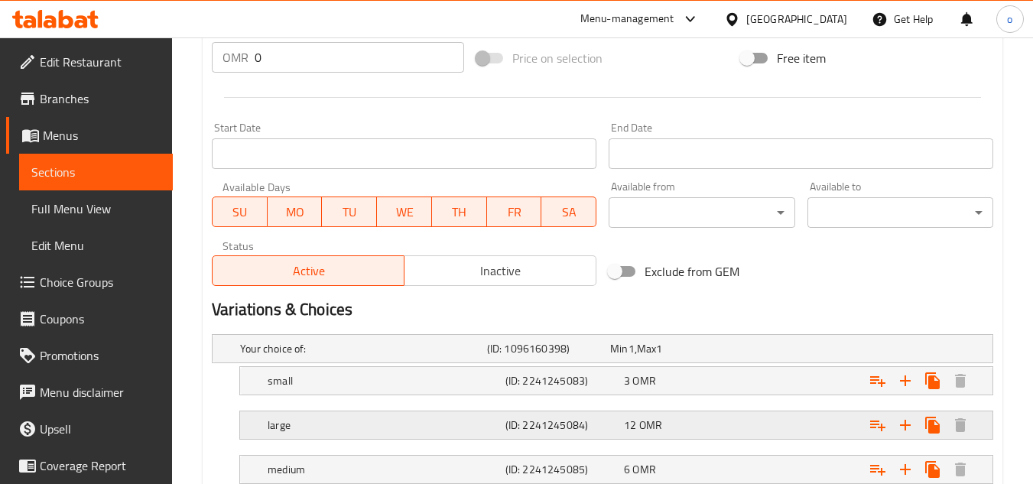
scroll to position [698, 0]
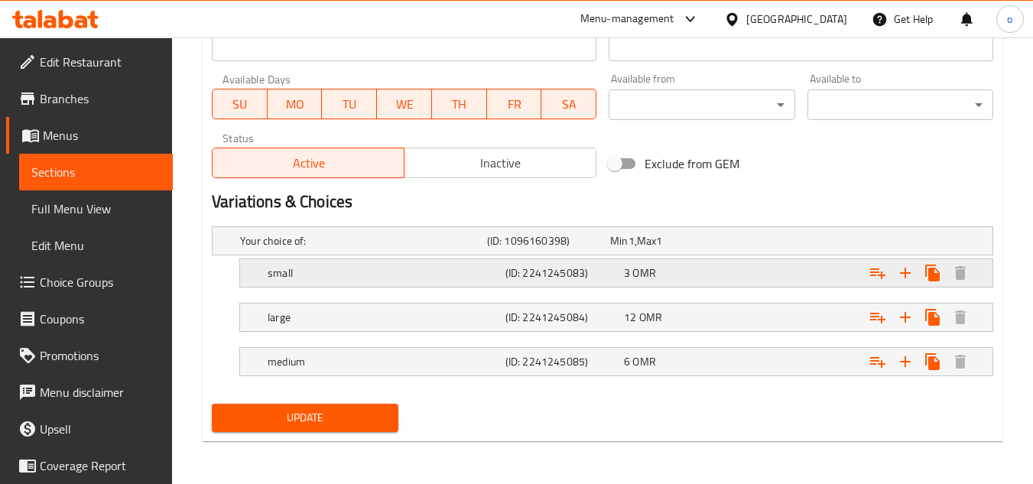
click at [380, 249] on h5 "small" at bounding box center [360, 240] width 241 height 15
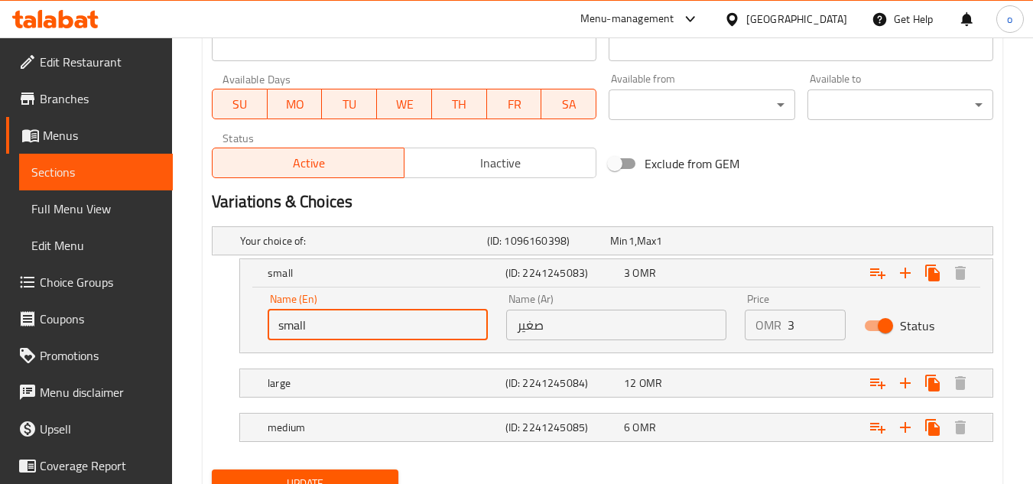
click at [233, 298] on div "small (ID: 2241245083) 3 OMR Name (En) small Name (En) Name (Ar) صغير Name (Ar)…" at bounding box center [603, 306] width 782 height 95
type input "delete"
drag, startPoint x: 308, startPoint y: 365, endPoint x: 313, endPoint y: 382, distance: 18.2
click at [308, 365] on nav at bounding box center [603, 362] width 782 height 12
click at [314, 249] on h5 "large" at bounding box center [360, 240] width 241 height 15
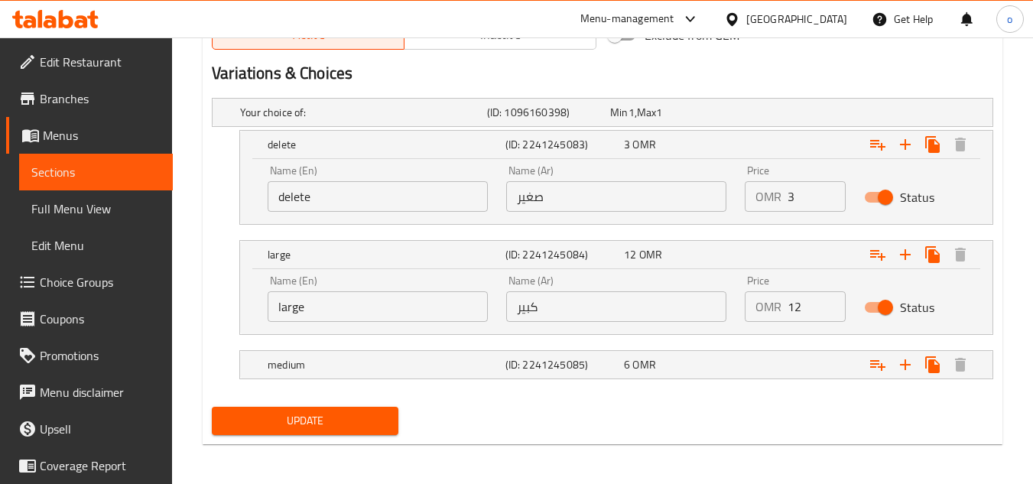
scroll to position [828, 0]
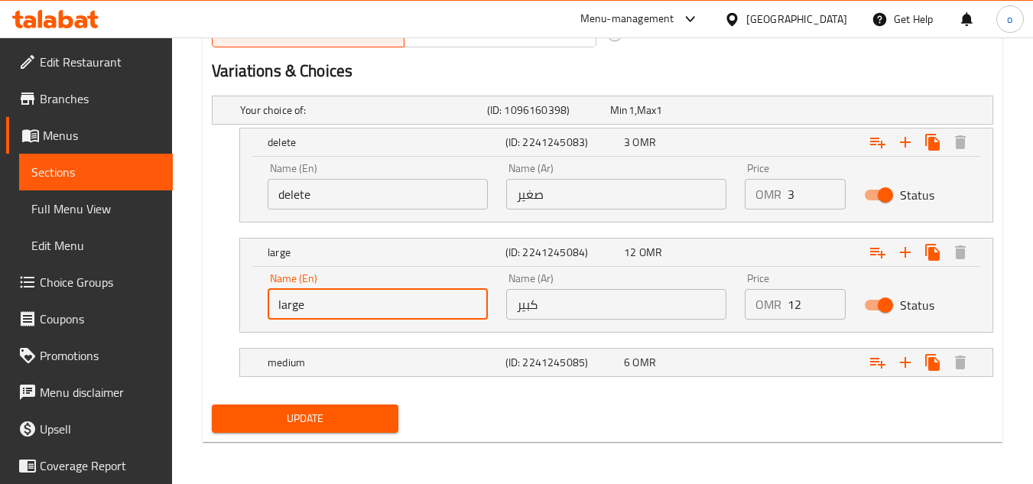
drag, startPoint x: 323, startPoint y: 313, endPoint x: 271, endPoint y: 316, distance: 52.1
click at [271, 316] on input "large" at bounding box center [378, 304] width 220 height 31
type input "delete"
click at [330, 121] on div "medium" at bounding box center [360, 109] width 247 height 21
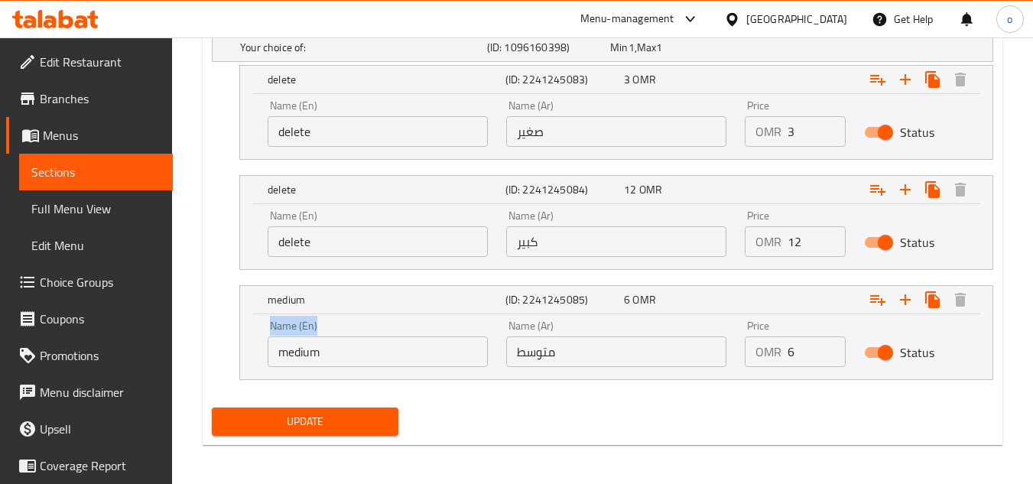
drag, startPoint x: 341, startPoint y: 335, endPoint x: 179, endPoint y: 345, distance: 162.5
click at [370, 90] on div "delete" at bounding box center [384, 79] width 238 height 21
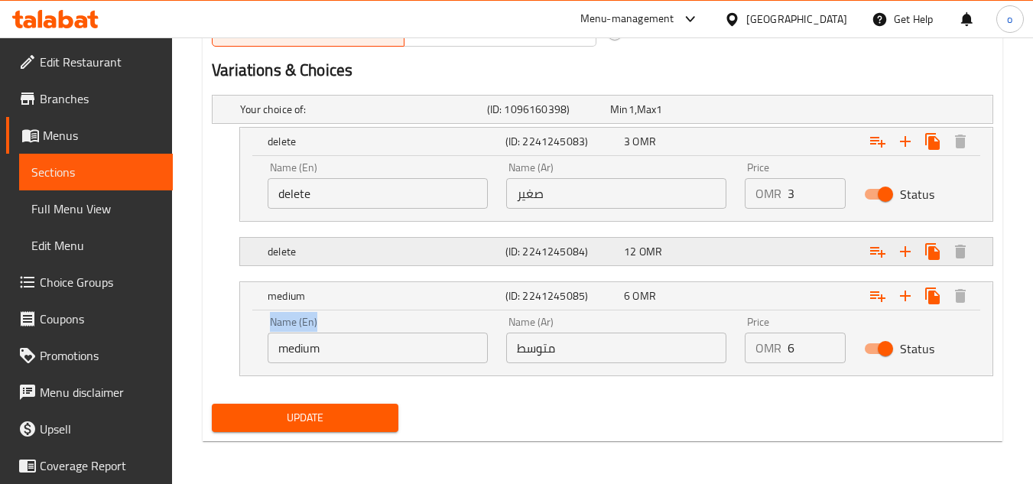
click at [328, 126] on div "delete (ID: 2241245084) 12 OMR" at bounding box center [607, 110] width 740 height 34
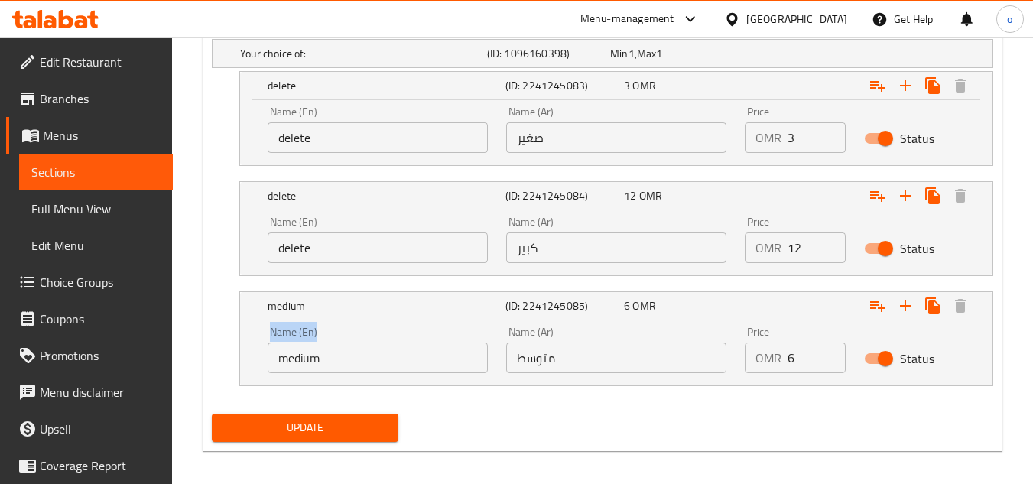
scroll to position [891, 0]
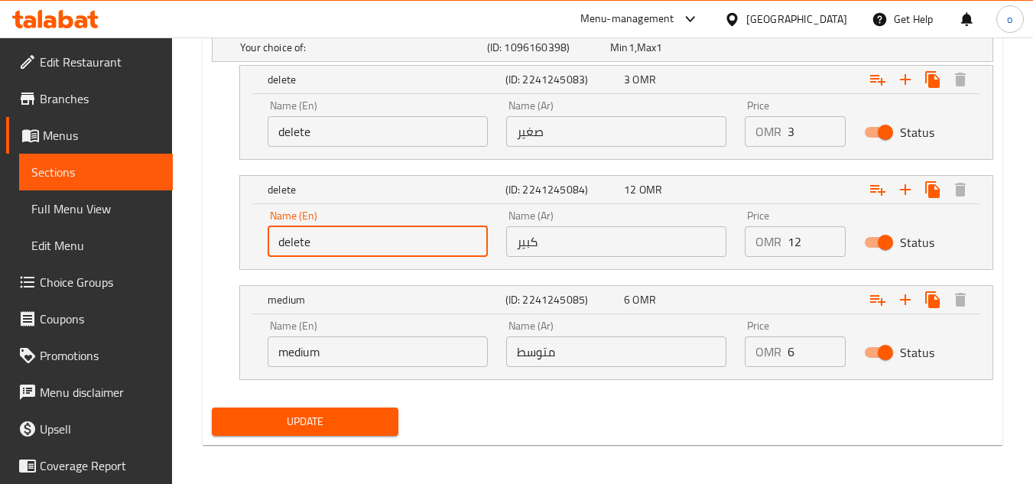
drag, startPoint x: 294, startPoint y: 244, endPoint x: 224, endPoint y: 250, distance: 69.9
click at [224, 250] on div "delete (ID: 2241245084) 12 OMR Name (En) delete Name (En) Name (Ar) كبير Name (…" at bounding box center [603, 222] width 782 height 95
click at [275, 250] on input "delete" at bounding box center [378, 241] width 220 height 31
click at [355, 375] on div "Name (En) medium Name (En)" at bounding box center [378, 343] width 239 height 65
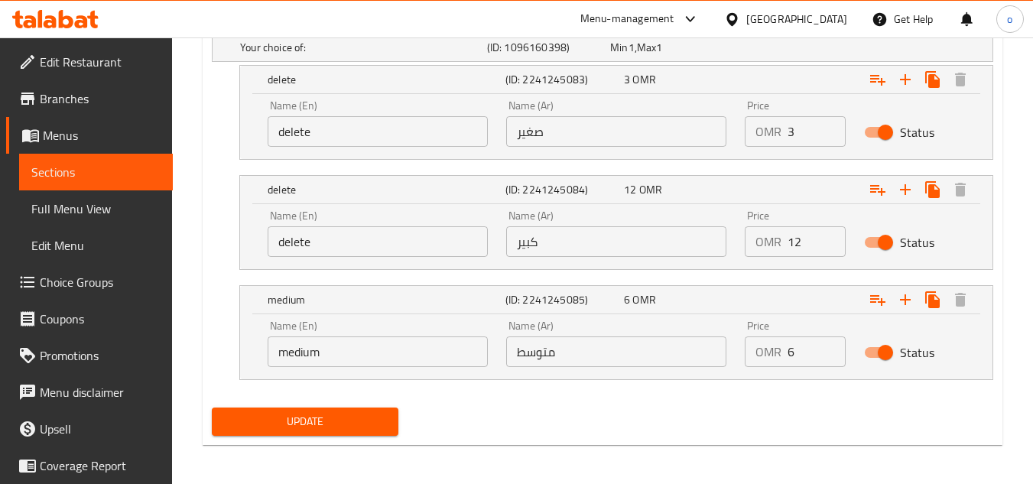
drag, startPoint x: 339, startPoint y: 355, endPoint x: 187, endPoint y: 366, distance: 151.8
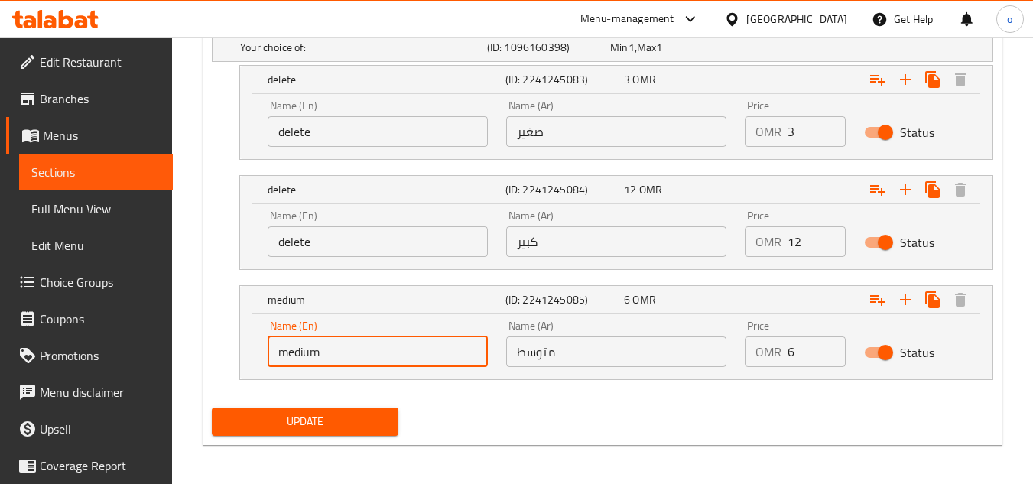
paste input "delete"
type input "delete"
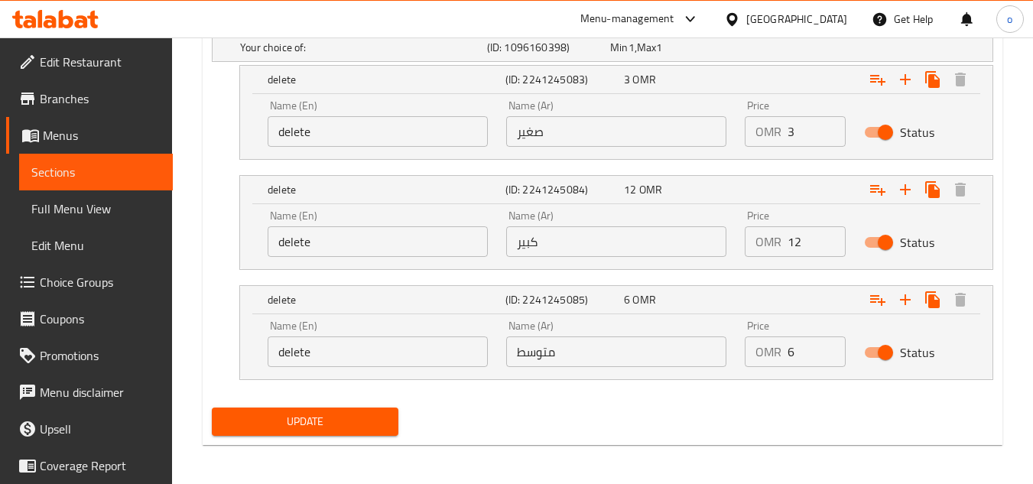
click at [499, 398] on div "Your choice of: (ID: 1096160398) Min 1 , Max 1 Name (En) Your choice of: Name (…" at bounding box center [603, 214] width 794 height 375
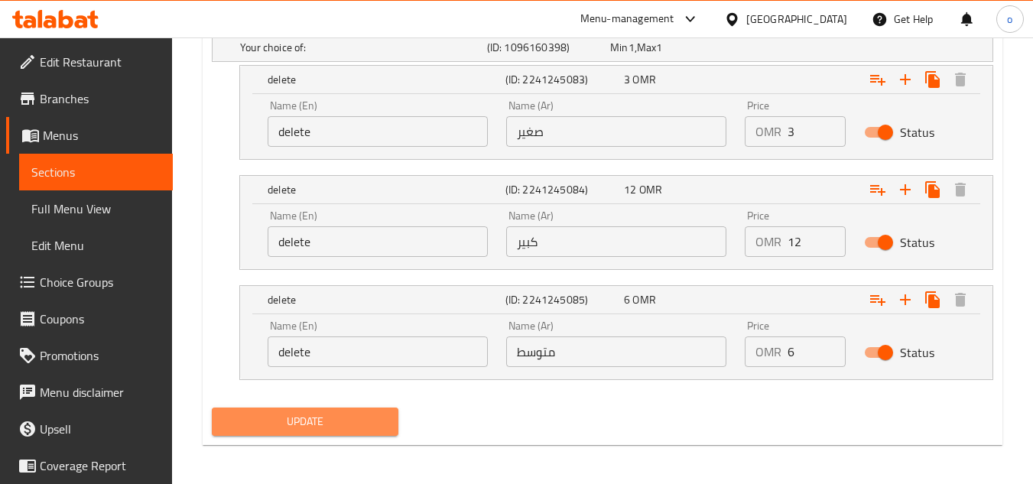
click at [322, 430] on span "Update" at bounding box center [304, 421] width 161 height 19
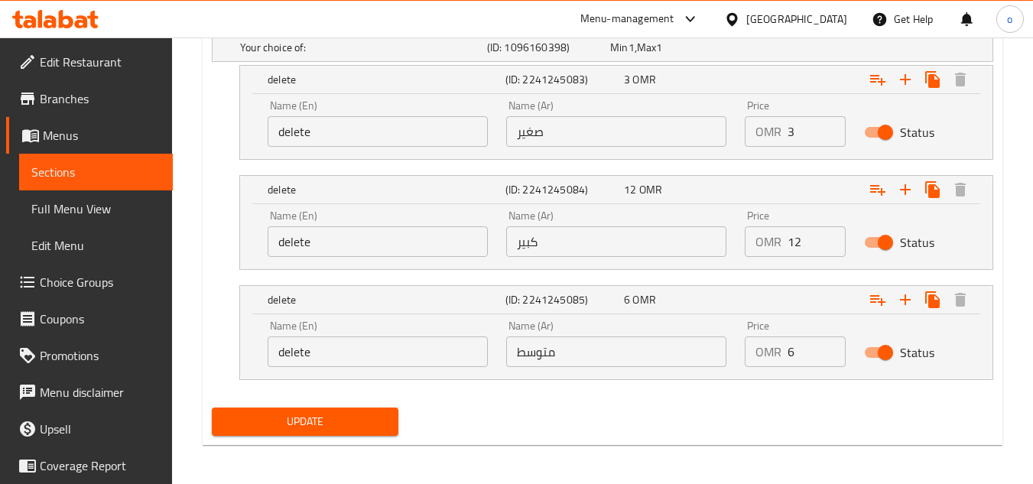
click at [333, 416] on span "Update" at bounding box center [304, 421] width 161 height 19
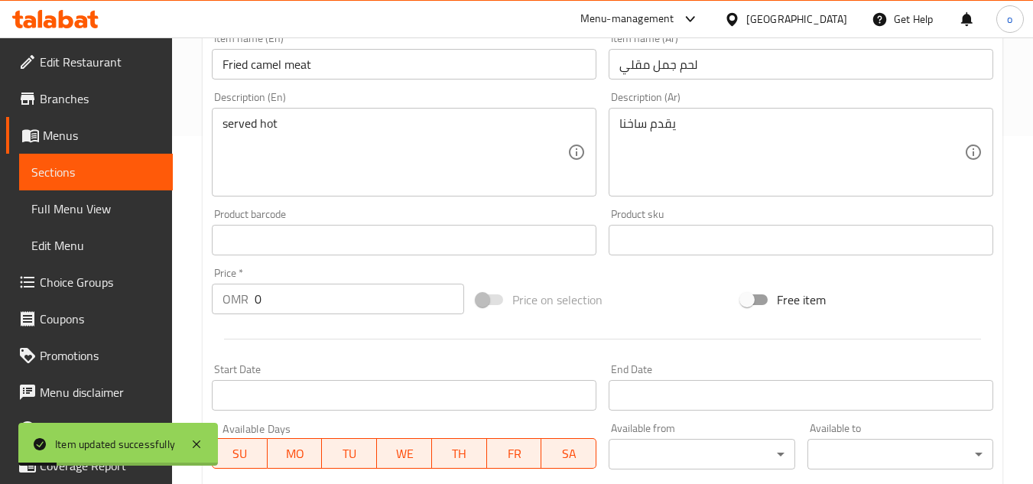
scroll to position [0, 0]
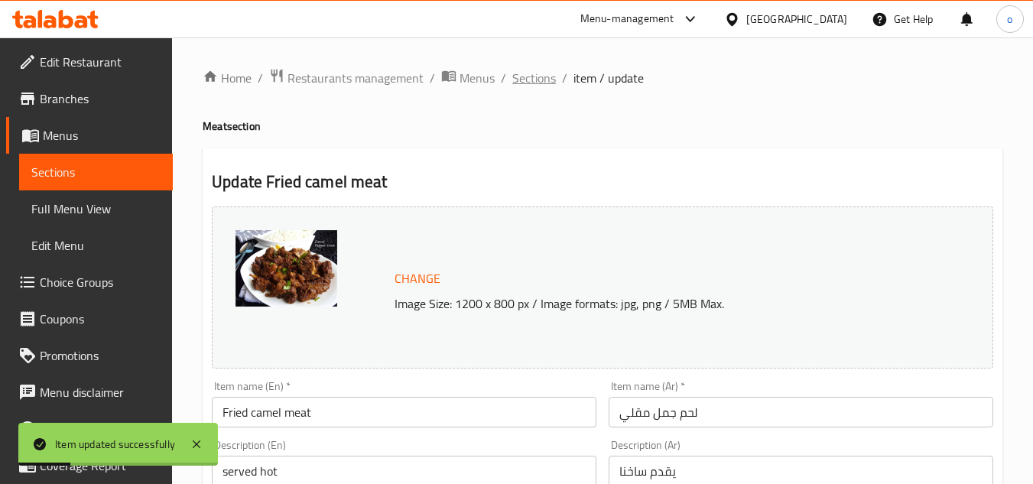
click at [545, 83] on span "Sections" at bounding box center [534, 78] width 44 height 18
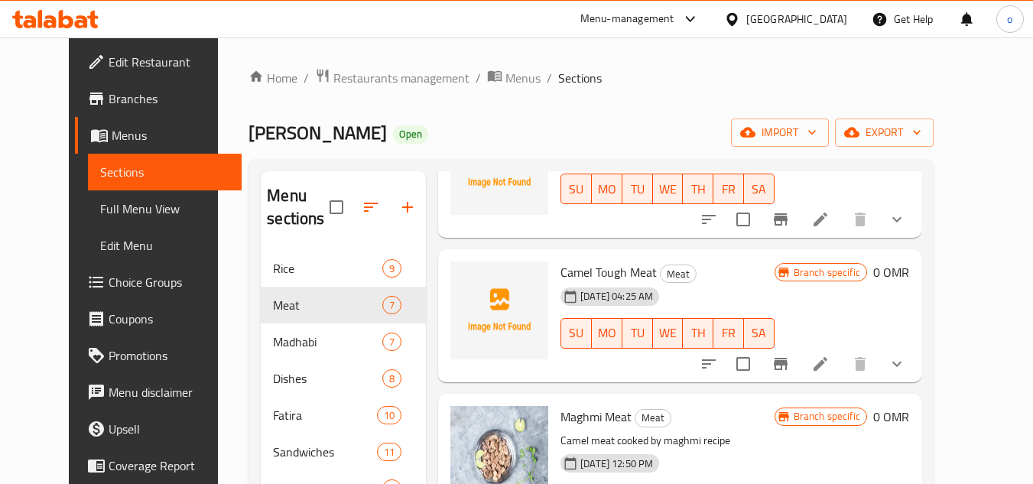
scroll to position [382, 0]
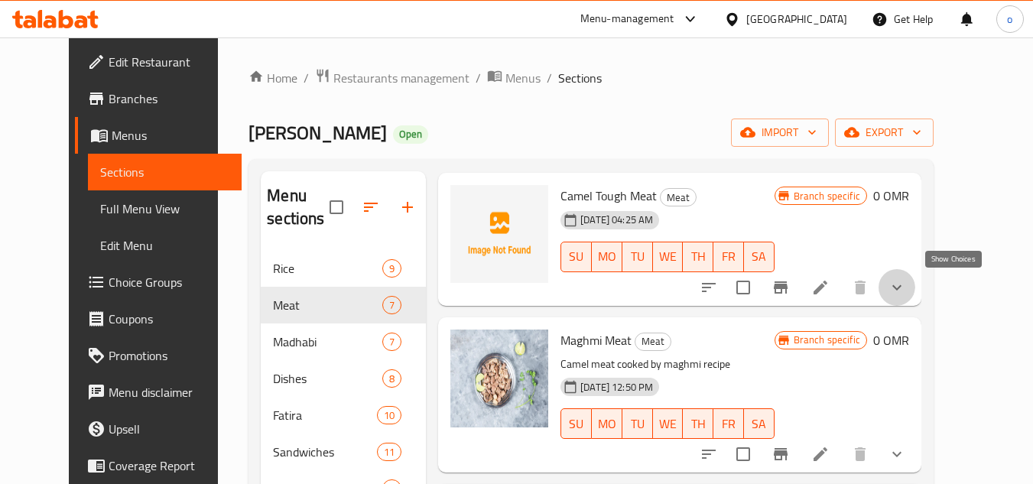
click at [906, 285] on icon "show more" at bounding box center [897, 287] width 18 height 18
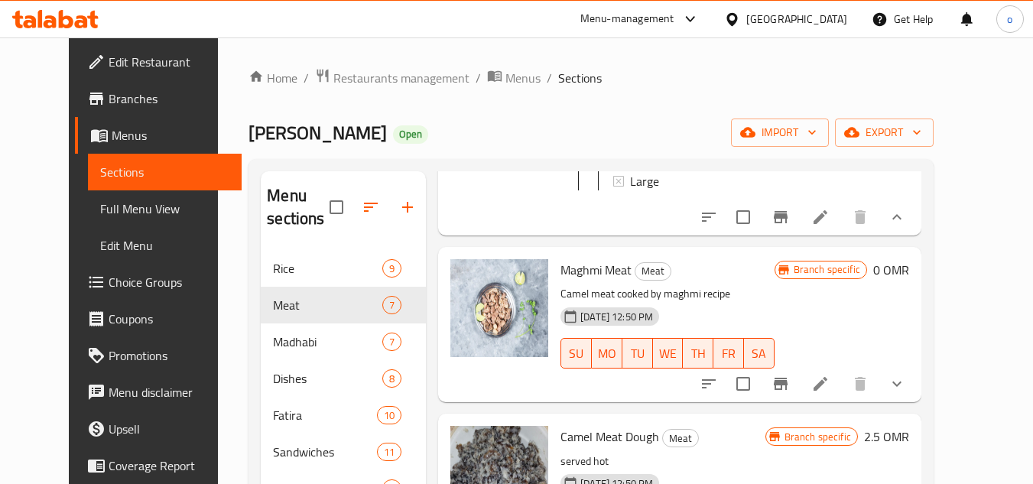
scroll to position [612, 0]
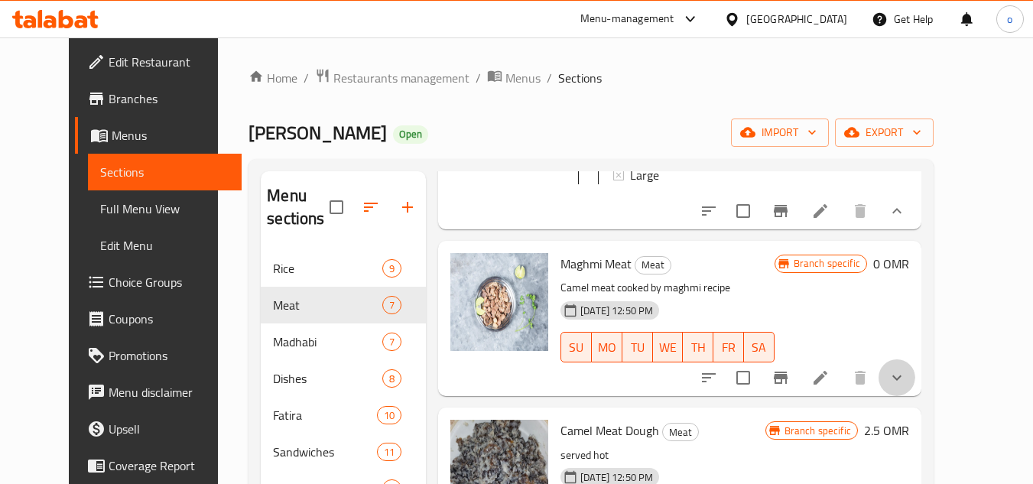
click at [906, 369] on icon "show more" at bounding box center [897, 378] width 18 height 18
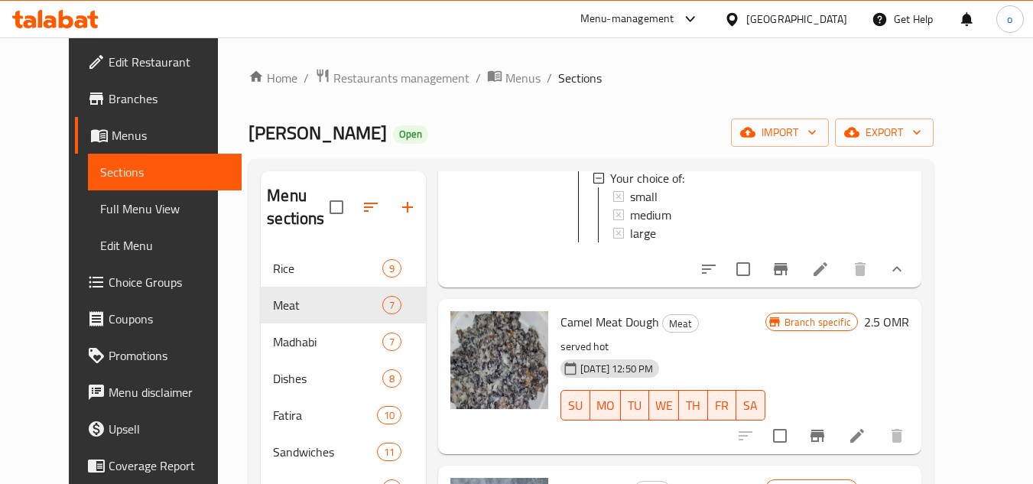
scroll to position [762, 0]
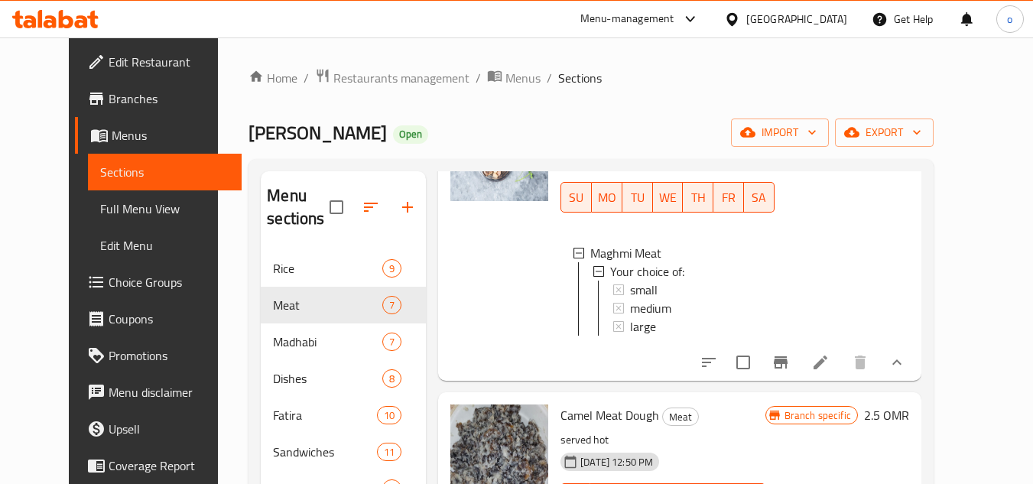
click at [830, 365] on icon at bounding box center [821, 362] width 18 height 18
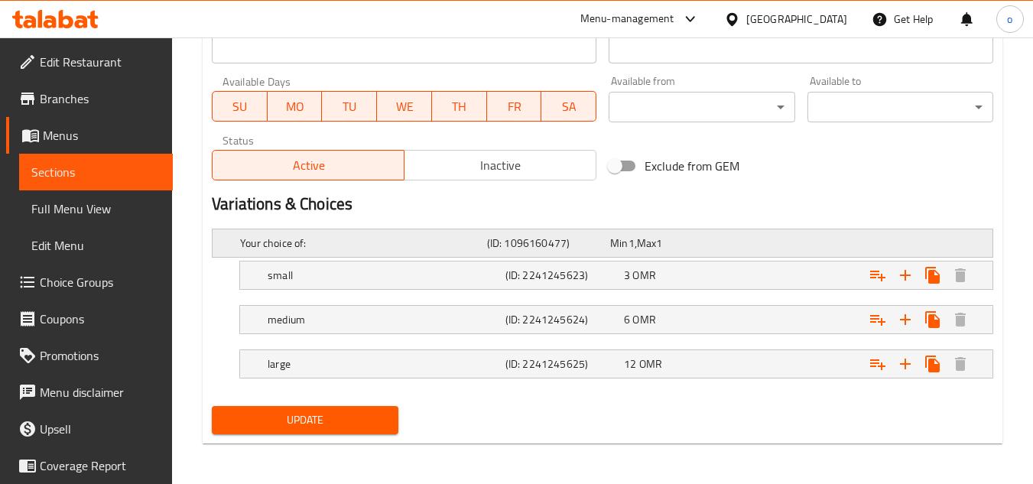
scroll to position [698, 0]
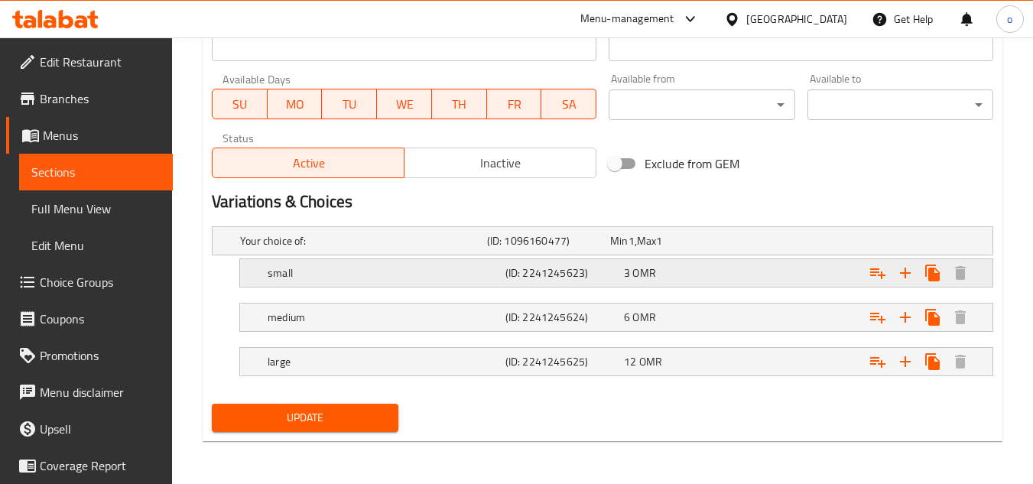
click at [353, 249] on h5 "small" at bounding box center [360, 240] width 241 height 15
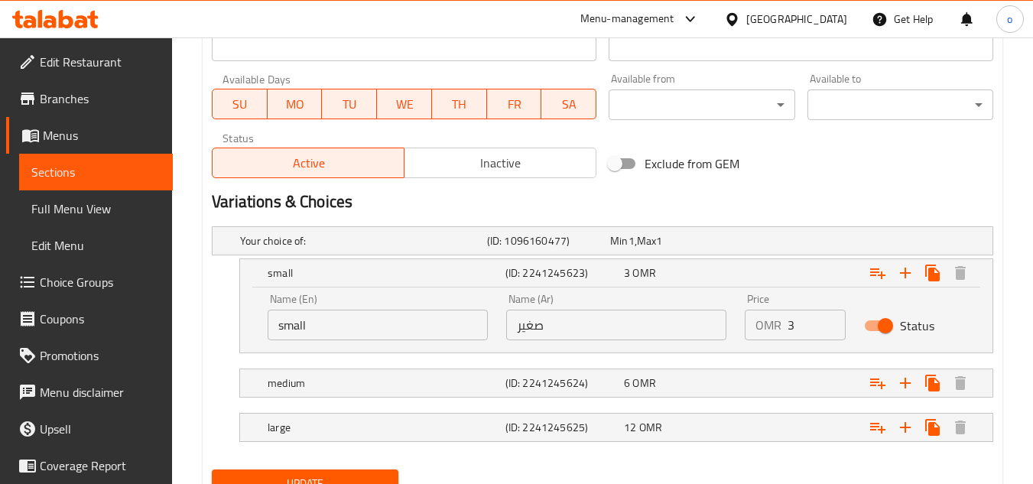
drag, startPoint x: 285, startPoint y: 332, endPoint x: 276, endPoint y: 335, distance: 9.0
click at [276, 335] on input "small" at bounding box center [378, 325] width 220 height 31
type input "delete"
click at [300, 249] on h5 "medium" at bounding box center [360, 240] width 241 height 15
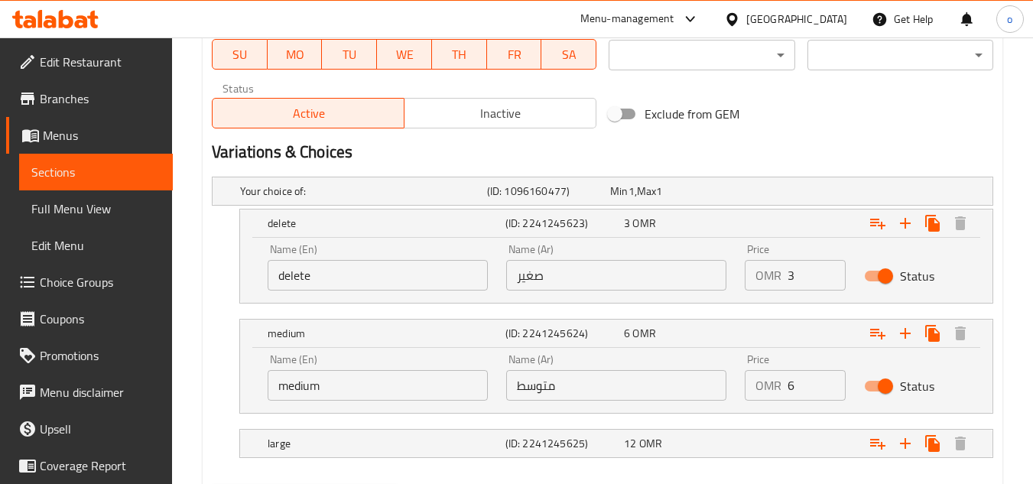
scroll to position [774, 0]
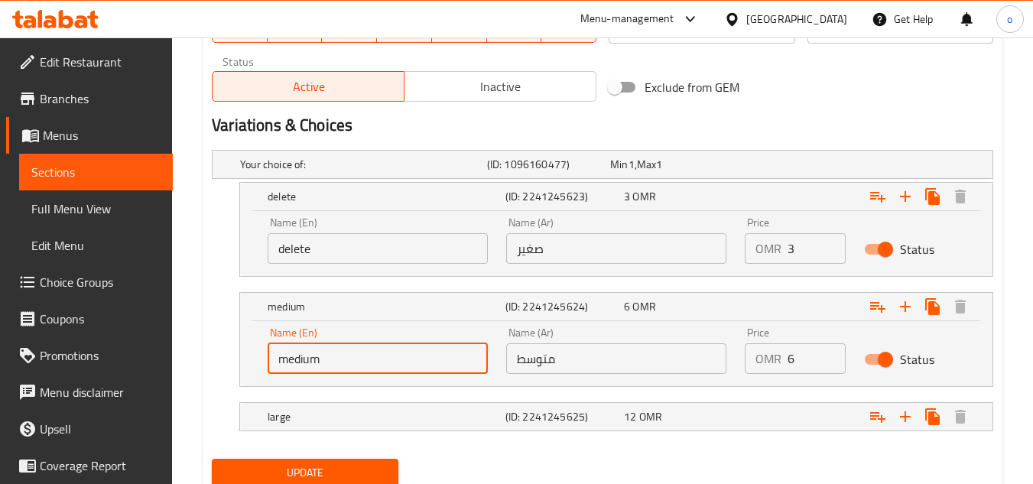
drag, startPoint x: 354, startPoint y: 348, endPoint x: 203, endPoint y: 354, distance: 150.8
type input "delete"
click at [382, 172] on h5 "large" at bounding box center [360, 164] width 241 height 15
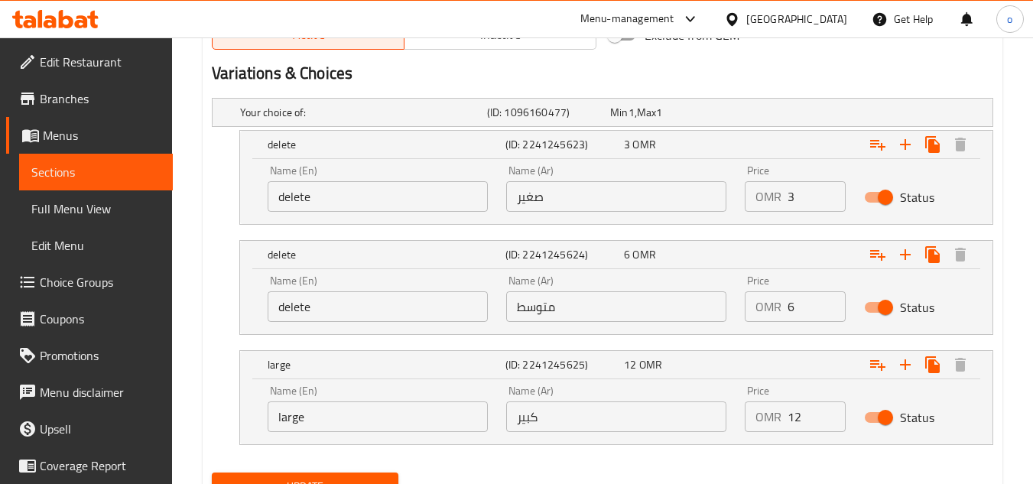
scroll to position [893, 0]
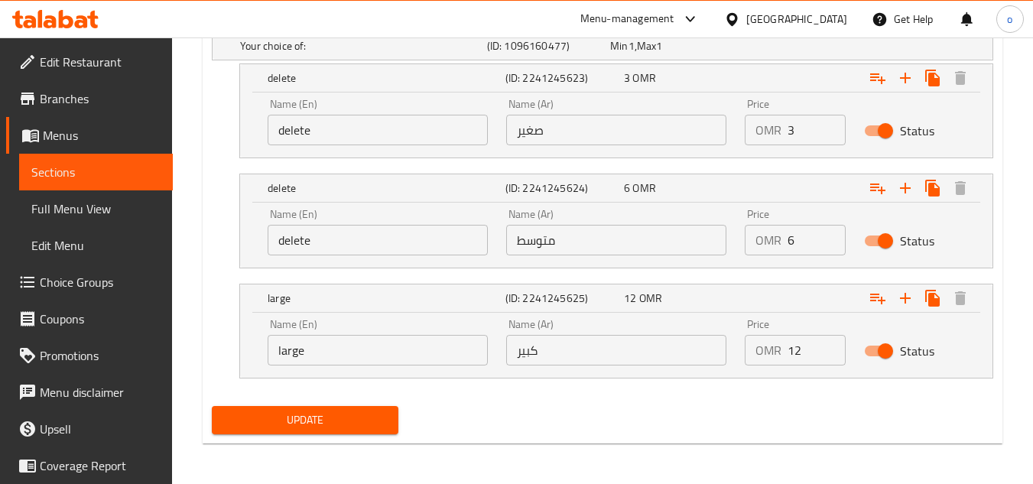
drag, startPoint x: 329, startPoint y: 343, endPoint x: 84, endPoint y: 353, distance: 245.0
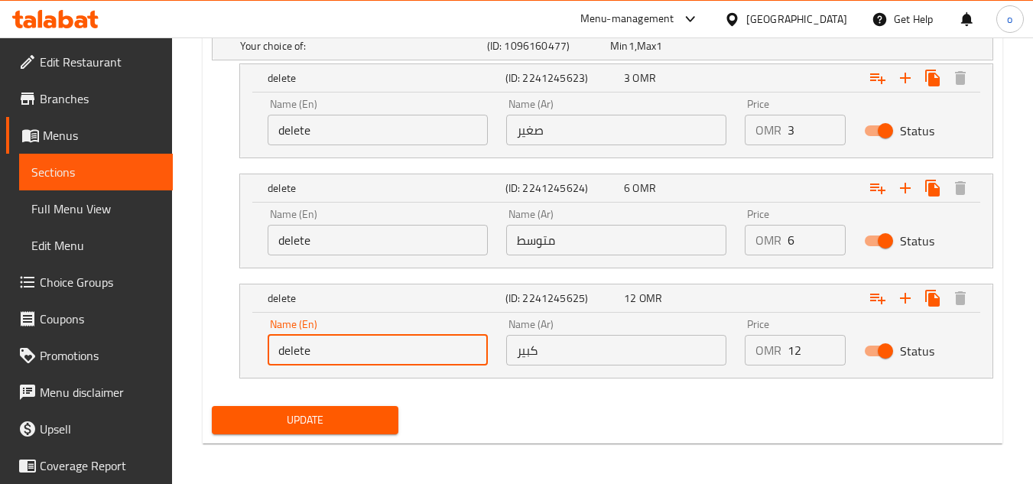
type input "delete"
click at [229, 422] on span "Update" at bounding box center [304, 420] width 161 height 19
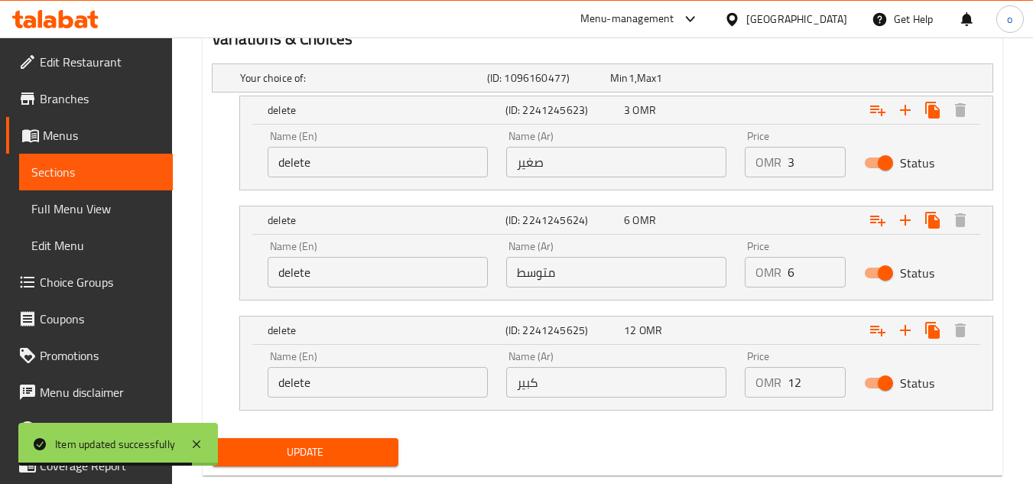
scroll to position [895, 0]
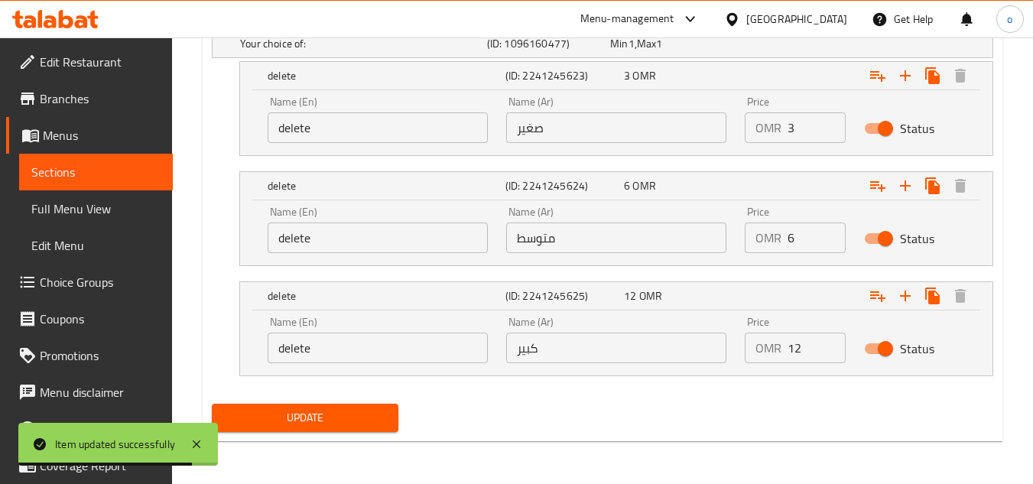
click at [309, 394] on div "Your choice of: (ID: 1096160477) Min 1 , Max 1 Name (En) Your choice of: Name (…" at bounding box center [603, 210] width 794 height 375
click at [349, 407] on button "Update" at bounding box center [305, 418] width 186 height 28
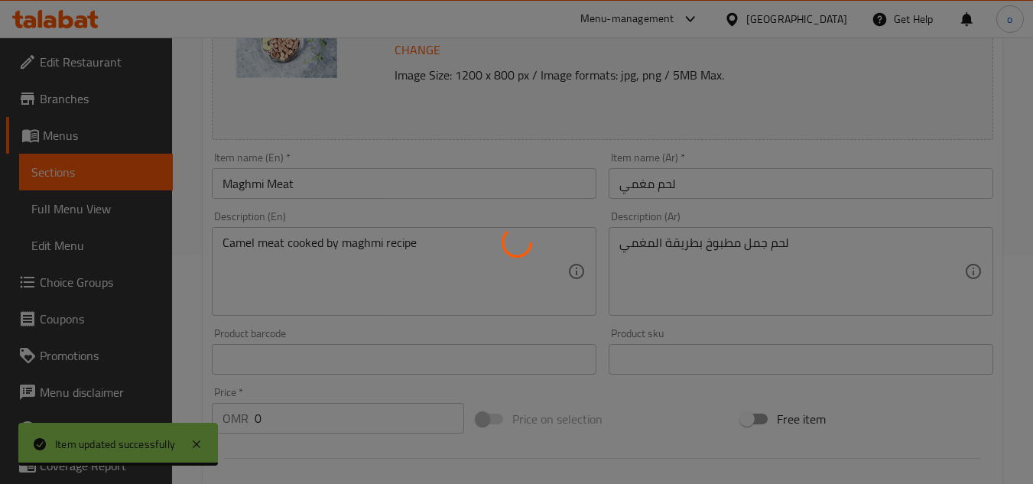
scroll to position [0, 0]
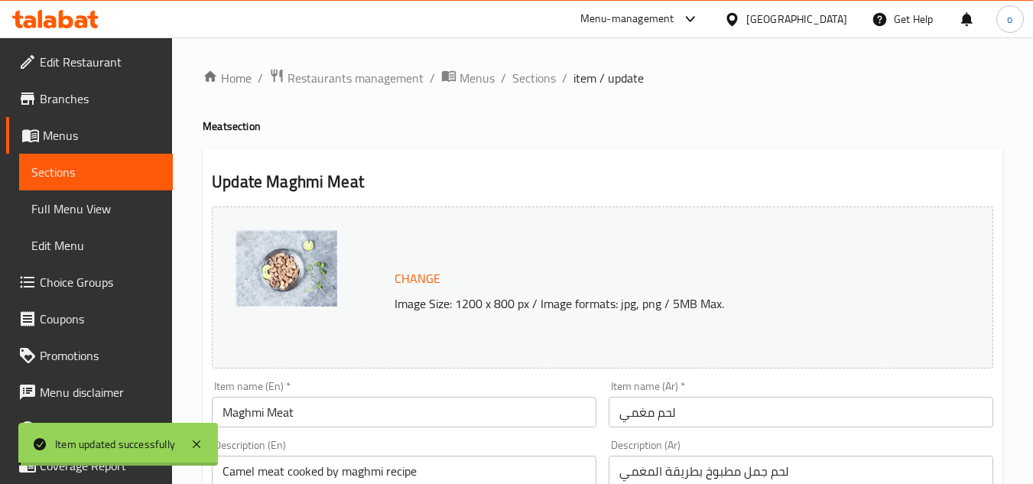
click at [592, 129] on h4 "Meat section" at bounding box center [603, 126] width 800 height 15
click at [532, 69] on span "Sections" at bounding box center [534, 78] width 44 height 18
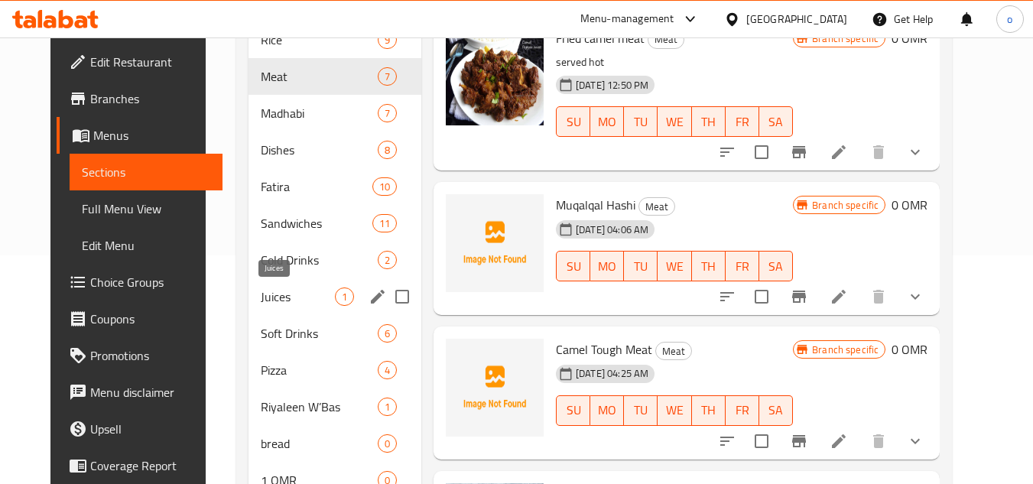
scroll to position [229, 0]
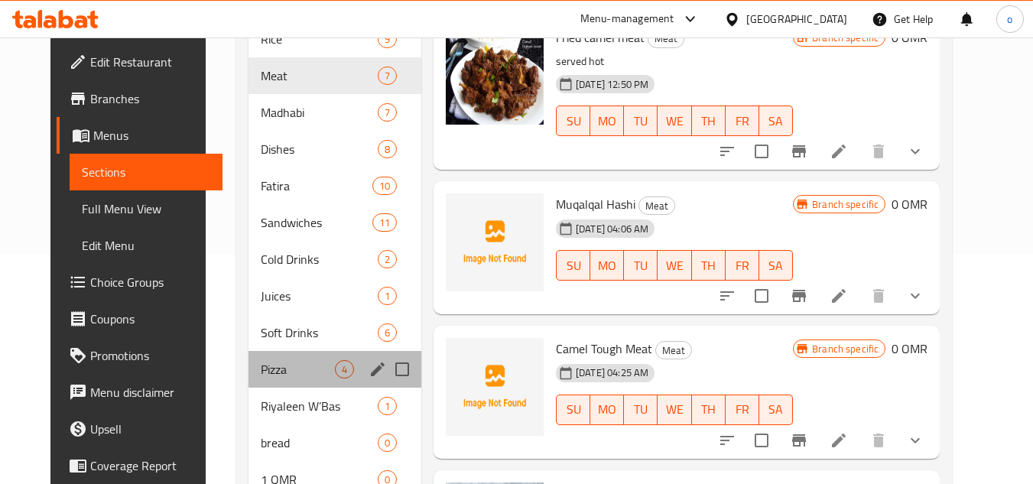
click at [266, 359] on div "Pizza 4" at bounding box center [335, 369] width 173 height 37
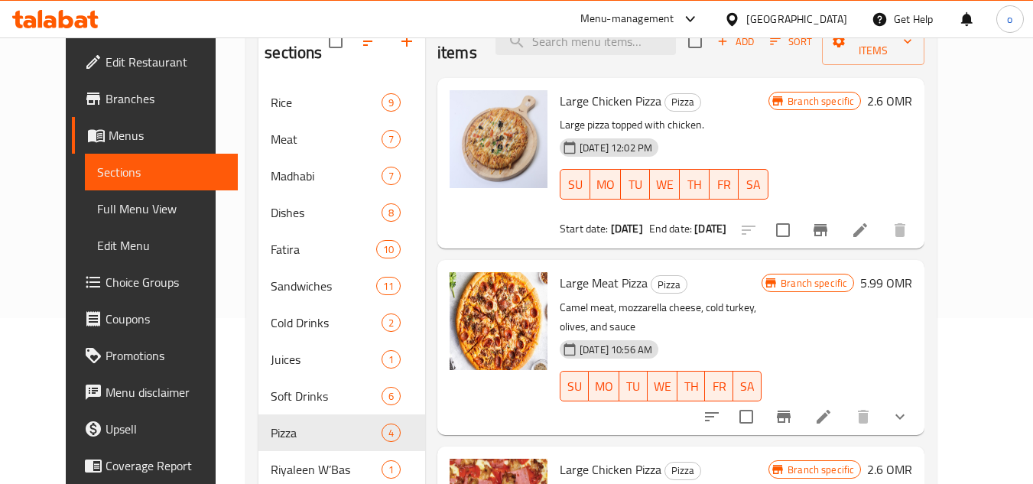
scroll to position [292, 0]
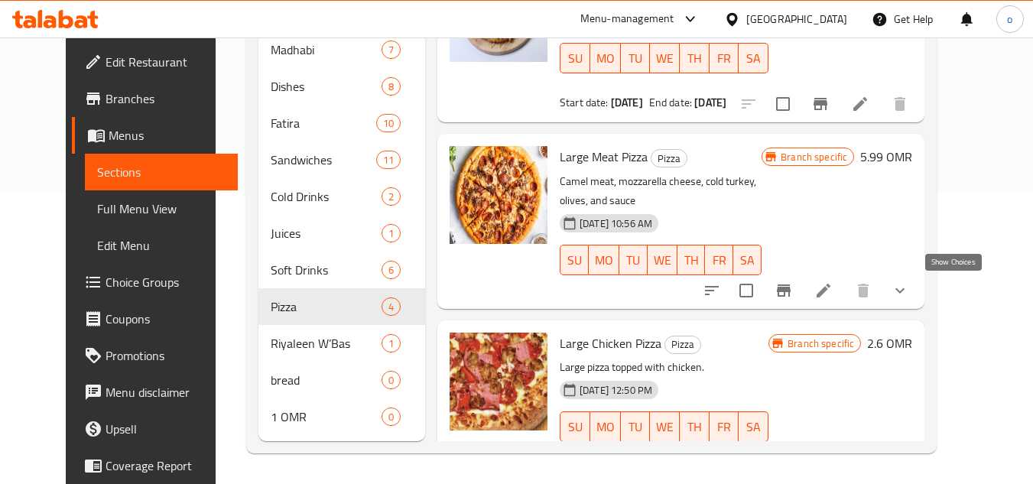
click at [909, 287] on icon "show more" at bounding box center [900, 290] width 18 height 18
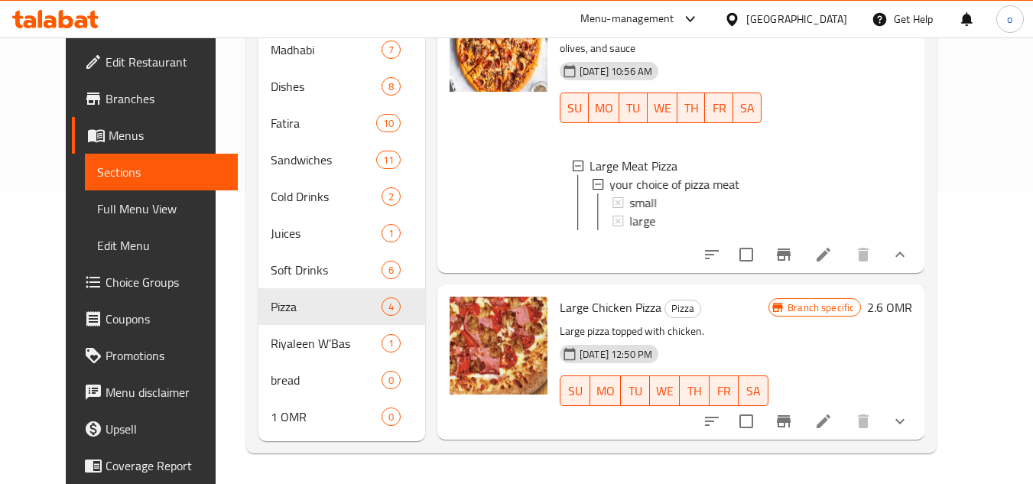
scroll to position [153, 0]
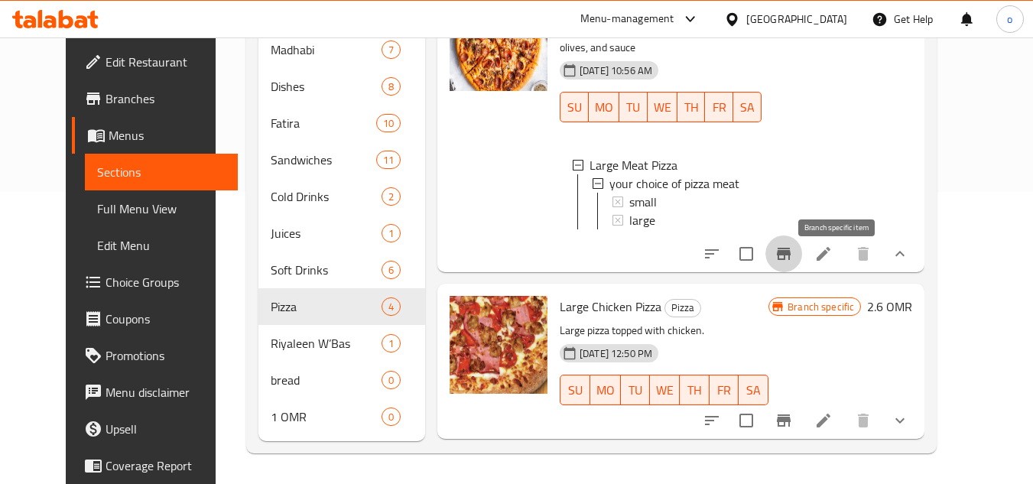
click at [802, 256] on button "Branch-specific-item" at bounding box center [784, 254] width 37 height 37
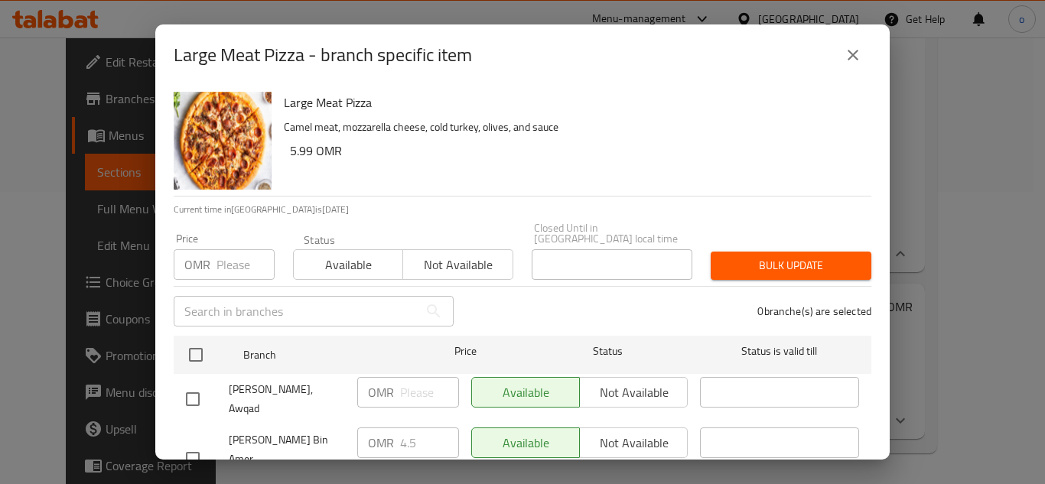
click at [861, 54] on icon "close" at bounding box center [853, 55] width 18 height 18
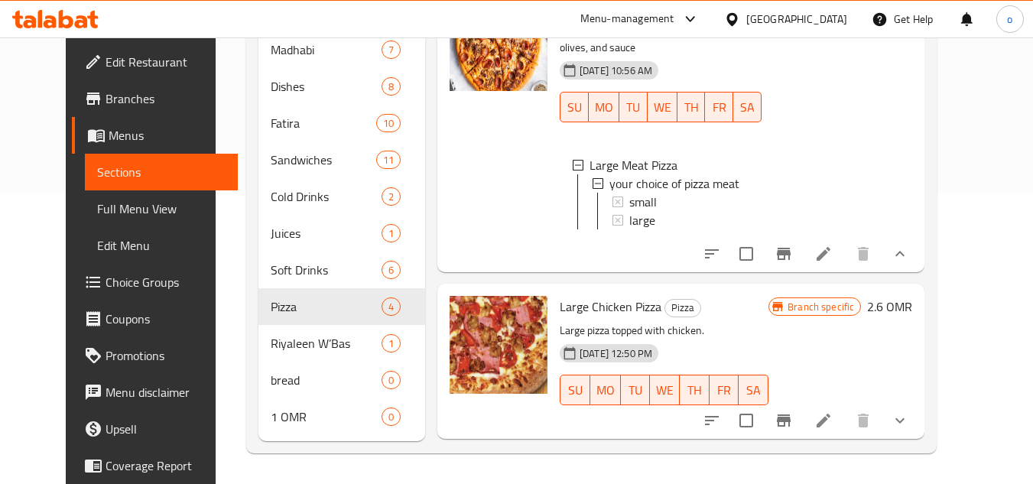
click at [845, 255] on li at bounding box center [823, 254] width 43 height 28
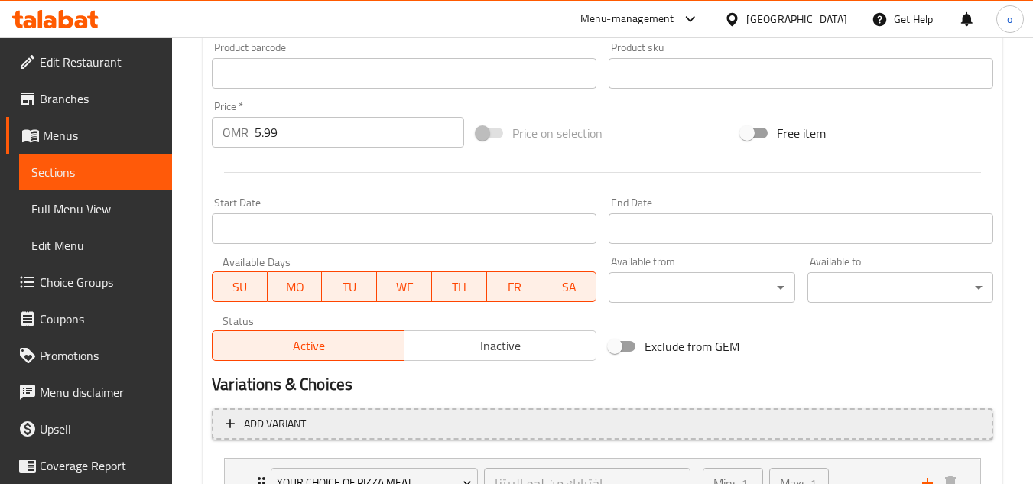
scroll to position [634, 0]
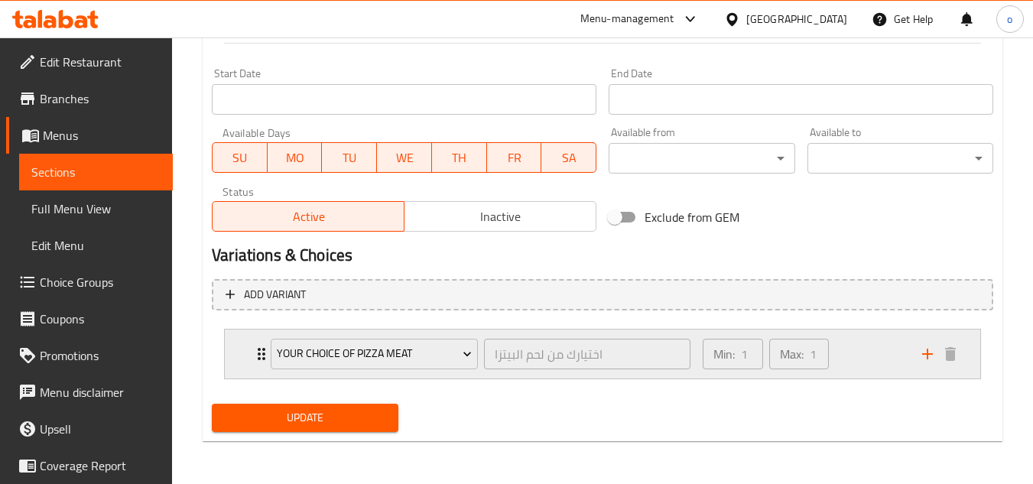
click at [876, 361] on div "Min: 1 ​ Max: 1 ​" at bounding box center [804, 354] width 220 height 49
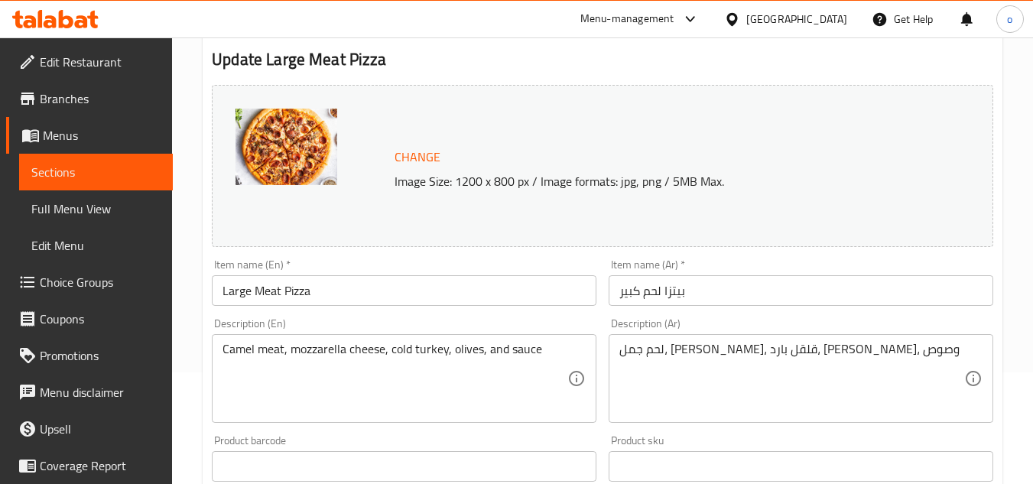
scroll to position [0, 0]
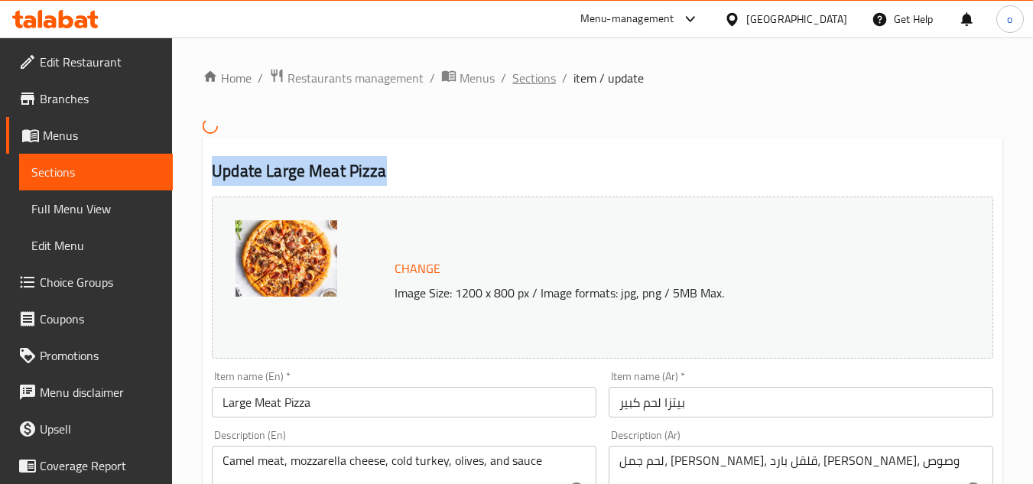
click at [533, 85] on span "Sections" at bounding box center [534, 78] width 44 height 18
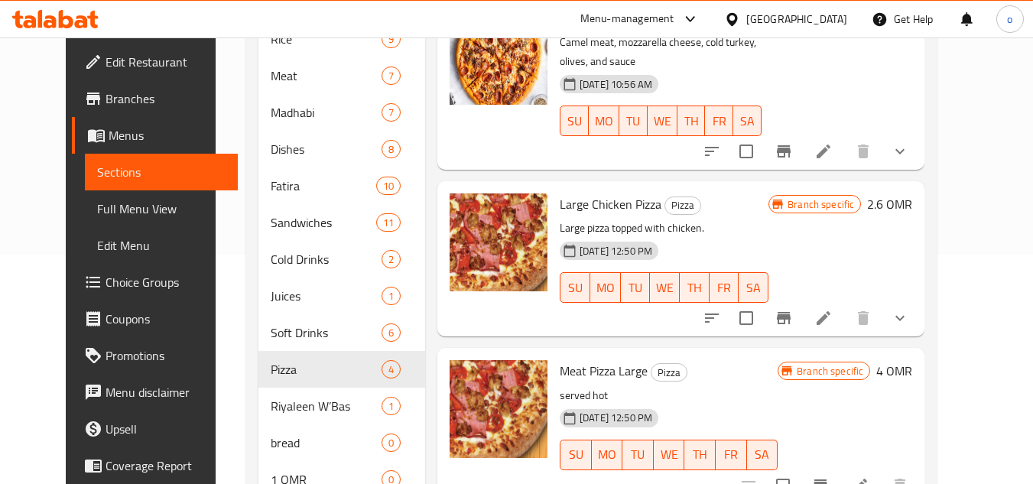
scroll to position [292, 0]
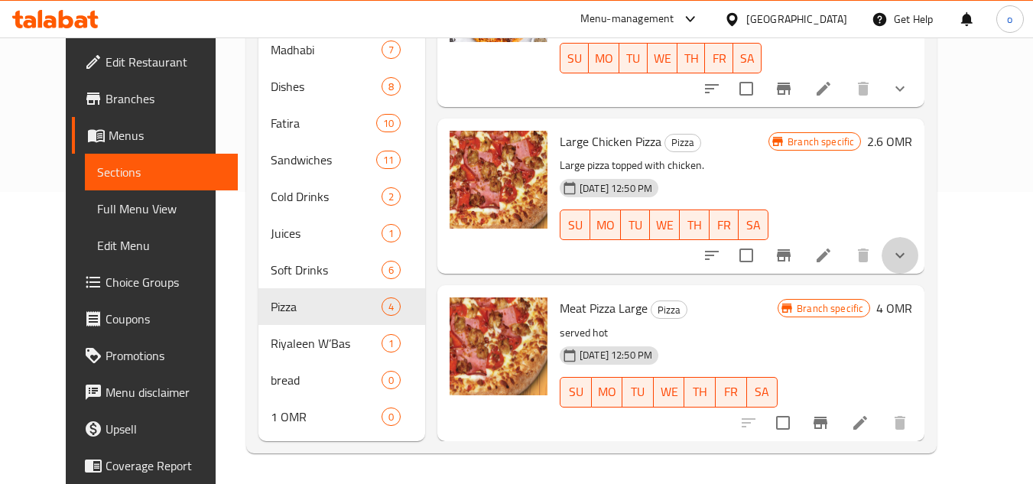
click at [919, 265] on button "show more" at bounding box center [900, 255] width 37 height 37
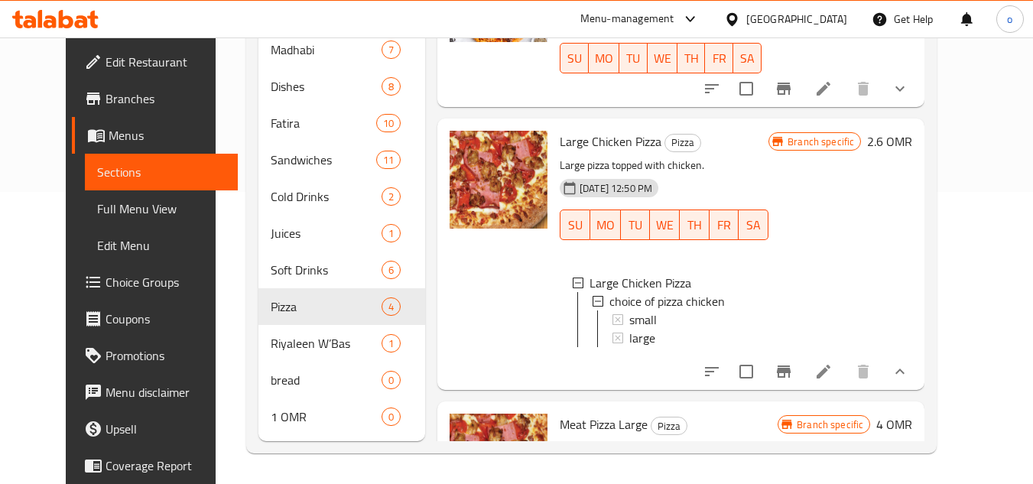
click at [833, 377] on icon at bounding box center [824, 372] width 18 height 18
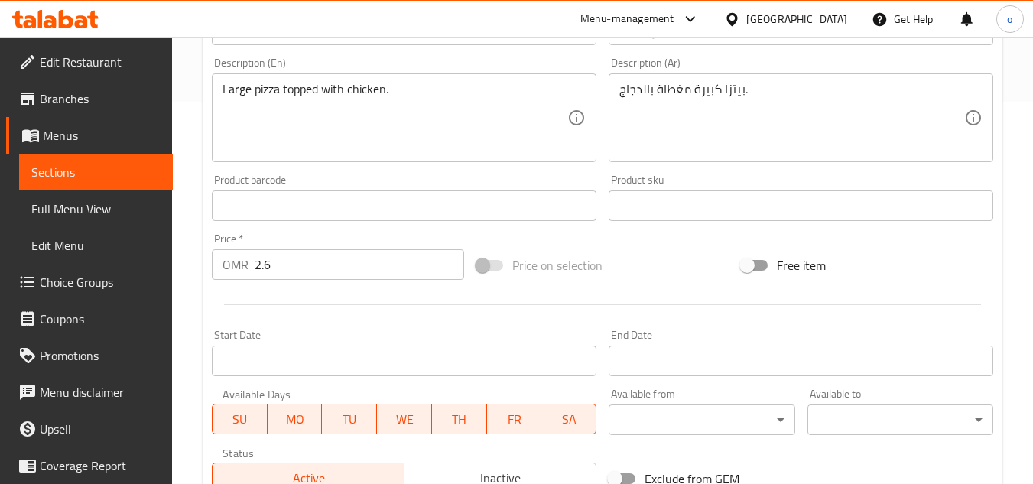
scroll to position [644, 0]
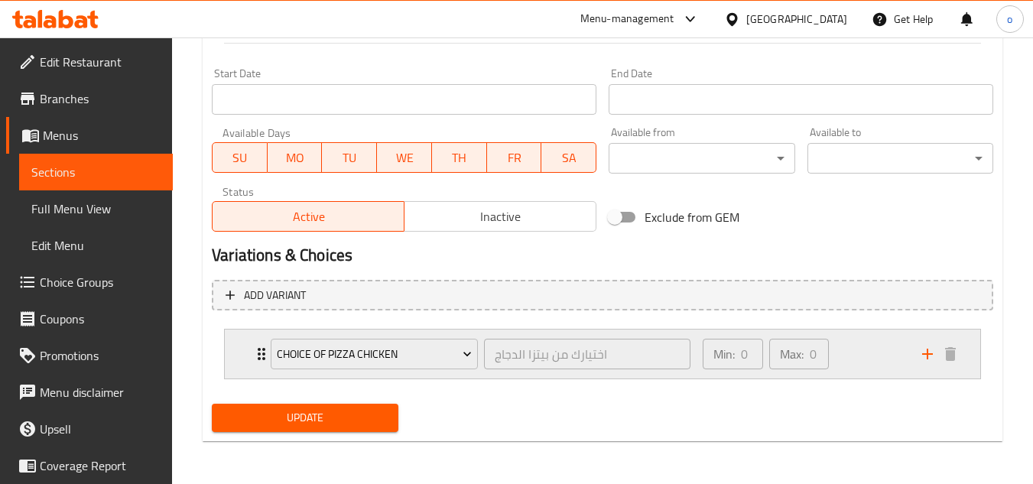
click at [858, 351] on div "Min: 0 ​ Max: 0 ​" at bounding box center [804, 354] width 220 height 49
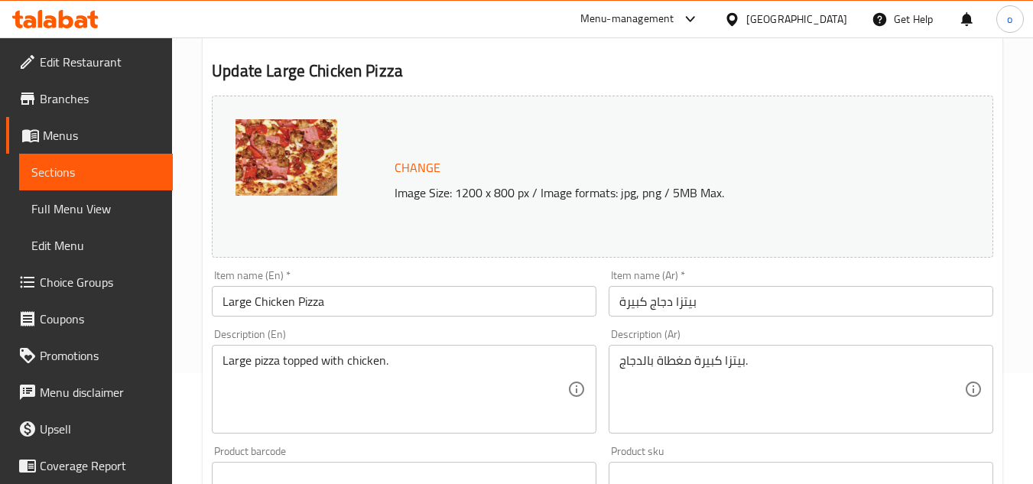
scroll to position [0, 0]
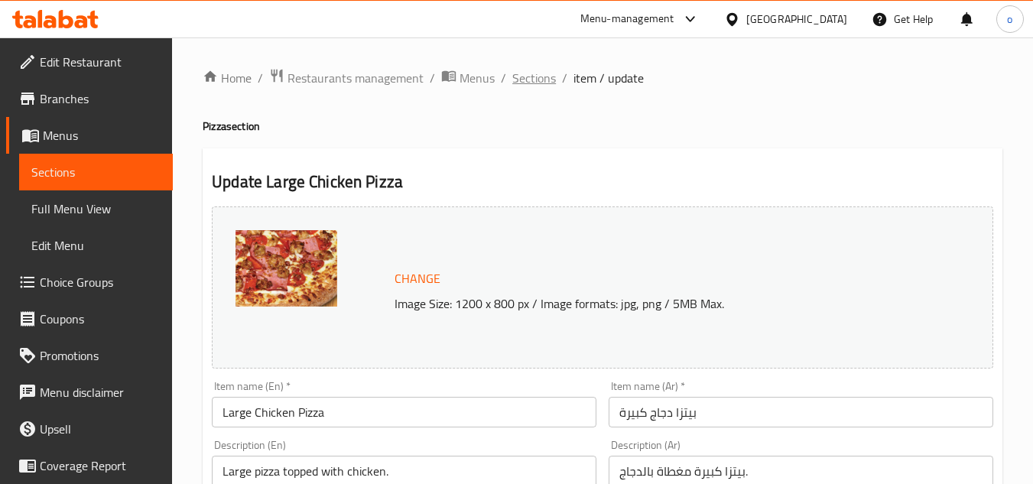
click at [543, 86] on span "Sections" at bounding box center [534, 78] width 44 height 18
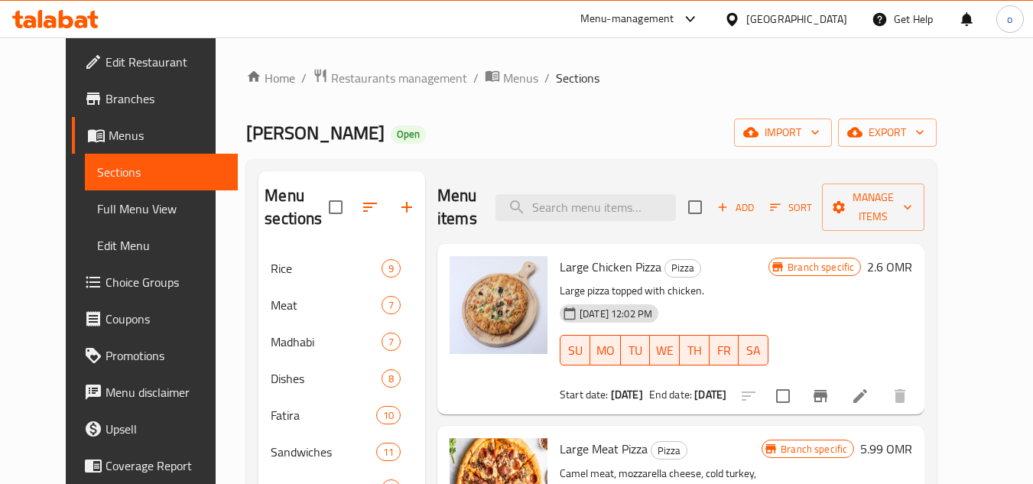
click at [643, 108] on div "Home / Restaurants management / Menus / Sections Madhabi Bin Amer Open import e…" at bounding box center [591, 407] width 691 height 678
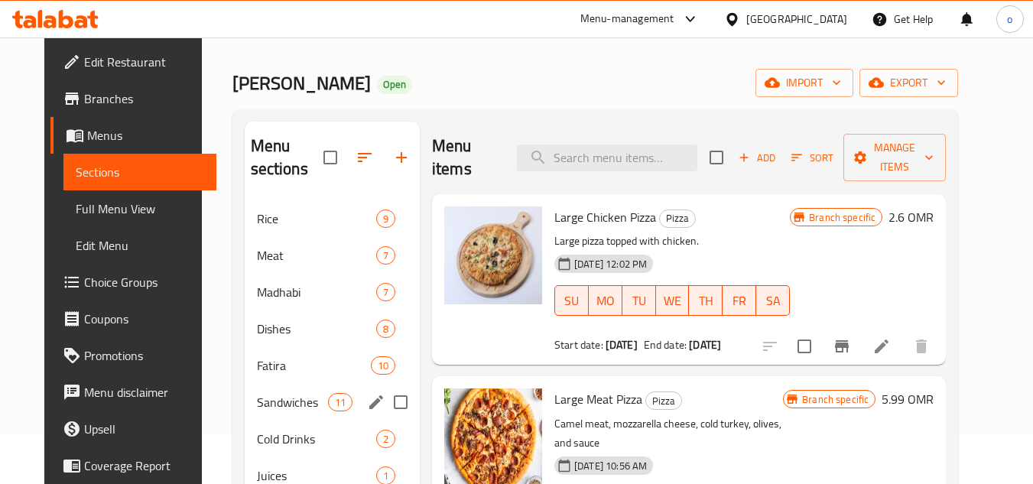
scroll to position [76, 0]
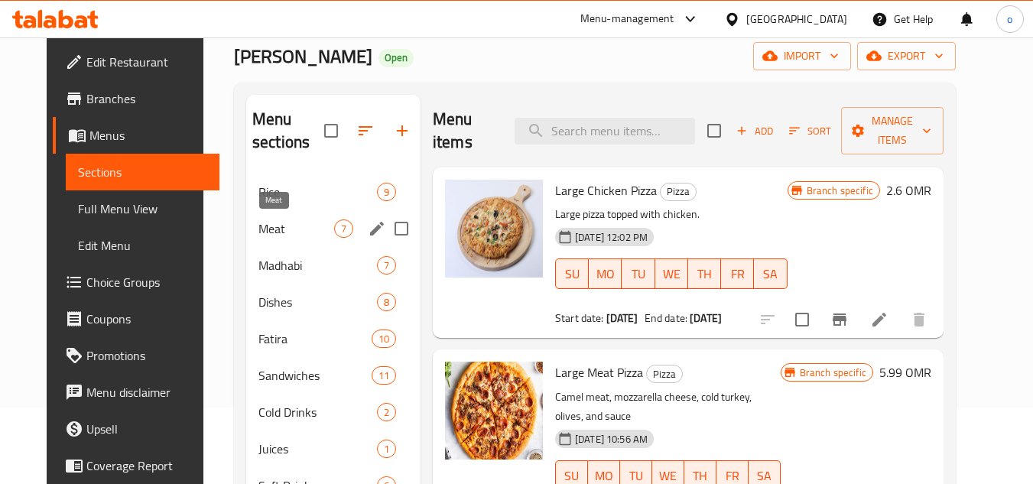
click at [260, 236] on span "Meat" at bounding box center [297, 229] width 76 height 18
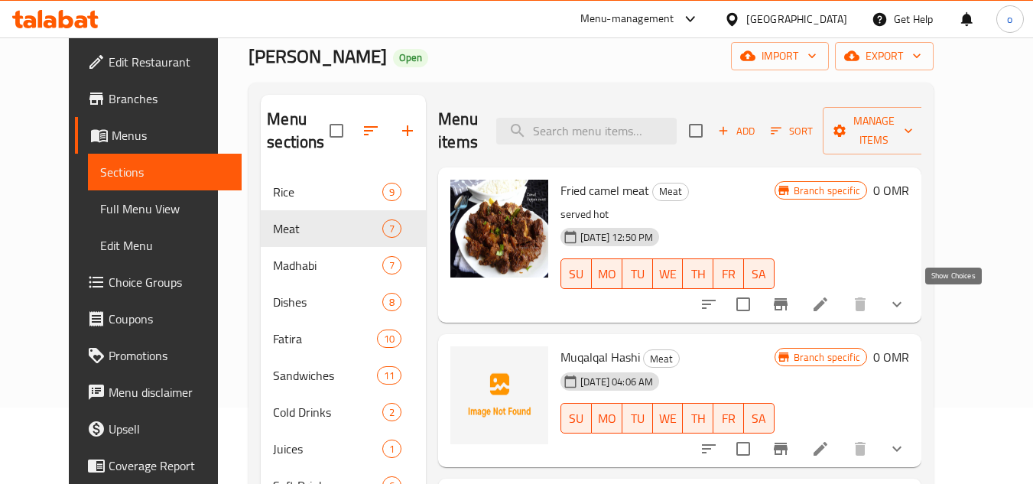
click at [906, 305] on icon "show more" at bounding box center [897, 304] width 18 height 18
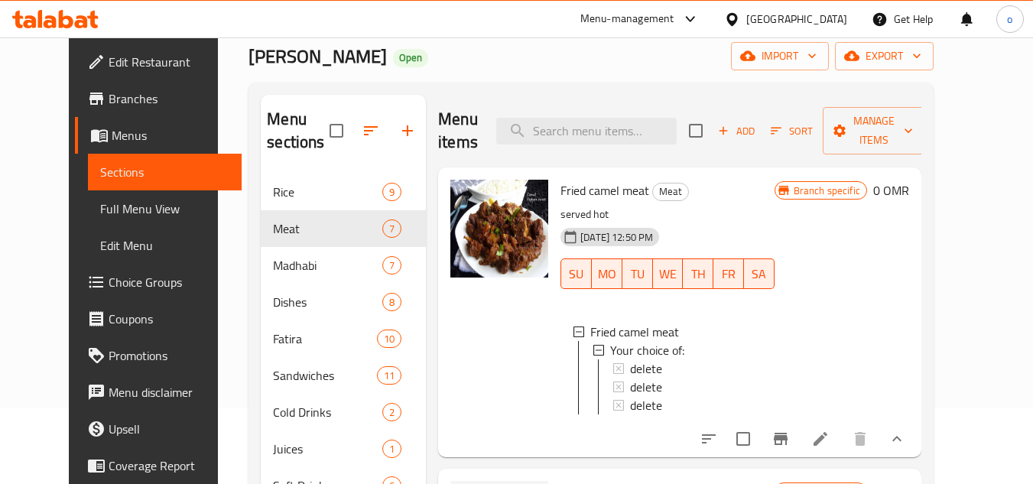
click at [524, 307] on div at bounding box center [499, 313] width 110 height 278
click at [583, 192] on span "Fried camel meat" at bounding box center [605, 190] width 89 height 23
click at [623, 191] on span "Fried camel meat" at bounding box center [605, 190] width 89 height 23
click at [628, 193] on span "Fried camel meat" at bounding box center [605, 190] width 89 height 23
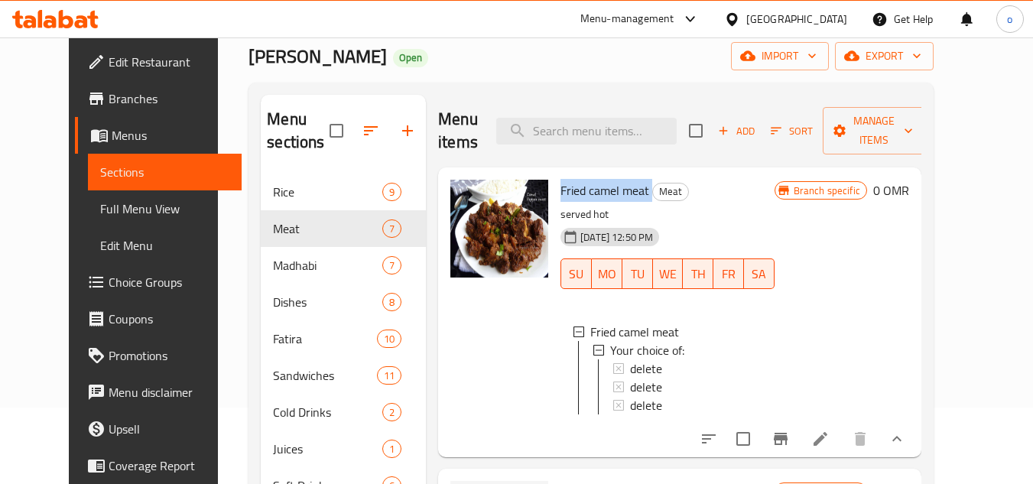
drag, startPoint x: 634, startPoint y: 194, endPoint x: 544, endPoint y: 191, distance: 90.3
click at [561, 191] on h6 "Fried camel meat Meat" at bounding box center [668, 190] width 214 height 21
copy h6 "Fried camel meat"
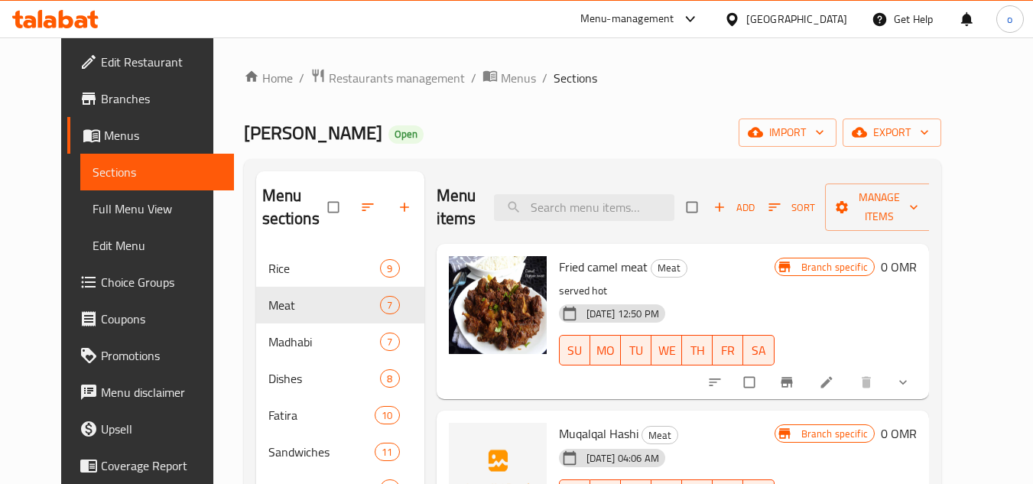
click at [911, 380] on icon "show more" at bounding box center [903, 382] width 15 height 15
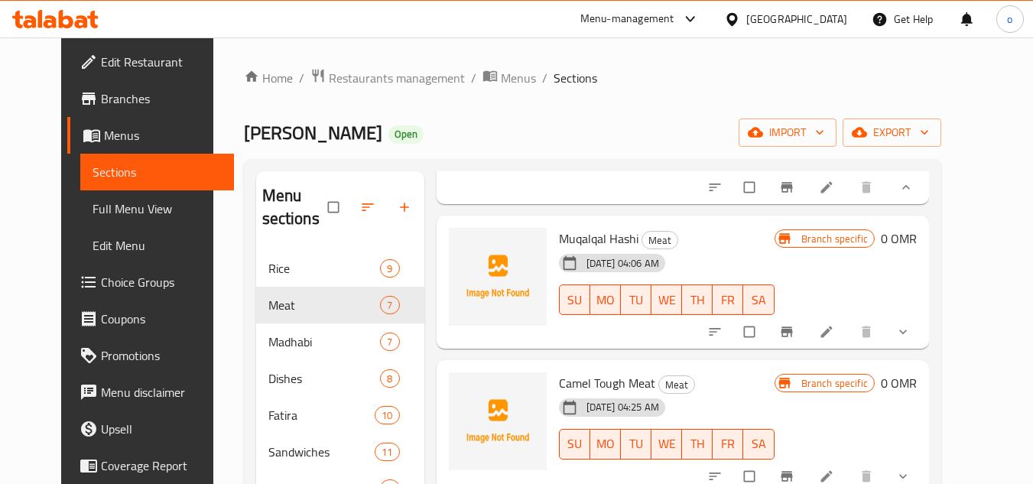
scroll to position [459, 0]
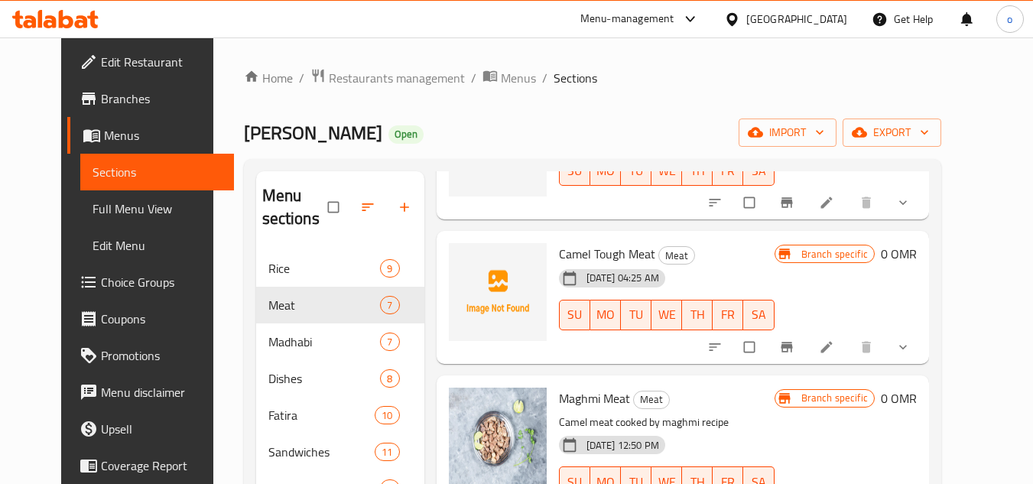
click at [923, 200] on button "show more" at bounding box center [905, 203] width 37 height 34
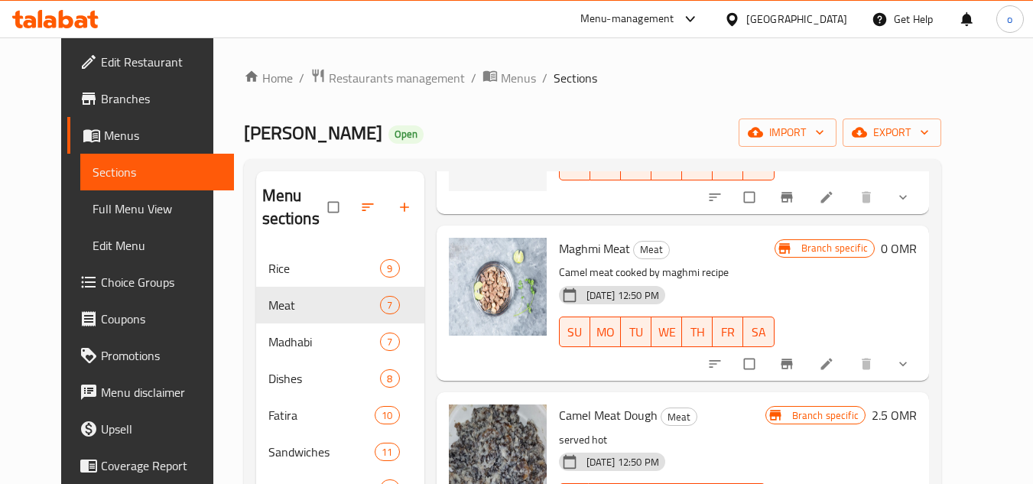
scroll to position [841, 0]
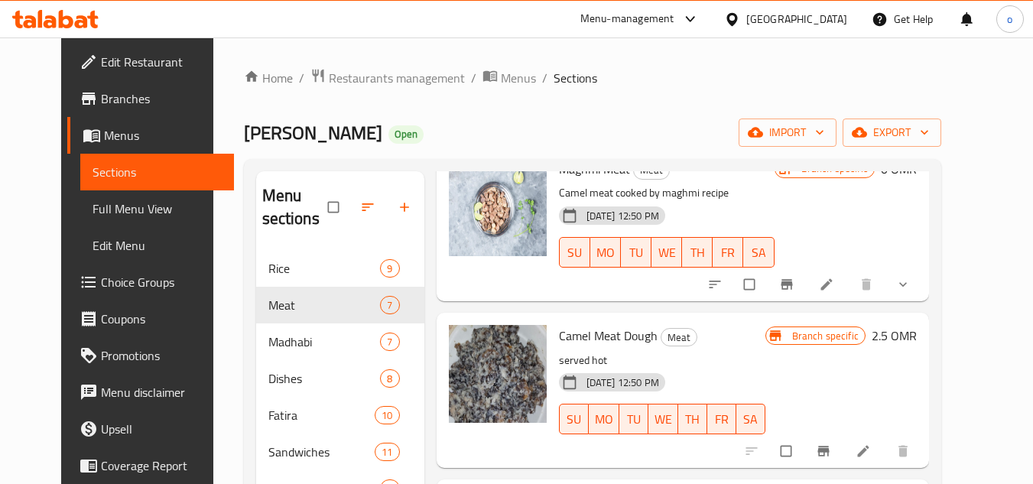
click at [923, 275] on button "show more" at bounding box center [905, 285] width 37 height 34
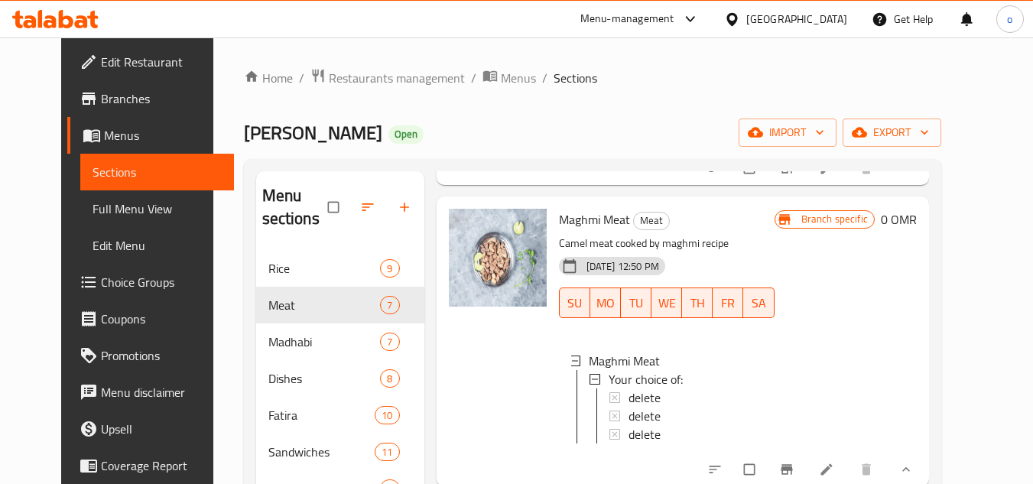
scroll to position [765, 0]
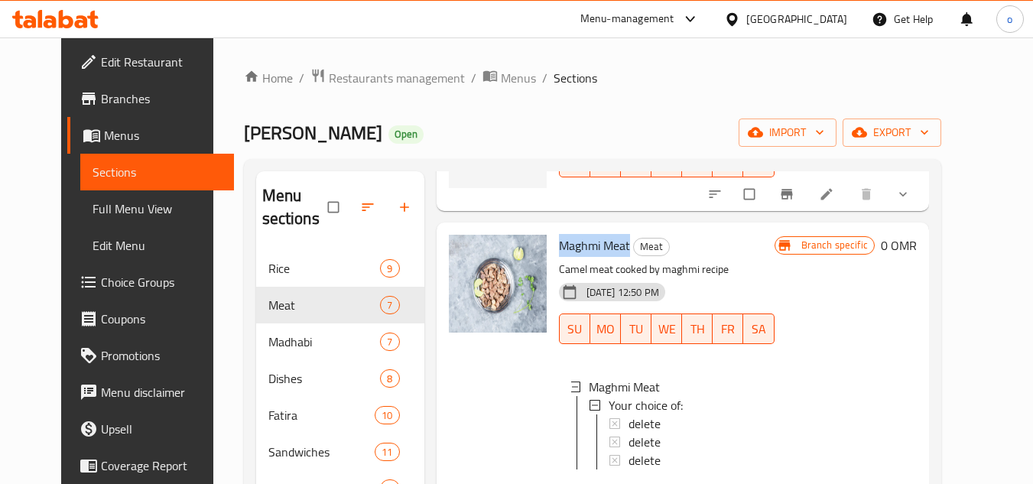
drag, startPoint x: 617, startPoint y: 252, endPoint x: 545, endPoint y: 251, distance: 71.9
click at [559, 251] on h6 "Maghmi Meat Meat" at bounding box center [667, 245] width 216 height 21
copy span "Maghmi Meat"
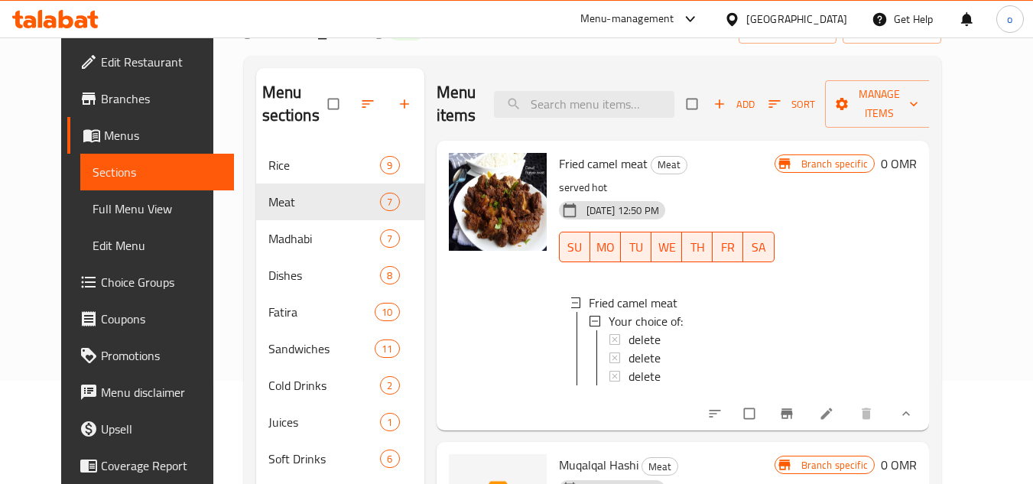
scroll to position [0, 0]
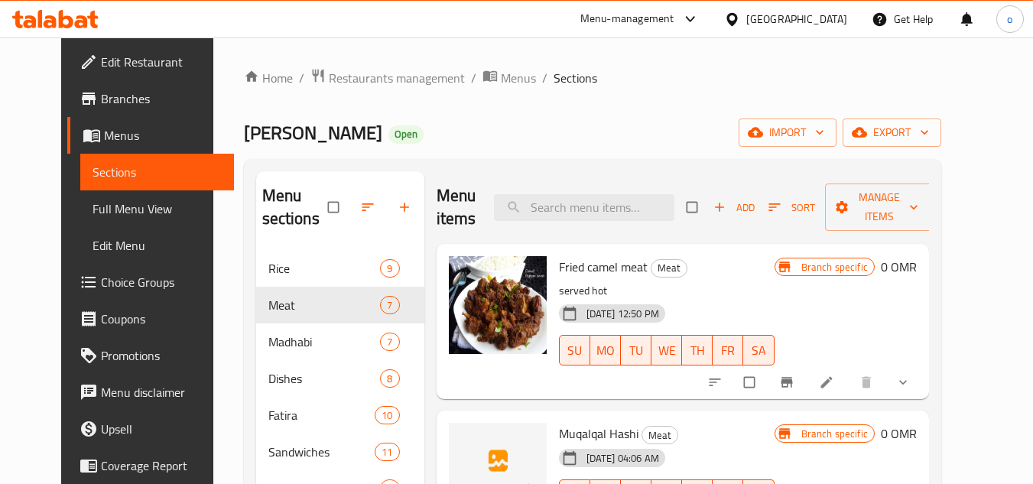
click at [923, 372] on button "show more" at bounding box center [905, 383] width 37 height 34
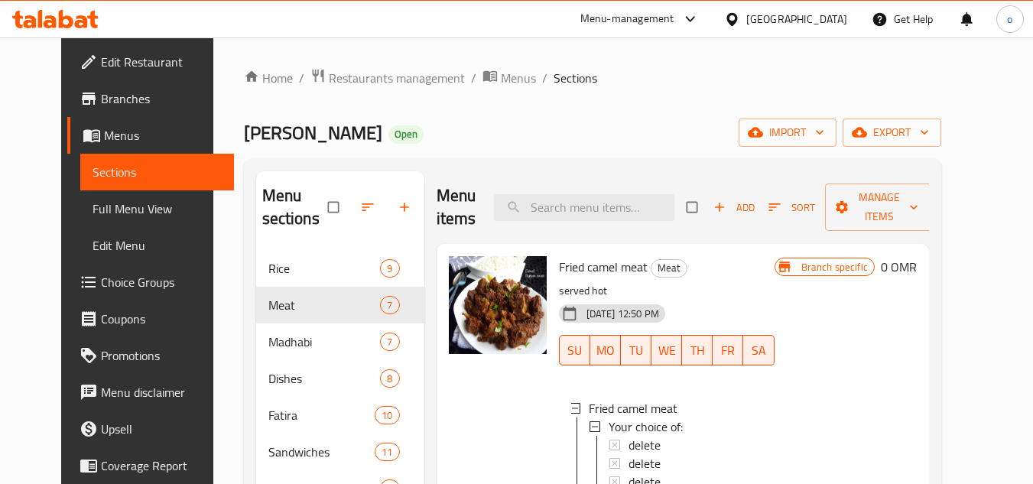
scroll to position [153, 0]
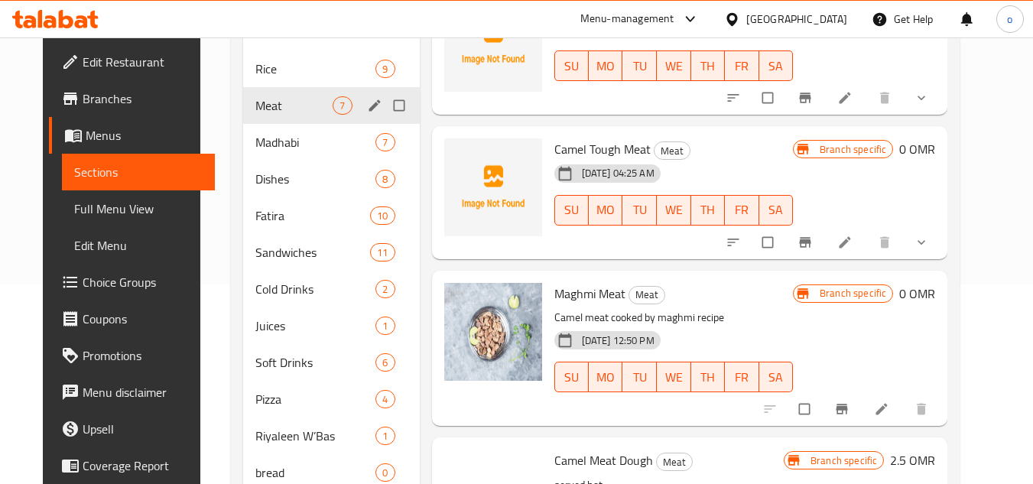
scroll to position [292, 0]
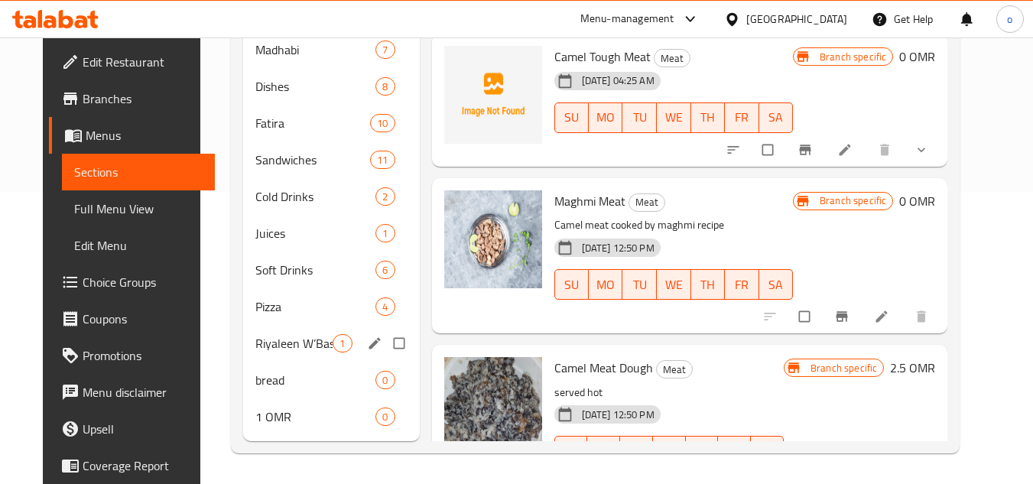
click at [266, 304] on span "Pizza" at bounding box center [315, 307] width 120 height 18
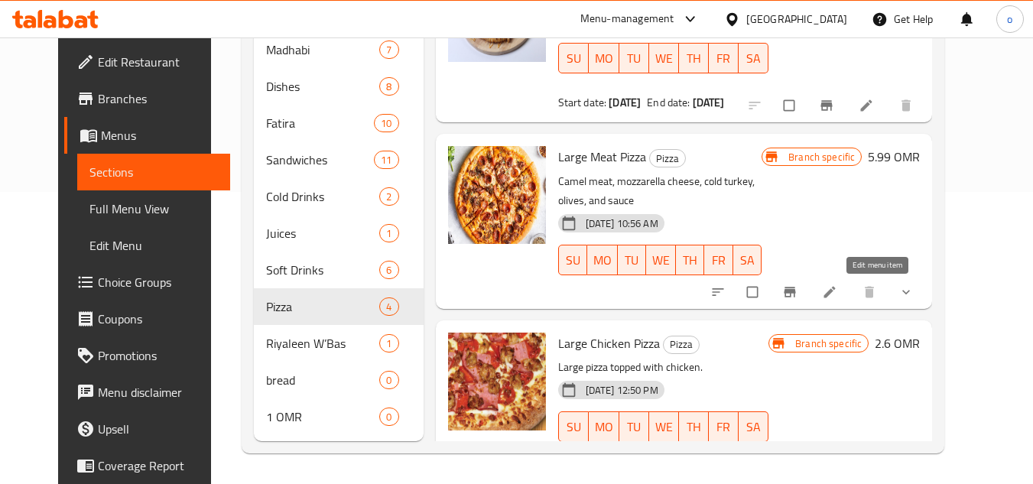
click at [838, 288] on icon at bounding box center [829, 292] width 15 height 15
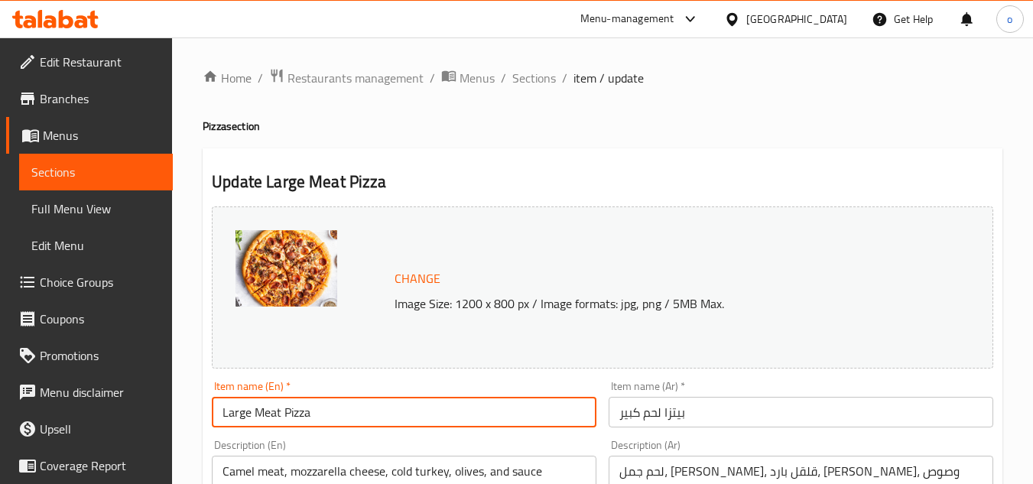
click at [230, 421] on input "Large Meat Pizza" at bounding box center [404, 412] width 385 height 31
type input "Meat Pizza"
click at [676, 413] on input "بيتزا لحم كبير" at bounding box center [801, 412] width 385 height 31
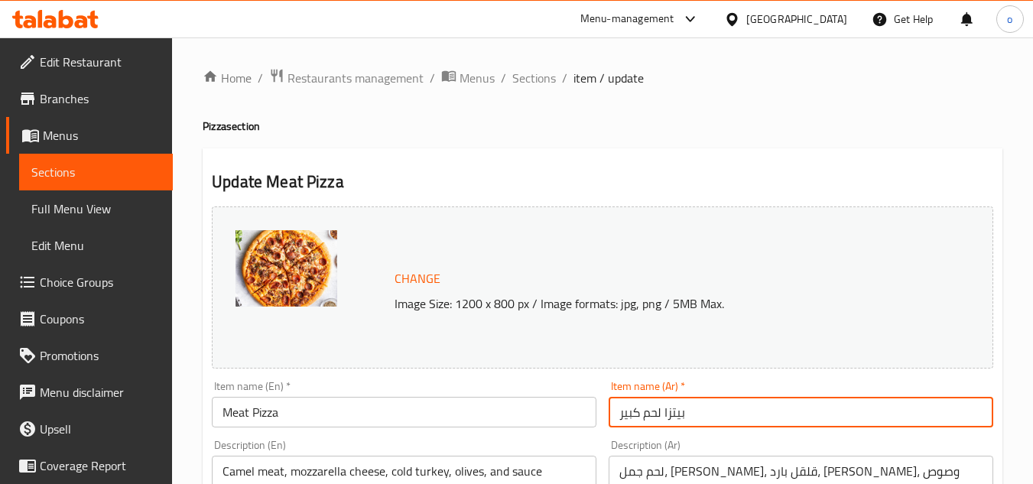
click at [634, 415] on input "بيتزا لحم كبير" at bounding box center [801, 412] width 385 height 31
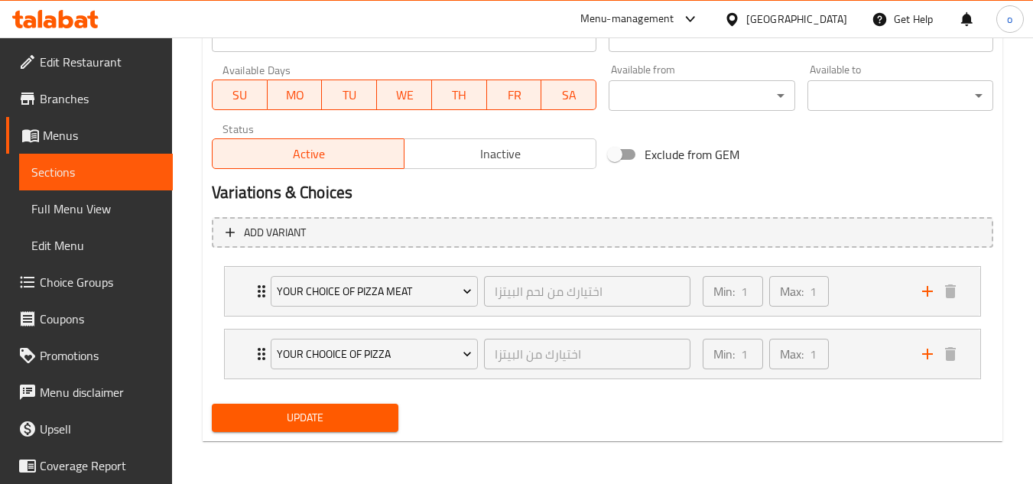
type input "بيتزا لحم"
click at [297, 420] on span "Update" at bounding box center [304, 417] width 161 height 19
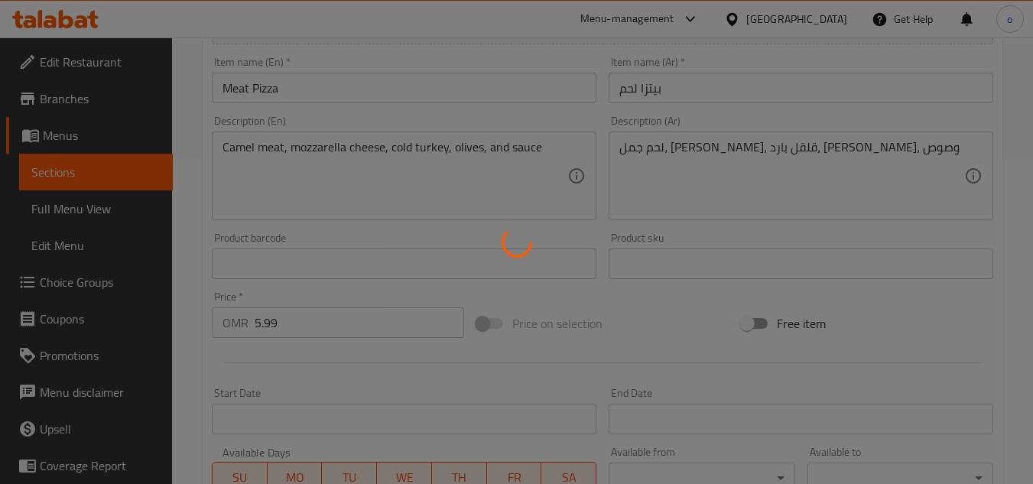
scroll to position [707, 0]
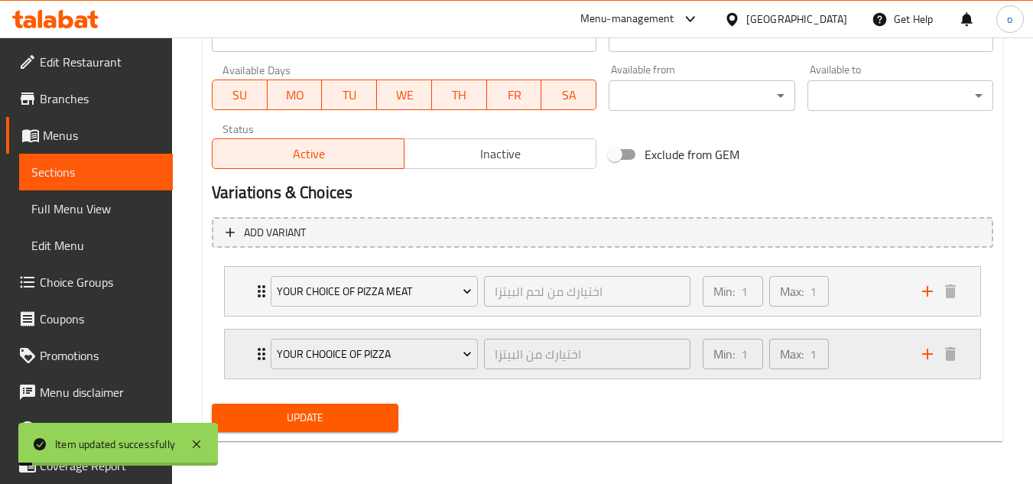
click at [883, 373] on div "Min: 1 ​ Max: 1 ​" at bounding box center [804, 354] width 220 height 49
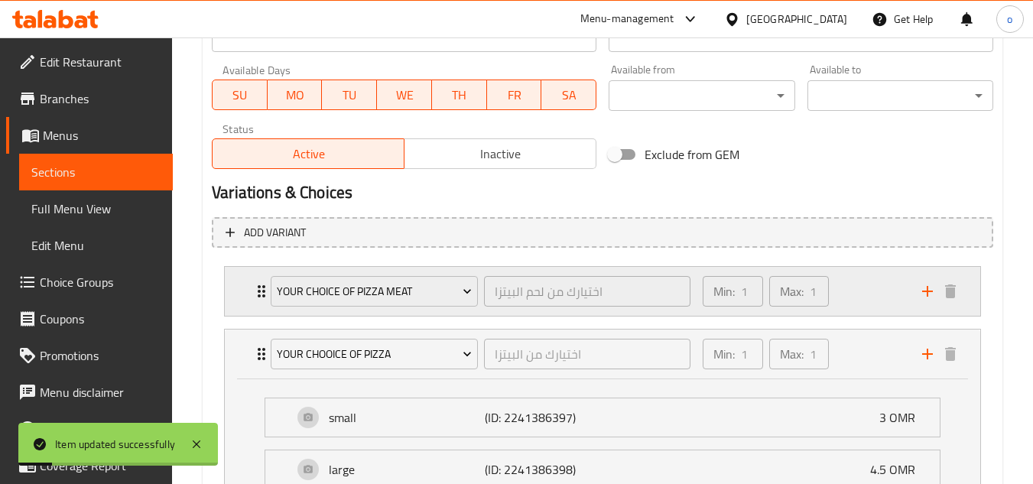
click at [864, 303] on div "Min: 1 ​ Max: 1 ​" at bounding box center [804, 291] width 220 height 49
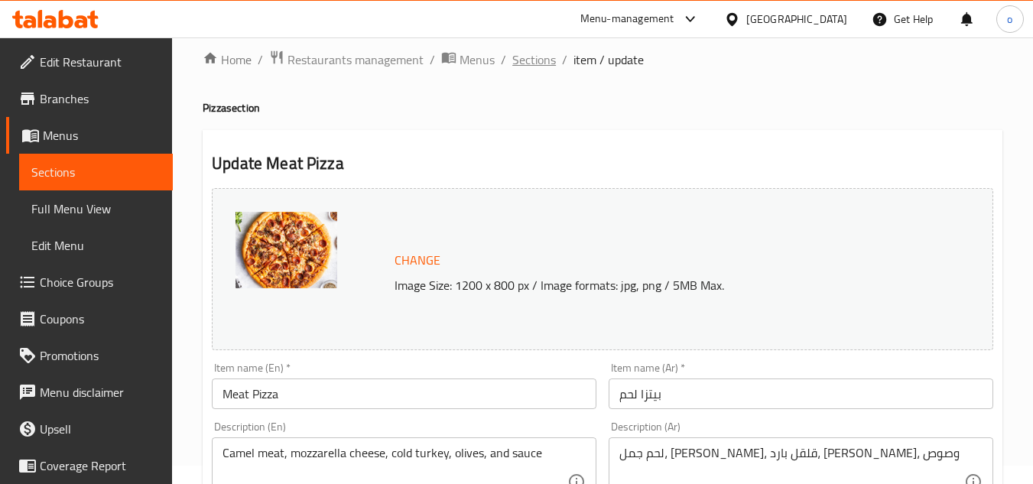
scroll to position [0, 0]
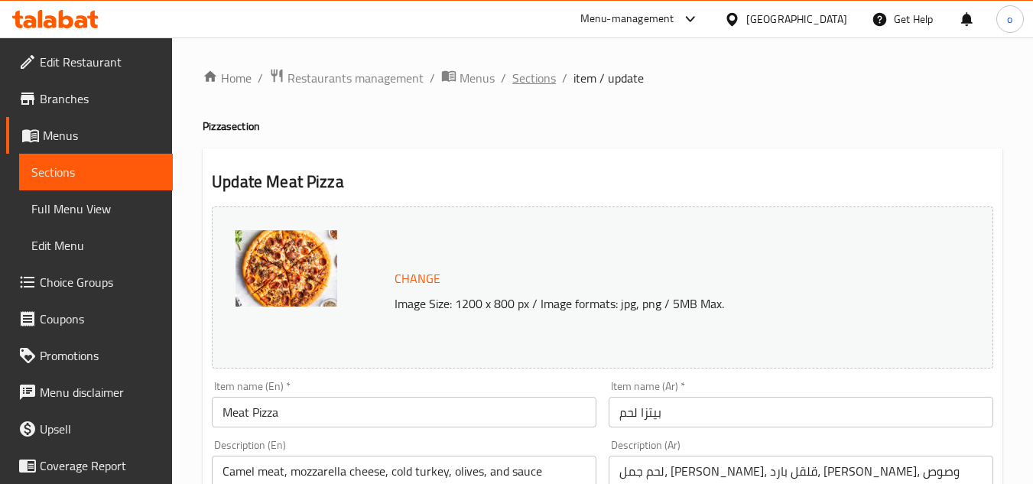
click at [551, 80] on span "Sections" at bounding box center [534, 78] width 44 height 18
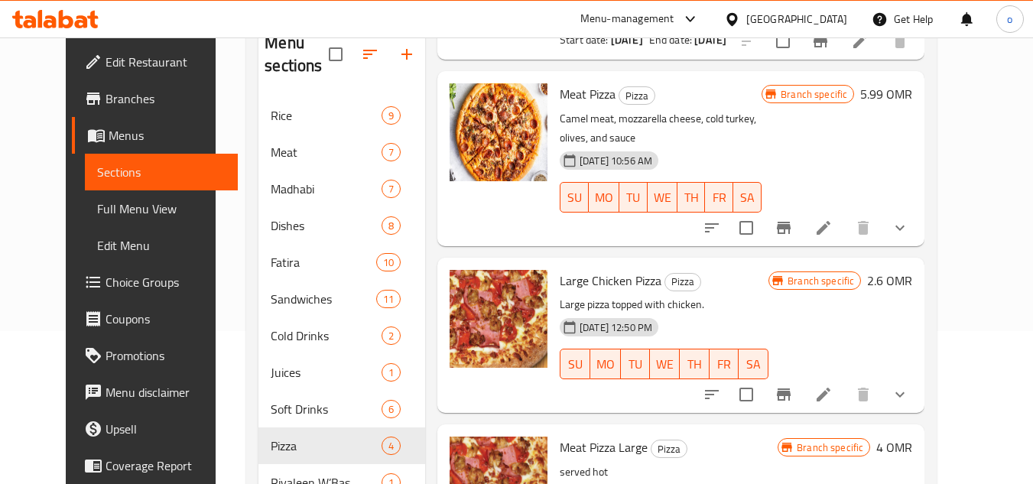
scroll to position [229, 0]
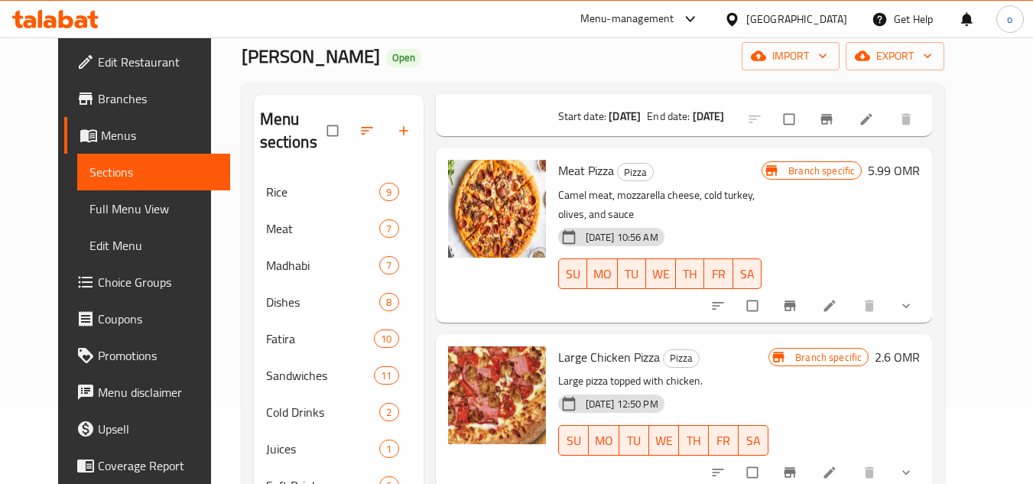
scroll to position [153, 0]
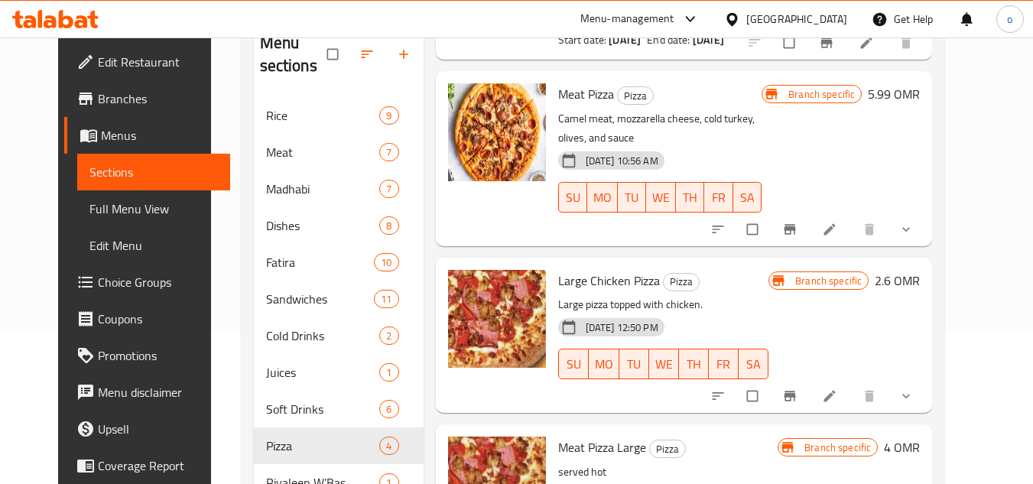
click at [836, 401] on icon at bounding box center [830, 396] width 11 height 11
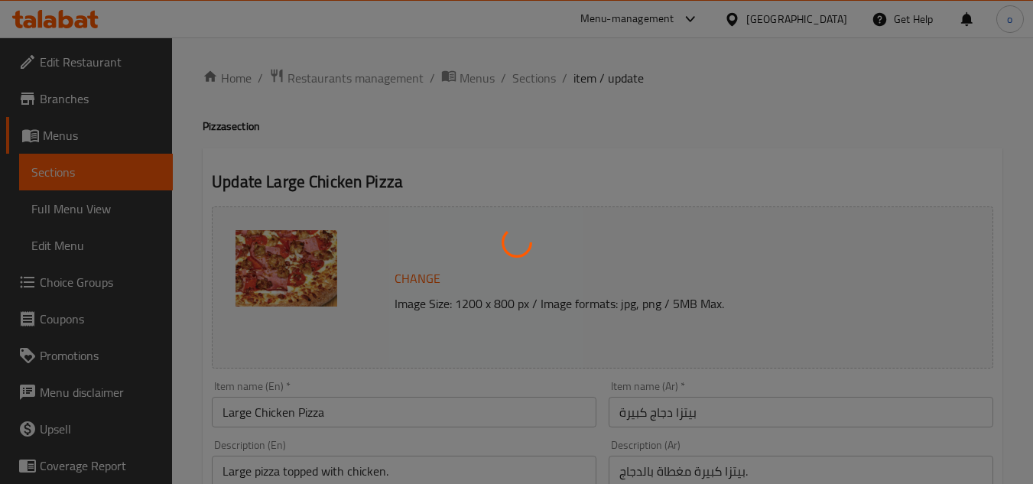
click at [248, 406] on div at bounding box center [516, 242] width 1033 height 484
click at [235, 415] on div at bounding box center [516, 242] width 1033 height 484
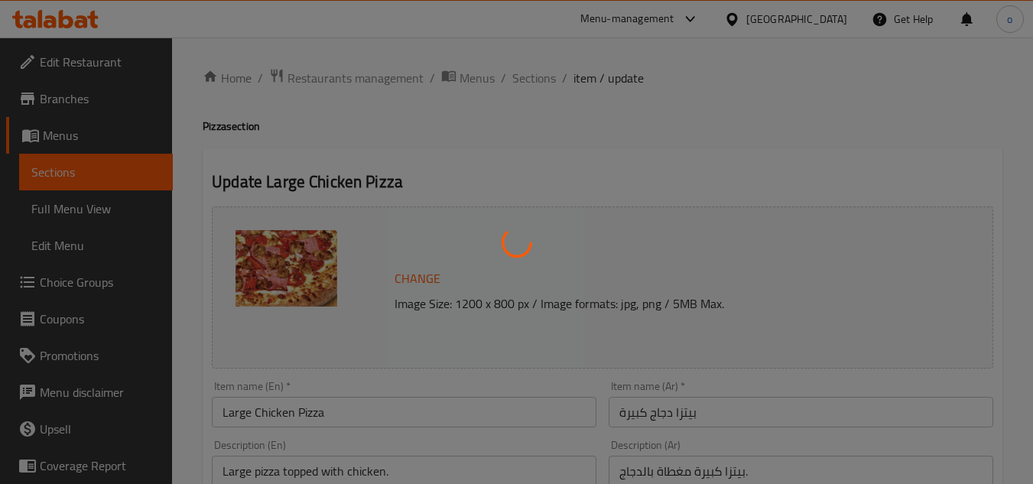
click at [235, 415] on div at bounding box center [516, 242] width 1033 height 484
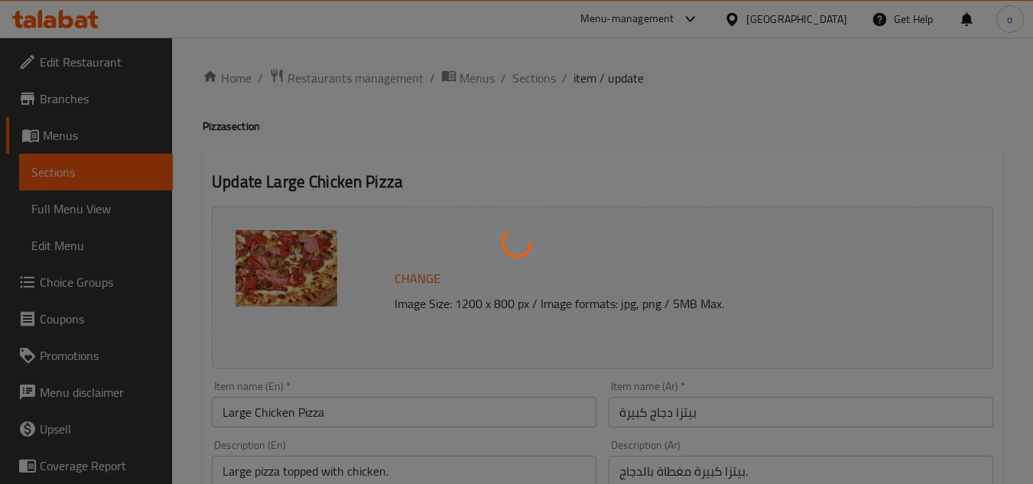
click at [235, 415] on div at bounding box center [516, 242] width 1033 height 484
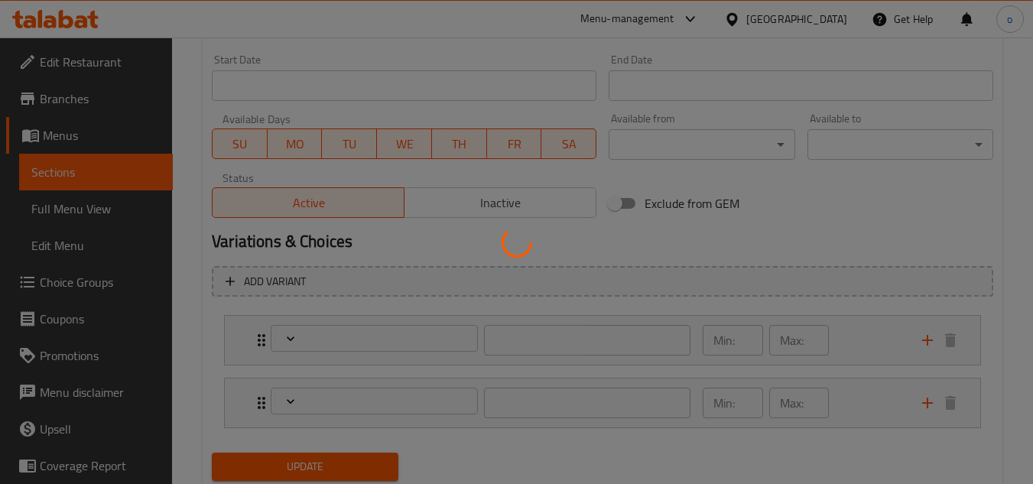
scroll to position [630, 0]
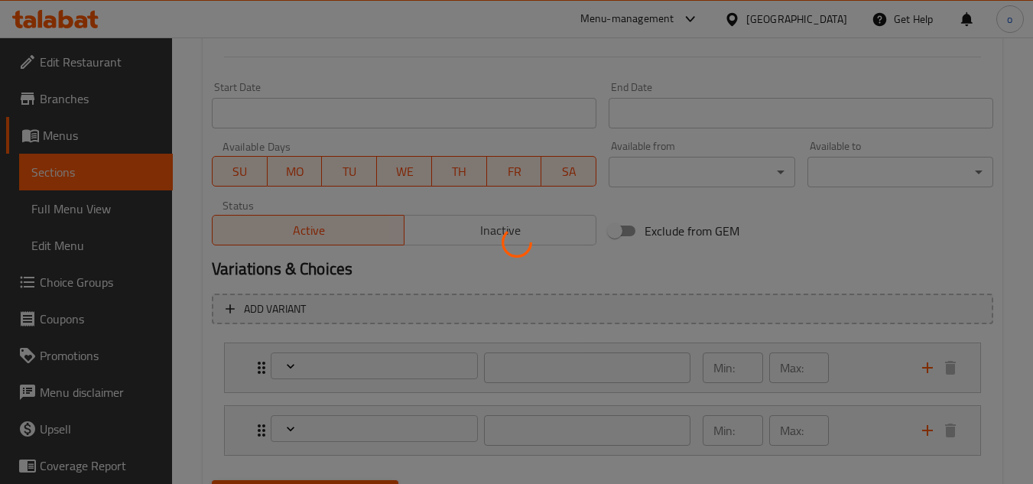
type input "اختيارك من بيتزا الدجاج"
type input "0"
type input "اختيارك من البيتزا"
type input "1"
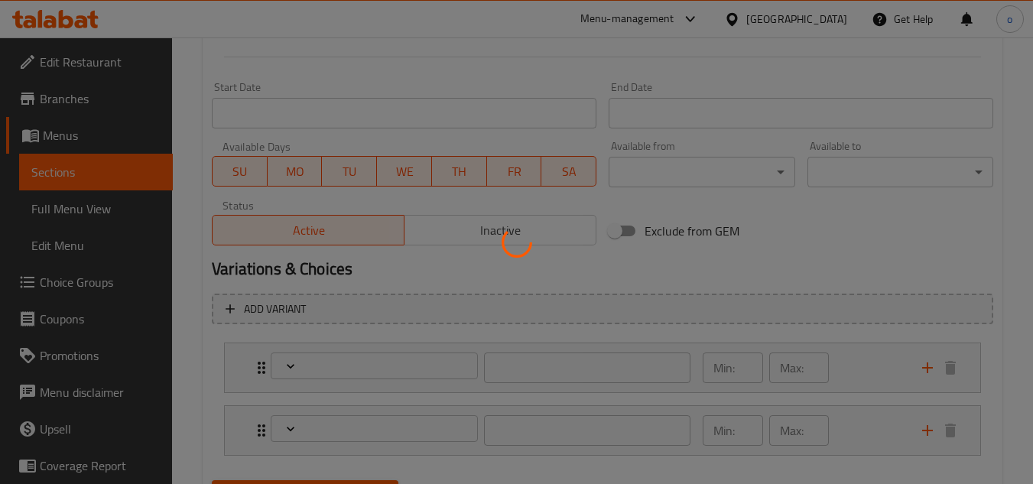
type input "1"
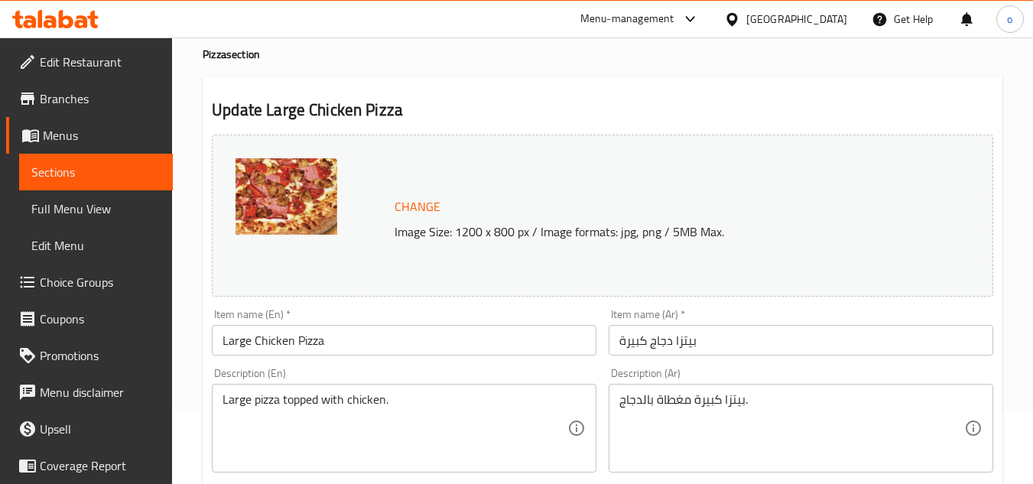
scroll to position [153, 0]
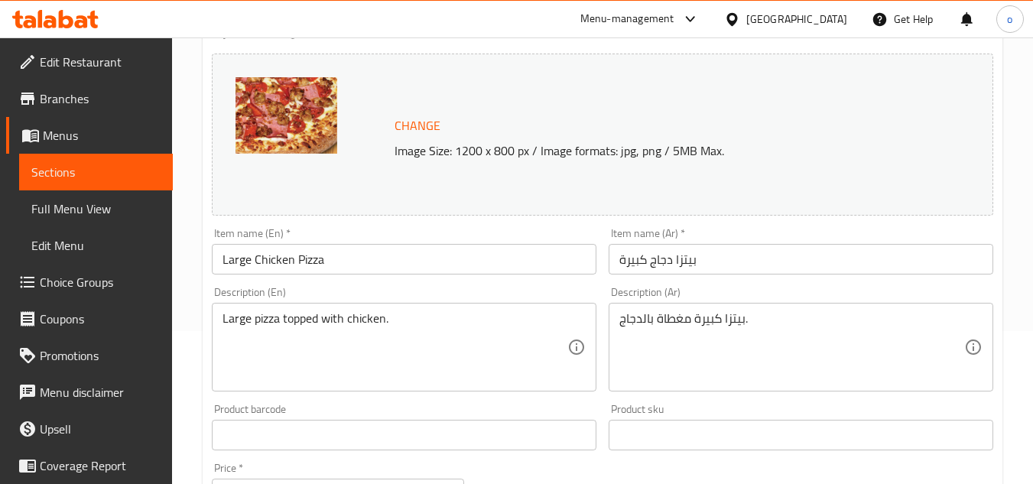
click at [229, 264] on input "Large Chicken Pizza" at bounding box center [404, 259] width 385 height 31
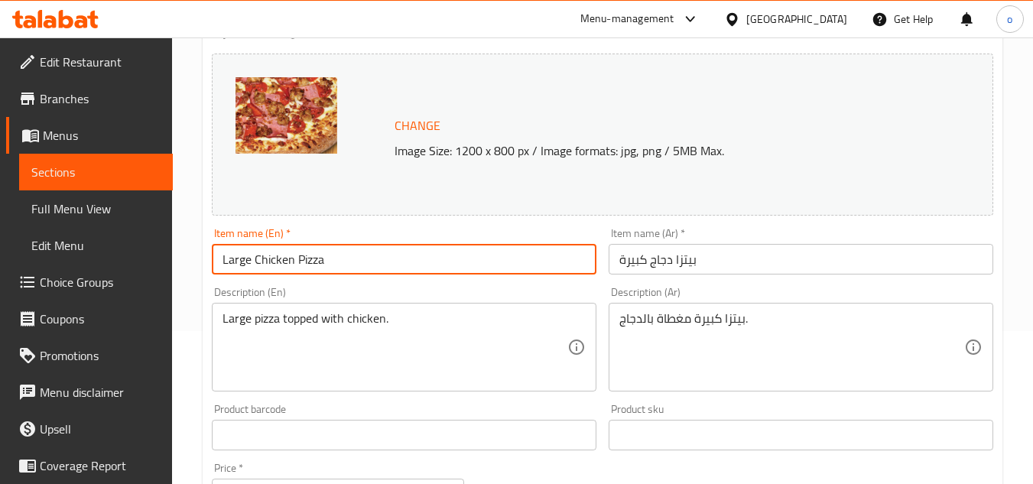
click at [229, 264] on input "Large Chicken Pizza" at bounding box center [404, 259] width 385 height 31
type input "Chicken Pizza"
click at [633, 263] on input "بيتزا دجاج كبيرة" at bounding box center [801, 259] width 385 height 31
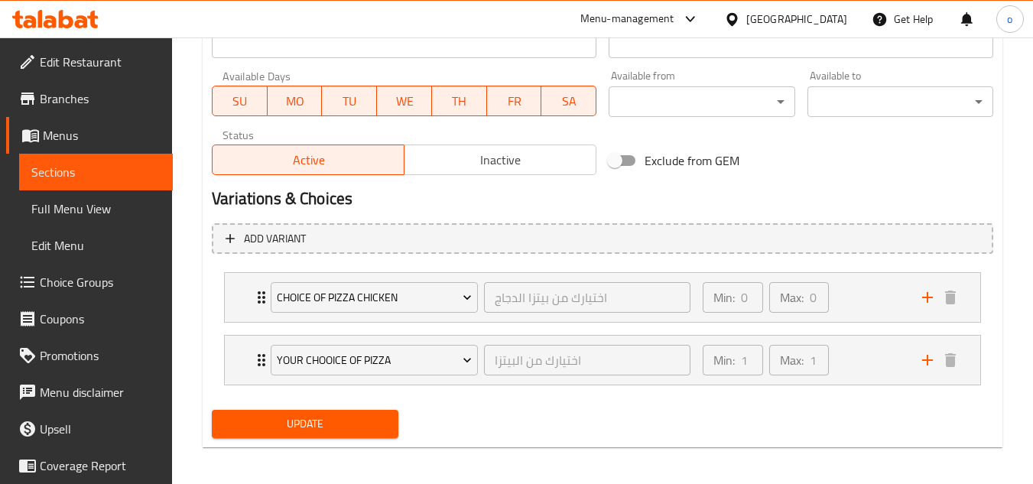
scroll to position [707, 0]
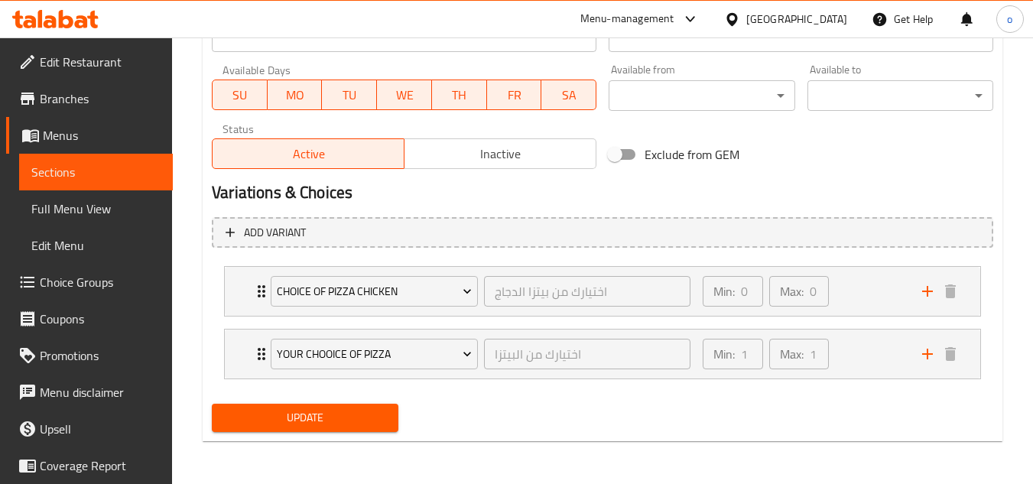
type input "بيتزا دجاج"
click at [326, 403] on div "Update" at bounding box center [305, 418] width 198 height 41
click at [407, 419] on div "Update" at bounding box center [603, 418] width 794 height 41
click at [370, 425] on span "Update" at bounding box center [304, 417] width 161 height 19
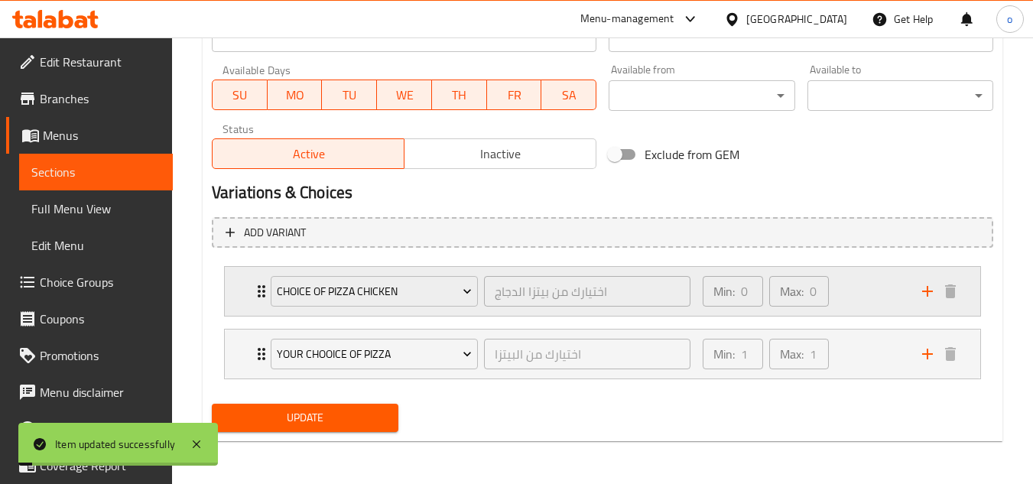
click at [870, 287] on div "Min: 0 ​ Max: 0 ​" at bounding box center [804, 291] width 220 height 49
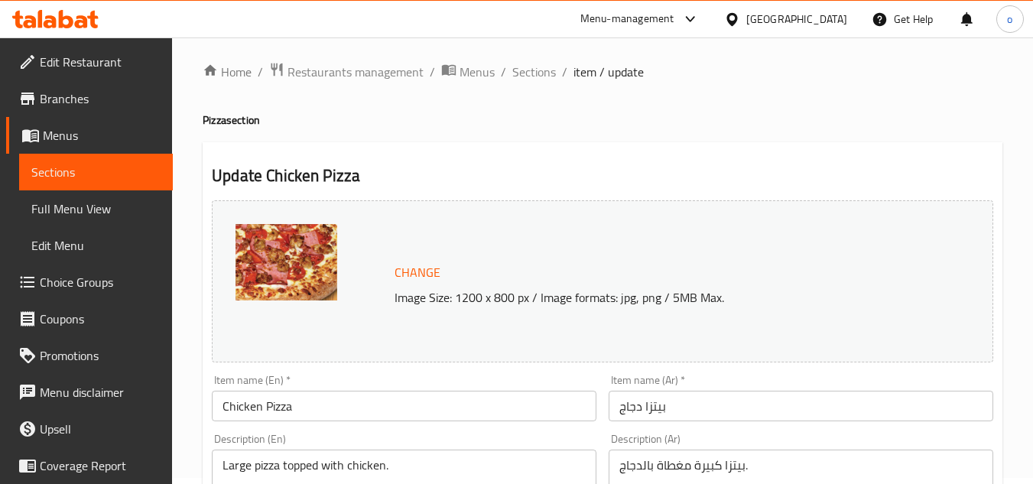
scroll to position [0, 0]
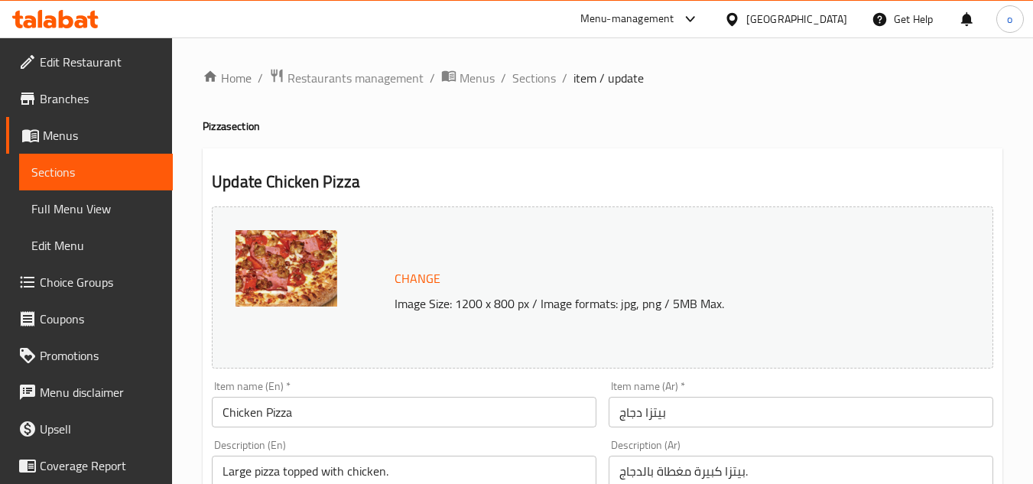
click at [537, 75] on span "Sections" at bounding box center [534, 78] width 44 height 18
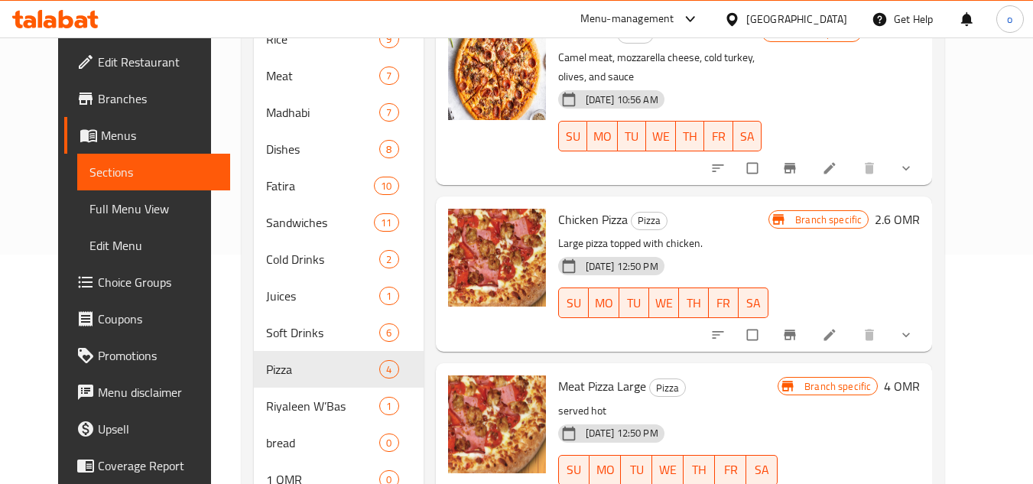
scroll to position [202, 0]
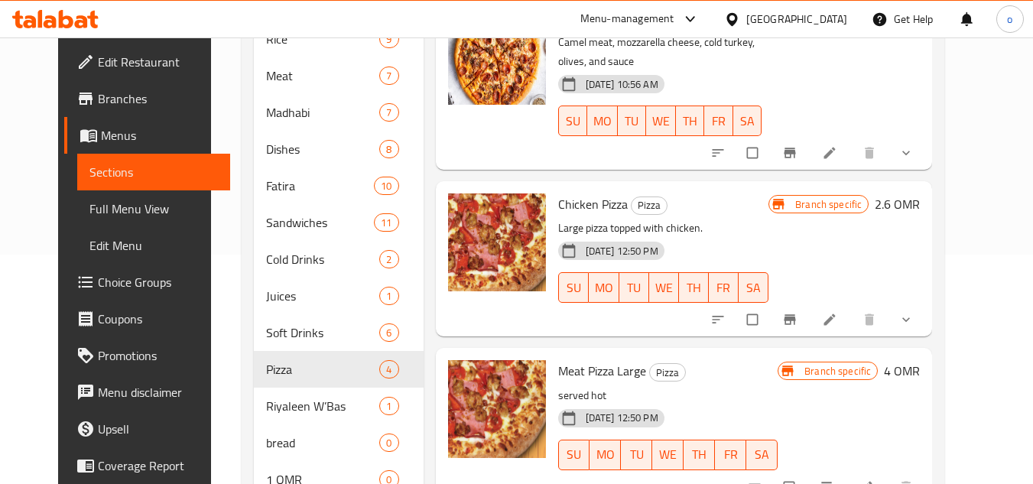
click at [926, 160] on button "show more" at bounding box center [908, 153] width 37 height 34
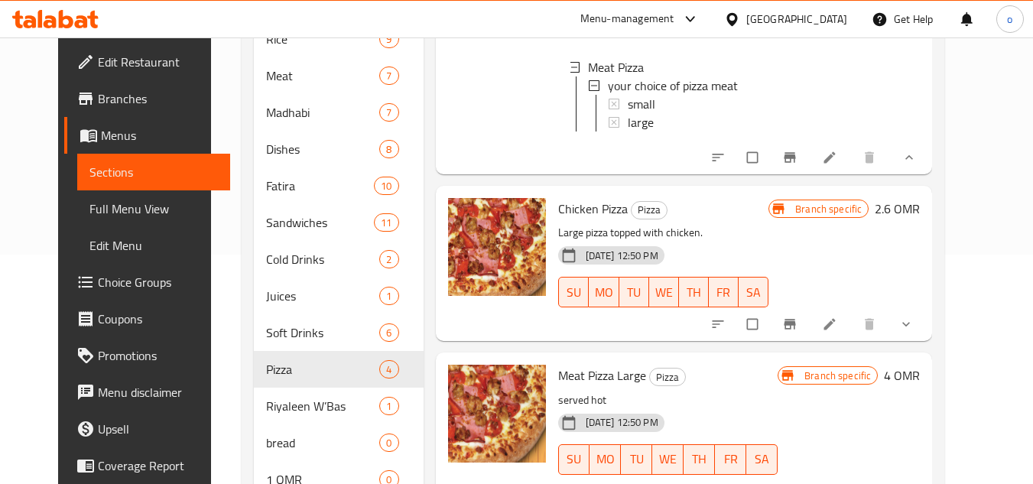
scroll to position [330, 0]
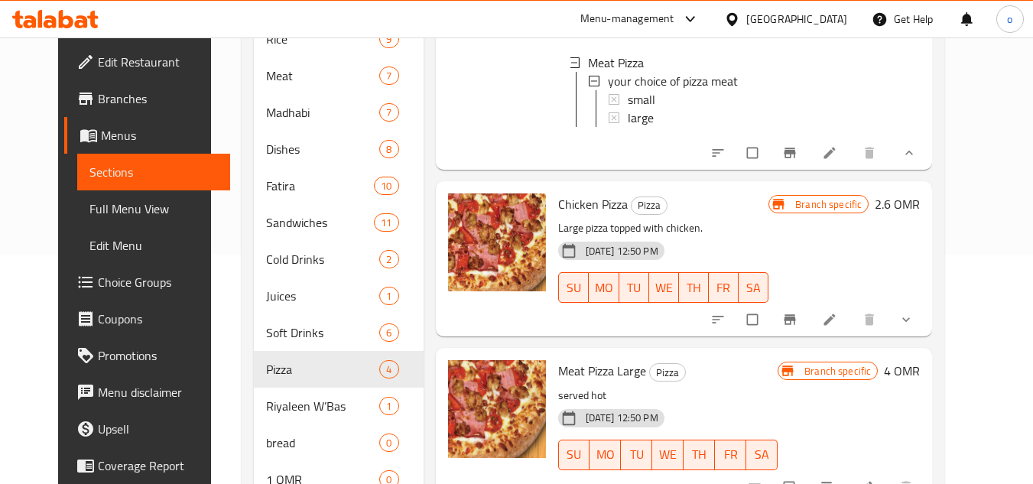
click at [926, 328] on button "show more" at bounding box center [908, 320] width 37 height 34
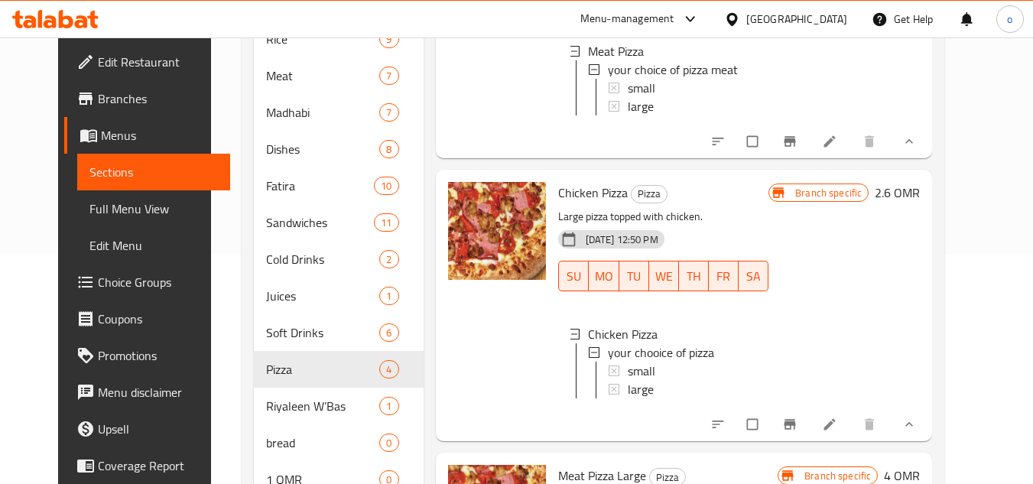
click at [853, 437] on li at bounding box center [831, 424] width 43 height 24
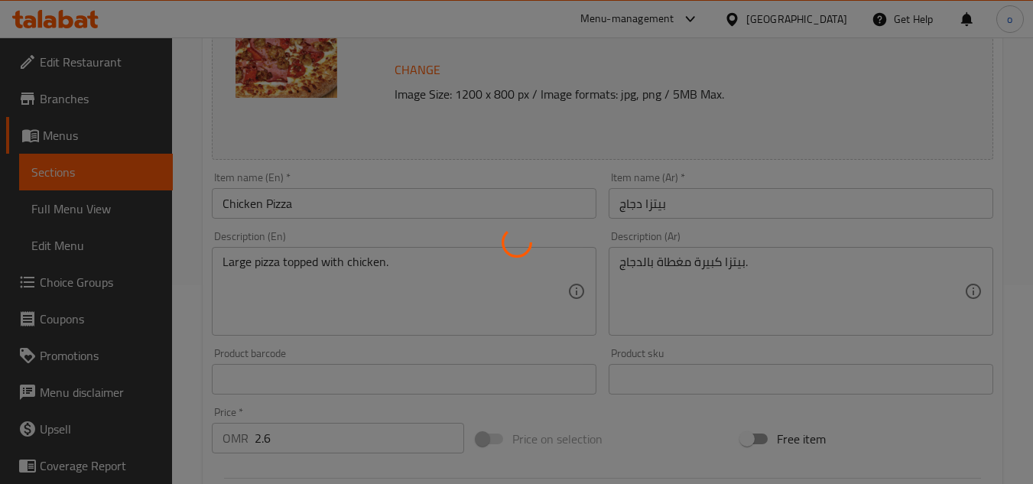
type input "اختيارك من البيتزا"
type input "1"
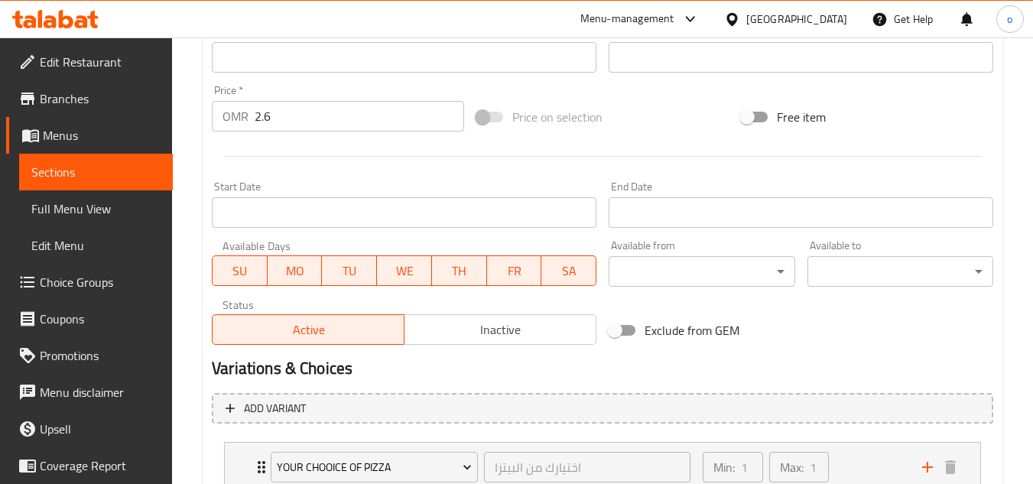
scroll to position [644, 0]
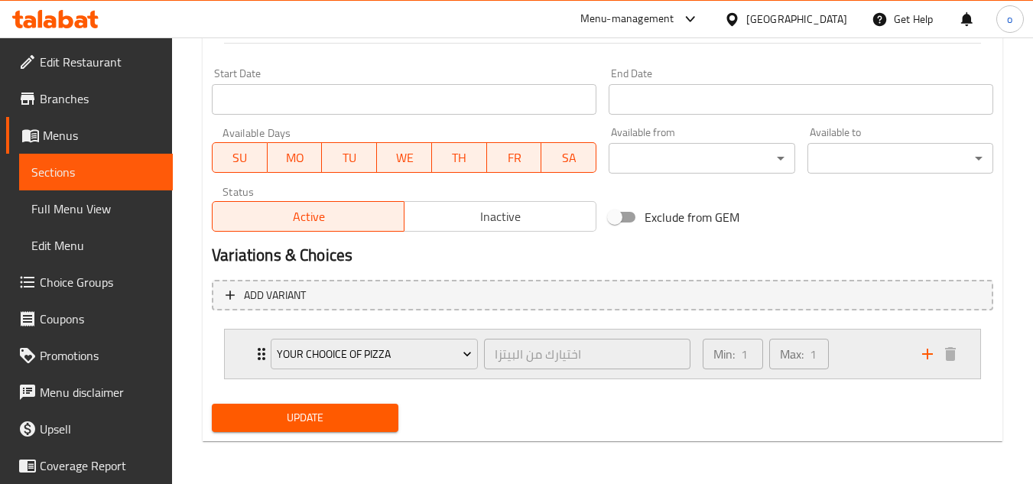
click at [858, 359] on div "Min: 1 ​ Max: 1 ​" at bounding box center [804, 354] width 220 height 49
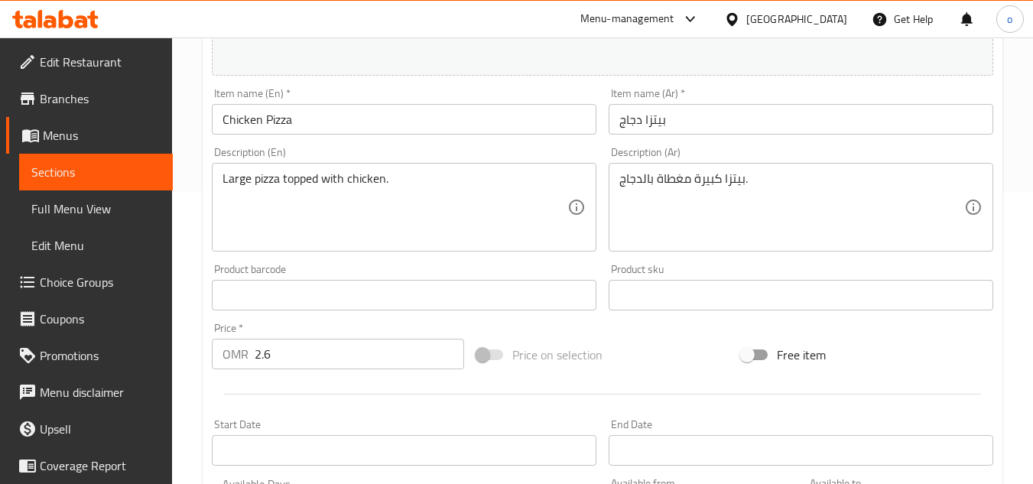
scroll to position [0, 0]
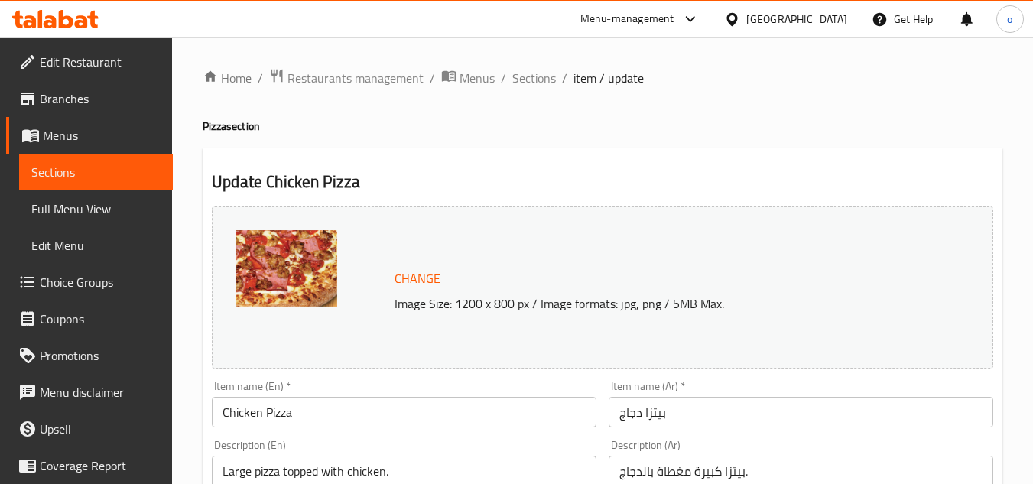
click at [529, 72] on span "Sections" at bounding box center [534, 78] width 44 height 18
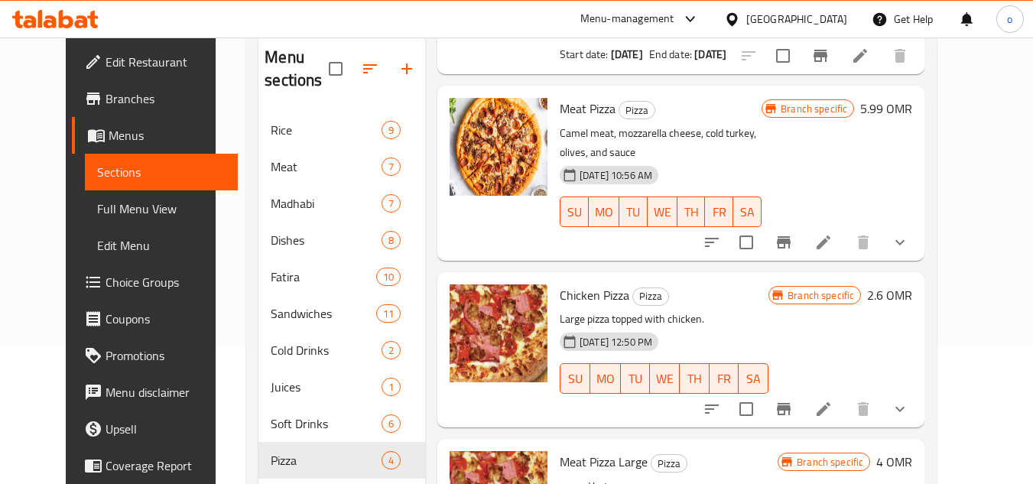
scroll to position [153, 0]
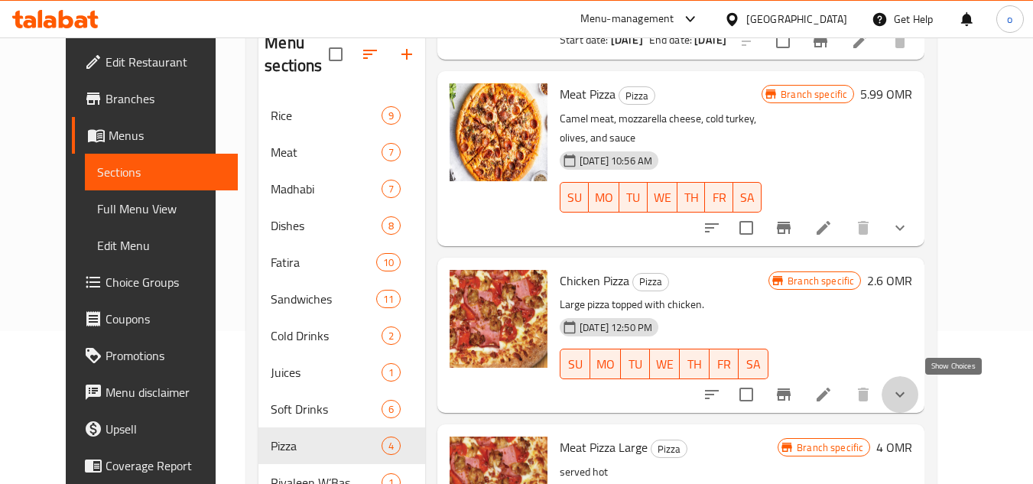
click at [909, 402] on icon "show more" at bounding box center [900, 395] width 18 height 18
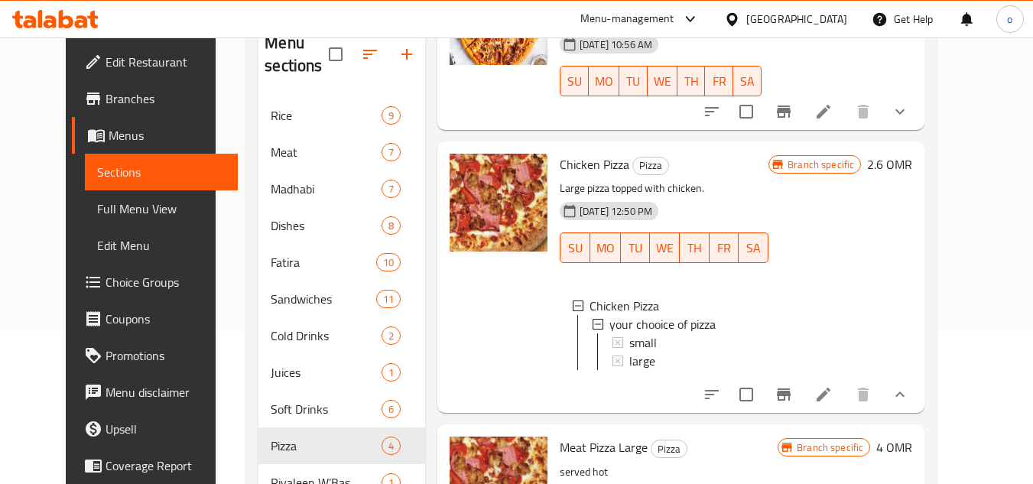
scroll to position [330, 0]
click at [909, 102] on icon "show more" at bounding box center [900, 111] width 18 height 18
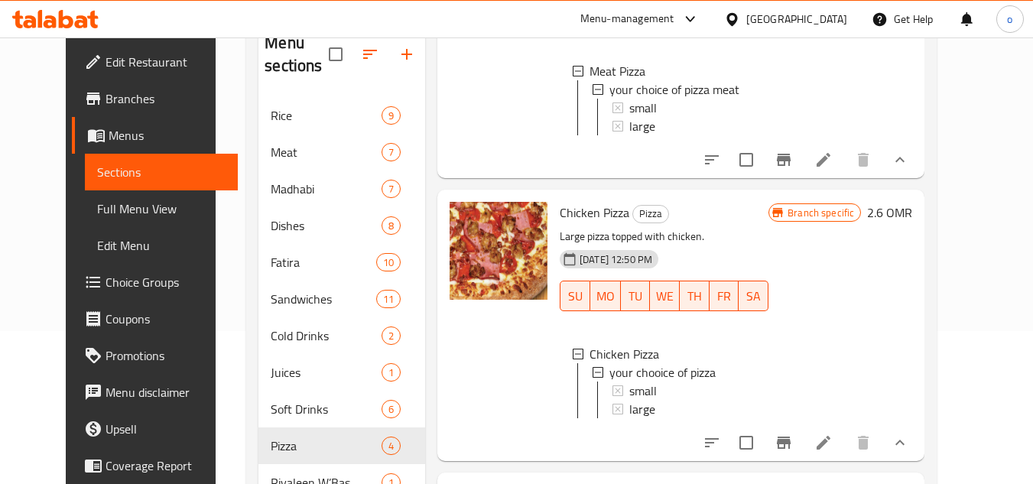
scroll to position [457, 0]
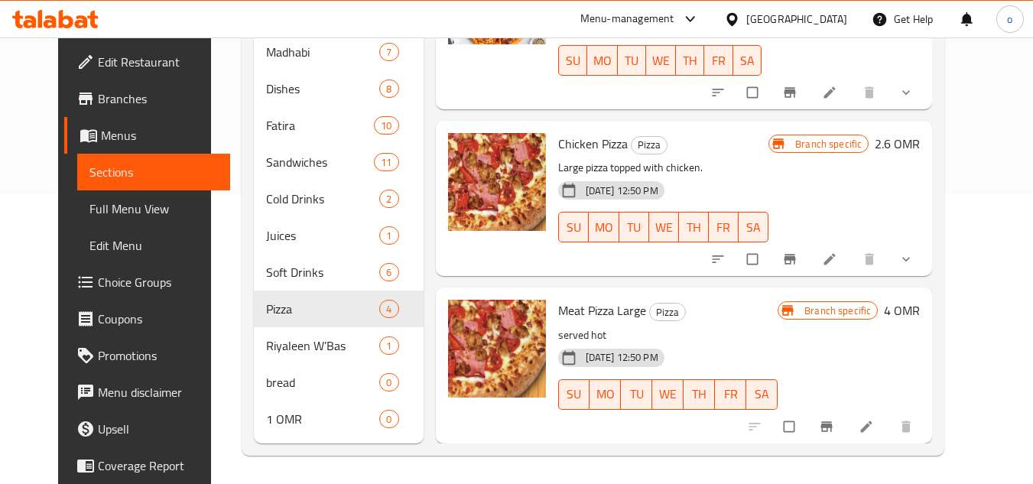
scroll to position [292, 0]
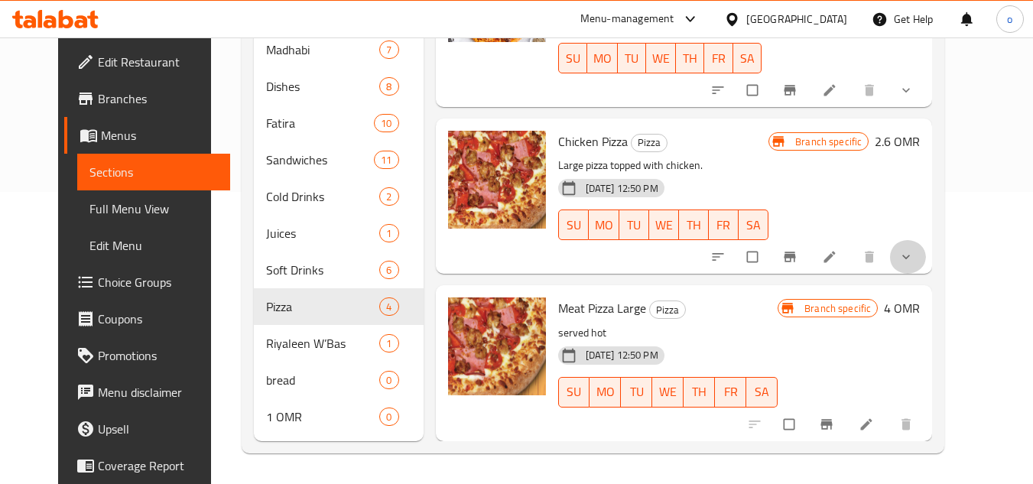
click at [914, 258] on icon "show more" at bounding box center [906, 256] width 15 height 15
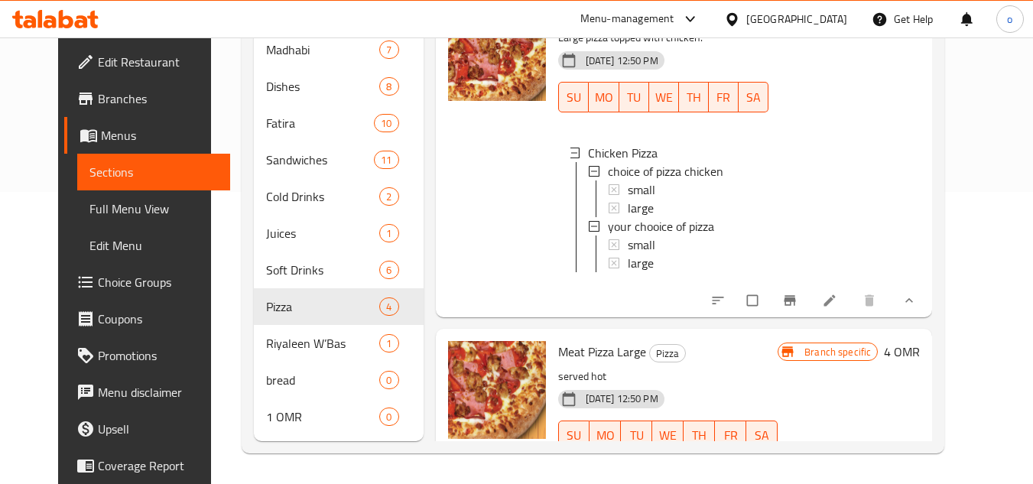
scroll to position [355, 0]
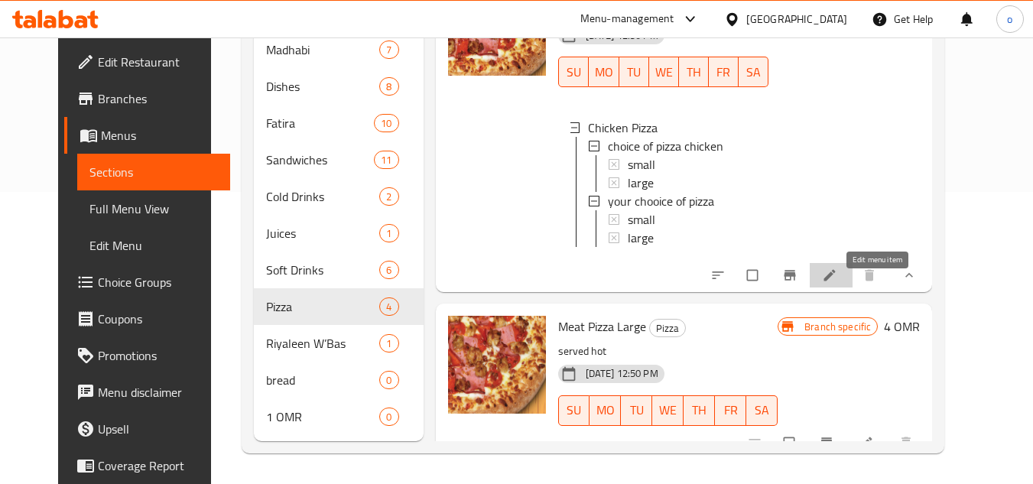
click at [838, 283] on icon at bounding box center [829, 275] width 15 height 15
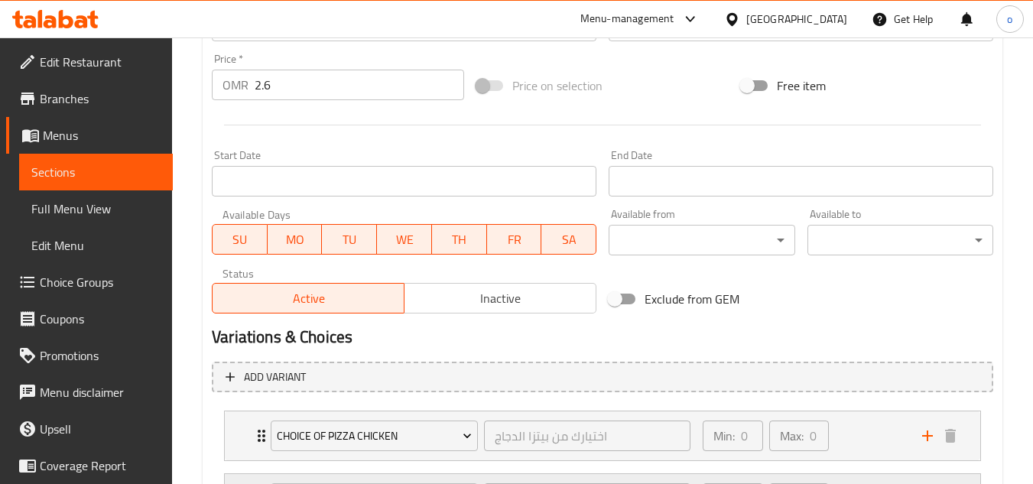
scroll to position [707, 0]
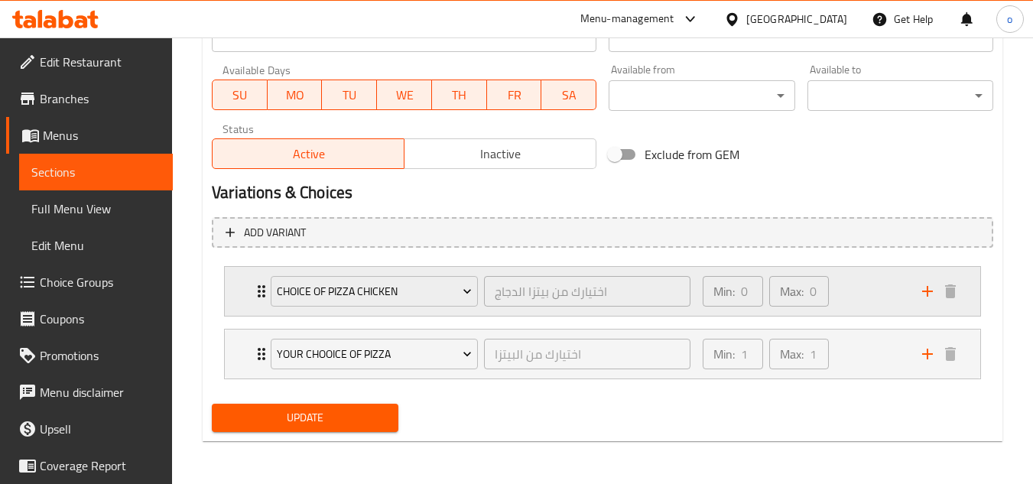
click at [841, 300] on div "Min: 0 ​ Max: 0 ​" at bounding box center [804, 291] width 220 height 49
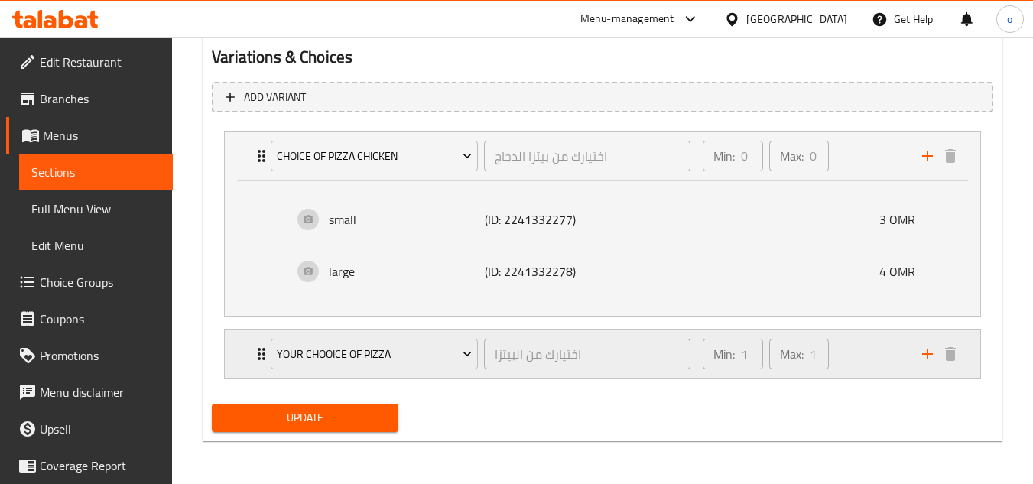
click at [830, 364] on div "Max: 1 ​" at bounding box center [799, 354] width 66 height 37
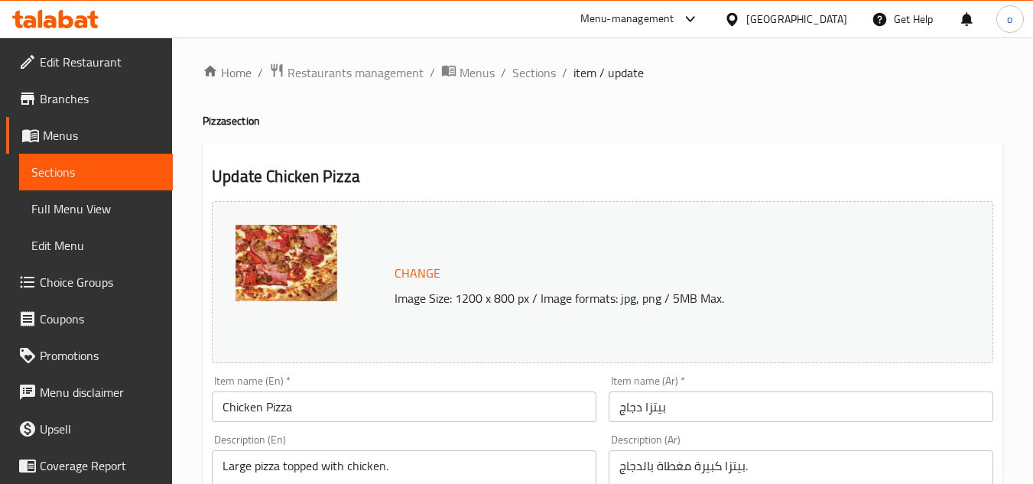
scroll to position [0, 0]
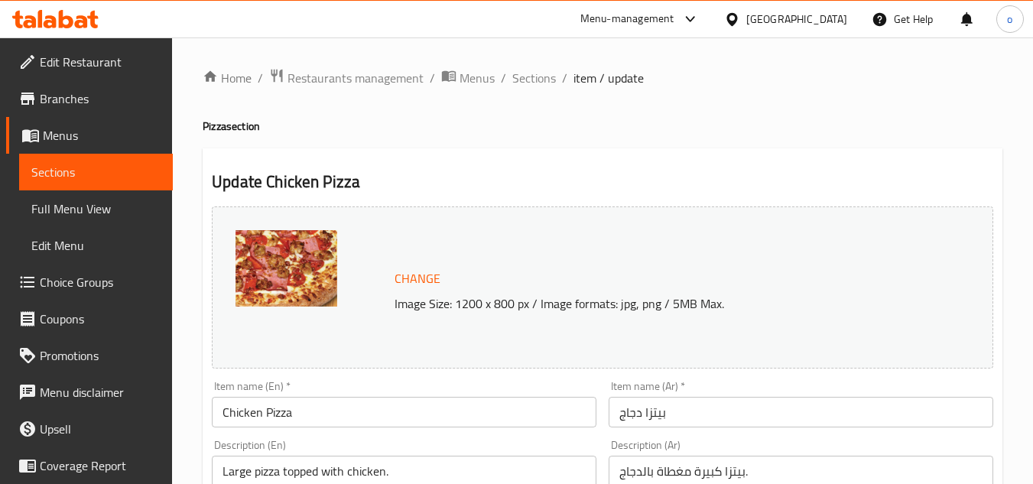
click at [532, 83] on span "Sections" at bounding box center [534, 78] width 44 height 18
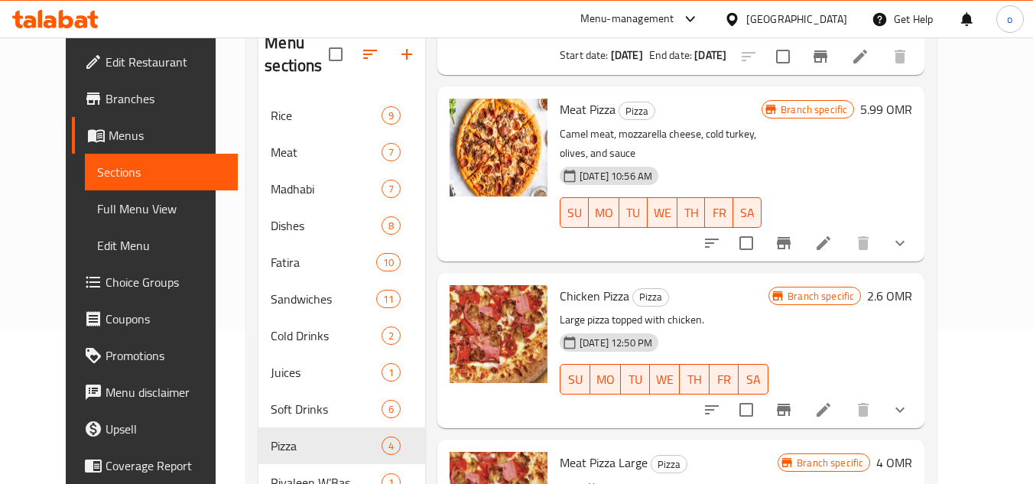
scroll to position [202, 0]
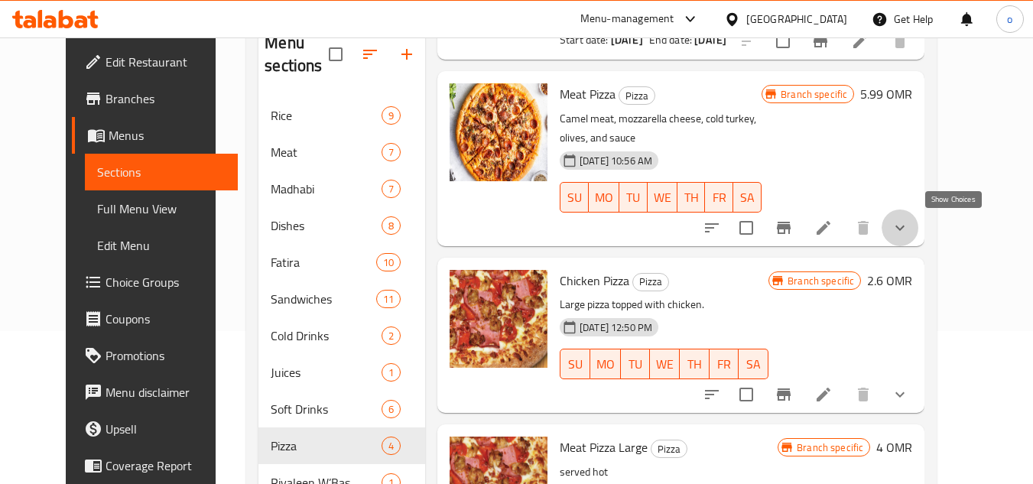
click at [909, 232] on icon "show more" at bounding box center [900, 228] width 18 height 18
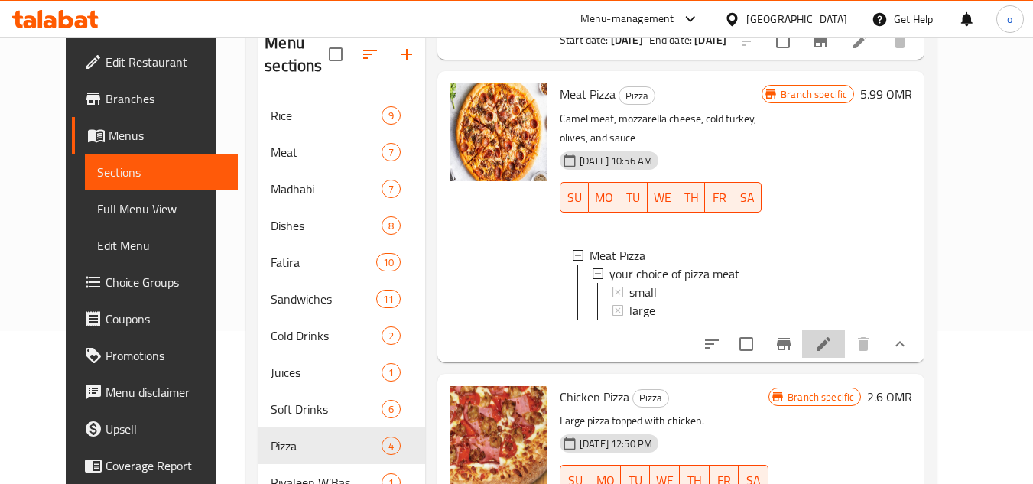
click at [833, 347] on icon at bounding box center [824, 344] width 18 height 18
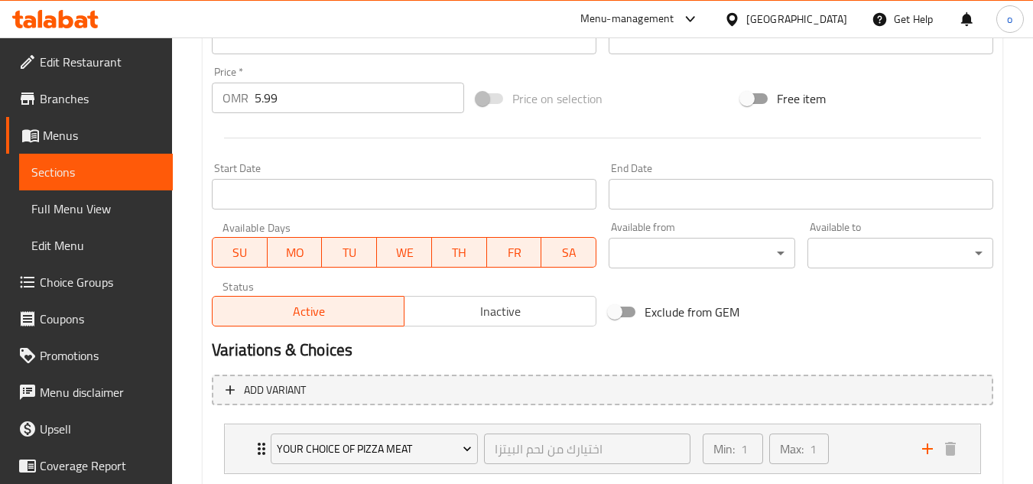
scroll to position [644, 0]
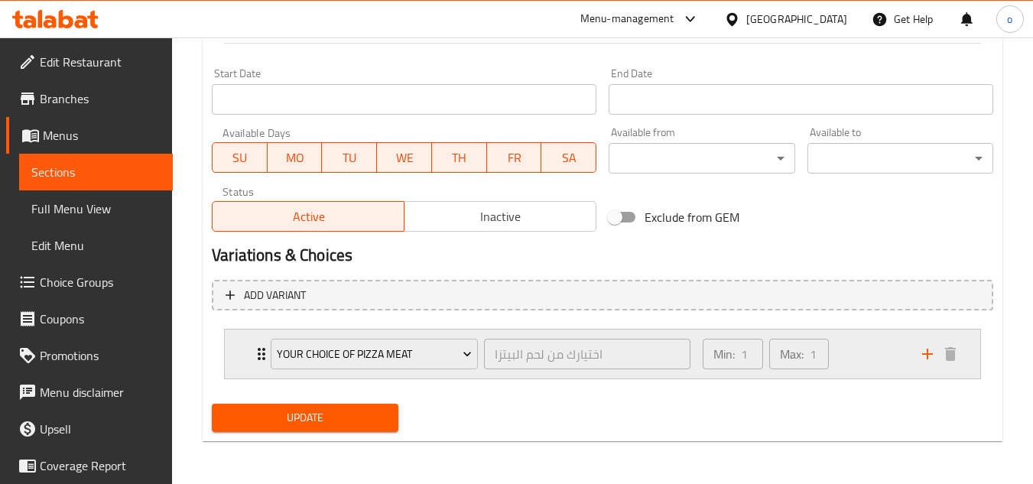
click at [870, 355] on div "Min: 1 ​ Max: 1 ​" at bounding box center [804, 354] width 220 height 49
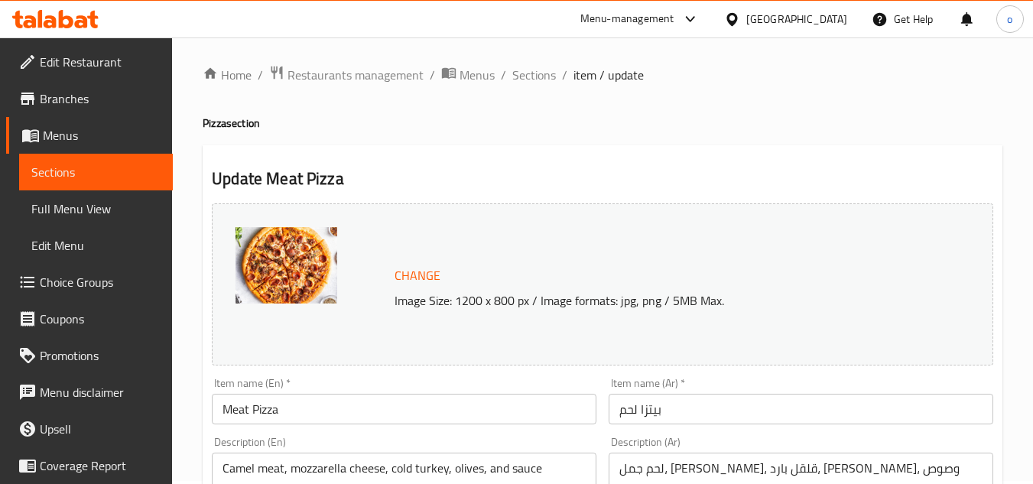
scroll to position [0, 0]
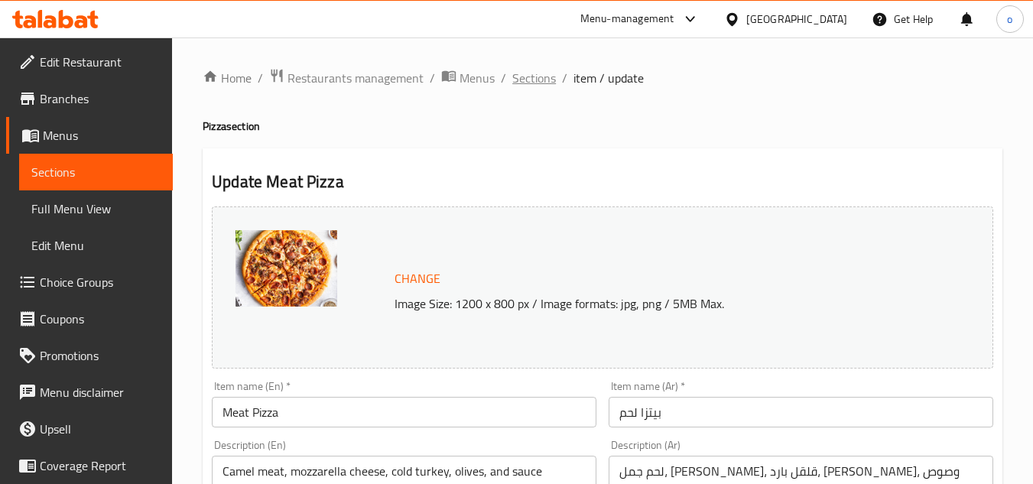
drag, startPoint x: 546, startPoint y: 109, endPoint x: 525, endPoint y: 76, distance: 38.2
click at [525, 76] on span "Sections" at bounding box center [534, 78] width 44 height 18
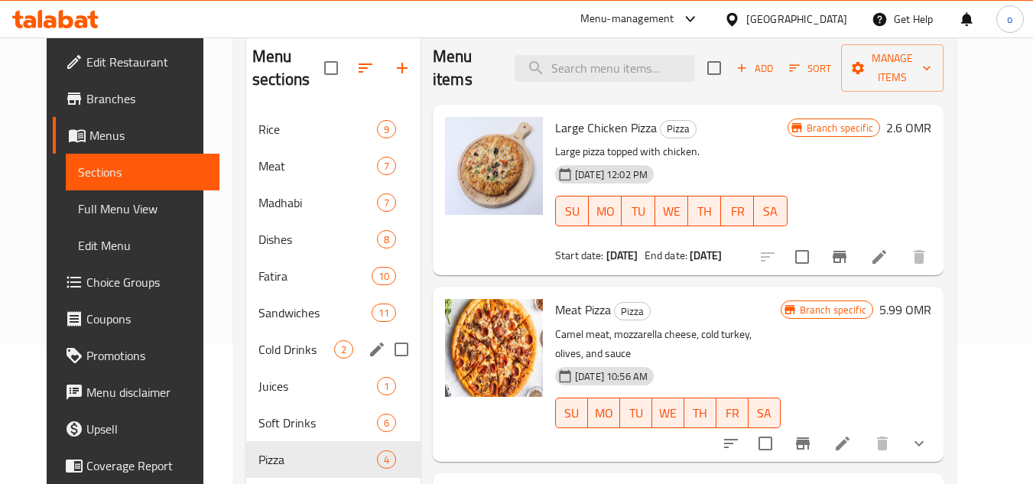
scroll to position [63, 0]
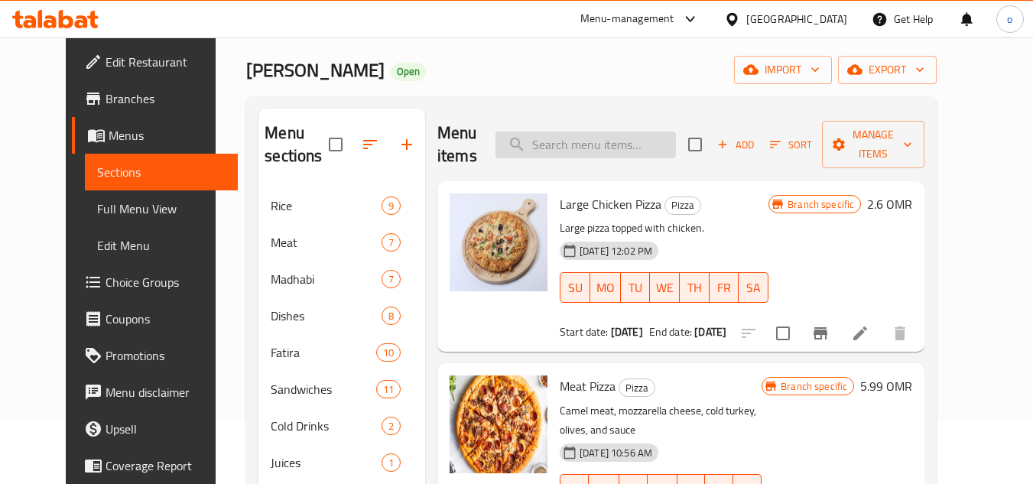
drag, startPoint x: 538, startPoint y: 149, endPoint x: 586, endPoint y: 150, distance: 48.2
click at [538, 149] on input "search" at bounding box center [586, 145] width 181 height 27
click at [588, 151] on input "search" at bounding box center [586, 145] width 181 height 27
paste input "Kebab"
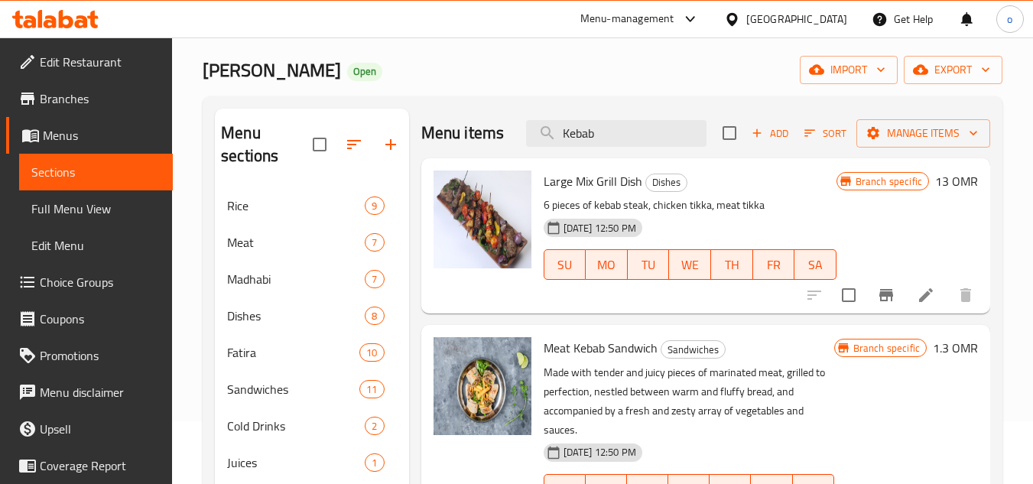
type input "Kebab"
click at [920, 300] on icon at bounding box center [926, 295] width 14 height 14
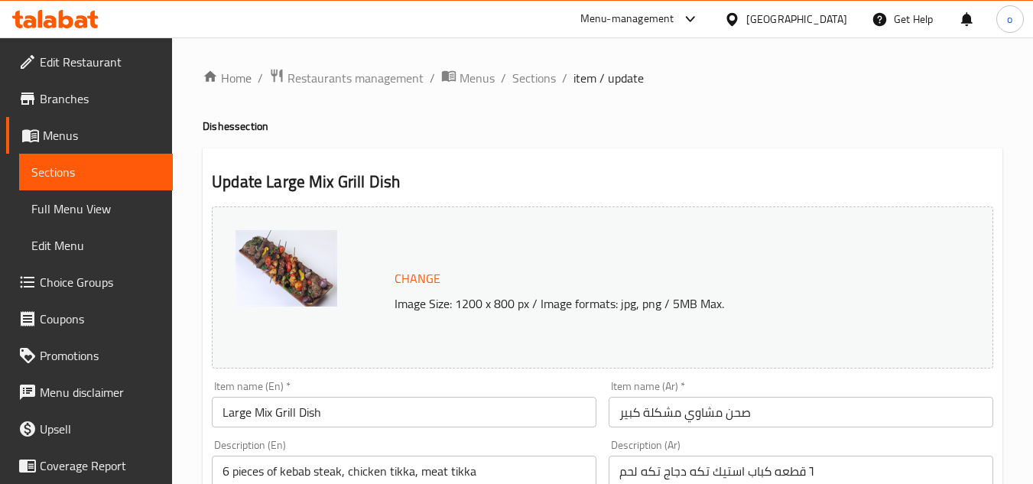
drag, startPoint x: 509, startPoint y: 170, endPoint x: 512, endPoint y: 147, distance: 23.2
click at [528, 83] on span "Sections" at bounding box center [534, 78] width 44 height 18
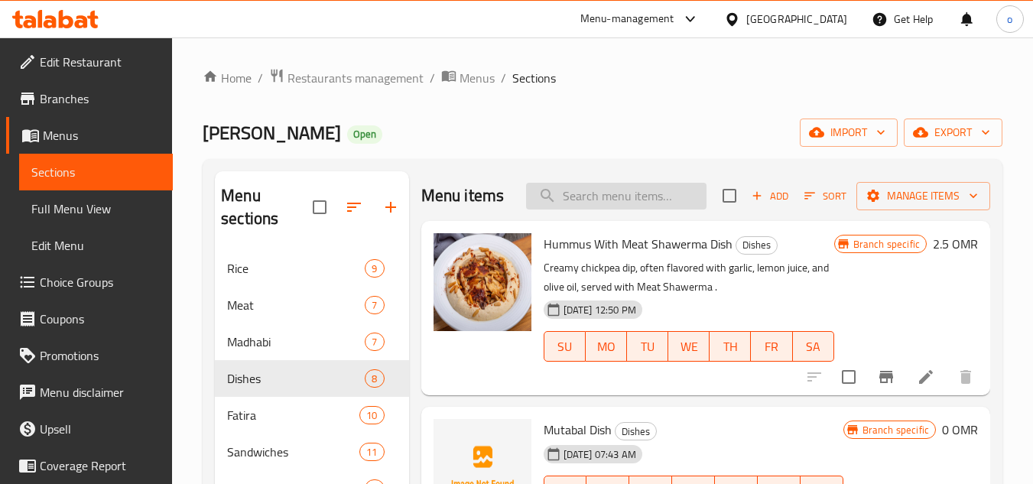
drag, startPoint x: 633, startPoint y: 216, endPoint x: 627, endPoint y: 194, distance: 22.1
click at [632, 210] on input "search" at bounding box center [616, 196] width 181 height 27
click at [627, 194] on input "search" at bounding box center [616, 196] width 181 height 27
click at [623, 203] on input "search" at bounding box center [616, 196] width 181 height 27
paste input "Kebab"
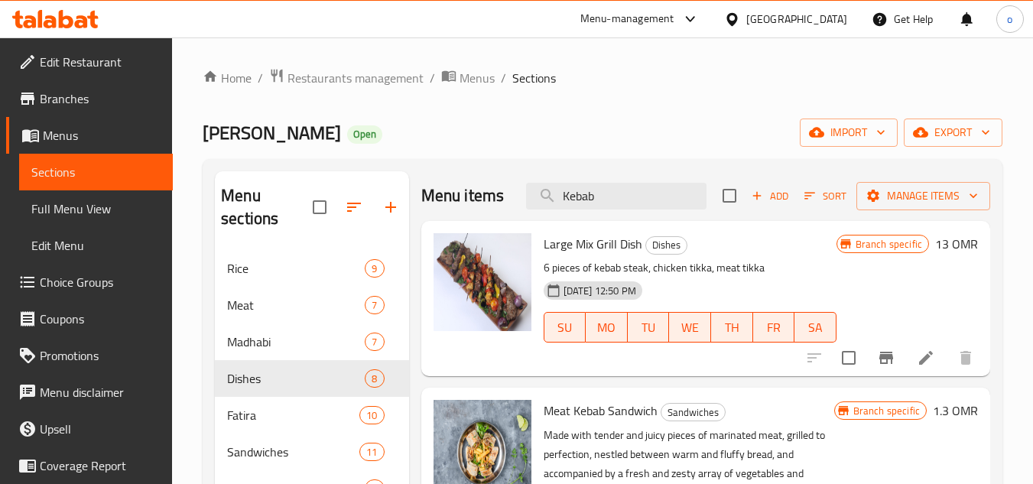
drag, startPoint x: 610, startPoint y: 193, endPoint x: 519, endPoint y: 208, distance: 93.1
click at [519, 208] on div "Menu items Kebab Add Sort Manage items" at bounding box center [705, 196] width 569 height 50
type input "Kebab"
click at [626, 98] on div "Home / Restaurants management / Menus / Sections [PERSON_NAME] Bin Amer Open im…" at bounding box center [603, 407] width 800 height 678
click at [396, 197] on button "button" at bounding box center [391, 207] width 37 height 37
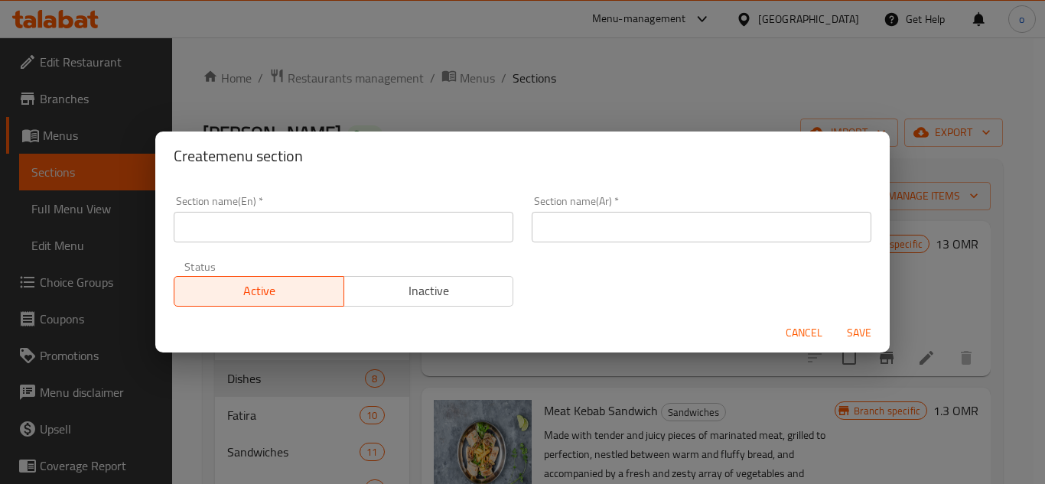
click at [337, 254] on div "Status Active Inactive" at bounding box center [343, 284] width 358 height 64
click at [339, 235] on input "text" at bounding box center [344, 227] width 340 height 31
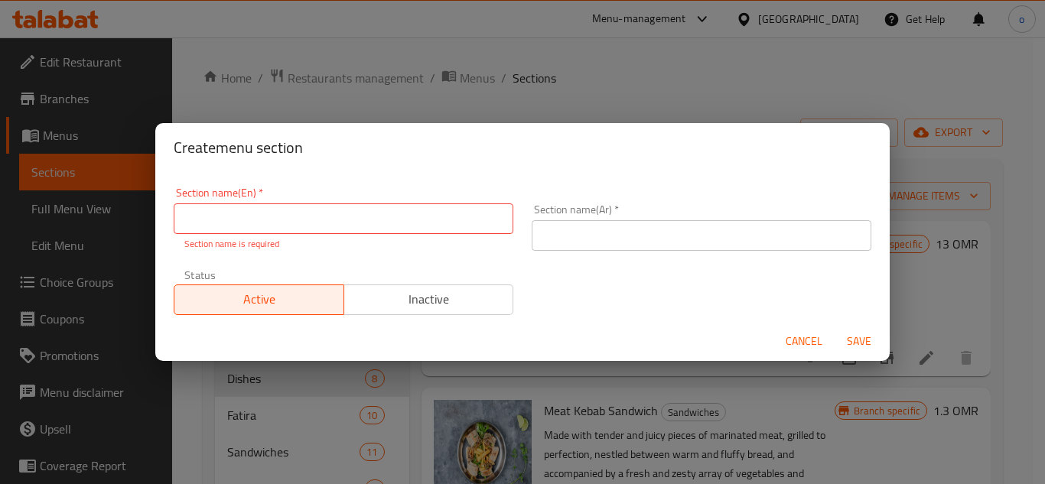
click at [294, 217] on input "text" at bounding box center [344, 218] width 340 height 31
paste input "Mix grill"
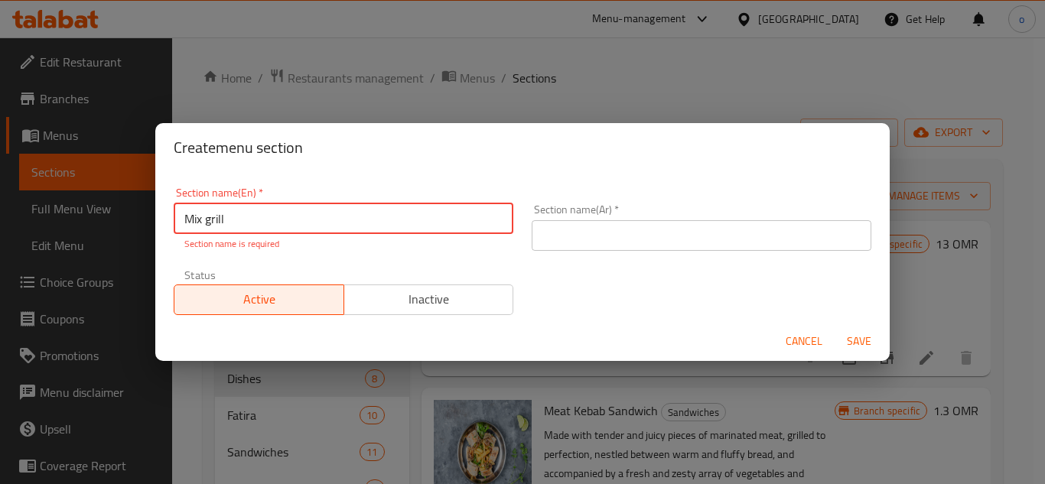
drag, startPoint x: 242, startPoint y: 216, endPoint x: 122, endPoint y: 216, distance: 120.1
click at [122, 216] on div "Create menu section Section name(En)   * Mix grill Section name(En) * Section n…" at bounding box center [522, 242] width 1045 height 484
type input "Mix grill"
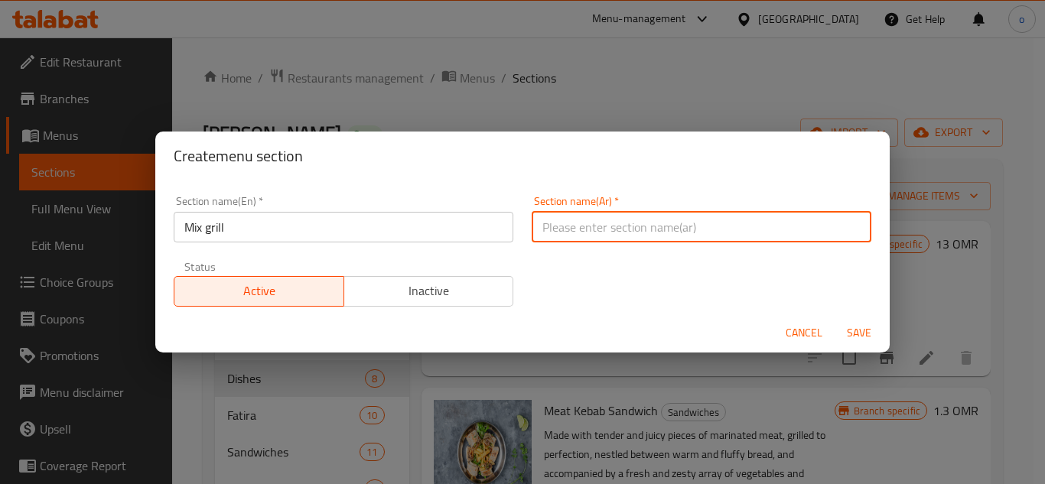
click at [575, 214] on input "text" at bounding box center [702, 227] width 340 height 31
type input "مشكل مشوي"
click at [706, 307] on div "Section name(En)   * Mix grill Section name(En) * Section name(Ar)   * مشكل مشو…" at bounding box center [522, 251] width 716 height 129
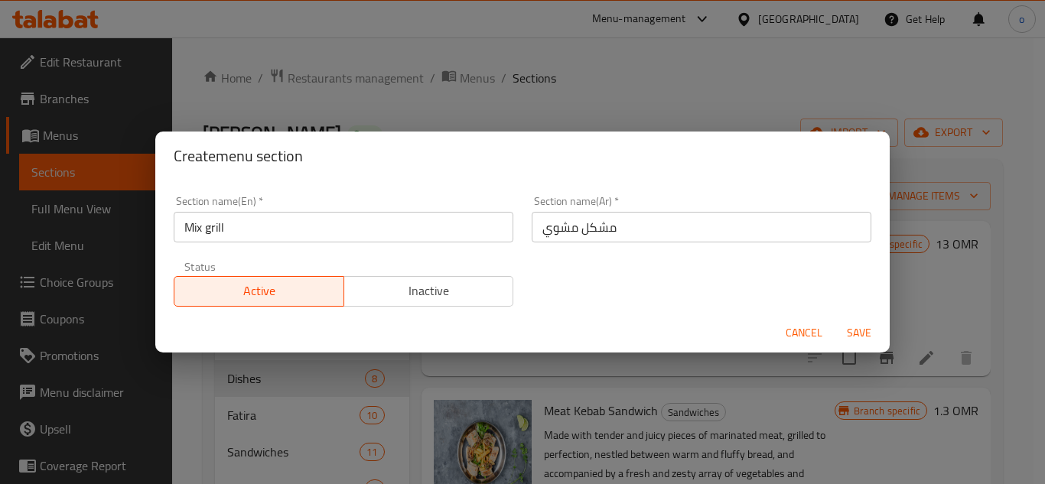
click at [844, 330] on span "Save" at bounding box center [859, 333] width 37 height 19
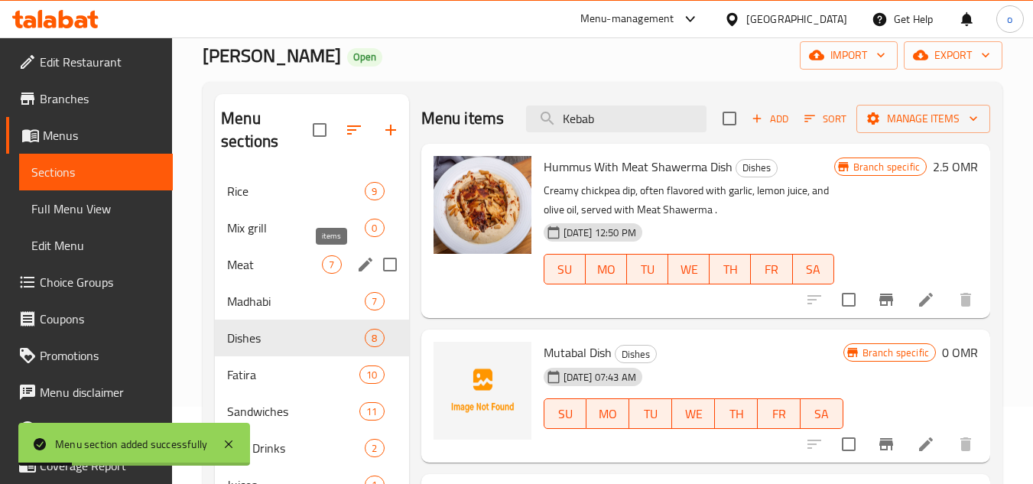
scroll to position [76, 0]
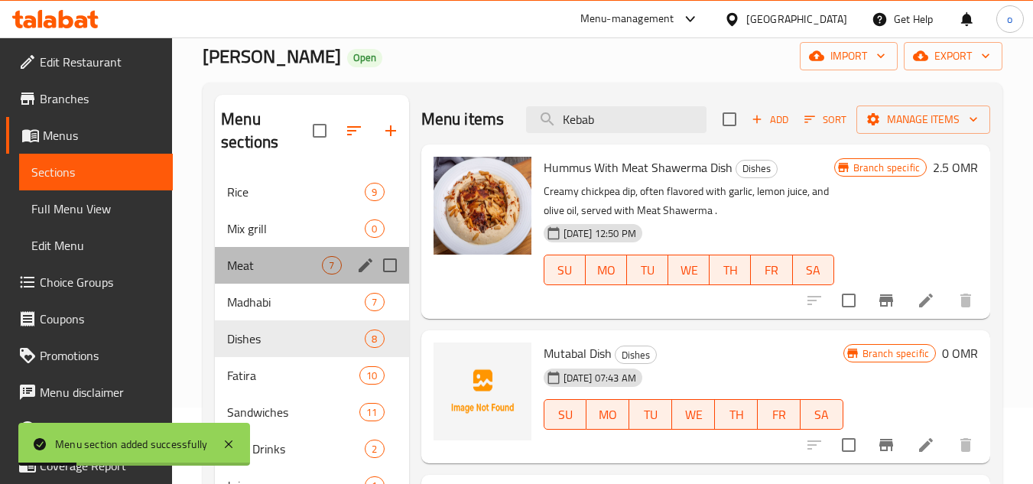
drag, startPoint x: 280, startPoint y: 248, endPoint x: 278, endPoint y: 235, distance: 13.2
click at [280, 247] on div "Meat 7" at bounding box center [312, 265] width 194 height 37
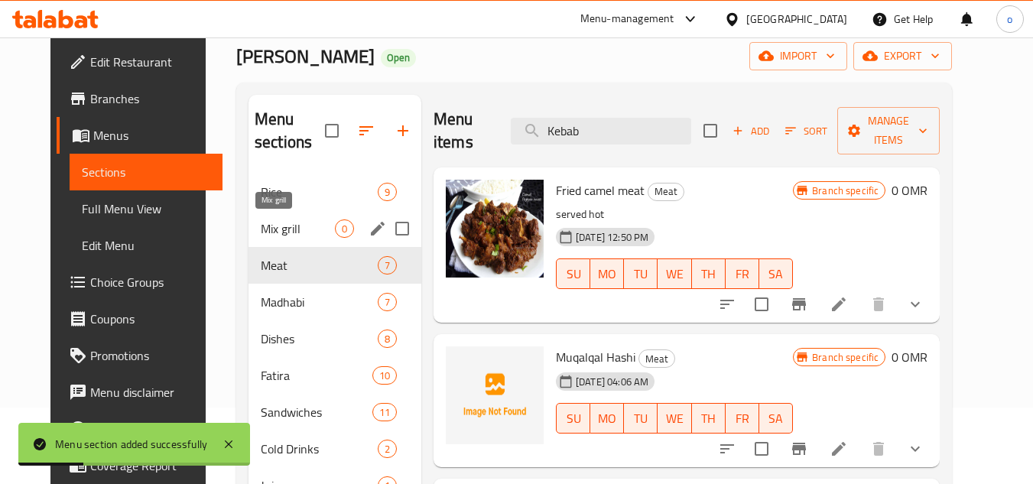
click at [278, 235] on span "Mix grill" at bounding box center [298, 229] width 74 height 18
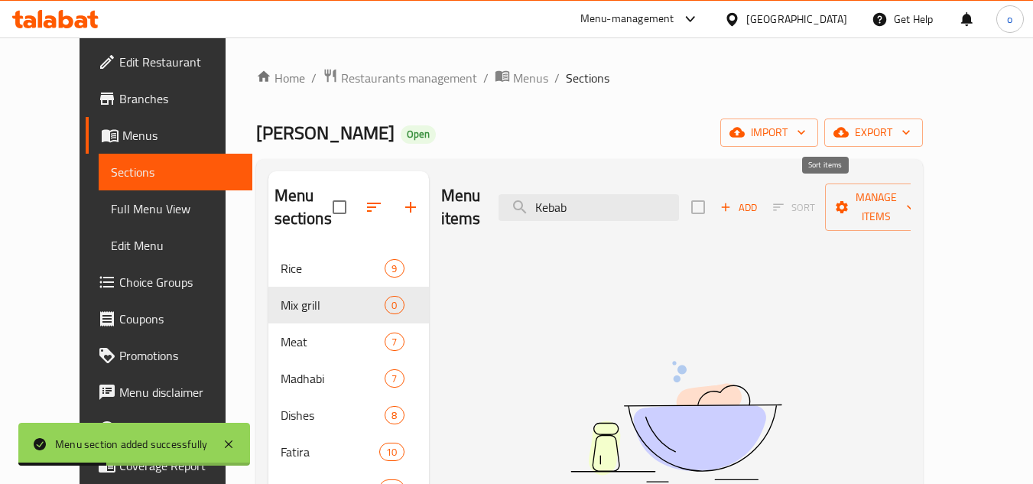
click at [760, 199] on span "Add" at bounding box center [738, 208] width 41 height 18
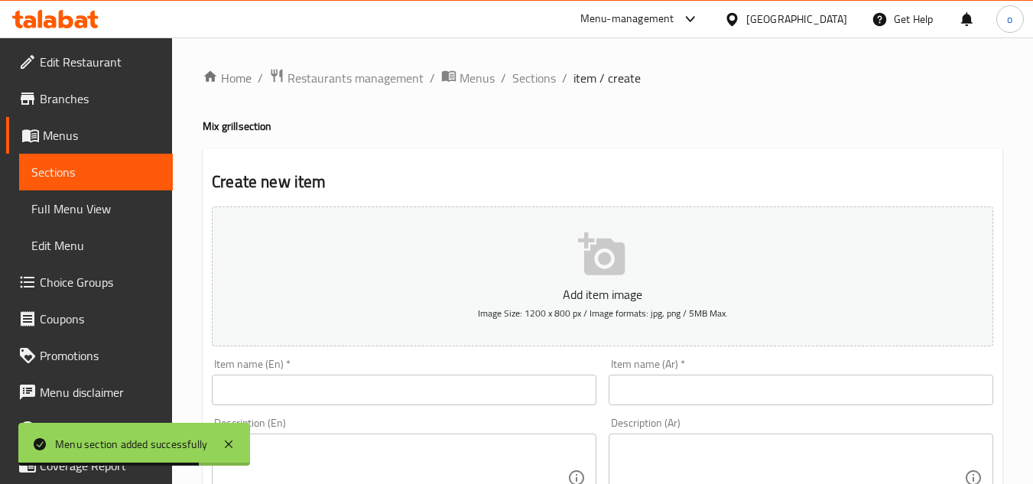
click at [435, 369] on div "Item name (En)   * Item name (En) *" at bounding box center [404, 382] width 385 height 47
click at [426, 401] on input "text" at bounding box center [404, 390] width 385 height 31
paste input "Kebab"
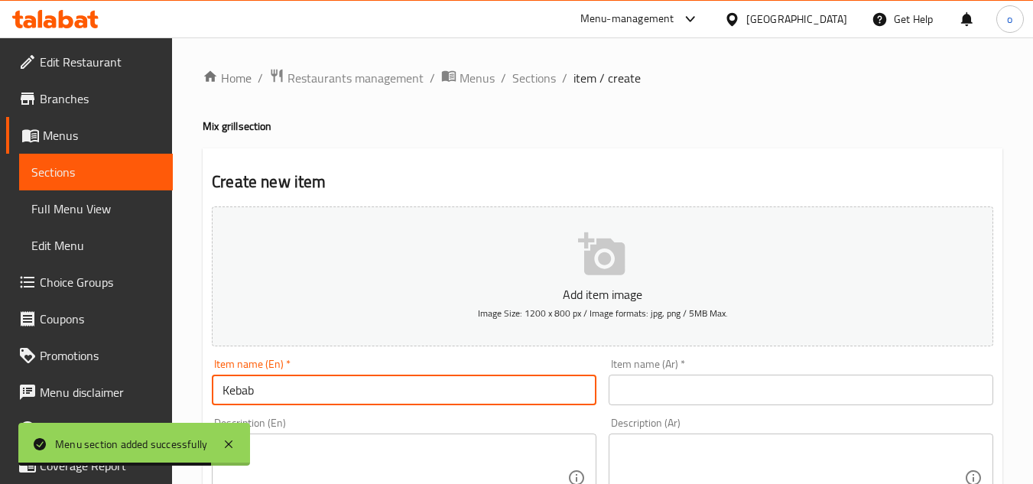
type input "Kebab"
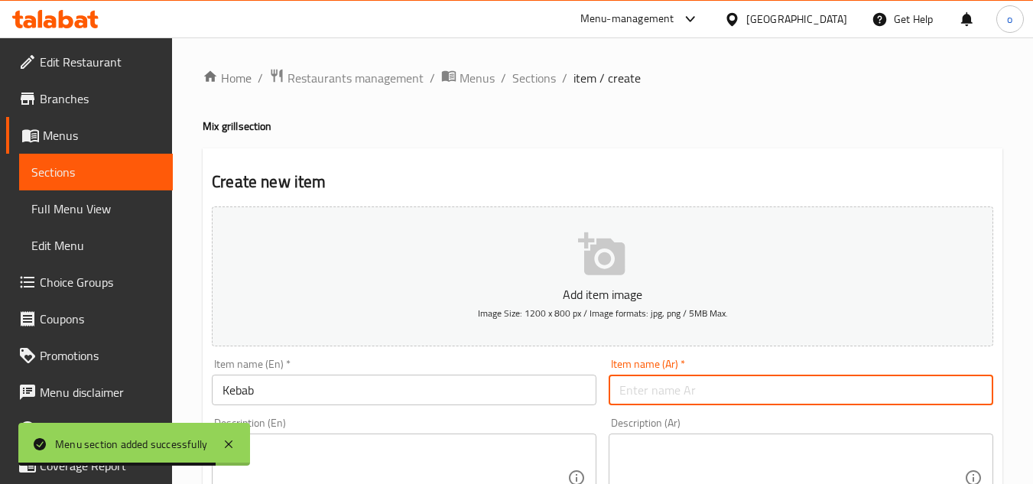
drag, startPoint x: 659, startPoint y: 389, endPoint x: 460, endPoint y: 402, distance: 200.1
click at [656, 389] on input "text" at bounding box center [801, 390] width 385 height 31
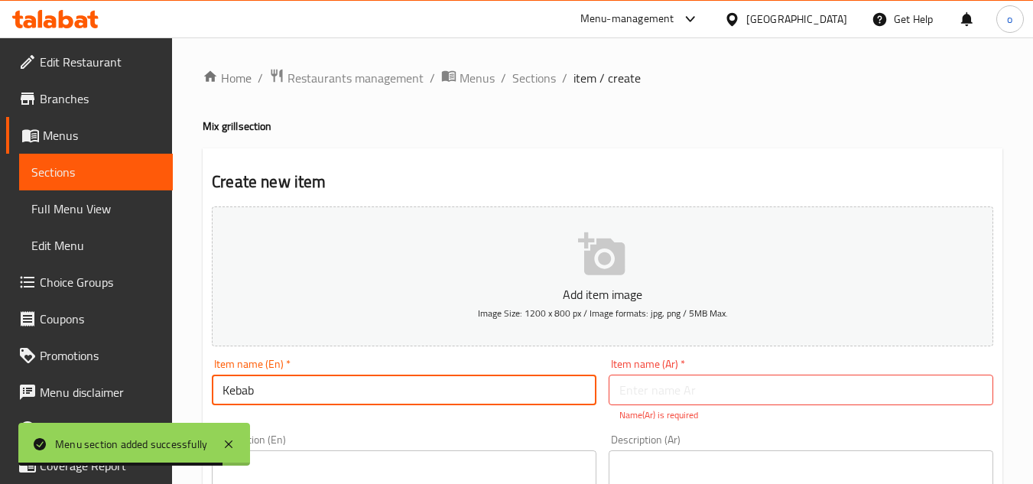
click at [315, 399] on input "Kebab" at bounding box center [404, 390] width 385 height 31
drag, startPoint x: 297, startPoint y: 390, endPoint x: 168, endPoint y: 391, distance: 128.5
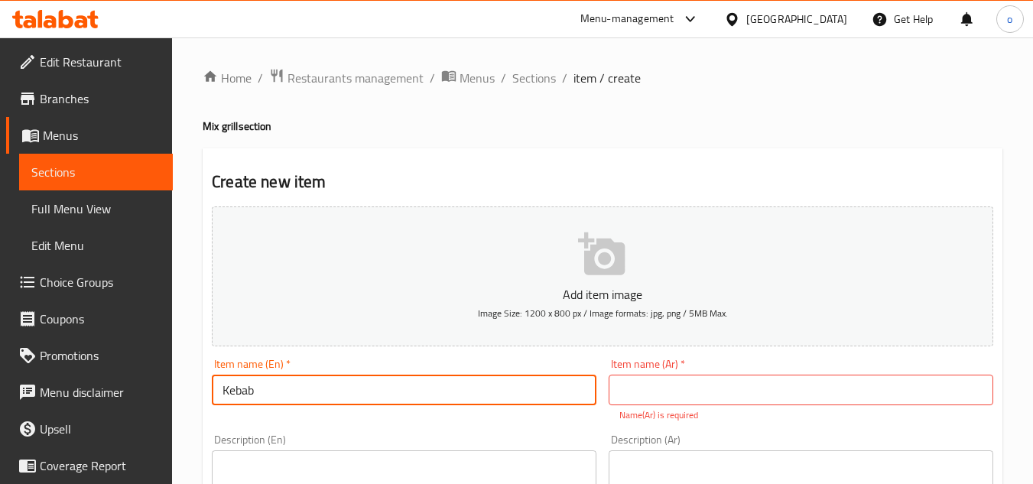
click at [646, 372] on div "Item name (Ar)   * Item name (Ar) * Name(Ar) is required" at bounding box center [801, 390] width 385 height 63
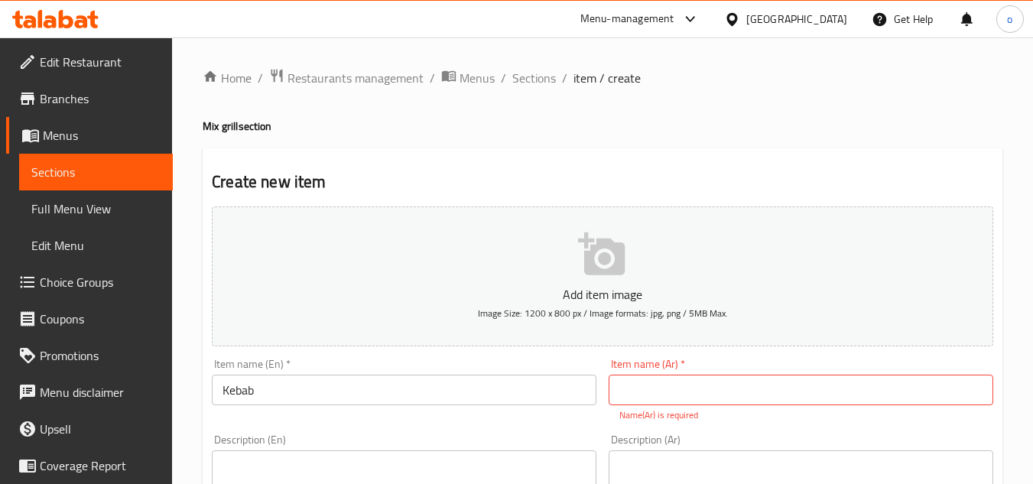
drag, startPoint x: 646, startPoint y: 390, endPoint x: 674, endPoint y: 405, distance: 32.2
click at [646, 390] on input "text" at bounding box center [801, 390] width 385 height 31
paste input "كباب"
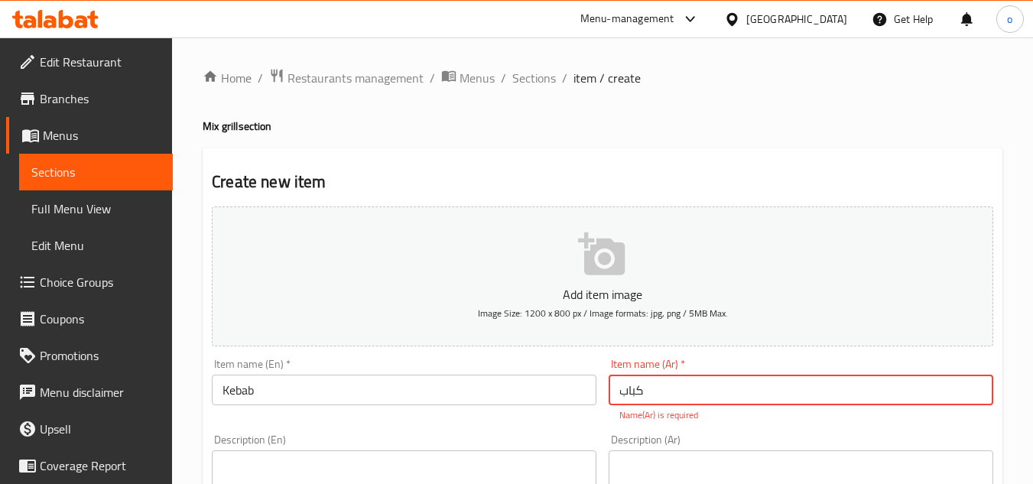
type input "كباب"
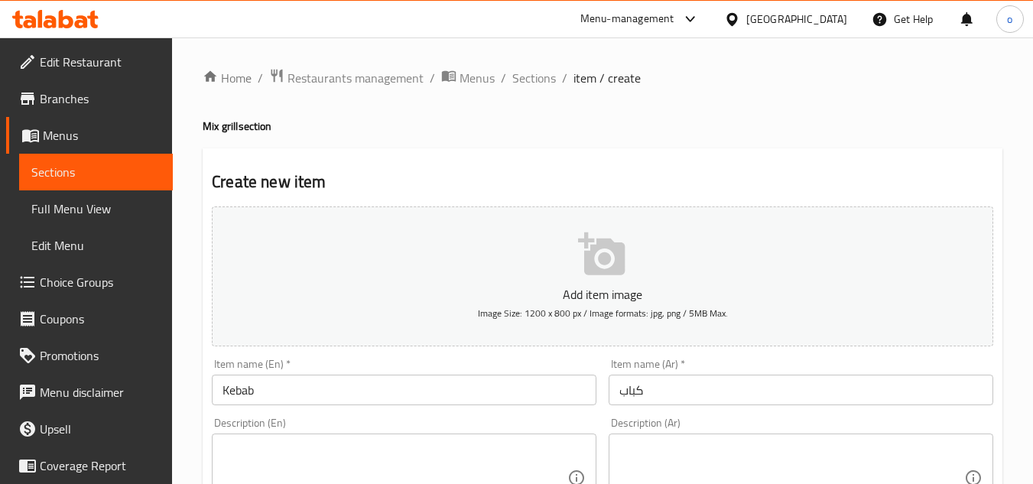
click at [714, 429] on div "Description (Ar) Description (Ar)" at bounding box center [801, 470] width 385 height 105
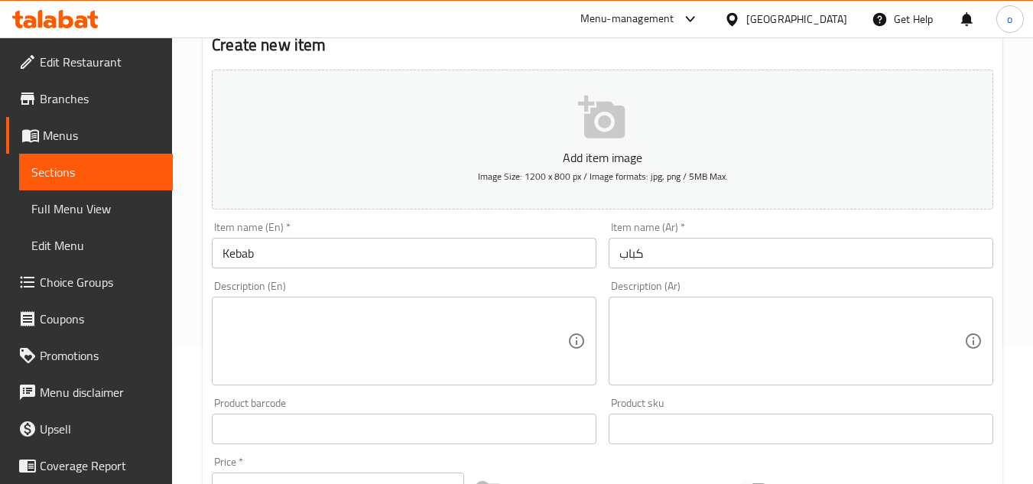
scroll to position [306, 0]
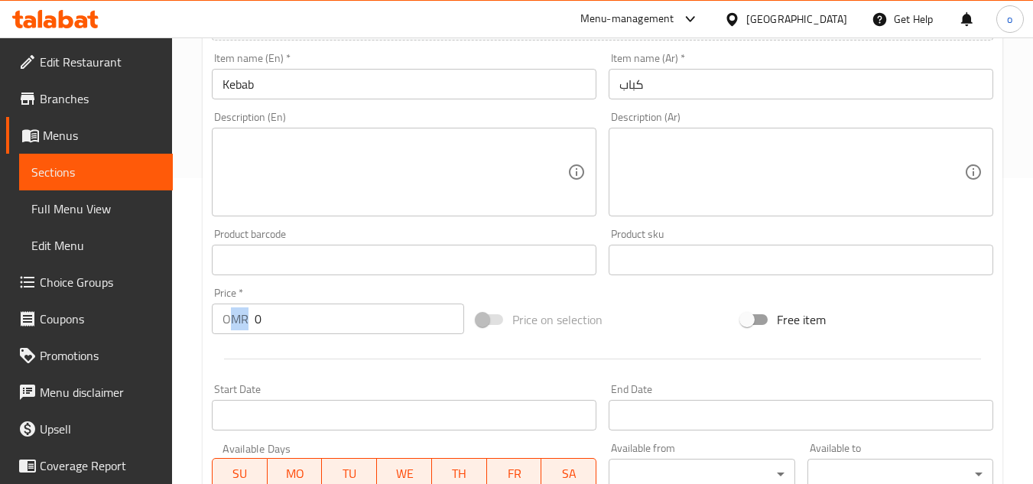
click at [233, 328] on p "OMR" at bounding box center [236, 319] width 26 height 18
click at [350, 359] on hr at bounding box center [602, 359] width 757 height 1
click at [402, 376] on div at bounding box center [603, 358] width 794 height 37
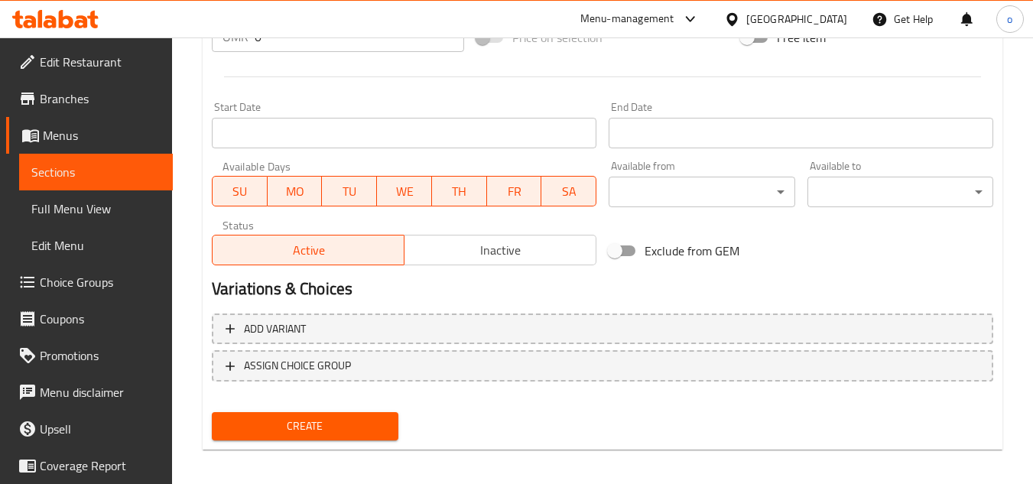
scroll to position [597, 0]
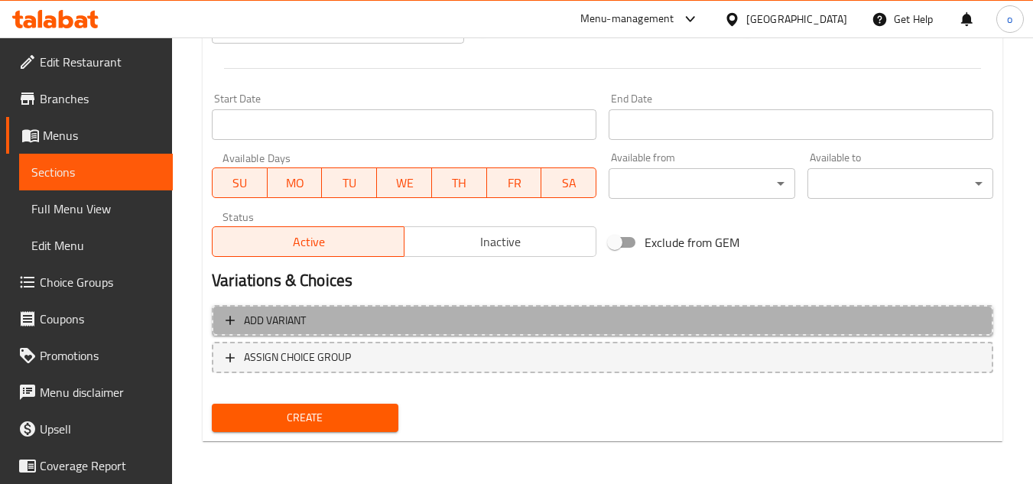
click at [360, 320] on span "Add variant" at bounding box center [603, 320] width 754 height 19
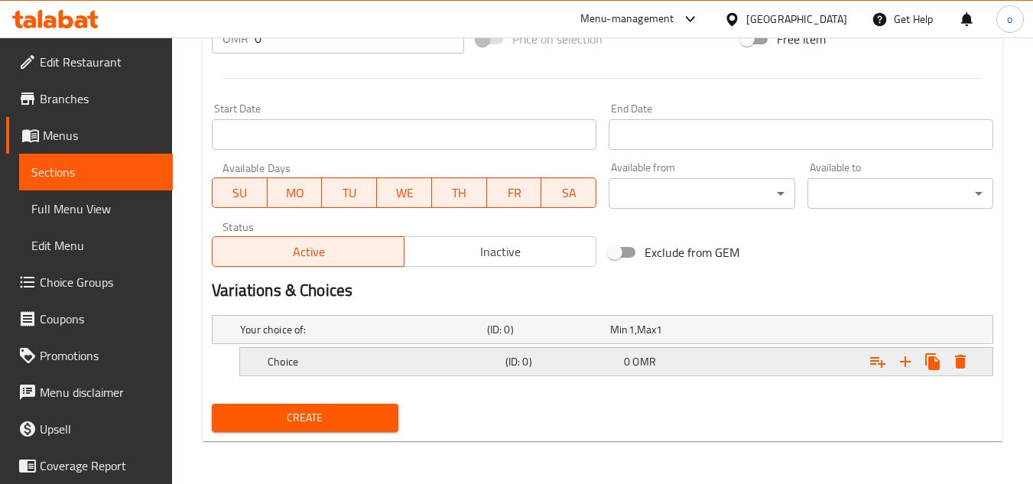
click at [476, 337] on h5 "Choice" at bounding box center [360, 329] width 241 height 15
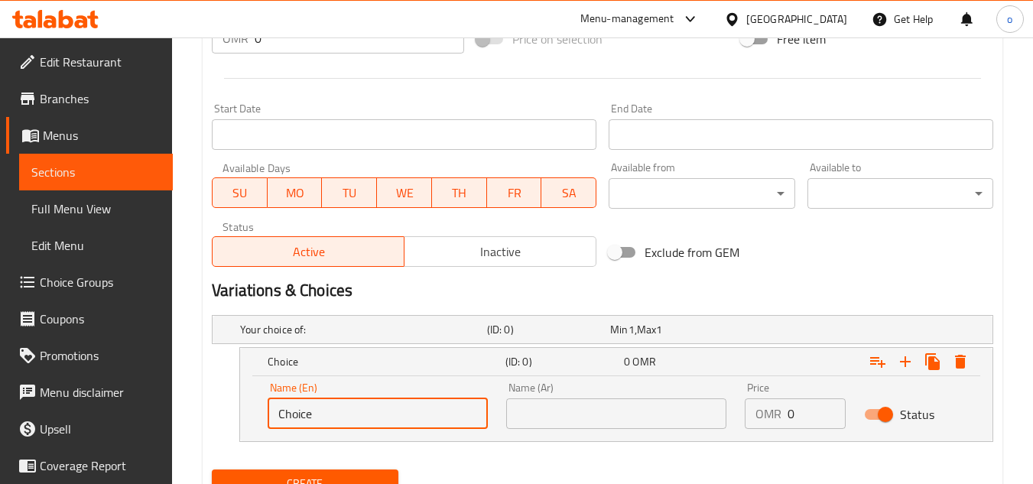
drag, startPoint x: 368, startPoint y: 413, endPoint x: 262, endPoint y: 416, distance: 105.6
click at [262, 416] on div "Name (En) Choice Name (En)" at bounding box center [378, 405] width 239 height 65
type input "ي"
click at [512, 454] on nav at bounding box center [603, 451] width 782 height 12
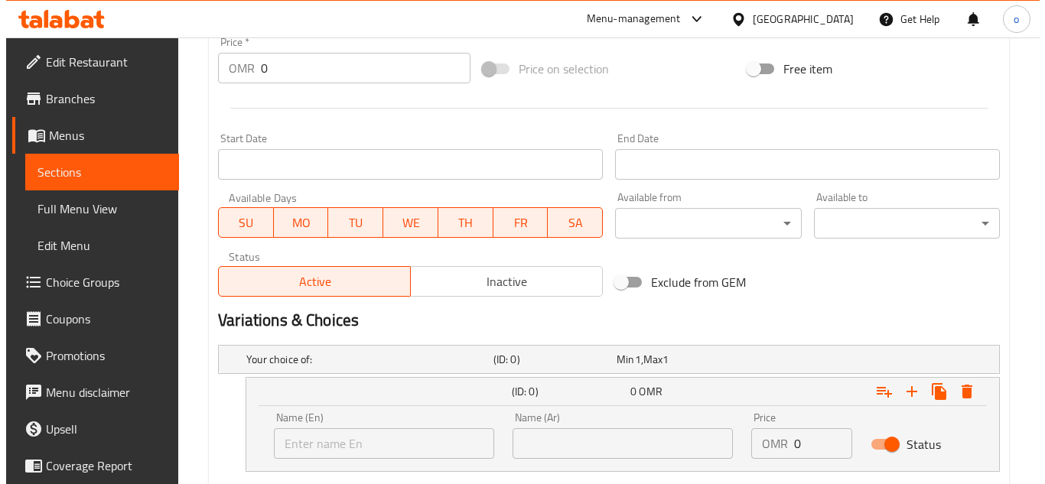
scroll to position [652, 0]
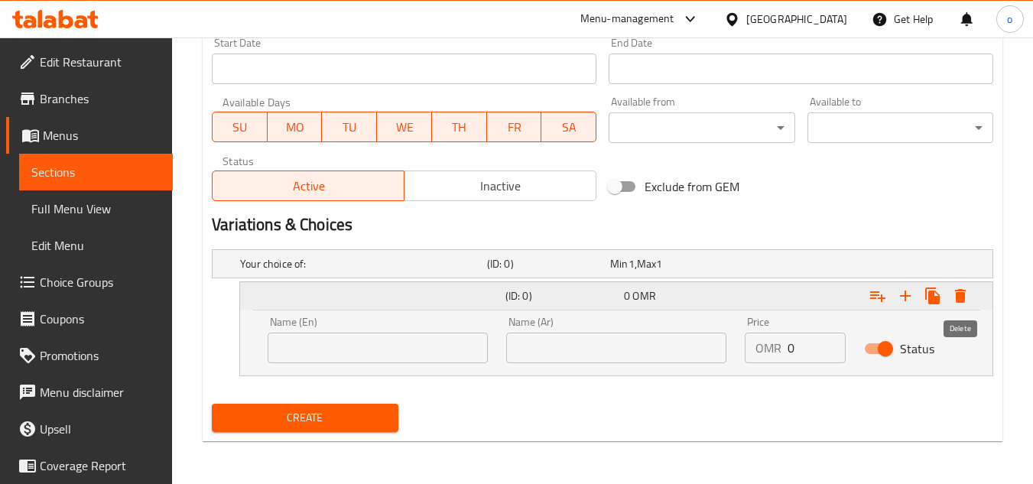
click at [957, 302] on icon "Expand" at bounding box center [960, 296] width 11 height 14
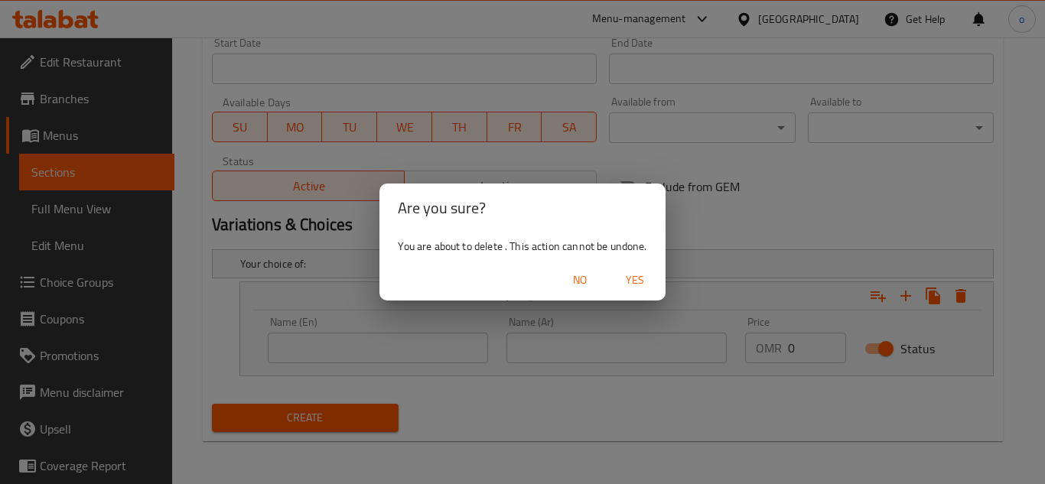
click at [630, 280] on span "Yes" at bounding box center [635, 280] width 37 height 19
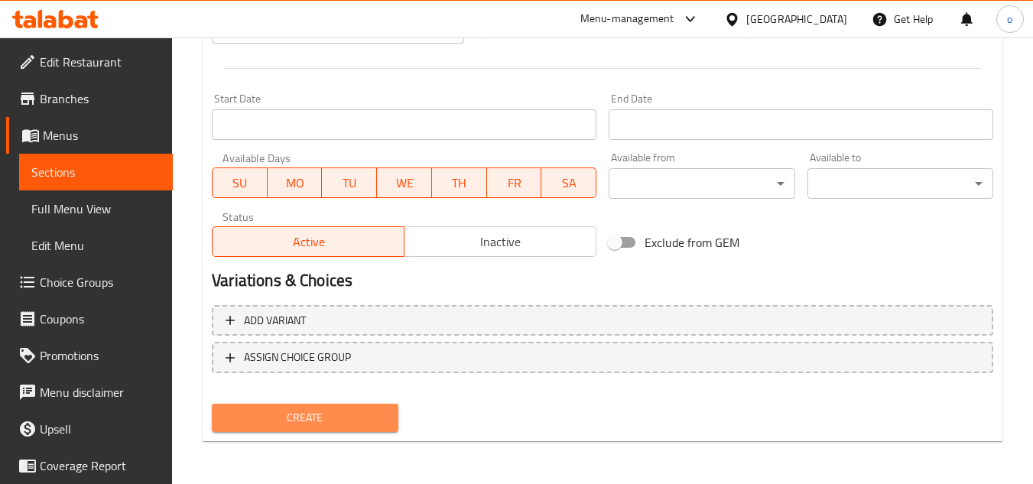
click at [360, 421] on span "Create" at bounding box center [304, 417] width 161 height 19
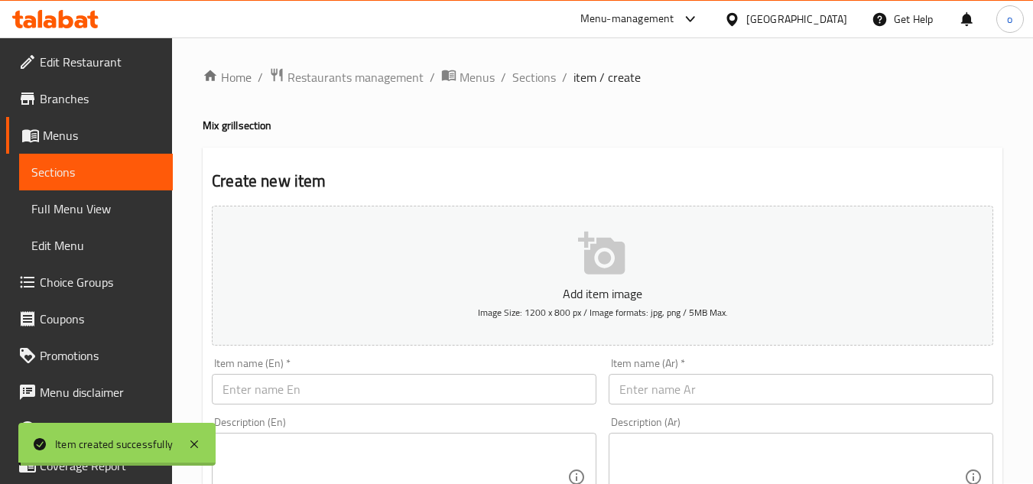
scroll to position [0, 0]
click at [341, 355] on div "Item name (En)   * Item name (En) *" at bounding box center [404, 382] width 397 height 59
click at [336, 373] on div "Item name (En)   * Item name (En) *" at bounding box center [404, 382] width 385 height 47
click at [329, 391] on input "text" at bounding box center [404, 390] width 385 height 31
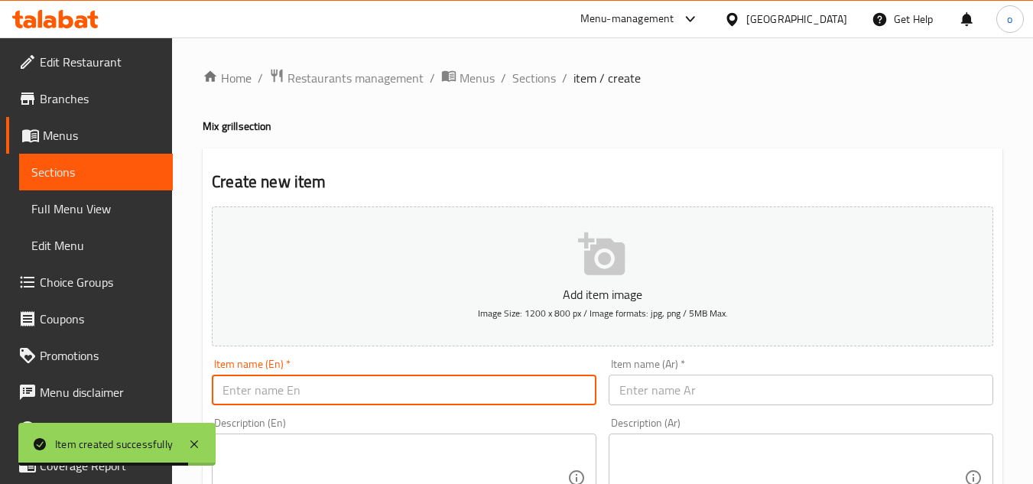
paste input ", meat tikka,"
click at [292, 411] on div "Item name (En)   * , [PERSON_NAME], Item name (En) *" at bounding box center [404, 382] width 397 height 59
drag, startPoint x: 229, startPoint y: 395, endPoint x: 206, endPoint y: 396, distance: 23.0
click at [206, 396] on div "Item name (En)   * , [PERSON_NAME], Item name (En) *" at bounding box center [404, 382] width 397 height 59
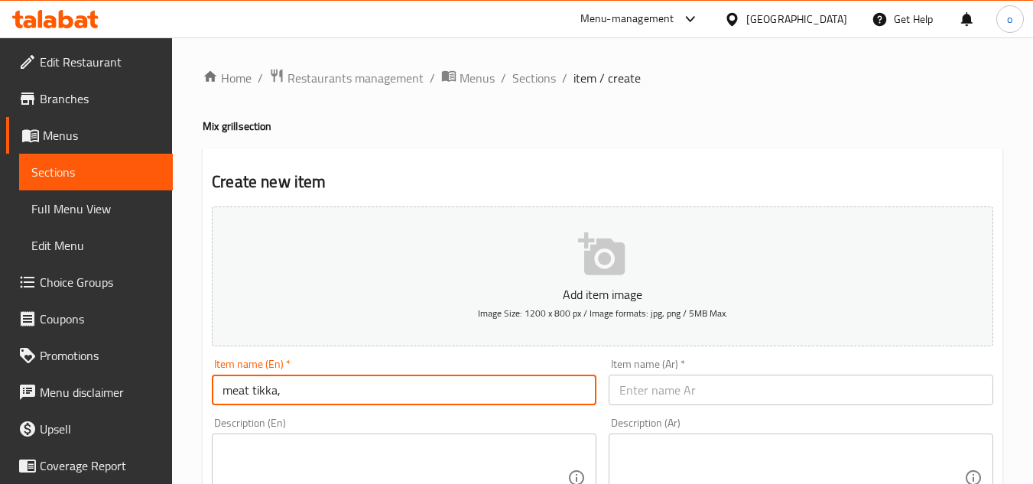
click at [284, 398] on input "meat tikka," at bounding box center [404, 390] width 385 height 31
click at [268, 399] on input "meat tikka" at bounding box center [404, 390] width 385 height 31
drag, startPoint x: 298, startPoint y: 392, endPoint x: 163, endPoint y: 389, distance: 134.7
click at [263, 405] on input "meat tikka" at bounding box center [404, 390] width 385 height 31
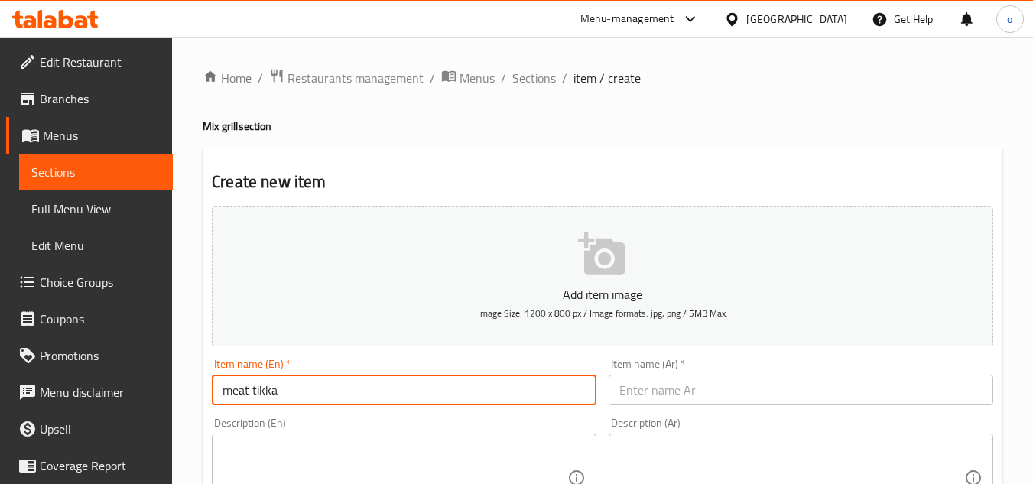
drag, startPoint x: 330, startPoint y: 389, endPoint x: 112, endPoint y: 385, distance: 218.0
click at [238, 393] on input "Meat Tikka" at bounding box center [404, 390] width 385 height 31
click at [272, 397] on input "Meat Tikka" at bounding box center [404, 390] width 385 height 31
drag, startPoint x: 298, startPoint y: 392, endPoint x: 116, endPoint y: 399, distance: 182.2
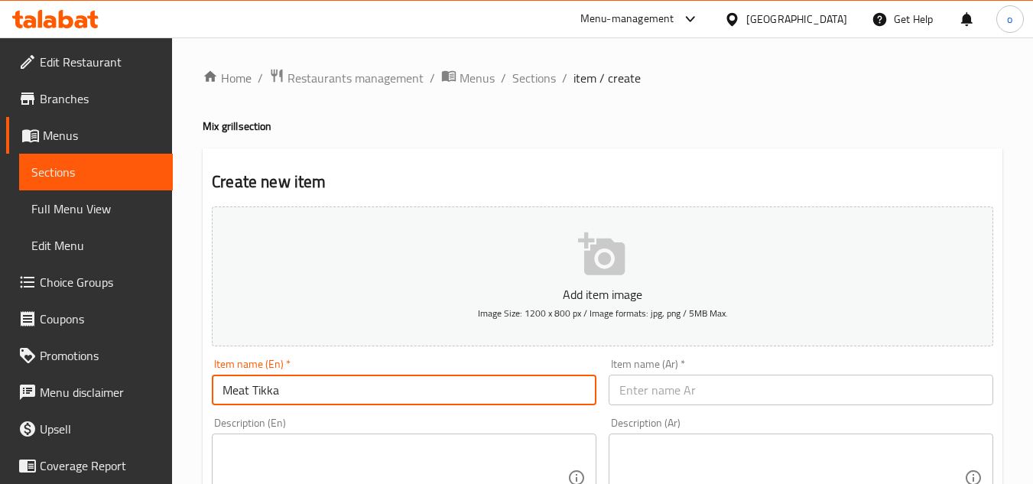
type input "Meat Tikka"
click at [667, 390] on input "text" at bounding box center [801, 390] width 385 height 31
paste input "لحم تيكا"
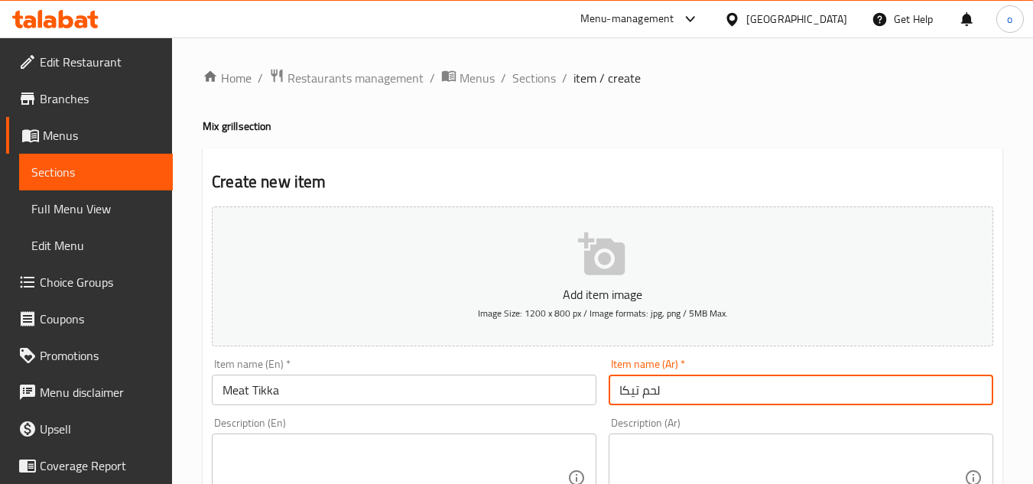
click at [633, 395] on input "لحم تيكا" at bounding box center [801, 390] width 385 height 31
click at [696, 398] on input "لحم تكا" at bounding box center [801, 390] width 385 height 31
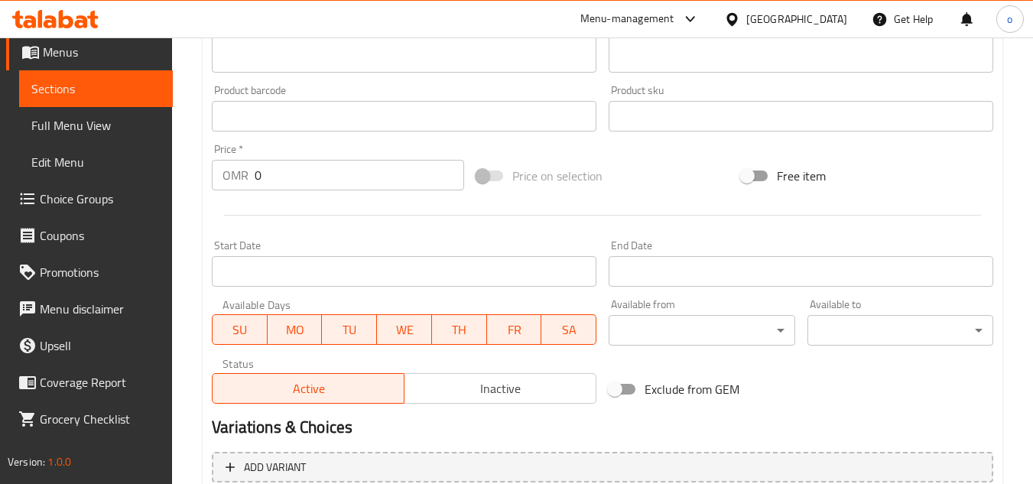
scroll to position [444, 0]
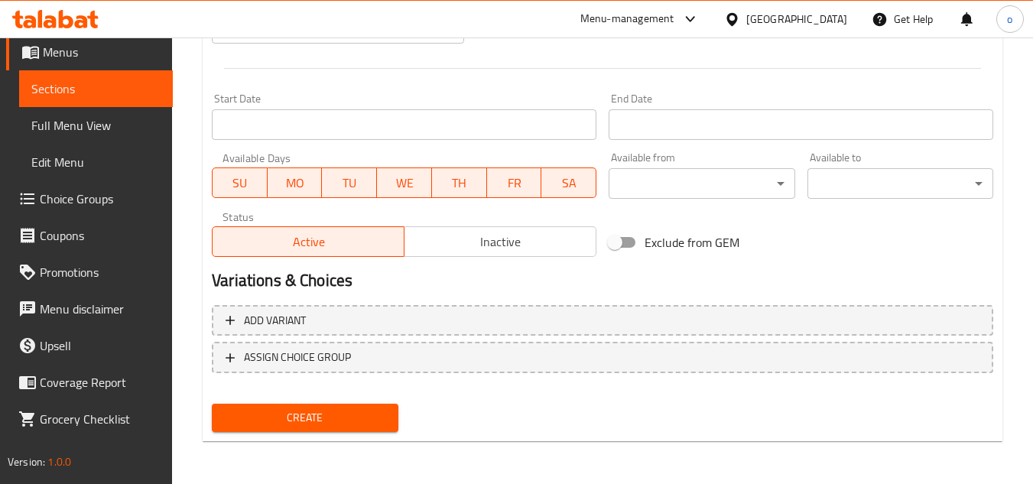
type input "لحم تكا"
click at [334, 409] on span "Create" at bounding box center [304, 417] width 161 height 19
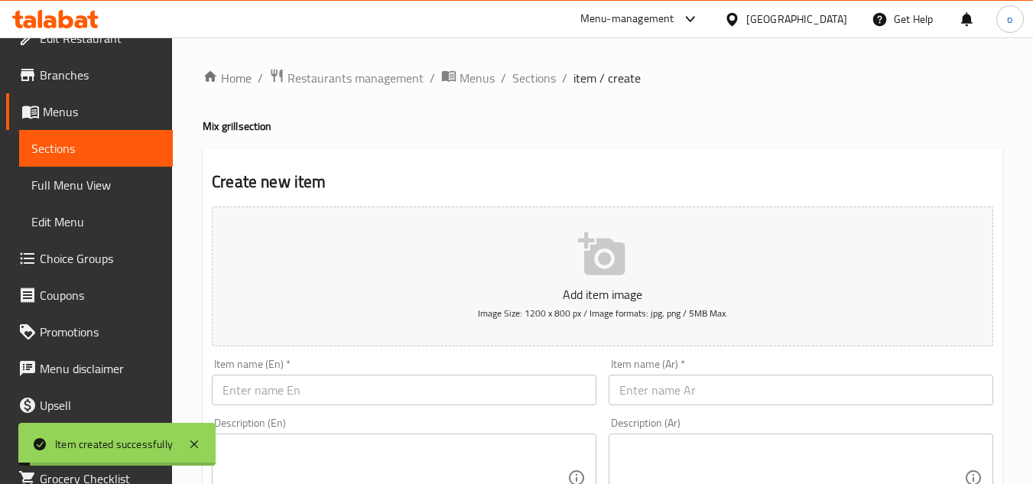
scroll to position [7, 0]
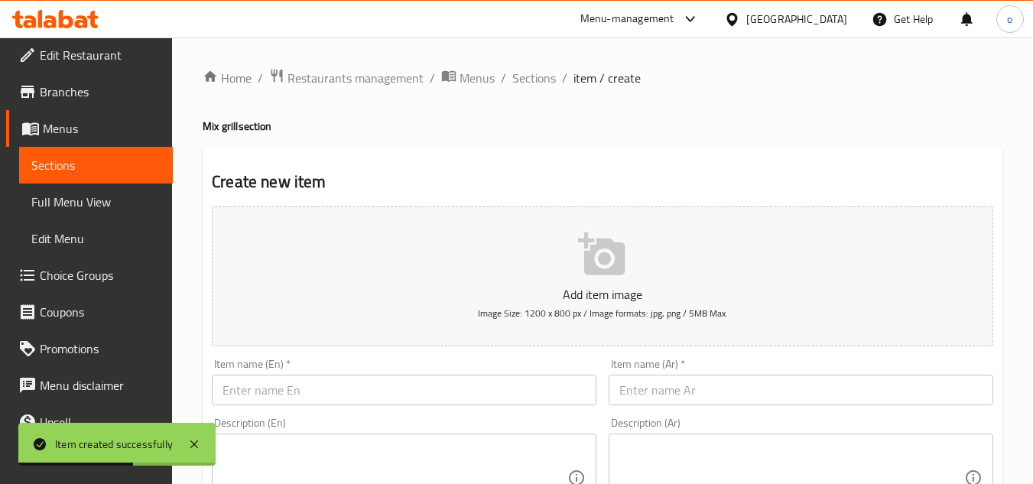
click at [317, 373] on div "Item name (En)   * Item name (En) *" at bounding box center [404, 382] width 385 height 47
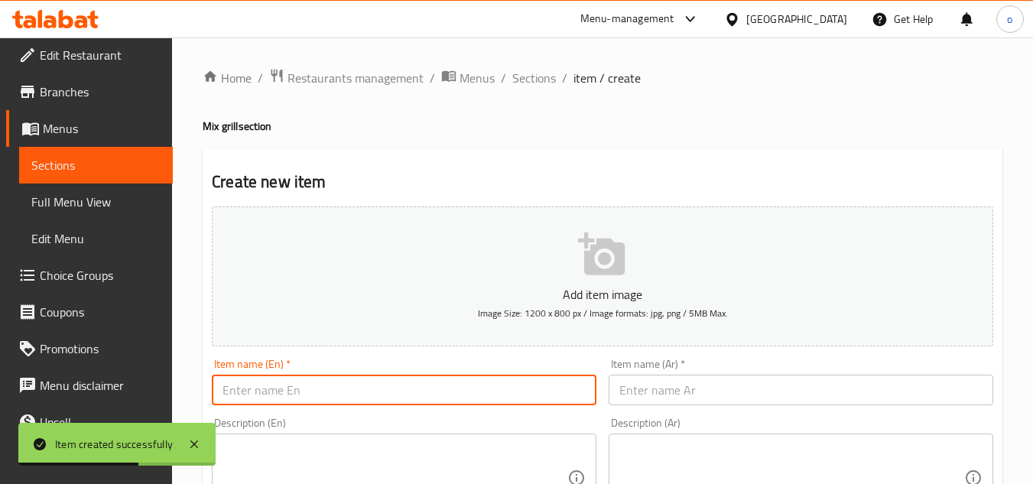
click at [318, 386] on input "text" at bounding box center [404, 390] width 385 height 31
paste input "chicken tikka,"
drag, startPoint x: 330, startPoint y: 375, endPoint x: 183, endPoint y: 386, distance: 148.0
type input "Chicken Tikka"
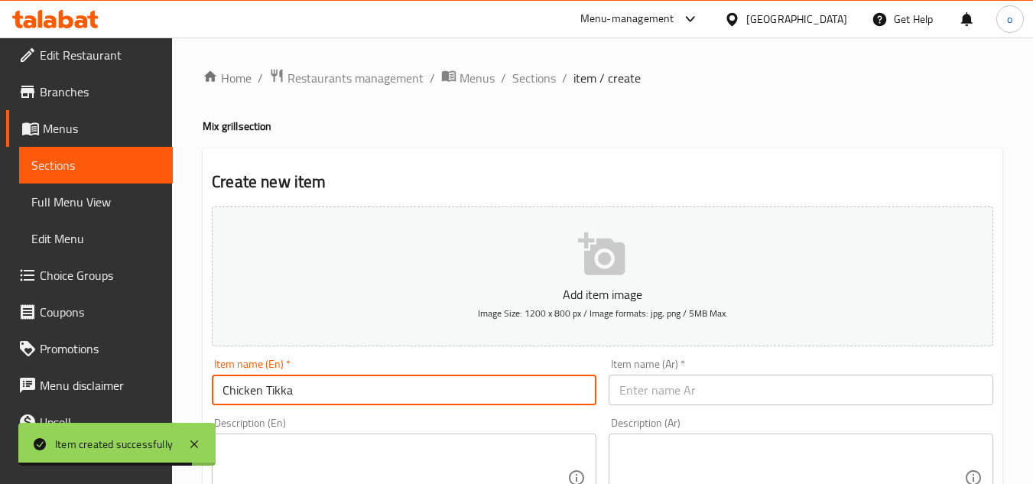
click at [287, 406] on div "Item name (En)   * Chicken Tikka Item name (En) *" at bounding box center [404, 382] width 397 height 59
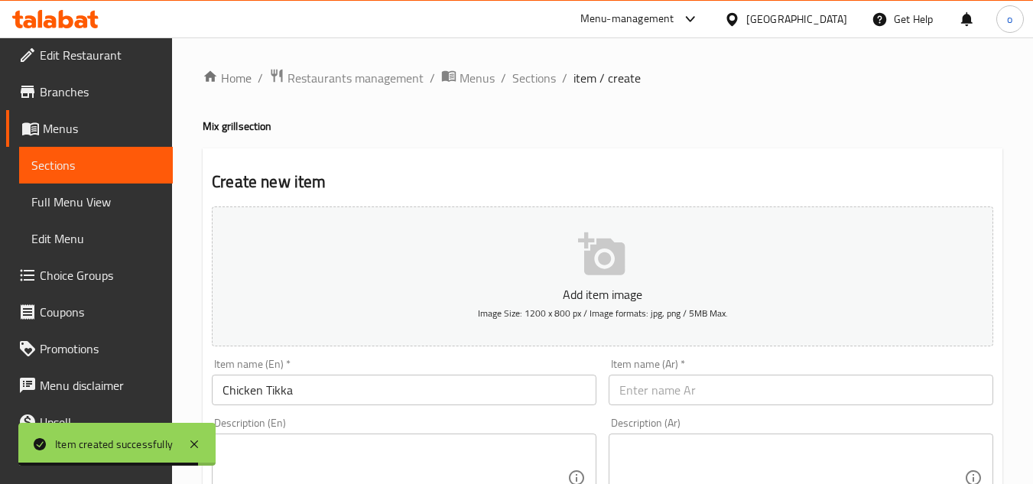
drag, startPoint x: 280, startPoint y: 376, endPoint x: 342, endPoint y: 384, distance: 62.4
click at [280, 376] on input "Chicken Tikka" at bounding box center [404, 390] width 385 height 31
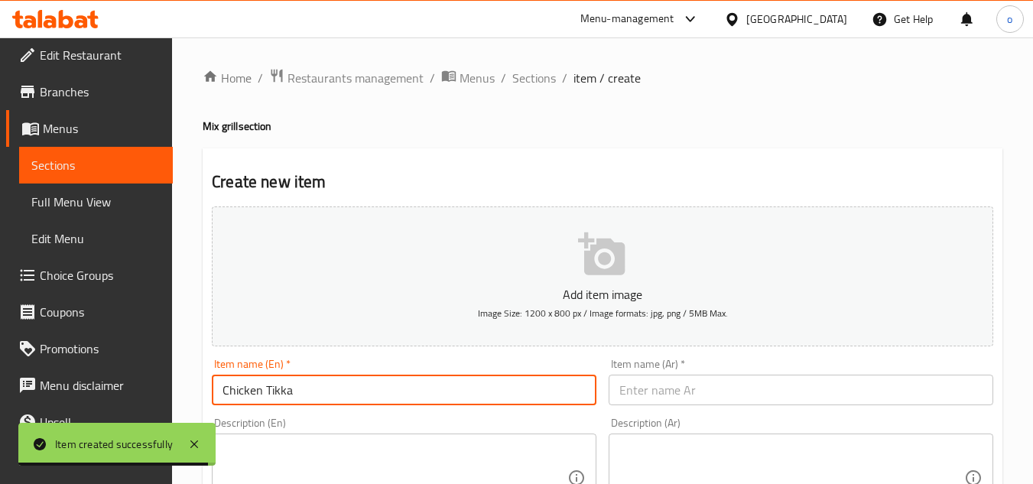
drag, startPoint x: 191, startPoint y: 381, endPoint x: 161, endPoint y: 378, distance: 30.0
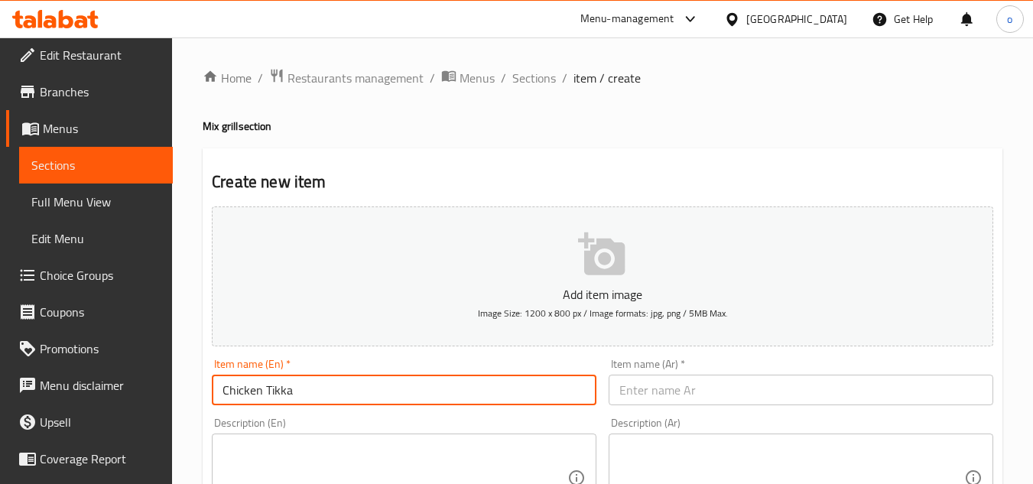
drag, startPoint x: 675, startPoint y: 399, endPoint x: 663, endPoint y: 394, distance: 12.4
click at [675, 399] on input "text" at bounding box center [801, 390] width 385 height 31
paste input "دجاج تيكا"
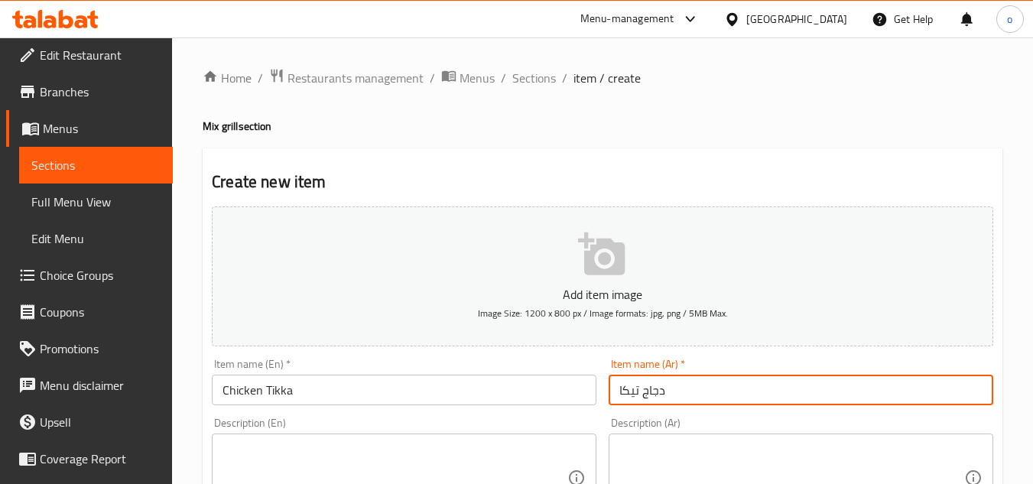
click at [636, 392] on input "دجاج تيكا" at bounding box center [801, 390] width 385 height 31
click at [633, 396] on input "دجاج تيكا" at bounding box center [801, 390] width 385 height 31
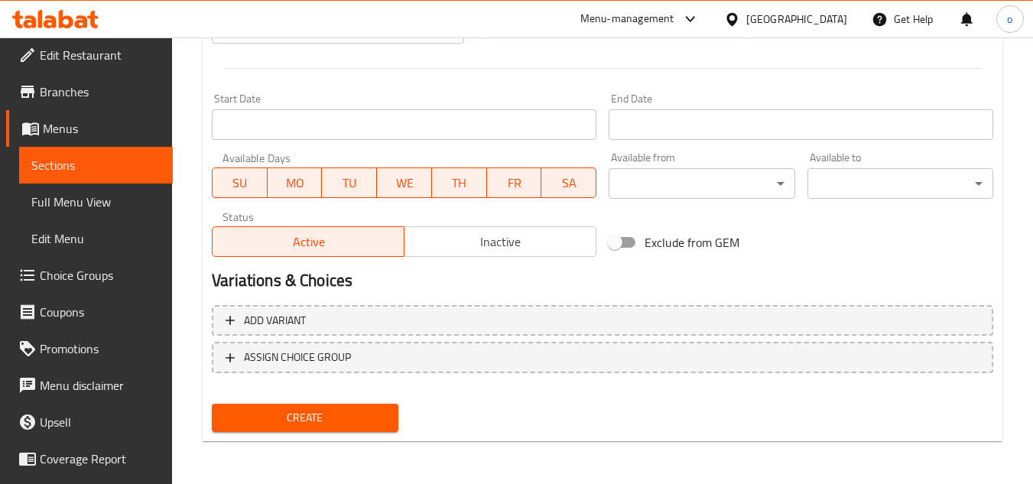
type input "دجاج تكا"
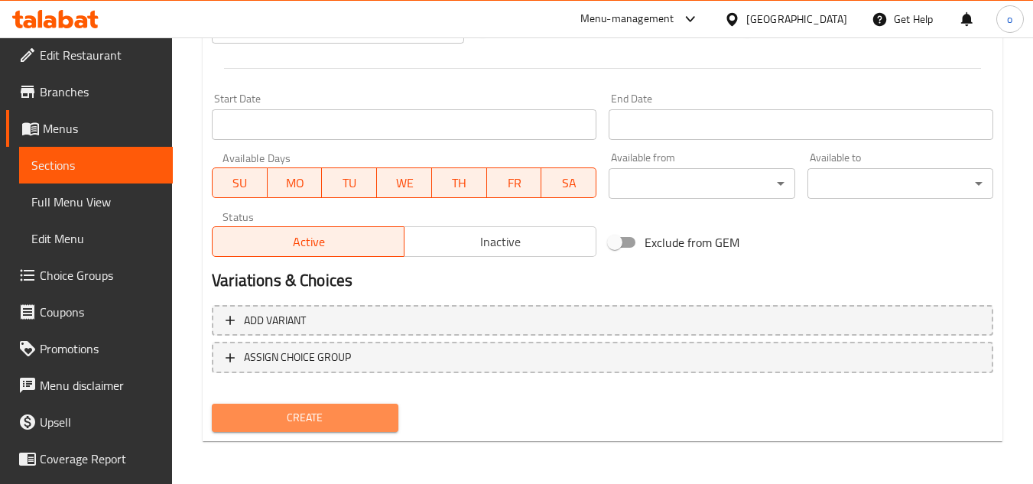
click at [273, 421] on span "Create" at bounding box center [304, 417] width 161 height 19
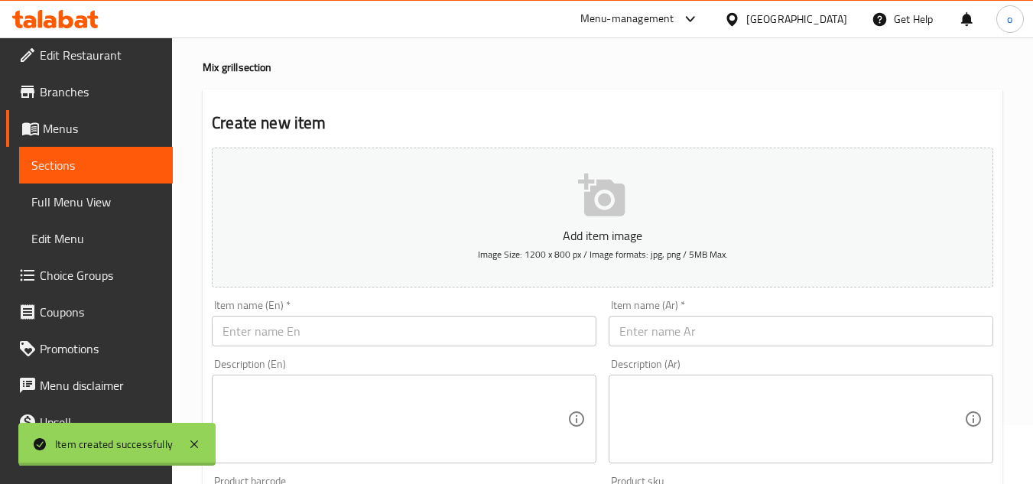
scroll to position [0, 0]
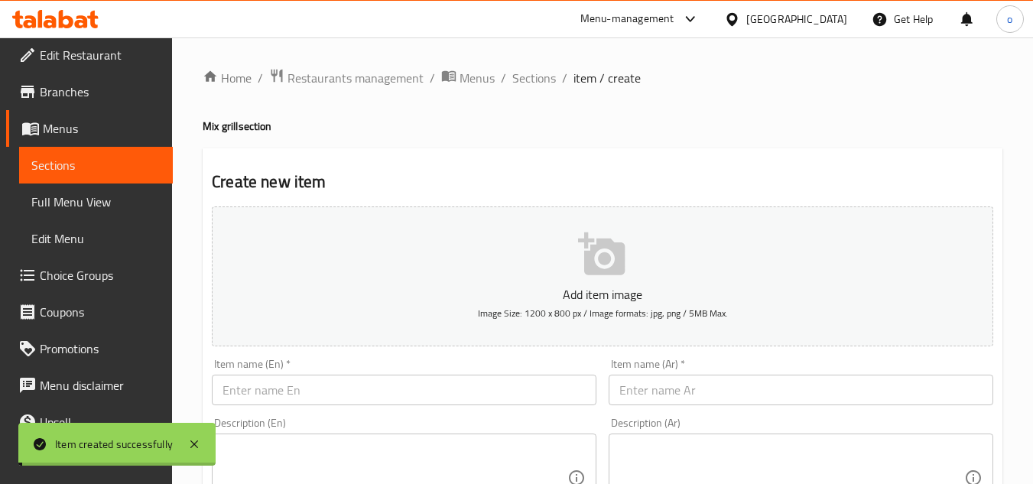
click at [526, 77] on span "Sections" at bounding box center [534, 78] width 44 height 18
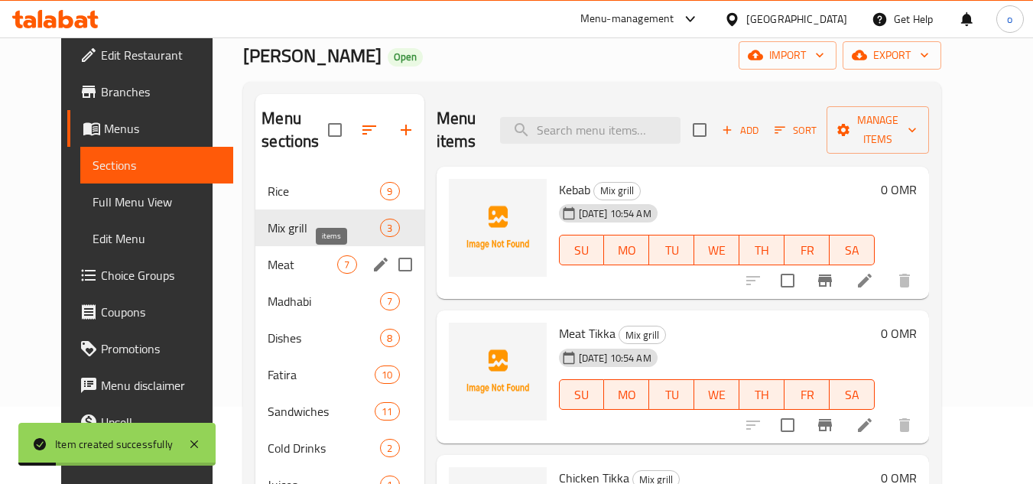
scroll to position [76, 0]
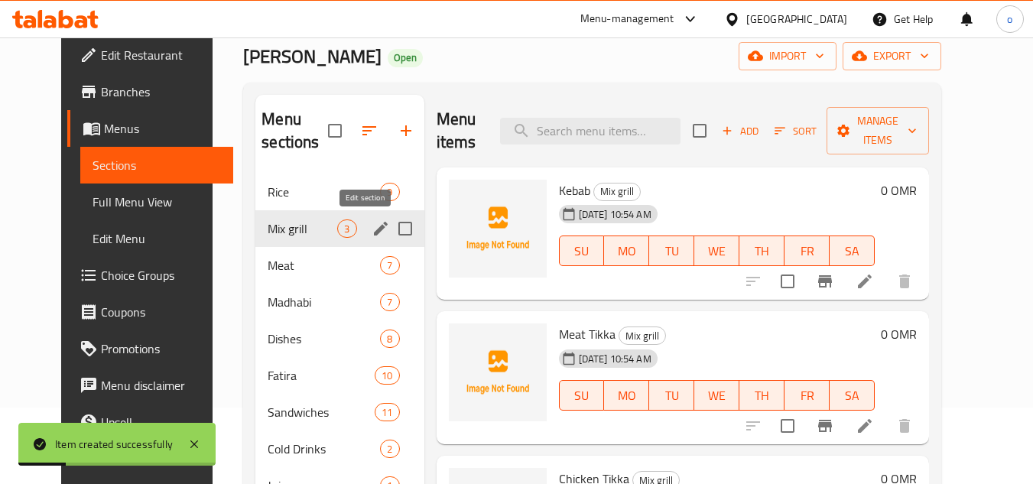
click at [374, 229] on icon "edit" at bounding box center [381, 229] width 14 height 14
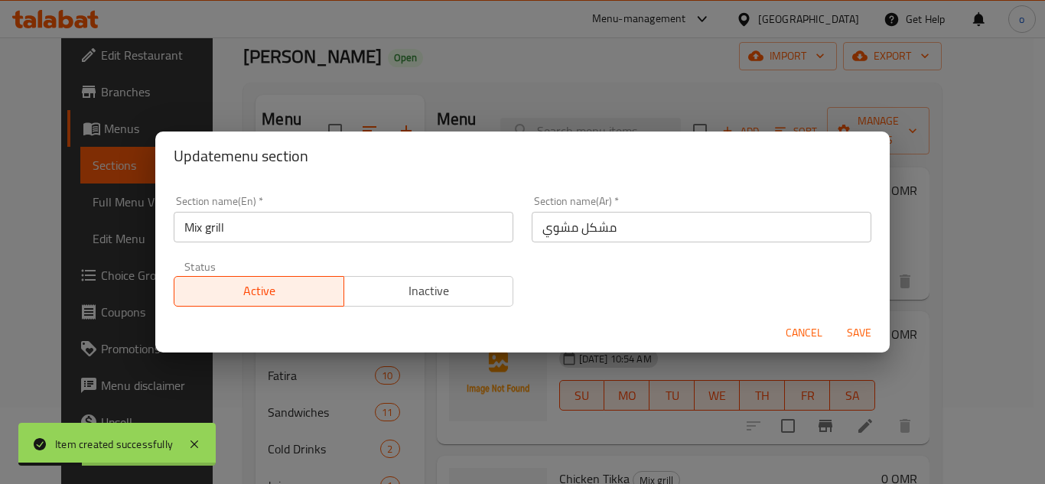
click at [400, 284] on span "Inactive" at bounding box center [429, 291] width 158 height 22
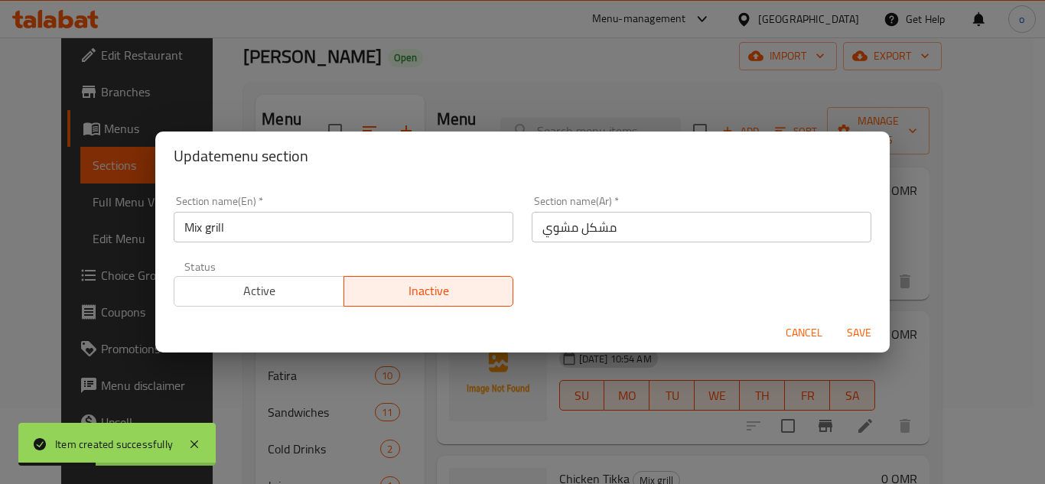
click at [839, 346] on button "Save" at bounding box center [859, 333] width 49 height 28
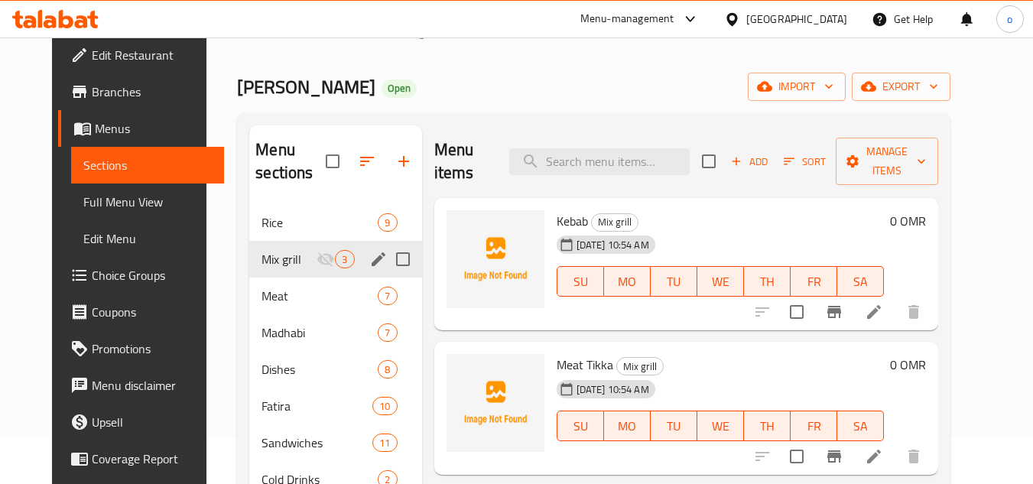
scroll to position [0, 0]
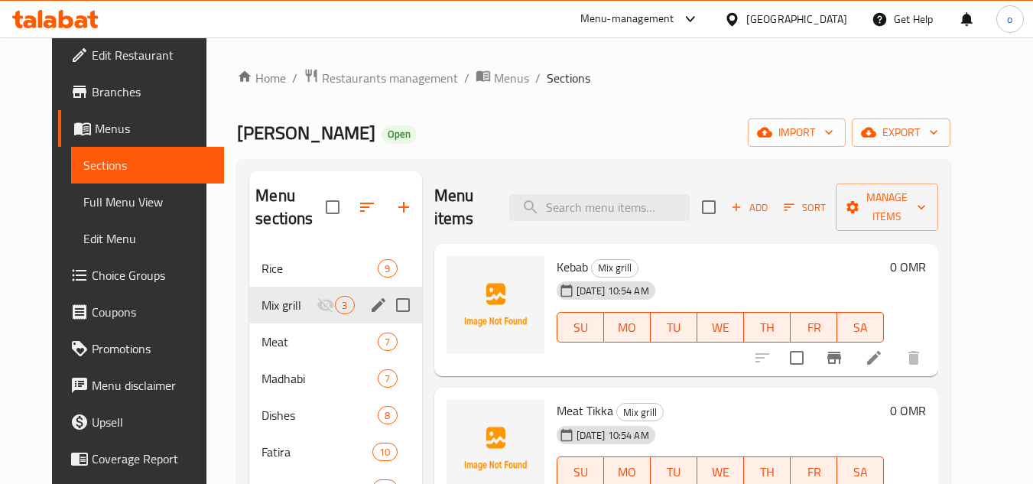
click at [770, 199] on span "Add" at bounding box center [749, 208] width 41 height 18
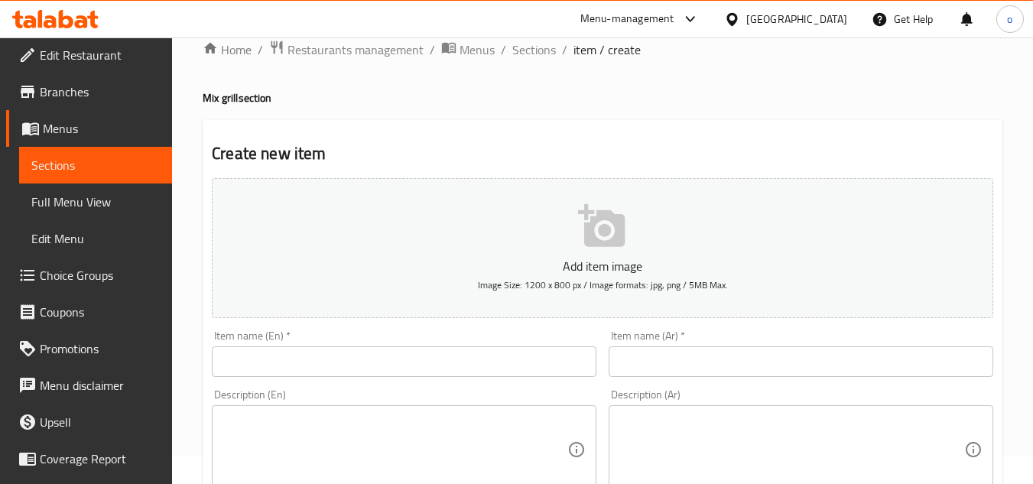
scroll to position [76, 0]
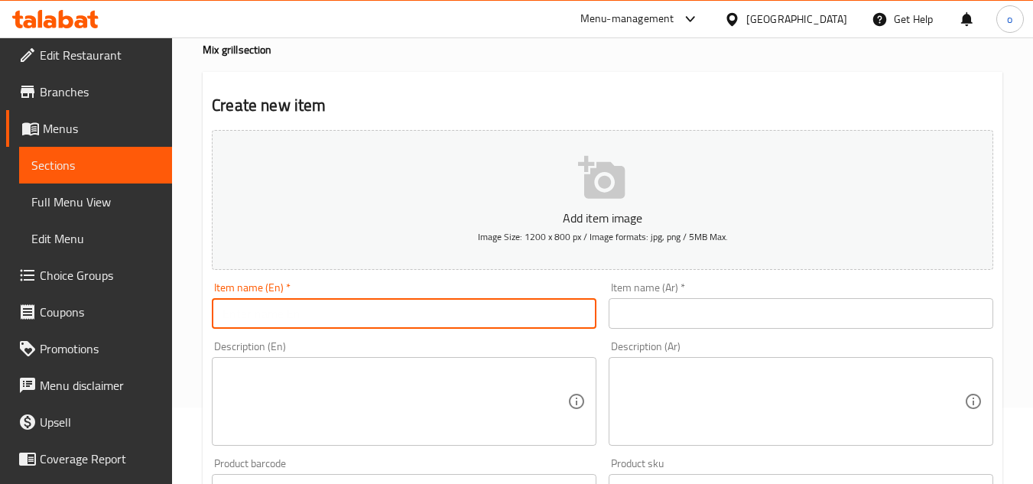
click at [334, 301] on input "text" at bounding box center [404, 313] width 385 height 31
paste input "steak"
click at [301, 320] on input "steak" at bounding box center [404, 313] width 385 height 31
click at [229, 307] on input "steak" at bounding box center [404, 313] width 385 height 31
click at [302, 316] on input "steak" at bounding box center [404, 313] width 385 height 31
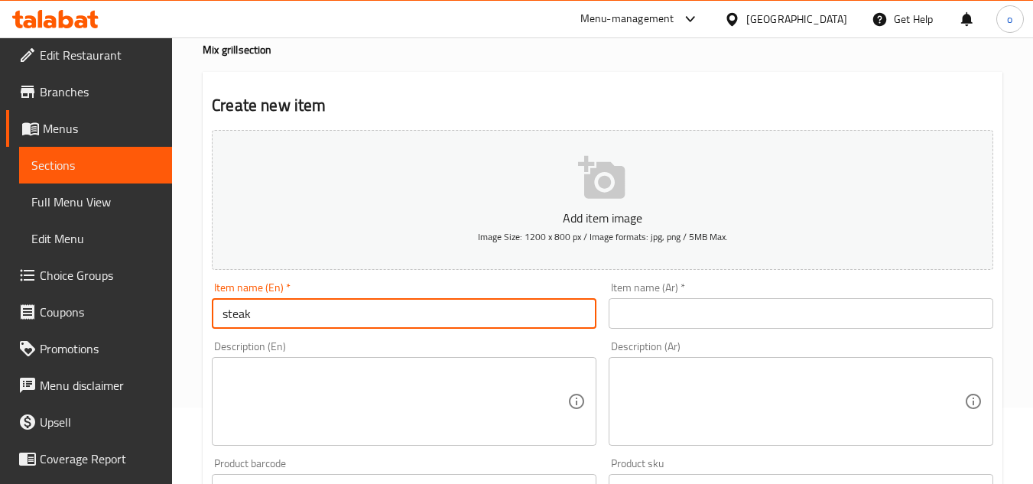
click at [243, 306] on input "steak" at bounding box center [404, 313] width 385 height 31
drag, startPoint x: 261, startPoint y: 308, endPoint x: 184, endPoint y: 314, distance: 76.7
click at [184, 314] on div "Home / Restaurants management / Menus / Sections / item / create Mix grill sect…" at bounding box center [602, 482] width 861 height 1043
type input "steak"
drag, startPoint x: 681, startPoint y: 308, endPoint x: 600, endPoint y: 314, distance: 81.3
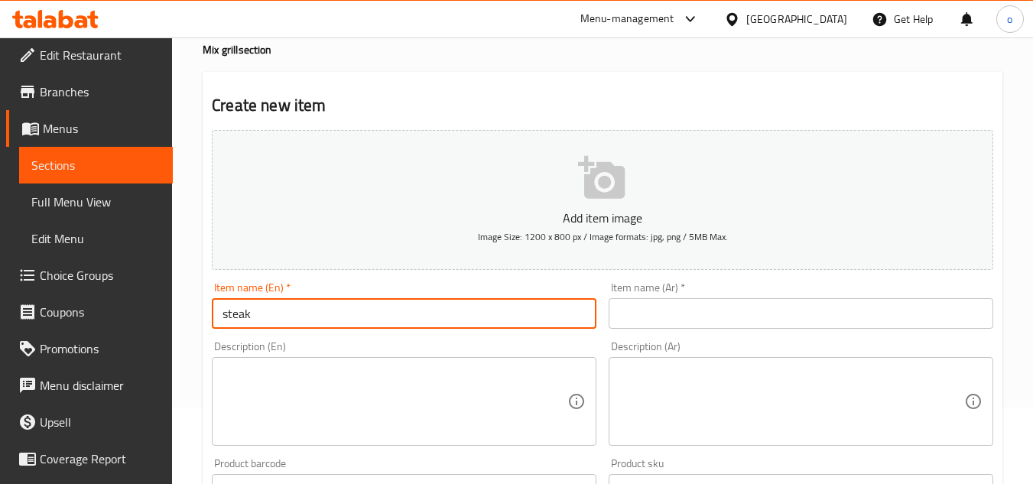
click at [681, 308] on input "text" at bounding box center [801, 313] width 385 height 31
paste input "ستيك"
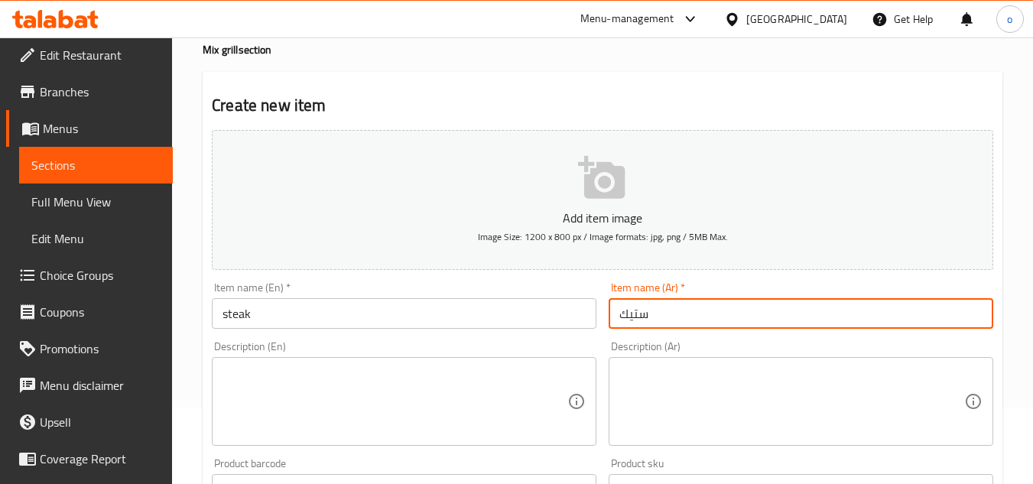
type input "ستيك"
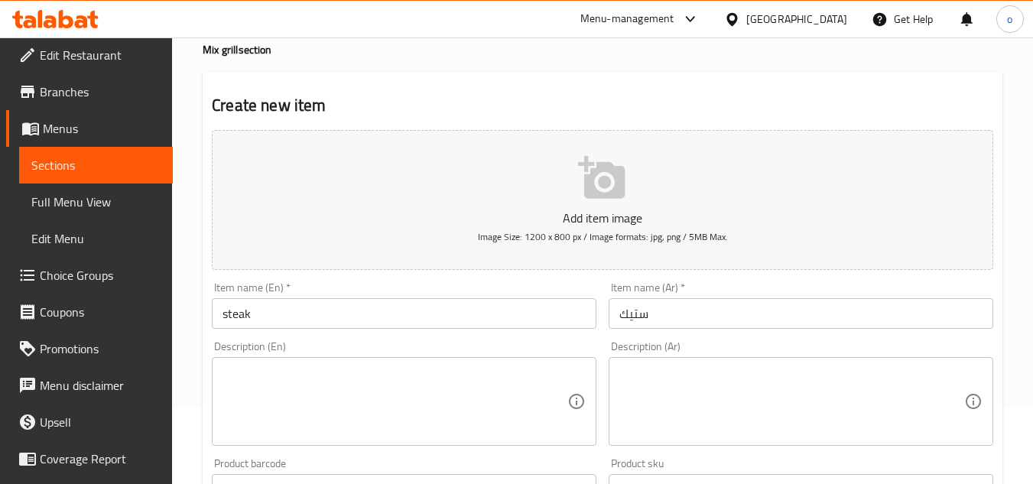
click at [548, 337] on div "Description (En) Description (En)" at bounding box center [404, 393] width 397 height 117
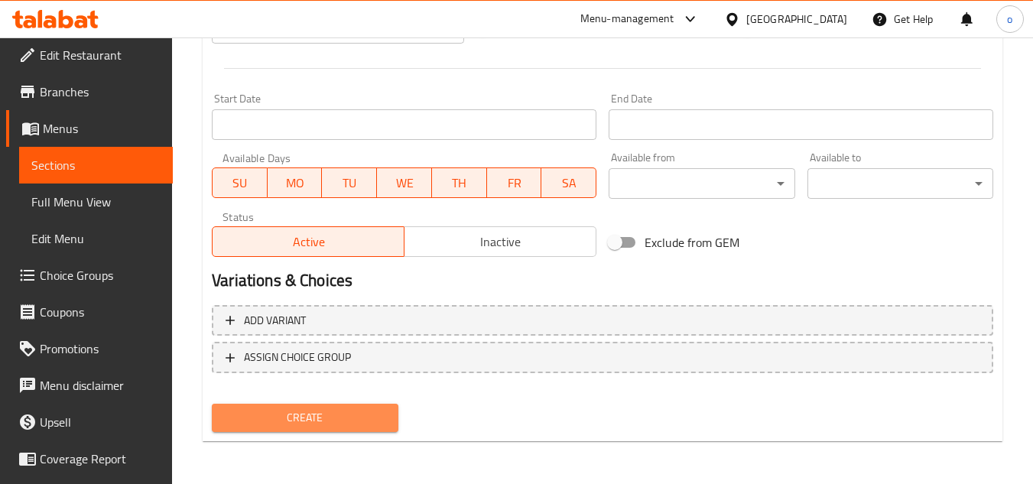
click at [326, 404] on button "Create" at bounding box center [305, 418] width 186 height 28
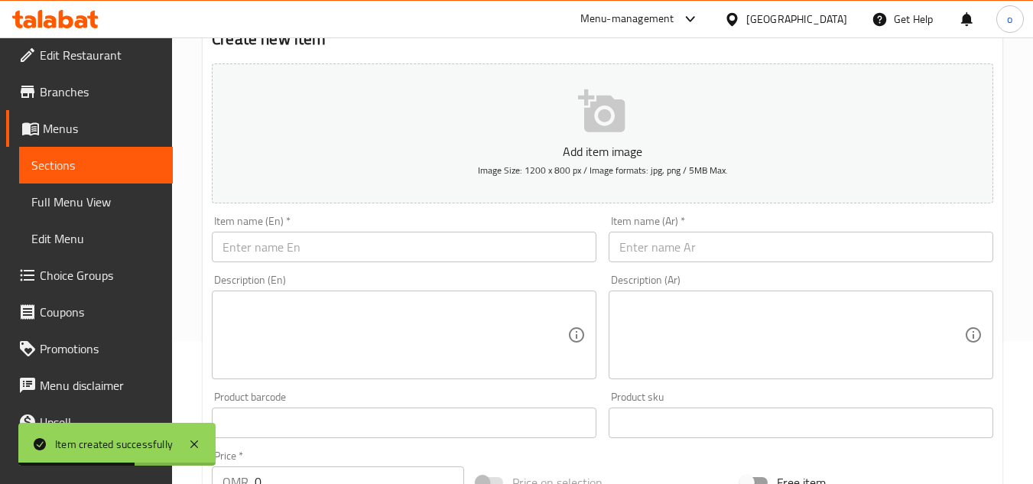
scroll to position [138, 0]
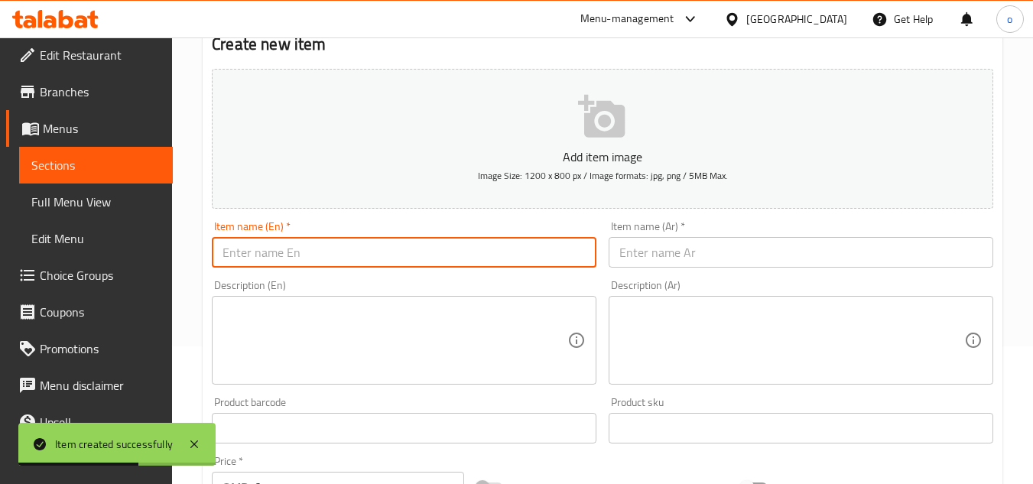
click at [296, 241] on input "text" at bounding box center [404, 252] width 385 height 31
paste input "'տոաաո"
type input "'տոաաո"
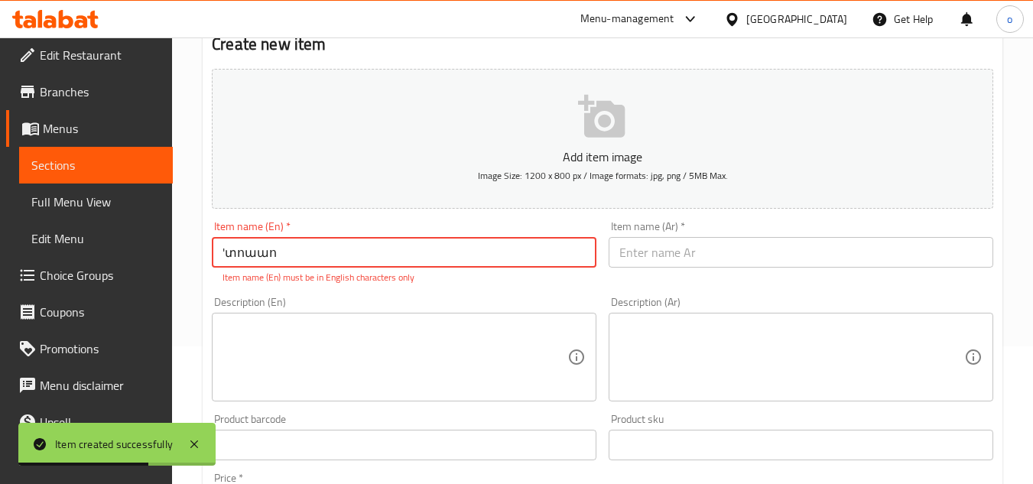
click at [249, 252] on input "'տոաաո" at bounding box center [404, 252] width 385 height 31
drag, startPoint x: 304, startPoint y: 253, endPoint x: 180, endPoint y: 268, distance: 124.9
click at [180, 268] on div "Home / Restaurants management / Menus / Sections / item / create Mix grill sect…" at bounding box center [602, 430] width 861 height 1060
click at [310, 313] on div "Description (En)" at bounding box center [404, 357] width 385 height 89
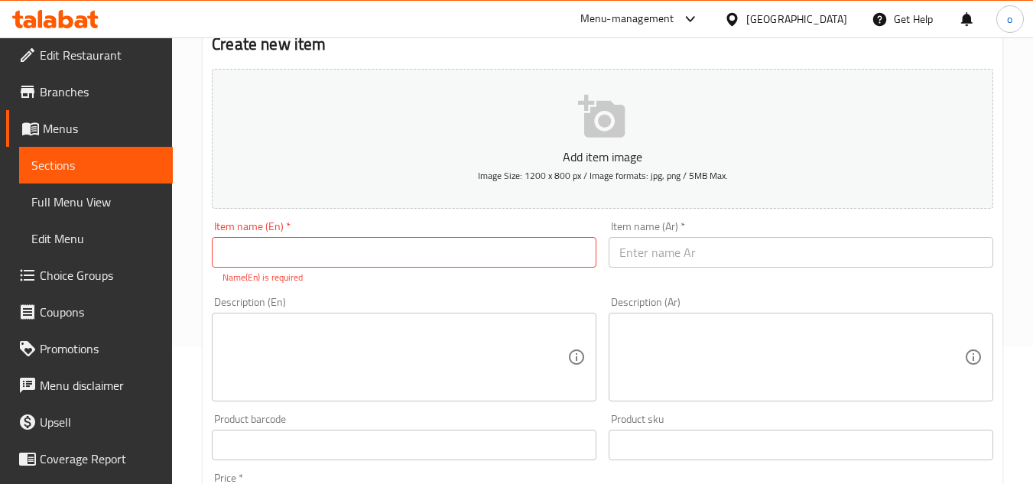
click at [316, 270] on div "Item name (En)   * Item name (En) * Name(En) is required" at bounding box center [404, 252] width 385 height 63
click at [324, 255] on input "text" at bounding box center [404, 252] width 385 height 31
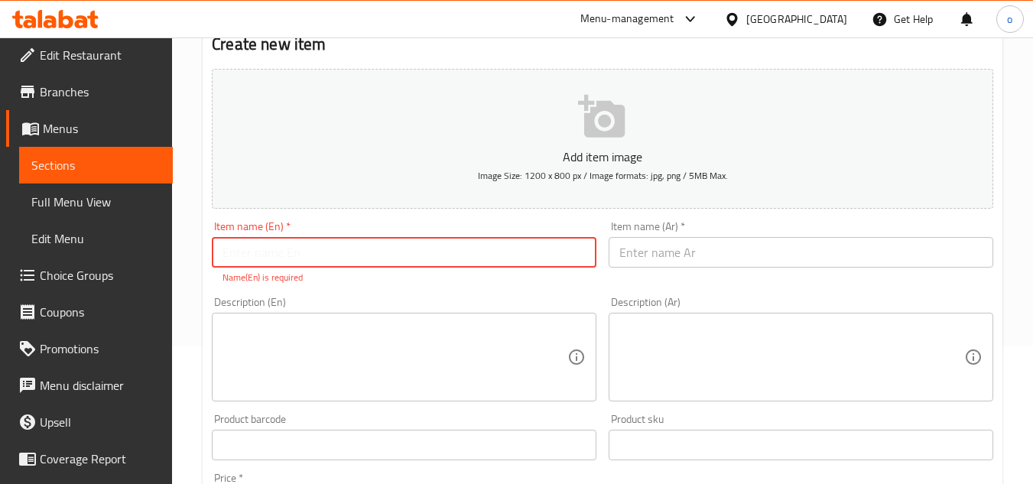
paste input "hummus,"
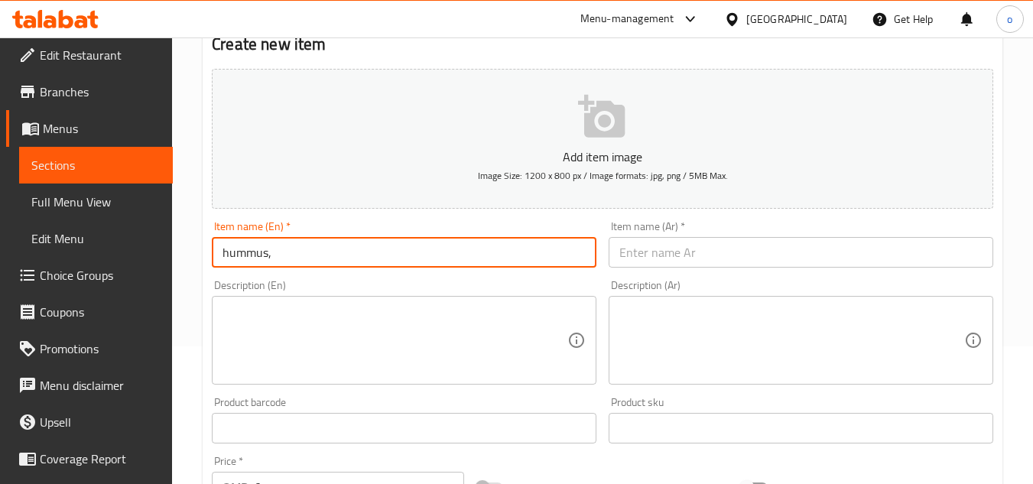
click at [280, 252] on input "hummus," at bounding box center [404, 252] width 385 height 31
type input "hummus"
click at [236, 275] on div "Description (En) Description (En)" at bounding box center [404, 332] width 397 height 117
drag, startPoint x: 287, startPoint y: 252, endPoint x: 198, endPoint y: 253, distance: 88.7
click at [198, 253] on div "Home / Restaurants management / Menus / Sections / item / create Mix grill sect…" at bounding box center [602, 421] width 861 height 1043
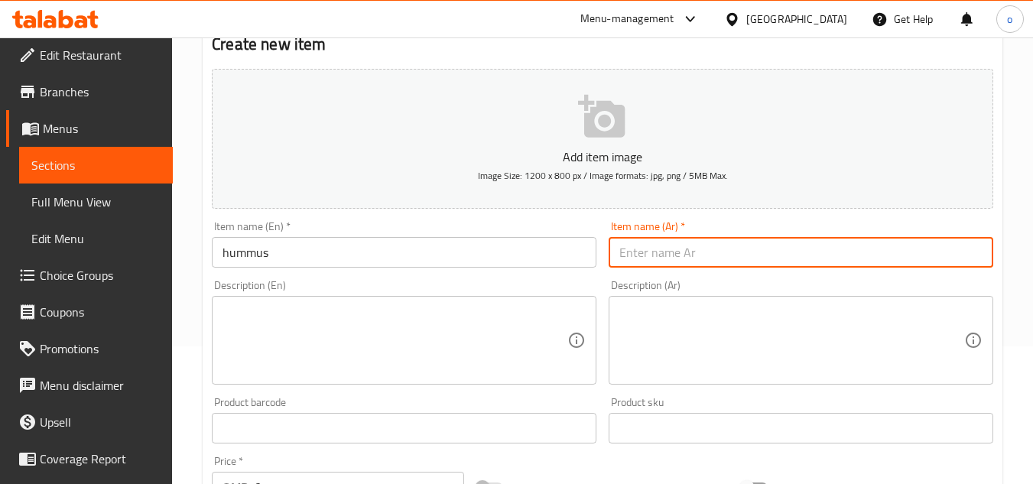
click at [727, 263] on input "text" at bounding box center [801, 252] width 385 height 31
paste input "الحمص"
click at [645, 256] on input "الحمص" at bounding box center [801, 252] width 385 height 31
drag, startPoint x: 649, startPoint y: 253, endPoint x: 715, endPoint y: 259, distance: 66.8
click at [715, 259] on input "الحمص" at bounding box center [801, 252] width 385 height 31
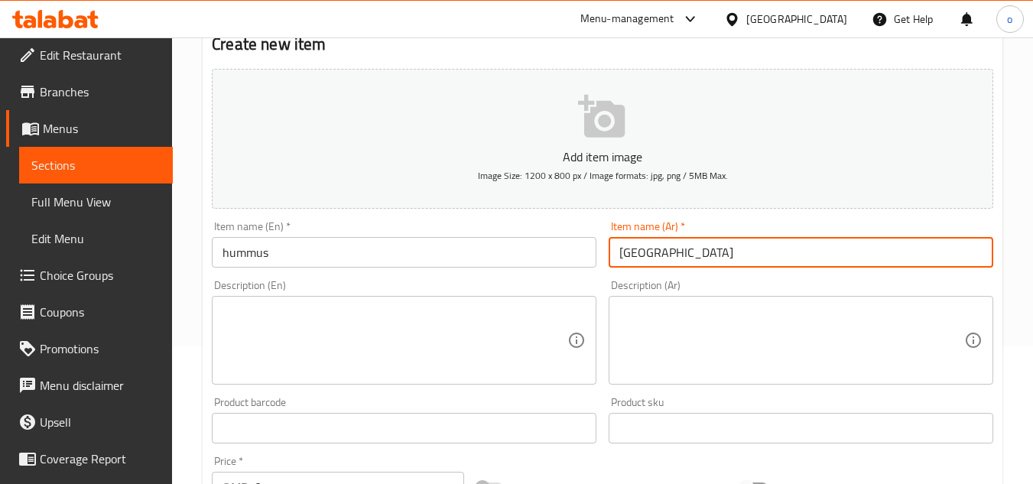
type input "[GEOGRAPHIC_DATA]"
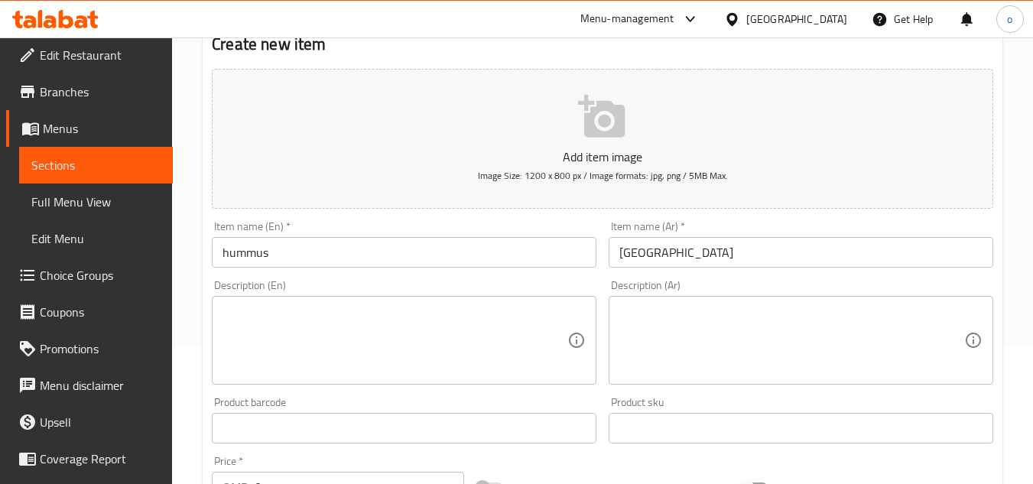
click at [734, 269] on div "Item name (Ar)   * [GEOGRAPHIC_DATA] Item name (Ar) *" at bounding box center [801, 244] width 397 height 59
click at [688, 305] on textarea at bounding box center [792, 340] width 345 height 73
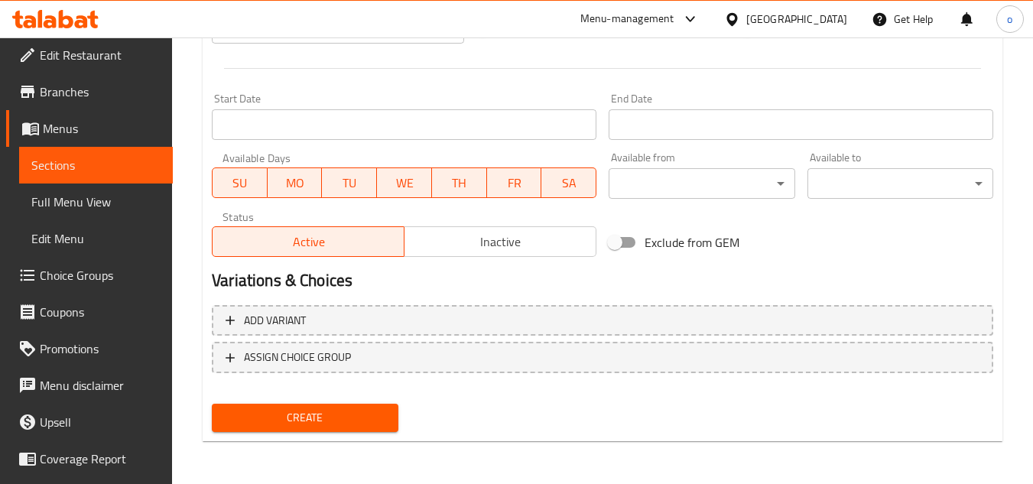
click at [343, 425] on span "Create" at bounding box center [304, 417] width 161 height 19
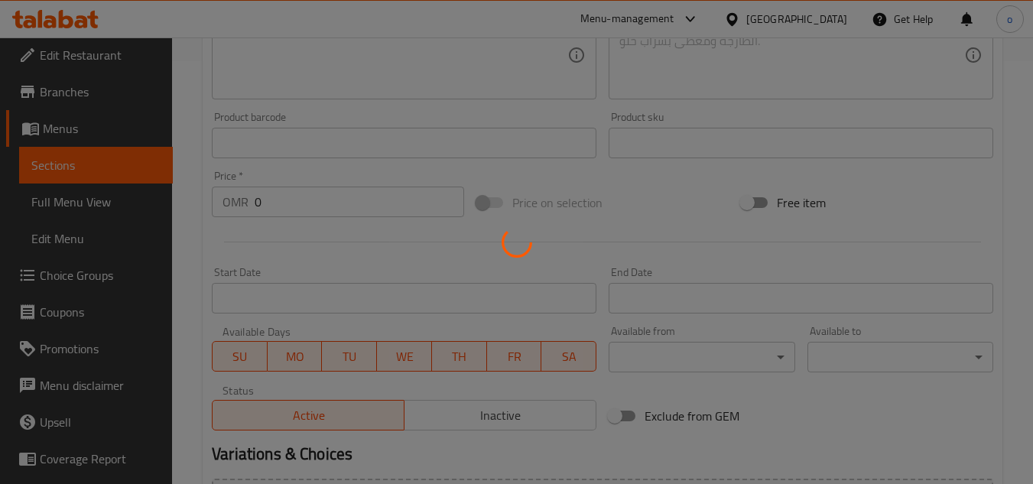
scroll to position [214, 0]
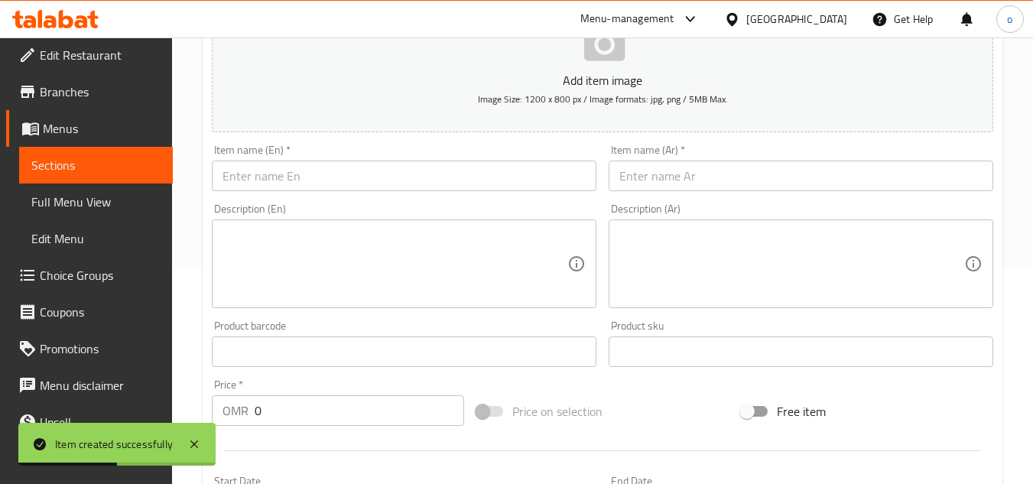
click at [284, 191] on input "text" at bounding box center [404, 176] width 385 height 31
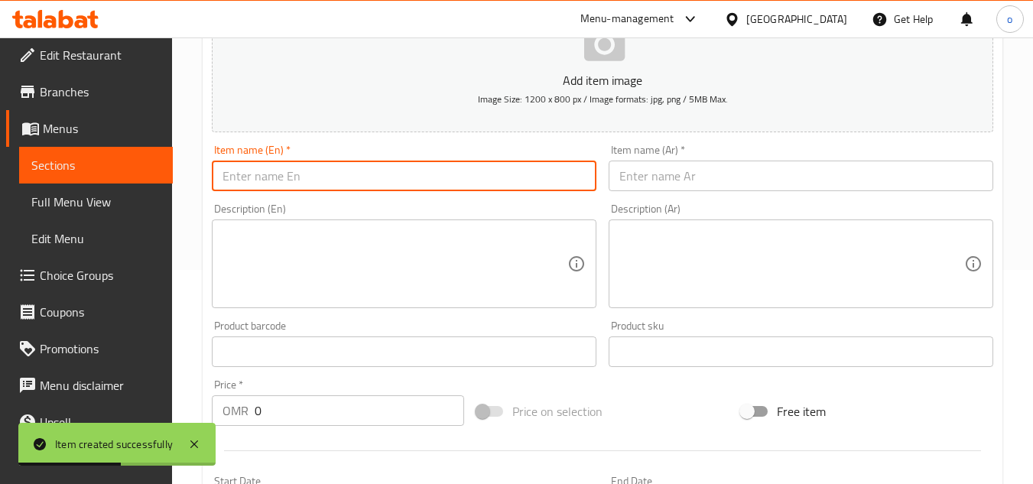
paste input "[PERSON_NAME],"
click at [269, 192] on div "Item name (En)   * [PERSON_NAME], Item name (En) *" at bounding box center [404, 167] width 397 height 59
click at [279, 175] on input "[PERSON_NAME]," at bounding box center [404, 176] width 385 height 31
type input "muttabal"
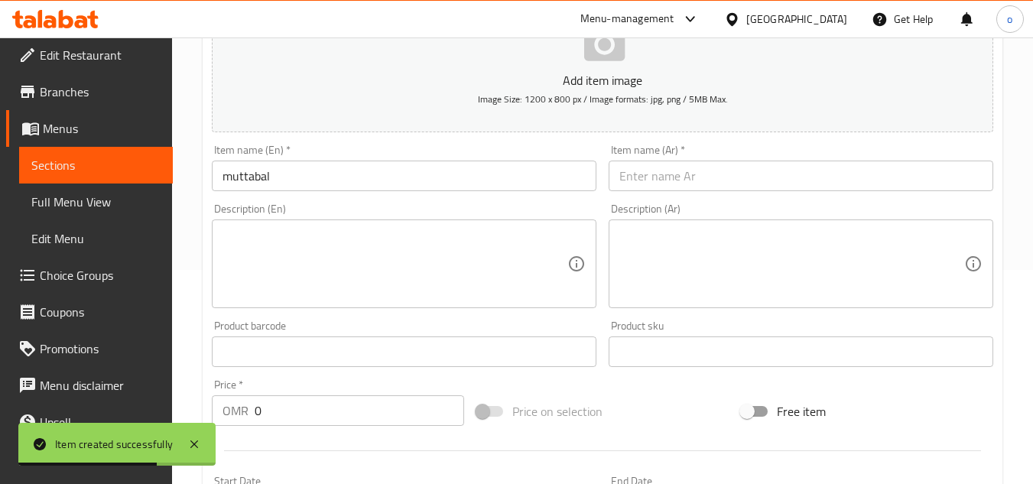
click at [302, 212] on div "Description (En) Description (En)" at bounding box center [404, 255] width 385 height 105
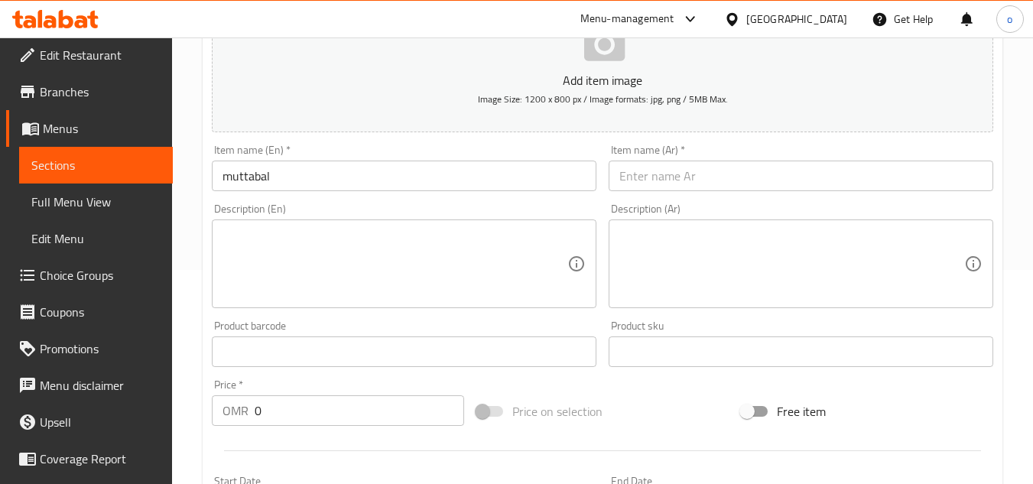
scroll to position [0, 0]
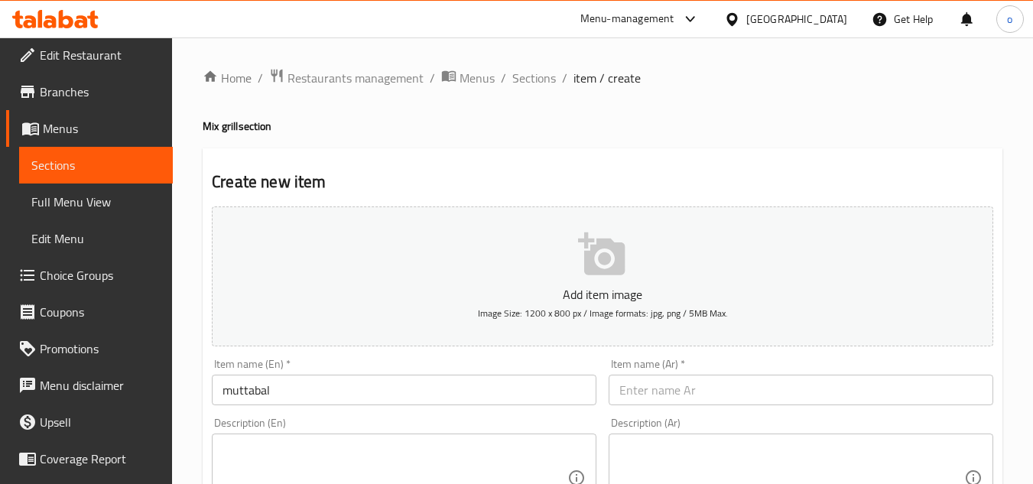
click at [527, 72] on span "Sections" at bounding box center [534, 78] width 44 height 18
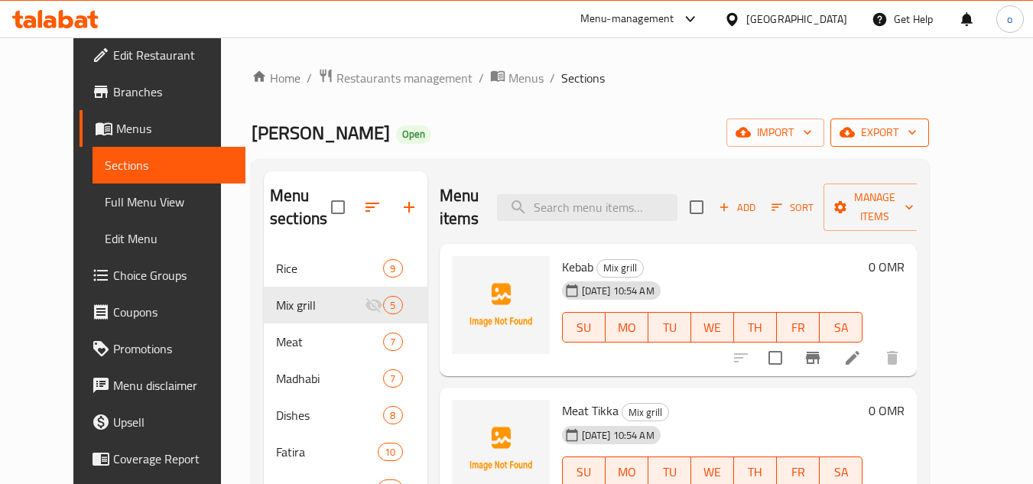
click at [917, 135] on span "export" at bounding box center [880, 132] width 74 height 19
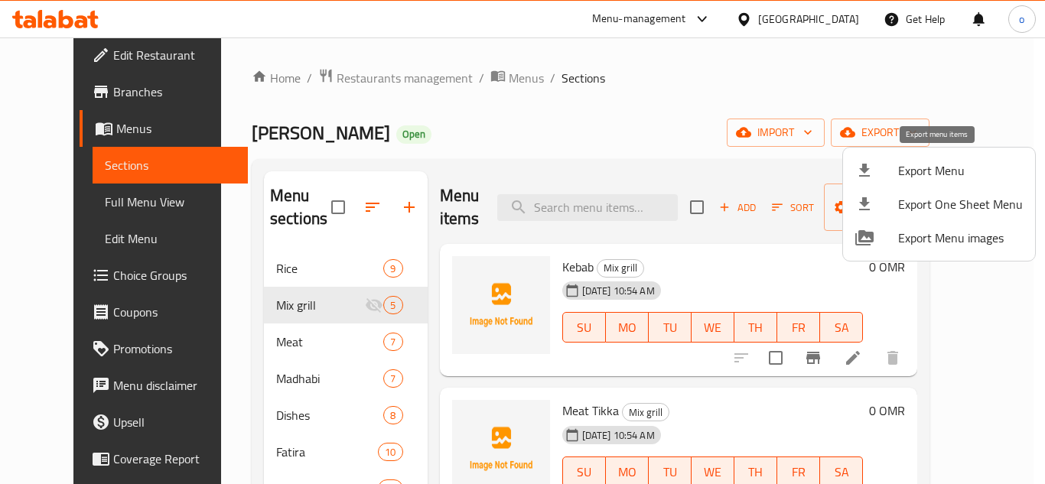
click at [935, 174] on span "Export Menu" at bounding box center [960, 170] width 125 height 18
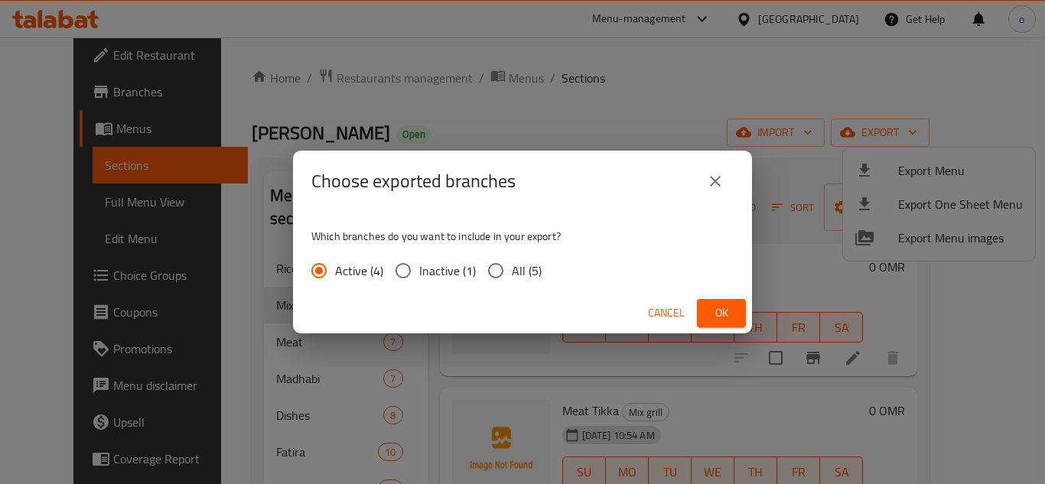
click at [537, 282] on label "All (5)" at bounding box center [511, 271] width 62 height 32
click at [512, 282] on input "All (5)" at bounding box center [496, 271] width 32 height 32
radio input "true"
click at [727, 312] on span "Ok" at bounding box center [721, 313] width 24 height 19
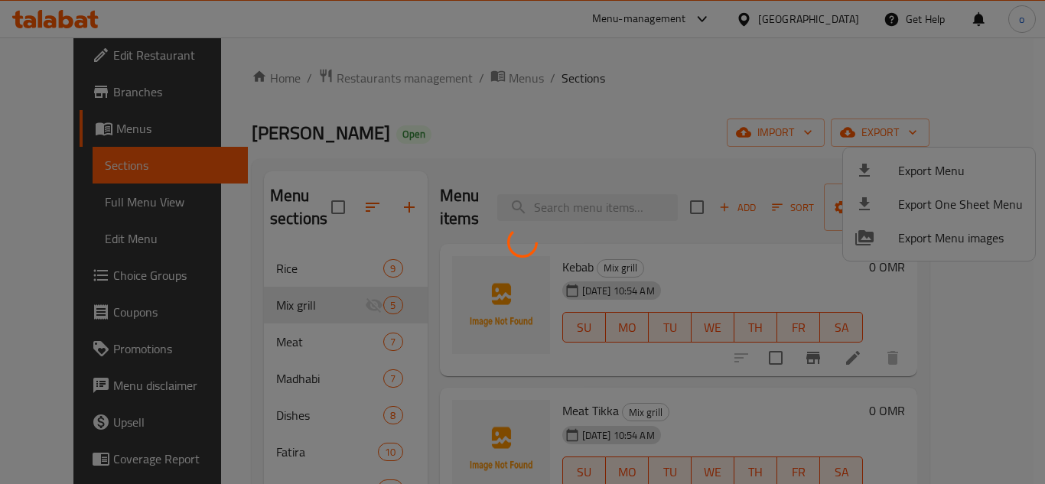
click at [745, 108] on div at bounding box center [522, 242] width 1045 height 484
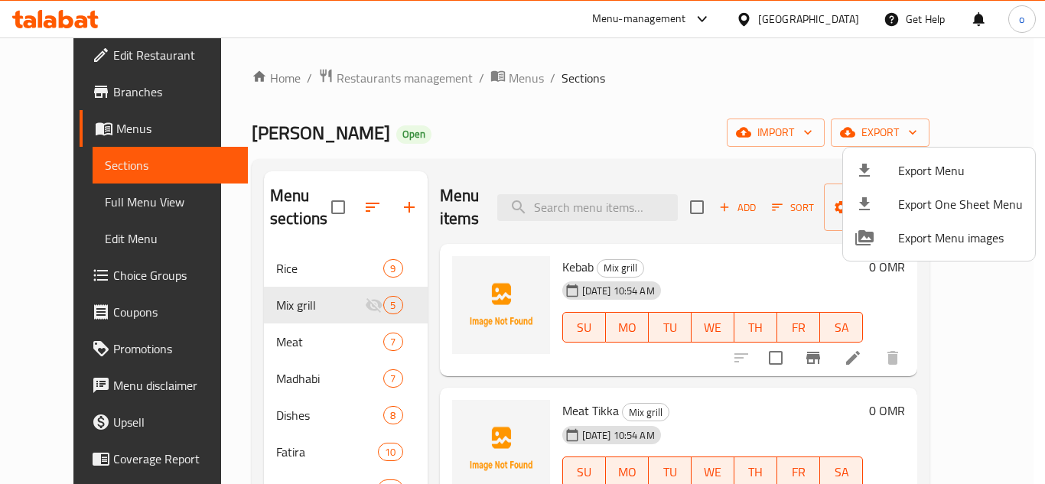
click at [597, 205] on div at bounding box center [522, 242] width 1045 height 484
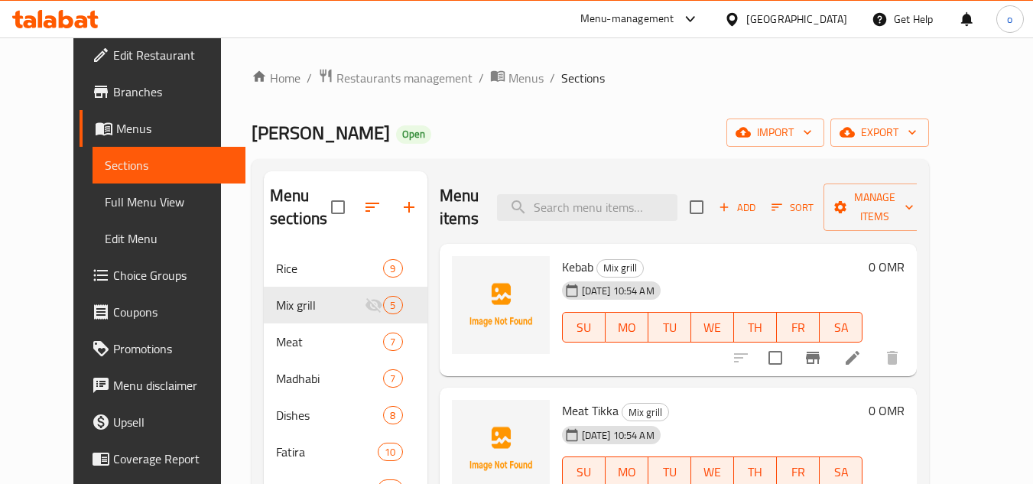
click at [597, 205] on input "search" at bounding box center [587, 207] width 181 height 27
paste input "Roasted Chicken"
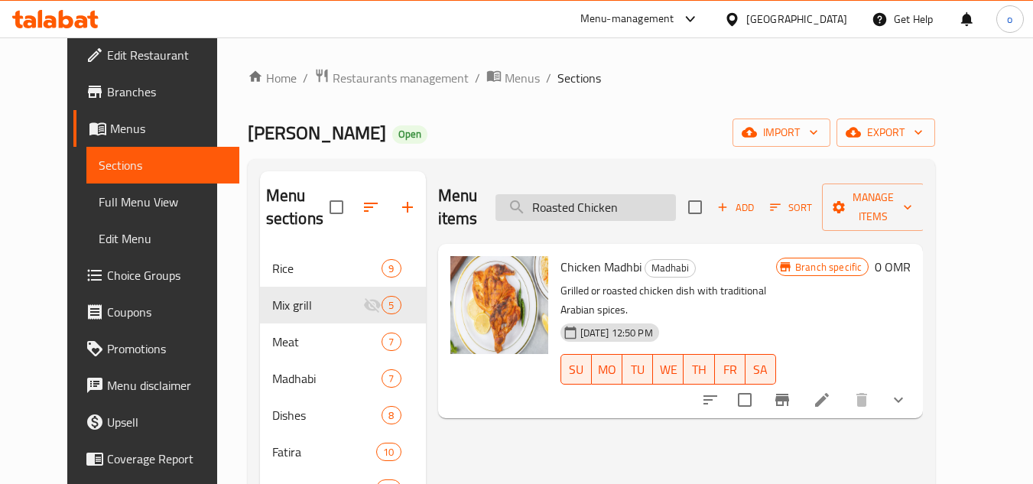
click at [648, 194] on input "Roasted Chicken" at bounding box center [586, 207] width 181 height 27
paste input "Half"
drag, startPoint x: 669, startPoint y: 192, endPoint x: 473, endPoint y: 197, distance: 195.9
click at [473, 197] on div "Menu items Roasted Chicken Add Sort Manage items" at bounding box center [681, 207] width 486 height 73
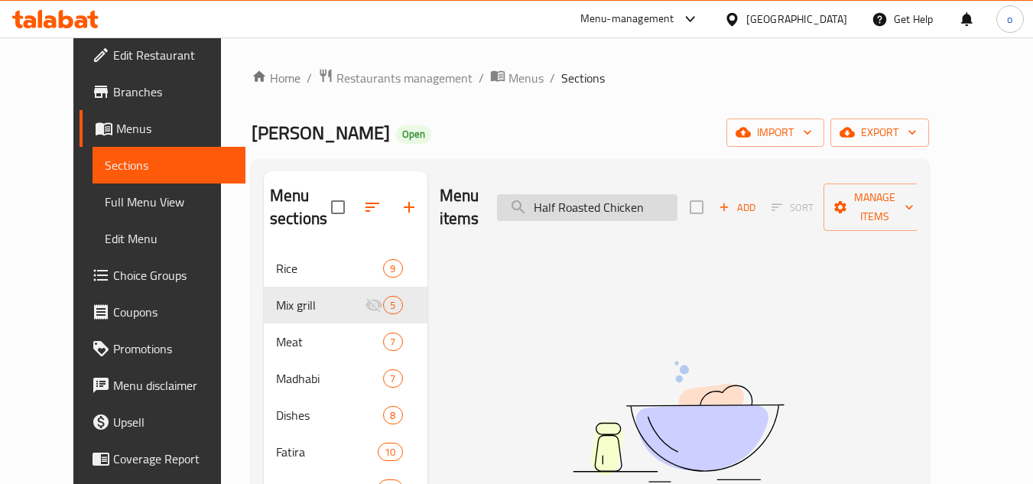
click at [623, 194] on input "Half Roasted Chicken" at bounding box center [587, 207] width 181 height 27
drag, startPoint x: 700, startPoint y: 190, endPoint x: 477, endPoint y: 195, distance: 222.7
click at [477, 195] on div "Menu items Half Roasted Chicken Add Sort Manage items" at bounding box center [679, 207] width 478 height 73
paste input "Oven-Bosnian-[PERSON_NAME]"
click at [626, 195] on input "Oven-Bosnian-mandy chicken" at bounding box center [587, 207] width 181 height 27
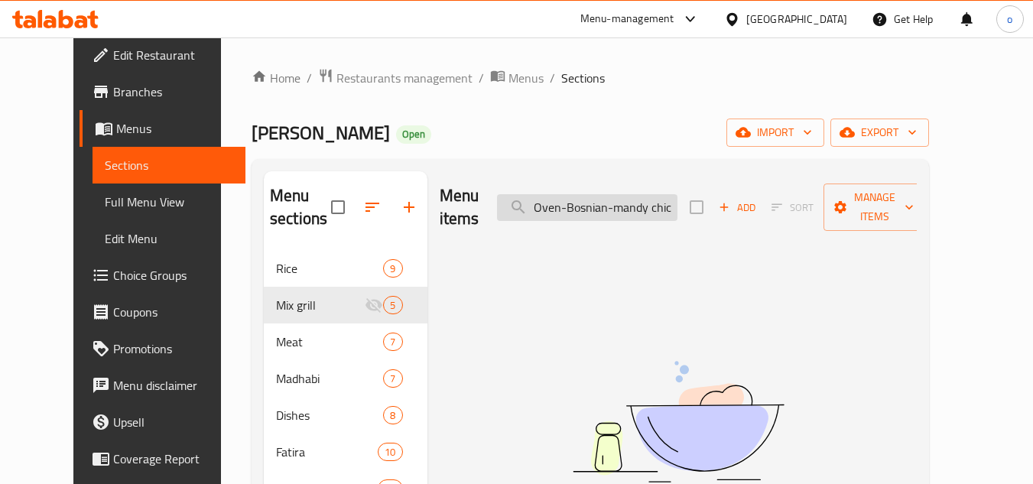
click at [626, 195] on input "Oven-Bosnian-mandy chicken" at bounding box center [587, 207] width 181 height 27
paste input "Half"
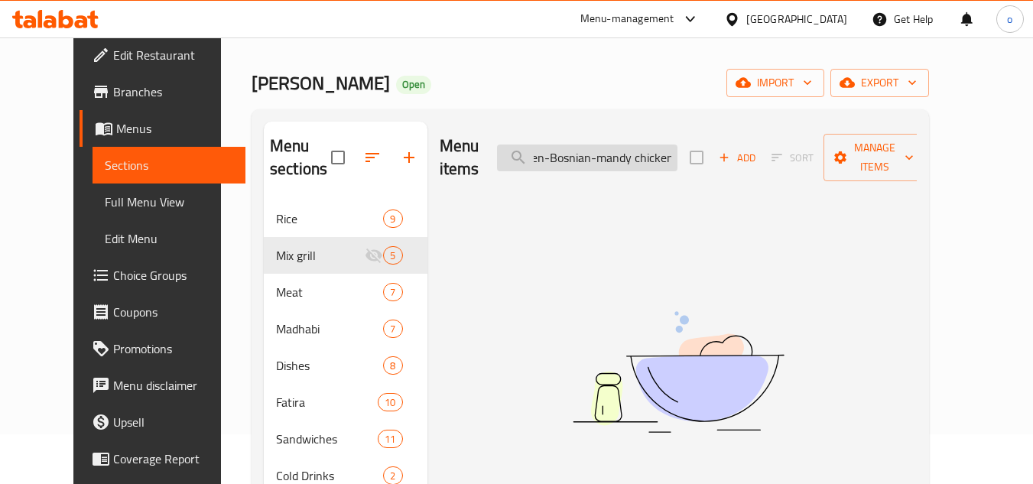
scroll to position [76, 0]
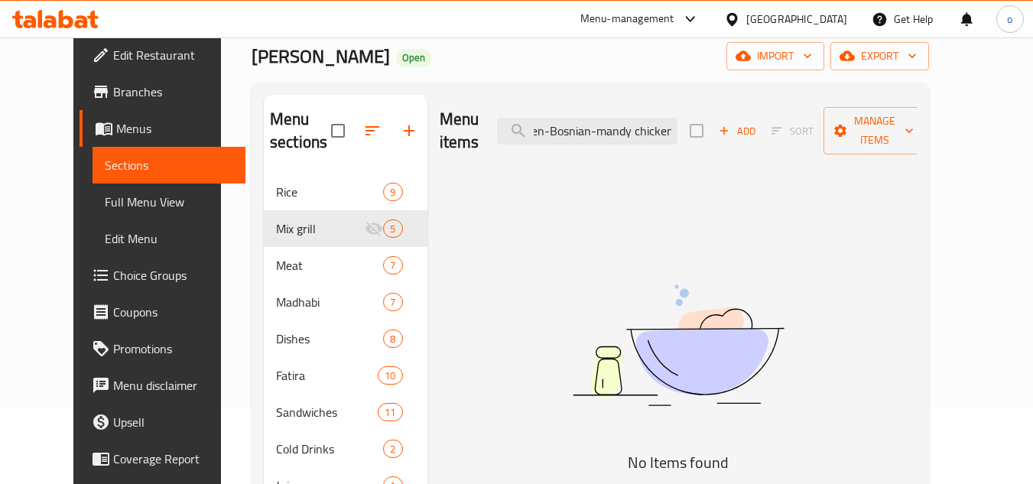
type input "Half Oven-Bosnian-mandy chicken"
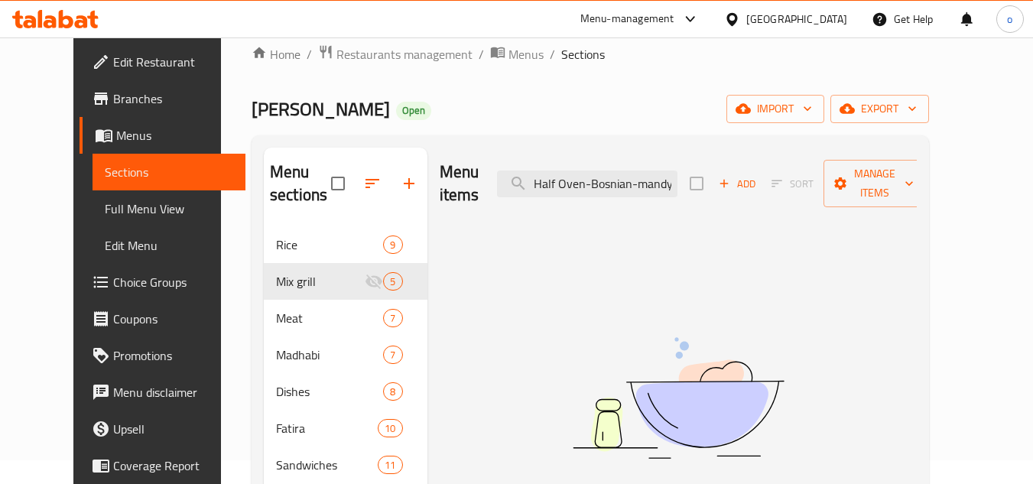
scroll to position [0, 0]
